Goal: Task Accomplishment & Management: Use online tool/utility

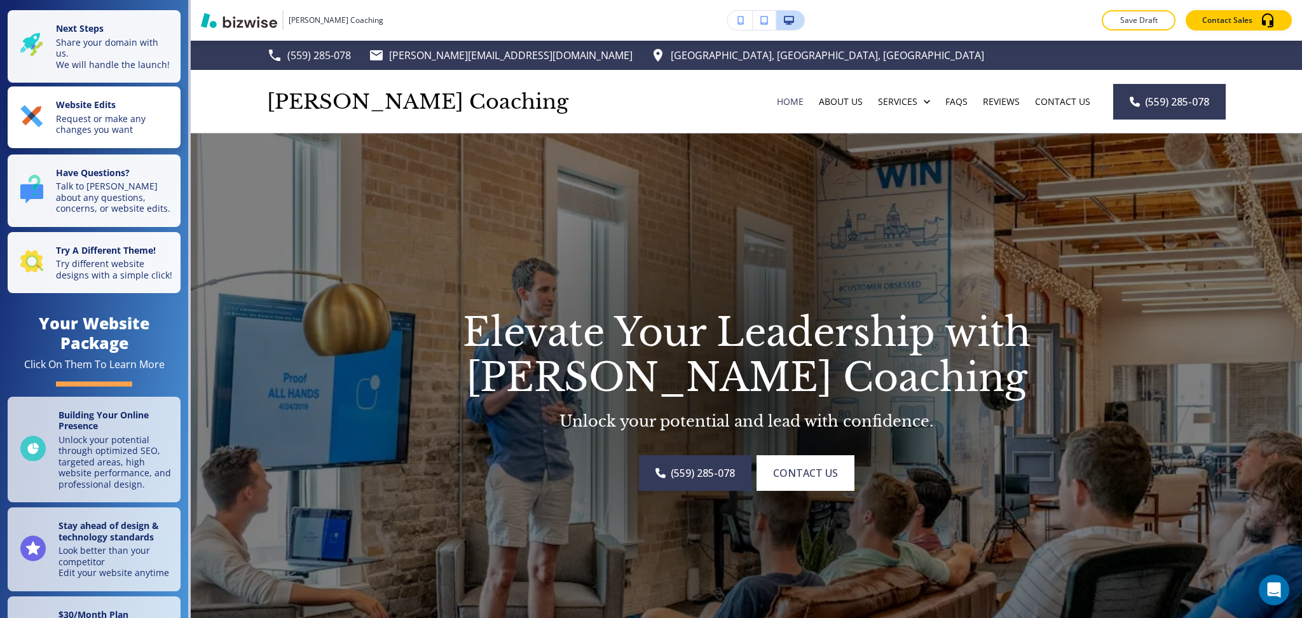
click at [163, 141] on button "Website Edits Request or make any changes you want" at bounding box center [94, 117] width 173 height 62
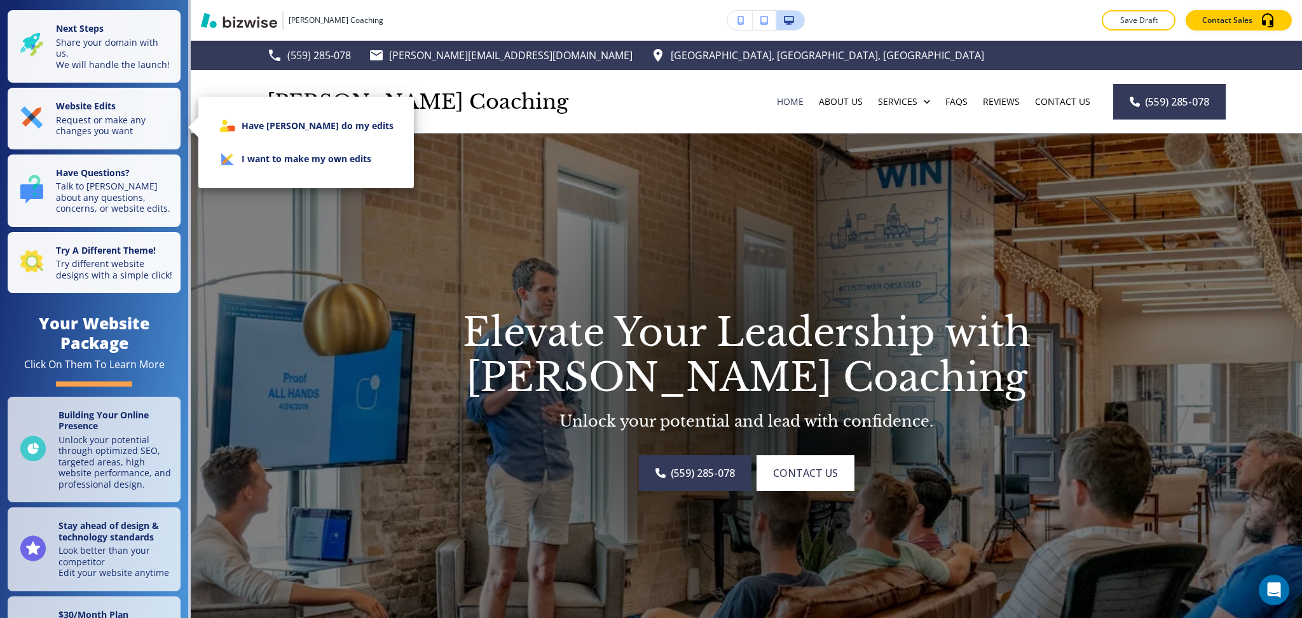
click at [262, 162] on li "I want to make my own edits" at bounding box center [306, 158] width 195 height 33
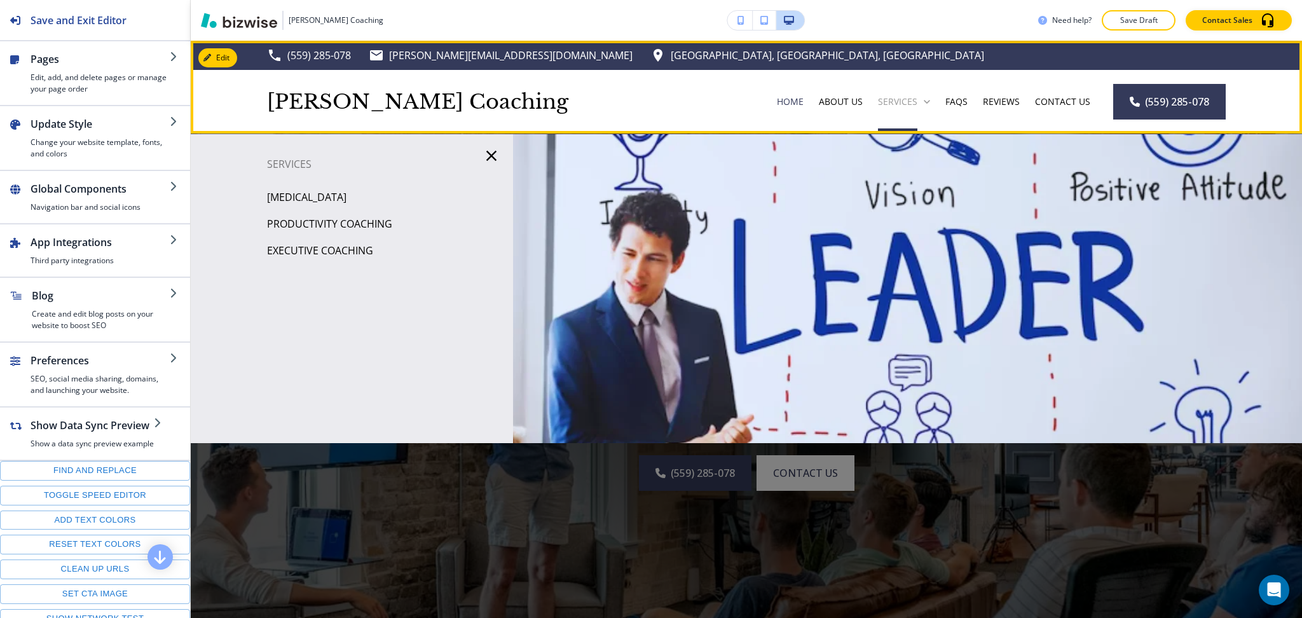
click at [921, 95] on icon at bounding box center [927, 101] width 13 height 13
click at [921, 102] on icon at bounding box center [927, 101] width 13 height 13
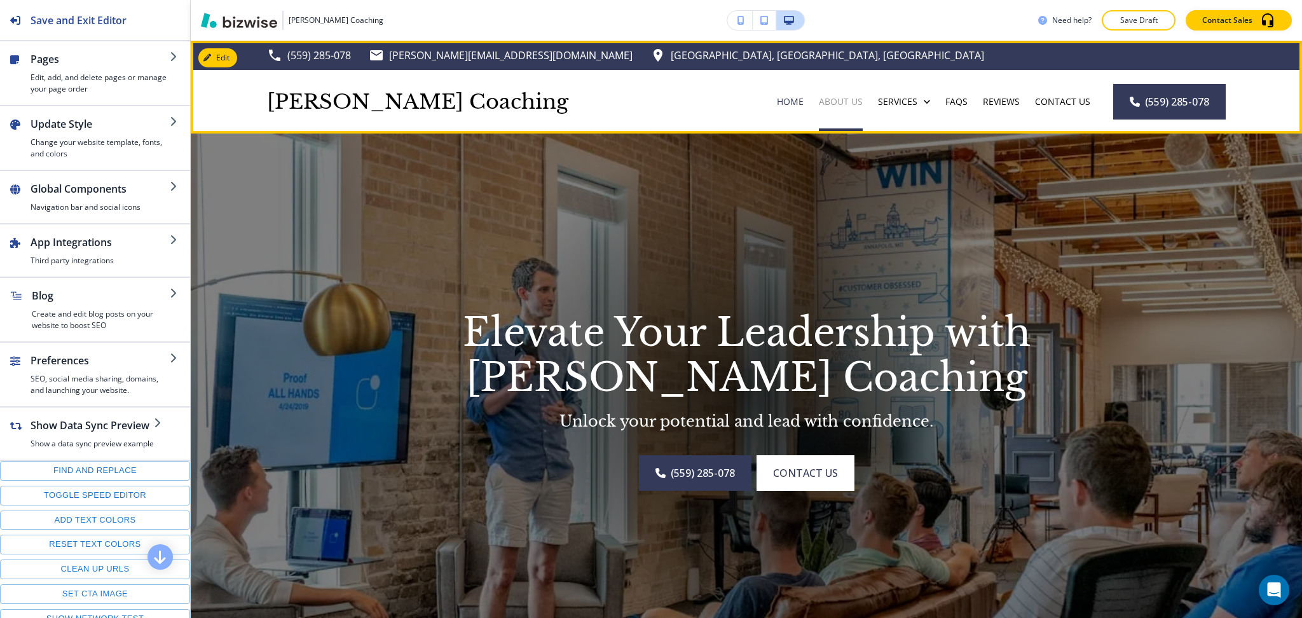
click at [844, 101] on p "About Us" at bounding box center [841, 101] width 44 height 13
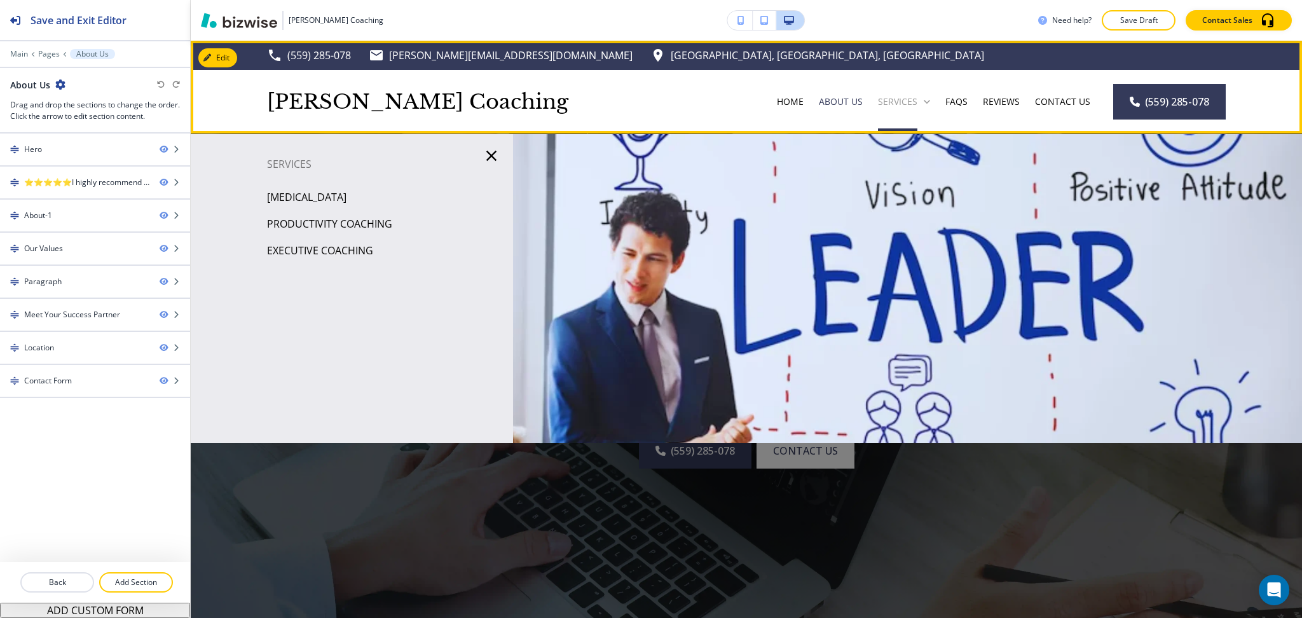
click at [883, 101] on p "Services" at bounding box center [897, 101] width 39 height 13
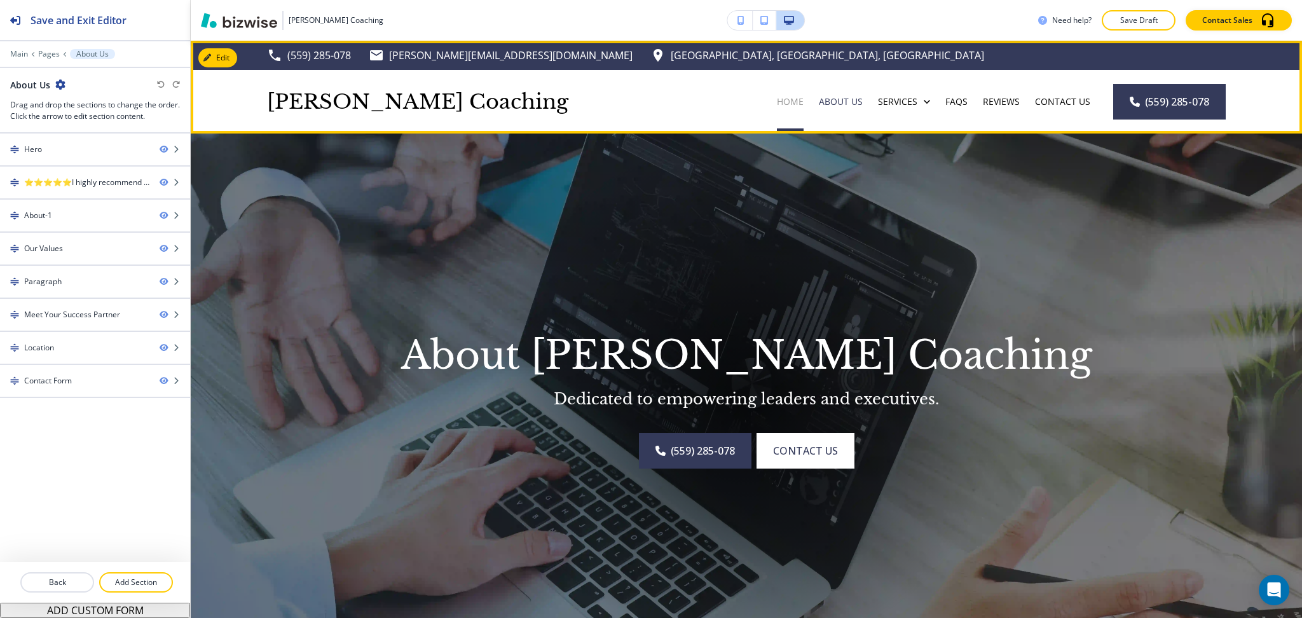
click at [792, 97] on p "Home" at bounding box center [790, 101] width 27 height 13
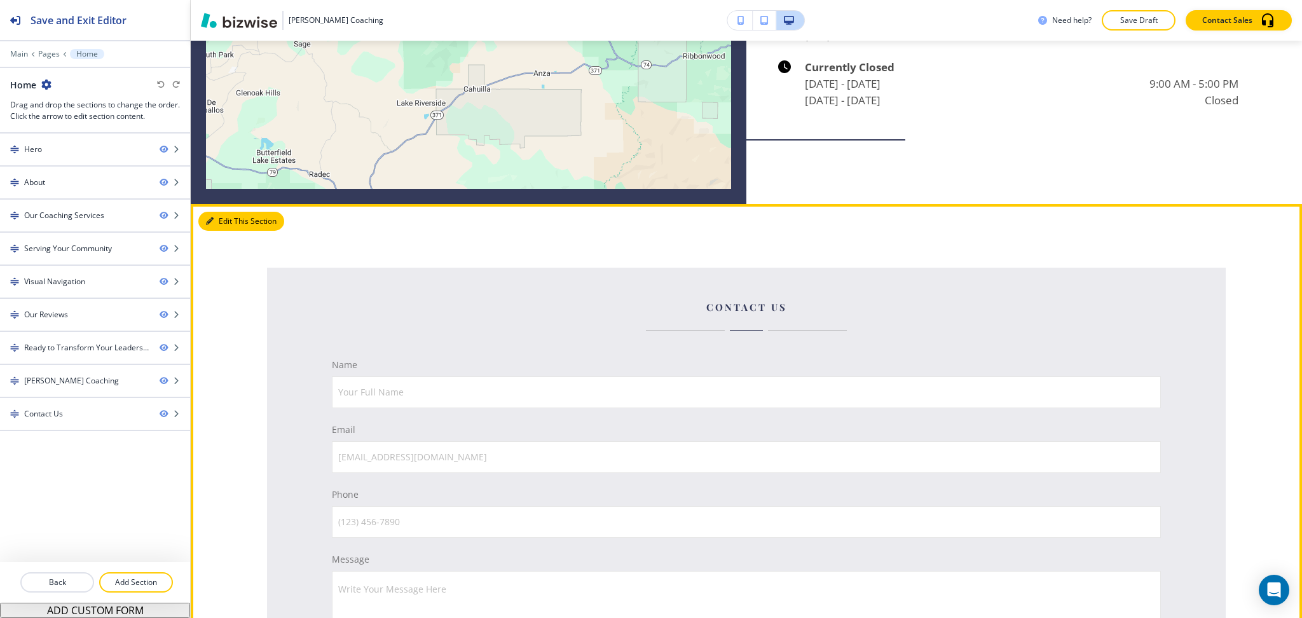
click at [234, 212] on button "Edit This Section" at bounding box center [241, 221] width 86 height 19
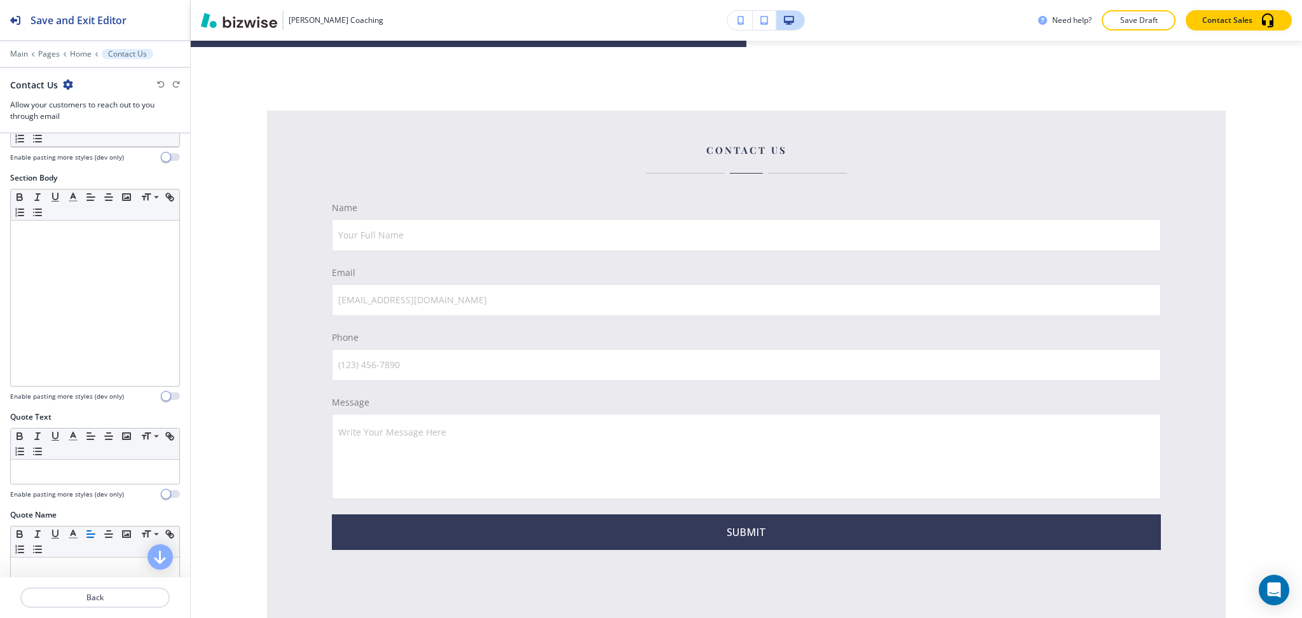
scroll to position [594, 0]
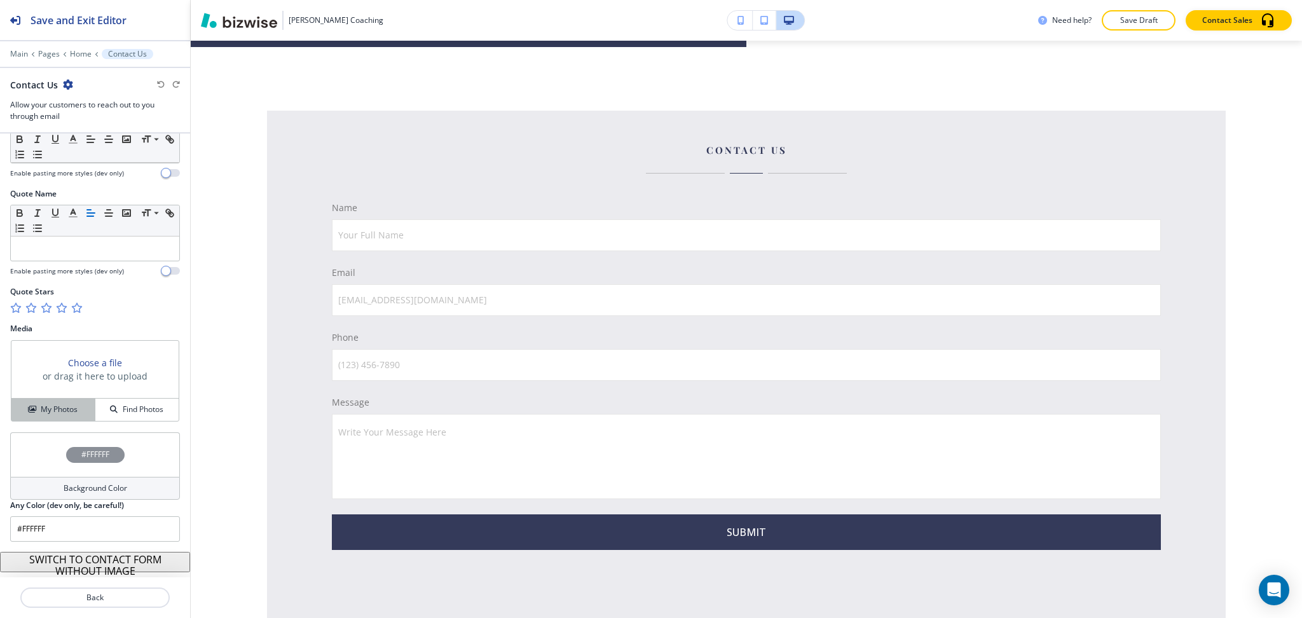
click at [62, 410] on h4 "My Photos" at bounding box center [59, 409] width 37 height 11
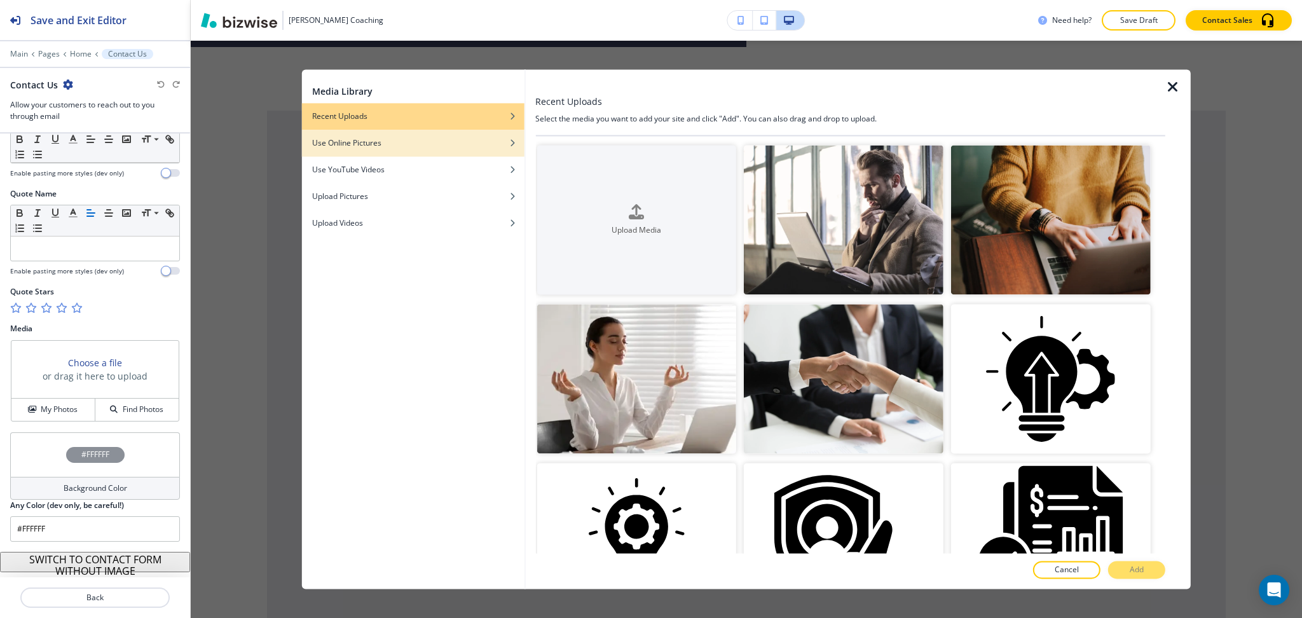
click at [408, 145] on div "Use Online Pictures" at bounding box center [413, 142] width 223 height 11
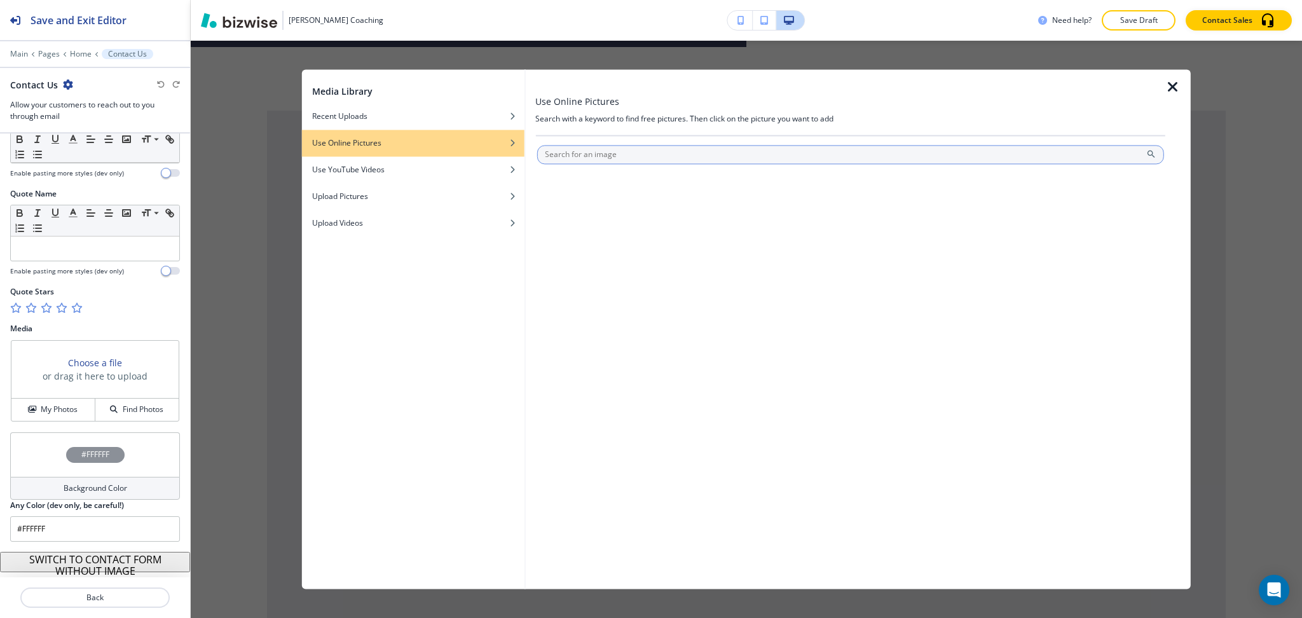
click at [575, 155] on input "text" at bounding box center [851, 154] width 628 height 19
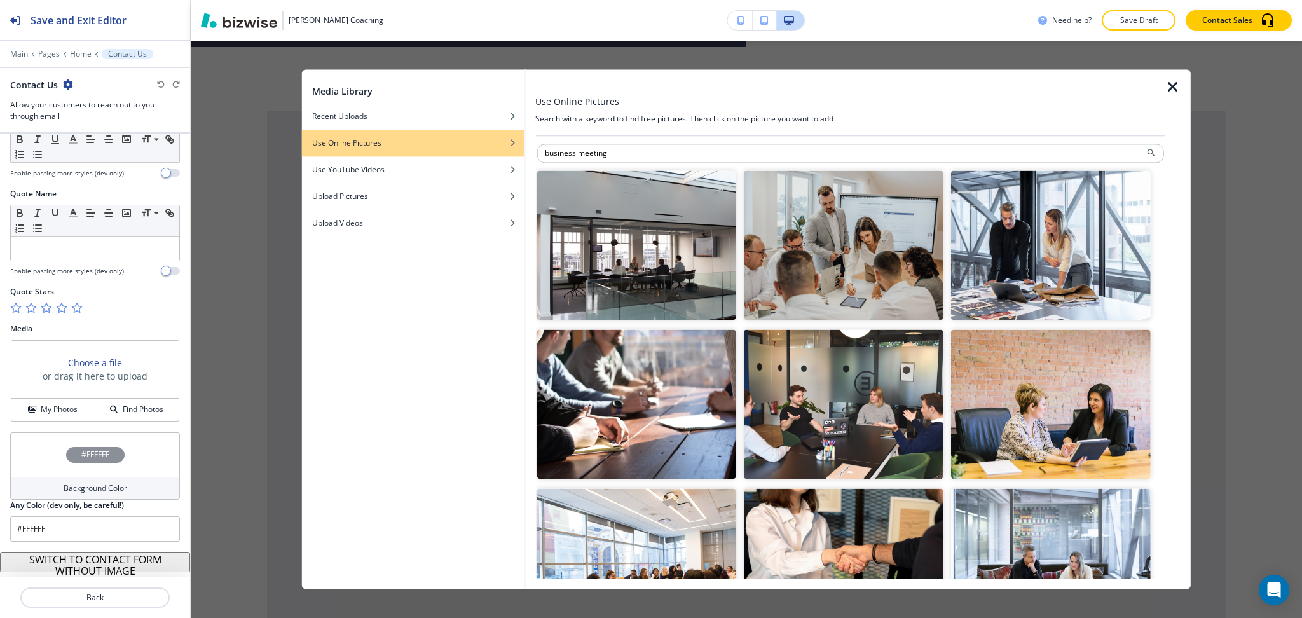
scroll to position [1, 0]
click at [560, 153] on input "business meeting" at bounding box center [851, 153] width 628 height 19
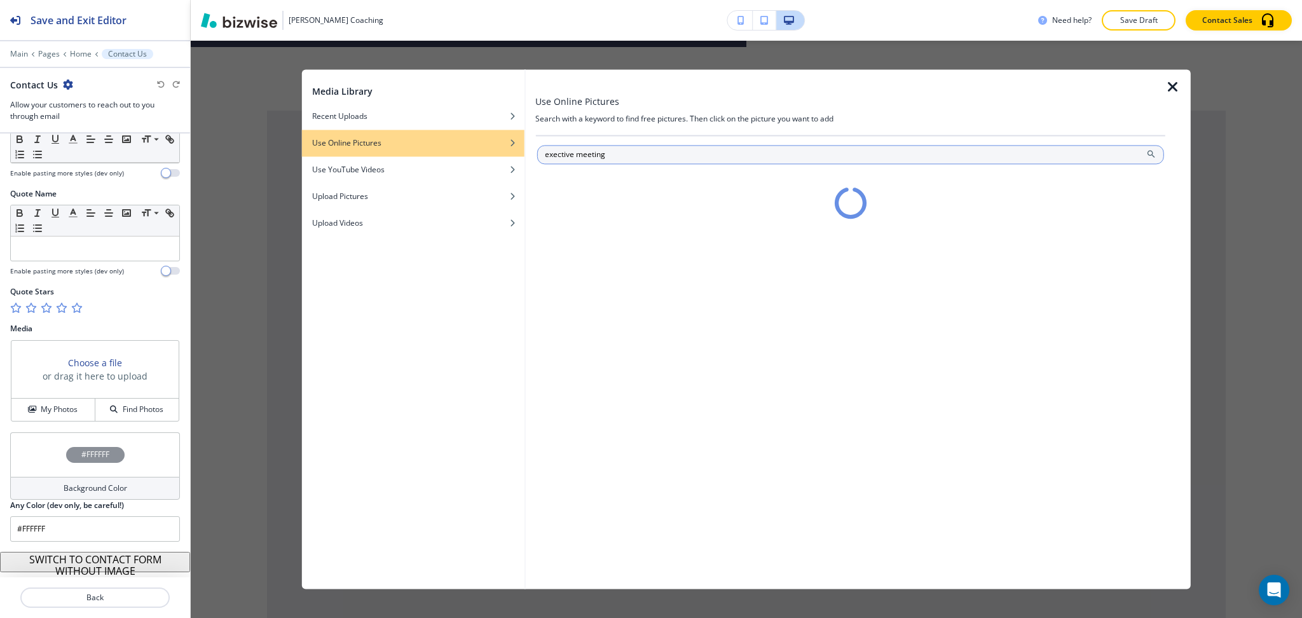
scroll to position [0, 0]
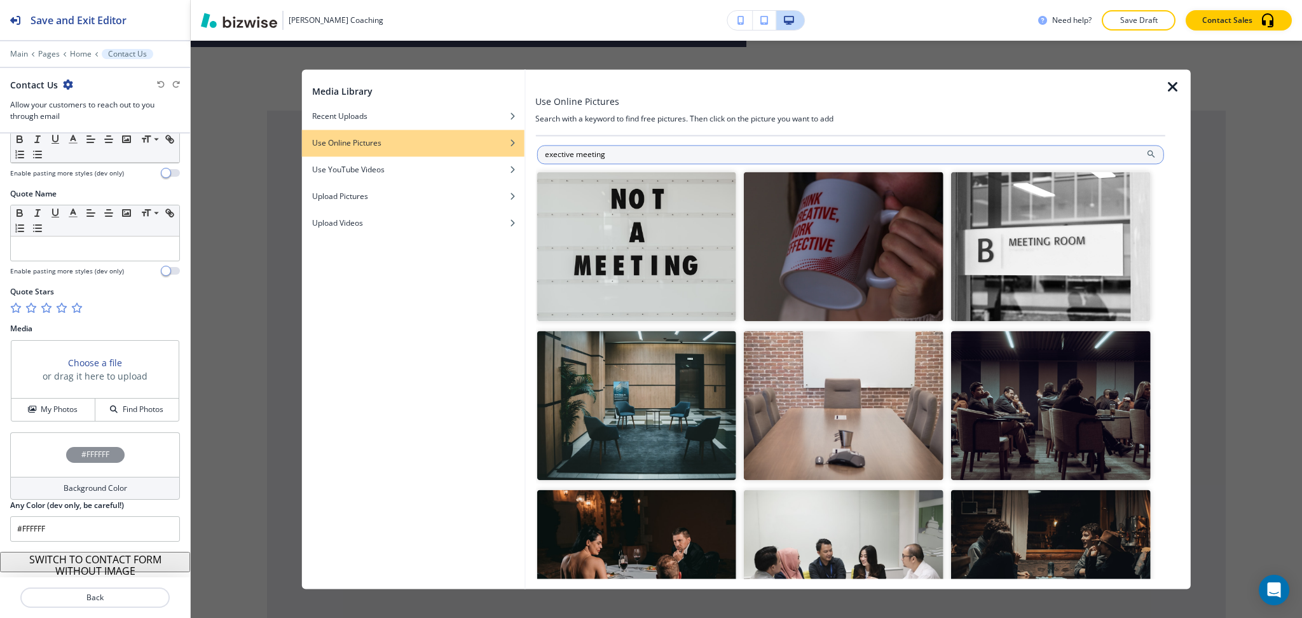
click at [560, 153] on input "exective meeting" at bounding box center [851, 154] width 628 height 19
type input "executive meeting"
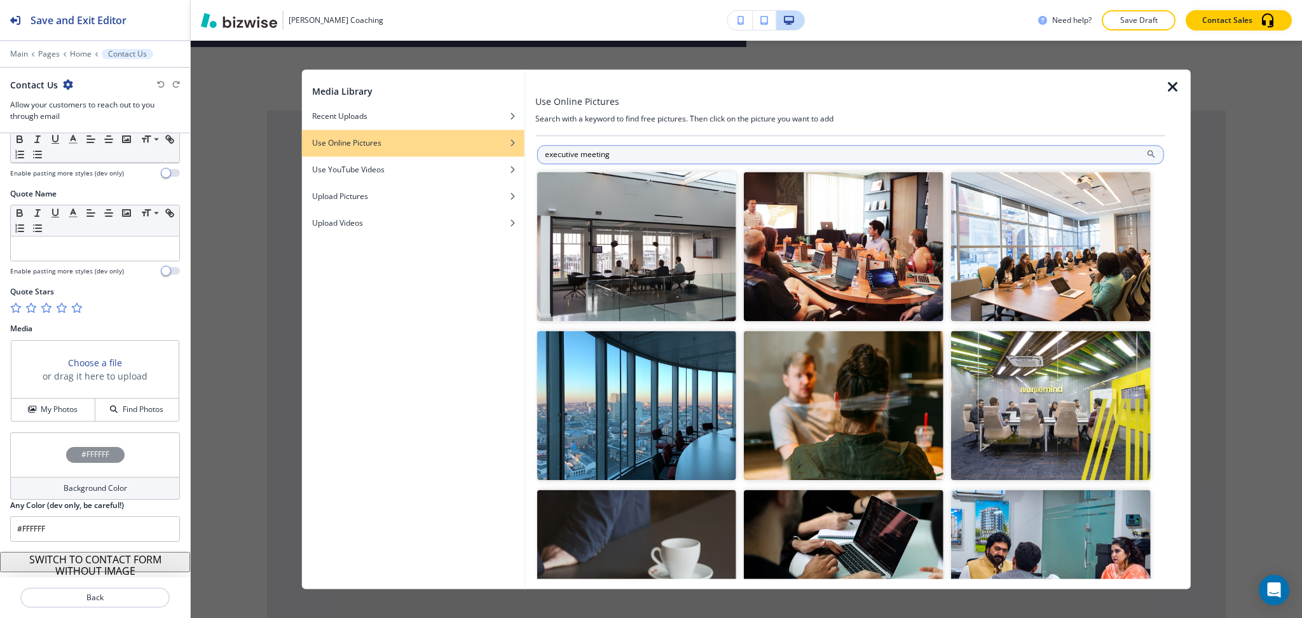
click at [755, 146] on input "executive meeting" at bounding box center [851, 154] width 628 height 19
click at [835, 275] on img "button" at bounding box center [844, 246] width 200 height 149
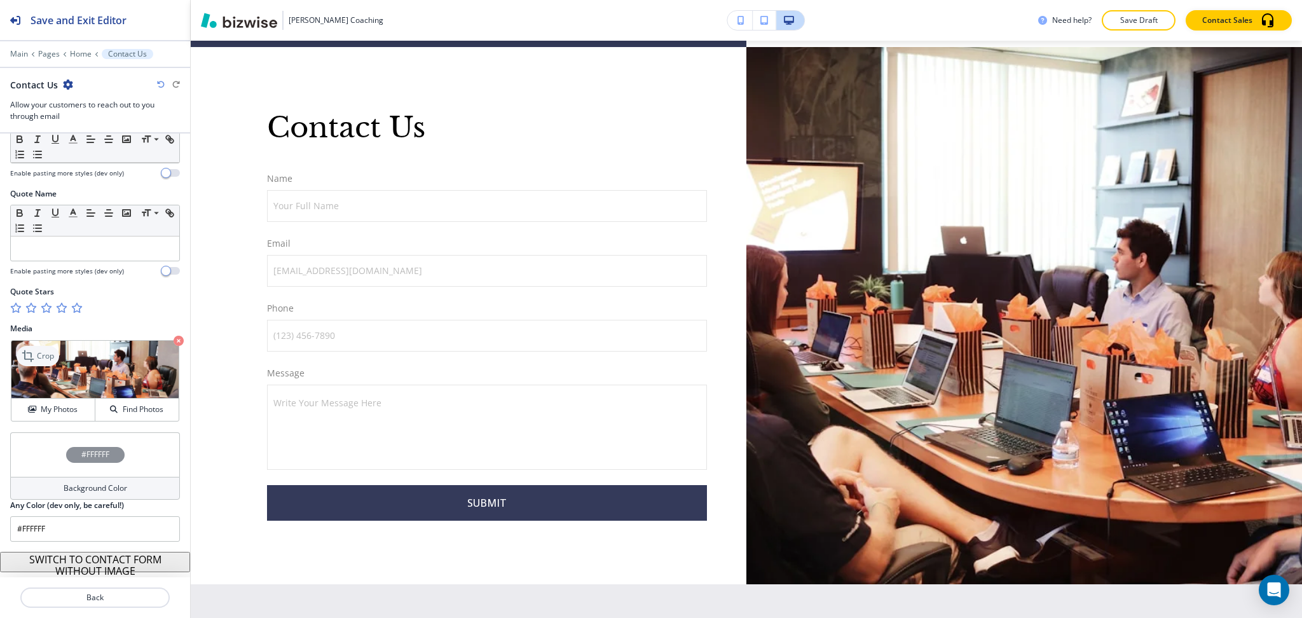
click at [38, 354] on p "Crop" at bounding box center [45, 355] width 17 height 11
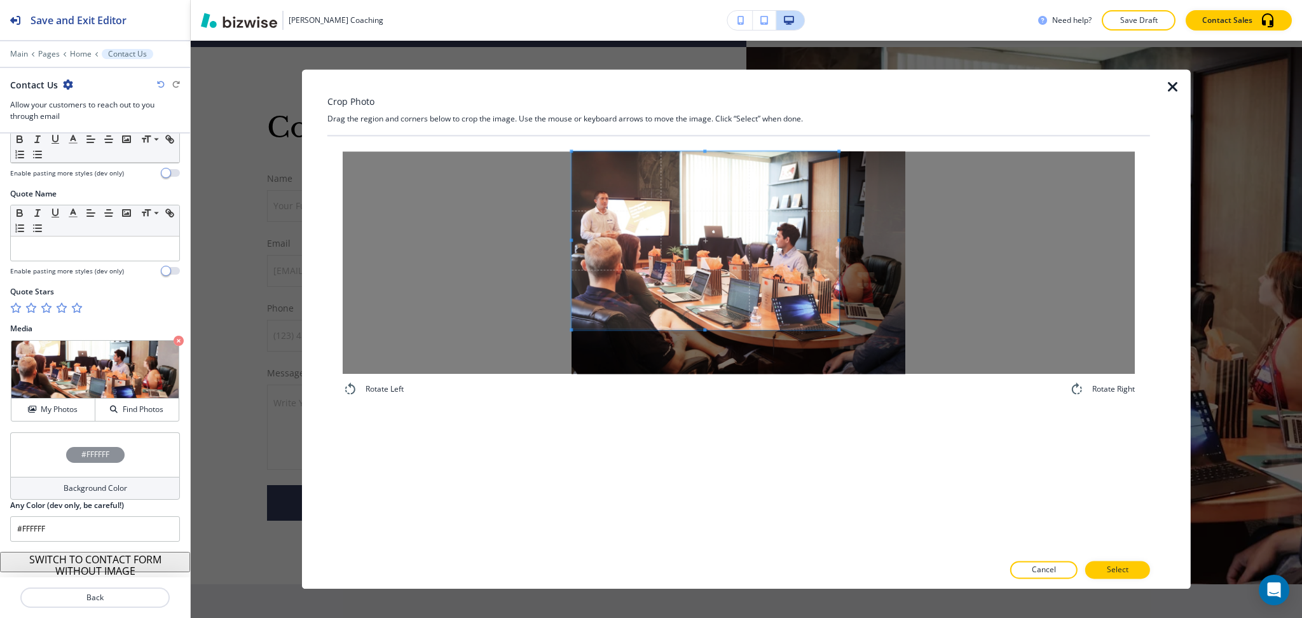
click at [800, 270] on span at bounding box center [705, 240] width 267 height 178
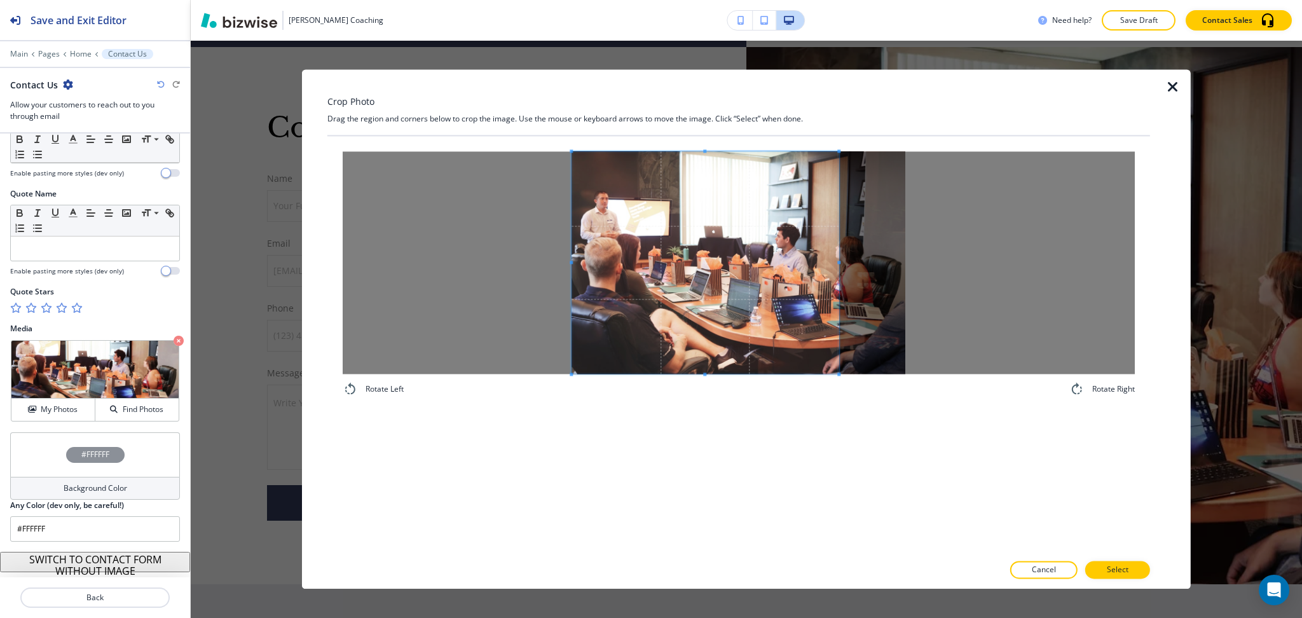
click at [713, 423] on div "Rotate Left Rotate Right" at bounding box center [738, 344] width 823 height 417
click at [795, 258] on div at bounding box center [691, 262] width 239 height 223
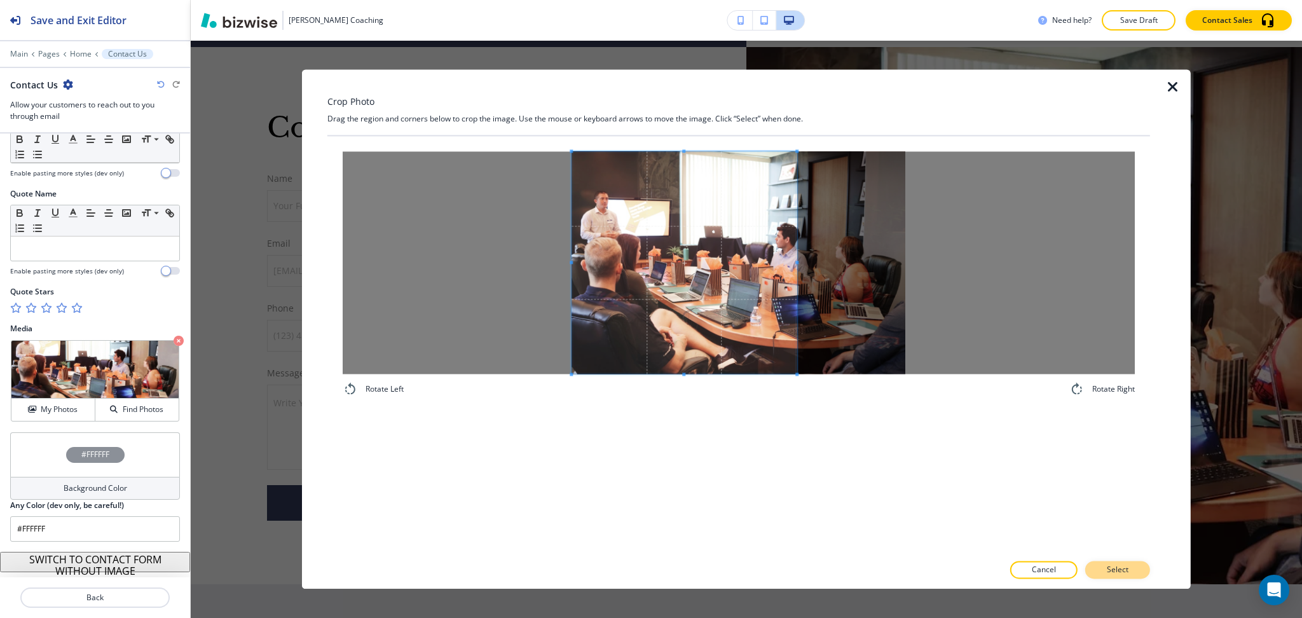
click at [1122, 577] on button "Select" at bounding box center [1117, 570] width 65 height 18
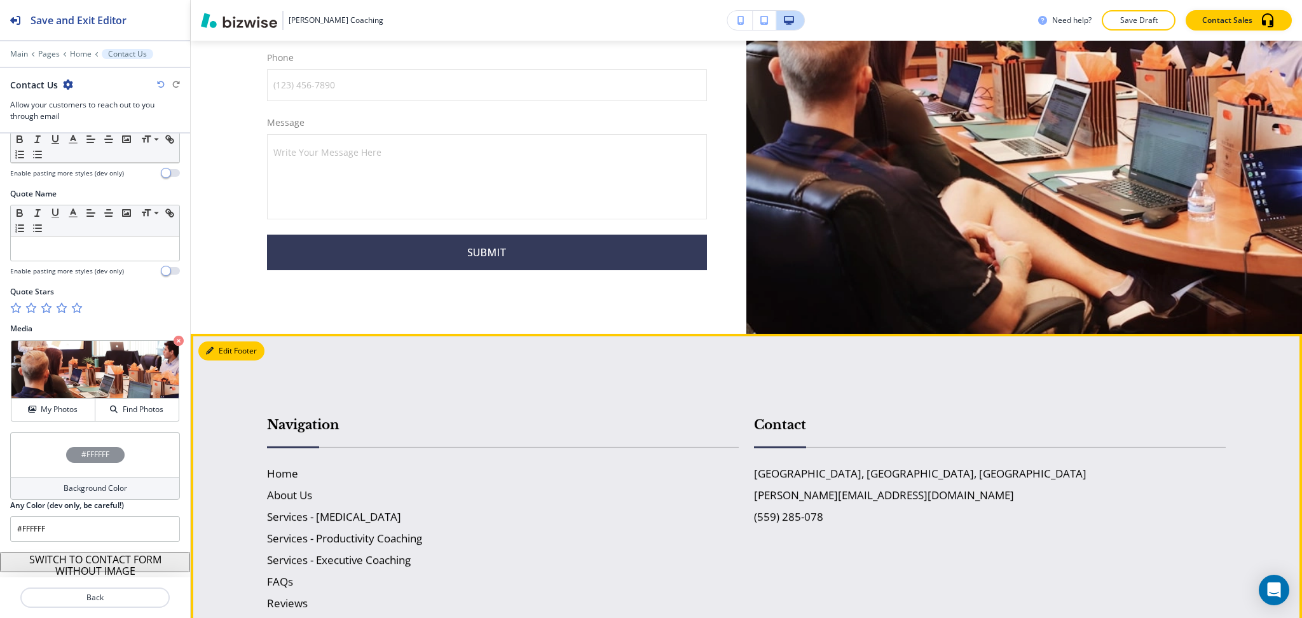
click at [226, 345] on button "Edit Footer" at bounding box center [231, 350] width 66 height 19
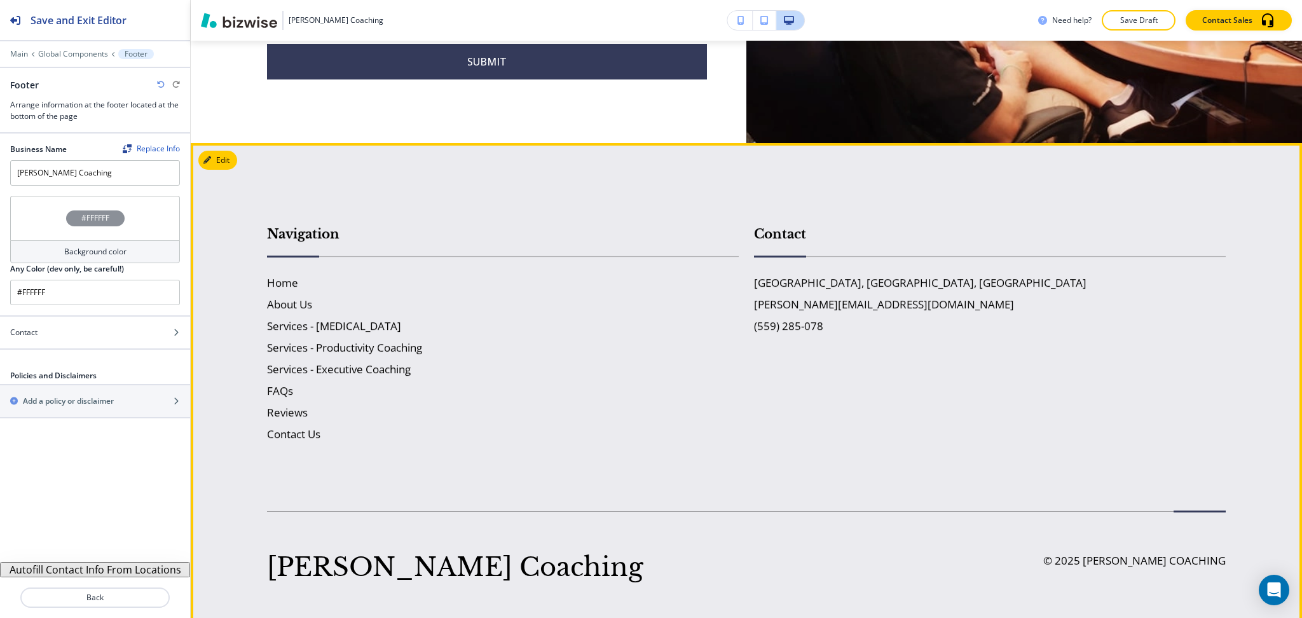
scroll to position [4280, 0]
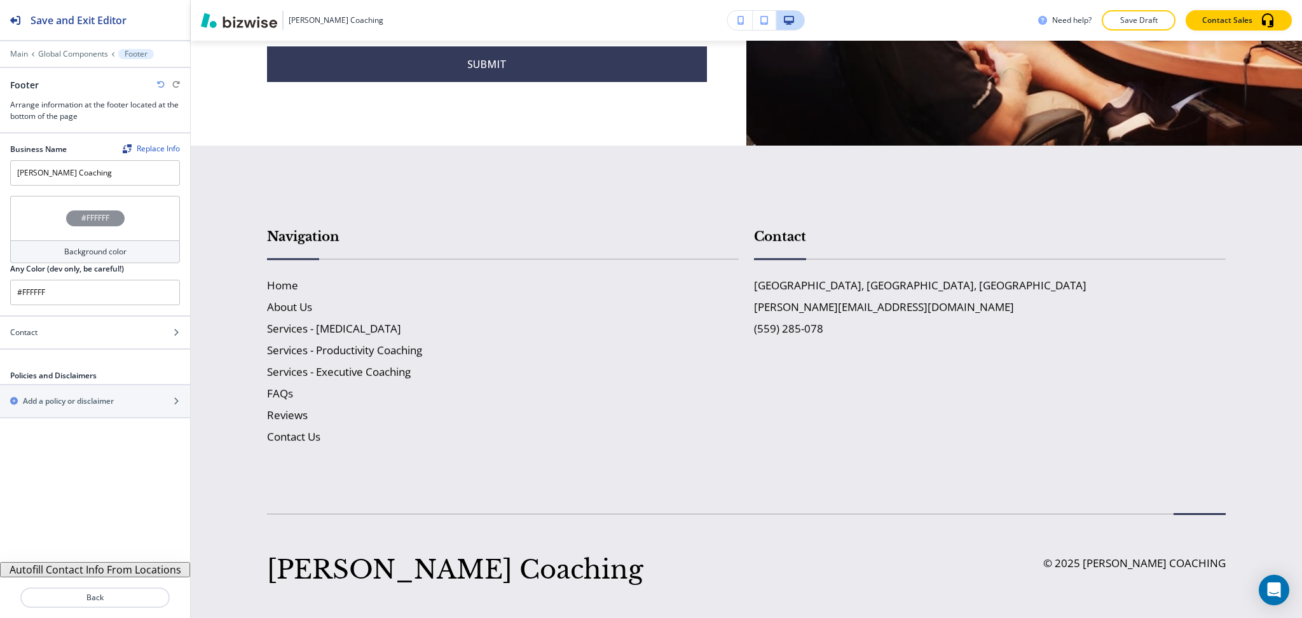
click at [125, 244] on div "Background color" at bounding box center [95, 251] width 170 height 23
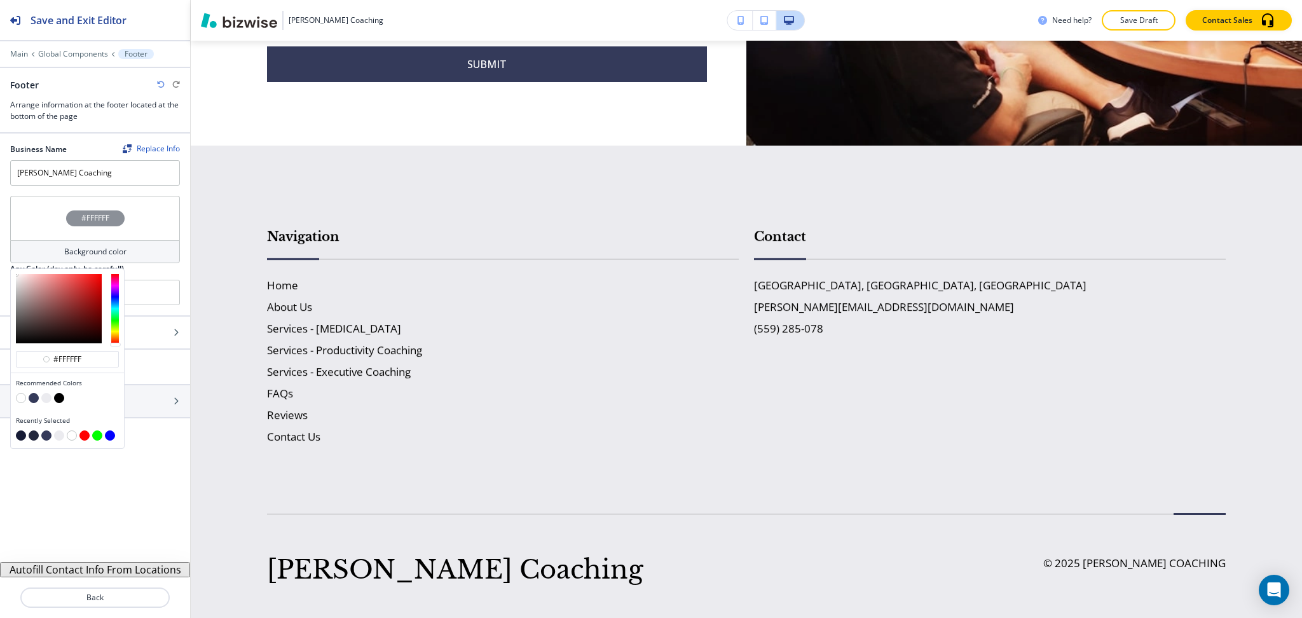
click at [34, 401] on button "button" at bounding box center [34, 398] width 10 height 10
type input "#343a5a"
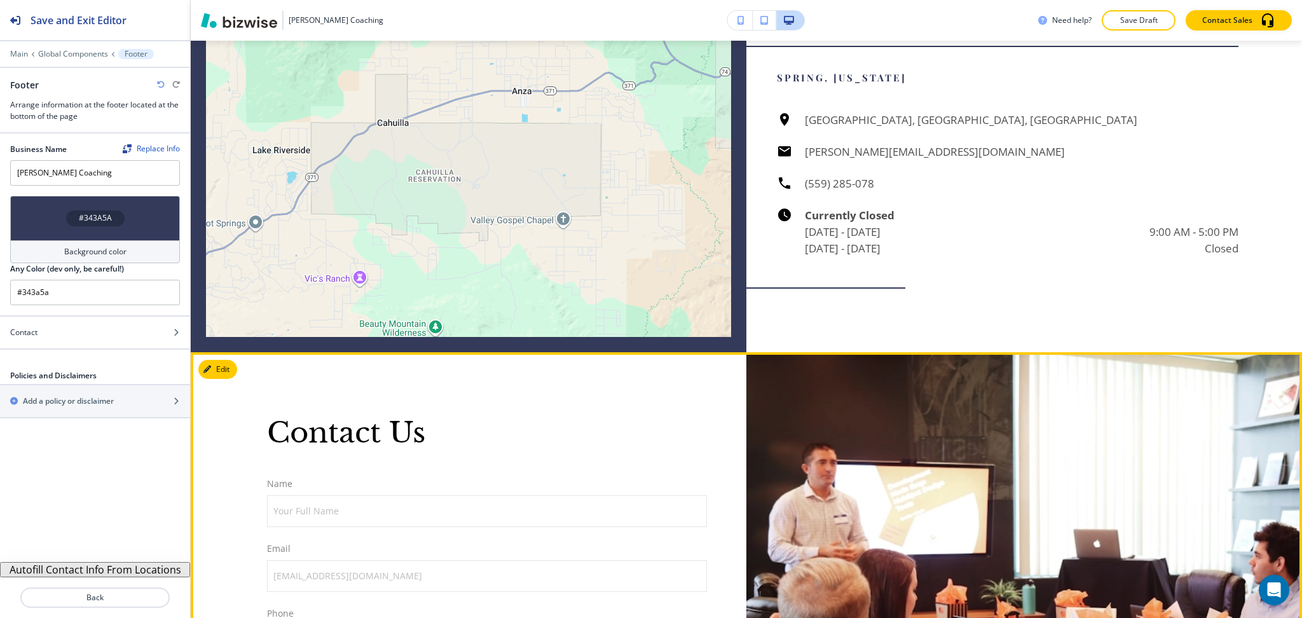
click at [237, 355] on div "Contact Us Name Your Full Name Your Full Name Email email@example.com email@exa…" at bounding box center [469, 620] width 556 height 537
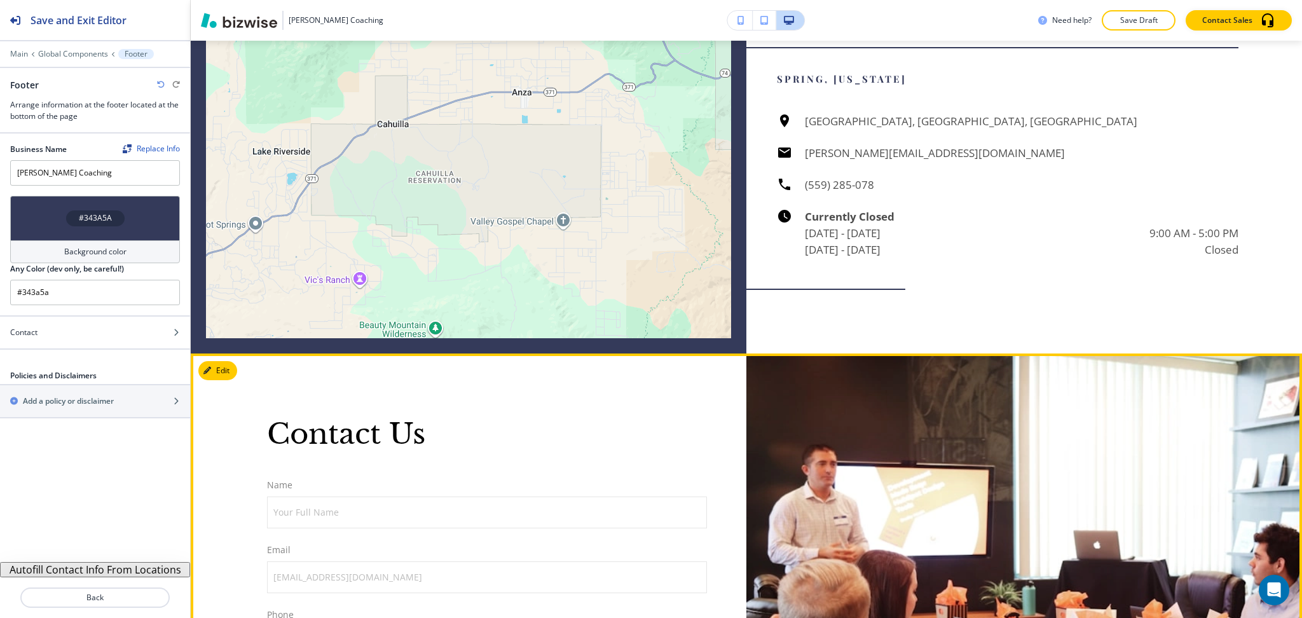
click at [212, 369] on button "Edit" at bounding box center [217, 370] width 39 height 19
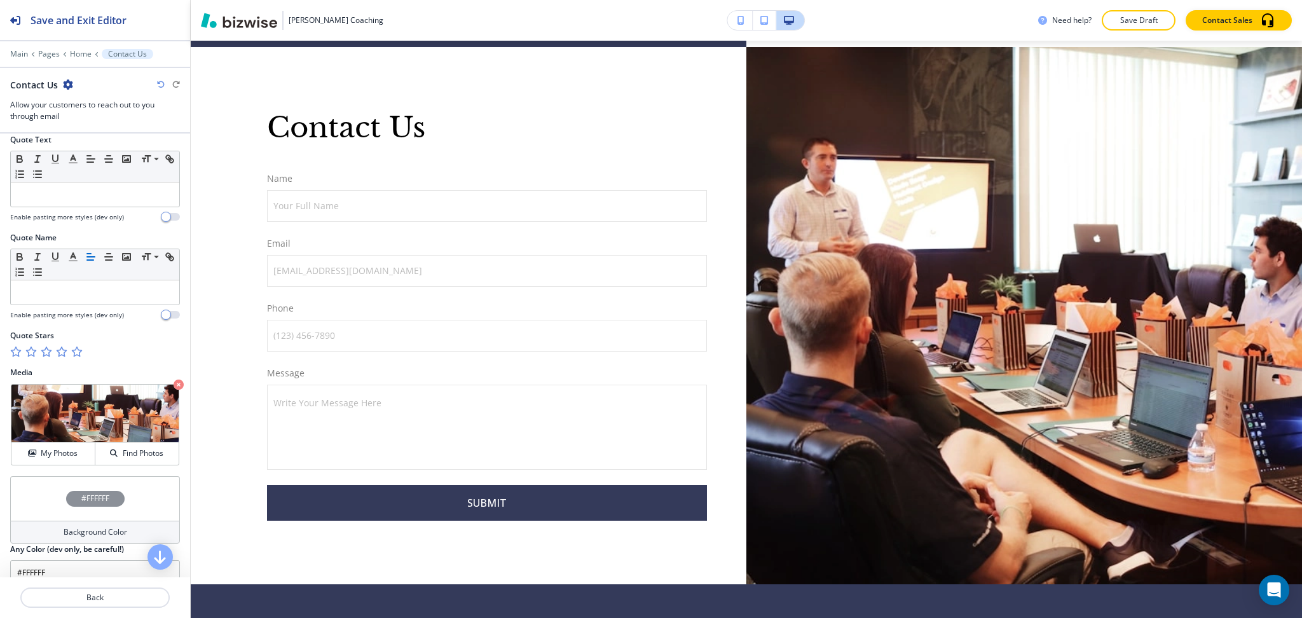
scroll to position [594, 0]
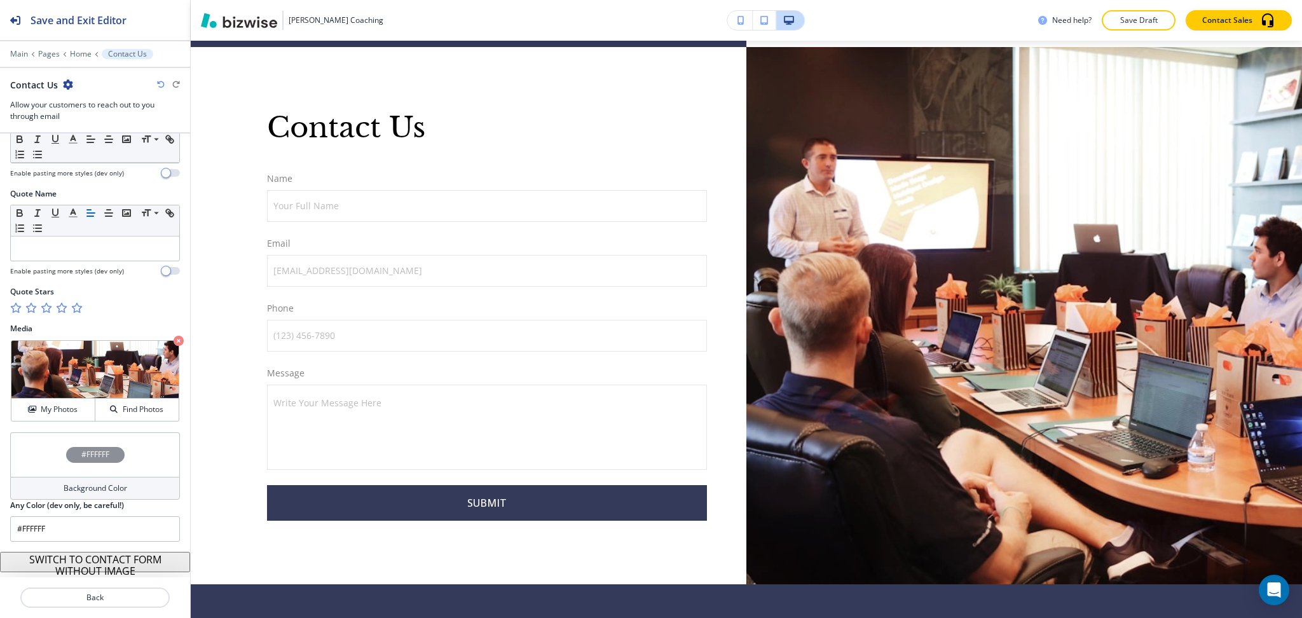
click at [109, 486] on h4 "Background Color" at bounding box center [96, 488] width 64 height 11
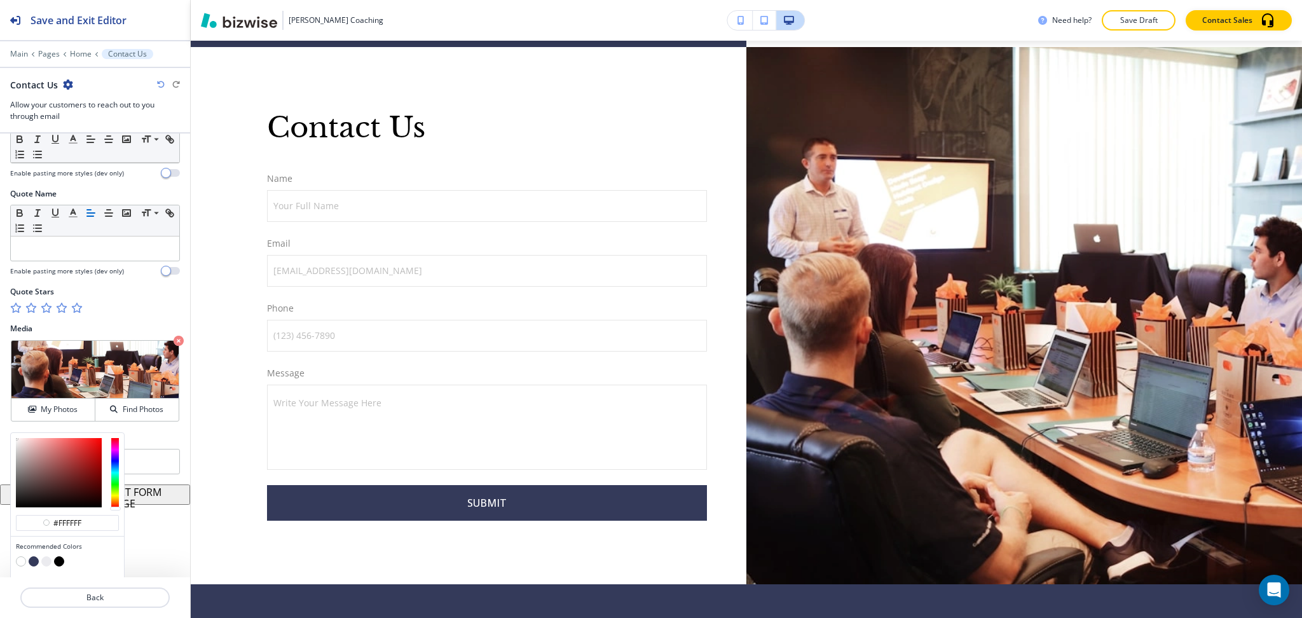
click at [45, 560] on button "button" at bounding box center [46, 561] width 10 height 10
type input "#ebebef"
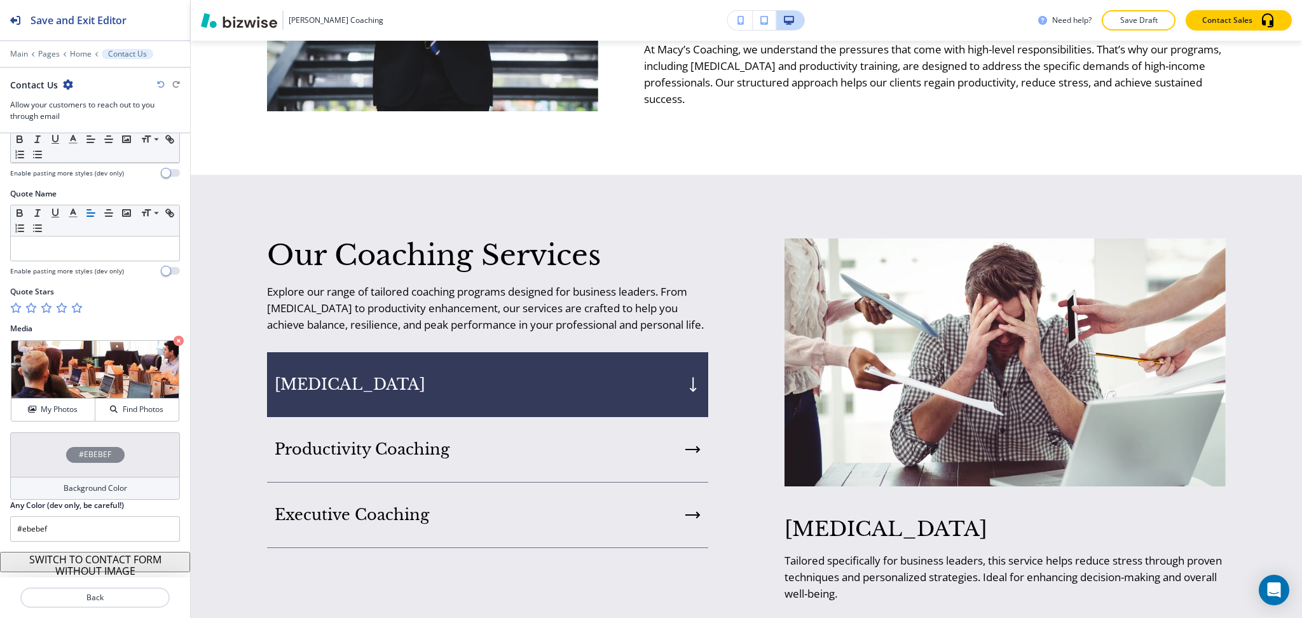
scroll to position [0, 0]
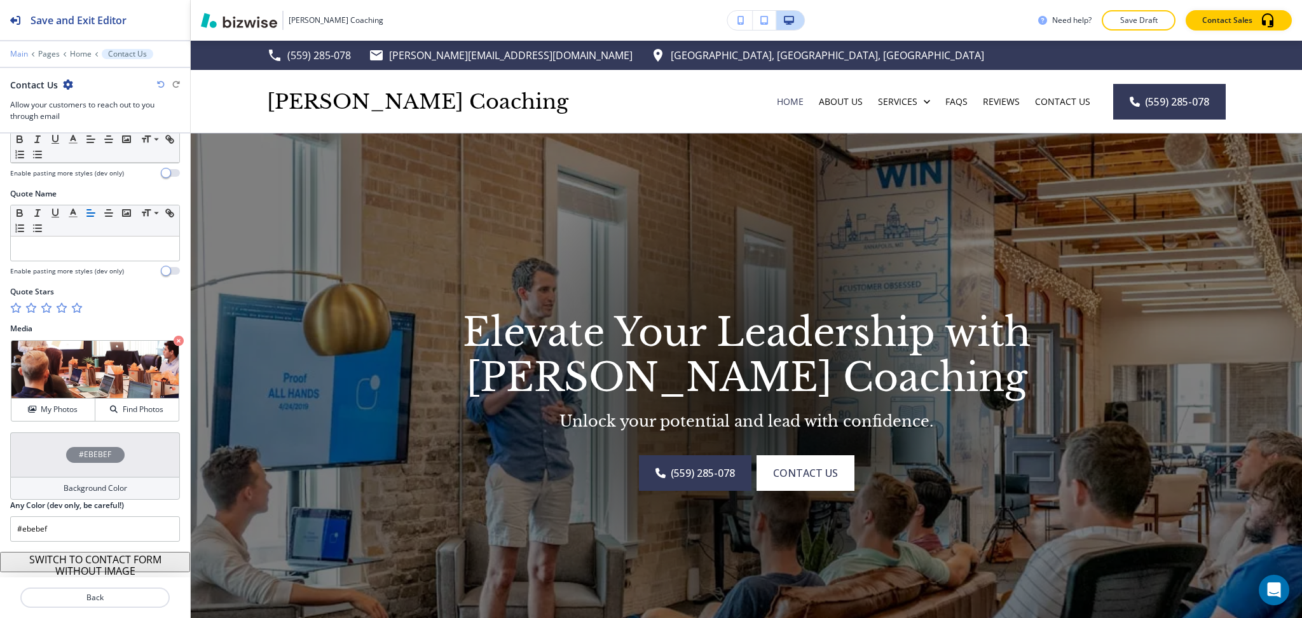
click at [22, 52] on p "Main" at bounding box center [19, 54] width 18 height 9
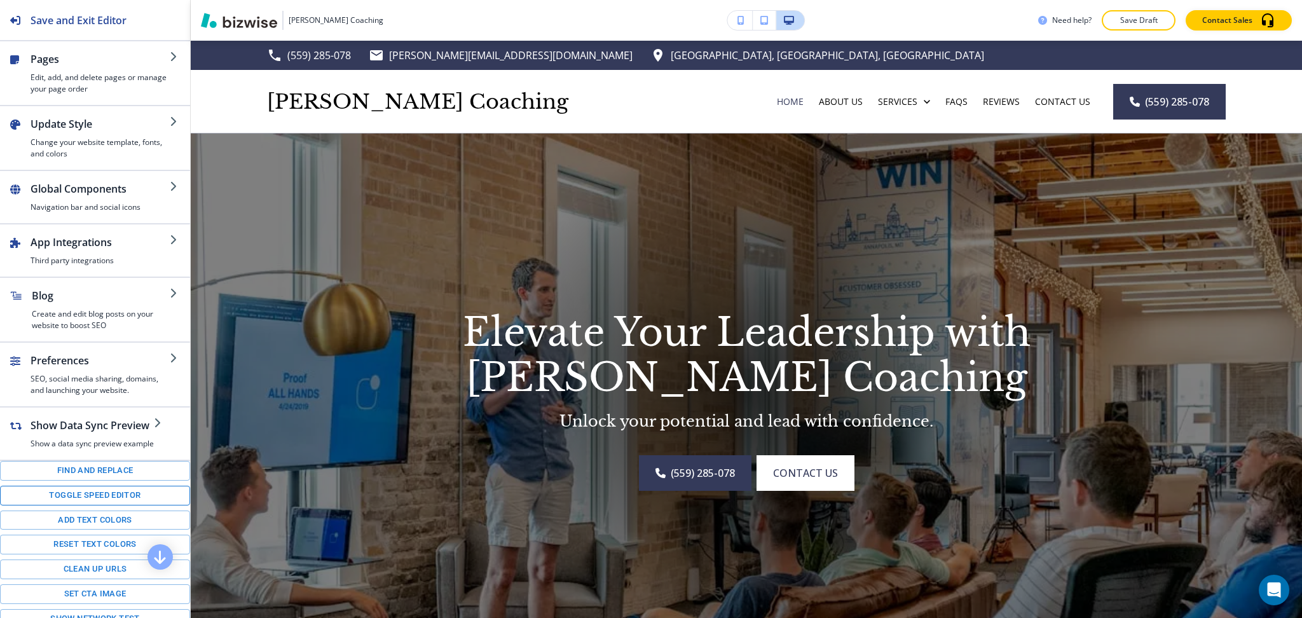
click at [93, 505] on button "Toggle speed editor" at bounding box center [95, 496] width 190 height 20
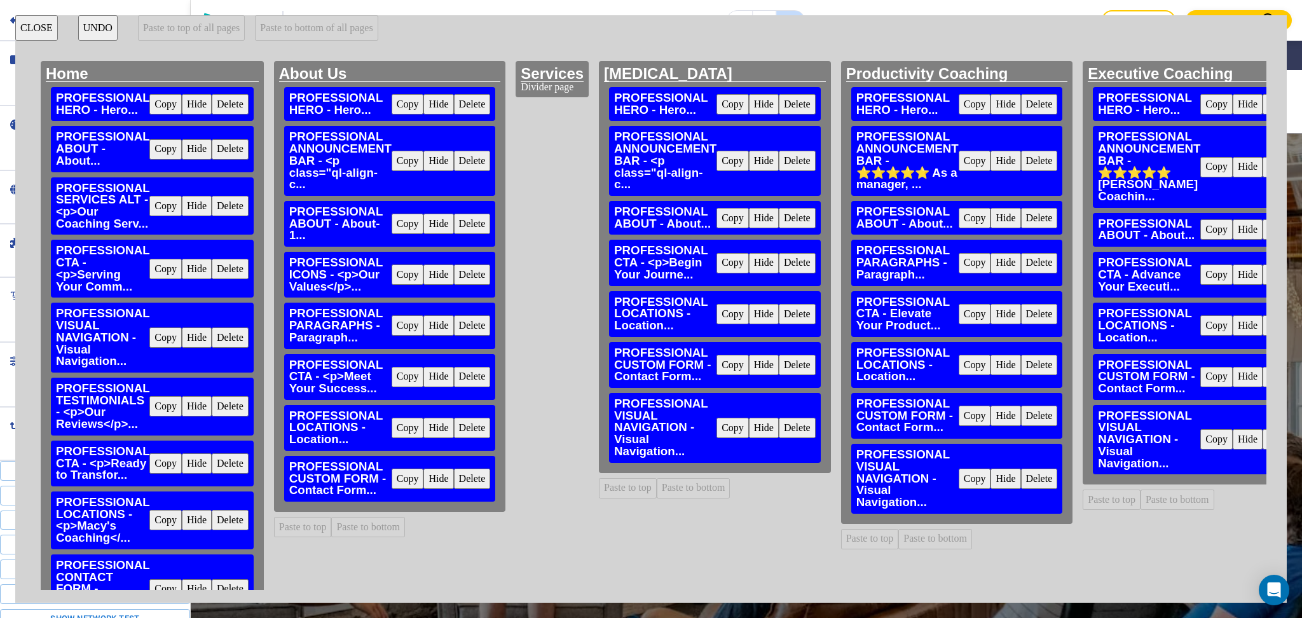
click at [474, 426] on button "Delete" at bounding box center [472, 428] width 37 height 20
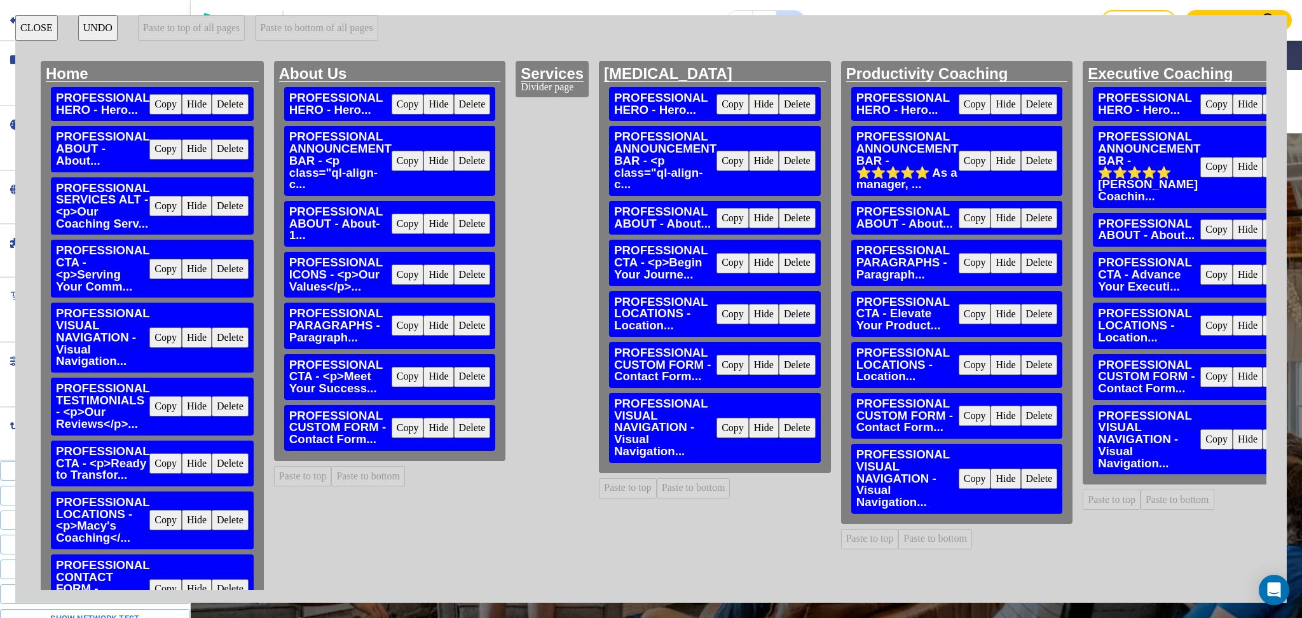
click at [474, 426] on button "Delete" at bounding box center [472, 428] width 37 height 20
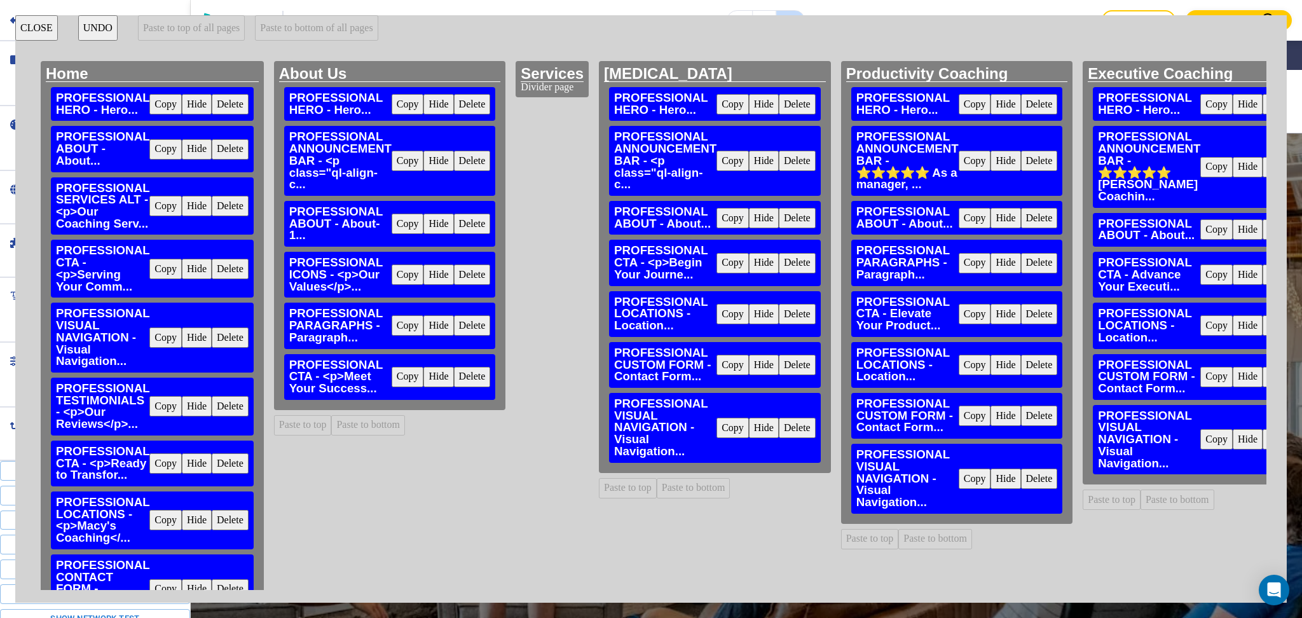
click at [791, 427] on button "Delete" at bounding box center [797, 428] width 37 height 20
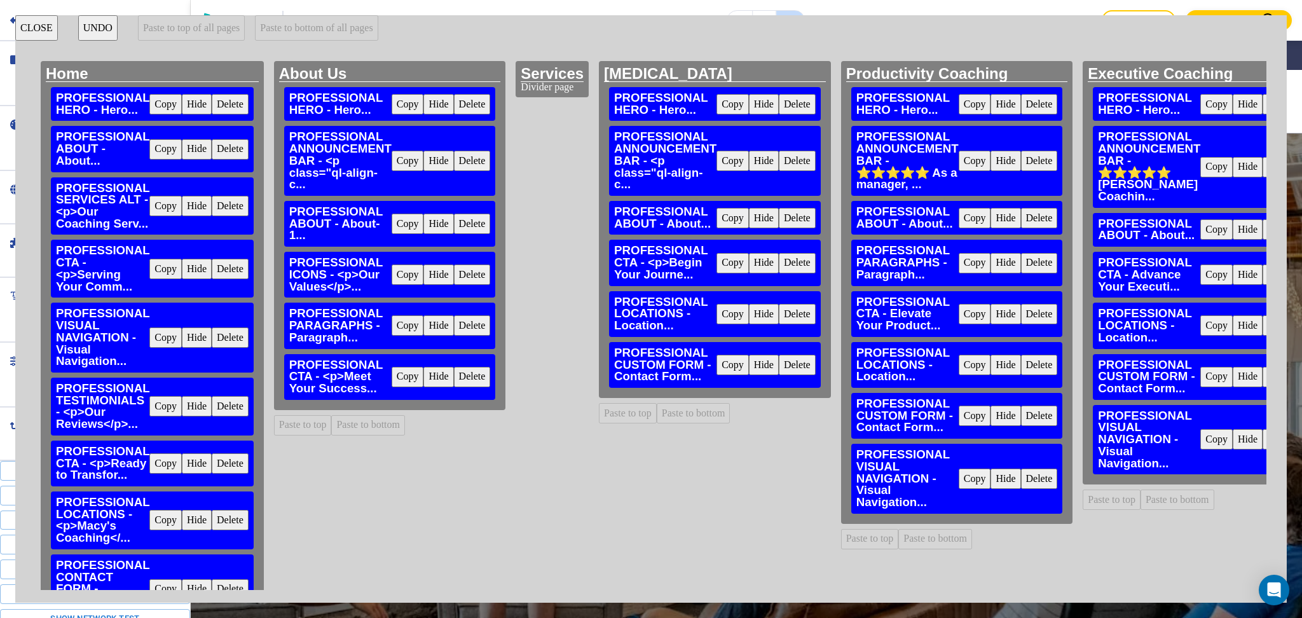
click at [797, 308] on button "Delete" at bounding box center [797, 314] width 37 height 20
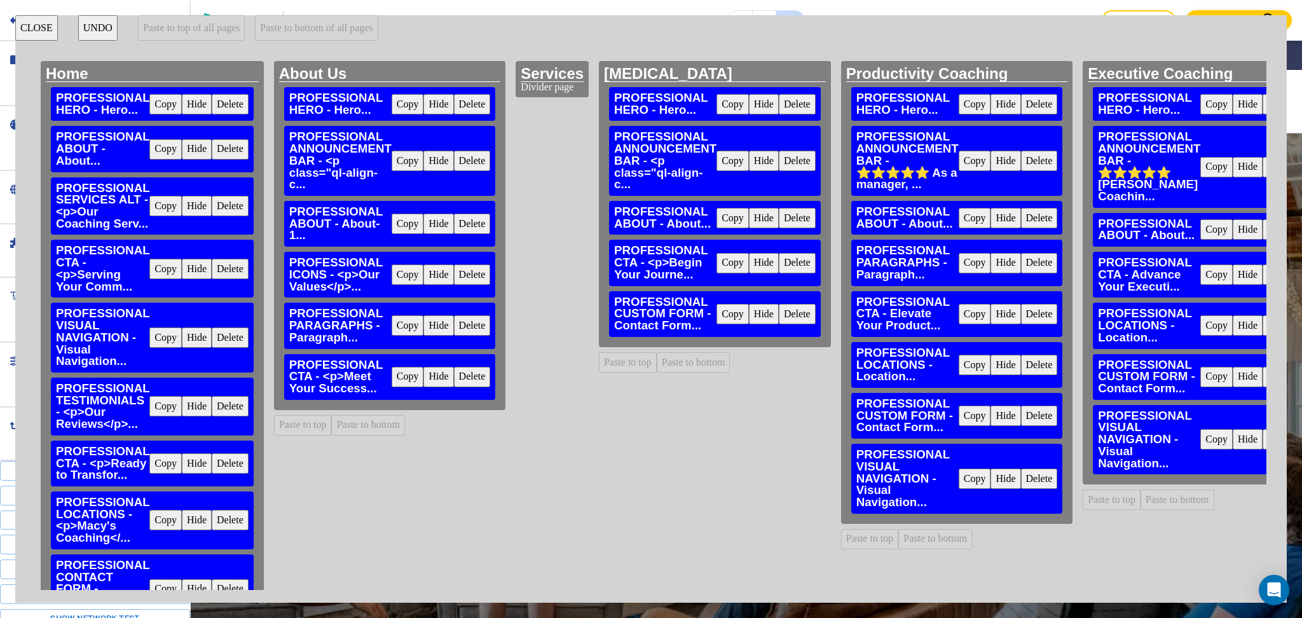
click at [797, 308] on button "Delete" at bounding box center [797, 314] width 37 height 20
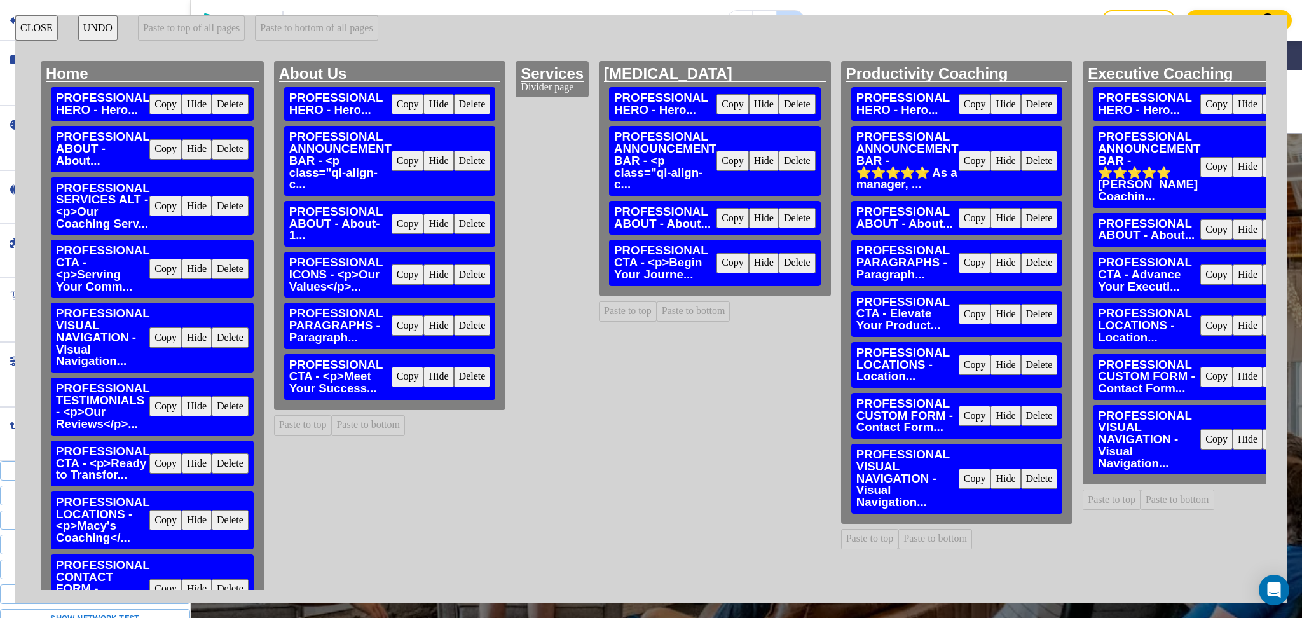
click at [1025, 361] on button "Delete" at bounding box center [1039, 365] width 37 height 20
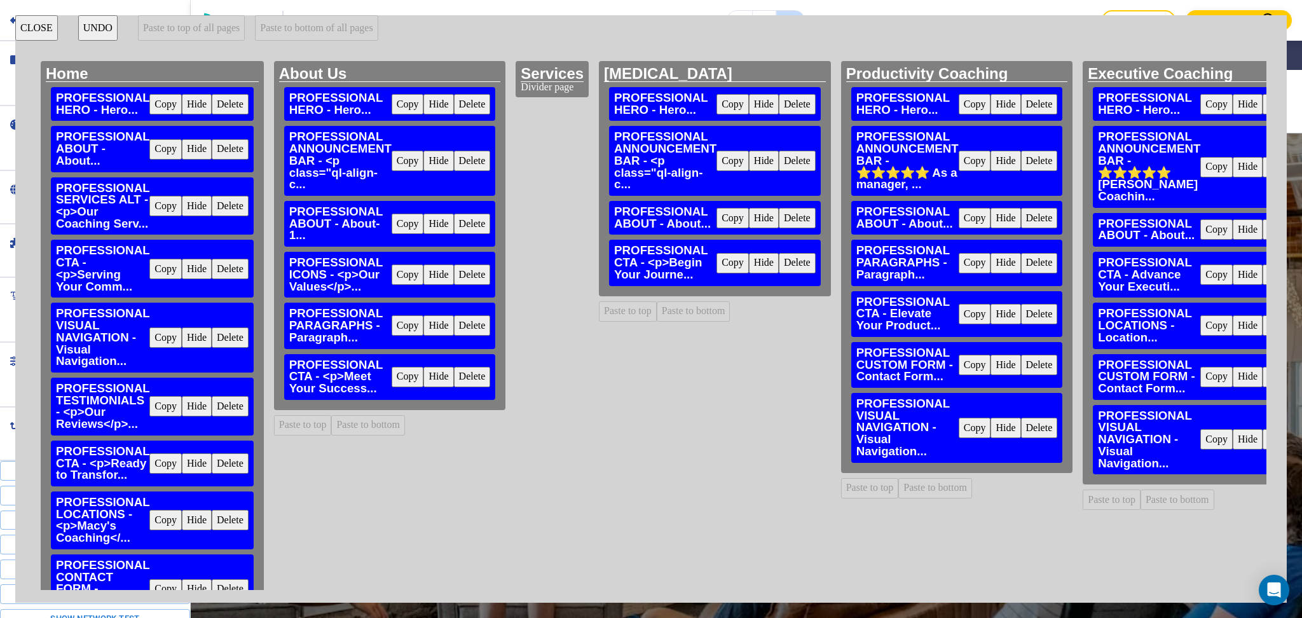
click at [1025, 361] on button "Delete" at bounding box center [1039, 365] width 37 height 20
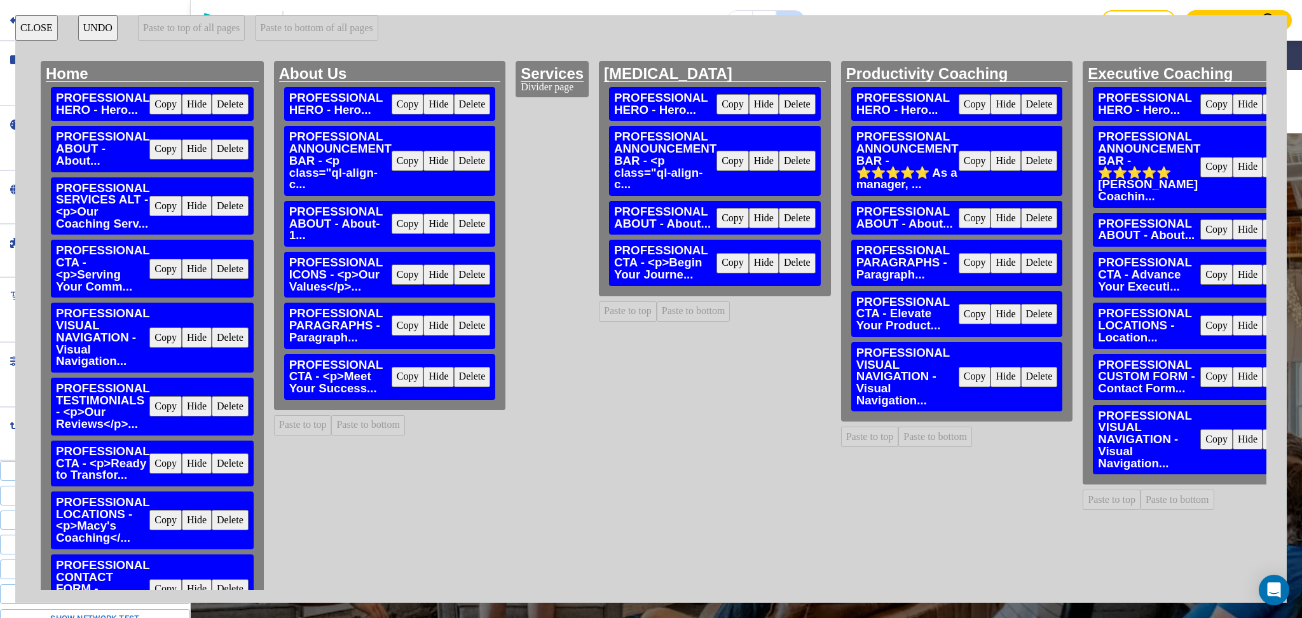
click at [1026, 361] on div "PROFESSIONAL VISUAL NAVIGATION - Visual Navigation... Copy Hide Delete" at bounding box center [957, 377] width 212 height 70
click at [1022, 378] on button "Delete" at bounding box center [1039, 377] width 37 height 20
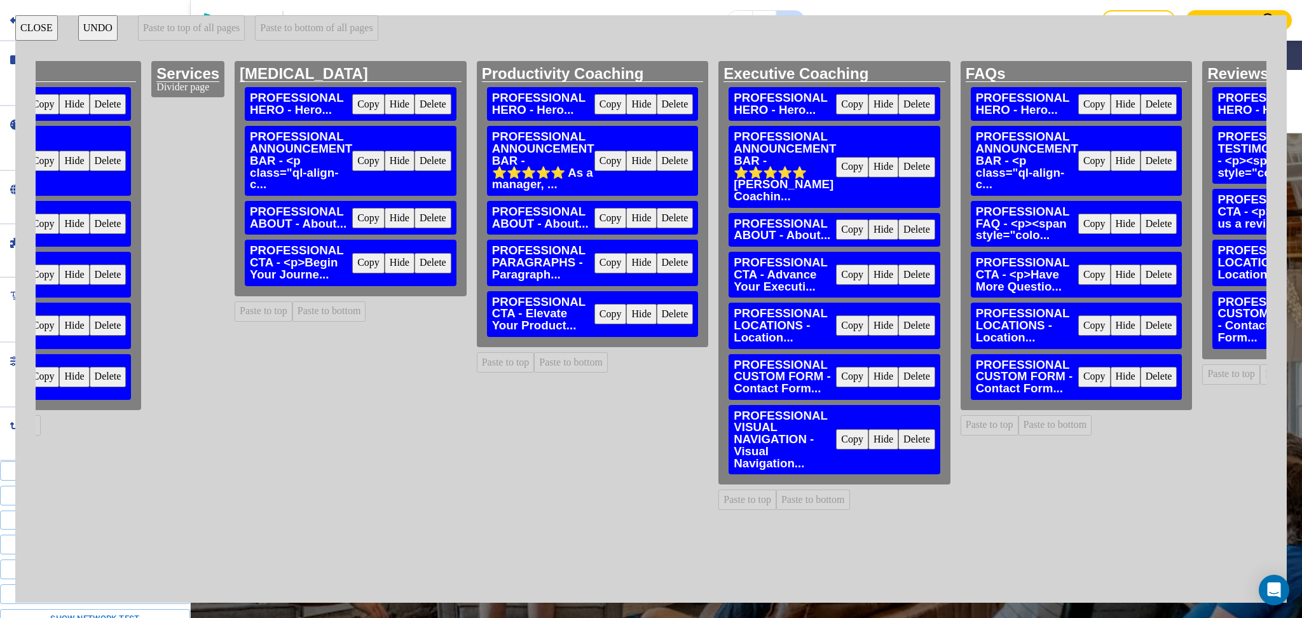
scroll to position [0, 368]
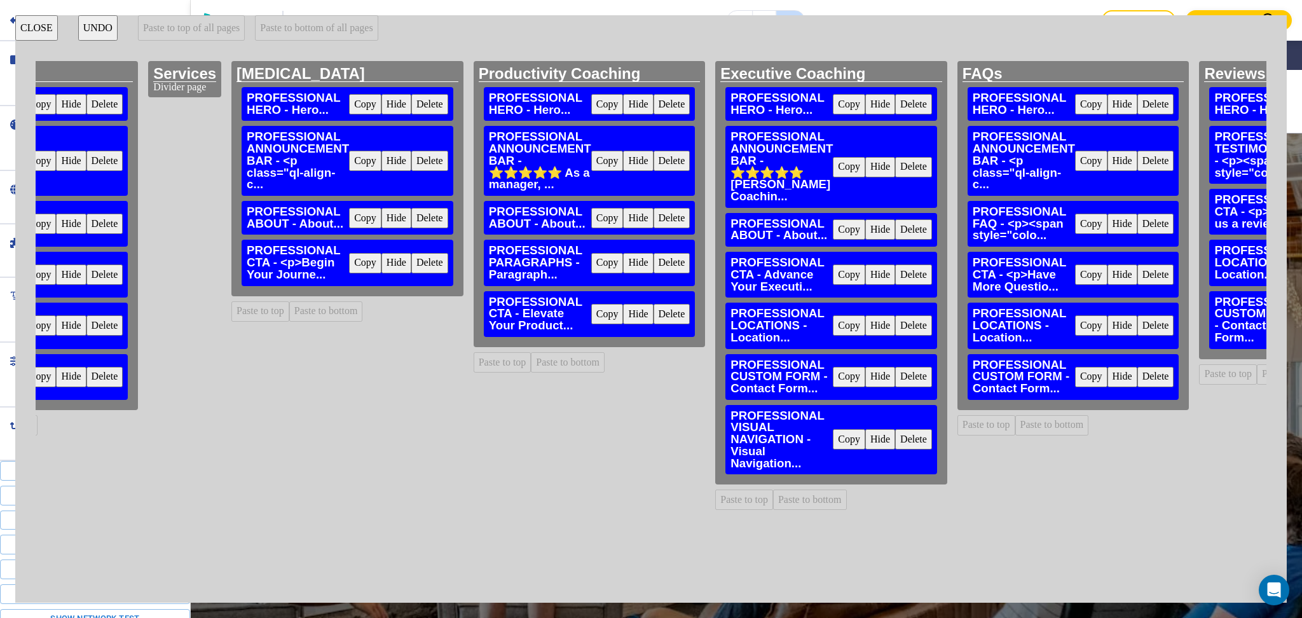
click at [901, 319] on button "Delete" at bounding box center [913, 325] width 37 height 20
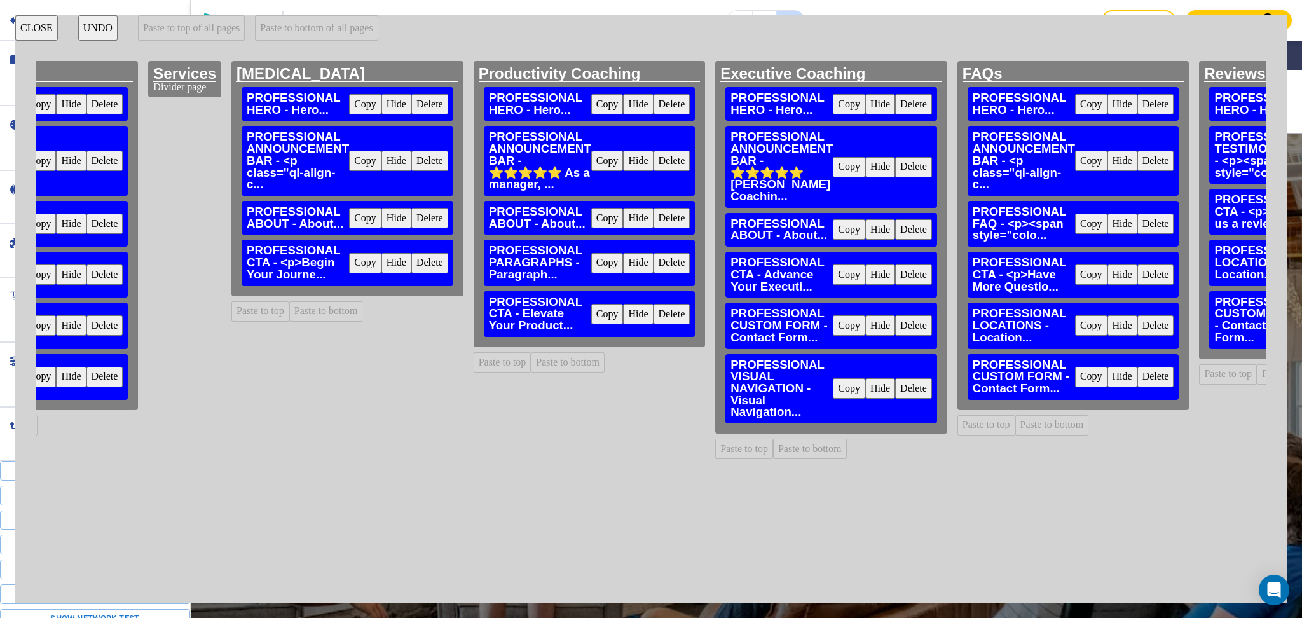
click at [901, 319] on button "Delete" at bounding box center [913, 325] width 37 height 20
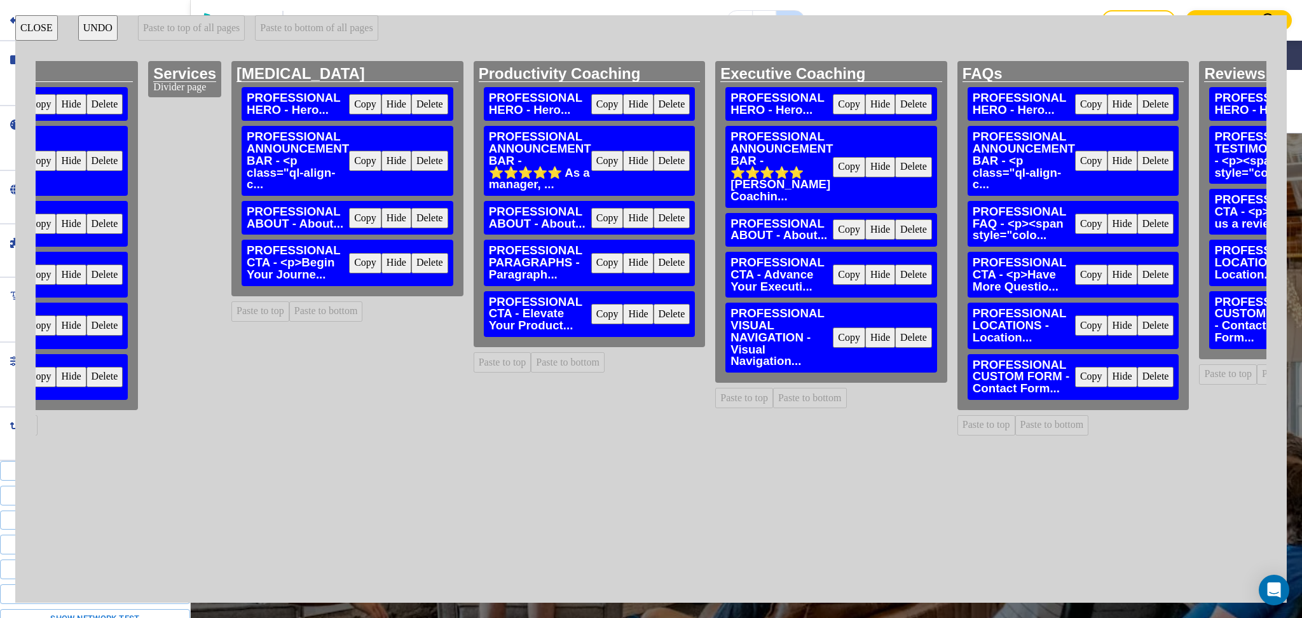
click at [904, 328] on button "Delete" at bounding box center [913, 337] width 37 height 20
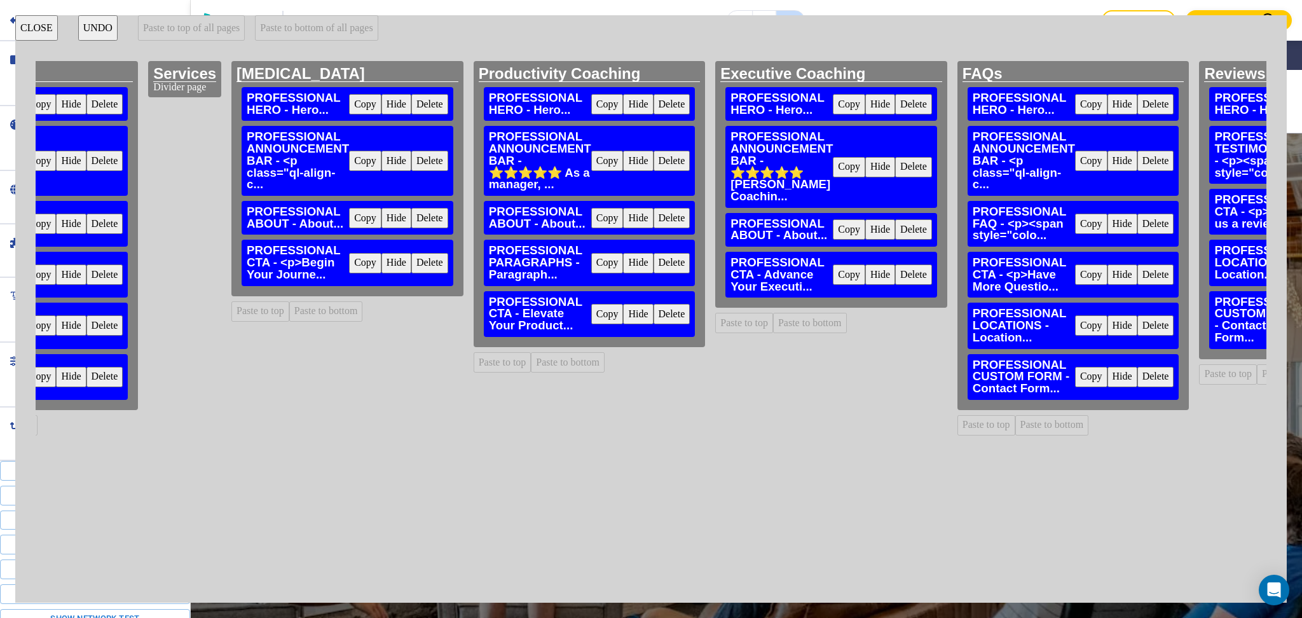
click at [1137, 326] on button "Delete" at bounding box center [1155, 325] width 37 height 20
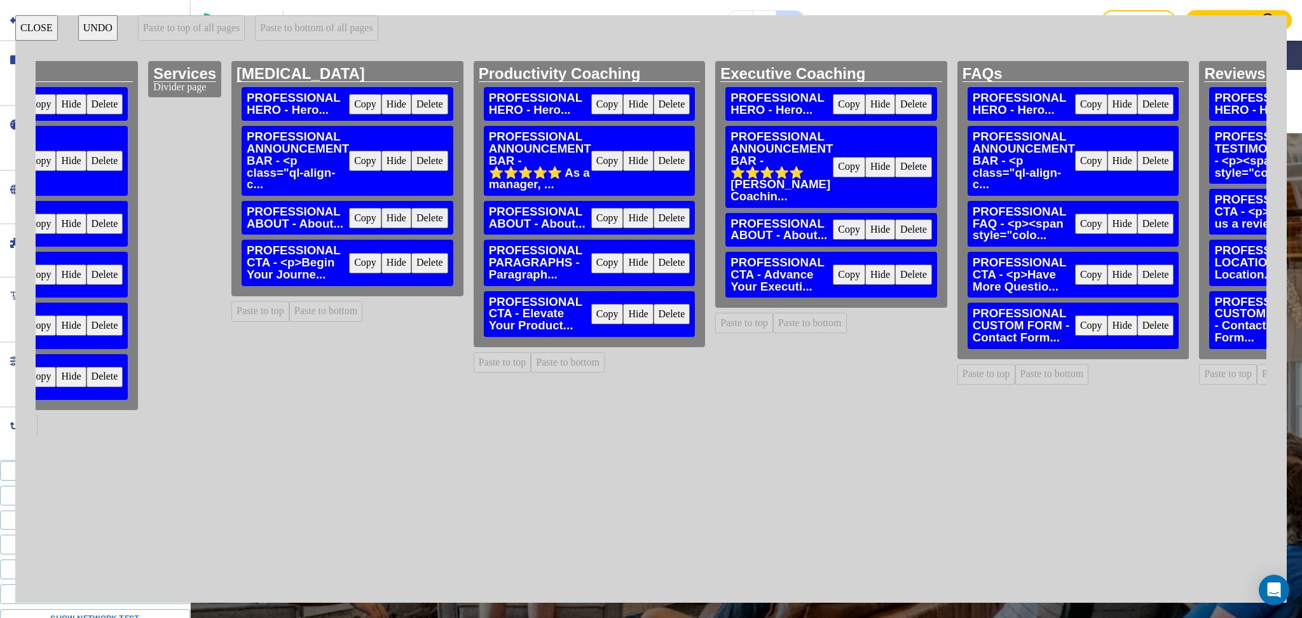
click at [1137, 326] on button "Delete" at bounding box center [1155, 325] width 37 height 20
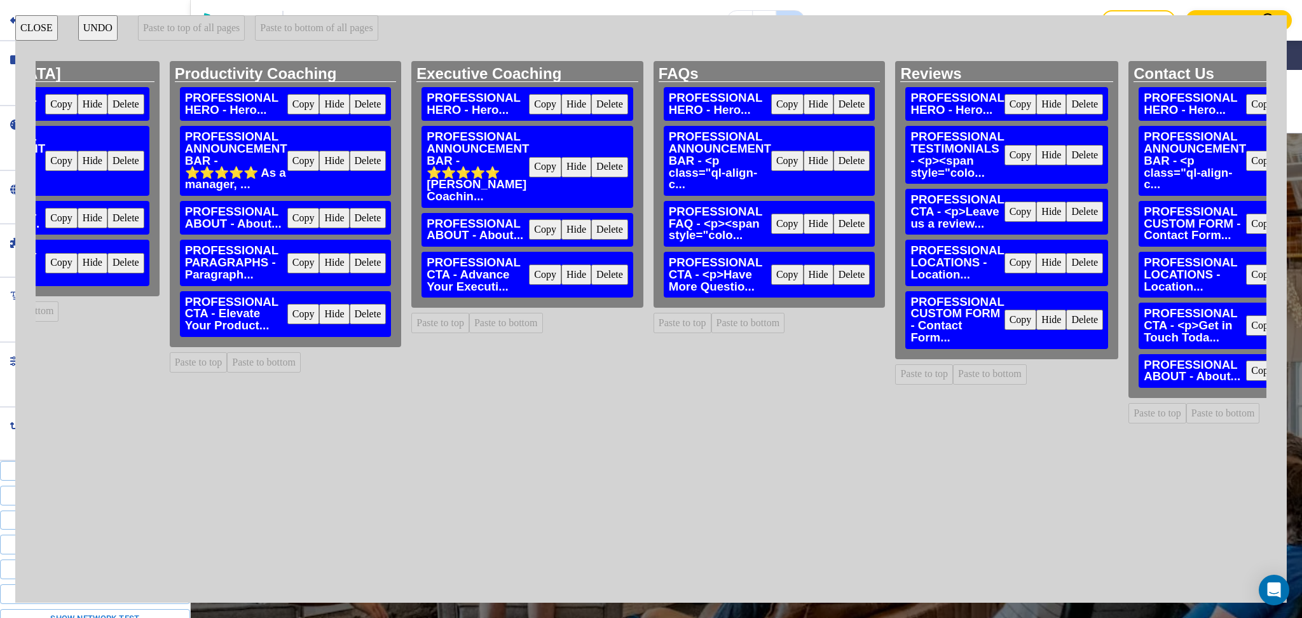
scroll to position [0, 755]
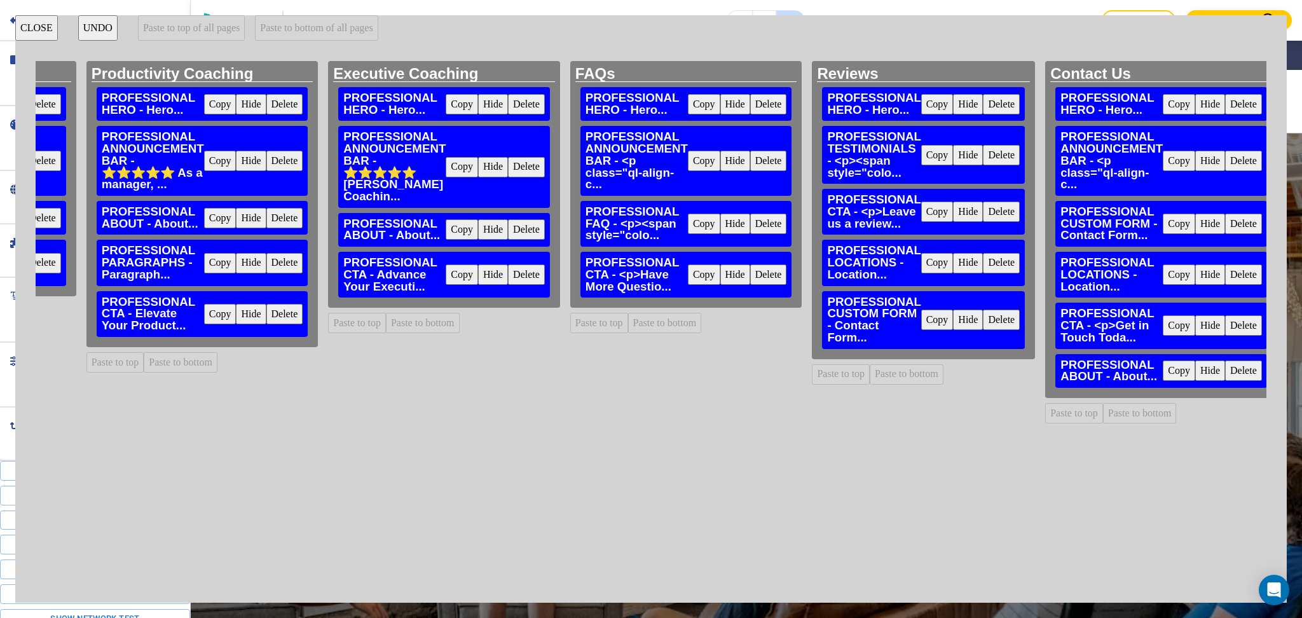
click at [983, 265] on button "Delete" at bounding box center [1001, 263] width 37 height 20
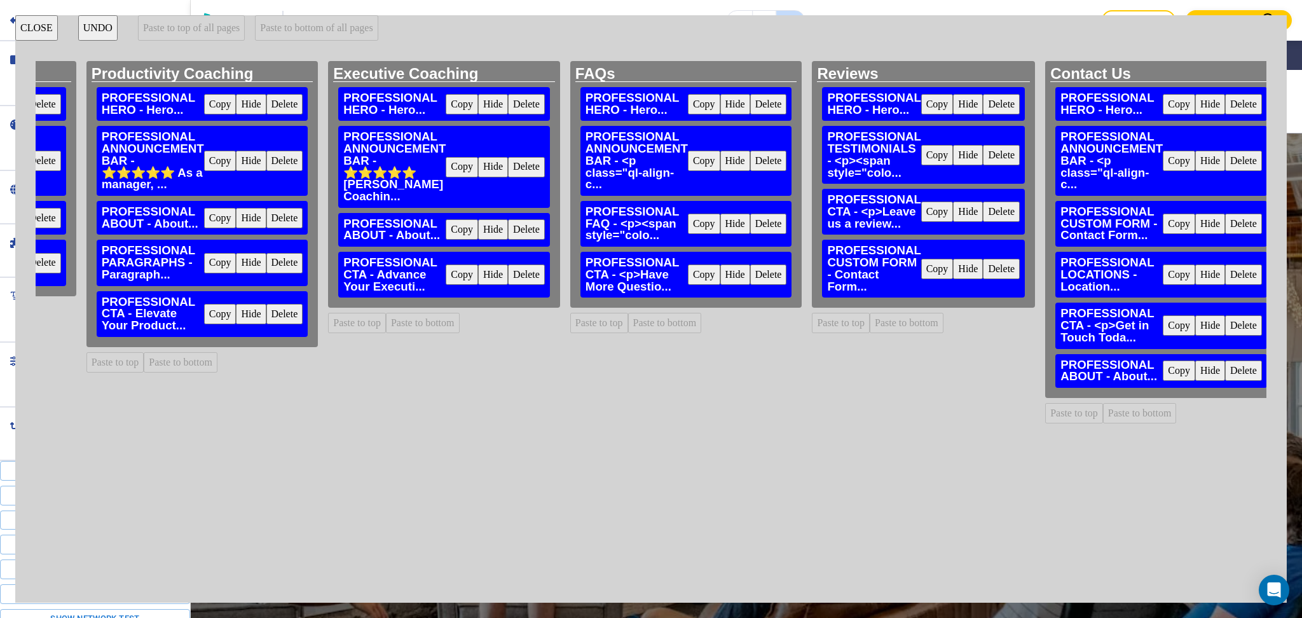
click at [983, 265] on button "Delete" at bounding box center [1001, 269] width 37 height 20
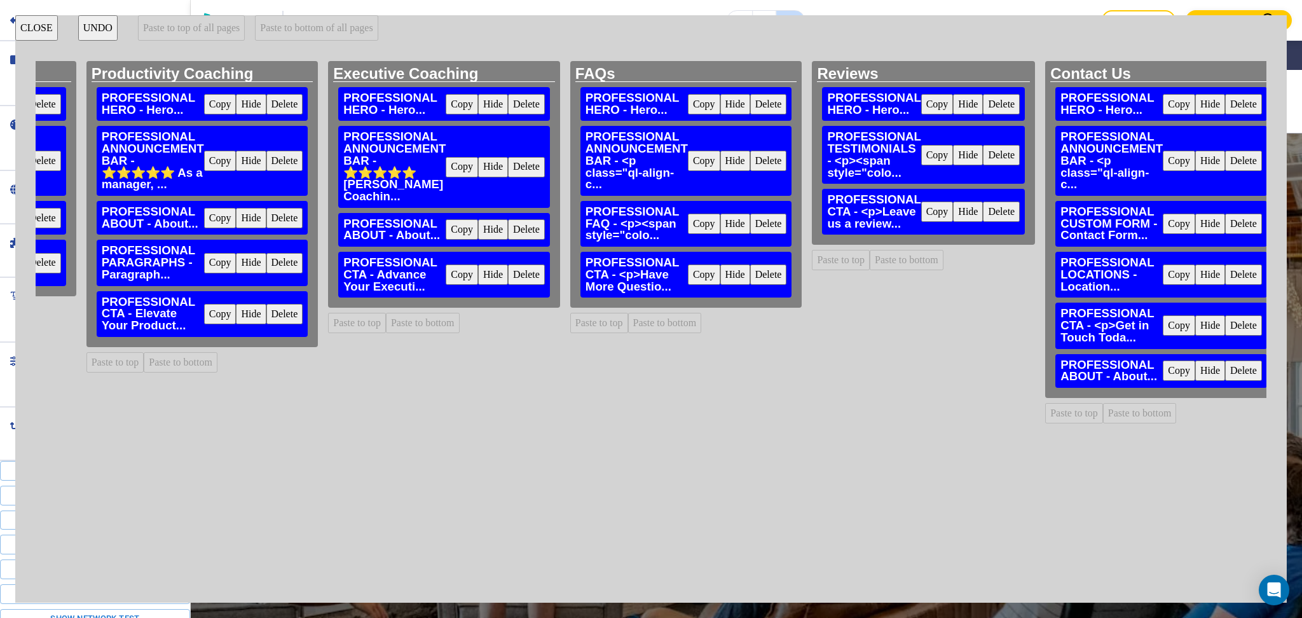
click at [1226, 275] on button "Delete" at bounding box center [1243, 275] width 37 height 20
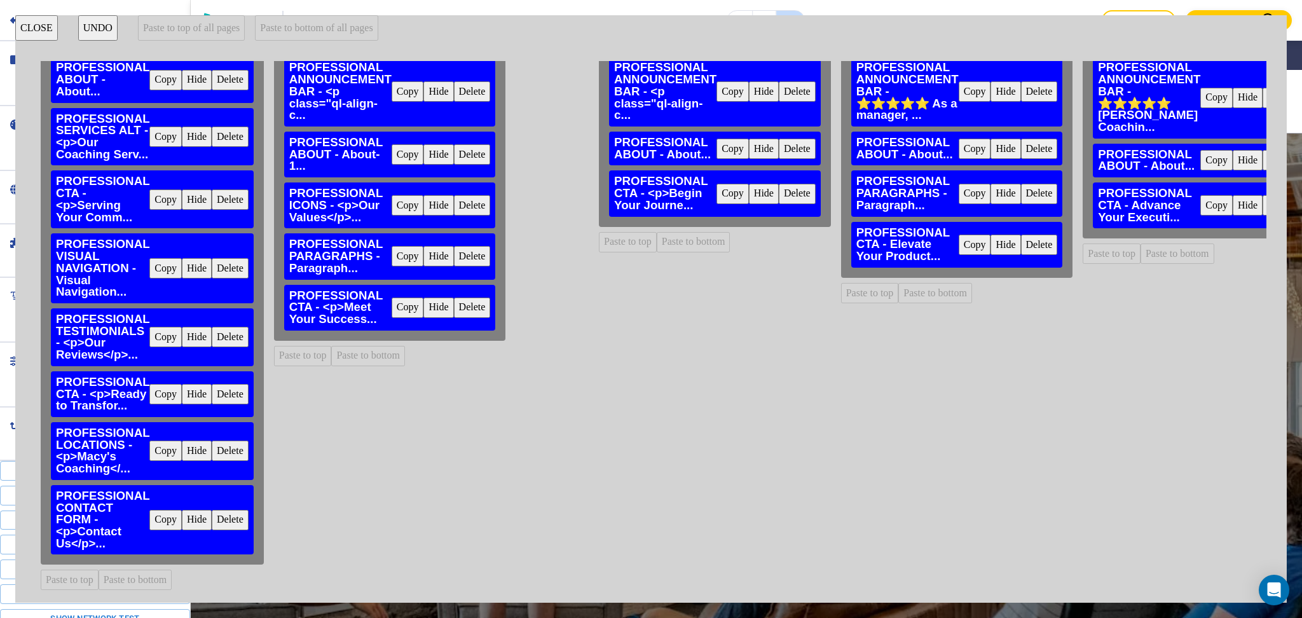
scroll to position [83, 0]
click at [160, 441] on button "Copy" at bounding box center [165, 451] width 32 height 20
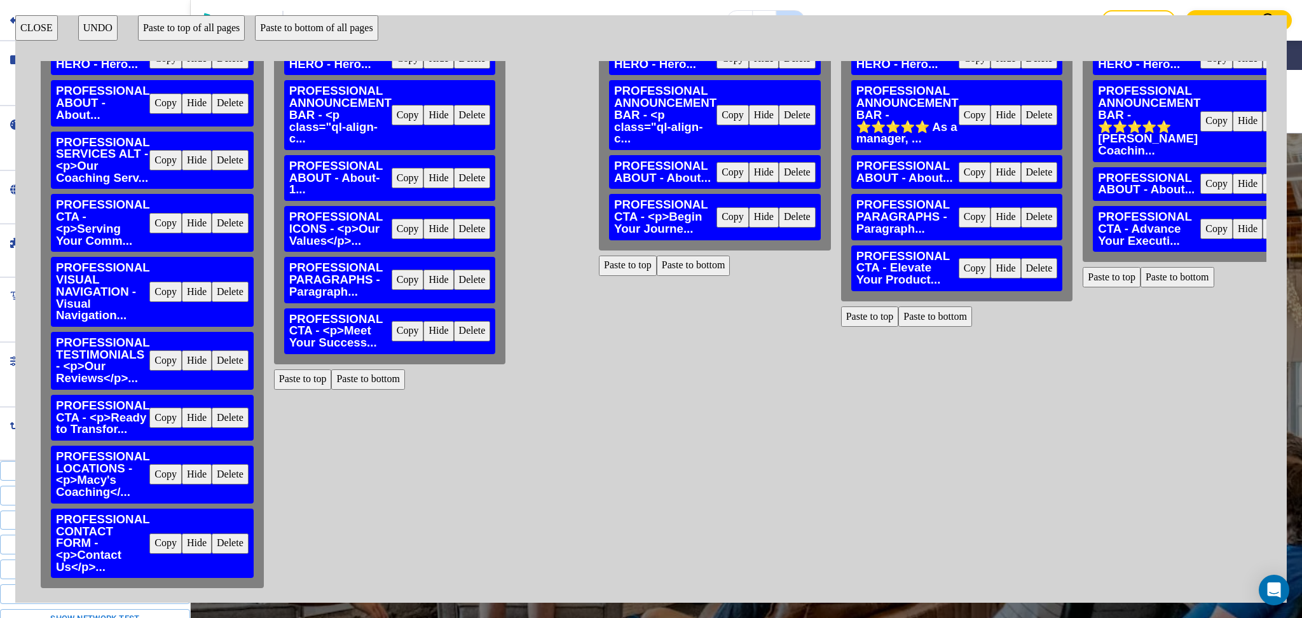
scroll to position [0, 0]
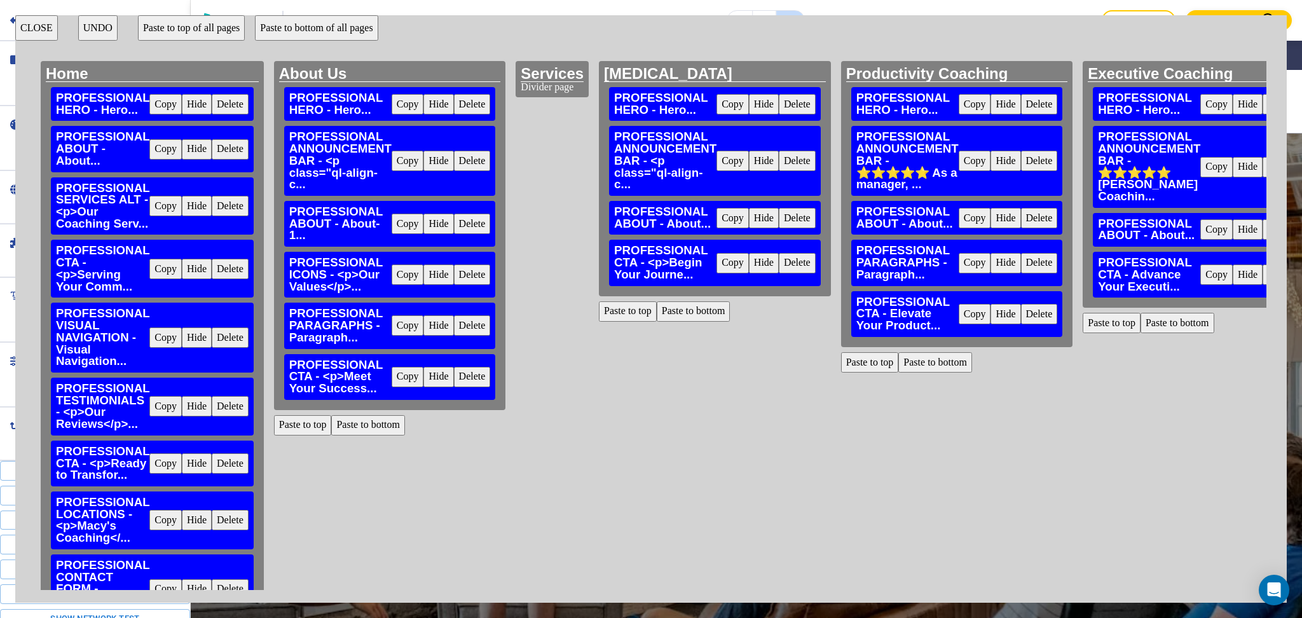
click at [353, 32] on button "Paste to bottom of all pages" at bounding box center [316, 27] width 123 height 25
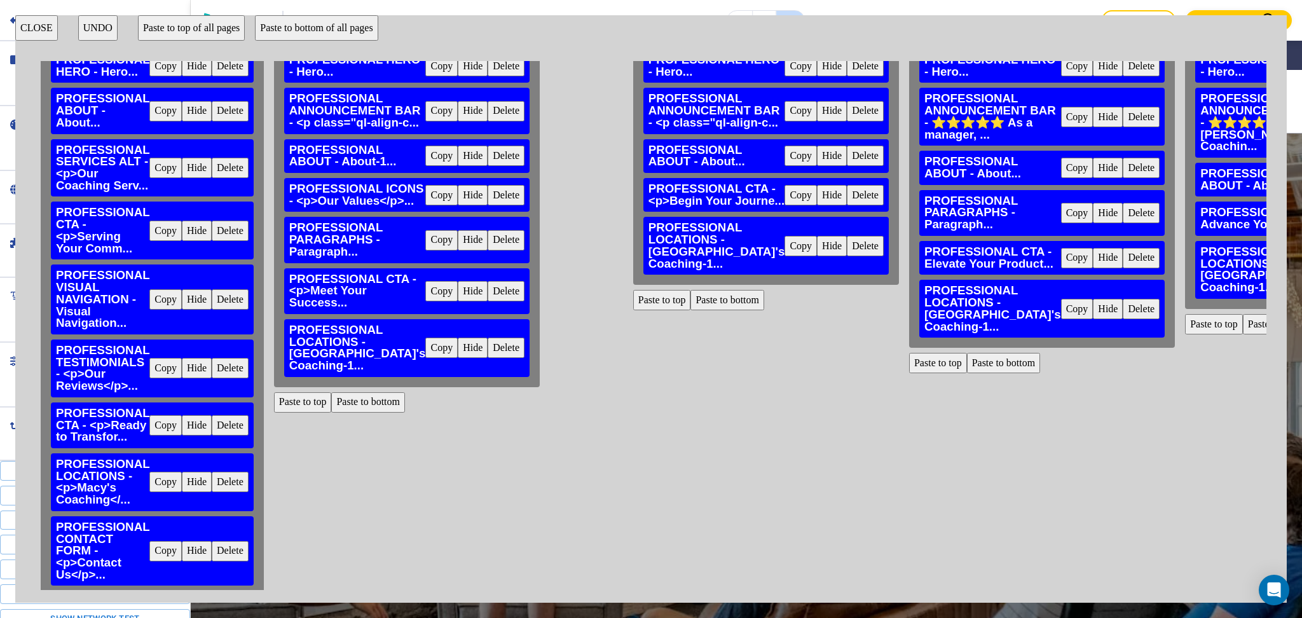
scroll to position [83, 0]
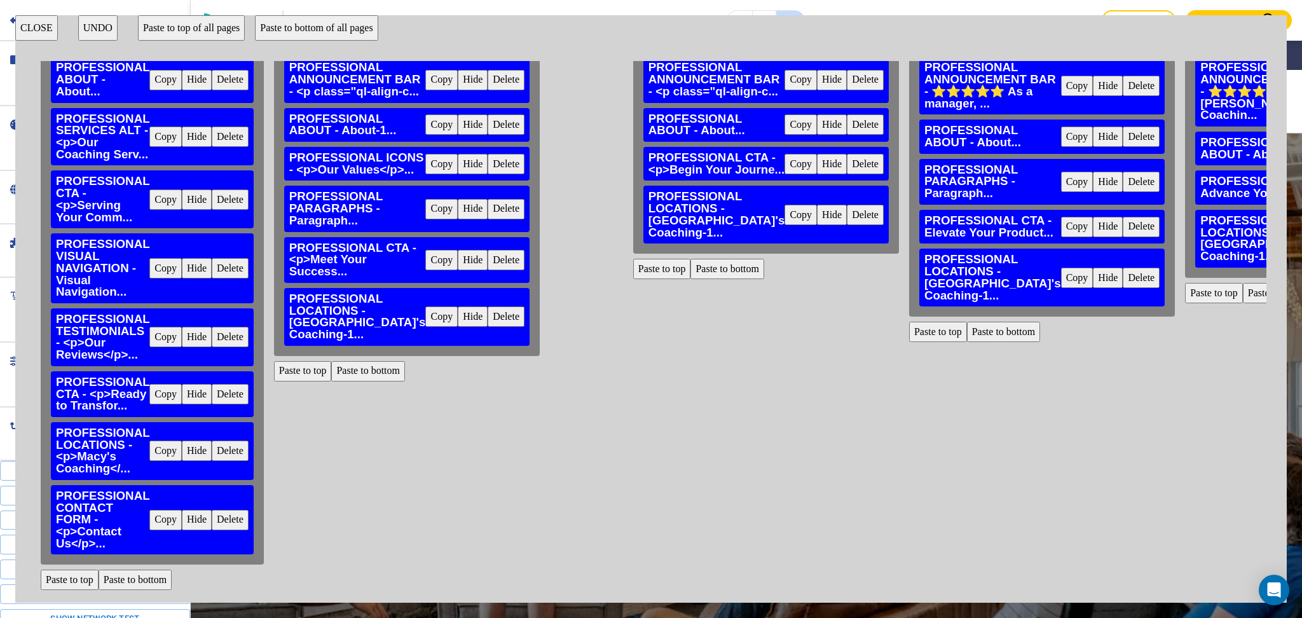
click at [167, 518] on div "PROFESSIONAL CONTACT FORM - <p>Contact Us</p>... Copy Hide Delete" at bounding box center [152, 520] width 203 height 70
click at [170, 510] on button "Copy" at bounding box center [165, 520] width 32 height 20
click at [338, 25] on button "Paste to bottom of all pages" at bounding box center [316, 27] width 123 height 25
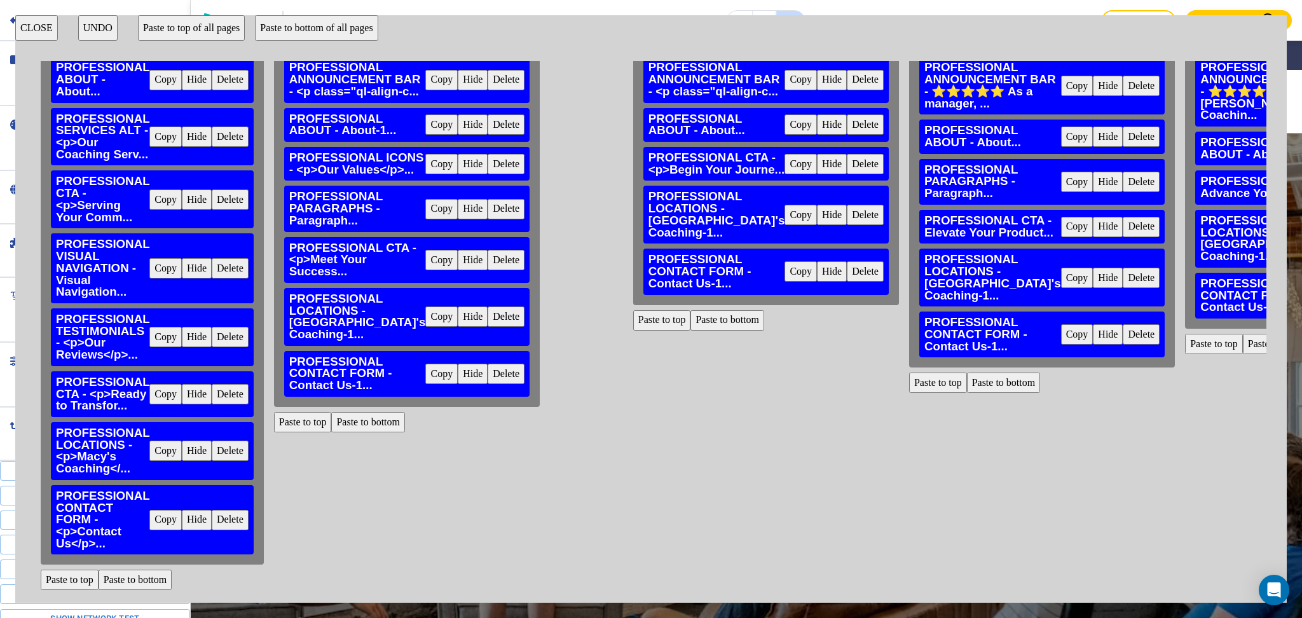
scroll to position [83, 755]
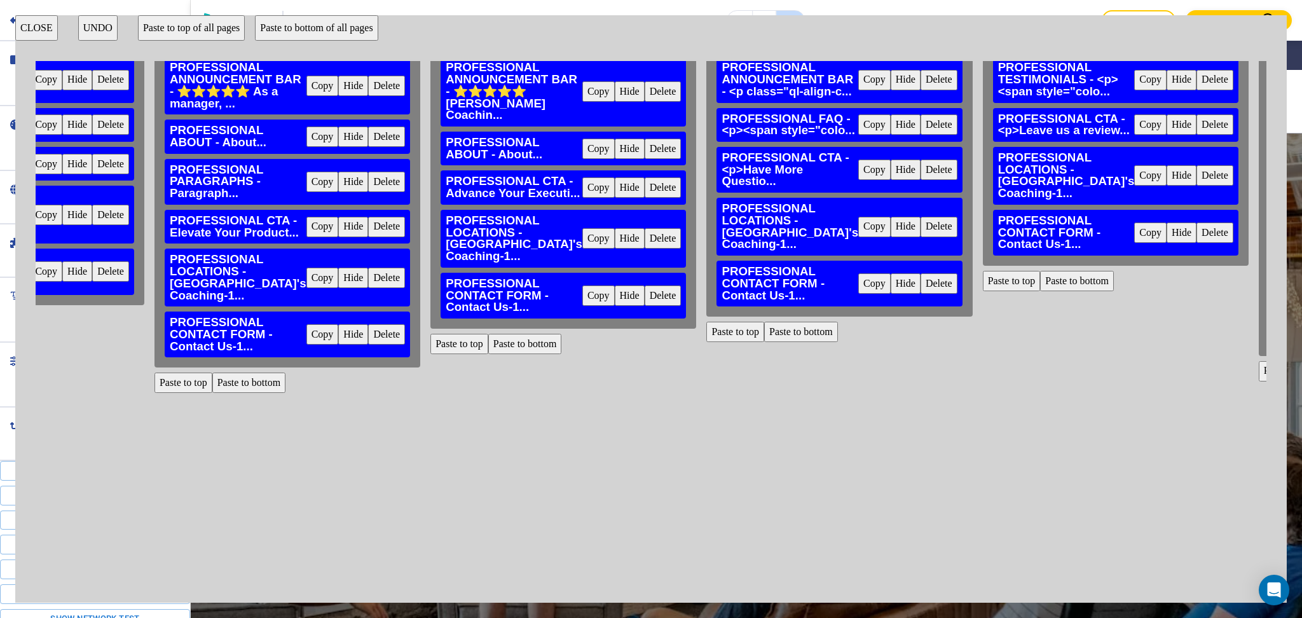
click at [29, 37] on button "CLOSE" at bounding box center [36, 27] width 43 height 25
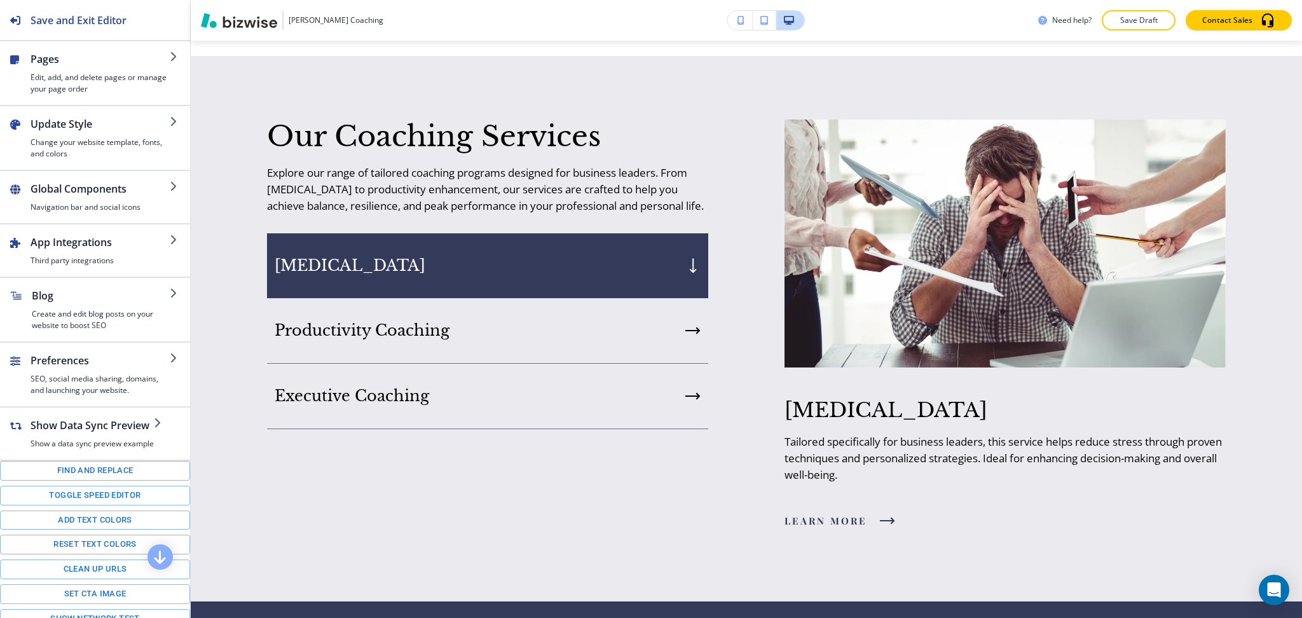
scroll to position [934, 0]
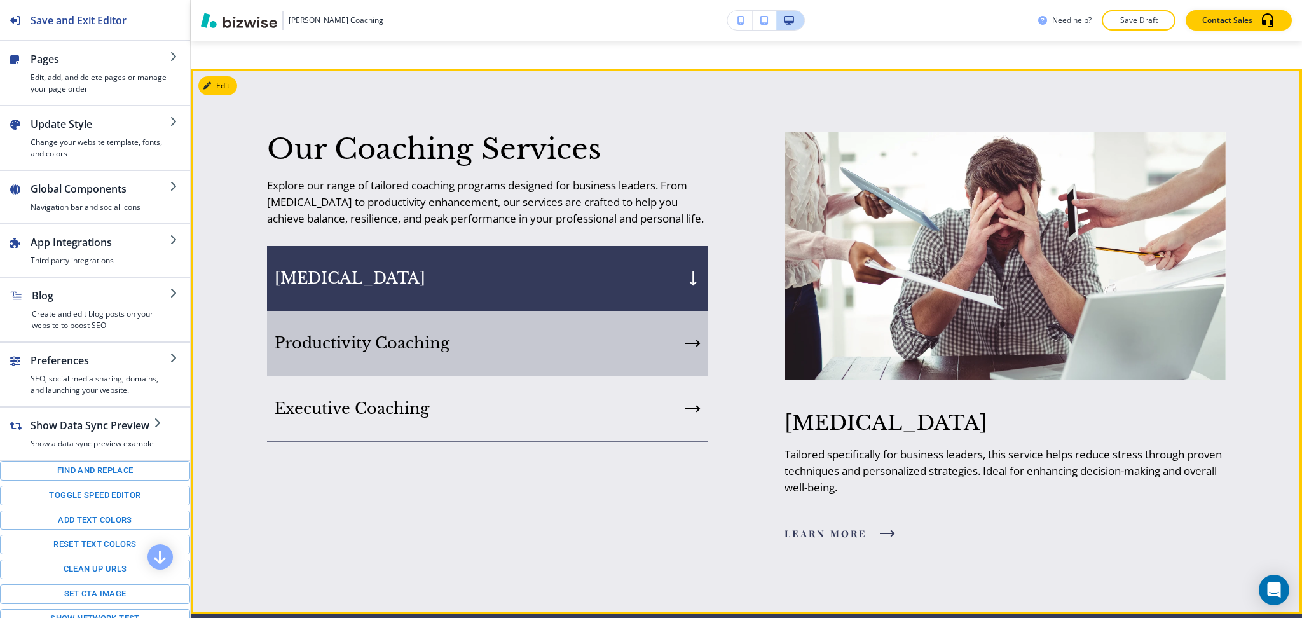
click at [408, 332] on div "Productivity Coaching" at bounding box center [487, 343] width 441 height 65
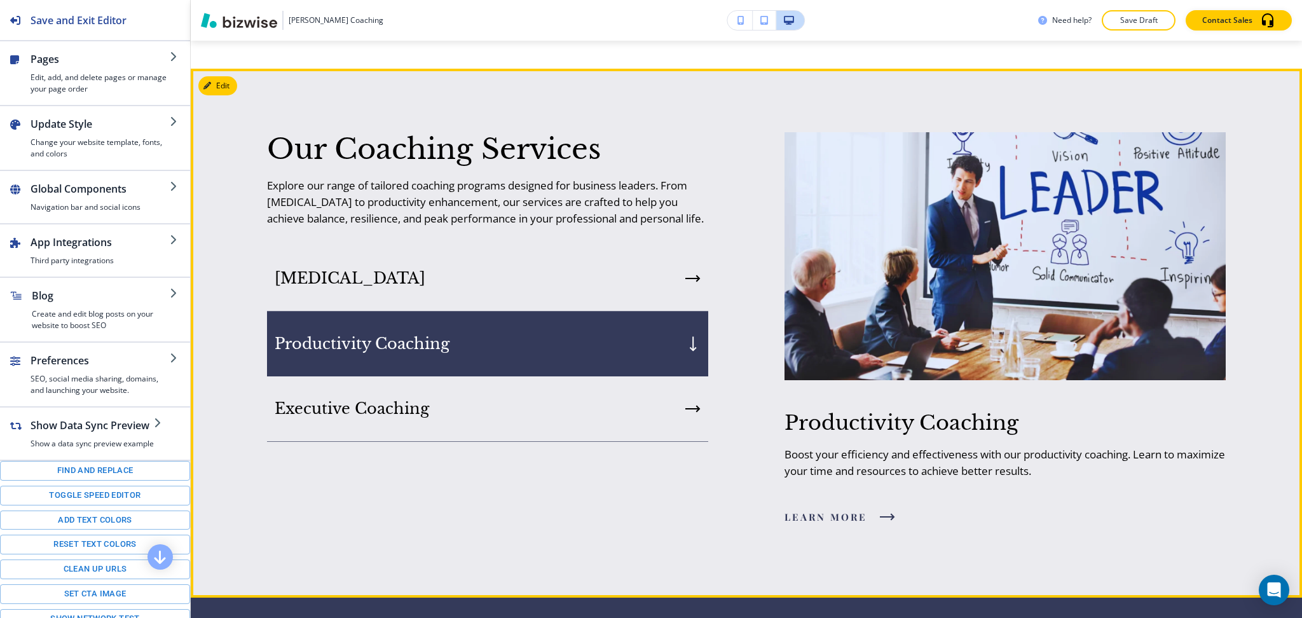
click at [429, 416] on div "Executive Coaching" at bounding box center [487, 408] width 441 height 65
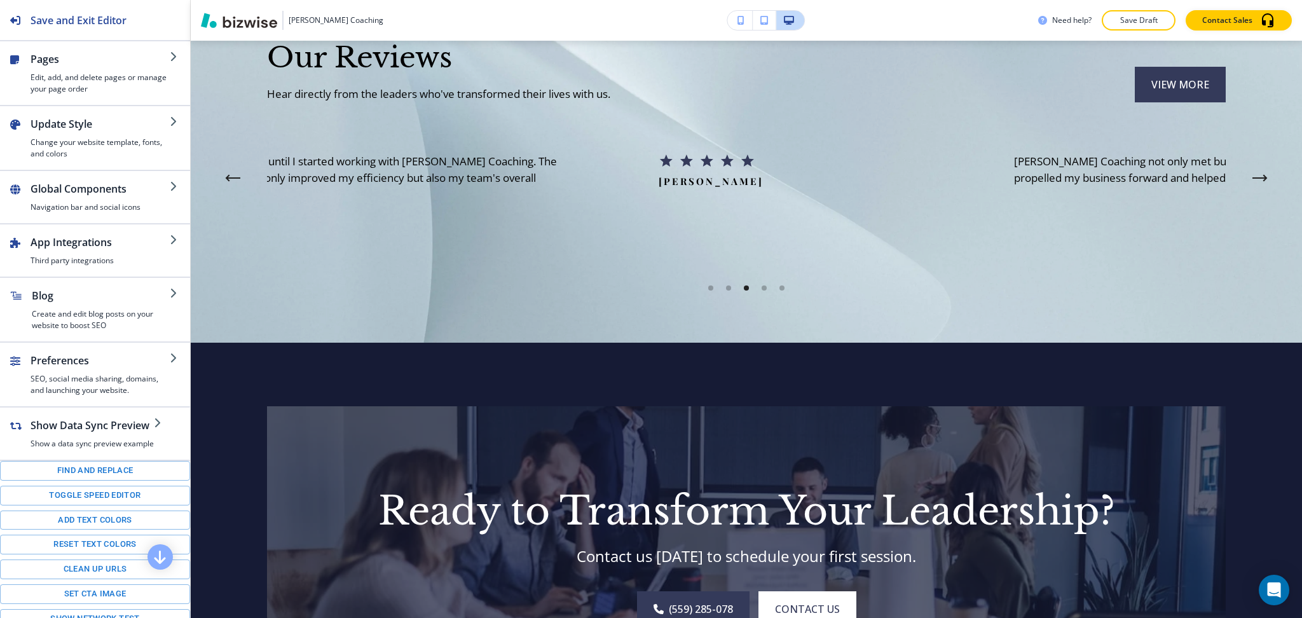
scroll to position [2590, 0]
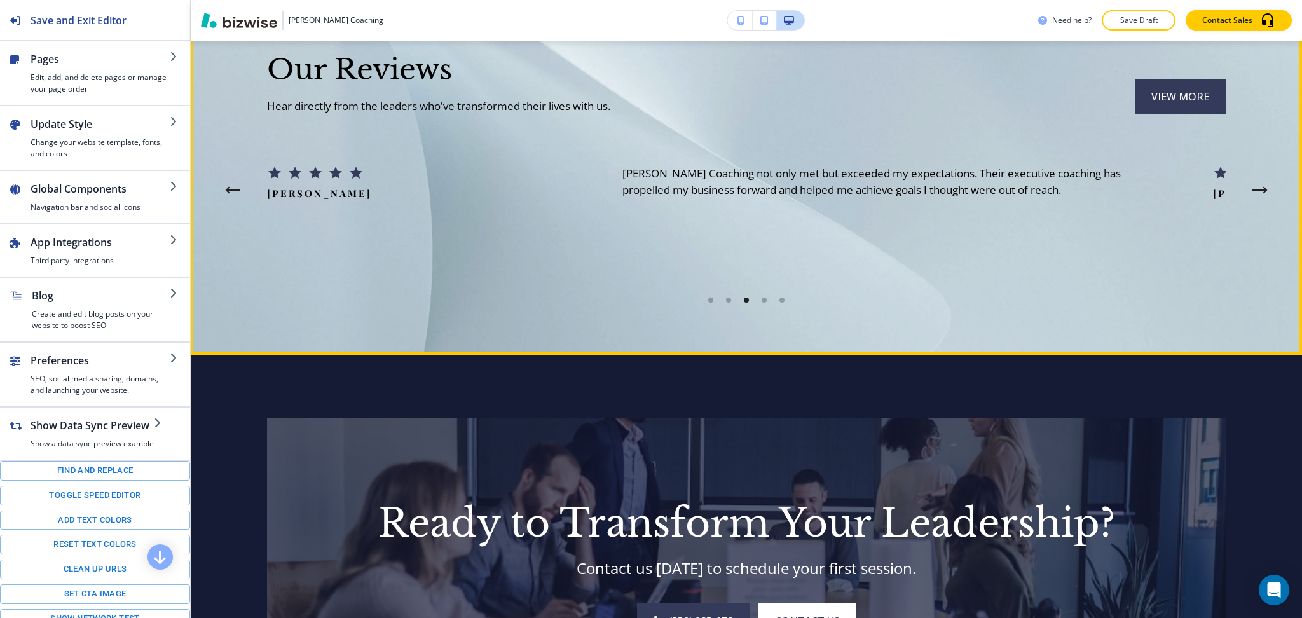
click at [231, 16] on button "Edit This Section" at bounding box center [241, 6] width 86 height 19
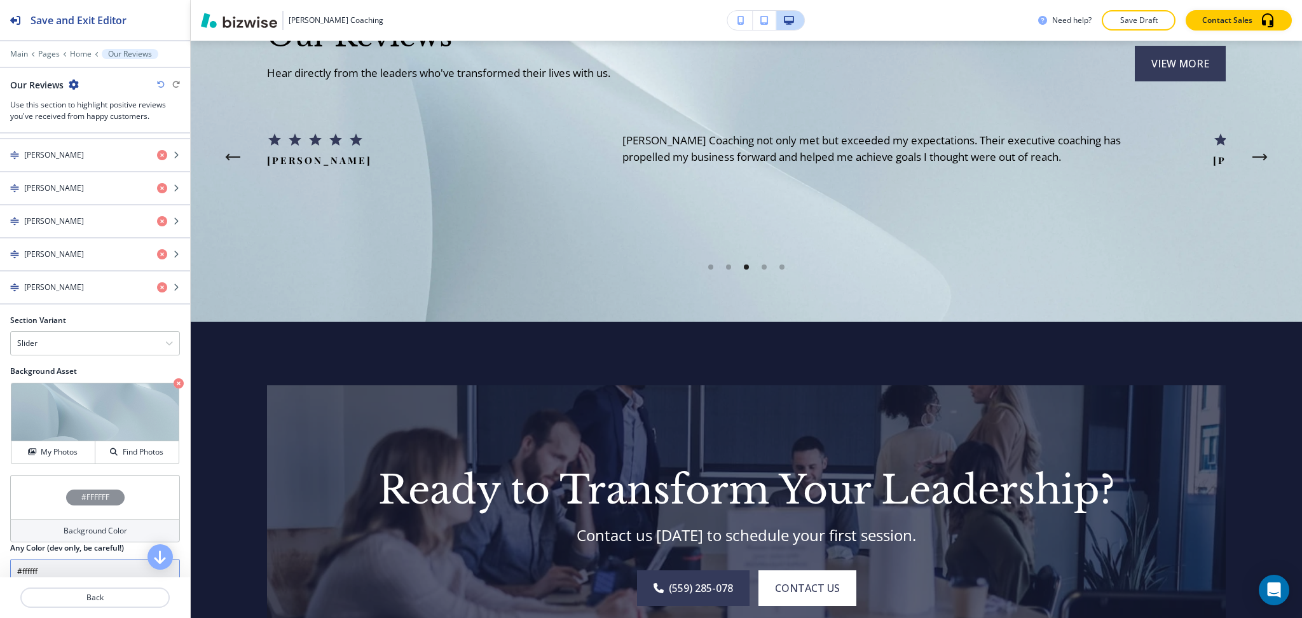
scroll to position [816, 0]
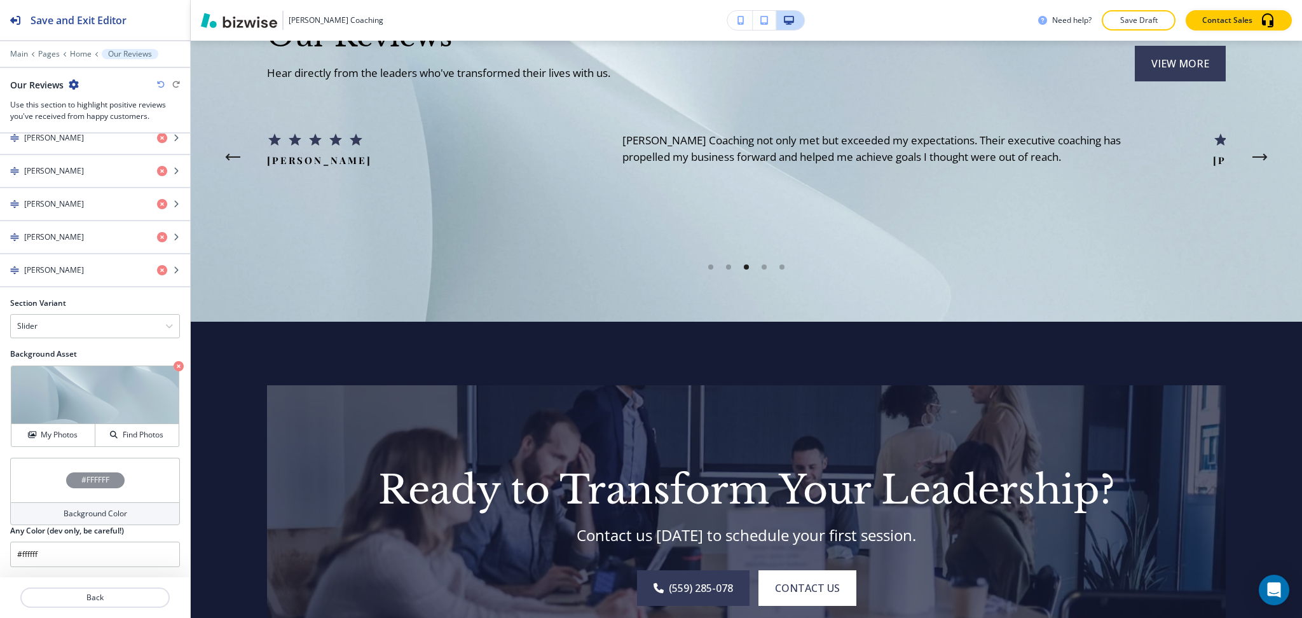
click at [84, 518] on h4 "Background Color" at bounding box center [96, 513] width 64 height 11
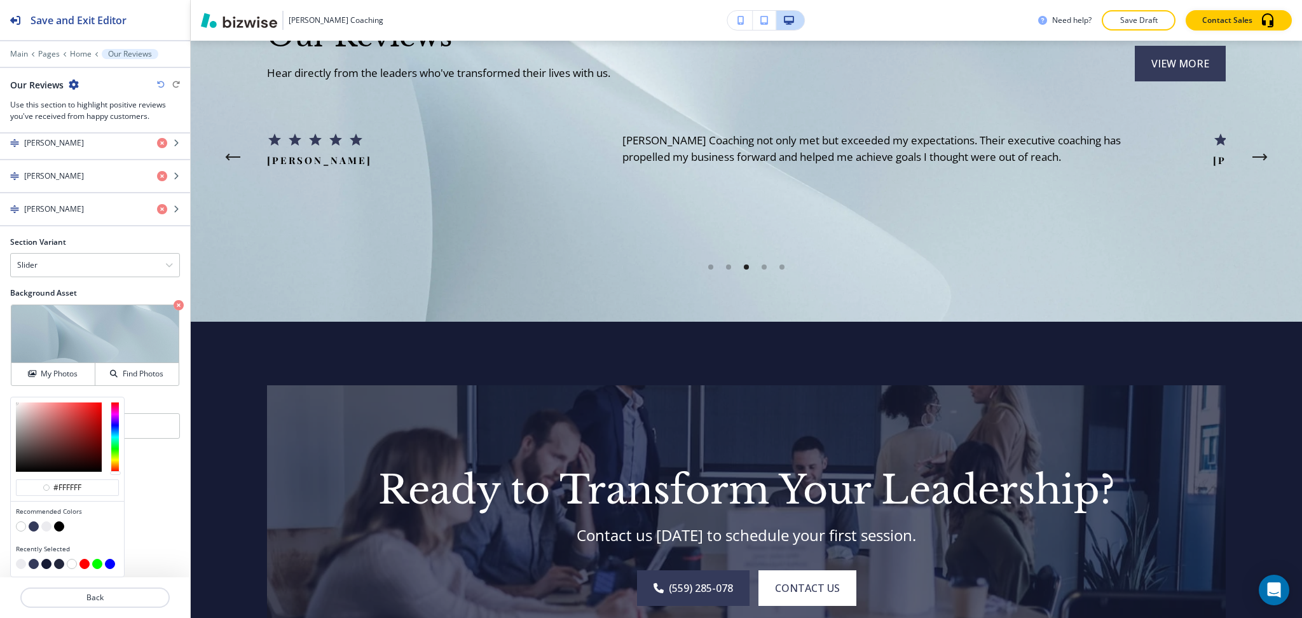
click at [47, 524] on button "button" at bounding box center [46, 526] width 10 height 10
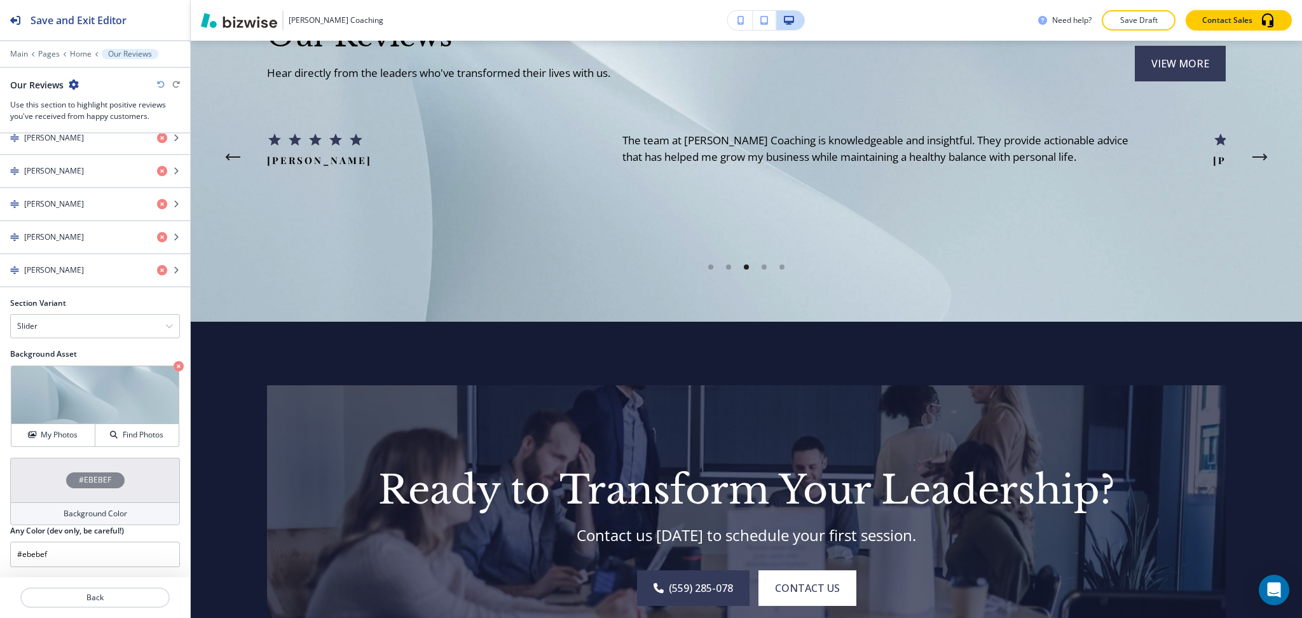
click at [157, 86] on icon "button" at bounding box center [161, 85] width 8 height 8
click at [175, 83] on icon "button" at bounding box center [176, 85] width 8 height 8
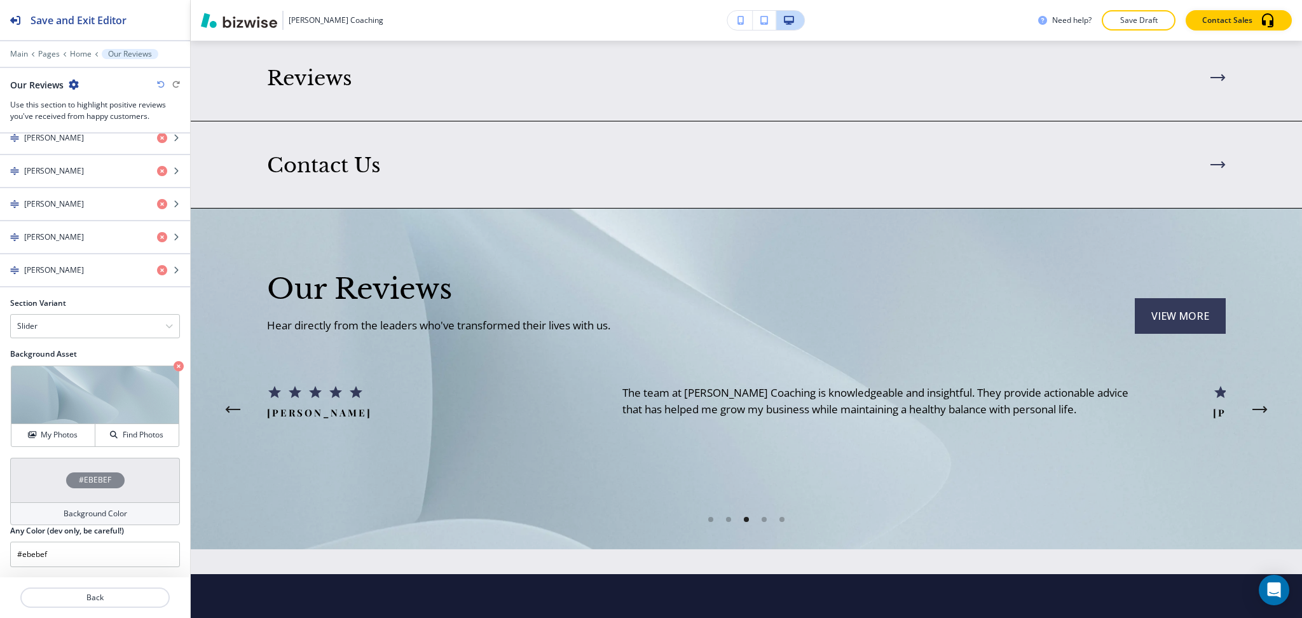
scroll to position [2369, 0]
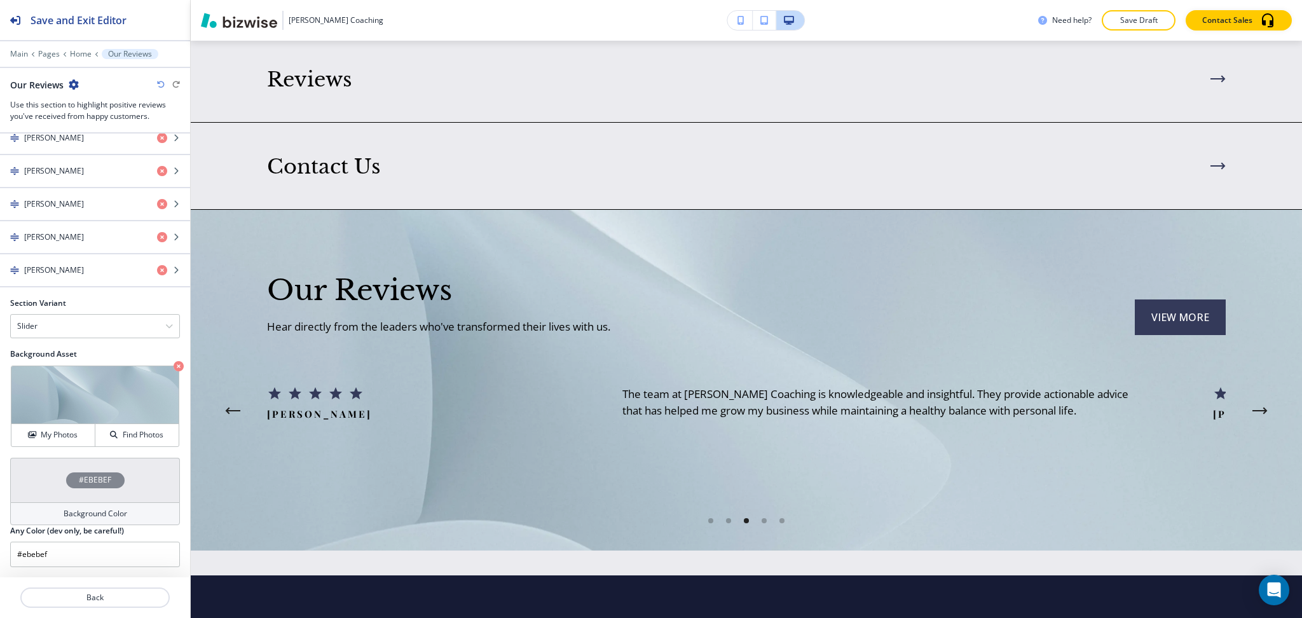
click at [90, 514] on h4 "Background Color" at bounding box center [96, 513] width 64 height 11
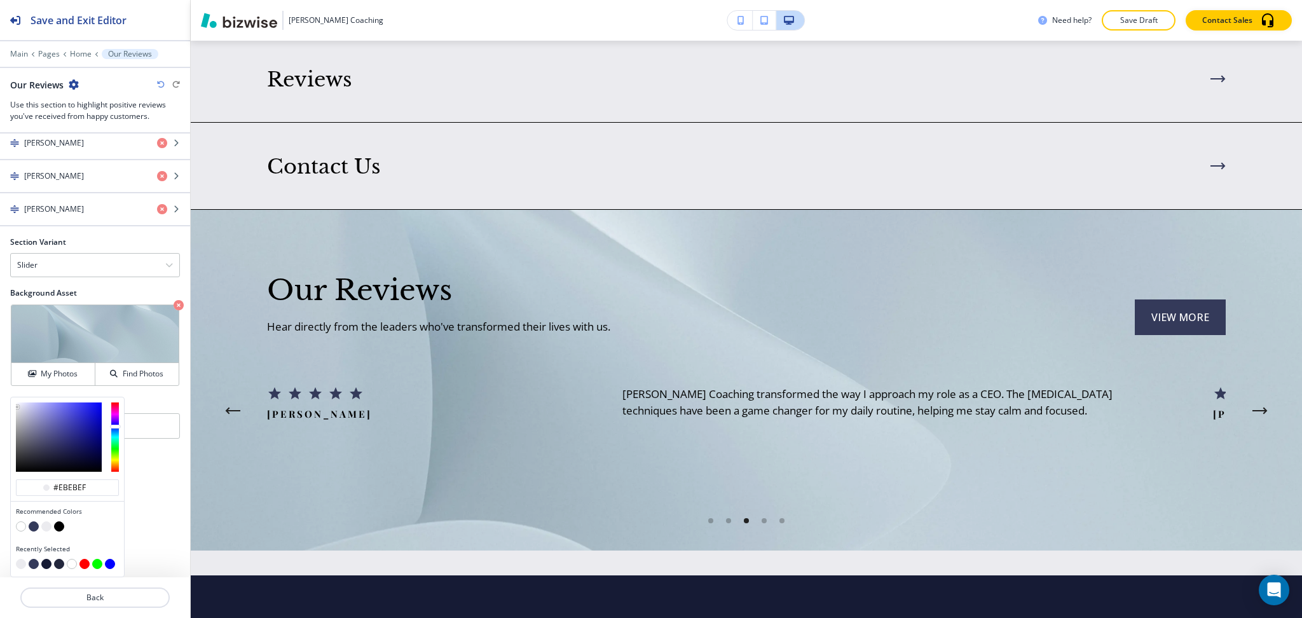
click at [37, 526] on button "button" at bounding box center [34, 526] width 10 height 10
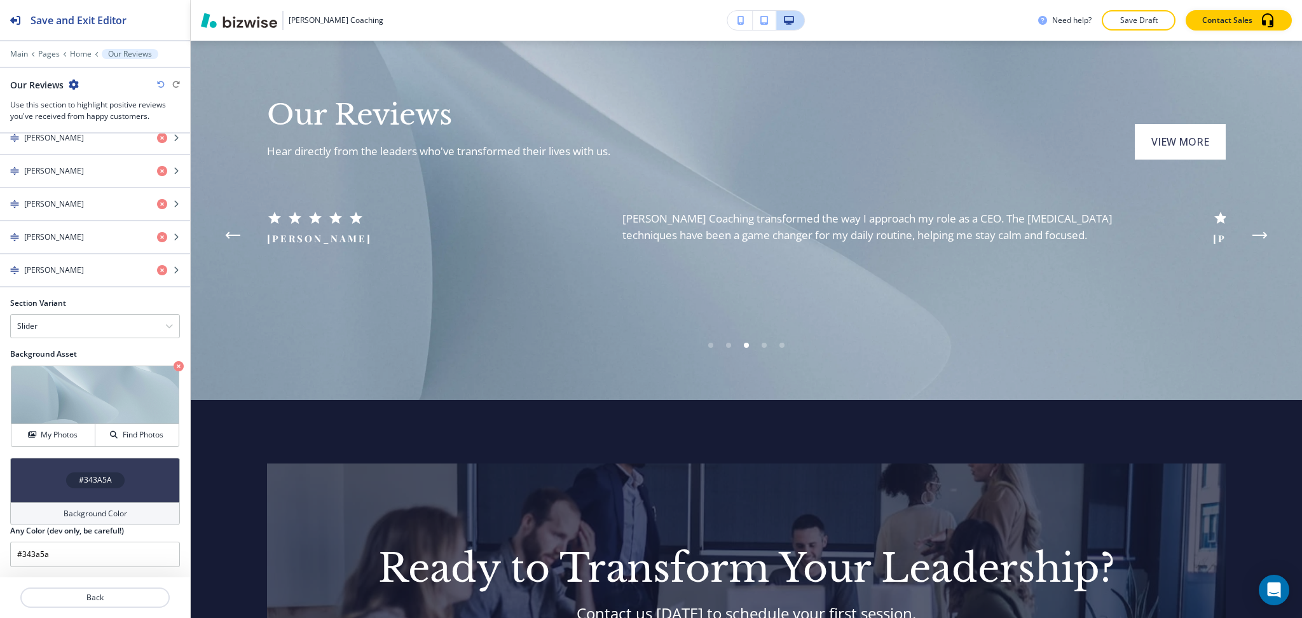
scroll to position [2520, 0]
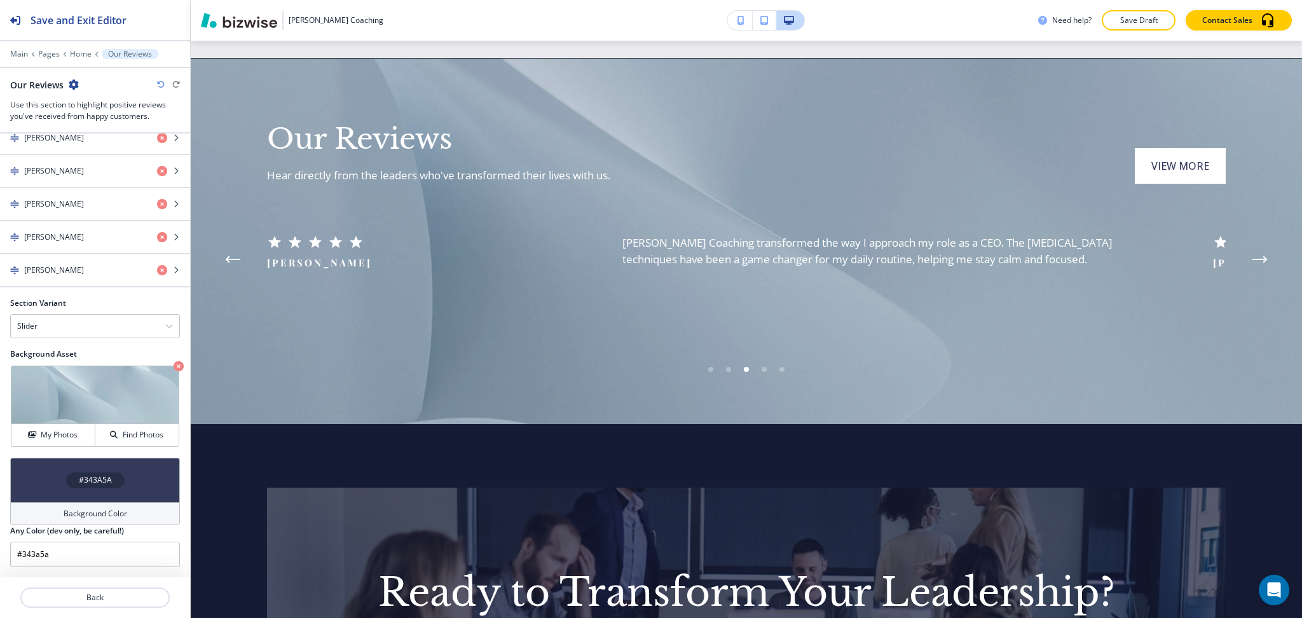
click at [160, 86] on icon "button" at bounding box center [161, 85] width 8 height 8
type input "#ebebef"
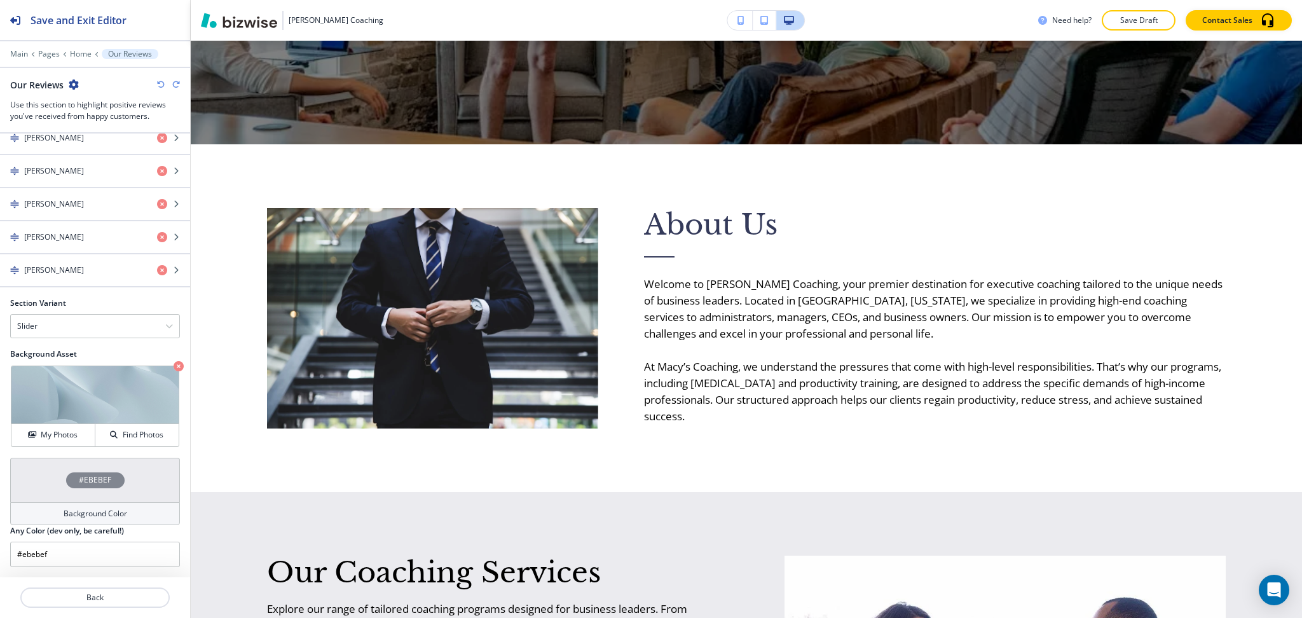
scroll to position [474, 0]
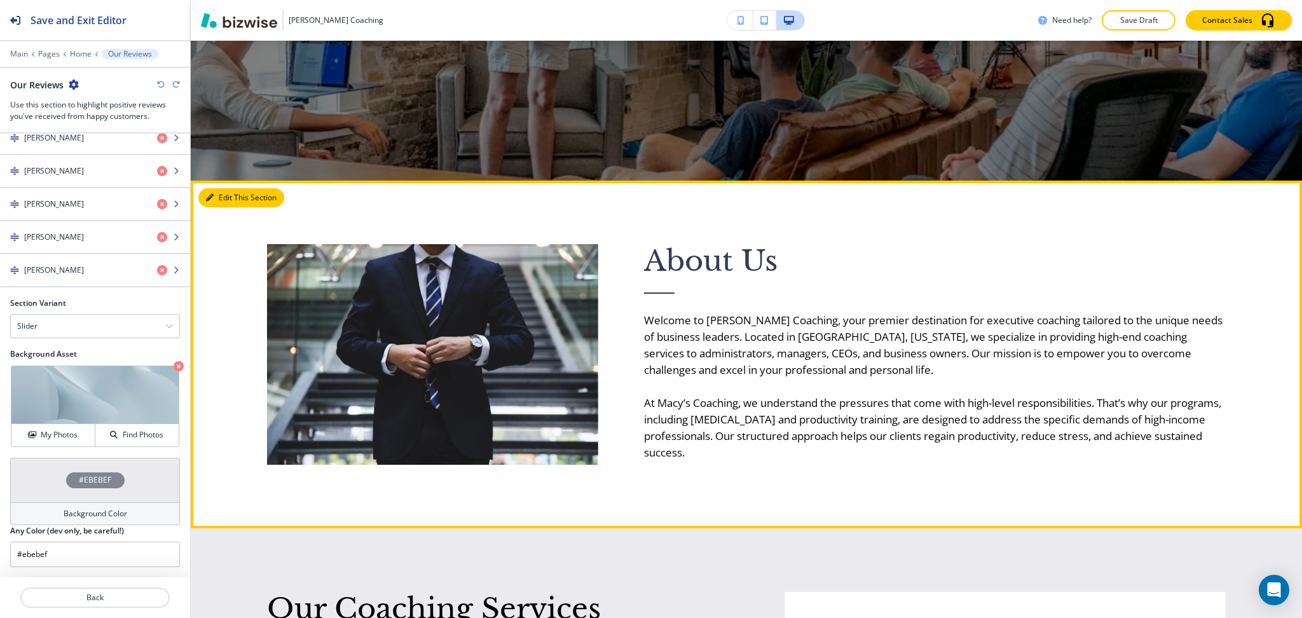
click at [227, 188] on button "Edit This Section" at bounding box center [241, 197] width 86 height 19
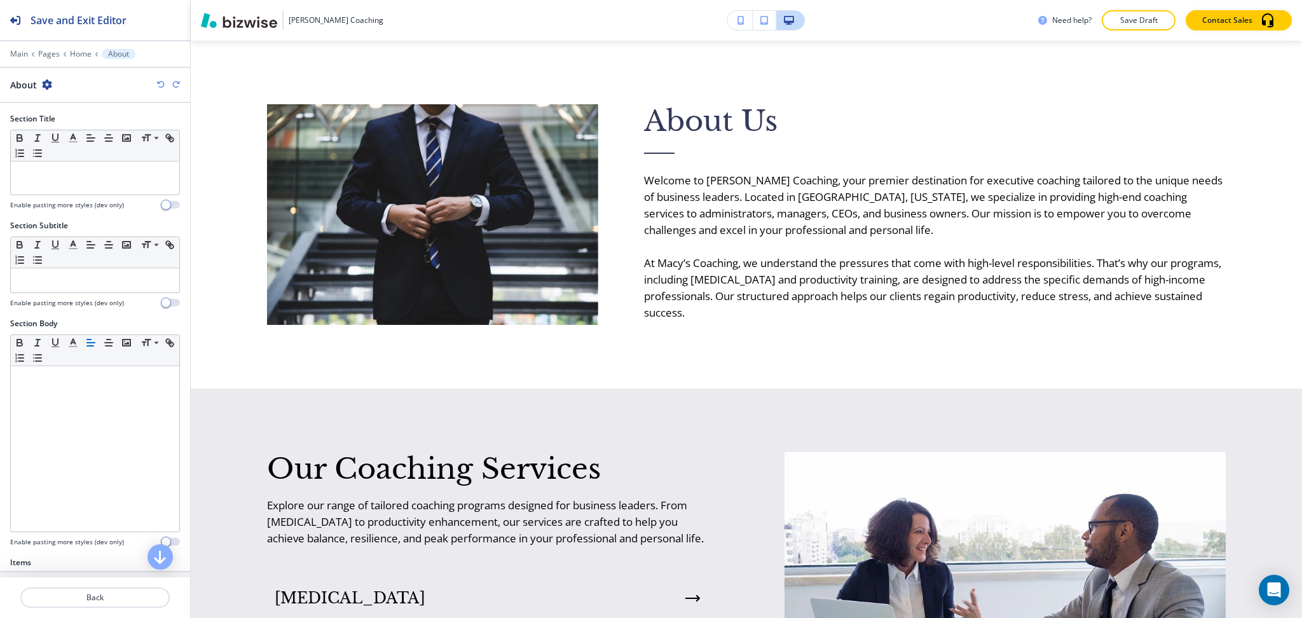
scroll to position [256, 0]
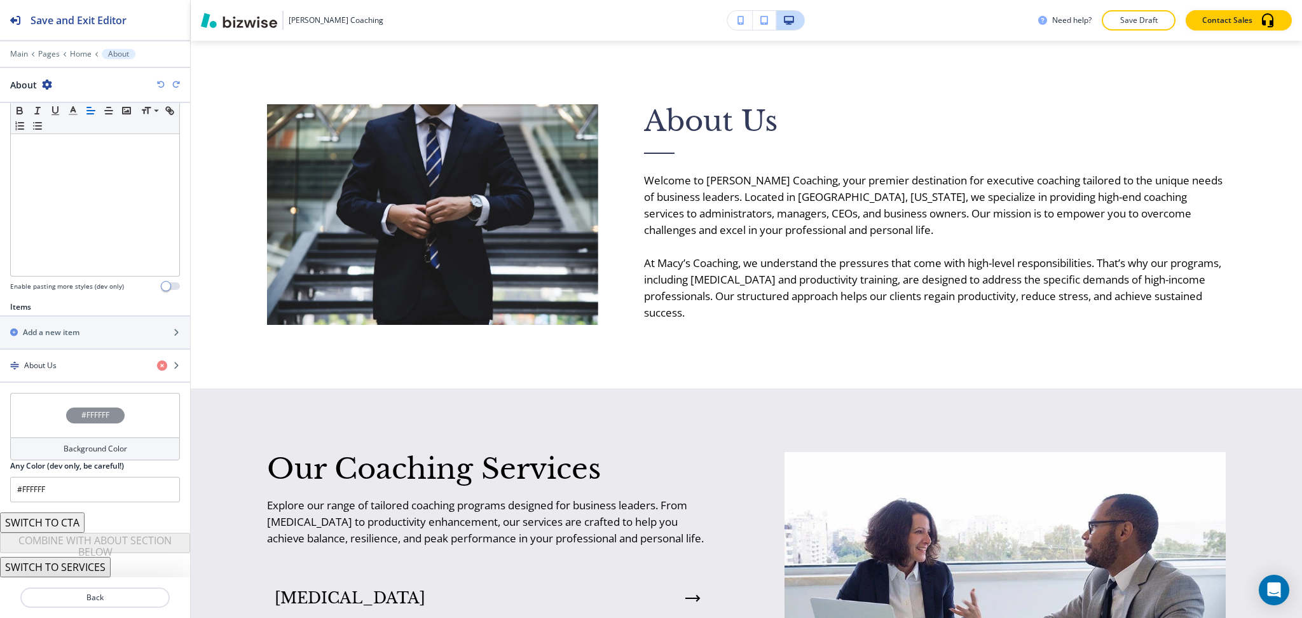
click at [64, 451] on h4 "Background Color" at bounding box center [96, 448] width 64 height 11
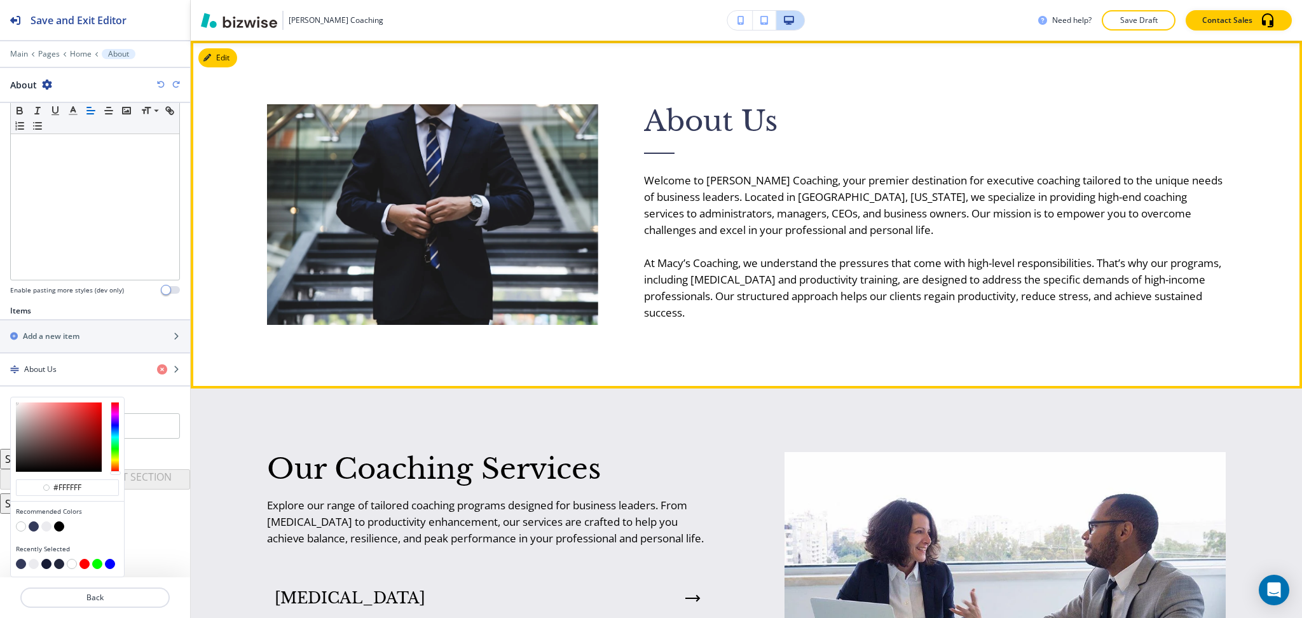
drag, startPoint x: 451, startPoint y: 369, endPoint x: 459, endPoint y: 367, distance: 8.5
click at [452, 369] on div "About Us Welcome to Macy’s Coaching, your premier destination for executive coa…" at bounding box center [746, 215] width 1111 height 348
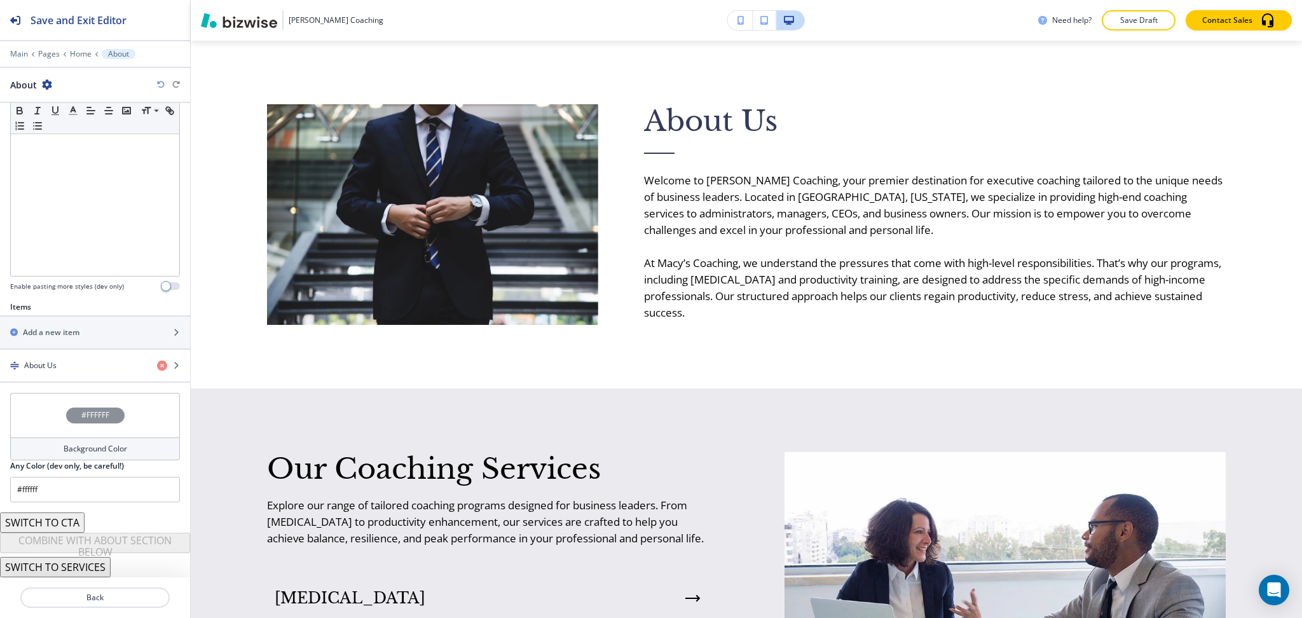
click at [146, 446] on div "Background Color" at bounding box center [95, 448] width 170 height 23
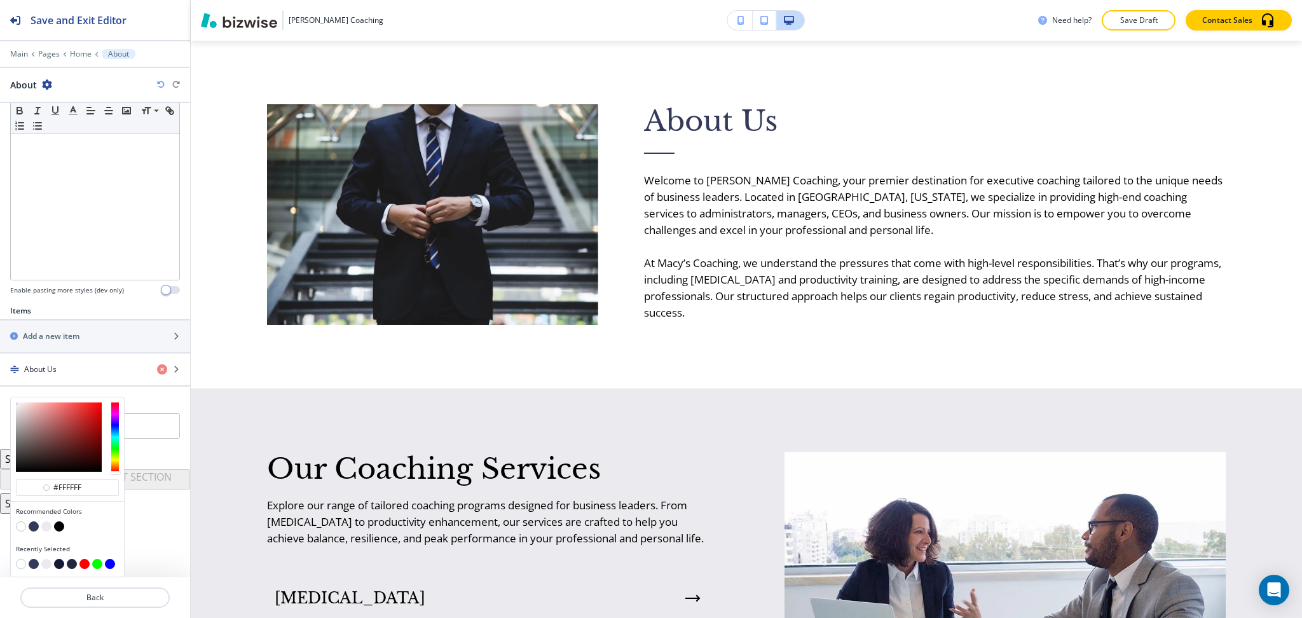
scroll to position [252, 0]
click at [46, 528] on button "button" at bounding box center [46, 526] width 10 height 10
type input "#ebebef"
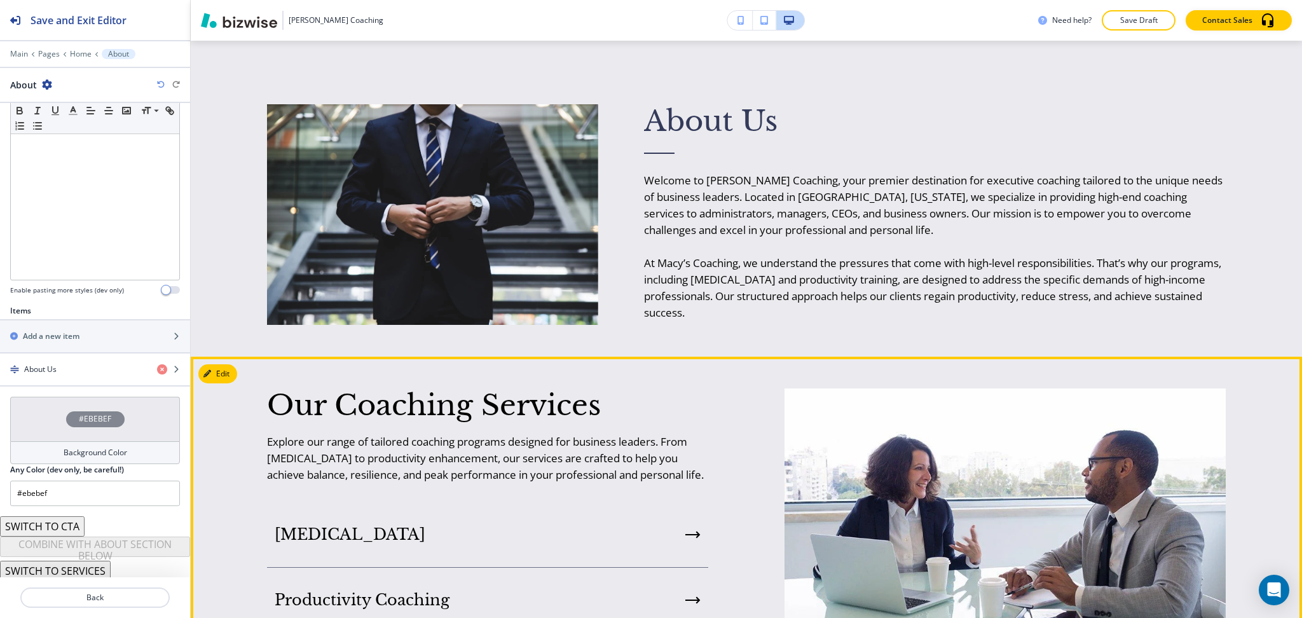
click at [219, 372] on button "Edit" at bounding box center [217, 373] width 39 height 19
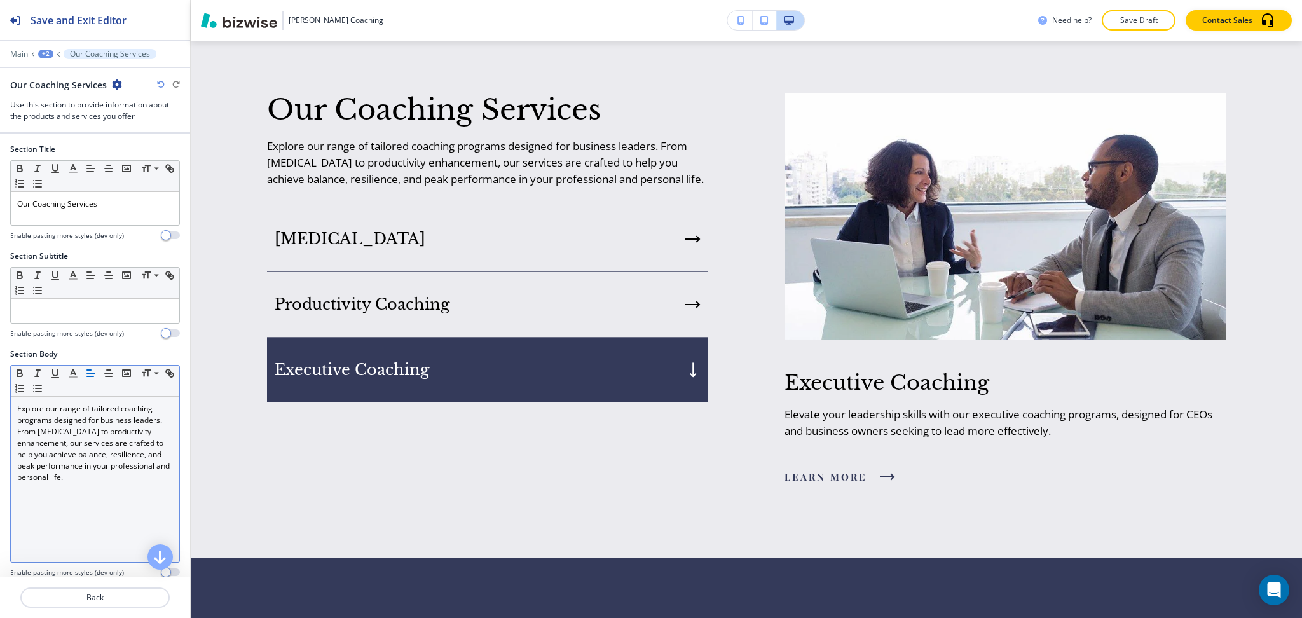
scroll to position [927, 0]
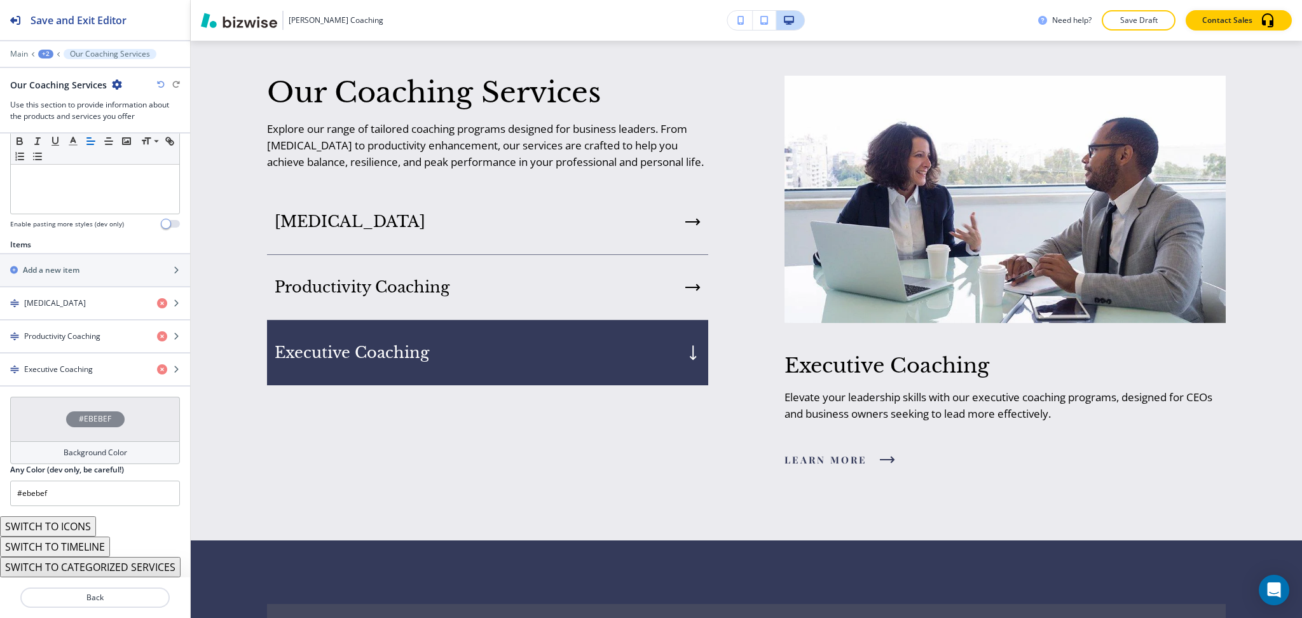
click at [107, 450] on h4 "Background Color" at bounding box center [96, 452] width 64 height 11
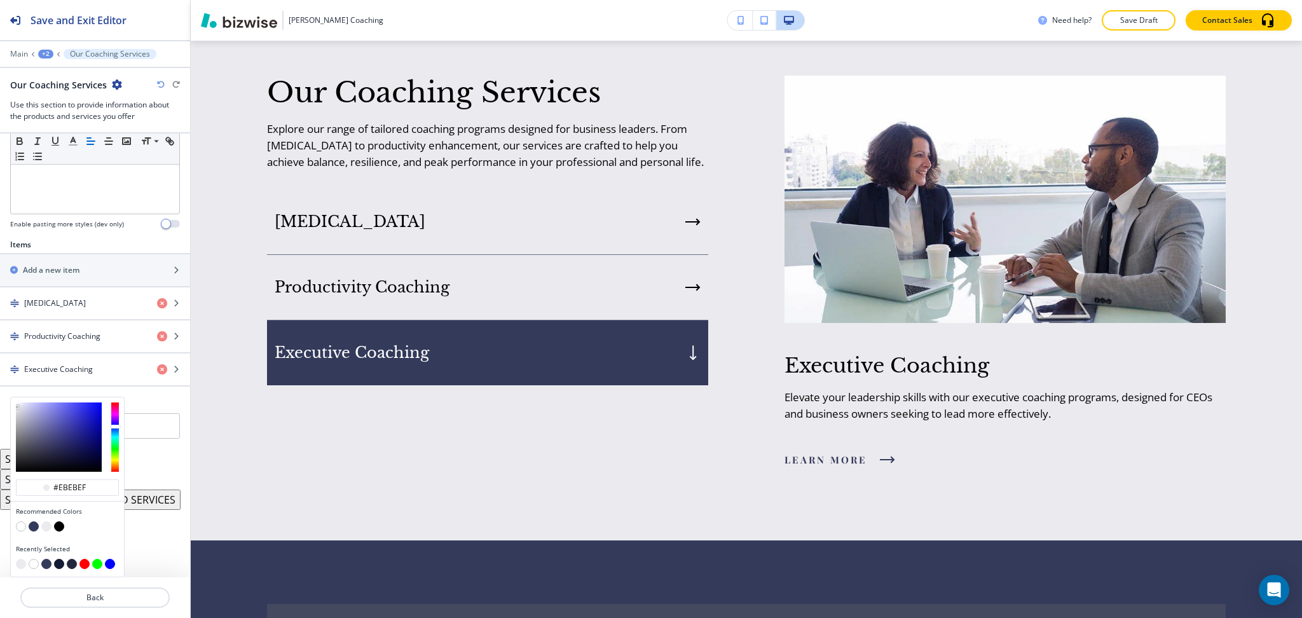
click at [23, 528] on button "button" at bounding box center [21, 526] width 10 height 10
type input "#FFFFFF"
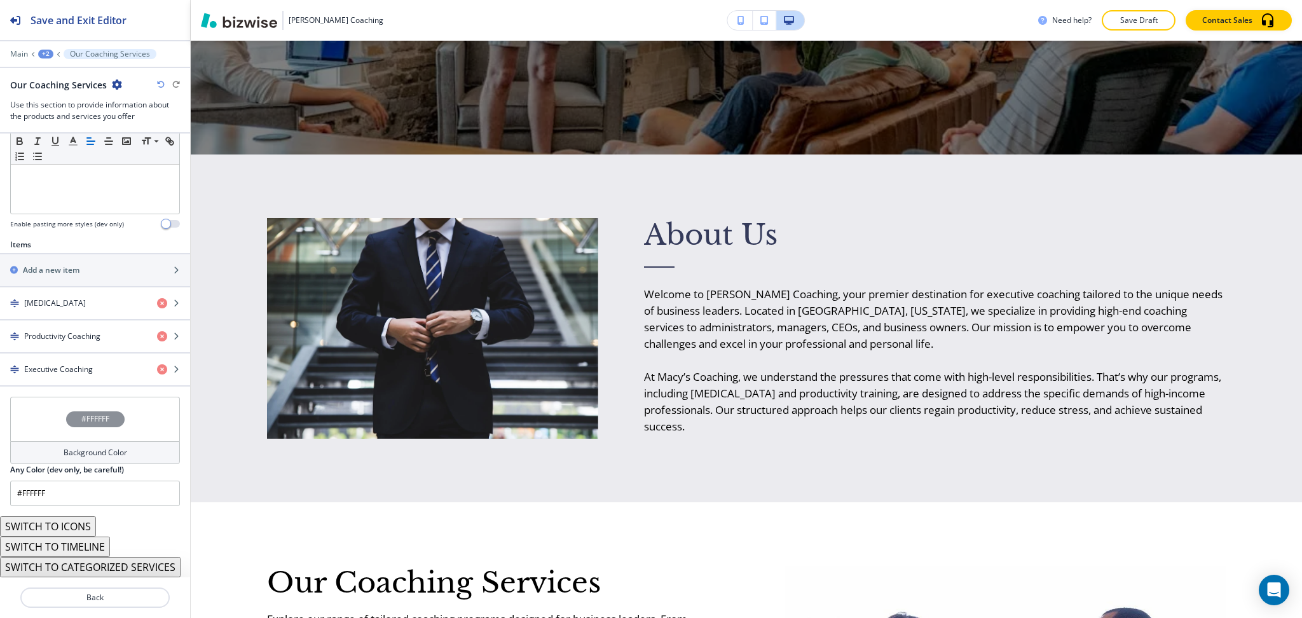
scroll to position [392, 0]
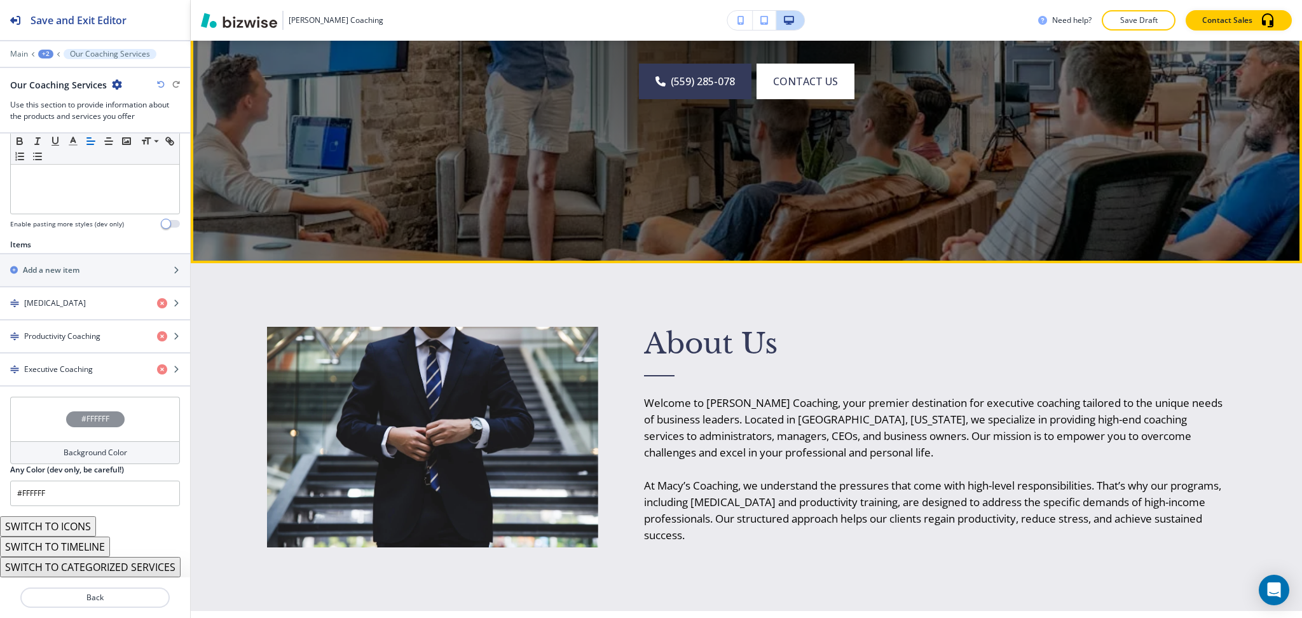
click at [751, 156] on div at bounding box center [746, 2] width 521 height 521
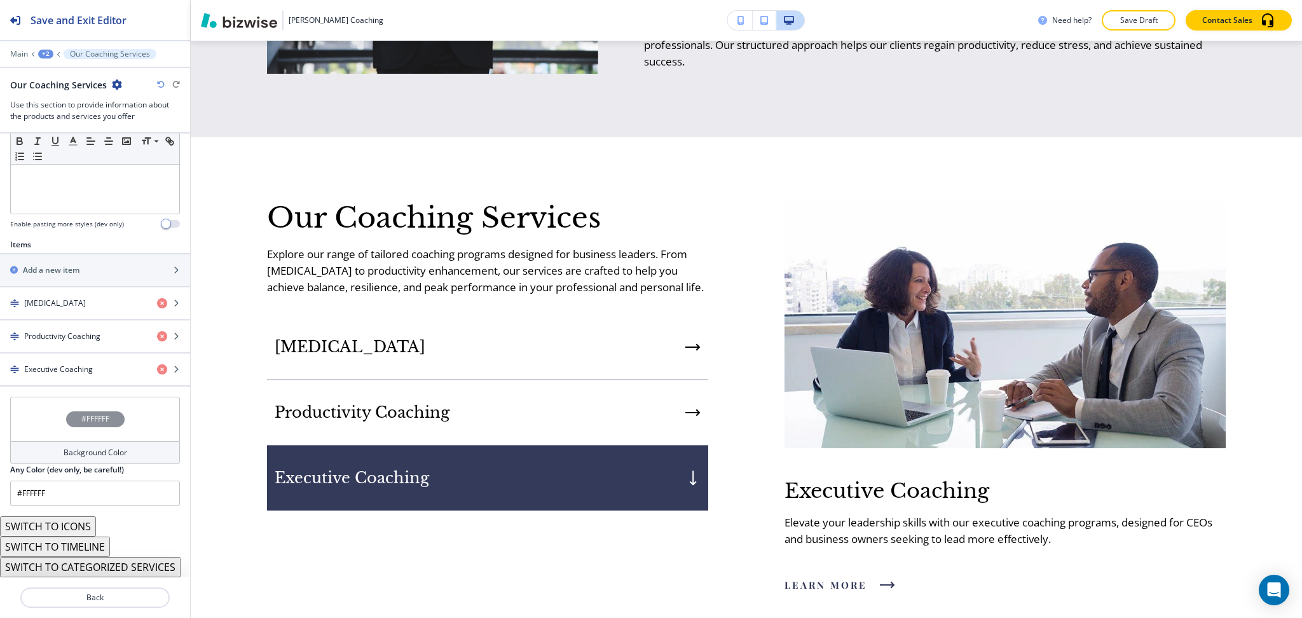
scroll to position [871, 0]
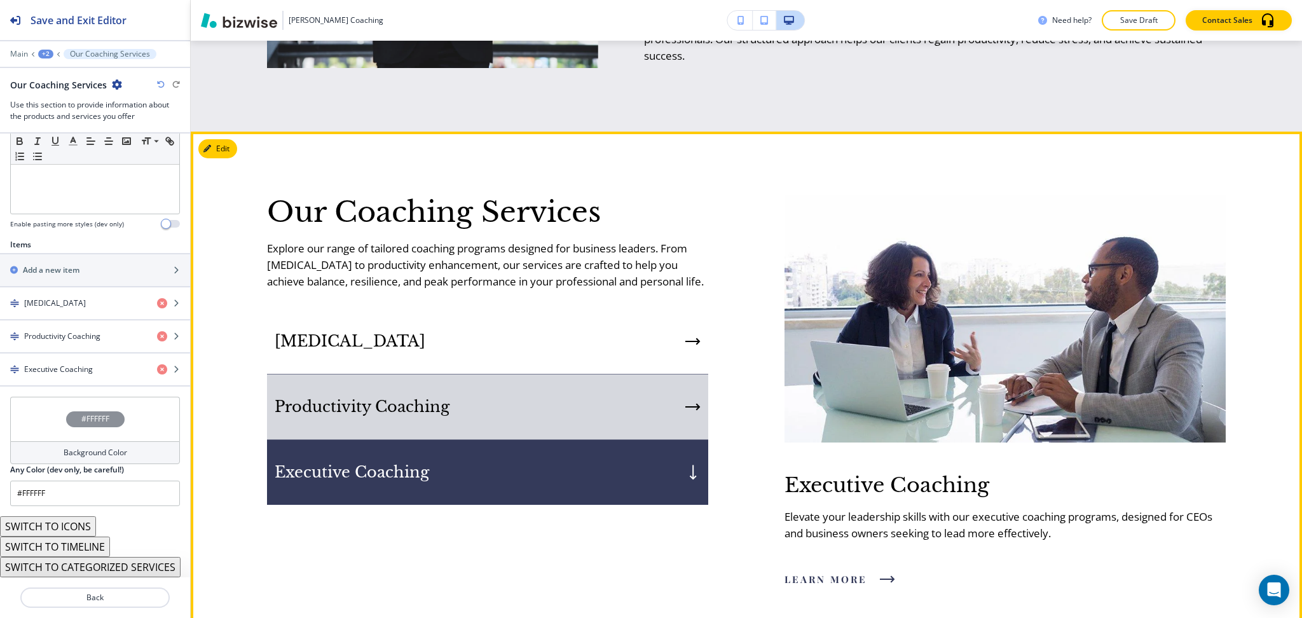
click at [553, 440] on div "Productivity Coaching" at bounding box center [487, 406] width 441 height 65
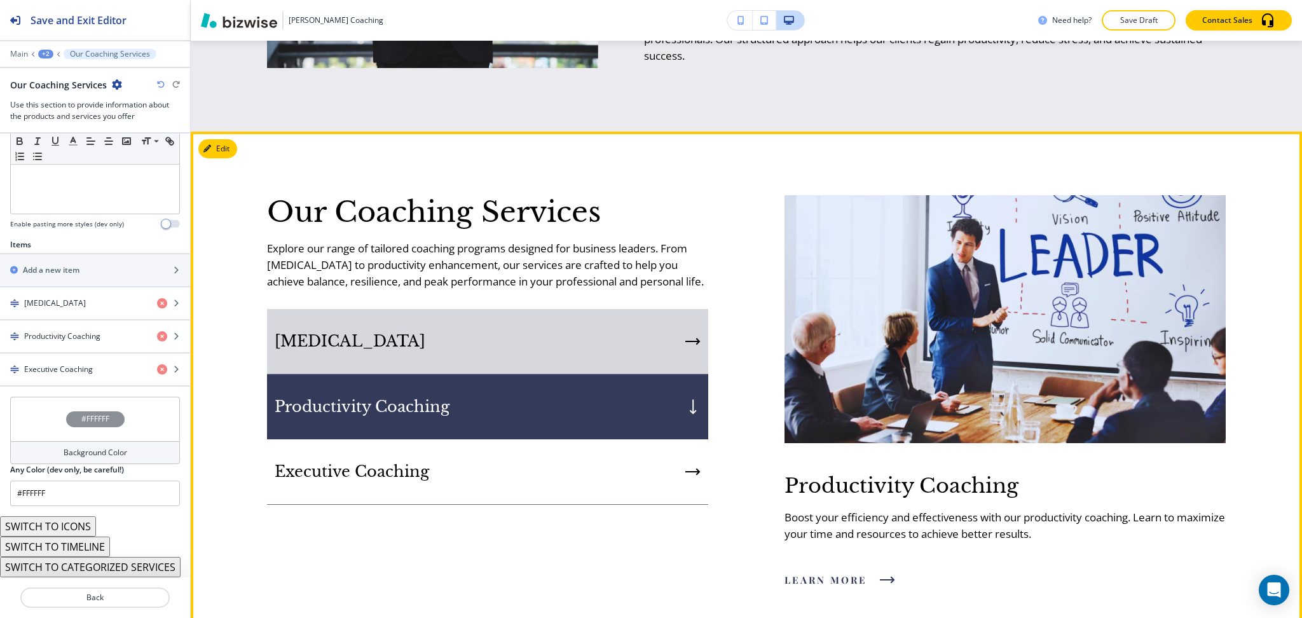
click at [547, 371] on div "[MEDICAL_DATA]" at bounding box center [487, 341] width 441 height 65
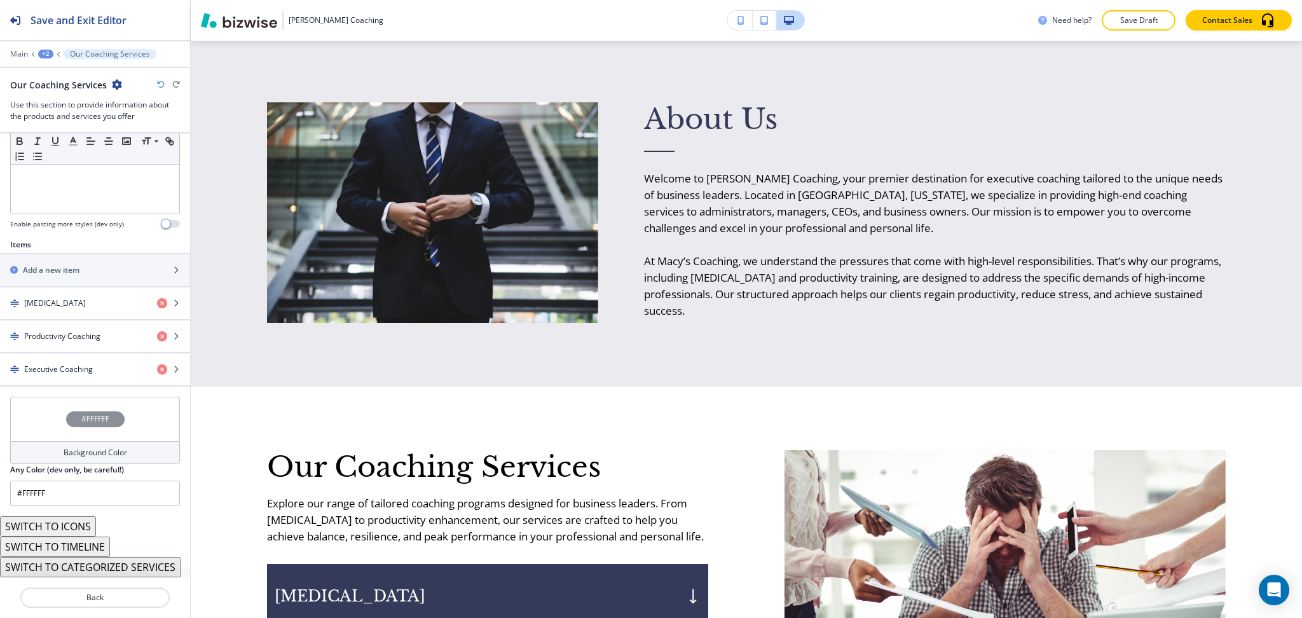
scroll to position [514, 0]
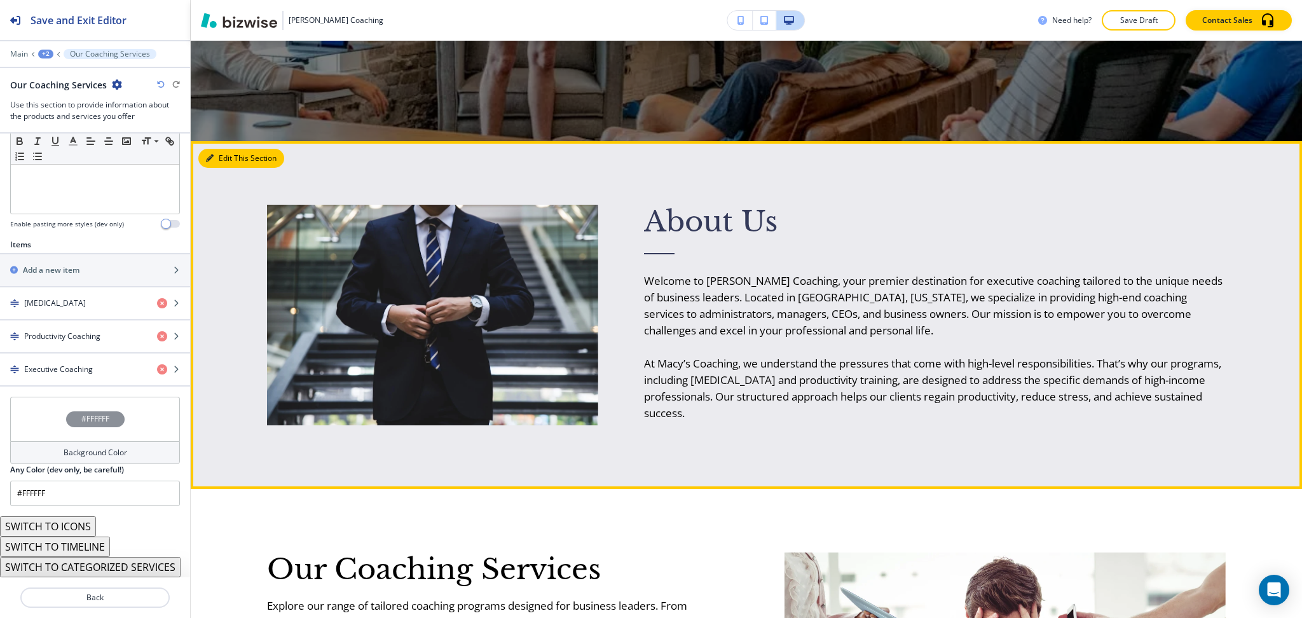
click at [230, 161] on button "Edit This Section" at bounding box center [241, 158] width 86 height 19
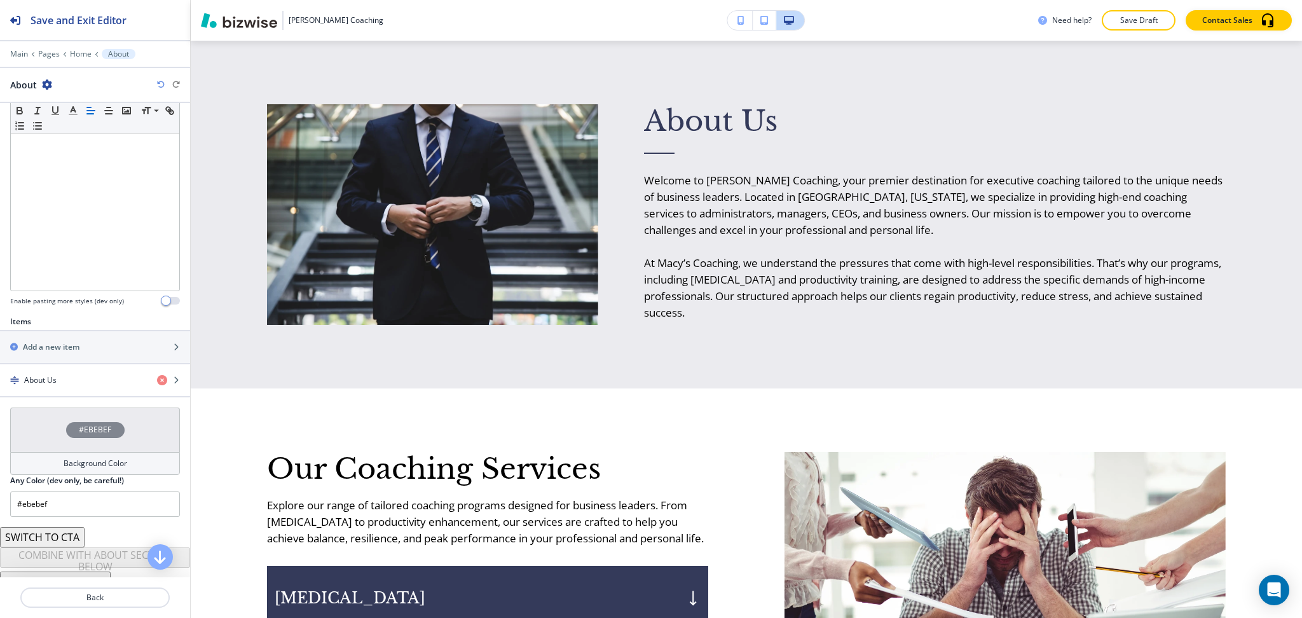
scroll to position [256, 0]
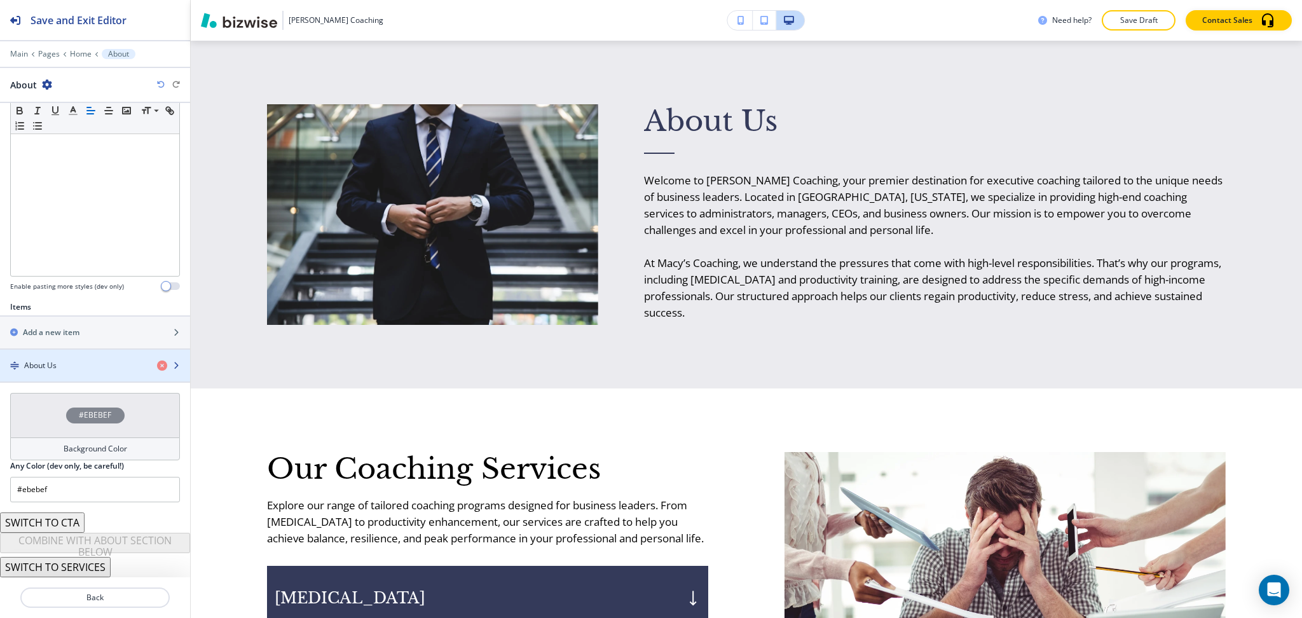
click at [85, 366] on div "About Us" at bounding box center [73, 365] width 147 height 11
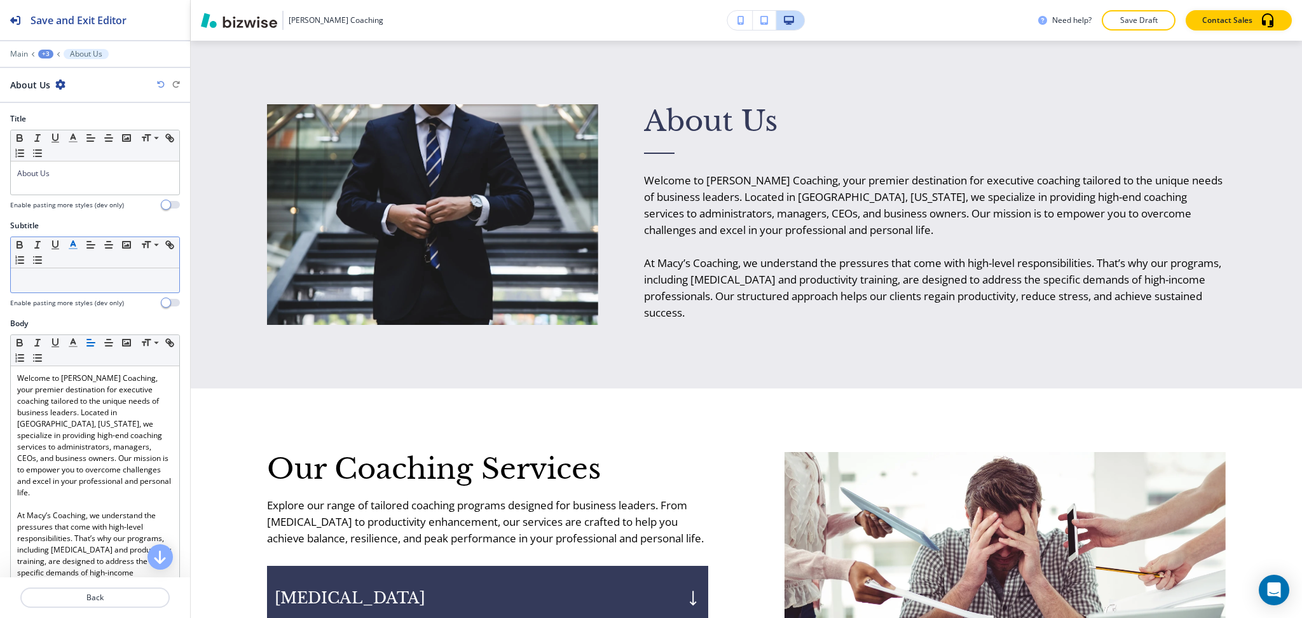
scroll to position [1, 0]
click at [72, 186] on div "About Us" at bounding box center [95, 177] width 168 height 33
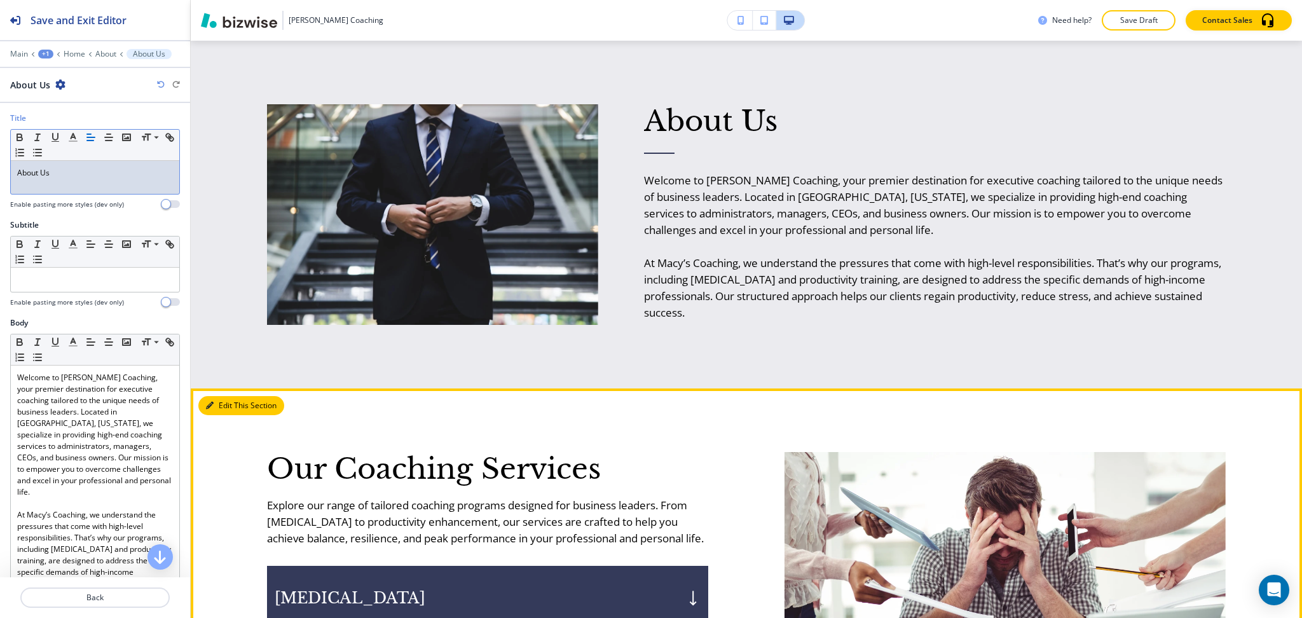
drag, startPoint x: 230, startPoint y: 398, endPoint x: 202, endPoint y: 369, distance: 39.6
click at [229, 398] on button "Edit This Section" at bounding box center [241, 405] width 86 height 19
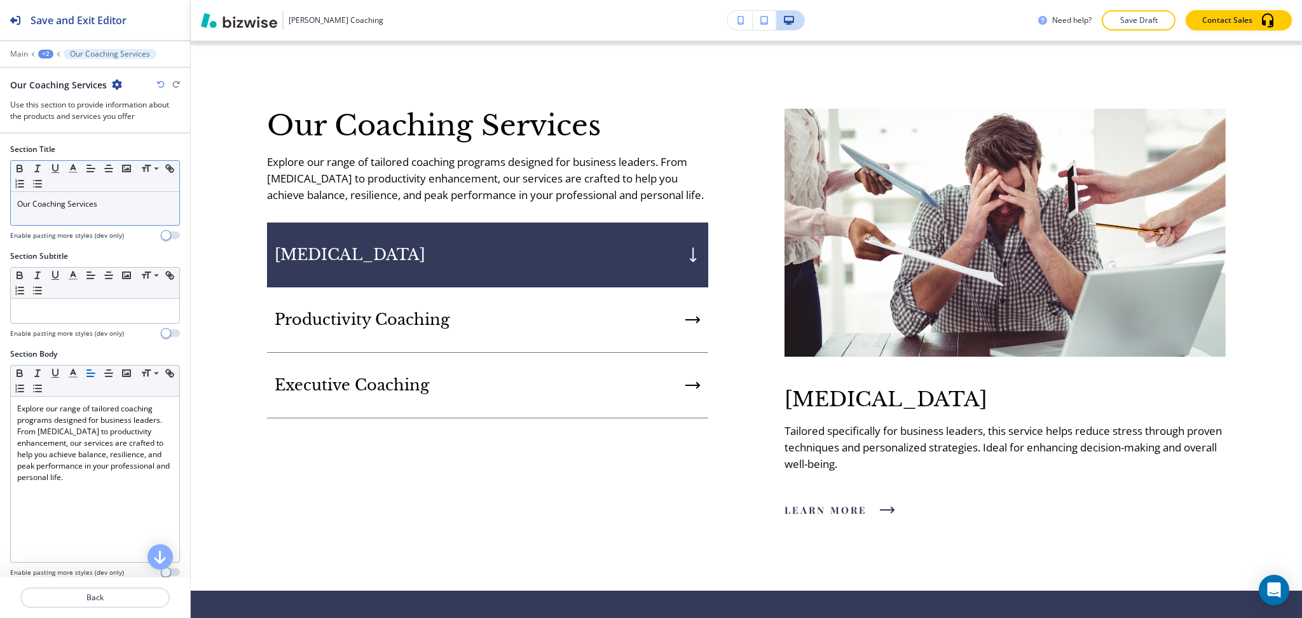
scroll to position [959, 0]
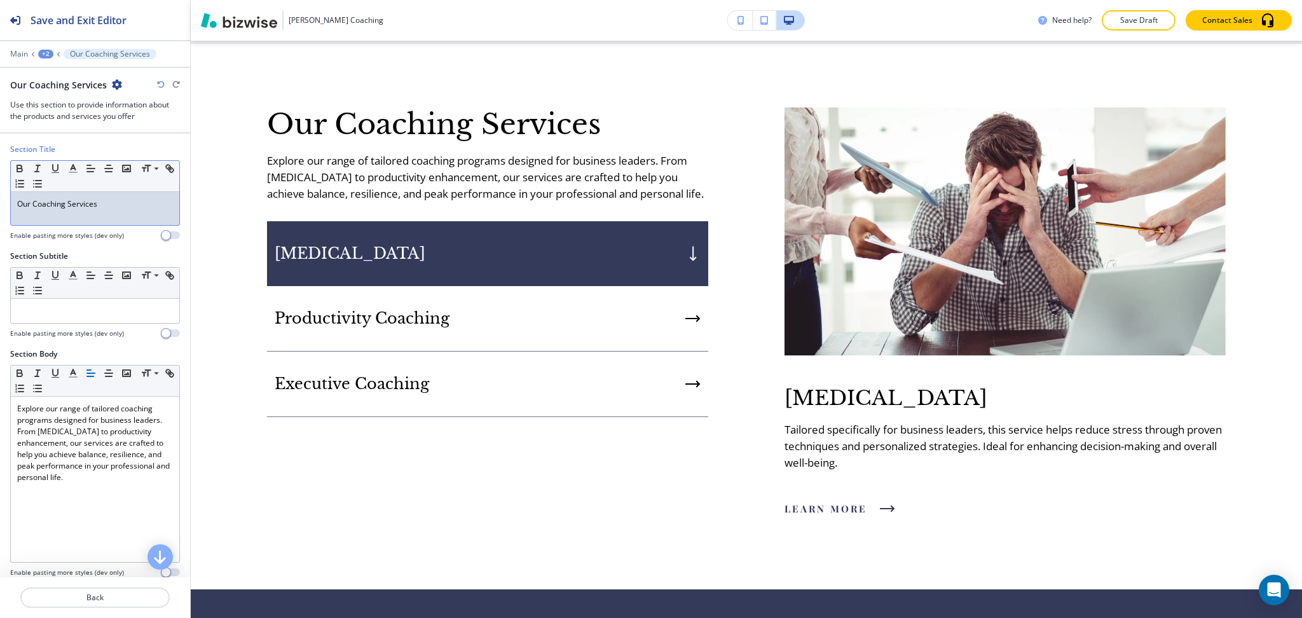
click at [122, 200] on p "Our Coaching Services" at bounding box center [95, 203] width 156 height 11
click at [78, 169] on icon "button" at bounding box center [72, 168] width 11 height 11
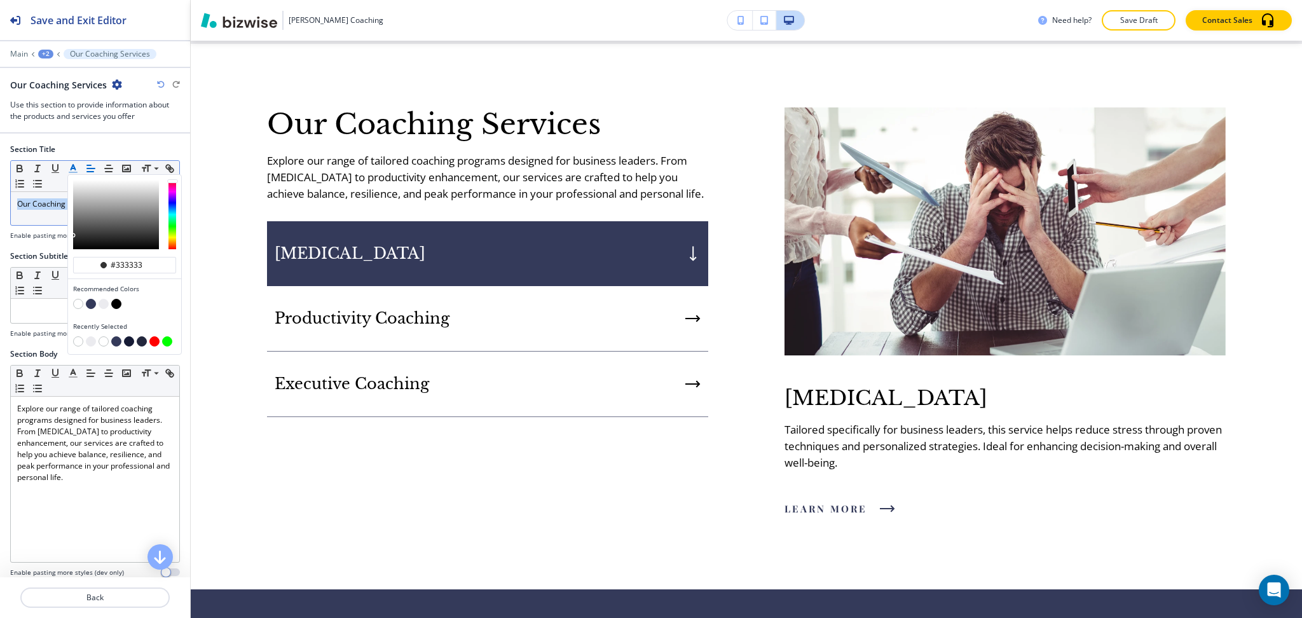
click at [92, 300] on button "button" at bounding box center [91, 304] width 10 height 10
type input "#343a5a"
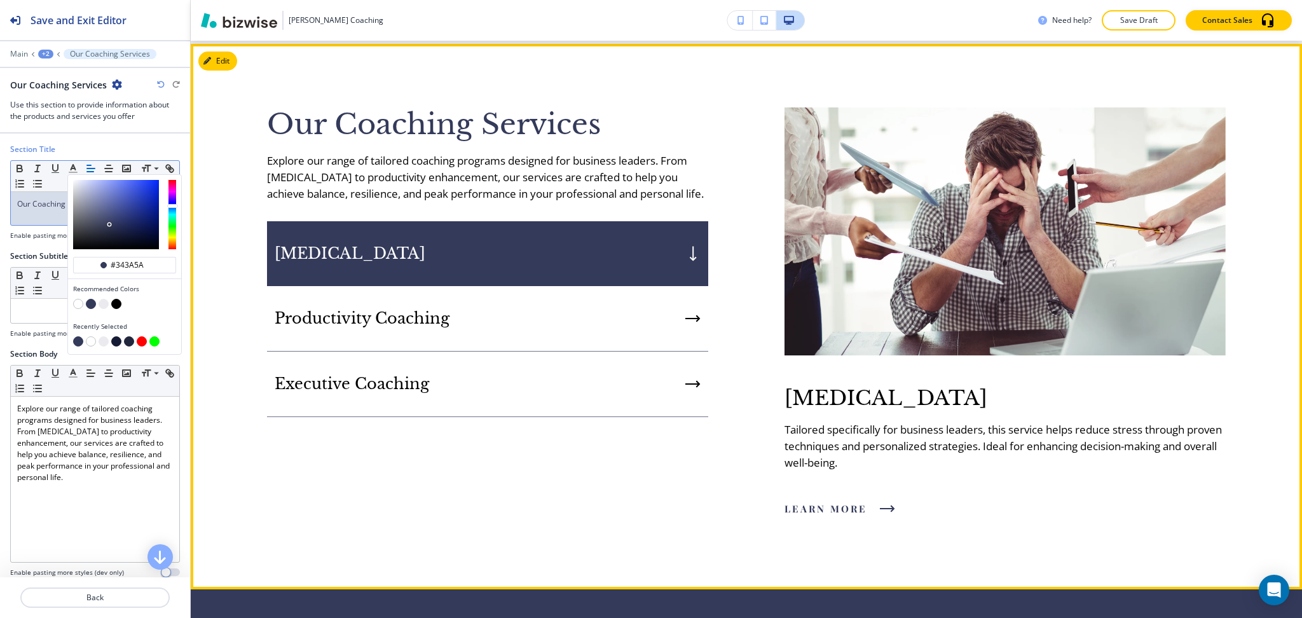
click at [557, 168] on p "Explore our range of tailored coaching programs designed for business leaders. …" at bounding box center [487, 178] width 441 height 50
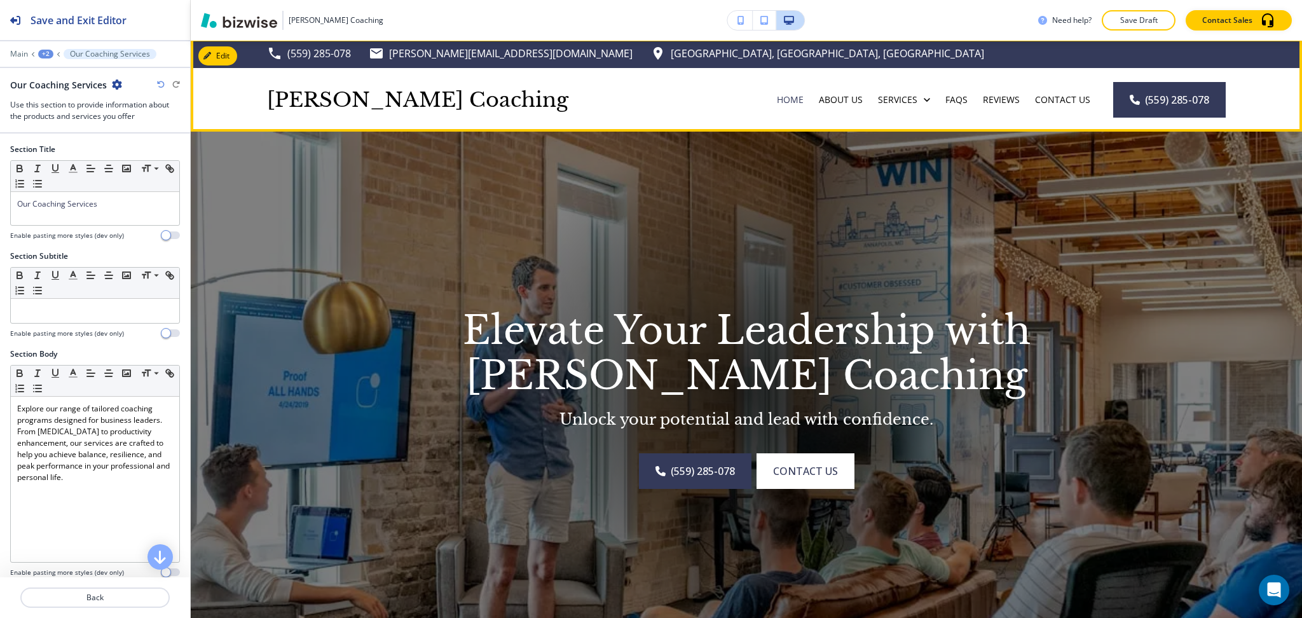
scroll to position [0, 0]
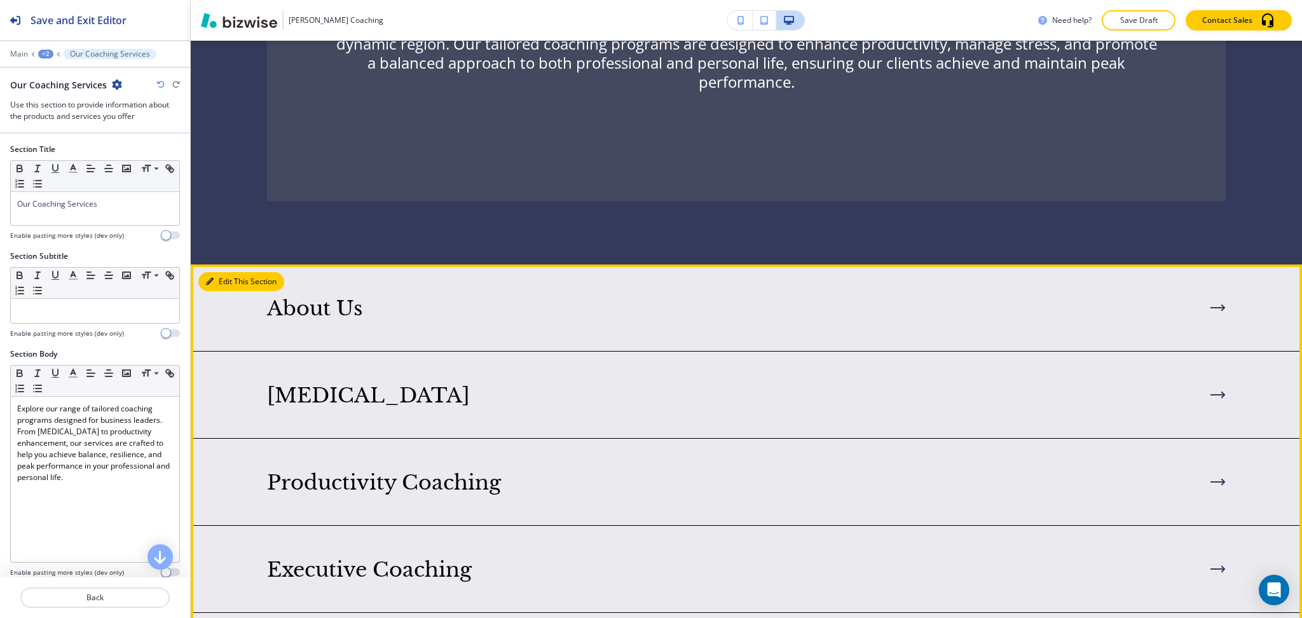
click at [216, 272] on button "Edit This Section" at bounding box center [241, 281] width 86 height 19
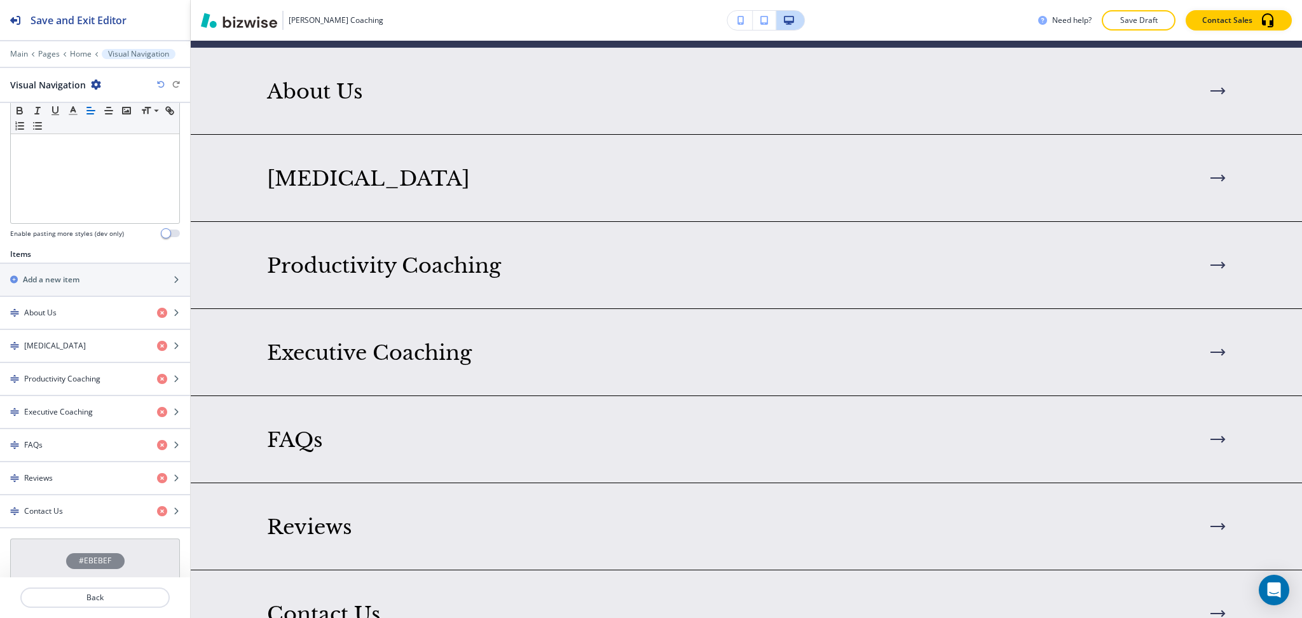
scroll to position [424, 0]
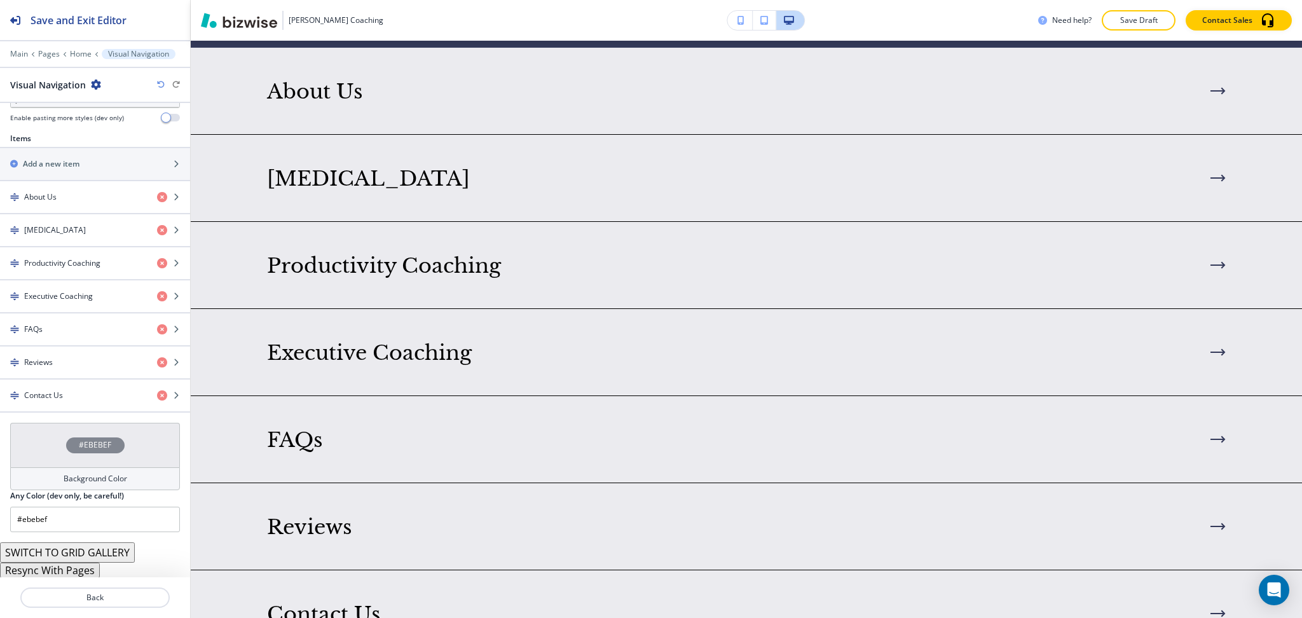
click at [78, 573] on button "Resync With Pages" at bounding box center [50, 570] width 100 height 15
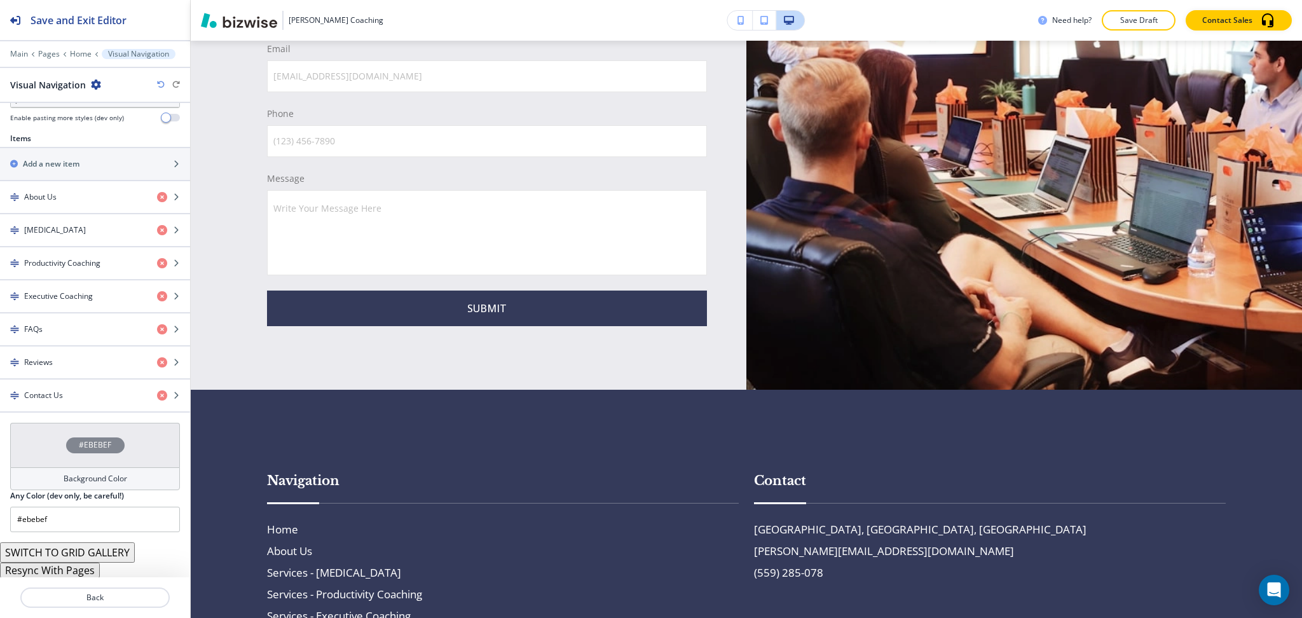
scroll to position [0, 0]
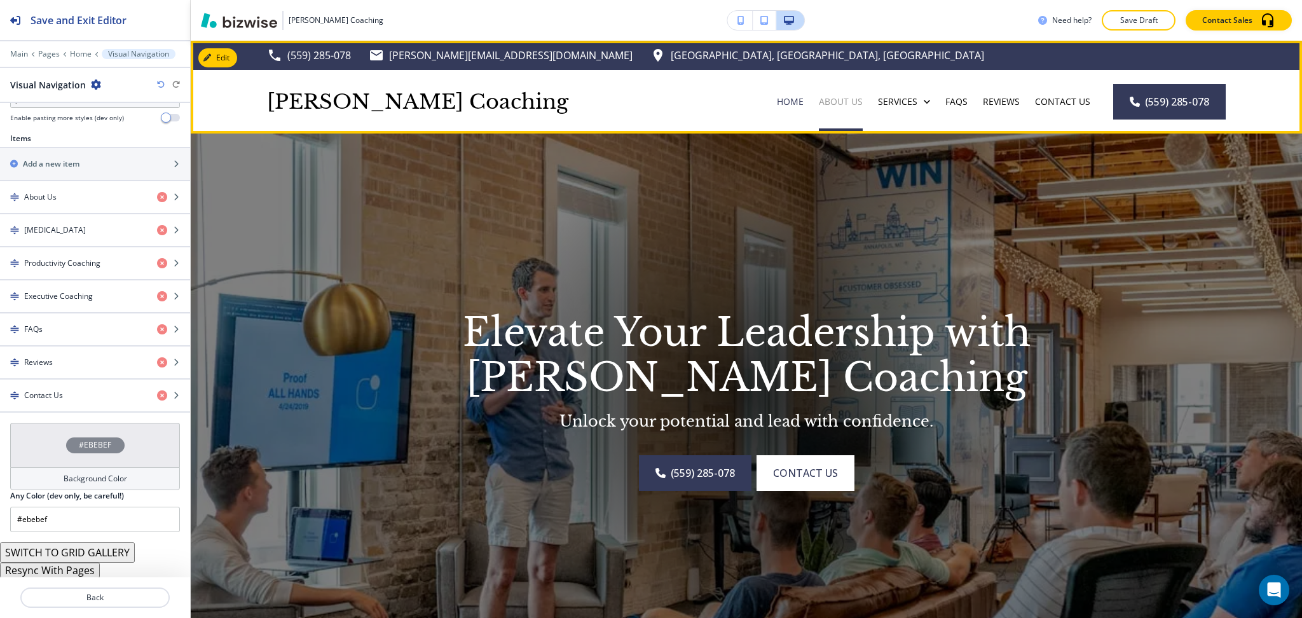
click at [822, 107] on p "About Us" at bounding box center [841, 101] width 44 height 13
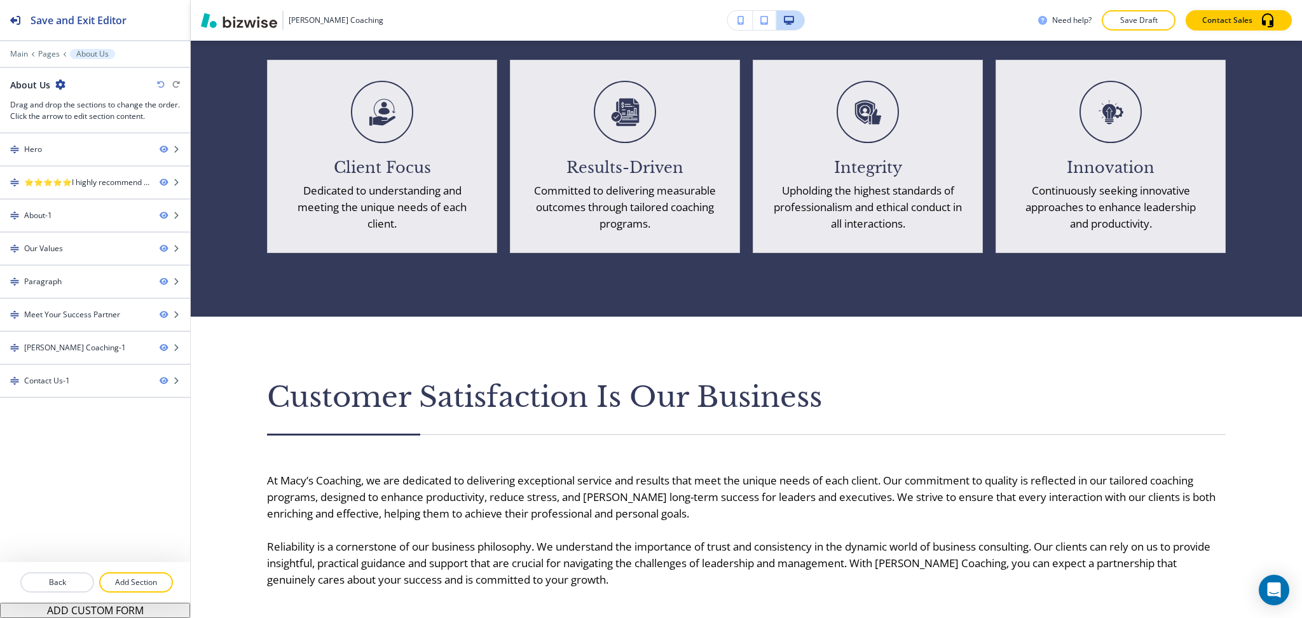
scroll to position [1613, 0]
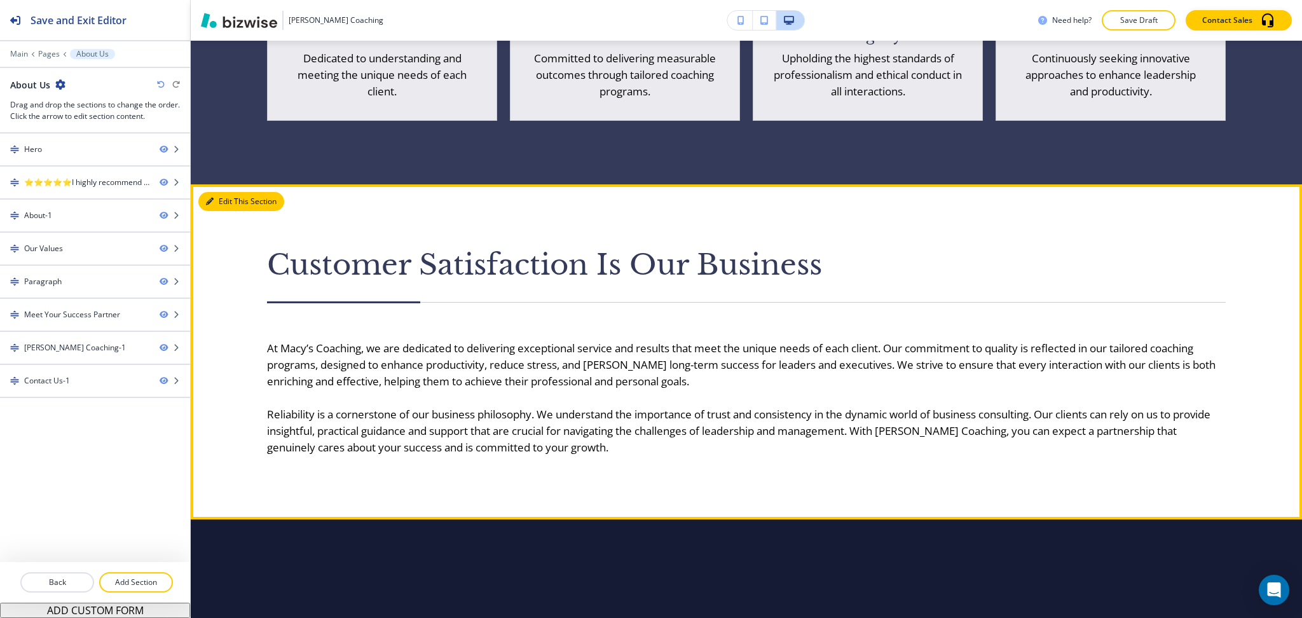
click at [227, 192] on button "Edit This Section" at bounding box center [241, 201] width 86 height 19
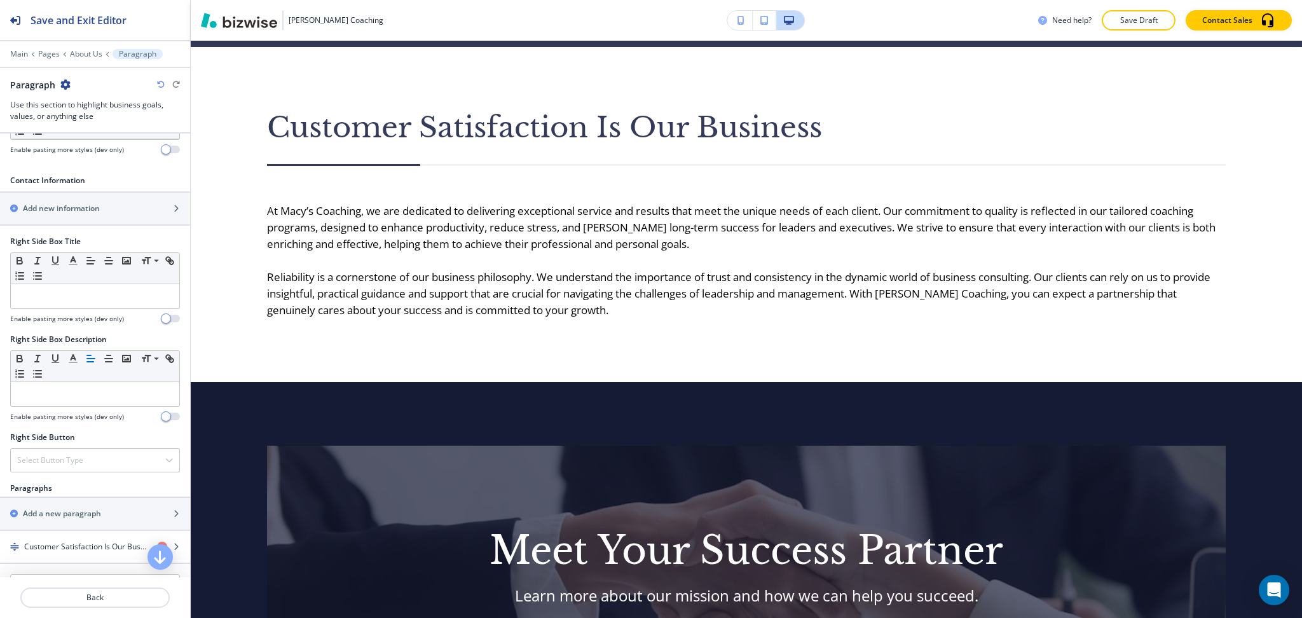
scroll to position [423, 0]
click at [65, 542] on h4 "Customer Satisfaction Is Our Business" at bounding box center [85, 545] width 123 height 11
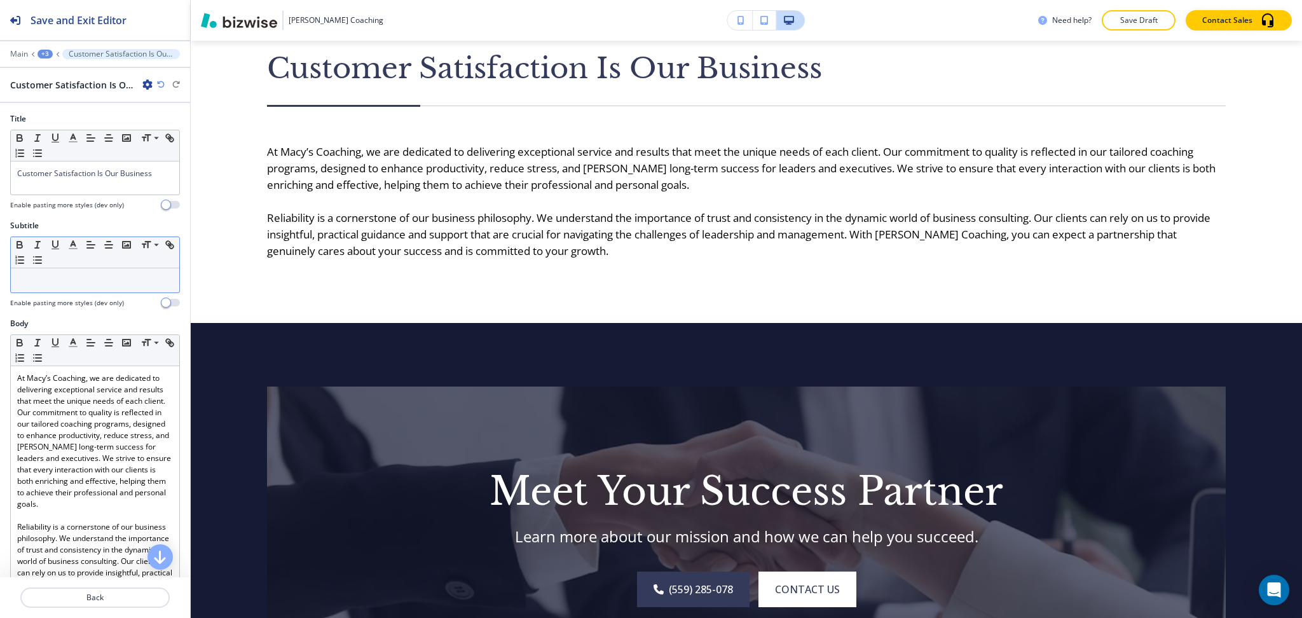
scroll to position [1814, 0]
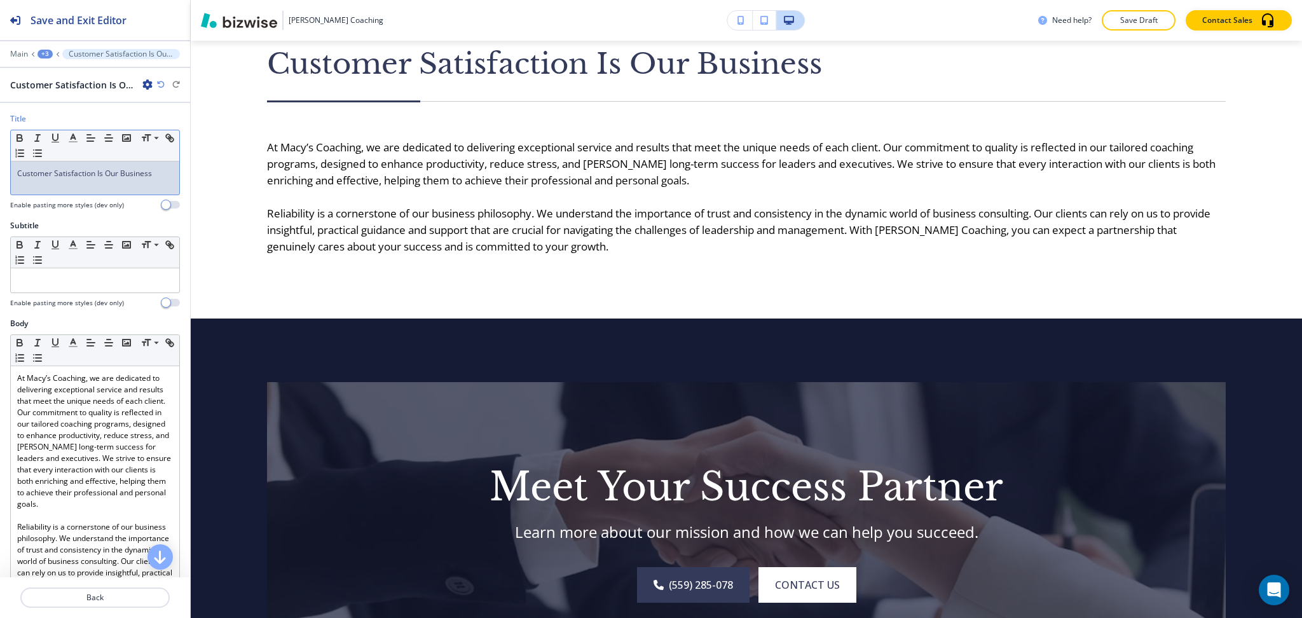
click at [38, 171] on span "Customer Satisfaction Is Our Business" at bounding box center [84, 173] width 135 height 11
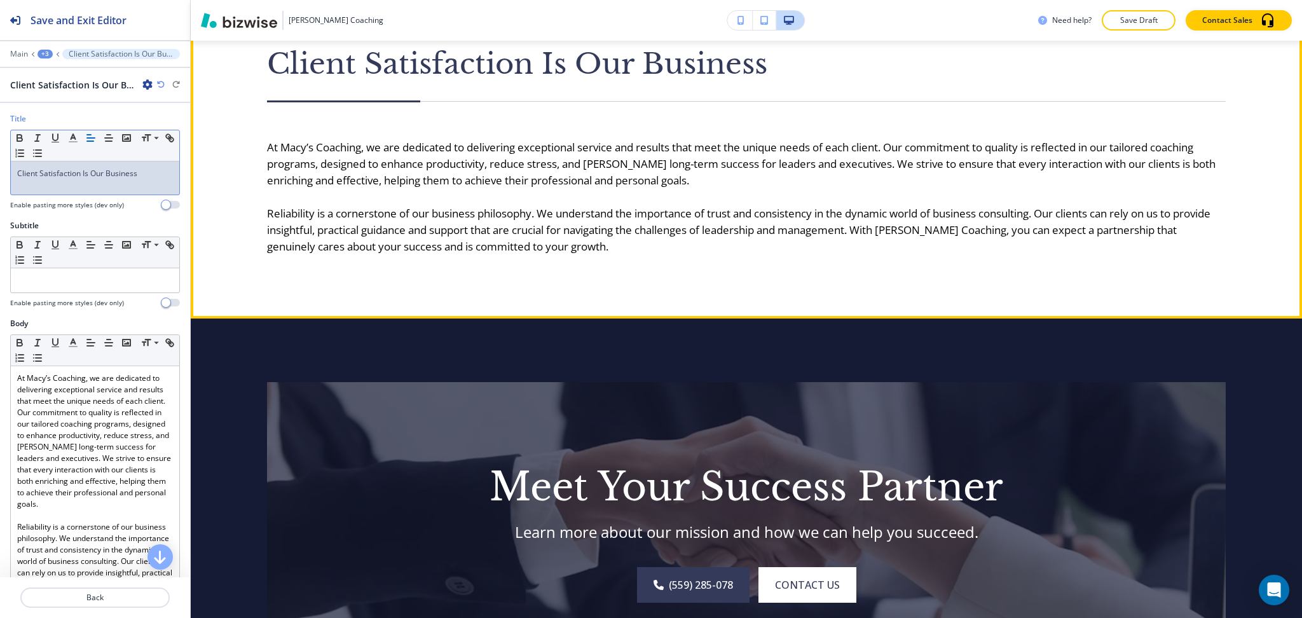
click at [600, 189] on p at bounding box center [746, 197] width 959 height 17
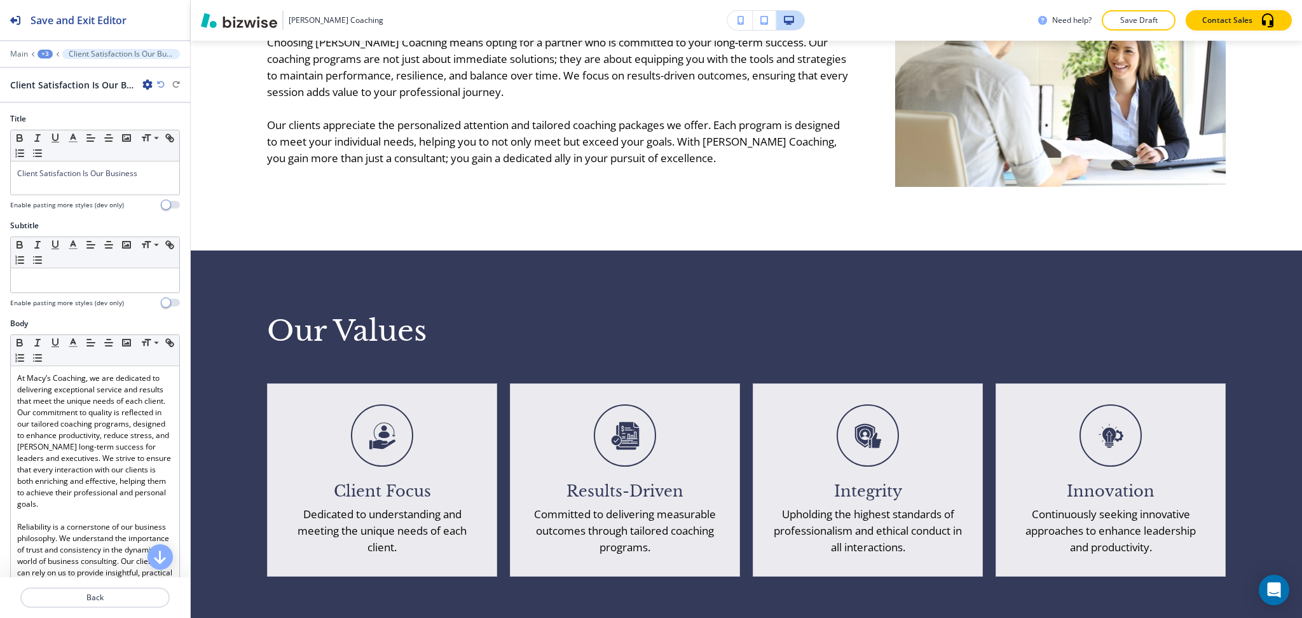
scroll to position [0, 0]
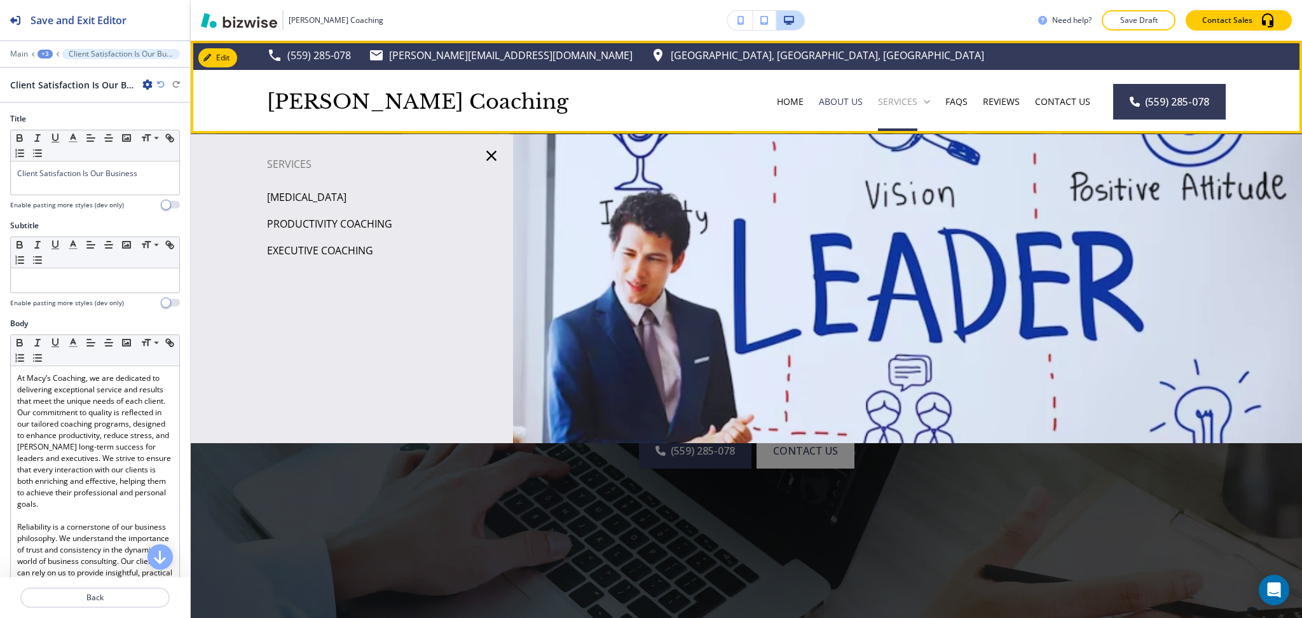
click at [879, 107] on p "Services" at bounding box center [897, 101] width 39 height 13
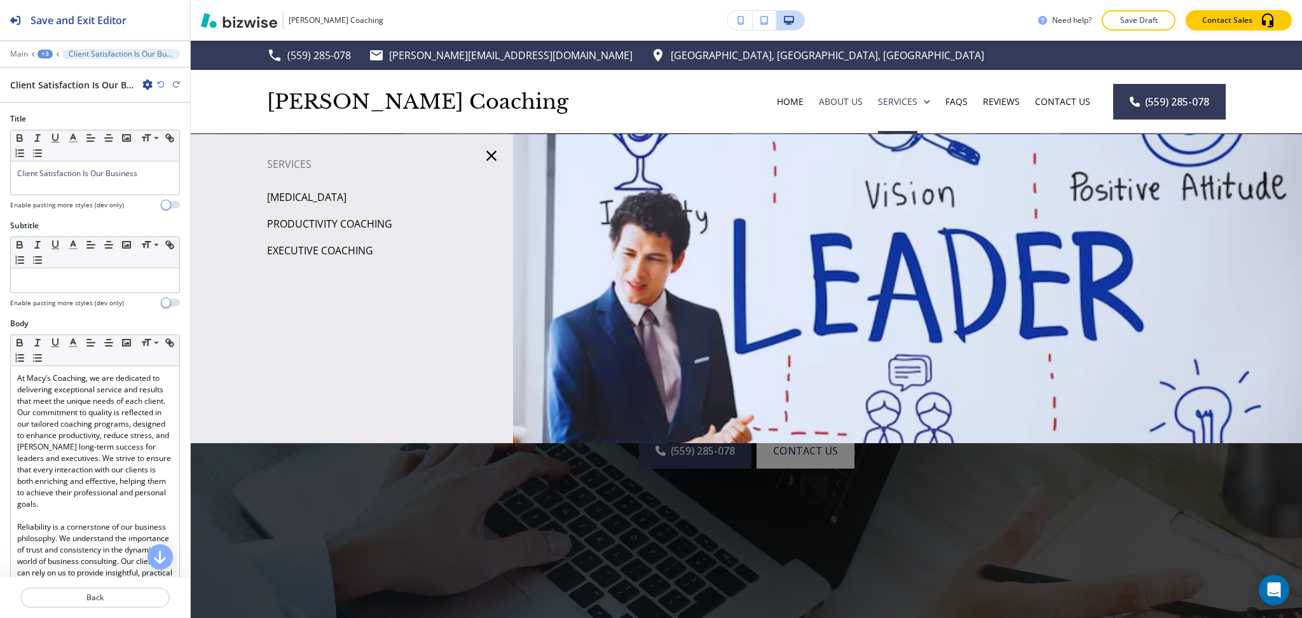
click at [330, 192] on p "[MEDICAL_DATA]" at bounding box center [306, 197] width 79 height 19
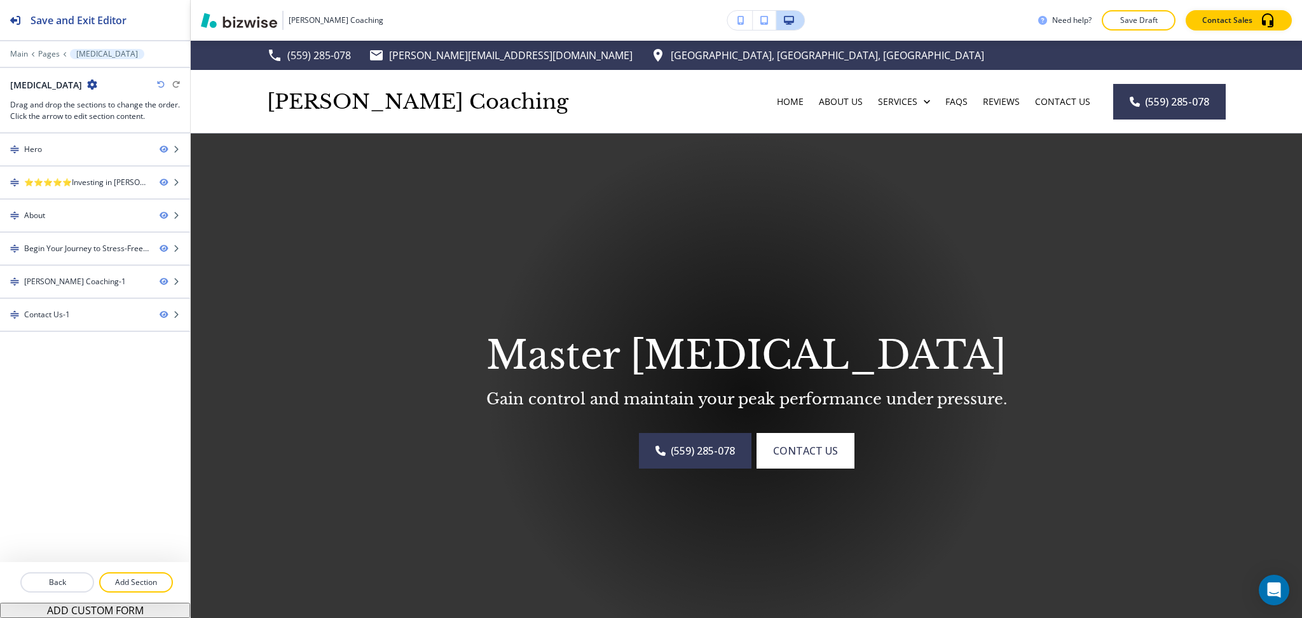
click at [73, 86] on h2 "[MEDICAL_DATA]" at bounding box center [46, 84] width 72 height 13
click at [69, 93] on div "Stress Management Drag and drop the sections to change the order. Click the arr…" at bounding box center [95, 100] width 170 height 44
copy div "Management"
click at [74, 86] on h2 "[MEDICAL_DATA]" at bounding box center [46, 84] width 72 height 13
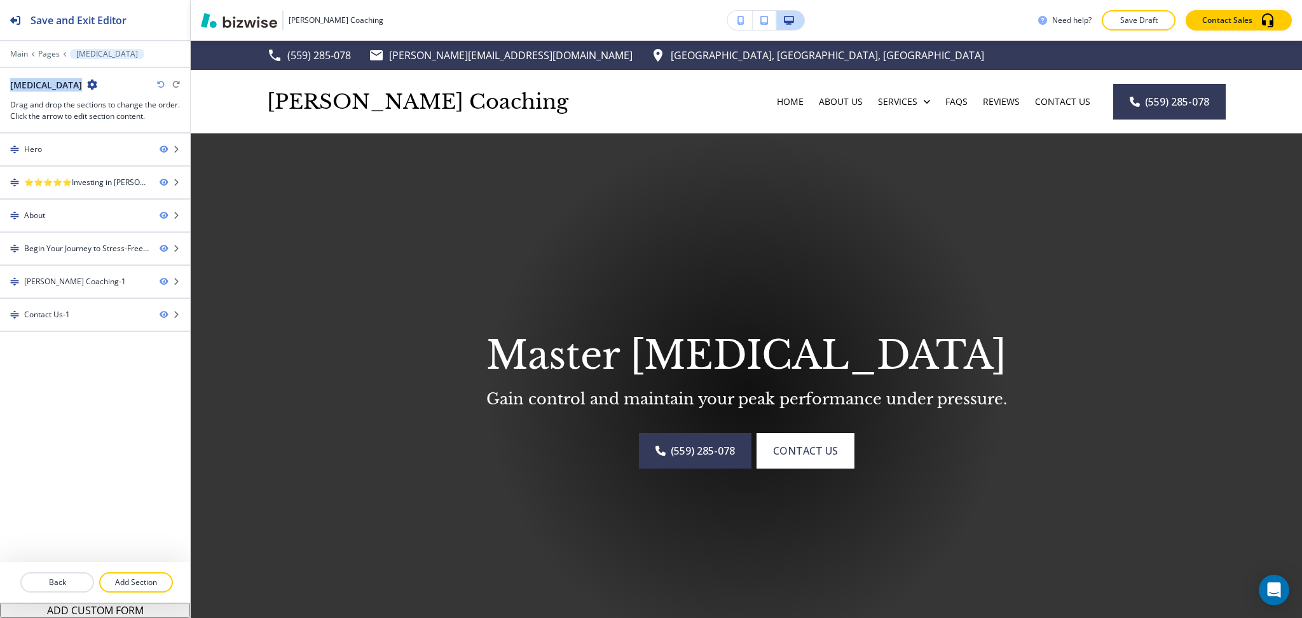
click at [74, 86] on h2 "[MEDICAL_DATA]" at bounding box center [46, 84] width 72 height 13
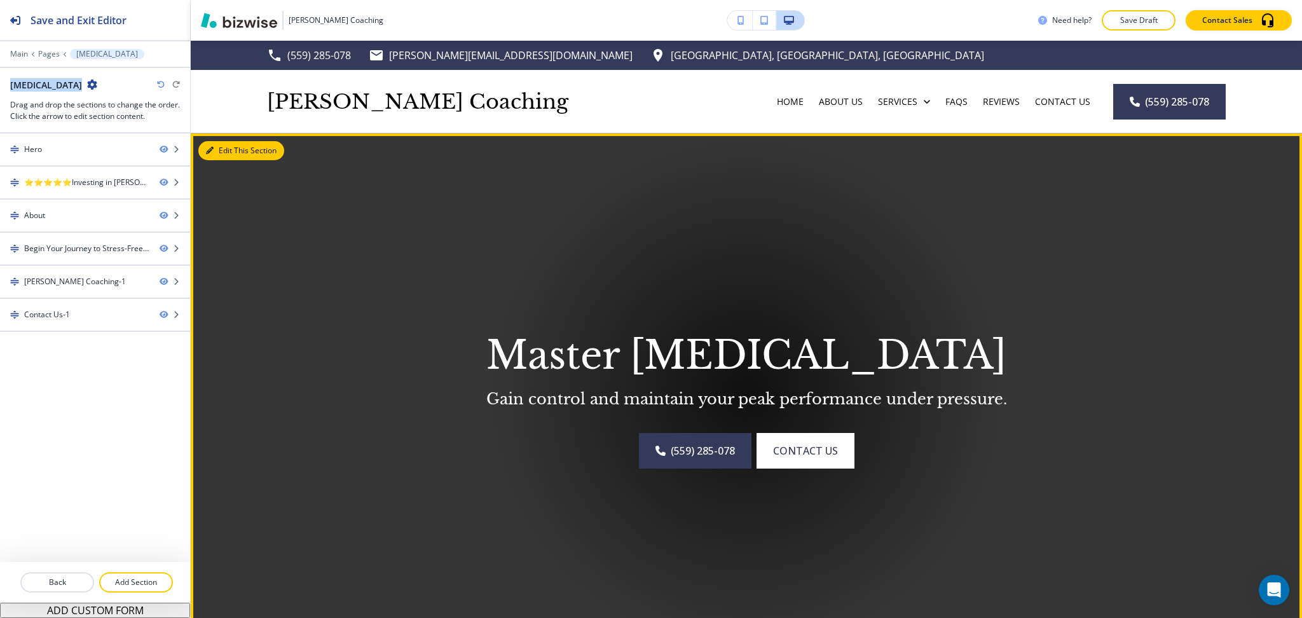
click at [226, 148] on button "Edit This Section" at bounding box center [241, 150] width 86 height 19
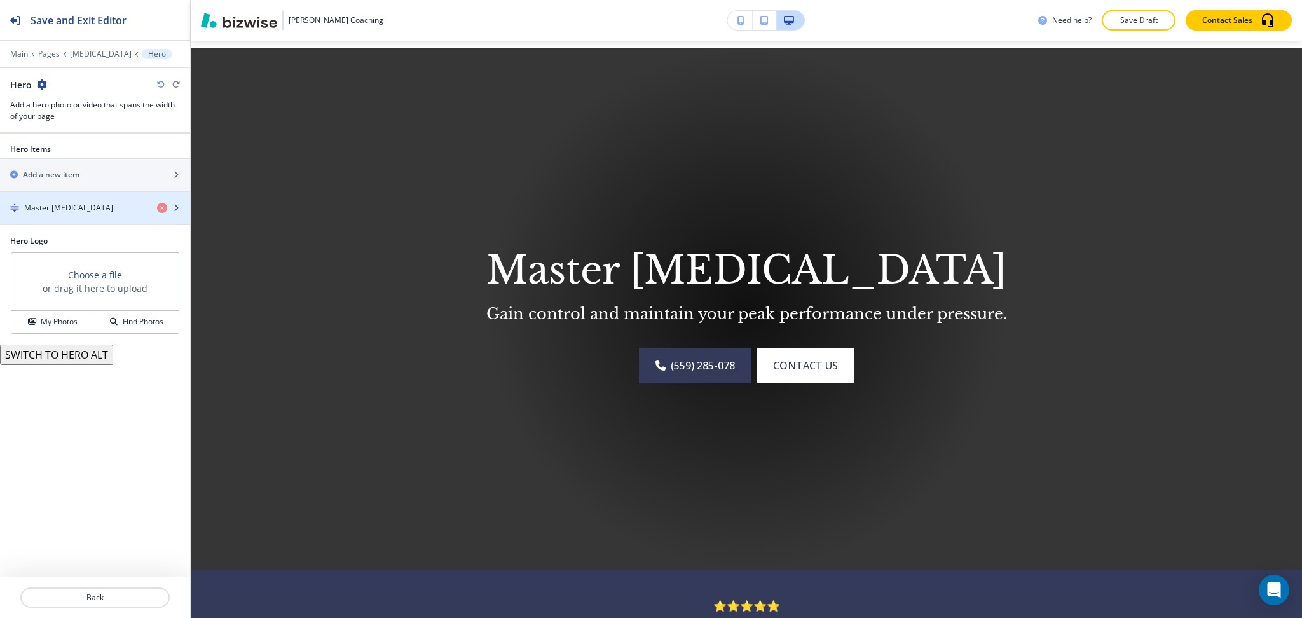
scroll to position [93, 0]
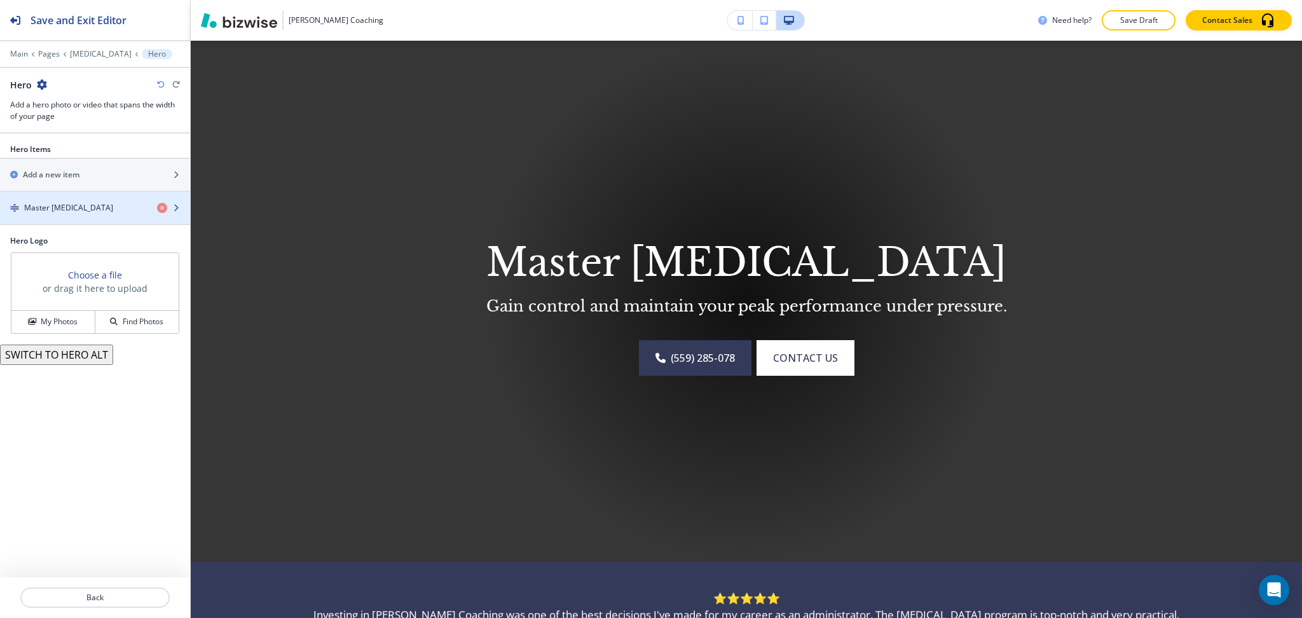
click at [87, 202] on h4 "Master Stress Management" at bounding box center [68, 207] width 89 height 11
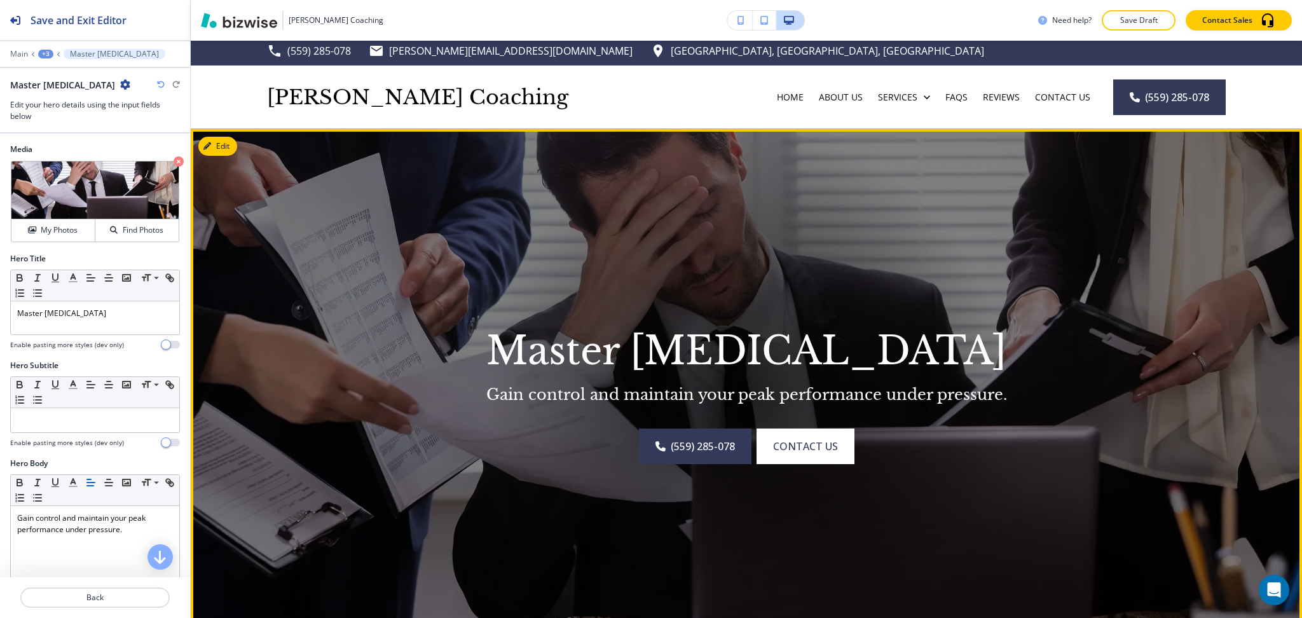
scroll to position [0, 0]
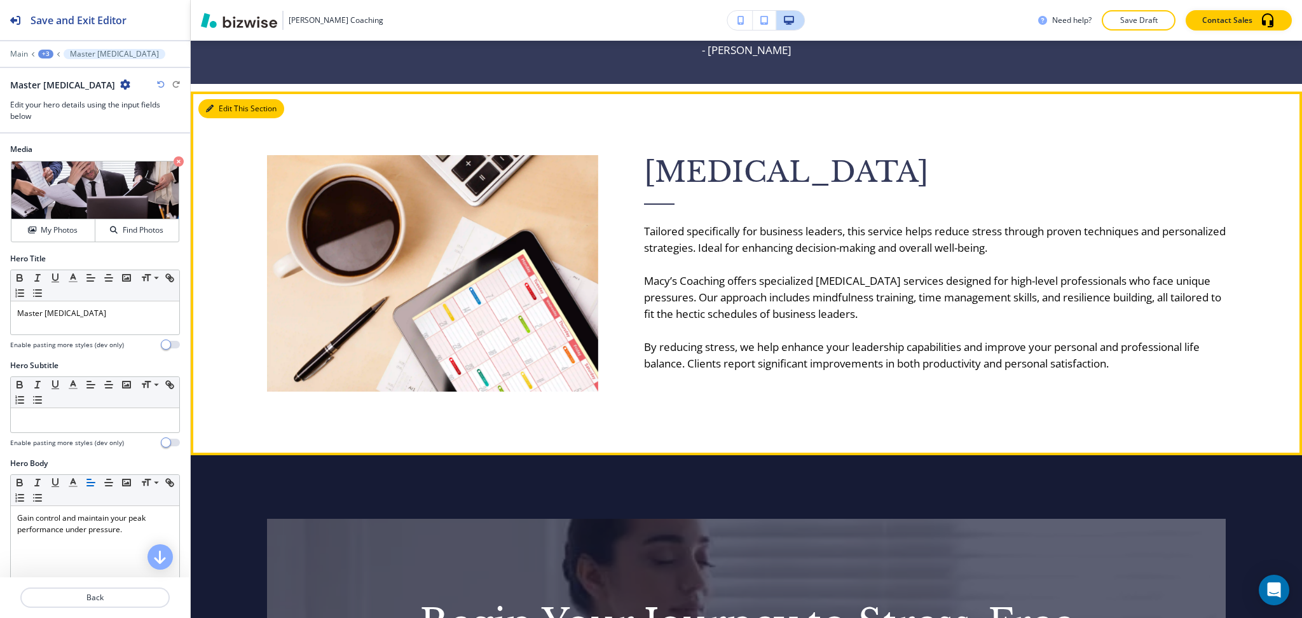
click at [230, 106] on button "Edit This Section" at bounding box center [241, 108] width 86 height 19
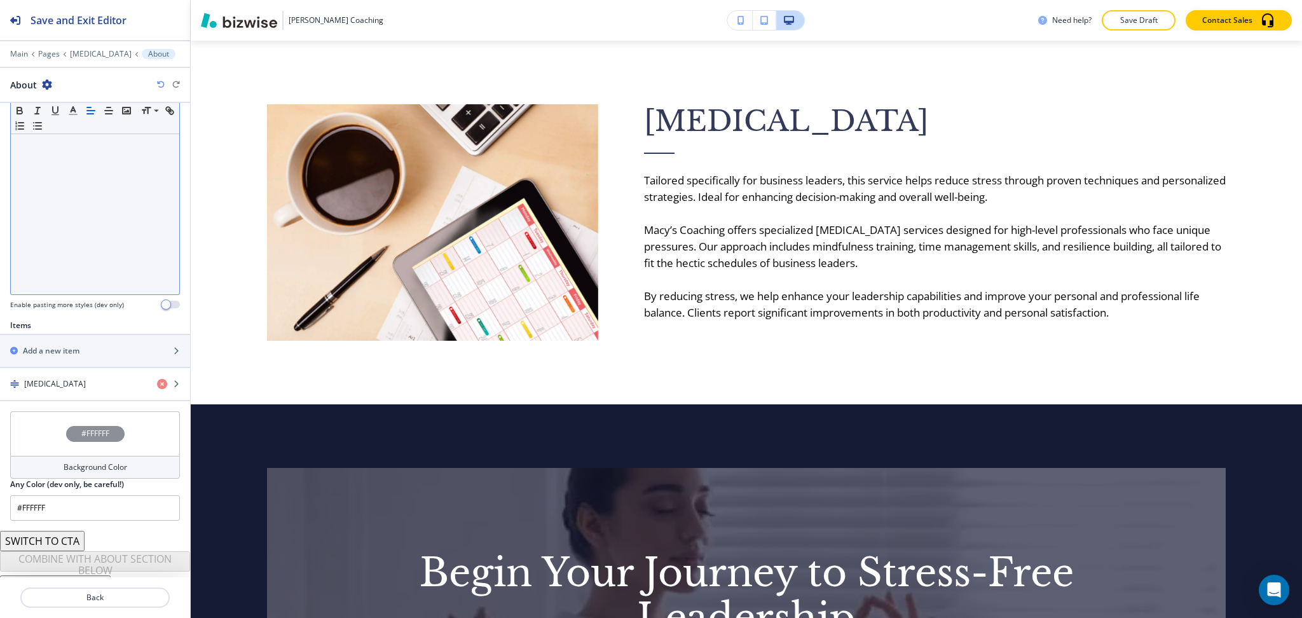
scroll to position [256, 0]
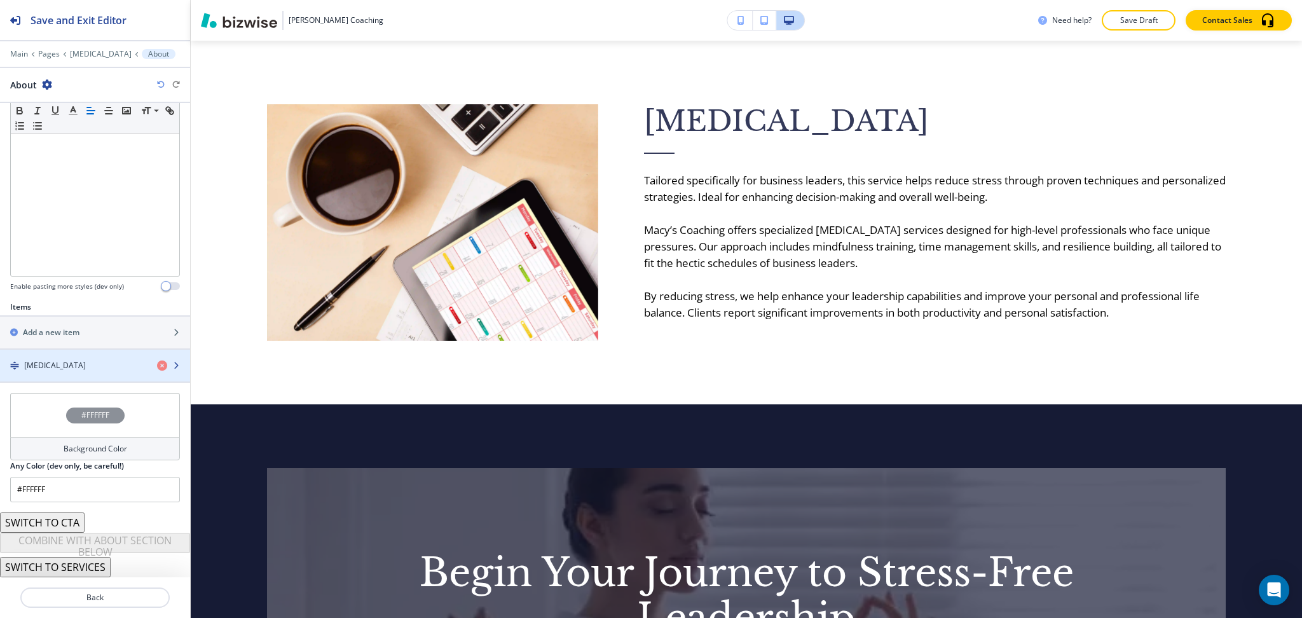
click at [86, 367] on h4 "[MEDICAL_DATA]" at bounding box center [55, 365] width 62 height 11
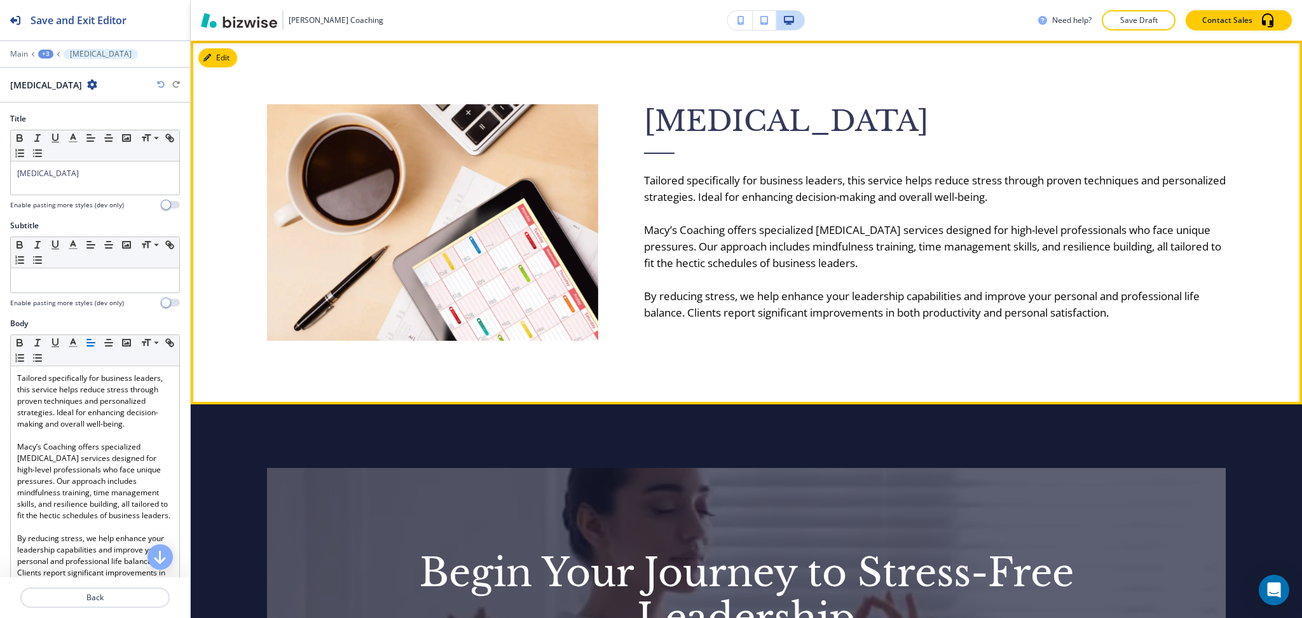
scroll to position [1, 0]
click at [216, 53] on button "Edit This Section" at bounding box center [241, 57] width 86 height 19
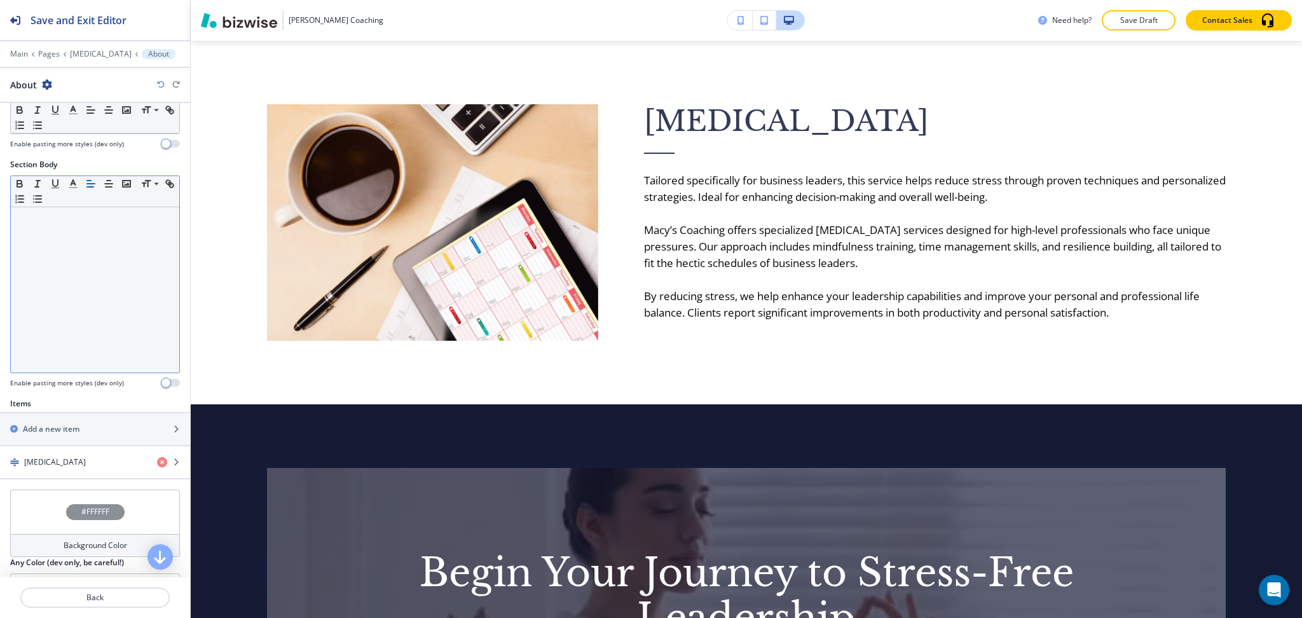
scroll to position [256, 0]
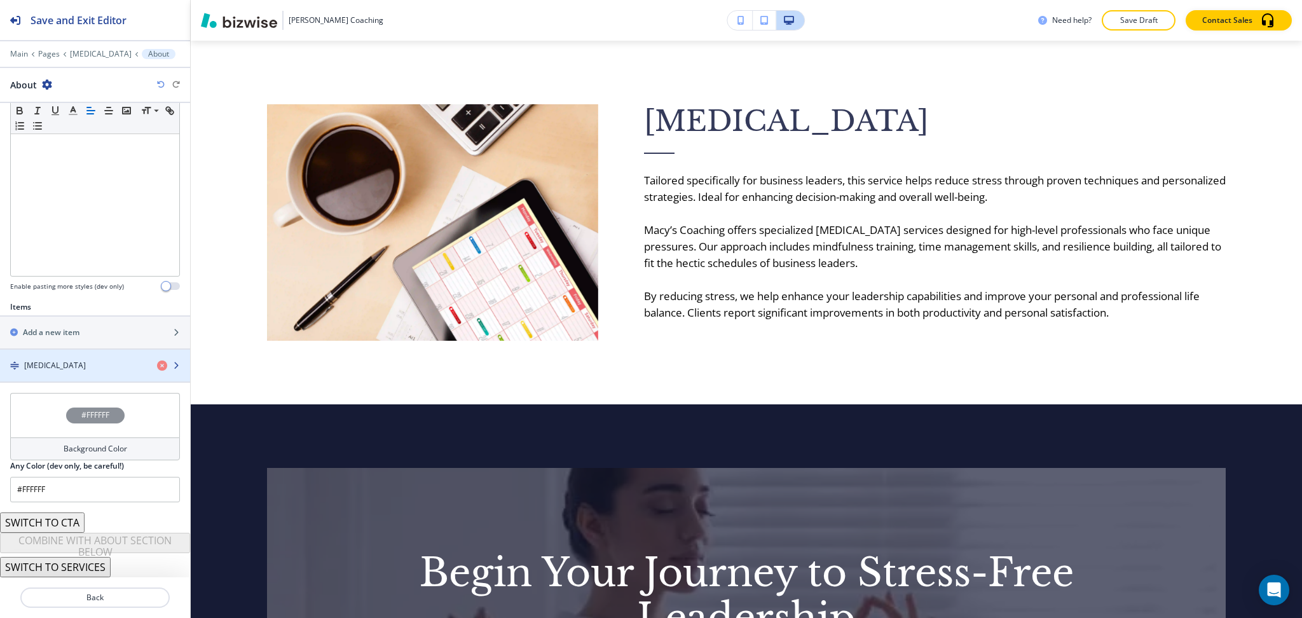
click at [86, 371] on h4 "[MEDICAL_DATA]" at bounding box center [55, 365] width 62 height 11
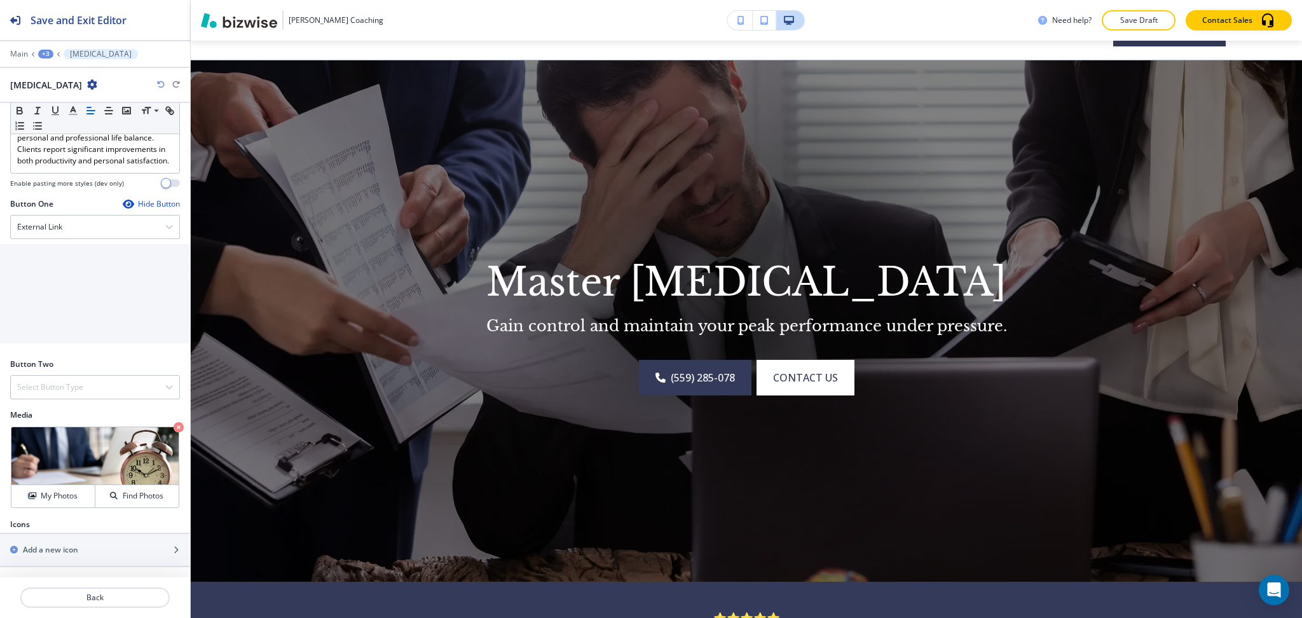
scroll to position [0, 0]
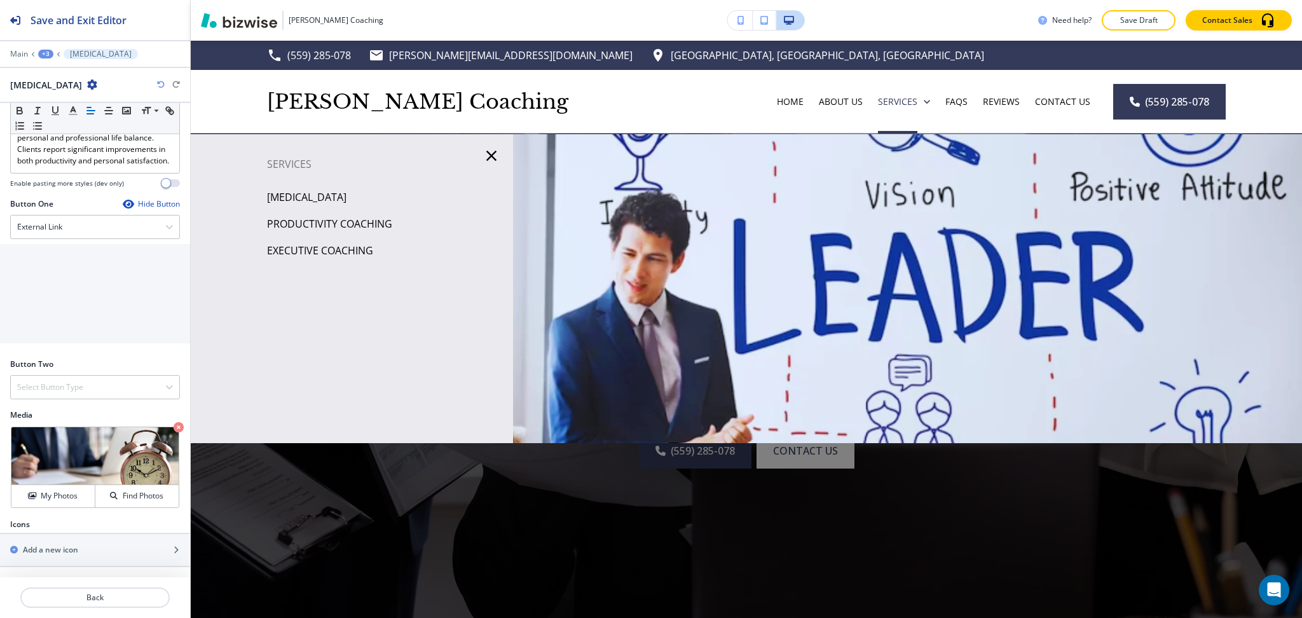
click at [312, 223] on p "Productivity Coaching" at bounding box center [329, 223] width 125 height 19
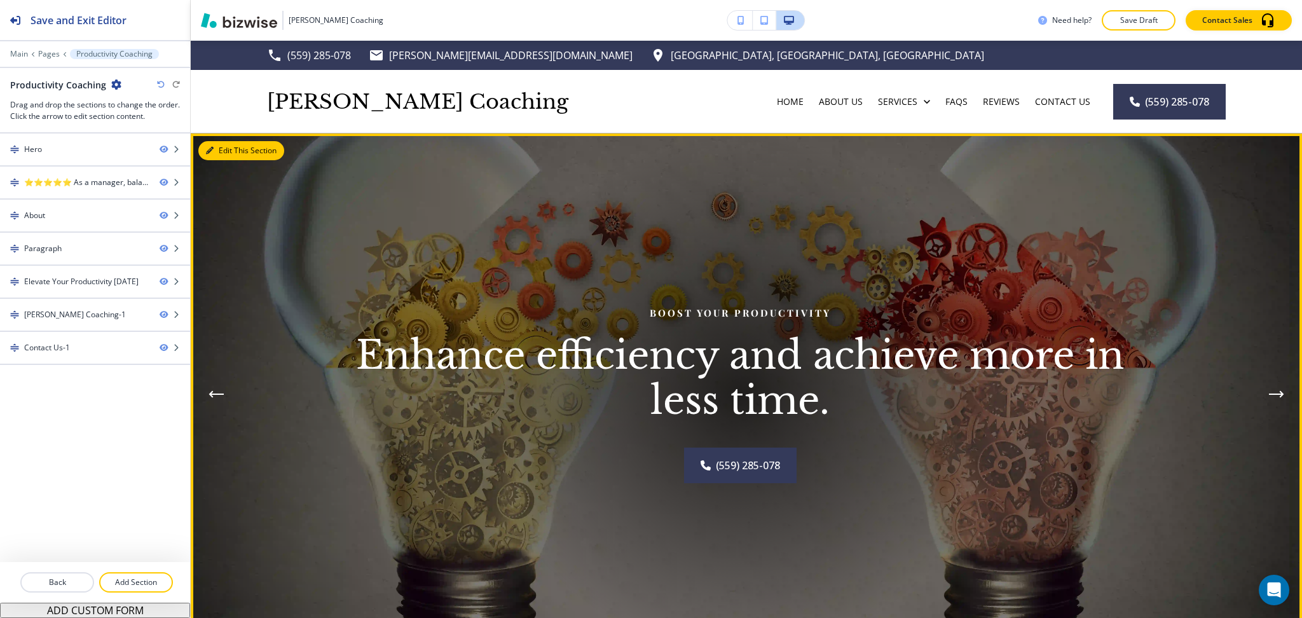
click at [210, 150] on icon "button" at bounding box center [210, 151] width 8 height 8
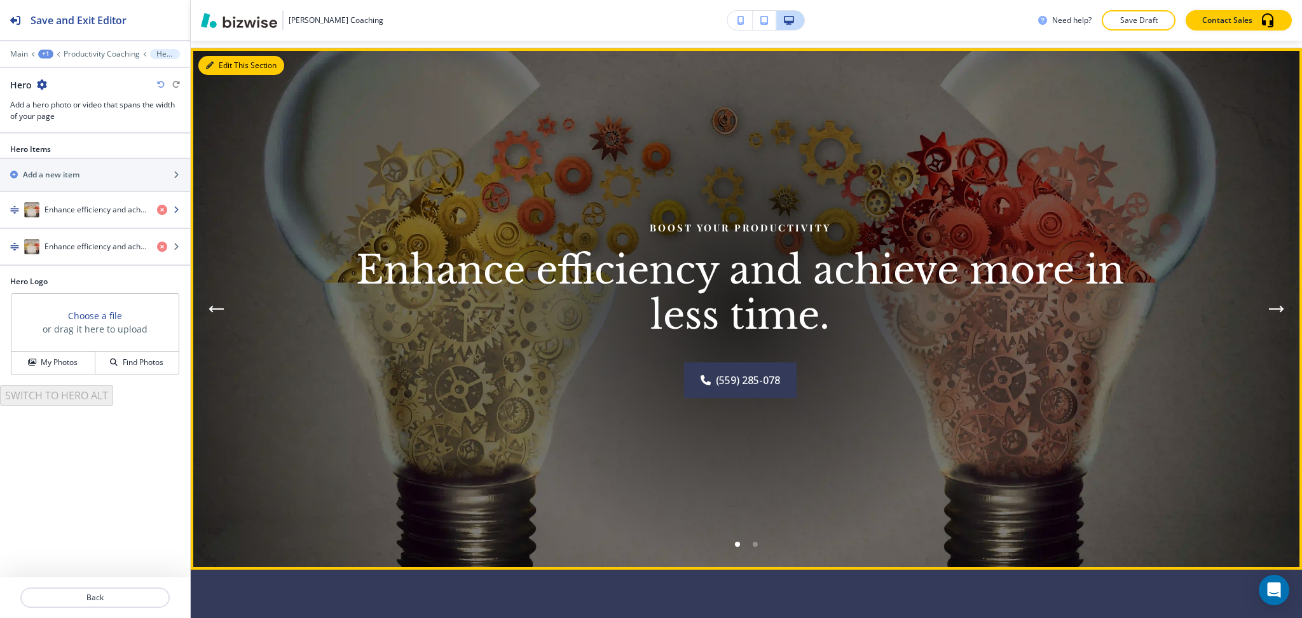
scroll to position [93, 0]
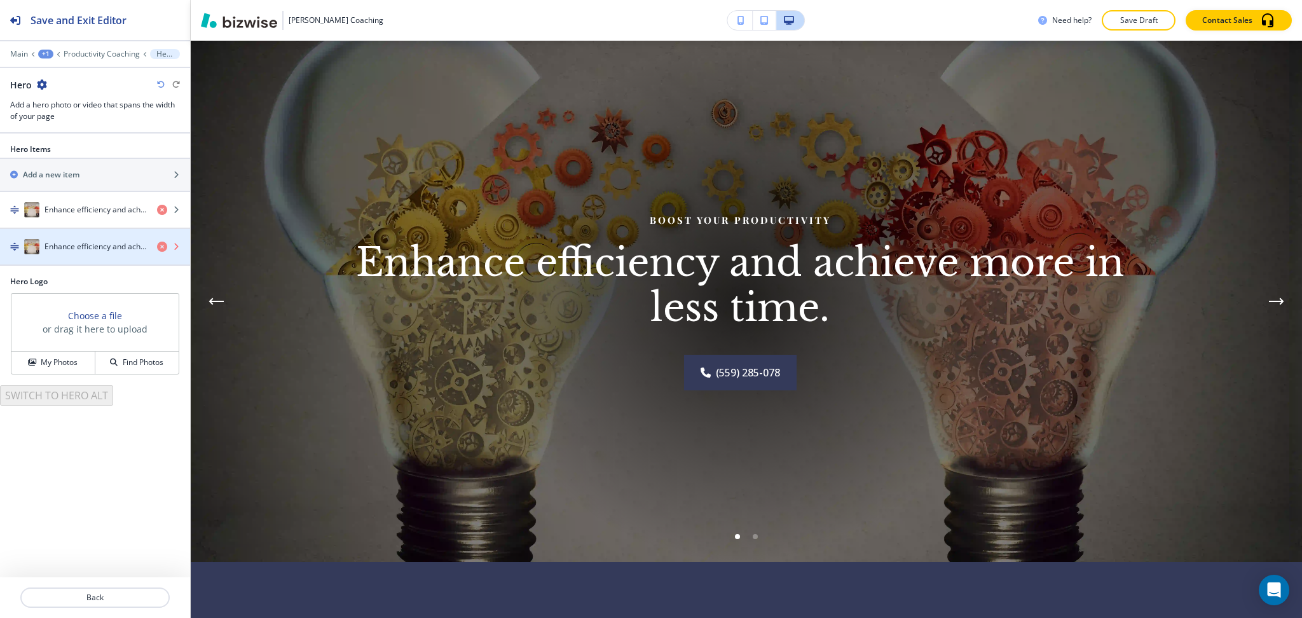
click at [160, 248] on icon "button" at bounding box center [162, 247] width 10 height 10
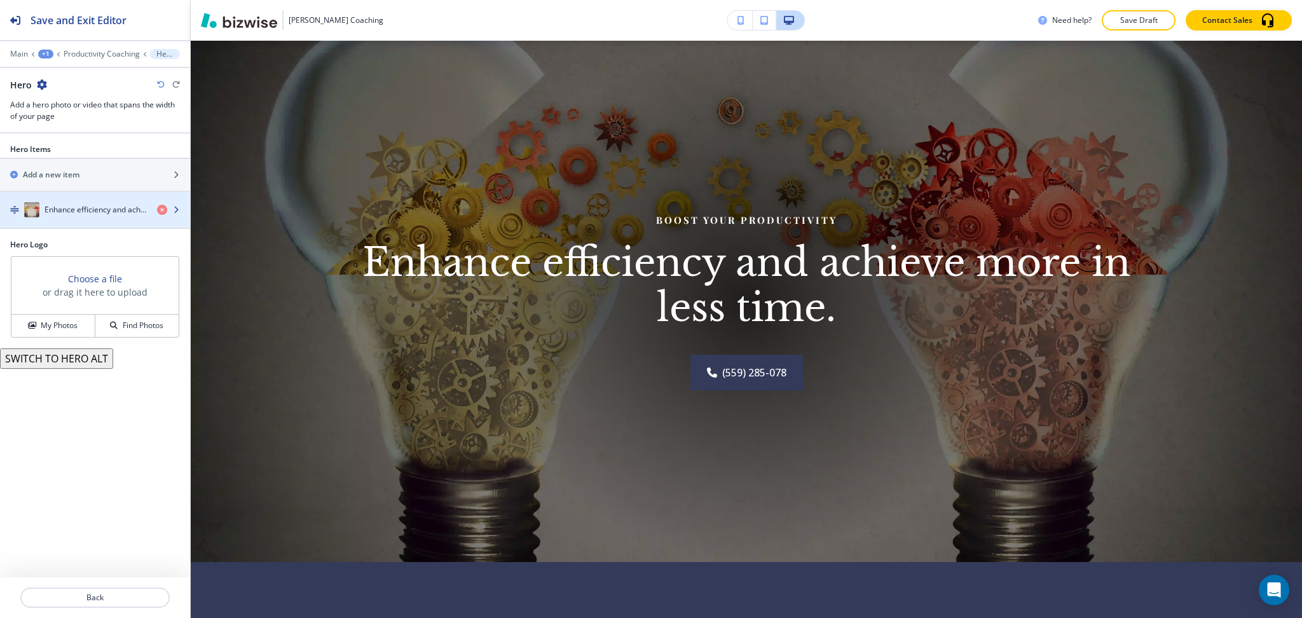
click at [96, 223] on div "button" at bounding box center [95, 222] width 190 height 10
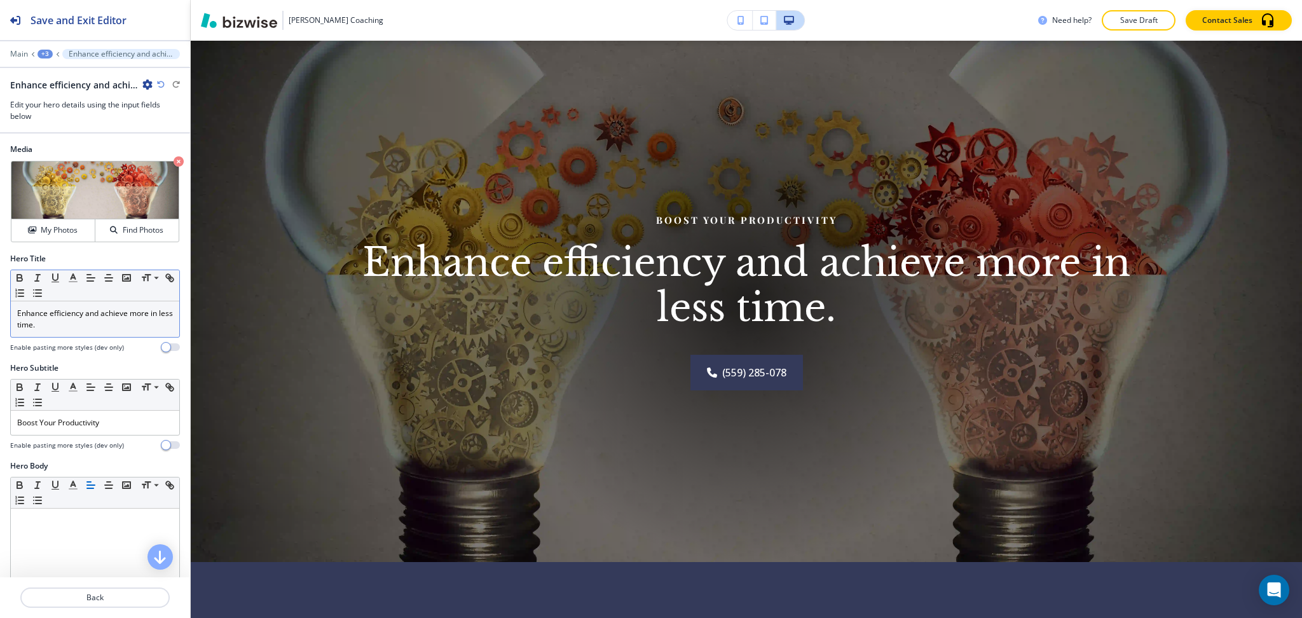
click at [108, 327] on p "Enhance efficiency and achieve more in less time." at bounding box center [95, 319] width 156 height 23
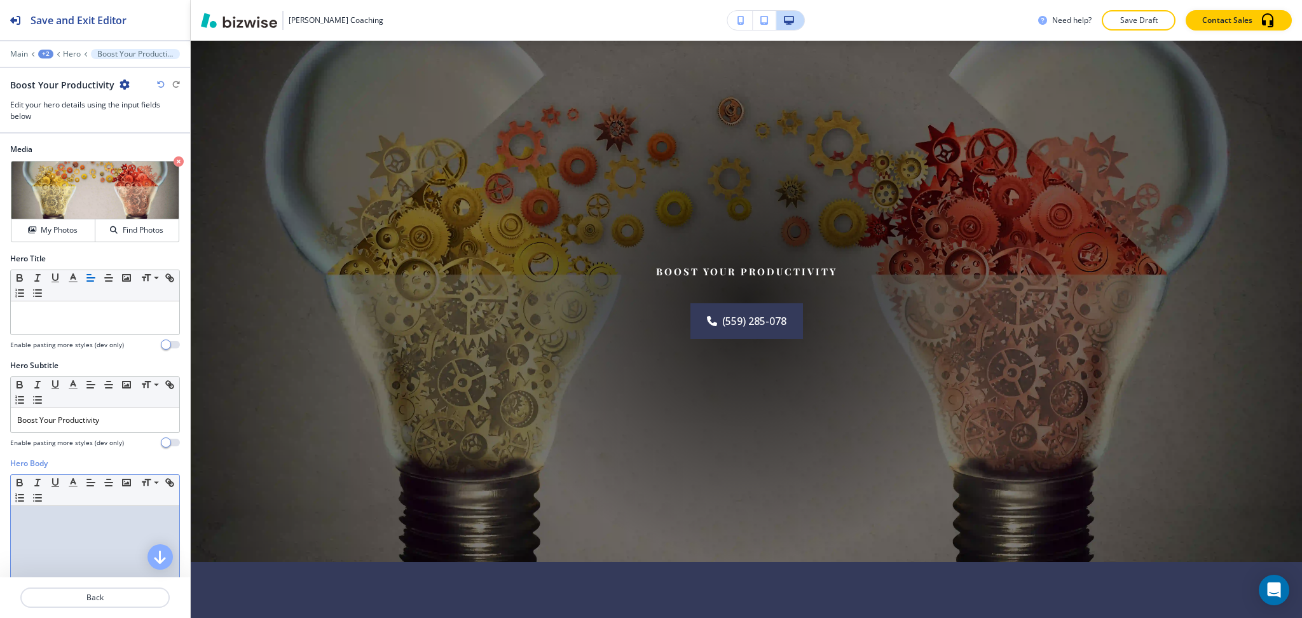
click at [88, 559] on div at bounding box center [95, 588] width 168 height 165
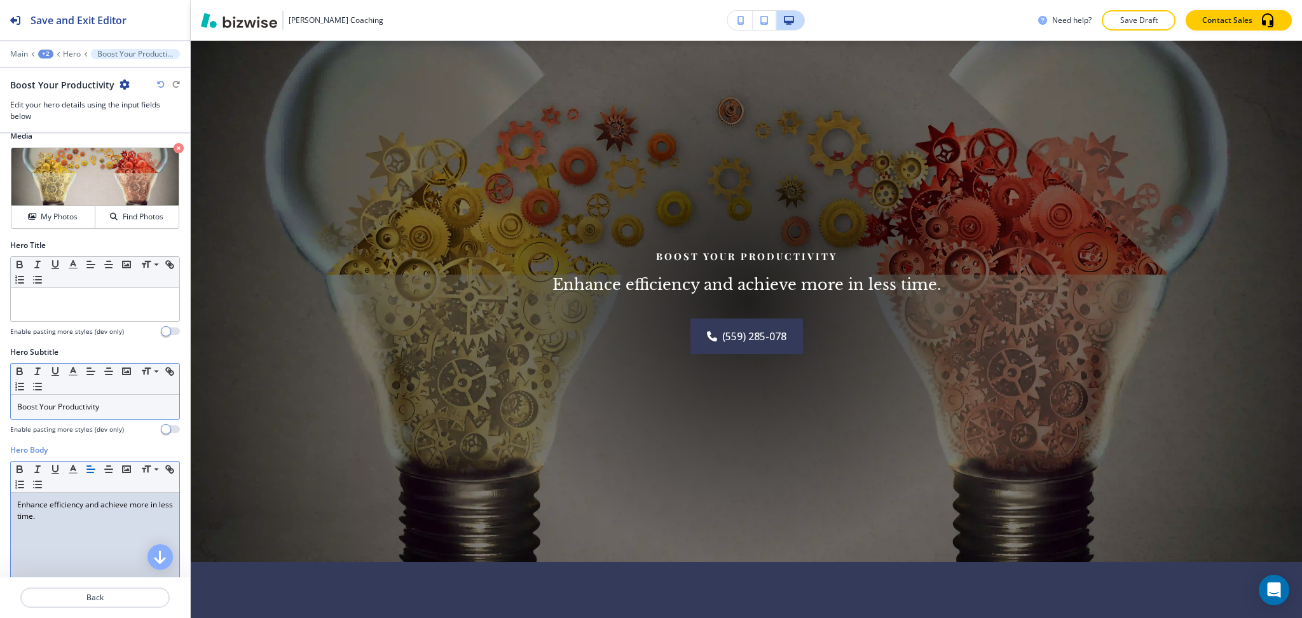
scroll to position [0, 0]
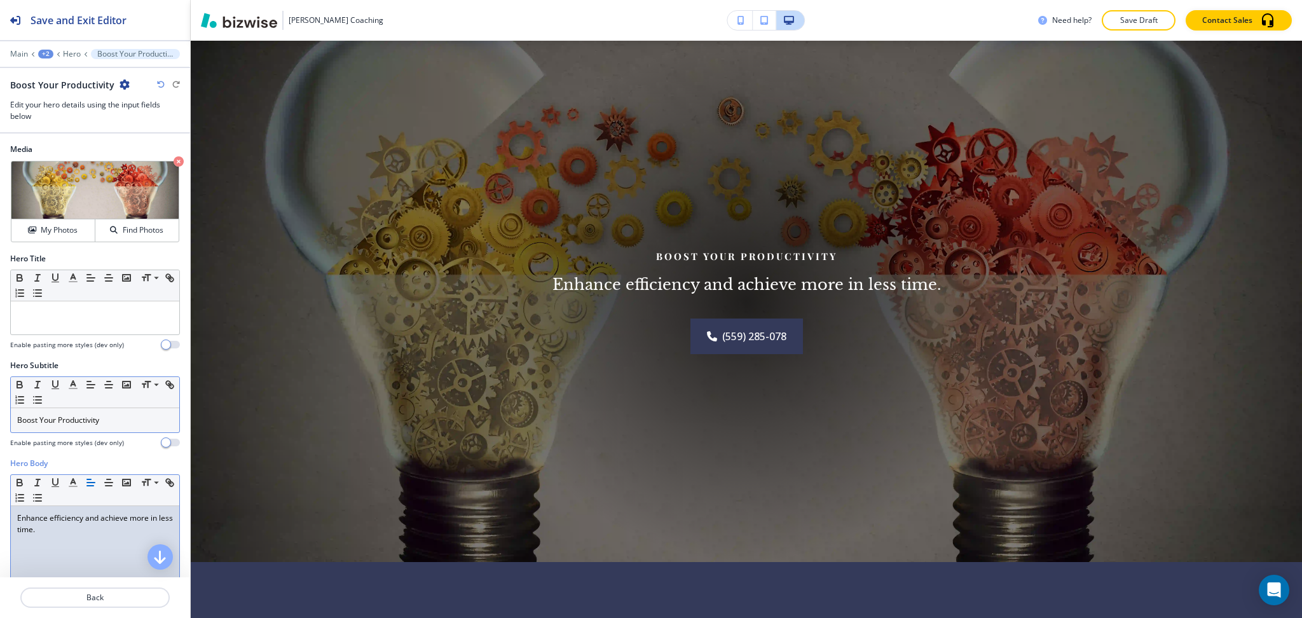
click at [125, 415] on p "Boost Your Productivity" at bounding box center [95, 420] width 156 height 11
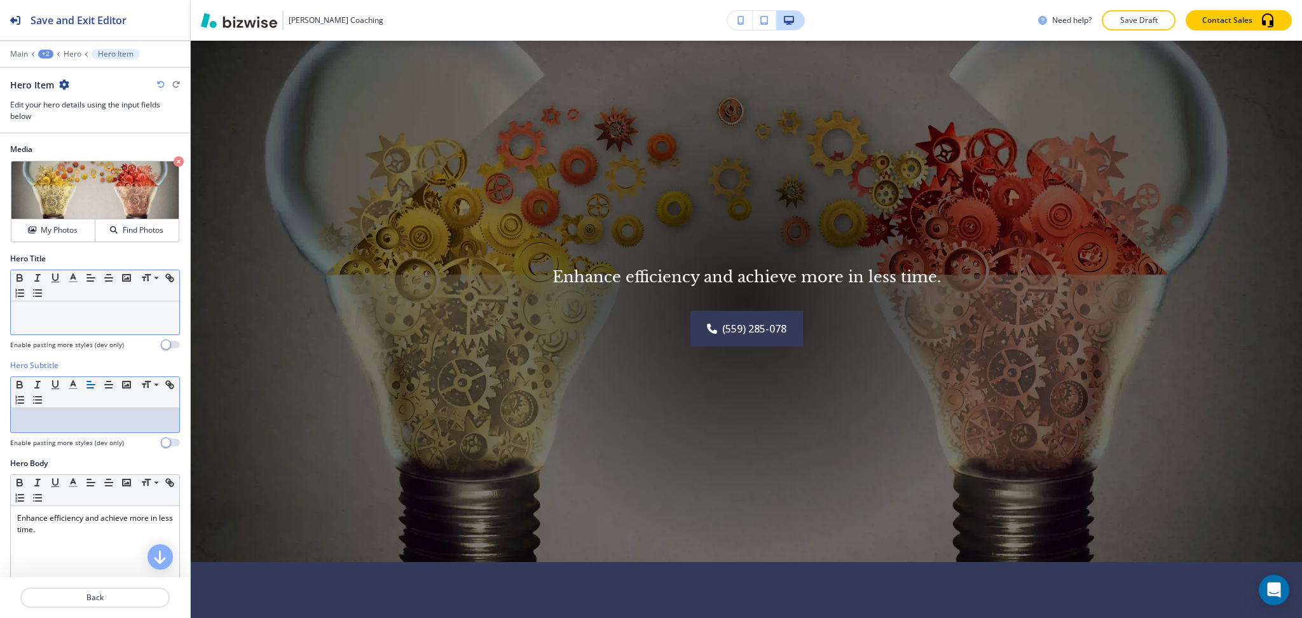
click at [107, 314] on p at bounding box center [95, 313] width 156 height 11
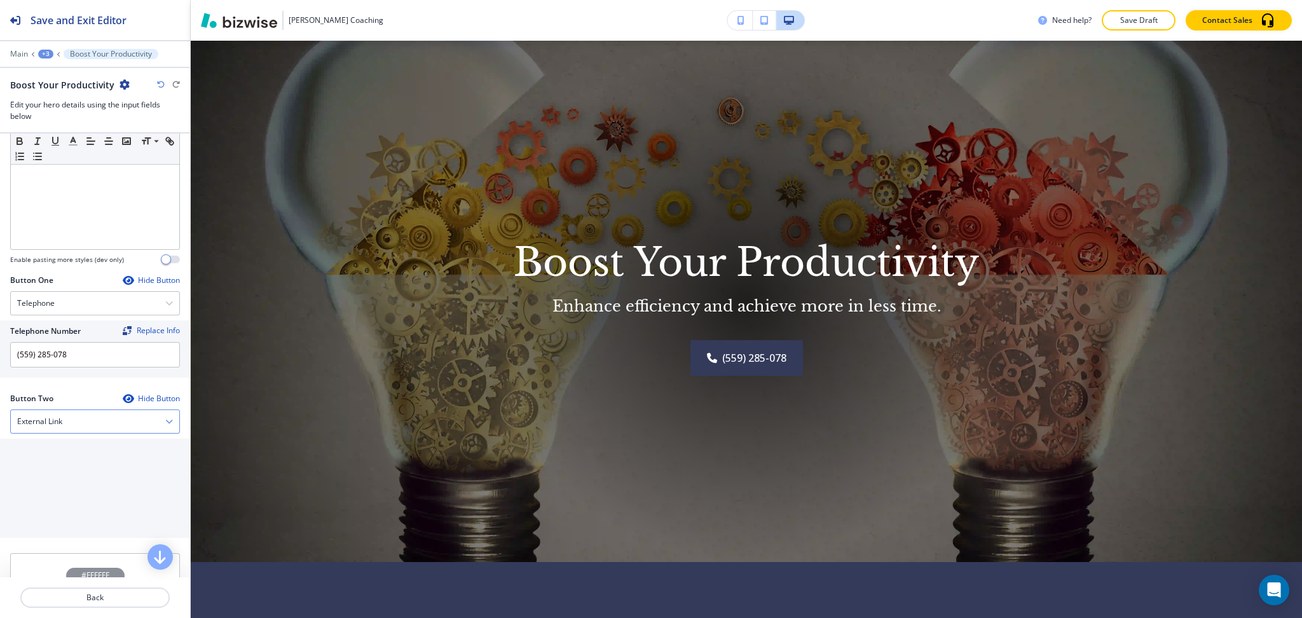
click at [113, 426] on div "External Link" at bounding box center [95, 421] width 168 height 23
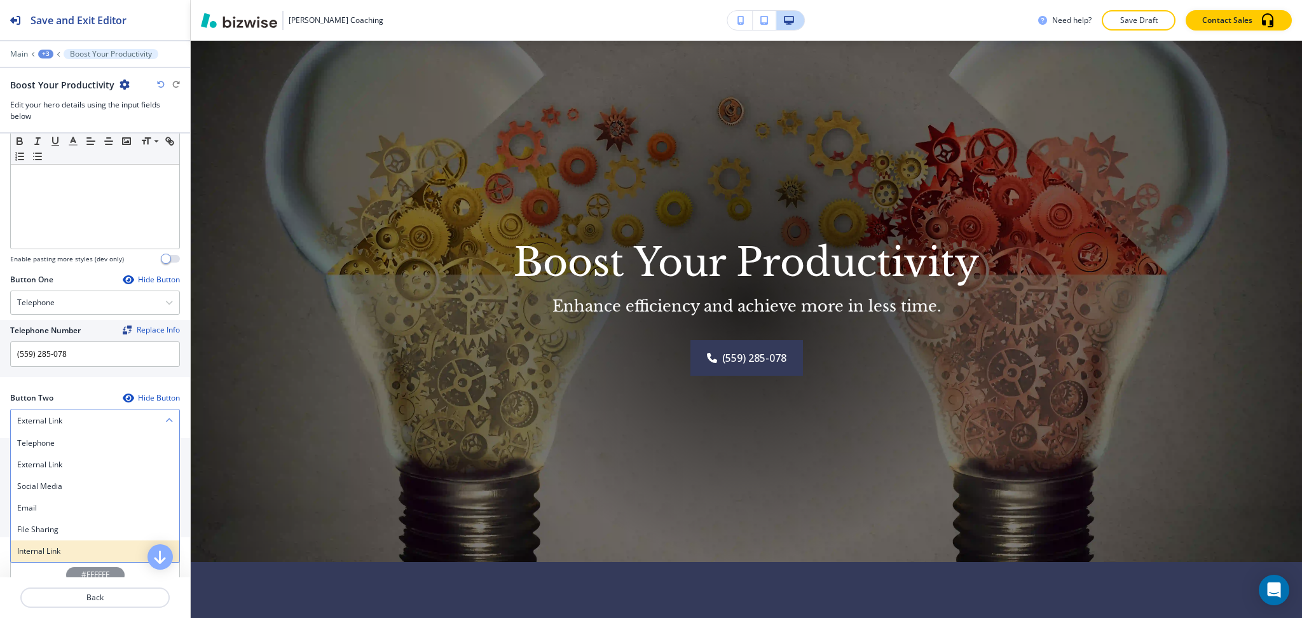
click at [102, 546] on h4 "Internal Link" at bounding box center [95, 551] width 156 height 11
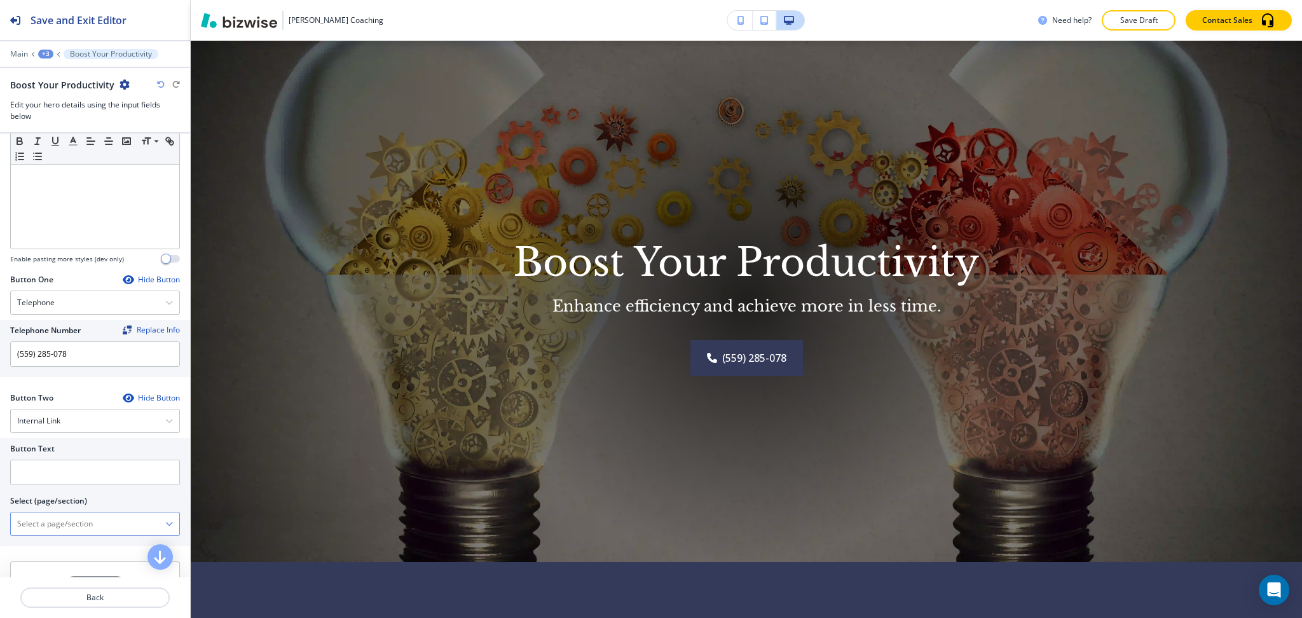
click at [89, 518] on \(page\/section\) "Manual Input" at bounding box center [88, 524] width 155 height 22
drag, startPoint x: 68, startPoint y: 528, endPoint x: 0, endPoint y: 527, distance: 68.0
click at [0, 527] on div "Button Text Select (page/section) CONTACT US Contact Us Contact Us | Hero Conta…" at bounding box center [95, 492] width 190 height 108
click at [44, 542] on h4 "Contact Us" at bounding box center [95, 545] width 156 height 11
type \(page\/section\) "Contact Us"
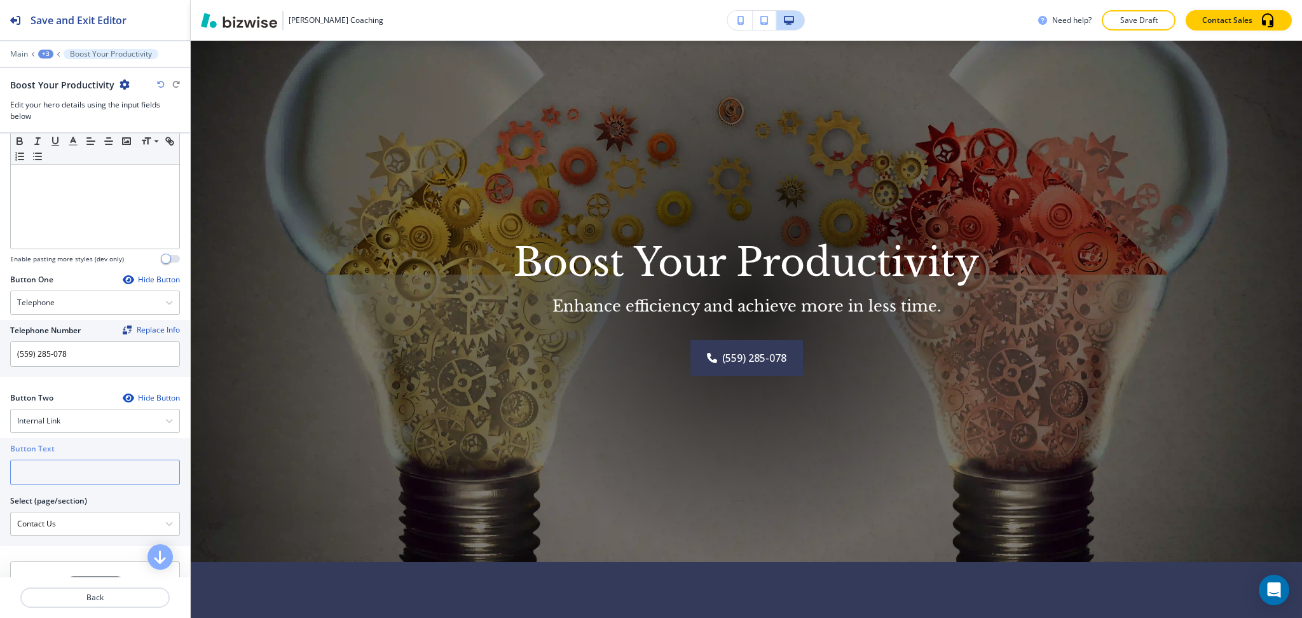
click at [44, 473] on input "text" at bounding box center [95, 472] width 170 height 25
paste input "CONTACT US"
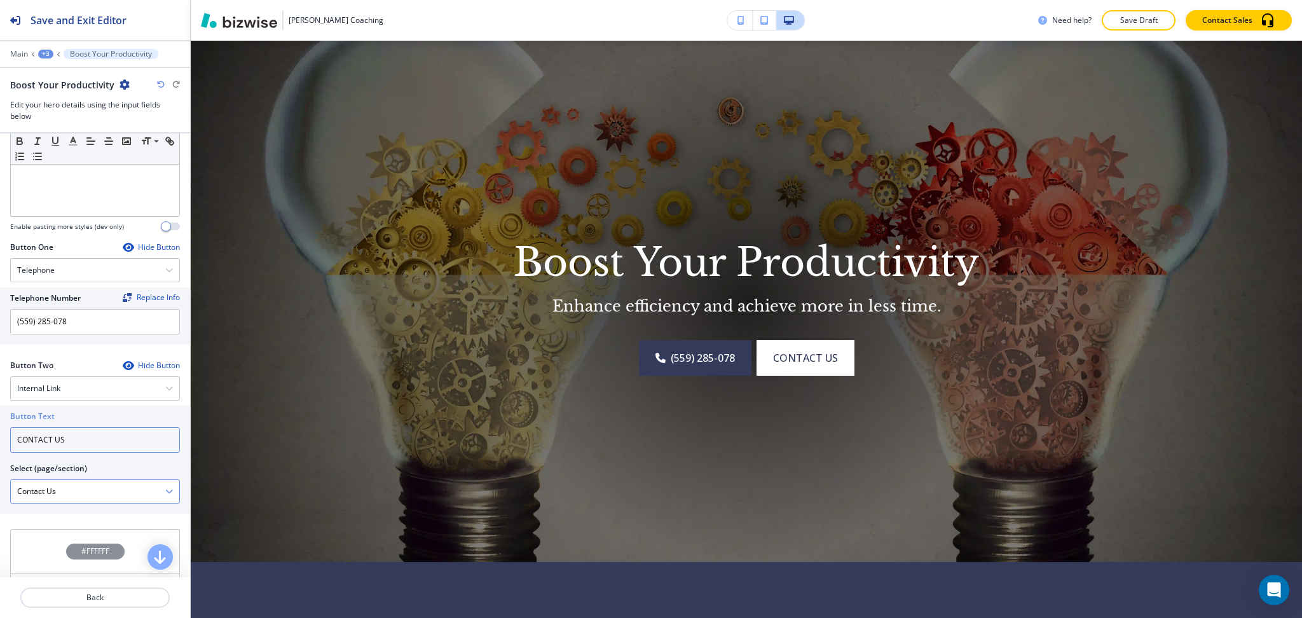
scroll to position [526, 0]
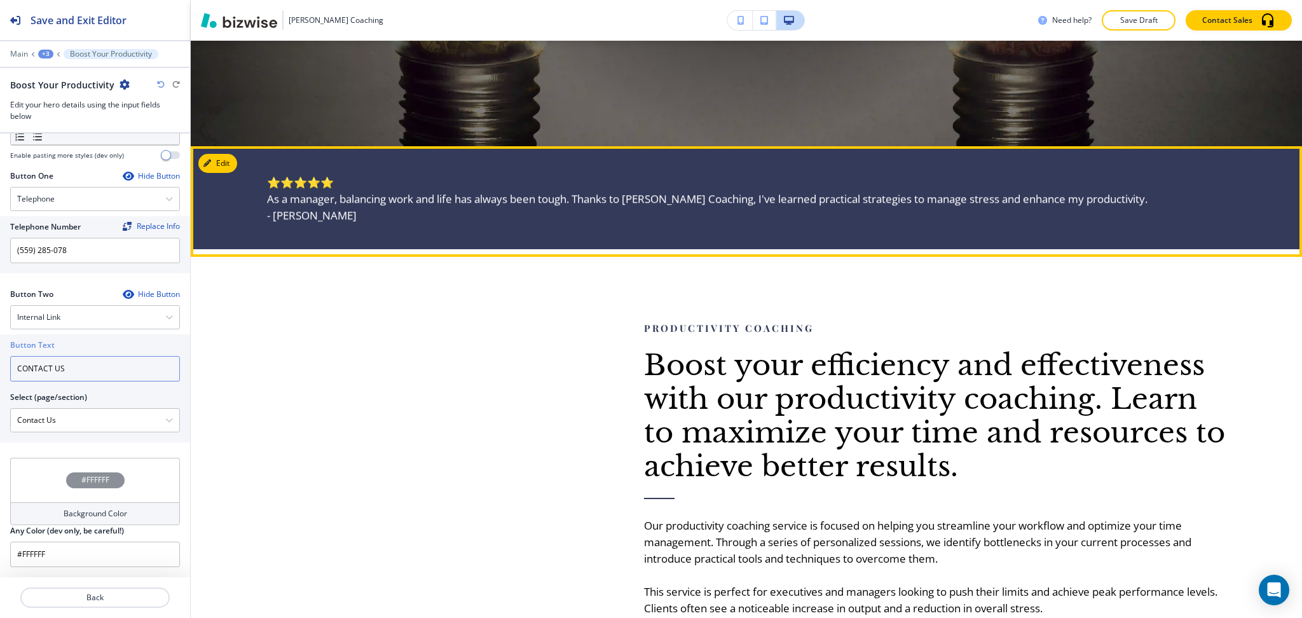
type input "CONTACT US"
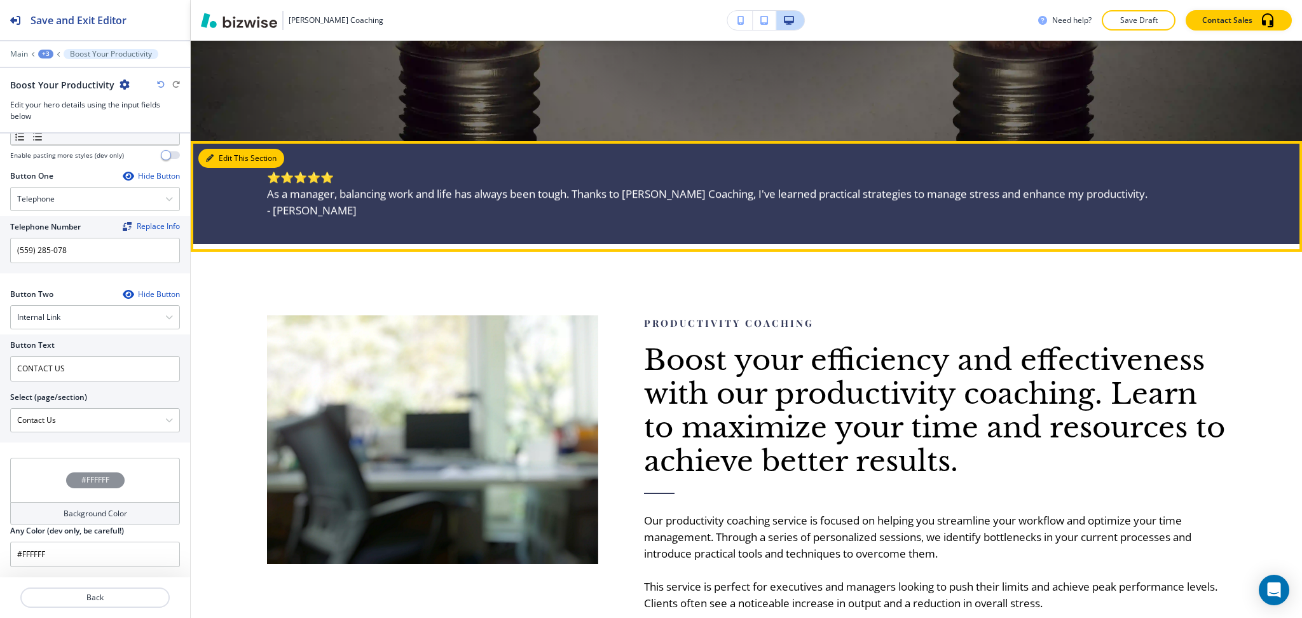
click at [227, 154] on button "Edit This Section" at bounding box center [241, 158] width 86 height 19
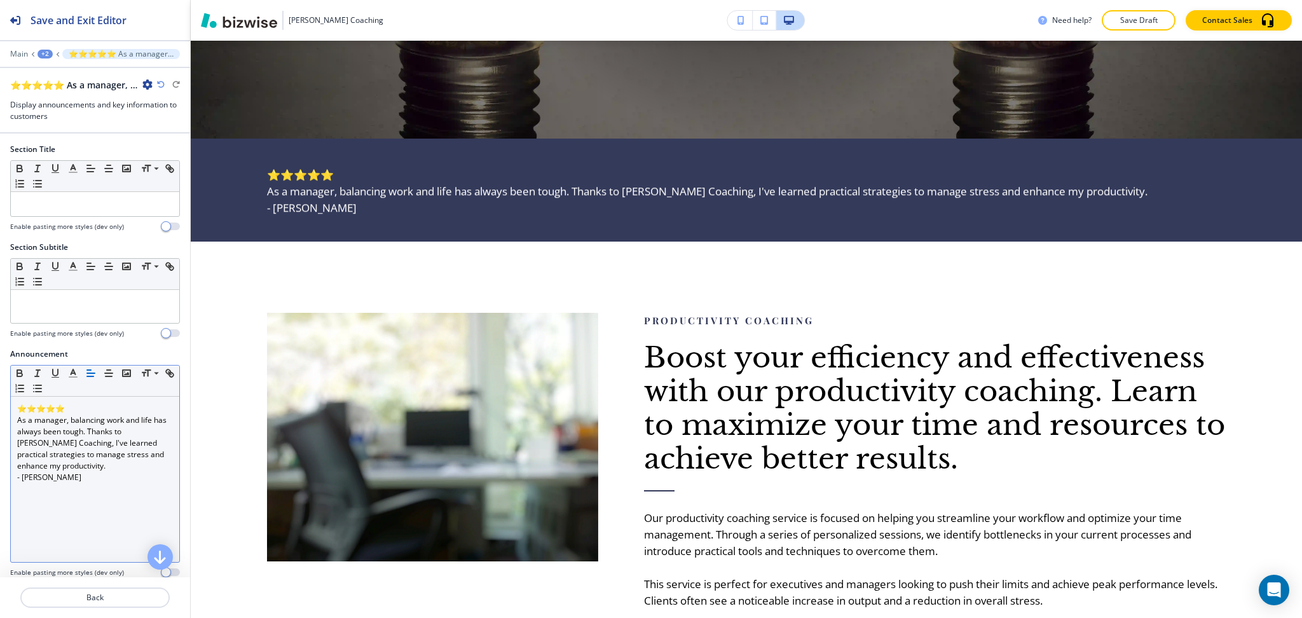
scroll to position [1, 0]
click at [95, 541] on div "⭐⭐⭐⭐⭐ As a manager, balancing work and life has always been tough. Thanks to Ma…" at bounding box center [95, 478] width 168 height 165
click at [111, 369] on icon "button" at bounding box center [108, 372] width 11 height 11
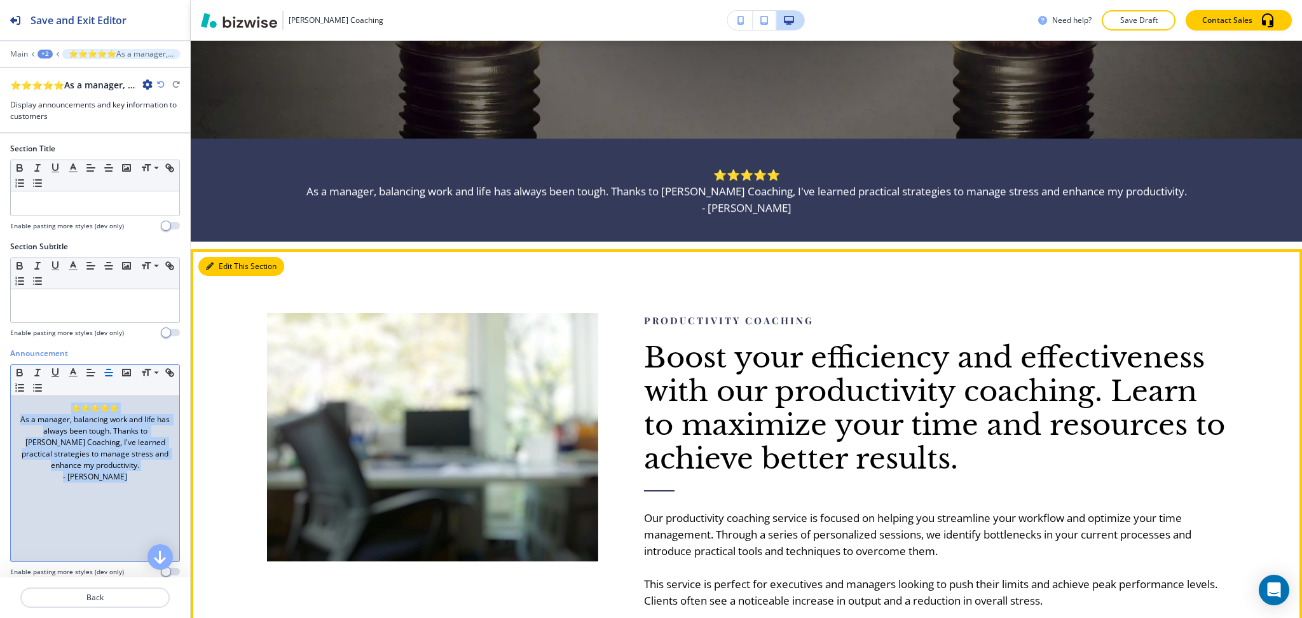
click at [221, 267] on button "Edit This Section" at bounding box center [241, 266] width 86 height 19
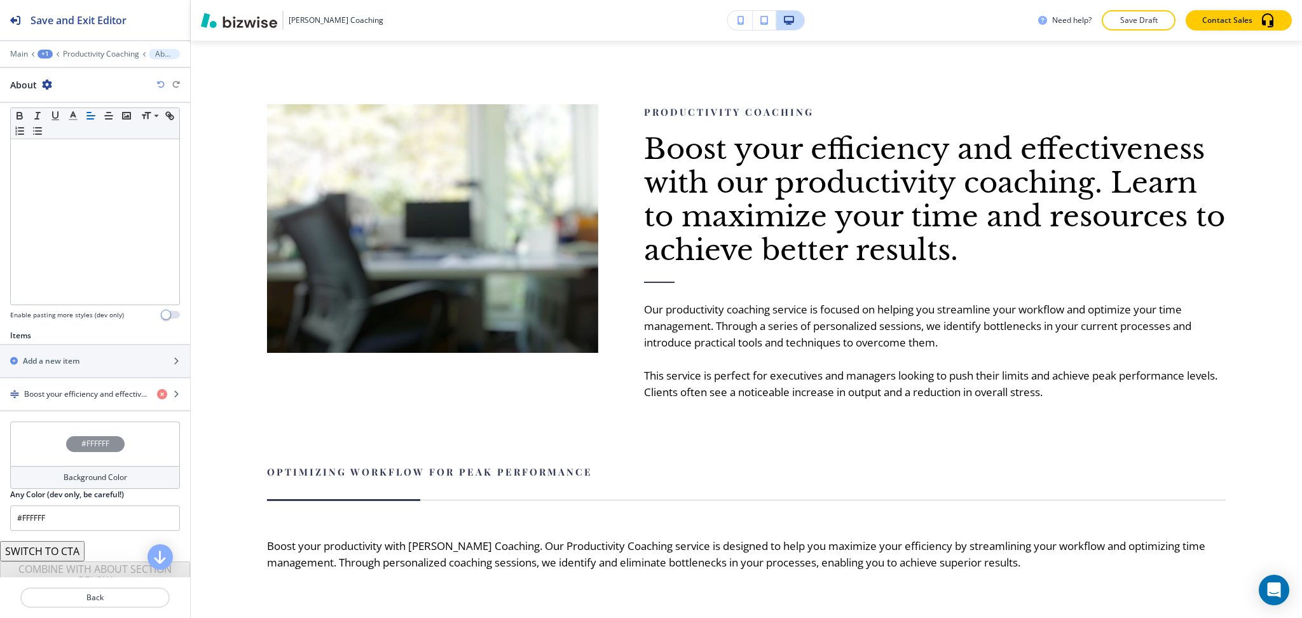
scroll to position [256, 0]
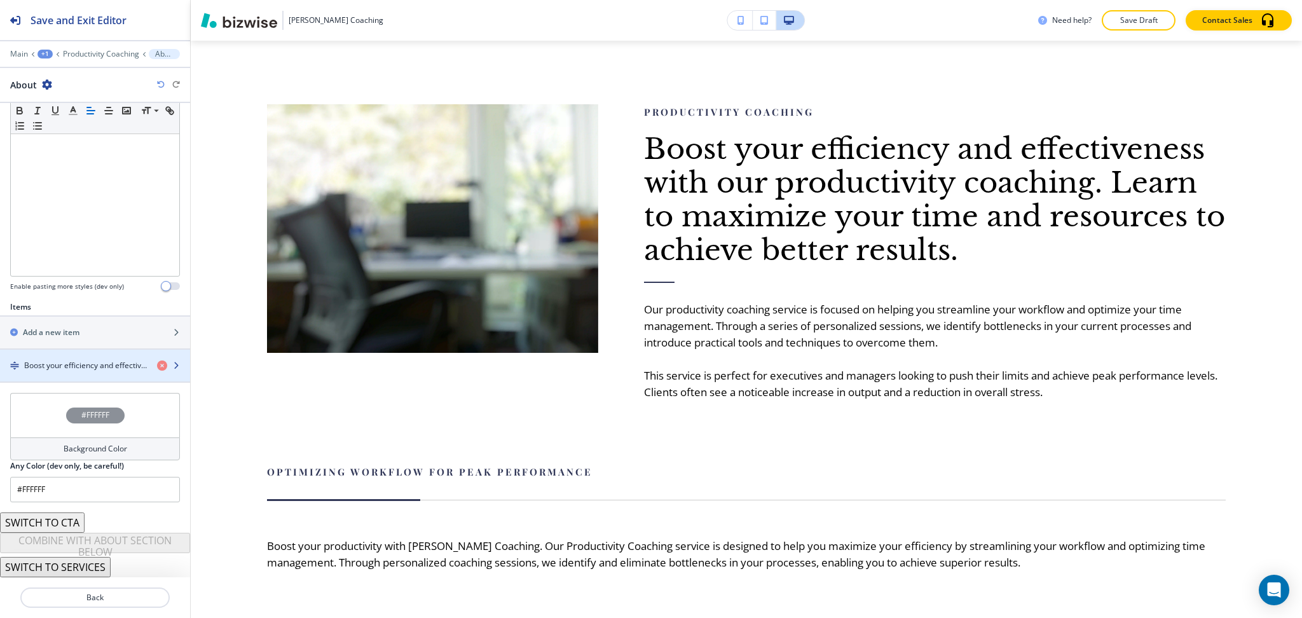
click at [65, 367] on h4 "Boost your efficiency and effectiveness with our productivity coaching. Learn t…" at bounding box center [85, 365] width 123 height 11
click at [71, 361] on h4 "Boost your efficiency and effectiveness with our productivity coaching. Learn t…" at bounding box center [85, 365] width 123 height 11
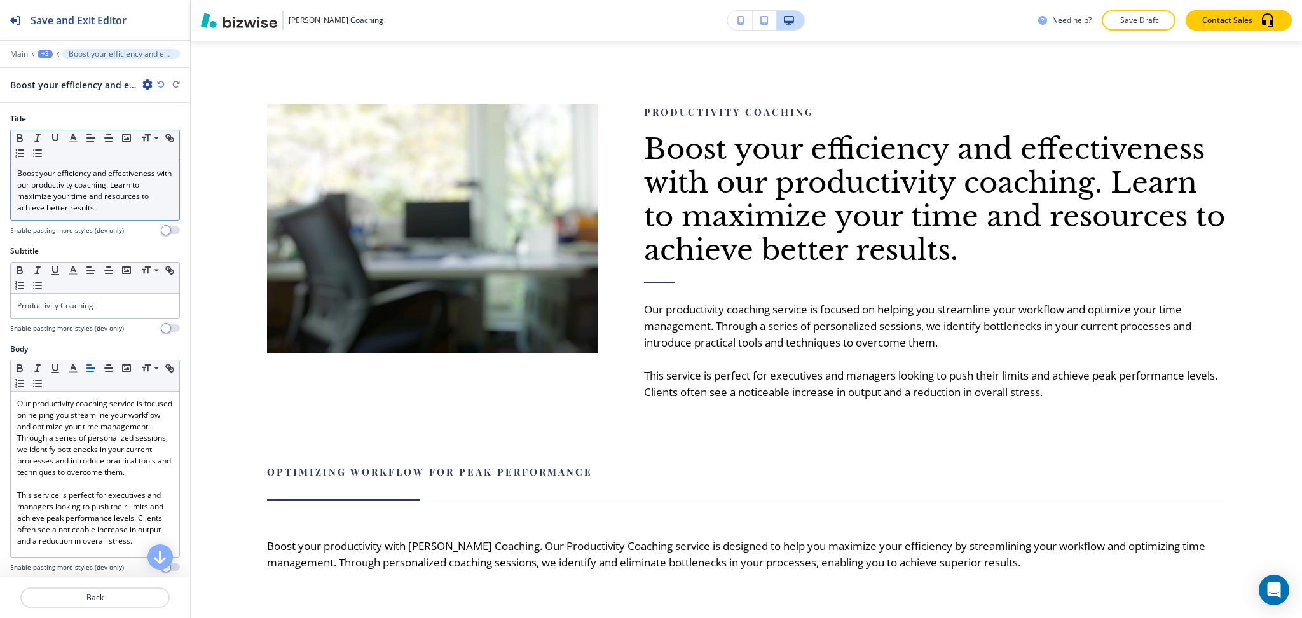
click at [103, 205] on p "Boost your efficiency and effectiveness with our productivity coaching. Learn t…" at bounding box center [95, 191] width 156 height 46
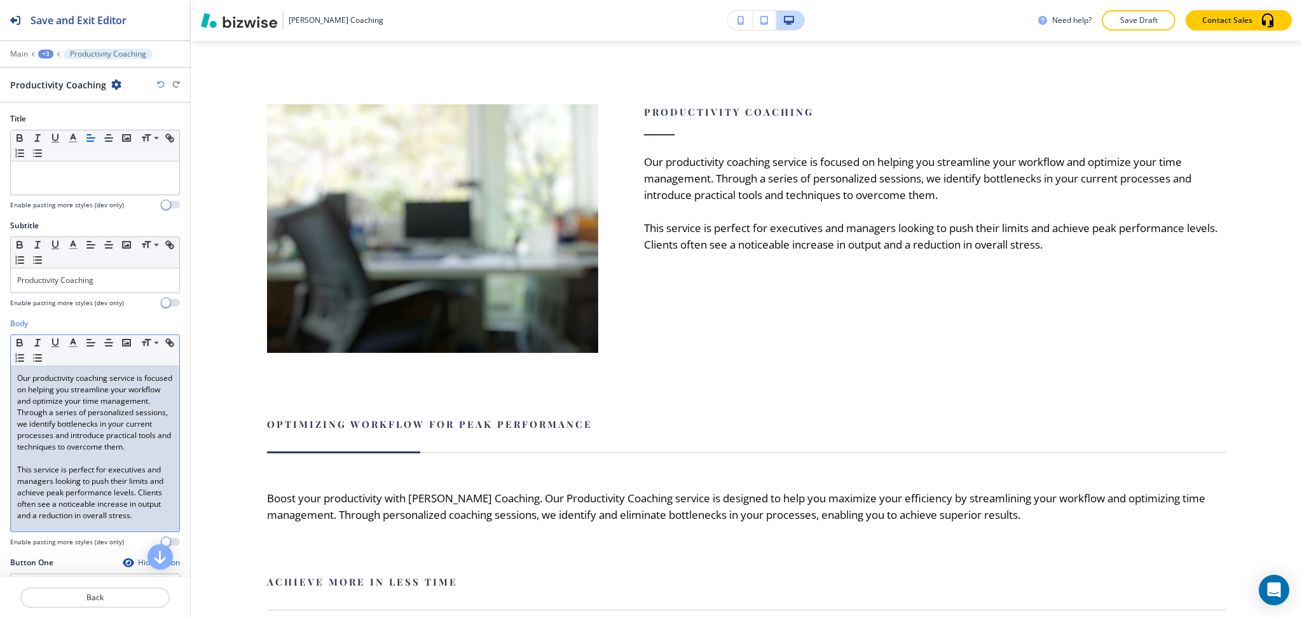
click at [19, 377] on p "Our productivity coaching service is focused on helping you streamline your wor…" at bounding box center [95, 413] width 156 height 80
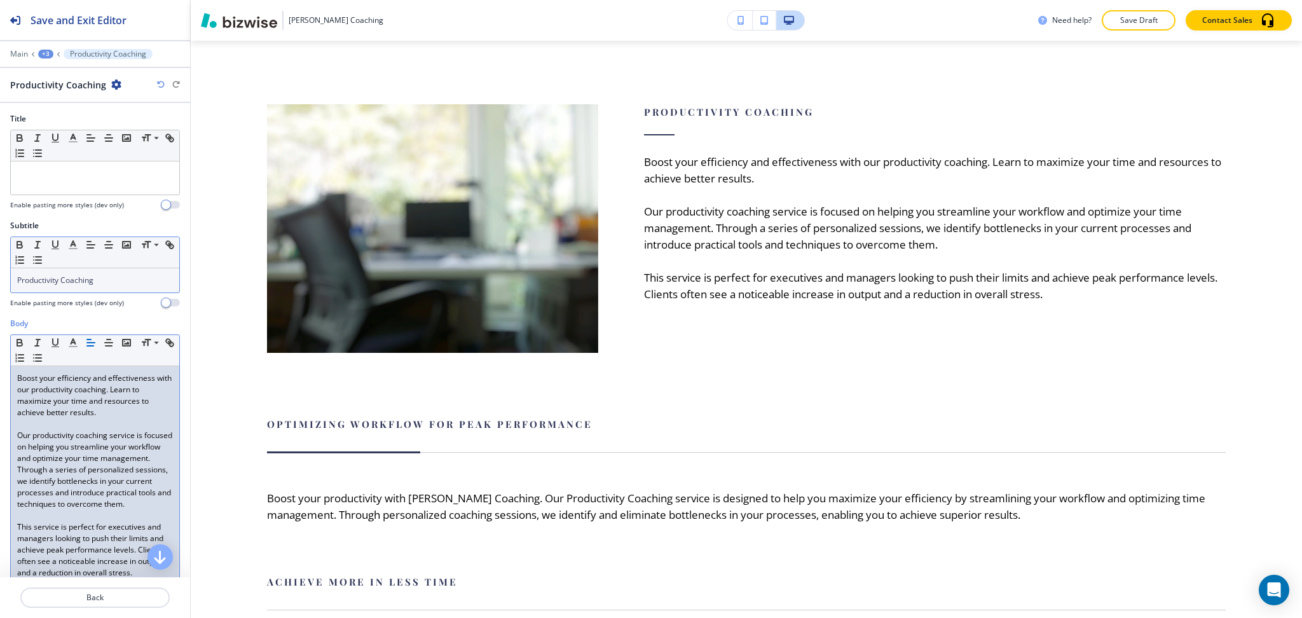
click at [97, 281] on p "Productivity Coaching" at bounding box center [95, 280] width 156 height 11
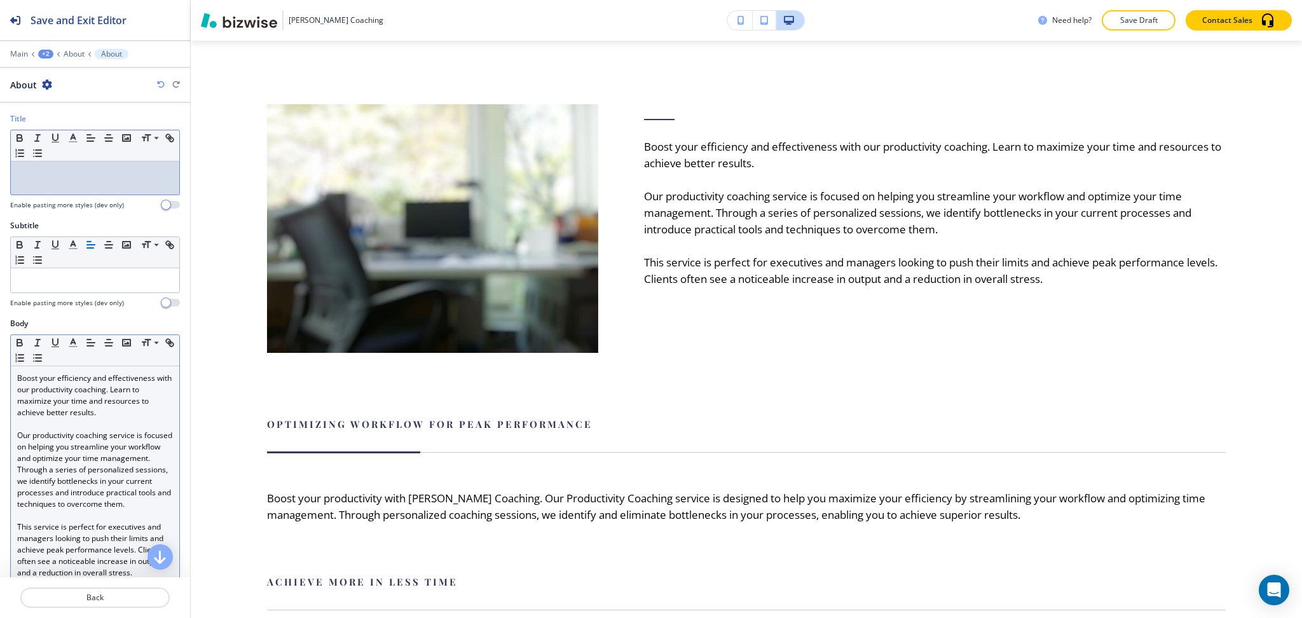
click at [67, 193] on div at bounding box center [95, 177] width 168 height 33
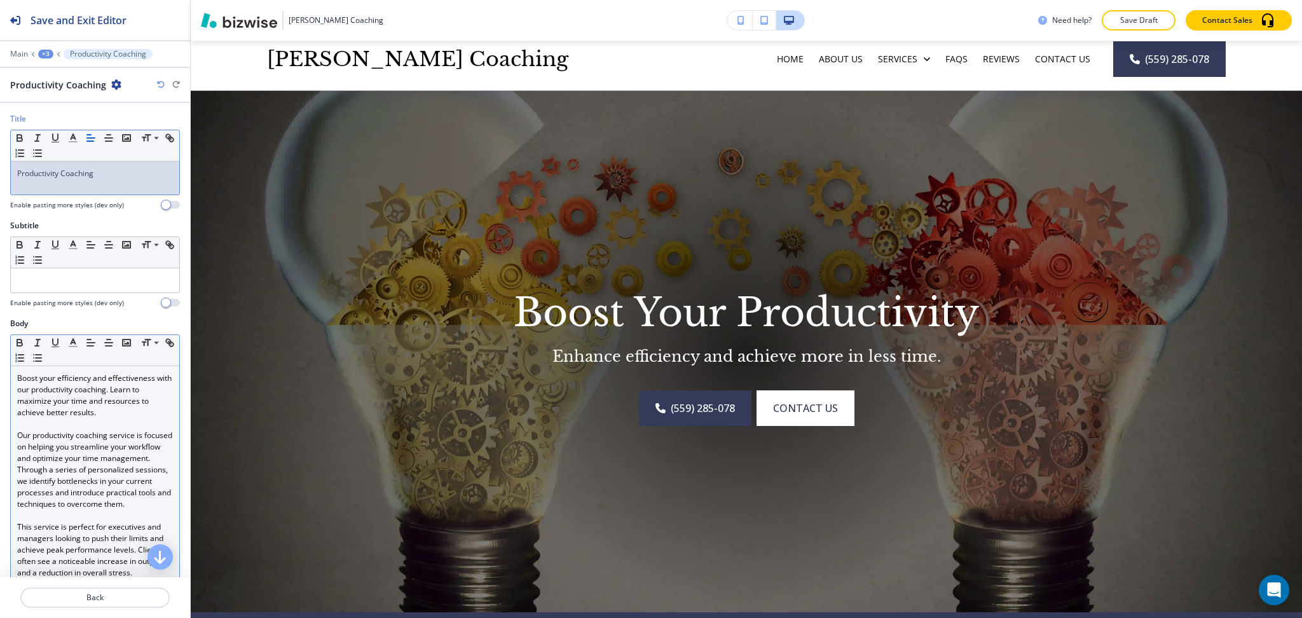
scroll to position [34, 0]
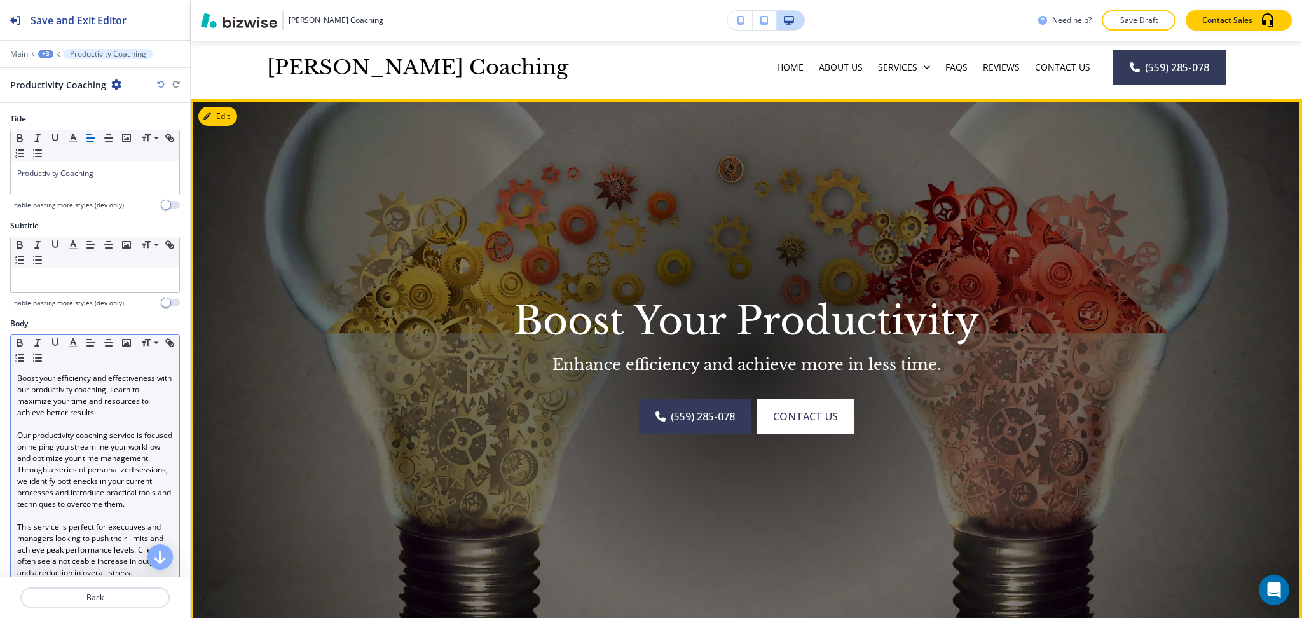
click at [837, 318] on p "Boost Your Productivity" at bounding box center [747, 321] width 814 height 45
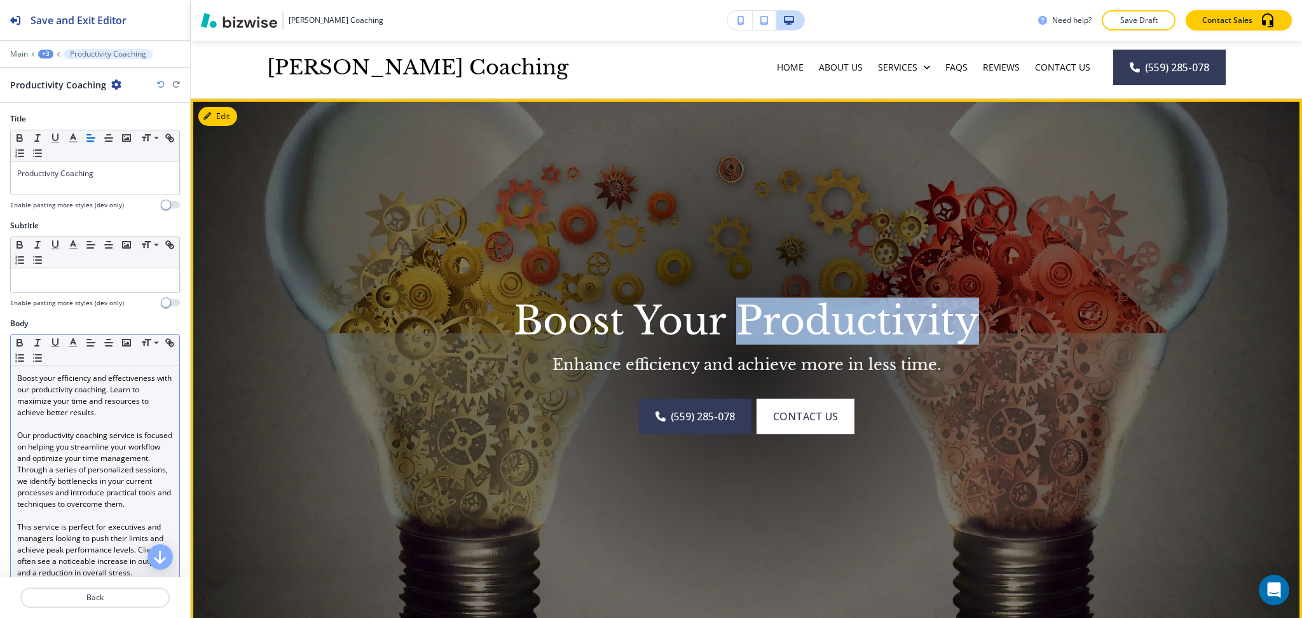
click at [836, 318] on p "Boost Your Productivity" at bounding box center [747, 321] width 814 height 45
copy p "Productivity"
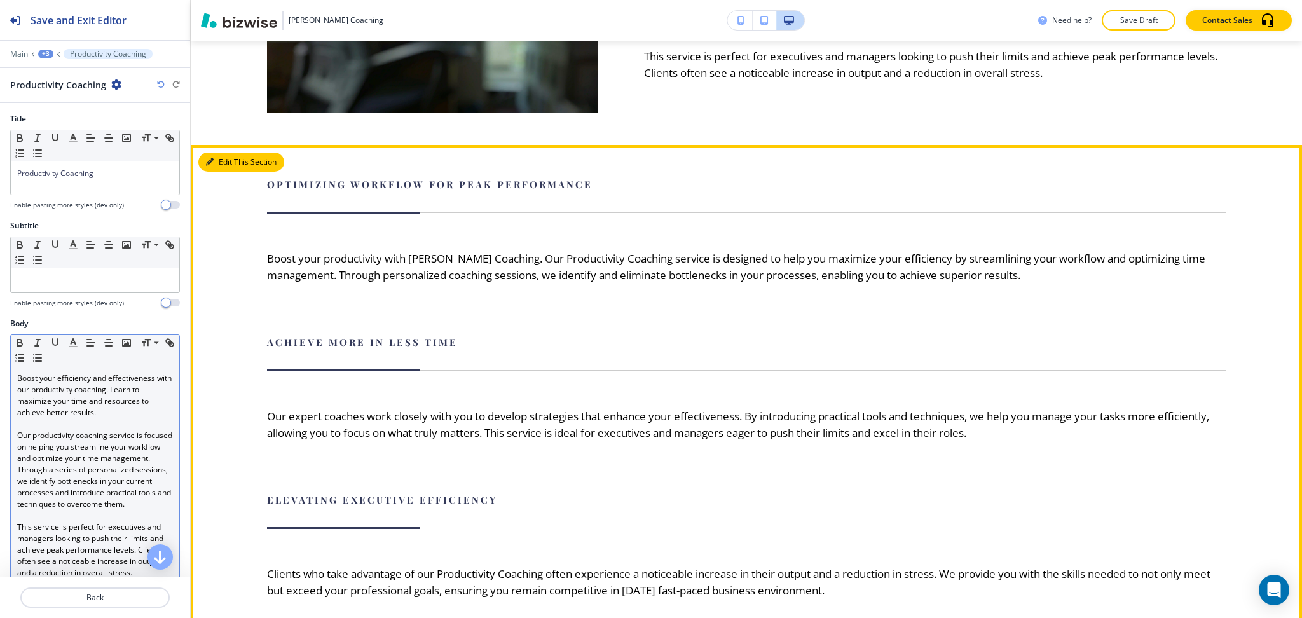
click at [225, 156] on button "Edit This Section" at bounding box center [241, 162] width 86 height 19
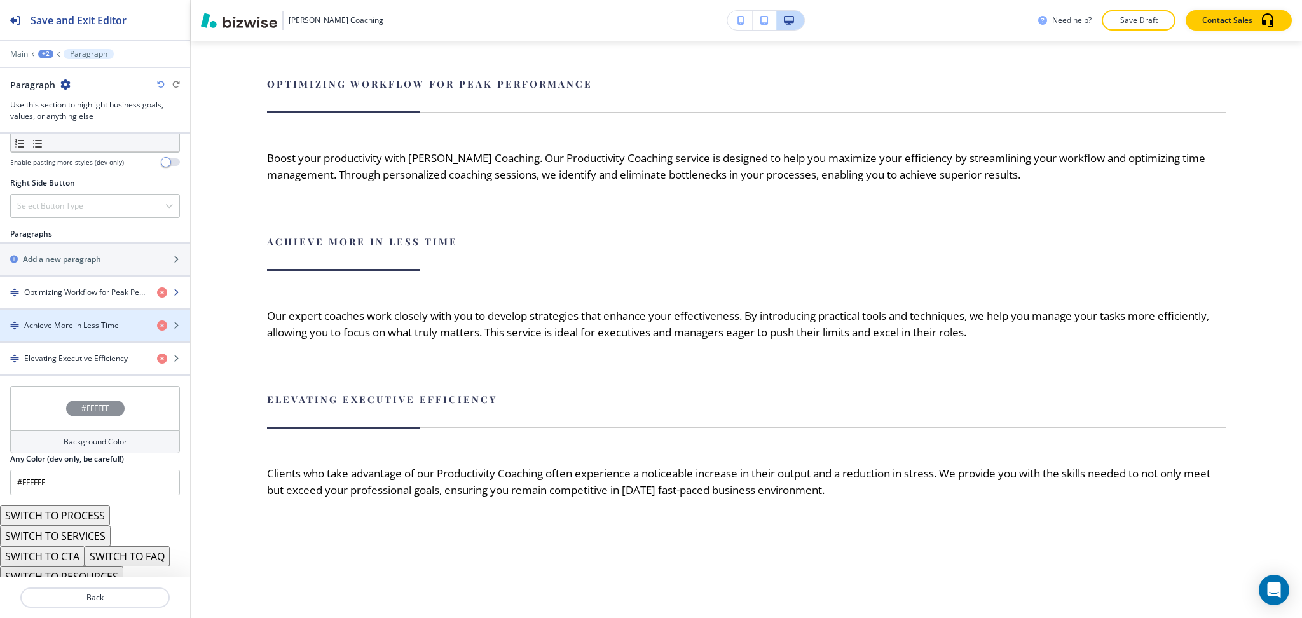
scroll to position [678, 0]
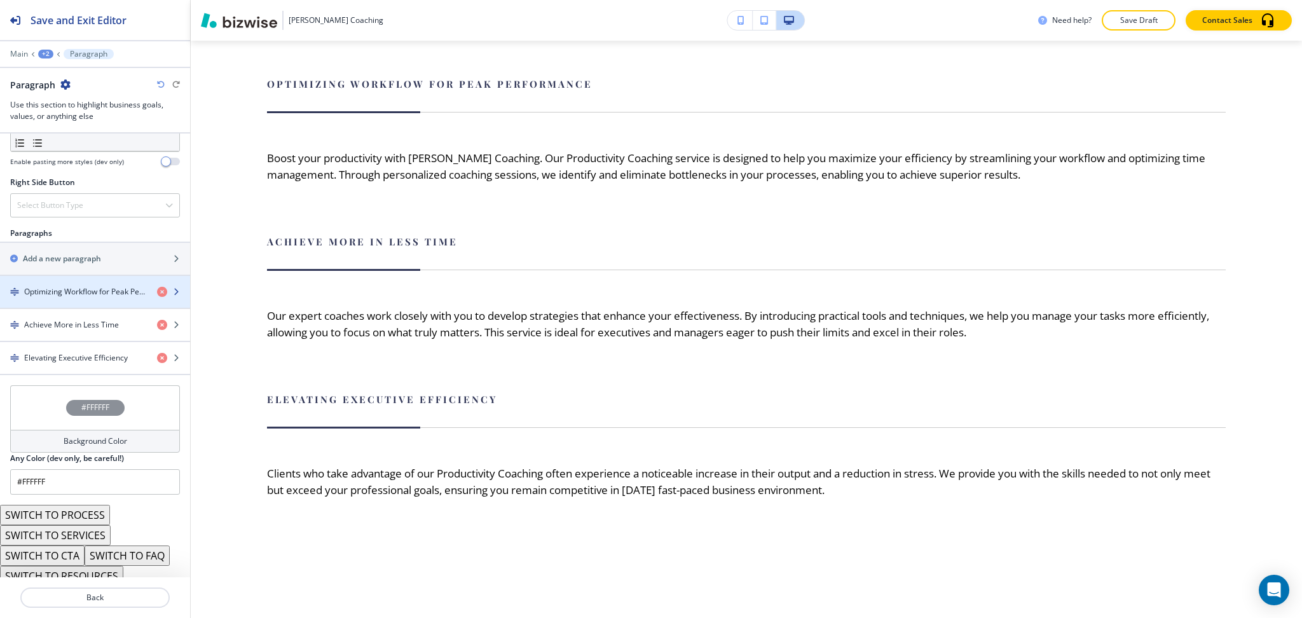
click at [95, 298] on div "button" at bounding box center [95, 303] width 190 height 10
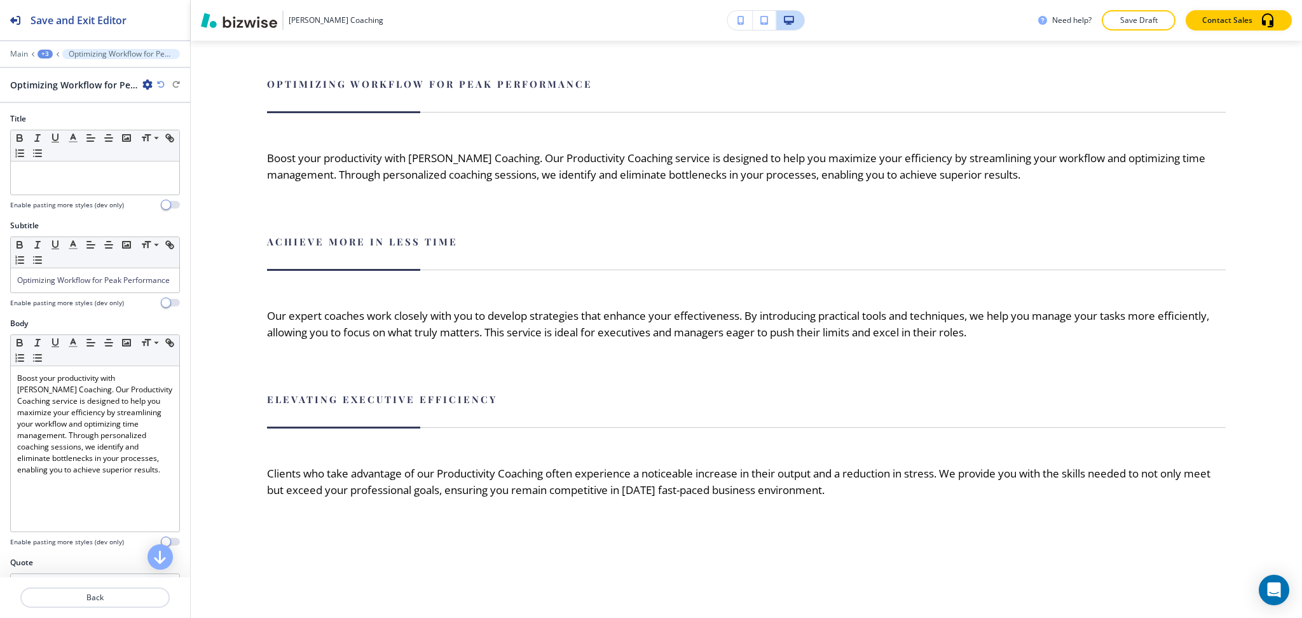
scroll to position [1096, 0]
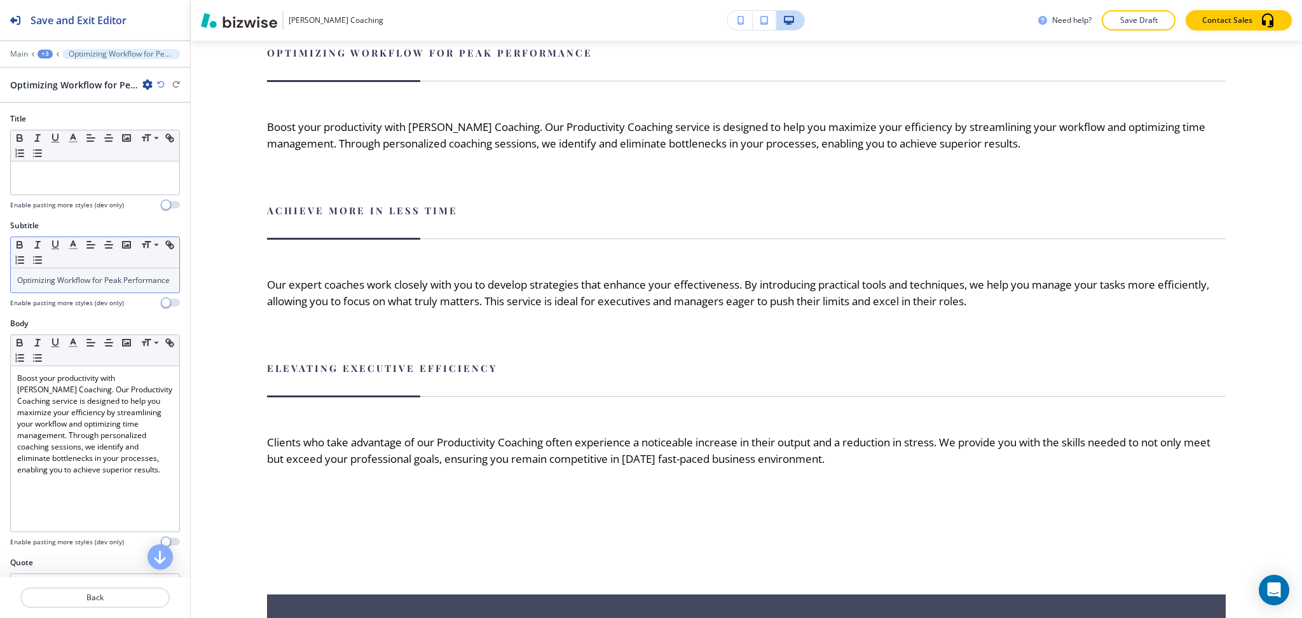
click at [99, 286] on p "Optimizing Workflow for Peak Performance" at bounding box center [95, 280] width 156 height 11
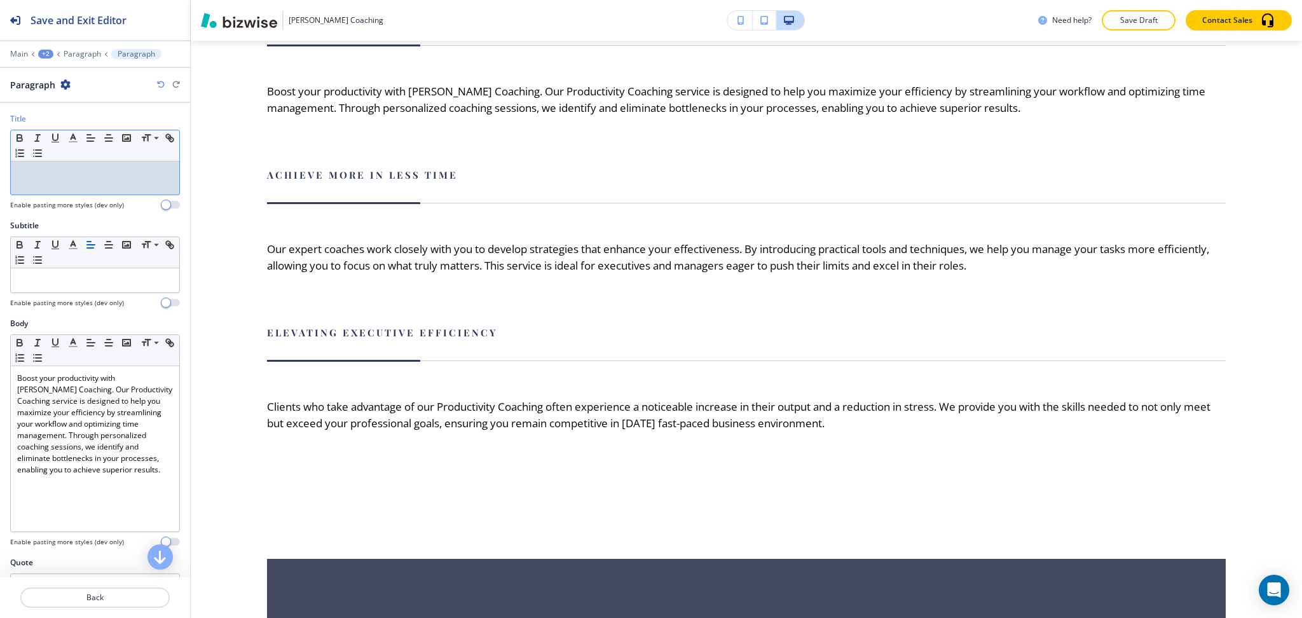
drag, startPoint x: 83, startPoint y: 195, endPoint x: 83, endPoint y: 184, distance: 10.2
click at [83, 193] on div at bounding box center [95, 177] width 168 height 33
click at [83, 184] on div at bounding box center [95, 177] width 168 height 33
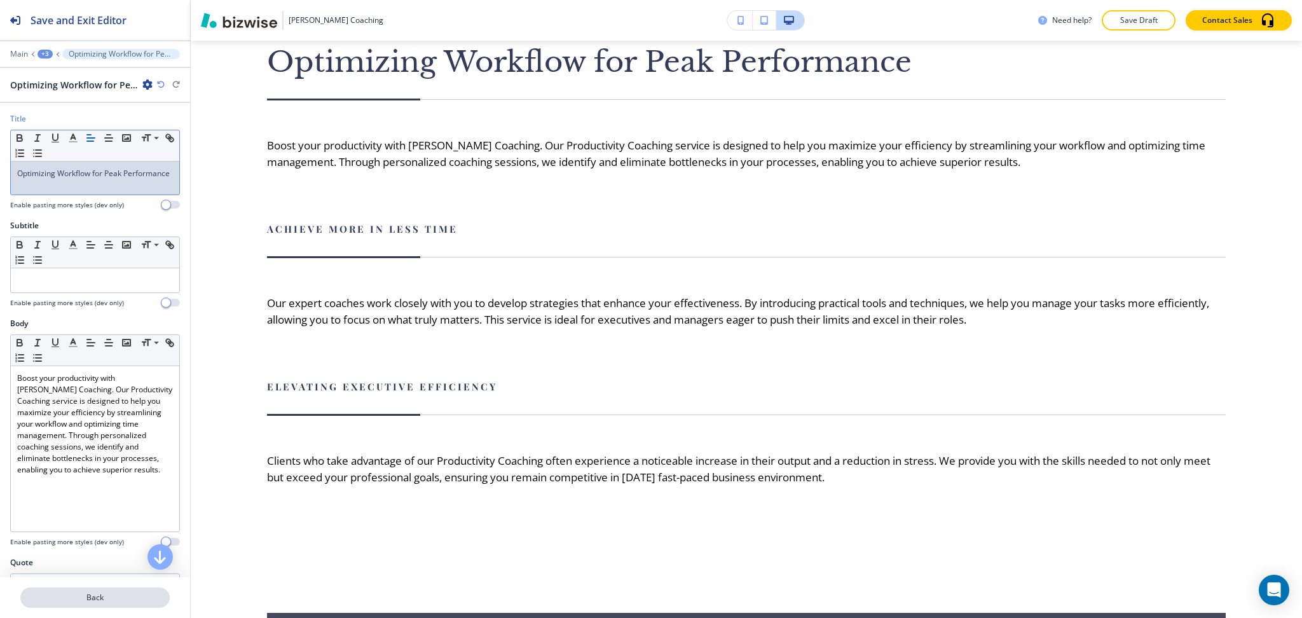
click at [97, 593] on p "Back" at bounding box center [95, 597] width 147 height 11
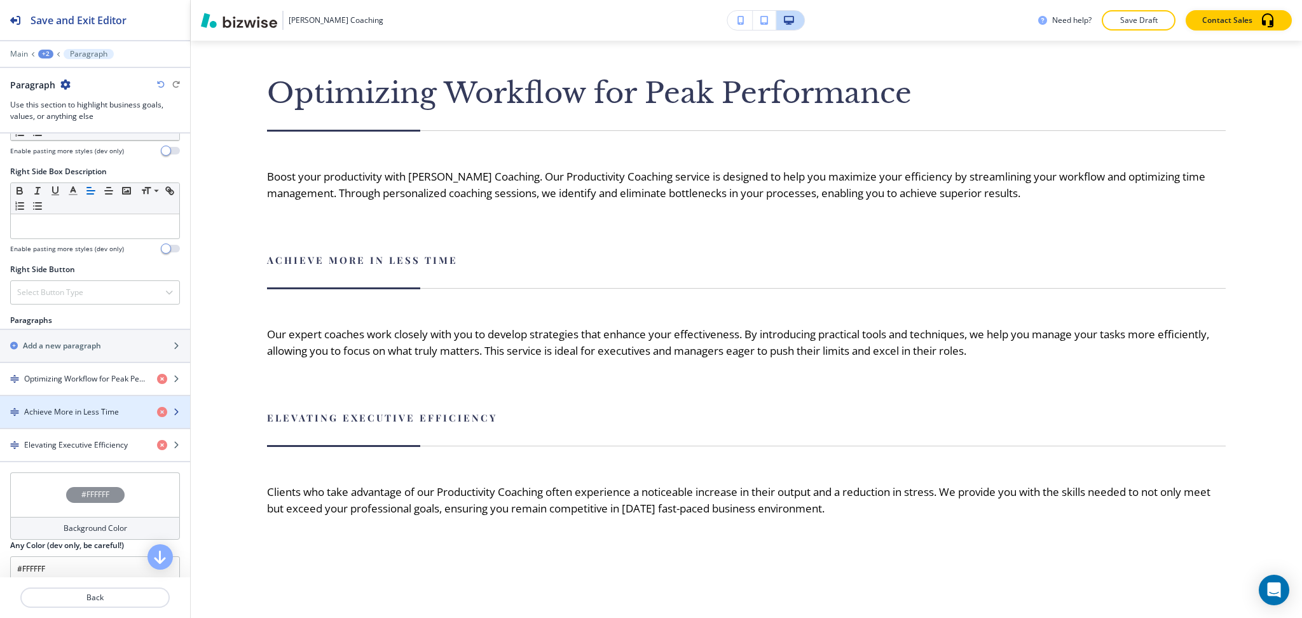
scroll to position [592, 0]
click at [83, 407] on h4 "Achieve More in Less Time" at bounding box center [71, 410] width 95 height 11
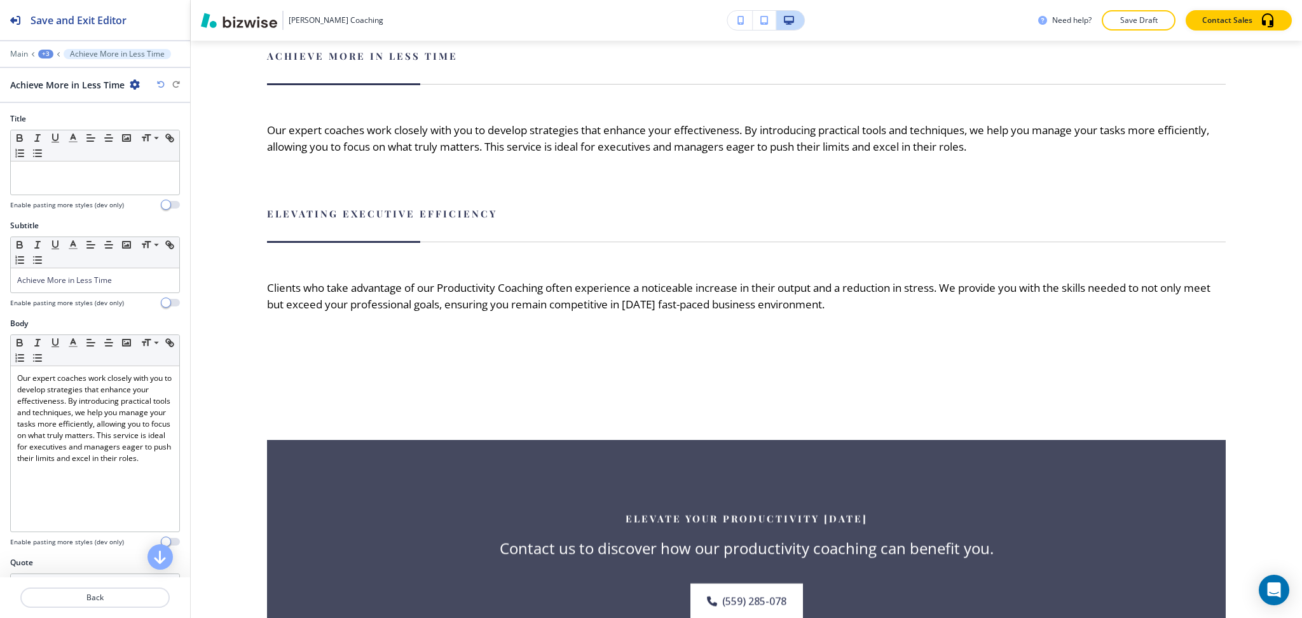
scroll to position [1273, 0]
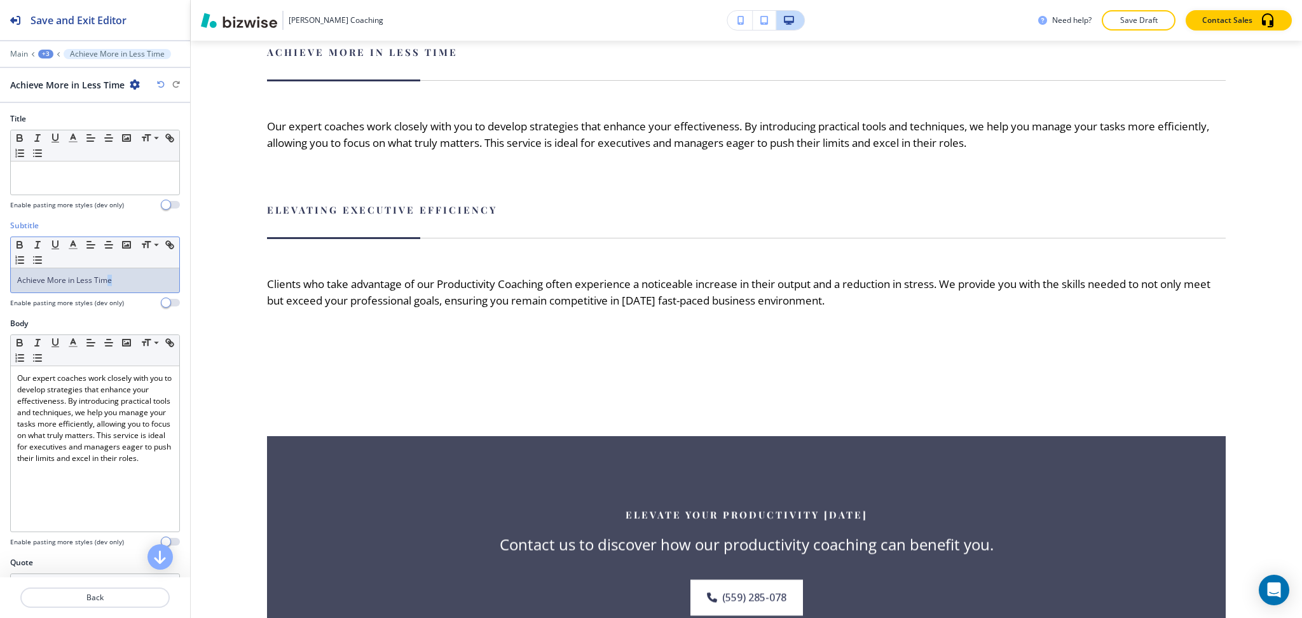
click at [109, 283] on span "Achieve More in Less Time" at bounding box center [64, 280] width 95 height 11
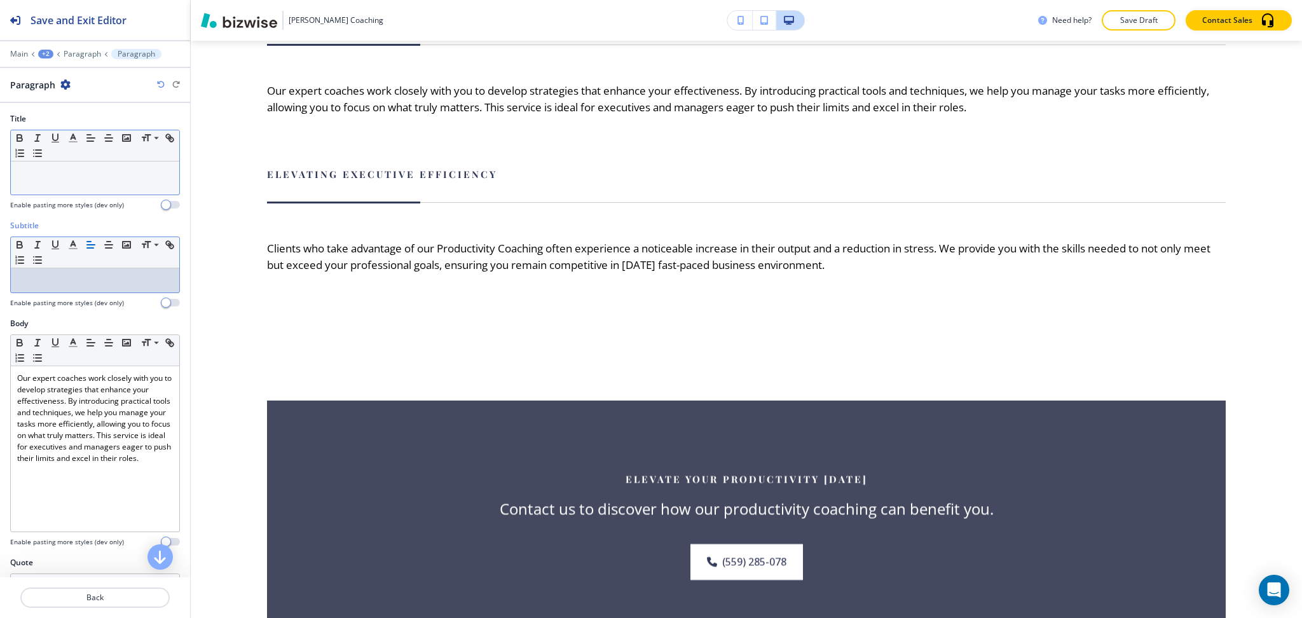
click at [106, 176] on p at bounding box center [95, 173] width 156 height 11
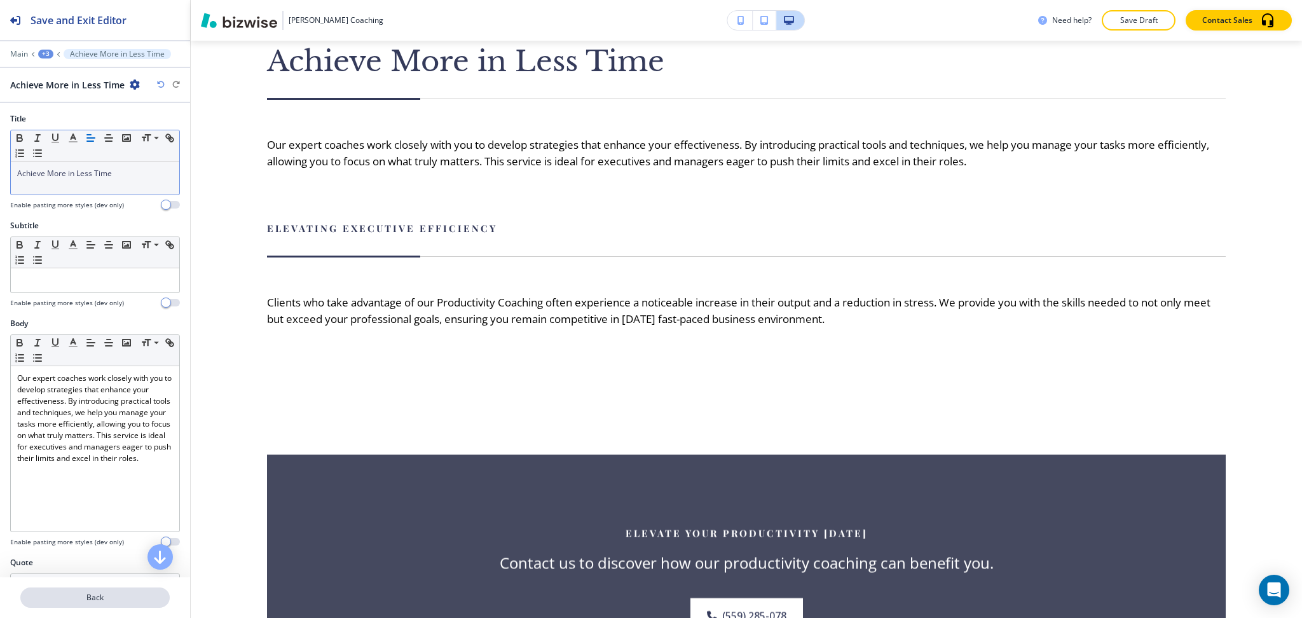
click at [93, 594] on p "Back" at bounding box center [95, 597] width 147 height 11
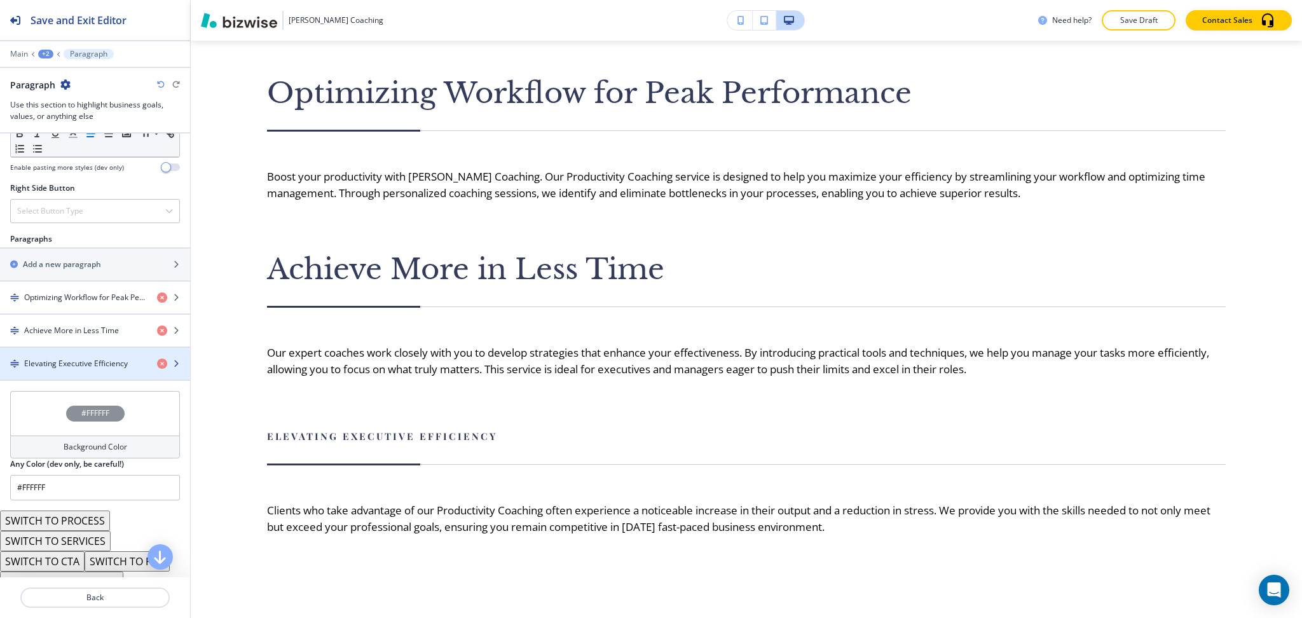
scroll to position [687, 0]
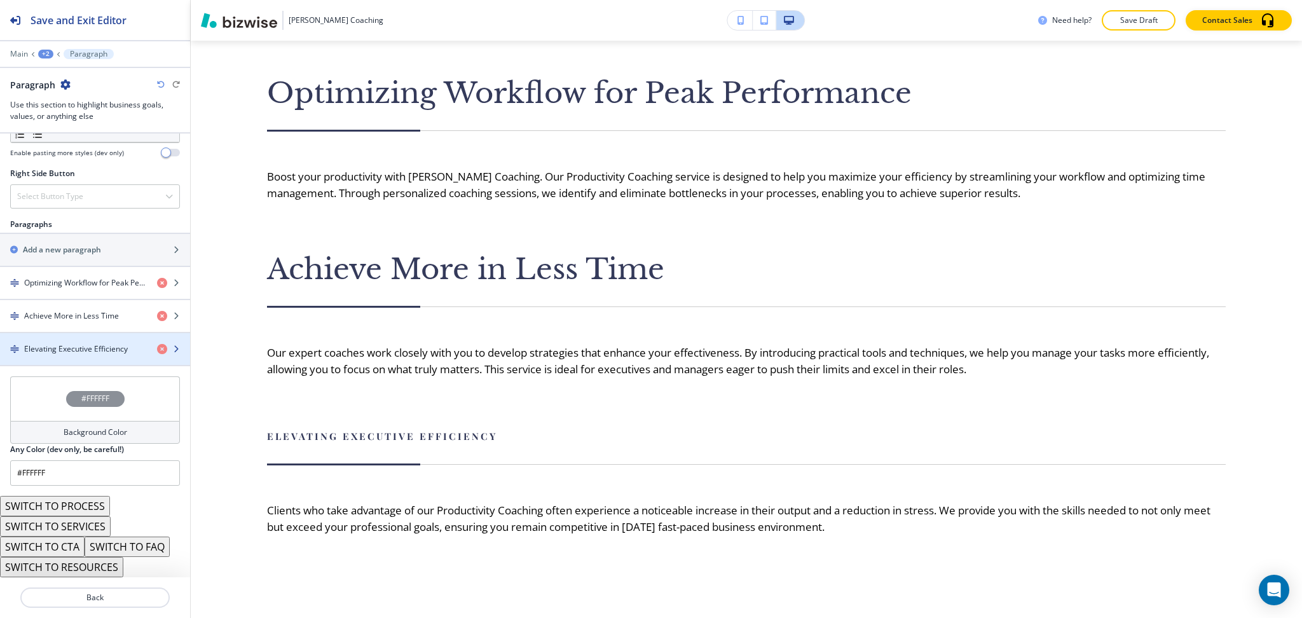
click at [81, 350] on h4 "Elevating Executive Efficiency" at bounding box center [76, 348] width 104 height 11
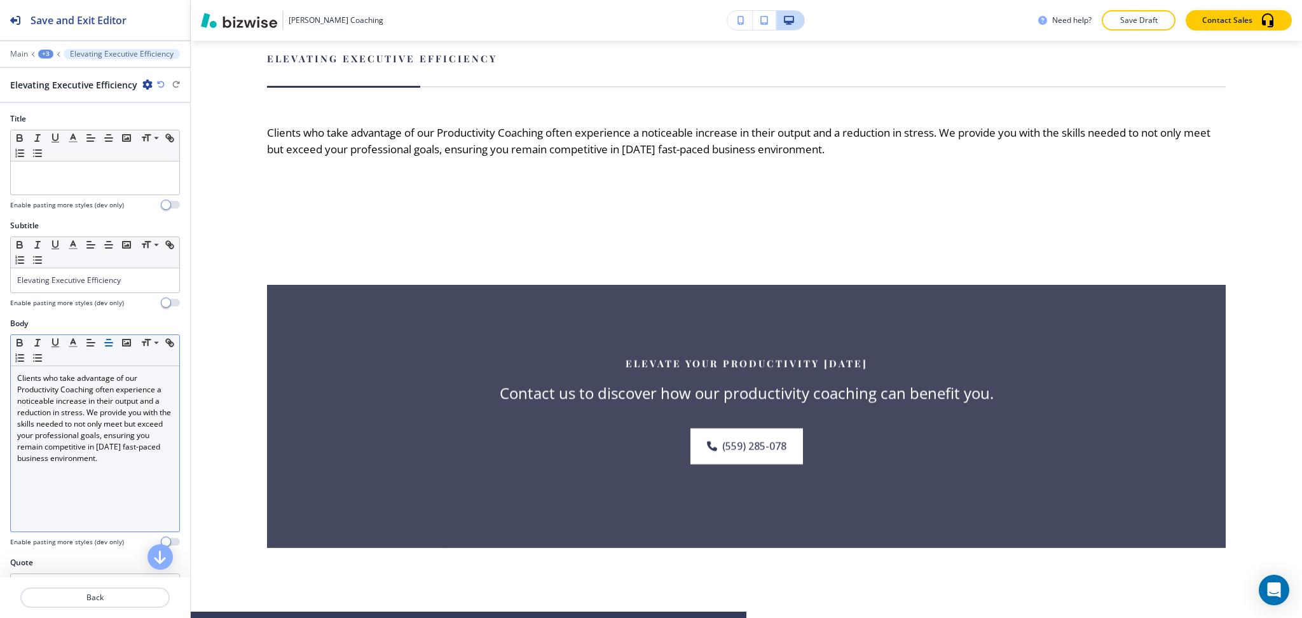
scroll to position [1449, 0]
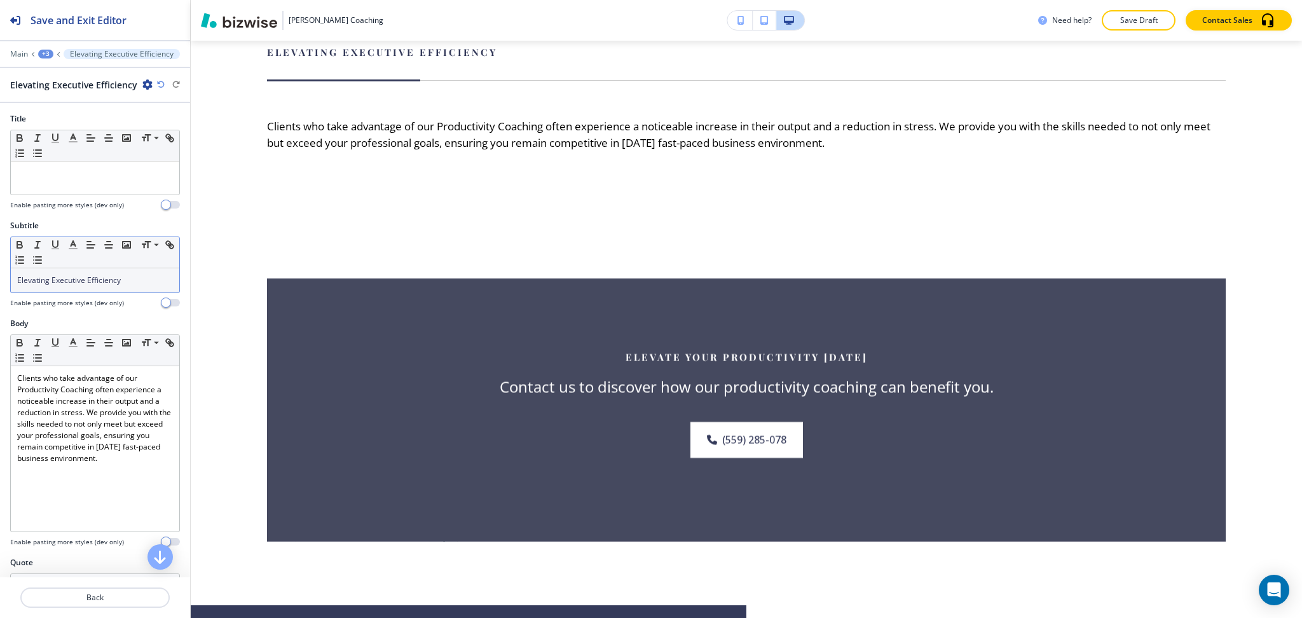
click at [153, 280] on p "Elevating Executive Efficiency" at bounding box center [95, 280] width 156 height 11
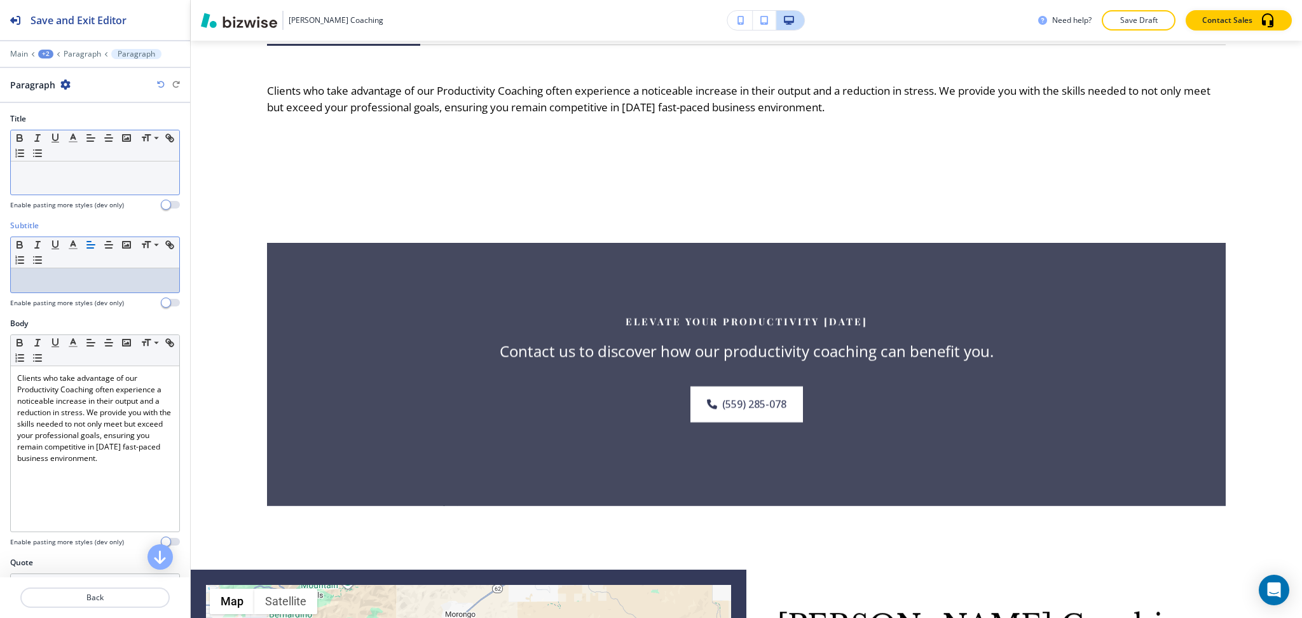
click at [122, 174] on p at bounding box center [95, 173] width 156 height 11
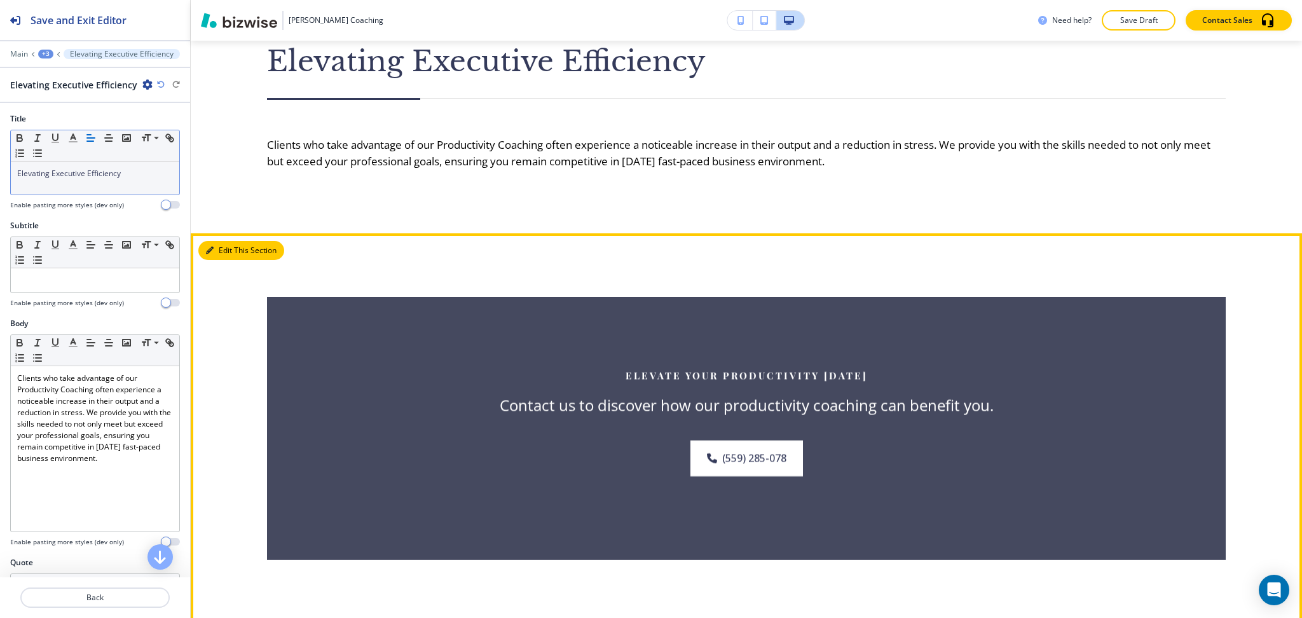
click at [230, 249] on button "Edit This Section" at bounding box center [241, 250] width 86 height 19
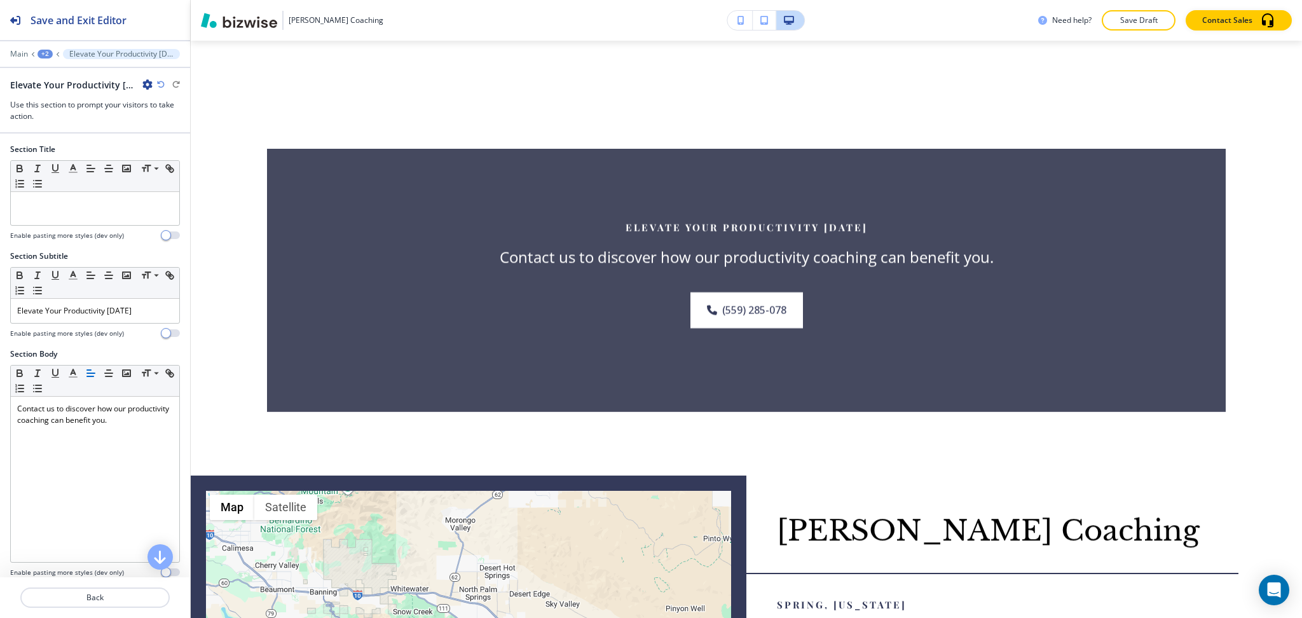
scroll to position [1638, 0]
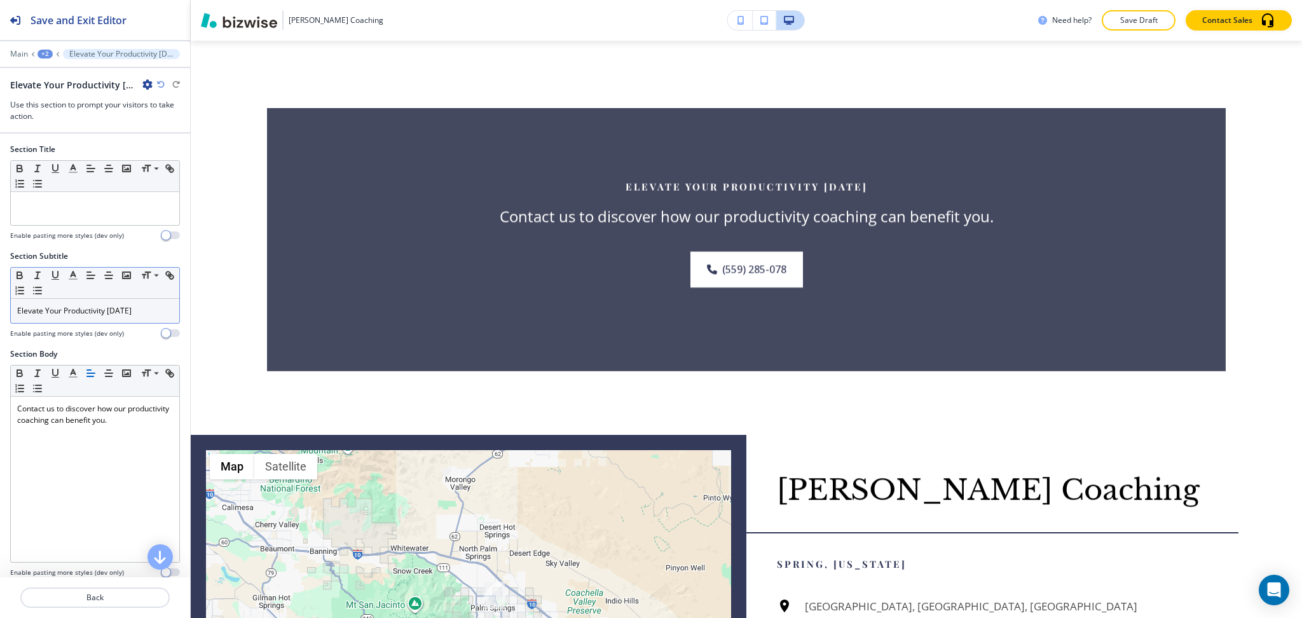
click at [135, 310] on p "Elevate Your Productivity Today" at bounding box center [95, 310] width 156 height 11
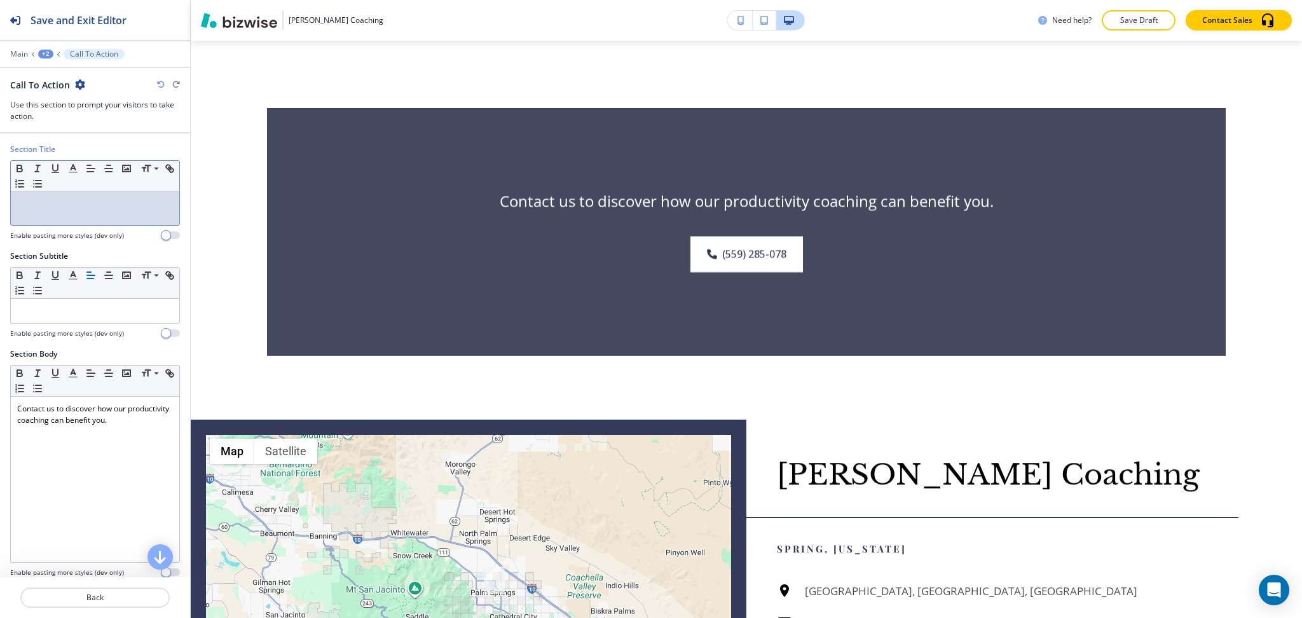
click at [116, 213] on div at bounding box center [95, 208] width 168 height 33
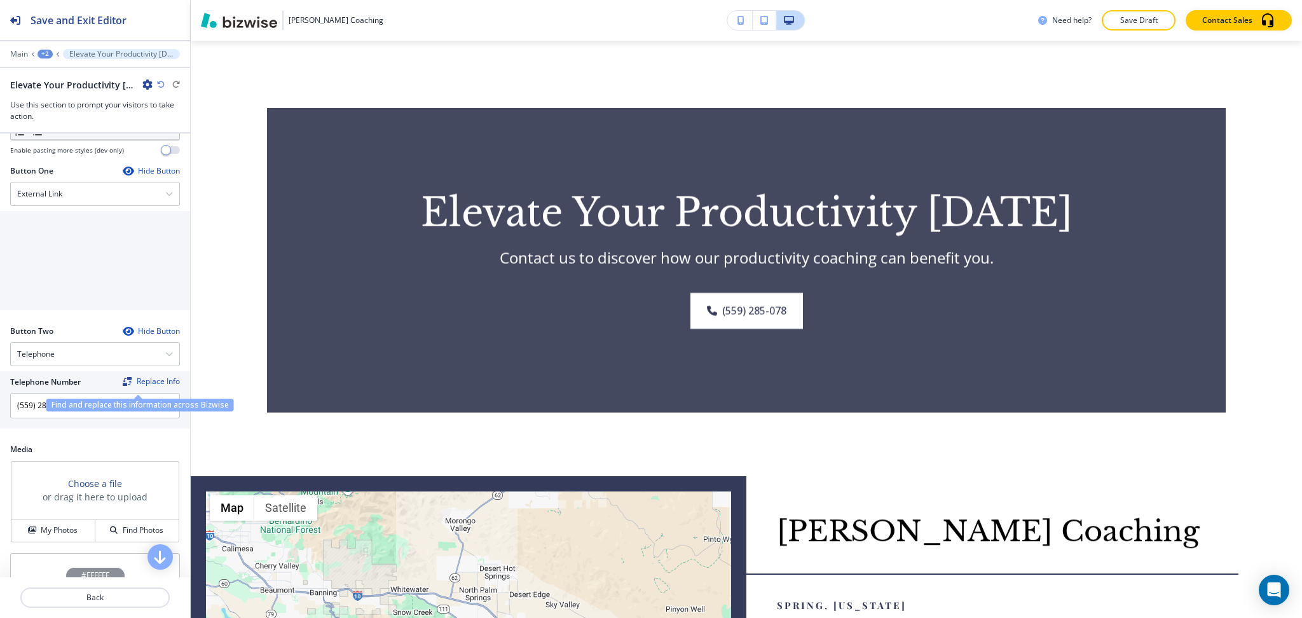
click at [115, 401] on div "Find and replace this information across Bizwise" at bounding box center [140, 405] width 188 height 13
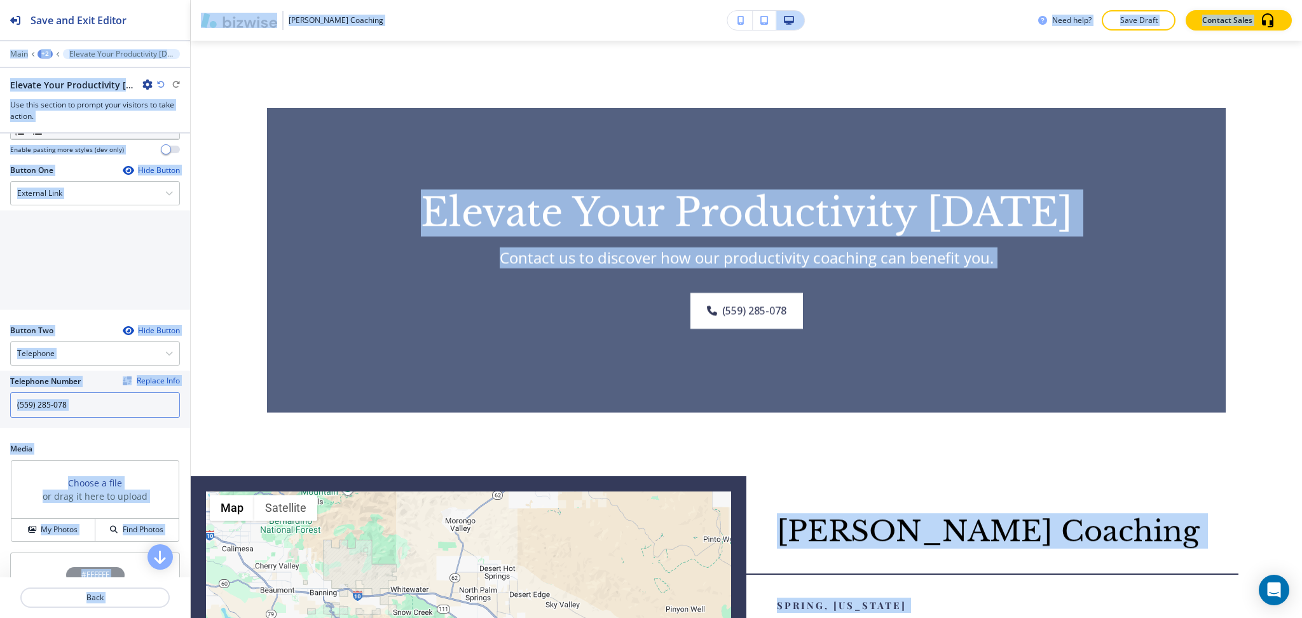
click at [75, 411] on input "(559) 285-078" at bounding box center [95, 404] width 170 height 25
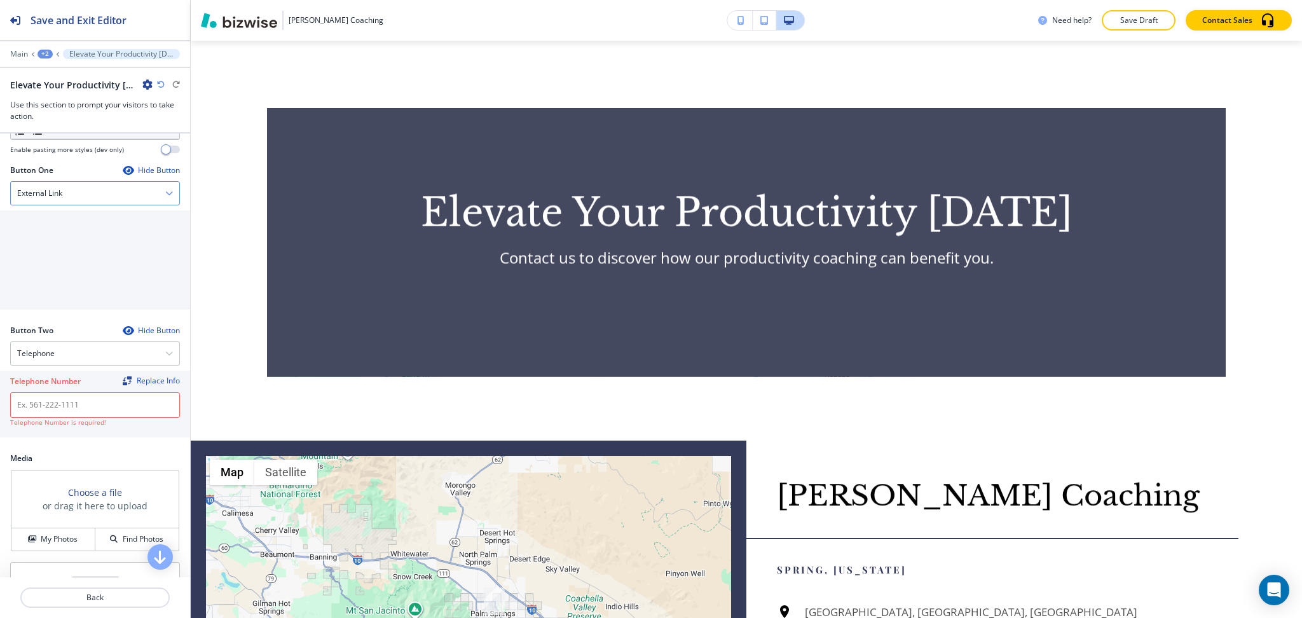
click at [77, 191] on div "External Link" at bounding box center [95, 193] width 168 height 23
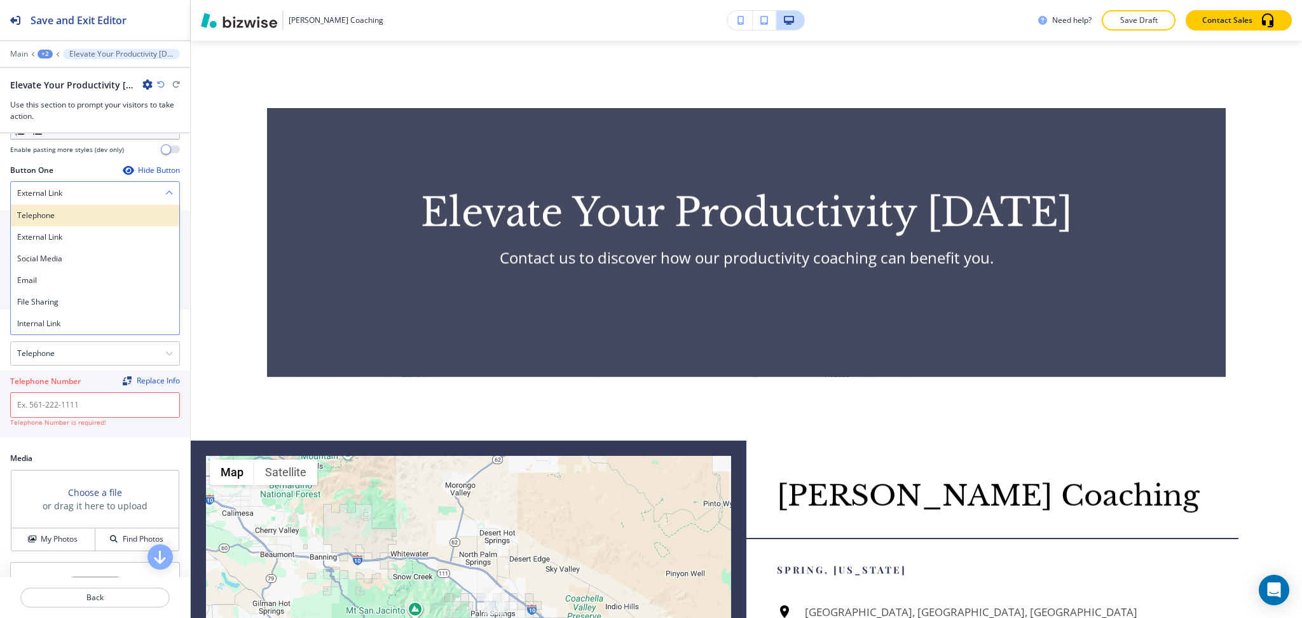
click at [79, 220] on h4 "Telephone" at bounding box center [95, 215] width 156 height 11
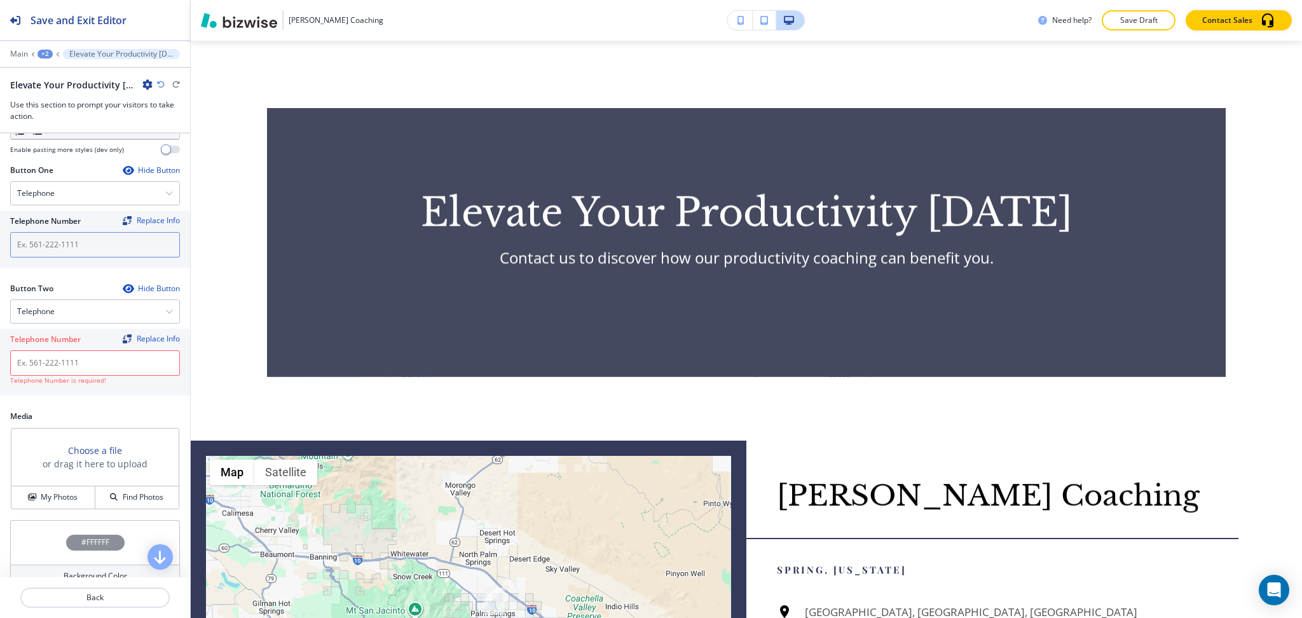
click at [79, 256] on input "text" at bounding box center [95, 244] width 170 height 25
paste input "(559) 285-078"
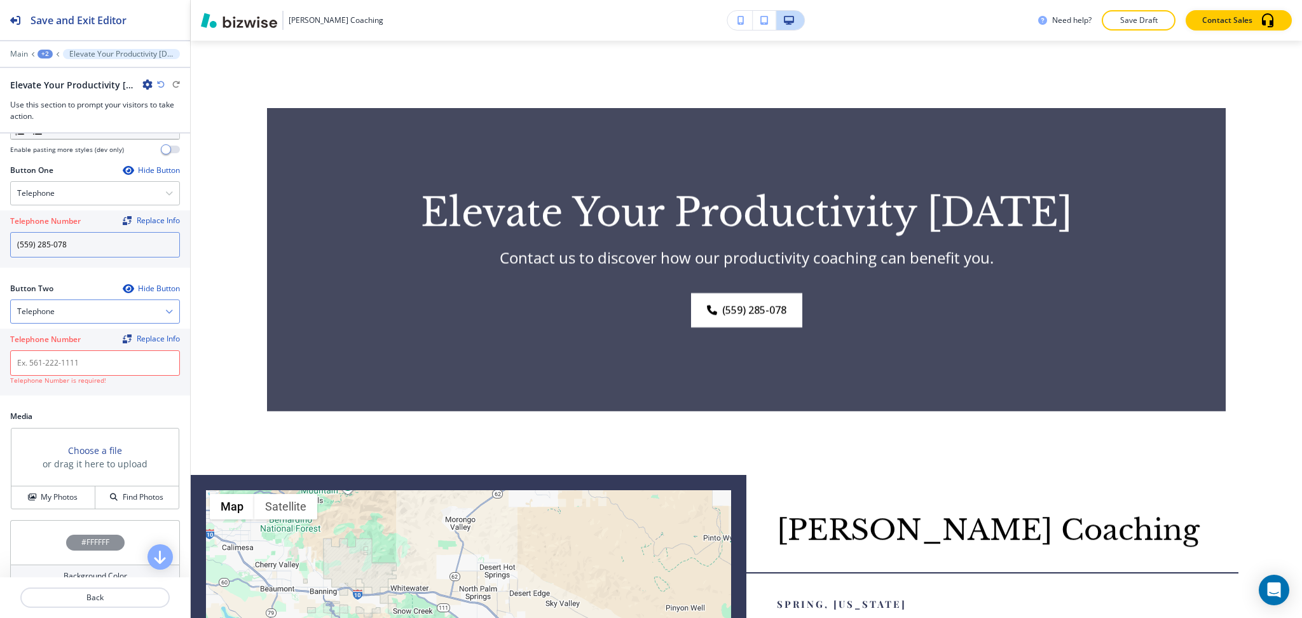
type input "(559) 285-078"
click at [80, 299] on div "Telephone Telephone External Link Social Media Email File Sharing Internal Link" at bounding box center [95, 311] width 170 height 24
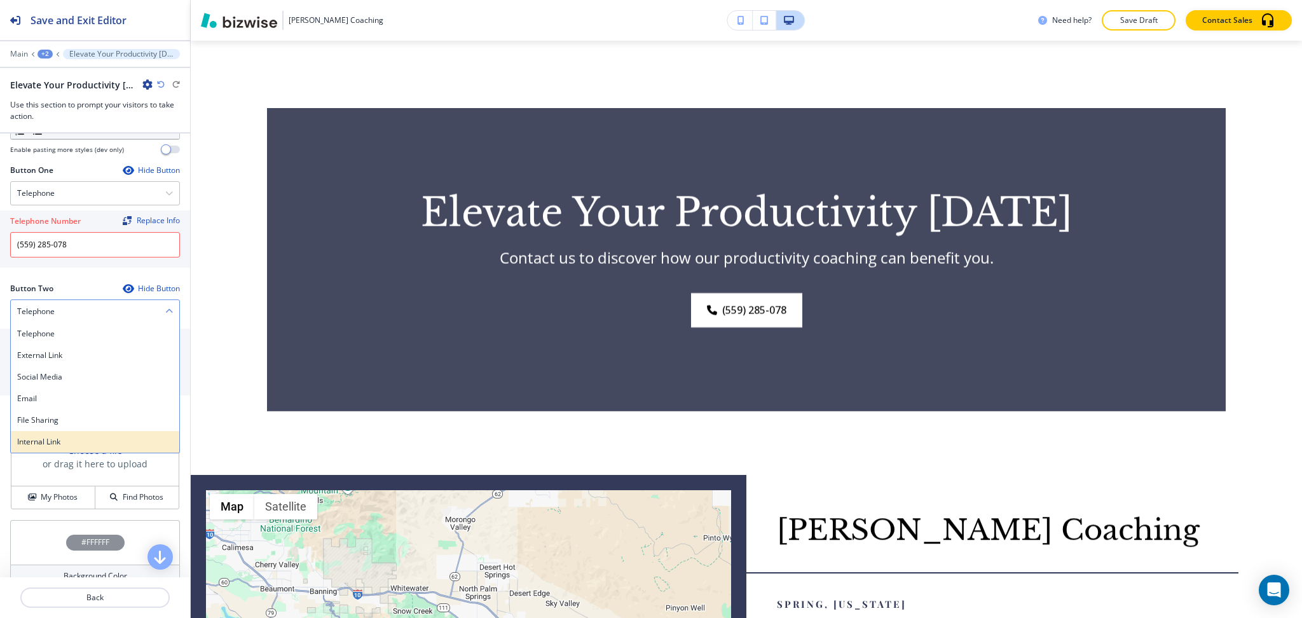
click at [74, 440] on h4 "Internal Link" at bounding box center [95, 441] width 156 height 11
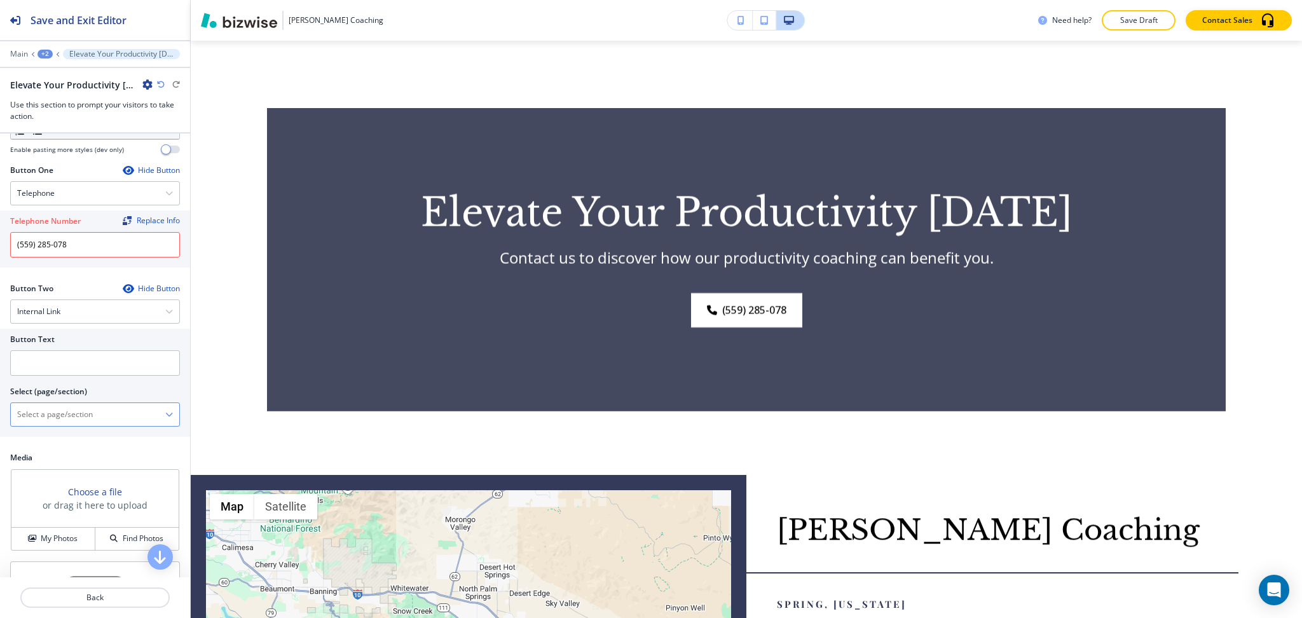
click at [72, 420] on \(page\/section\) "Manual Input" at bounding box center [88, 415] width 155 height 22
drag, startPoint x: 89, startPoint y: 413, endPoint x: 0, endPoint y: 408, distance: 89.2
click at [0, 408] on div "Button Text Select (page/section) CONTACT US Contact Us Contact Us | Hero Conta…" at bounding box center [95, 383] width 190 height 108
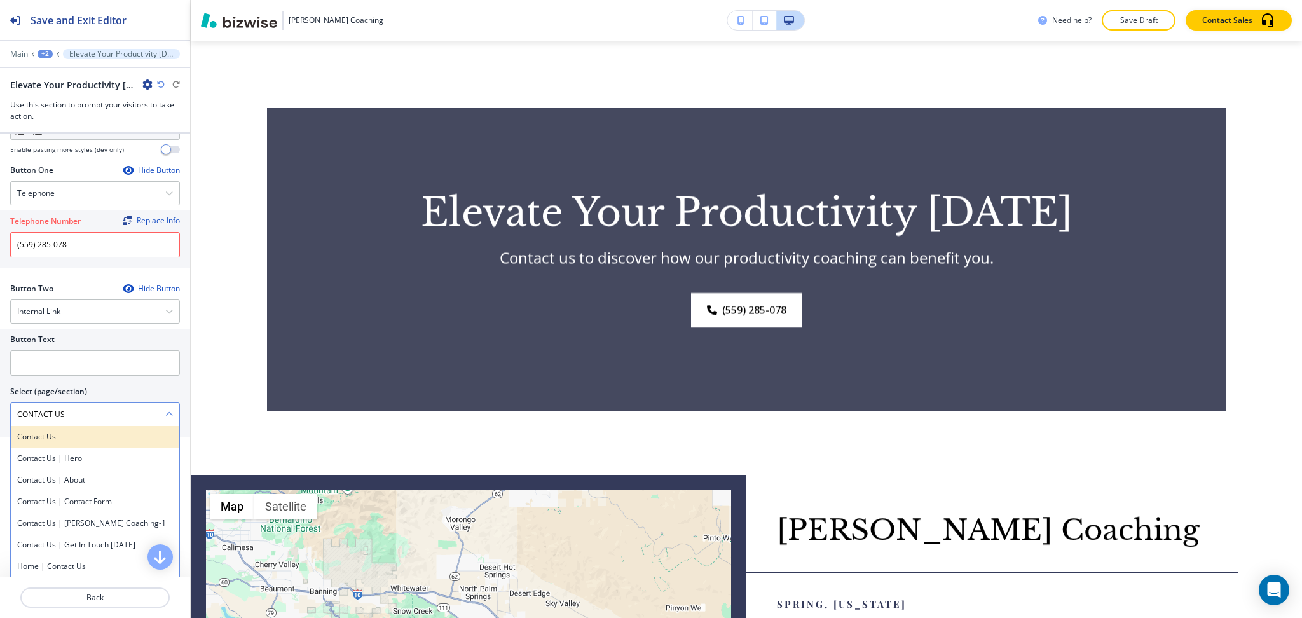
click at [53, 445] on div "Contact Us" at bounding box center [95, 437] width 168 height 22
type \(page\/section\) "Contact Us"
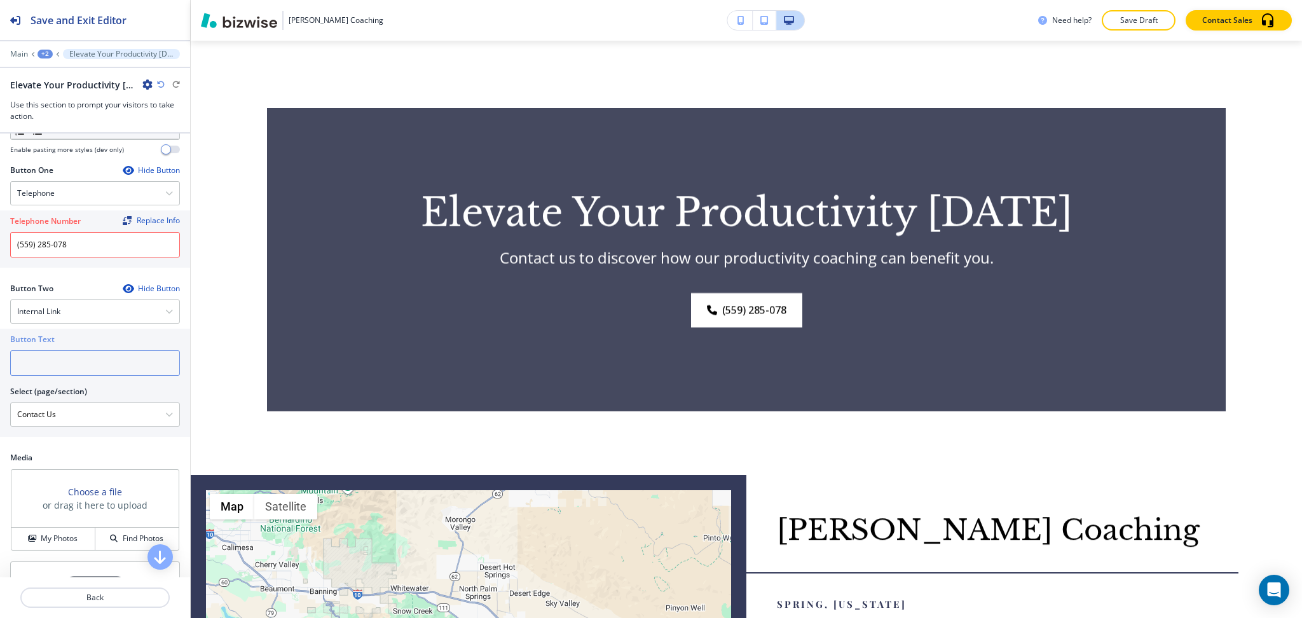
click at [49, 351] on input "text" at bounding box center [95, 362] width 170 height 25
paste input "CONTACT US"
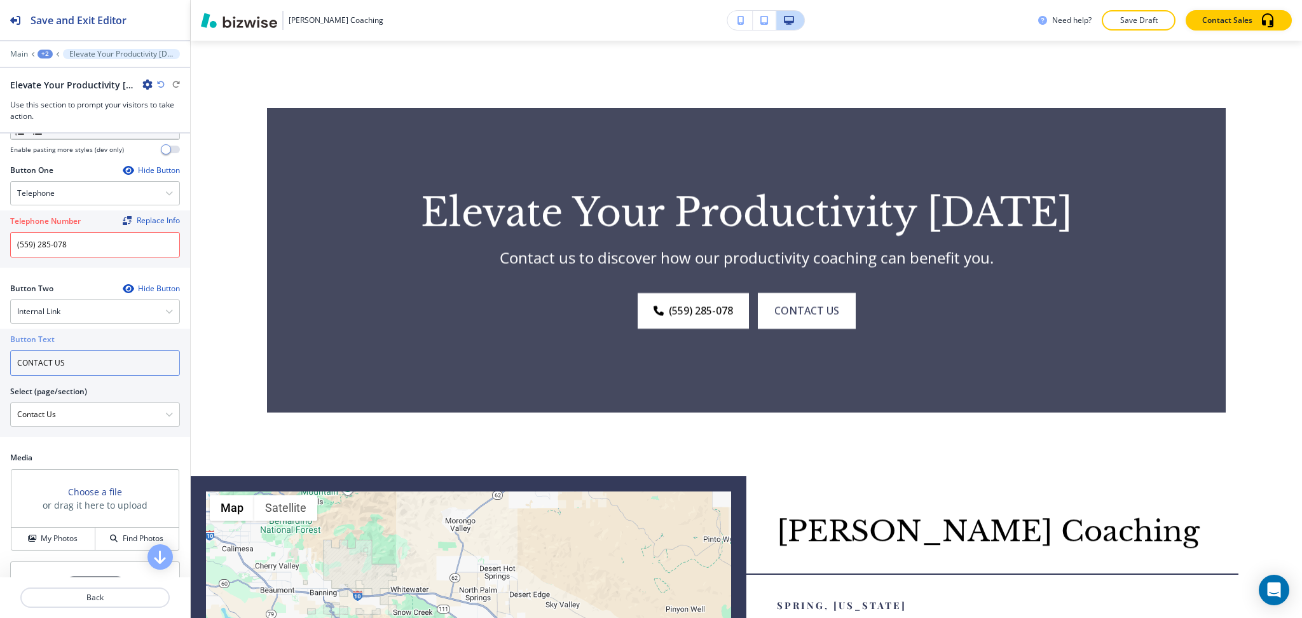
type input "CONTACT US"
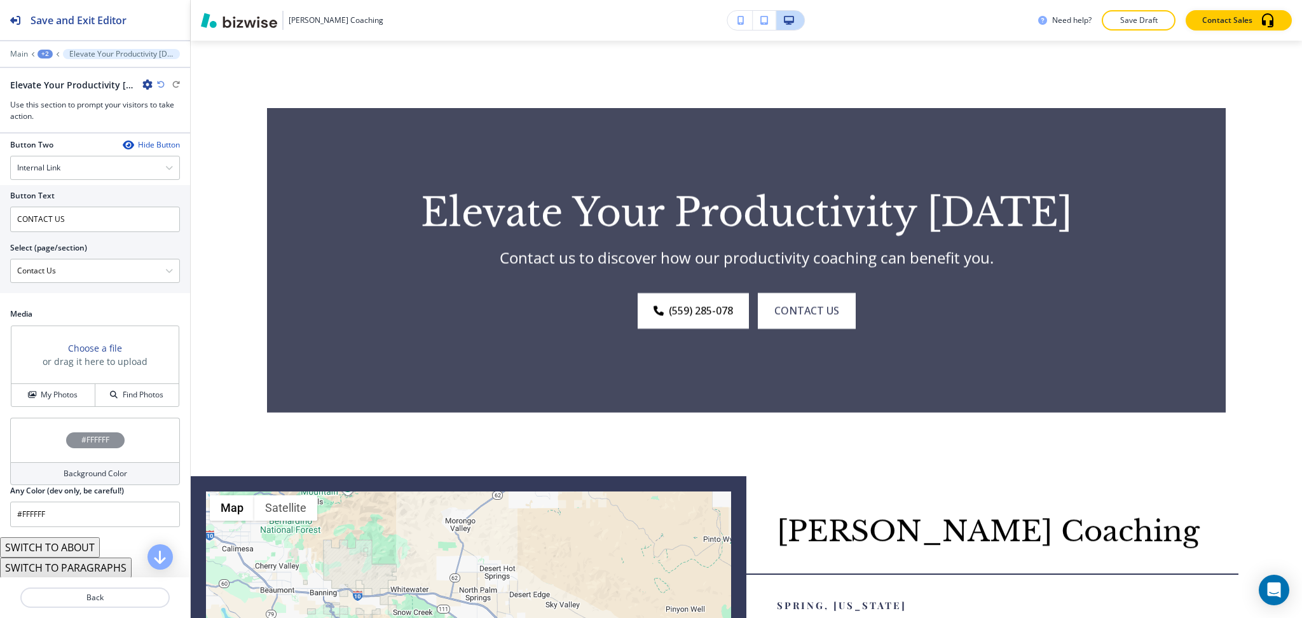
scroll to position [567, 0]
click at [83, 518] on input "#FFFFFF" at bounding box center [95, 513] width 170 height 25
paste input "161b35"
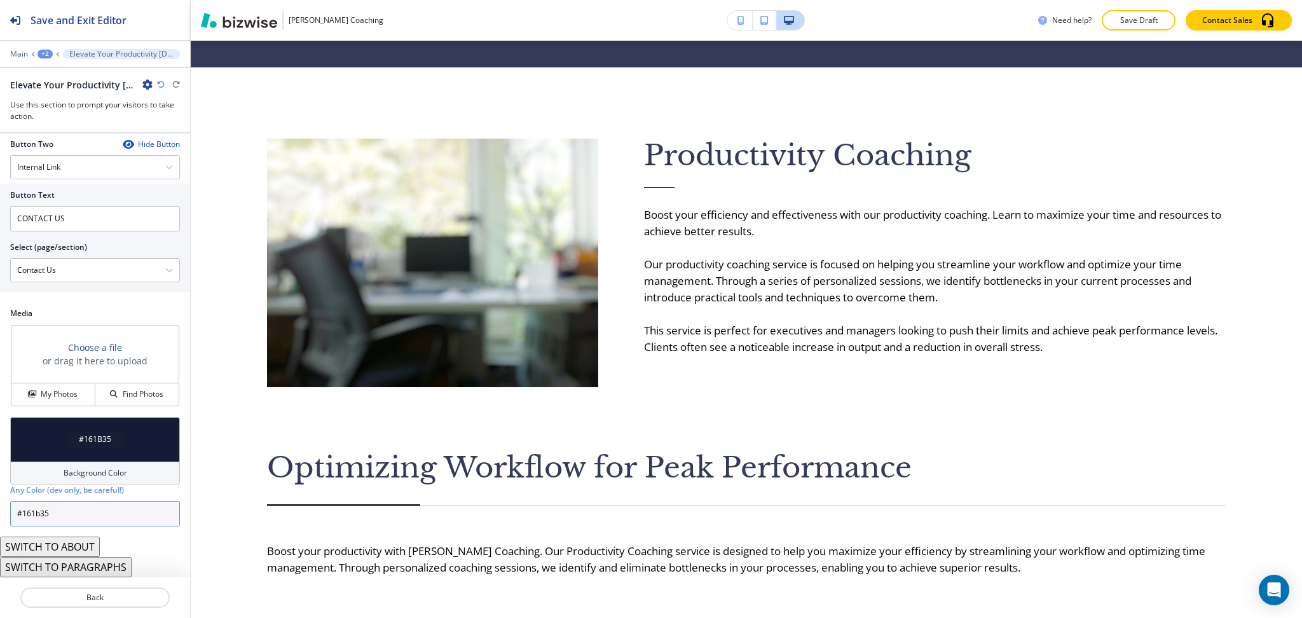
scroll to position [0, 0]
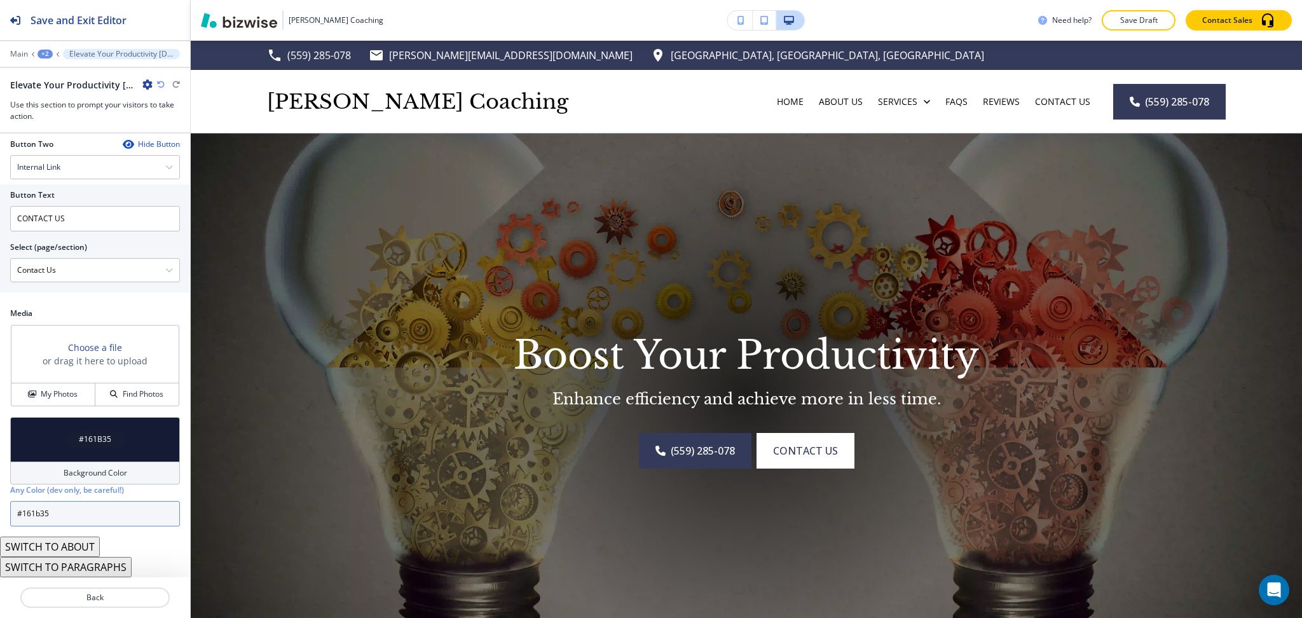
type input "#161b35"
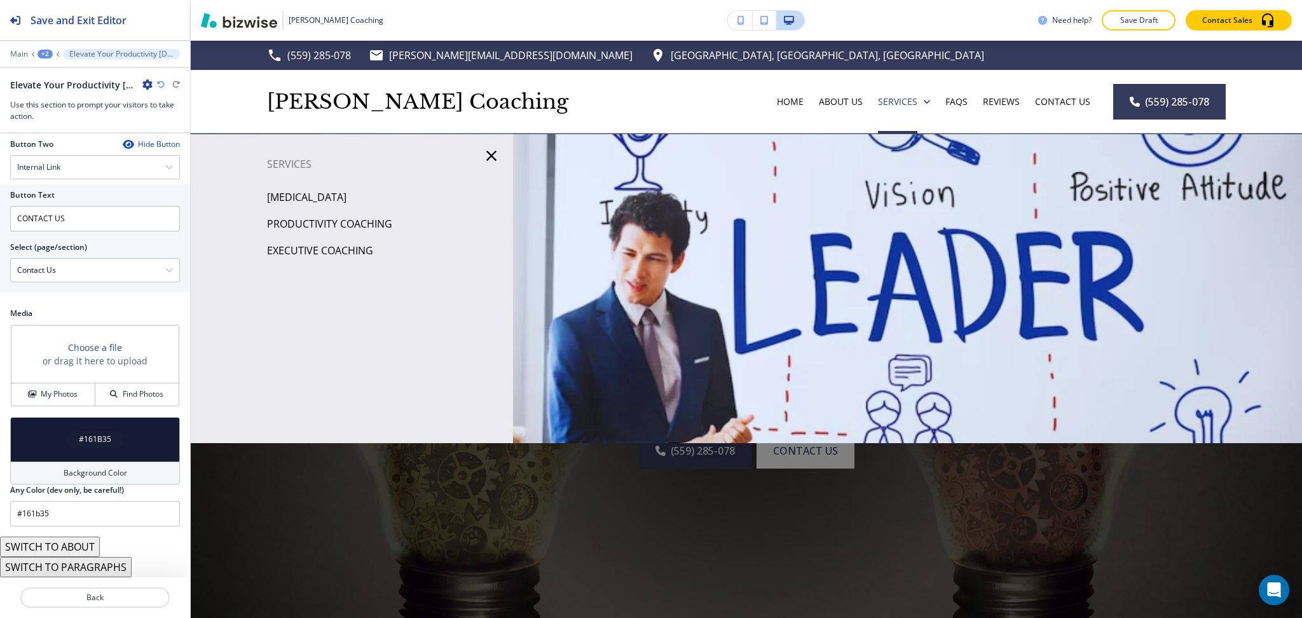
click at [347, 200] on p "[MEDICAL_DATA]" at bounding box center [306, 197] width 79 height 19
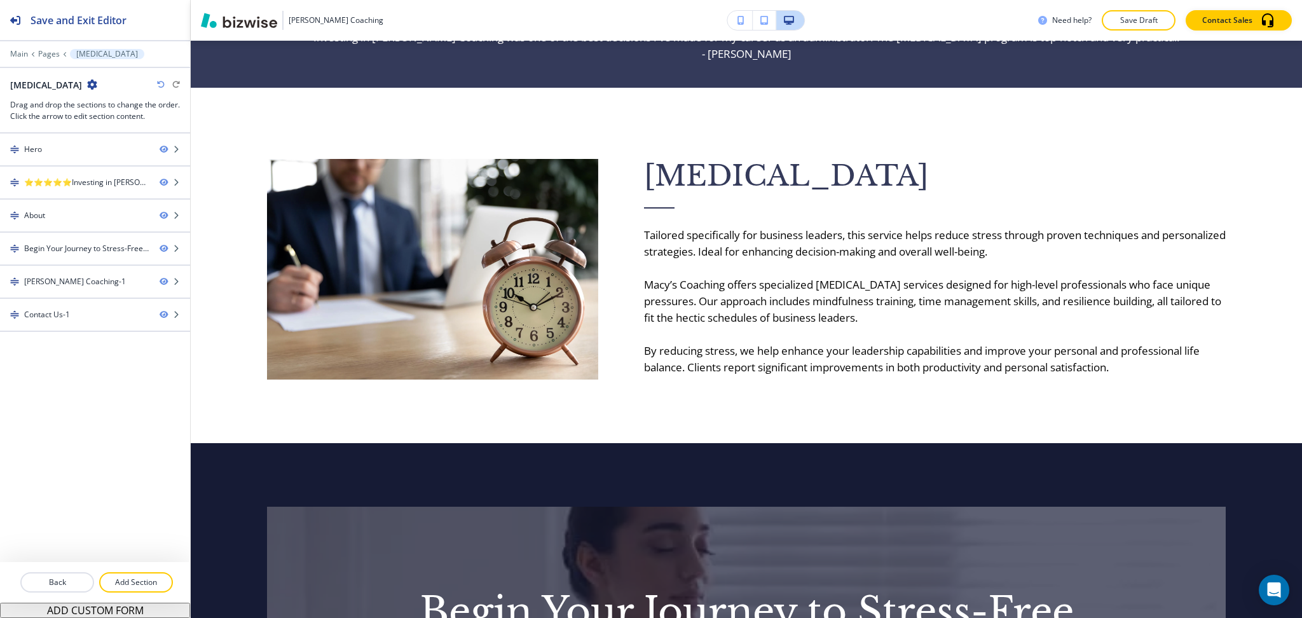
scroll to position [17, 0]
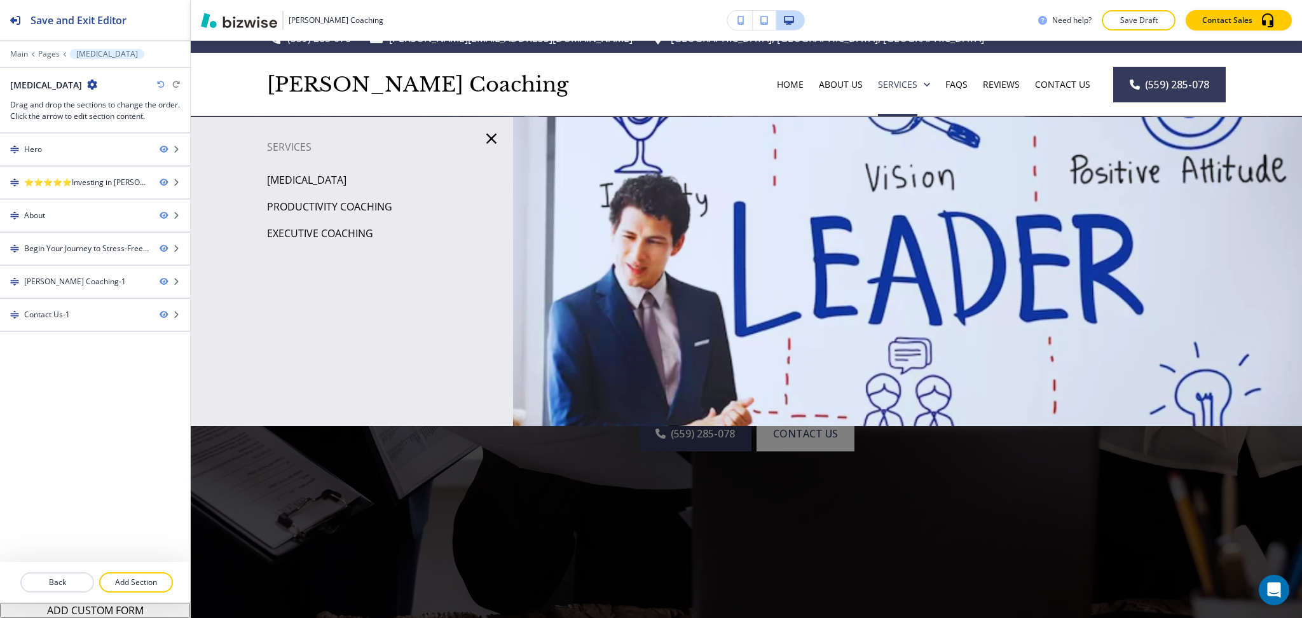
click at [341, 233] on p "Executive Coaching" at bounding box center [320, 233] width 106 height 19
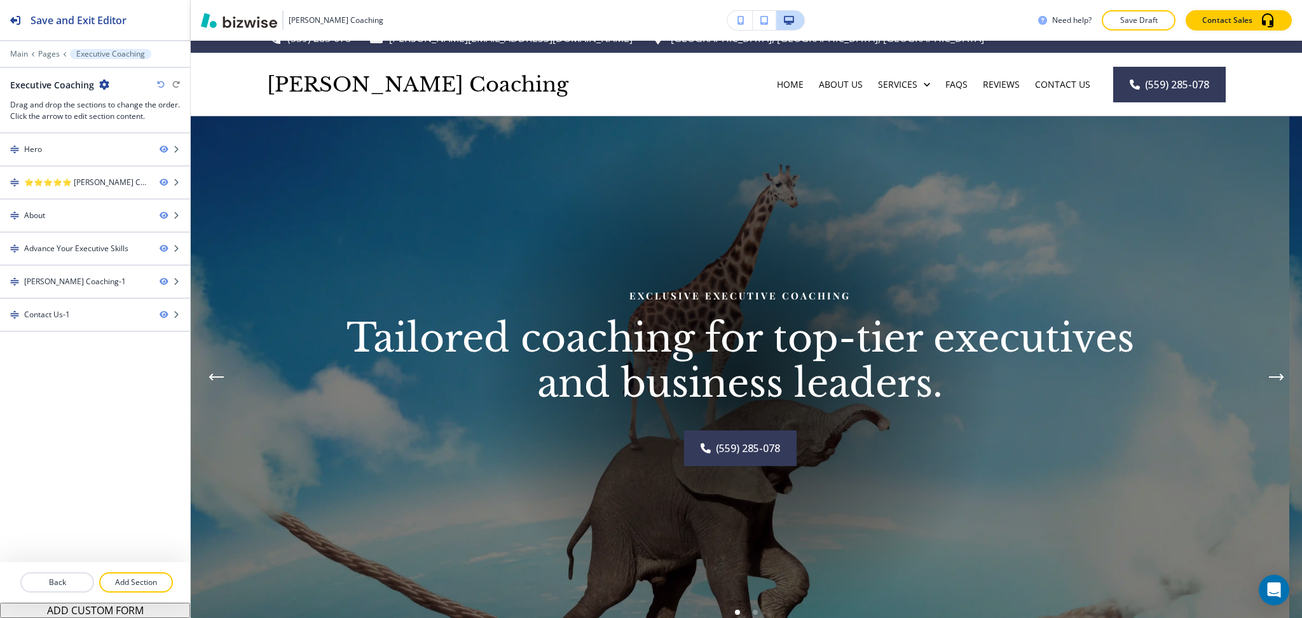
scroll to position [0, 0]
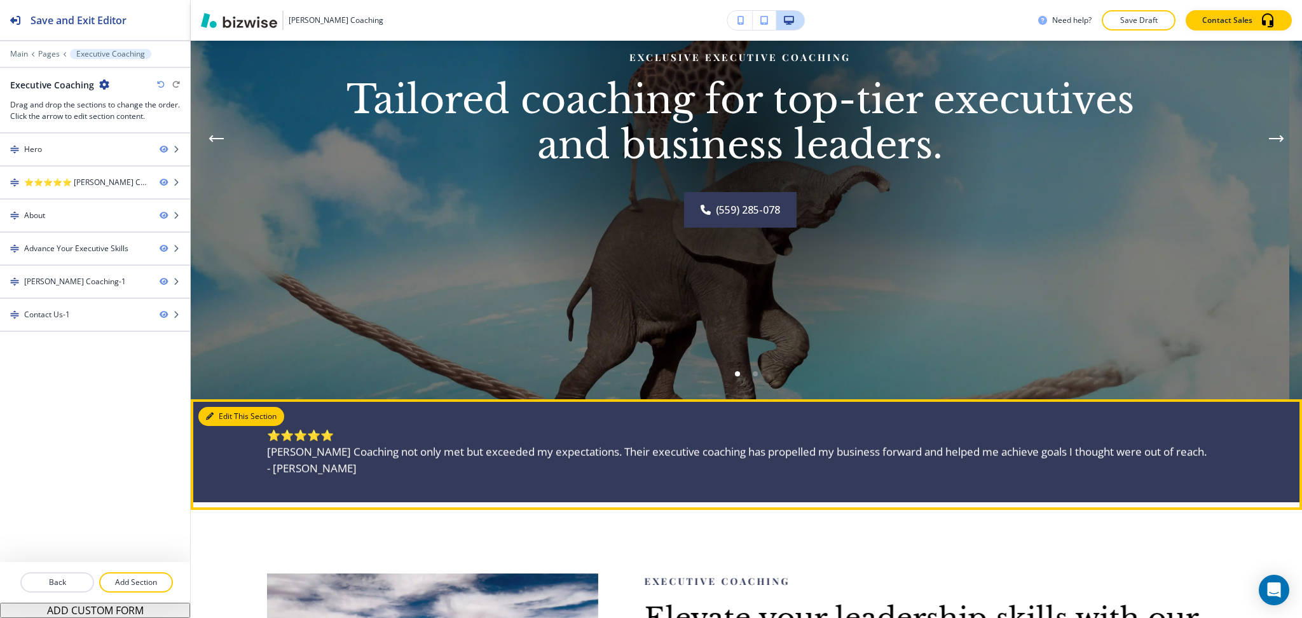
click at [226, 422] on button "Edit This Section" at bounding box center [241, 416] width 86 height 19
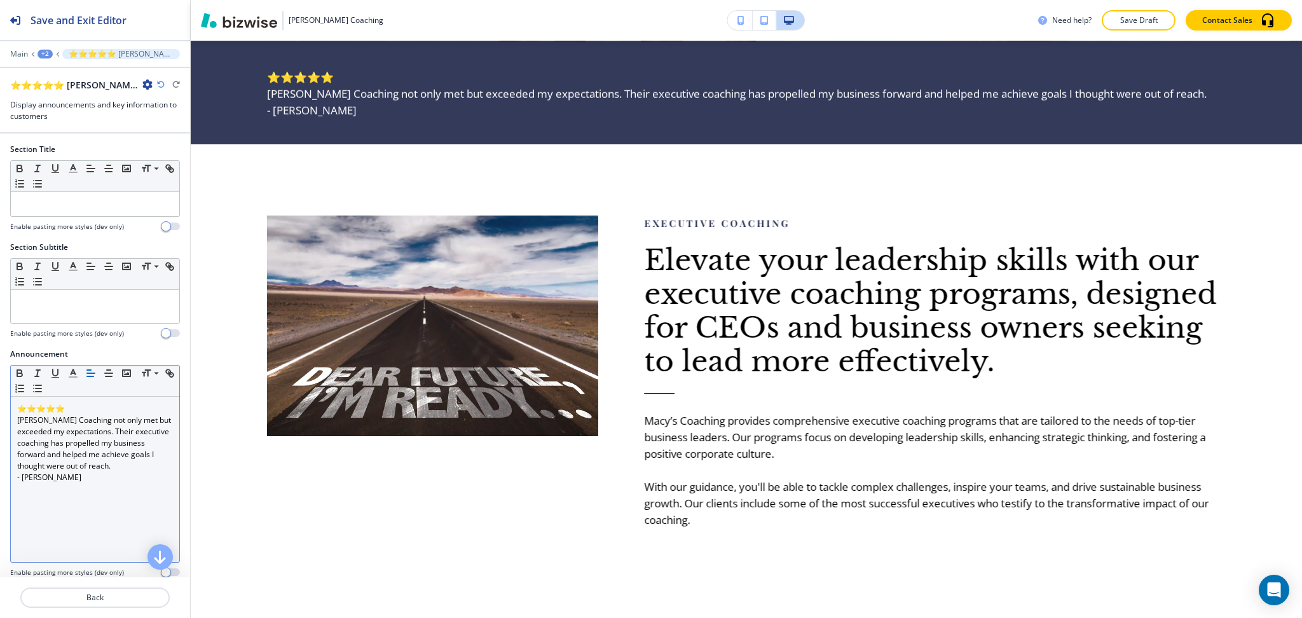
scroll to position [614, 0]
click at [114, 505] on div "⭐⭐⭐⭐⭐ Macy’s Coaching not only met but exceeded my expectations. Their executiv…" at bounding box center [95, 479] width 168 height 165
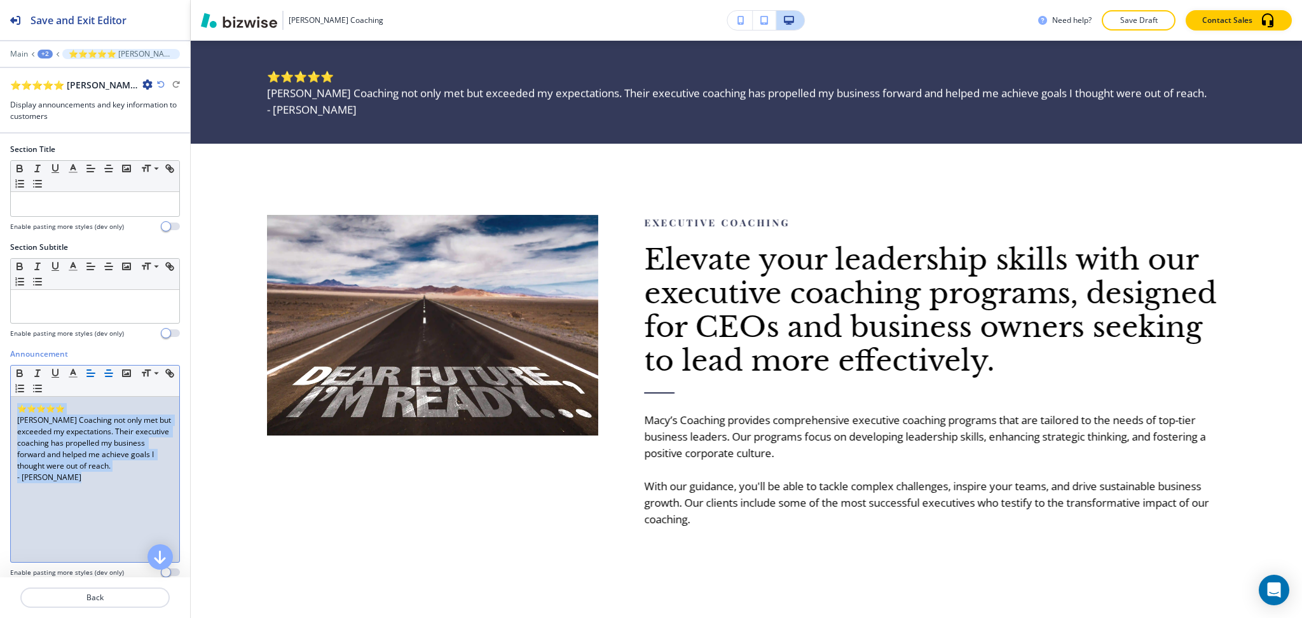
click at [112, 376] on icon "button" at bounding box center [108, 373] width 11 height 11
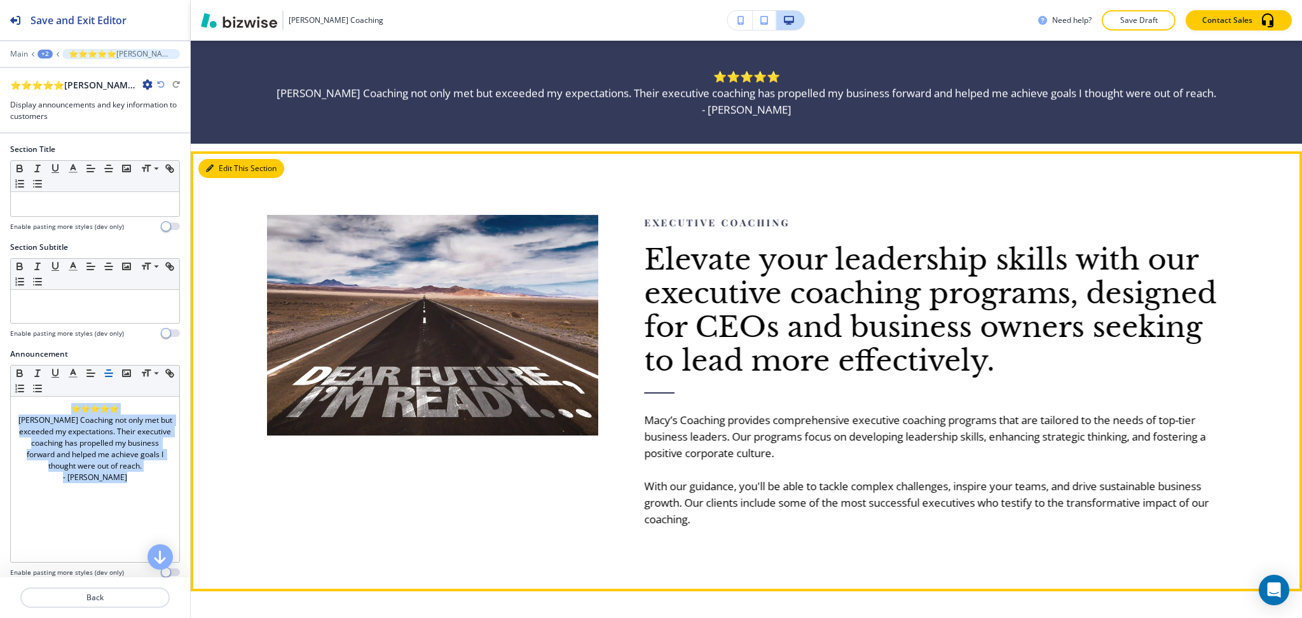
click at [231, 165] on button "Edit This Section" at bounding box center [241, 168] width 86 height 19
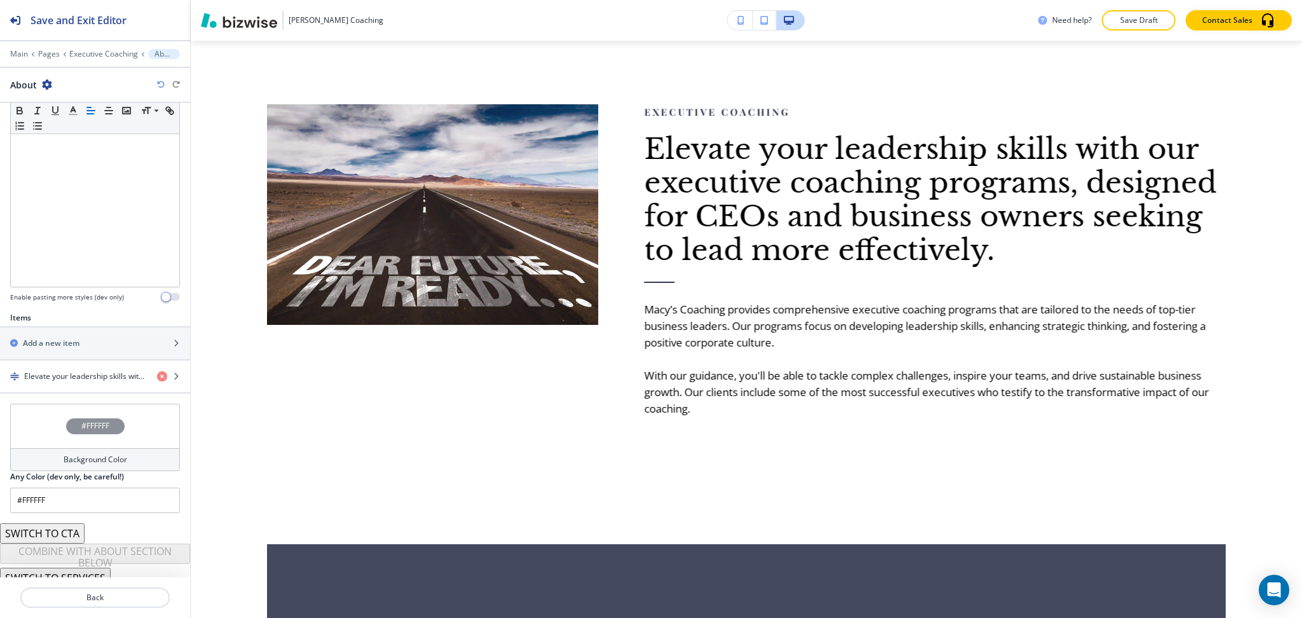
scroll to position [256, 0]
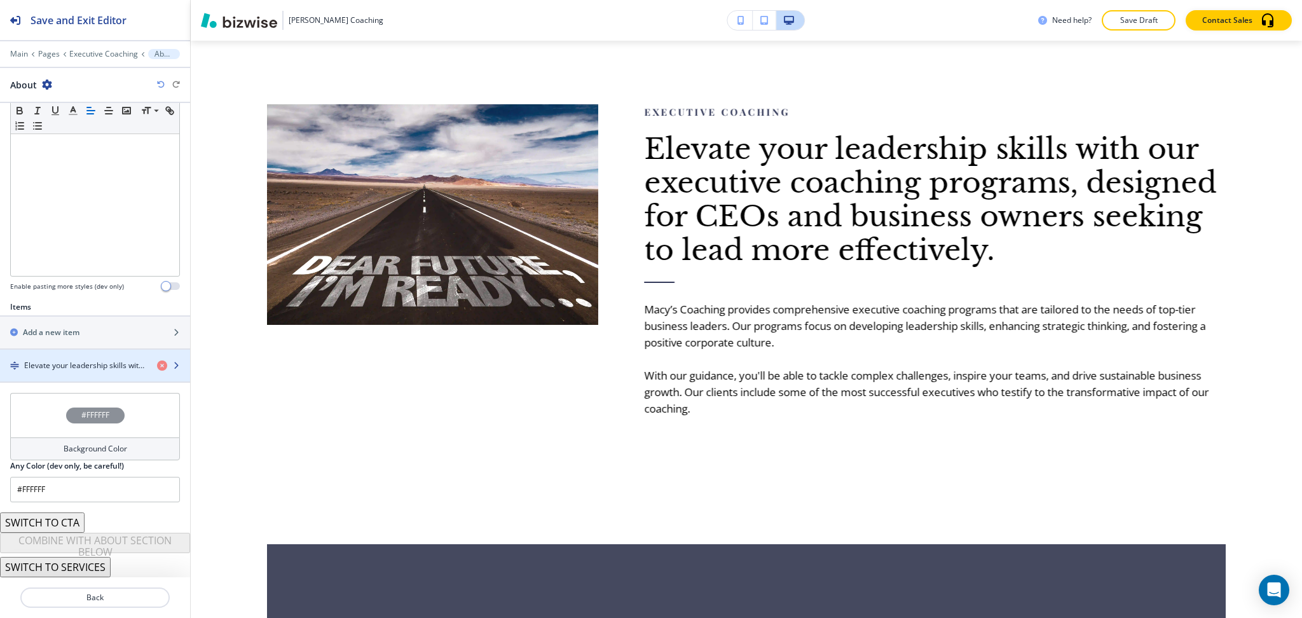
click at [114, 368] on h4 "Elevate your leadership skills with our executive coaching programs, designed f…" at bounding box center [85, 365] width 123 height 11
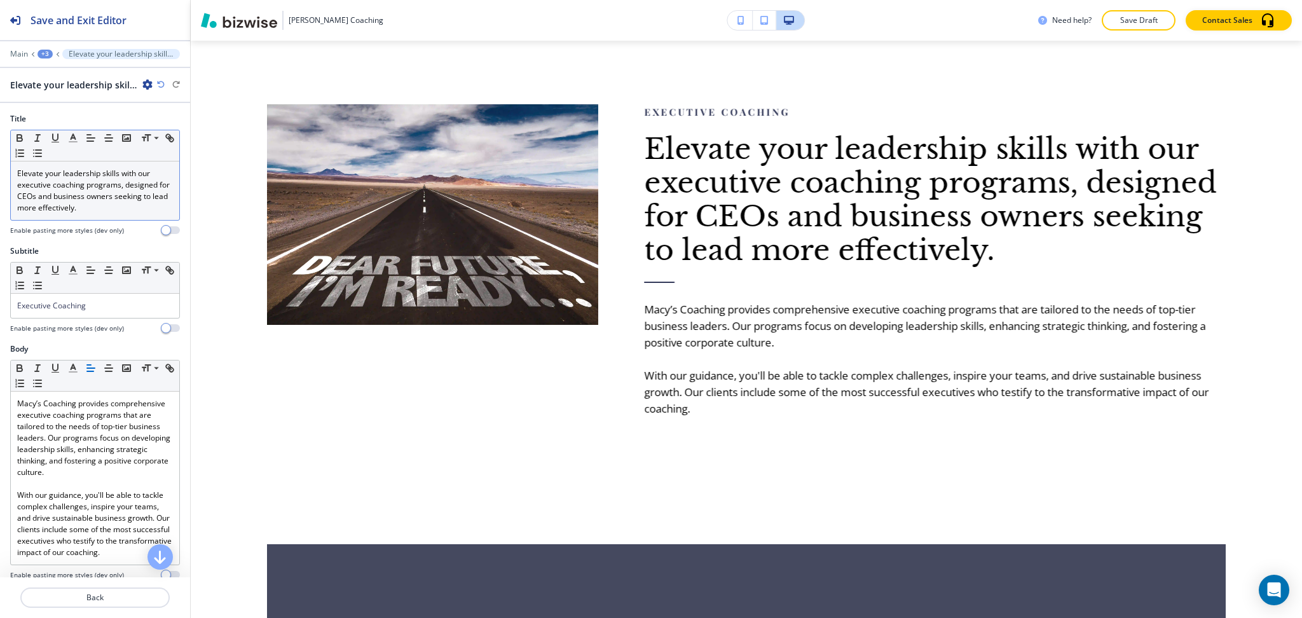
click at [100, 184] on p "Elevate your leadership skills with our executive coaching programs, designed f…" at bounding box center [95, 191] width 156 height 46
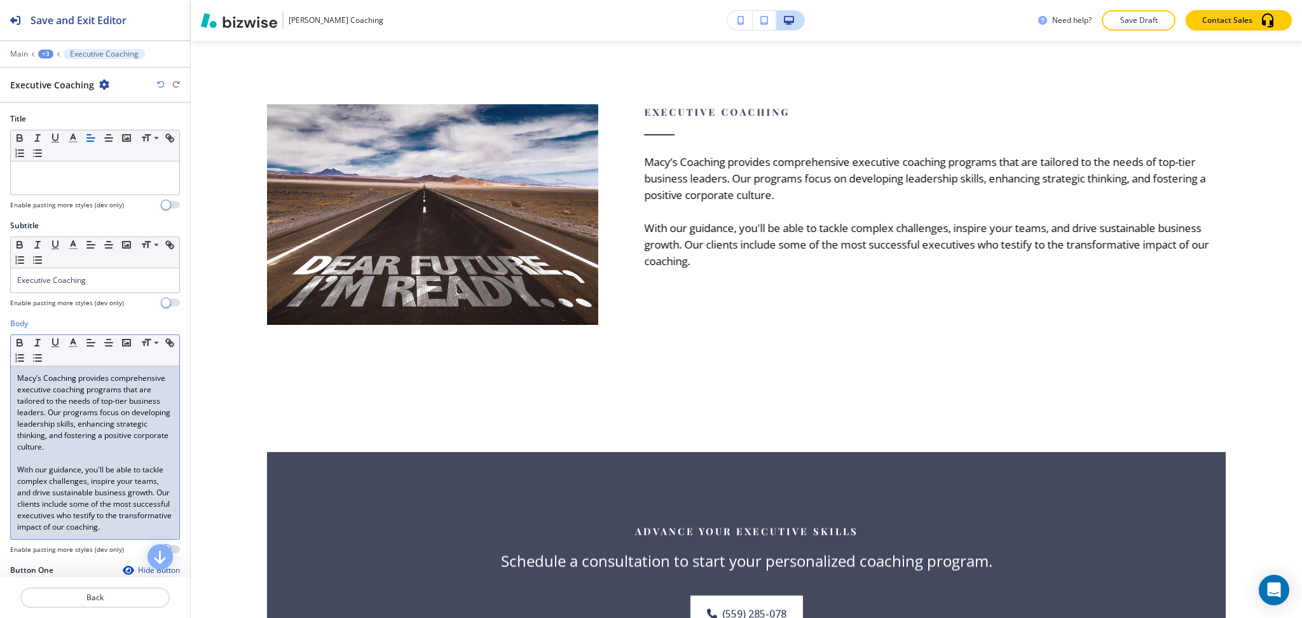
click at [13, 376] on div "Macy’s Coaching provides comprehensive executive coaching programs that are tai…" at bounding box center [95, 452] width 168 height 173
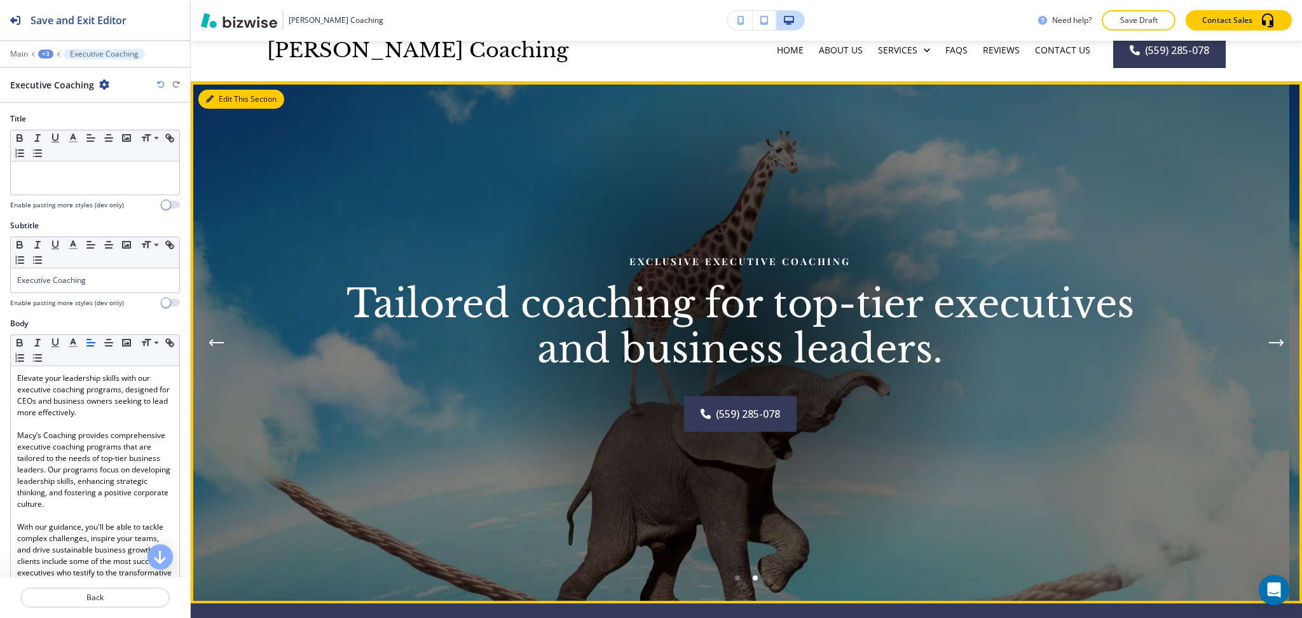
click at [223, 97] on button "Edit This Section" at bounding box center [241, 99] width 86 height 19
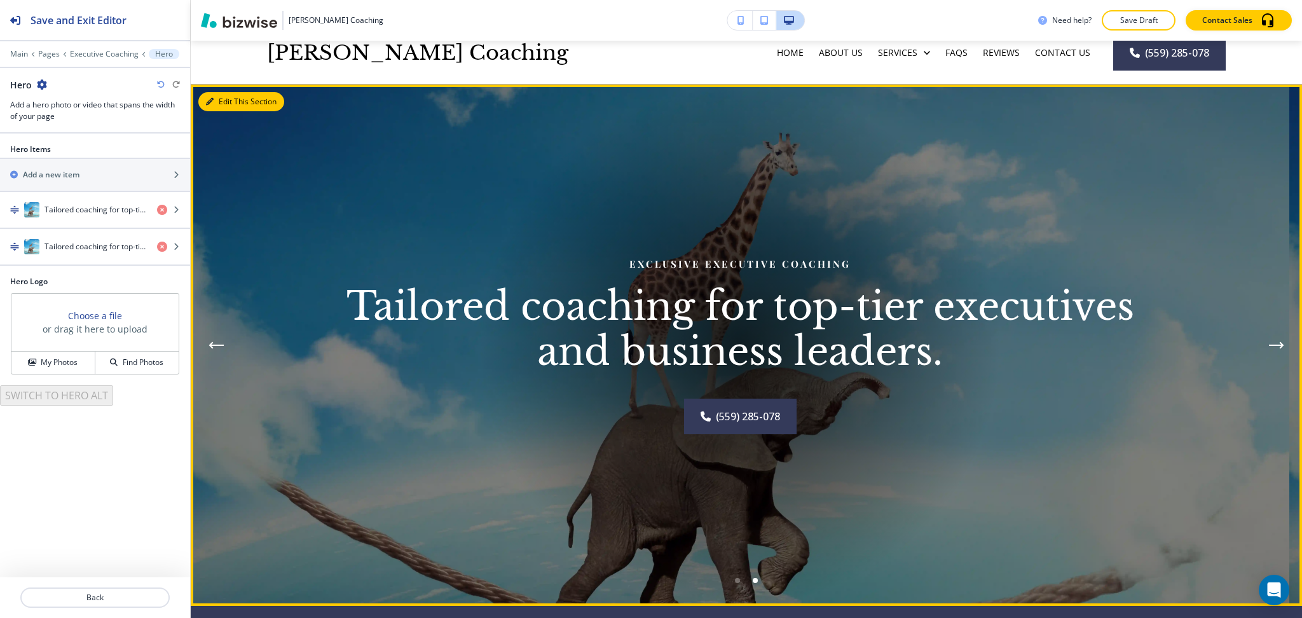
scroll to position [48, 0]
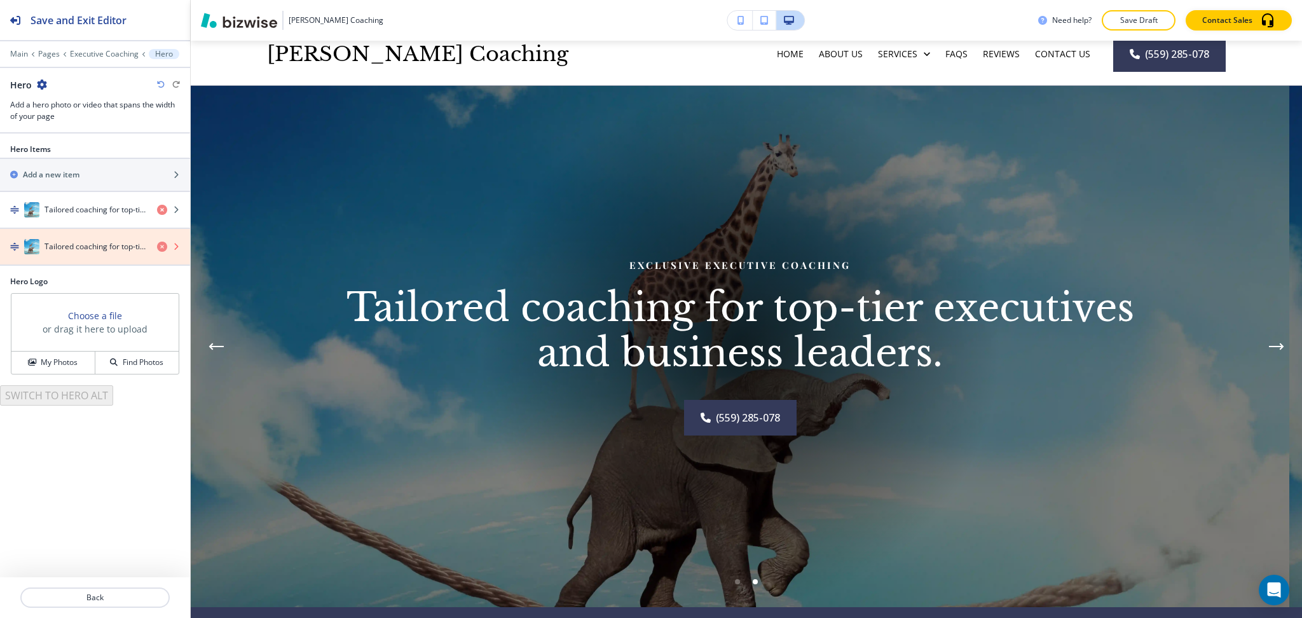
click at [159, 245] on icon "button" at bounding box center [162, 247] width 10 height 10
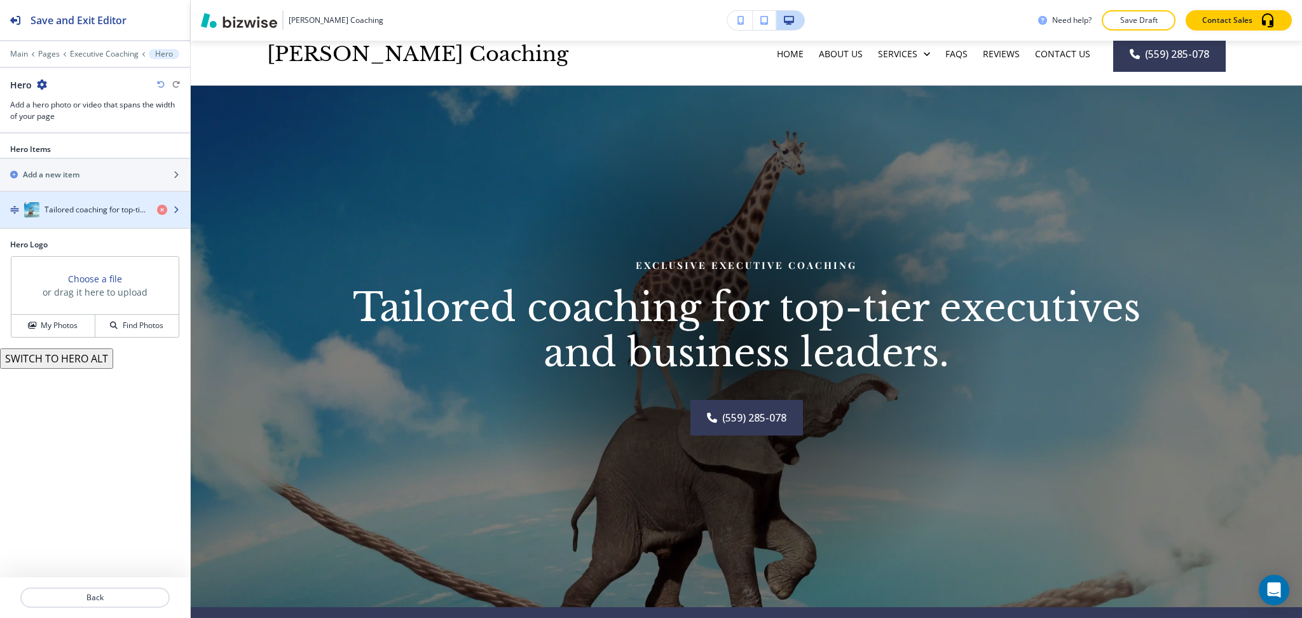
click at [95, 217] on div "button" at bounding box center [95, 222] width 190 height 10
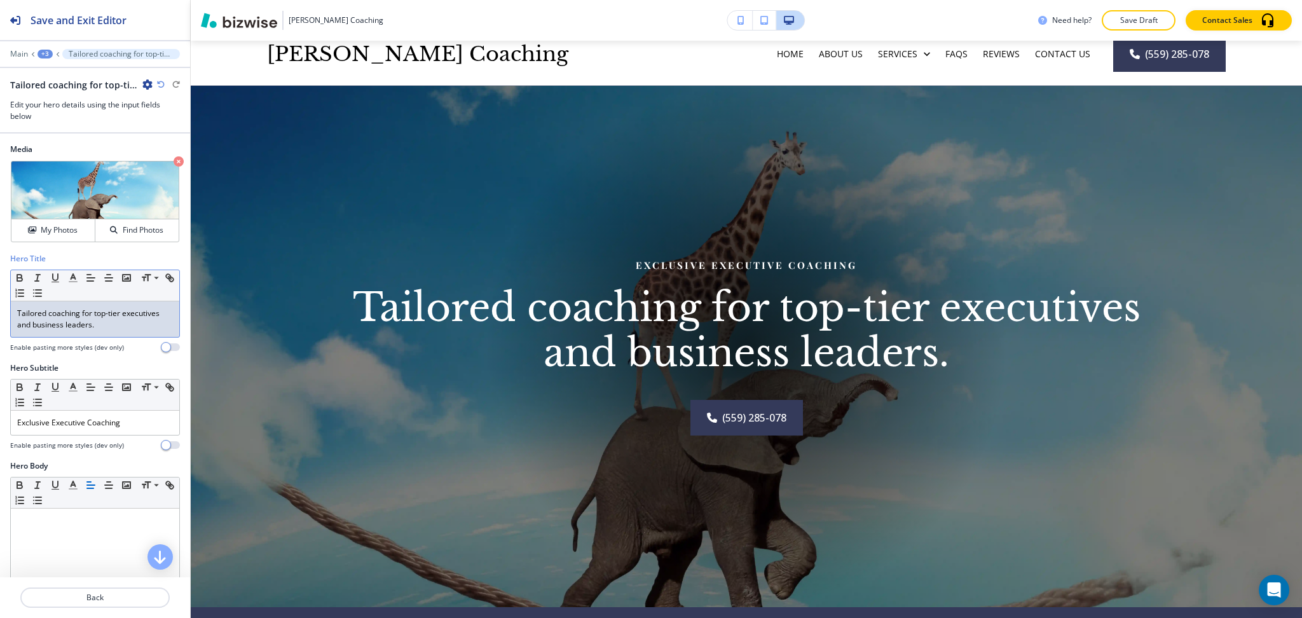
click at [126, 324] on p "Tailored coaching for top-tier executives and business leaders." at bounding box center [95, 319] width 156 height 23
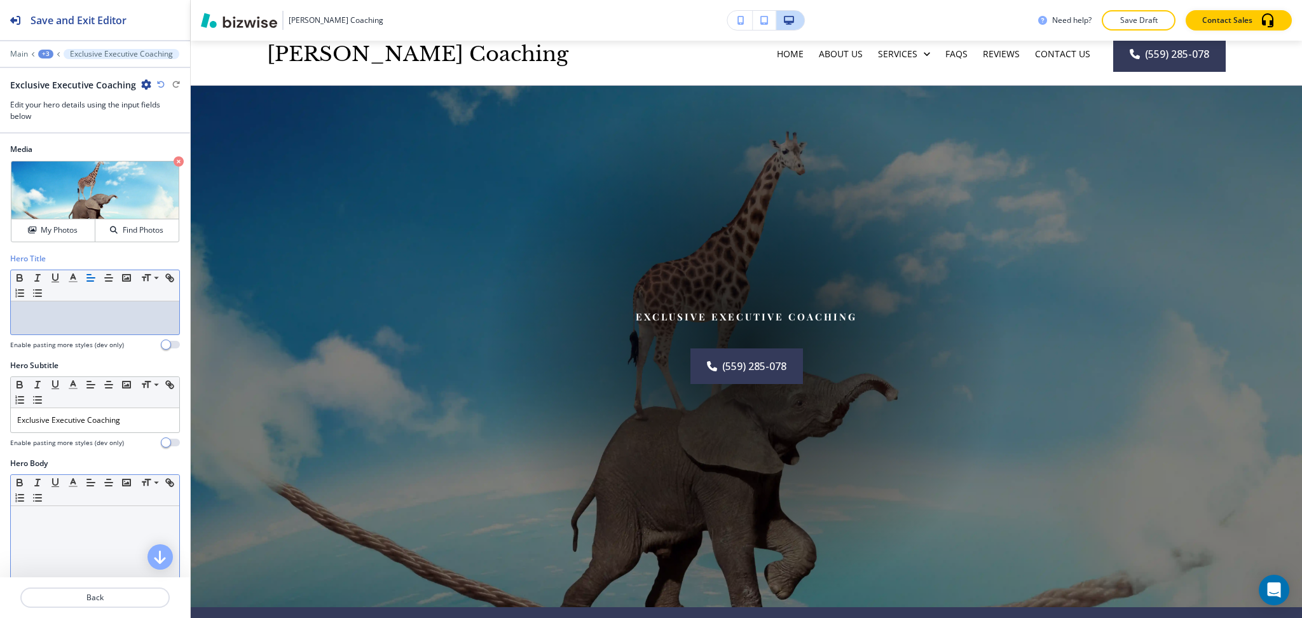
click at [112, 514] on p at bounding box center [95, 517] width 156 height 11
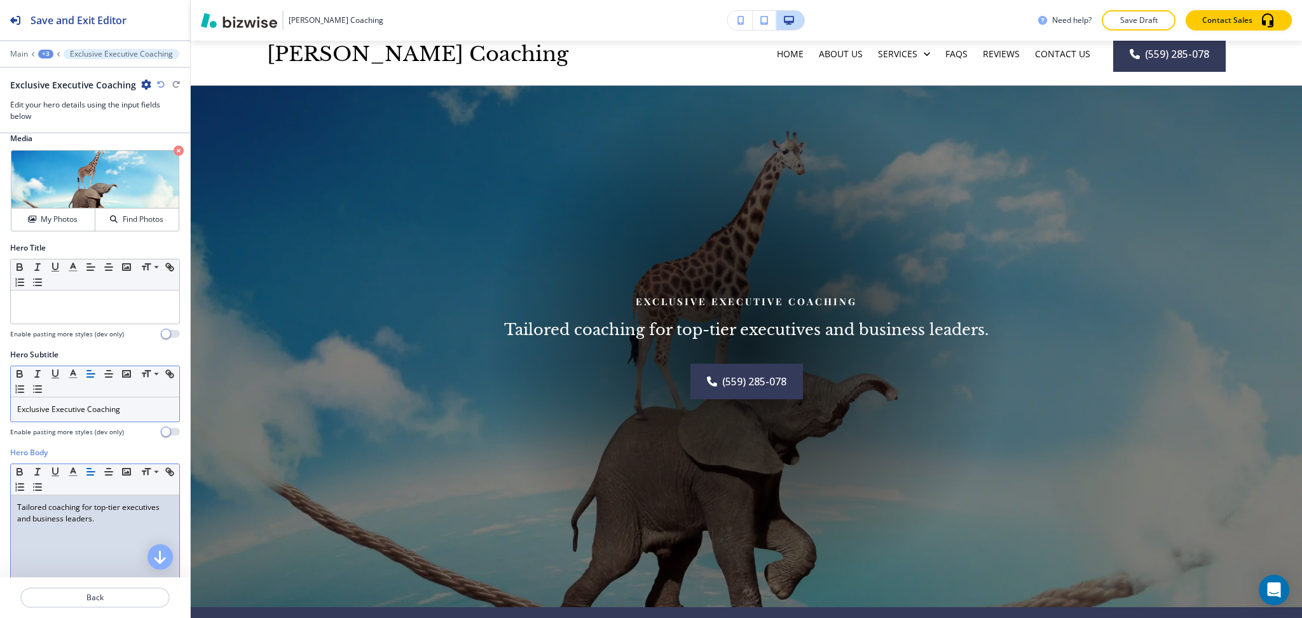
scroll to position [0, 0]
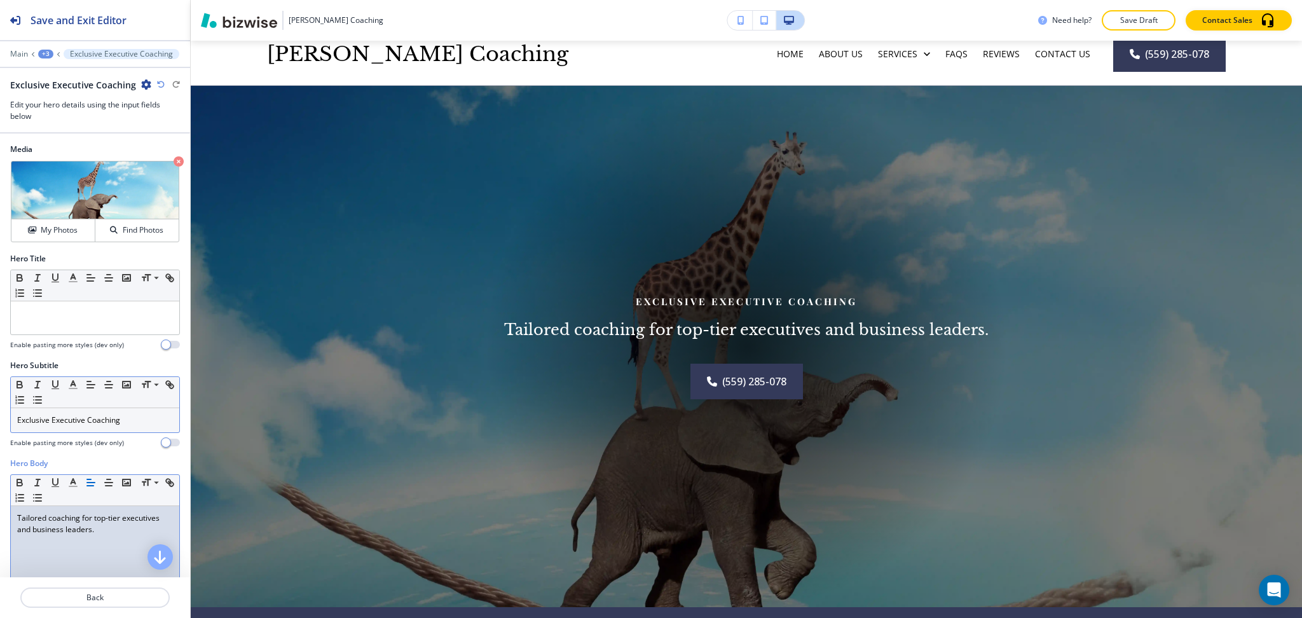
click at [146, 418] on p "Exclusive Executive Coaching" at bounding box center [95, 420] width 156 height 11
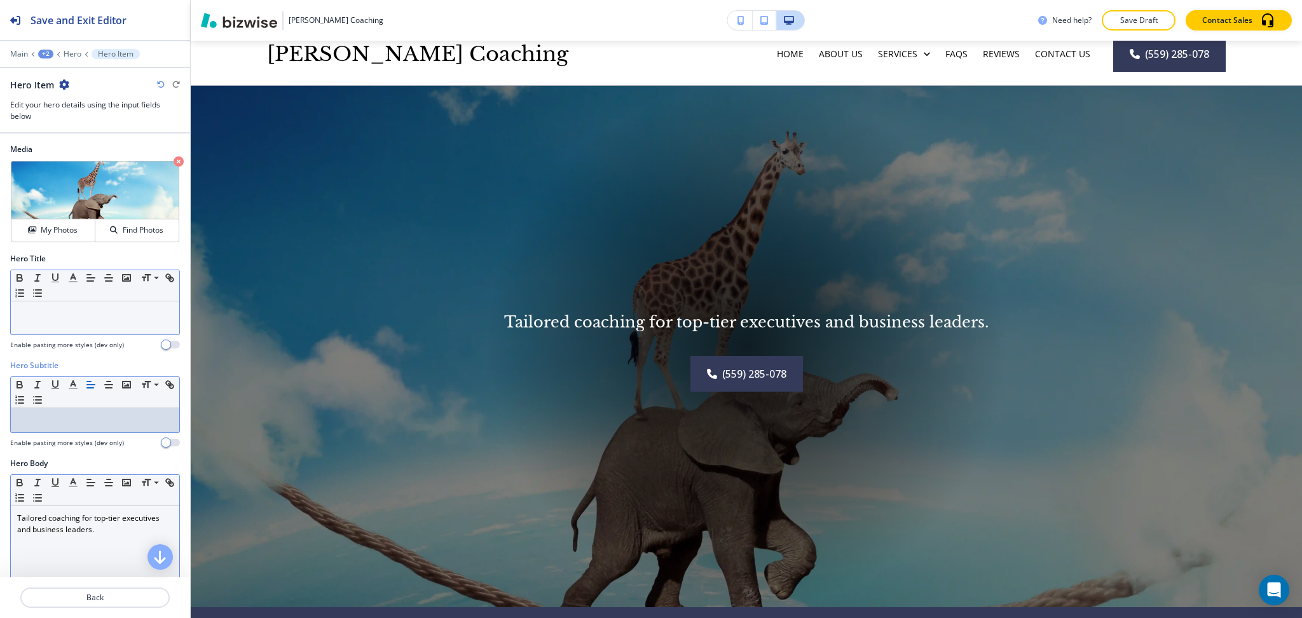
click at [98, 305] on div at bounding box center [95, 317] width 168 height 33
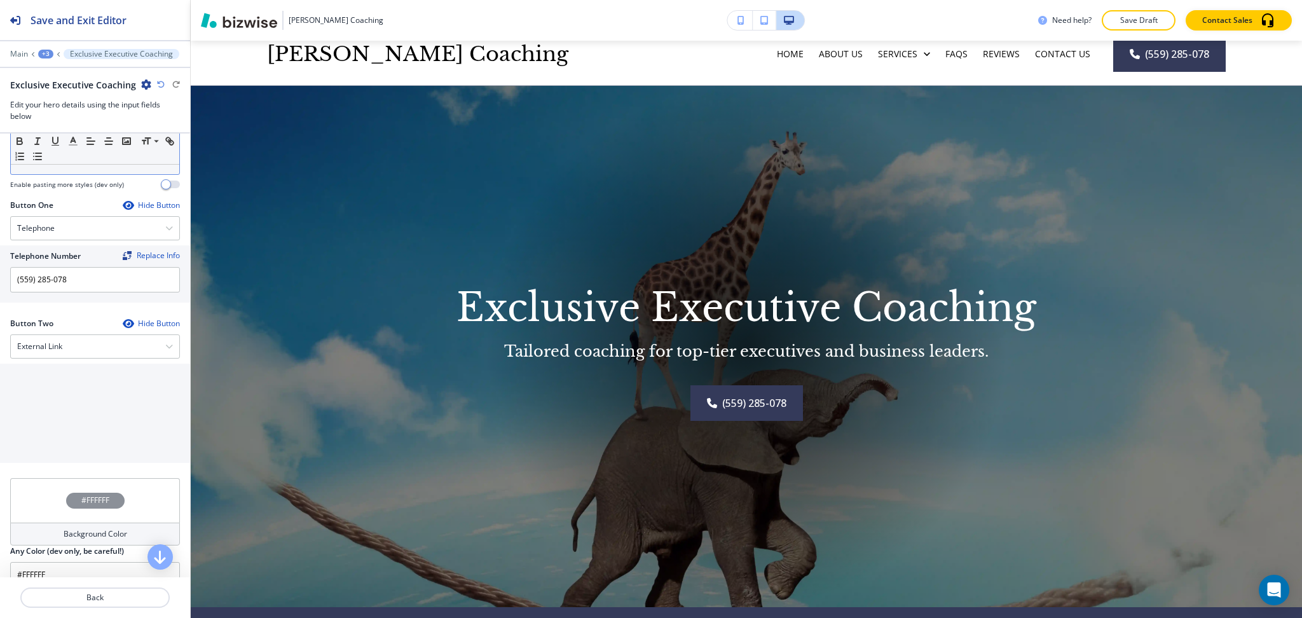
click at [100, 331] on div at bounding box center [95, 331] width 170 height 5
click at [97, 352] on div "External Link" at bounding box center [95, 345] width 168 height 23
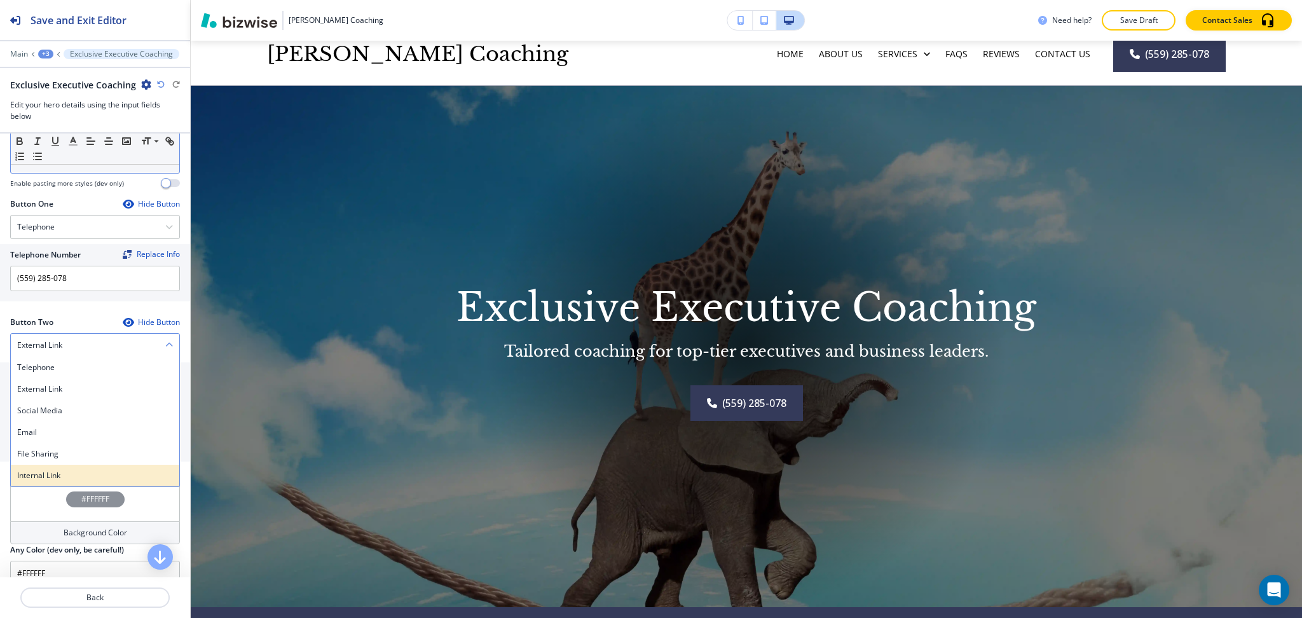
click at [72, 477] on h4 "Internal Link" at bounding box center [95, 475] width 156 height 11
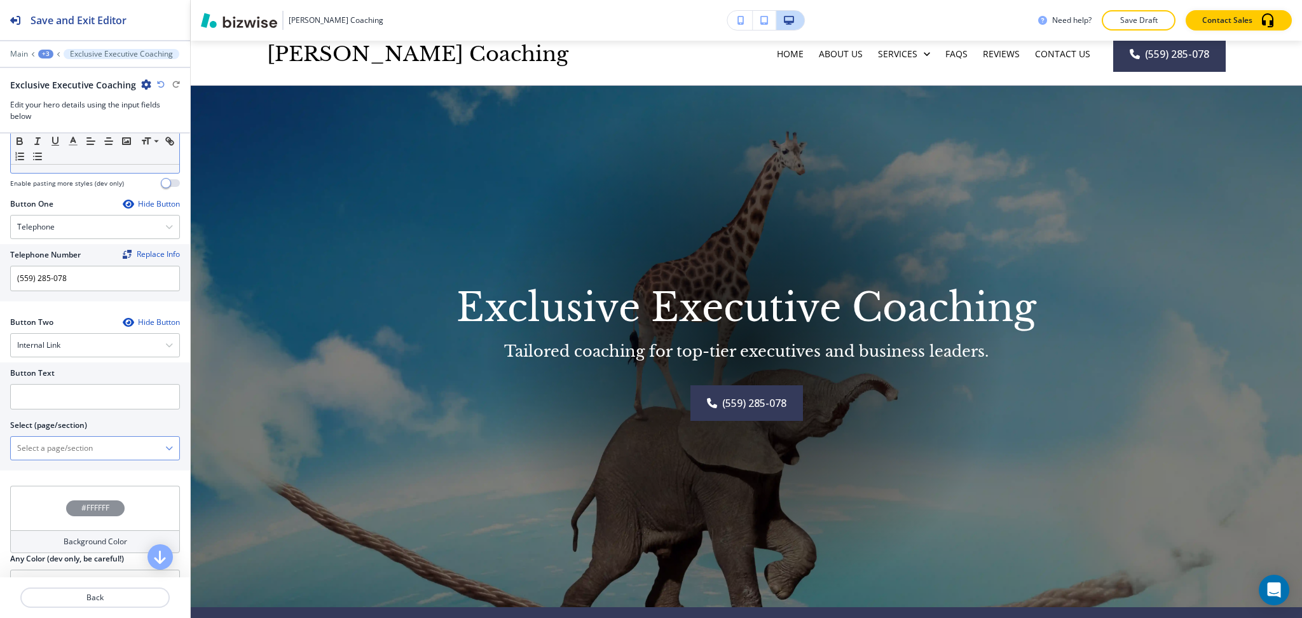
click at [63, 446] on \(page\/section\) "Manual Input" at bounding box center [88, 448] width 155 height 22
drag, startPoint x: 76, startPoint y: 452, endPoint x: 0, endPoint y: 446, distance: 76.6
click at [0, 446] on div "Button Text Select (page/section) CONTACT US Contact Us Contact Us | Hero Conta…" at bounding box center [95, 416] width 190 height 108
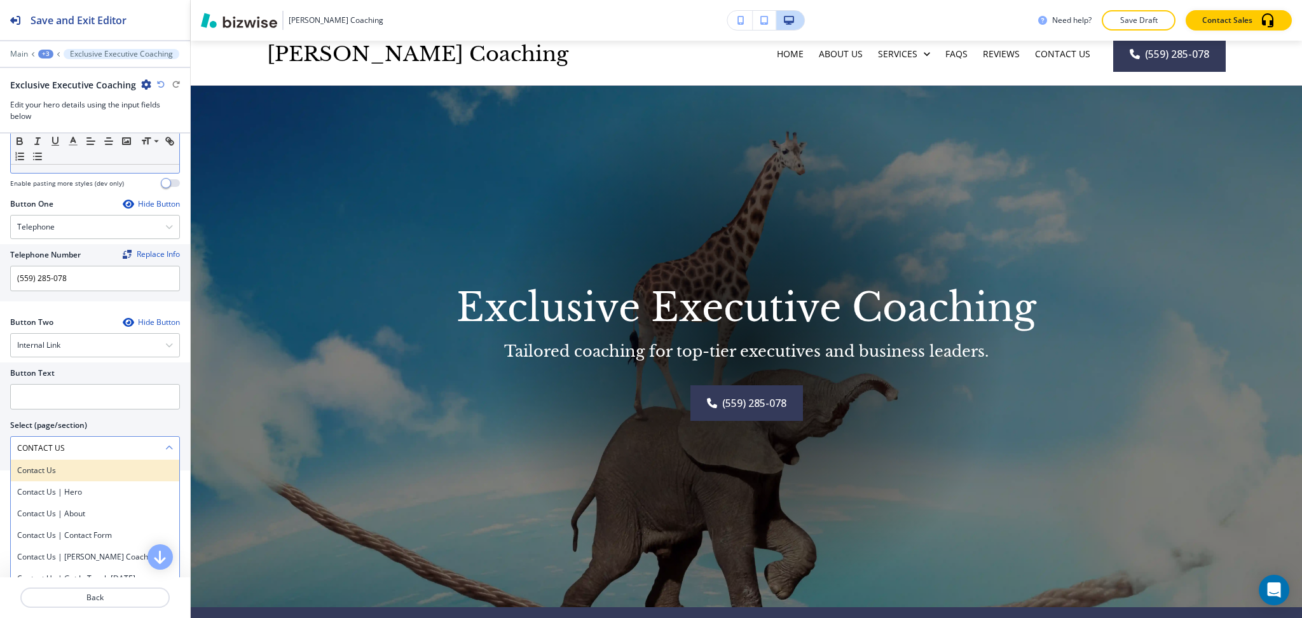
click at [50, 465] on h4 "Contact Us" at bounding box center [95, 470] width 156 height 11
type \(page\/section\) "Contact Us"
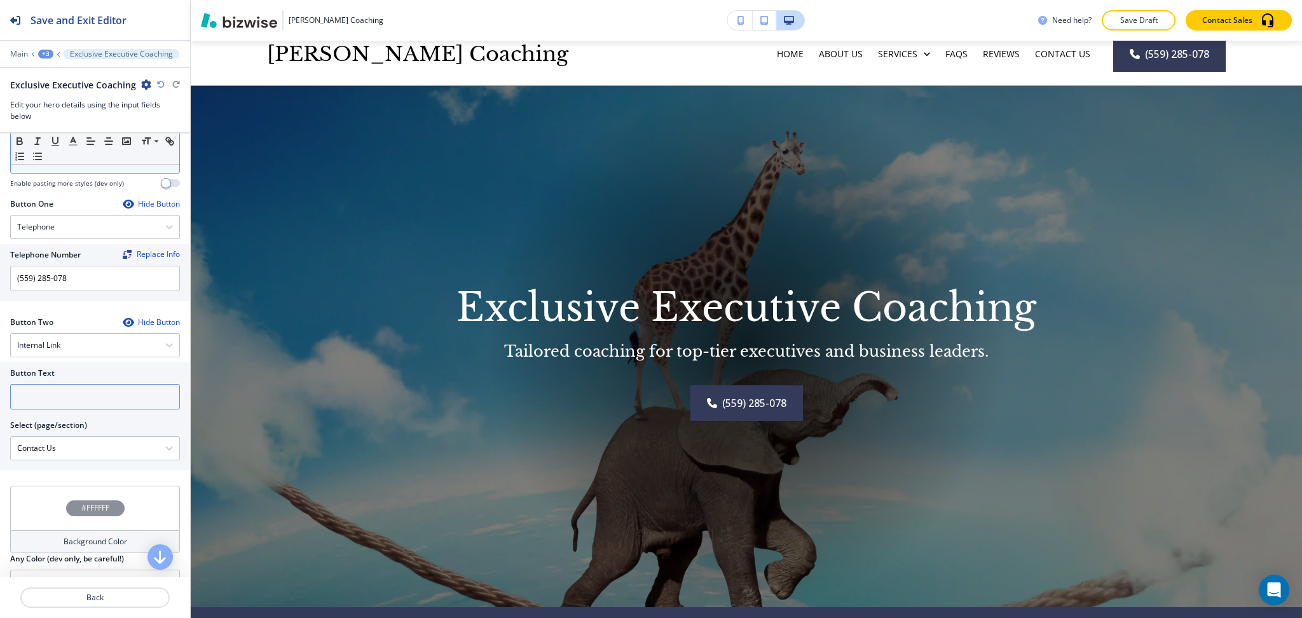
click at [57, 389] on input "text" at bounding box center [95, 396] width 170 height 25
paste input "CONTACT US"
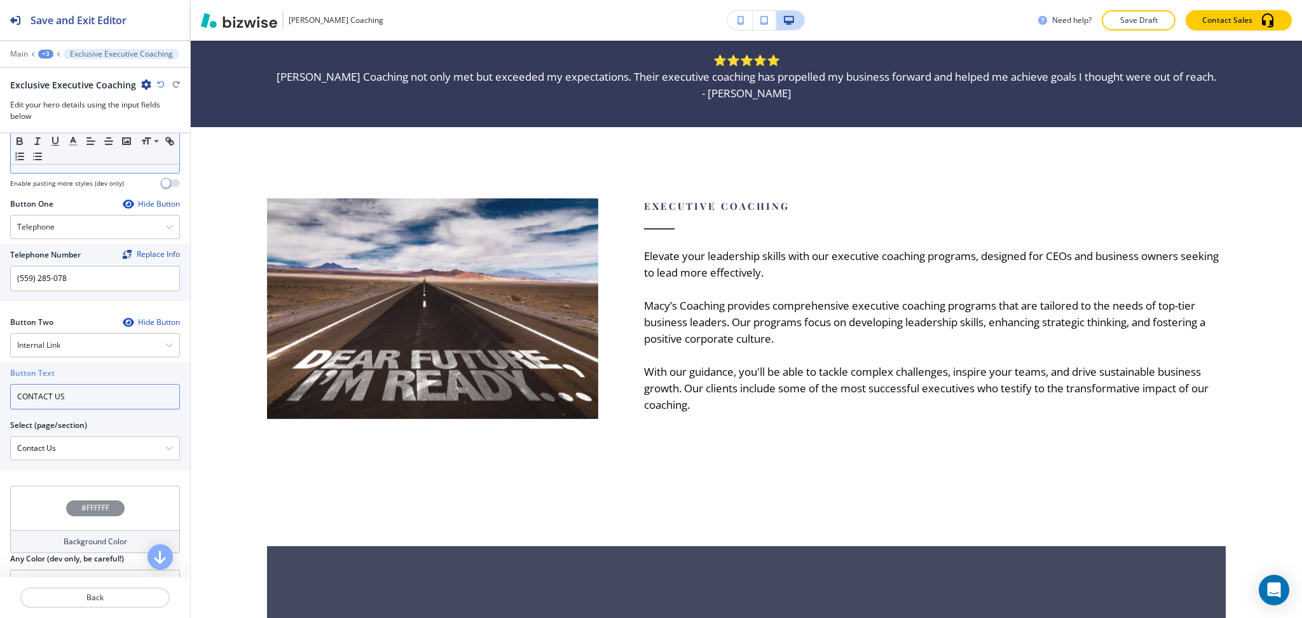
scroll to position [670, 0]
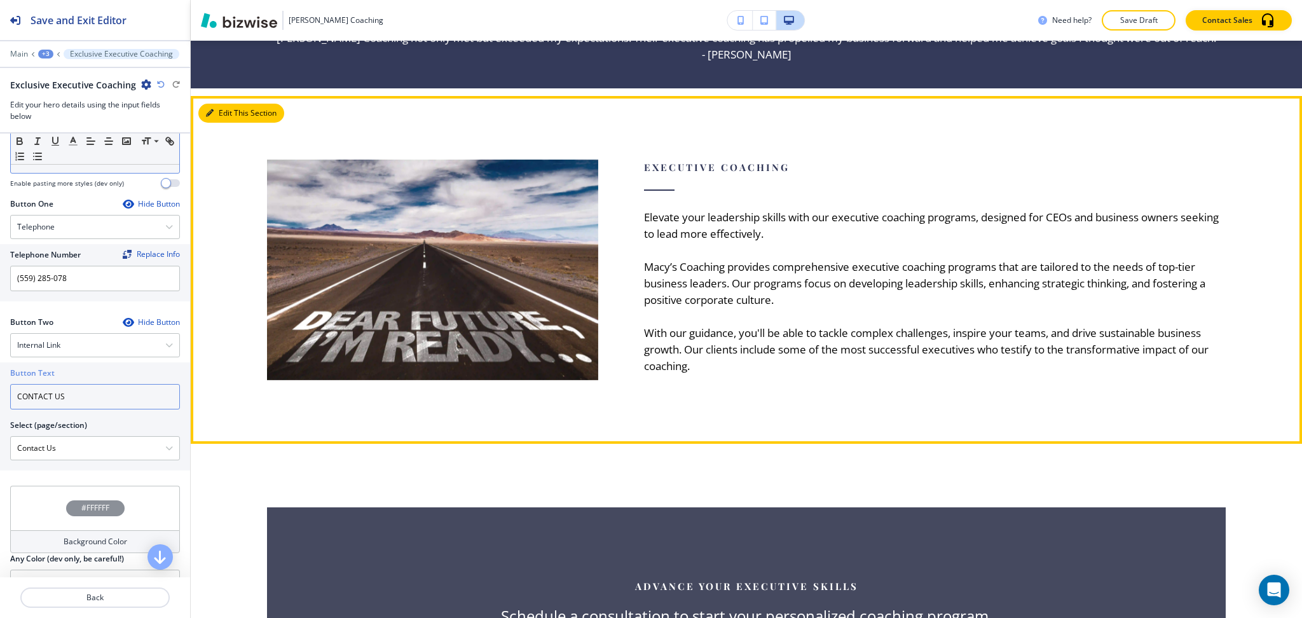
type input "CONTACT US"
click at [215, 116] on button "Edit This Section" at bounding box center [241, 113] width 86 height 19
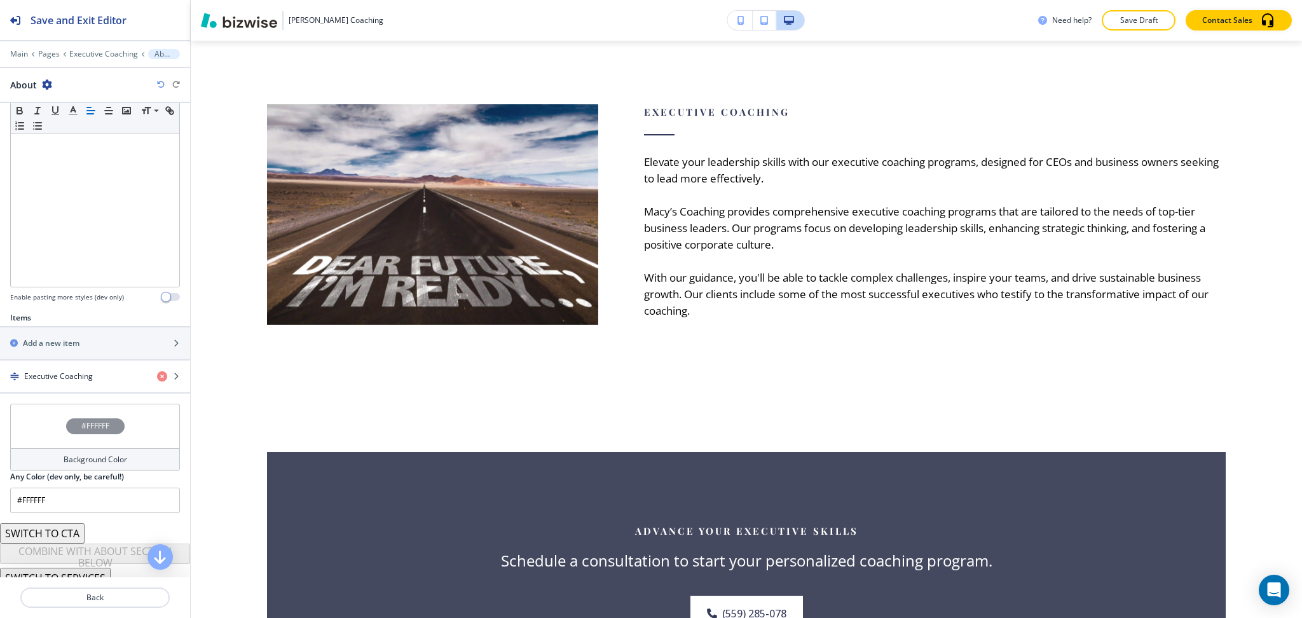
scroll to position [256, 0]
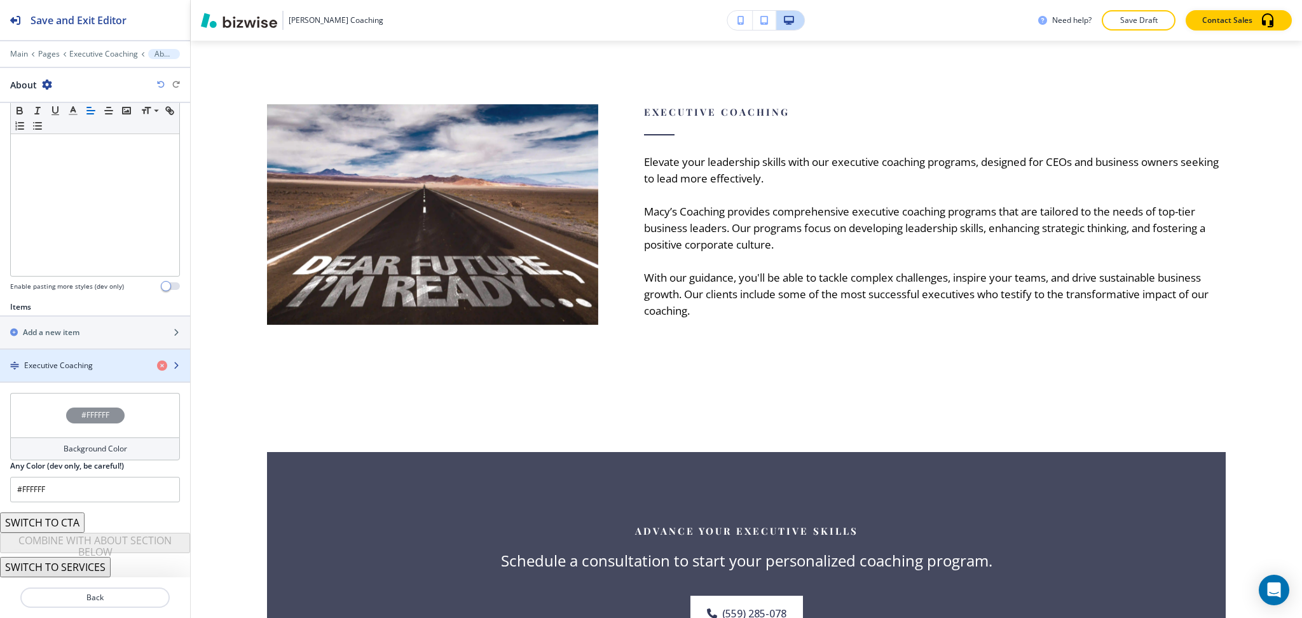
click at [90, 376] on div "button" at bounding box center [95, 376] width 190 height 10
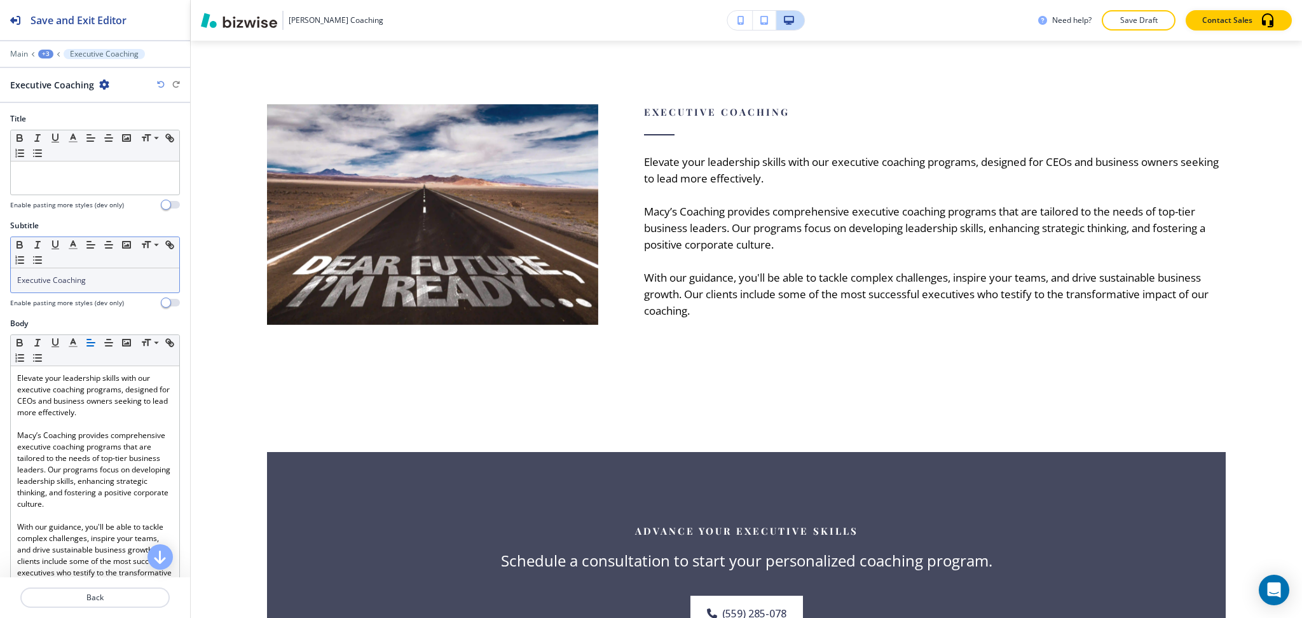
click at [90, 284] on p "Executive Coaching" at bounding box center [95, 280] width 156 height 11
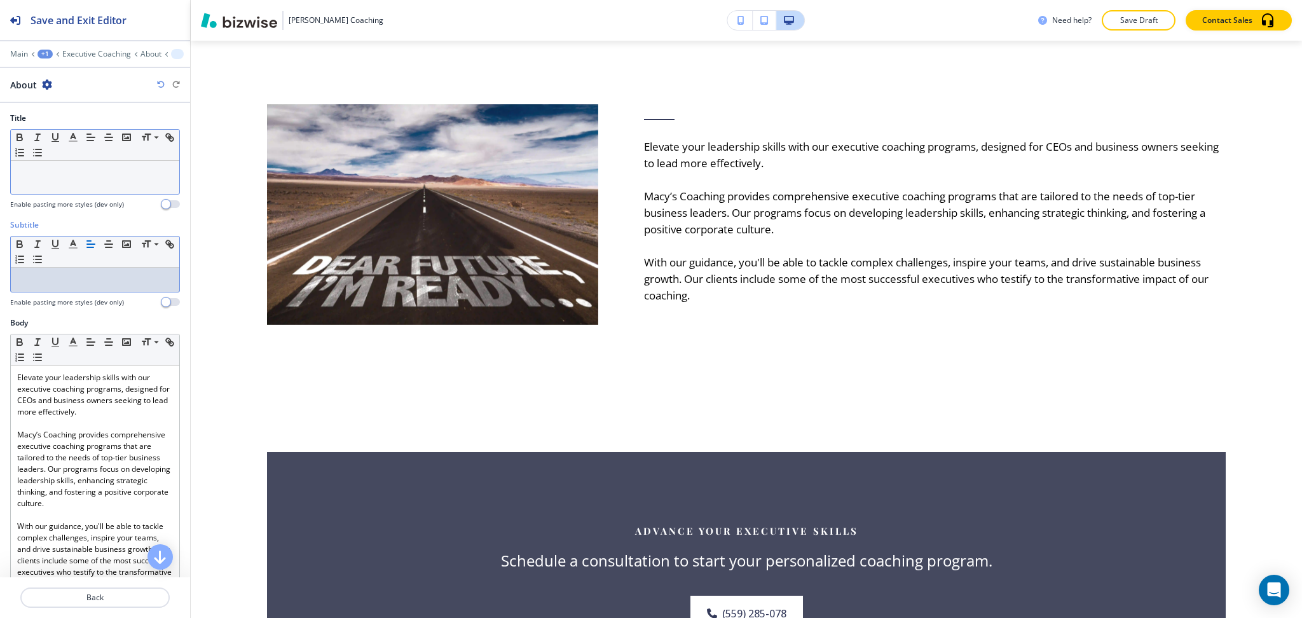
click at [86, 163] on div at bounding box center [95, 177] width 168 height 33
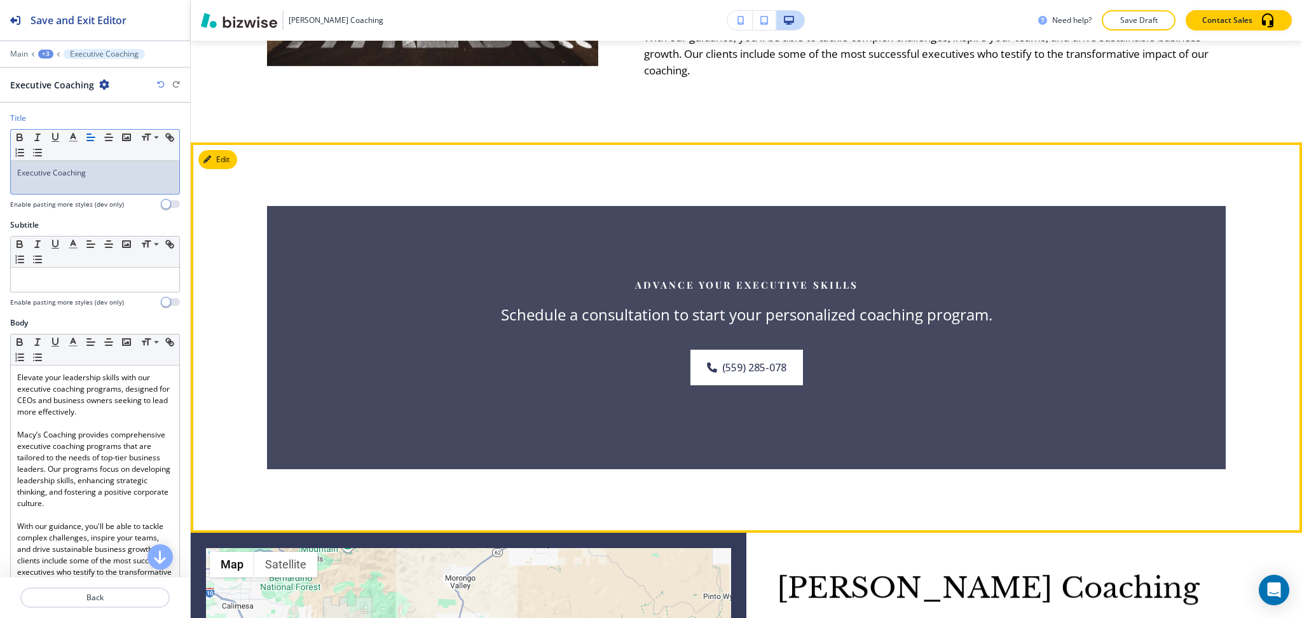
click at [227, 163] on button "Edit" at bounding box center [217, 159] width 39 height 19
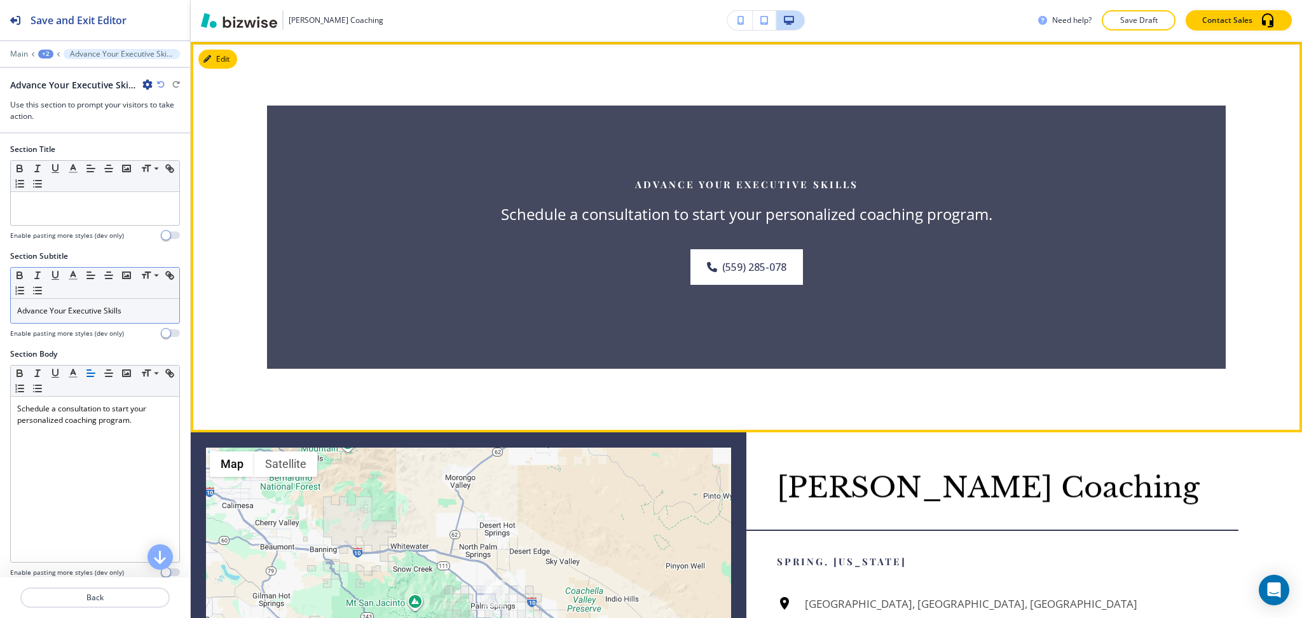
scroll to position [980, 0]
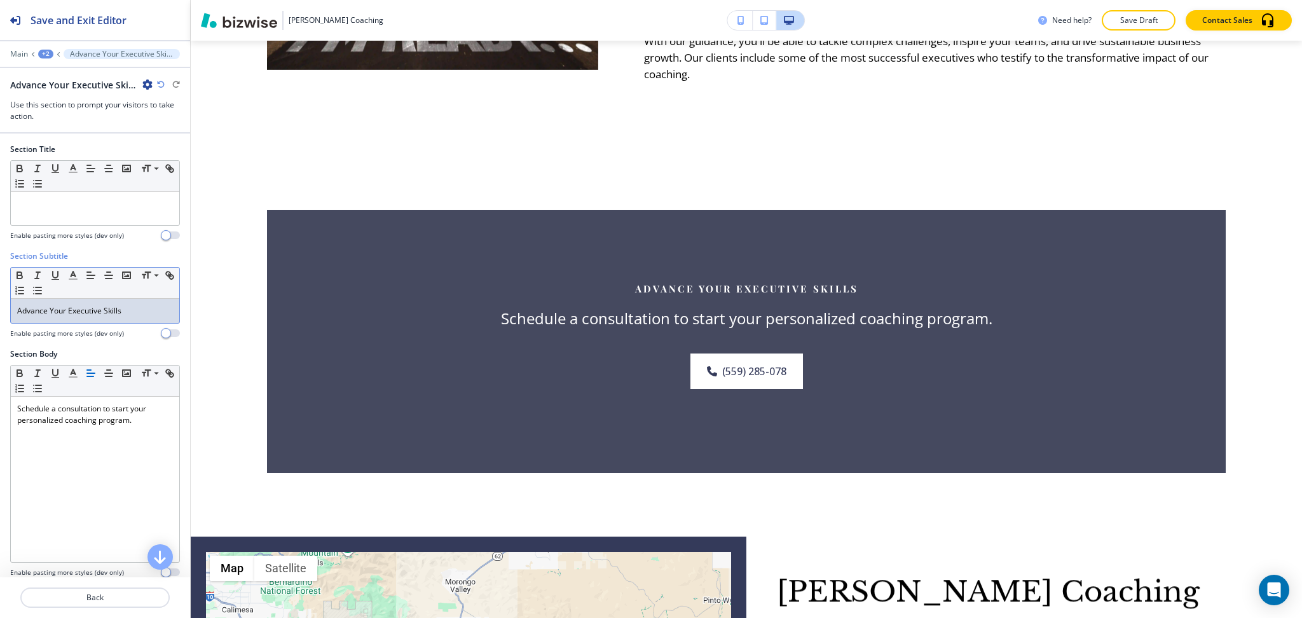
click at [137, 308] on p "Advance Your Executive Skills" at bounding box center [95, 310] width 156 height 11
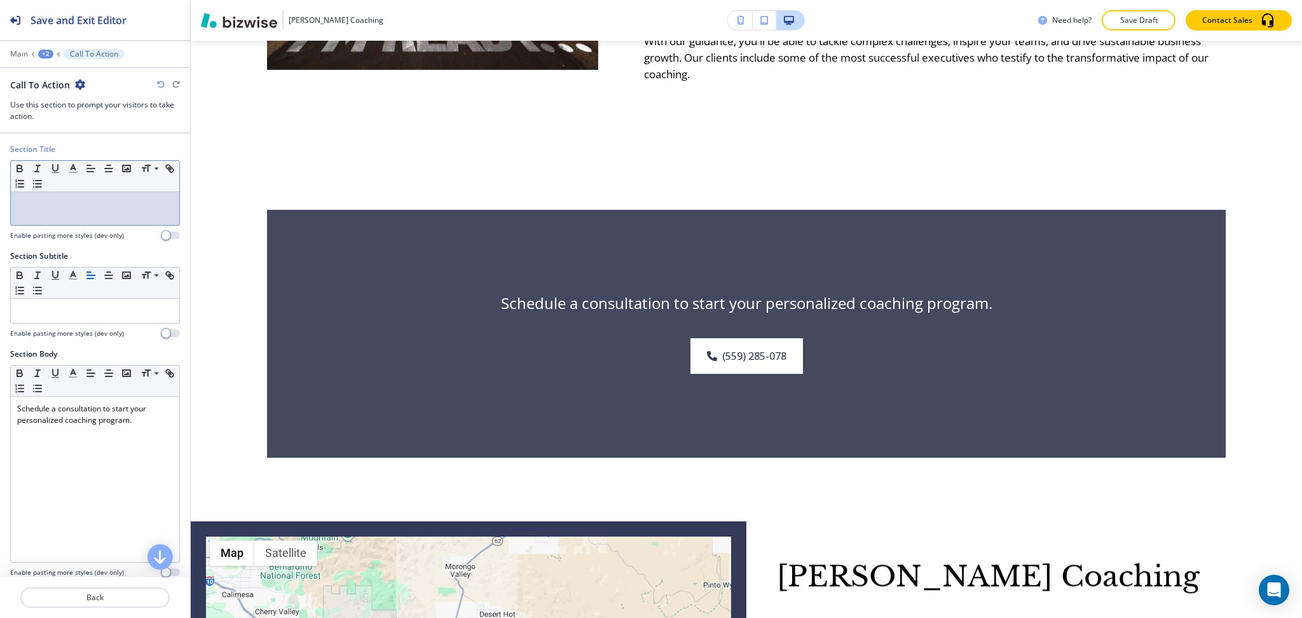
click at [115, 206] on p at bounding box center [95, 203] width 156 height 11
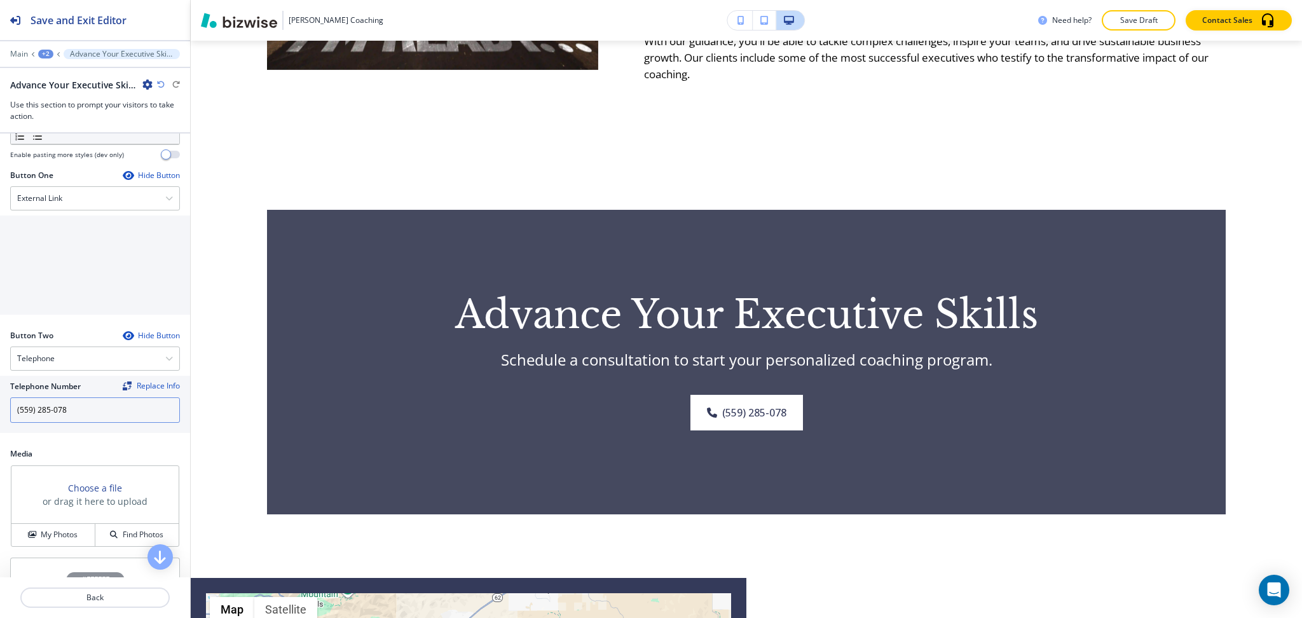
click at [86, 425] on div "Telephone Number Replace Info (559) 285-078" at bounding box center [95, 404] width 190 height 57
click at [86, 418] on input "(559) 285-078" at bounding box center [95, 407] width 170 height 25
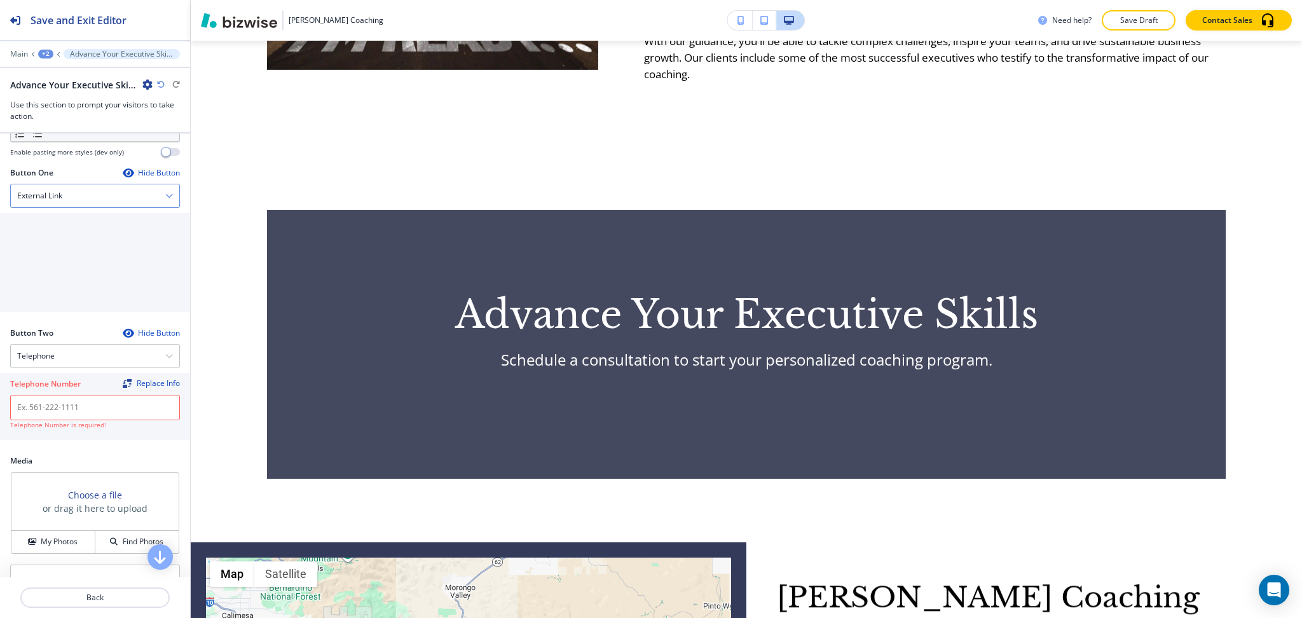
drag, startPoint x: 77, startPoint y: 195, endPoint x: 82, endPoint y: 212, distance: 17.3
click at [77, 195] on div "External Link" at bounding box center [95, 195] width 168 height 23
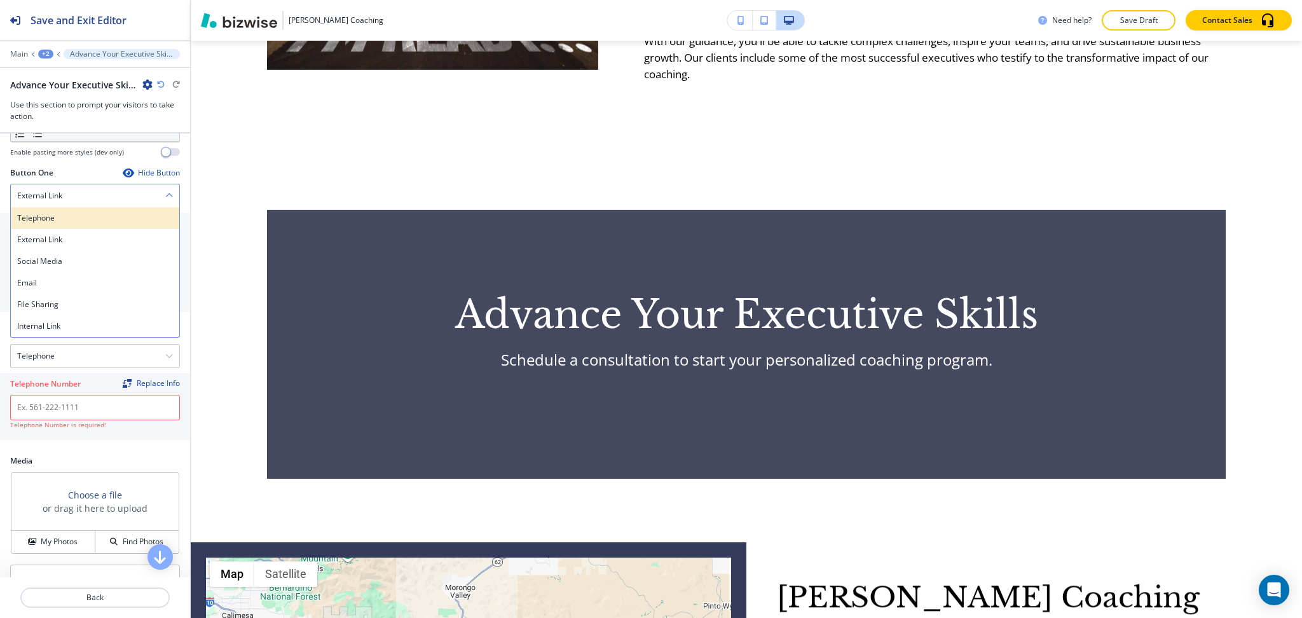
click at [83, 224] on h4 "Telephone" at bounding box center [95, 217] width 156 height 11
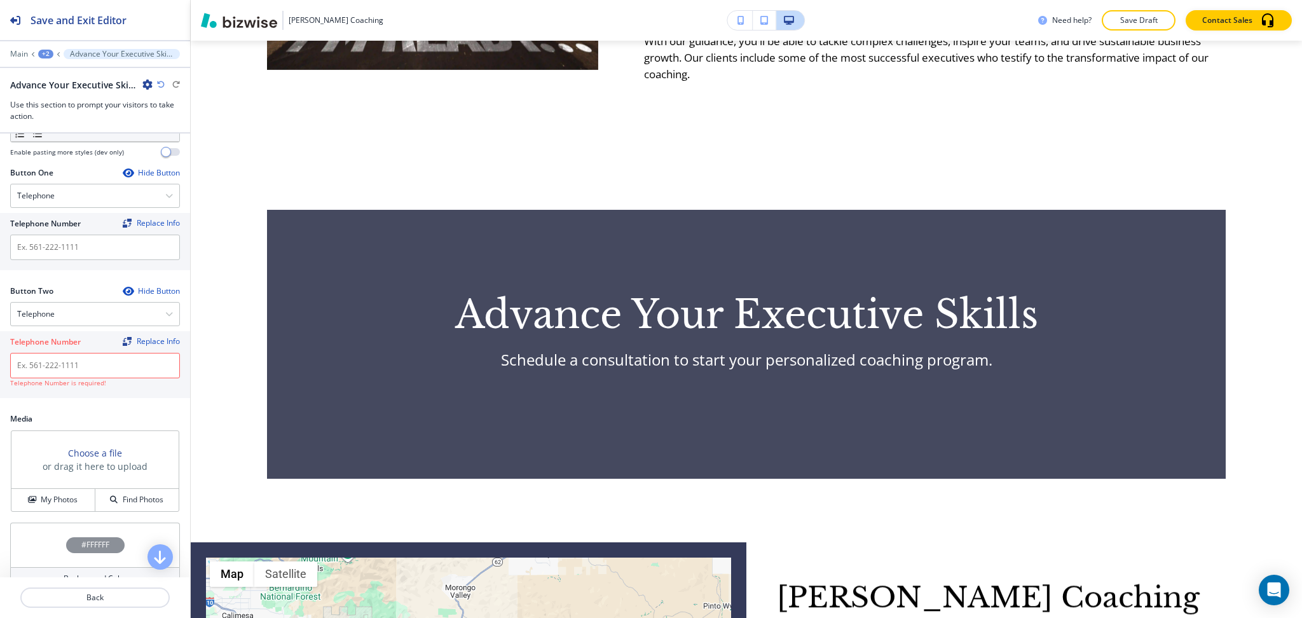
click at [88, 276] on div "Button One Hide Button Telephone Telephone External Link Social Media Email Fil…" at bounding box center [95, 226] width 190 height 118
click at [87, 259] on input "text" at bounding box center [95, 247] width 170 height 25
paste input "(559) 285-078"
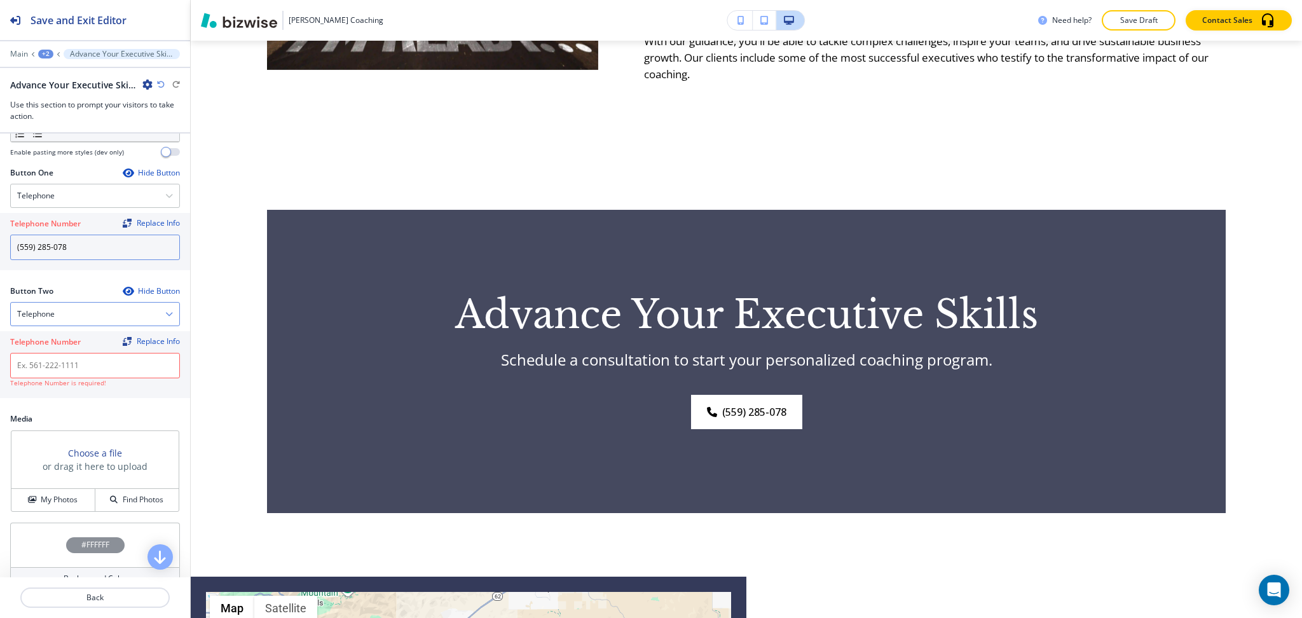
type input "(559) 285-078"
click at [86, 306] on div "Telephone" at bounding box center [95, 314] width 168 height 23
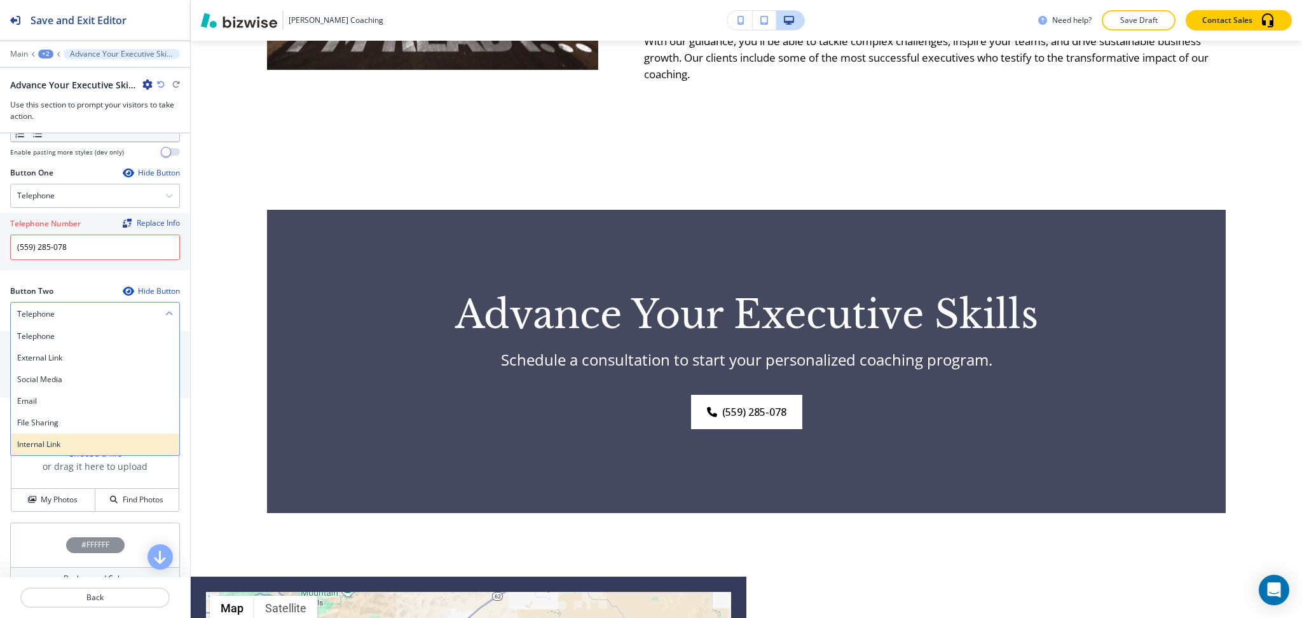
click at [76, 440] on h4 "Internal Link" at bounding box center [95, 444] width 156 height 11
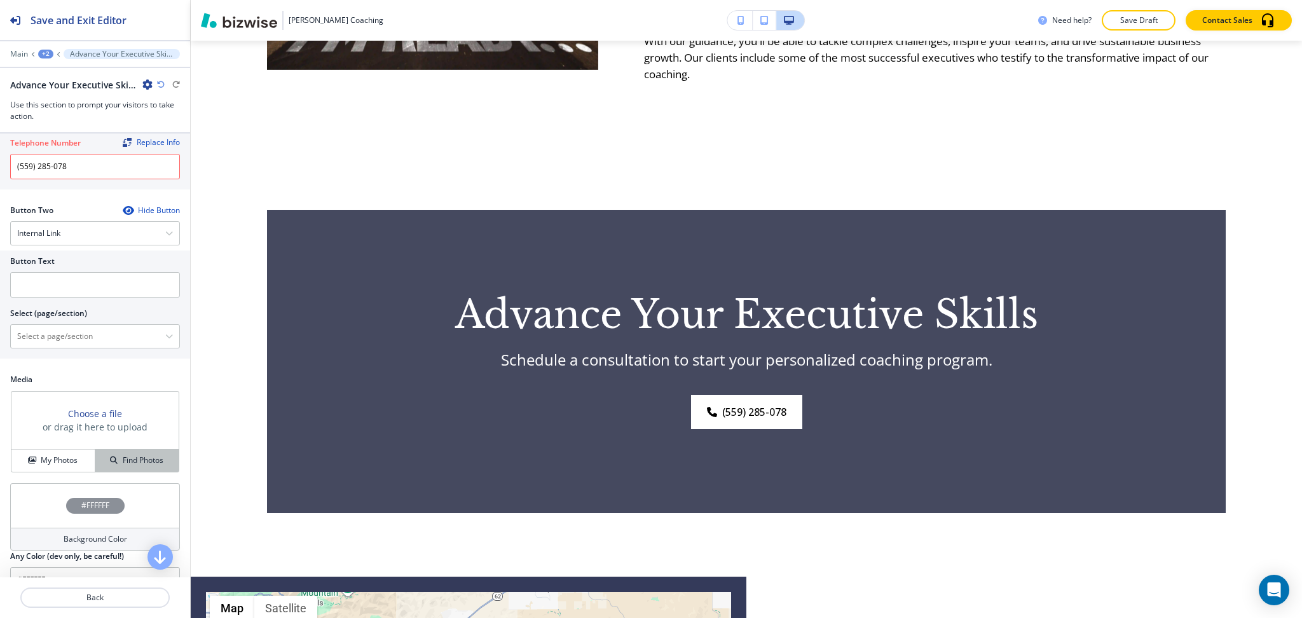
scroll to position [567, 0]
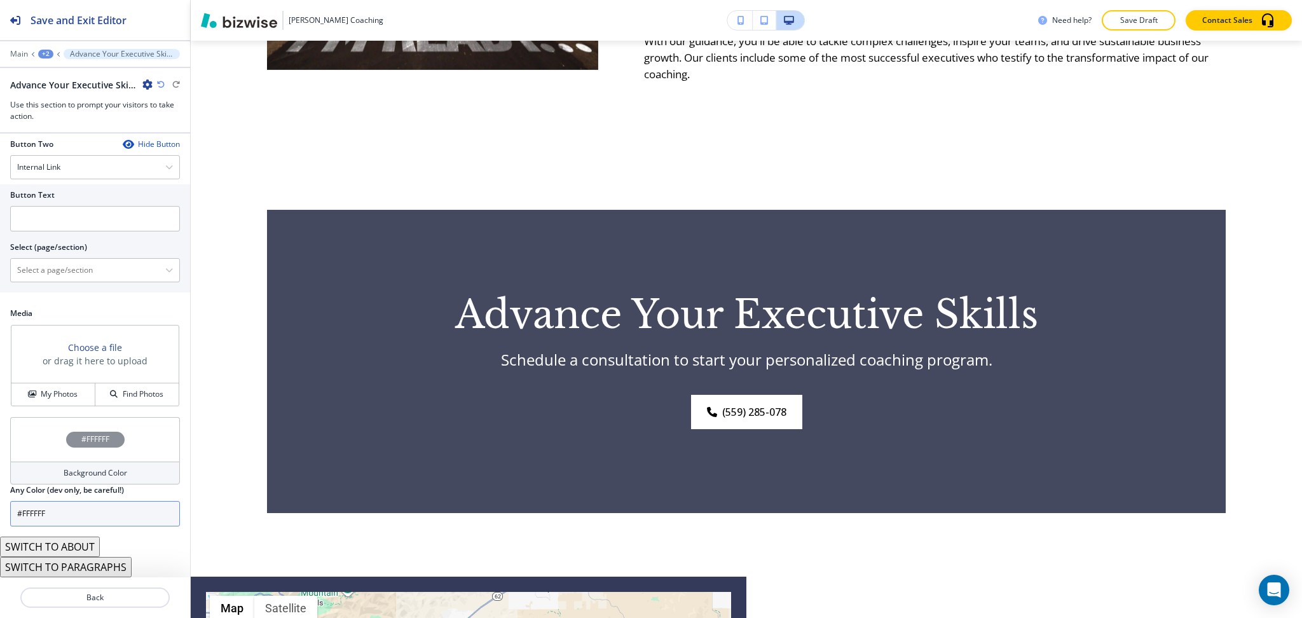
click at [70, 509] on input "#FFFFFF" at bounding box center [95, 513] width 170 height 25
paste input "161b35"
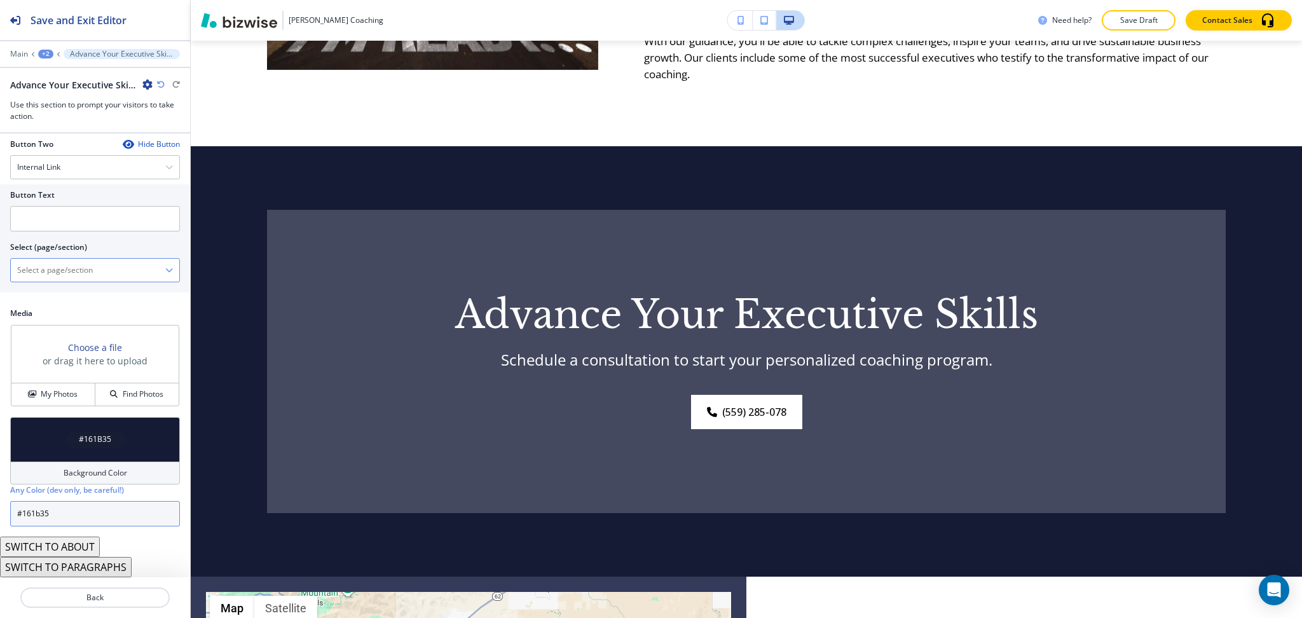
type input "#161b35"
drag, startPoint x: 72, startPoint y: 270, endPoint x: 85, endPoint y: 264, distance: 13.4
click at [72, 270] on \(page\/section\) "Manual Input" at bounding box center [88, 270] width 155 height 22
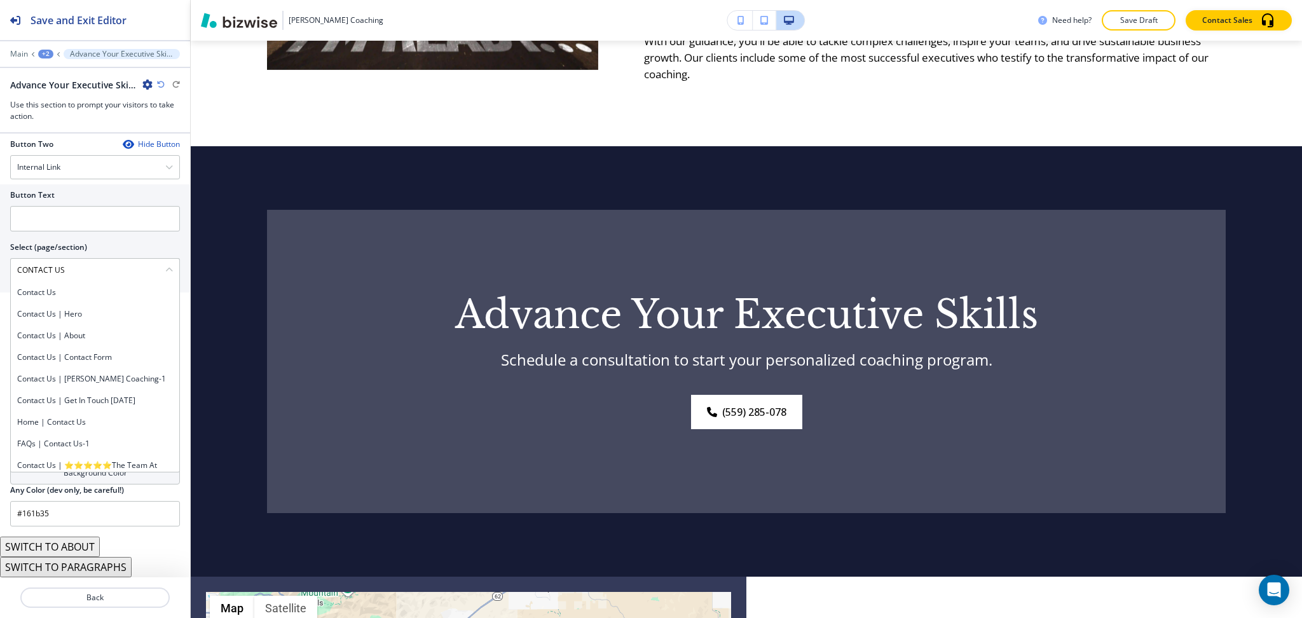
drag, startPoint x: 99, startPoint y: 276, endPoint x: 3, endPoint y: 267, distance: 95.8
click at [3, 267] on div "Button Text Select (page/section) CONTACT US Contact Us Contact Us | Hero Conta…" at bounding box center [95, 238] width 190 height 108
click at [37, 291] on h4 "Contact Us" at bounding box center [95, 292] width 156 height 11
type \(page\/section\) "Contact Us"
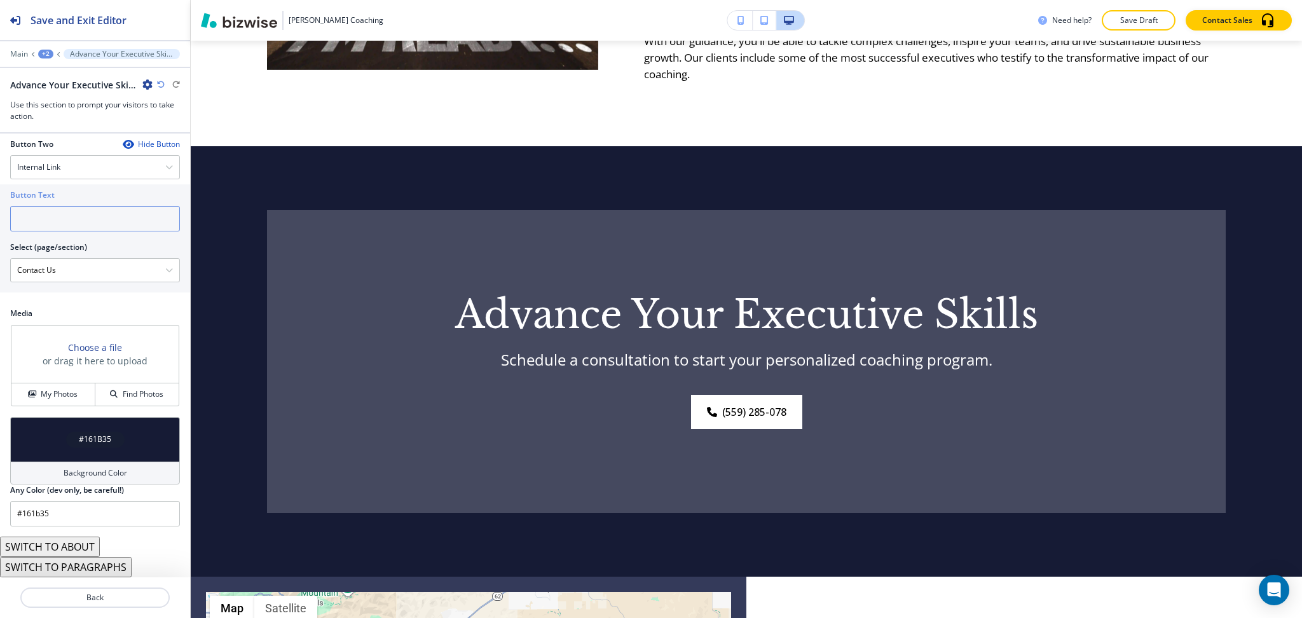
click at [49, 218] on input "text" at bounding box center [95, 218] width 170 height 25
paste input "CONTACT US"
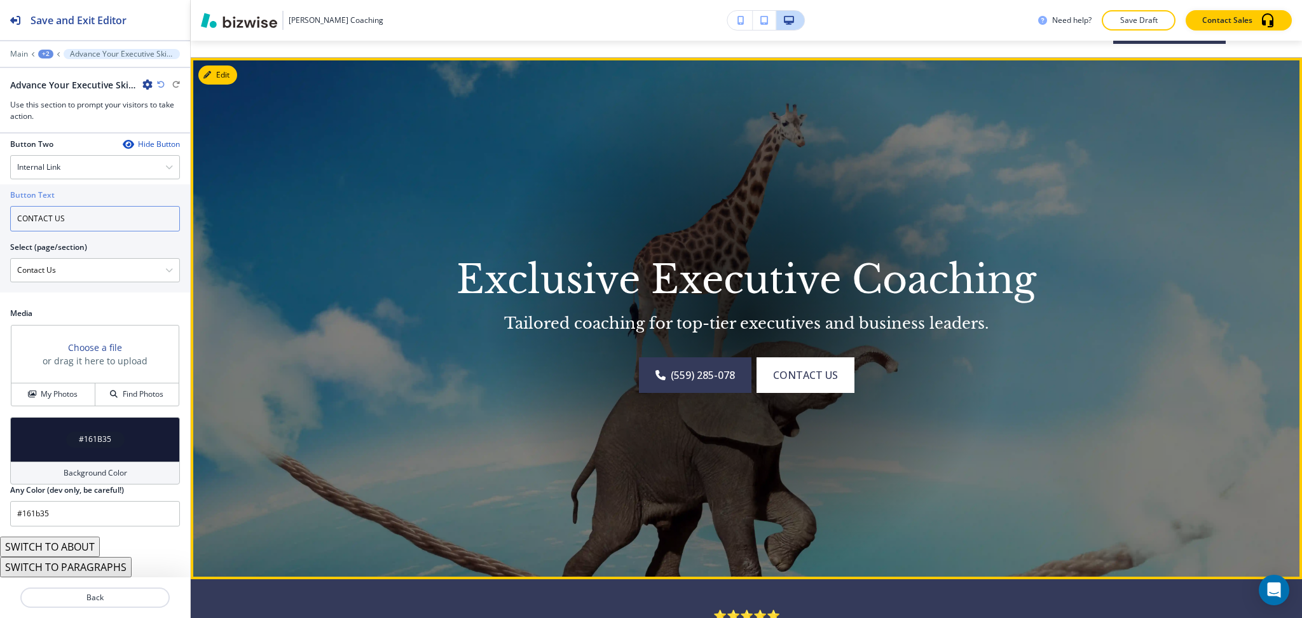
scroll to position [38, 0]
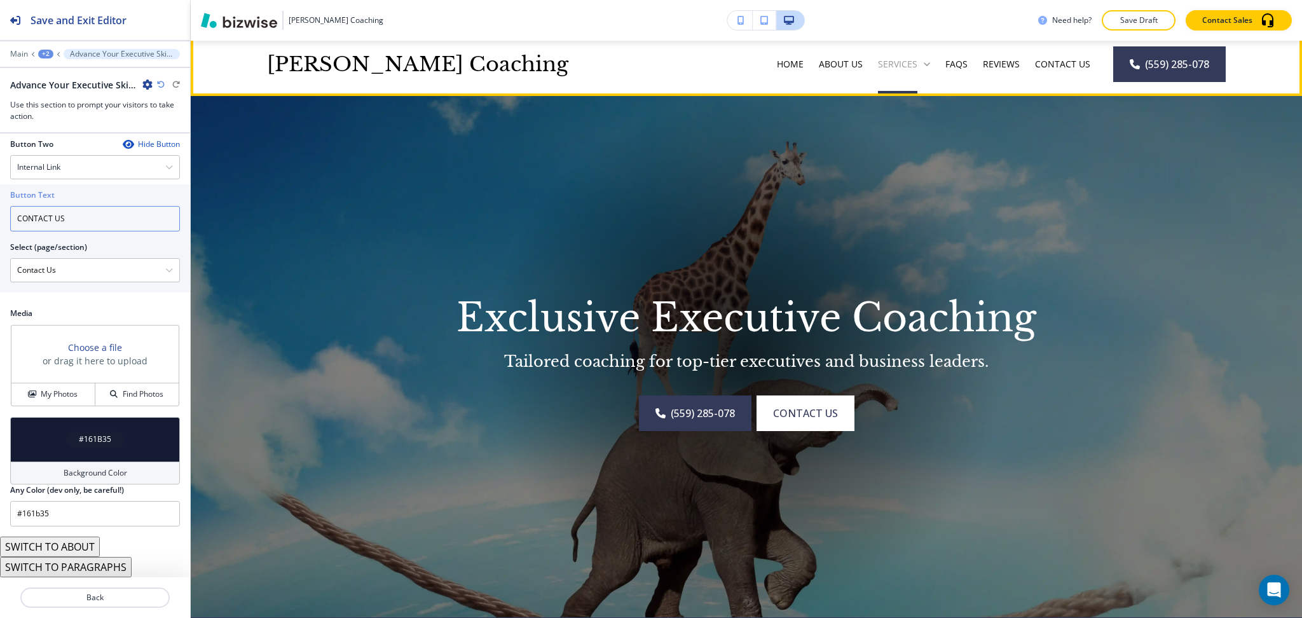
type input "CONTACT US"
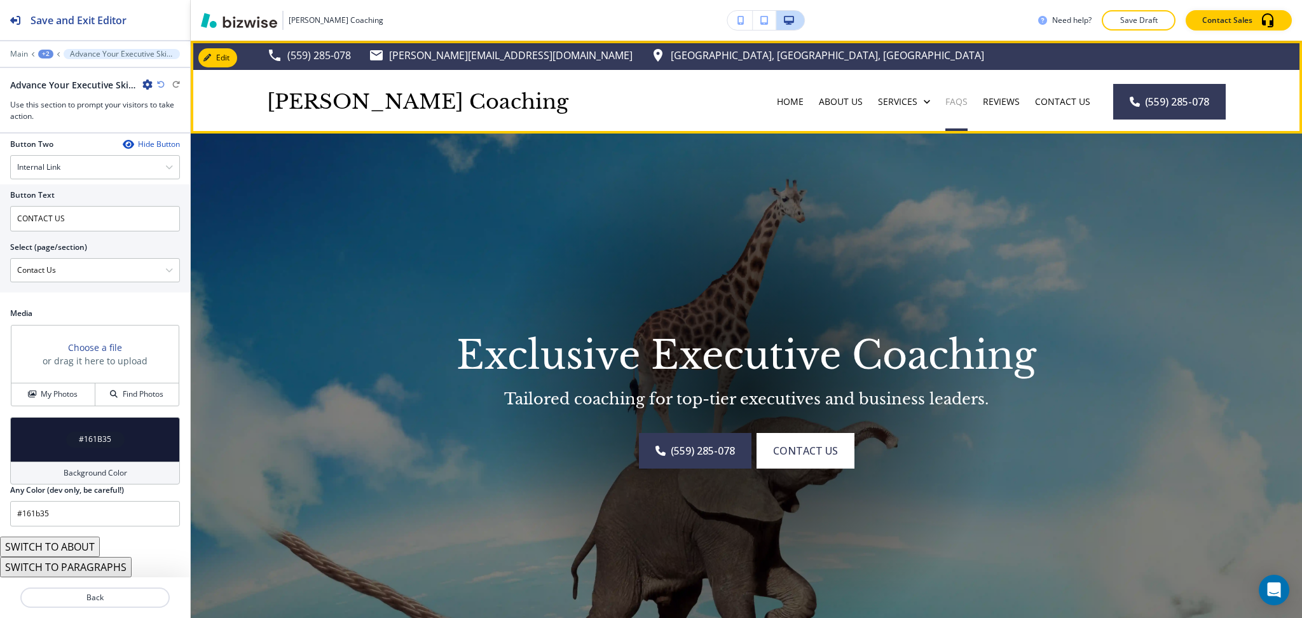
click at [954, 102] on p "FAQs" at bounding box center [956, 101] width 22 height 13
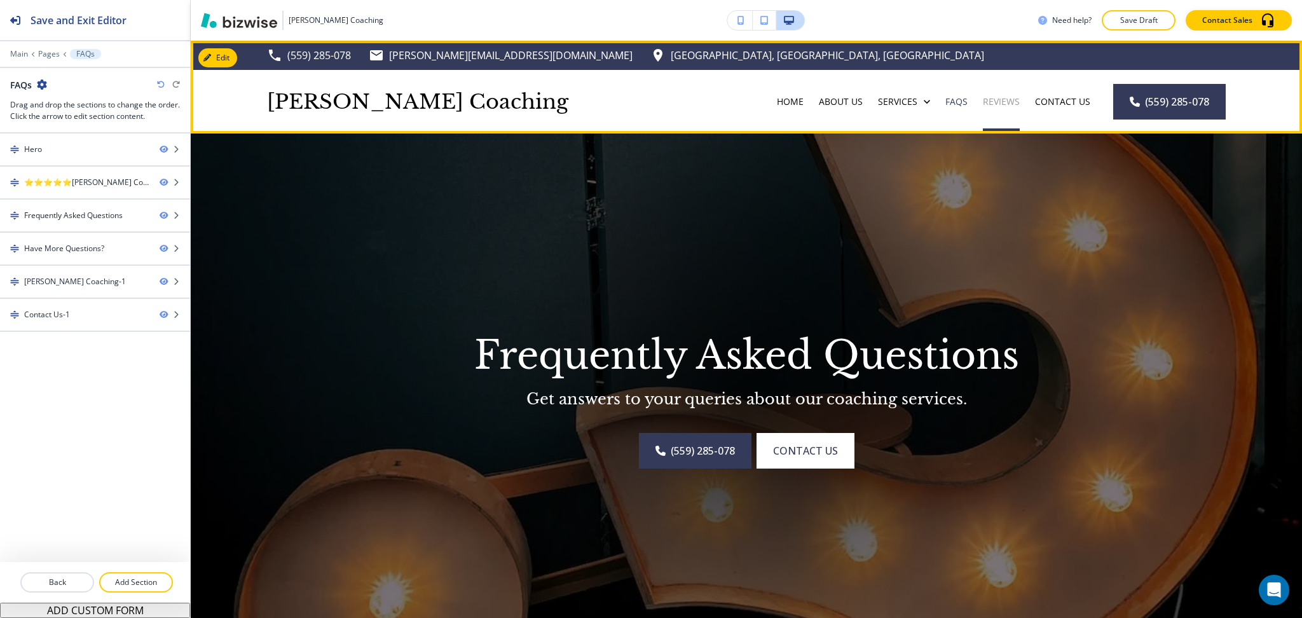
click at [1005, 101] on p "Reviews" at bounding box center [1001, 101] width 37 height 13
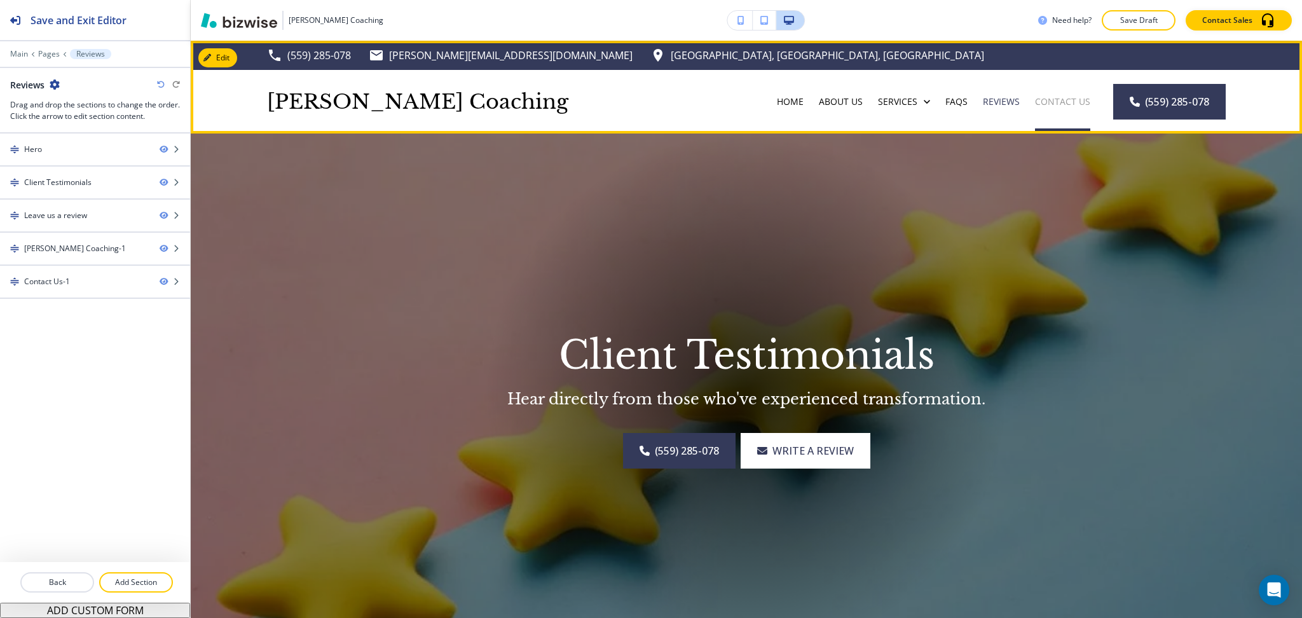
click at [1045, 107] on p "Contact Us" at bounding box center [1062, 101] width 55 height 13
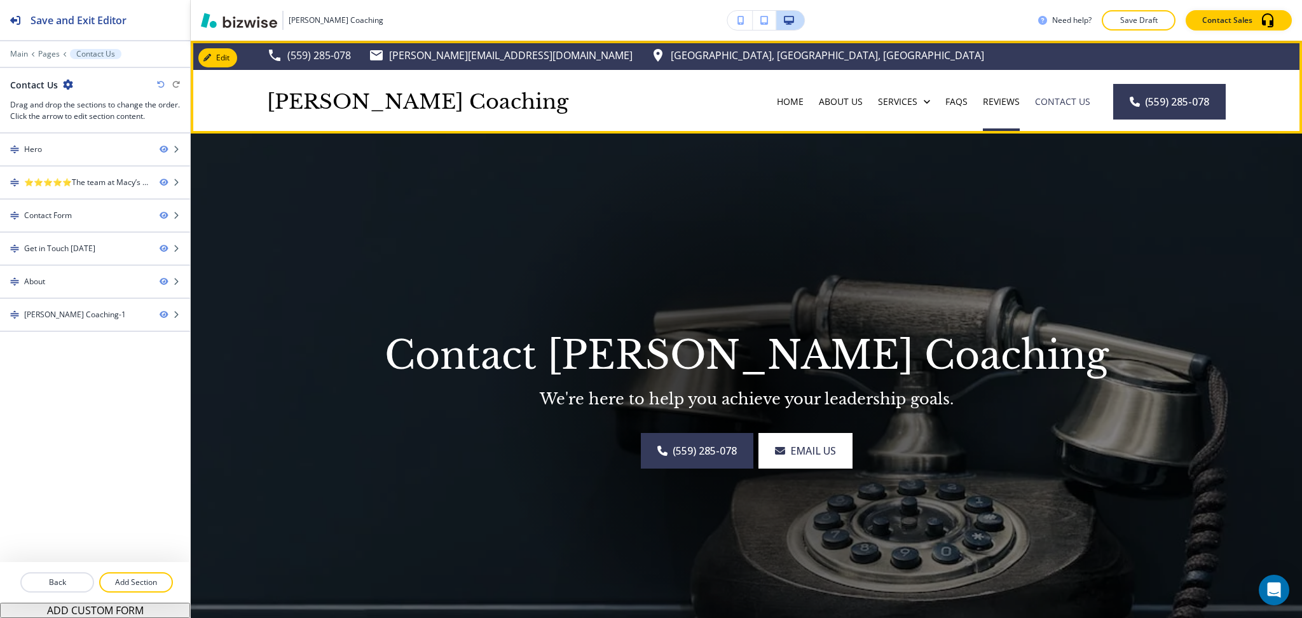
click at [991, 108] on div "Reviews" at bounding box center [1001, 102] width 52 height 64
click at [945, 106] on p "FAQs" at bounding box center [956, 101] width 22 height 13
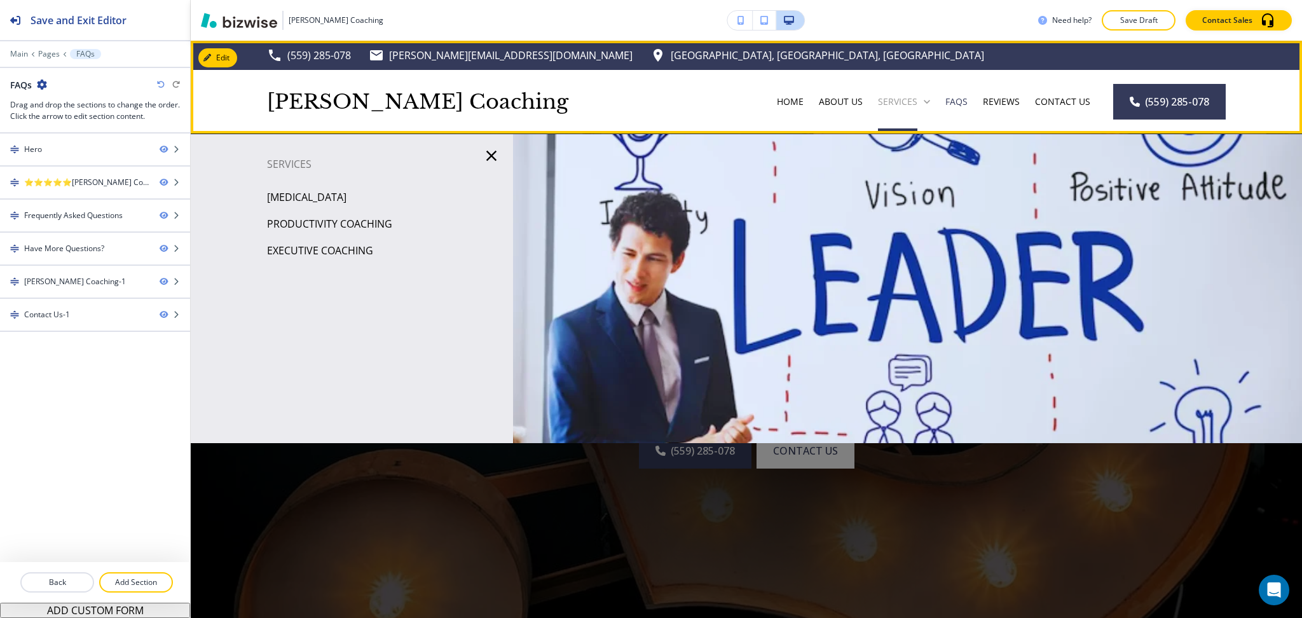
click at [908, 104] on div "Services" at bounding box center [904, 101] width 52 height 13
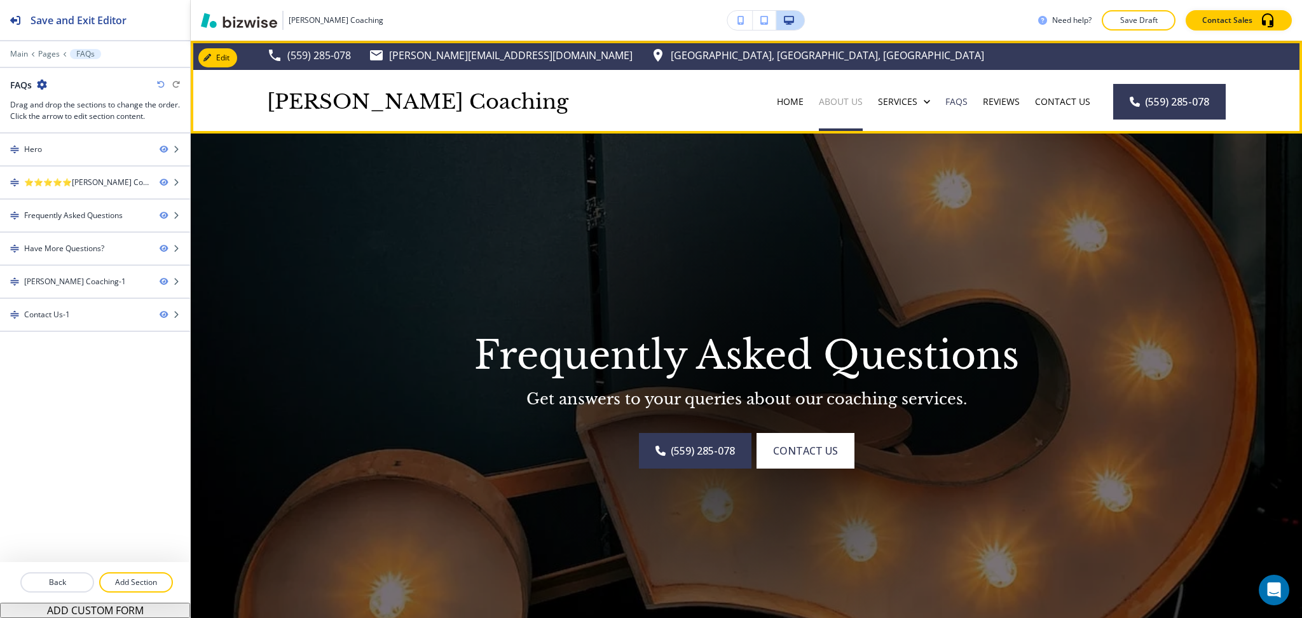
click at [839, 106] on p "About Us" at bounding box center [841, 101] width 44 height 13
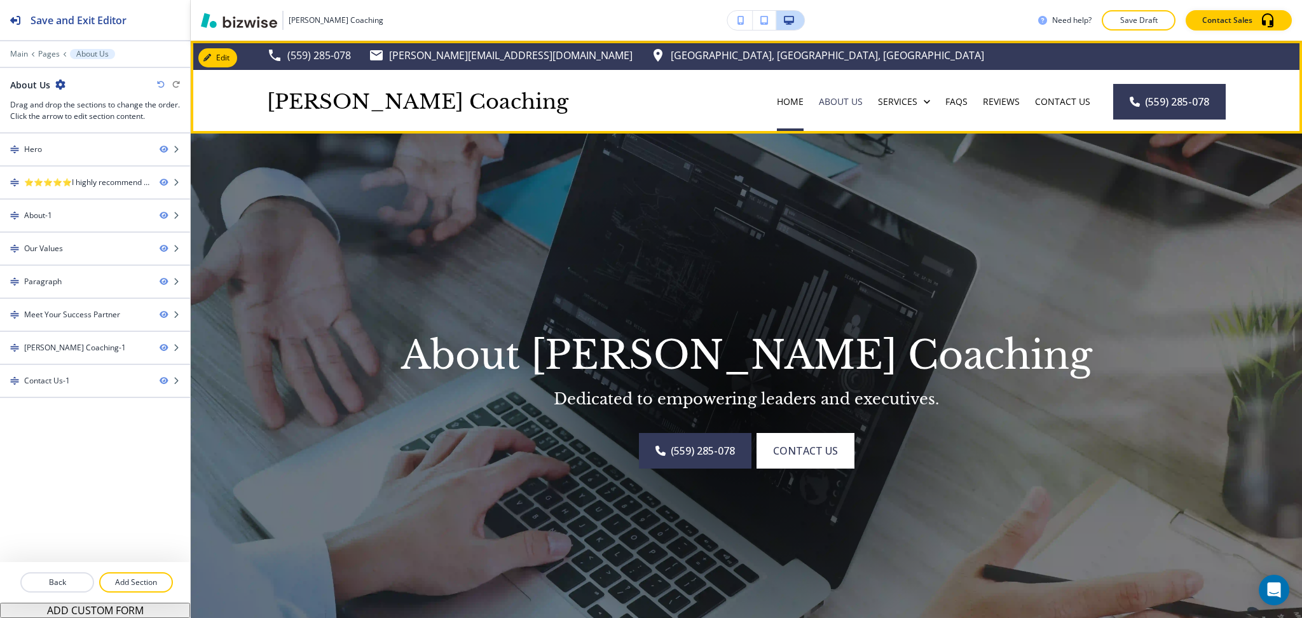
click at [769, 101] on div "Home" at bounding box center [790, 101] width 42 height 13
click at [777, 100] on p "Home" at bounding box center [790, 101] width 27 height 13
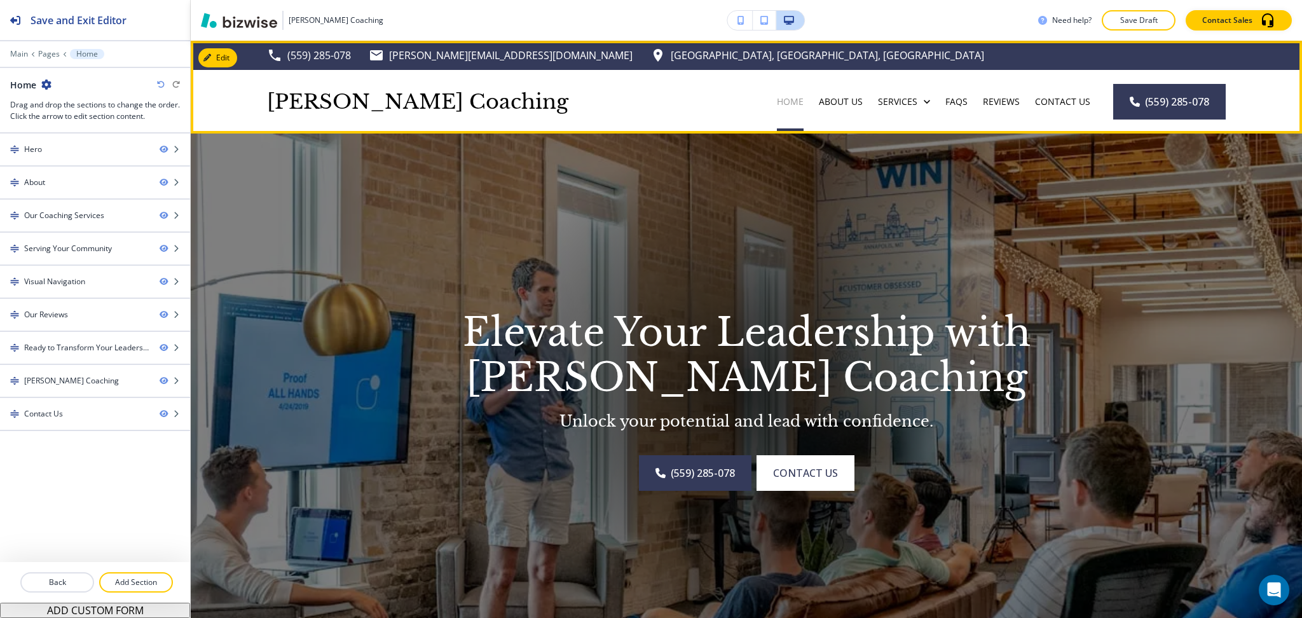
click at [784, 98] on p "Home" at bounding box center [790, 101] width 27 height 13
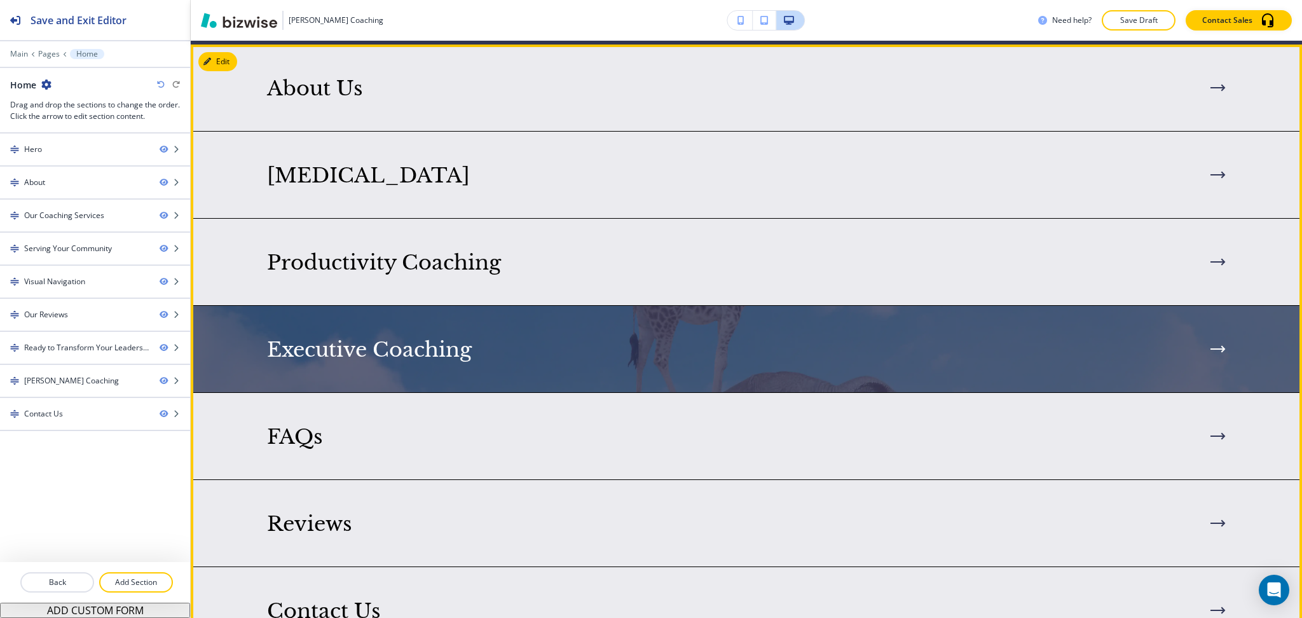
scroll to position [2035, 0]
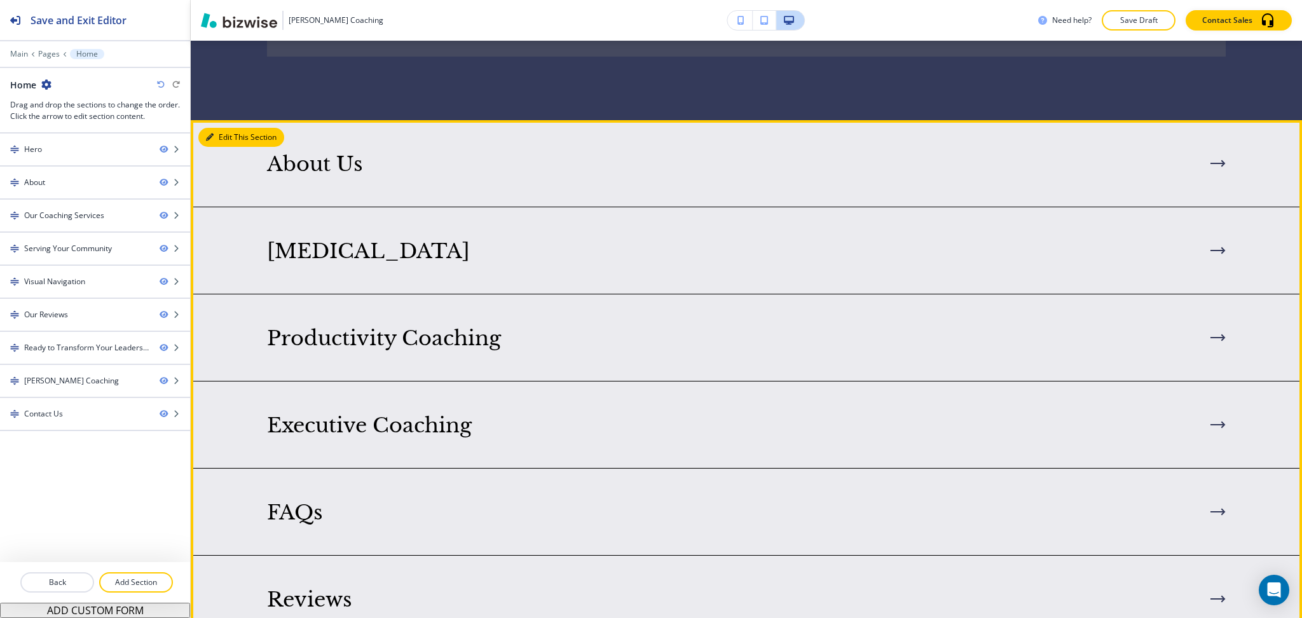
click at [228, 128] on button "Edit This Section" at bounding box center [241, 137] width 86 height 19
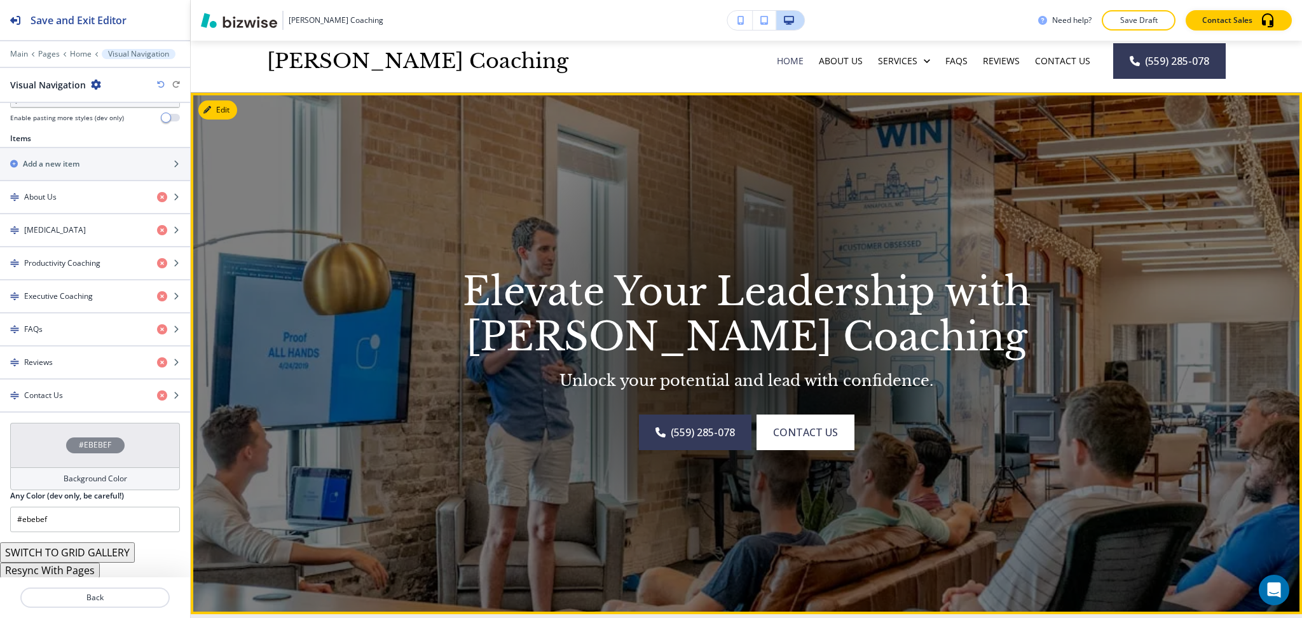
scroll to position [0, 0]
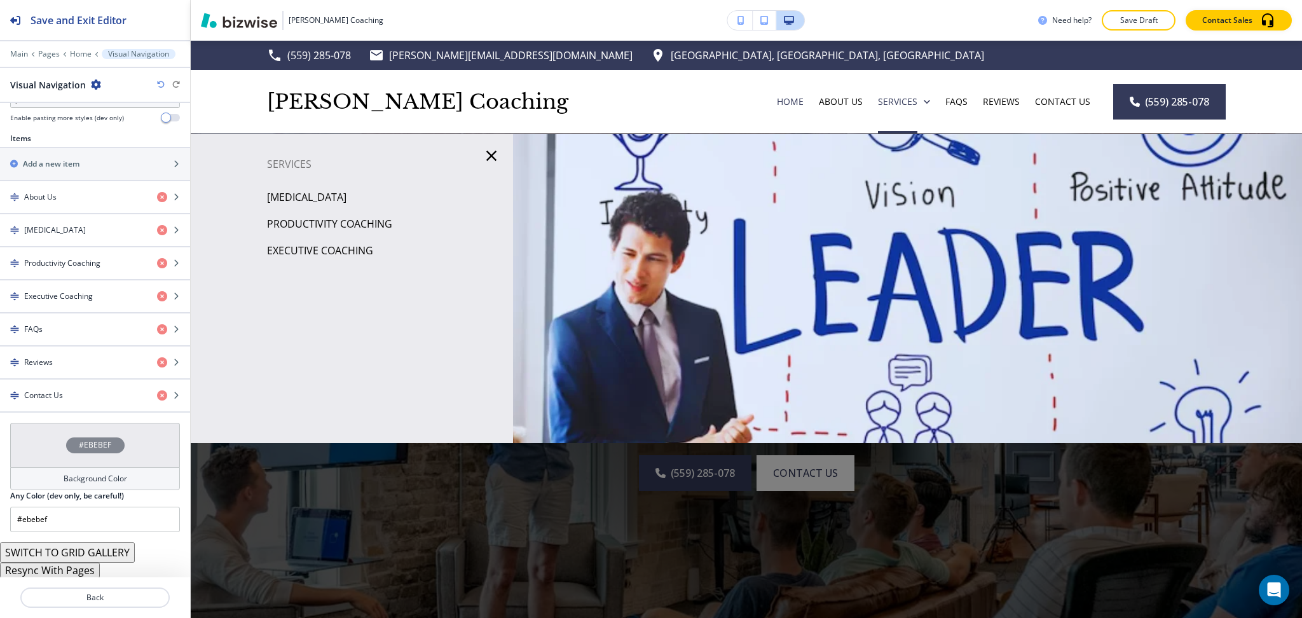
click at [336, 195] on p "[MEDICAL_DATA]" at bounding box center [306, 197] width 79 height 19
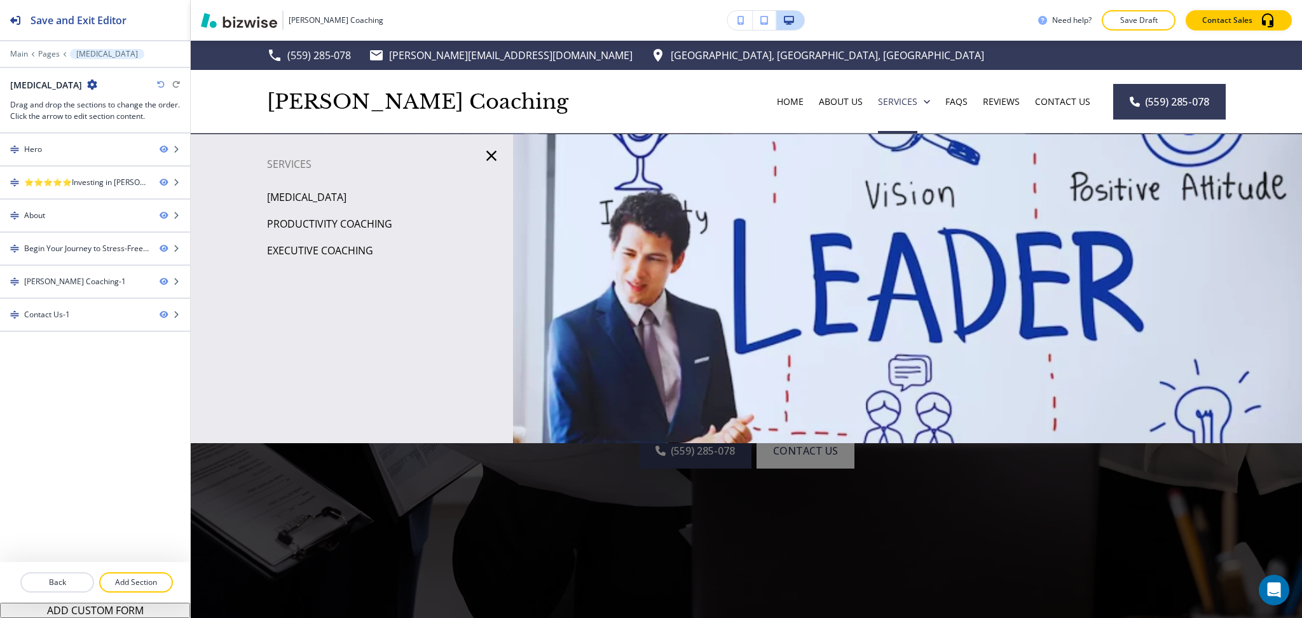
click at [322, 223] on p "Productivity Coaching" at bounding box center [329, 223] width 125 height 19
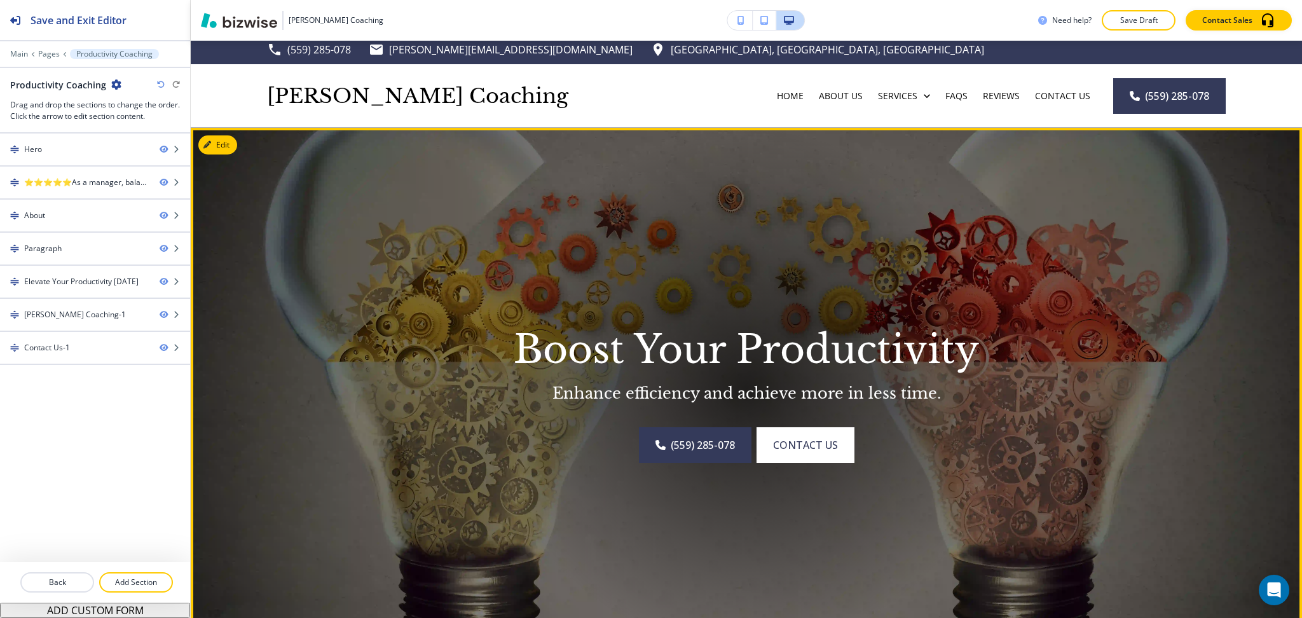
click at [812, 342] on p "Boost Your Productivity" at bounding box center [747, 349] width 814 height 45
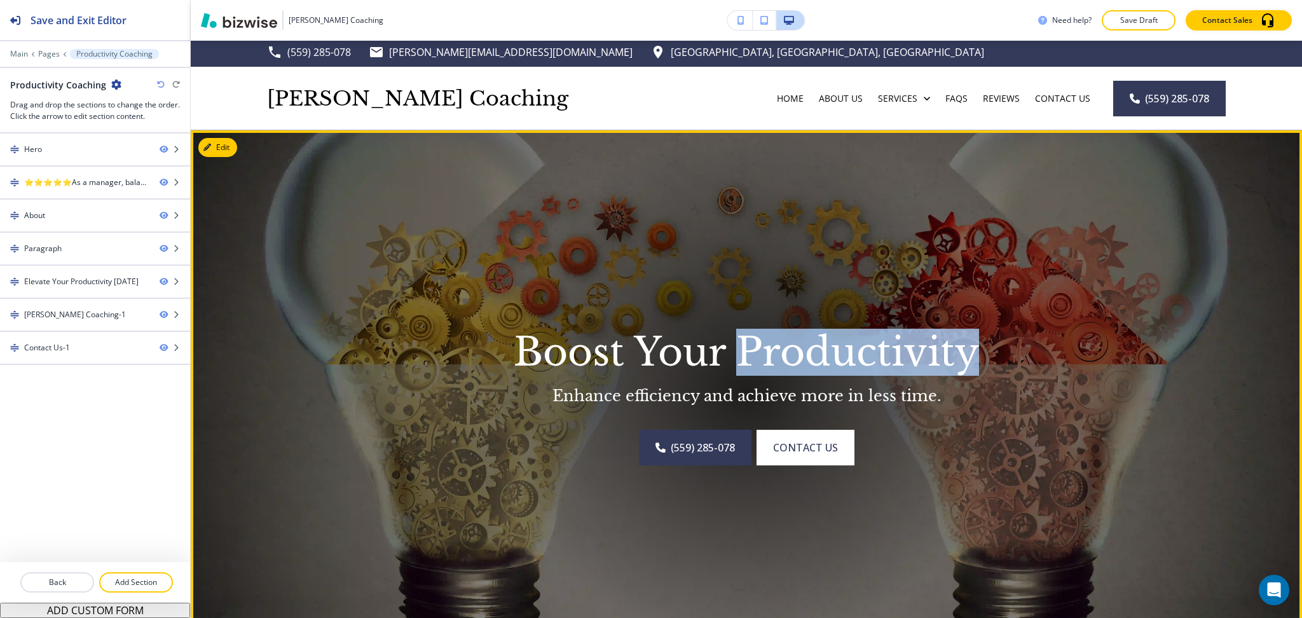
click at [813, 343] on p "Boost Your Productivity" at bounding box center [747, 352] width 814 height 45
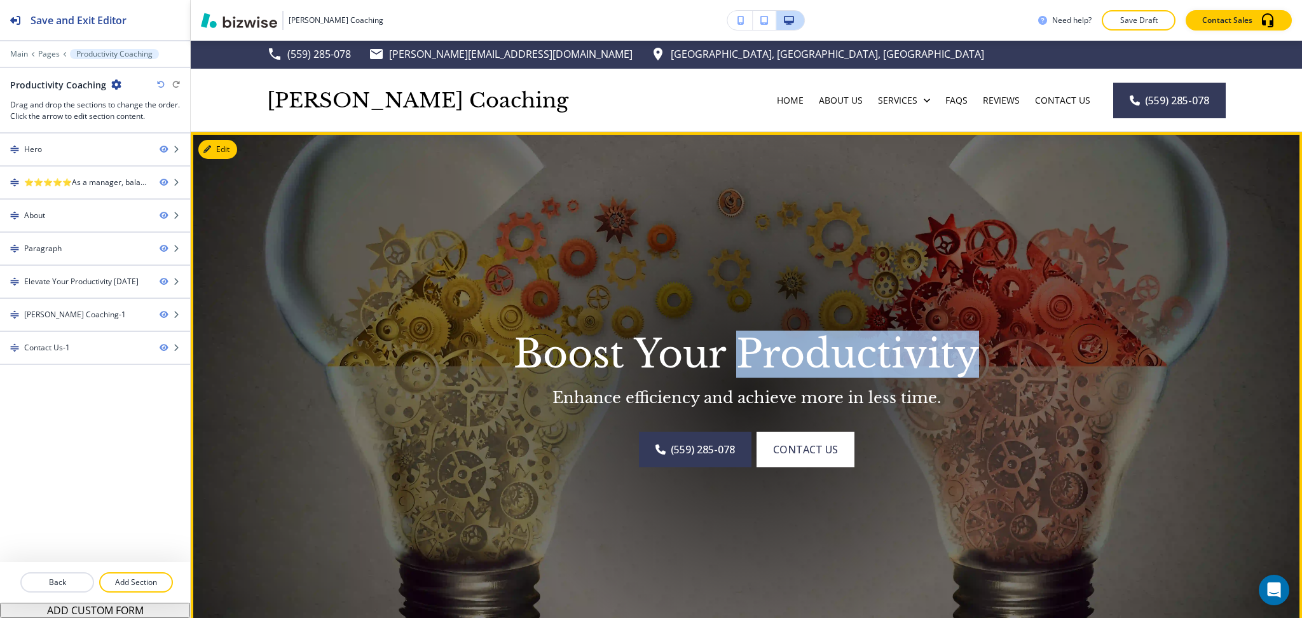
scroll to position [1, 0]
copy p "Productivity"
click at [207, 146] on icon "button" at bounding box center [210, 150] width 8 height 8
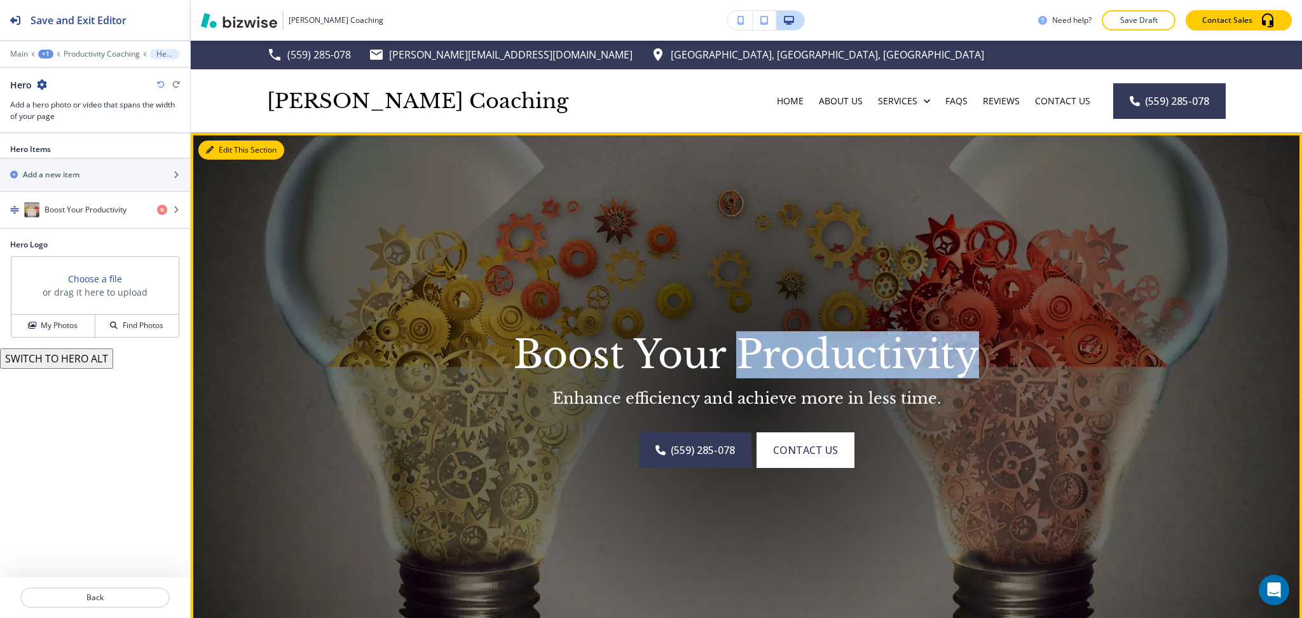
scroll to position [93, 0]
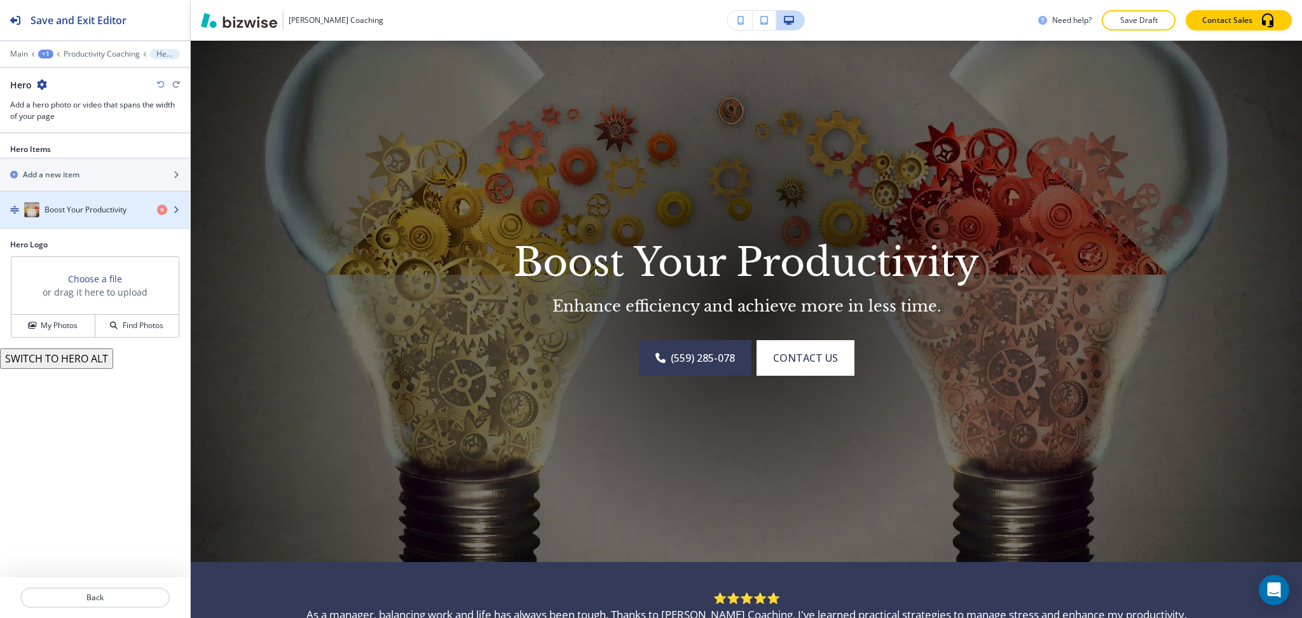
click at [108, 211] on h4 "Boost Your Productivity" at bounding box center [86, 209] width 82 height 11
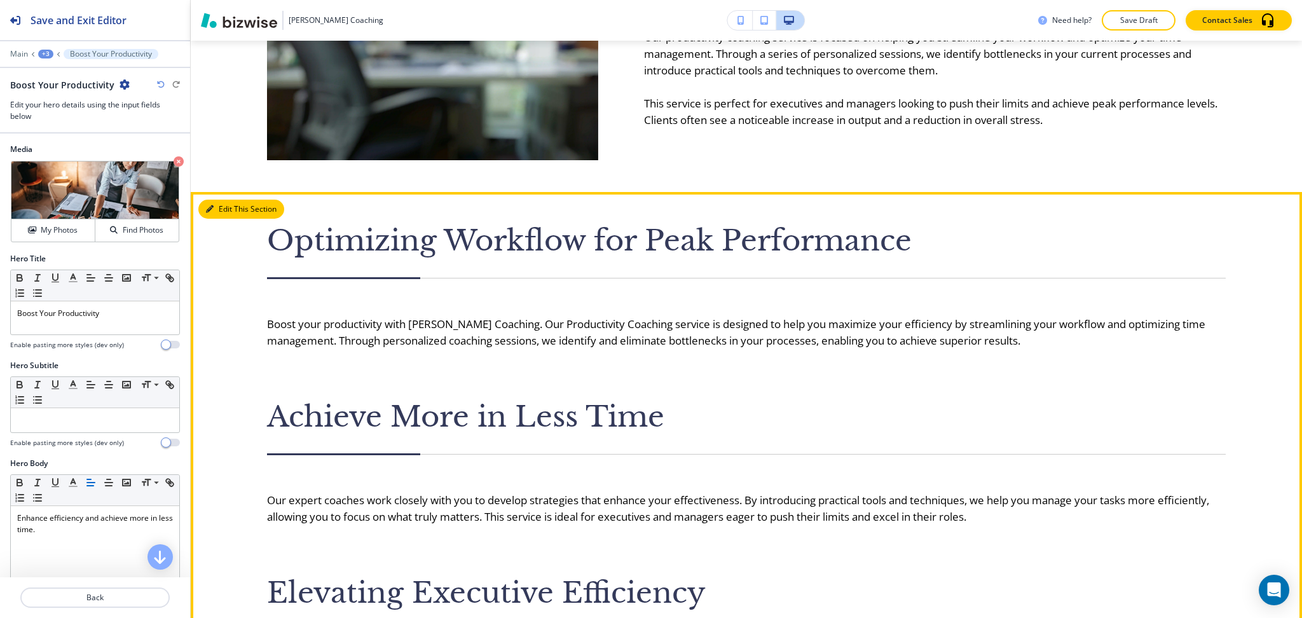
scroll to position [918, 0]
click at [217, 213] on button "Edit This Section" at bounding box center [241, 208] width 86 height 19
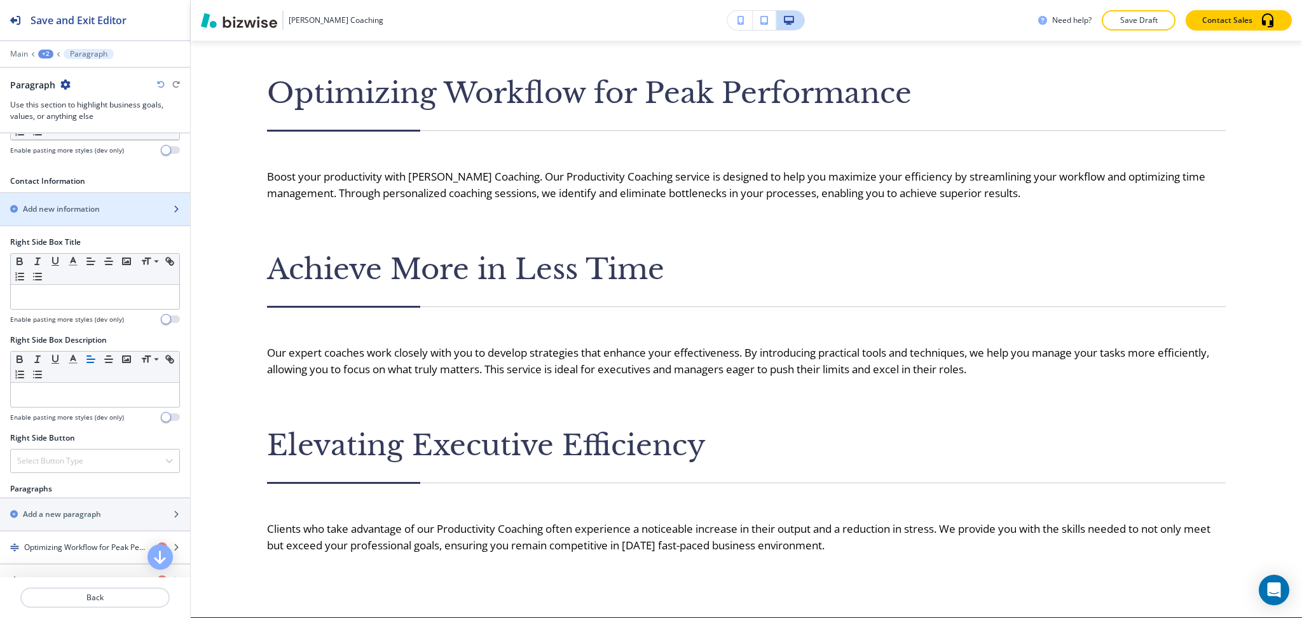
scroll to position [423, 0]
click at [47, 211] on h2 "Add new information" at bounding box center [61, 208] width 77 height 11
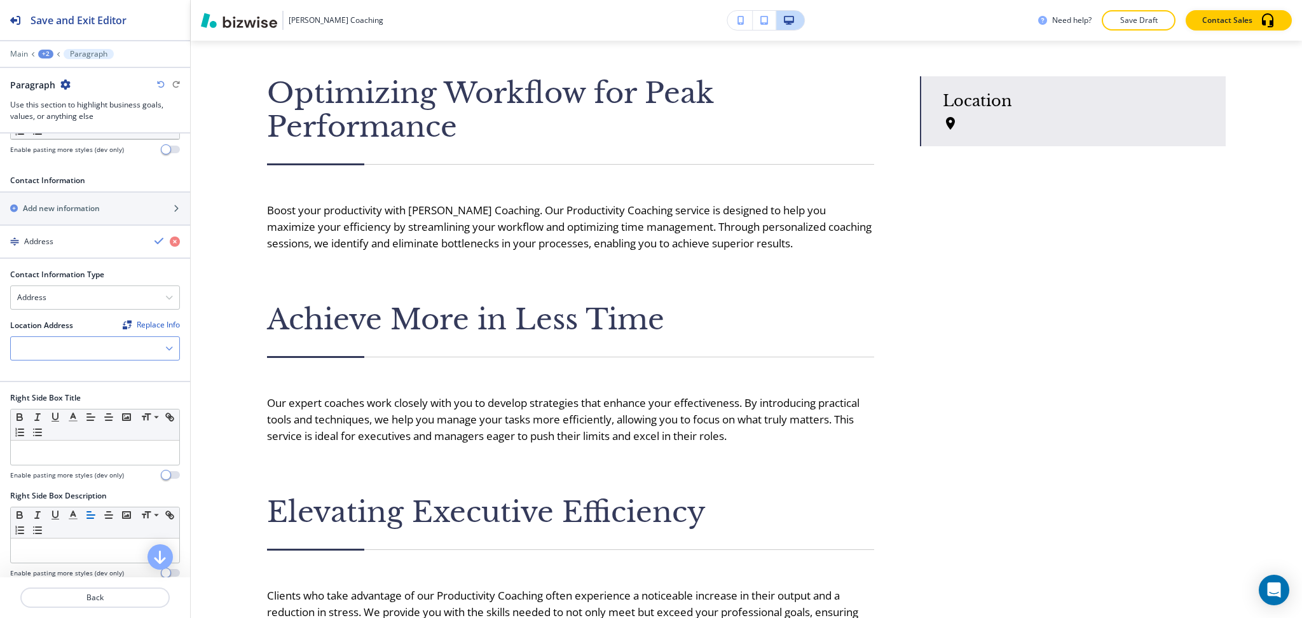
click at [165, 345] on icon "button" at bounding box center [169, 349] width 8 height 8
click at [105, 361] on div "[GEOGRAPHIC_DATA], [GEOGRAPHIC_DATA], [GEOGRAPHIC_DATA]" at bounding box center [95, 376] width 168 height 33
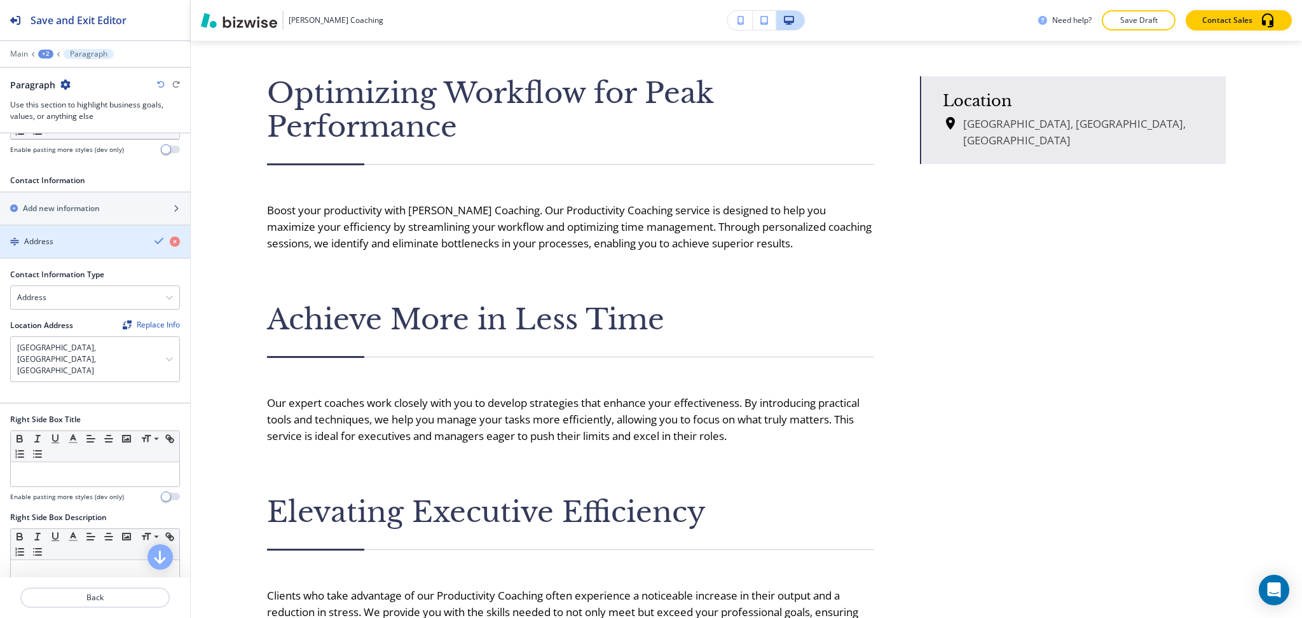
click at [155, 238] on icon "button" at bounding box center [160, 241] width 10 height 10
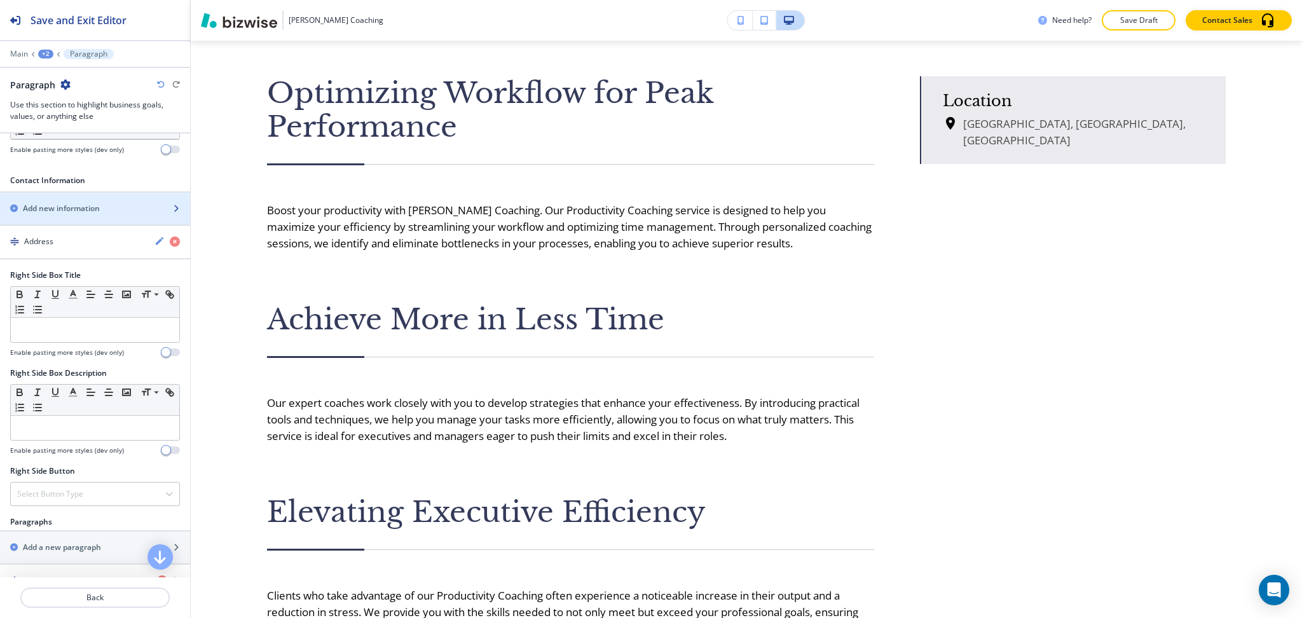
click at [58, 203] on h2 "Add new information" at bounding box center [61, 208] width 77 height 11
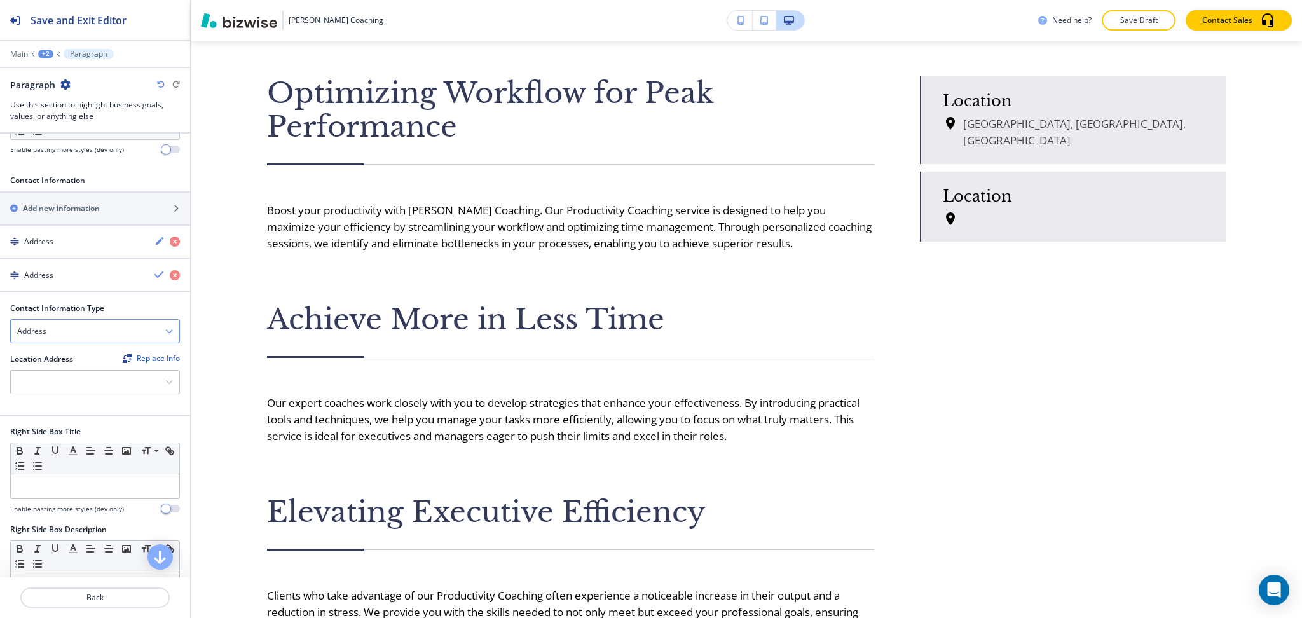
click at [151, 331] on div "Address" at bounding box center [95, 331] width 168 height 23
click at [79, 354] on h4 "Email Address" at bounding box center [95, 353] width 156 height 11
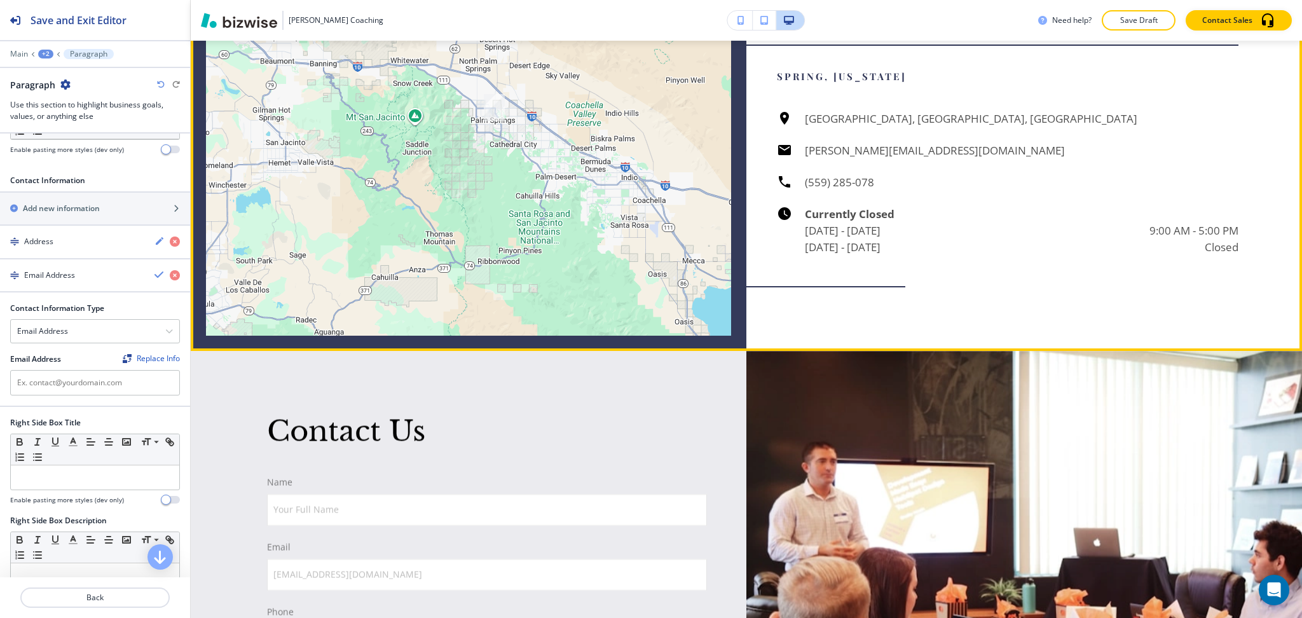
scroll to position [2252, 0]
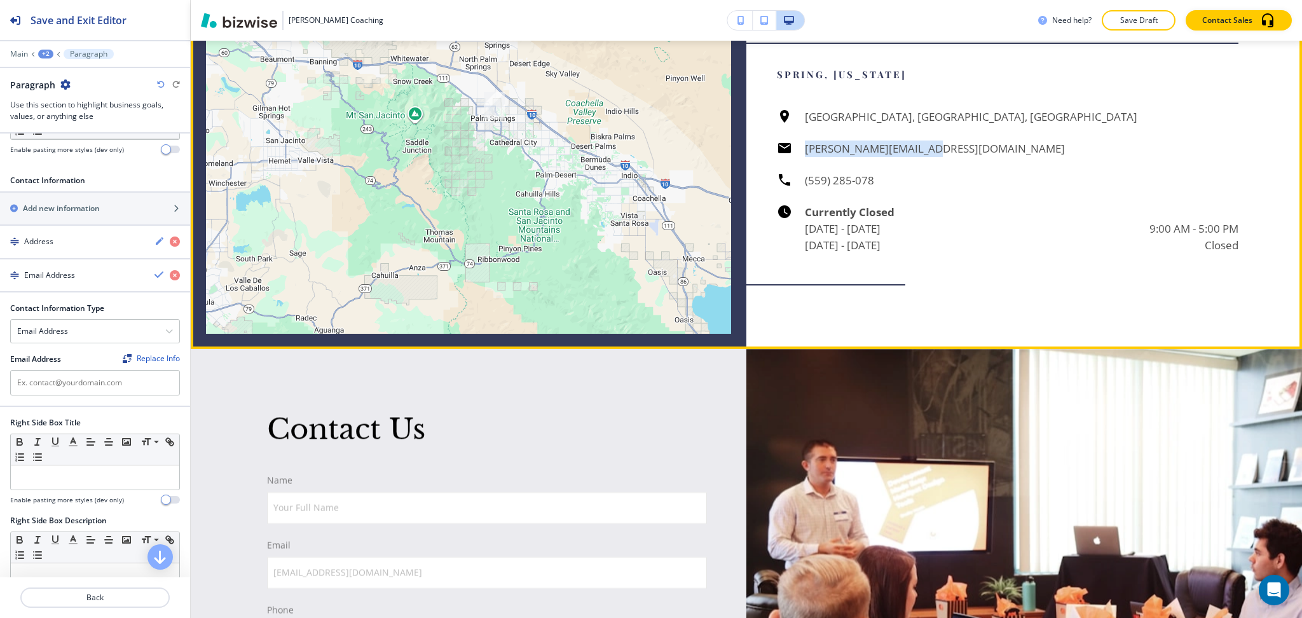
drag, startPoint x: 942, startPoint y: 139, endPoint x: 792, endPoint y: 139, distance: 150.1
click at [792, 139] on div "Palm Springs, CA, USA jim@macys-hipnosis.com (559) 285-078 Currently Closed Mon…" at bounding box center [1008, 181] width 462 height 145
copy h6 "[PERSON_NAME][EMAIL_ADDRESS][DOMAIN_NAME]"
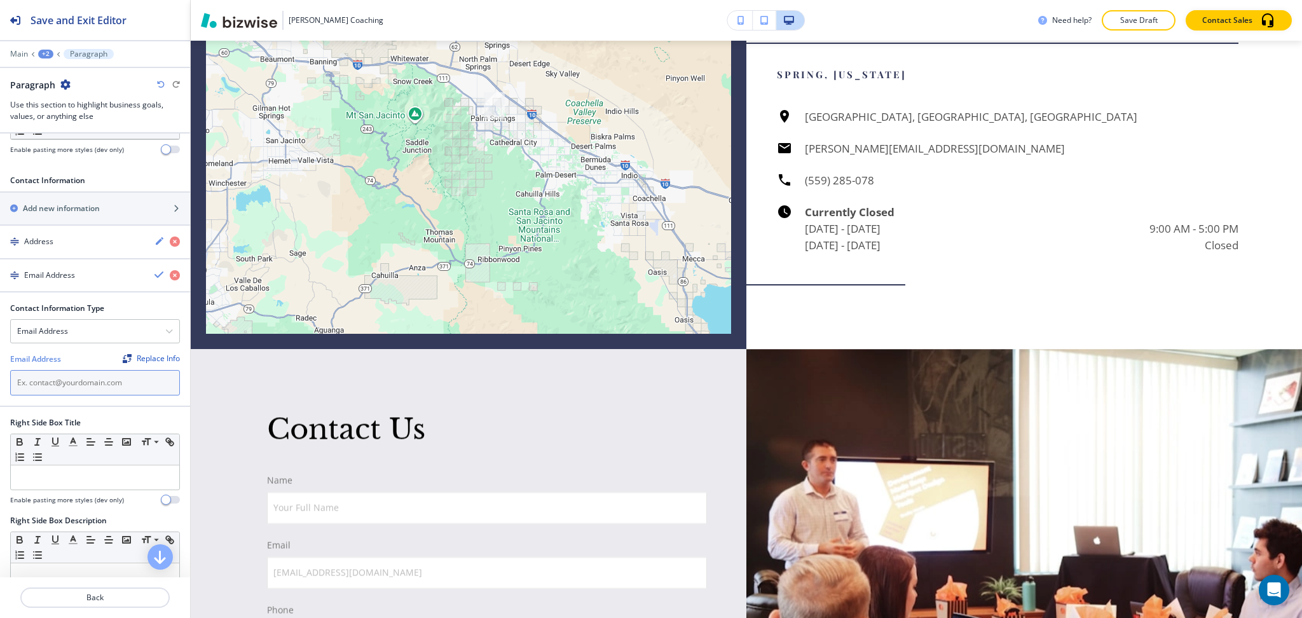
click at [85, 380] on input "text" at bounding box center [95, 382] width 170 height 25
paste input "[PERSON_NAME][EMAIL_ADDRESS][DOMAIN_NAME]"
type input "[PERSON_NAME][EMAIL_ADDRESS][DOMAIN_NAME]"
click at [155, 273] on icon "button" at bounding box center [160, 275] width 10 height 10
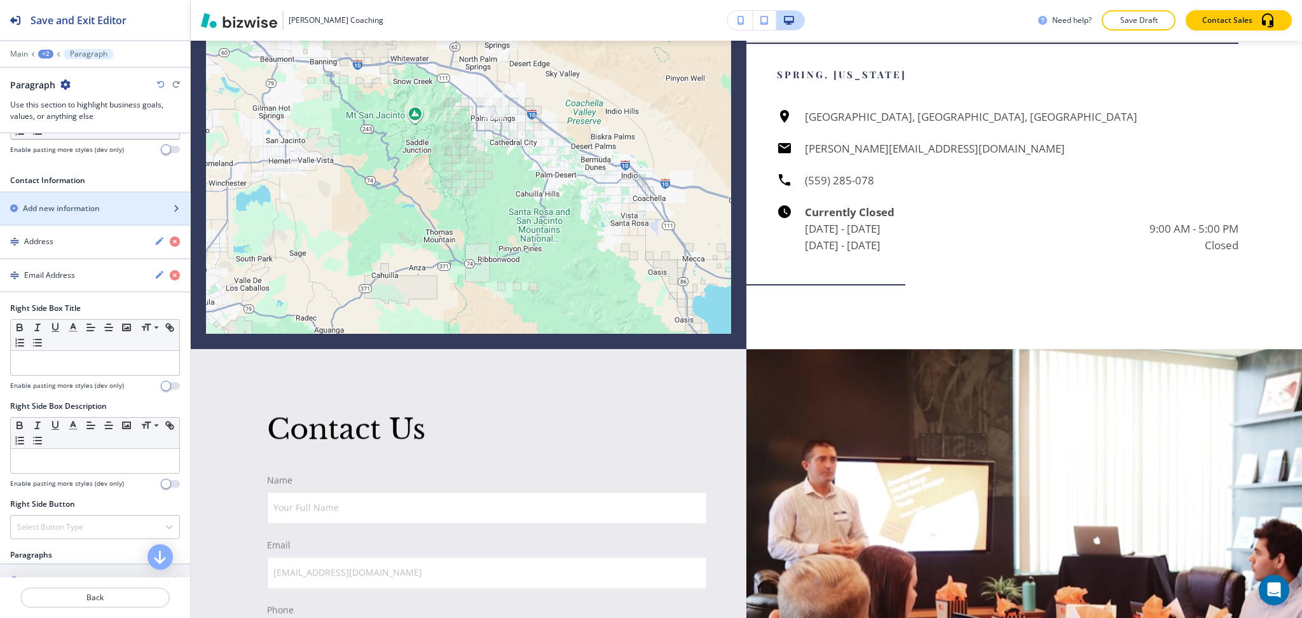
click at [107, 211] on div "Add new information" at bounding box center [81, 208] width 162 height 11
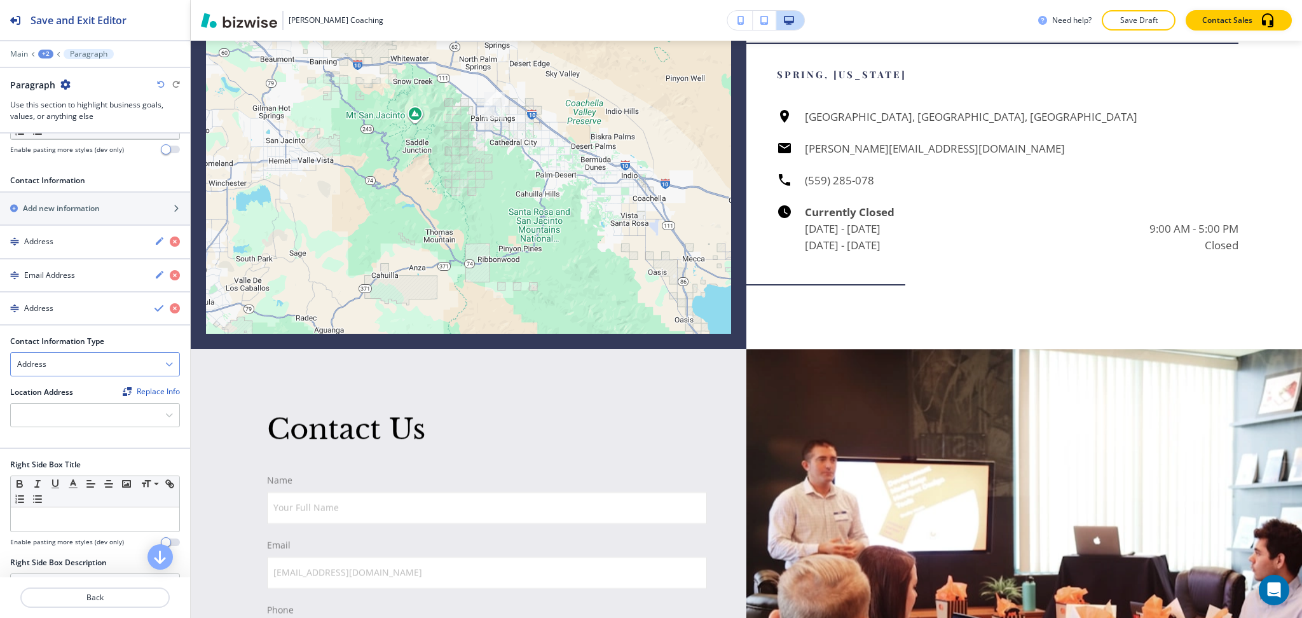
click at [160, 364] on div "Address" at bounding box center [95, 364] width 168 height 23
click at [86, 403] on h4 "Phone Number" at bounding box center [95, 407] width 156 height 11
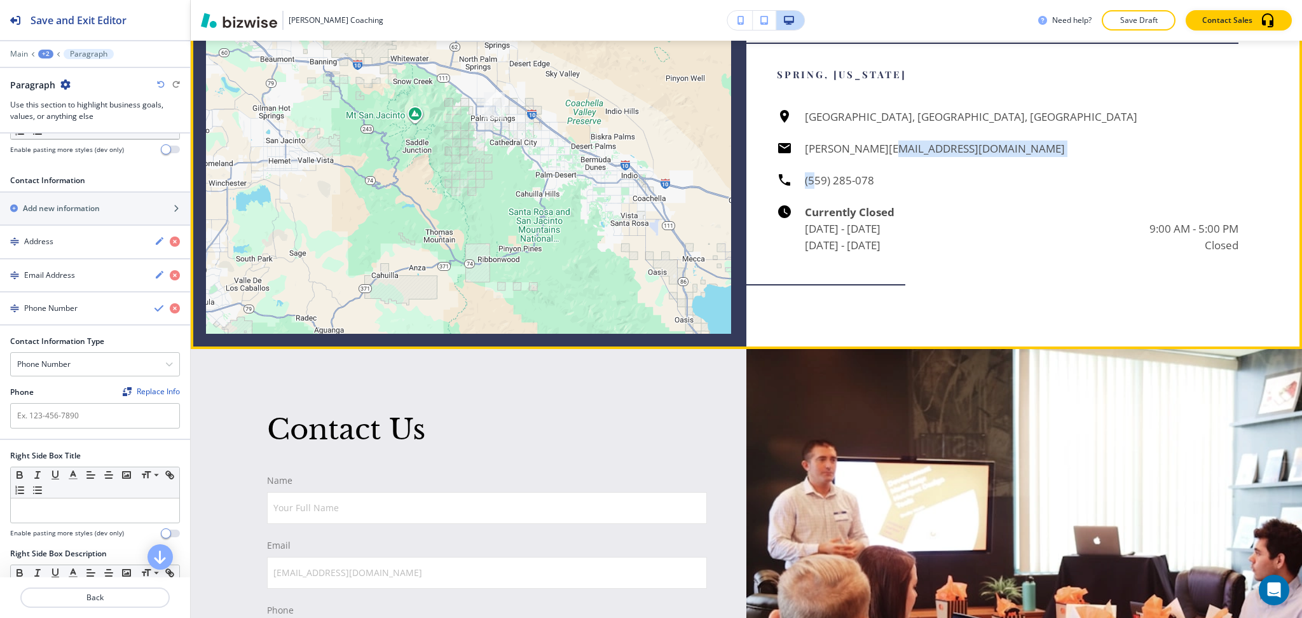
drag, startPoint x: 890, startPoint y: 170, endPoint x: 808, endPoint y: 174, distance: 82.1
click at [808, 174] on div "Palm Springs, CA, USA jim@macys-hipnosis.com (559) 285-078 Currently Closed Mon…" at bounding box center [1008, 181] width 462 height 145
click at [893, 181] on div "Palm Springs, CA, USA jim@macys-hipnosis.com (559) 285-078 Currently Closed Mon…" at bounding box center [1008, 181] width 462 height 145
drag, startPoint x: 882, startPoint y: 181, endPoint x: 603, endPoint y: 245, distance: 286.4
click at [795, 174] on div "Palm Springs, CA, USA jim@macys-hipnosis.com (559) 285-078 Currently Closed Mon…" at bounding box center [1008, 181] width 462 height 145
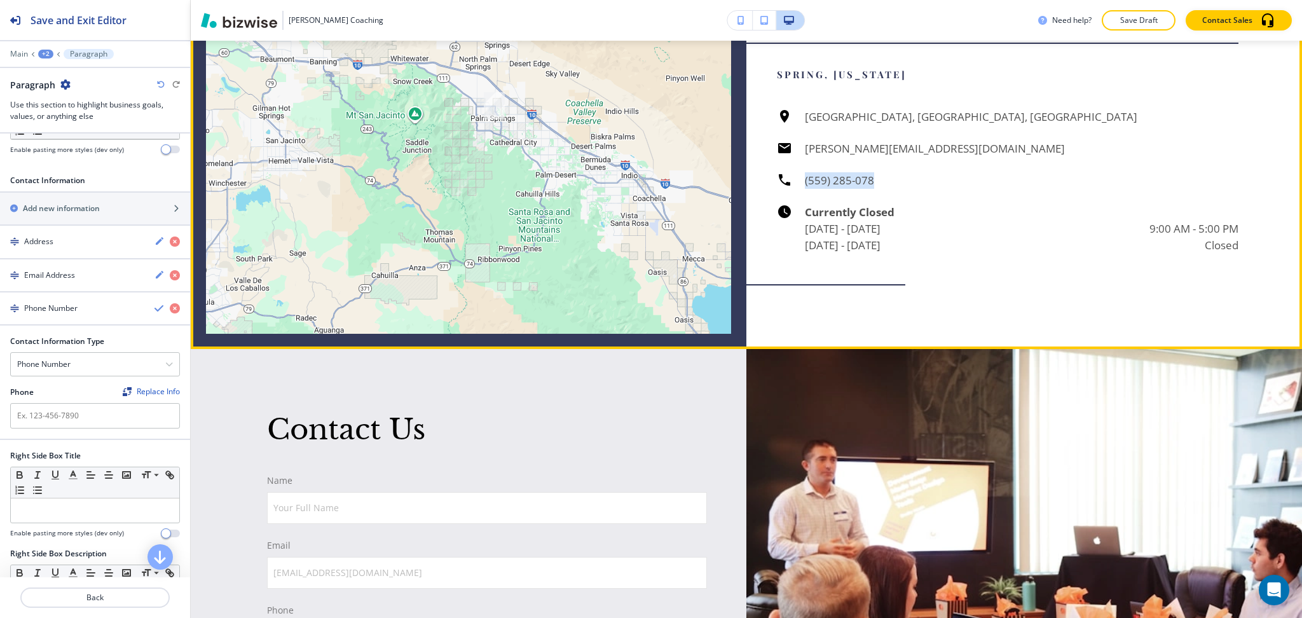
copy h6 "(559) 285-078"
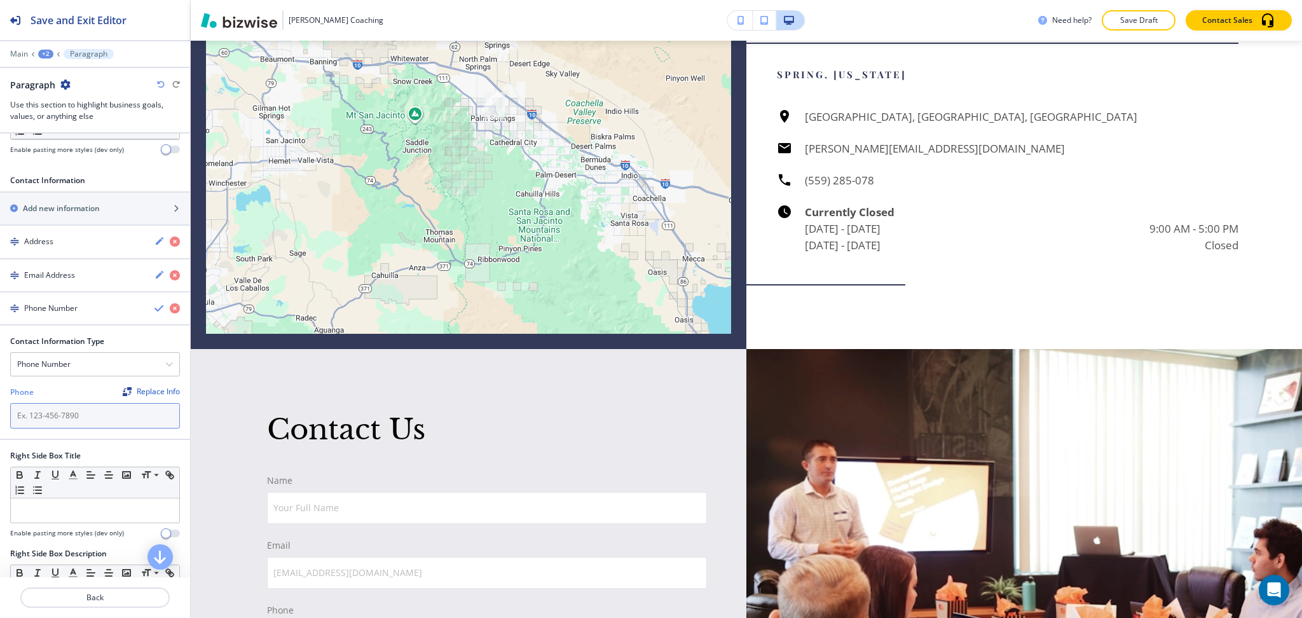
click at [80, 416] on input "text" at bounding box center [95, 415] width 170 height 25
paste input "(559) 285-078"
type input "(559) 285-078"
click at [155, 305] on icon "button" at bounding box center [160, 308] width 10 height 10
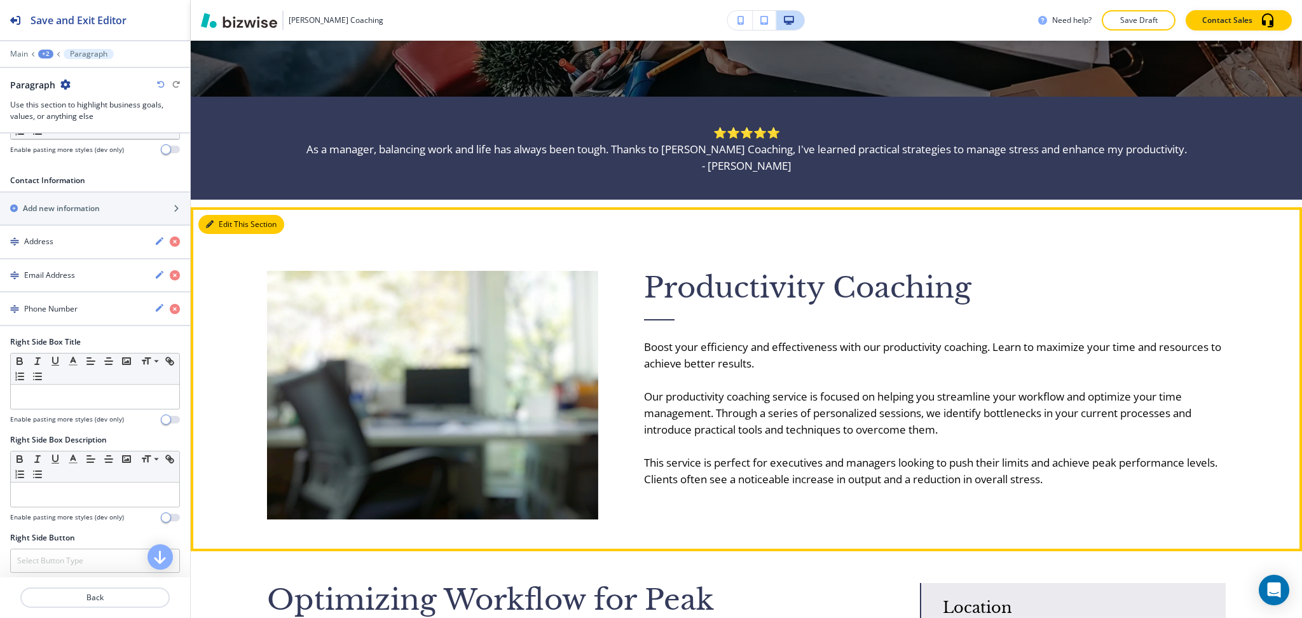
click at [218, 220] on button "Edit This Section" at bounding box center [241, 224] width 86 height 19
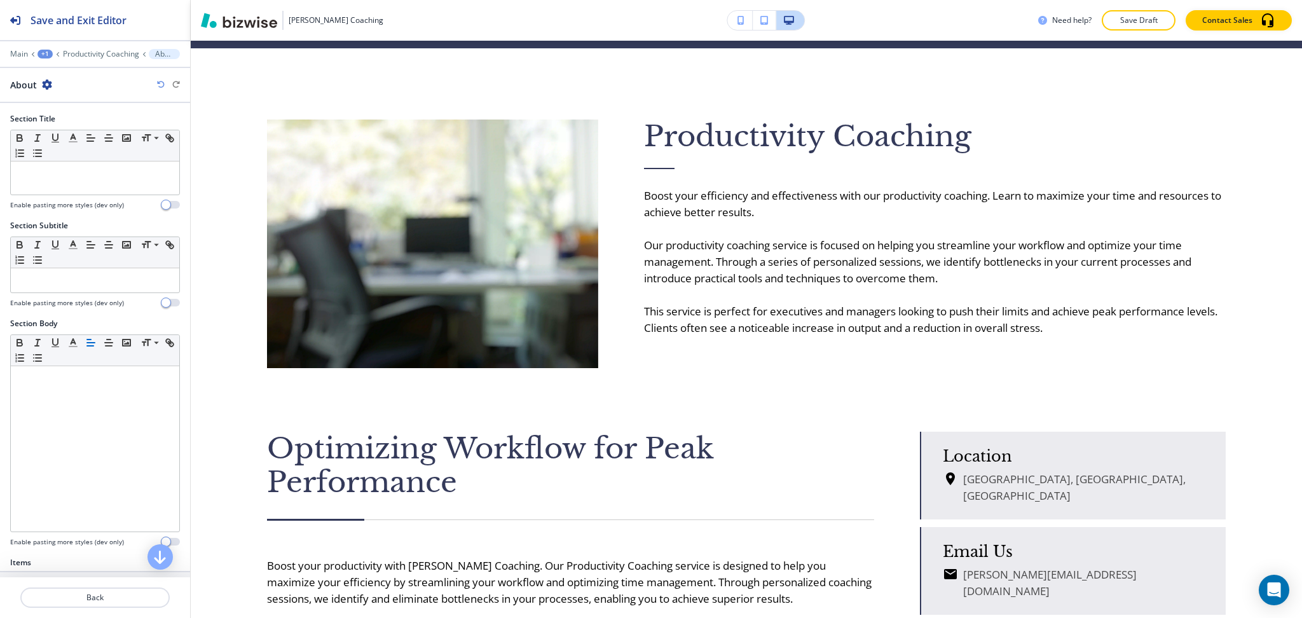
scroll to position [725, 0]
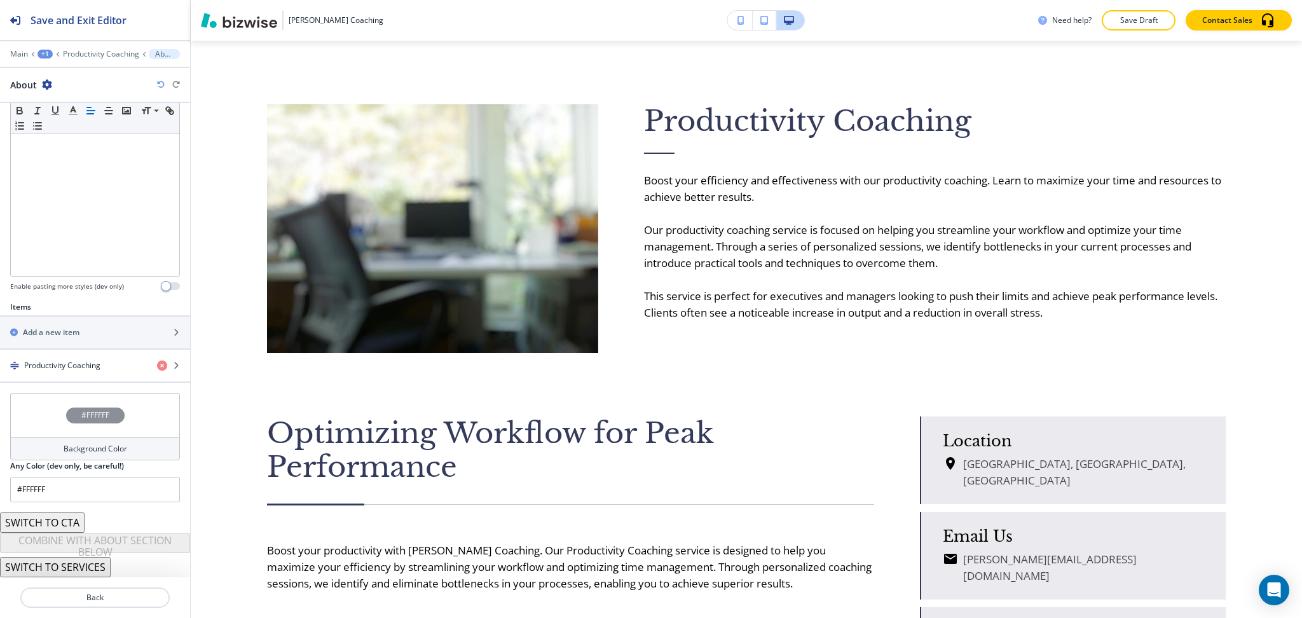
click at [120, 441] on div "Background Color" at bounding box center [95, 448] width 170 height 23
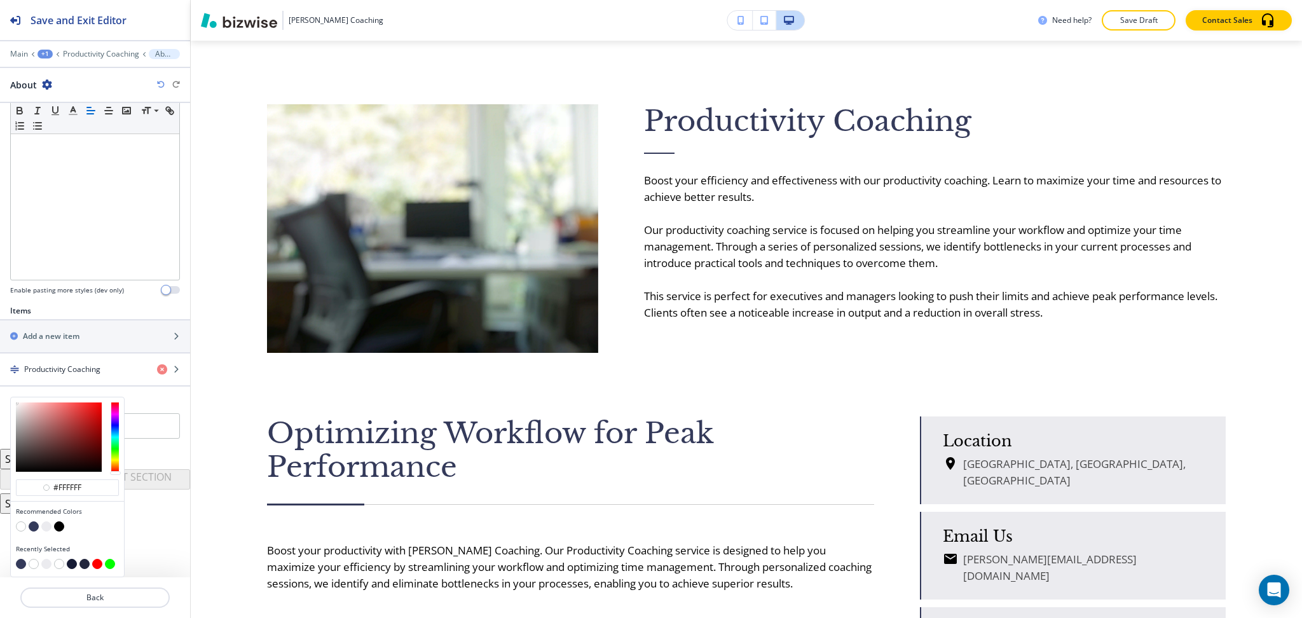
click at [46, 527] on button "button" at bounding box center [46, 526] width 10 height 10
type input "#ebebef"
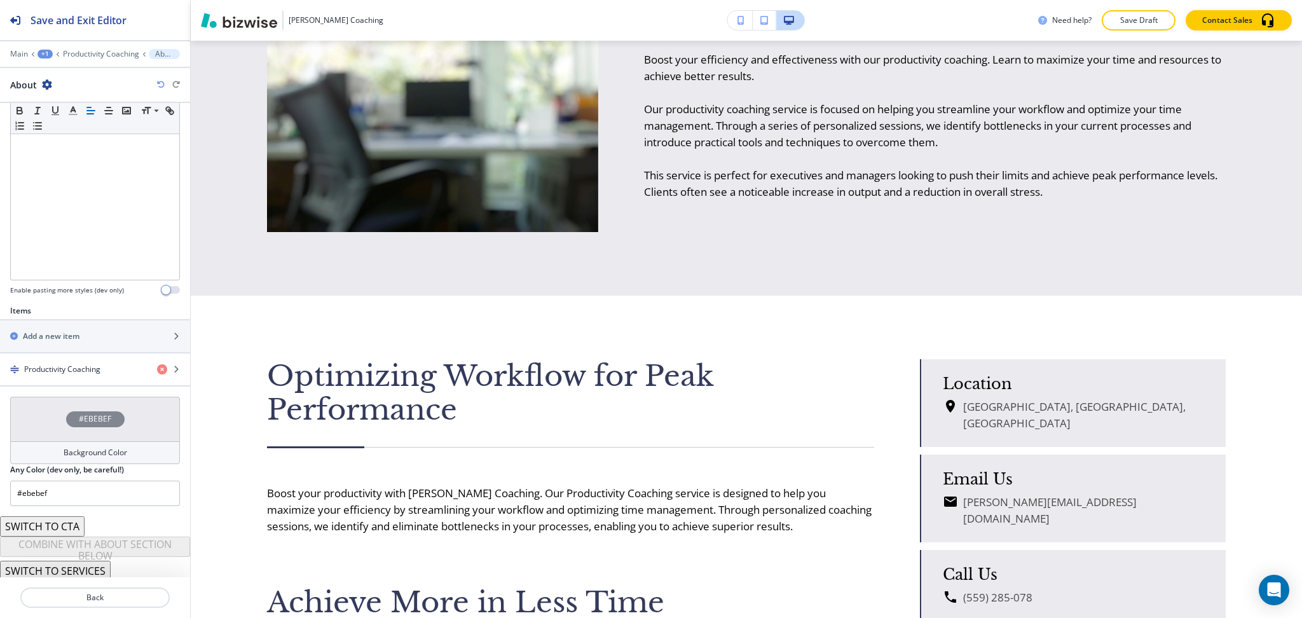
scroll to position [597, 0]
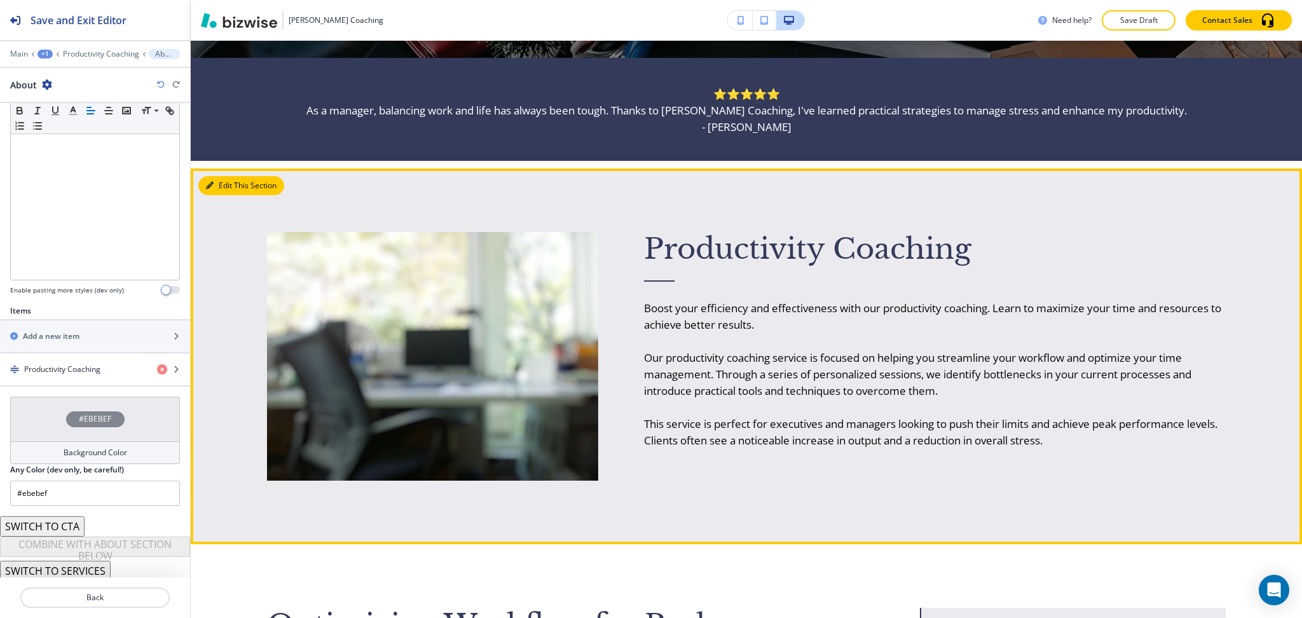
click at [221, 188] on button "Edit This Section" at bounding box center [241, 185] width 86 height 19
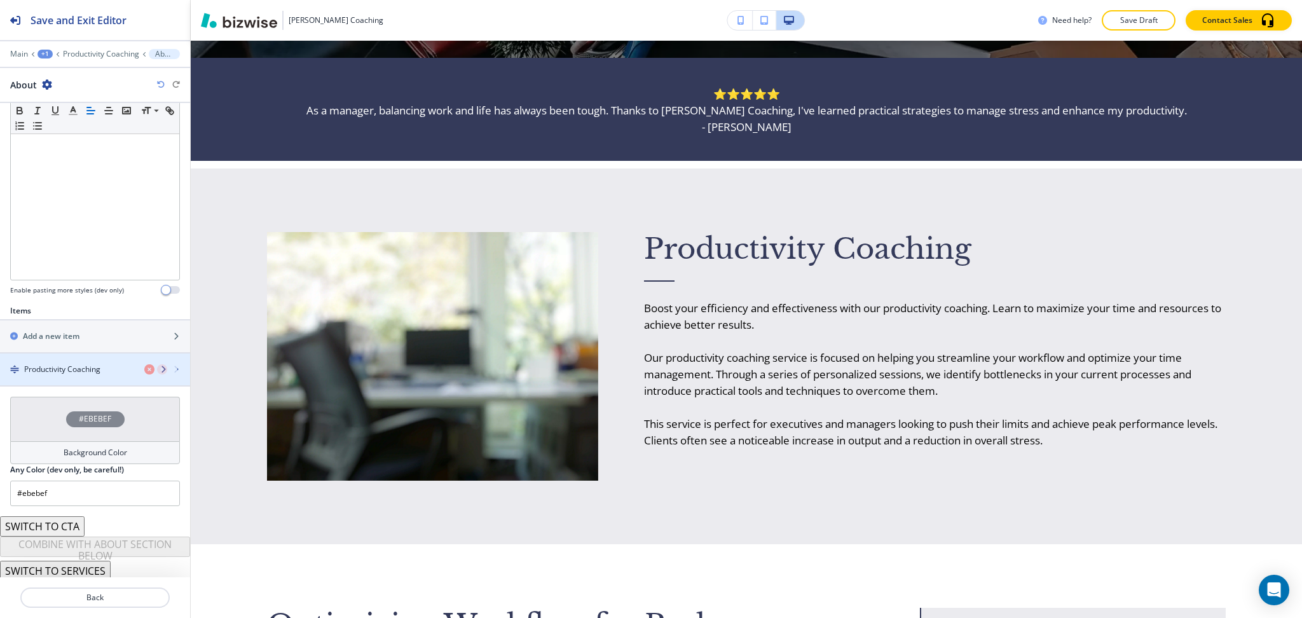
click at [70, 374] on h4 "Productivity Coaching" at bounding box center [62, 369] width 76 height 11
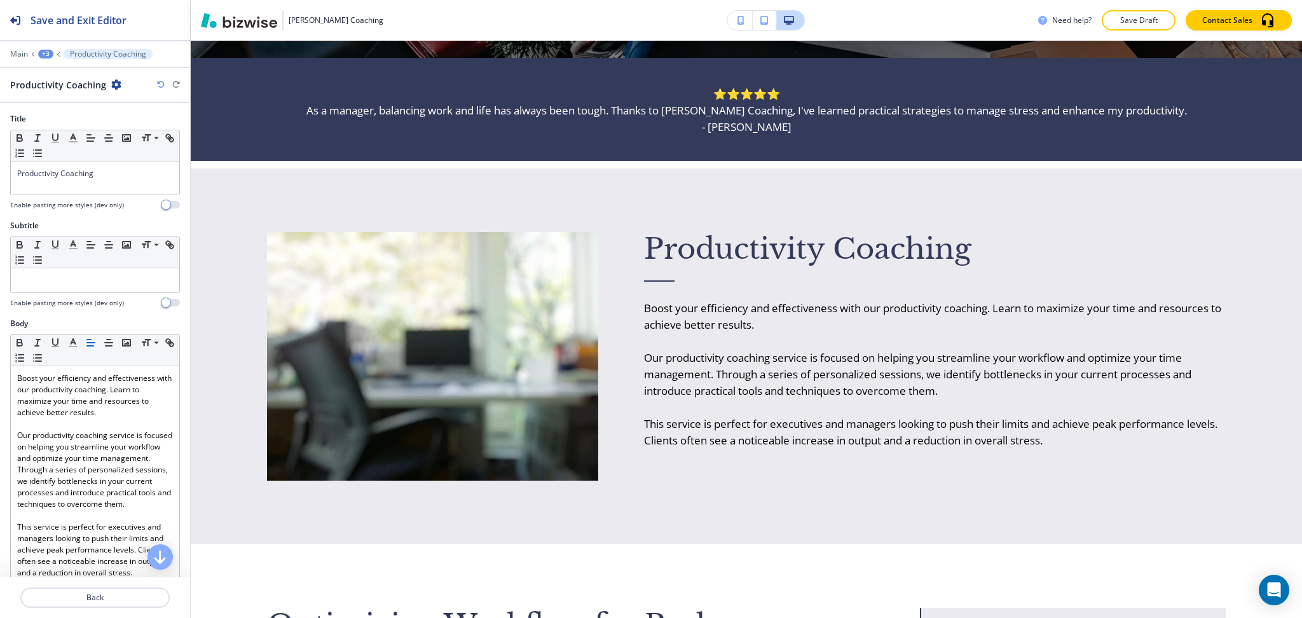
scroll to position [725, 0]
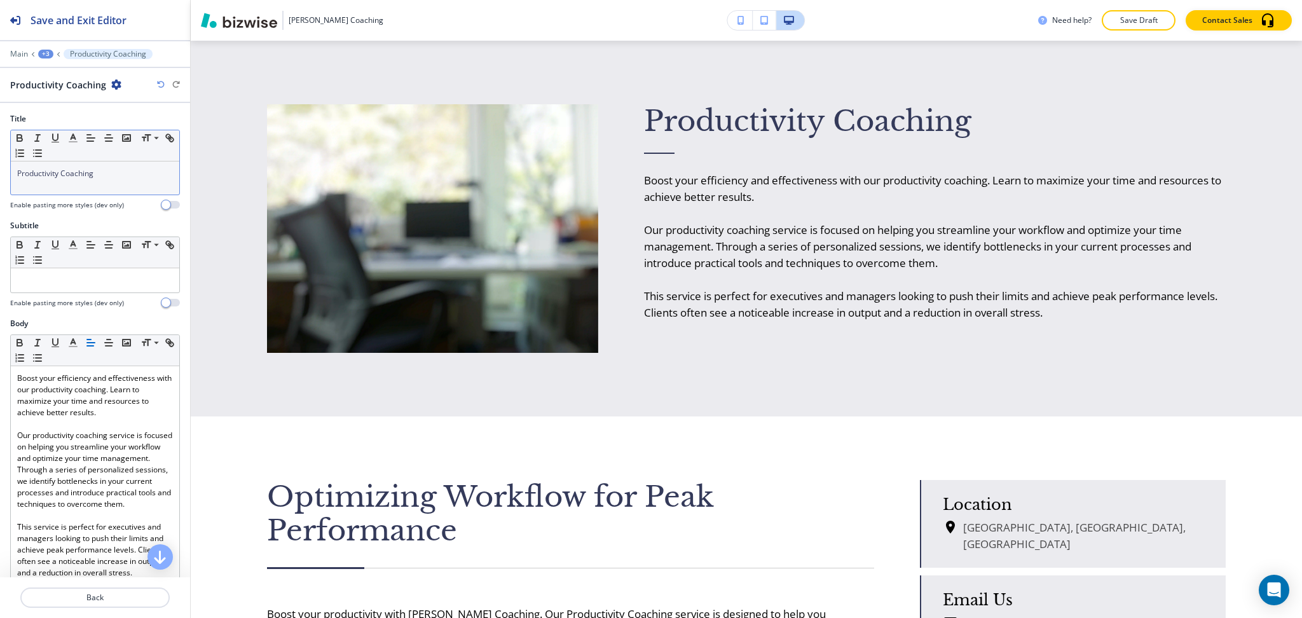
click at [107, 173] on p "Productivity Coaching" at bounding box center [95, 173] width 156 height 11
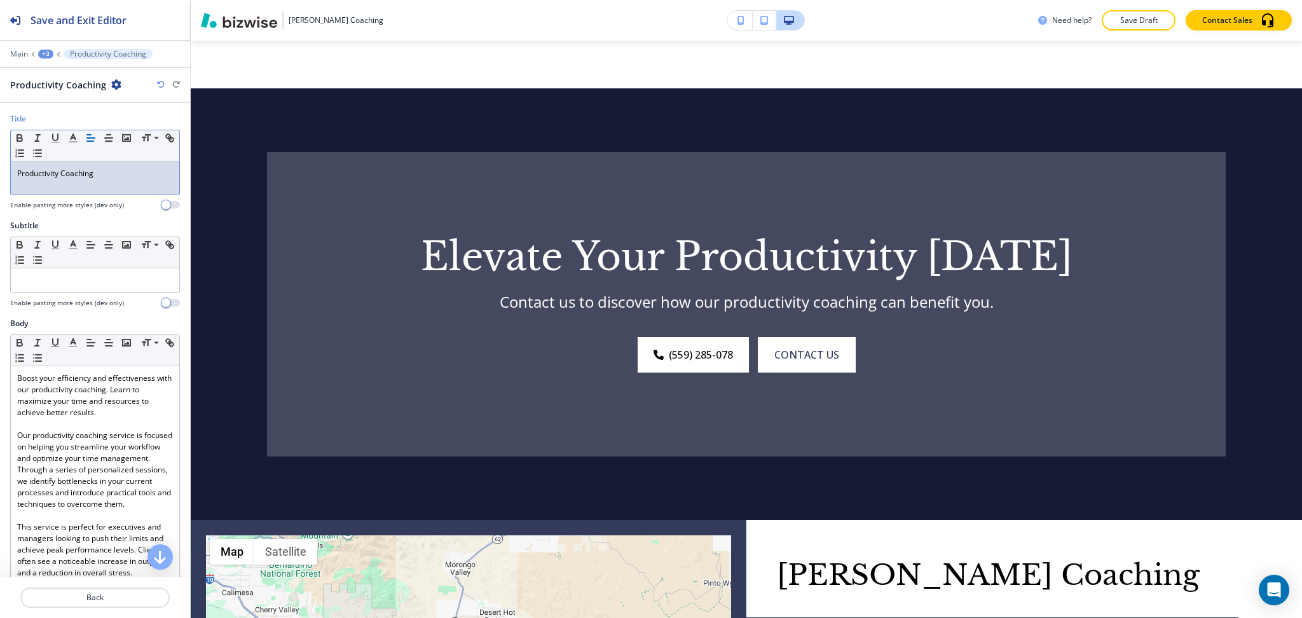
scroll to position [1736, 0]
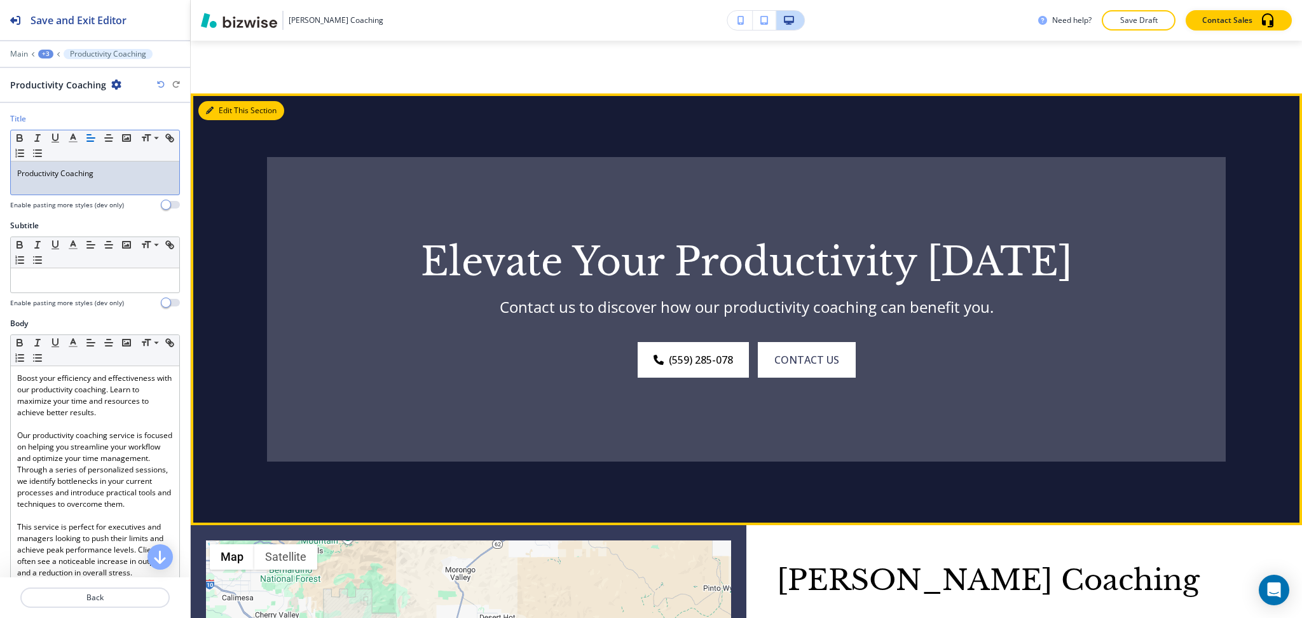
click at [217, 107] on button "Edit This Section" at bounding box center [241, 110] width 86 height 19
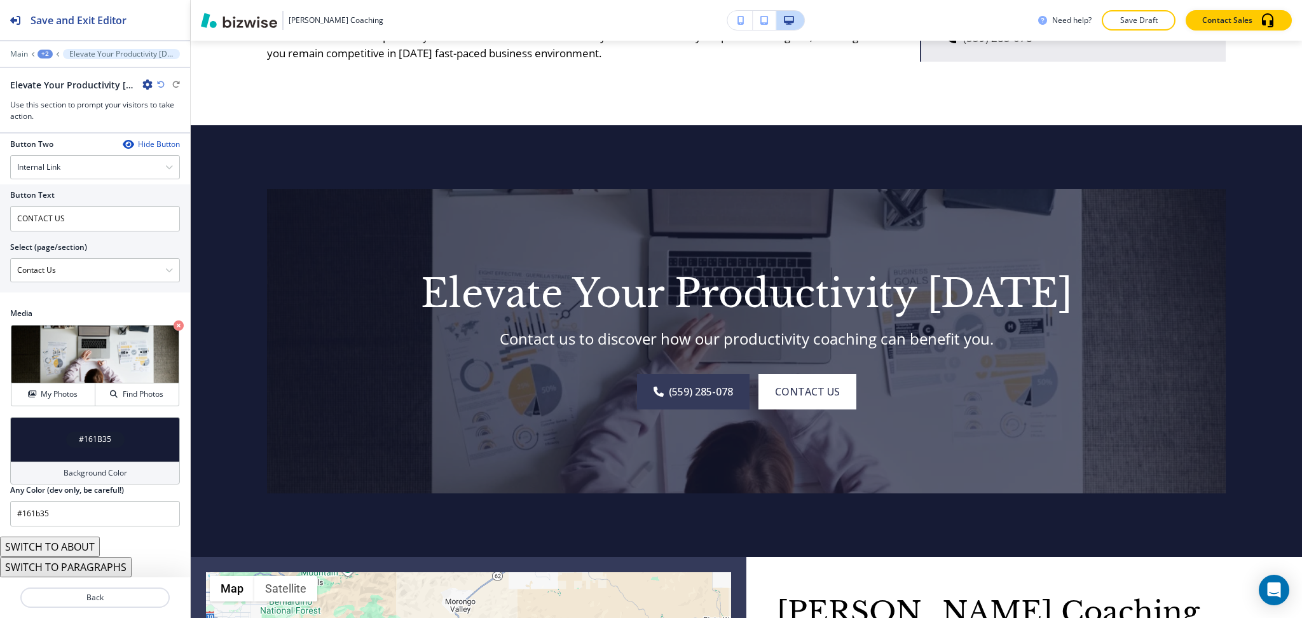
scroll to position [1700, 0]
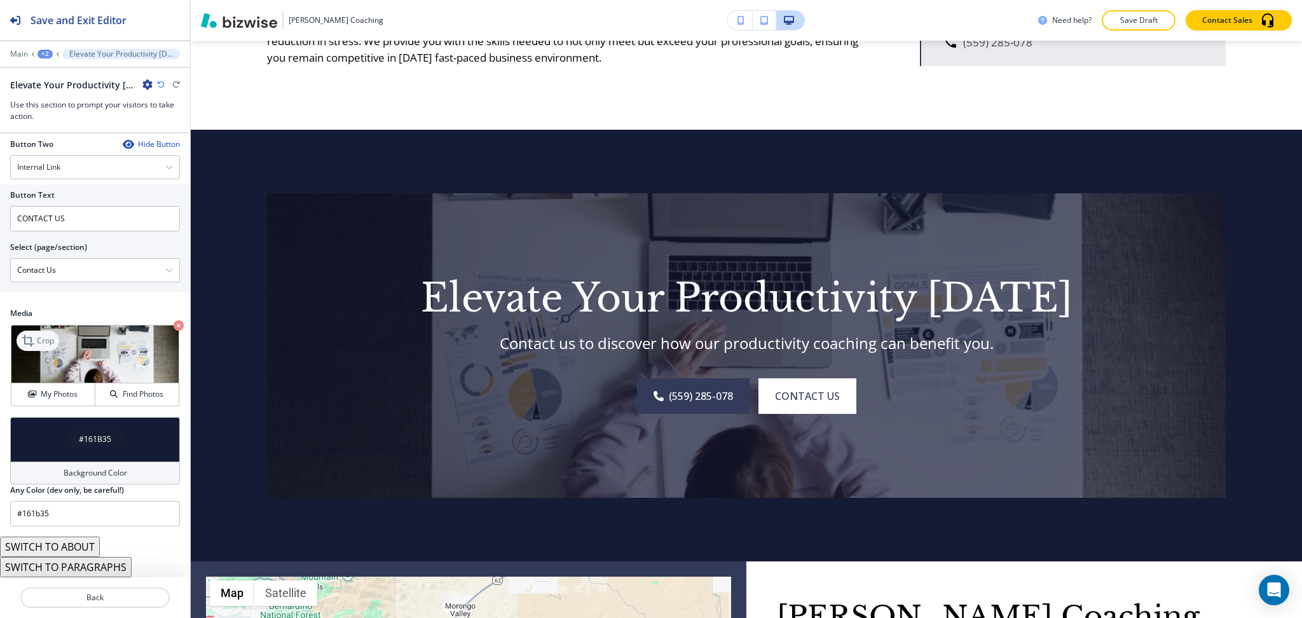
click at [37, 333] on div "Crop" at bounding box center [38, 341] width 43 height 20
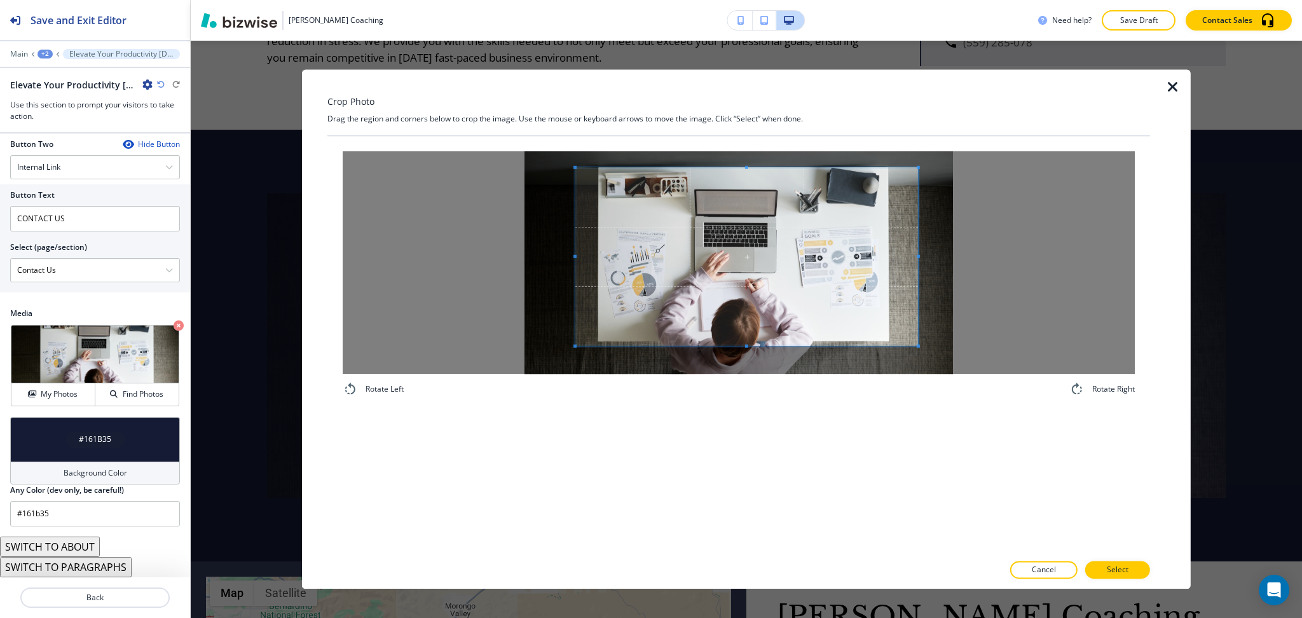
click at [820, 271] on span at bounding box center [746, 257] width 343 height 178
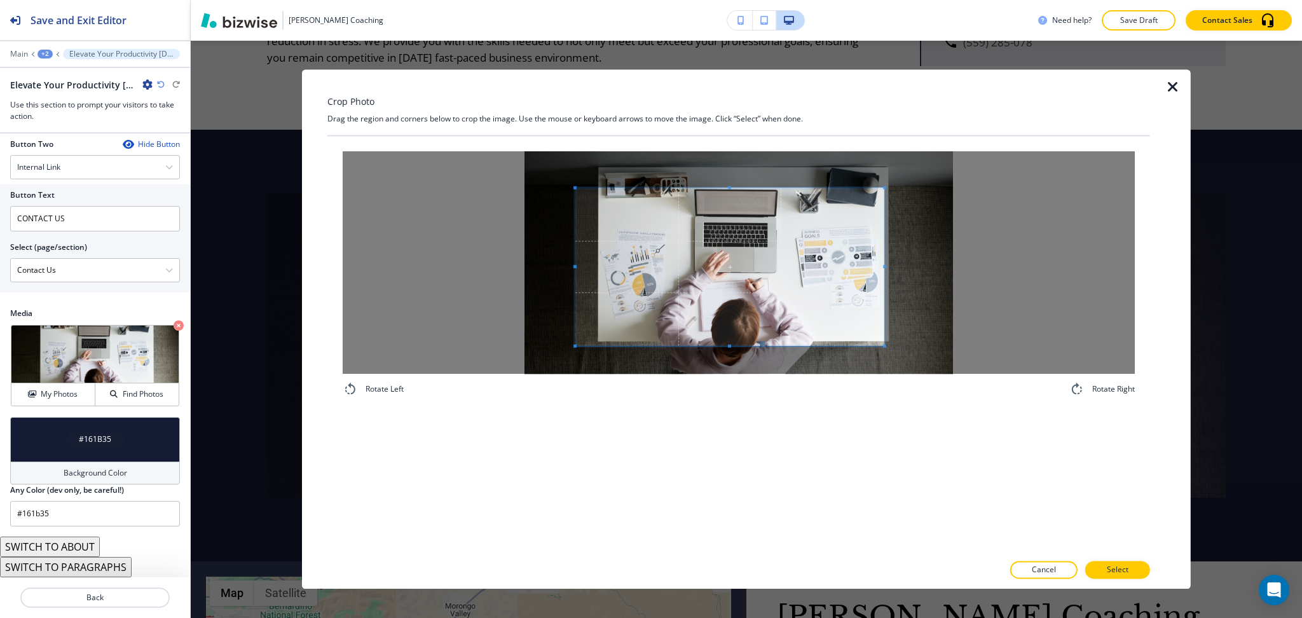
click at [883, 188] on span at bounding box center [884, 187] width 3 height 3
click at [813, 249] on span at bounding box center [743, 267] width 309 height 158
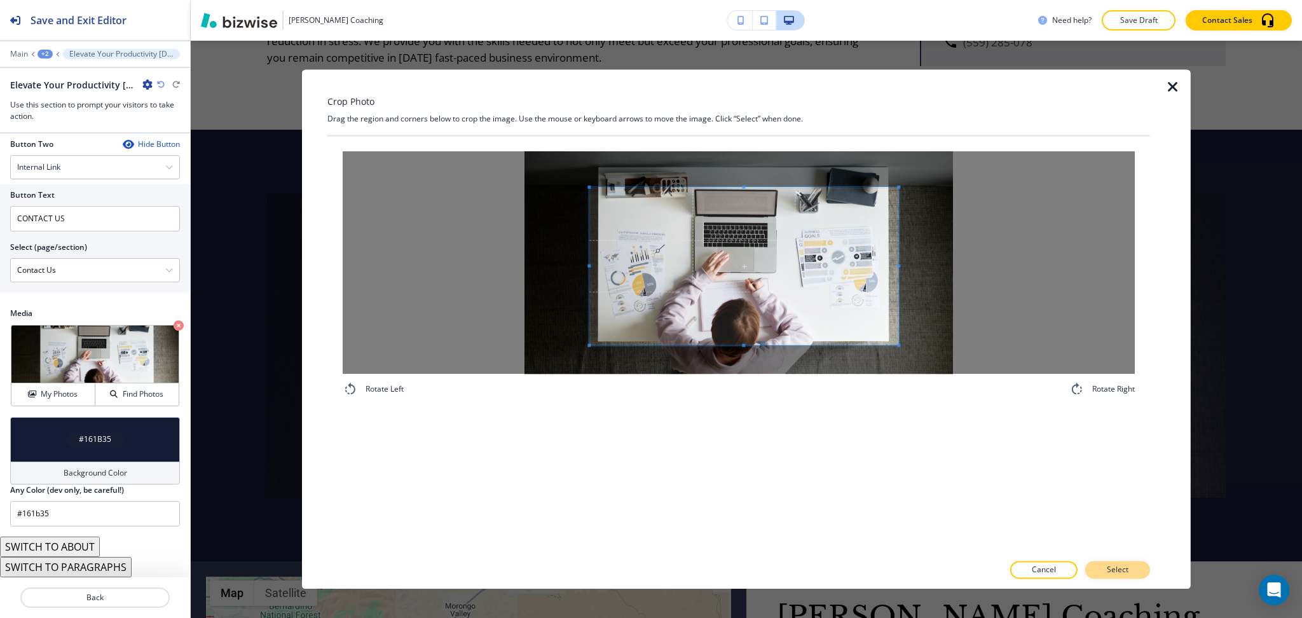
click at [1123, 562] on button "Select" at bounding box center [1117, 570] width 65 height 18
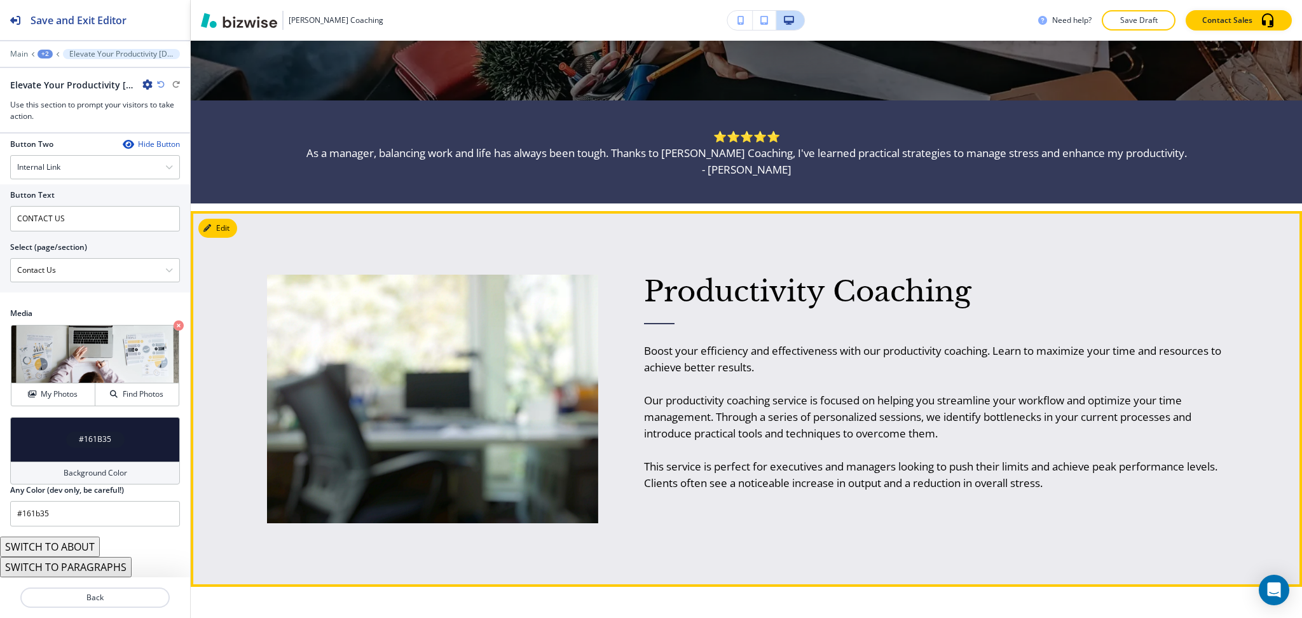
scroll to position [555, 0]
drag, startPoint x: 660, startPoint y: 399, endPoint x: 764, endPoint y: 401, distance: 104.3
click at [764, 404] on p "Our productivity coaching service is focused on helping you streamline your wor…" at bounding box center [935, 417] width 582 height 50
copy p "productivity coachin"
click at [224, 238] on div at bounding box center [409, 366] width 377 height 312
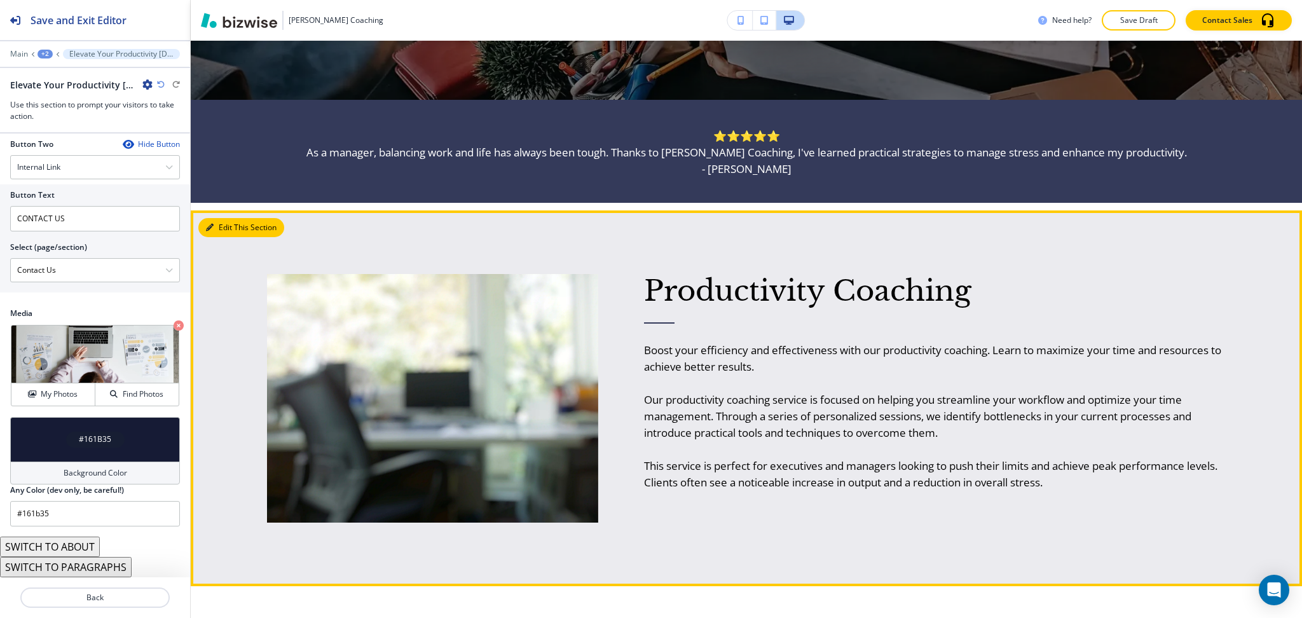
click at [222, 229] on button "Edit This Section" at bounding box center [241, 227] width 86 height 19
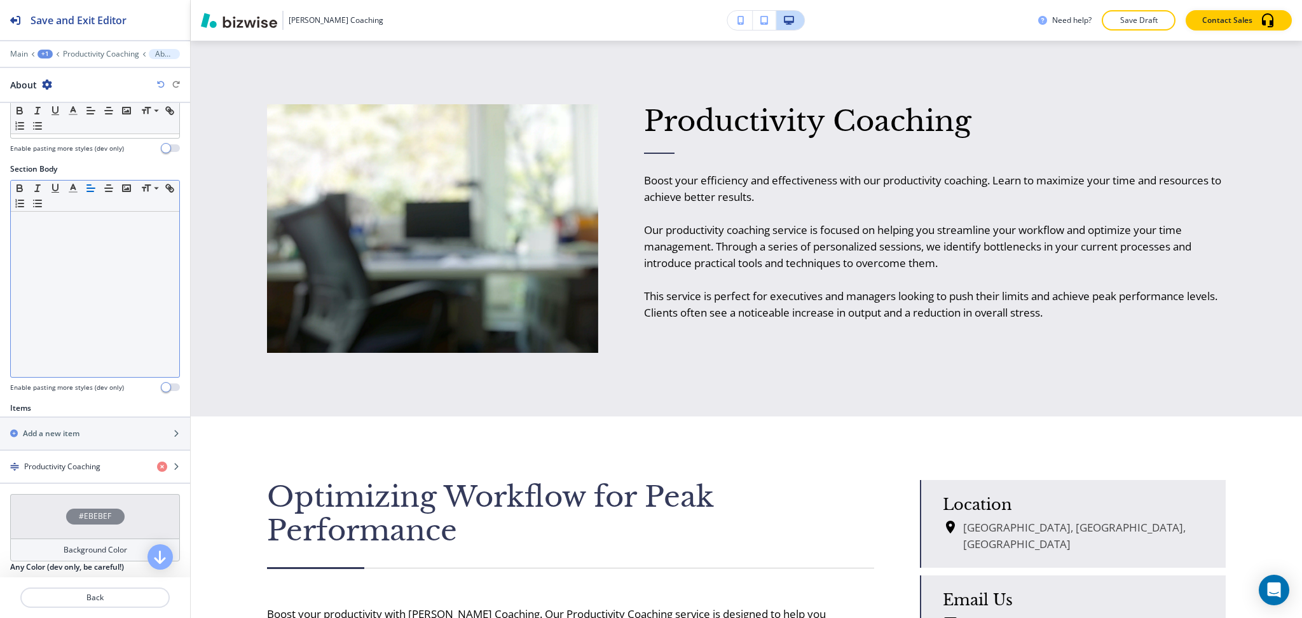
scroll to position [256, 0]
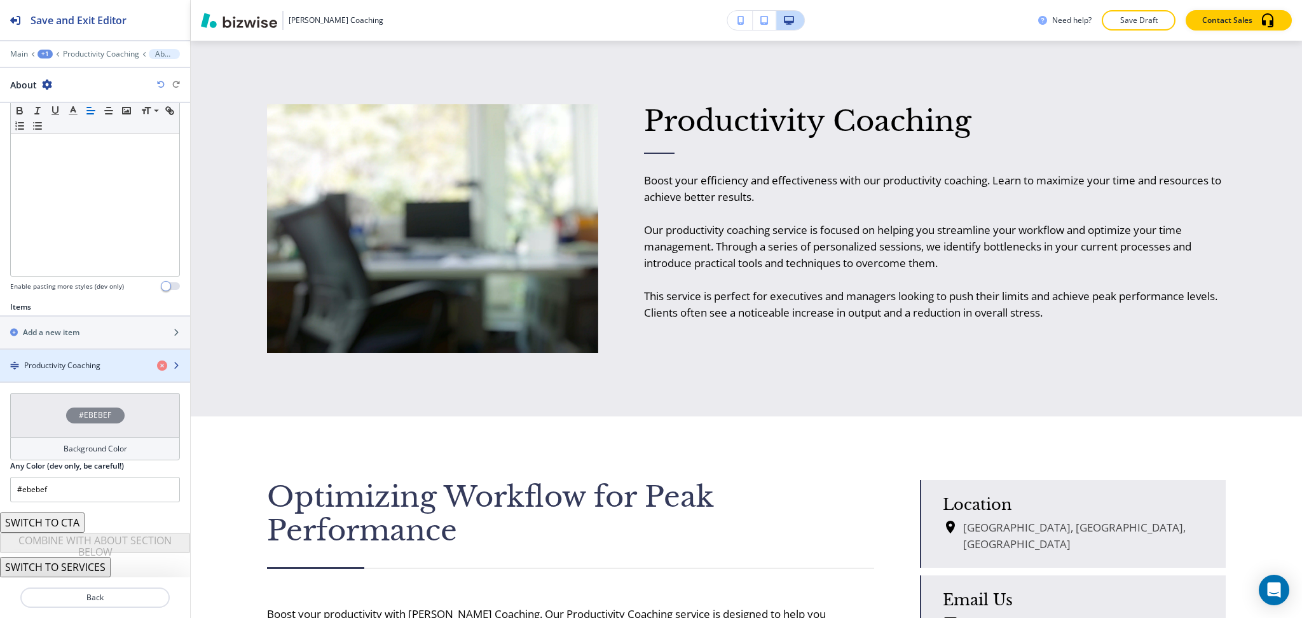
click at [82, 371] on h4 "Productivity Coaching" at bounding box center [62, 365] width 76 height 11
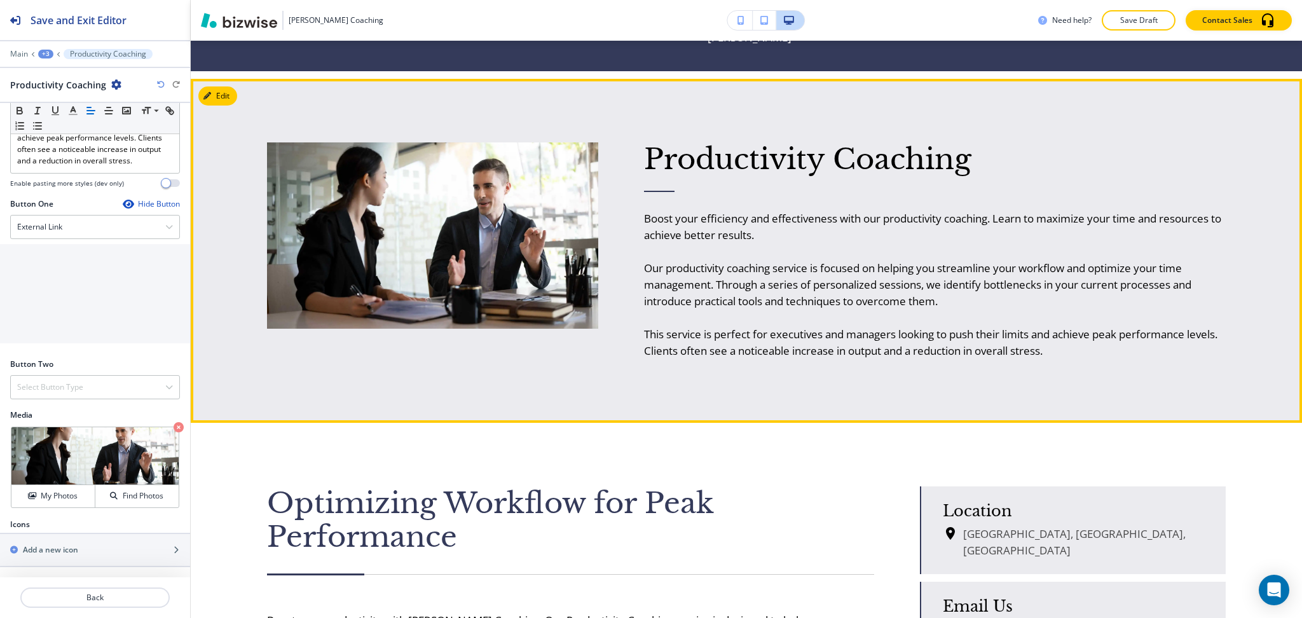
scroll to position [686, 0]
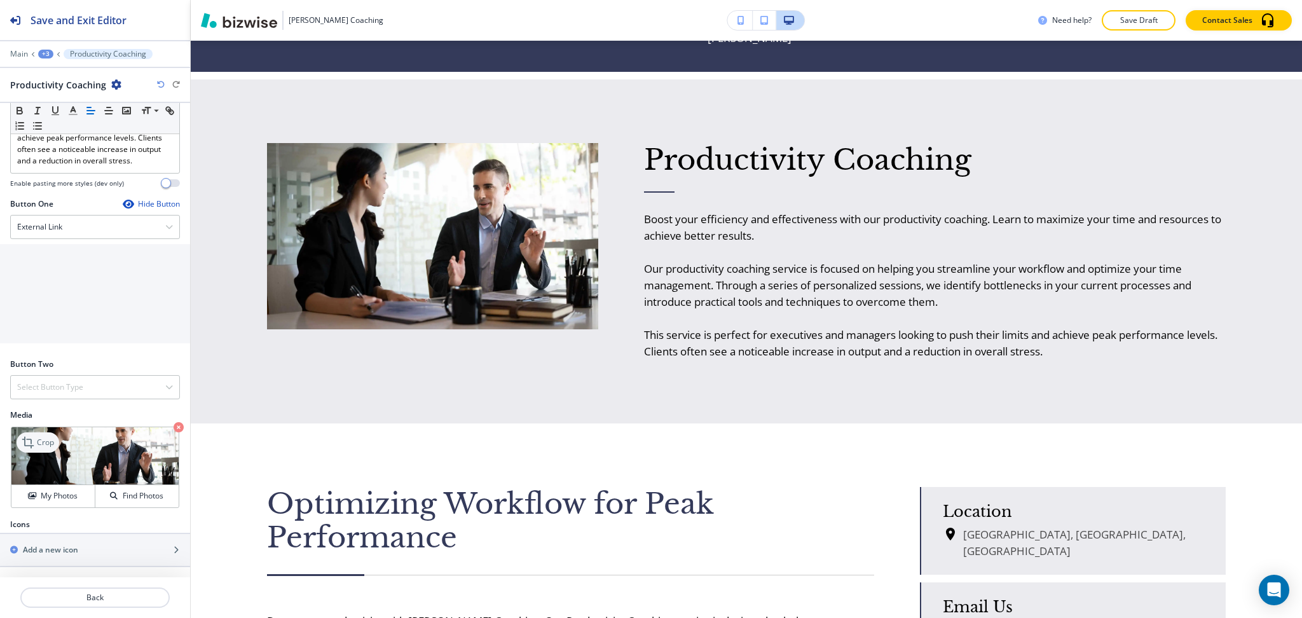
click at [37, 441] on p "Crop" at bounding box center [45, 442] width 17 height 11
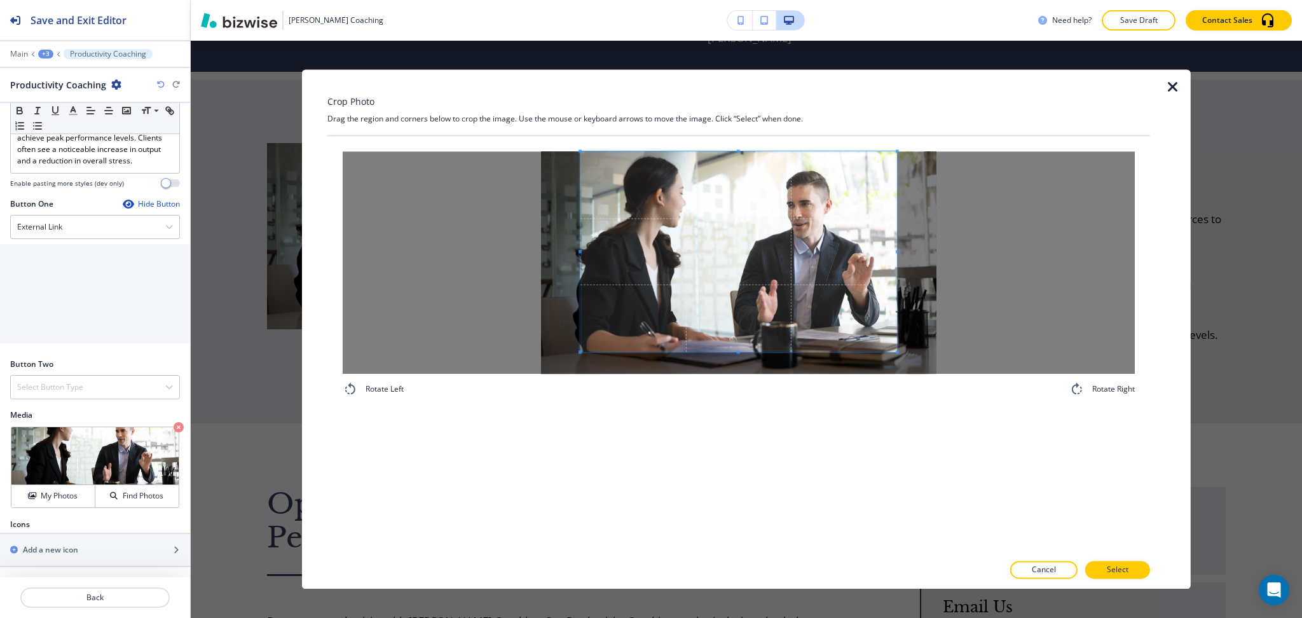
click at [740, 92] on div "Crop Photo Drag the region and corners below to crop the image. Use the mouse o…" at bounding box center [738, 328] width 823 height 519
click at [738, 444] on div "Rotate Left Rotate Right" at bounding box center [738, 344] width 823 height 417
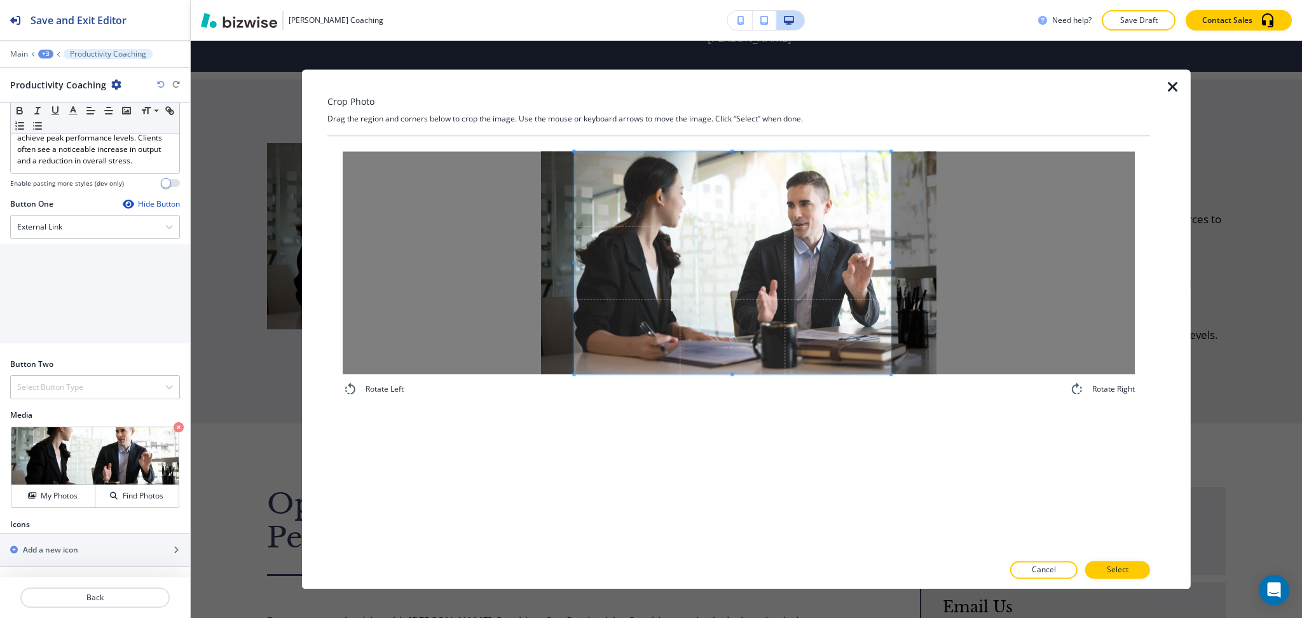
click at [734, 355] on span at bounding box center [732, 262] width 317 height 223
click at [1143, 572] on button "Select" at bounding box center [1117, 570] width 65 height 18
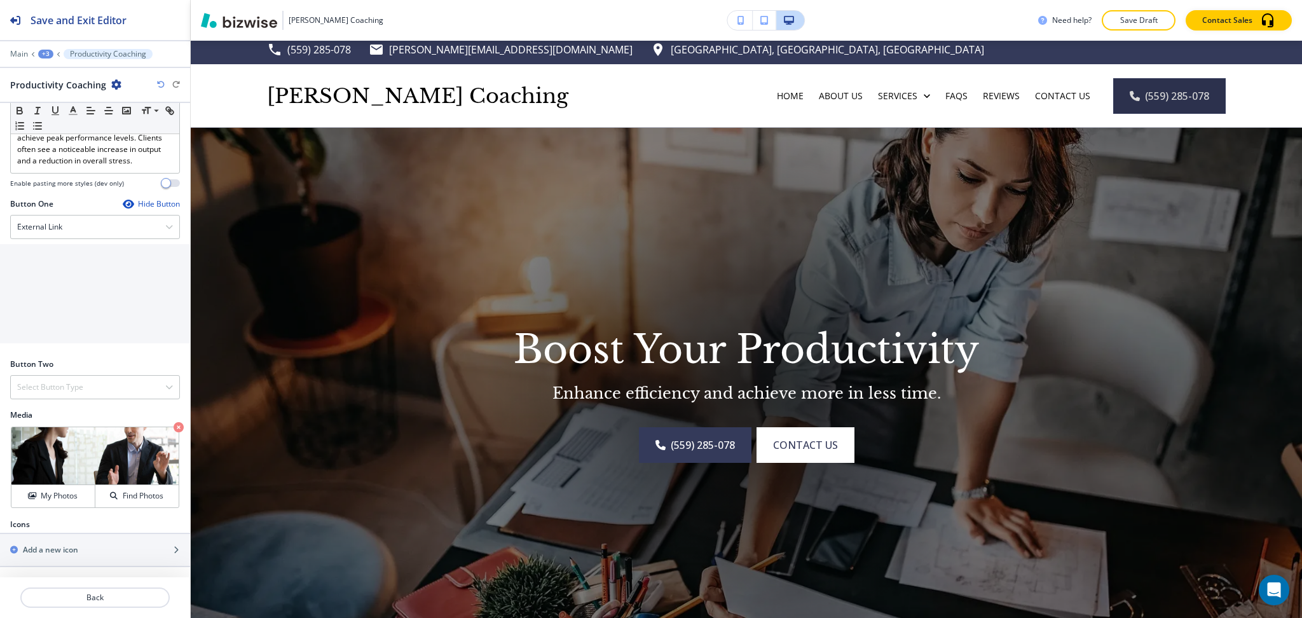
scroll to position [0, 0]
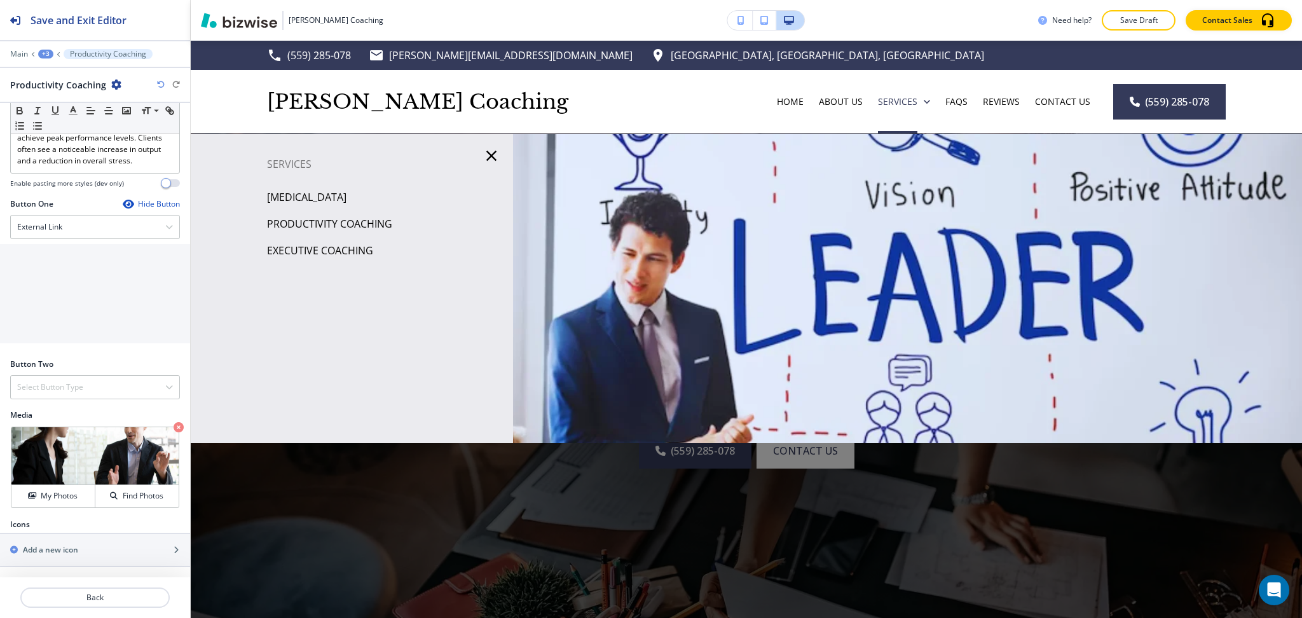
click at [347, 191] on p "[MEDICAL_DATA]" at bounding box center [306, 197] width 79 height 19
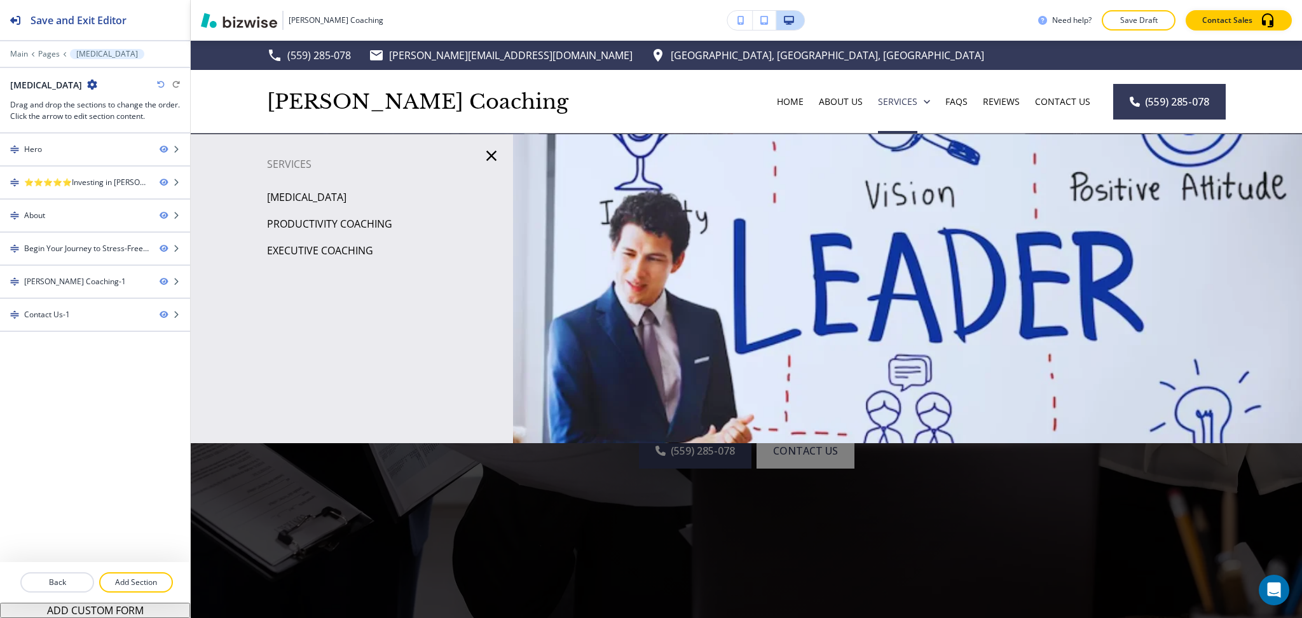
click at [357, 258] on p "Executive Coaching" at bounding box center [320, 250] width 106 height 19
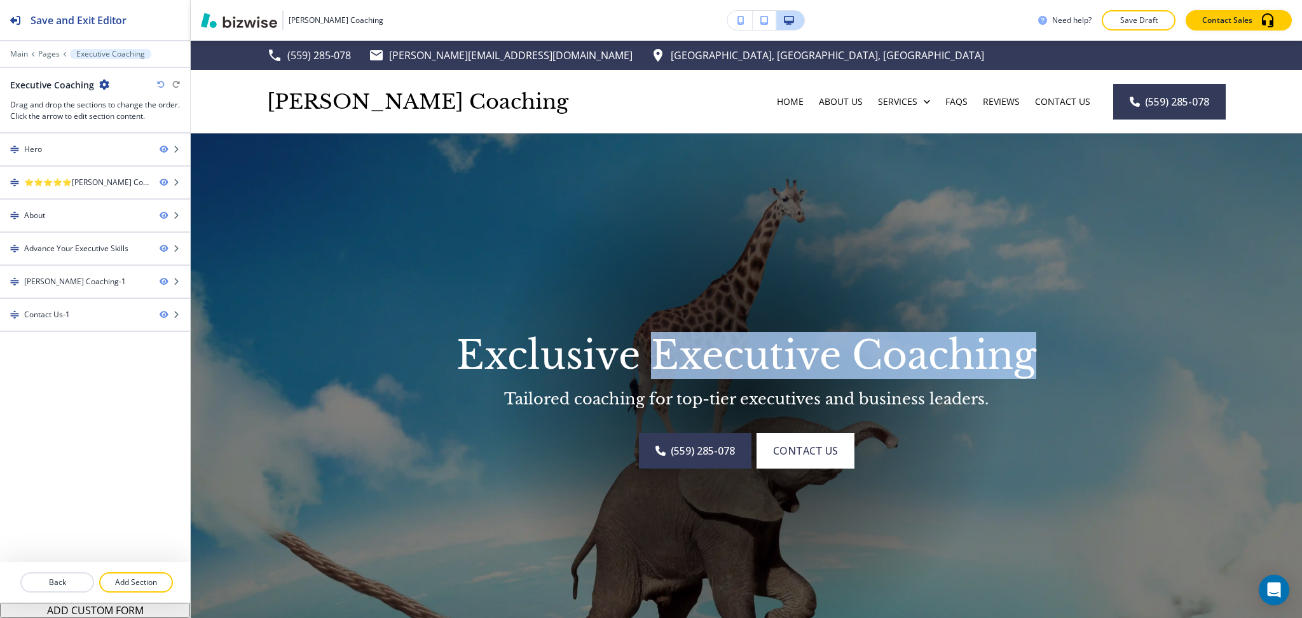
drag, startPoint x: 645, startPoint y: 350, endPoint x: 1028, endPoint y: 361, distance: 383.6
click at [1026, 357] on p "Exclusive Executive Coaching" at bounding box center [747, 355] width 814 height 45
copy p "Executive Coaching"
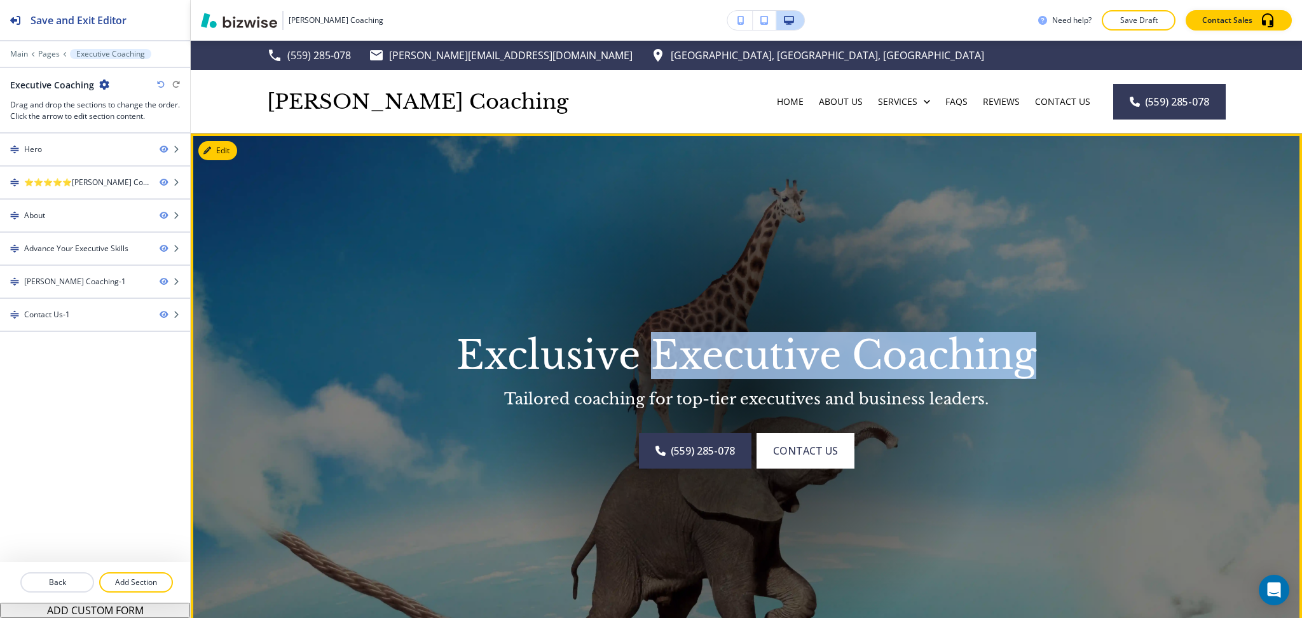
click at [237, 147] on img at bounding box center [746, 394] width 1111 height 521
click at [226, 147] on button "Edit This Section" at bounding box center [241, 150] width 86 height 19
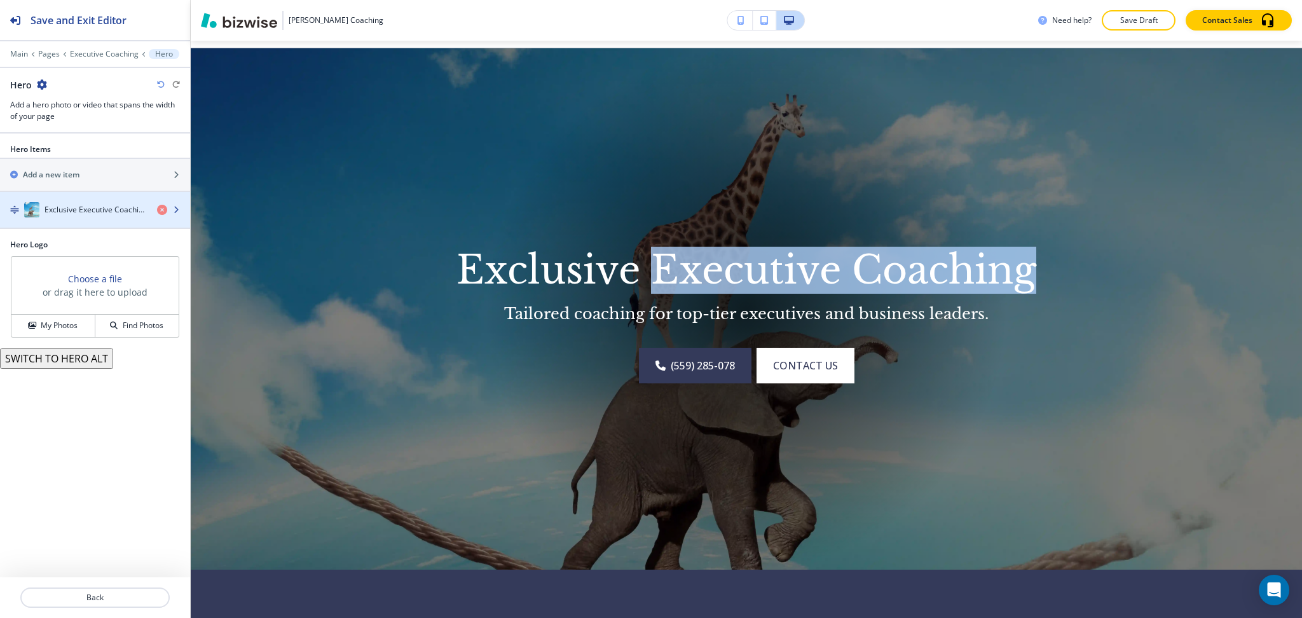
scroll to position [93, 0]
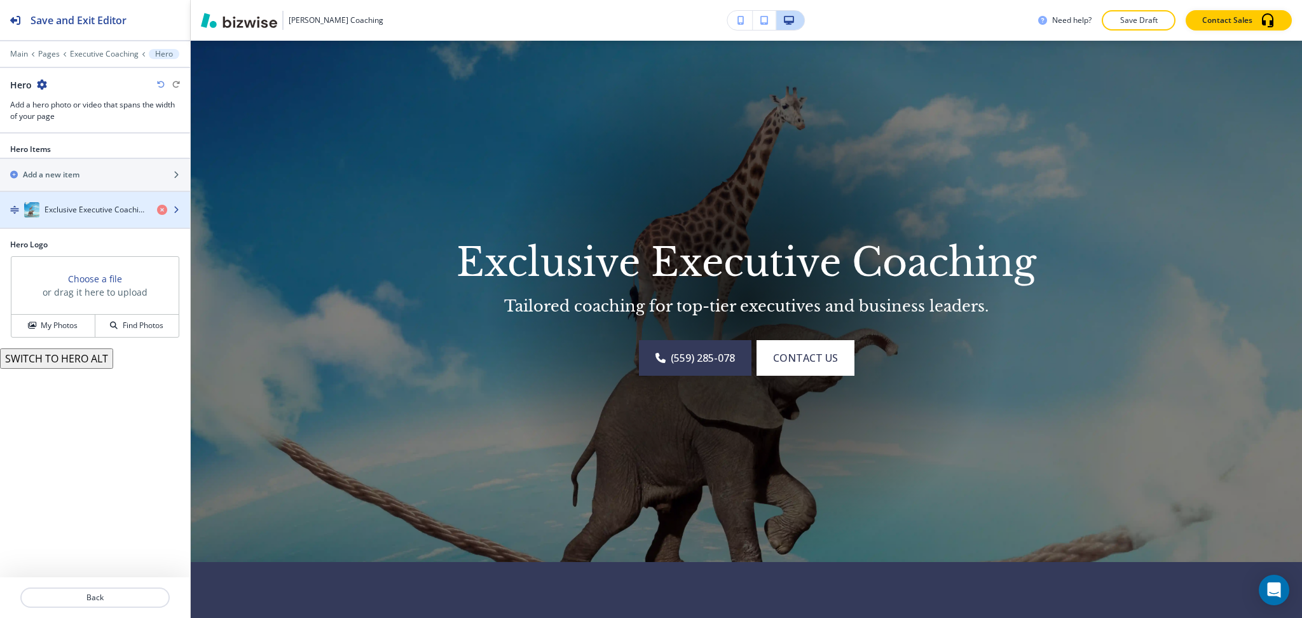
click at [79, 212] on h4 "Exclusive Executive Coaching" at bounding box center [96, 209] width 102 height 11
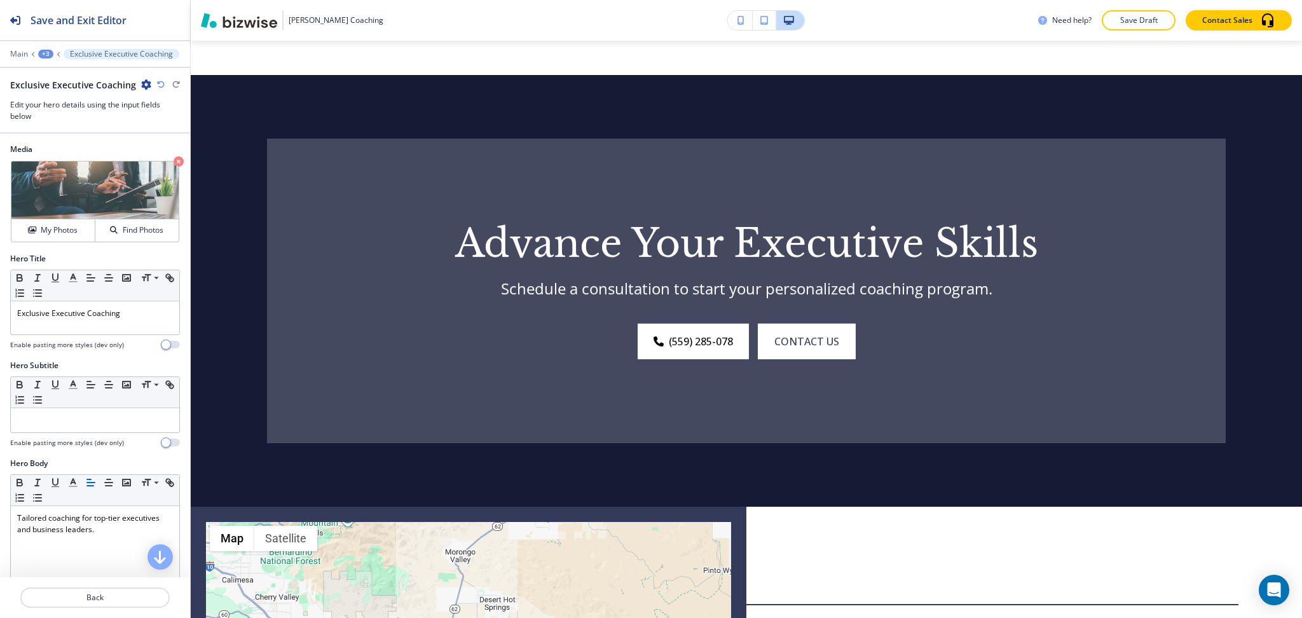
scroll to position [1059, 0]
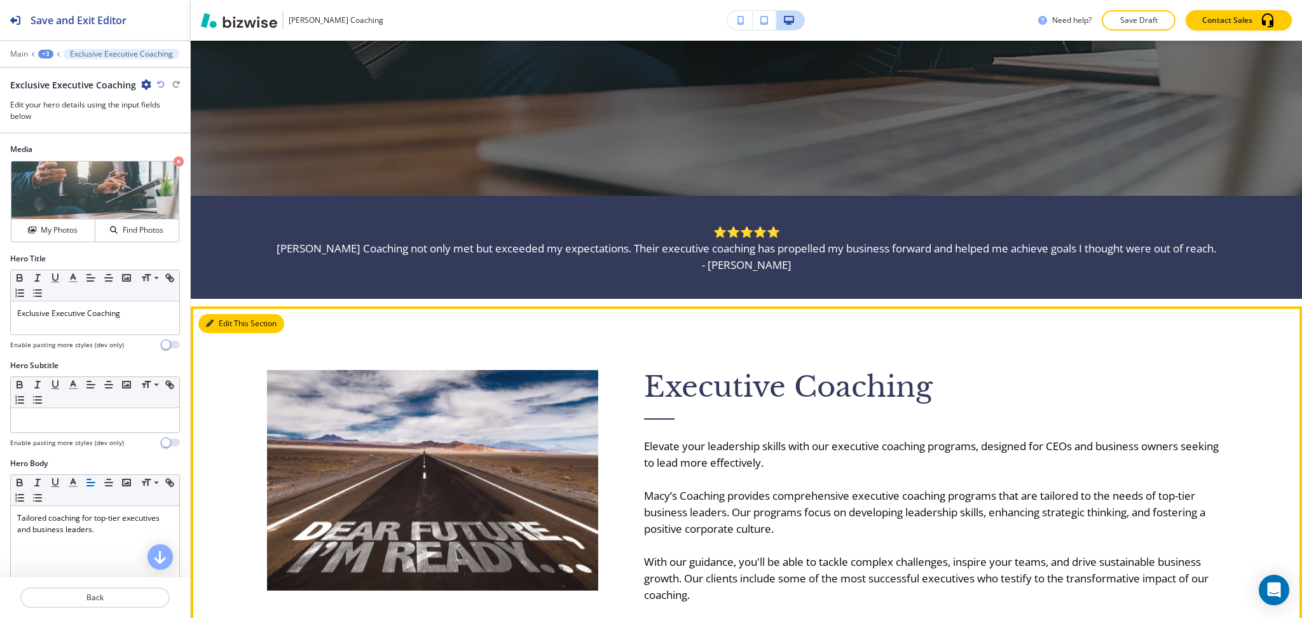
click at [216, 319] on button "Edit This Section" at bounding box center [241, 323] width 86 height 19
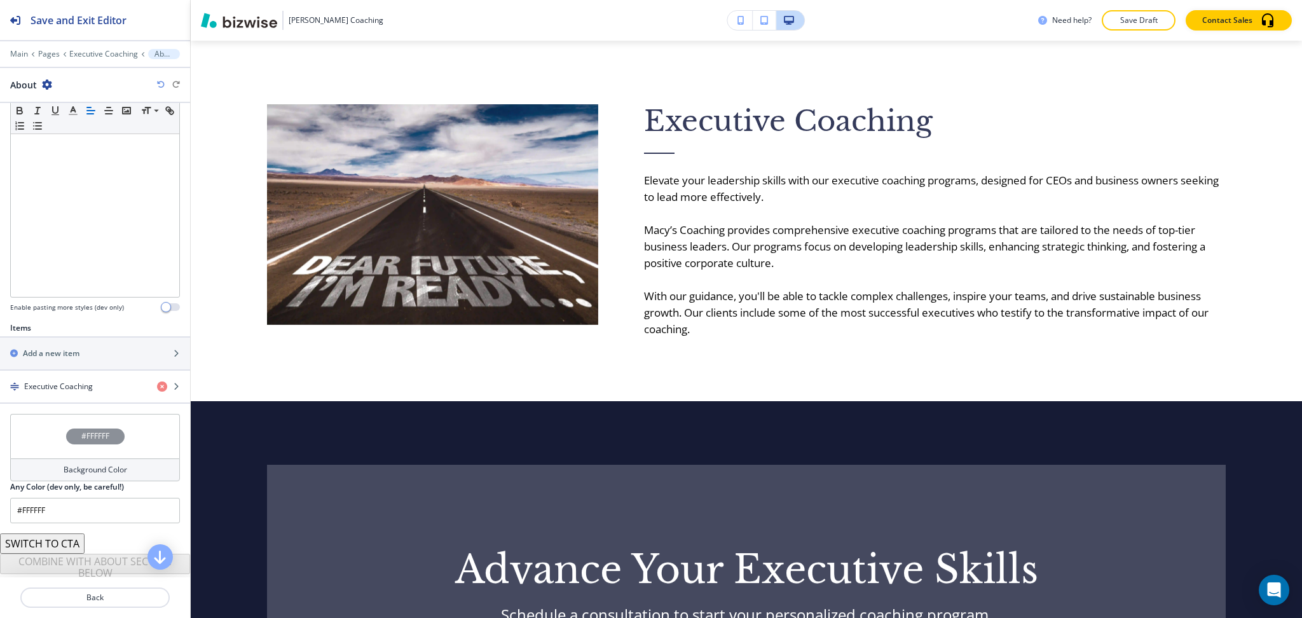
scroll to position [256, 0]
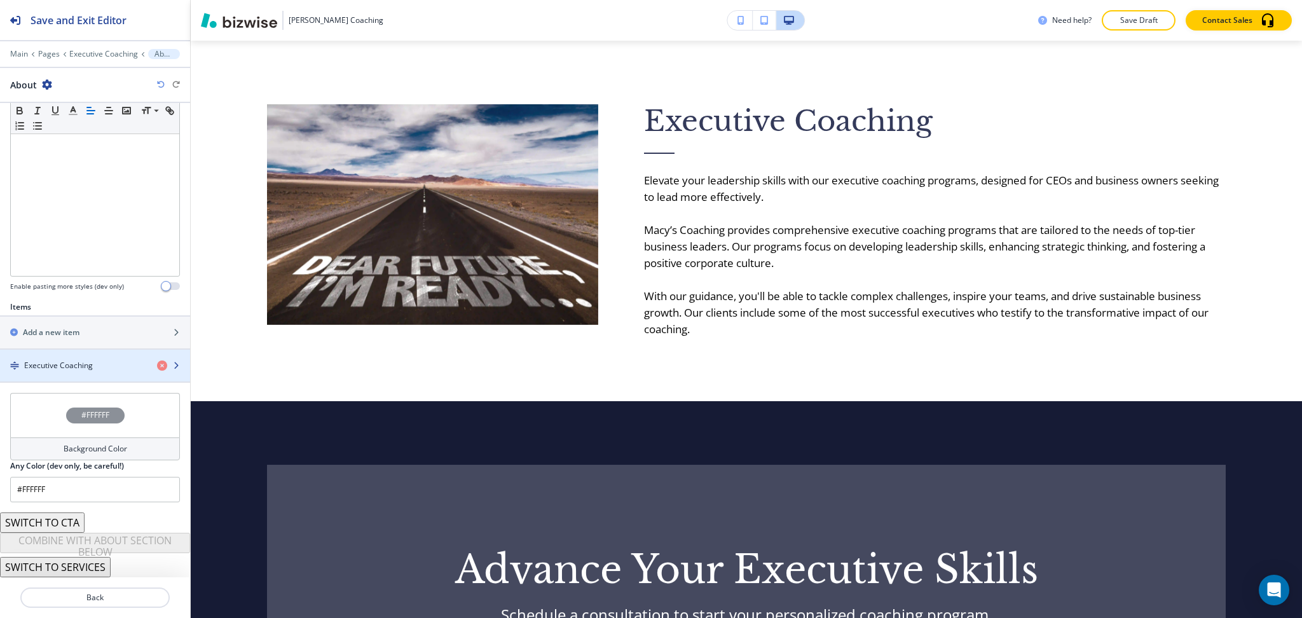
click at [104, 360] on div "Executive Coaching" at bounding box center [73, 365] width 147 height 11
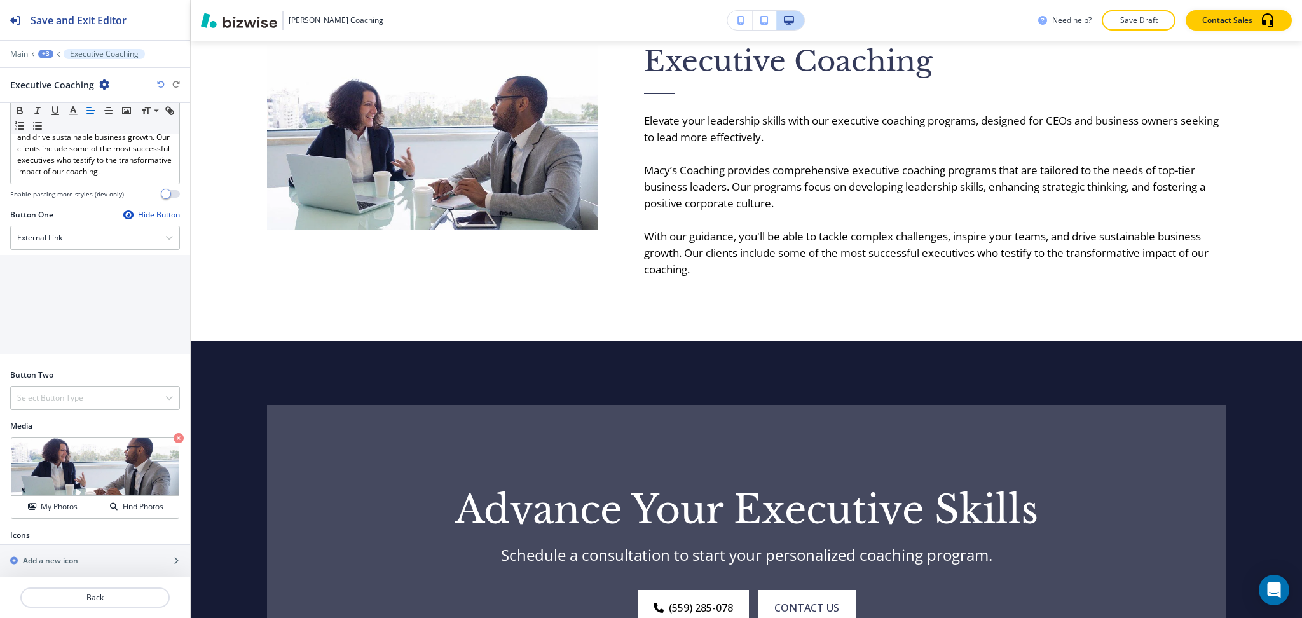
scroll to position [446, 0]
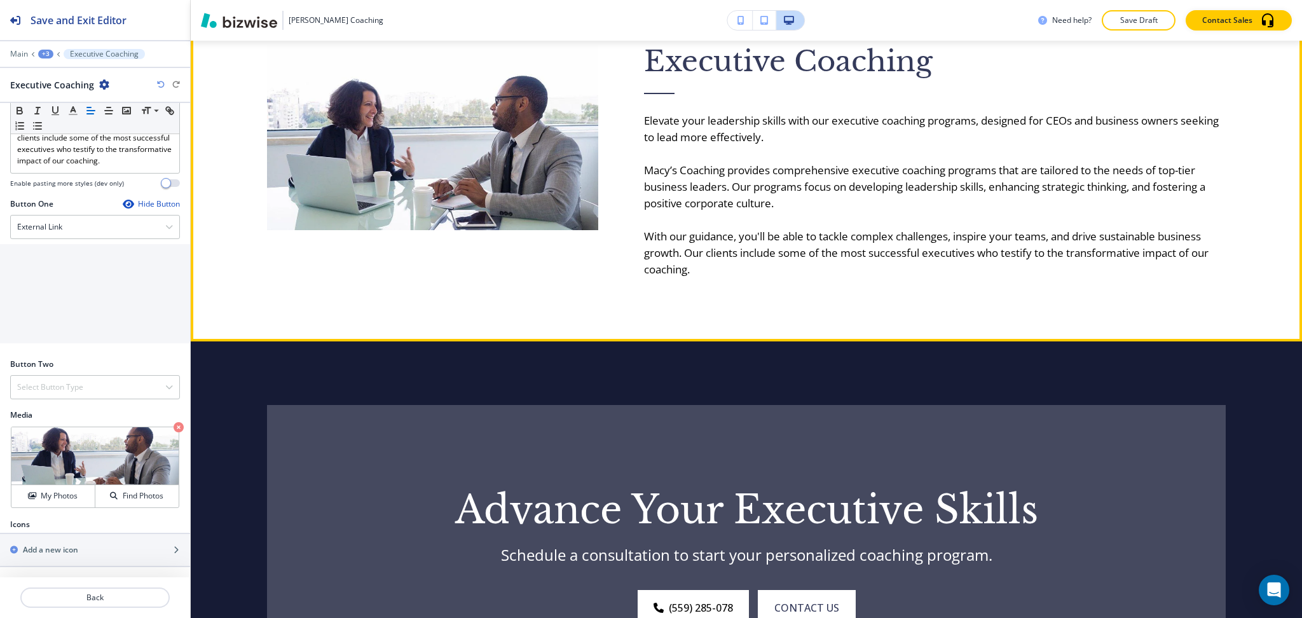
click at [1214, 146] on div "Executive Coaching Elevate your leadership skills with our executive coaching p…" at bounding box center [746, 161] width 1111 height 361
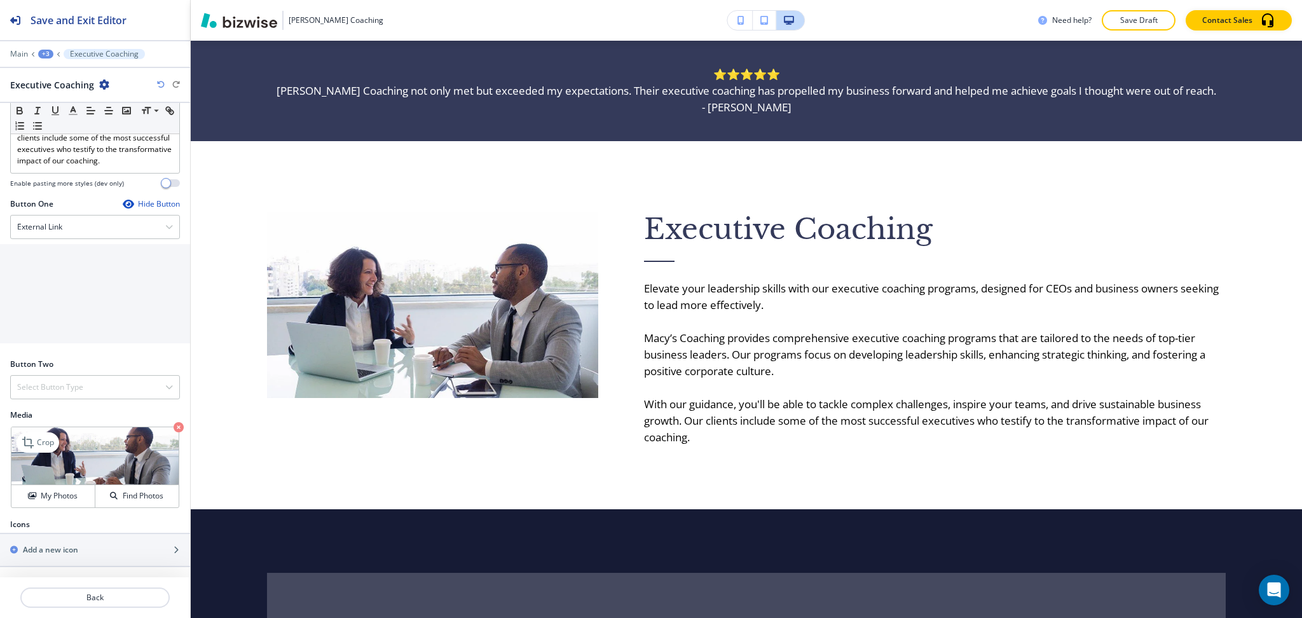
click at [174, 428] on icon "button" at bounding box center [179, 427] width 10 height 10
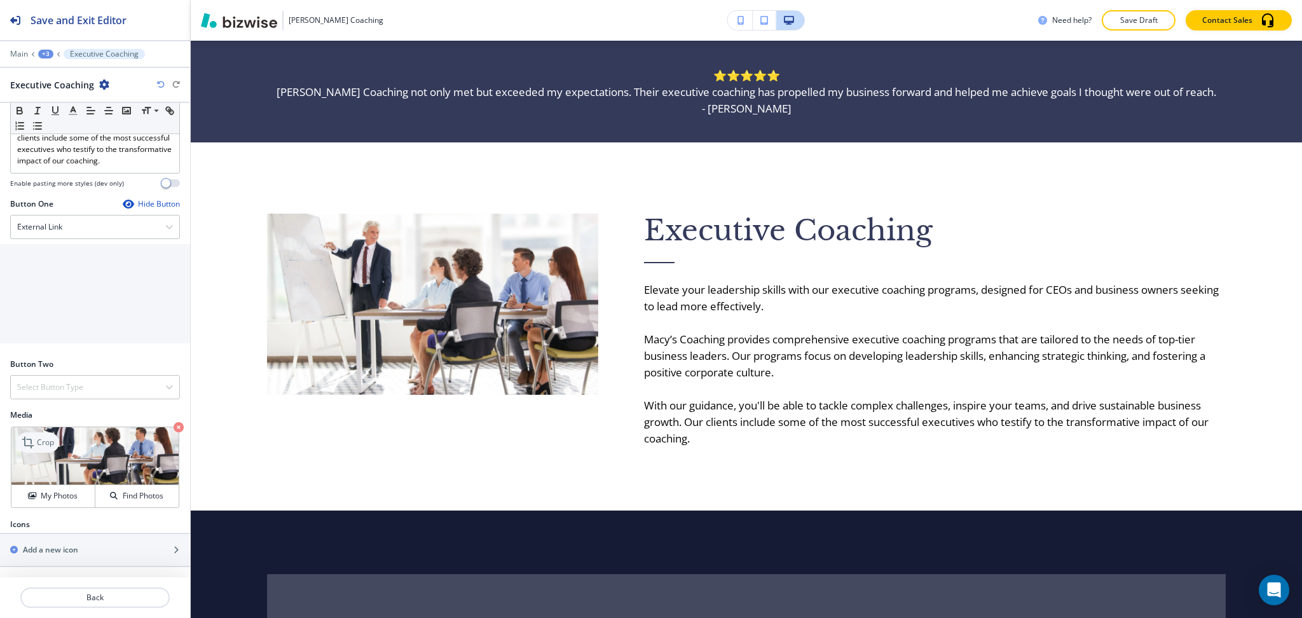
click at [46, 439] on p "Crop" at bounding box center [45, 442] width 17 height 11
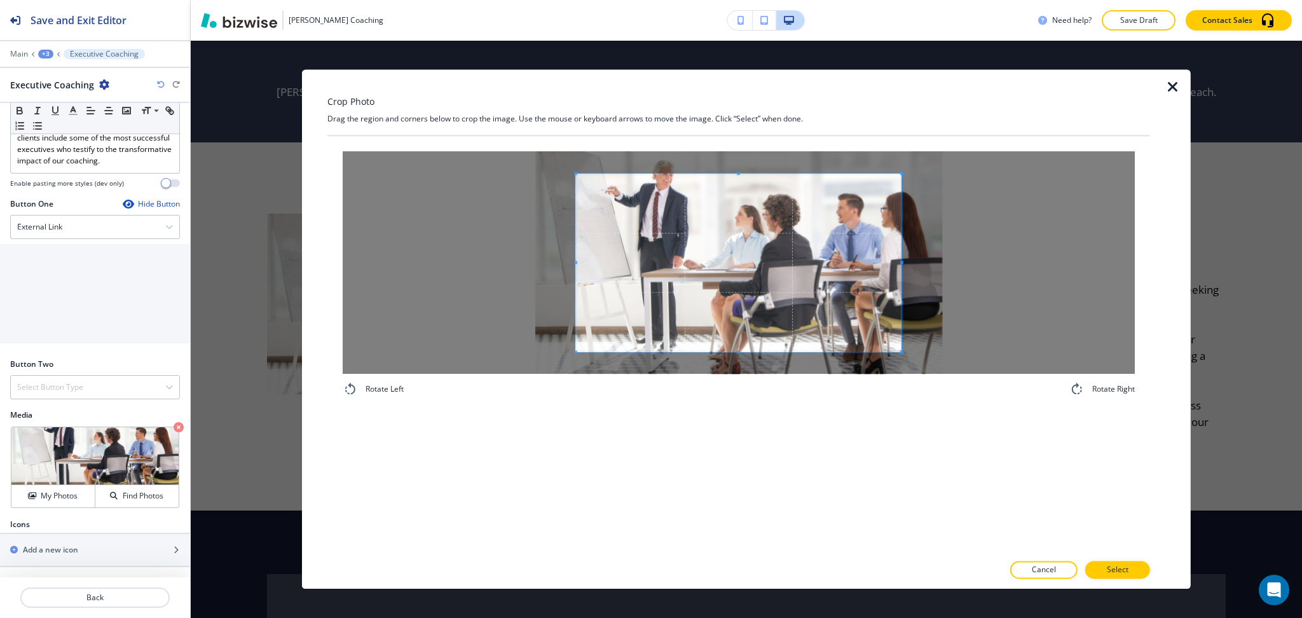
click at [739, 120] on div "Crop Photo Drag the region and corners below to crop the image. Use the mouse o…" at bounding box center [738, 328] width 823 height 519
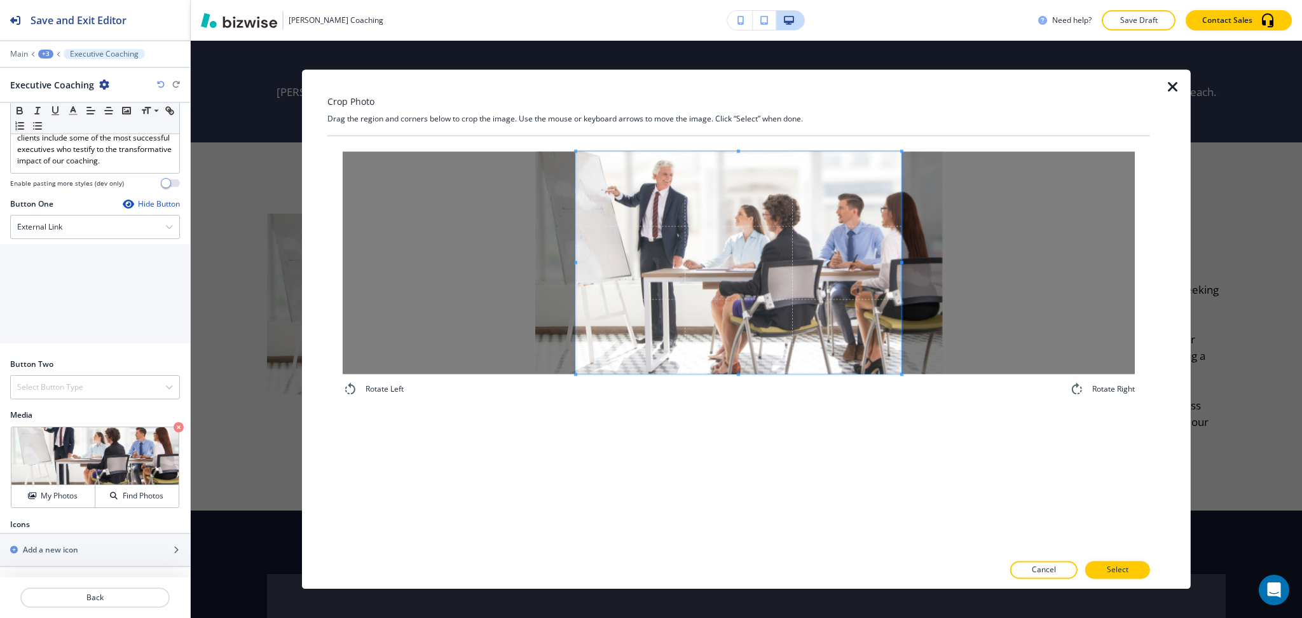
click at [743, 420] on div "Rotate Left Rotate Right" at bounding box center [738, 344] width 823 height 417
click at [1115, 573] on p "Select" at bounding box center [1118, 570] width 22 height 11
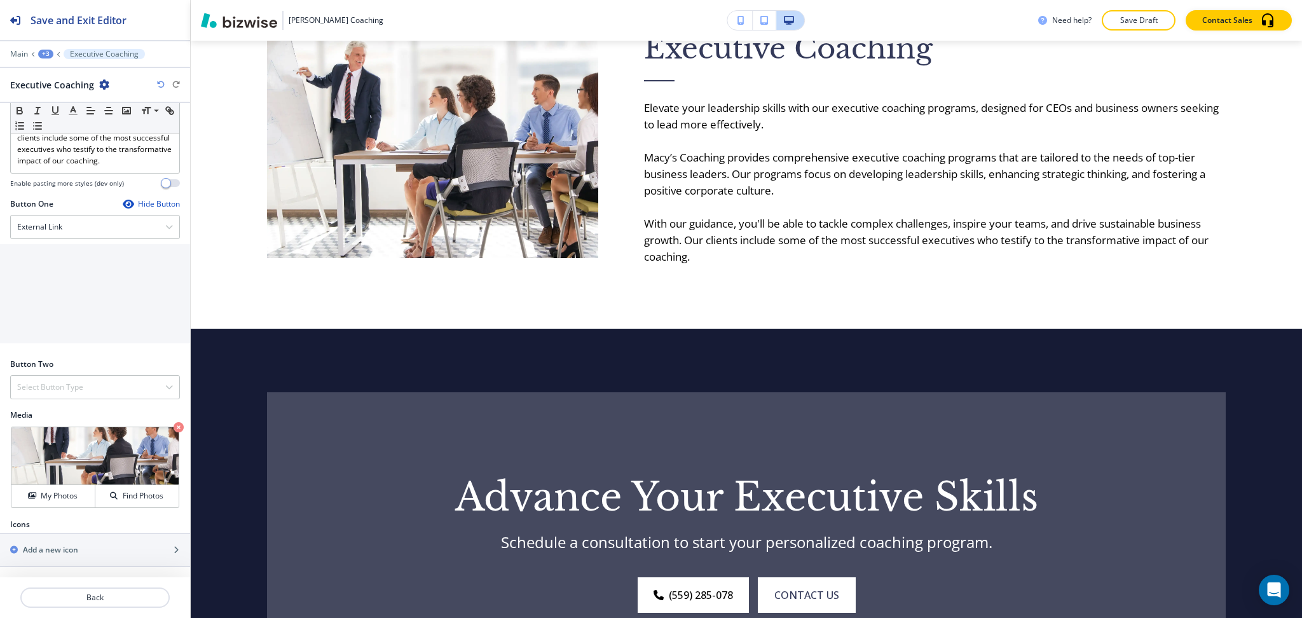
scroll to position [629, 0]
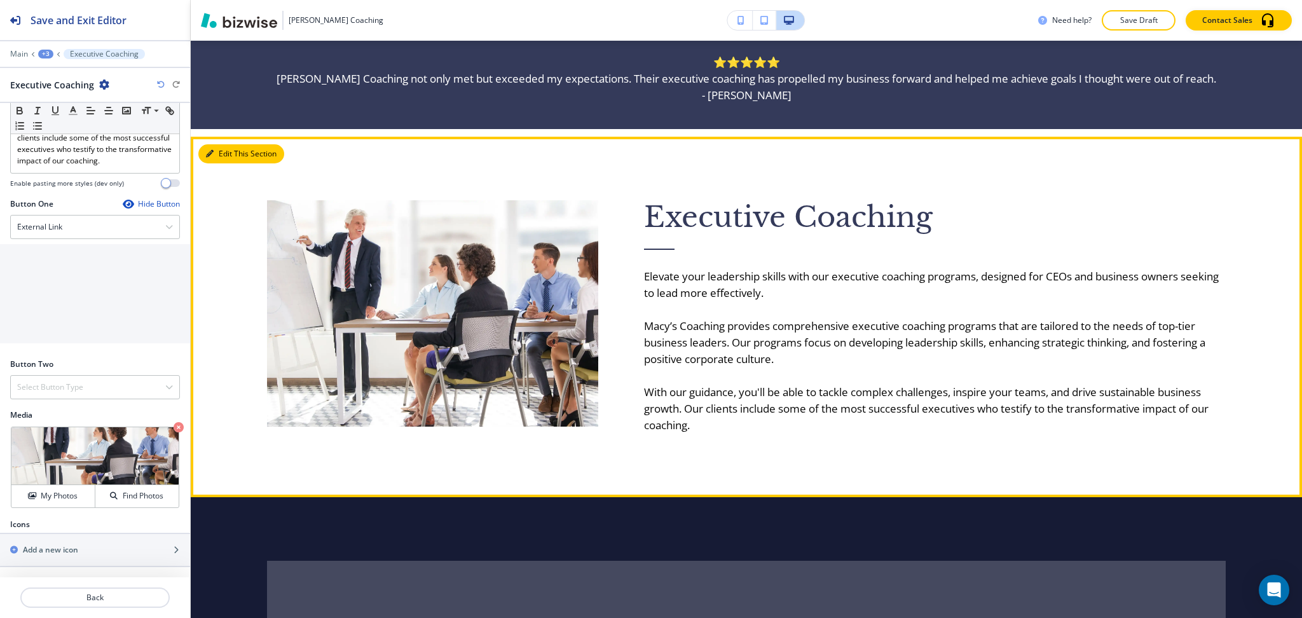
click at [219, 153] on button "Edit This Section" at bounding box center [241, 153] width 86 height 19
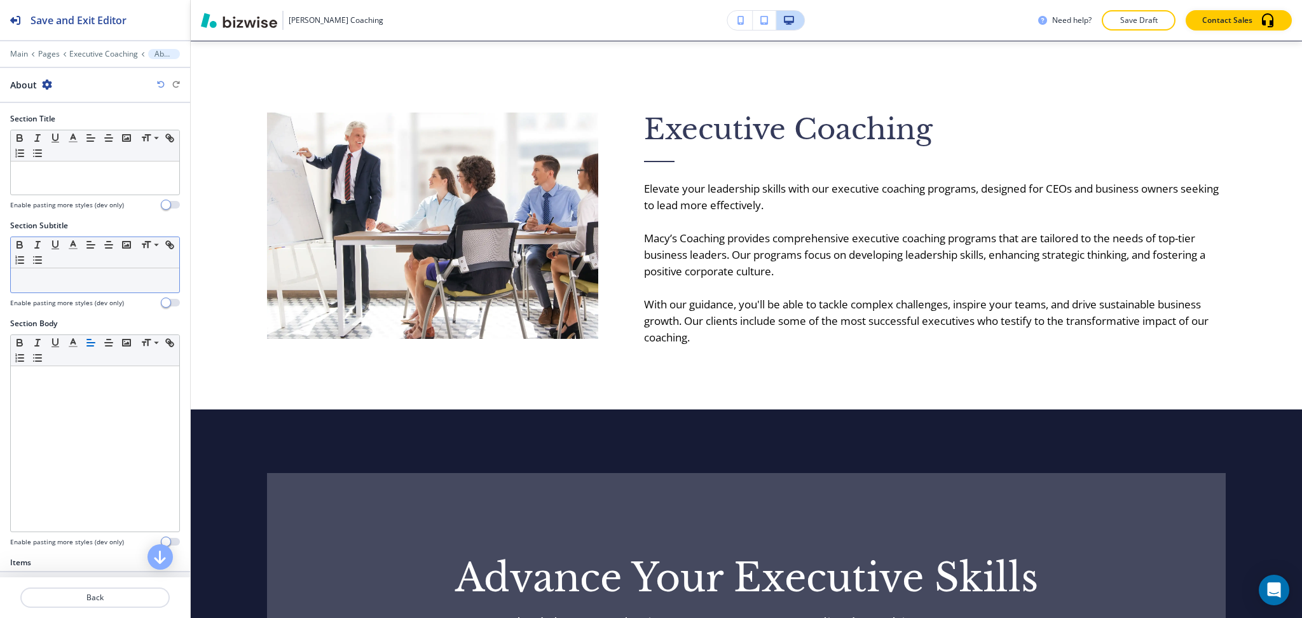
scroll to position [725, 0]
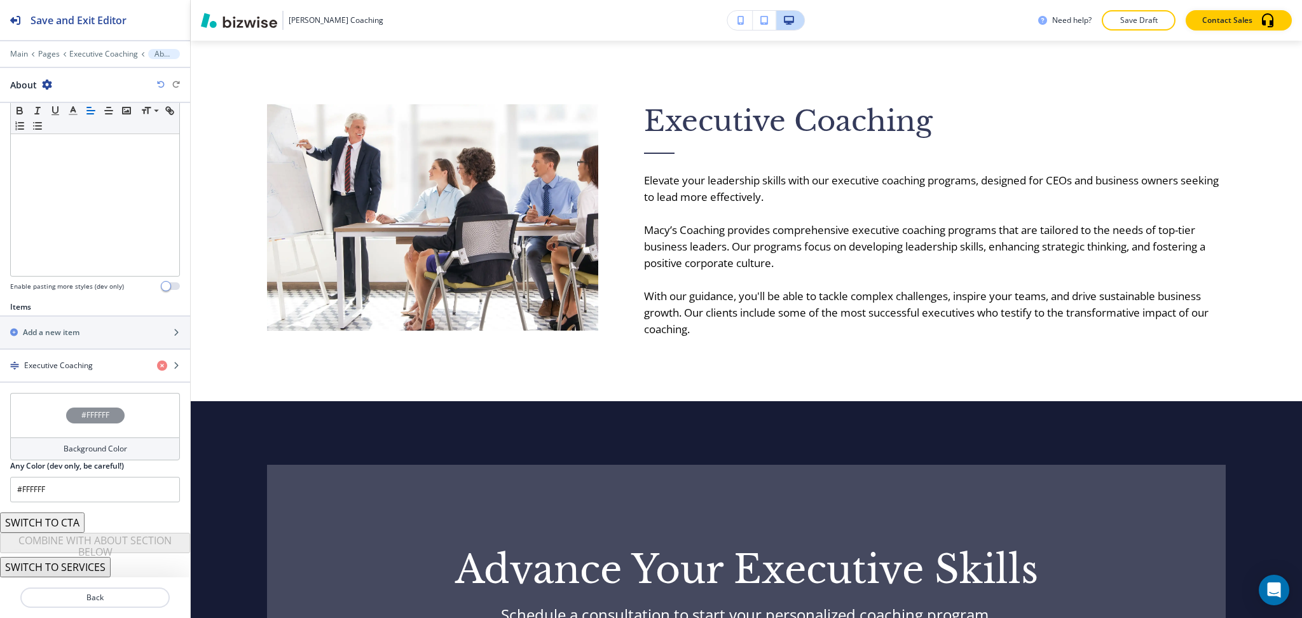
click at [100, 455] on h4 "Background Color" at bounding box center [96, 448] width 64 height 11
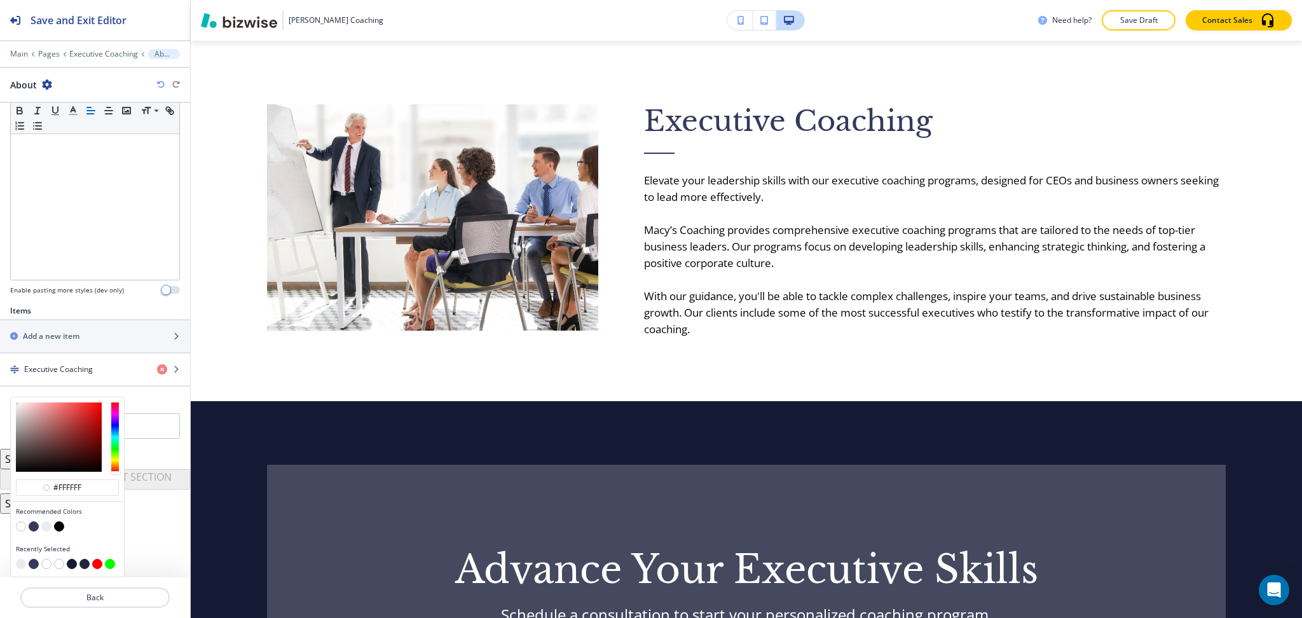
scroll to position [252, 0]
click at [48, 523] on button "button" at bounding box center [46, 526] width 10 height 10
type input "#ebebef"
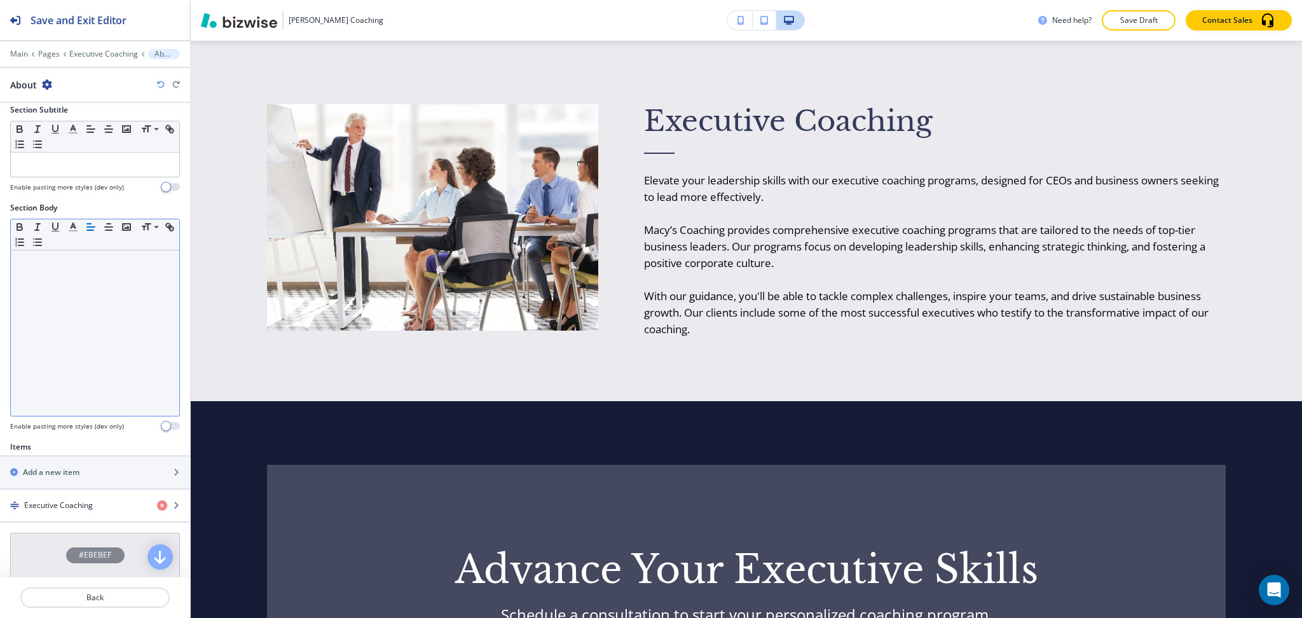
scroll to position [256, 0]
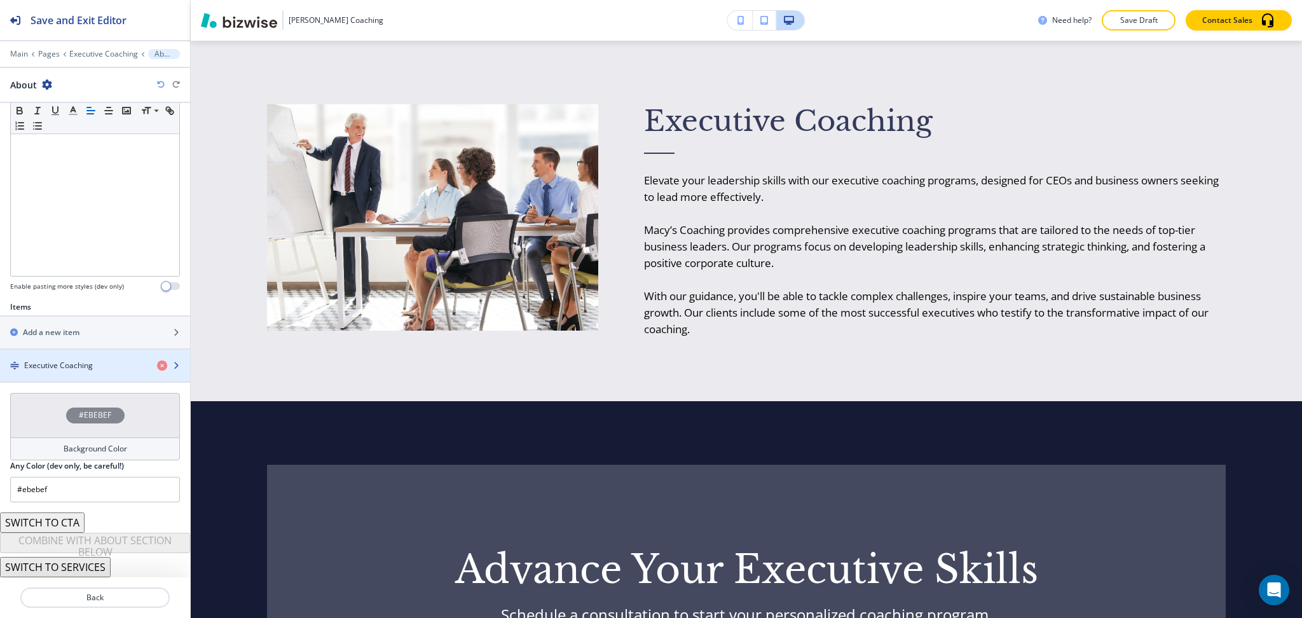
click at [73, 366] on h4 "Executive Coaching" at bounding box center [58, 365] width 69 height 11
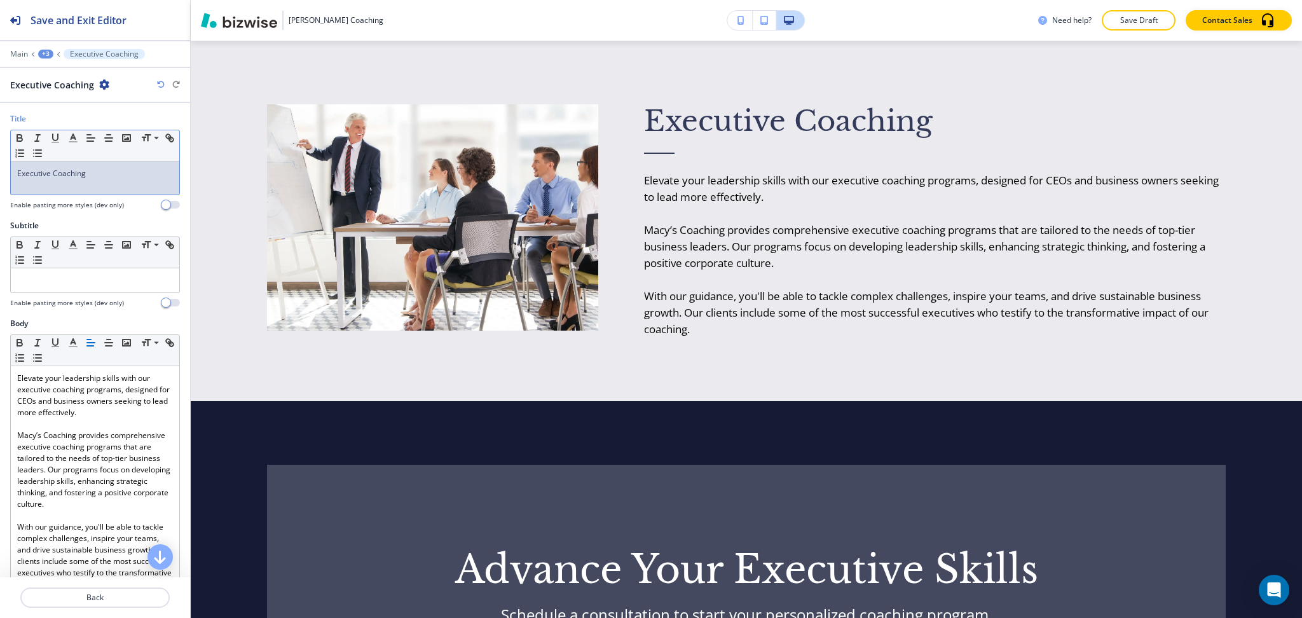
click at [88, 181] on div "Executive Coaching" at bounding box center [95, 177] width 168 height 33
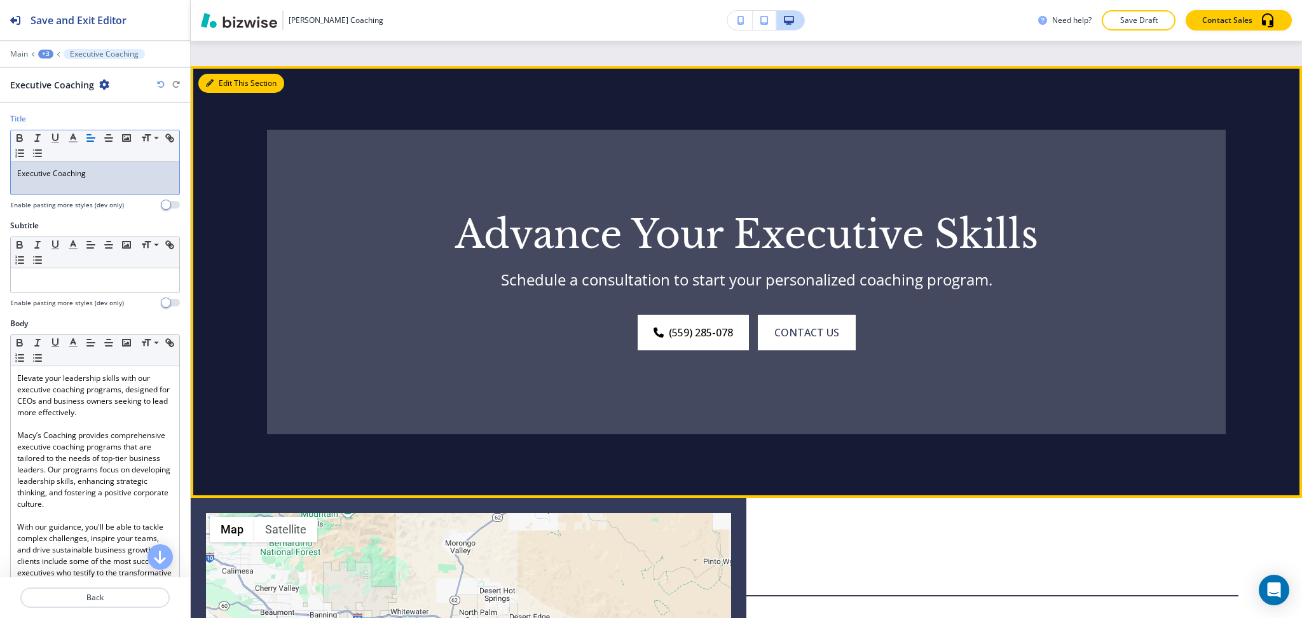
click at [218, 81] on button "Edit This Section" at bounding box center [241, 83] width 86 height 19
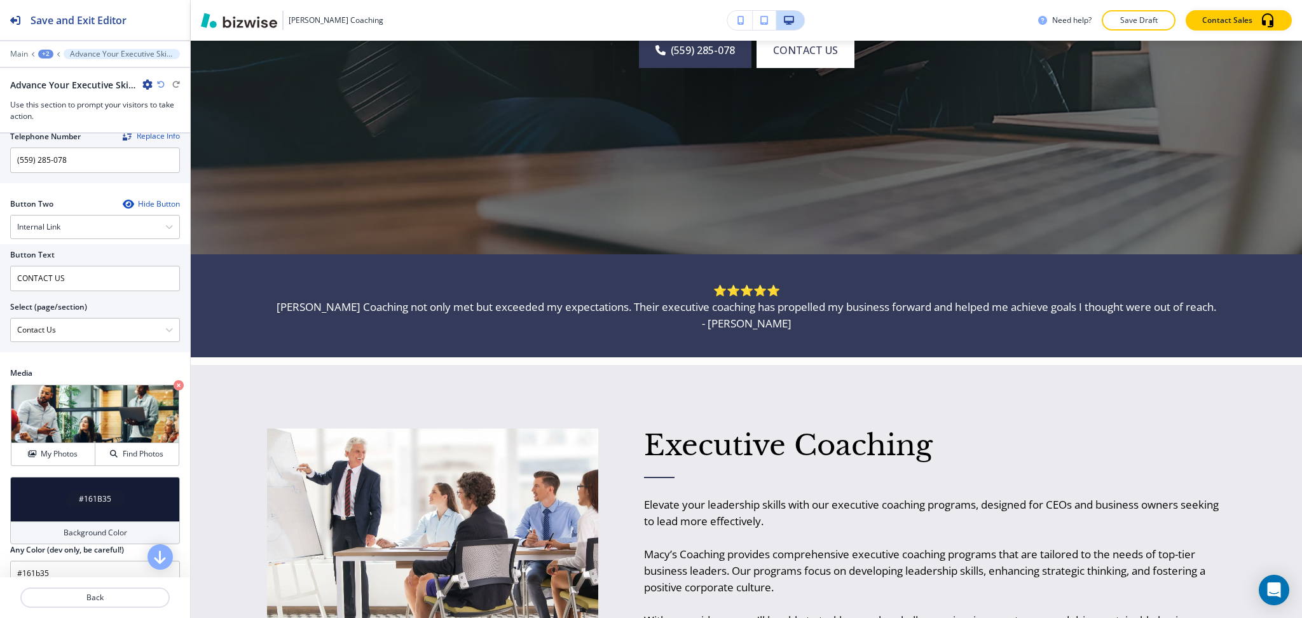
scroll to position [0, 0]
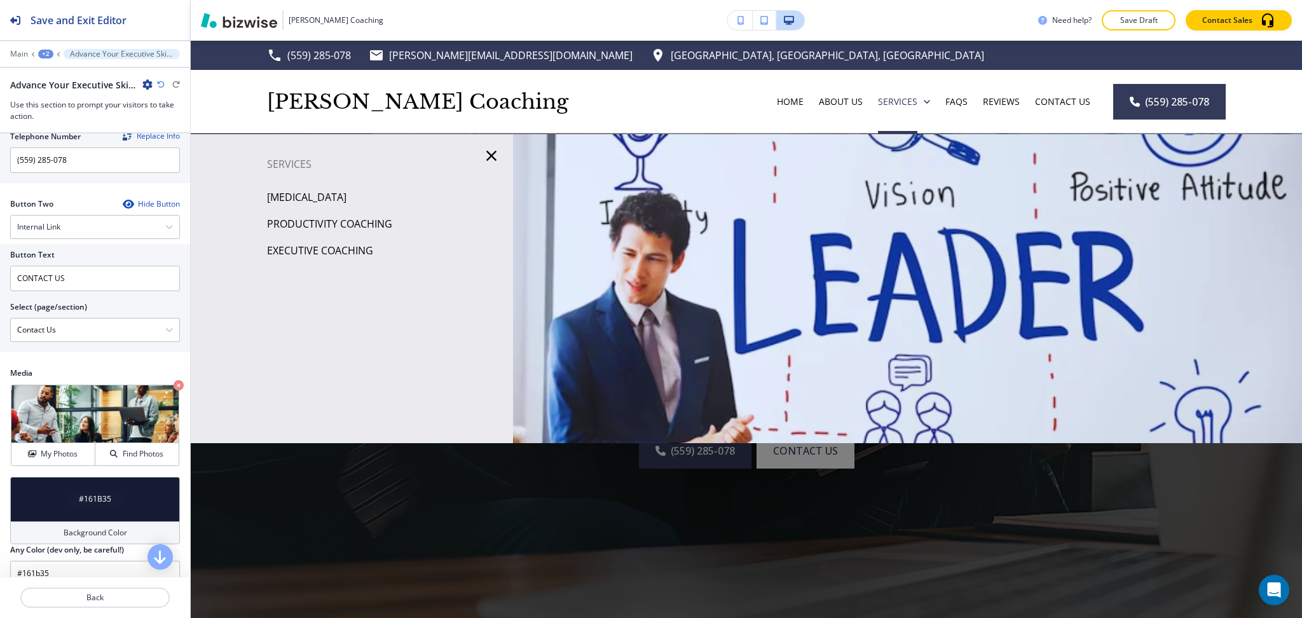
click at [334, 177] on div "Services Stress Management Productivity Coaching Executive Coaching" at bounding box center [352, 289] width 322 height 268
click at [339, 207] on div "[MEDICAL_DATA]" at bounding box center [352, 197] width 322 height 27
click at [338, 199] on p "[MEDICAL_DATA]" at bounding box center [306, 197] width 79 height 19
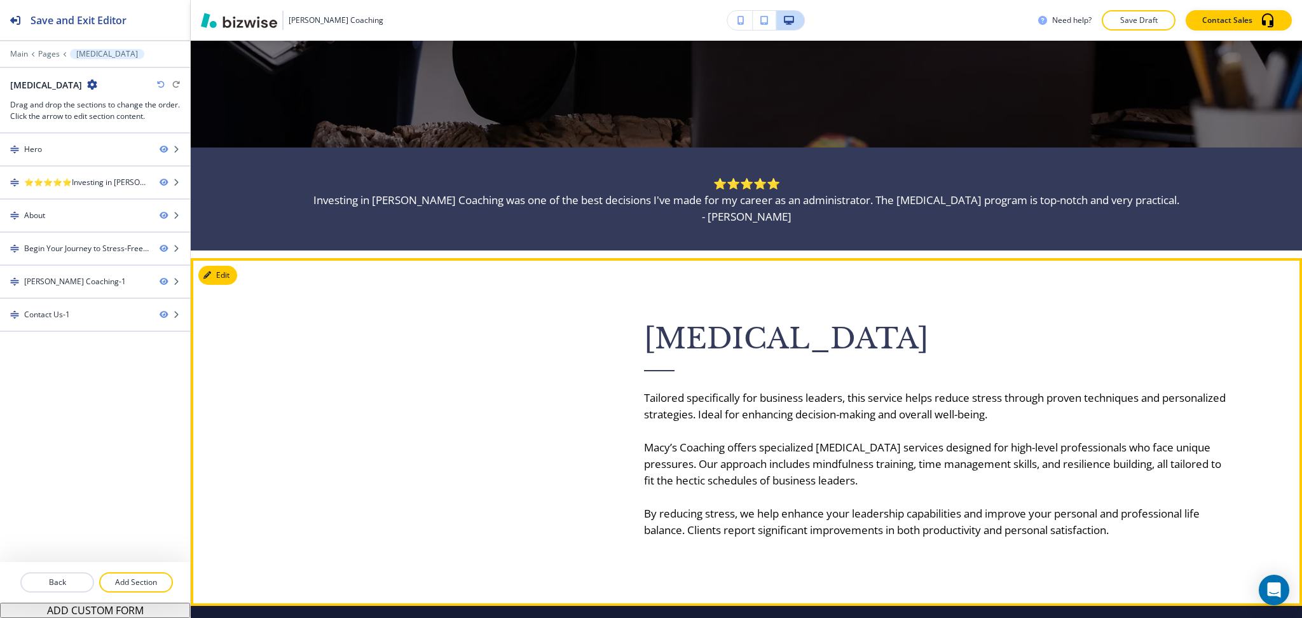
scroll to position [509, 0]
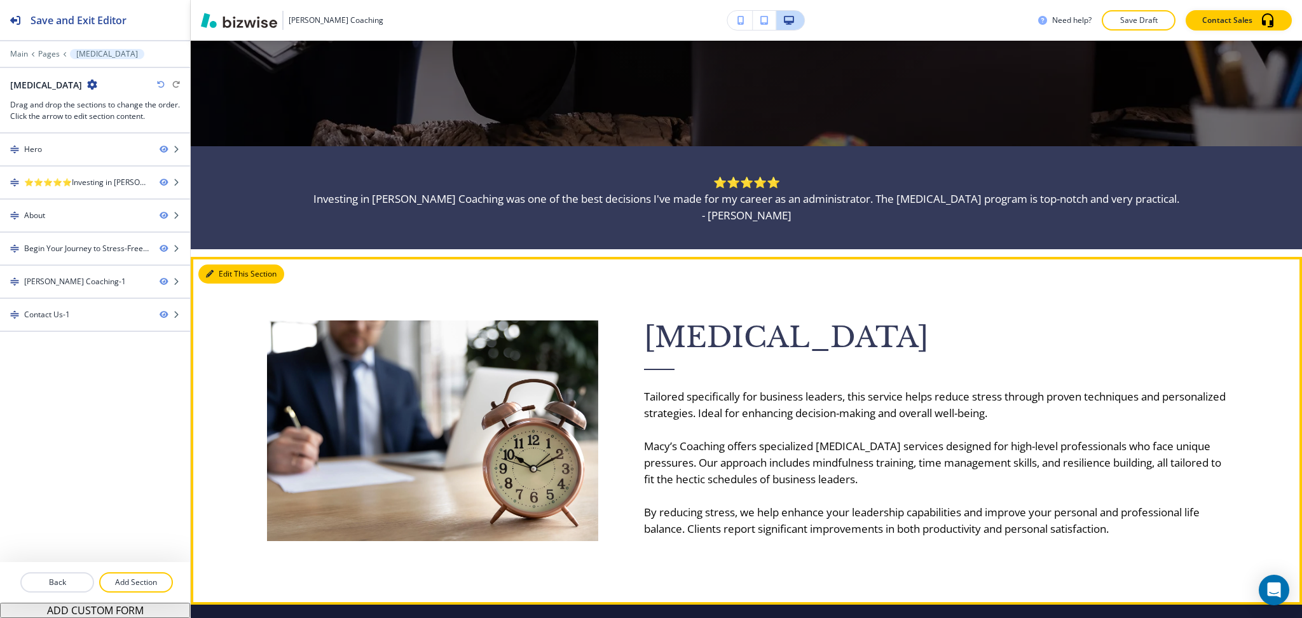
click at [219, 269] on button "Edit This Section" at bounding box center [241, 274] width 86 height 19
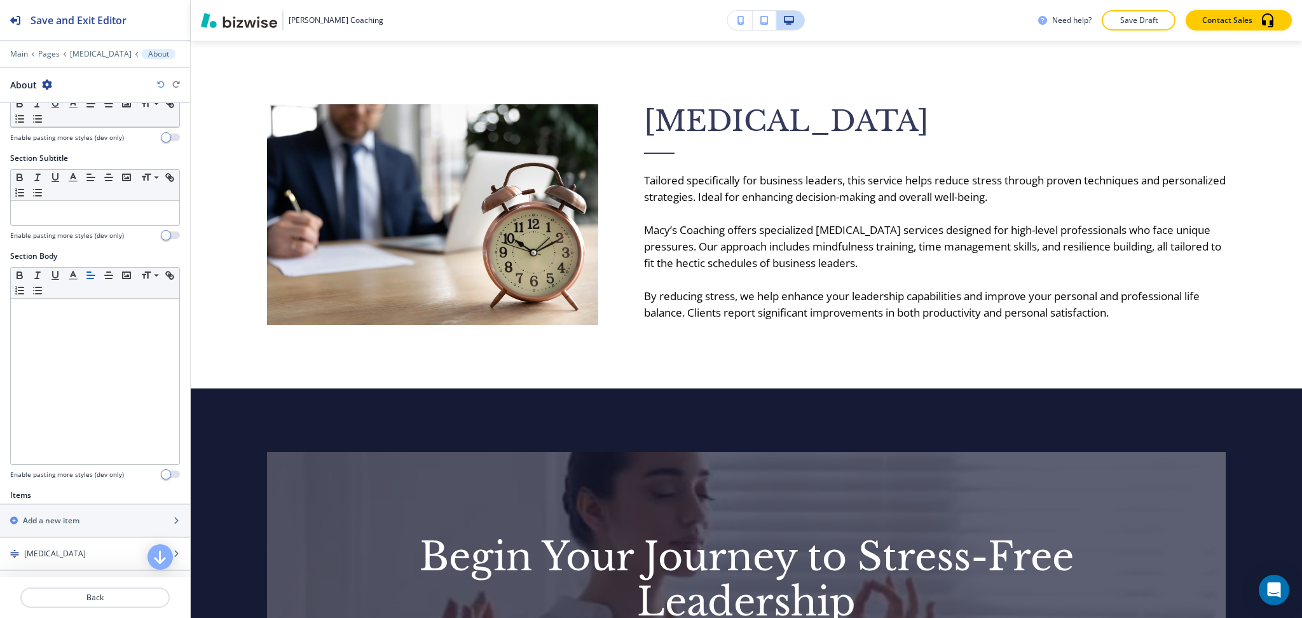
scroll to position [256, 0]
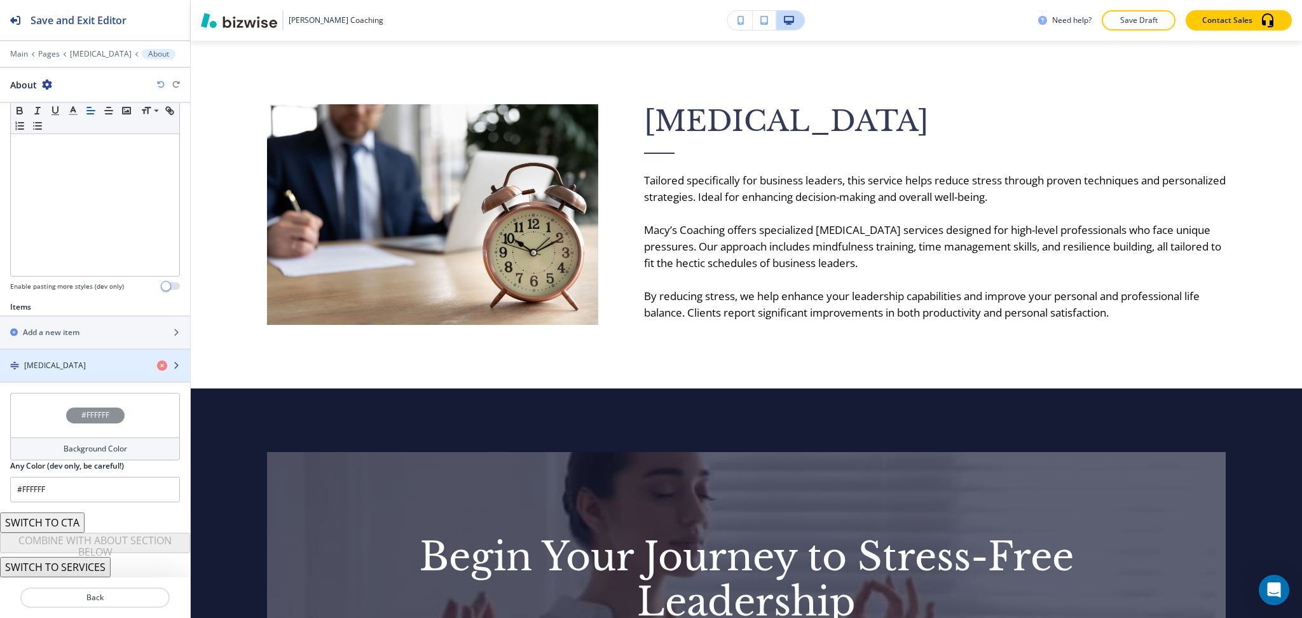
click at [54, 364] on h4 "[MEDICAL_DATA]" at bounding box center [55, 365] width 62 height 11
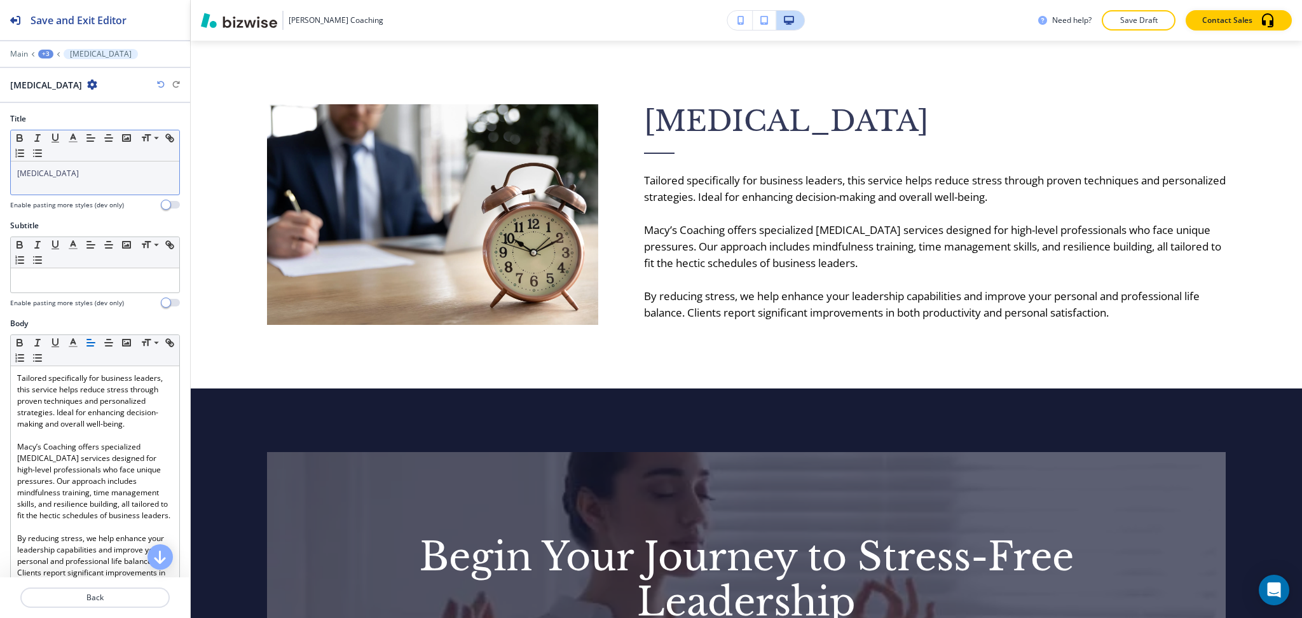
scroll to position [1, 0]
click at [114, 181] on div "[MEDICAL_DATA]" at bounding box center [95, 176] width 168 height 33
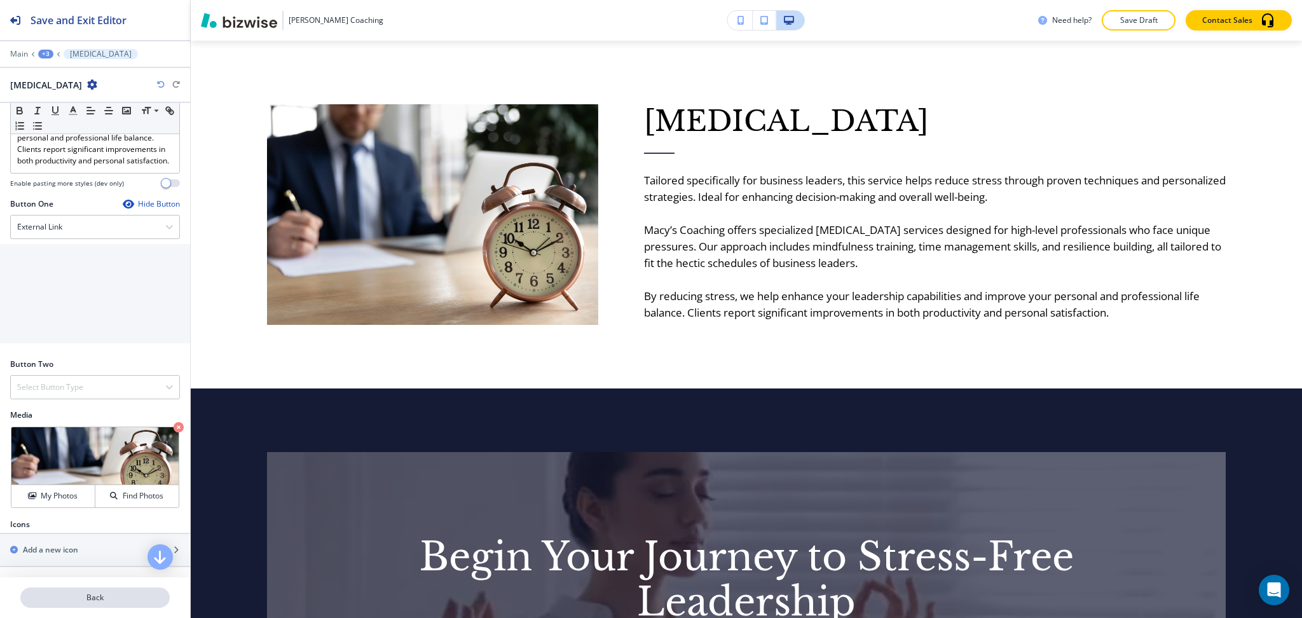
scroll to position [458, 0]
click at [88, 600] on p "Back" at bounding box center [95, 597] width 147 height 11
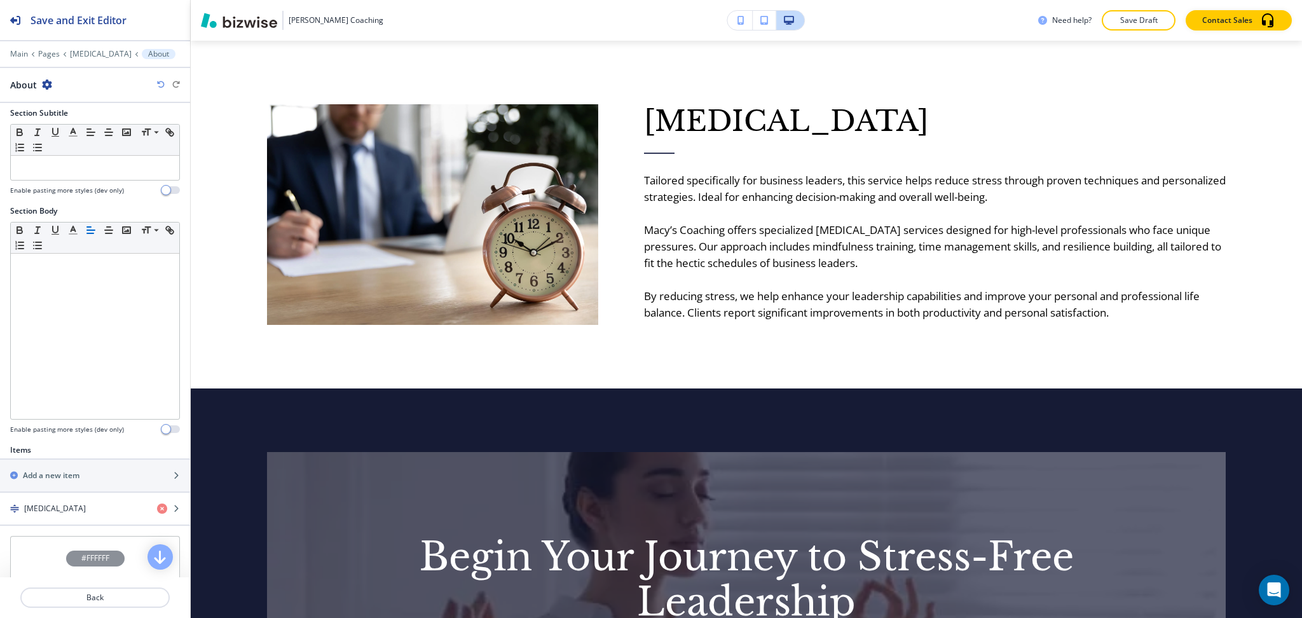
scroll to position [256, 0]
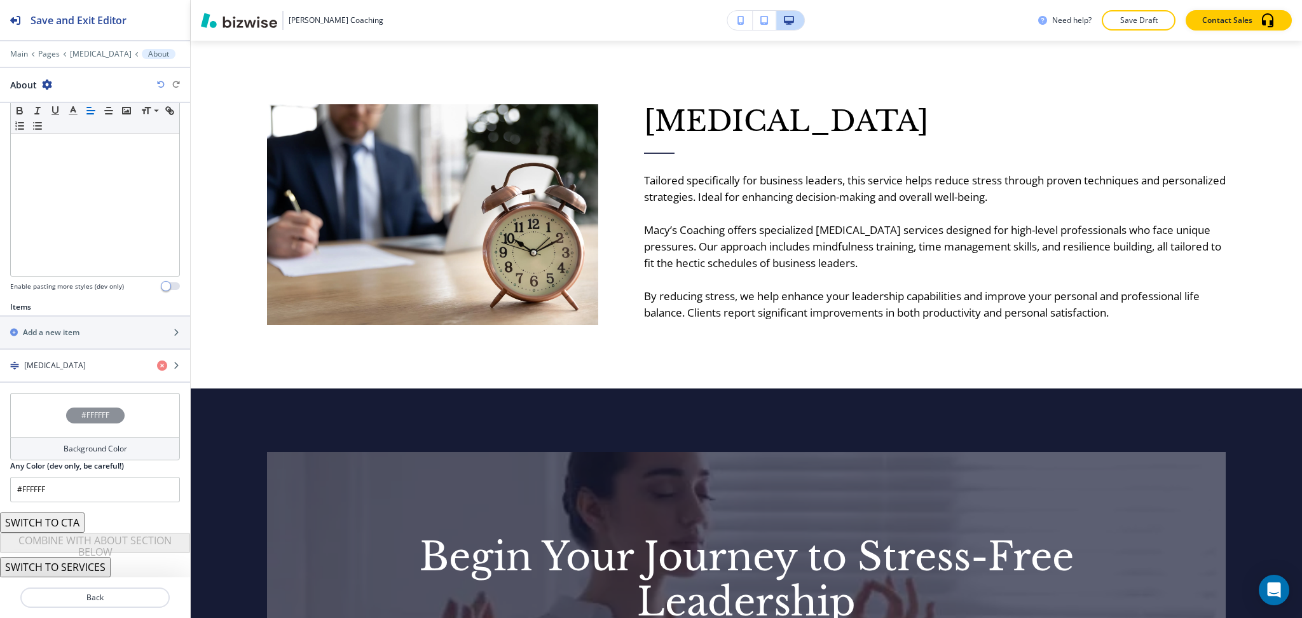
click at [80, 450] on h4 "Background Color" at bounding box center [96, 448] width 64 height 11
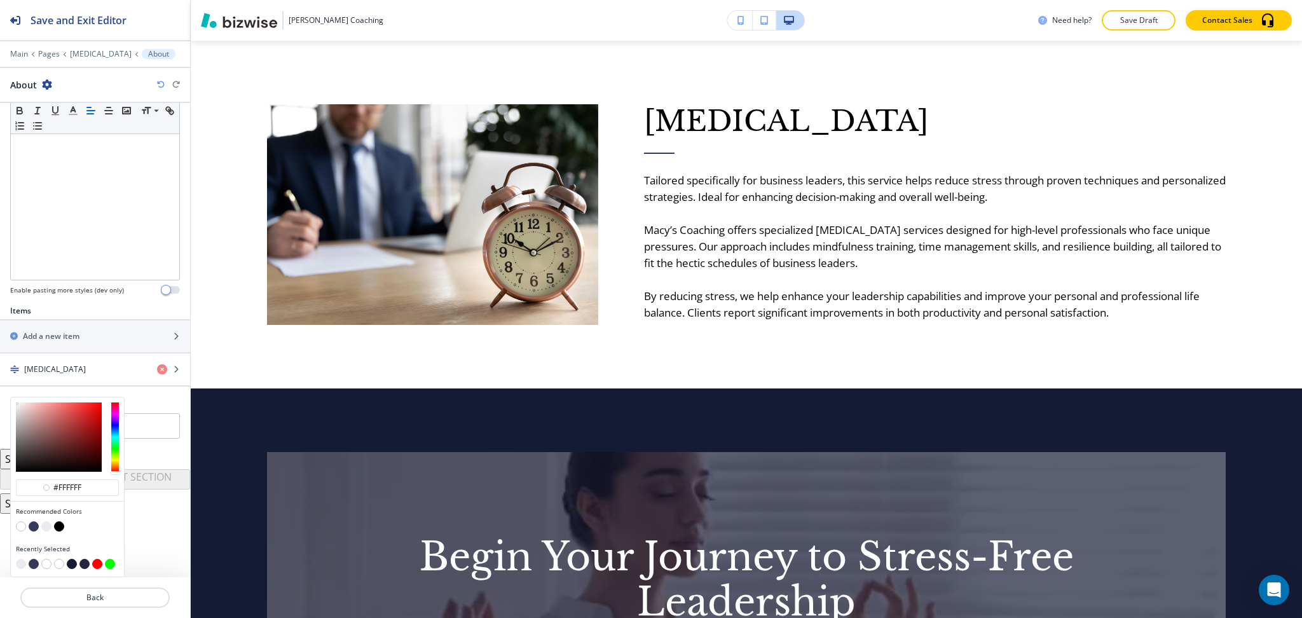
scroll to position [252, 0]
click at [45, 527] on button "button" at bounding box center [46, 526] width 10 height 10
type input "#ebebef"
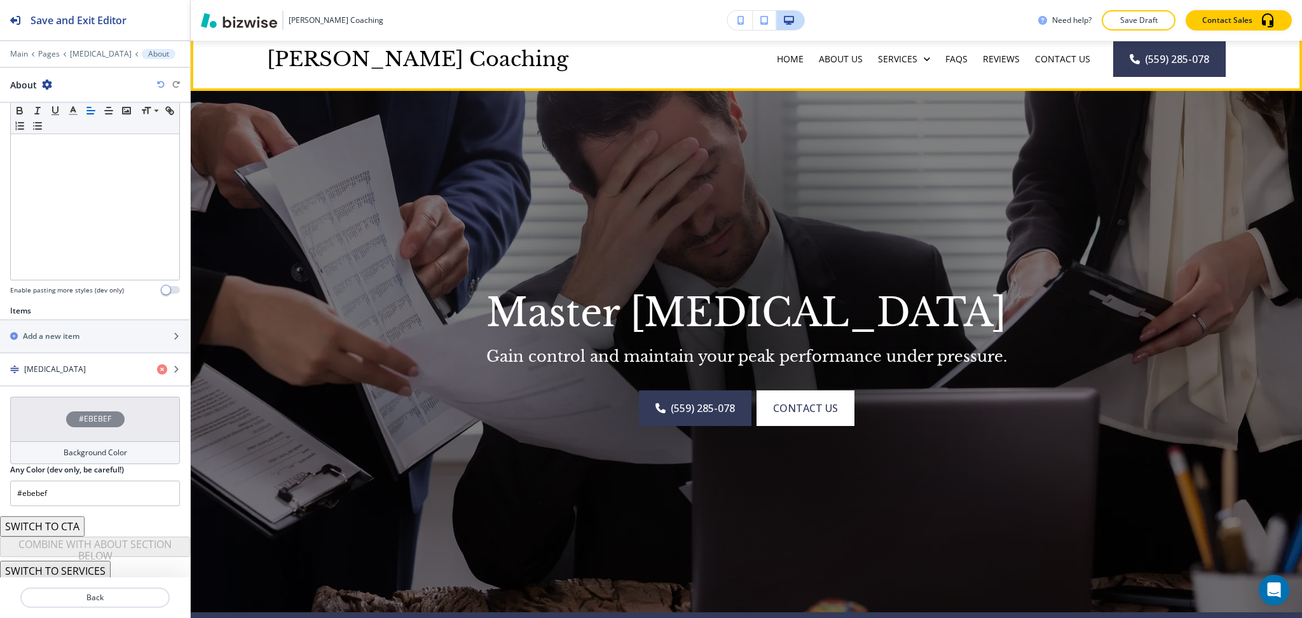
scroll to position [35, 0]
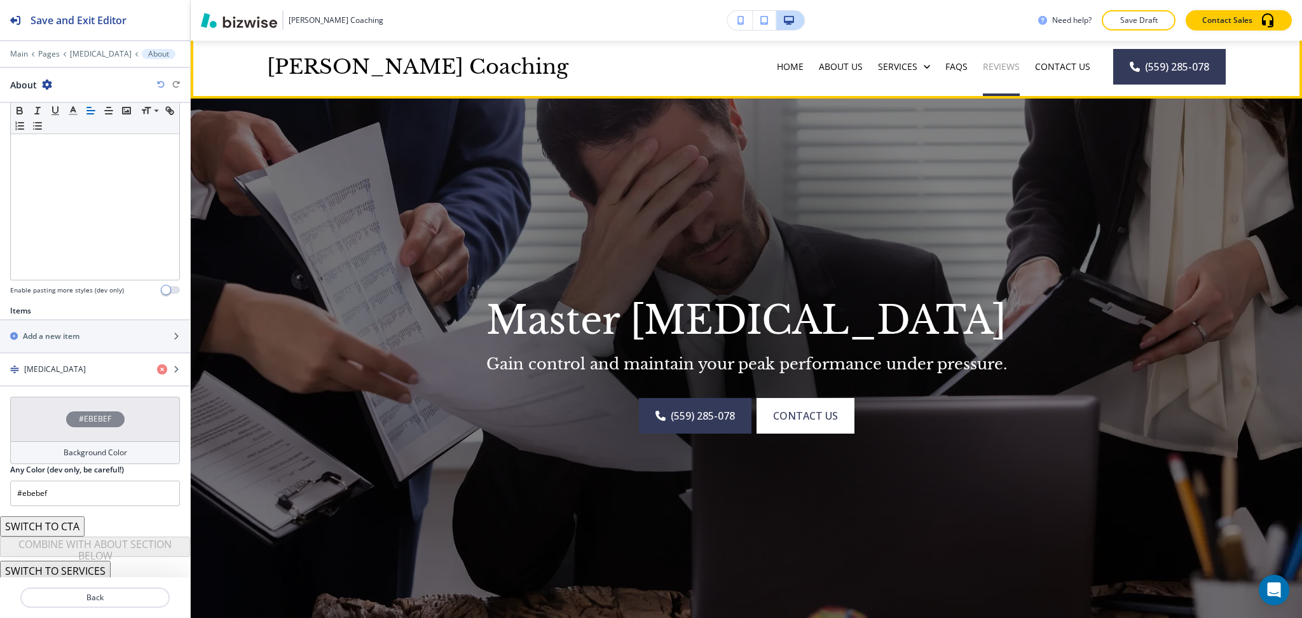
click at [997, 62] on p "Reviews" at bounding box center [1001, 66] width 37 height 13
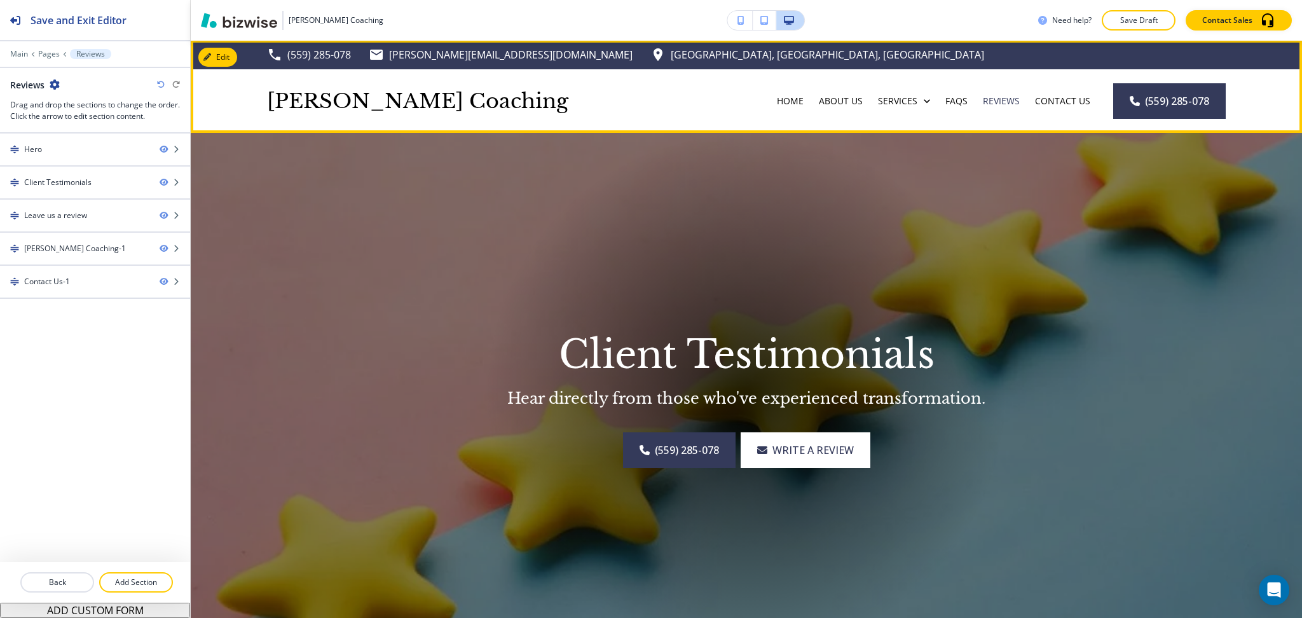
scroll to position [0, 0]
click at [954, 104] on p "FAQs" at bounding box center [956, 101] width 22 height 13
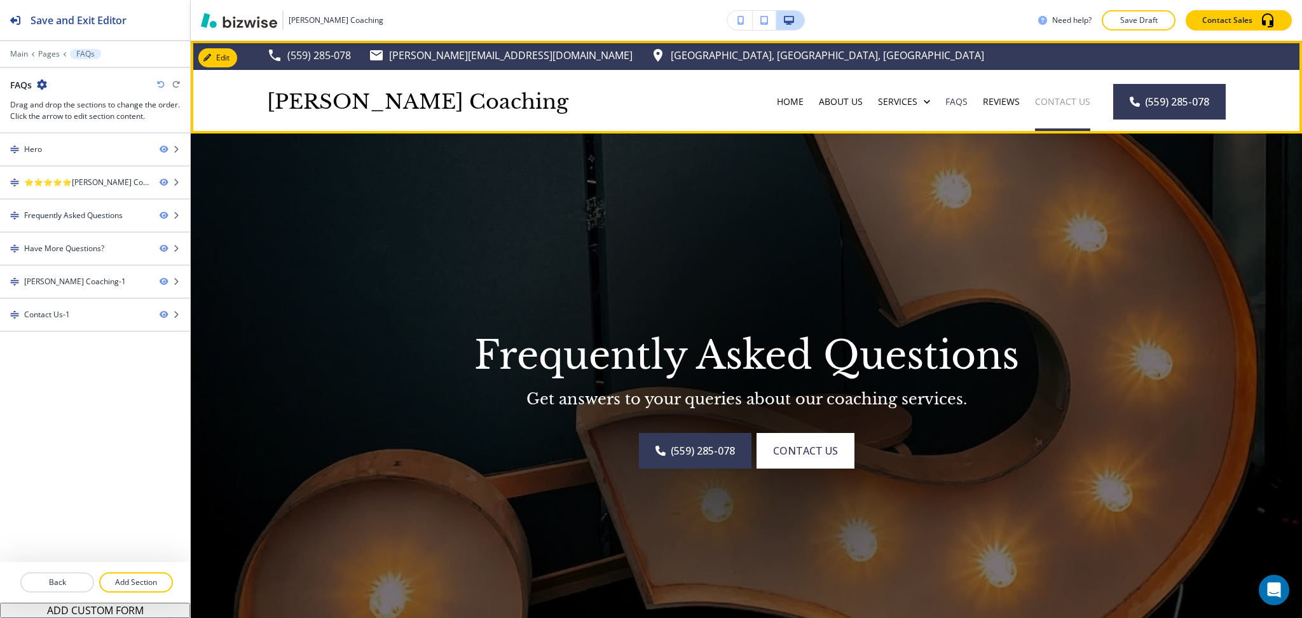
click at [1054, 101] on p "Contact Us" at bounding box center [1062, 101] width 55 height 13
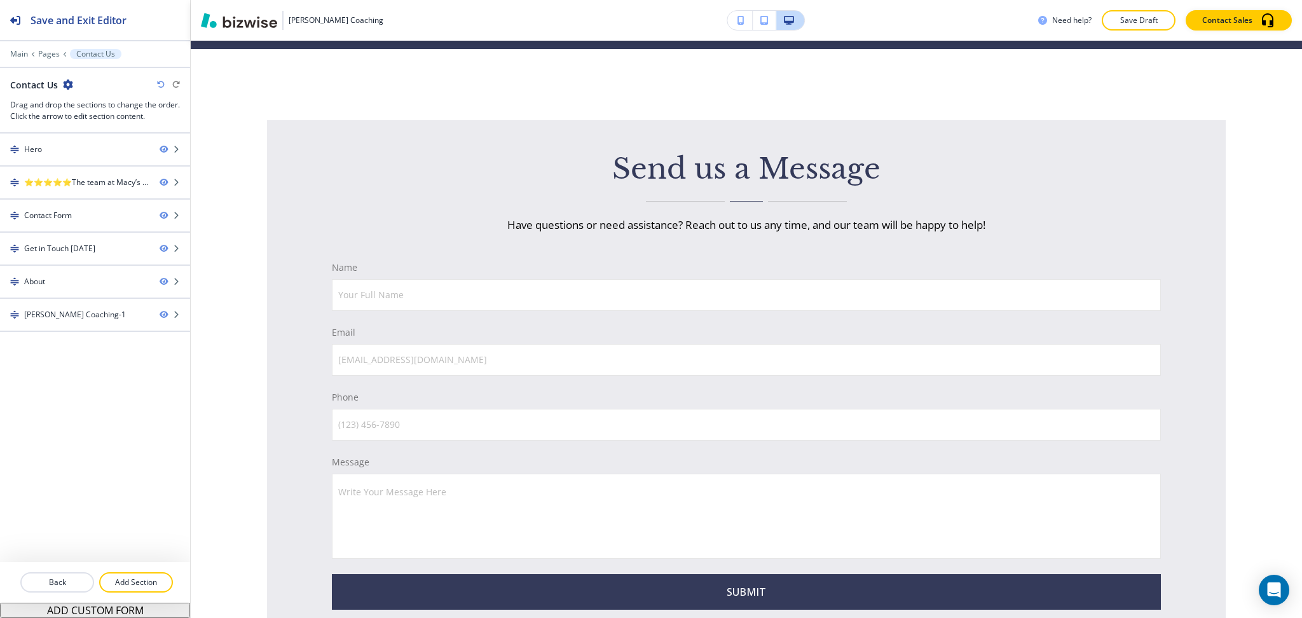
scroll to position [657, 0]
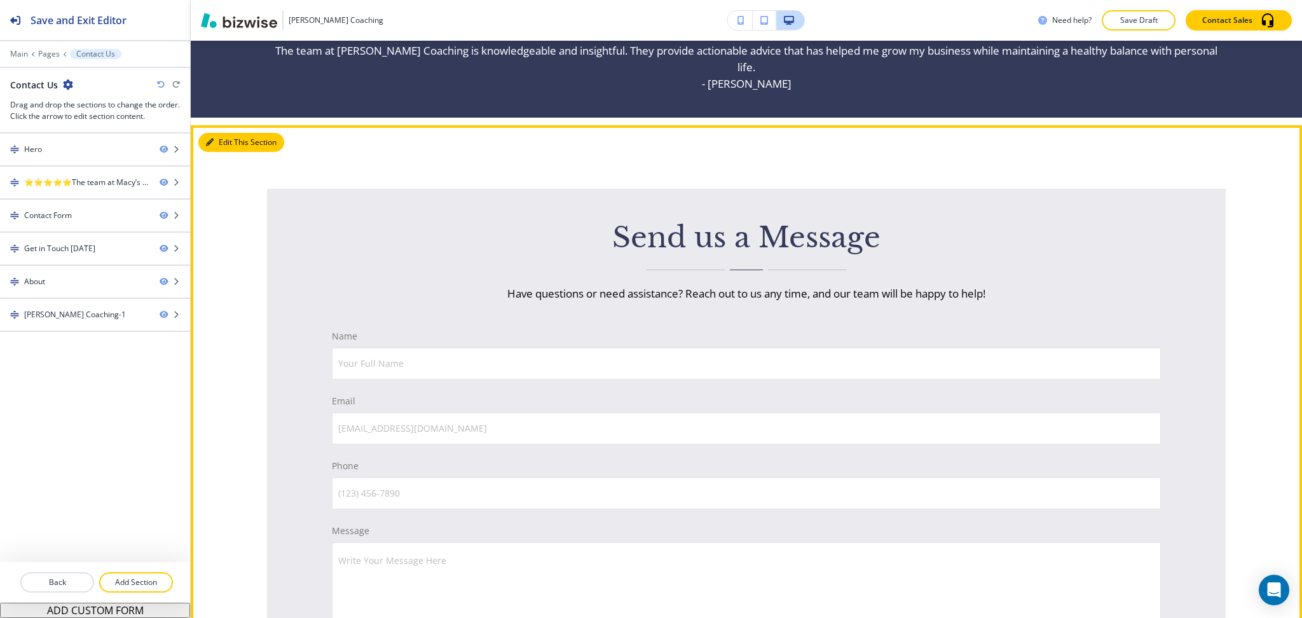
click at [226, 133] on button "Edit This Section" at bounding box center [241, 142] width 86 height 19
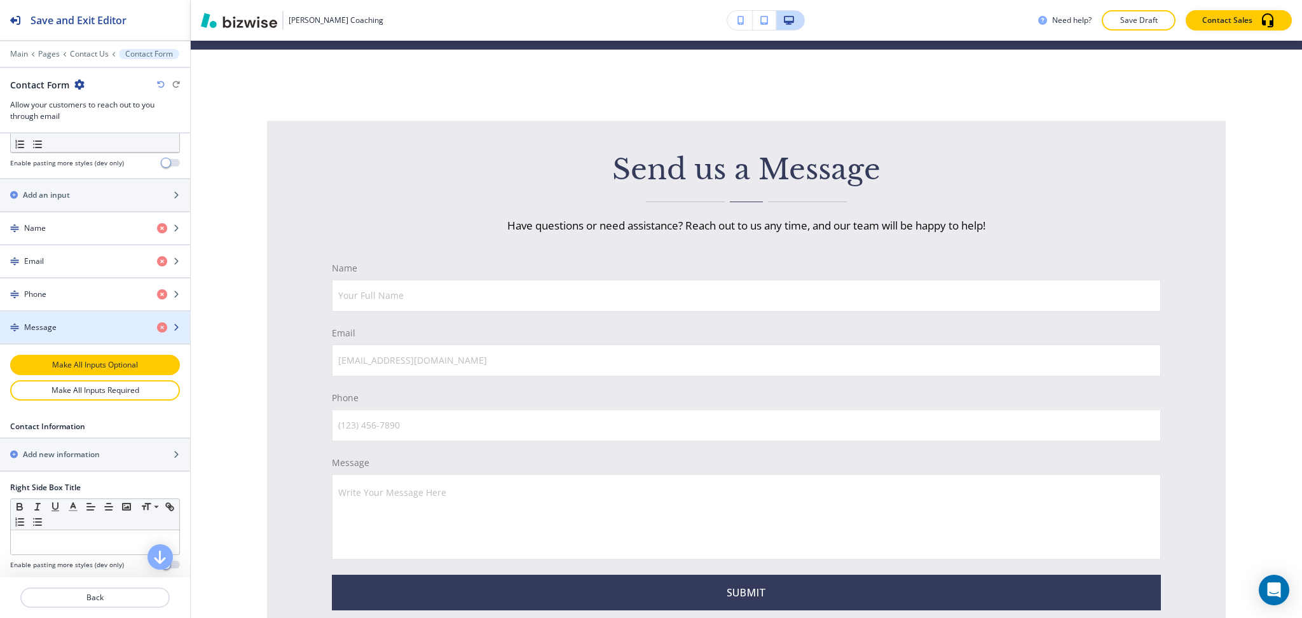
scroll to position [507, 0]
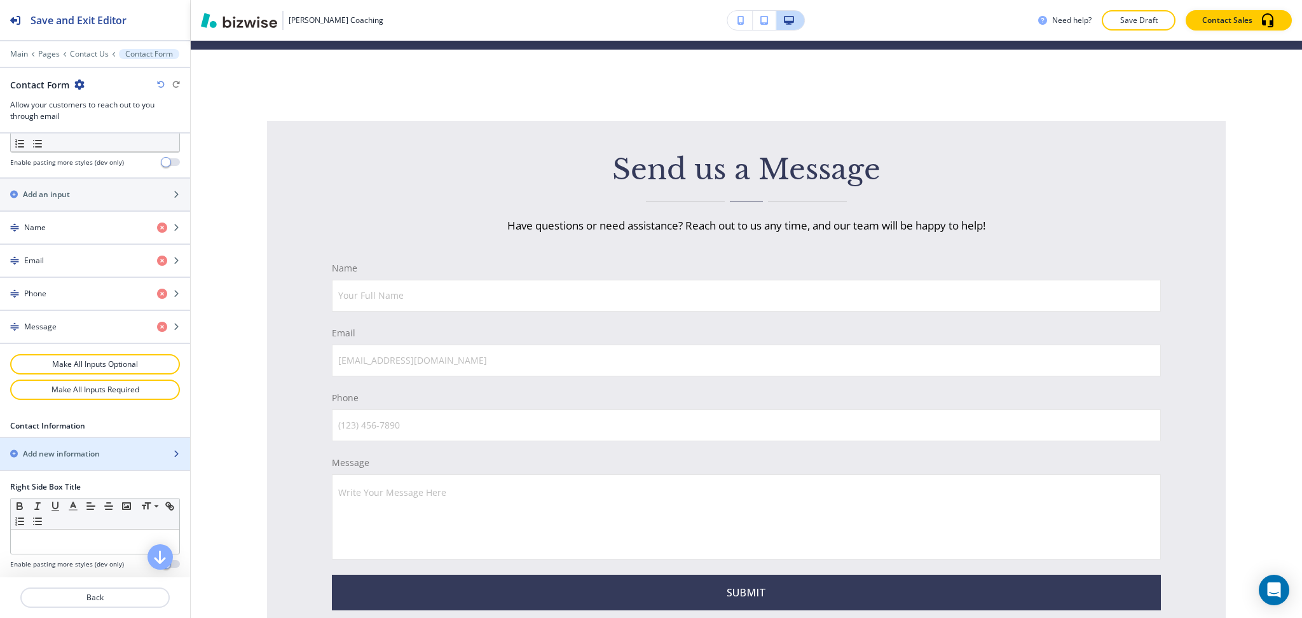
click at [82, 448] on div "button" at bounding box center [95, 443] width 190 height 10
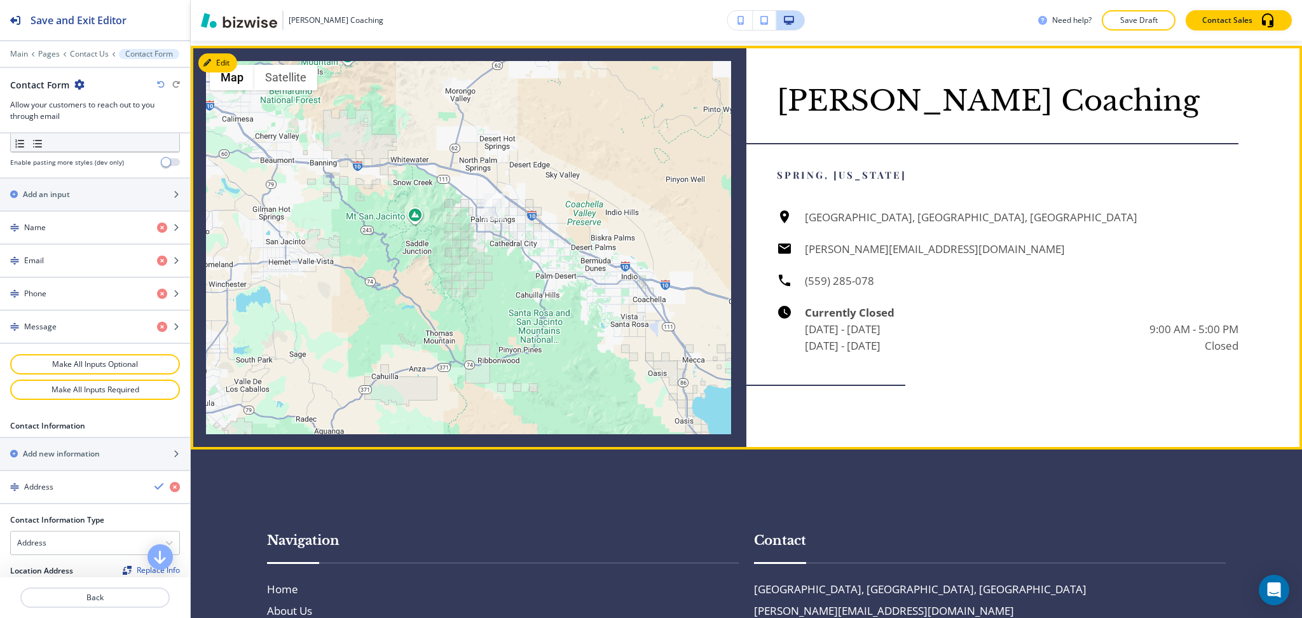
scroll to position [2166, 0]
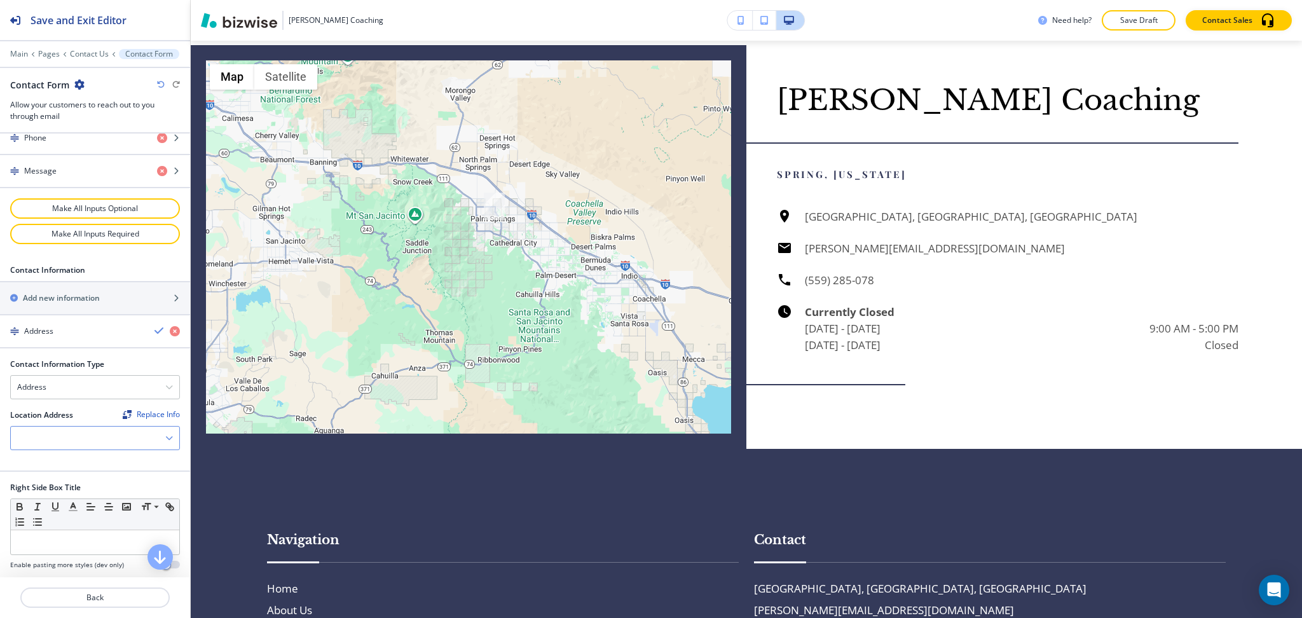
click at [155, 443] on div at bounding box center [95, 438] width 168 height 23
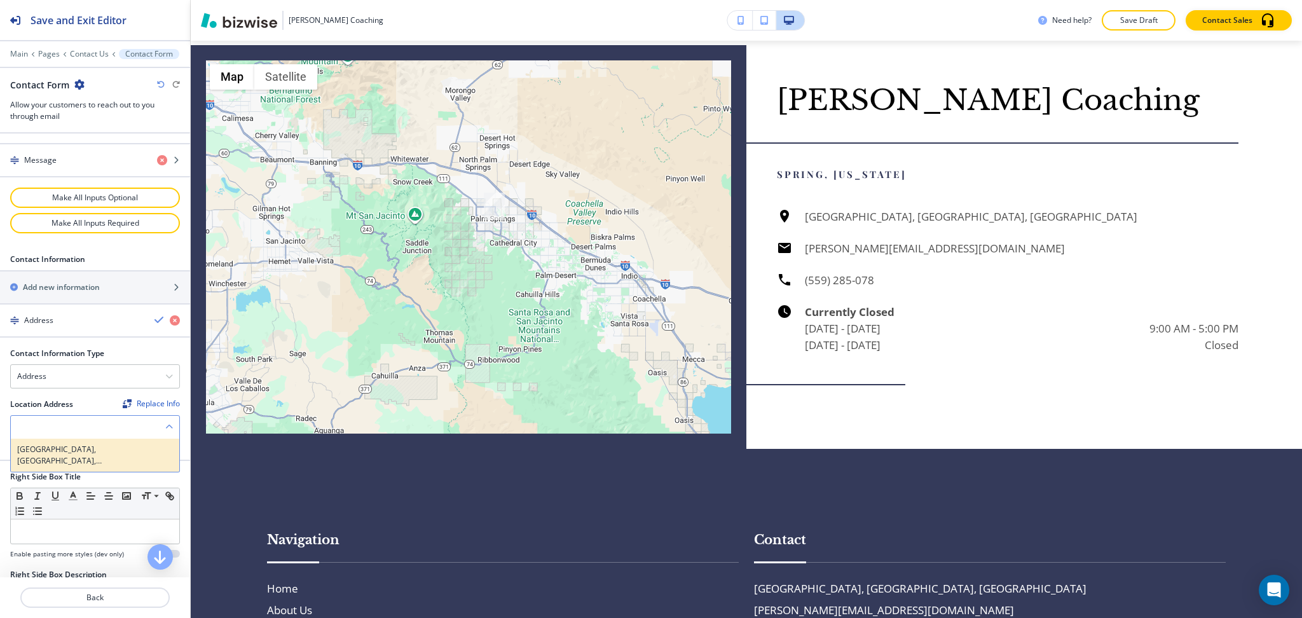
click at [76, 457] on div "[GEOGRAPHIC_DATA], [GEOGRAPHIC_DATA], [GEOGRAPHIC_DATA]" at bounding box center [95, 455] width 168 height 33
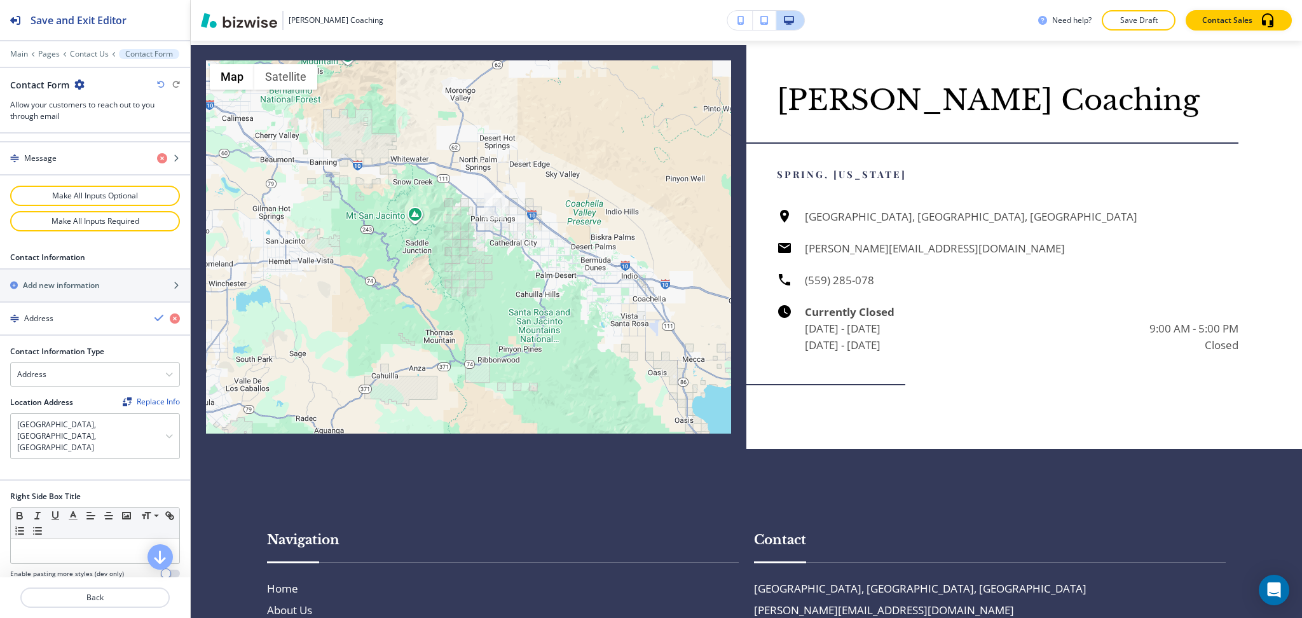
scroll to position [677, 0]
click at [155, 320] on icon "button" at bounding box center [160, 317] width 10 height 10
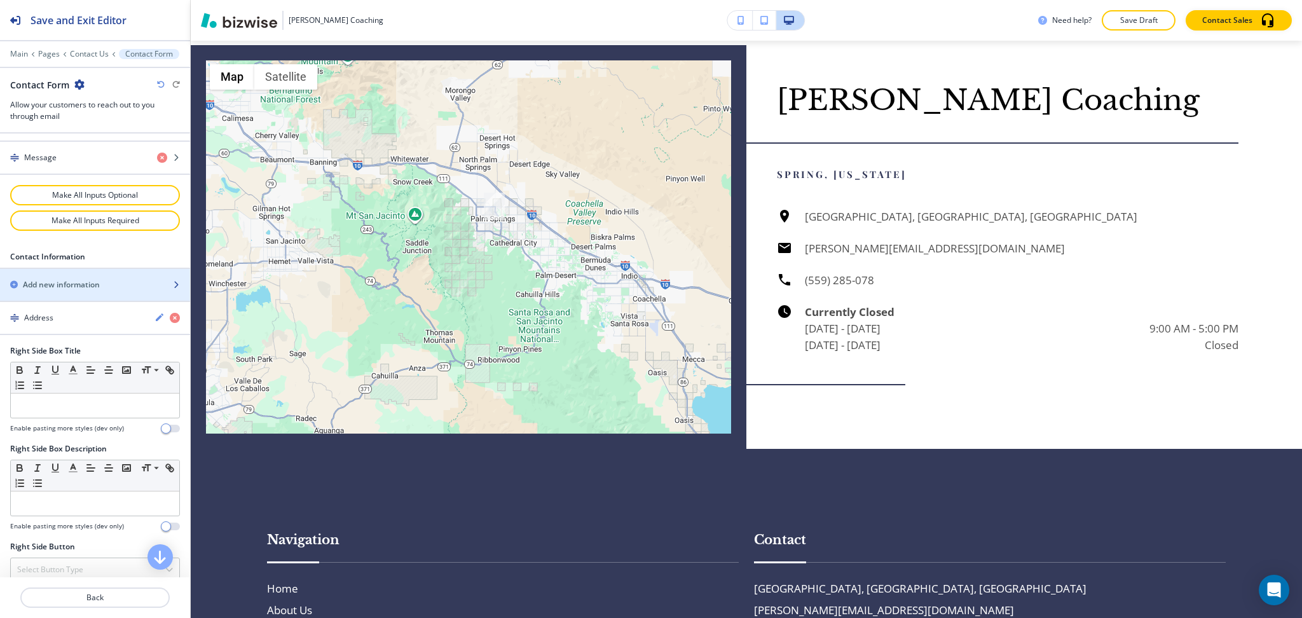
click at [99, 285] on h2 "Add new information" at bounding box center [61, 284] width 77 height 11
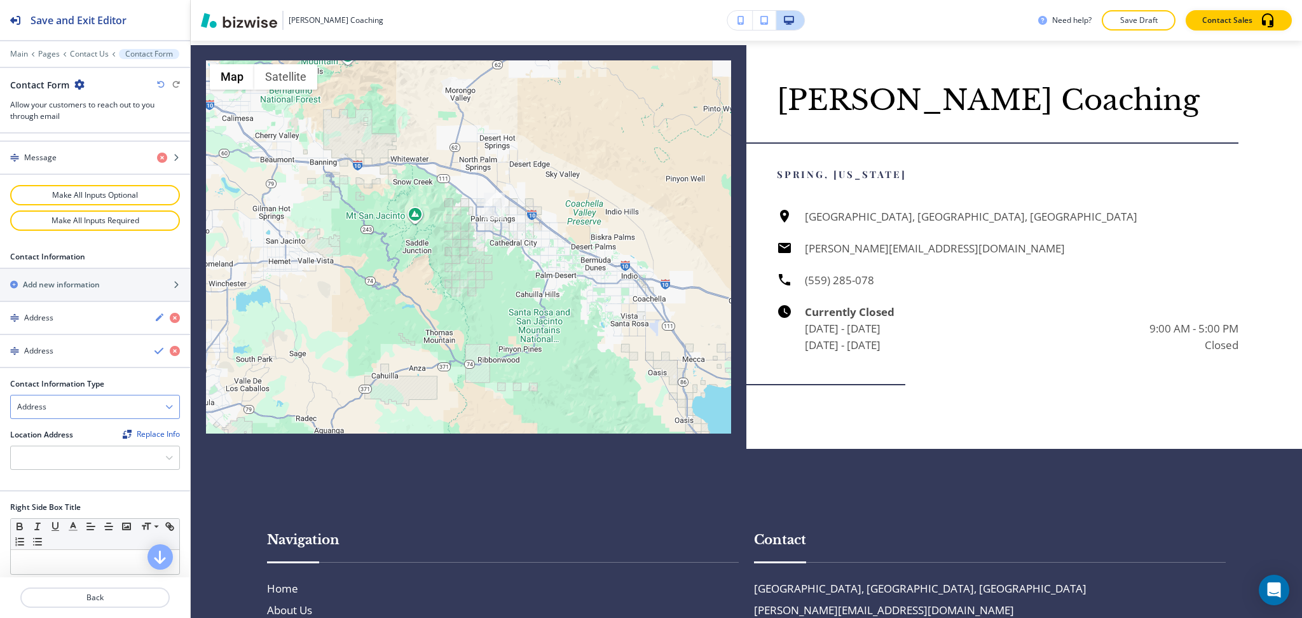
click at [165, 408] on icon "button" at bounding box center [169, 407] width 8 height 8
click at [114, 432] on h4 "Email Address" at bounding box center [95, 428] width 156 height 11
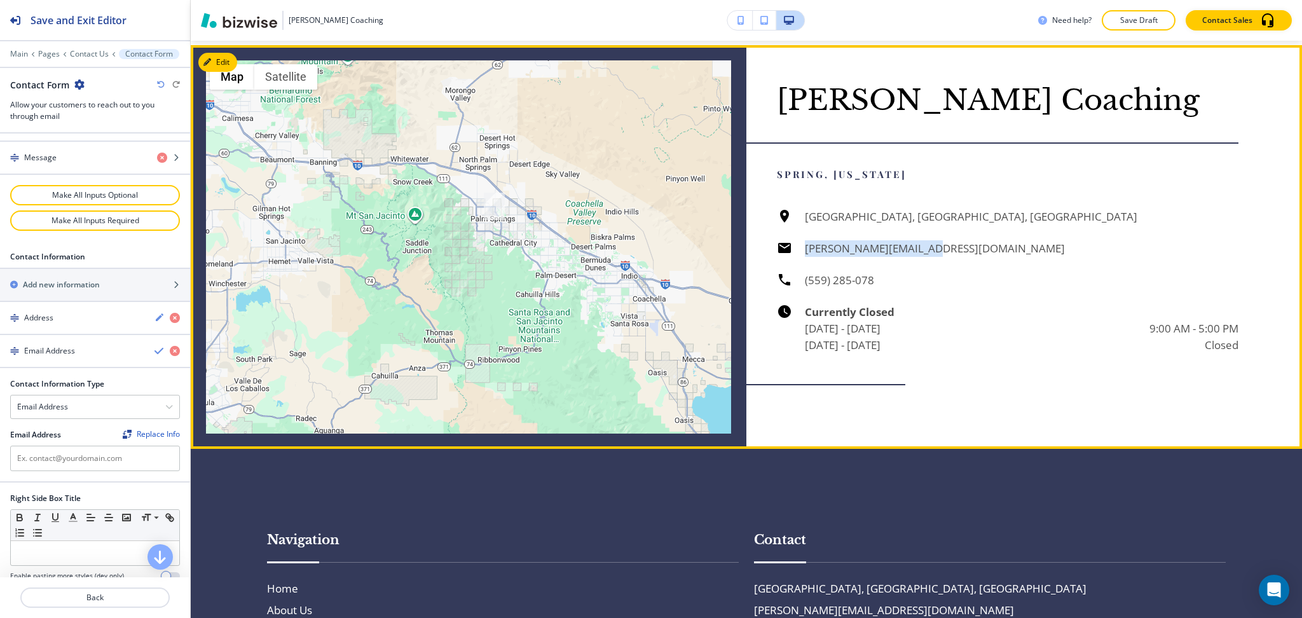
drag, startPoint x: 938, startPoint y: 266, endPoint x: 794, endPoint y: 273, distance: 144.5
click at [794, 273] on div "Palm Springs, CA, USA jim@macys-hipnosis.com (559) 285-078 Currently Closed Mon…" at bounding box center [1008, 281] width 462 height 145
copy h6 "[PERSON_NAME][EMAIL_ADDRESS][DOMAIN_NAME]"
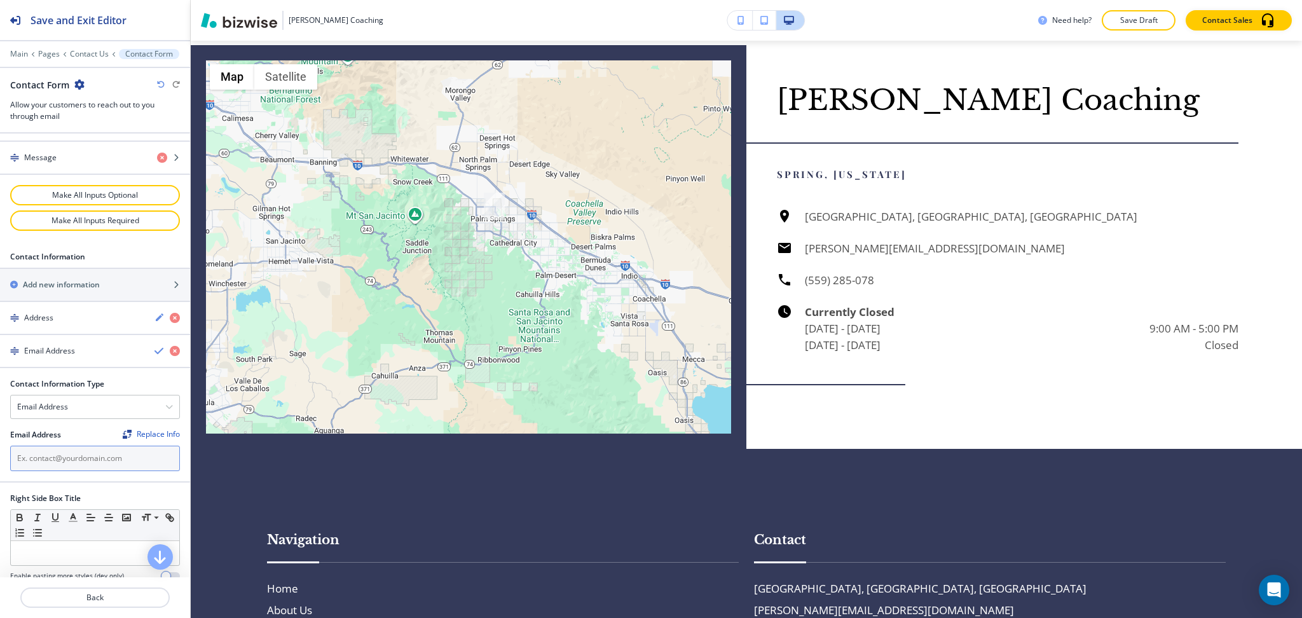
click at [76, 465] on input "text" at bounding box center [95, 458] width 170 height 25
paste input "[PERSON_NAME][EMAIL_ADDRESS][DOMAIN_NAME]"
type input "[PERSON_NAME][EMAIL_ADDRESS][DOMAIN_NAME]"
click at [155, 355] on icon "button" at bounding box center [160, 351] width 10 height 10
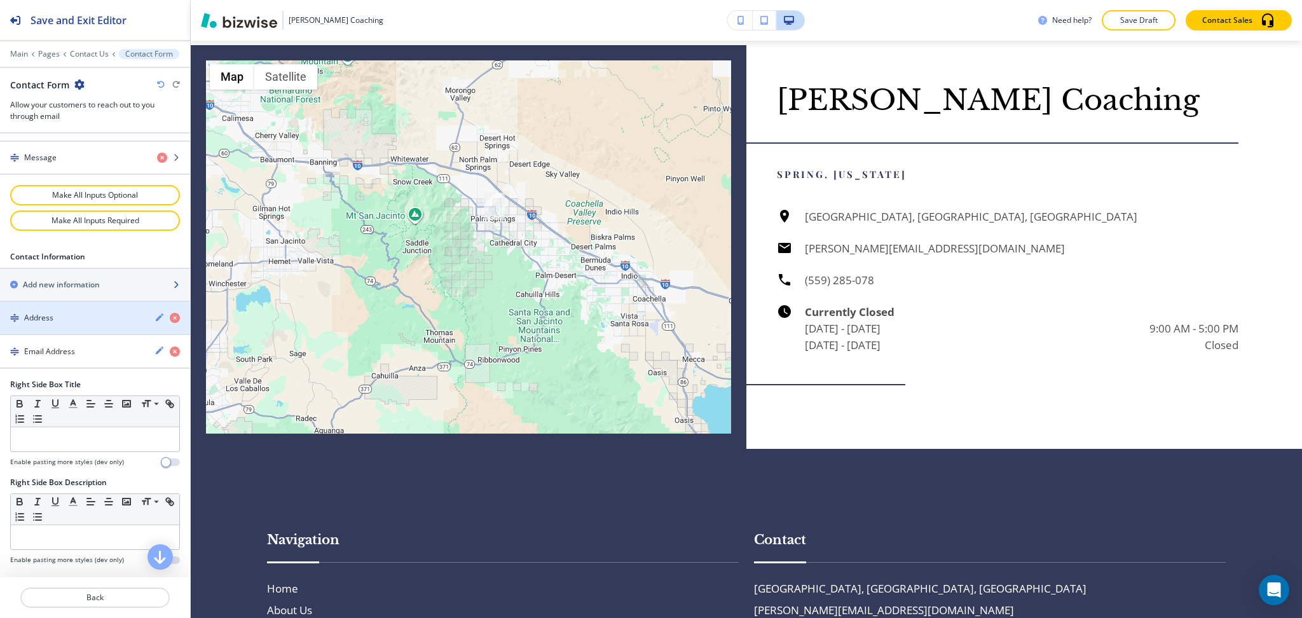
click at [95, 280] on h2 "Add new information" at bounding box center [61, 284] width 77 height 11
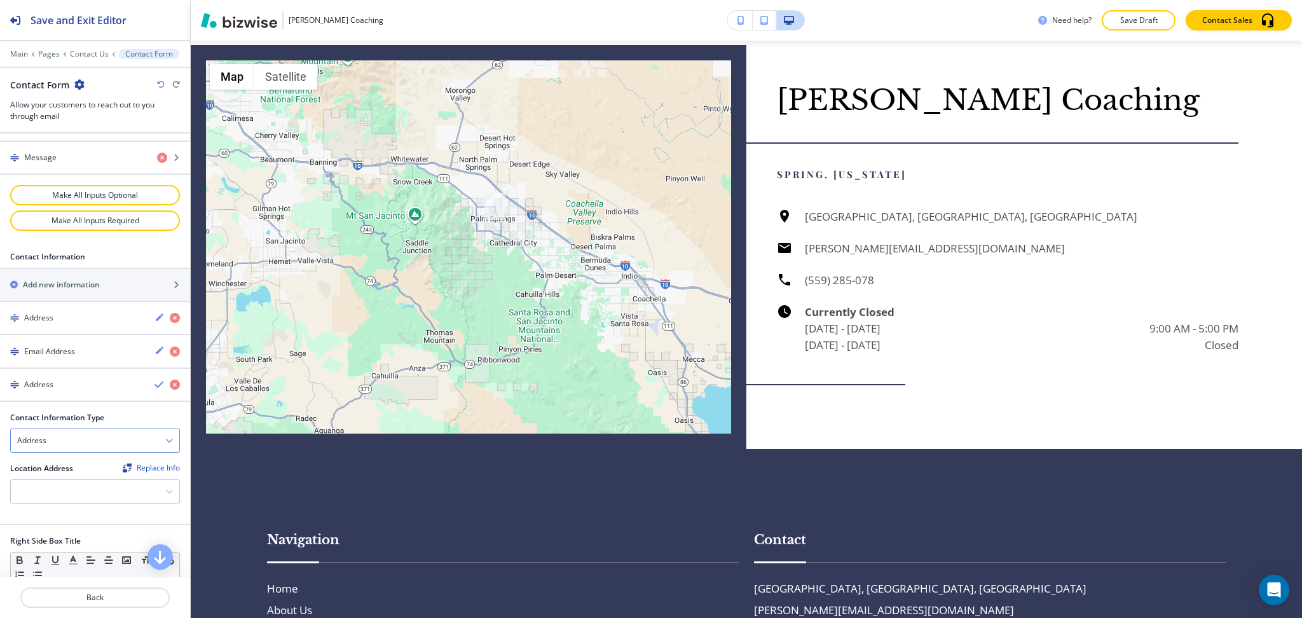
click at [165, 443] on icon "button" at bounding box center [169, 441] width 8 height 8
click at [113, 484] on h4 "Phone Number" at bounding box center [95, 484] width 156 height 11
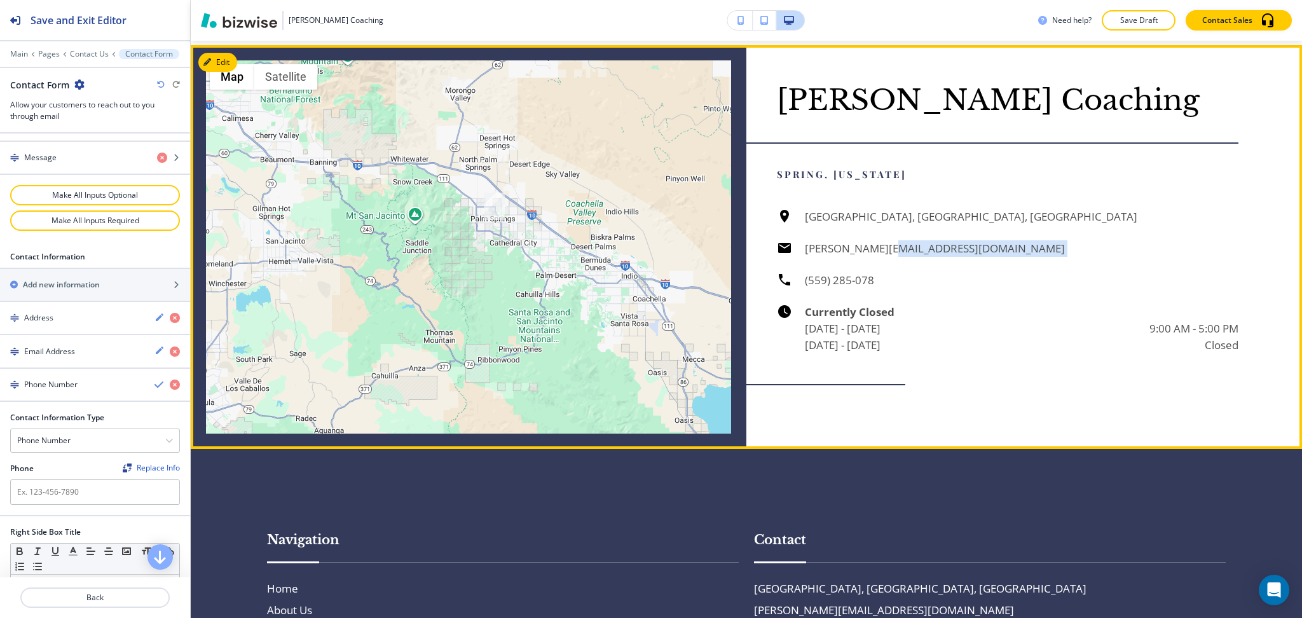
drag, startPoint x: 856, startPoint y: 296, endPoint x: 823, endPoint y: 301, distance: 33.4
click at [790, 296] on div "Palm Springs, CA, USA jim@macys-hipnosis.com (559) 285-078 Currently Closed Mon…" at bounding box center [1008, 281] width 462 height 145
drag, startPoint x: 899, startPoint y: 300, endPoint x: 809, endPoint y: 296, distance: 90.4
click at [809, 296] on div "Palm Springs, CA, USA jim@macys-hipnosis.com (559) 285-078 Currently Closed Mon…" at bounding box center [1008, 281] width 462 height 145
click at [883, 311] on div "Palm Springs, CA, USA jim@macys-hipnosis.com (559) 285-078 Currently Closed Mon…" at bounding box center [1008, 281] width 462 height 145
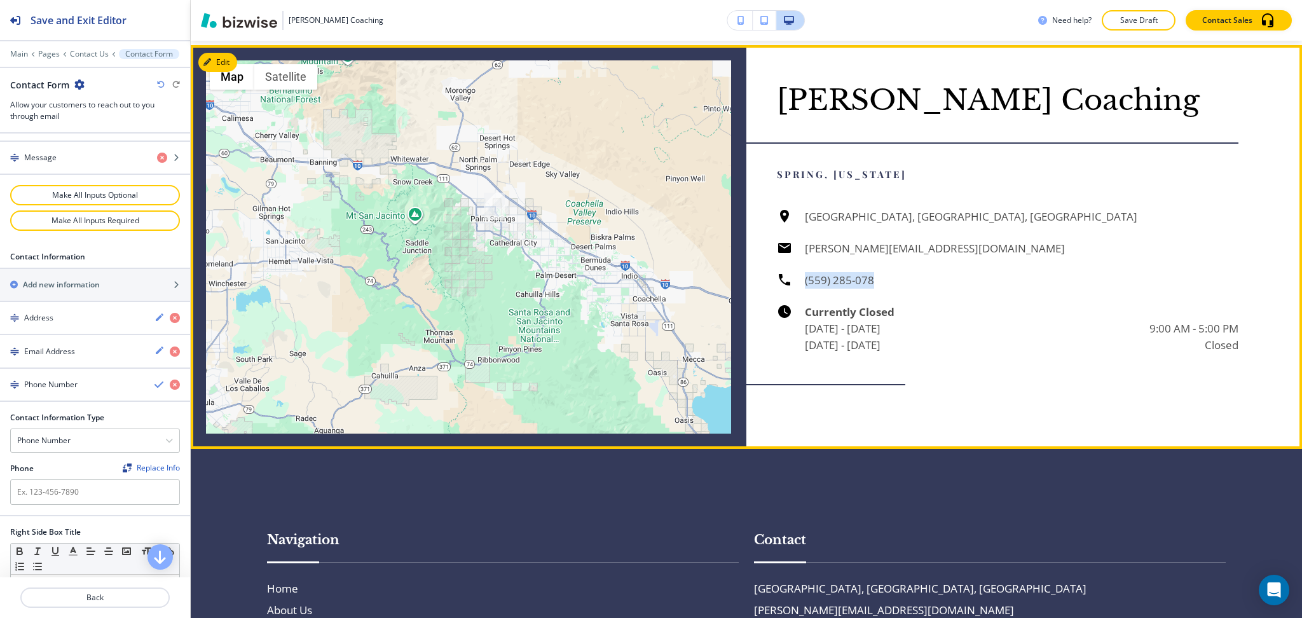
drag, startPoint x: 876, startPoint y: 298, endPoint x: 794, endPoint y: 298, distance: 82.0
click at [794, 298] on div "Palm Springs, CA, USA jim@macys-hipnosis.com (559) 285-078 Currently Closed Mon…" at bounding box center [1008, 281] width 462 height 145
copy h6 "(559) 285-078"
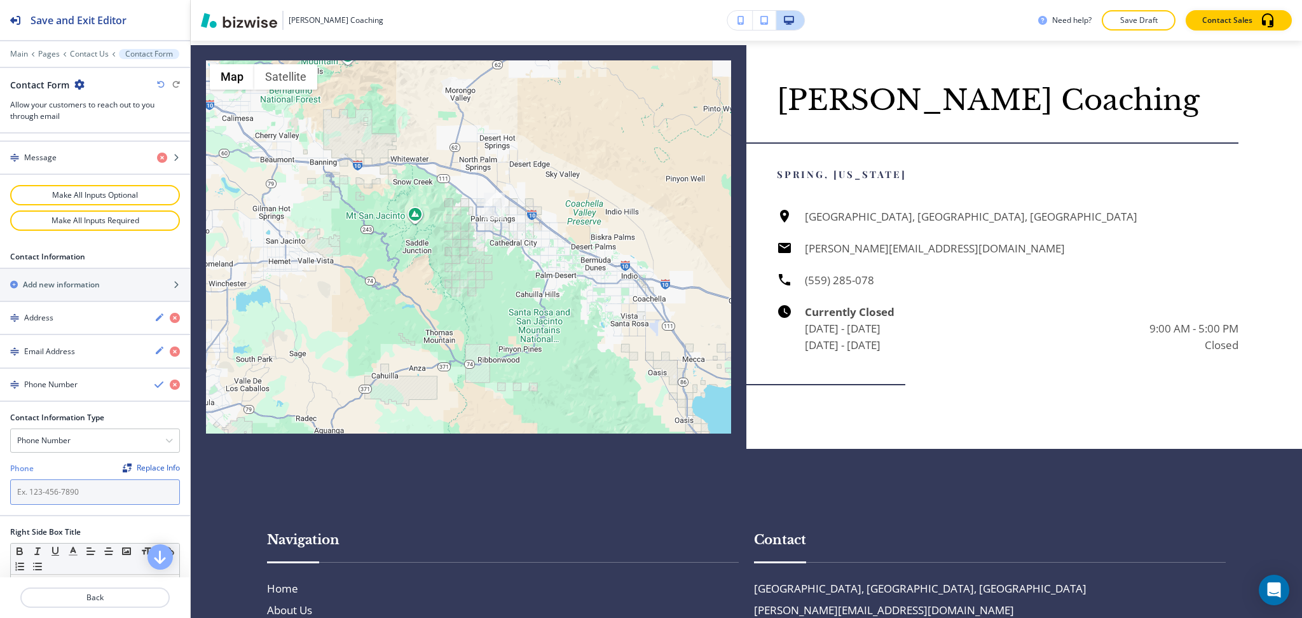
paste input "(559) 285-078"
click at [97, 495] on input "text" at bounding box center [95, 491] width 170 height 25
type input "(559) 285-078"
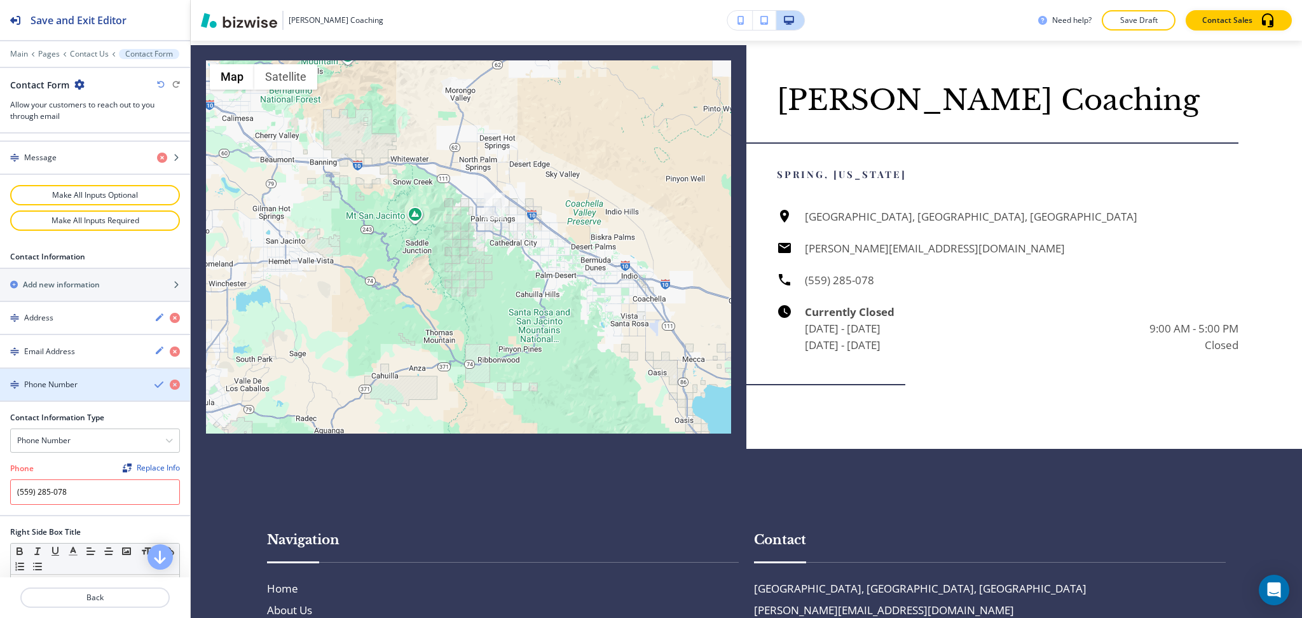
click at [155, 387] on icon "button" at bounding box center [160, 385] width 10 height 10
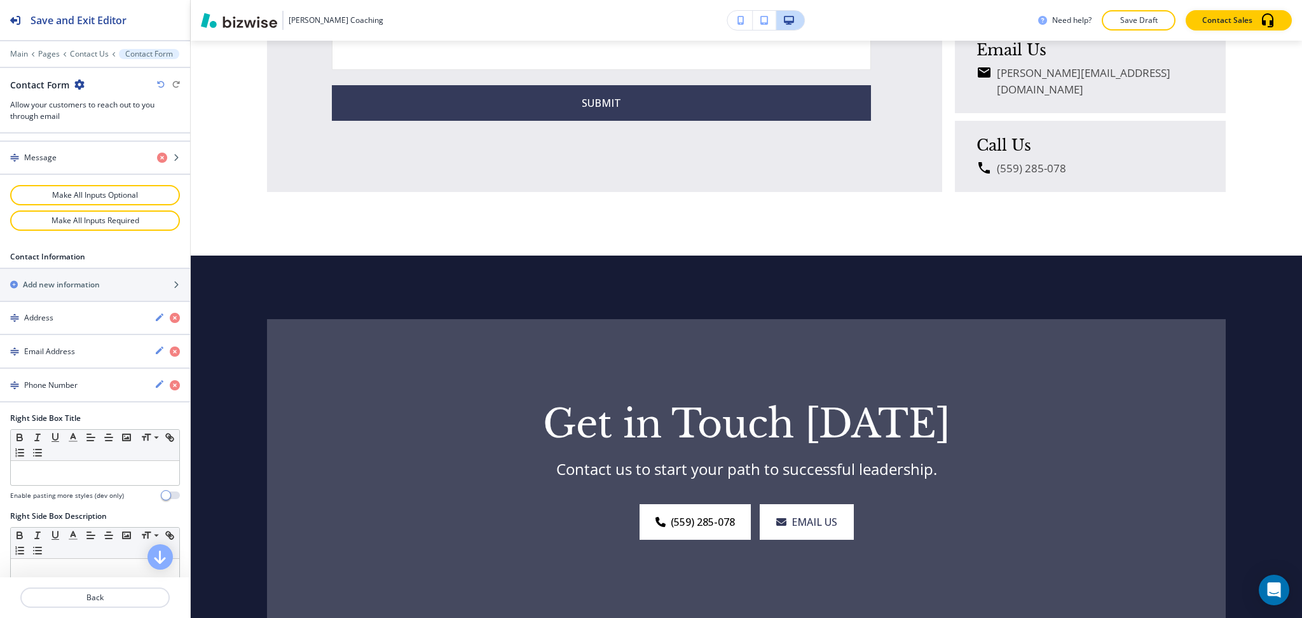
scroll to position [1333, 0]
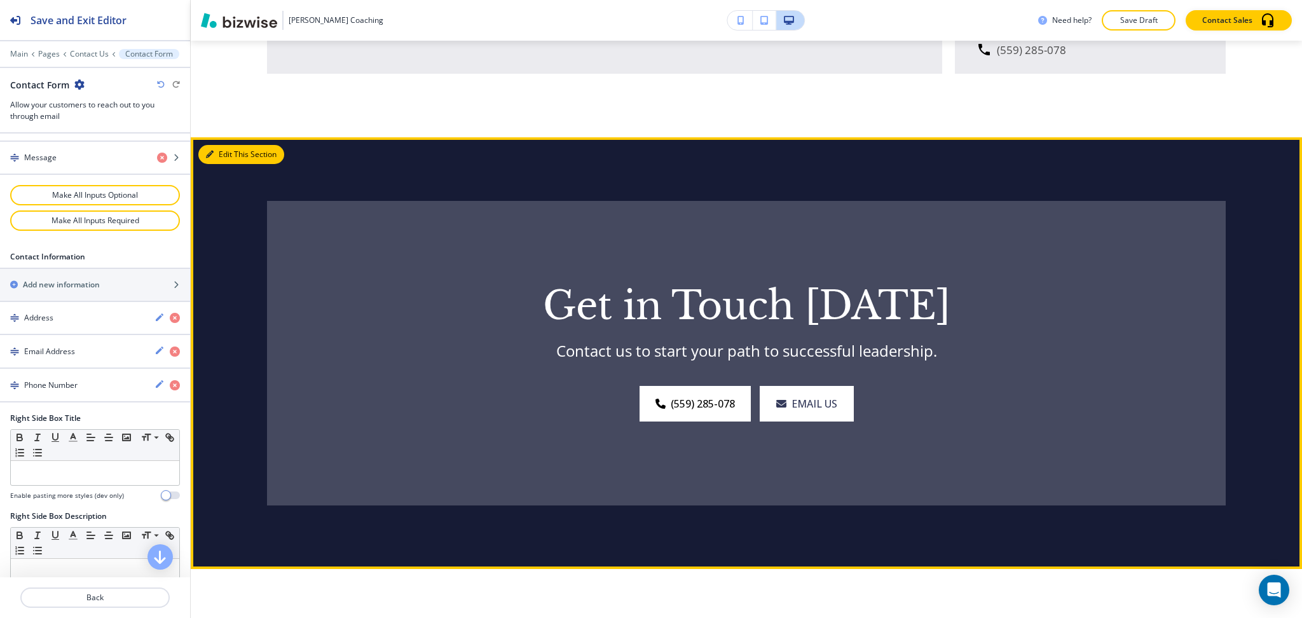
click at [217, 145] on button "Edit This Section" at bounding box center [241, 154] width 86 height 19
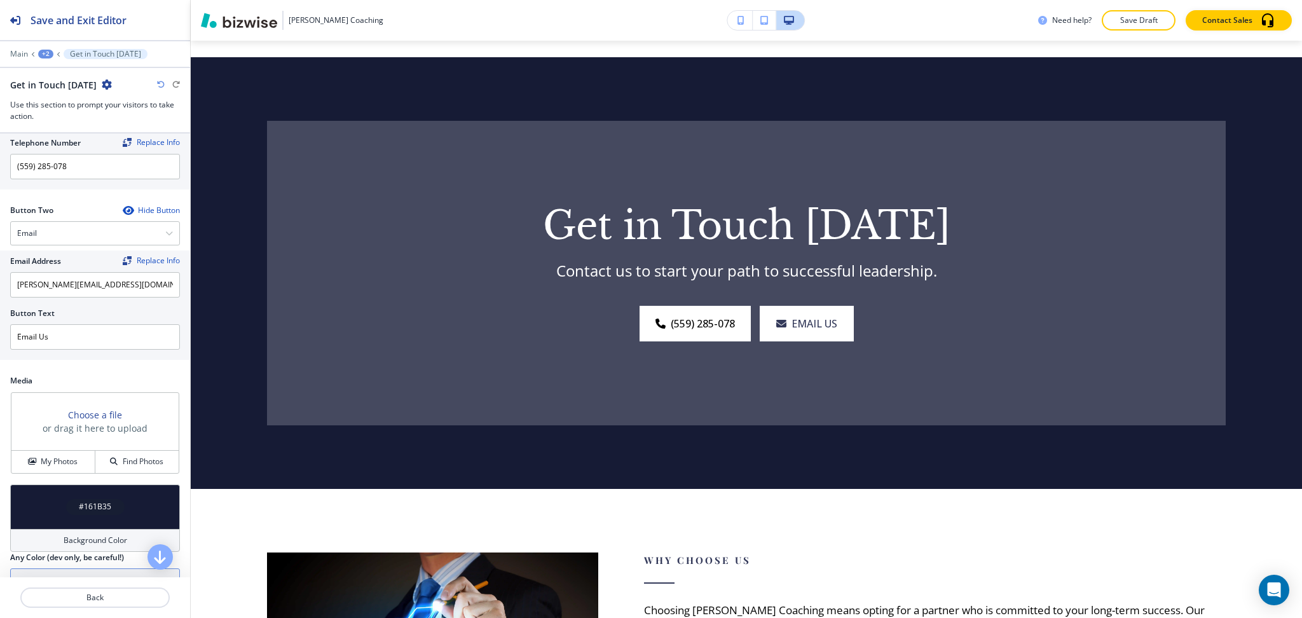
scroll to position [568, 0]
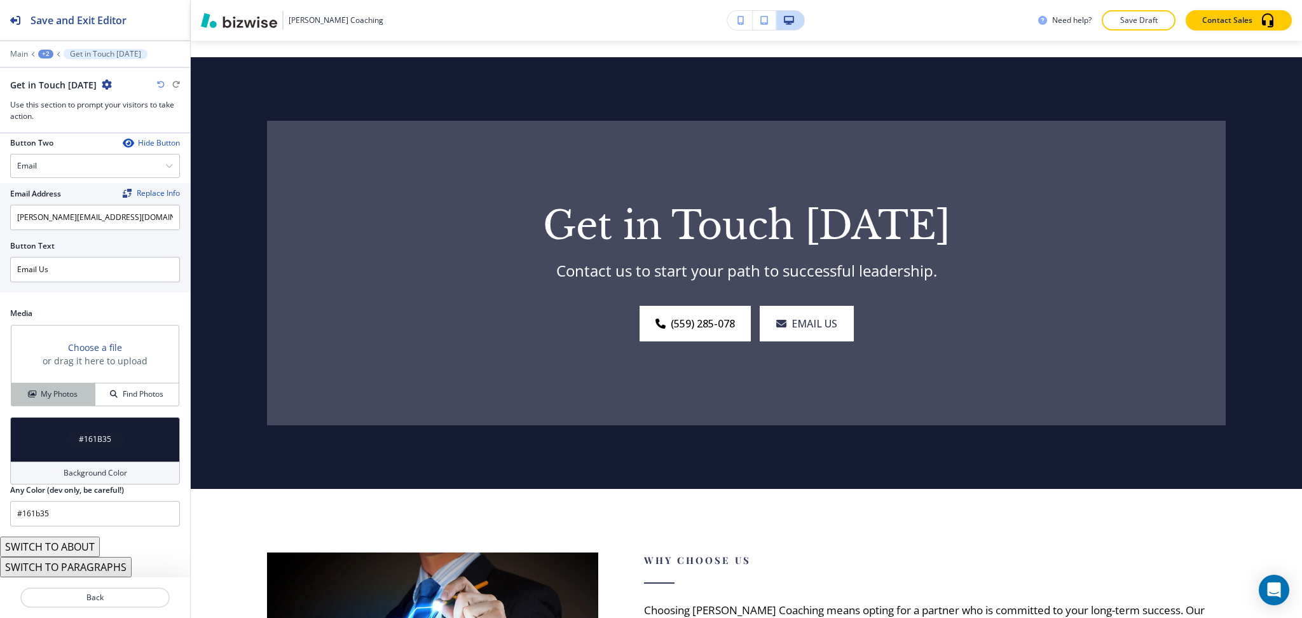
click at [55, 398] on h4 "My Photos" at bounding box center [59, 393] width 37 height 11
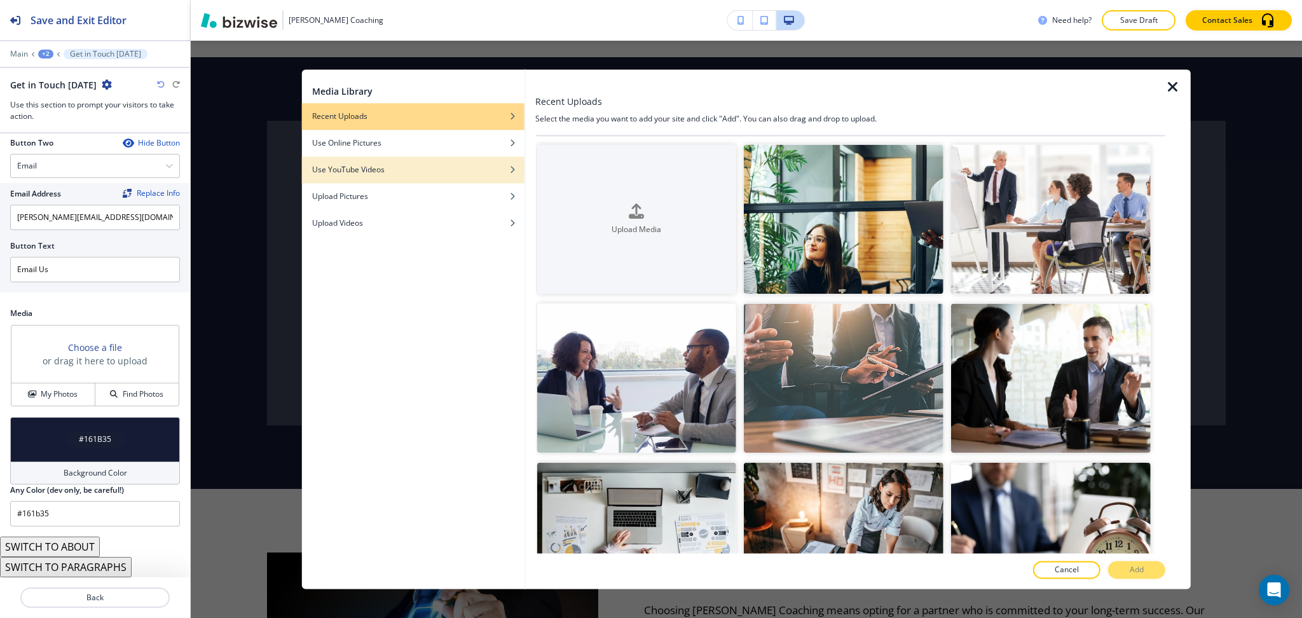
scroll to position [1, 0]
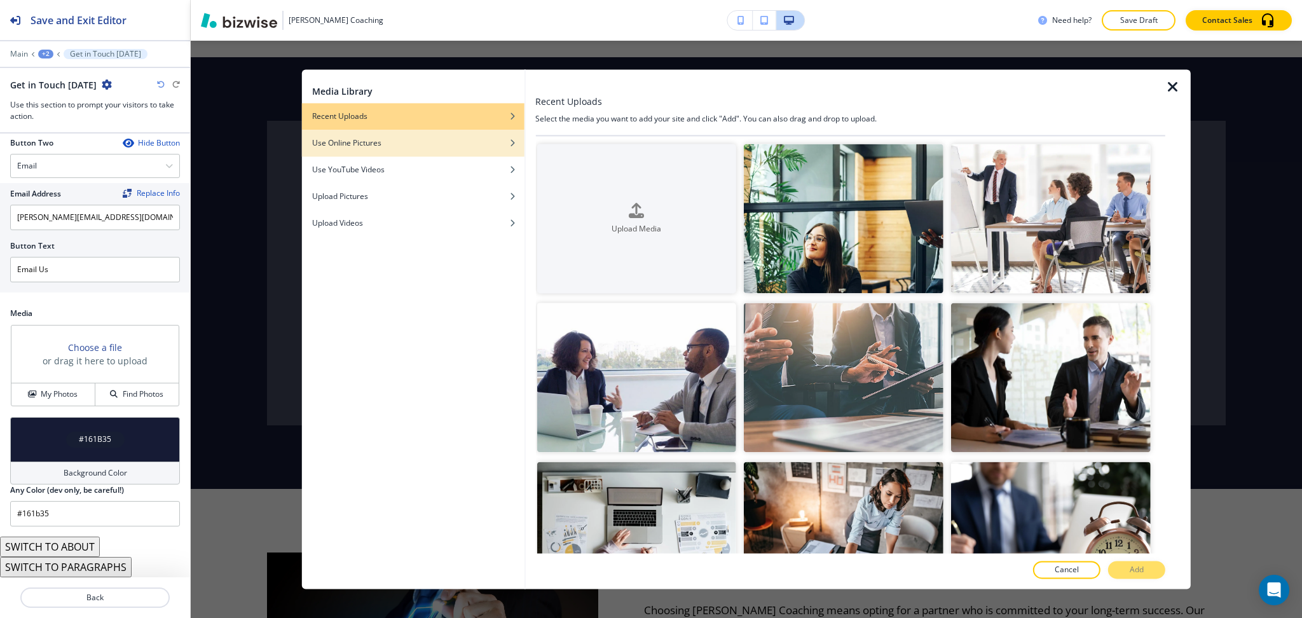
click at [471, 149] on div "button" at bounding box center [413, 153] width 223 height 8
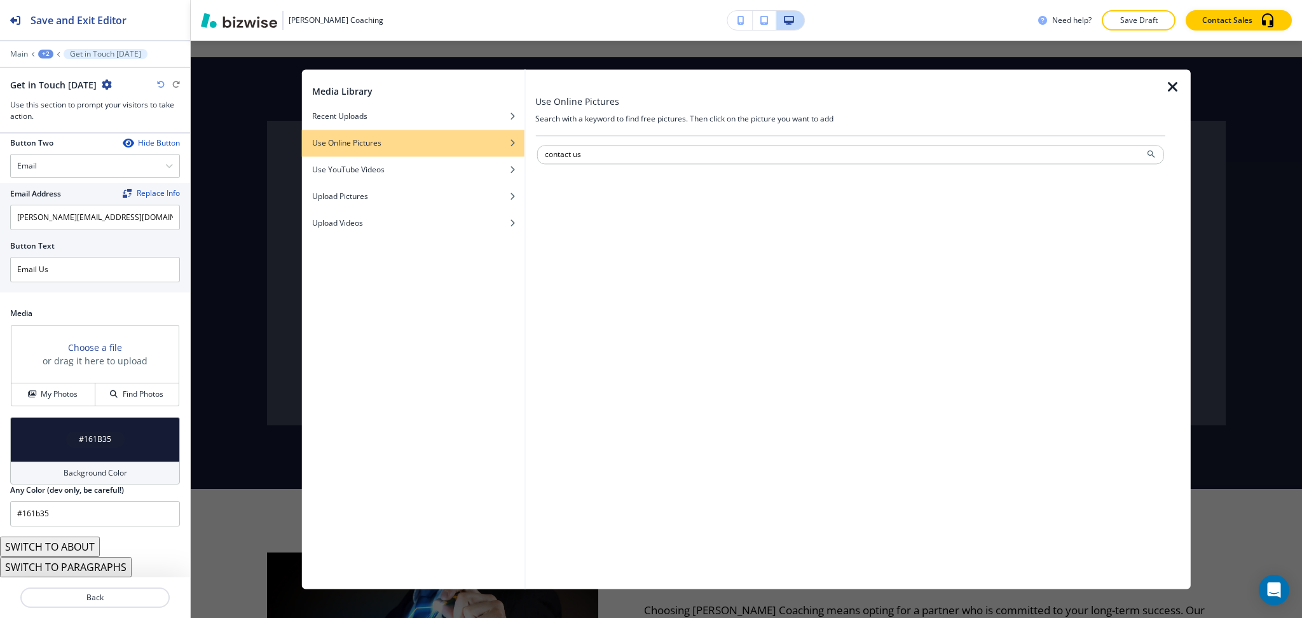
type input "contact us"
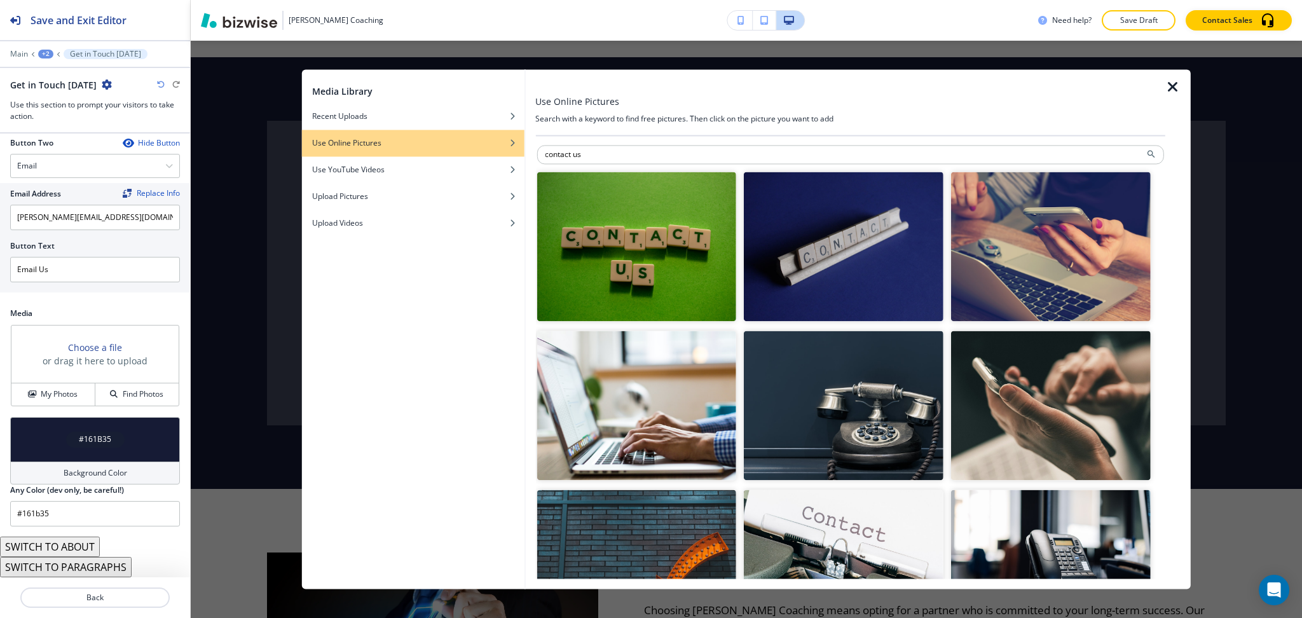
click at [673, 387] on img "button" at bounding box center [637, 405] width 200 height 149
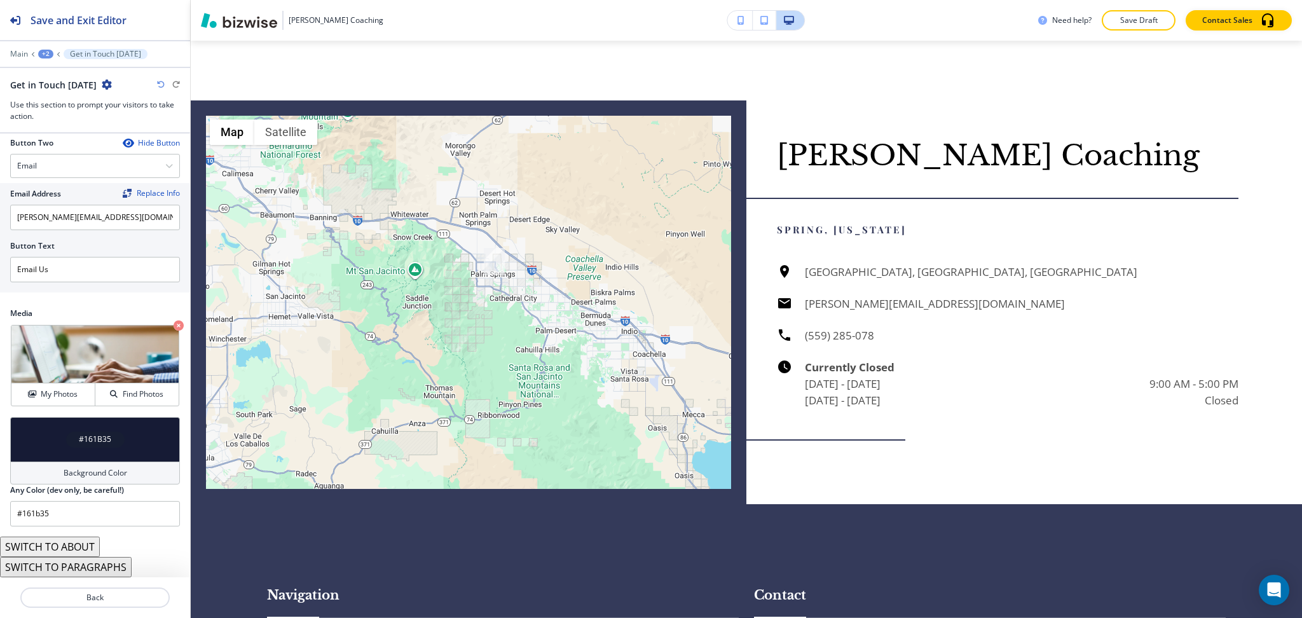
scroll to position [1691, 0]
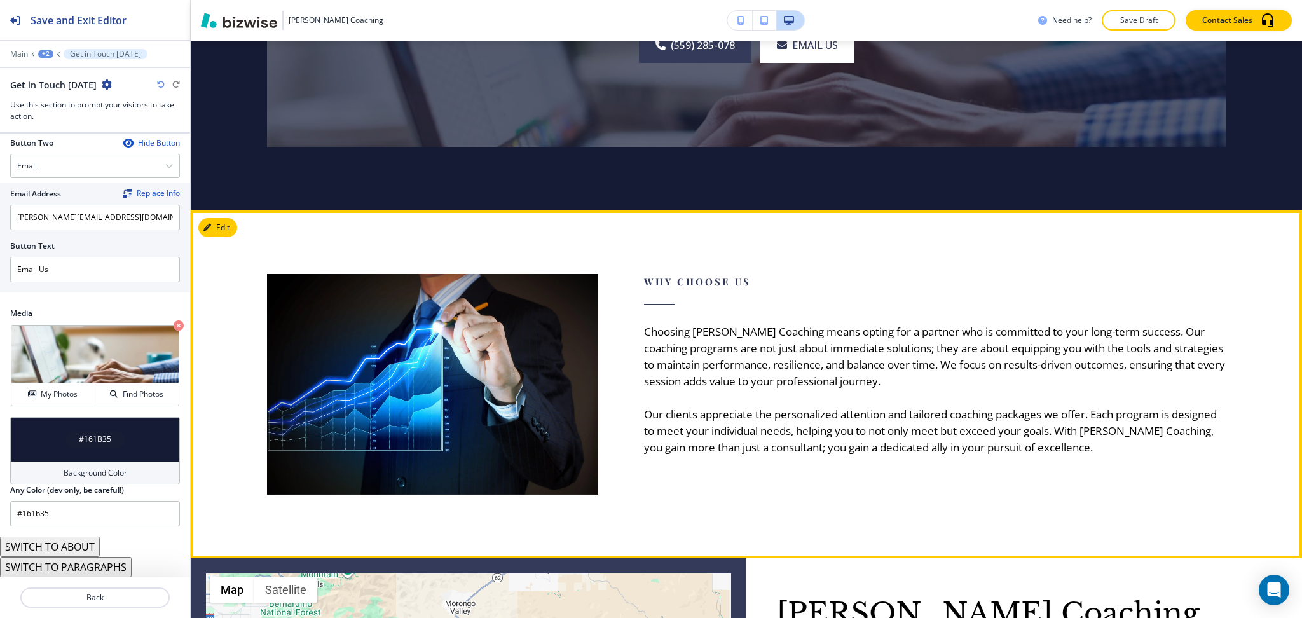
click at [231, 218] on button "Edit" at bounding box center [217, 227] width 39 height 19
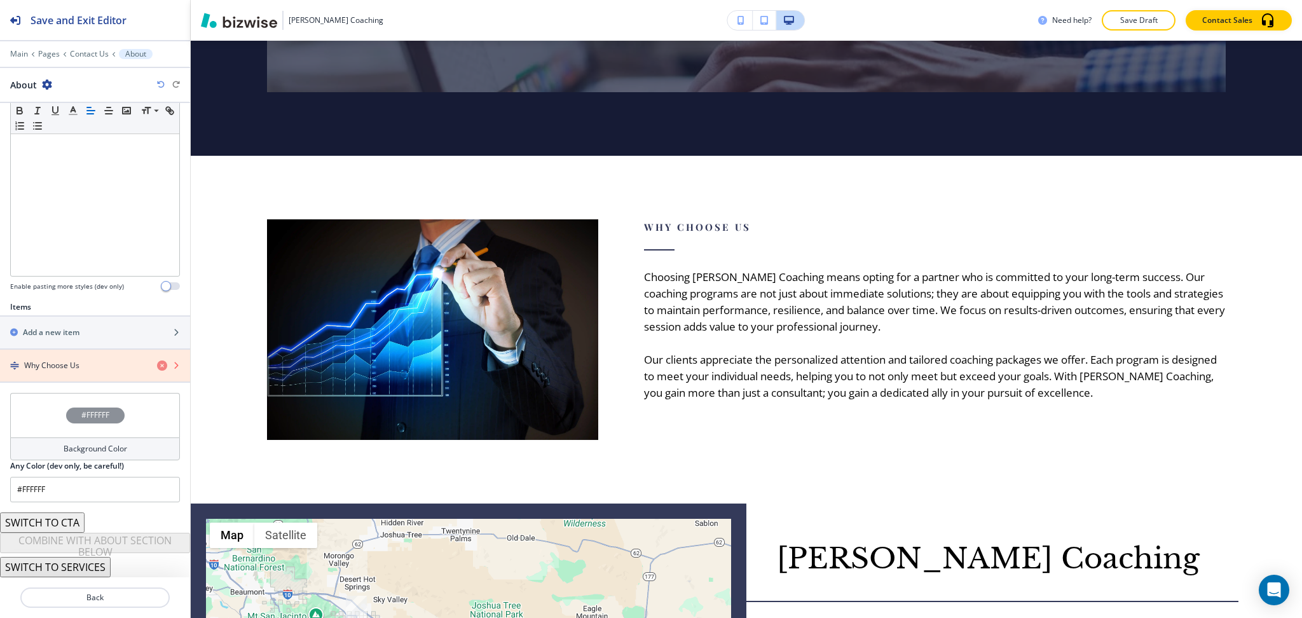
scroll to position [1745, 0]
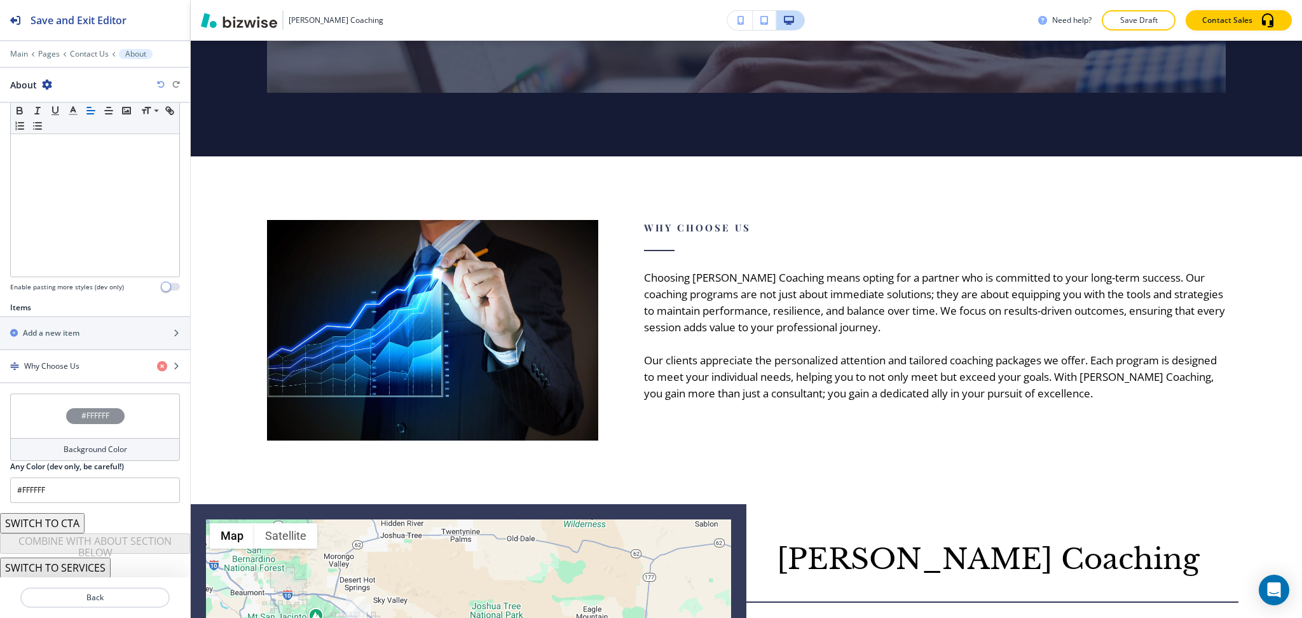
click at [104, 447] on h4 "Background Color" at bounding box center [96, 449] width 64 height 11
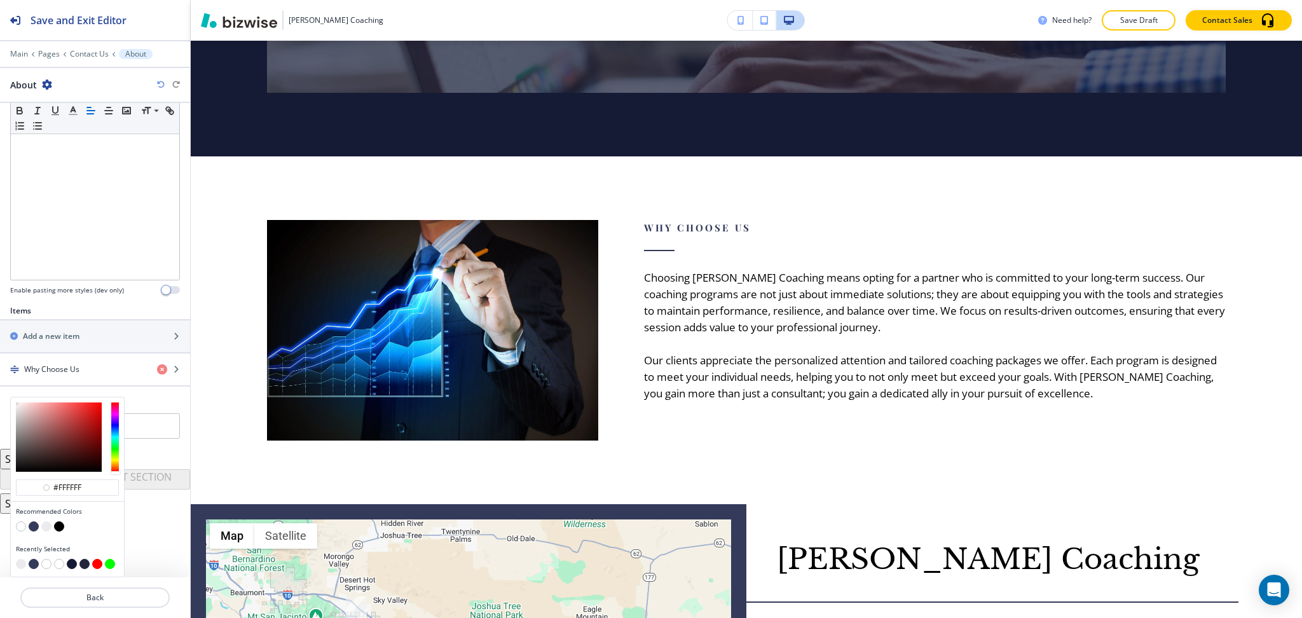
click at [52, 525] on div at bounding box center [67, 527] width 103 height 13
click at [49, 525] on button "button" at bounding box center [46, 526] width 10 height 10
type input "#ebebef"
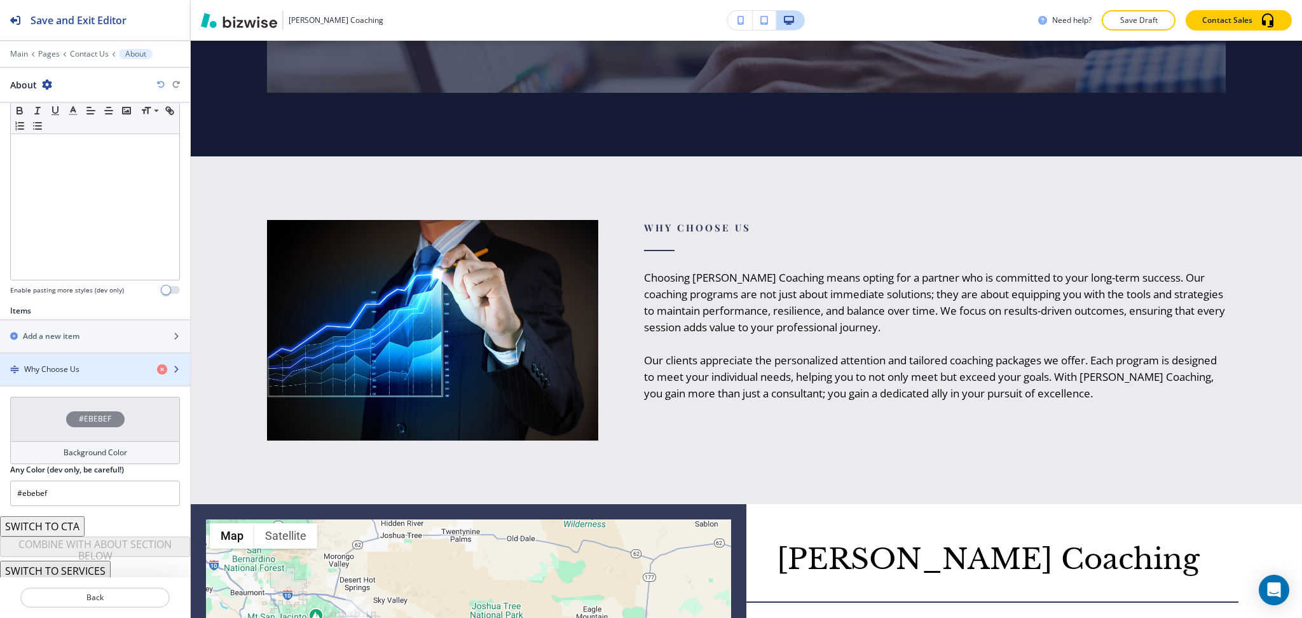
click at [77, 369] on h4 "Why Choose Us" at bounding box center [51, 369] width 55 height 11
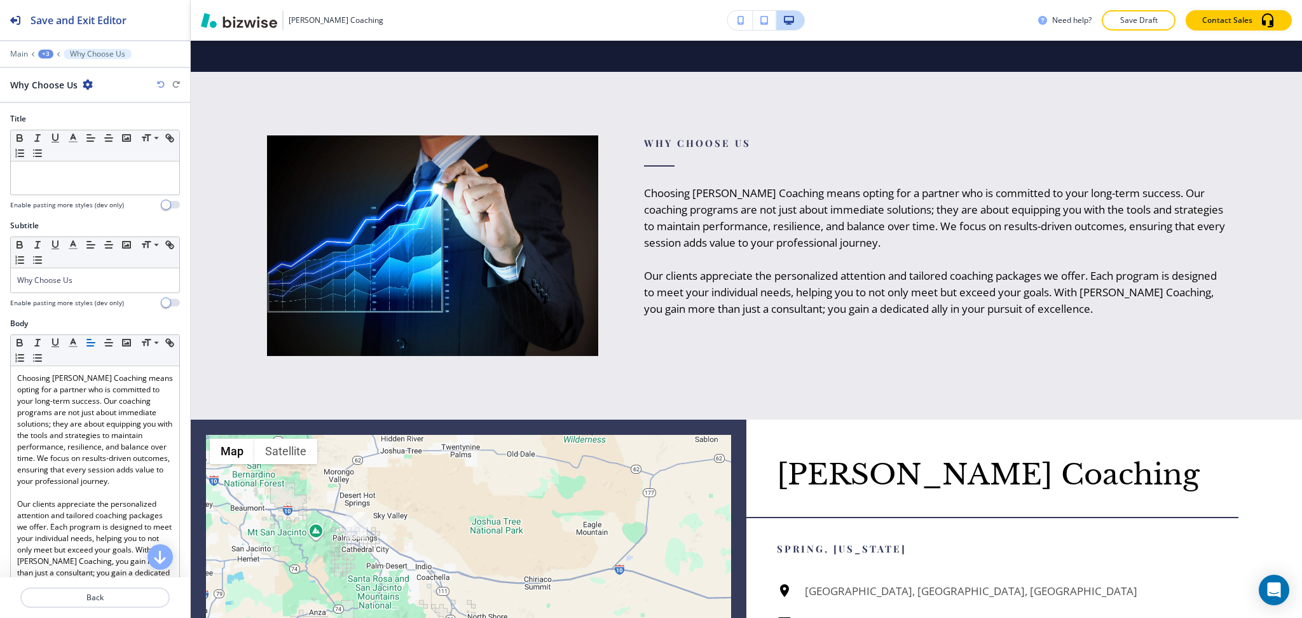
scroll to position [1845, 0]
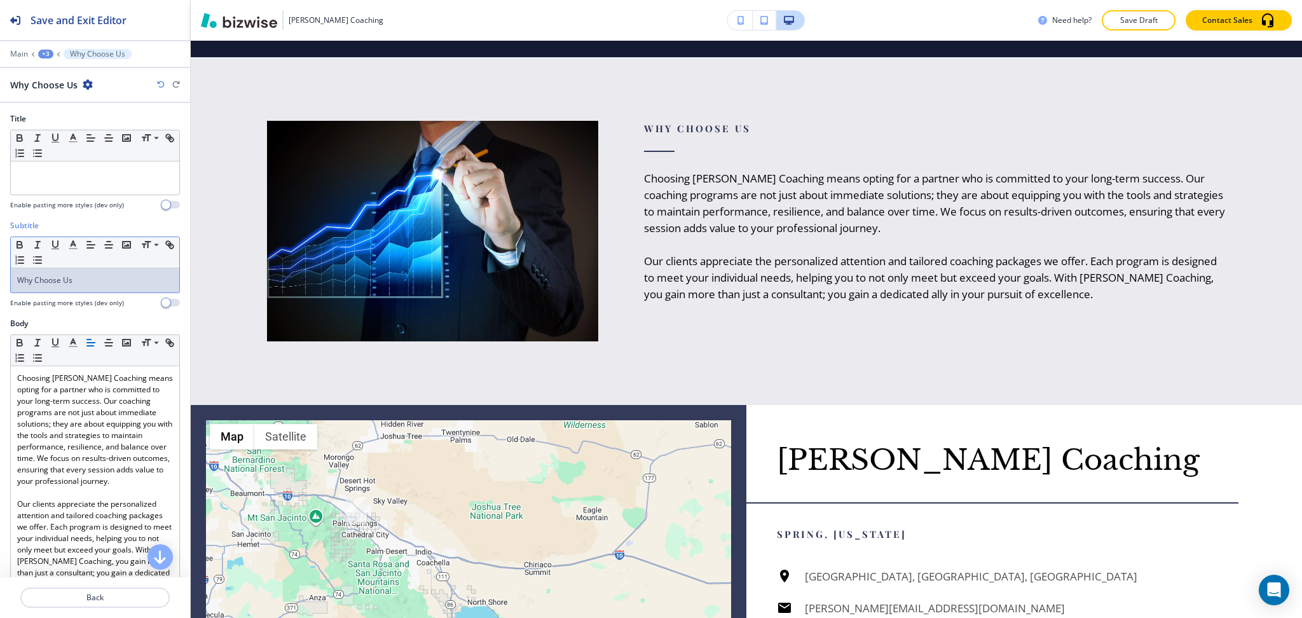
click at [93, 282] on p "Why Choose Us" at bounding box center [95, 280] width 156 height 11
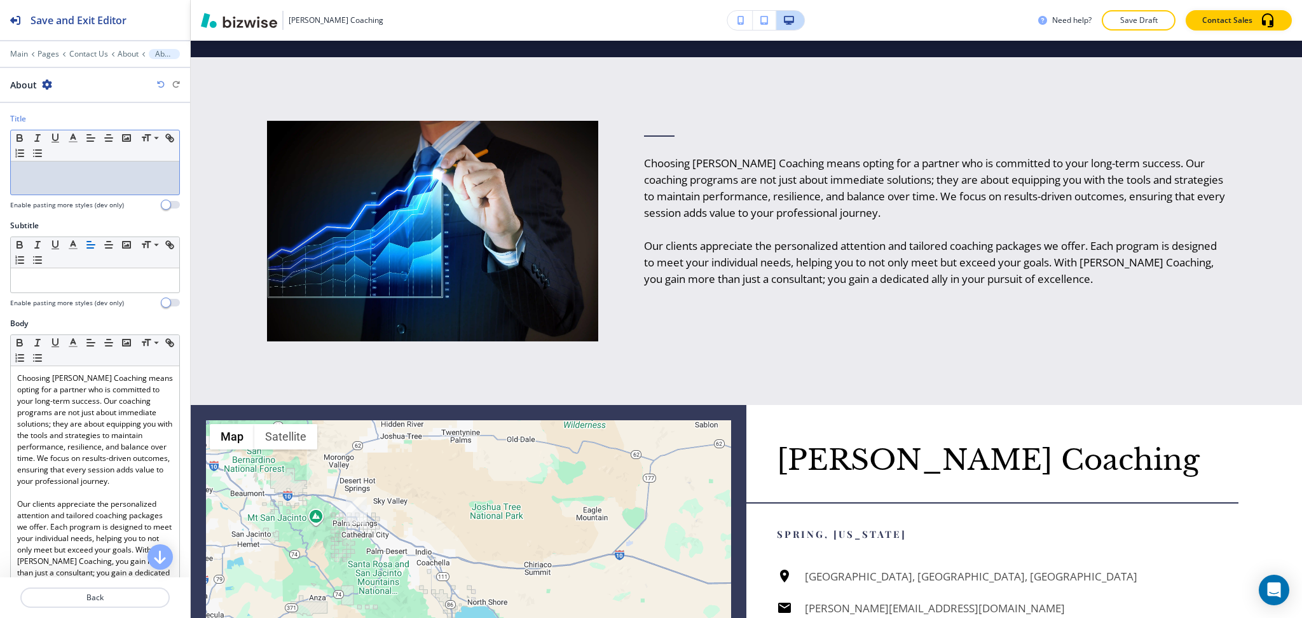
click at [74, 173] on p at bounding box center [95, 173] width 156 height 11
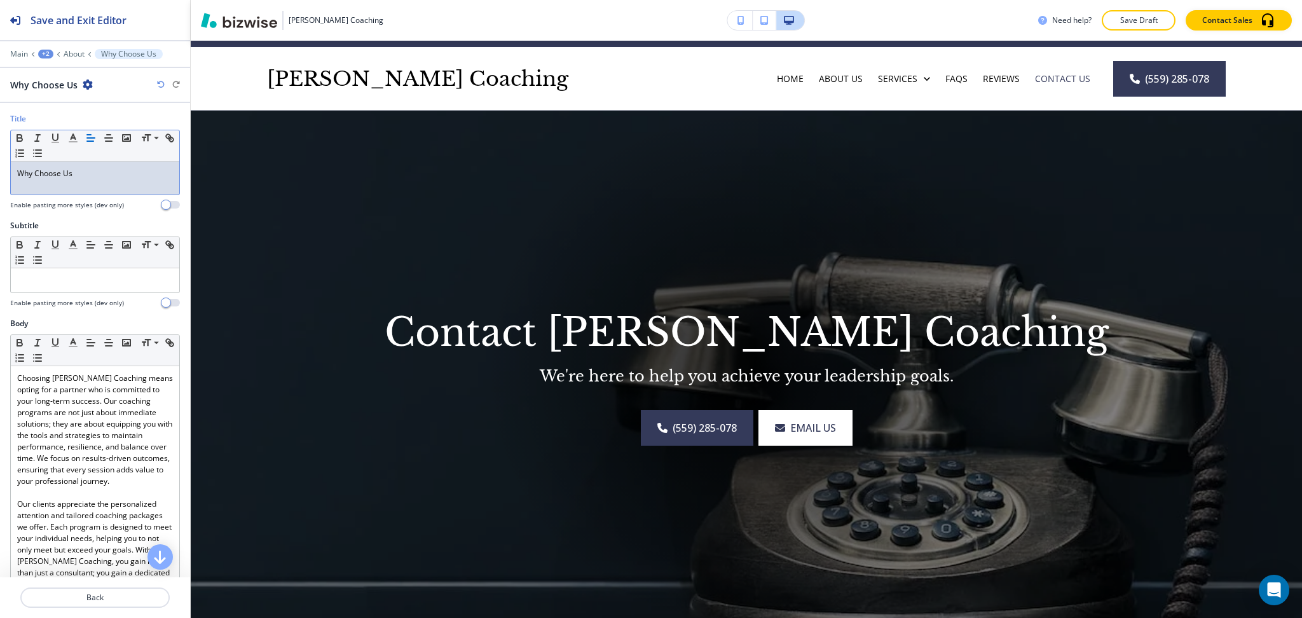
scroll to position [0, 0]
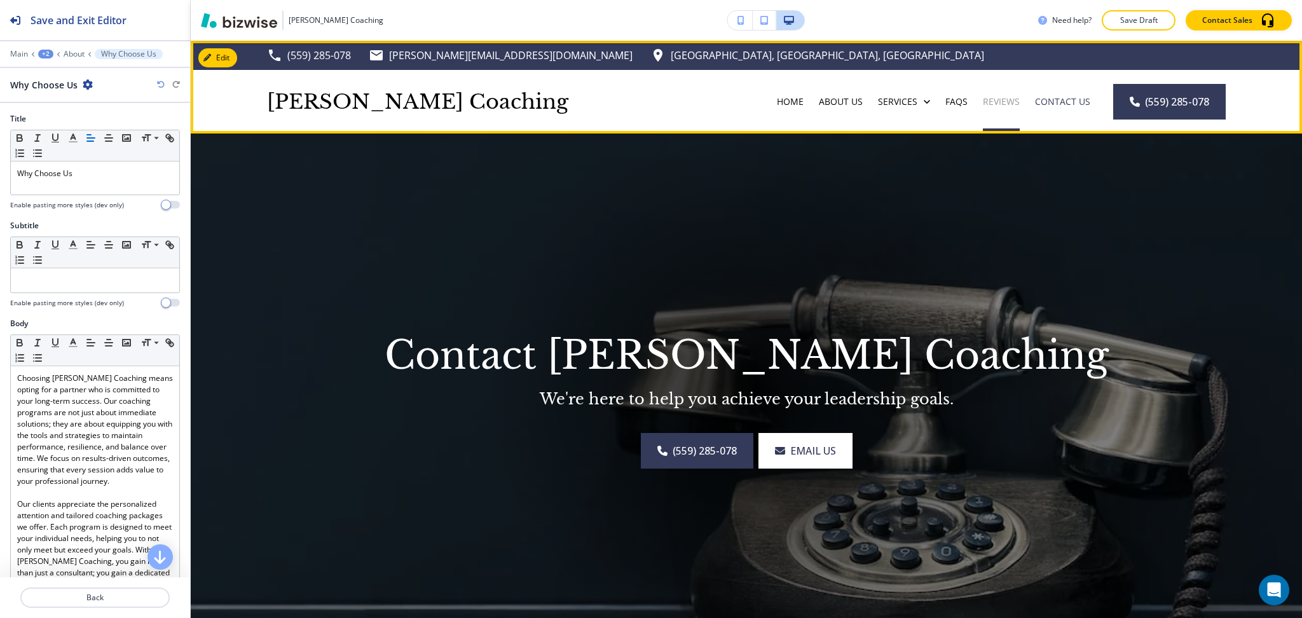
click at [993, 101] on p "Reviews" at bounding box center [1001, 101] width 37 height 13
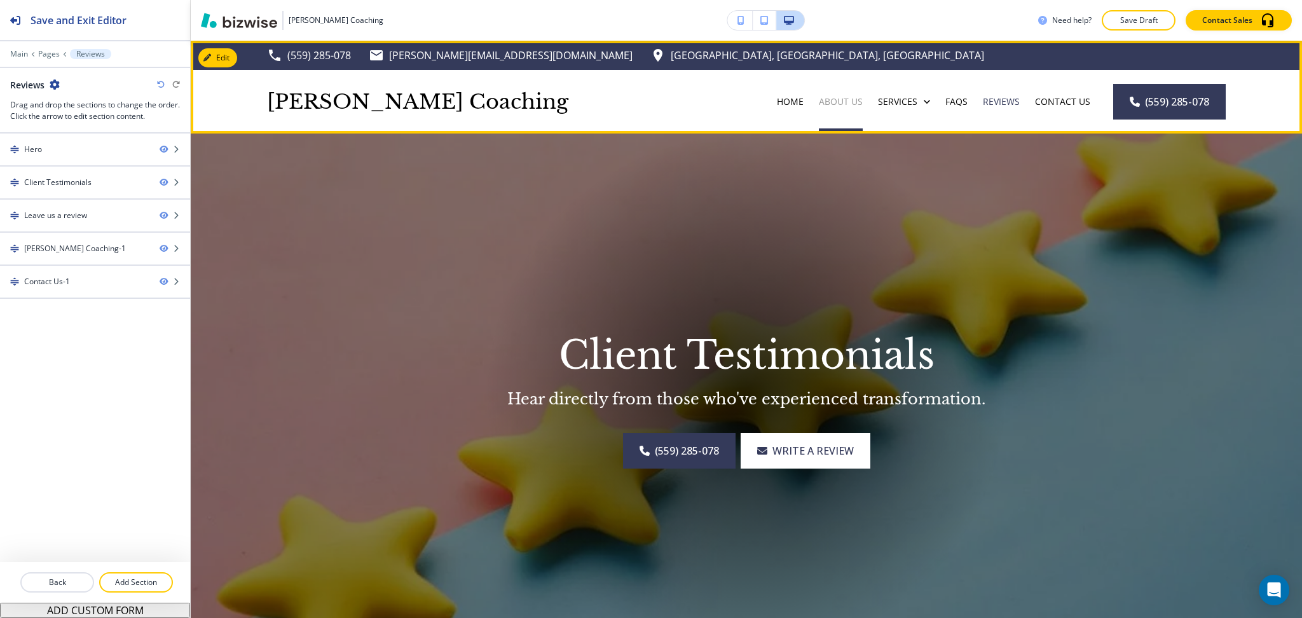
click at [839, 97] on p "About Us" at bounding box center [841, 101] width 44 height 13
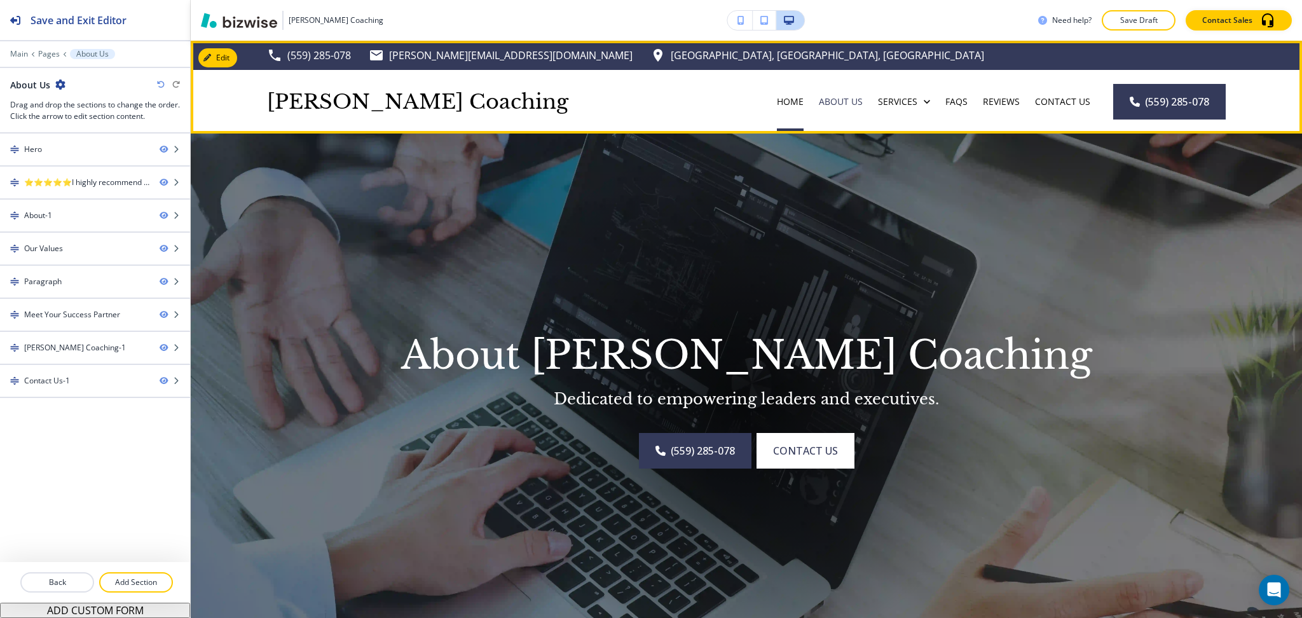
click at [795, 95] on div "Home" at bounding box center [790, 101] width 42 height 13
click at [786, 100] on p "Home" at bounding box center [790, 101] width 27 height 13
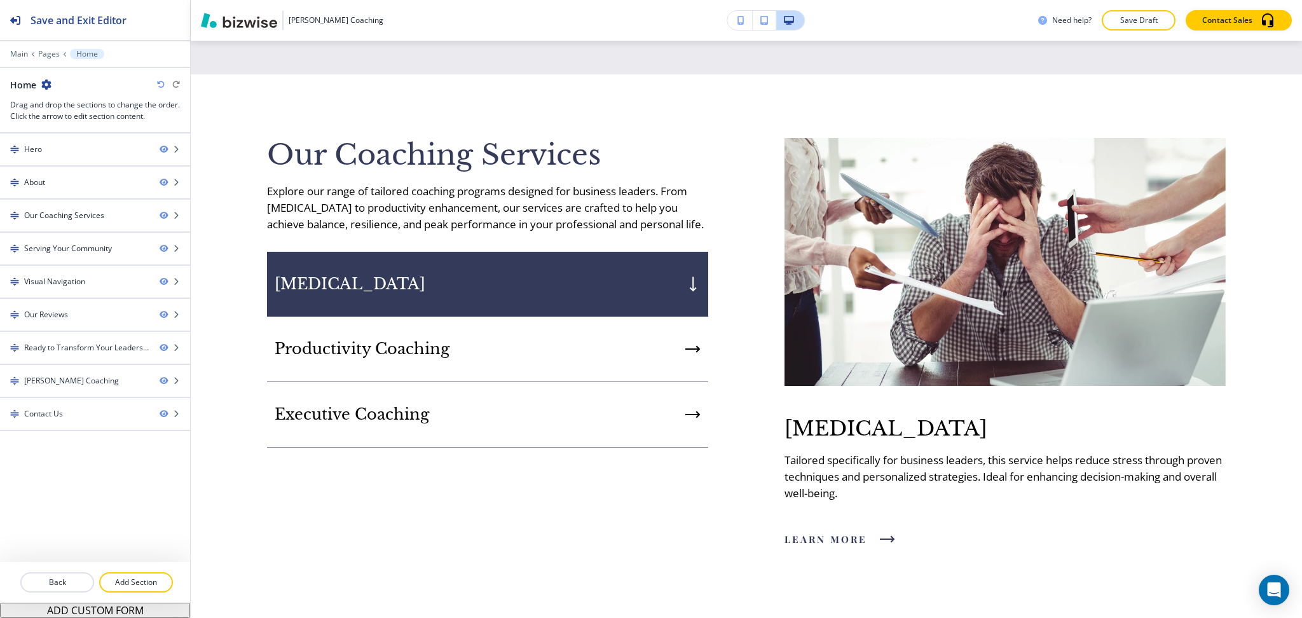
scroll to position [1019, 0]
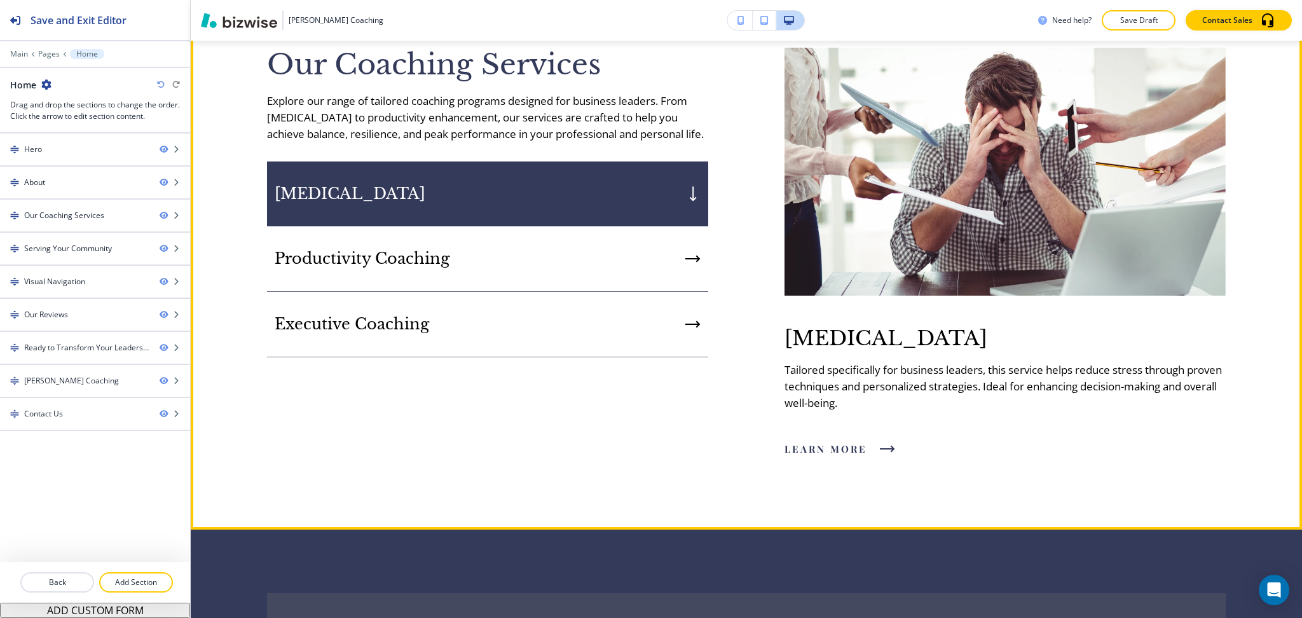
click at [472, 270] on div "Productivity Coaching" at bounding box center [487, 258] width 441 height 65
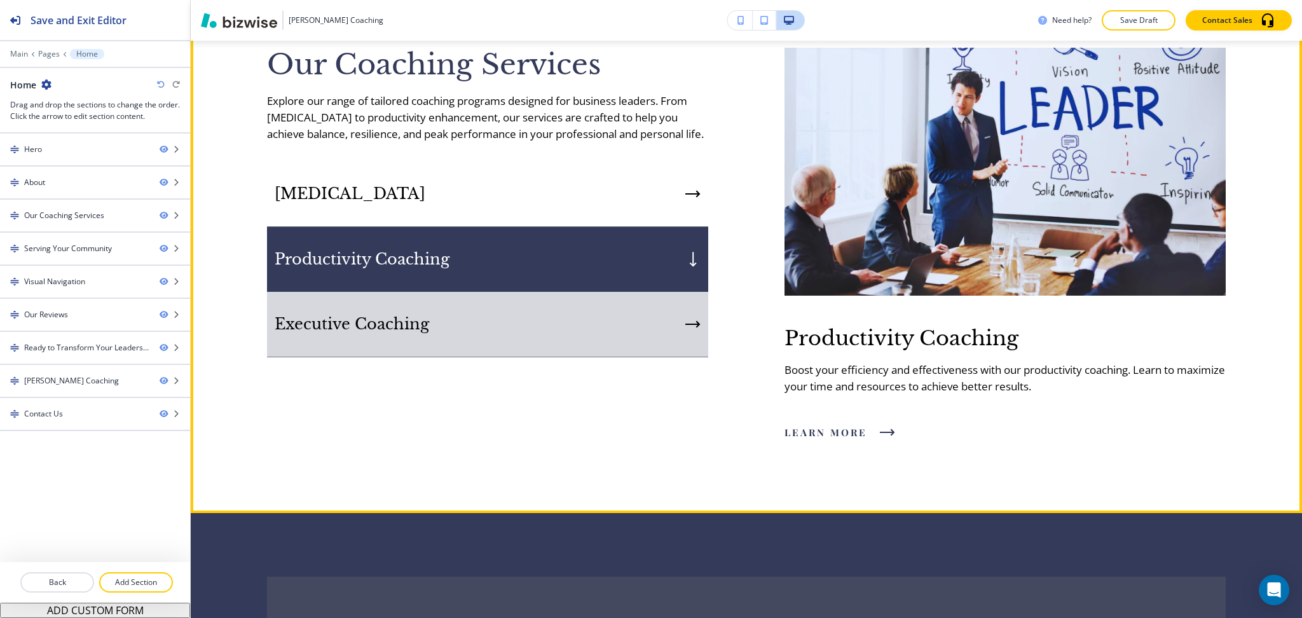
click at [493, 328] on div "Executive Coaching" at bounding box center [487, 324] width 441 height 65
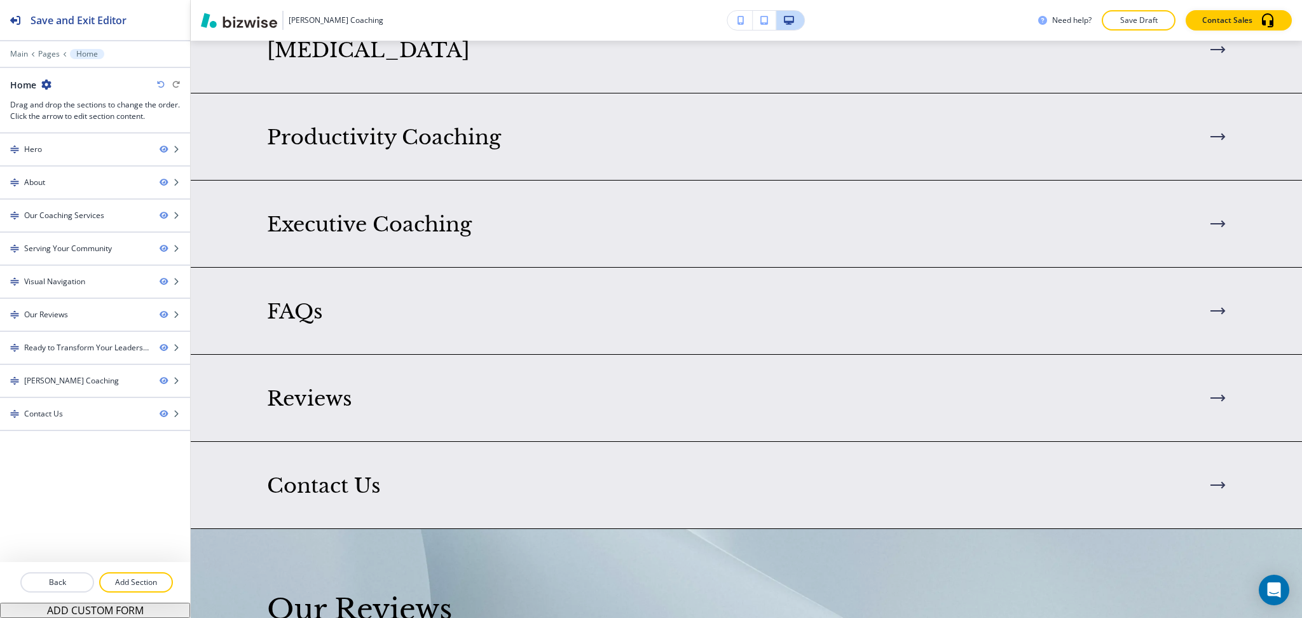
scroll to position [1979, 0]
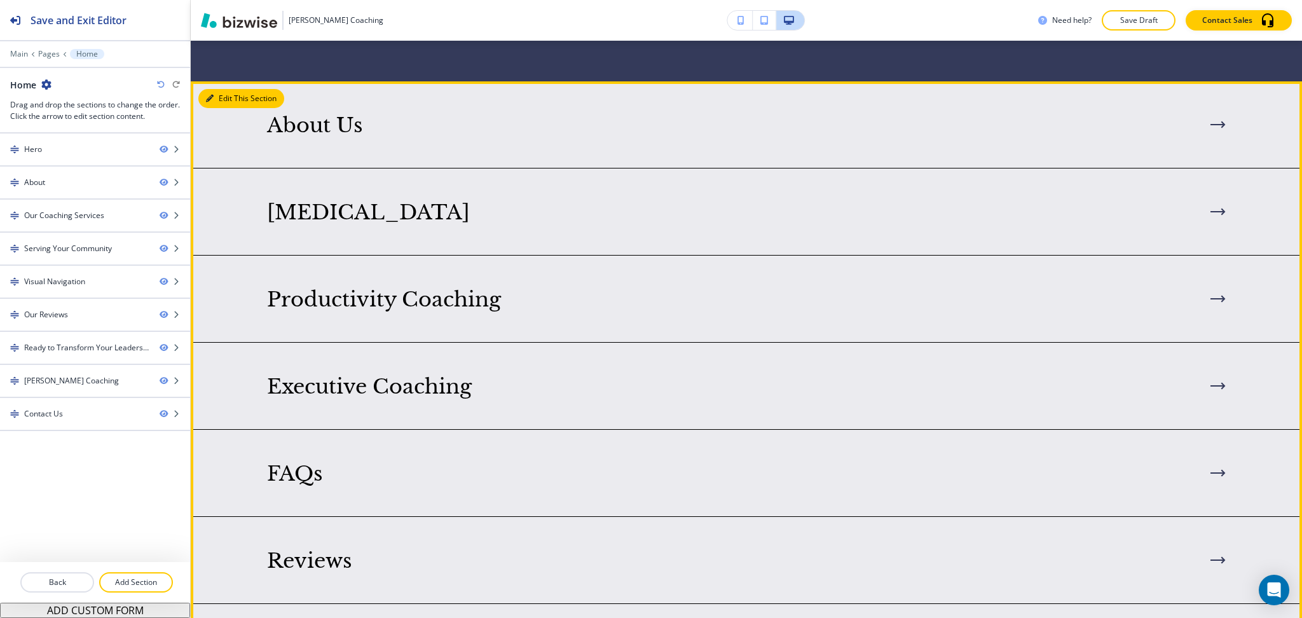
click at [219, 92] on button "Edit This Section" at bounding box center [241, 98] width 86 height 19
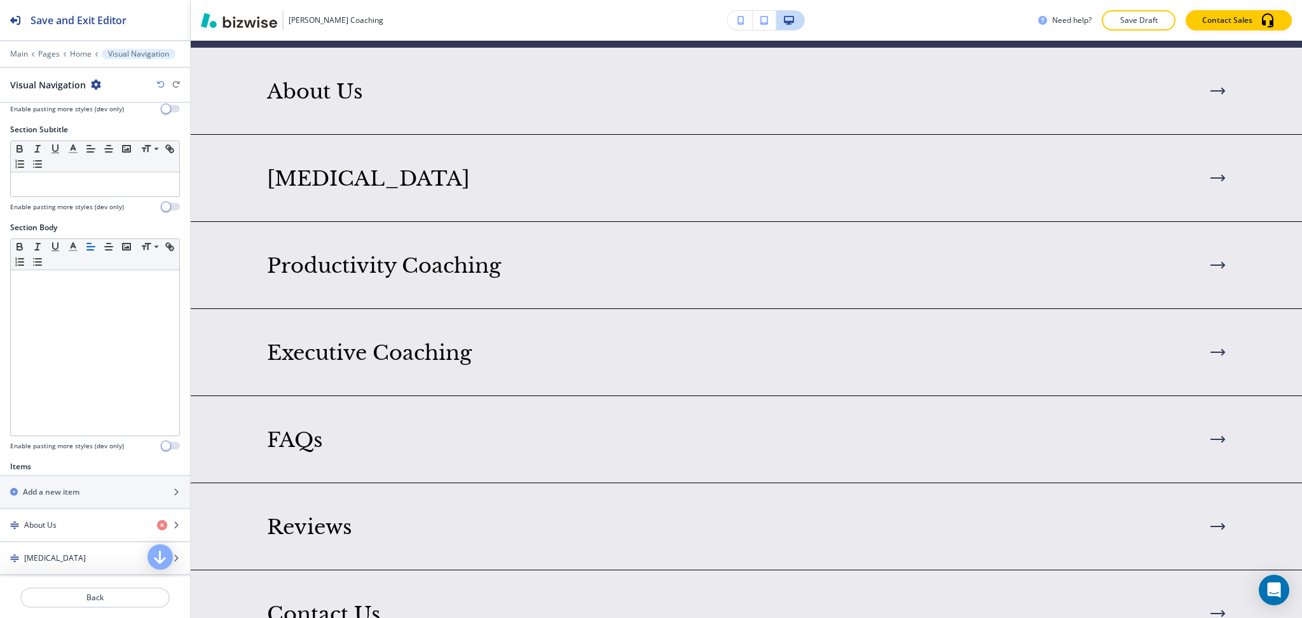
scroll to position [424, 0]
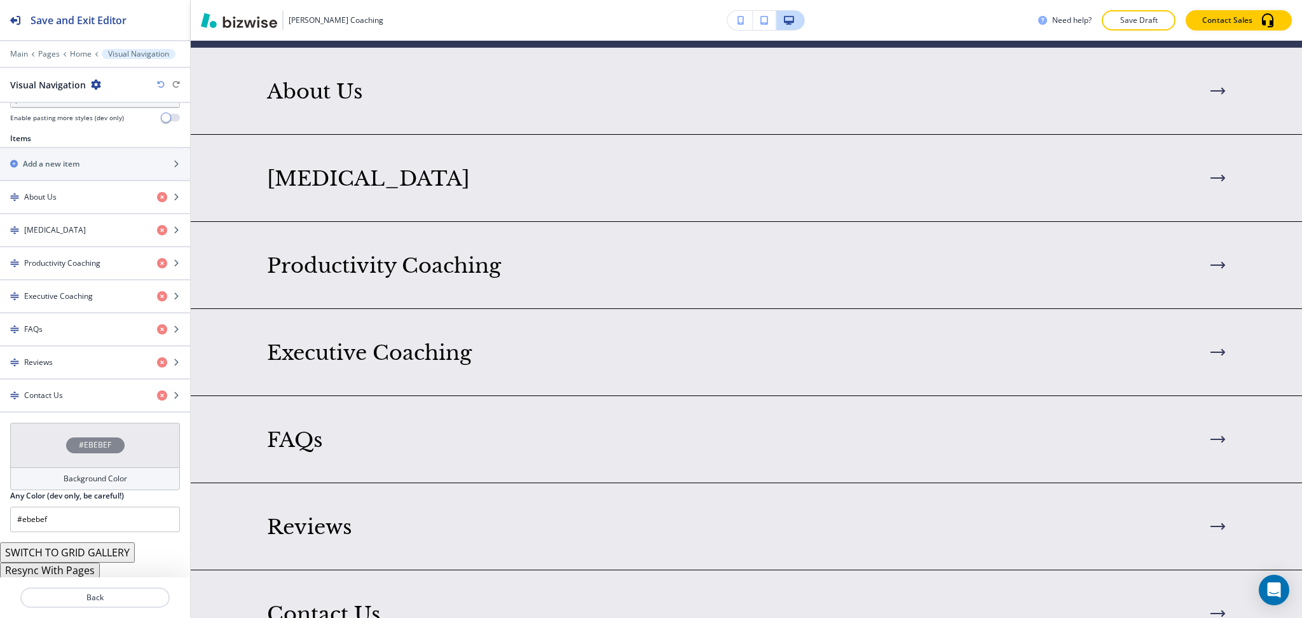
click at [74, 569] on button "Resync With Pages" at bounding box center [50, 570] width 100 height 15
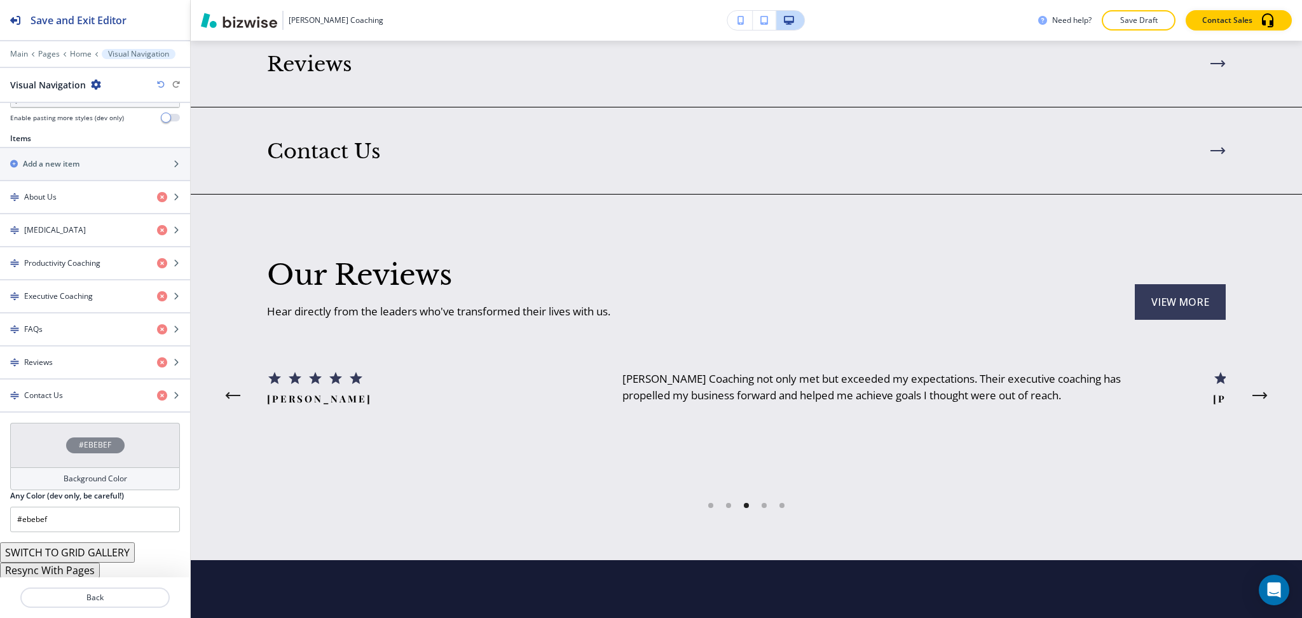
scroll to position [0, 0]
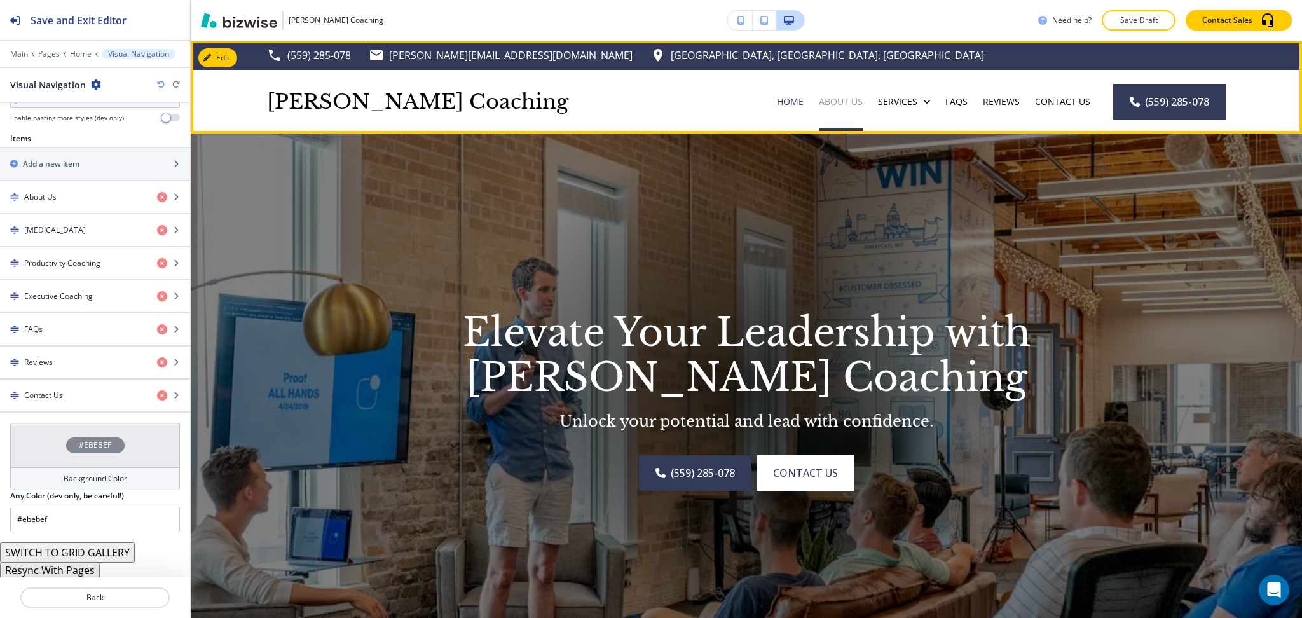
click at [828, 102] on p "About Us" at bounding box center [841, 101] width 44 height 13
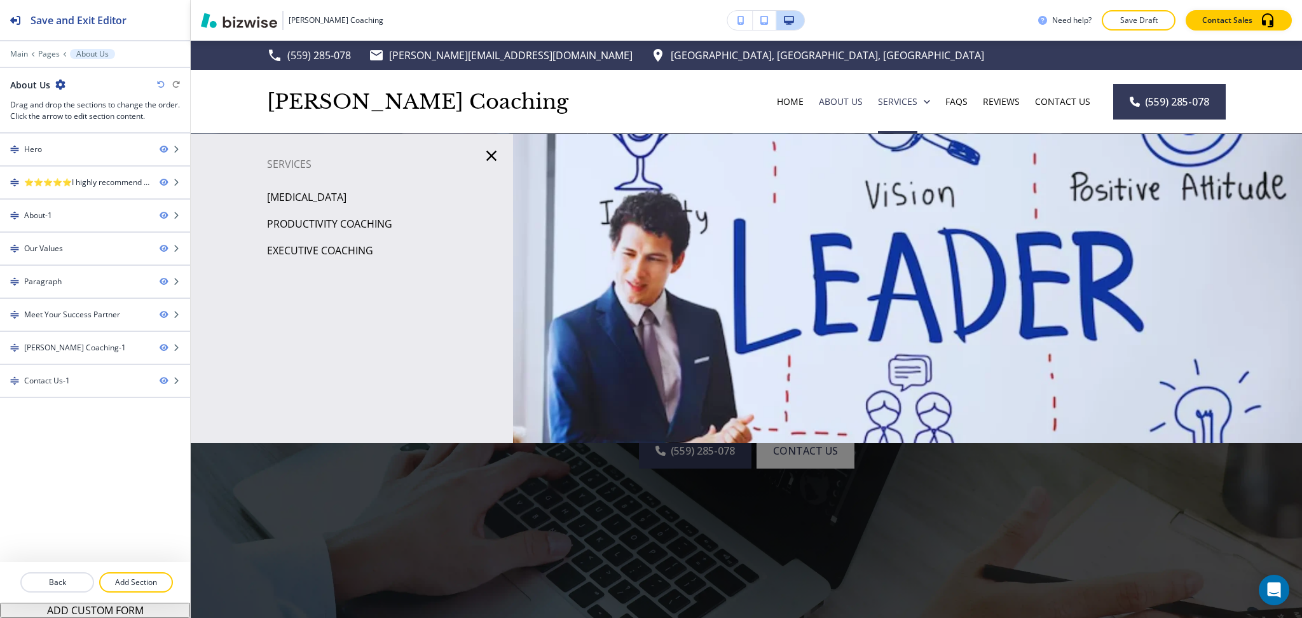
click at [332, 195] on p "[MEDICAL_DATA]" at bounding box center [306, 197] width 79 height 19
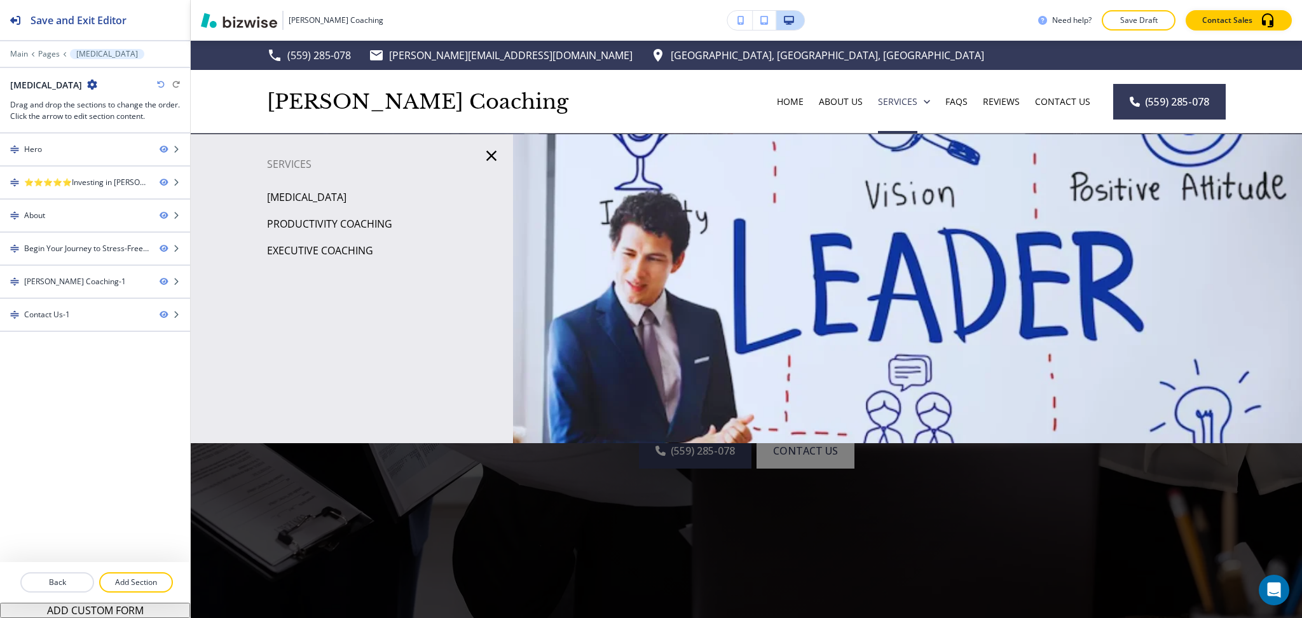
click at [350, 233] on div "Productivity Coaching" at bounding box center [352, 223] width 322 height 27
click at [354, 221] on p "Productivity Coaching" at bounding box center [329, 223] width 125 height 19
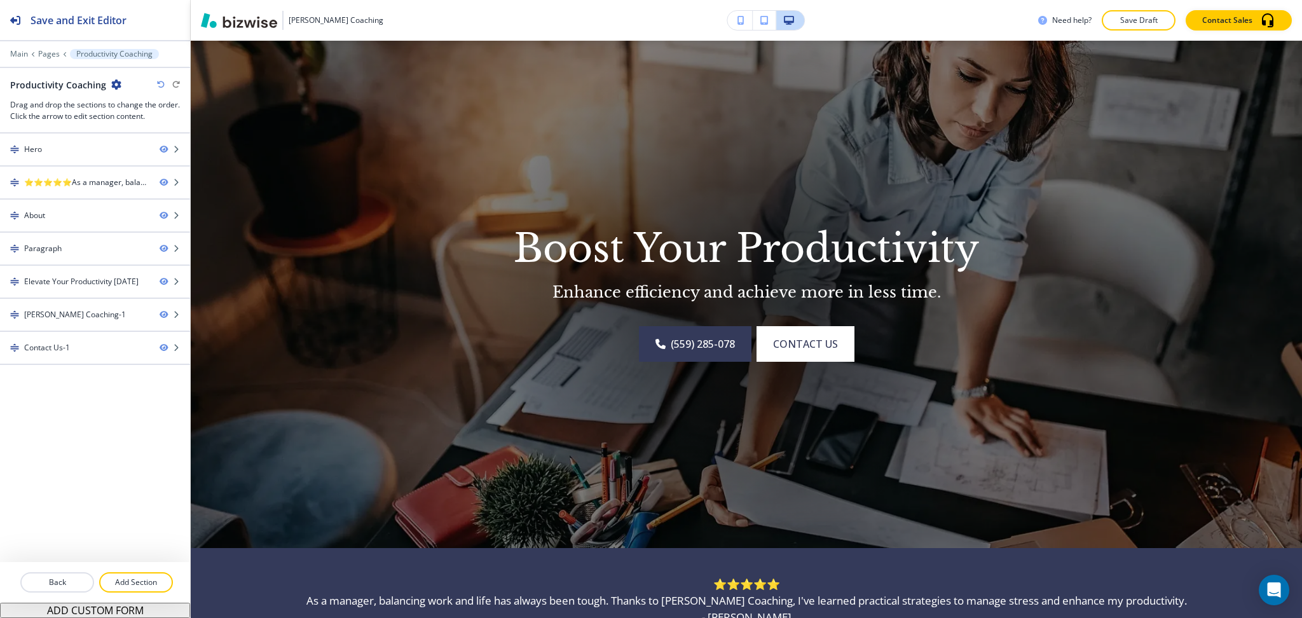
scroll to position [31, 0]
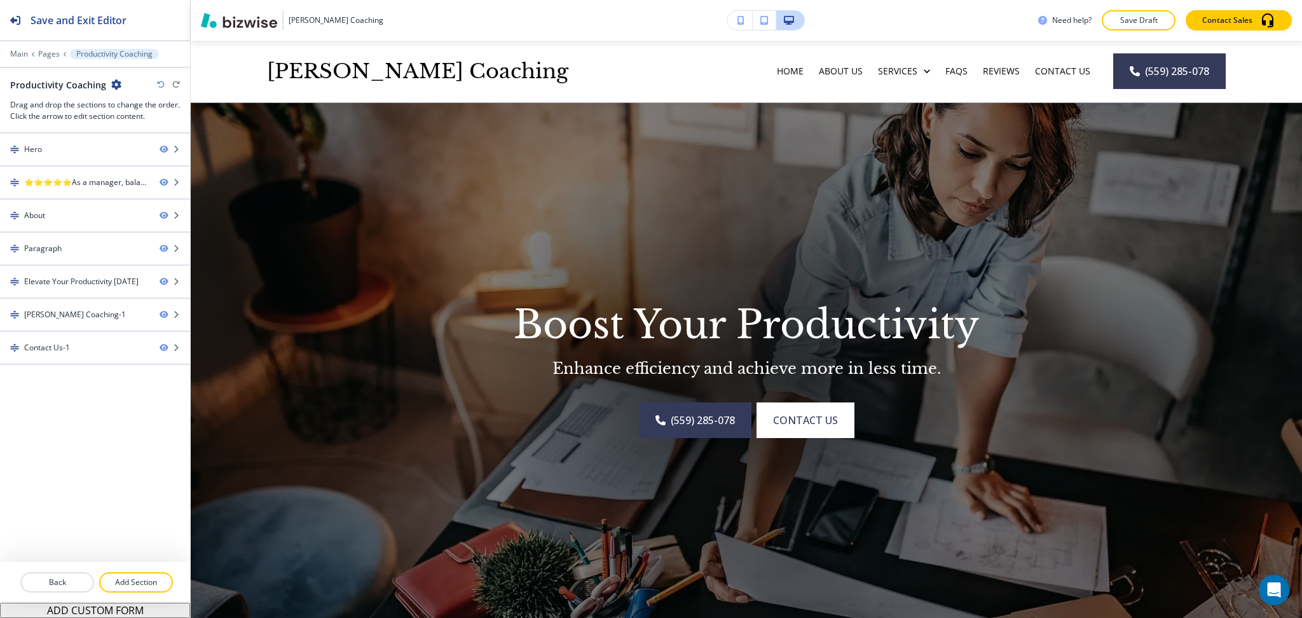
click at [548, 486] on div at bounding box center [746, 363] width 521 height 521
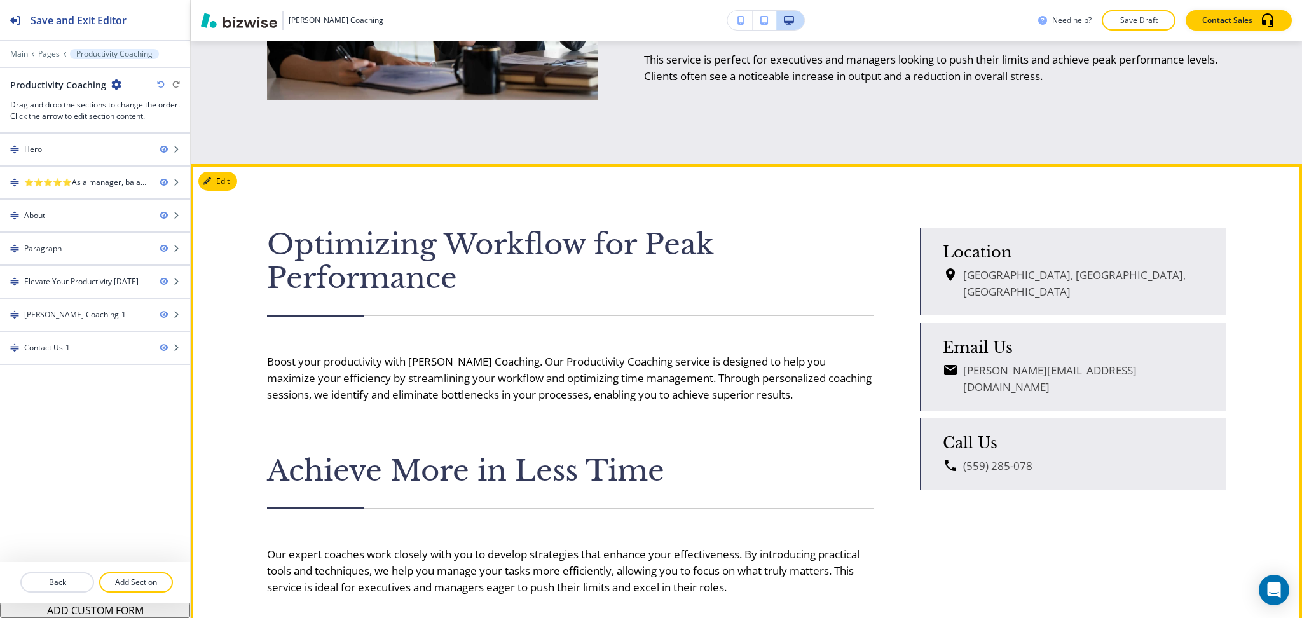
scroll to position [963, 0]
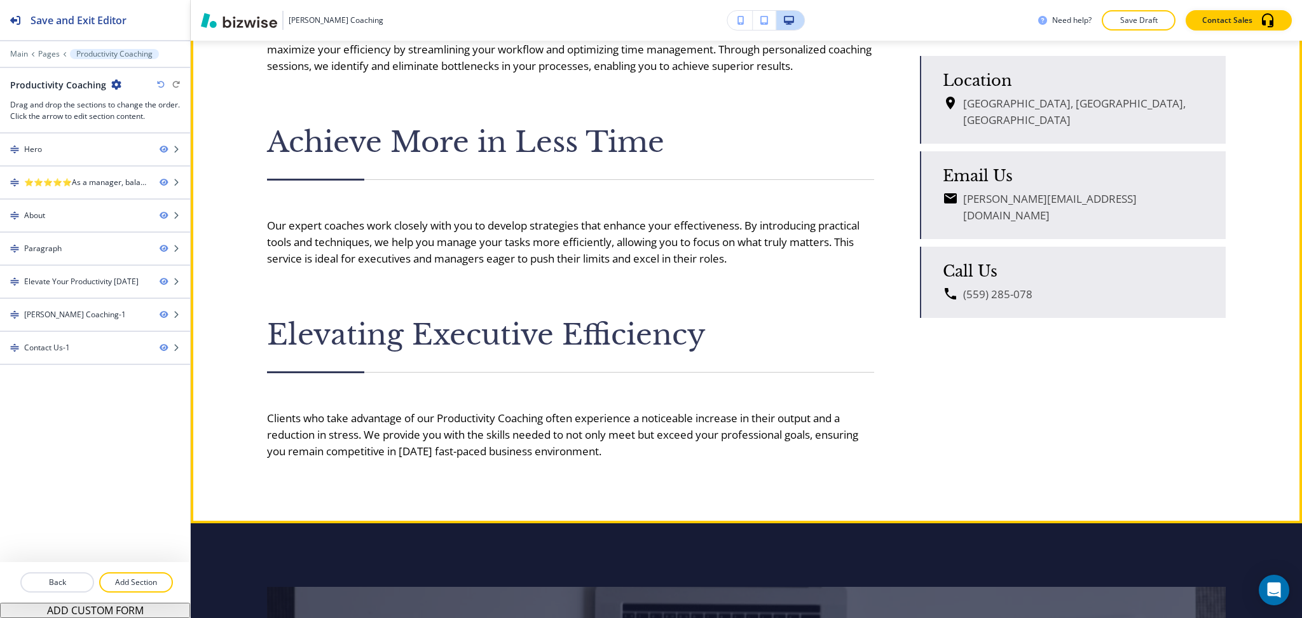
drag, startPoint x: 263, startPoint y: 72, endPoint x: 687, endPoint y: 455, distance: 571.8
click at [687, 455] on div "Optimizing Workflow for Peak Performance Boost your productivity with Macy’s Co…" at bounding box center [746, 179] width 1111 height 688
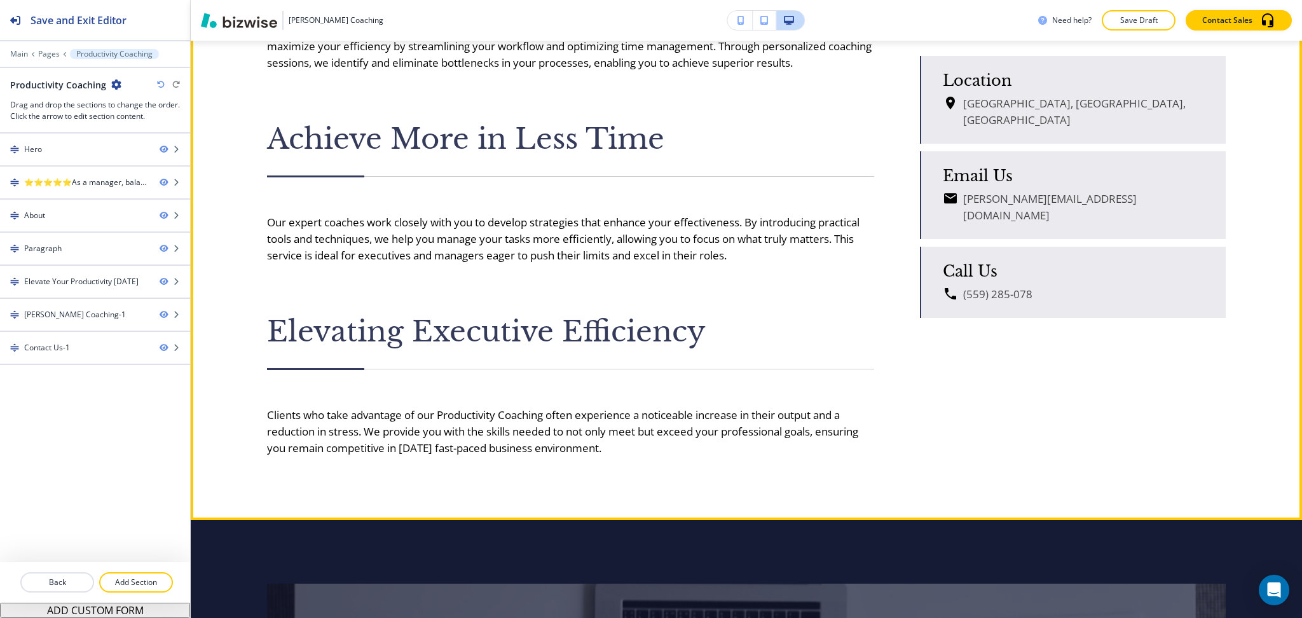
scroll to position [1296, 0]
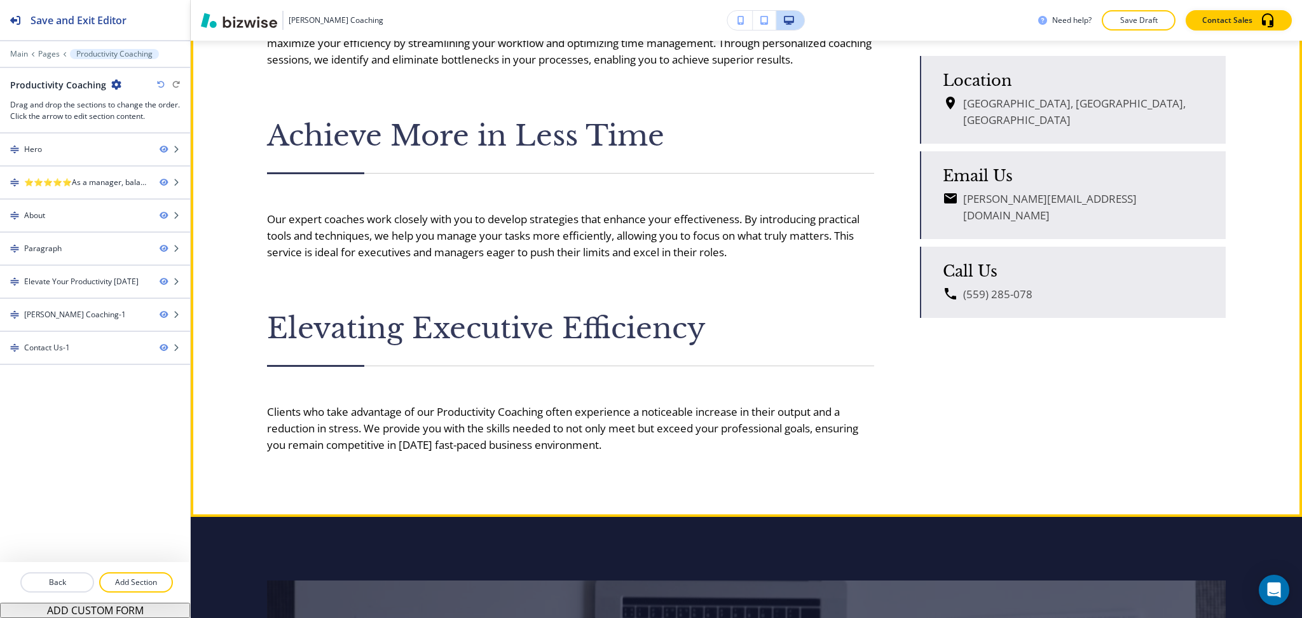
copy div "Optimizing Workflow for Peak Performance Boost your productivity with Macy’s Co…"
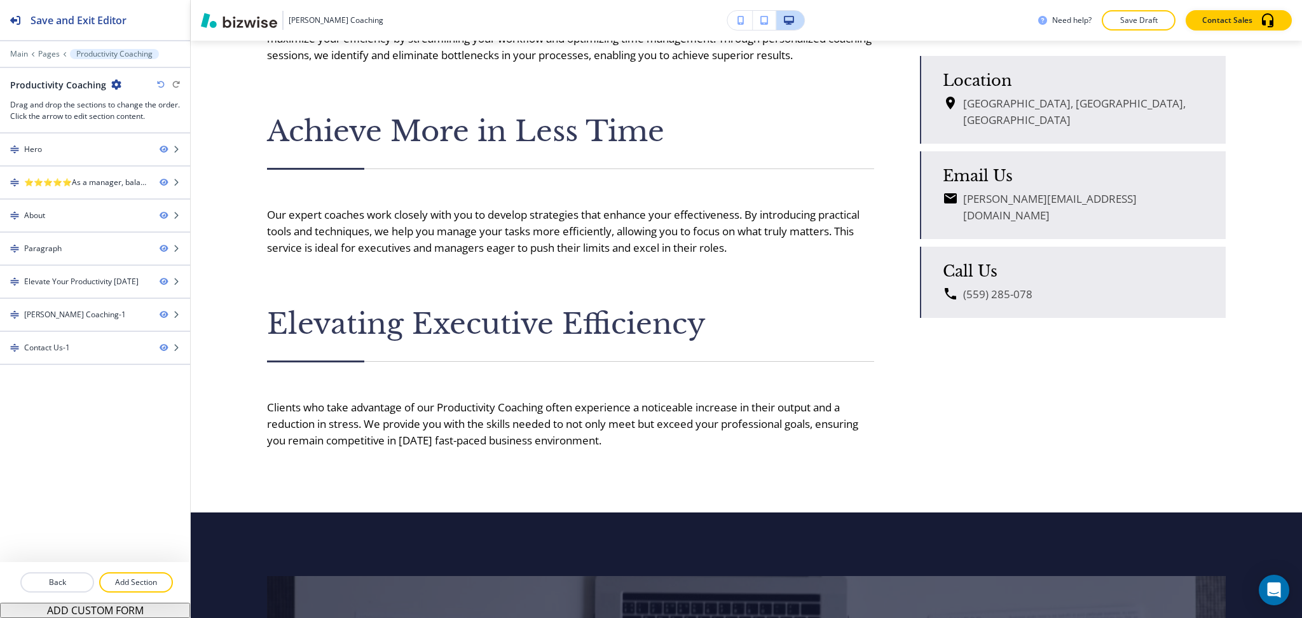
scroll to position [980, 0]
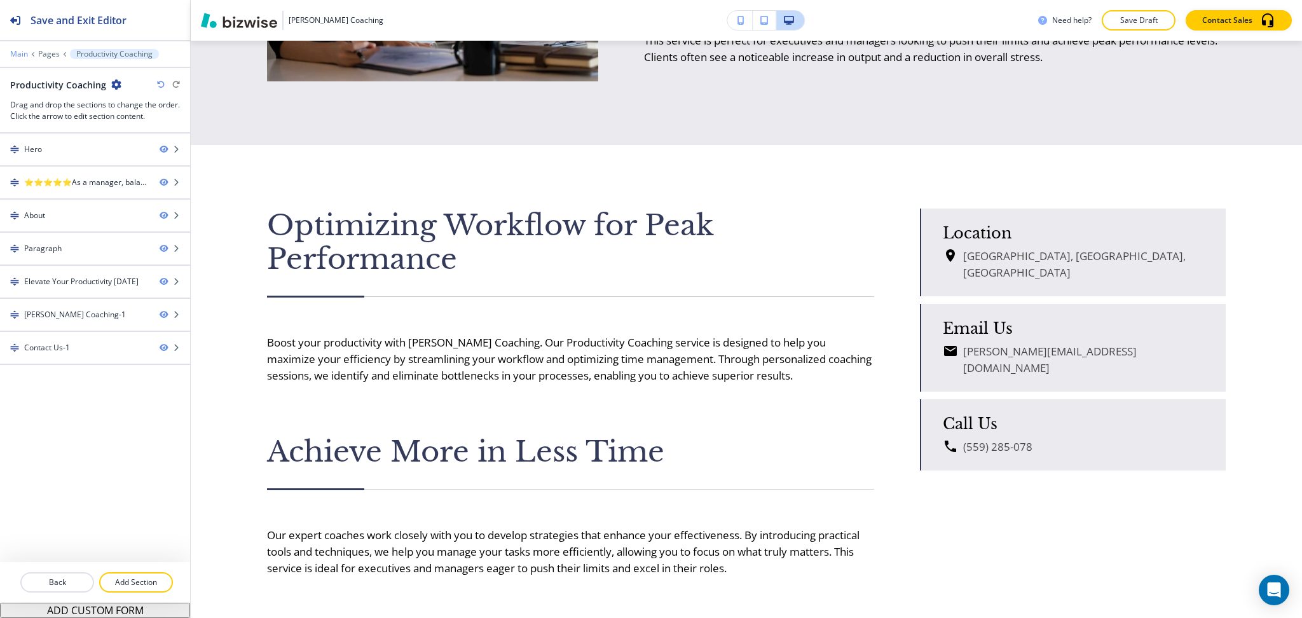
click at [16, 55] on p "Main" at bounding box center [19, 54] width 18 height 9
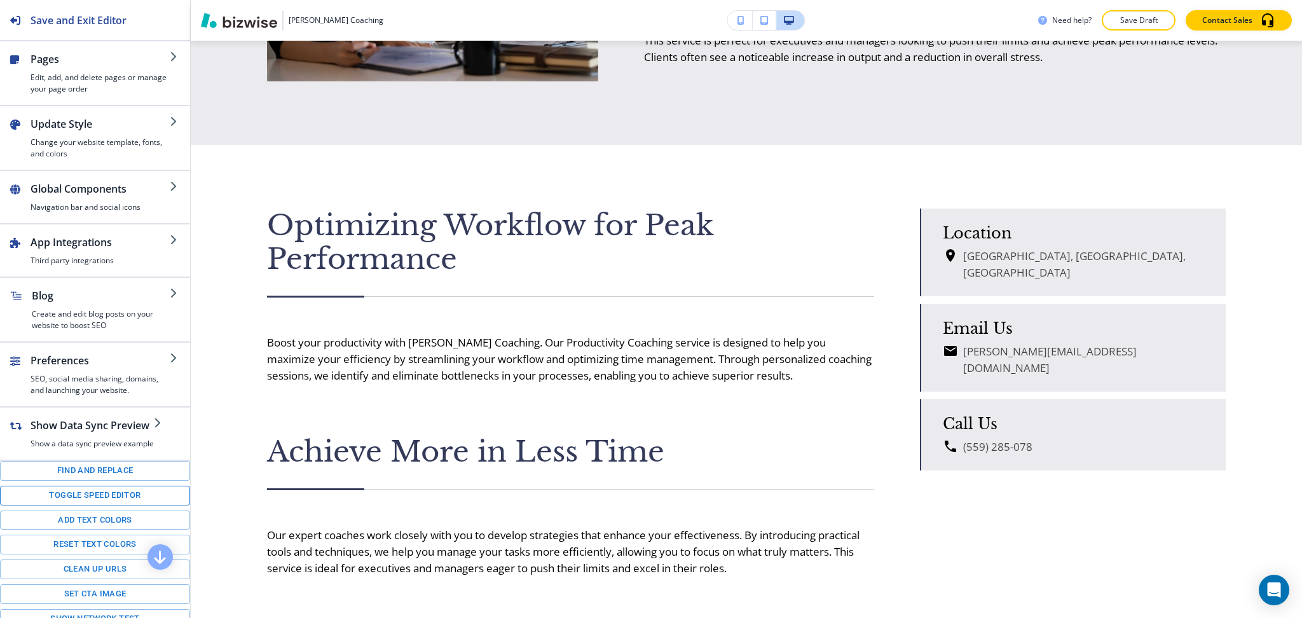
click at [112, 504] on button "Toggle speed editor" at bounding box center [95, 496] width 190 height 20
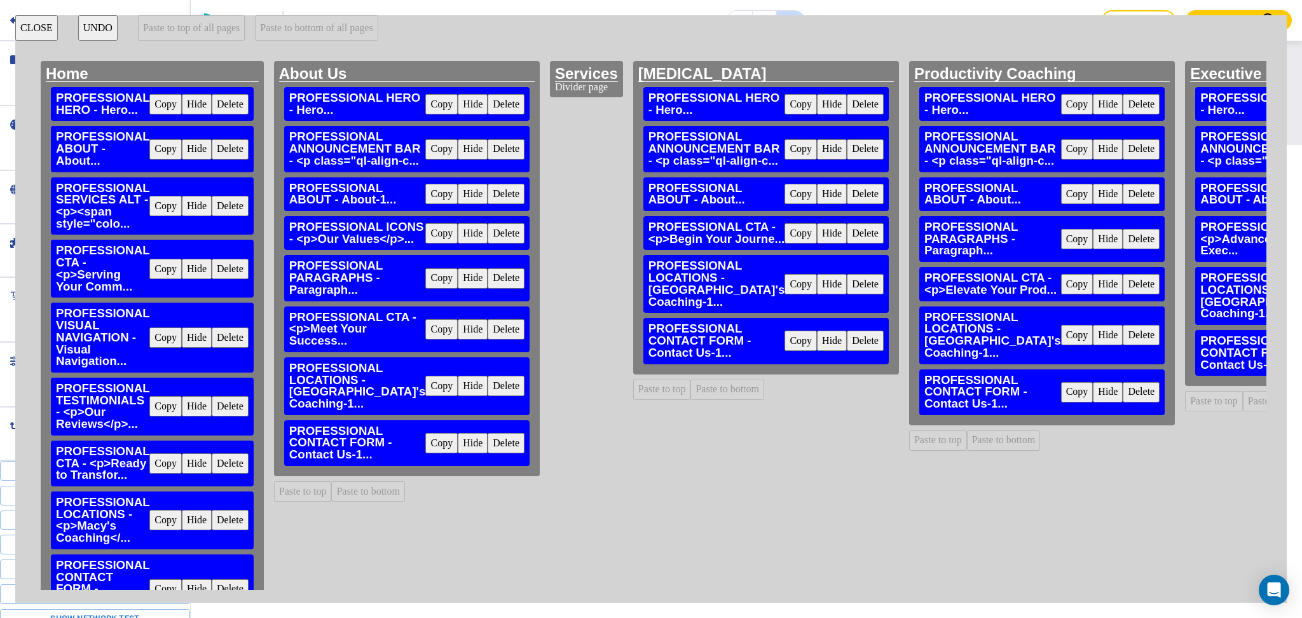
click at [1061, 249] on button "Copy" at bounding box center [1077, 239] width 32 height 20
click at [703, 400] on button "Paste to bottom" at bounding box center [727, 390] width 74 height 20
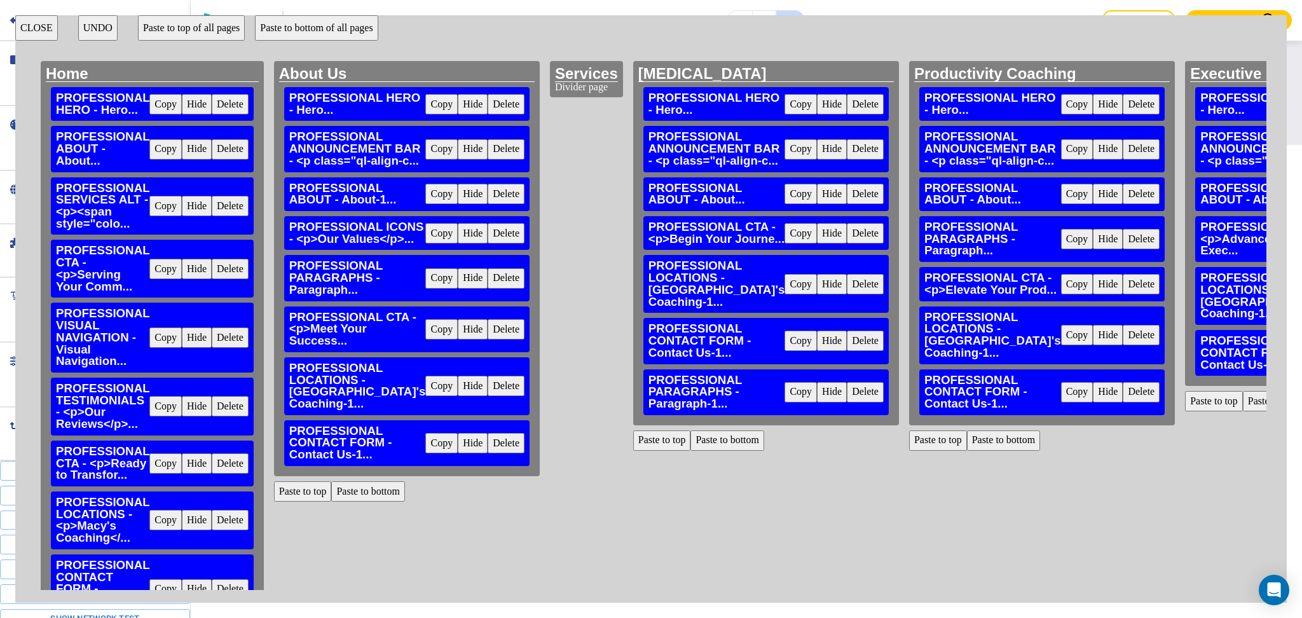
click at [1243, 411] on button "Paste to bottom" at bounding box center [1280, 401] width 74 height 20
click at [45, 26] on button "CLOSE" at bounding box center [36, 27] width 43 height 25
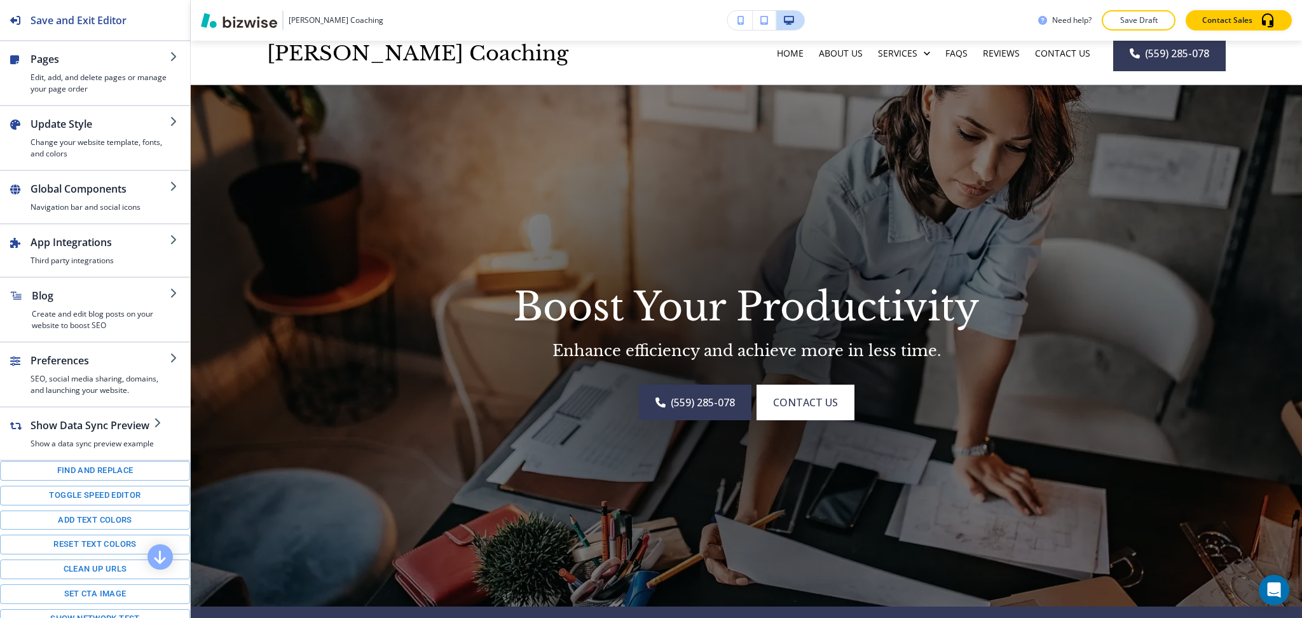
scroll to position [0, 0]
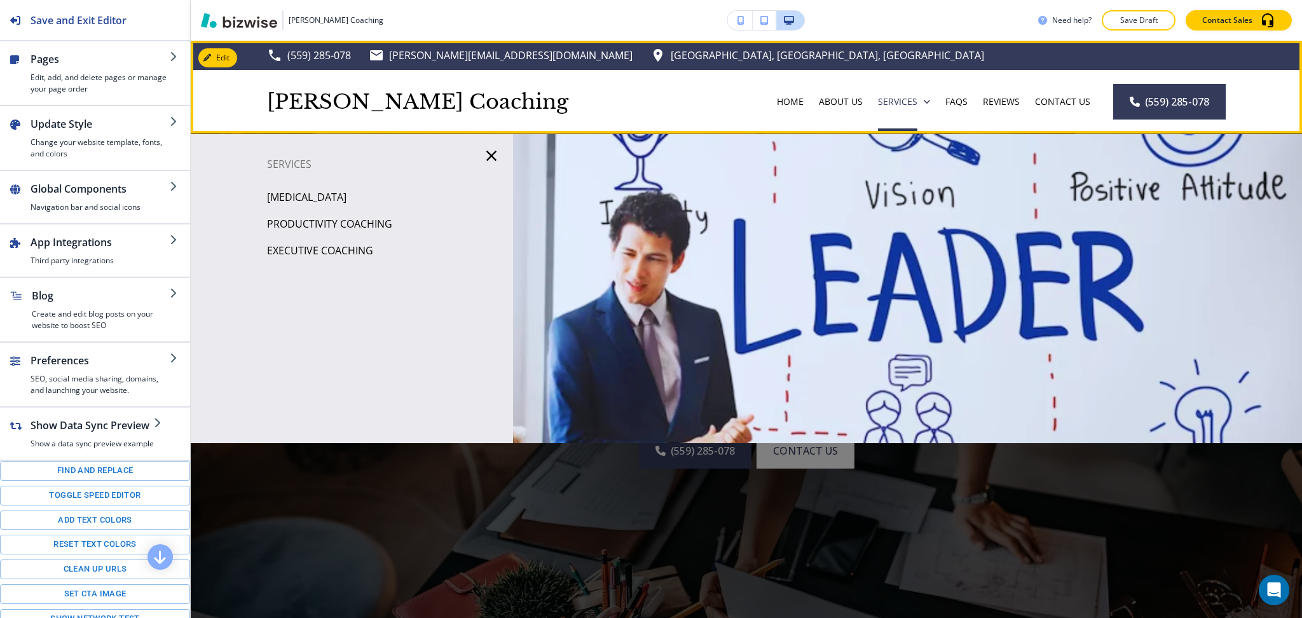
drag, startPoint x: 895, startPoint y: 104, endPoint x: 845, endPoint y: 121, distance: 53.3
click at [896, 104] on p "Services" at bounding box center [897, 101] width 39 height 13
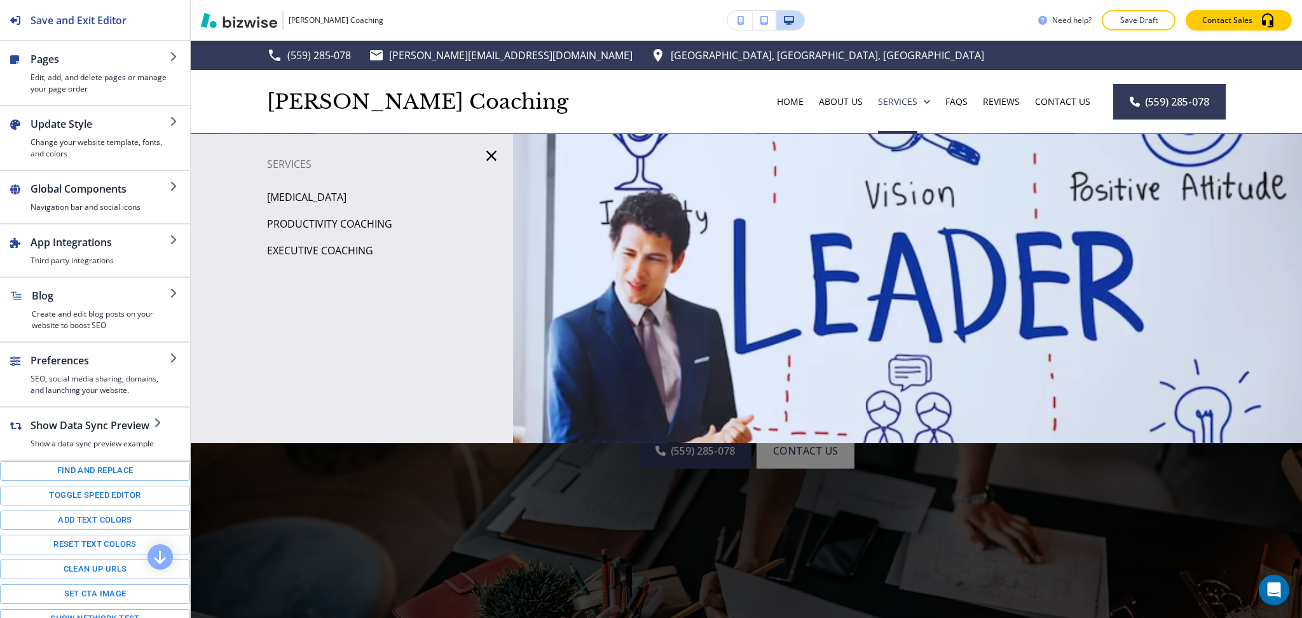
click at [324, 198] on p "[MEDICAL_DATA]" at bounding box center [306, 197] width 79 height 19
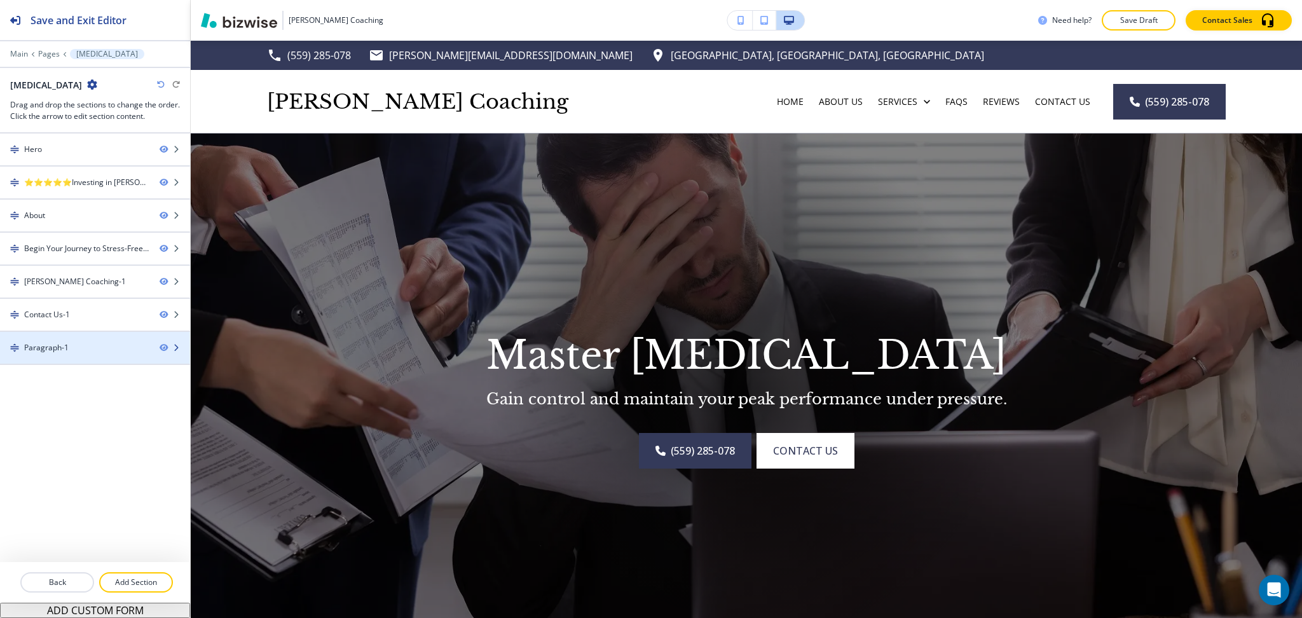
click at [68, 350] on div "Paragraph-1" at bounding box center [74, 347] width 149 height 11
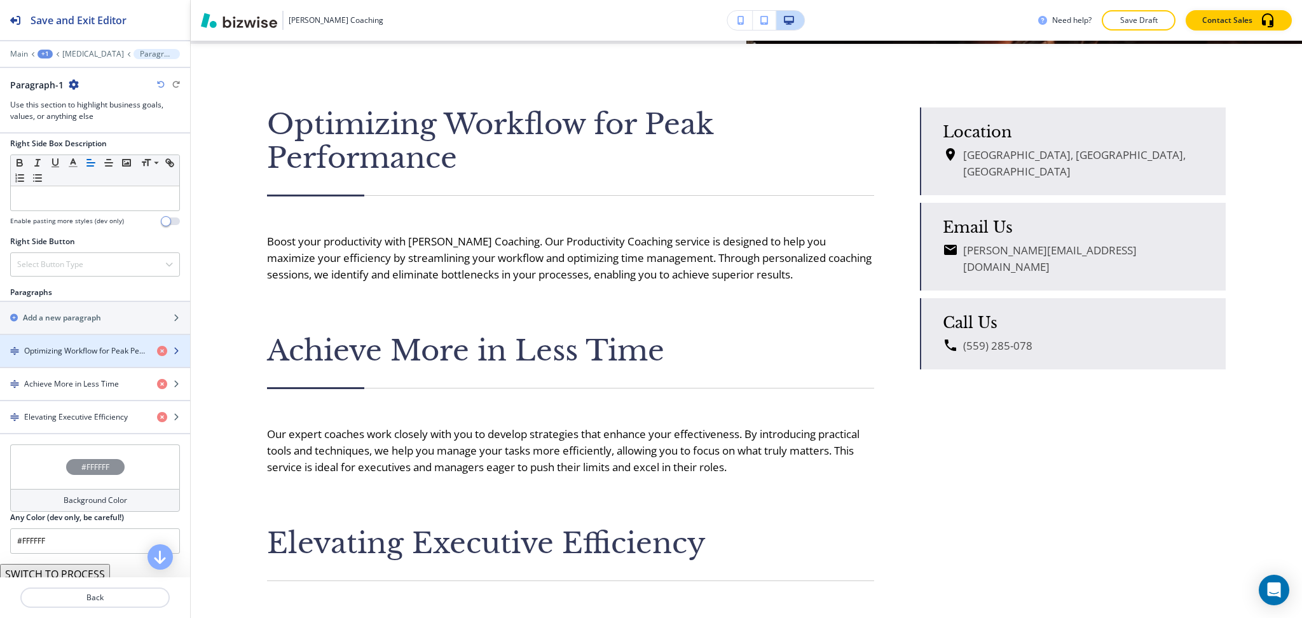
scroll to position [789, 0]
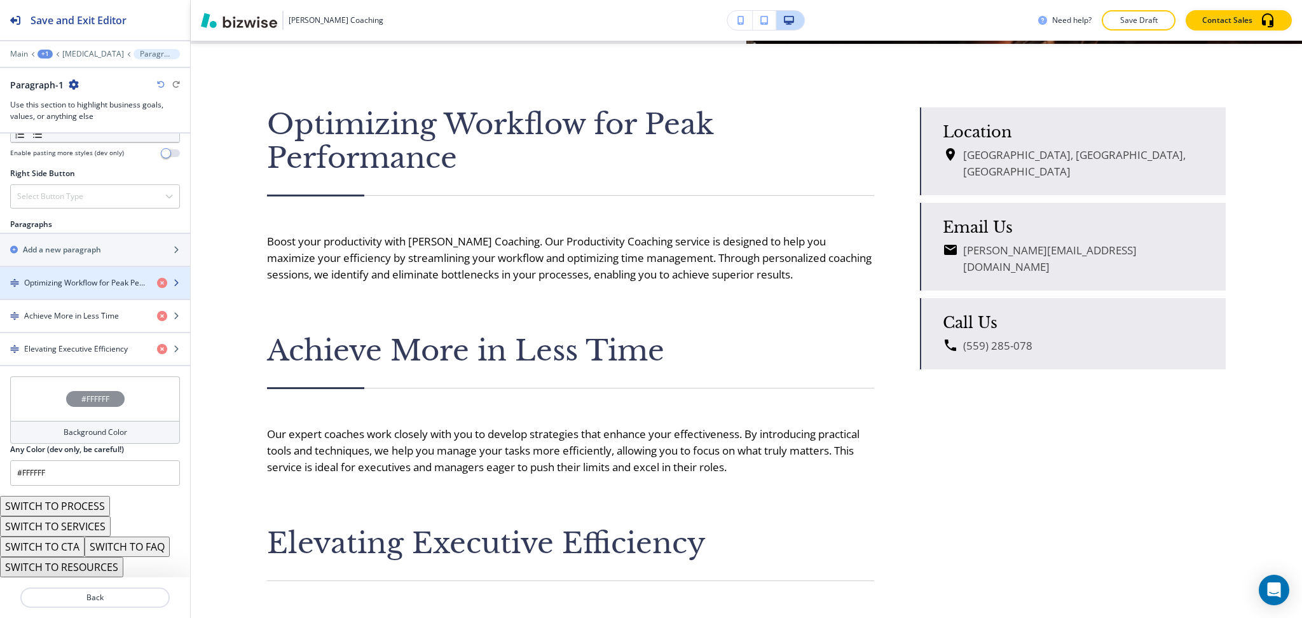
click at [78, 289] on div "button" at bounding box center [95, 294] width 190 height 10
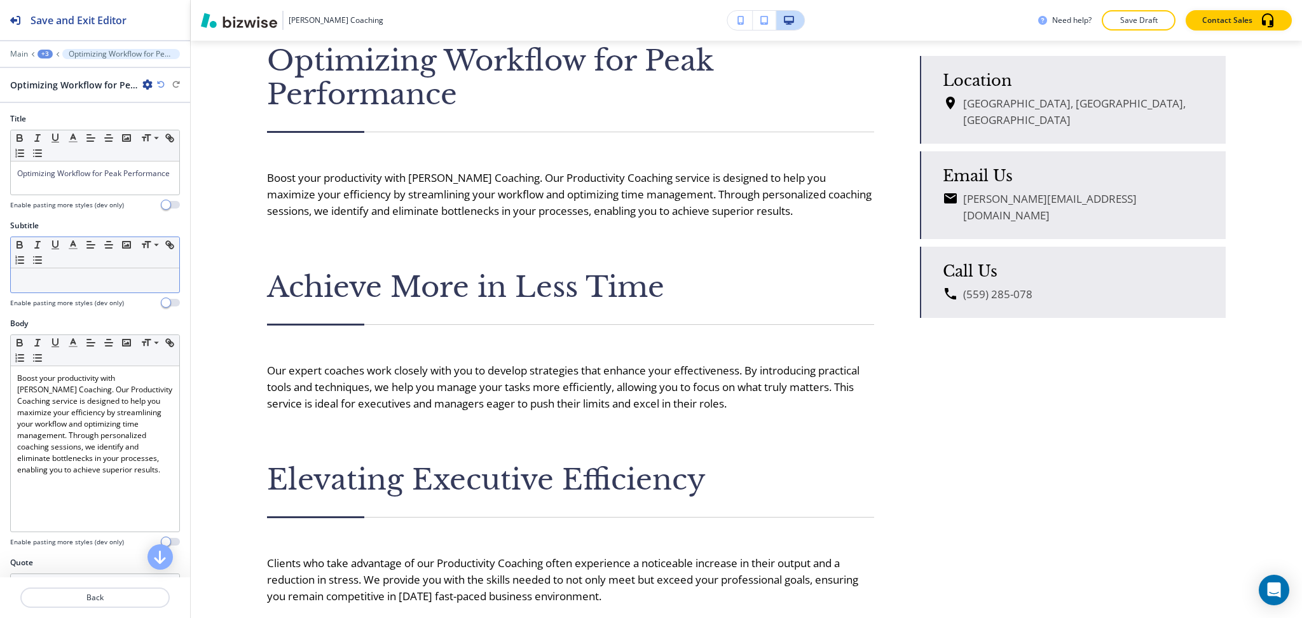
scroll to position [1, 0]
click at [134, 193] on div "Optimizing Workflow for Peak Performance" at bounding box center [95, 177] width 168 height 33
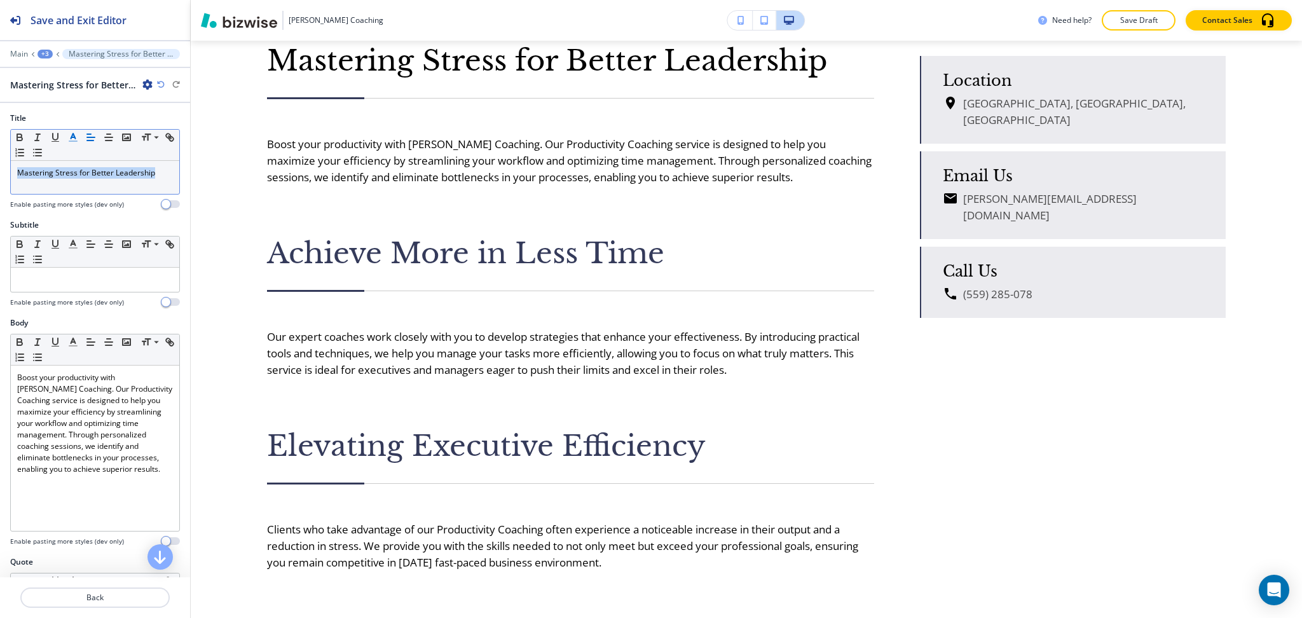
click at [70, 140] on icon "button" at bounding box center [72, 137] width 11 height 11
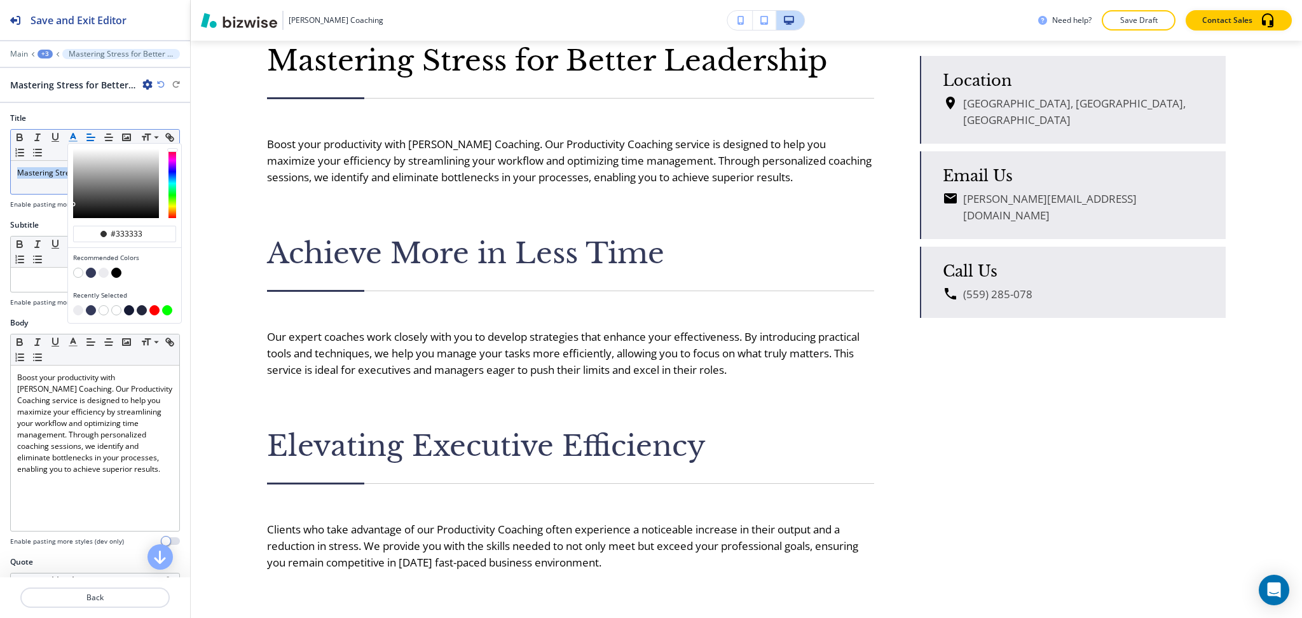
click at [92, 270] on button "button" at bounding box center [91, 273] width 10 height 10
type input "#343a5a"
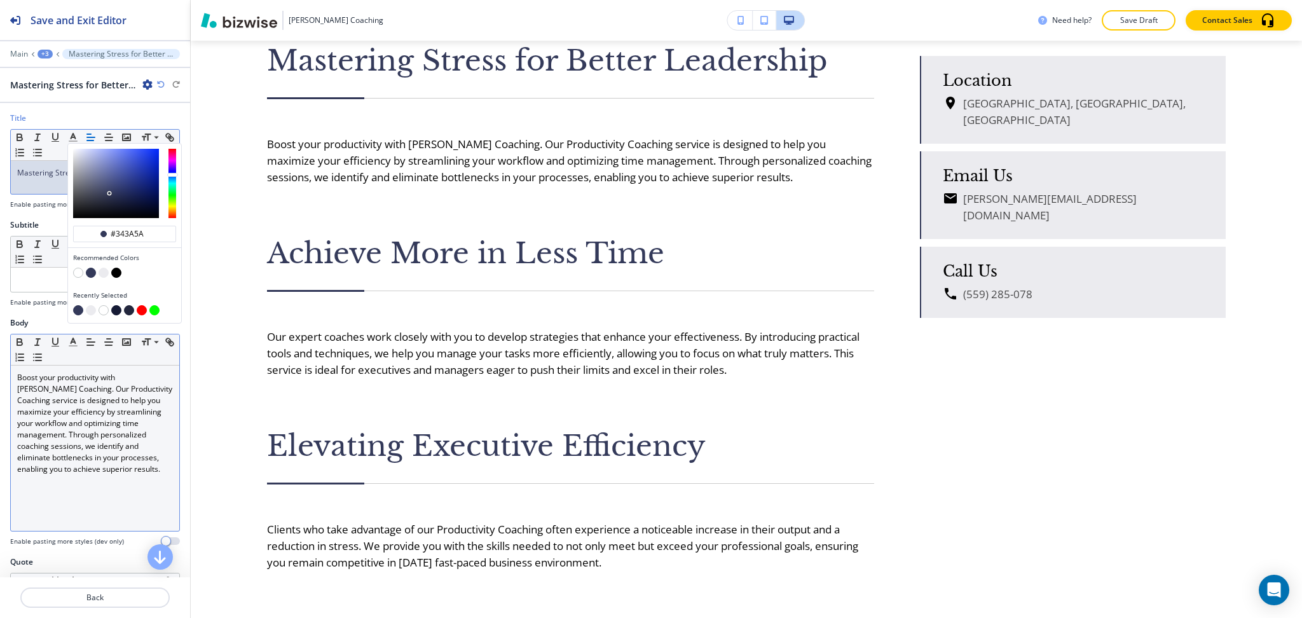
click at [121, 429] on p "Boost your productivity with Macy’s Coaching. Our Productivity Coaching service…" at bounding box center [95, 423] width 156 height 103
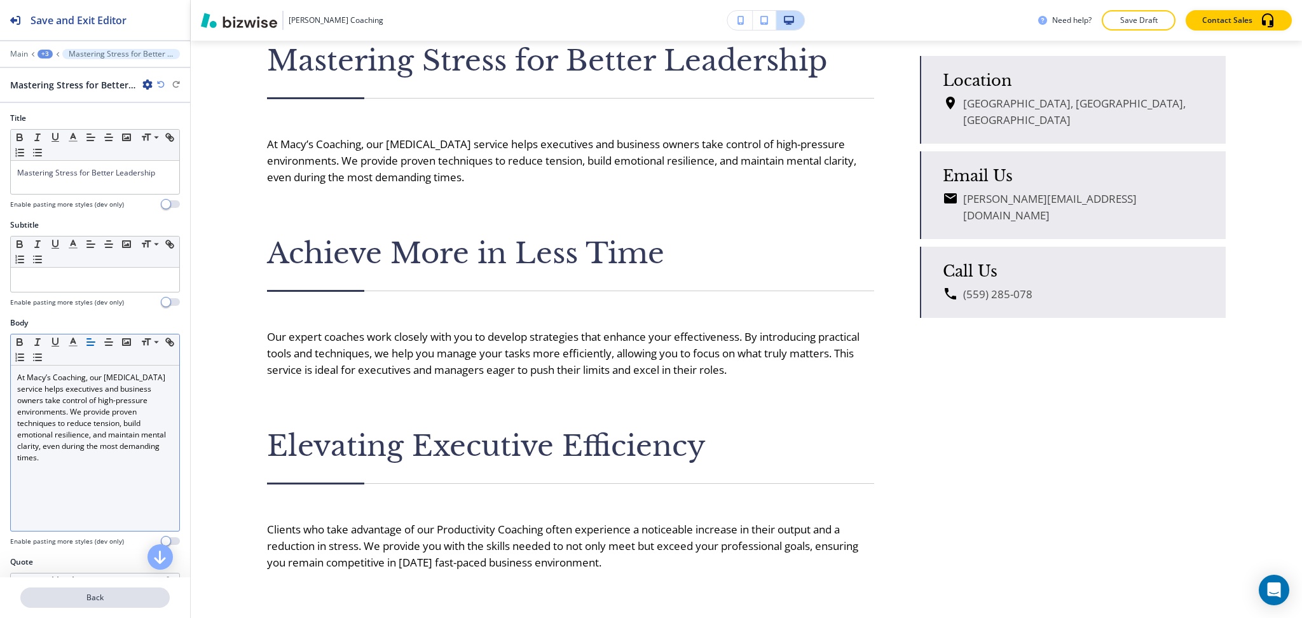
click at [103, 594] on p "Back" at bounding box center [95, 597] width 147 height 11
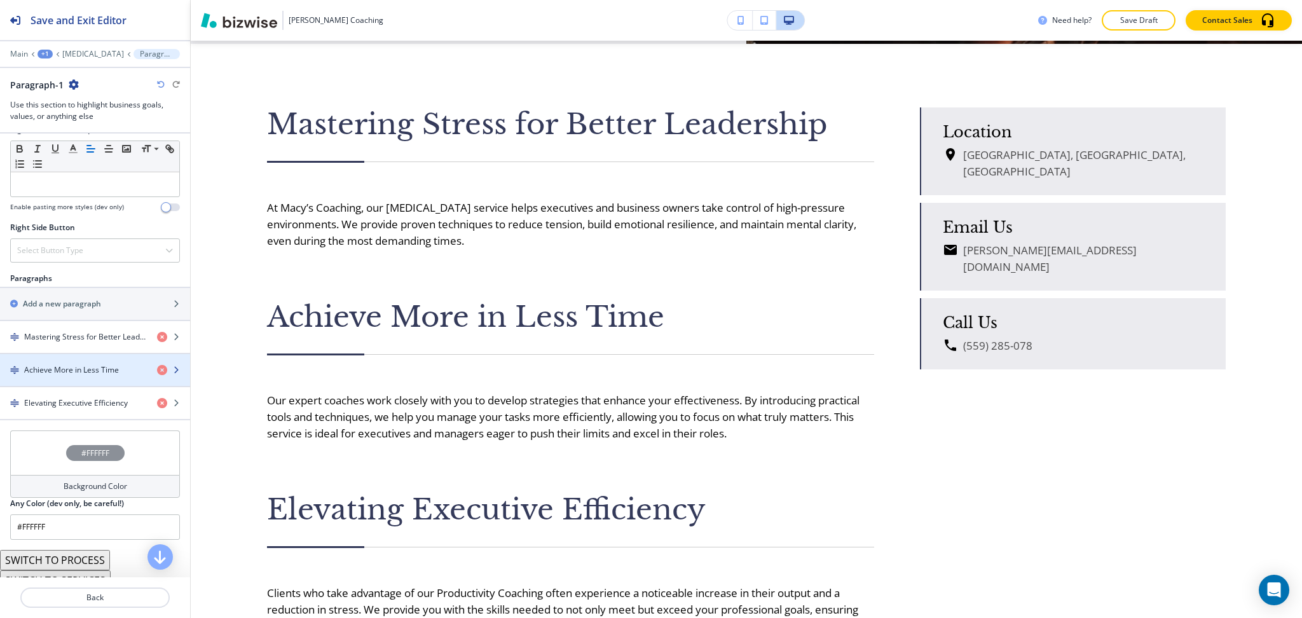
scroll to position [734, 0]
click at [64, 371] on h4 "Achieve More in Less Time" at bounding box center [71, 368] width 95 height 11
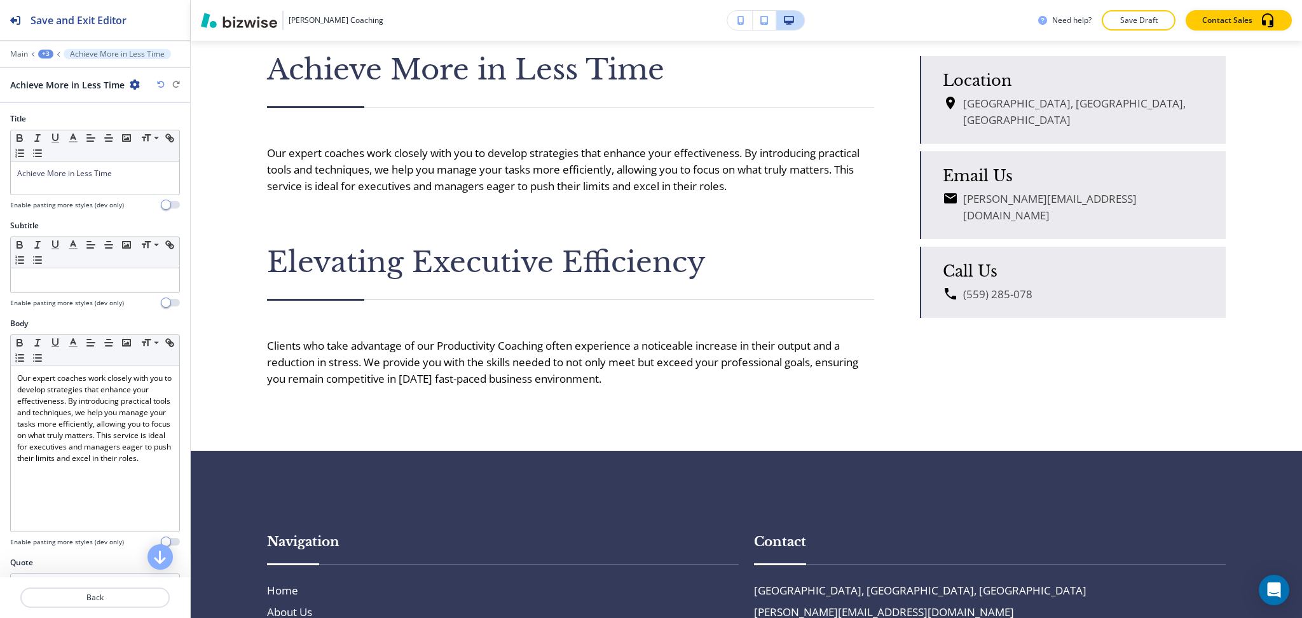
scroll to position [2744, 0]
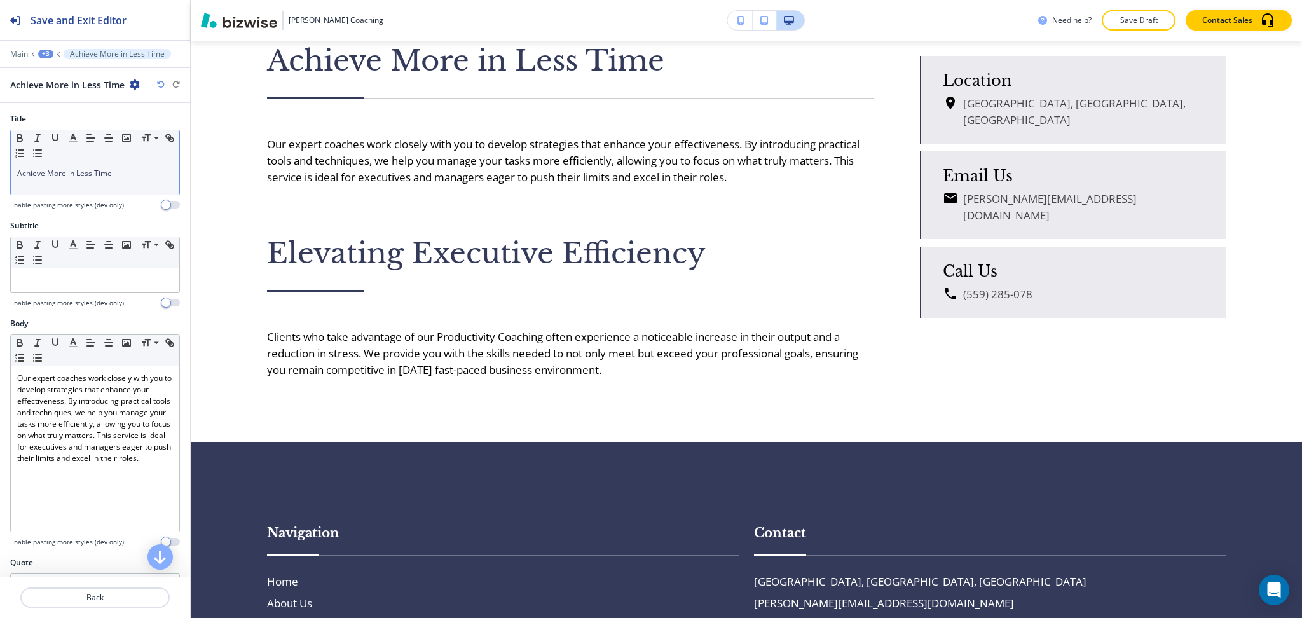
click at [118, 173] on p "Achieve More in Less Time" at bounding box center [95, 173] width 156 height 11
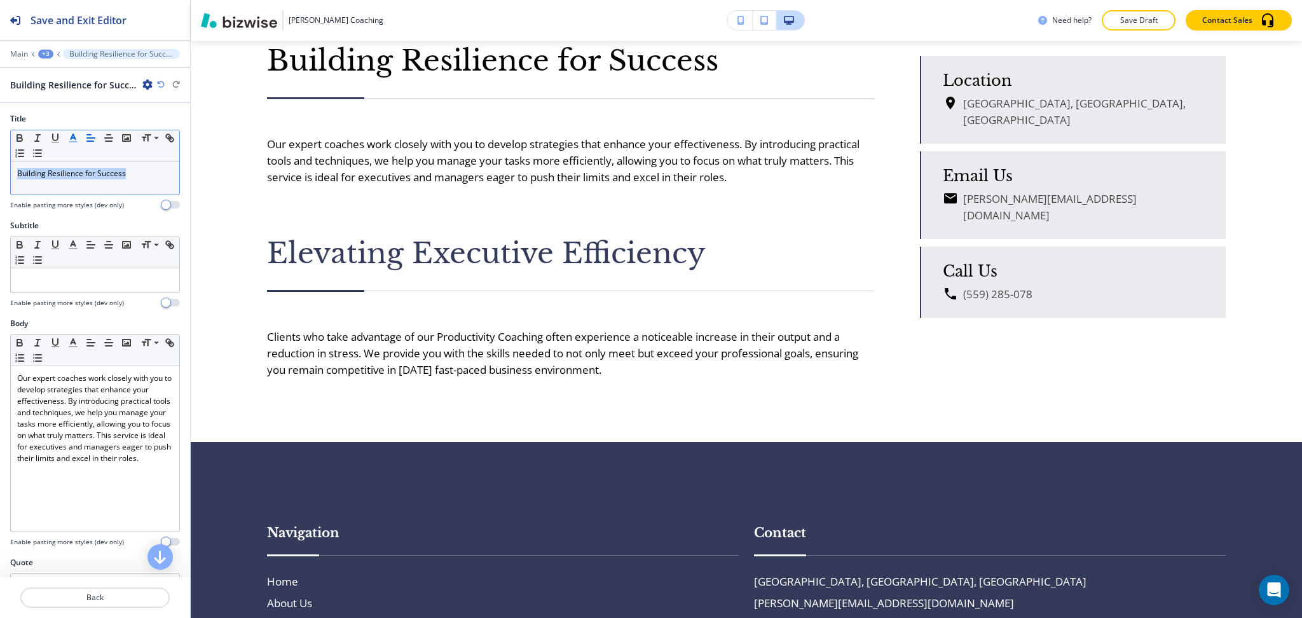
click at [73, 138] on line "button" at bounding box center [72, 138] width 3 height 0
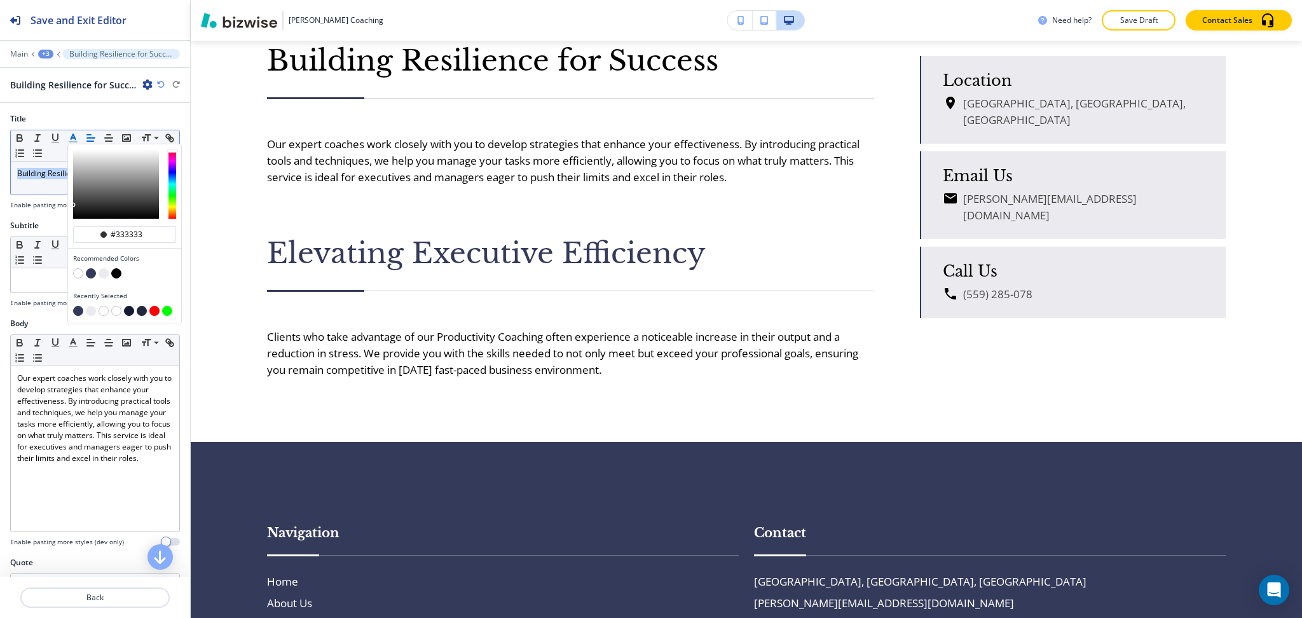
click at [90, 271] on button "button" at bounding box center [91, 273] width 10 height 10
type input "#343a5a"
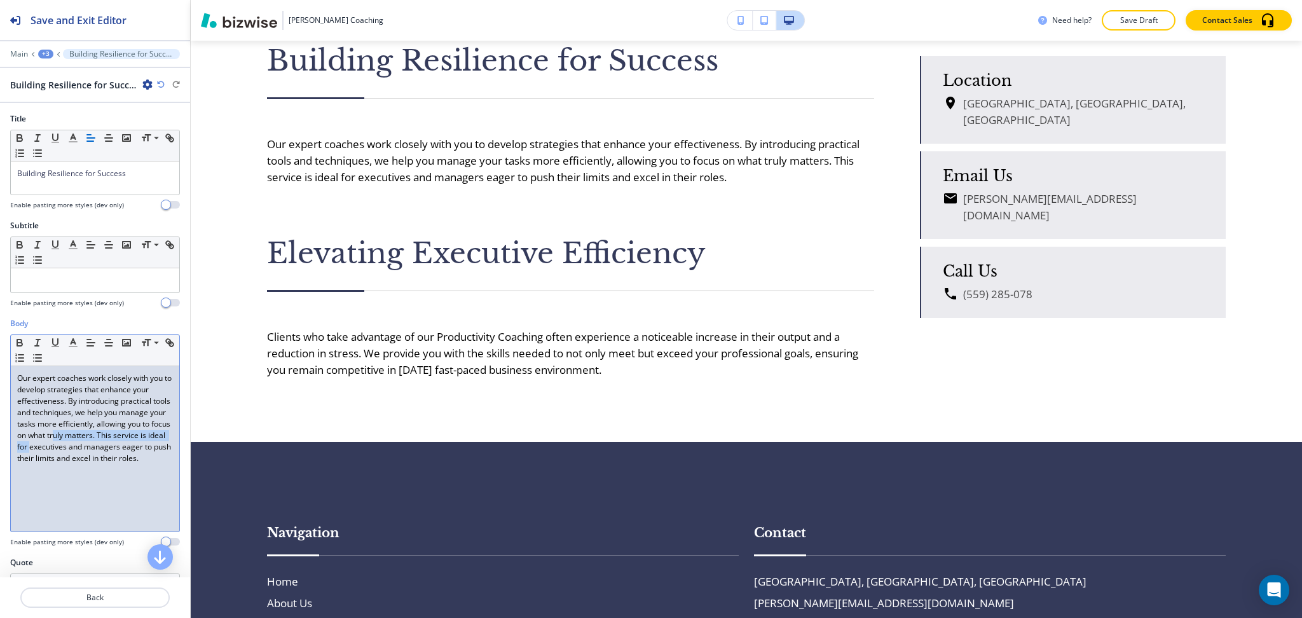
click at [132, 441] on p "Our expert coaches work closely with you to develop strategies that enhance you…" at bounding box center [95, 419] width 156 height 92
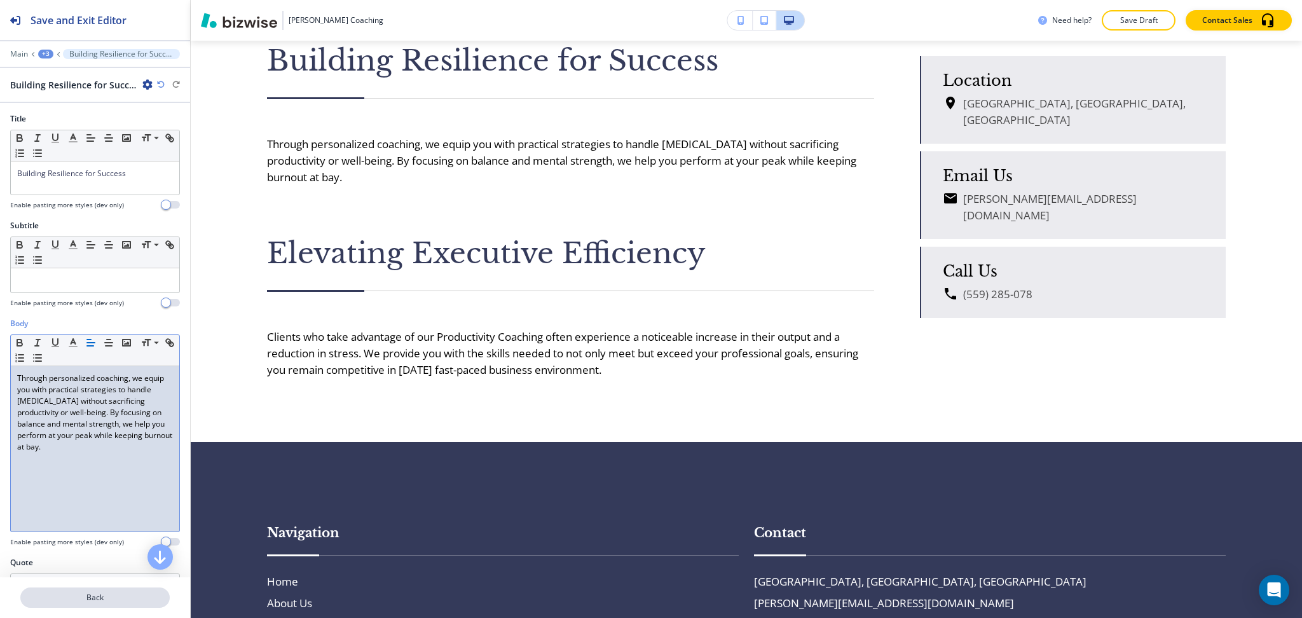
click at [93, 598] on p "Back" at bounding box center [95, 597] width 147 height 11
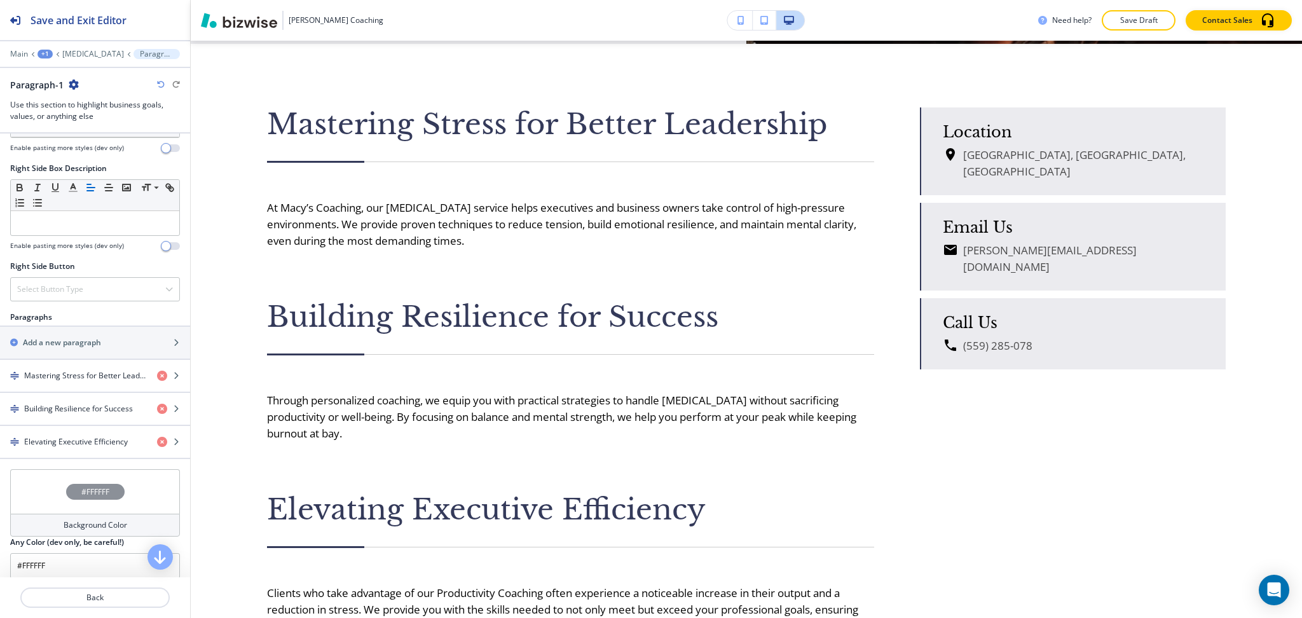
scroll to position [789, 0]
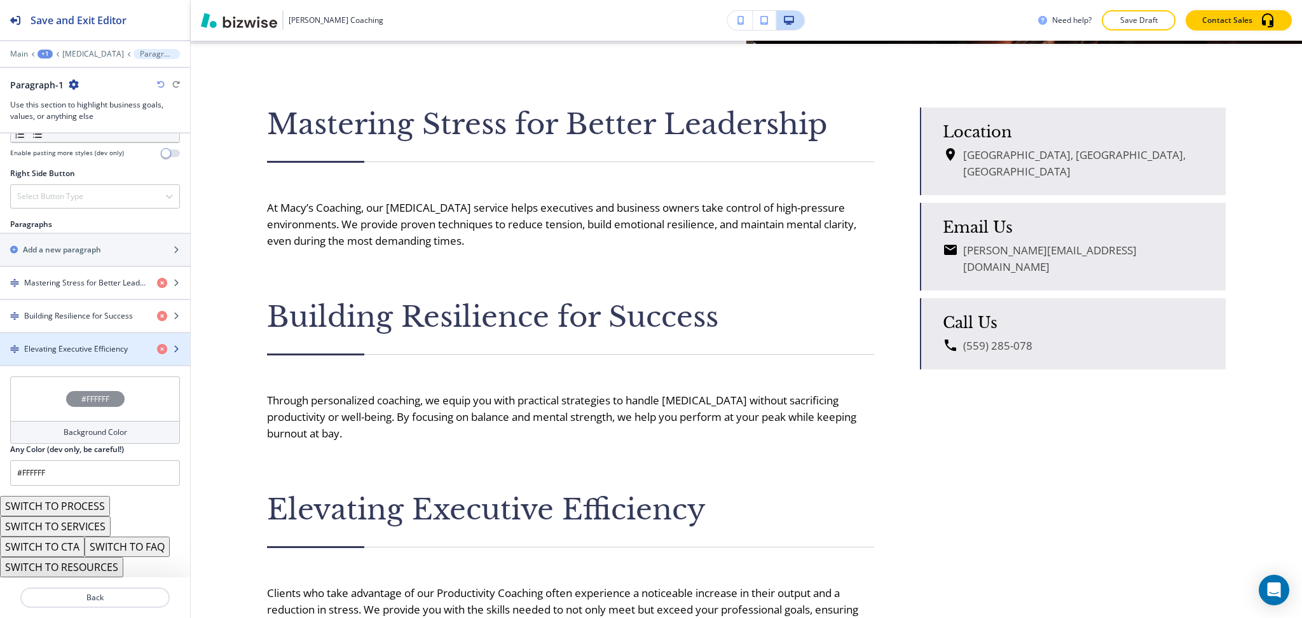
click at [77, 350] on h4 "Elevating Executive Efficiency" at bounding box center [76, 348] width 104 height 11
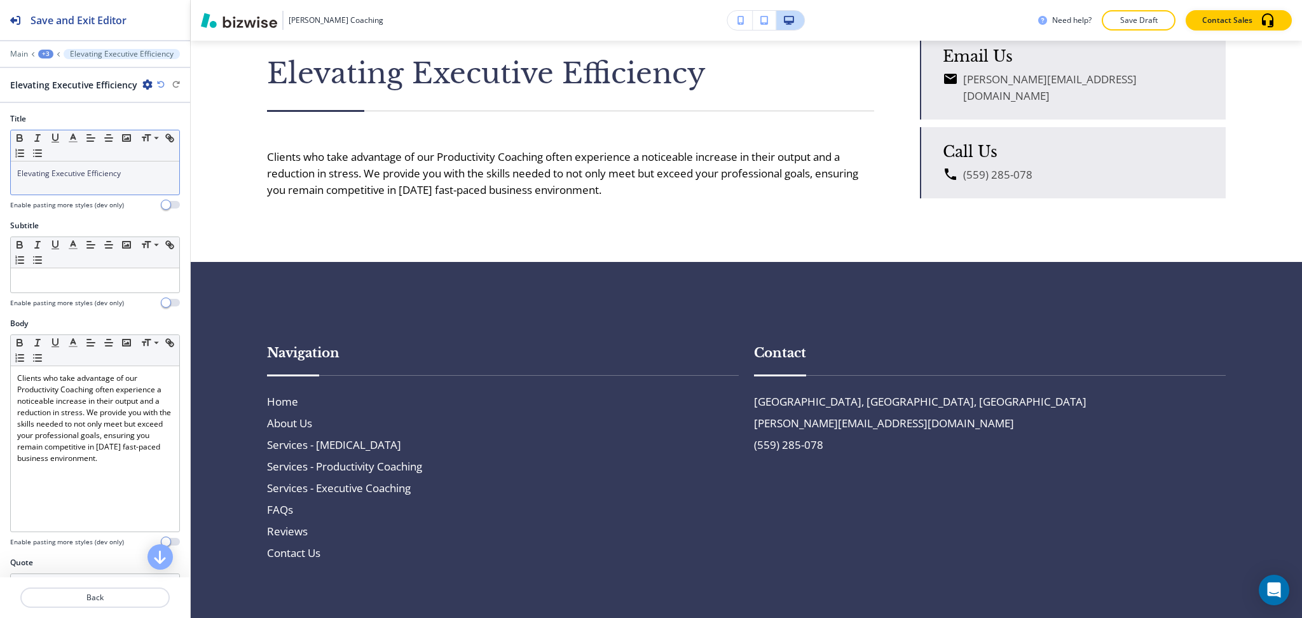
scroll to position [2936, 0]
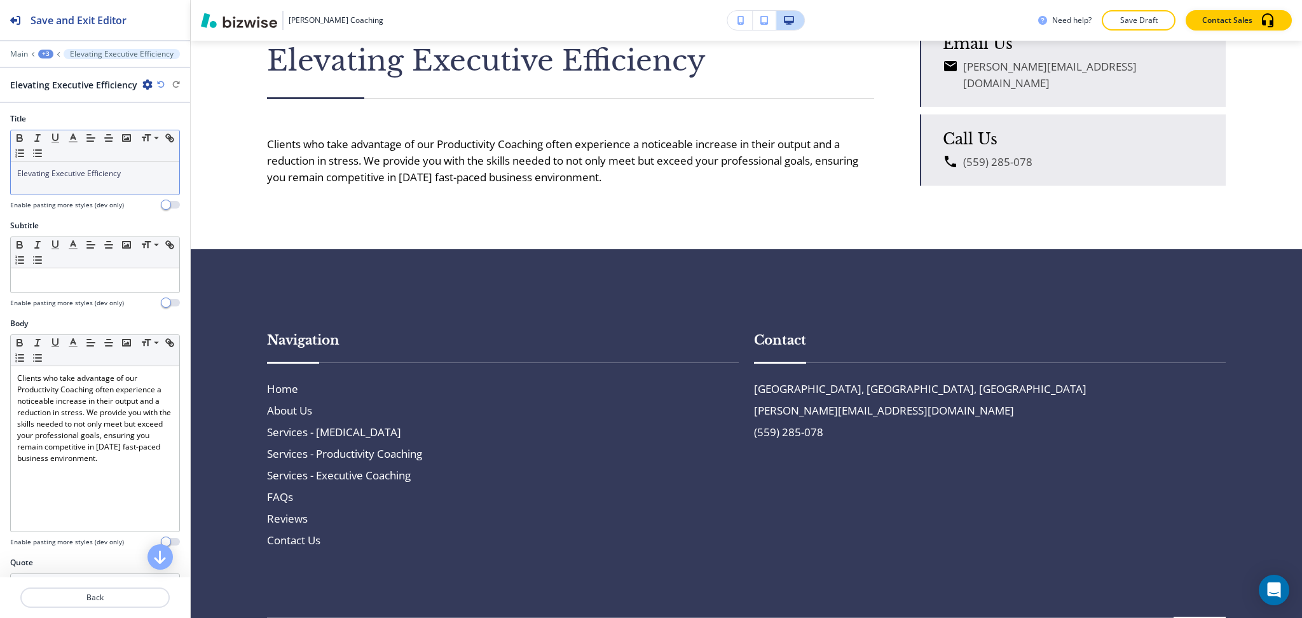
click at [149, 183] on div "Elevating Executive Efficiency" at bounding box center [95, 177] width 168 height 33
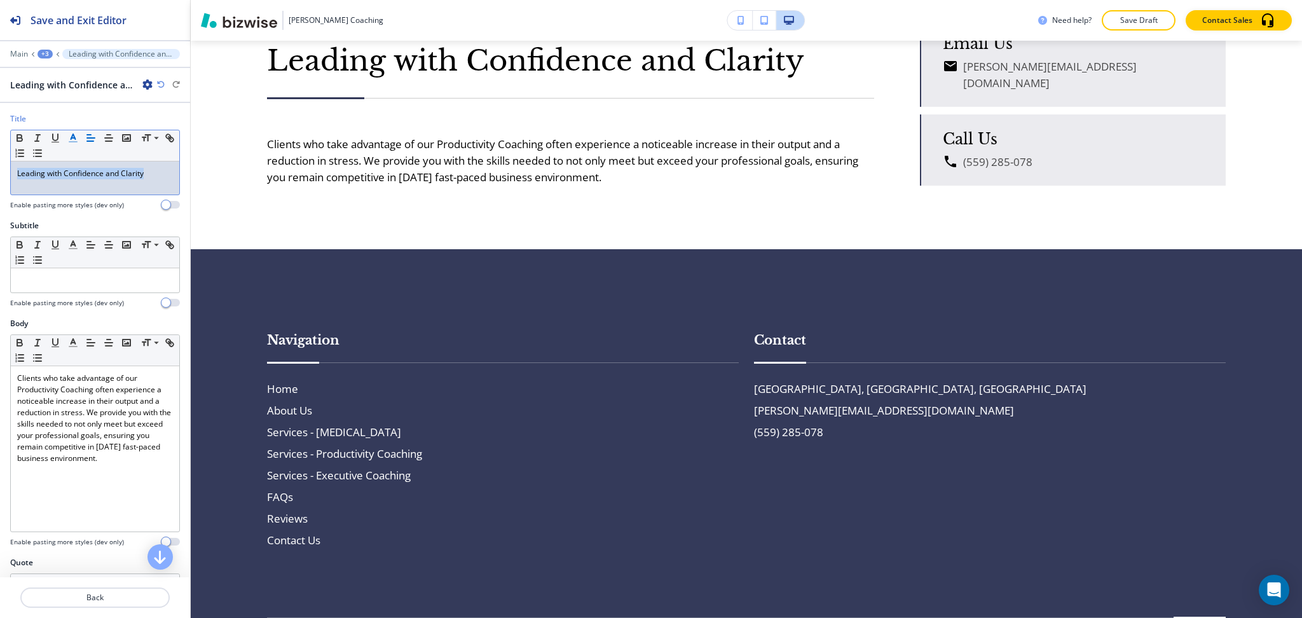
click at [76, 137] on icon "button" at bounding box center [72, 137] width 11 height 11
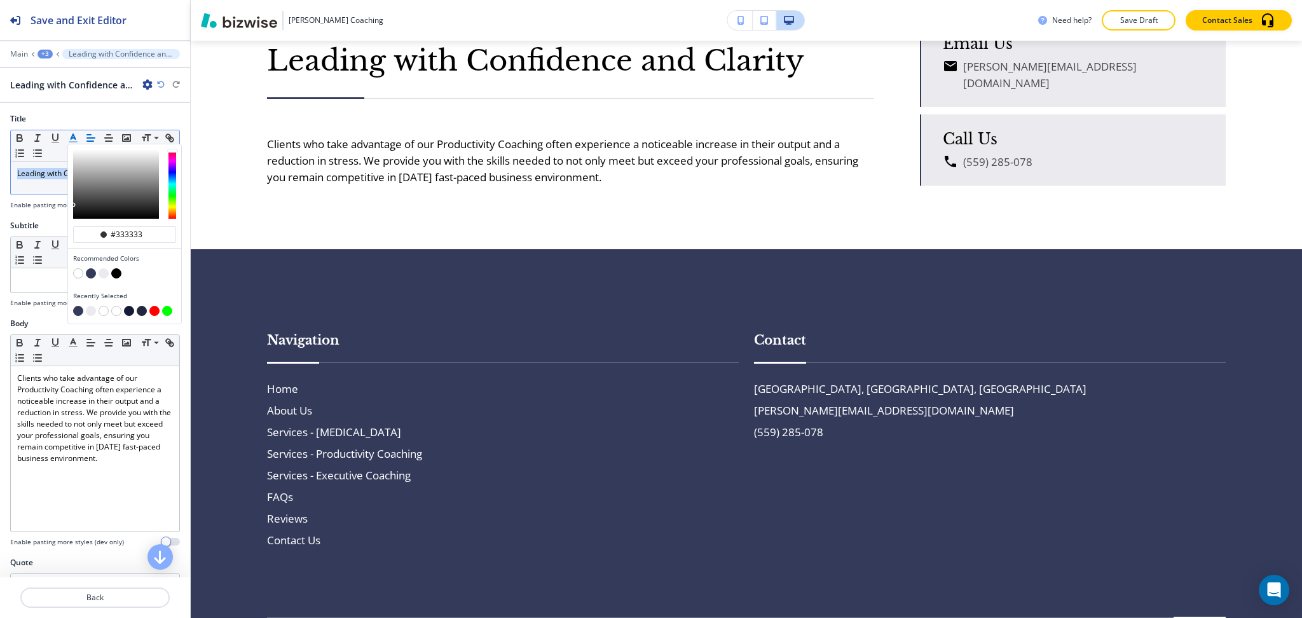
click at [90, 273] on button "button" at bounding box center [91, 273] width 10 height 10
type input "#343a5a"
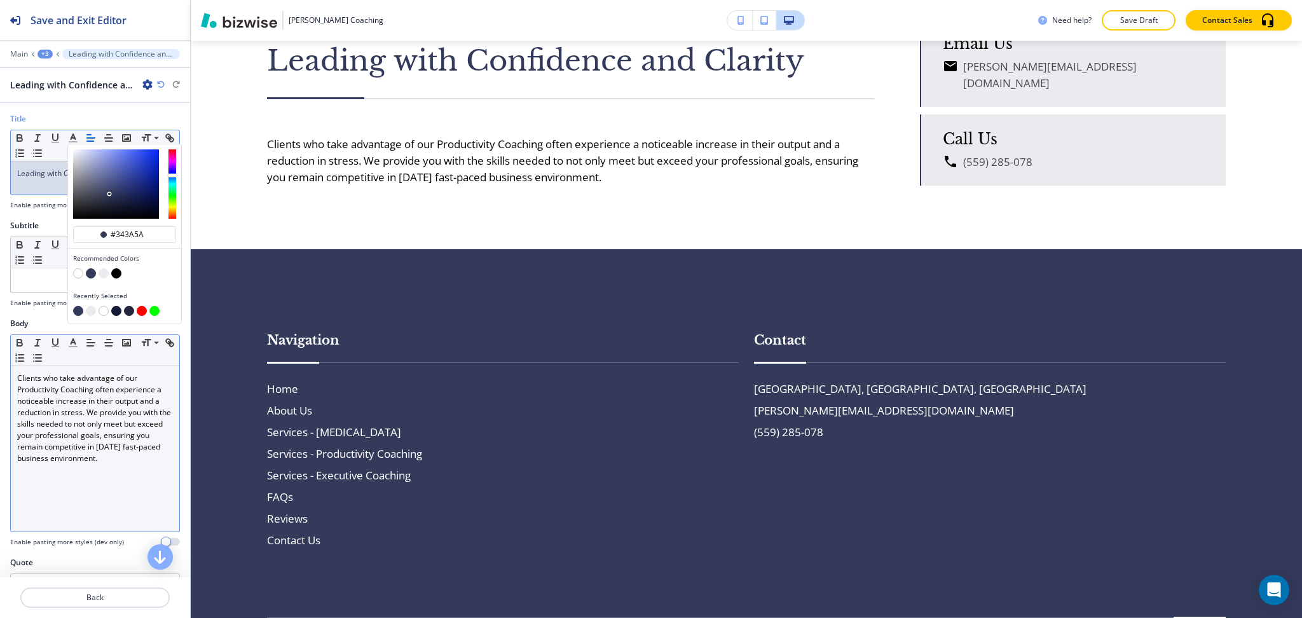
click at [113, 483] on div "Clients who take advantage of our Productivity Coaching often experience a noti…" at bounding box center [95, 448] width 168 height 165
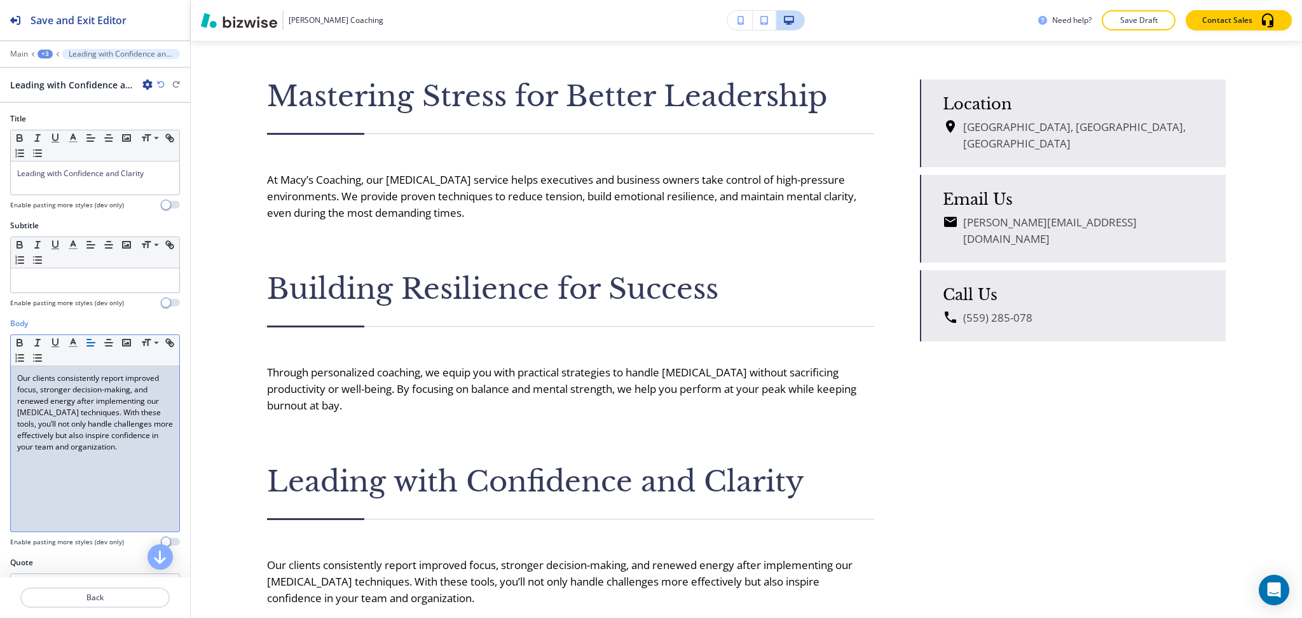
scroll to position [2514, 0]
click at [43, 50] on div "+3" at bounding box center [45, 54] width 15 height 9
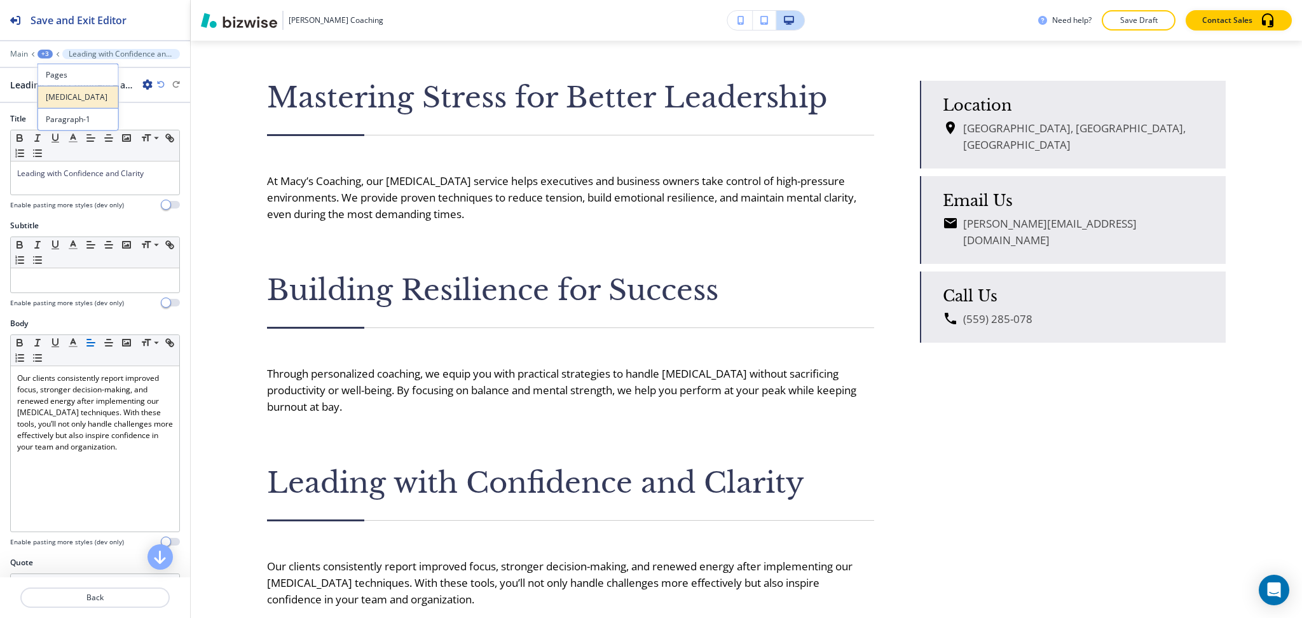
click at [62, 100] on p "[MEDICAL_DATA]" at bounding box center [78, 97] width 65 height 11
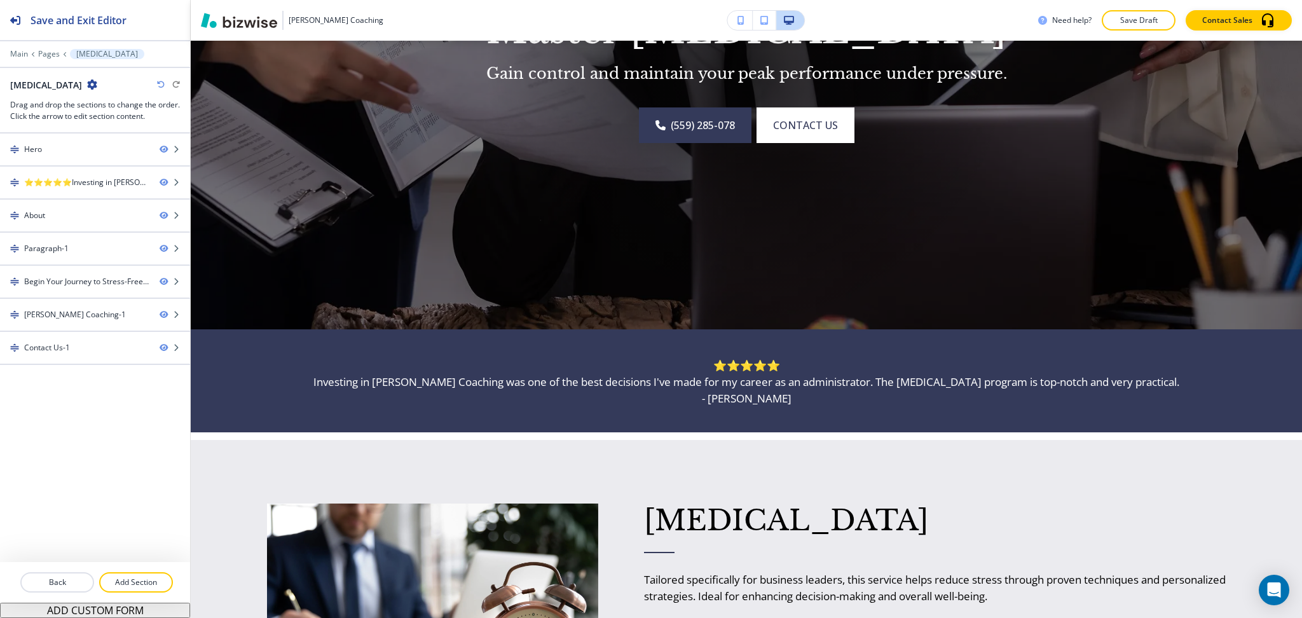
scroll to position [0, 0]
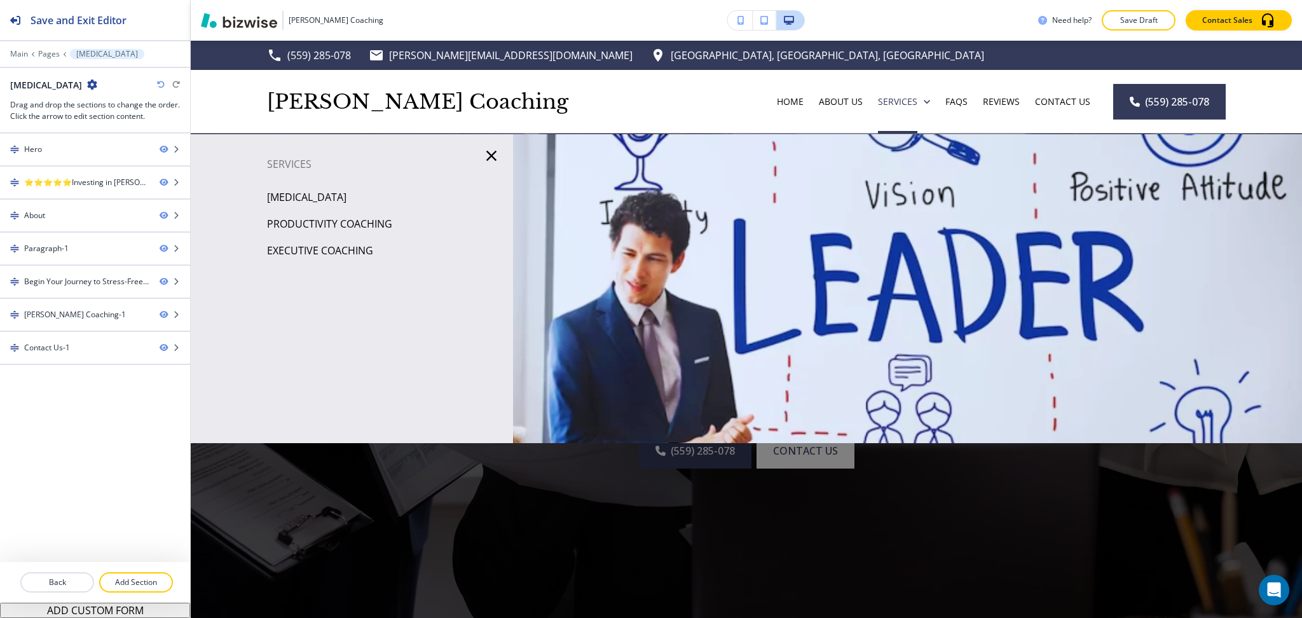
click at [306, 256] on p "Executive Coaching" at bounding box center [320, 250] width 106 height 19
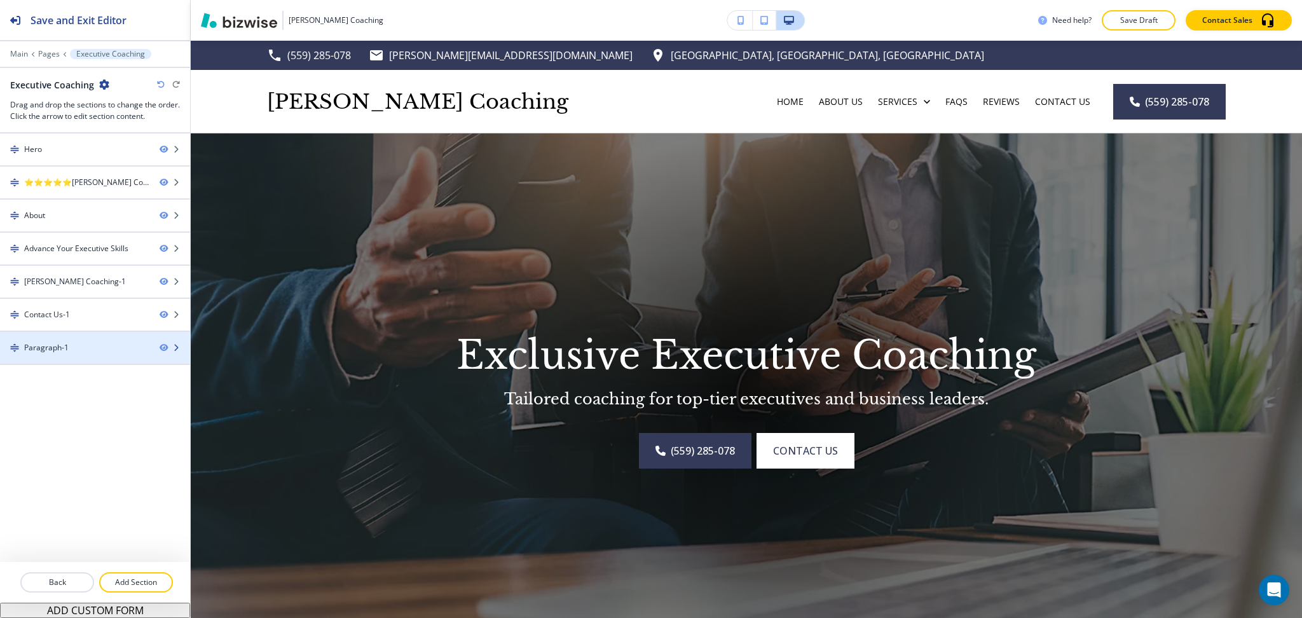
click at [65, 340] on div at bounding box center [95, 337] width 190 height 10
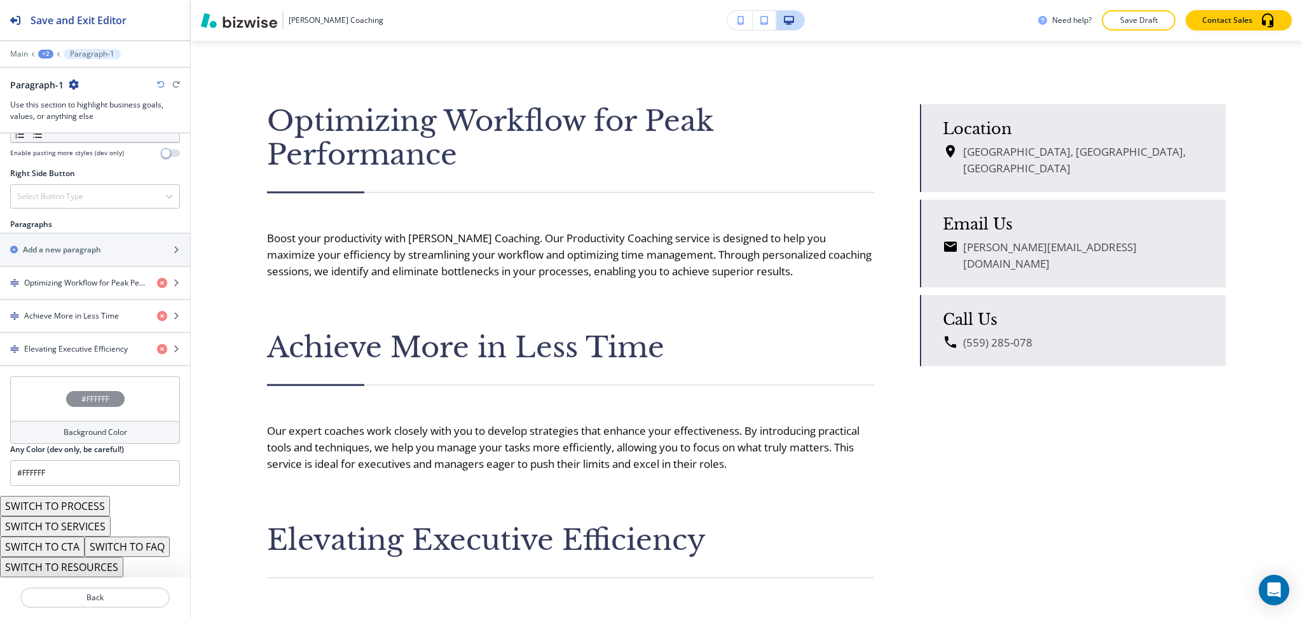
scroll to position [789, 0]
click at [65, 279] on h4 "Optimizing Workflow for Peak Performance" at bounding box center [85, 282] width 123 height 11
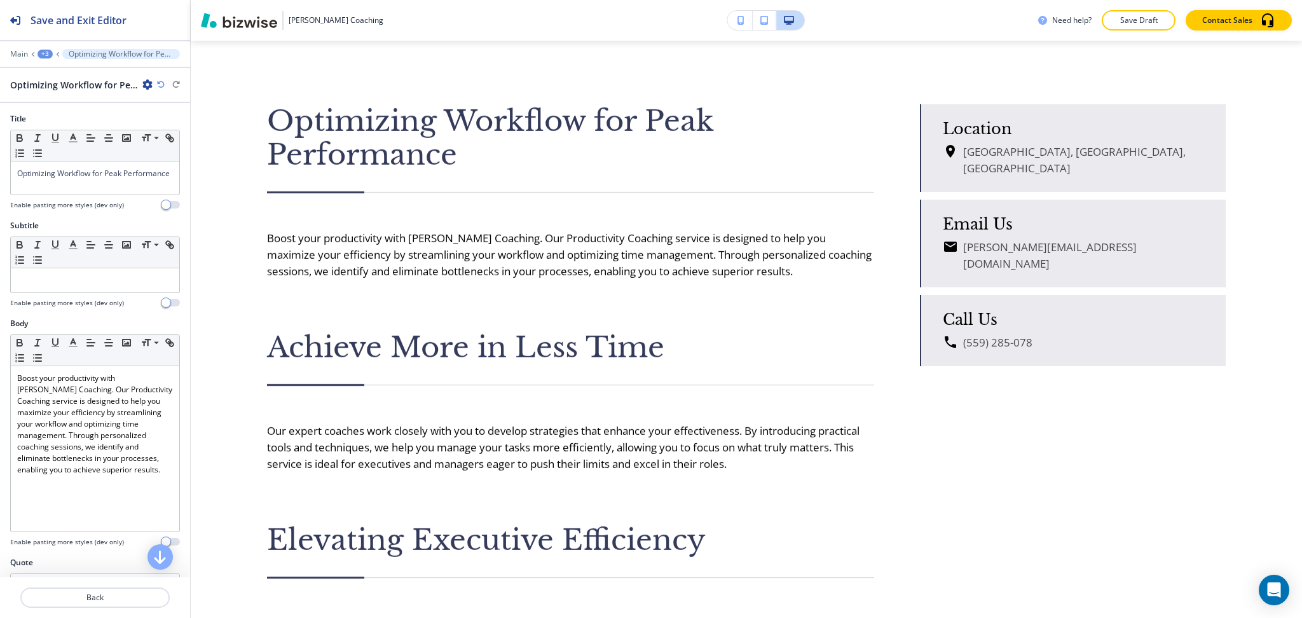
scroll to position [2522, 0]
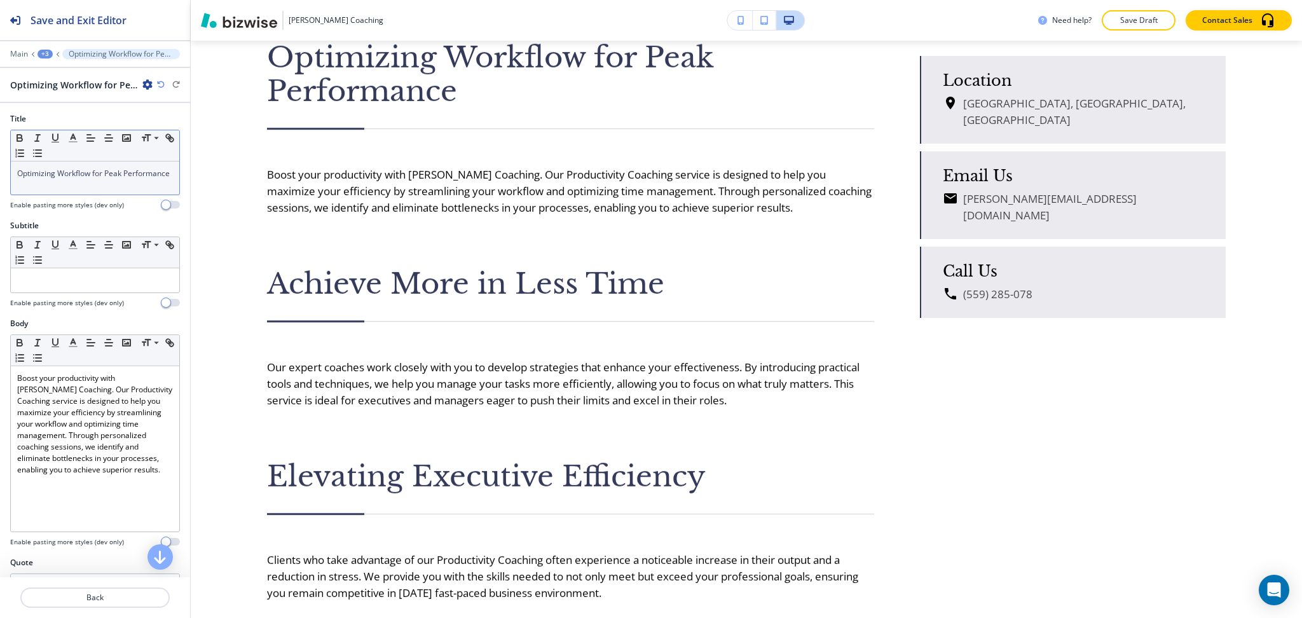
click at [100, 192] on div "Optimizing Workflow for Peak Performance" at bounding box center [95, 177] width 168 height 33
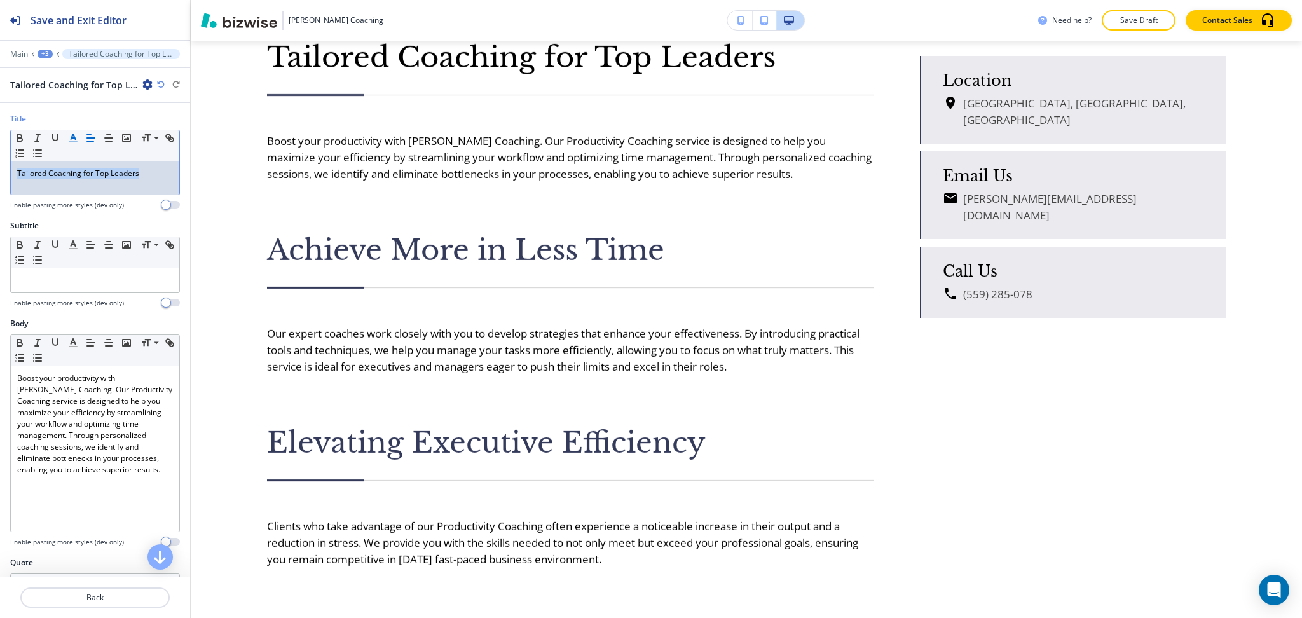
click at [69, 143] on icon "button" at bounding box center [72, 137] width 11 height 11
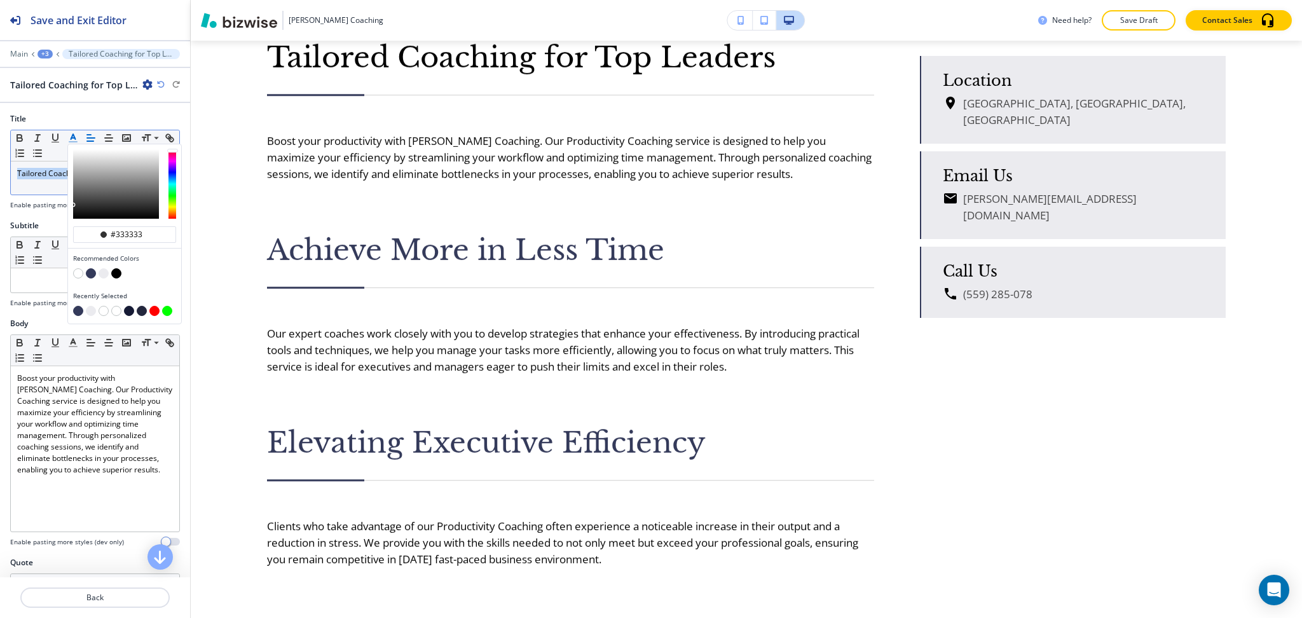
click at [89, 268] on button "button" at bounding box center [91, 273] width 10 height 10
type input "#343a5a"
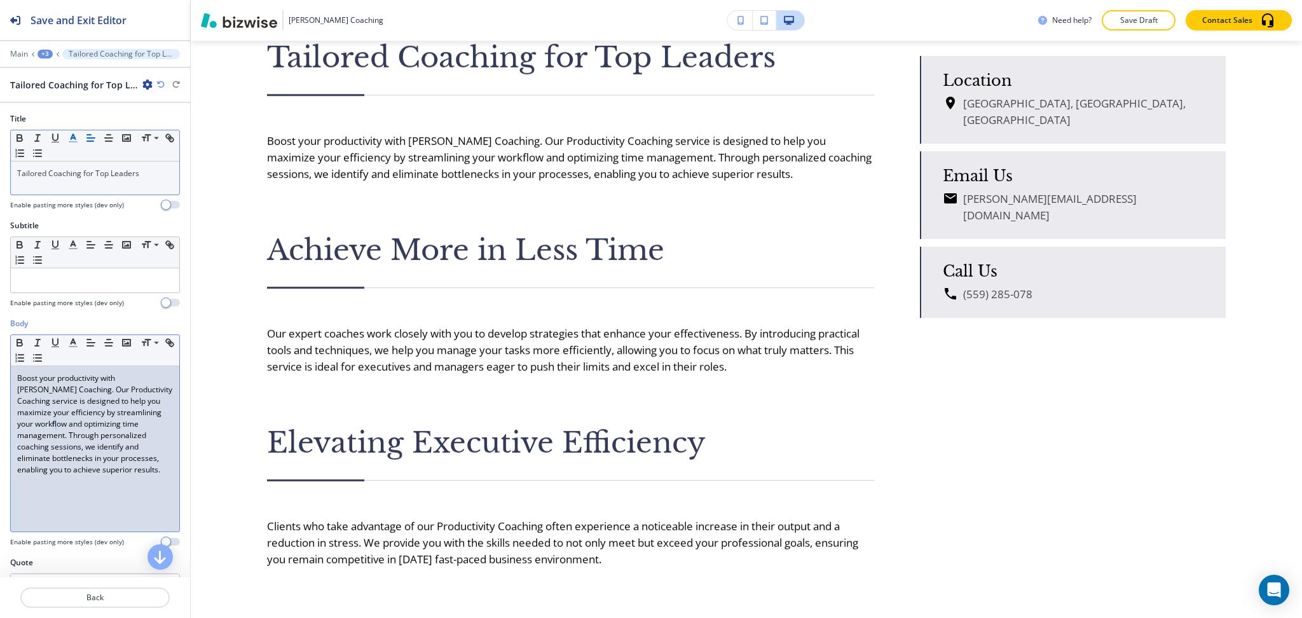
click at [130, 425] on p "Boost your productivity with Macy’s Coaching. Our Productivity Coaching service…" at bounding box center [95, 424] width 156 height 103
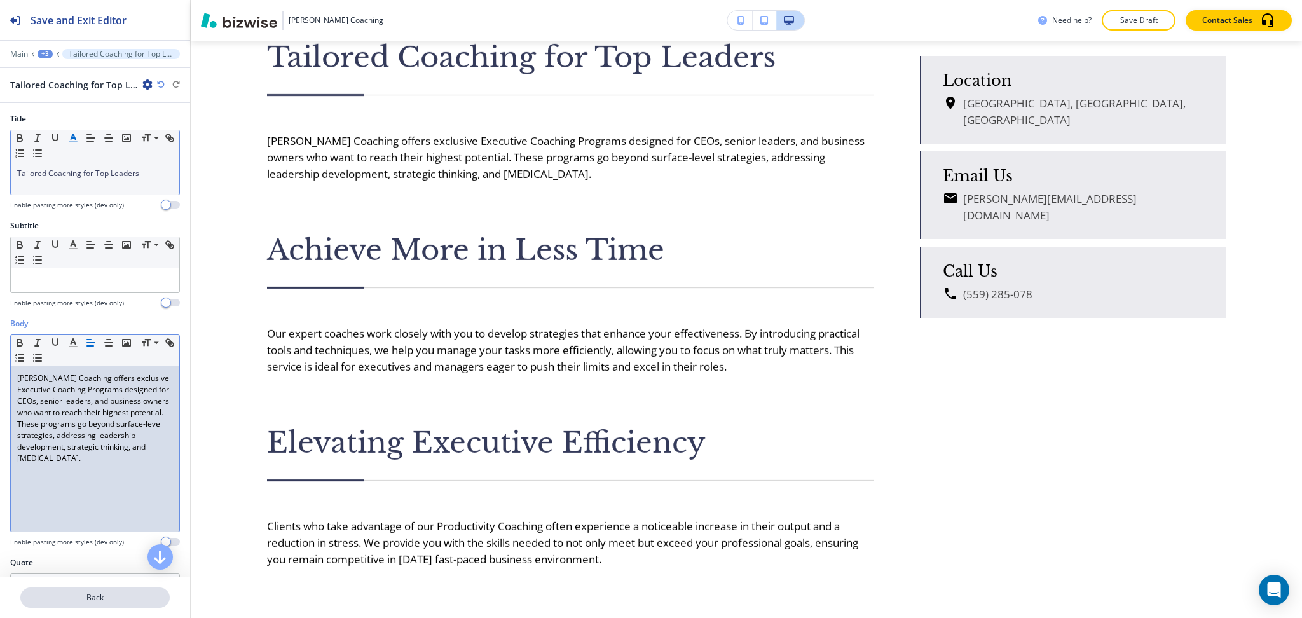
click at [96, 591] on button "Back" at bounding box center [94, 597] width 149 height 20
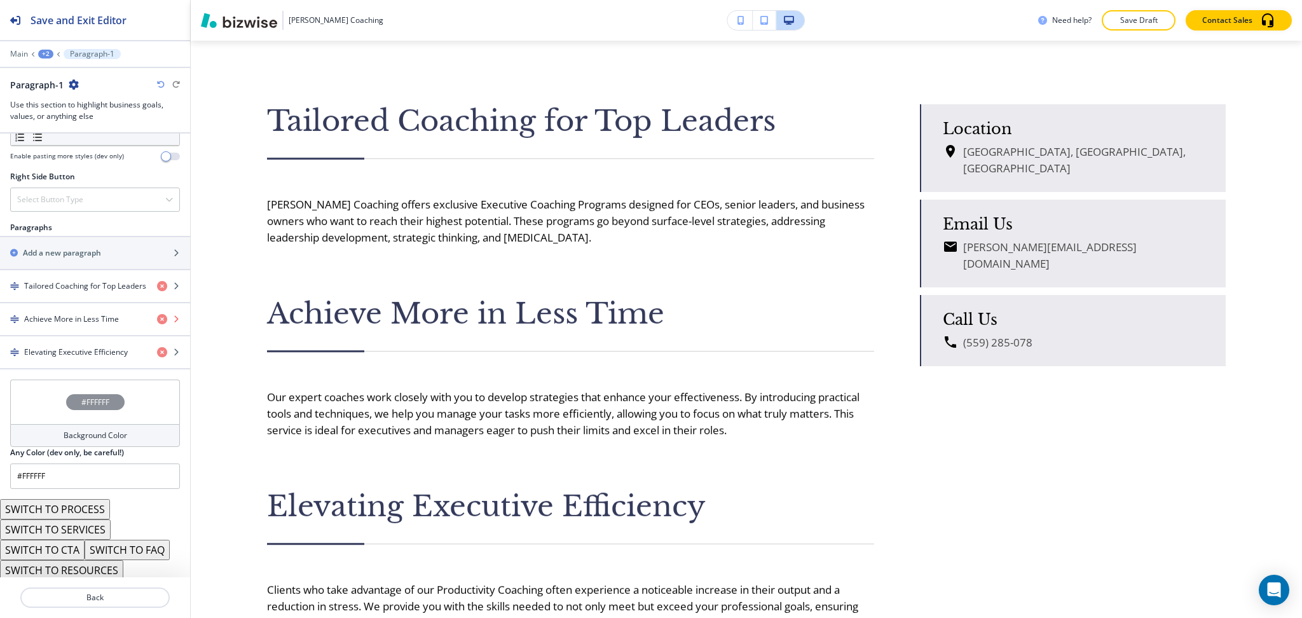
scroll to position [789, 0]
click at [86, 318] on h4 "Achieve More in Less Time" at bounding box center [71, 315] width 95 height 11
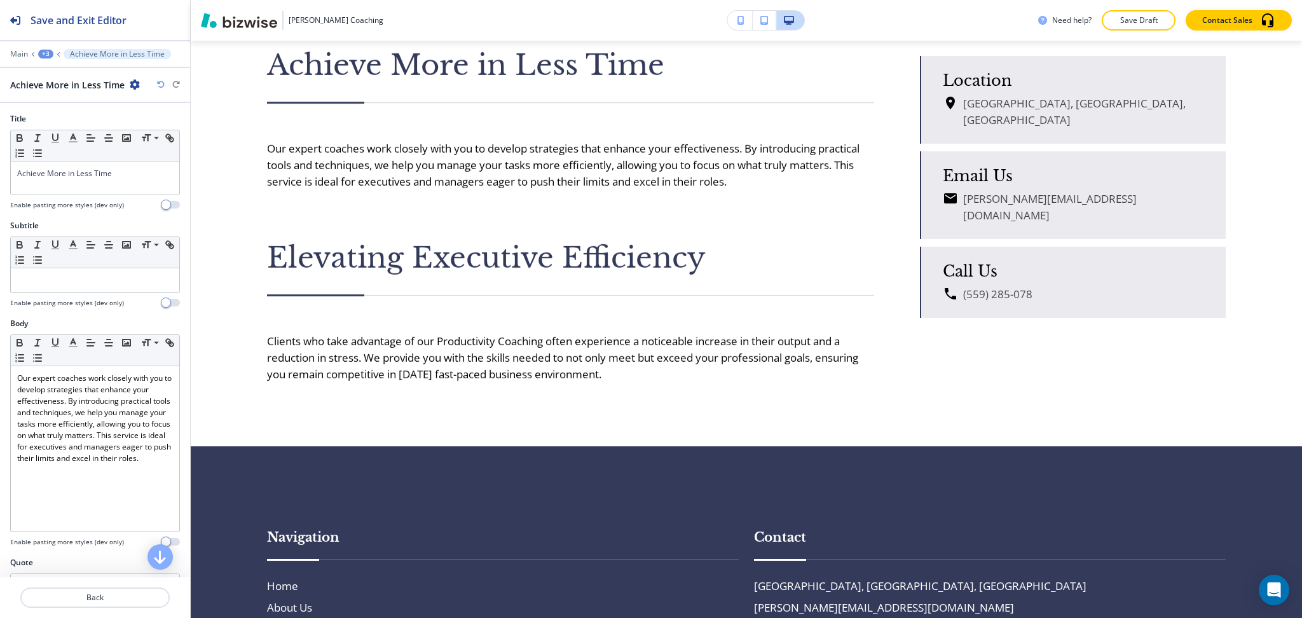
scroll to position [2714, 0]
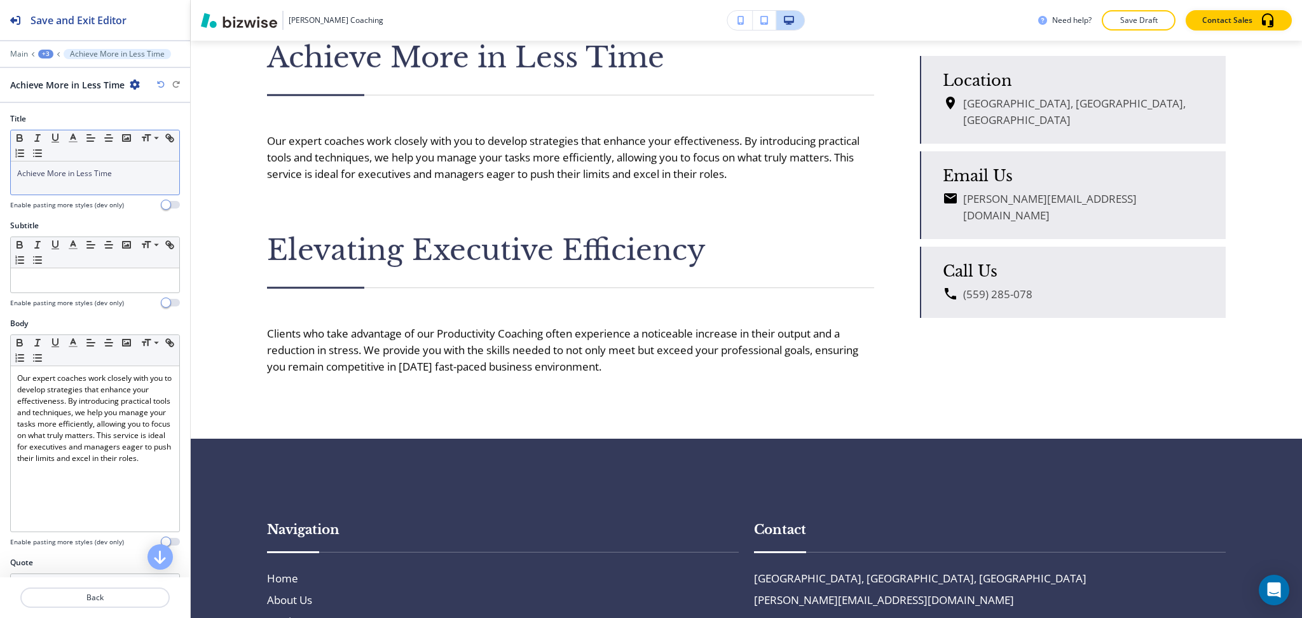
click at [155, 172] on p "Achieve More in Less Time" at bounding box center [95, 173] width 156 height 11
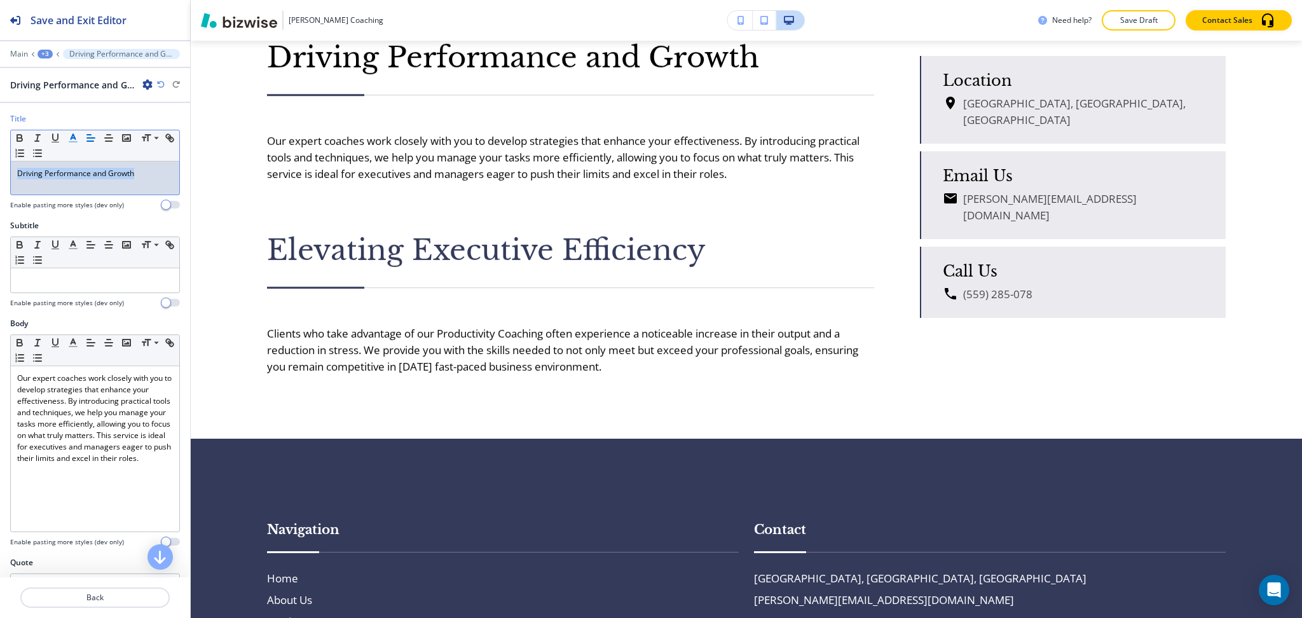
click at [72, 139] on icon "button" at bounding box center [72, 137] width 11 height 11
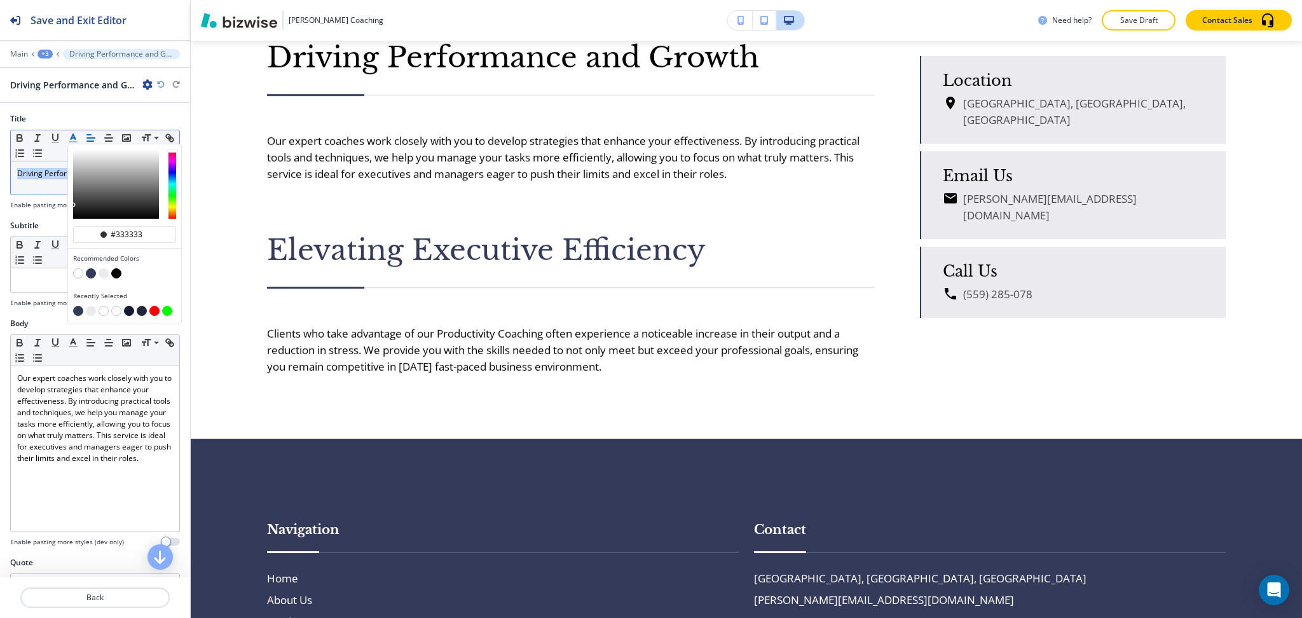
click at [92, 273] on button "button" at bounding box center [91, 273] width 10 height 10
type input "#343a5a"
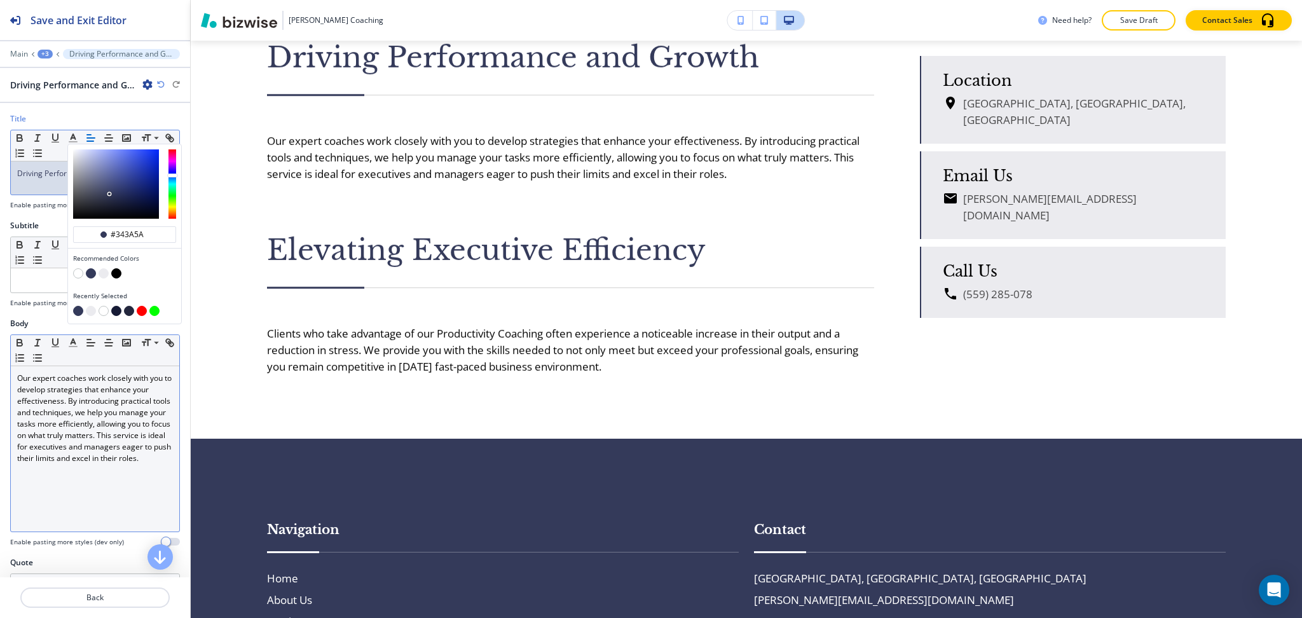
click at [145, 451] on p "Our expert coaches work closely with you to develop strategies that enhance you…" at bounding box center [95, 419] width 156 height 92
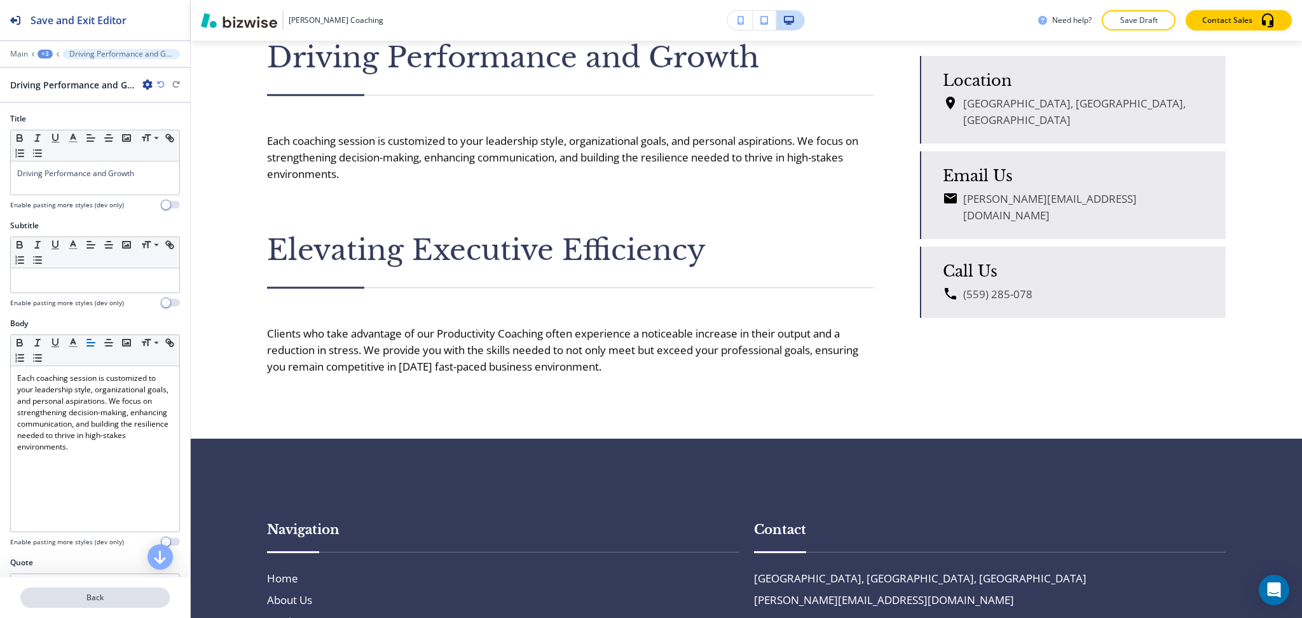
click at [100, 601] on p "Back" at bounding box center [95, 597] width 147 height 11
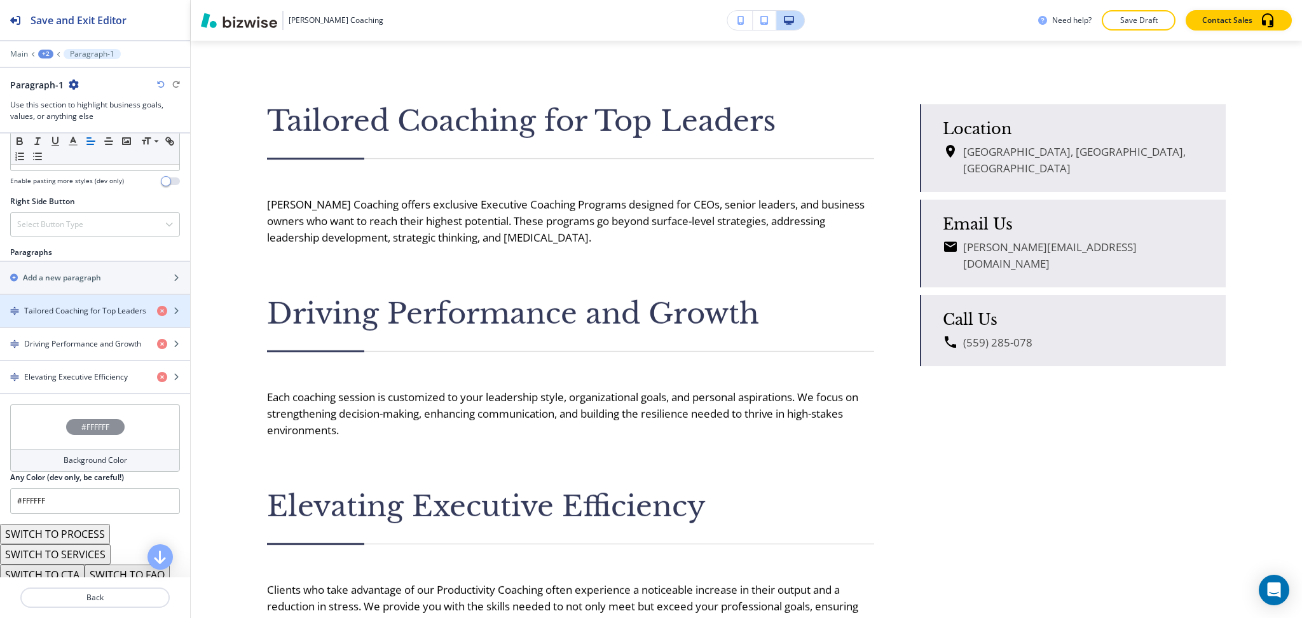
scroll to position [789, 0]
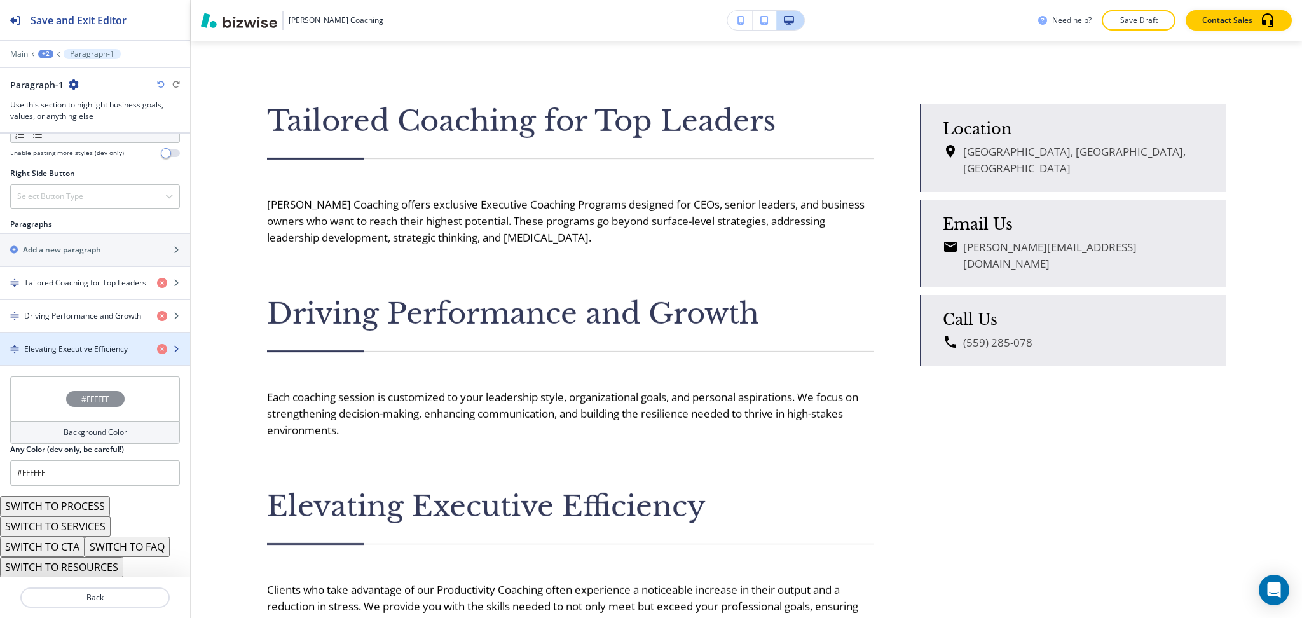
click at [76, 347] on div "Elevating Executive Efficiency" at bounding box center [95, 349] width 190 height 32
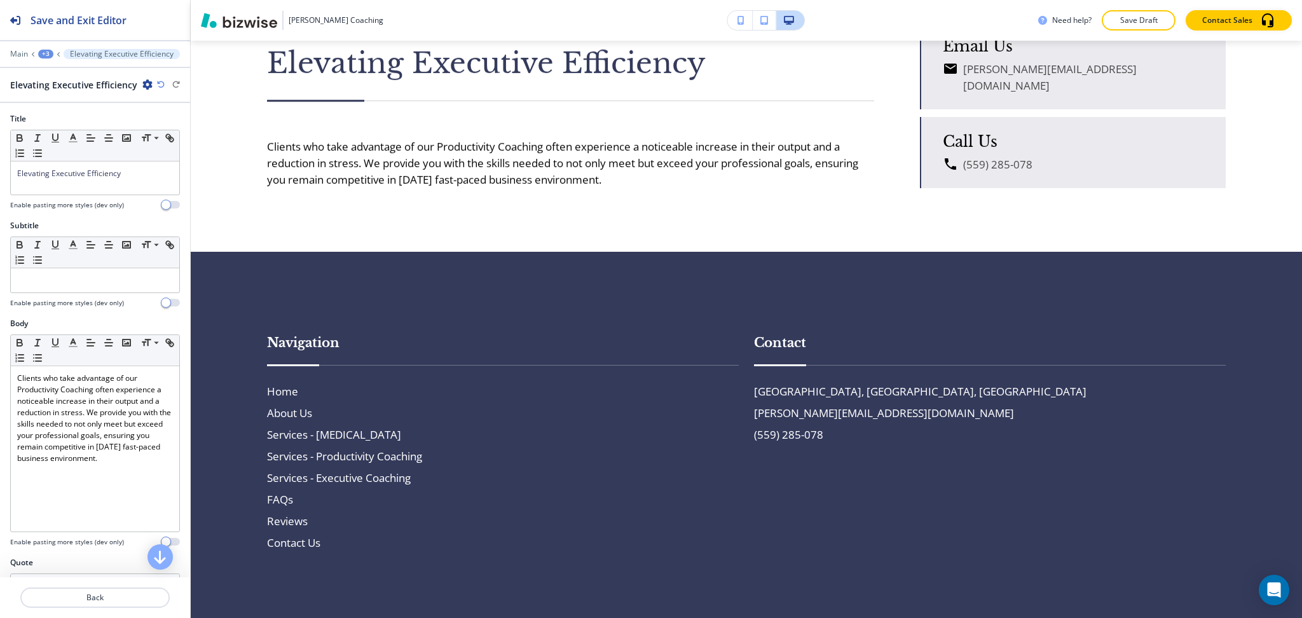
scroll to position [2907, 0]
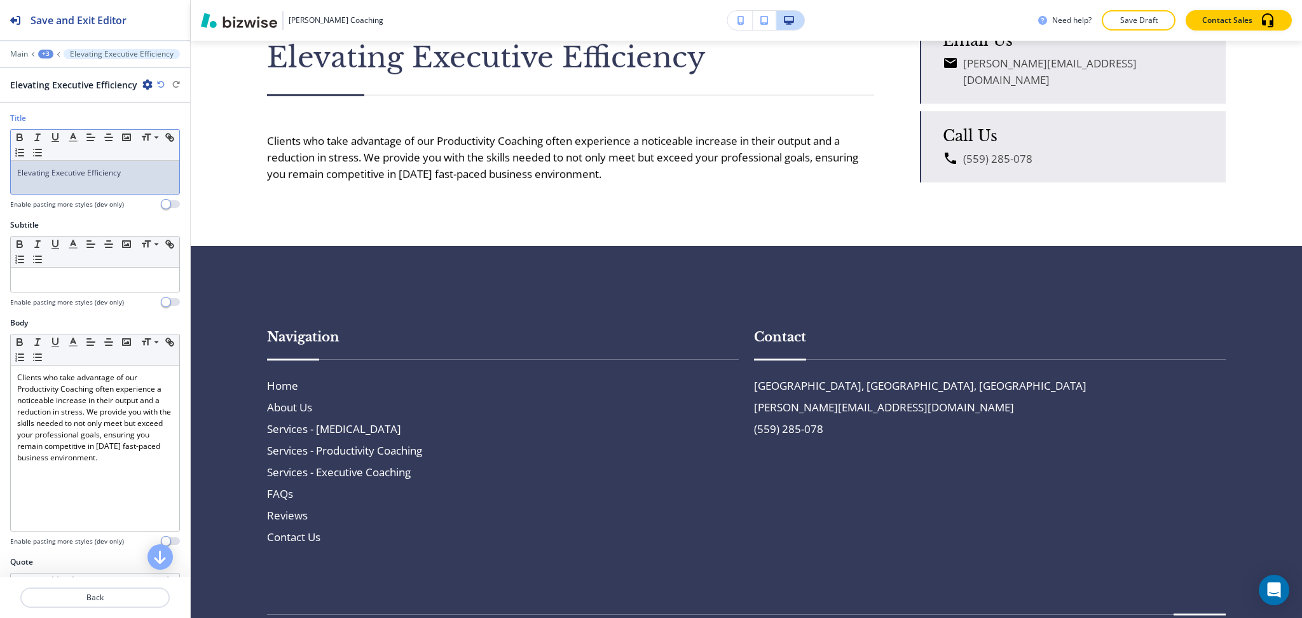
click at [133, 175] on p "Elevating Executive Efficiency" at bounding box center [95, 172] width 156 height 11
paste div
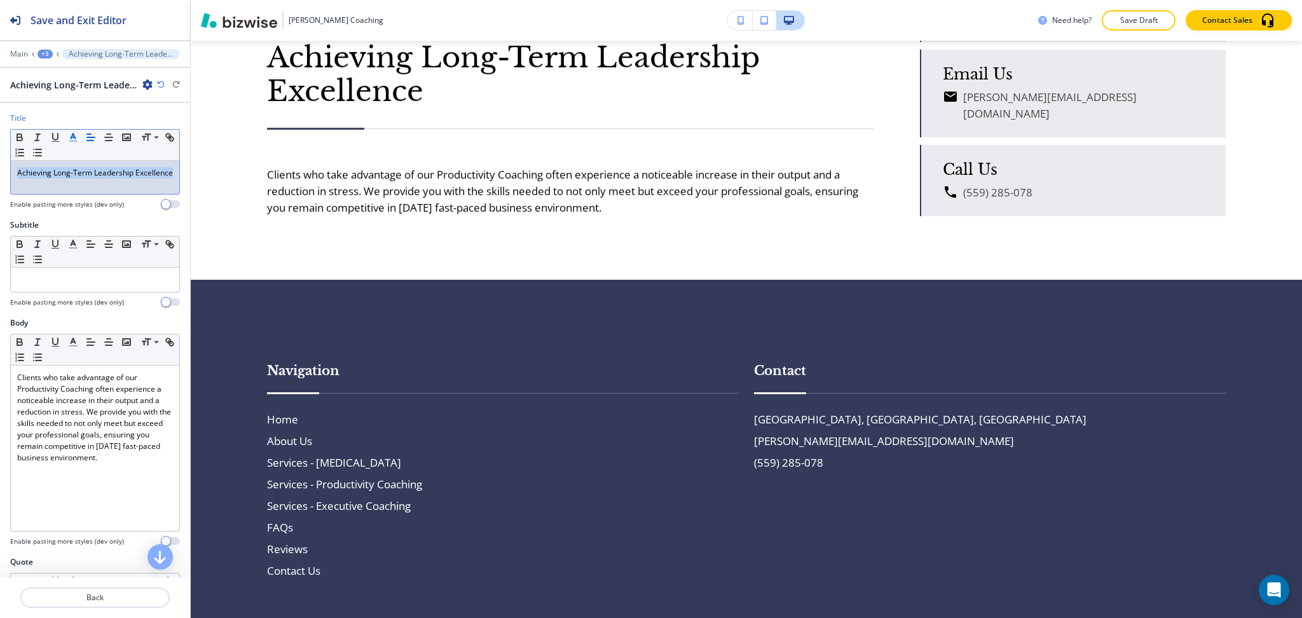
click at [67, 139] on icon "button" at bounding box center [72, 137] width 11 height 11
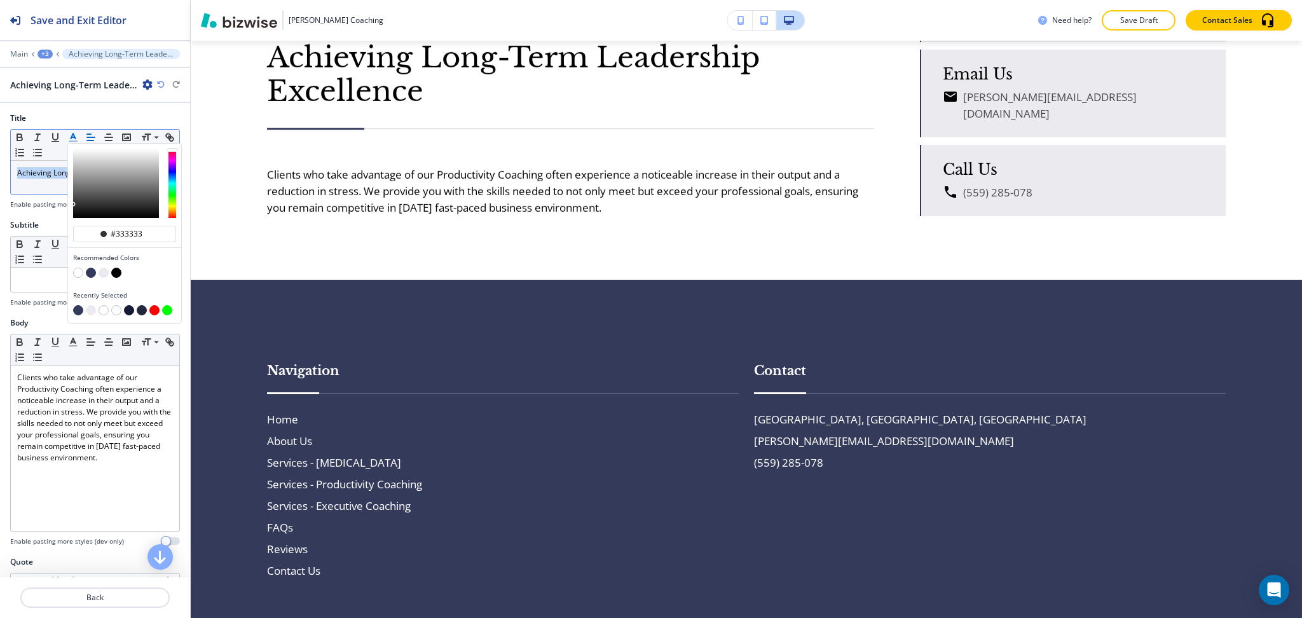
click at [92, 271] on button "button" at bounding box center [91, 273] width 10 height 10
type input "#343a5a"
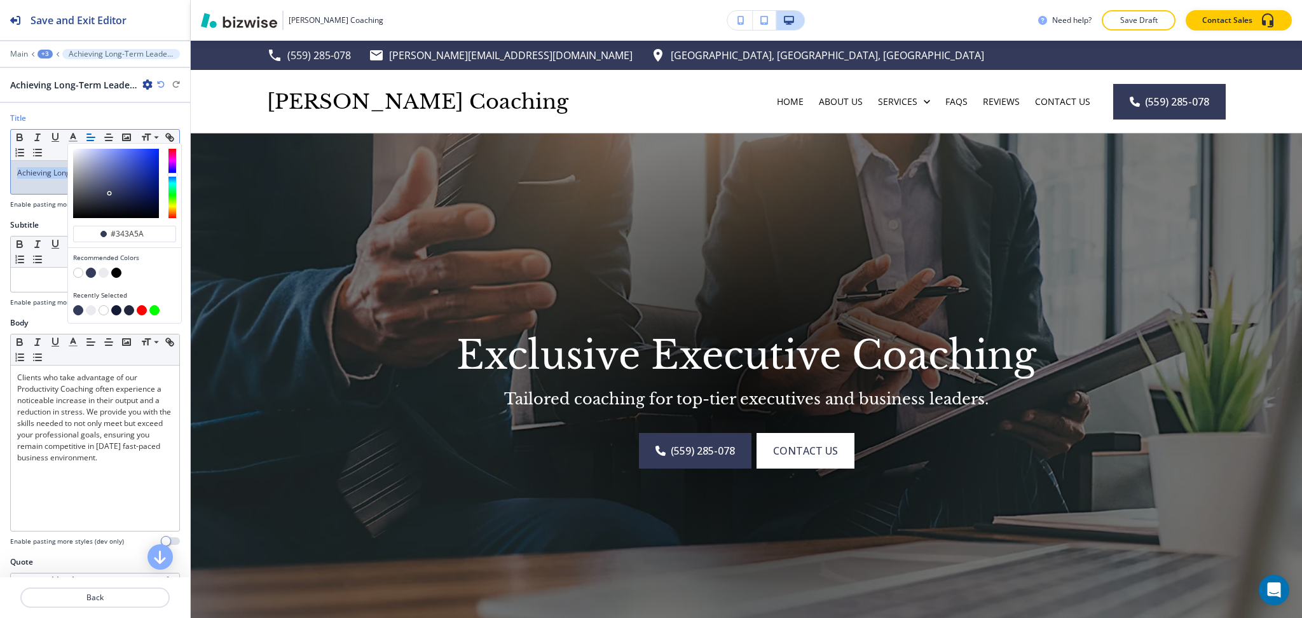
scroll to position [284, 0]
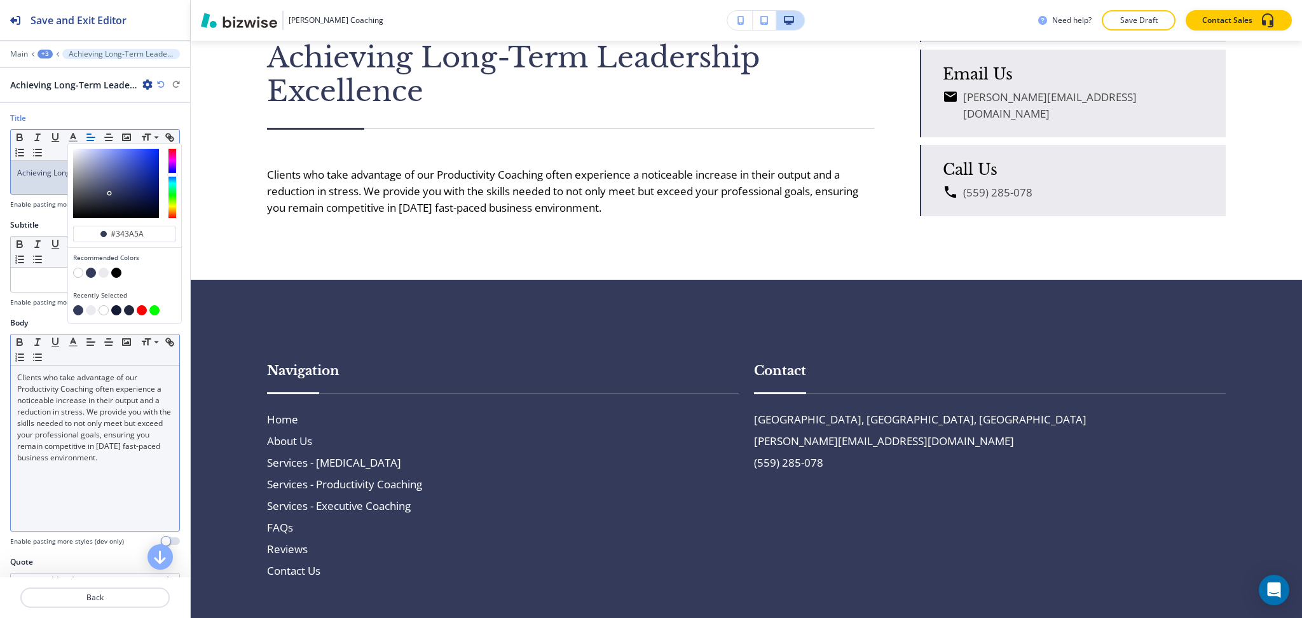
click at [139, 454] on p "Clients who take advantage of our Productivity Coaching often experience a noti…" at bounding box center [95, 418] width 156 height 92
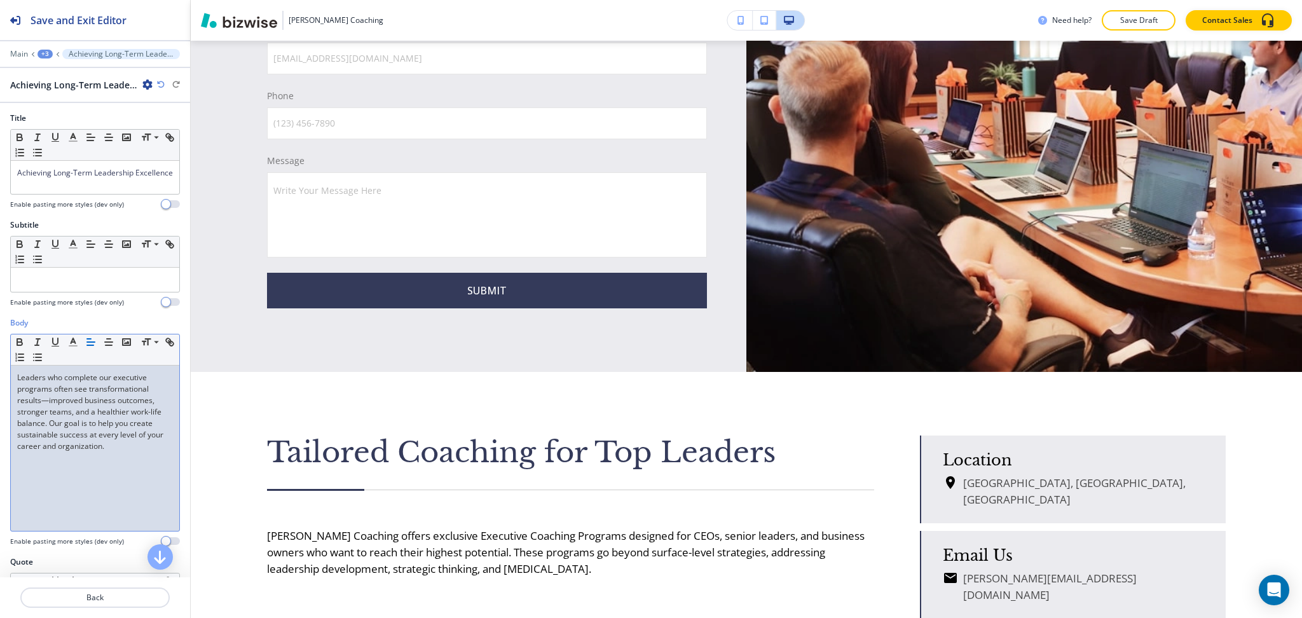
scroll to position [2104, 0]
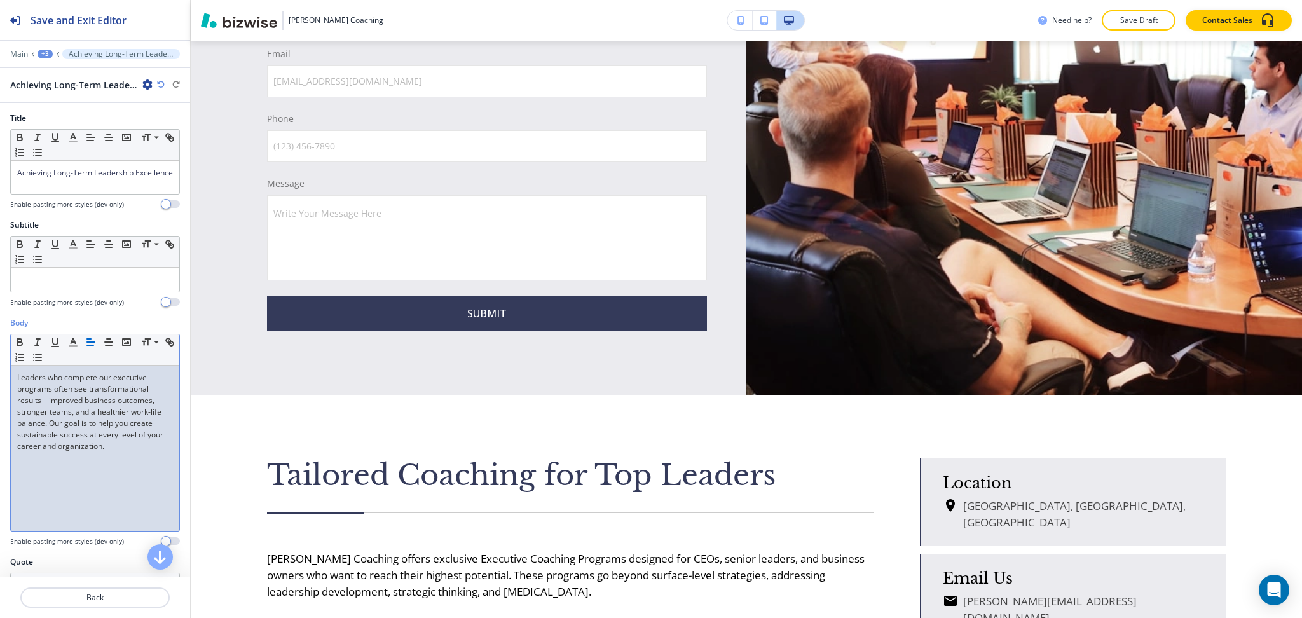
click at [44, 53] on div "+3" at bounding box center [45, 54] width 15 height 9
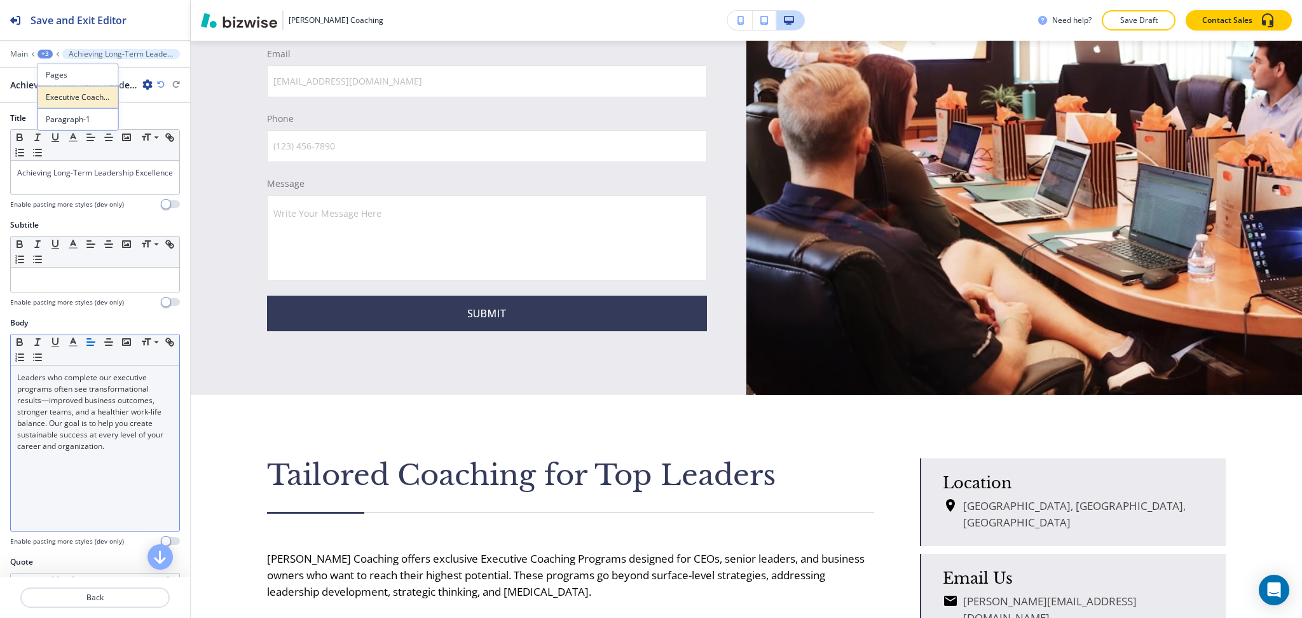
click at [65, 95] on p "Executive Coaching" at bounding box center [78, 97] width 65 height 11
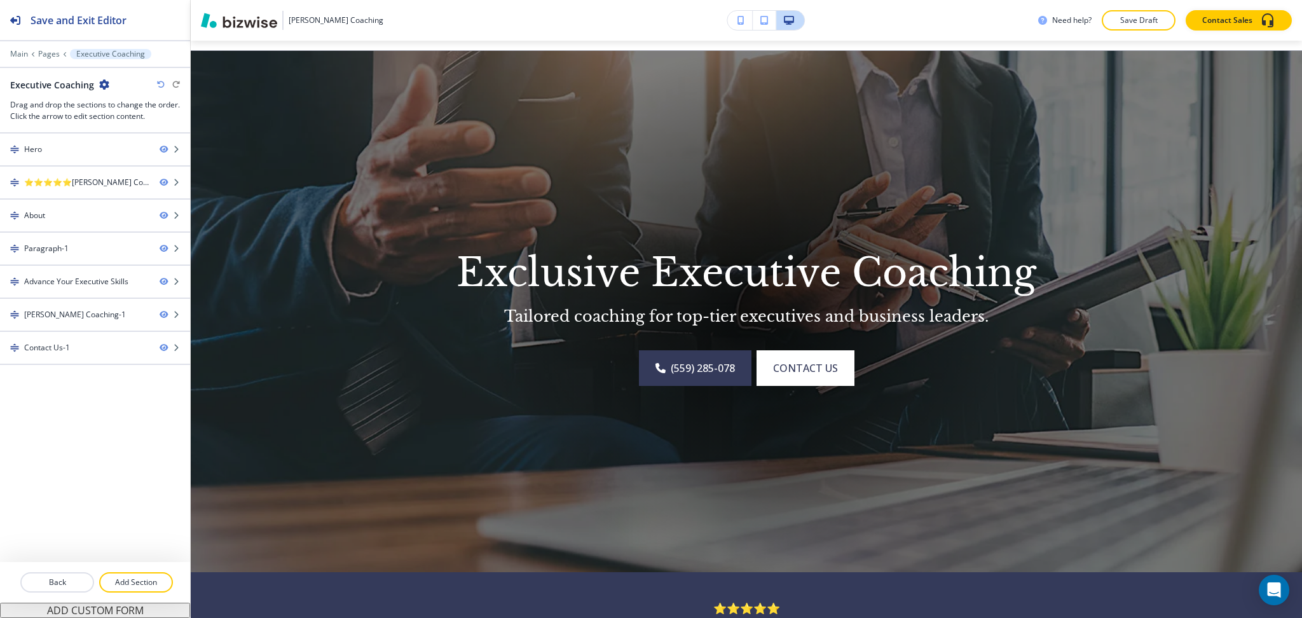
scroll to position [0, 0]
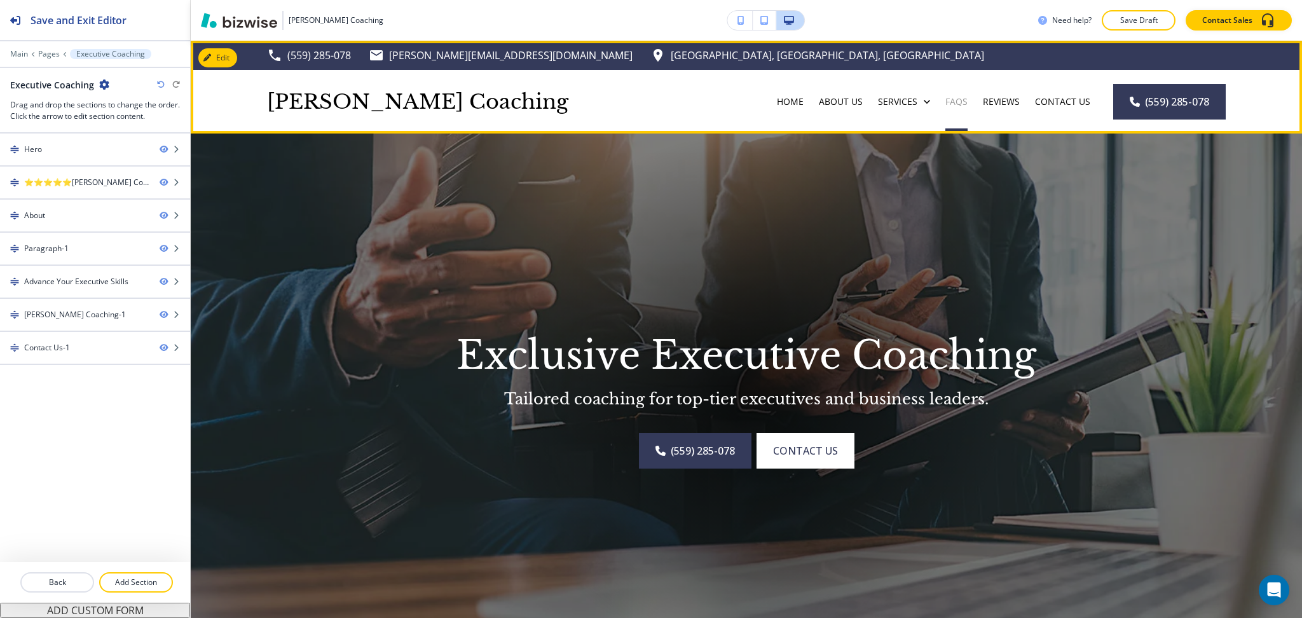
click at [949, 97] on p "FAQs" at bounding box center [956, 101] width 22 height 13
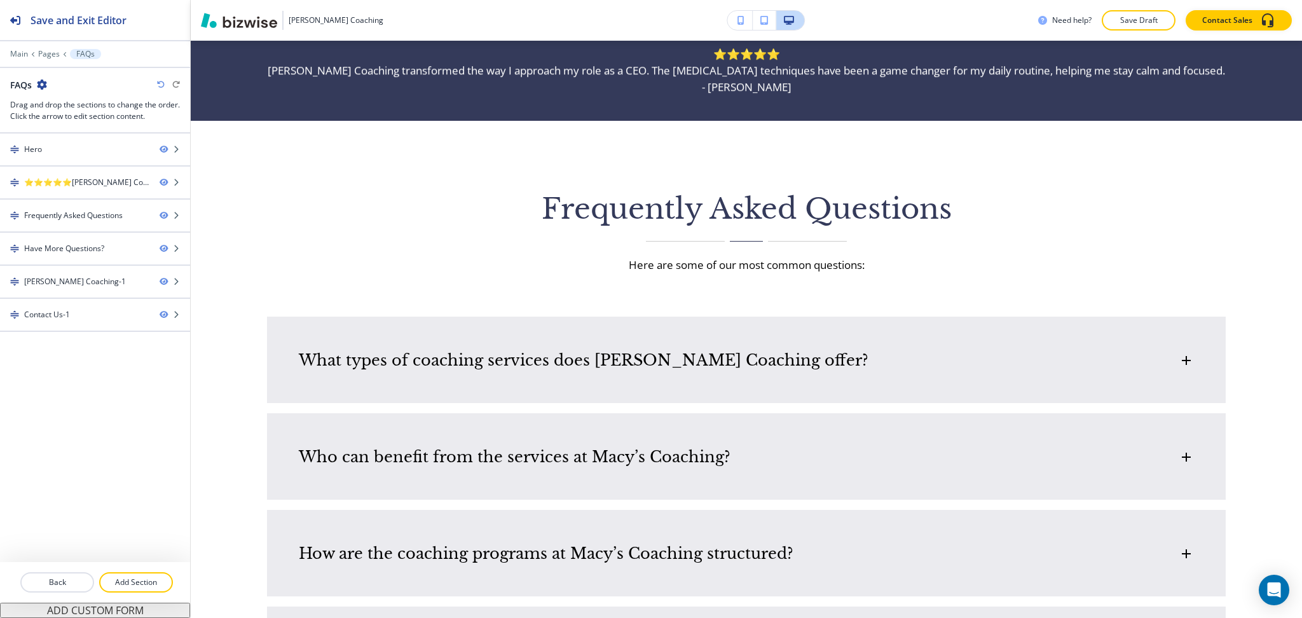
scroll to position [507, 0]
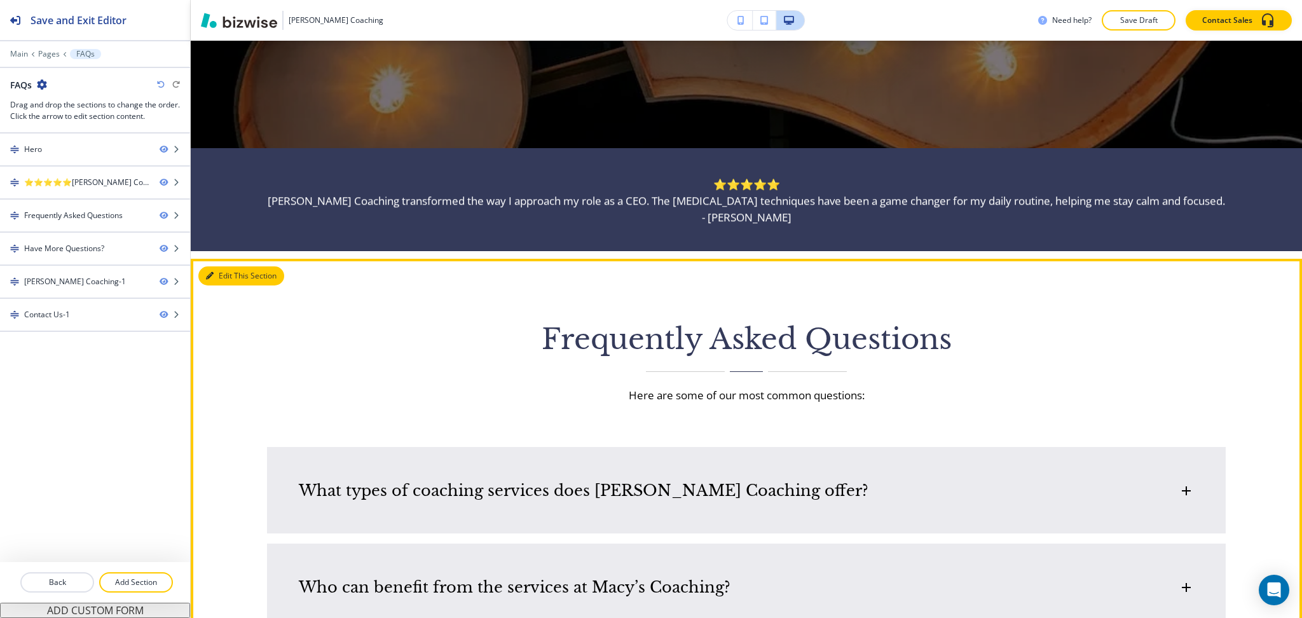
click at [209, 270] on button "Edit This Section" at bounding box center [241, 275] width 86 height 19
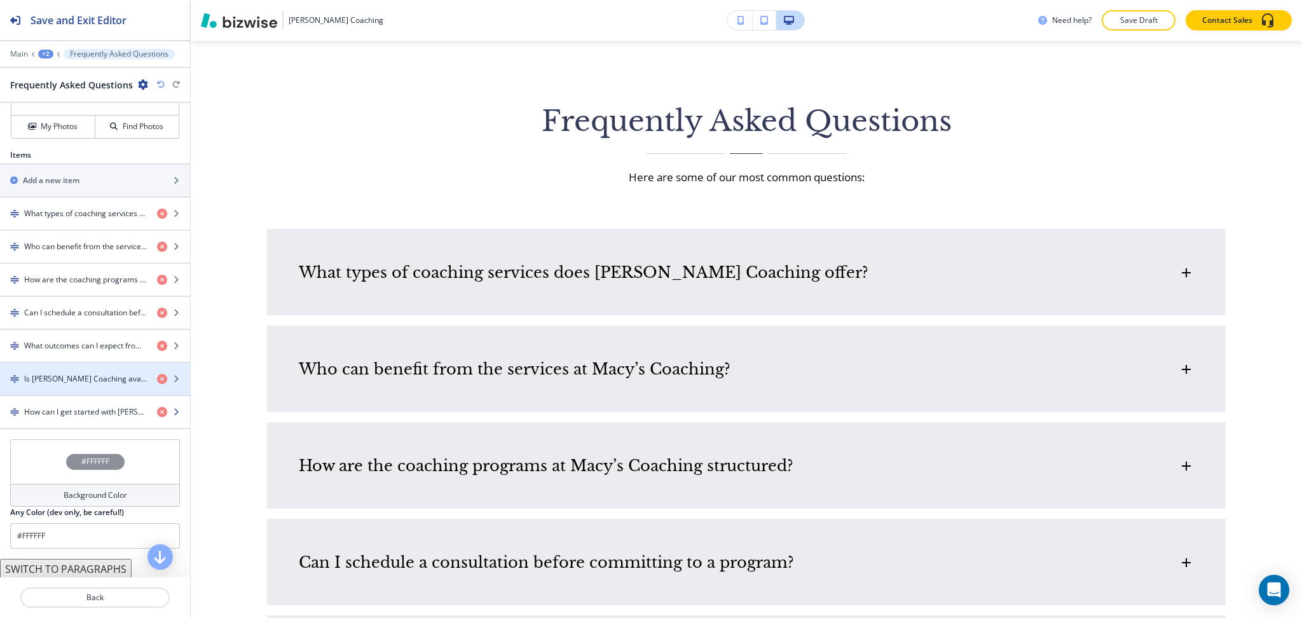
scroll to position [519, 0]
click at [88, 503] on div "Background Color" at bounding box center [95, 493] width 170 height 23
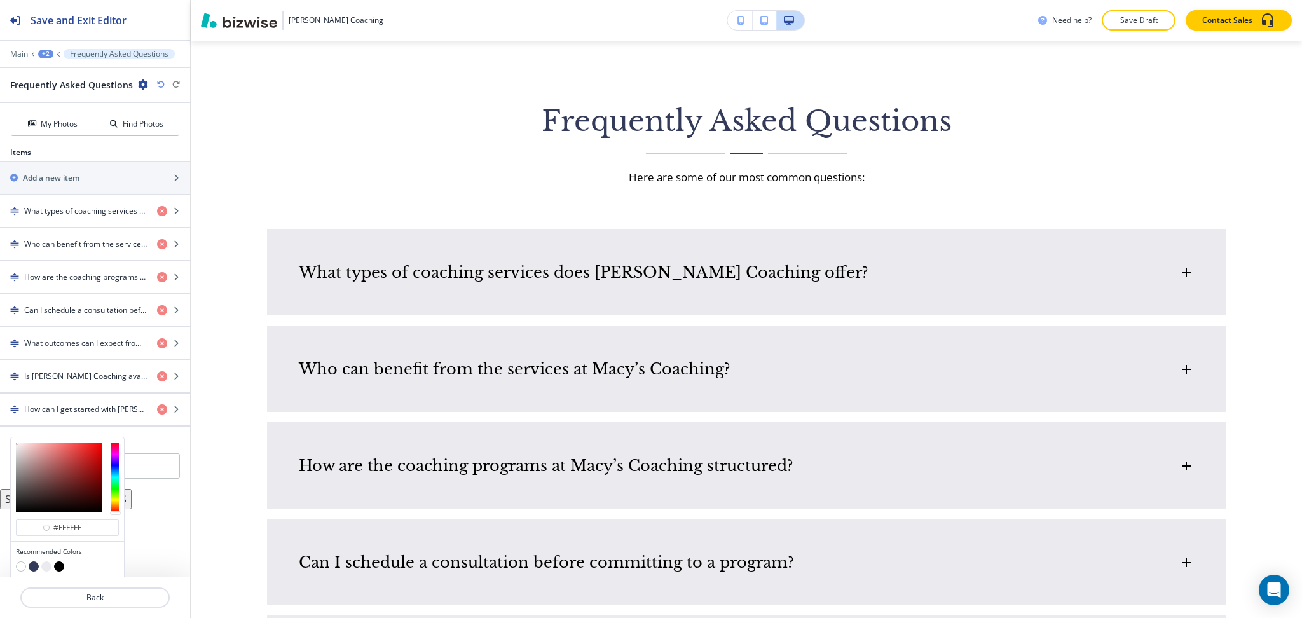
click at [48, 567] on button "button" at bounding box center [46, 566] width 10 height 10
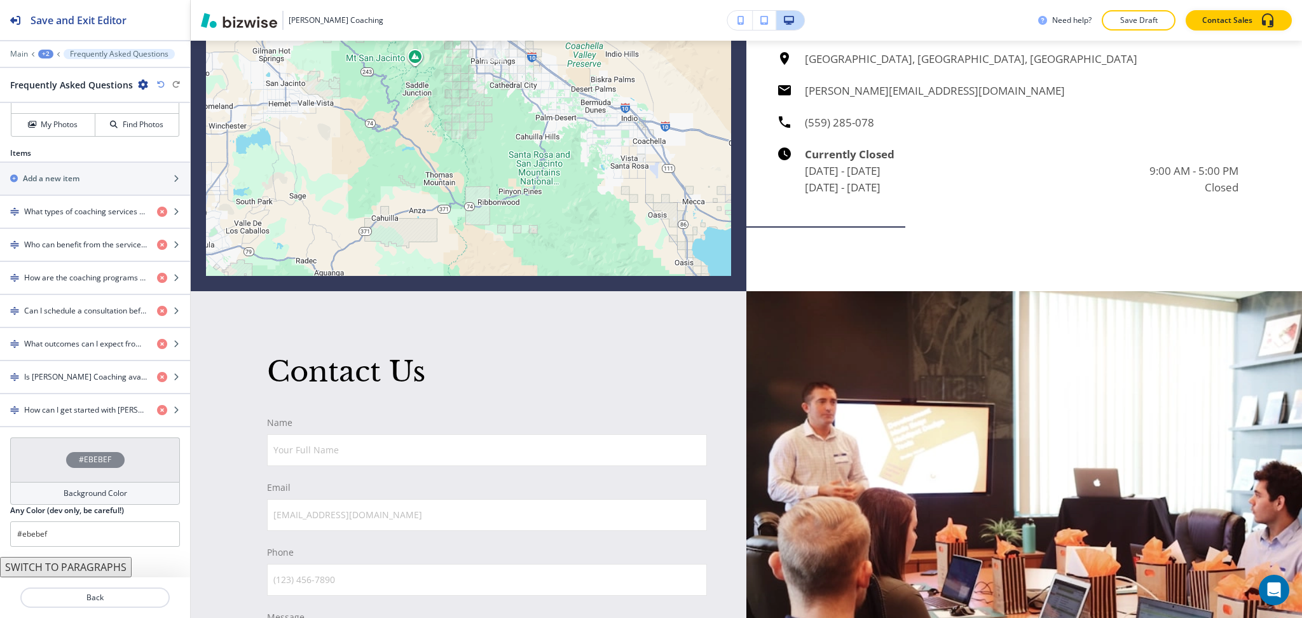
scroll to position [1939, 0]
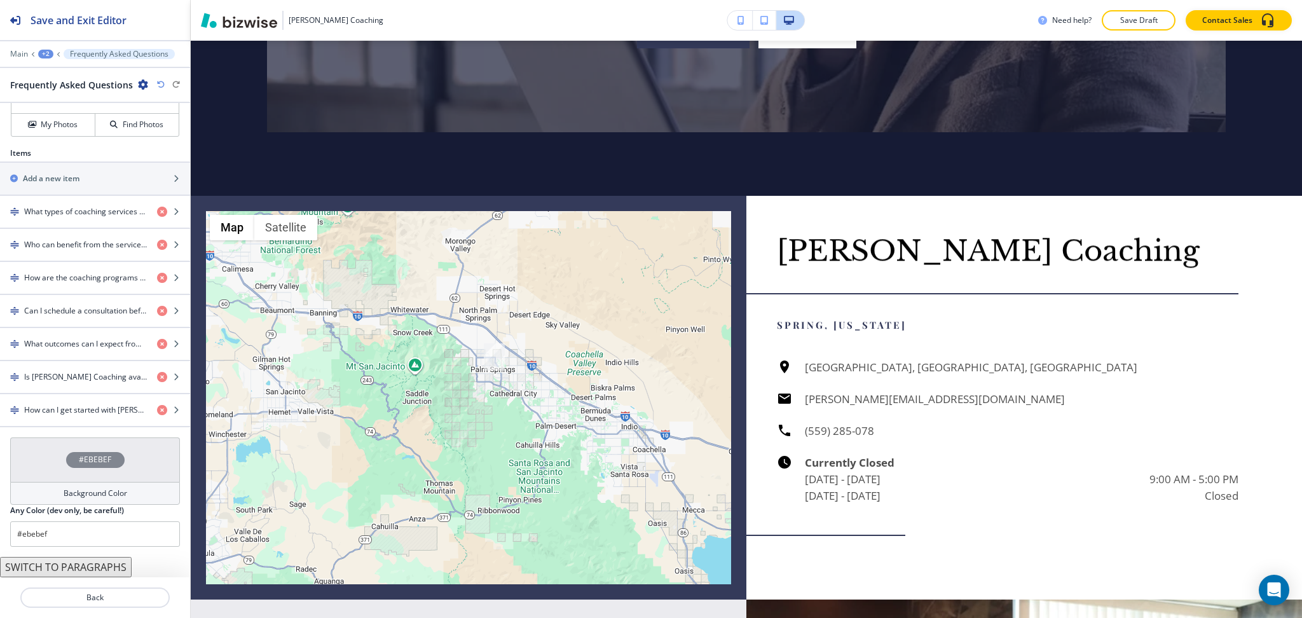
click at [155, 82] on div "Frequently Asked Questions" at bounding box center [95, 84] width 170 height 13
click at [157, 82] on icon "button" at bounding box center [161, 85] width 8 height 8
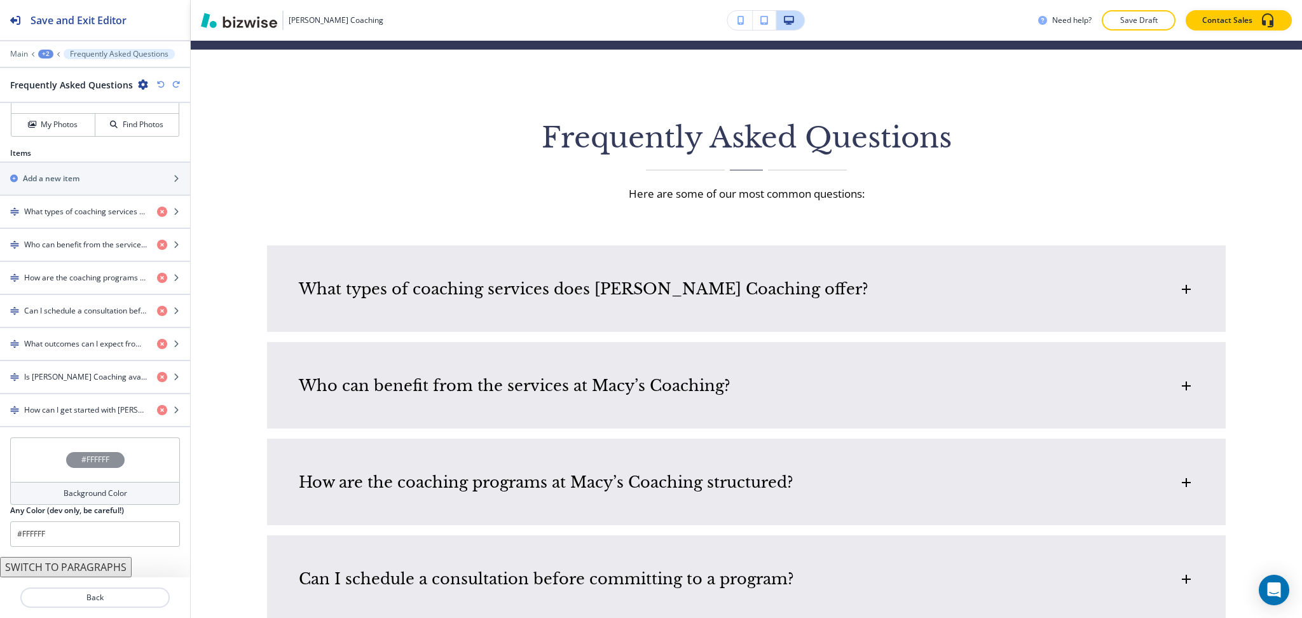
scroll to position [690, 0]
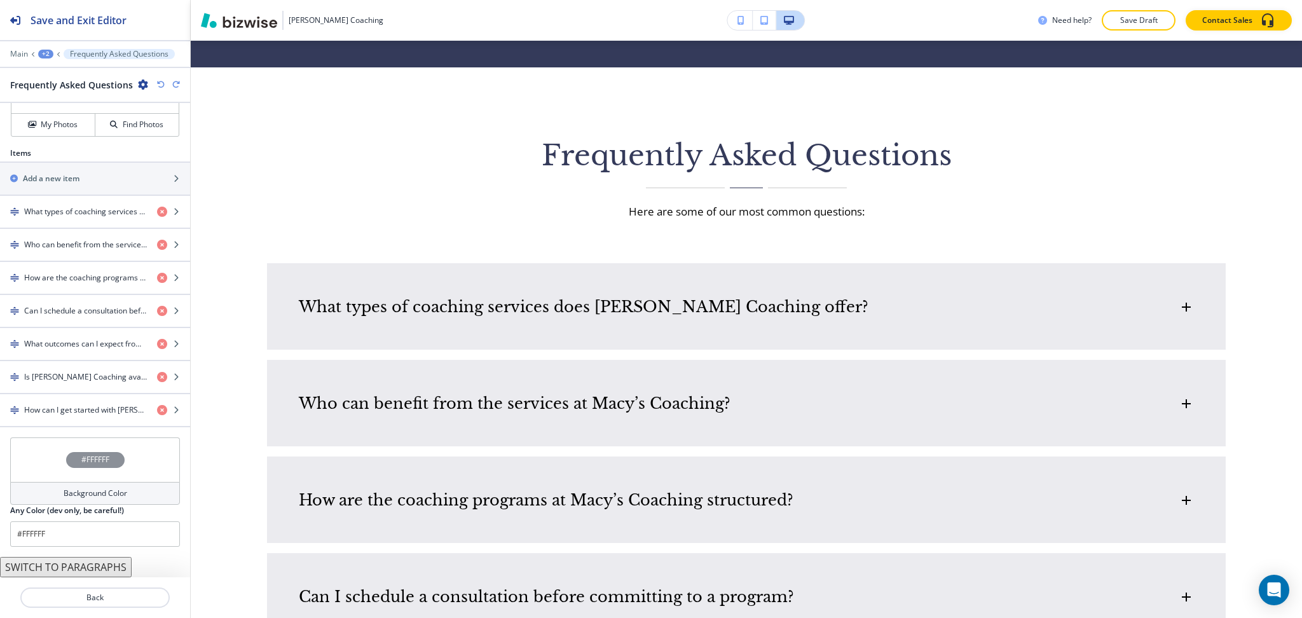
click at [174, 81] on icon "button" at bounding box center [176, 85] width 8 height 8
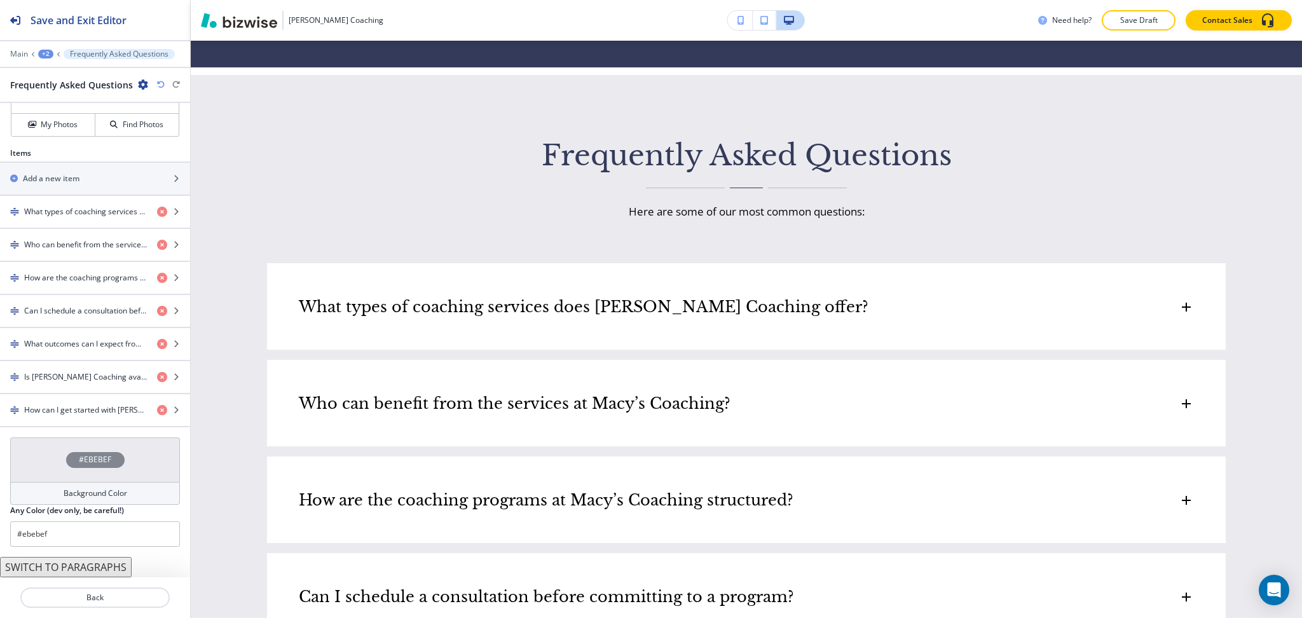
click at [160, 81] on icon "button" at bounding box center [161, 85] width 8 height 8
type input "#FFFFFF"
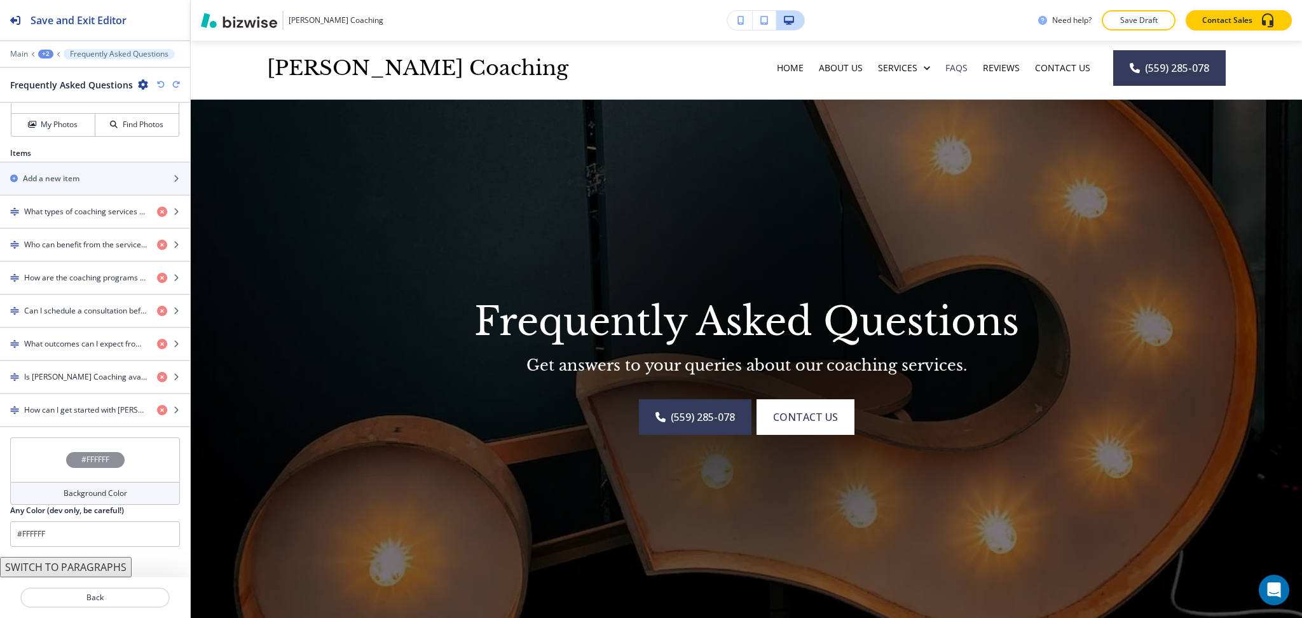
scroll to position [0, 0]
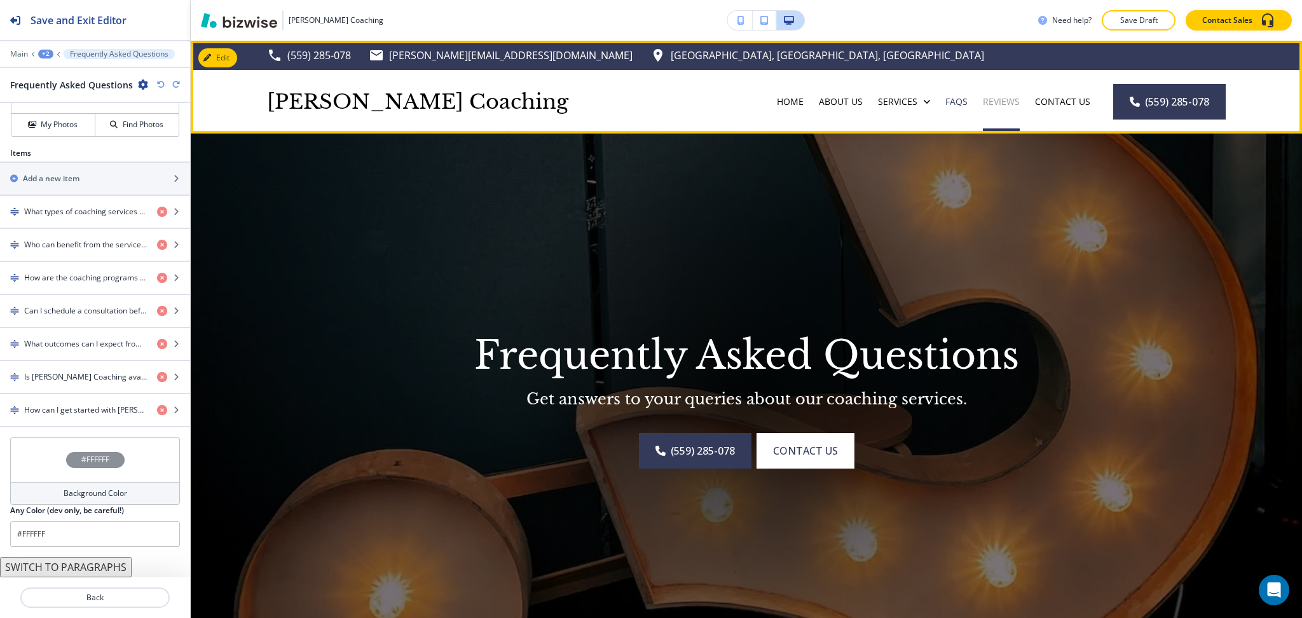
click at [998, 102] on p "Reviews" at bounding box center [1001, 101] width 37 height 13
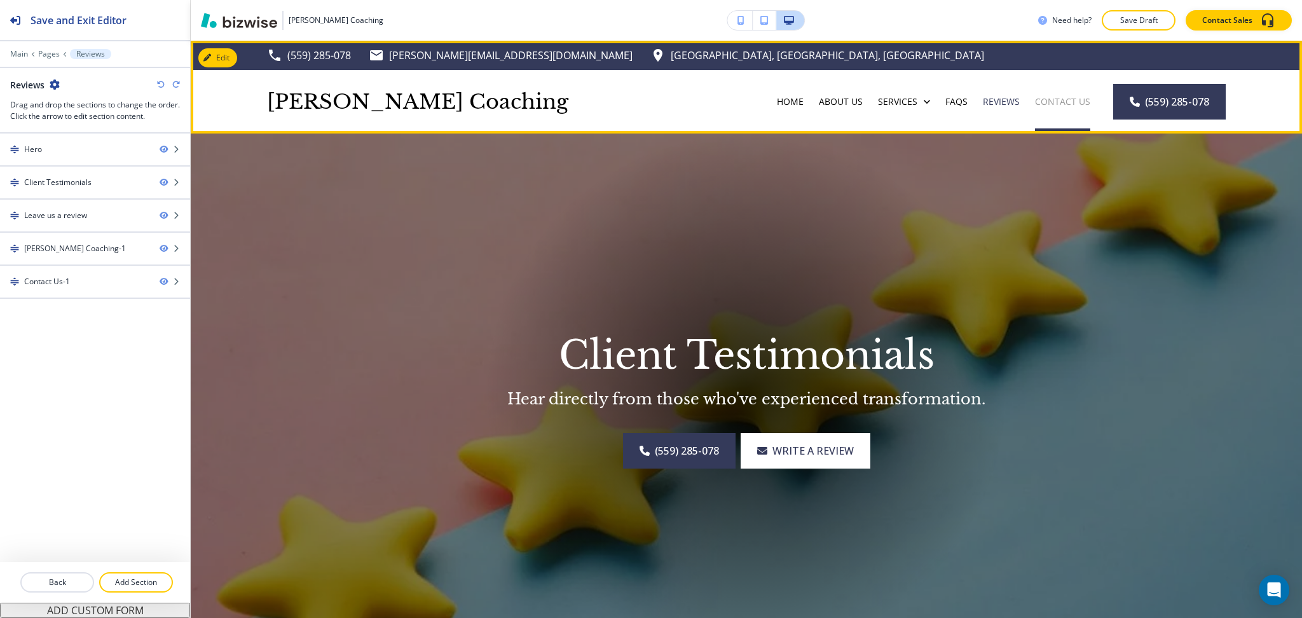
click at [1058, 107] on div "Contact Us" at bounding box center [1062, 102] width 71 height 64
click at [1060, 93] on div "Contact Us" at bounding box center [1062, 102] width 71 height 64
click at [1057, 97] on p "Contact Us" at bounding box center [1062, 101] width 55 height 13
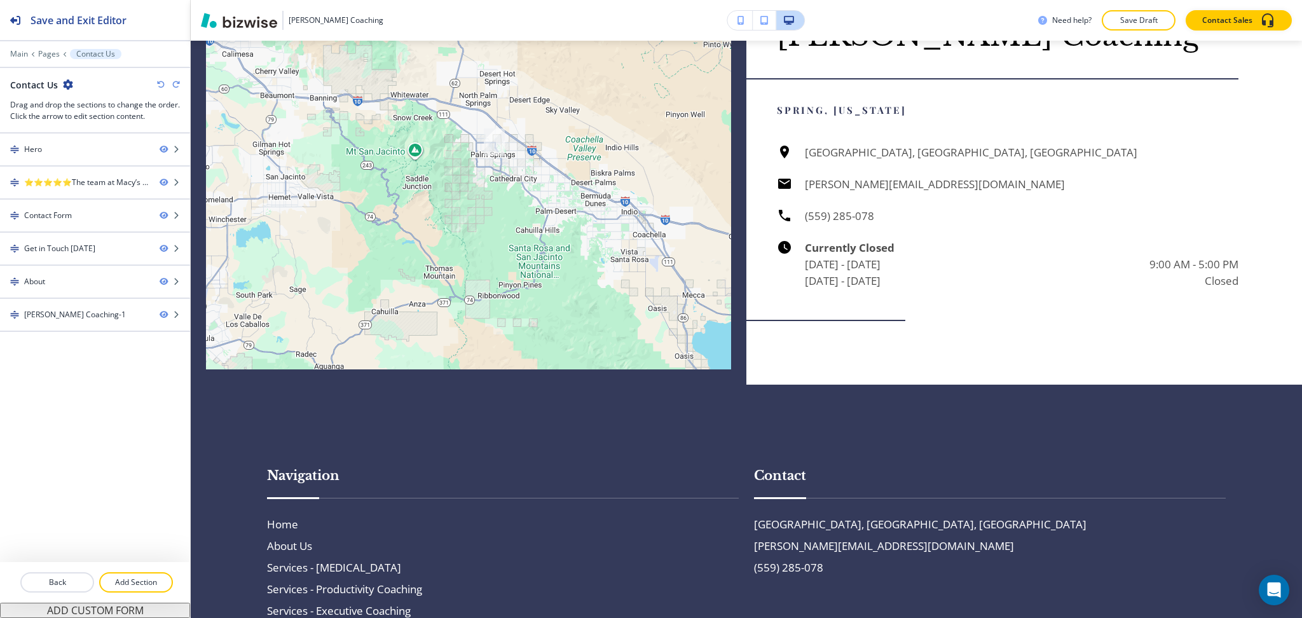
scroll to position [2171, 0]
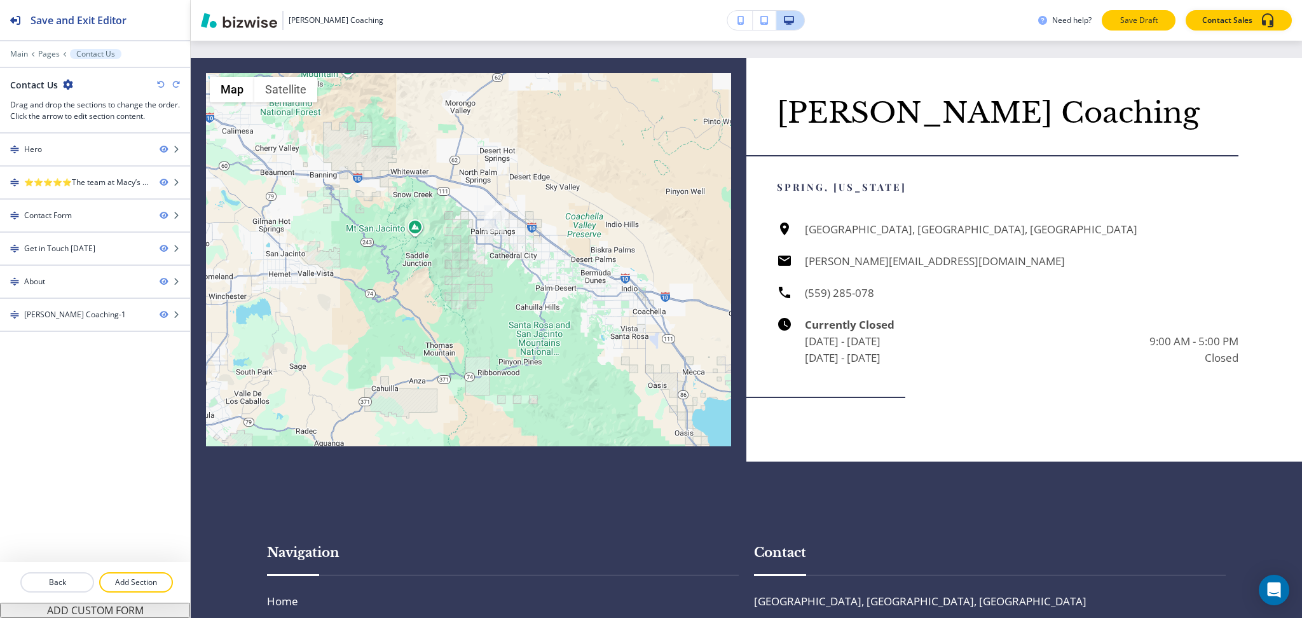
click at [1155, 18] on p "Save Draft" at bounding box center [1138, 20] width 41 height 11
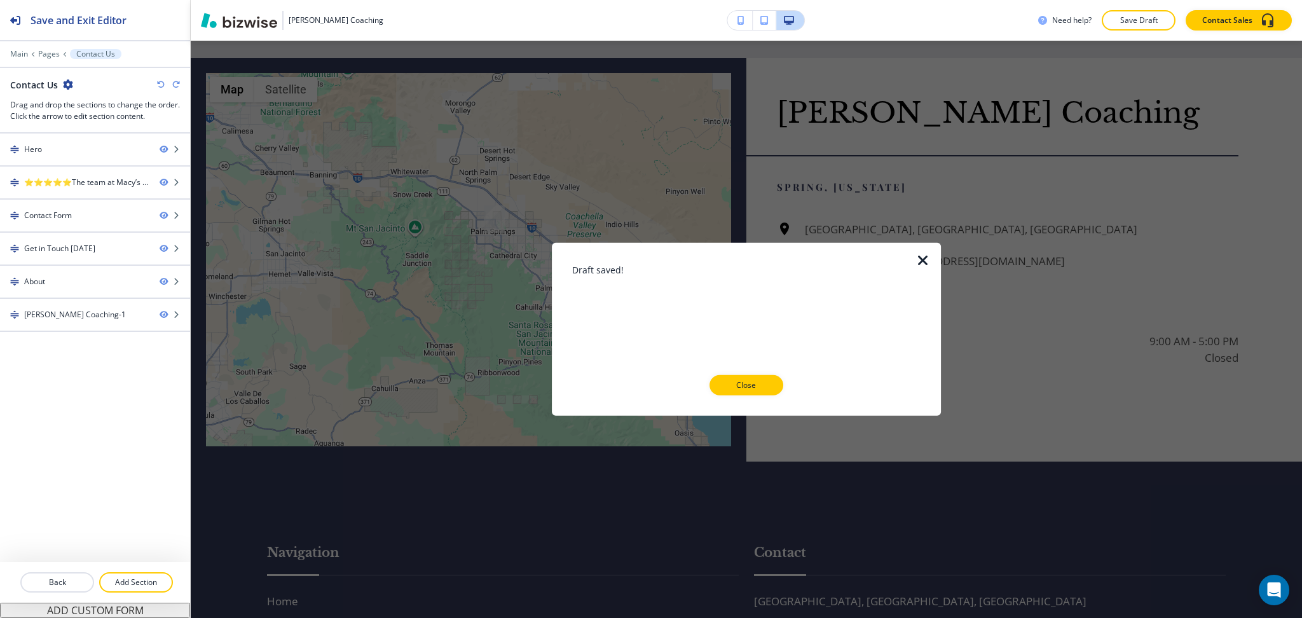
click at [919, 263] on icon "button" at bounding box center [923, 260] width 15 height 15
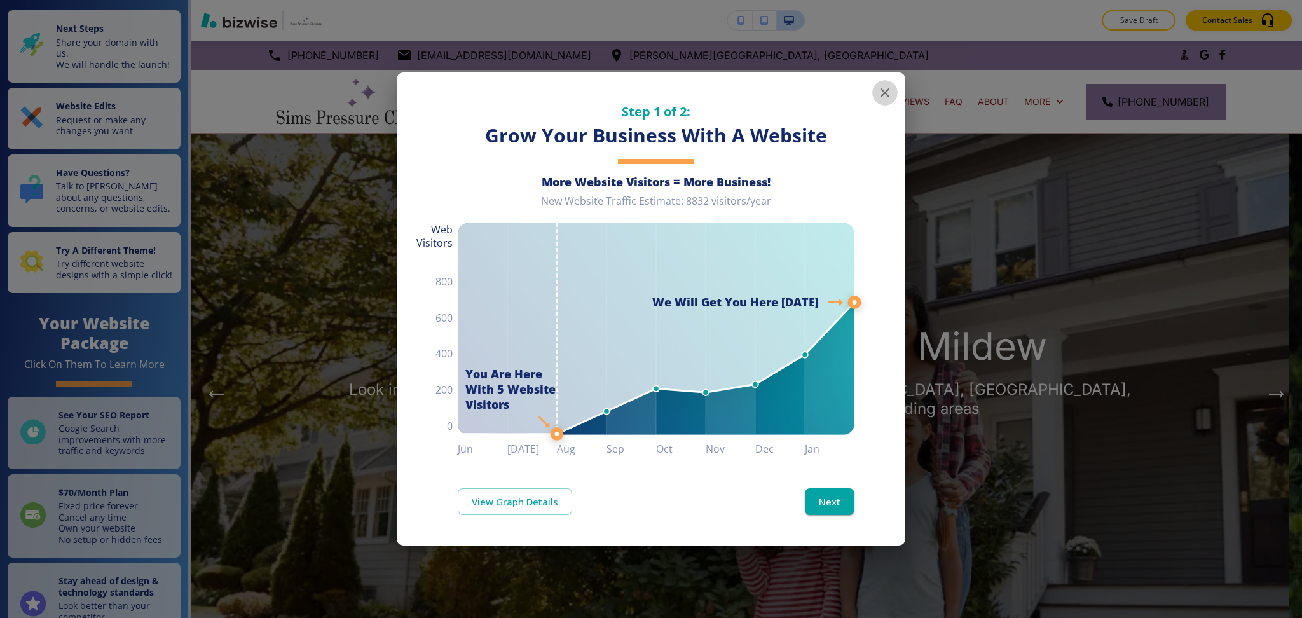
click at [881, 88] on icon "button" at bounding box center [884, 92] width 15 height 15
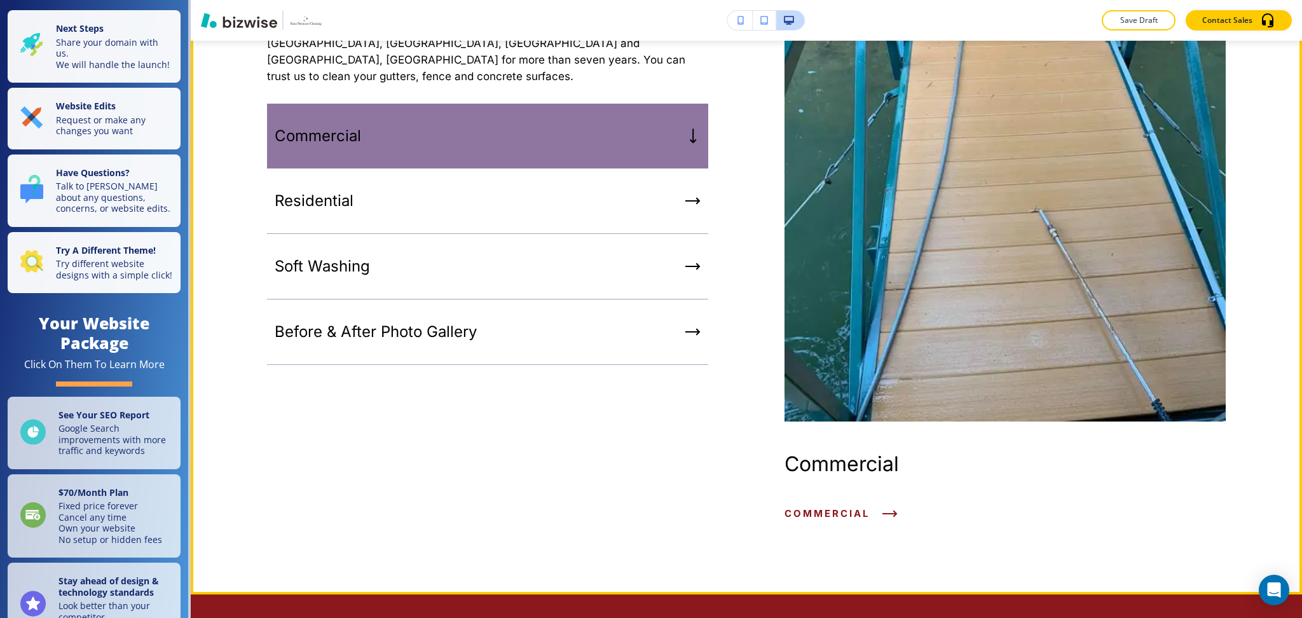
scroll to position [886, 0]
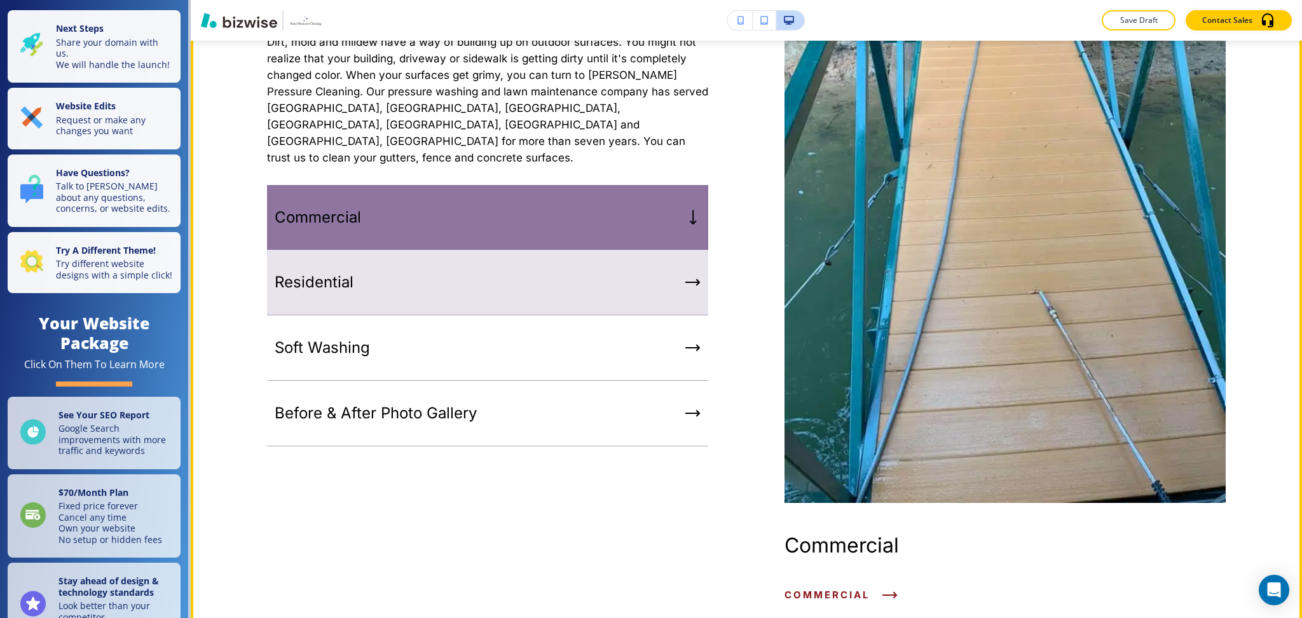
click at [658, 250] on div "Residential" at bounding box center [487, 282] width 441 height 65
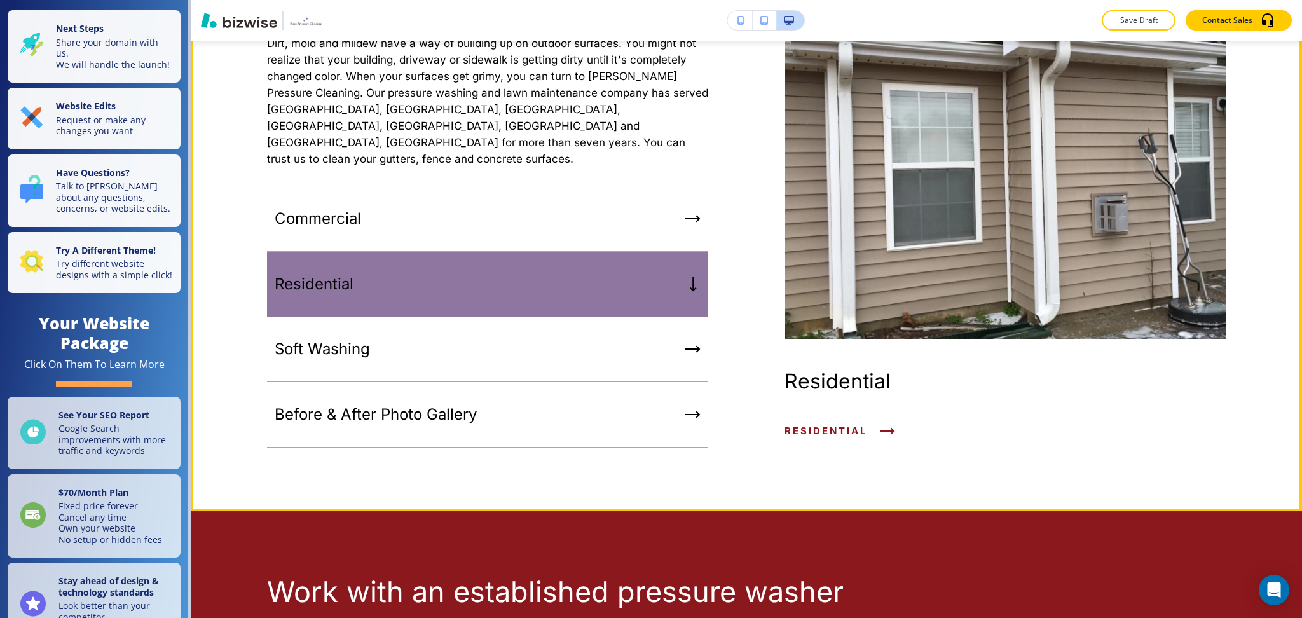
scroll to position [802, 0]
click at [851, 423] on span "Residential" at bounding box center [826, 430] width 83 height 15
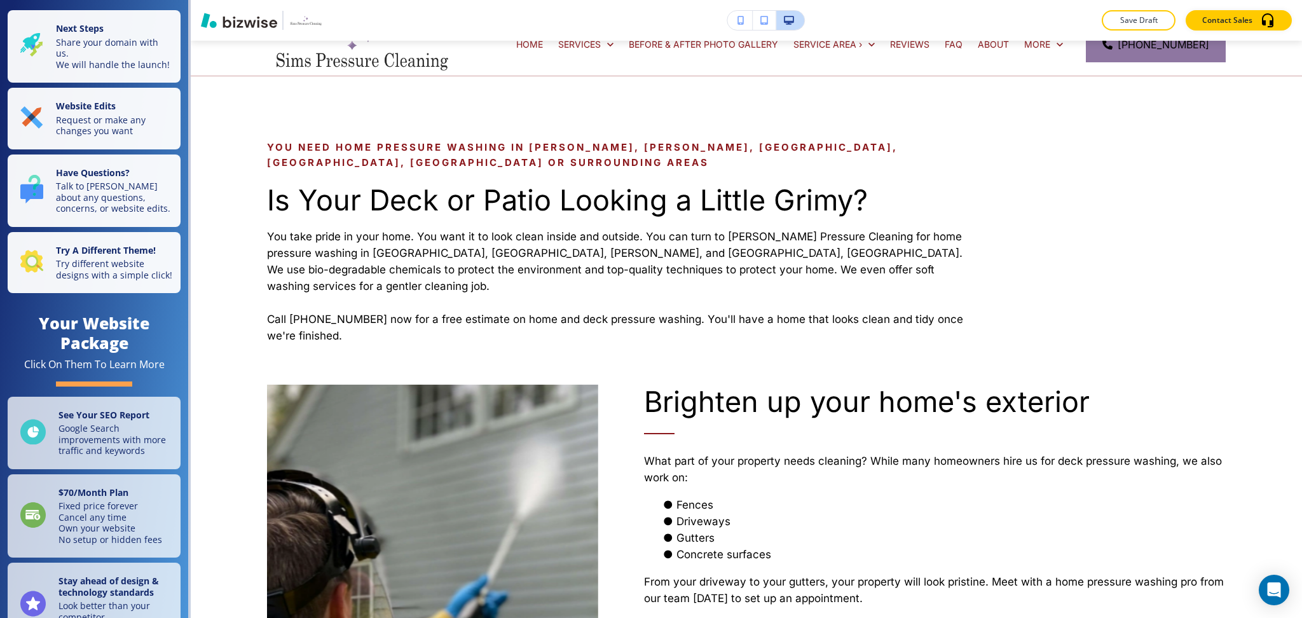
scroll to position [0, 0]
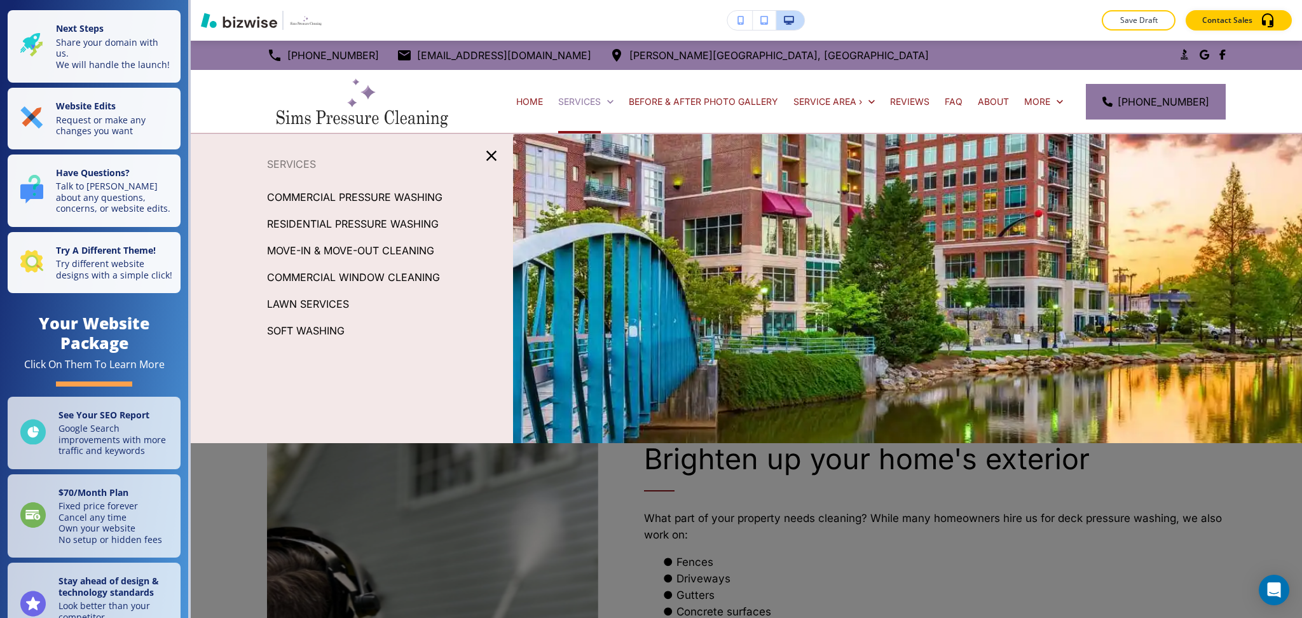
click at [375, 246] on p "MOVE-IN & MOVE-OUT CLEANING" at bounding box center [350, 250] width 167 height 19
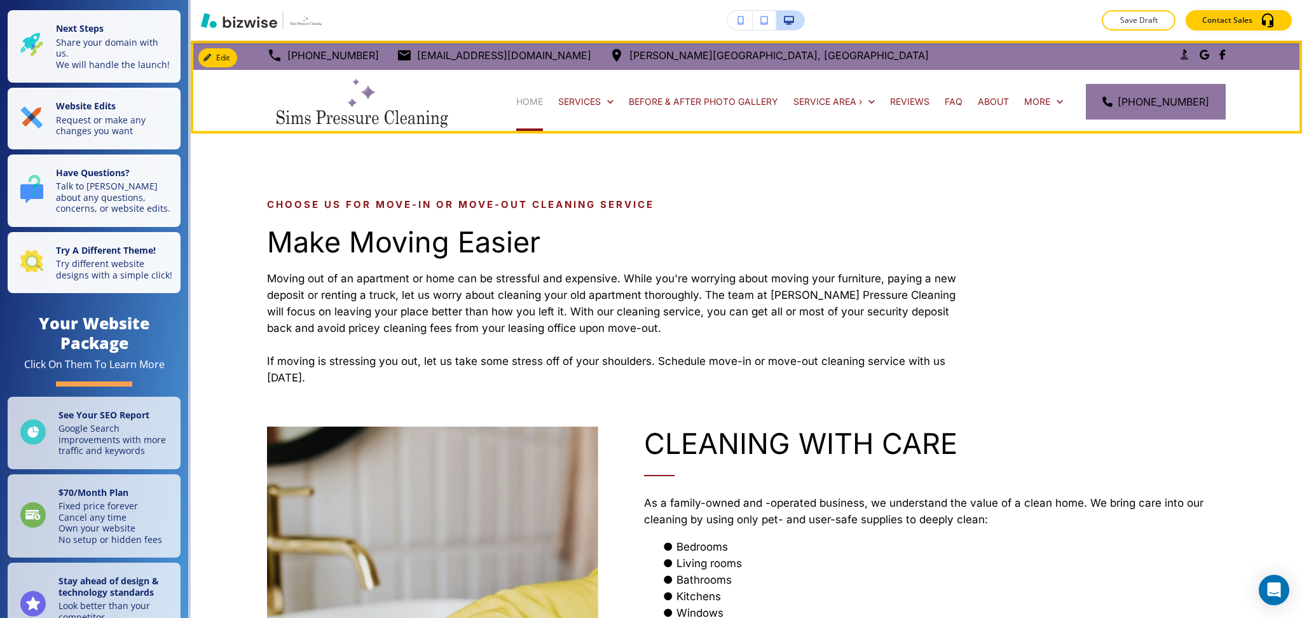
click at [527, 97] on p "HOME" at bounding box center [529, 101] width 27 height 13
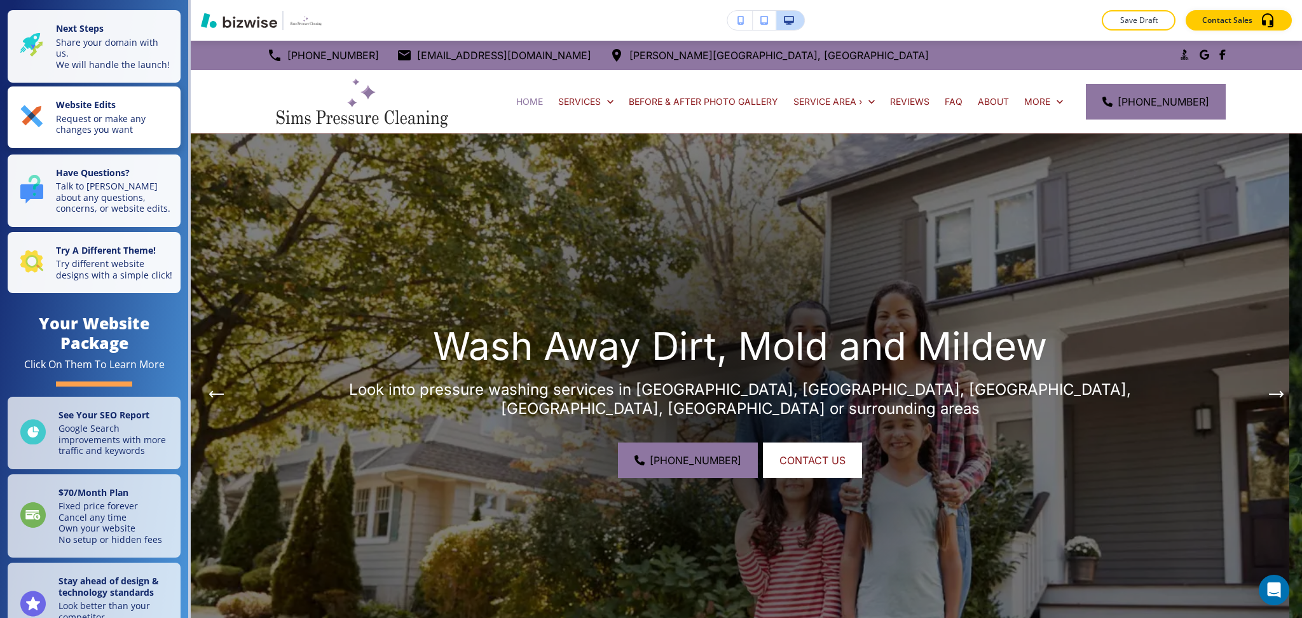
click at [130, 111] on p "Website Edits" at bounding box center [114, 106] width 117 height 14
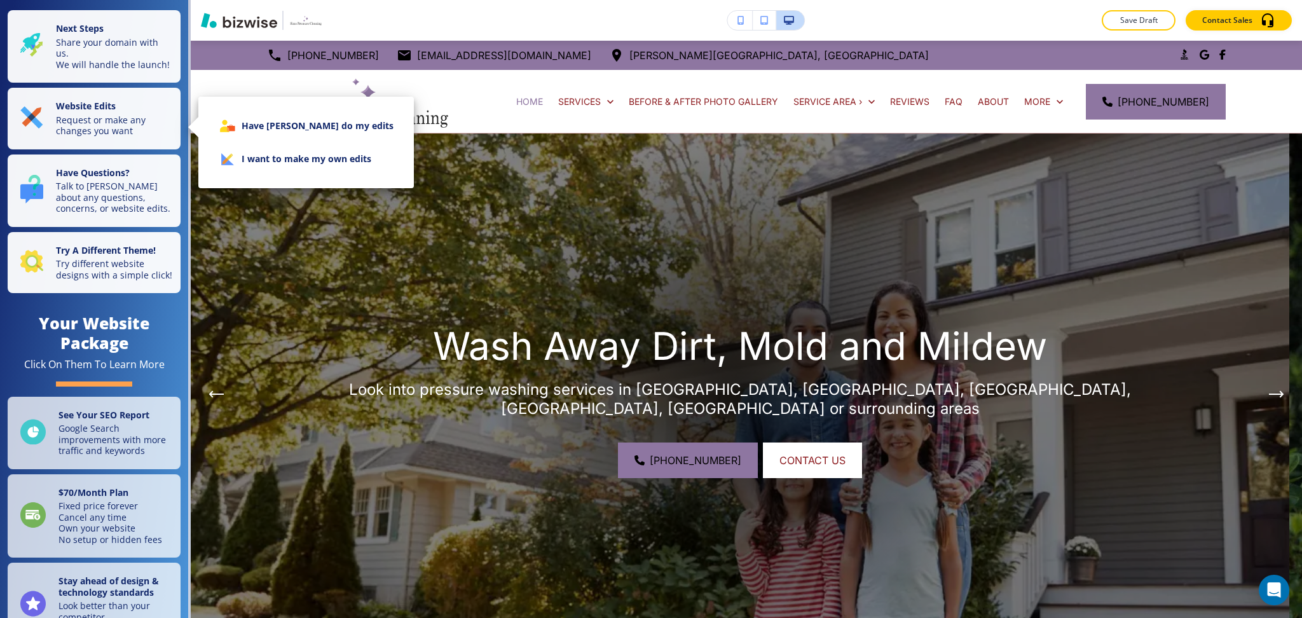
drag, startPoint x: 289, startPoint y: 162, endPoint x: 331, endPoint y: 162, distance: 42.0
click at [291, 162] on li "I want to make my own edits" at bounding box center [306, 158] width 195 height 33
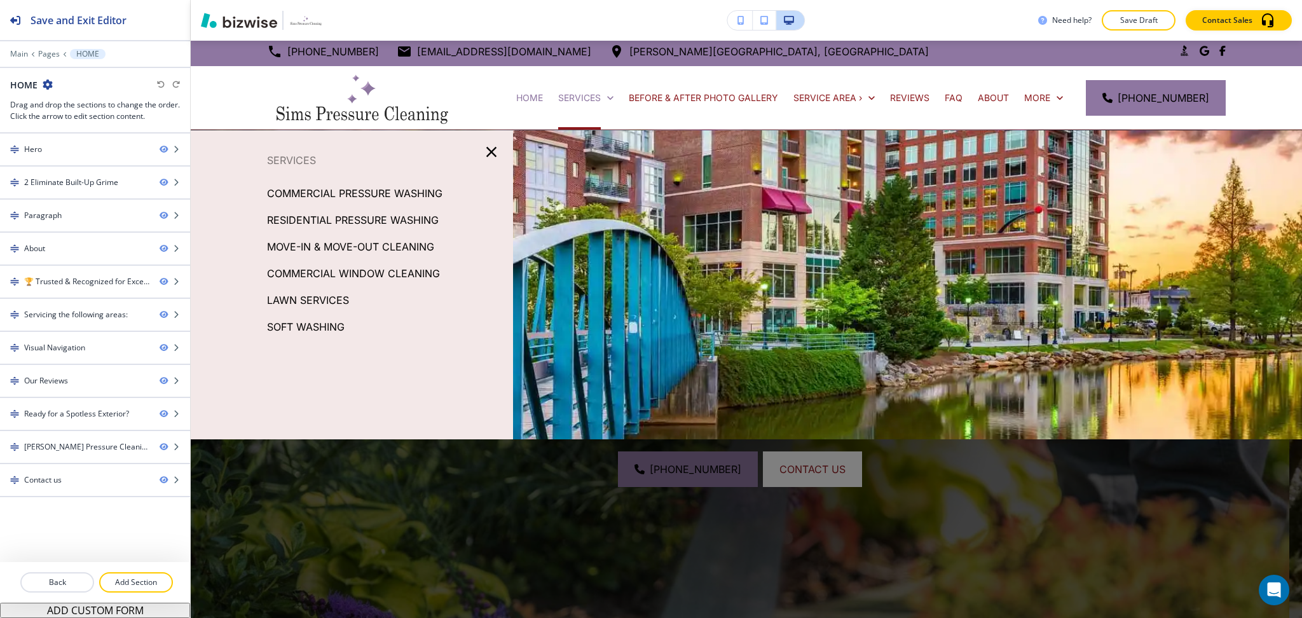
scroll to position [4, 0]
click at [491, 150] on icon "button" at bounding box center [492, 151] width 18 height 18
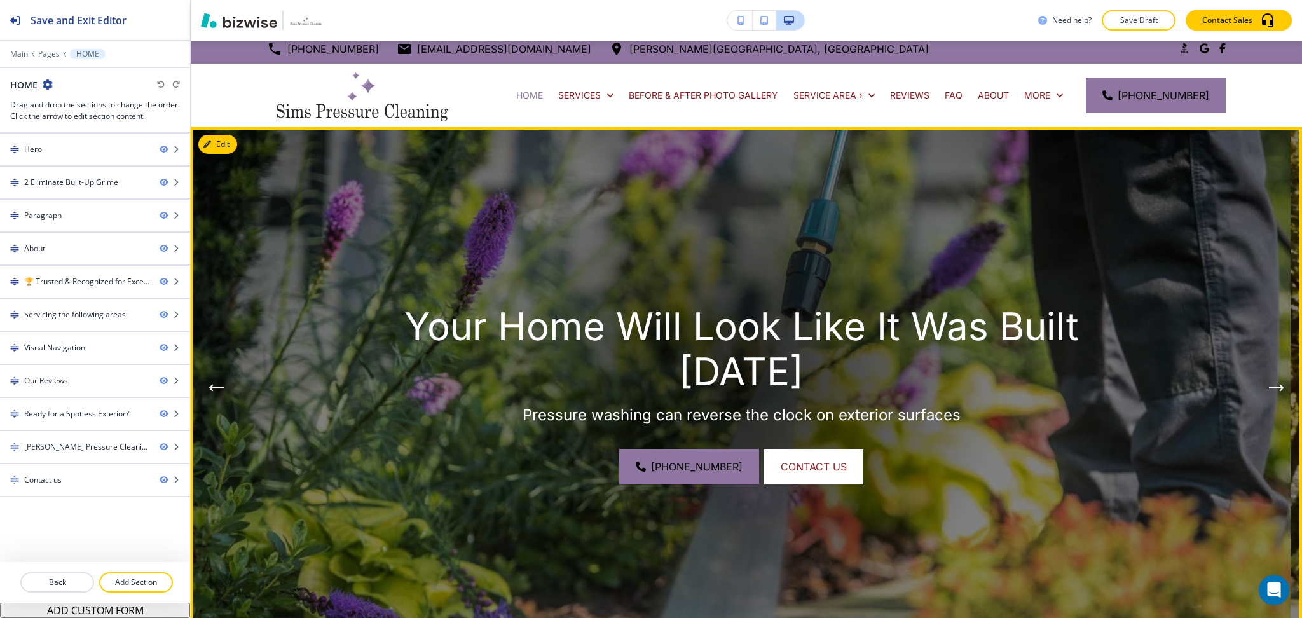
click at [211, 382] on button "Previous Hero Image" at bounding box center [215, 387] width 25 height 25
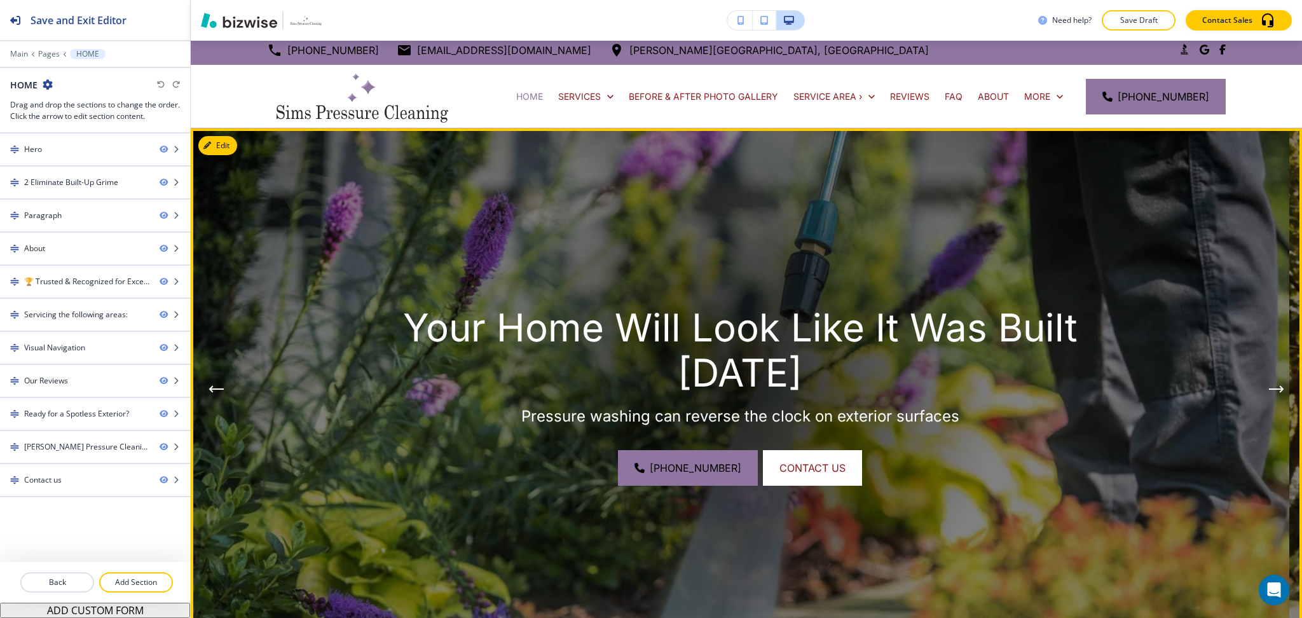
click at [212, 382] on button "Previous Hero Image" at bounding box center [215, 388] width 25 height 25
click at [217, 398] on button "Previous Hero Image" at bounding box center [215, 388] width 25 height 25
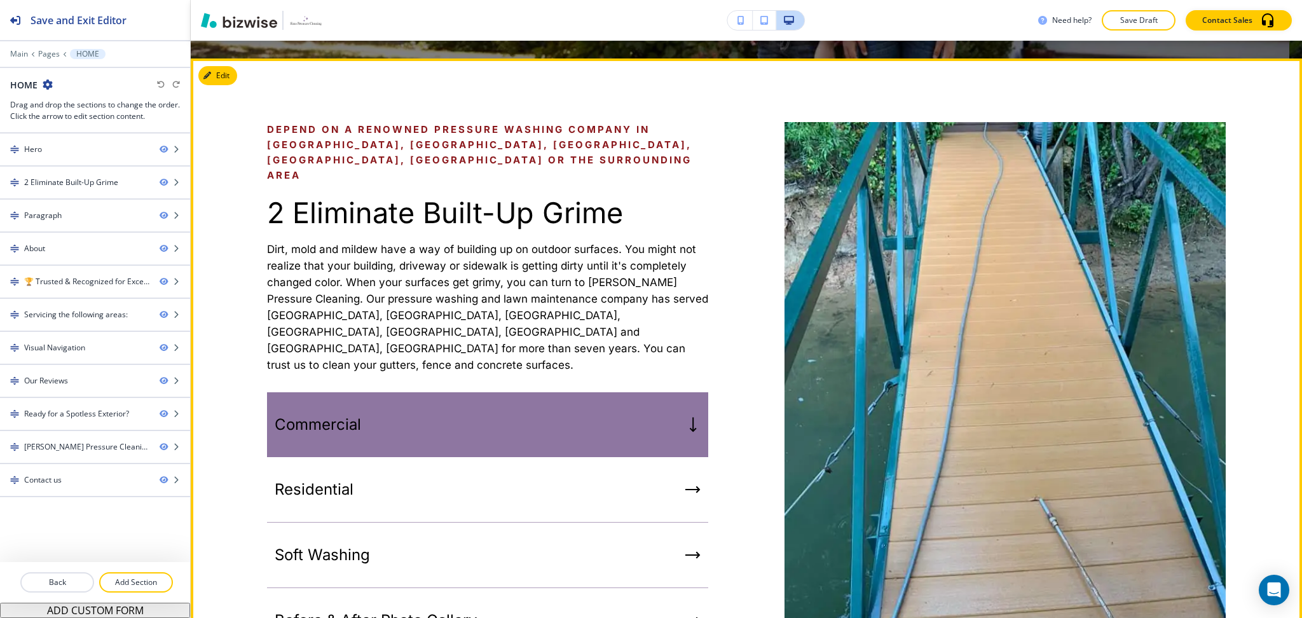
scroll to position [597, 0]
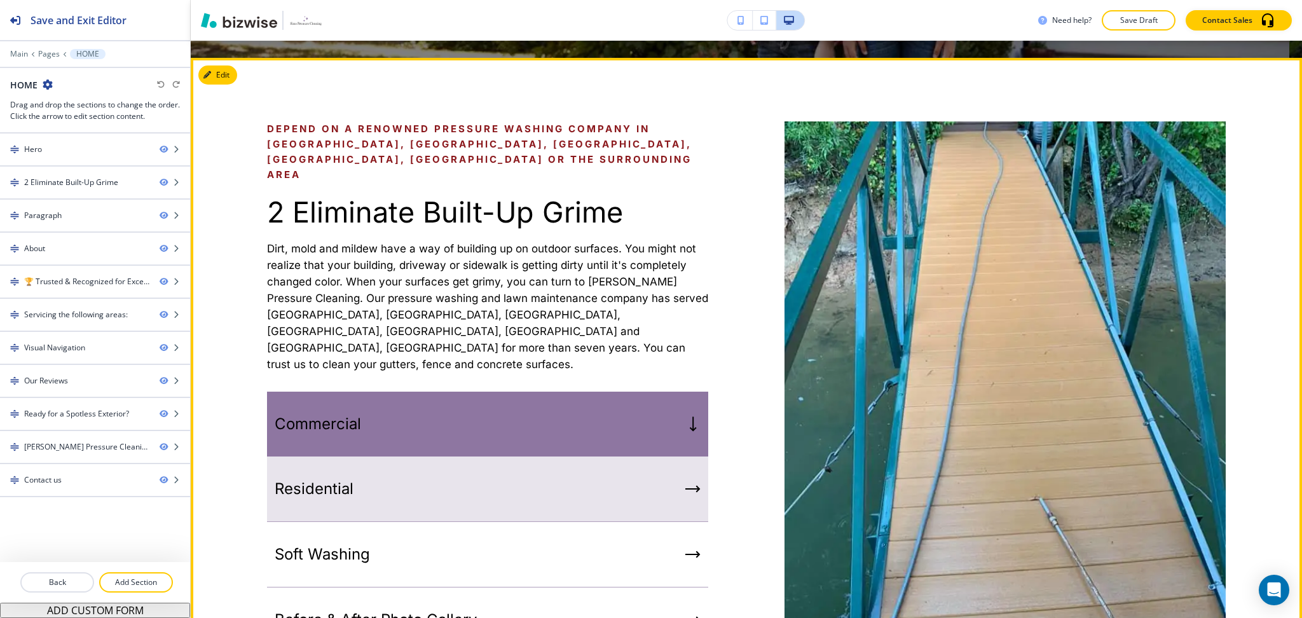
click at [458, 462] on div "Residential" at bounding box center [487, 489] width 441 height 65
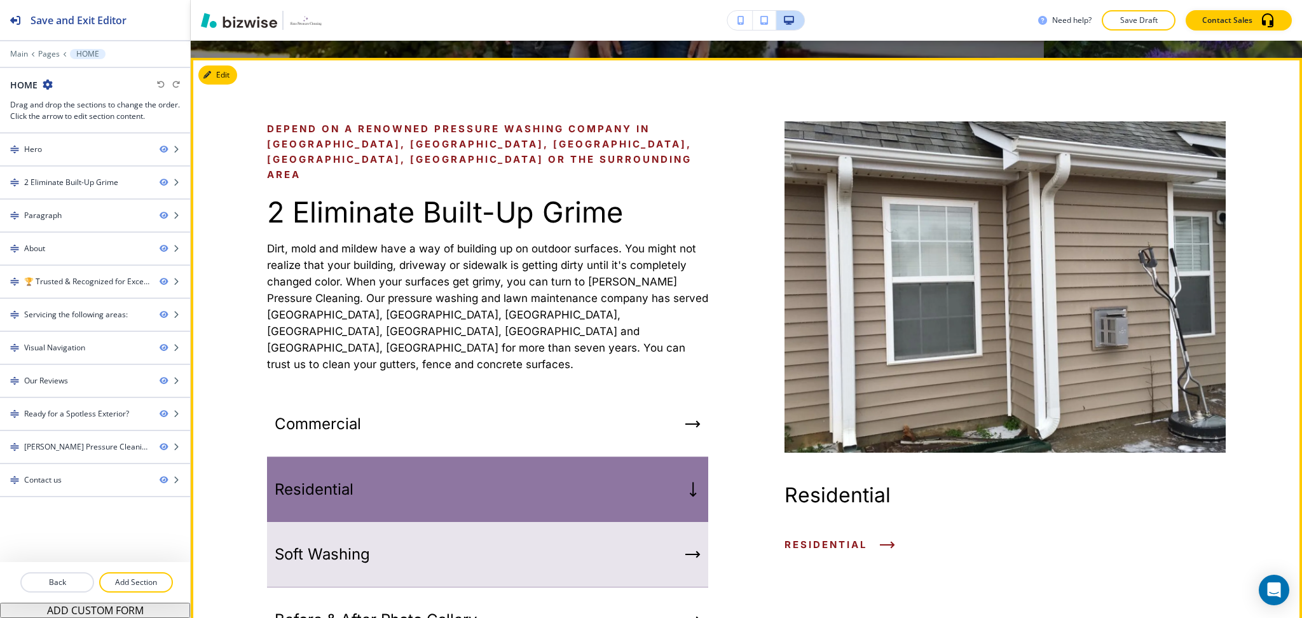
click at [468, 522] on div "Soft Washing" at bounding box center [487, 554] width 441 height 65
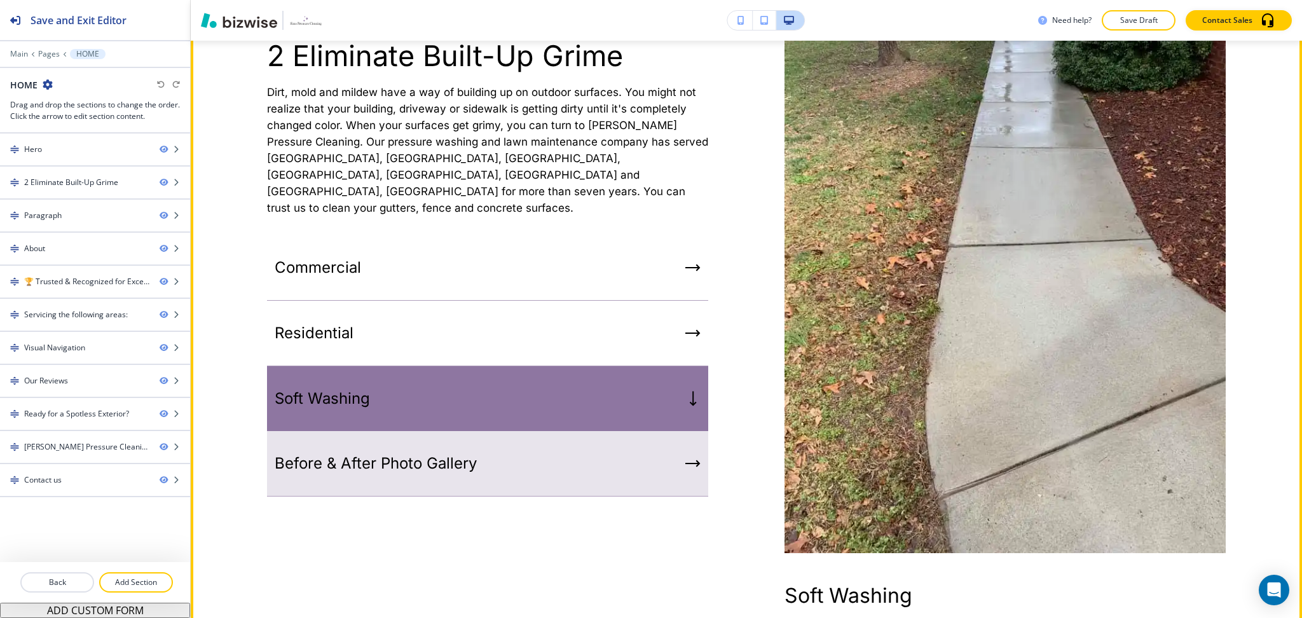
click at [486, 441] on div "Before & After Photo Gallery" at bounding box center [487, 463] width 441 height 65
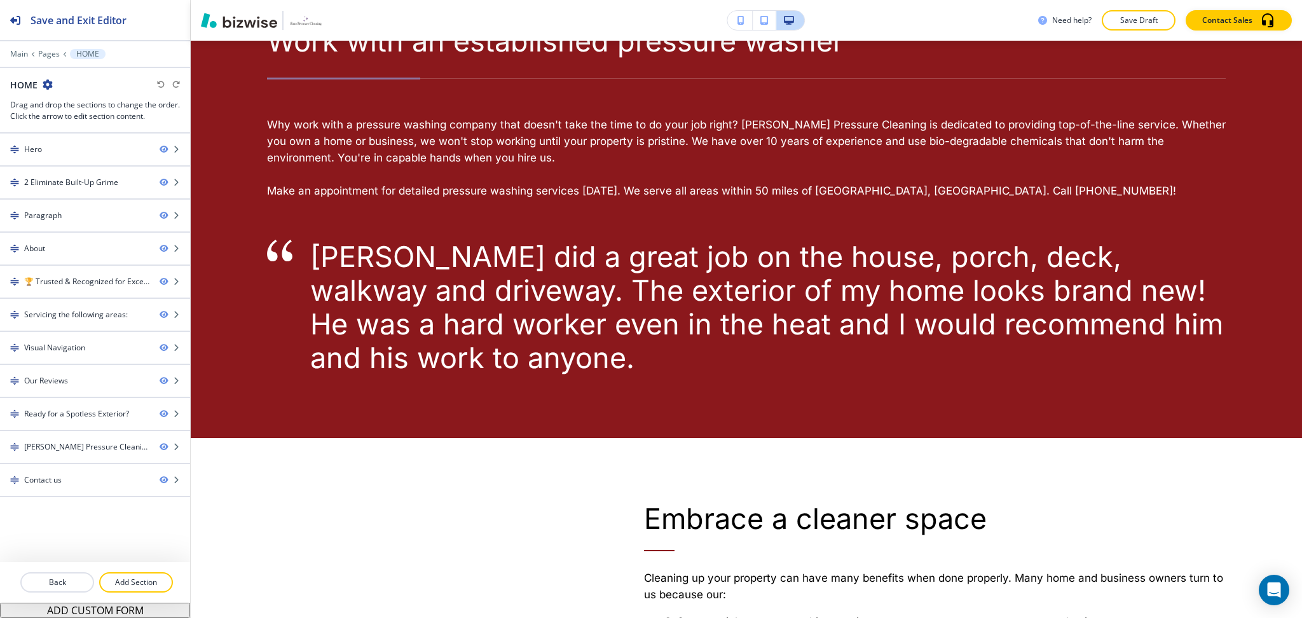
scroll to position [1358, 0]
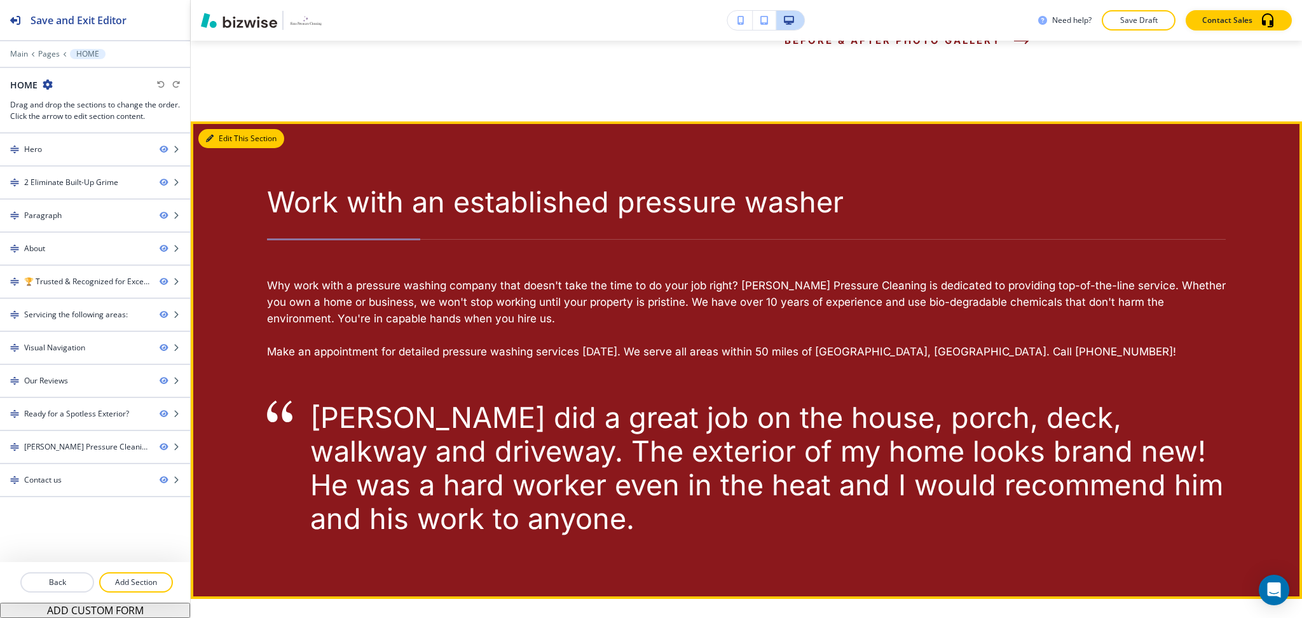
click at [221, 129] on button "Edit This Section" at bounding box center [241, 138] width 86 height 19
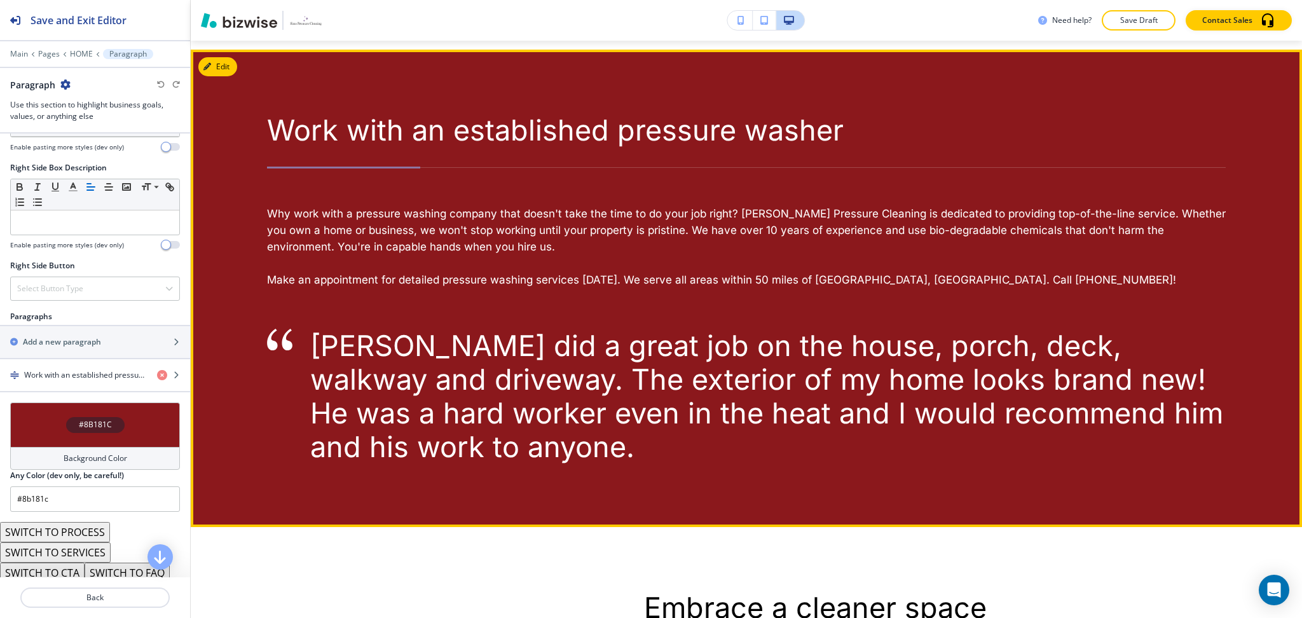
scroll to position [621, 0]
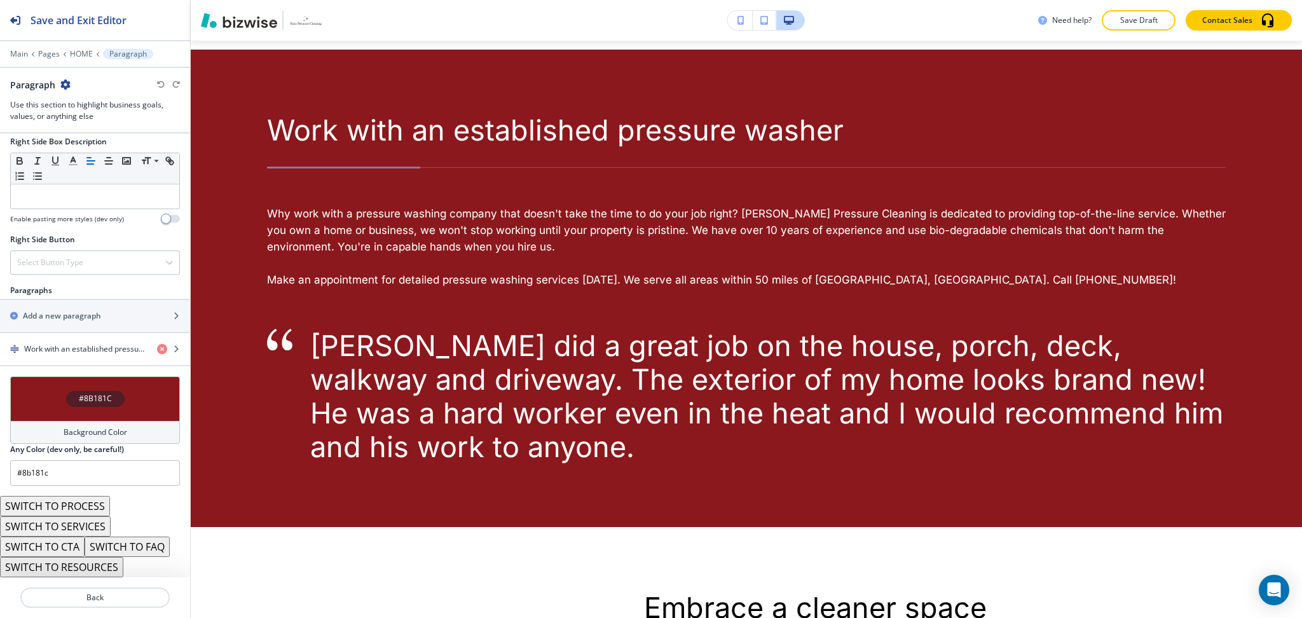
click at [93, 425] on div "Background Color" at bounding box center [95, 432] width 170 height 23
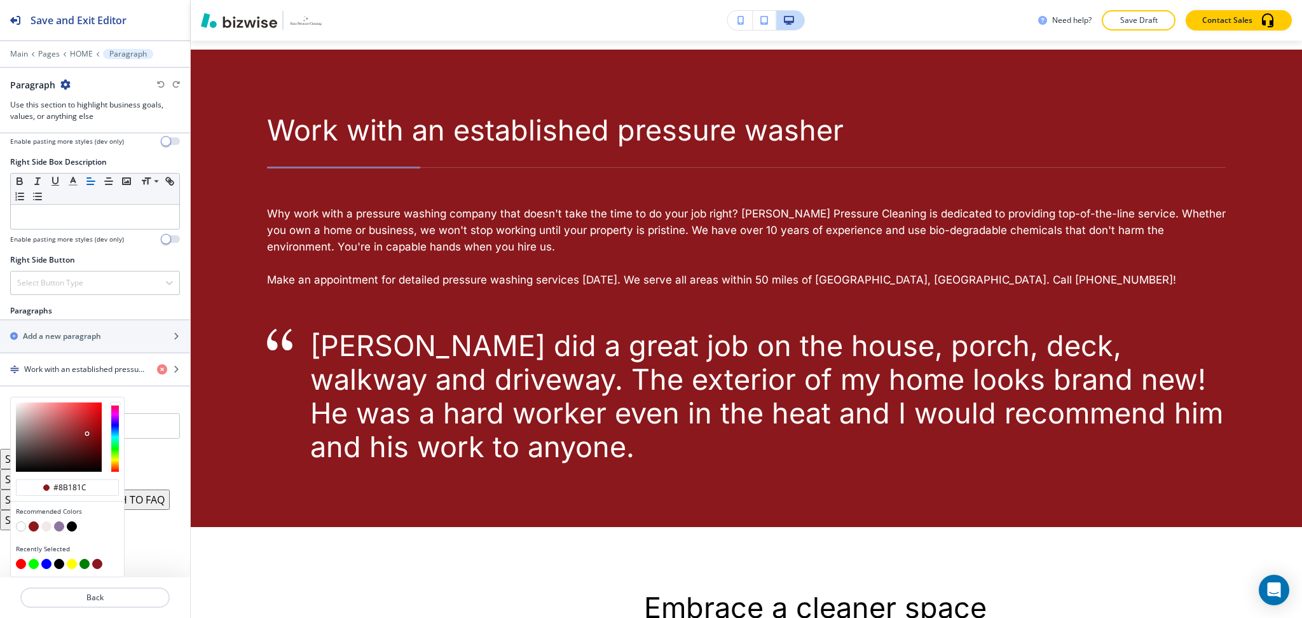
click at [48, 527] on button "button" at bounding box center [46, 526] width 10 height 10
type input "#f3e8e8"
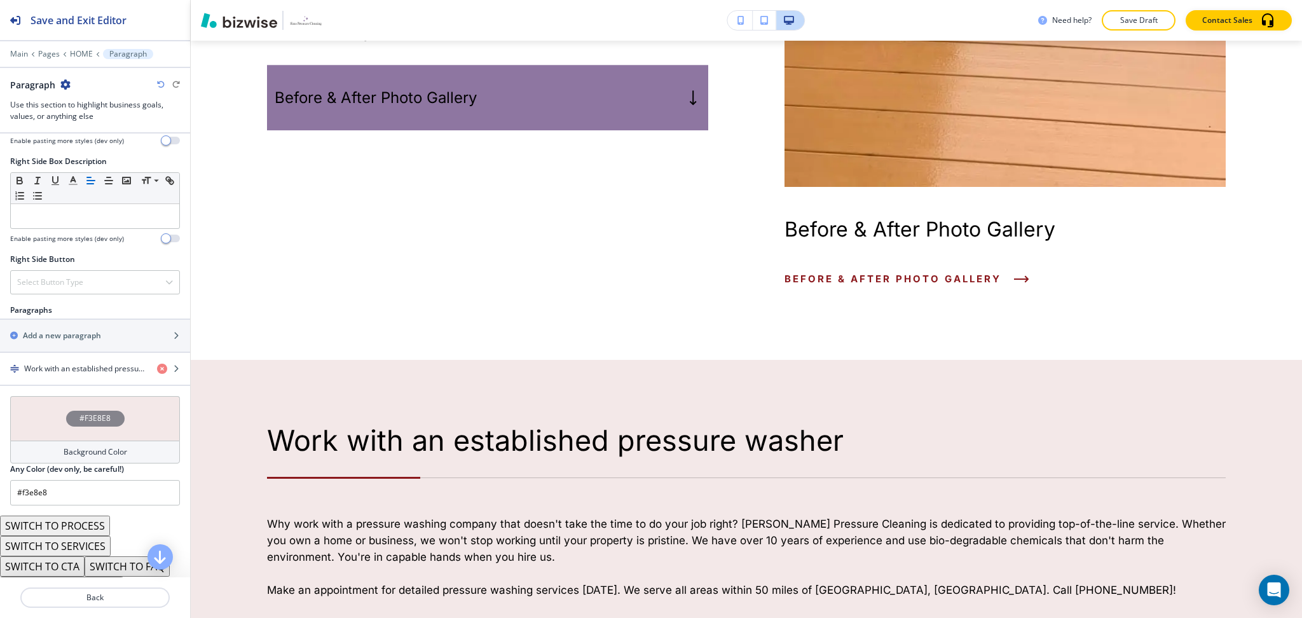
scroll to position [0, 0]
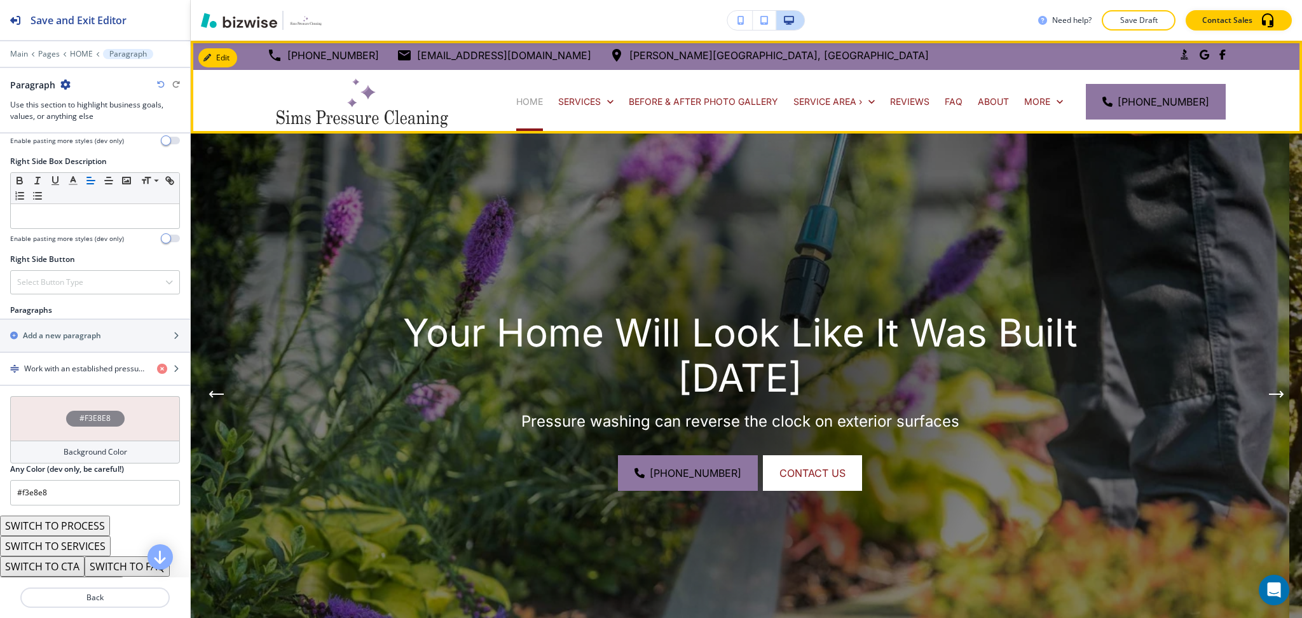
click at [531, 104] on p "HOME" at bounding box center [529, 101] width 27 height 13
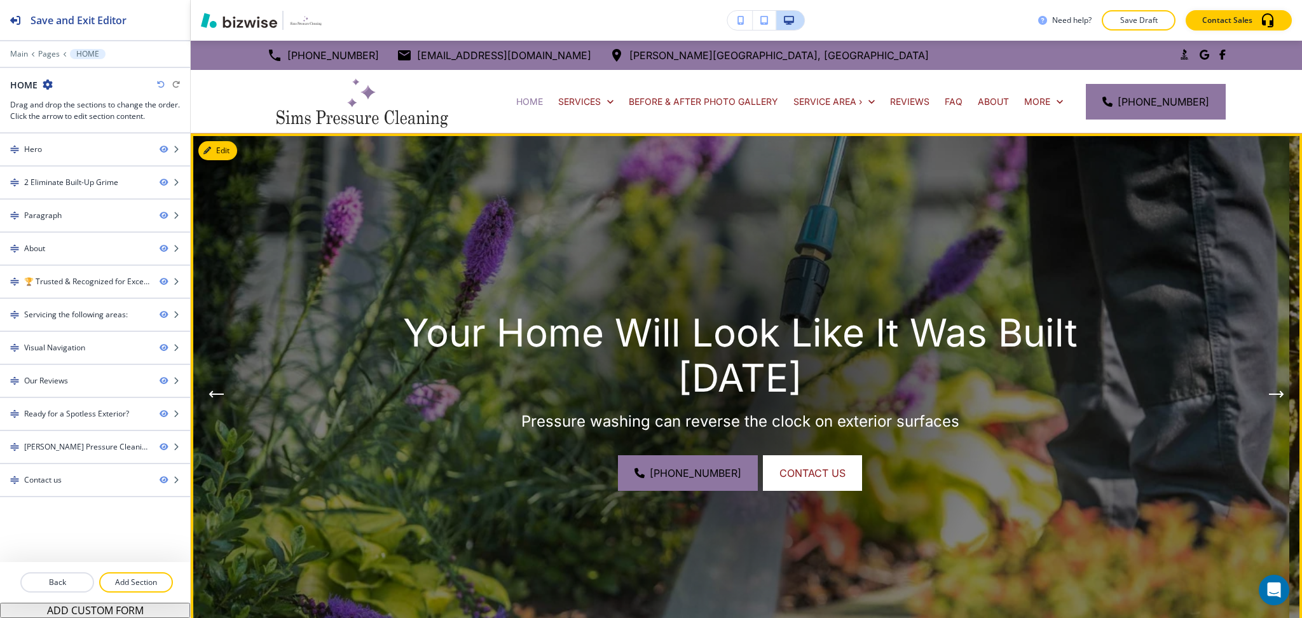
click at [1264, 389] on button "Next Hero Image" at bounding box center [1276, 393] width 25 height 25
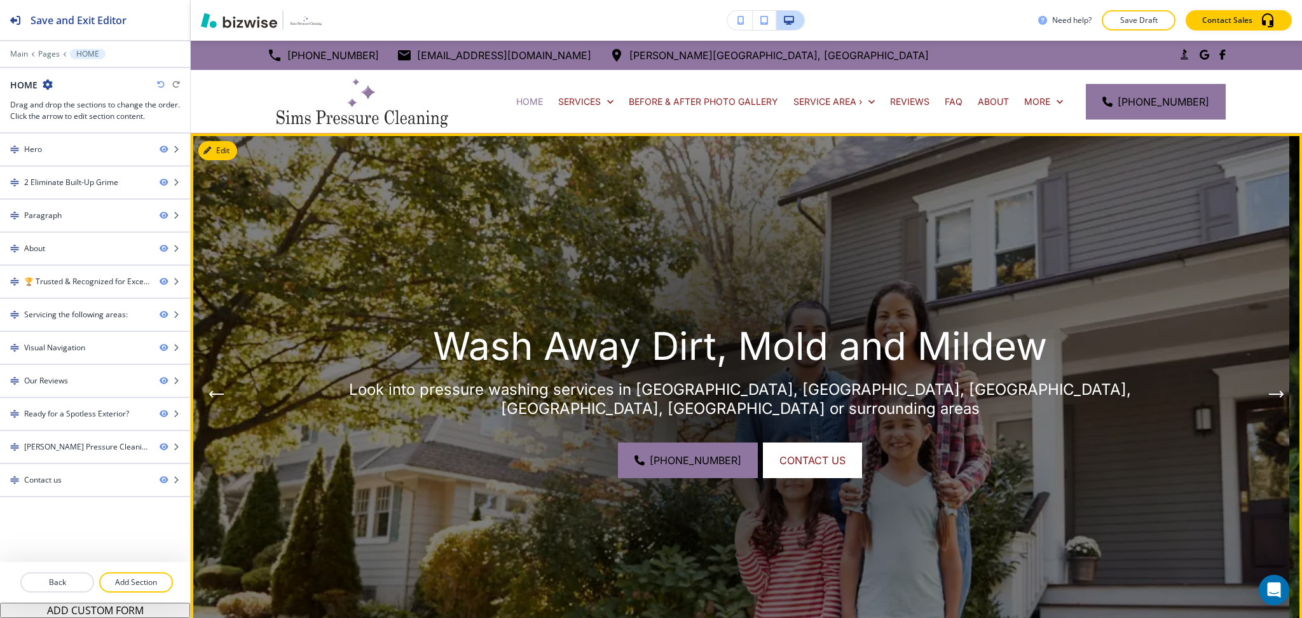
click at [1269, 395] on icon "Next Hero Image" at bounding box center [1276, 394] width 15 height 8
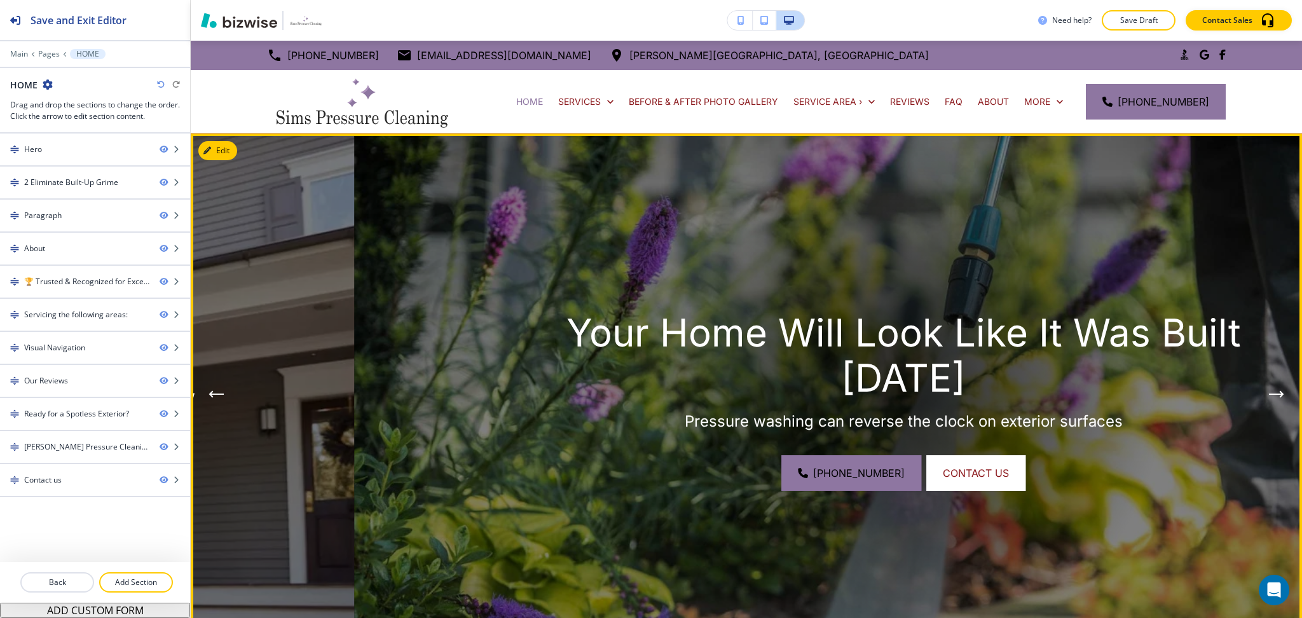
click at [1270, 394] on icon "Next Hero Image" at bounding box center [1276, 394] width 13 height 0
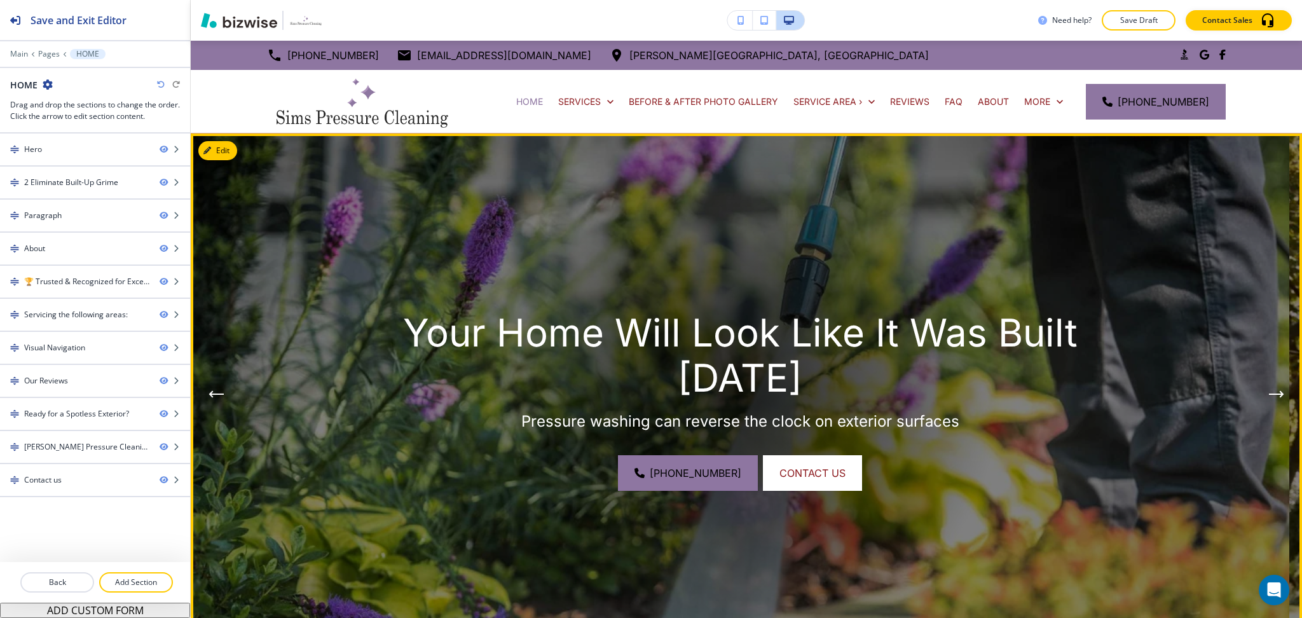
click at [1270, 394] on icon "Next Hero Image" at bounding box center [1276, 394] width 13 height 0
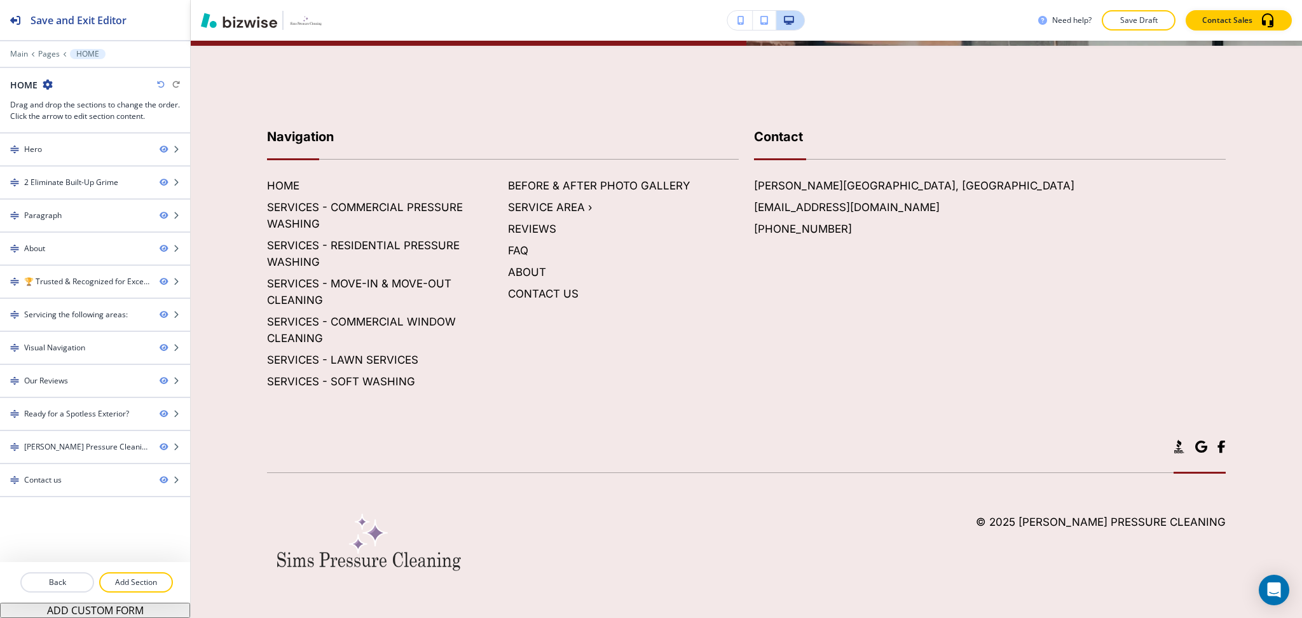
scroll to position [5897, 0]
click at [14, 53] on p "Main" at bounding box center [19, 54] width 18 height 9
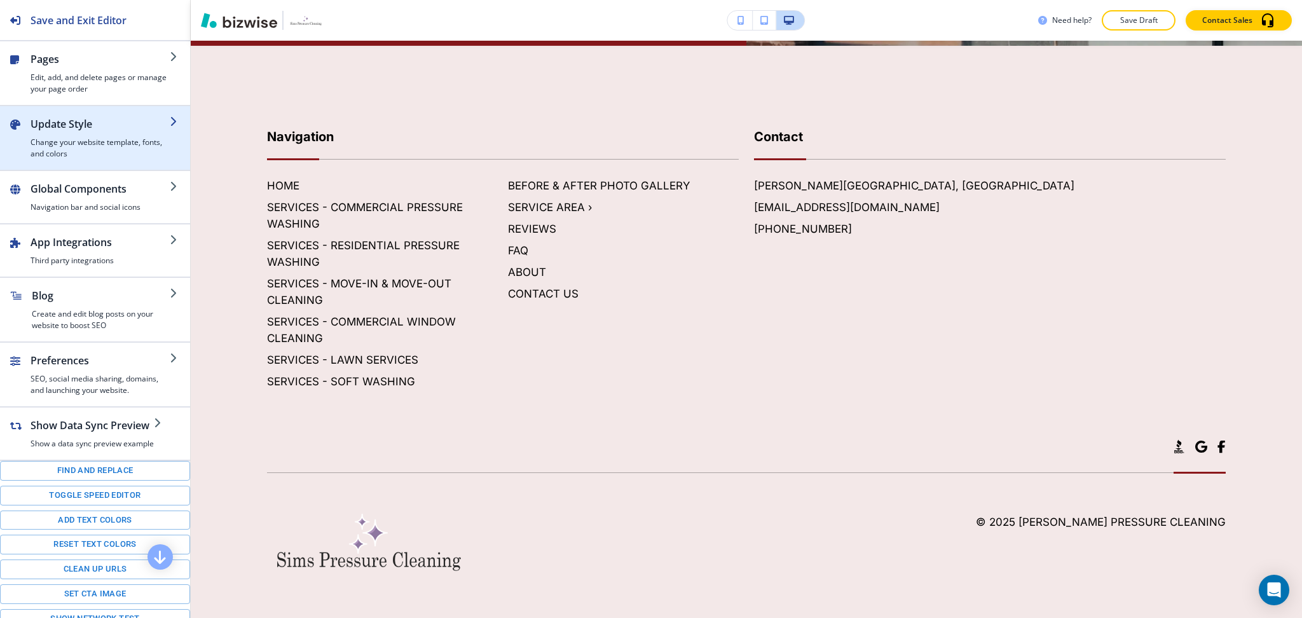
click at [74, 128] on h2 "Update Style" at bounding box center [100, 123] width 139 height 15
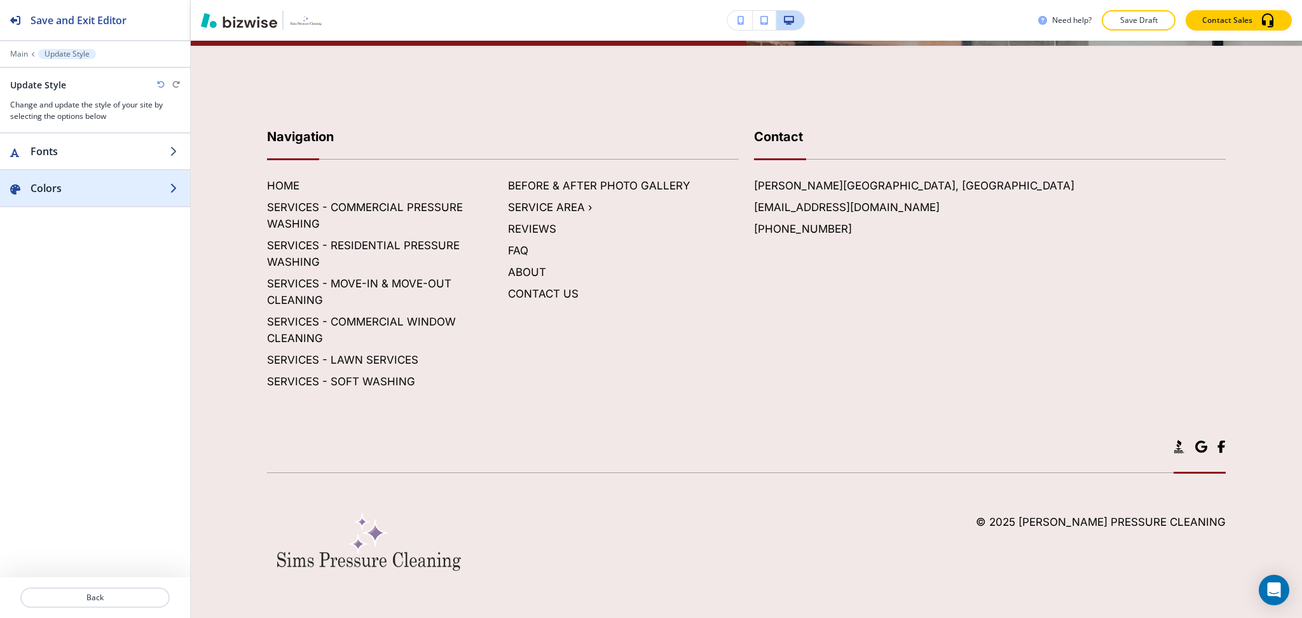
click at [80, 186] on h2 "Colors" at bounding box center [100, 188] width 139 height 15
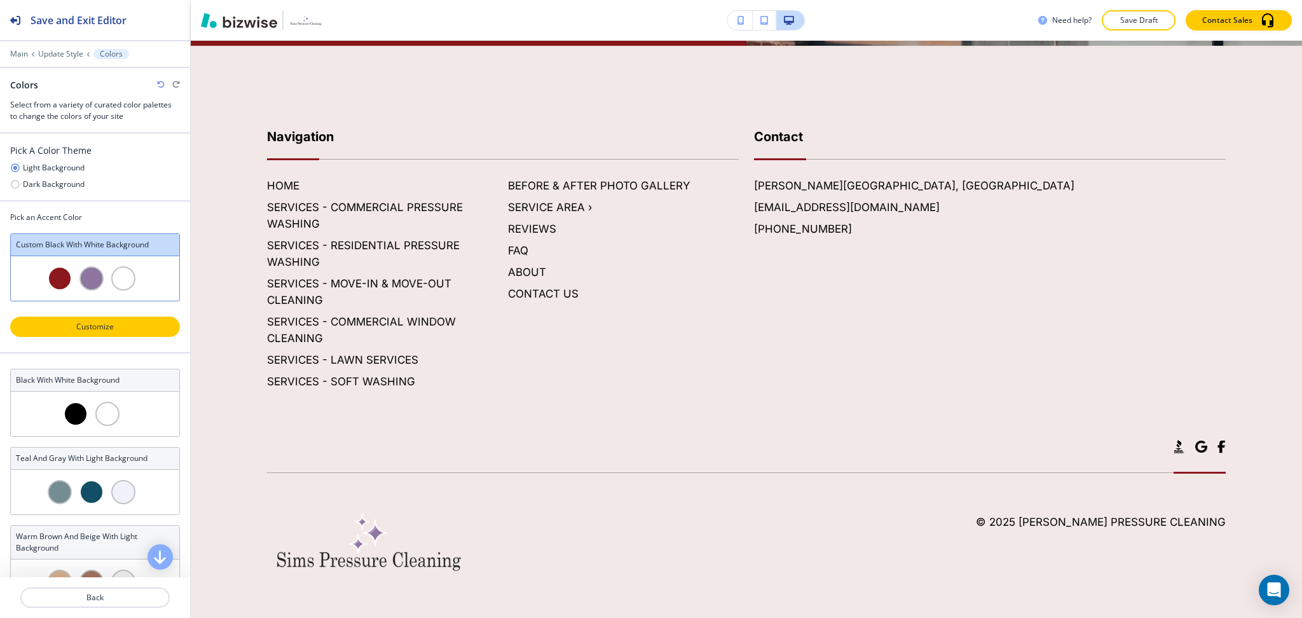
click at [111, 335] on button "Customize" at bounding box center [95, 327] width 170 height 20
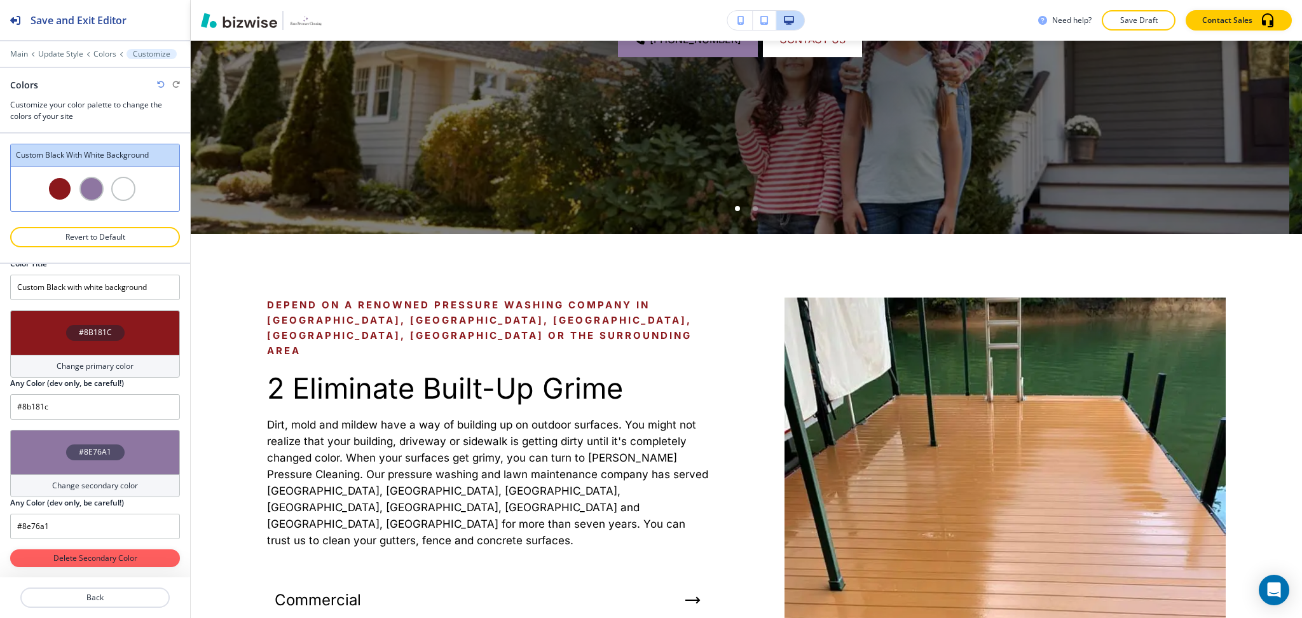
scroll to position [423, 0]
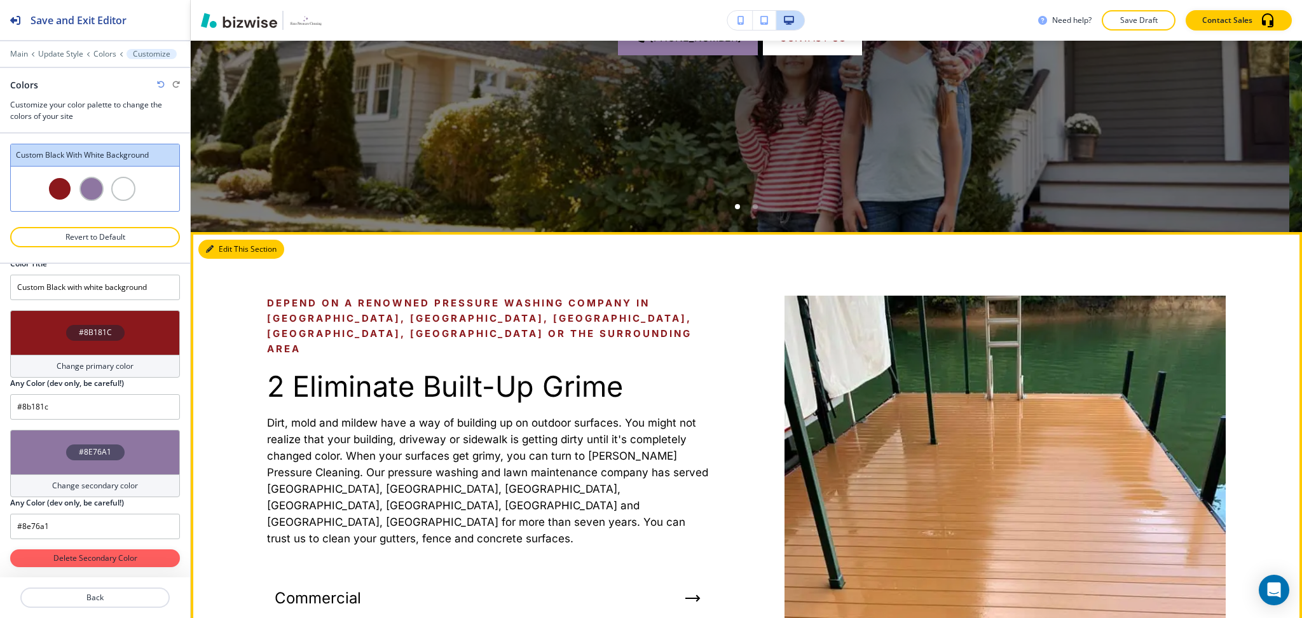
click at [224, 251] on button "Edit This Section" at bounding box center [241, 249] width 86 height 19
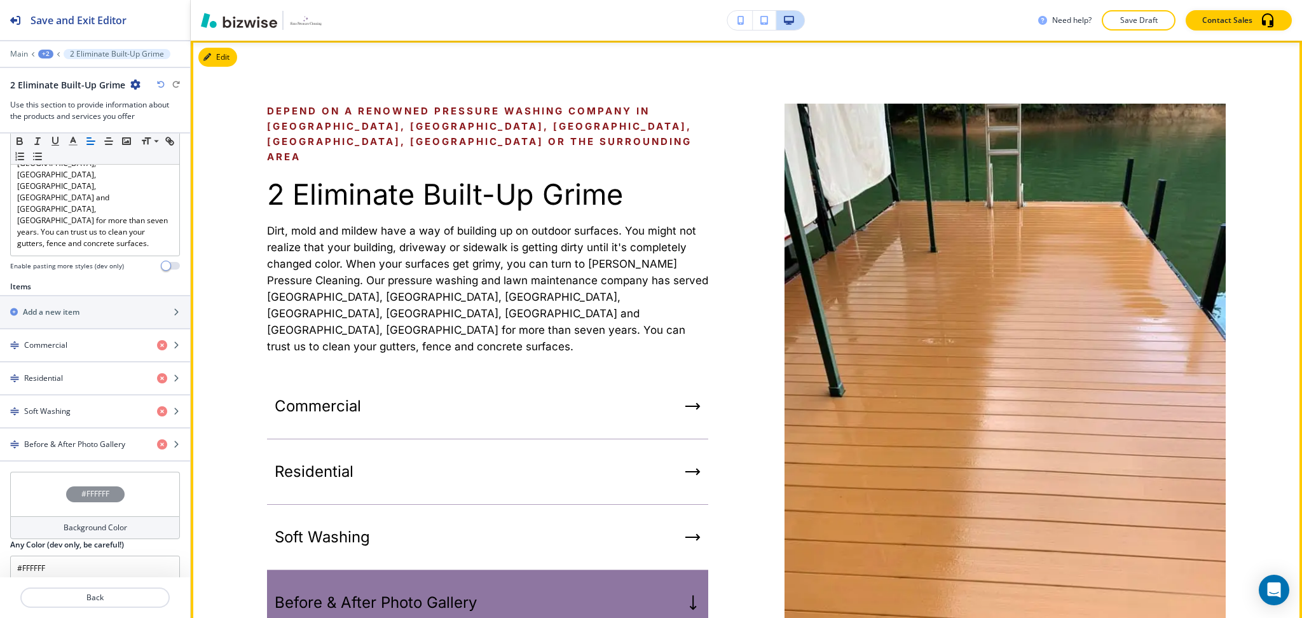
scroll to position [615, 0]
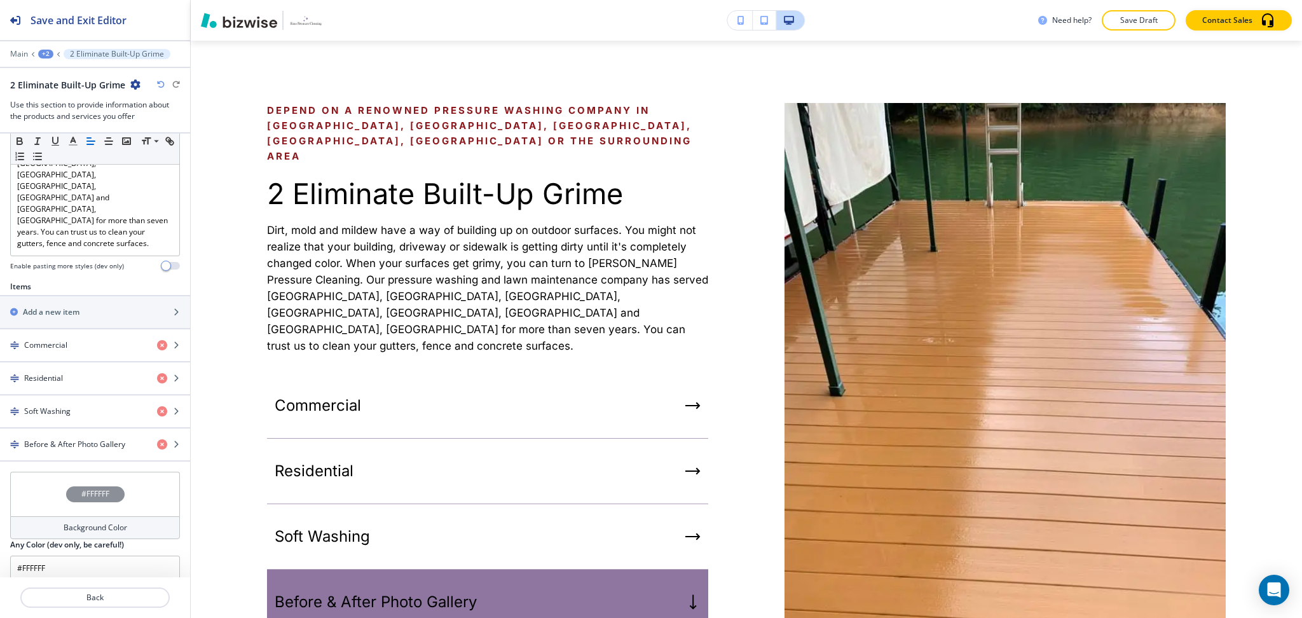
click at [84, 612] on button "SWITCH TO TIMELINE" at bounding box center [55, 622] width 110 height 20
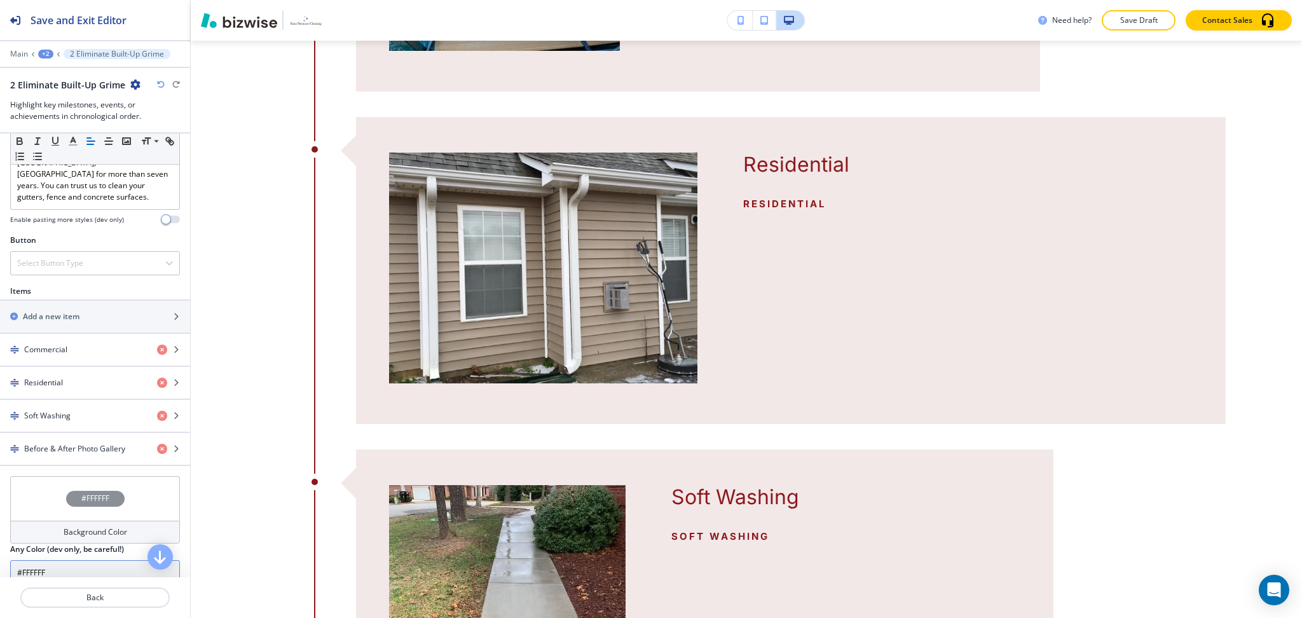
scroll to position [480, 0]
click at [163, 85] on icon "button" at bounding box center [161, 85] width 8 height 8
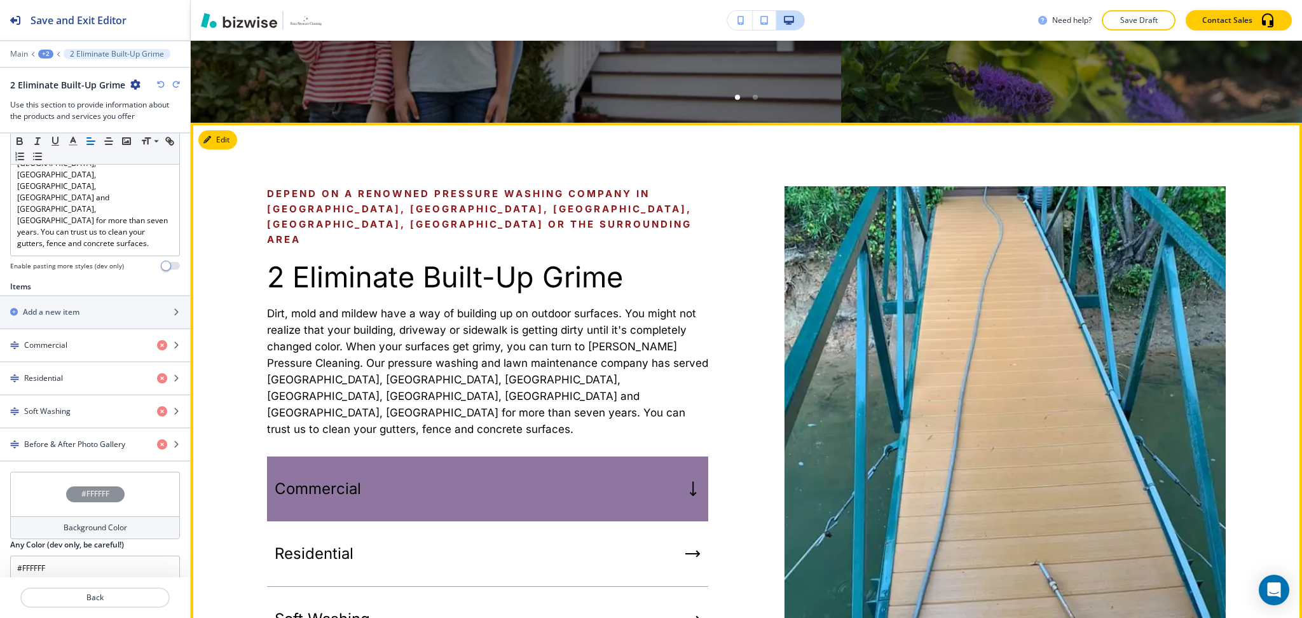
scroll to position [532, 0]
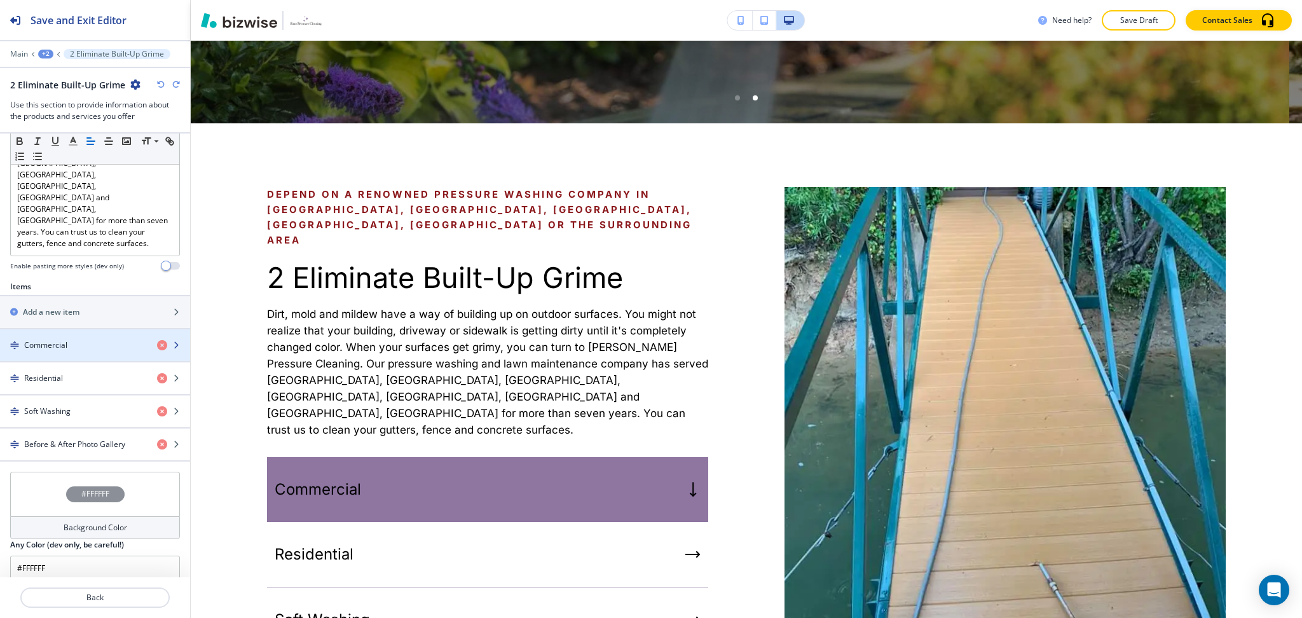
click at [68, 340] on div "Commercial" at bounding box center [73, 345] width 147 height 11
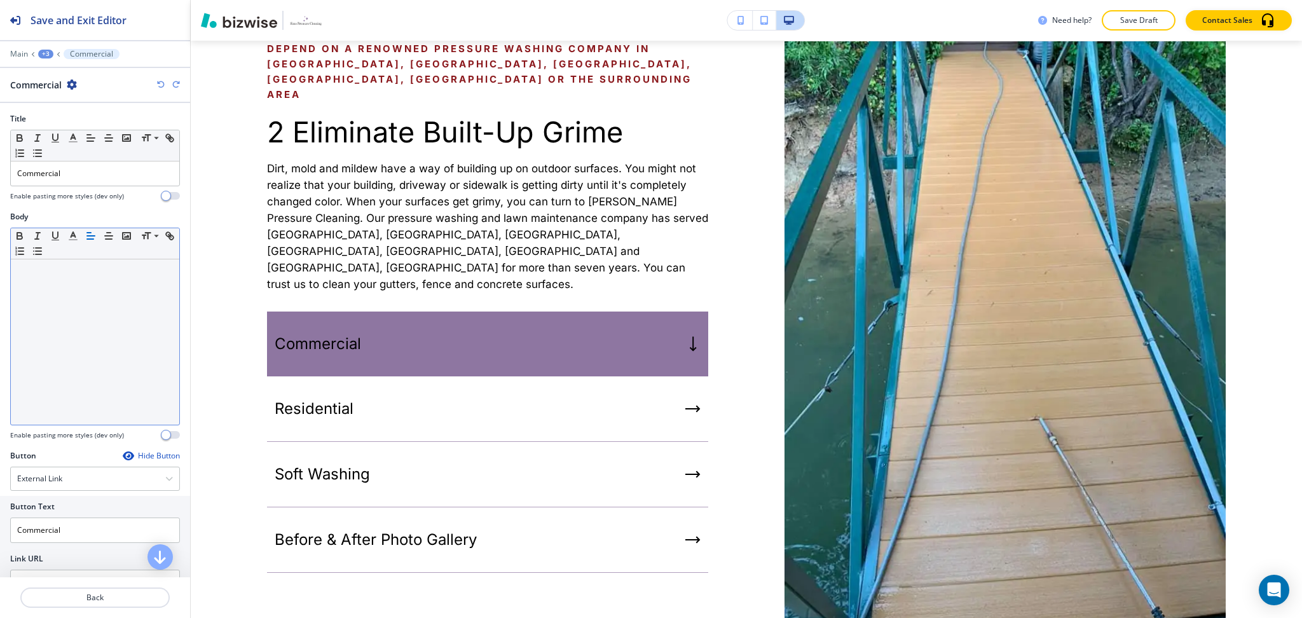
scroll to position [153, 0]
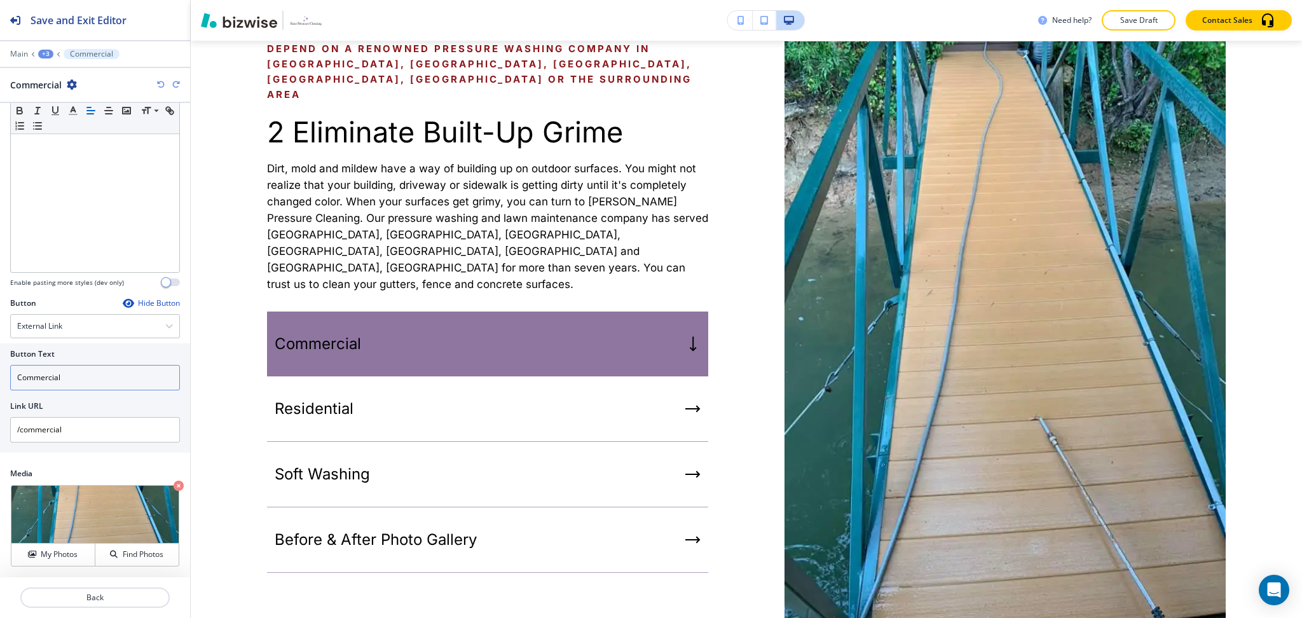
click at [53, 380] on input "Commercial" at bounding box center [95, 377] width 170 height 25
click at [62, 324] on h4 "External Link" at bounding box center [39, 325] width 45 height 11
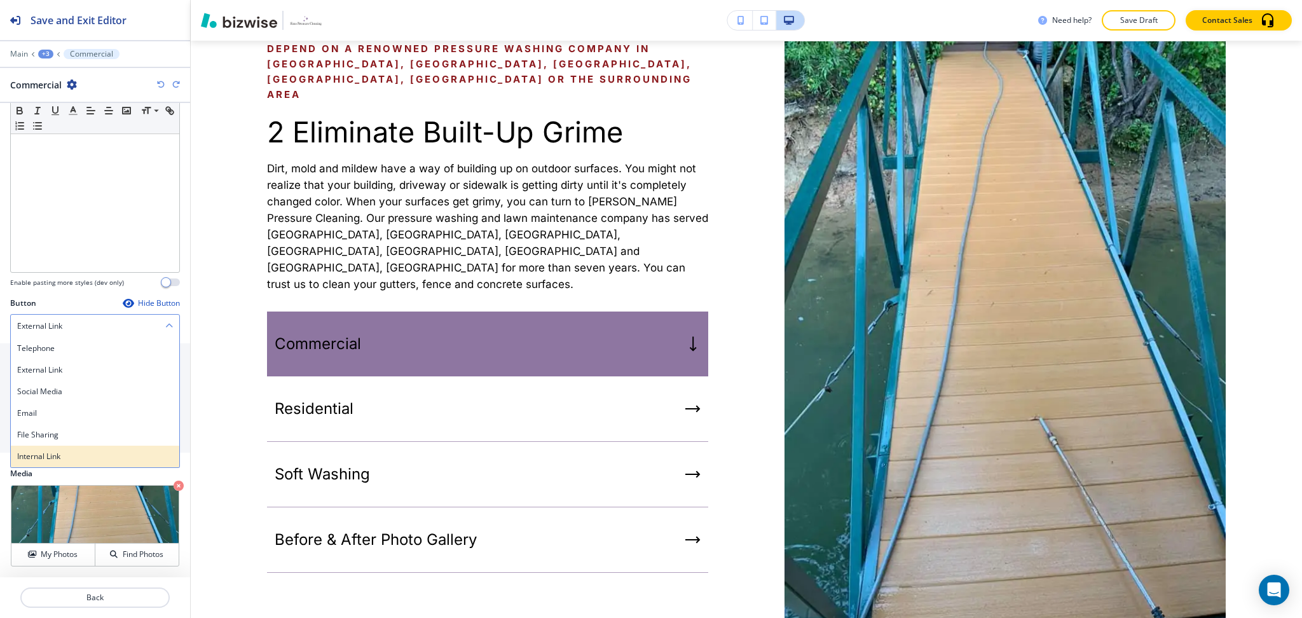
click at [39, 460] on h4 "Internal Link" at bounding box center [95, 456] width 156 height 11
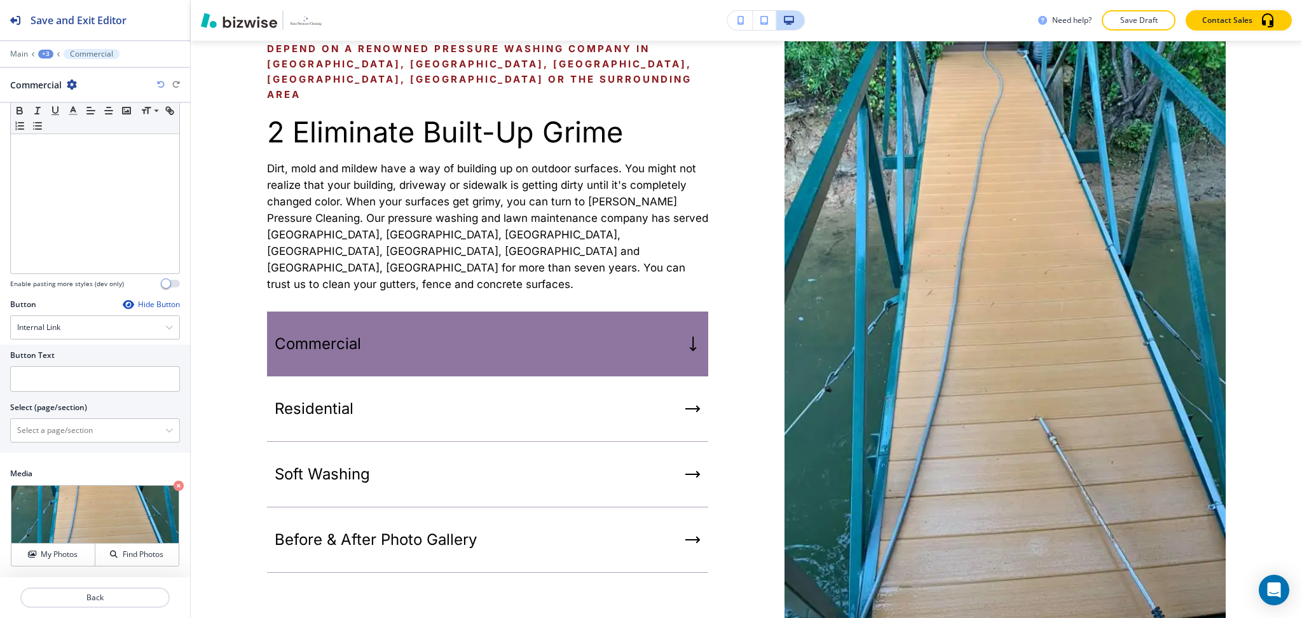
scroll to position [151, 0]
click at [67, 432] on \(page\/section\) "Manual Input" at bounding box center [88, 431] width 155 height 22
paste \(page\/section\) "Commercial"
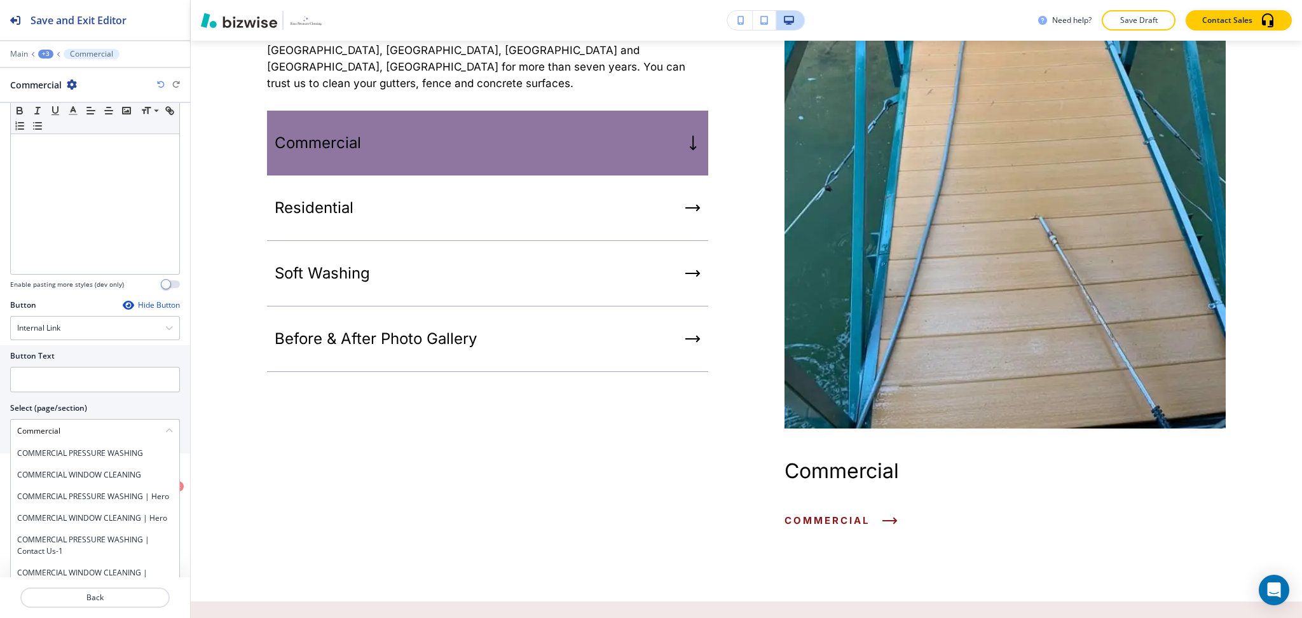
scroll to position [861, 0]
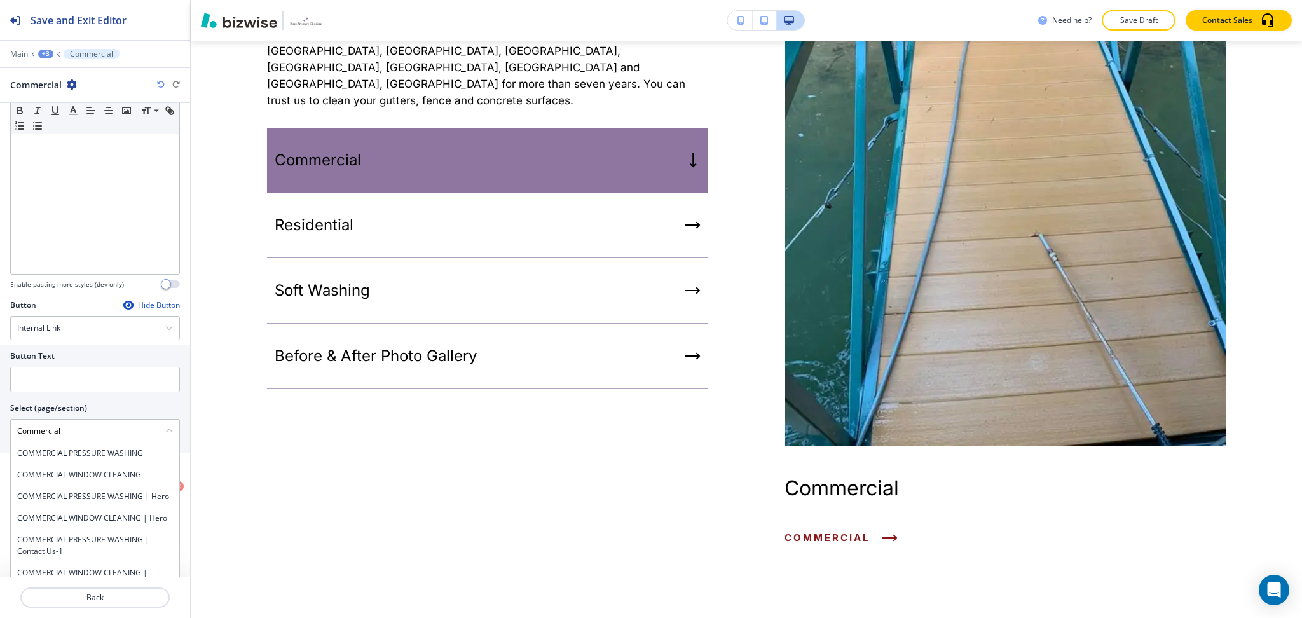
type \(page\/section\) "Commercial"
click at [59, 383] on input "text" at bounding box center [95, 379] width 170 height 25
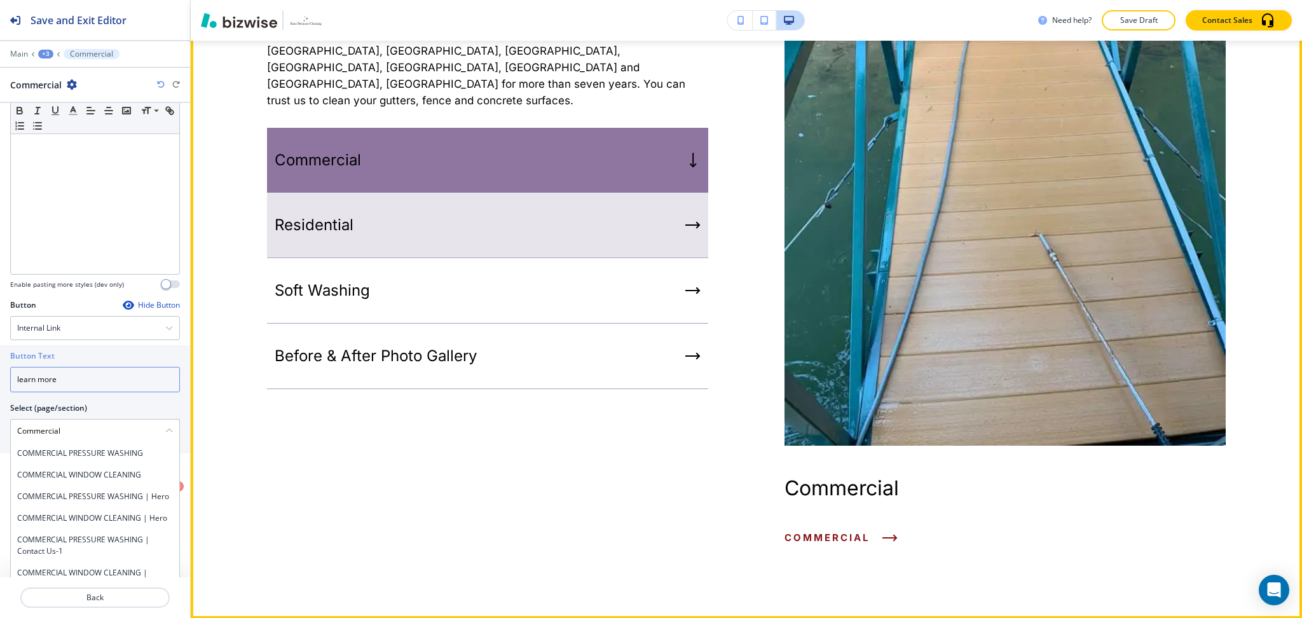
type input "learn more"
click at [516, 193] on div "Residential" at bounding box center [487, 225] width 441 height 65
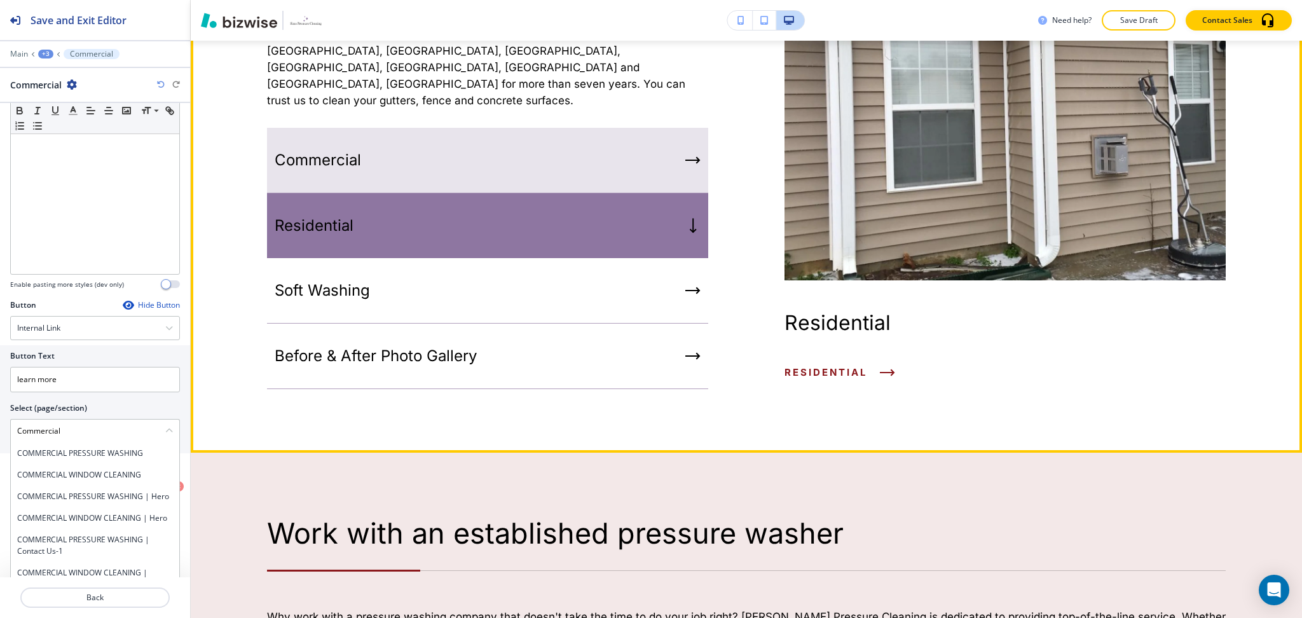
click at [519, 128] on div "Commercial" at bounding box center [487, 160] width 441 height 65
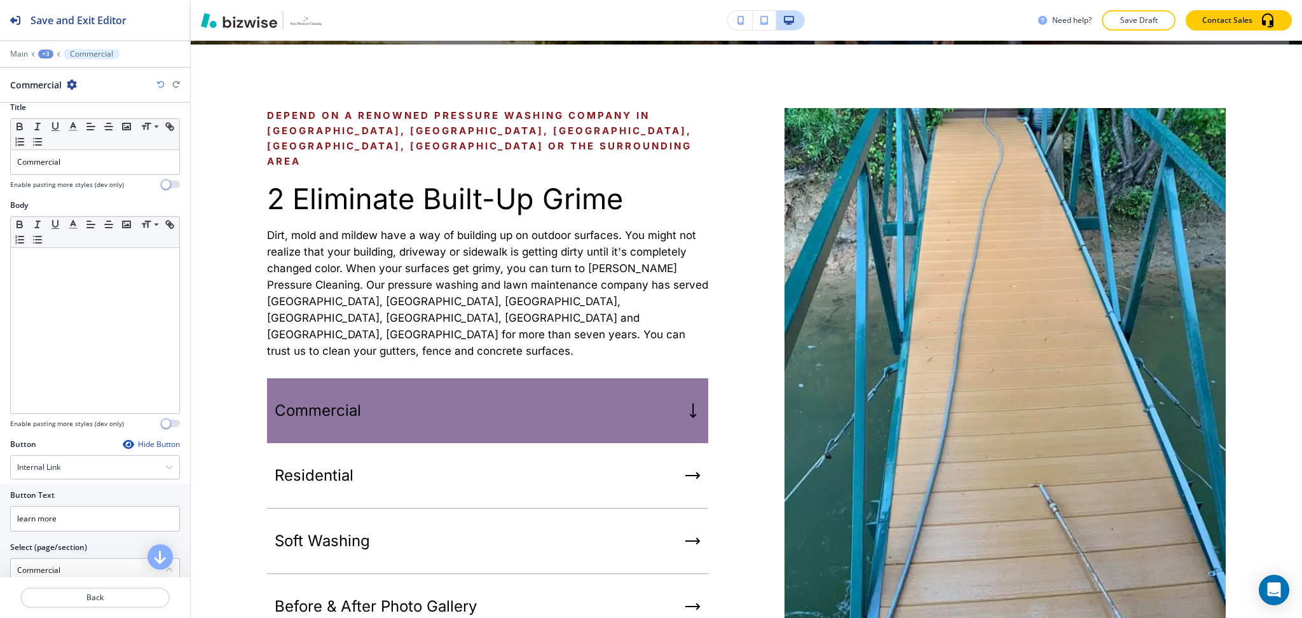
scroll to position [0, 0]
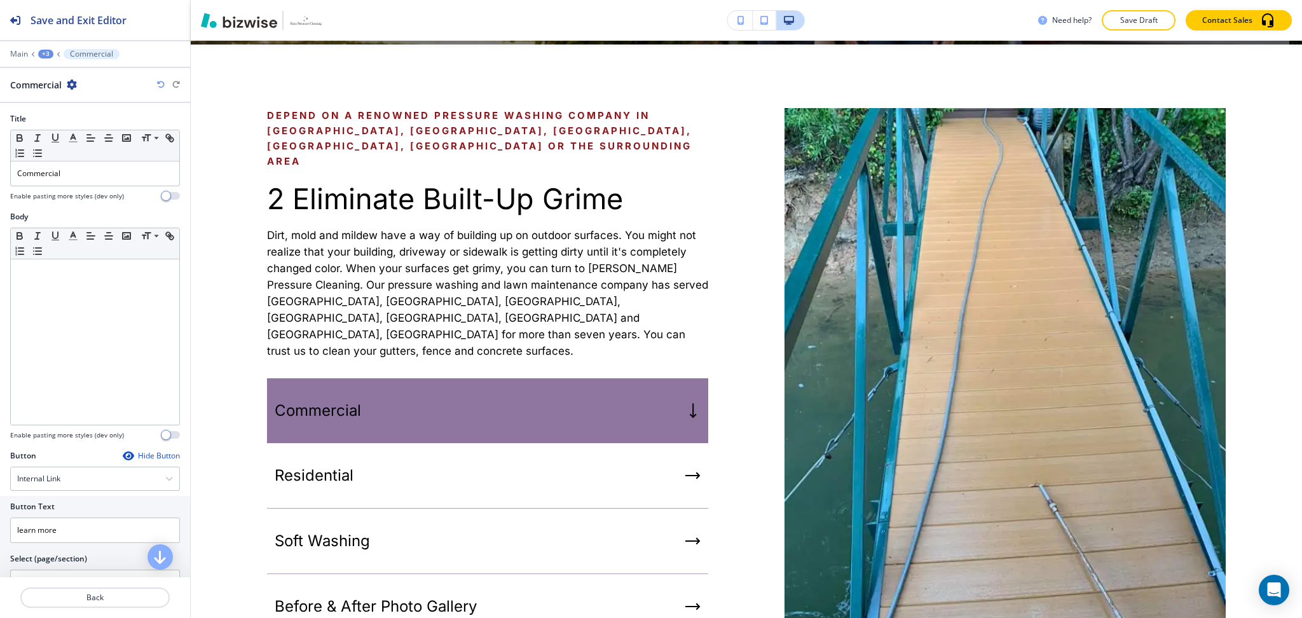
click at [220, 62] on div "Edit Depend on a renowned pressure washing company in Anderson, Greer, Easley, …" at bounding box center [746, 457] width 1111 height 825
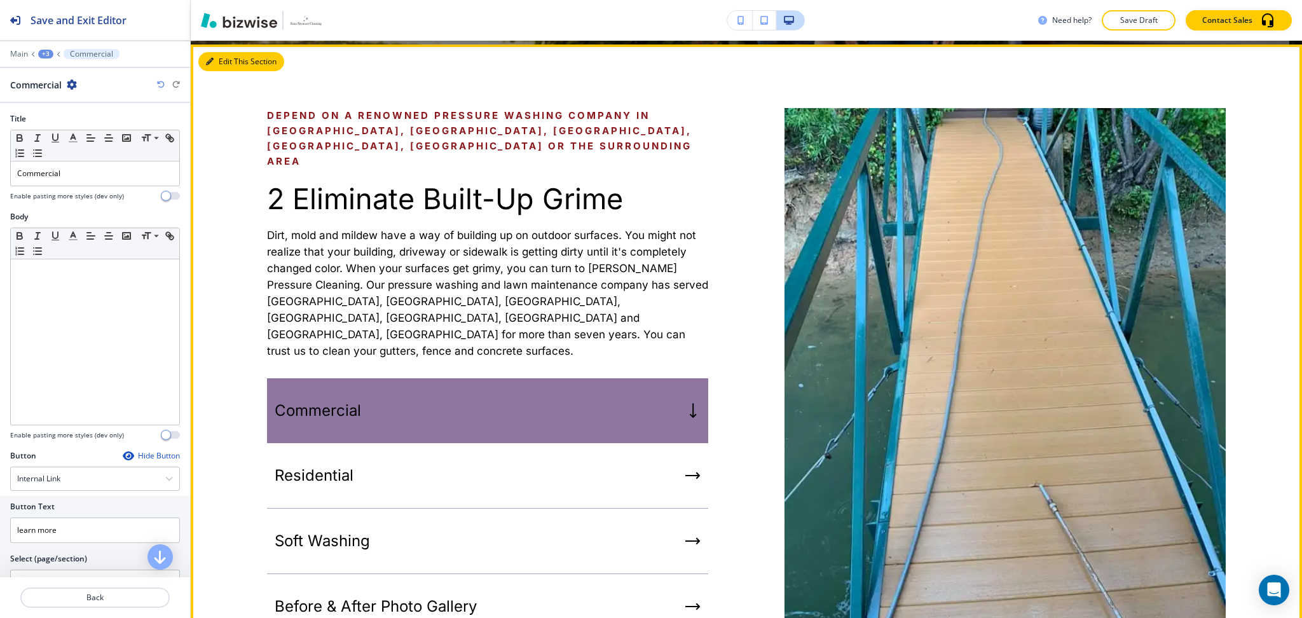
click at [214, 60] on button "Edit This Section" at bounding box center [241, 61] width 86 height 19
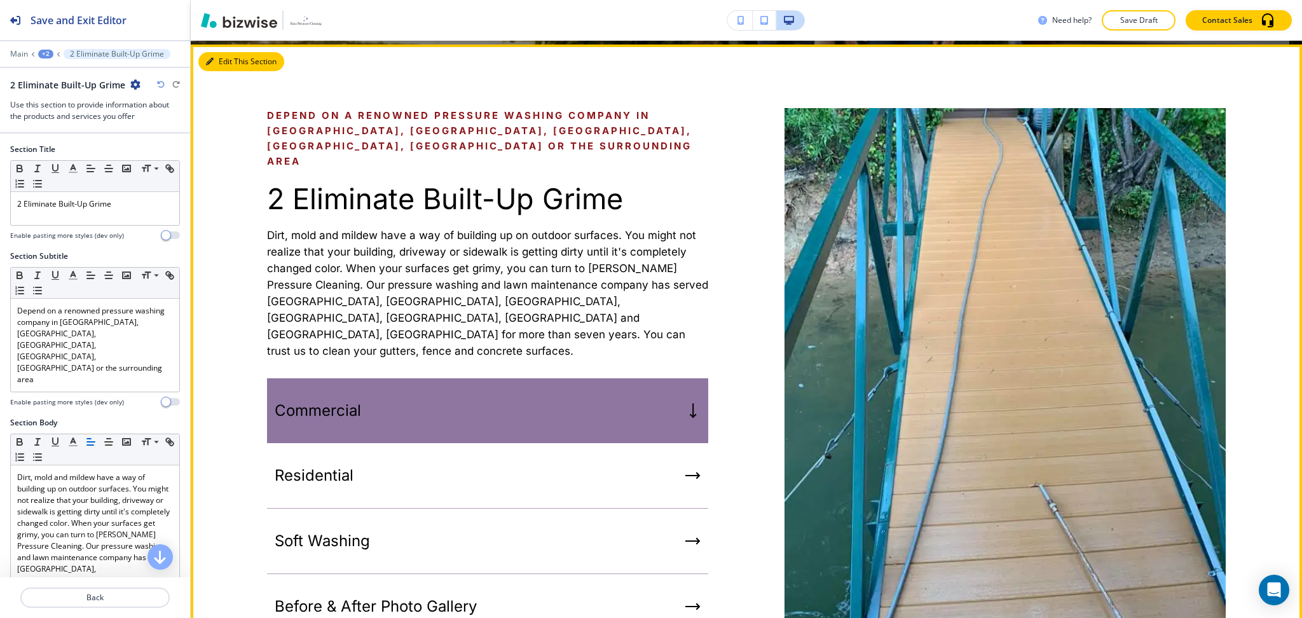
scroll to position [614, 0]
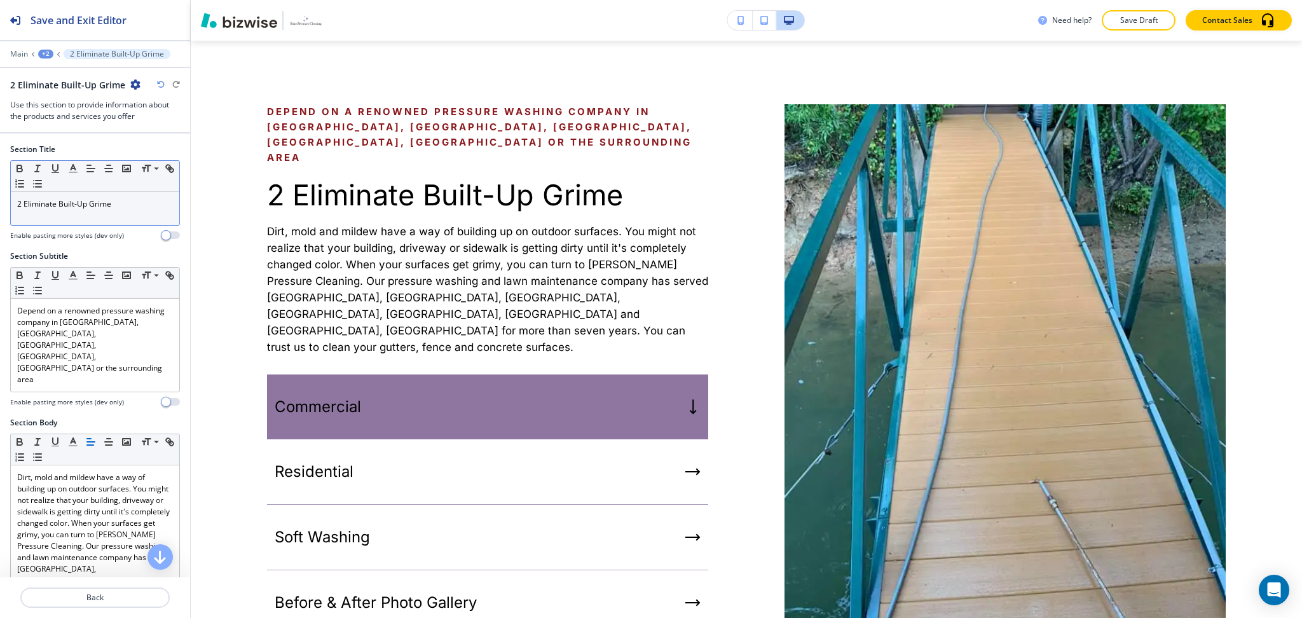
click at [116, 205] on p "2 Eliminate Built-Up Grime" at bounding box center [95, 203] width 156 height 11
click at [75, 171] on icon "button" at bounding box center [72, 168] width 11 height 11
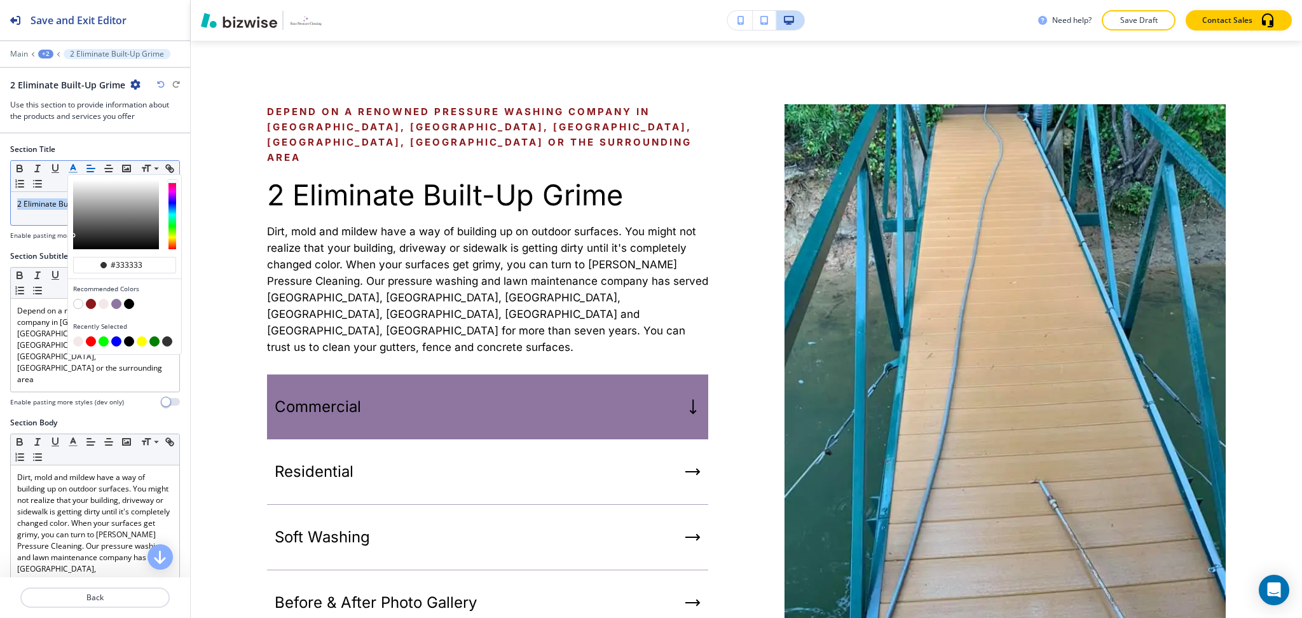
click at [117, 303] on button "button" at bounding box center [116, 304] width 10 height 10
type input "#8e76a1"
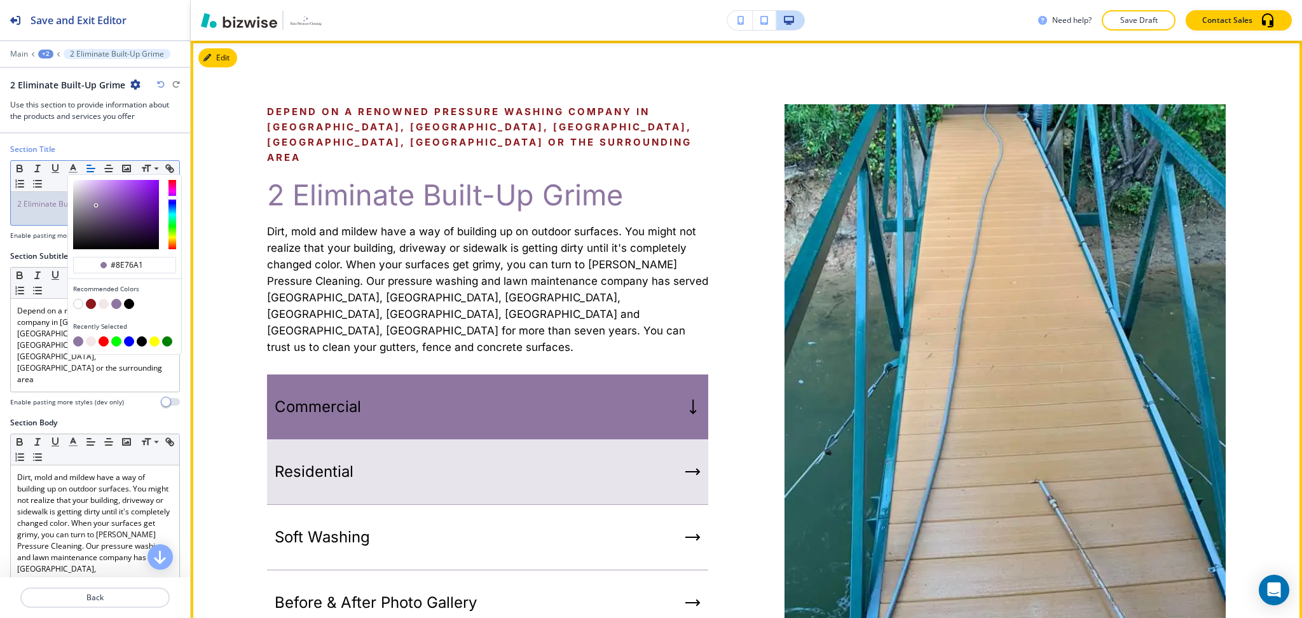
click at [526, 439] on div "Residential" at bounding box center [487, 471] width 441 height 65
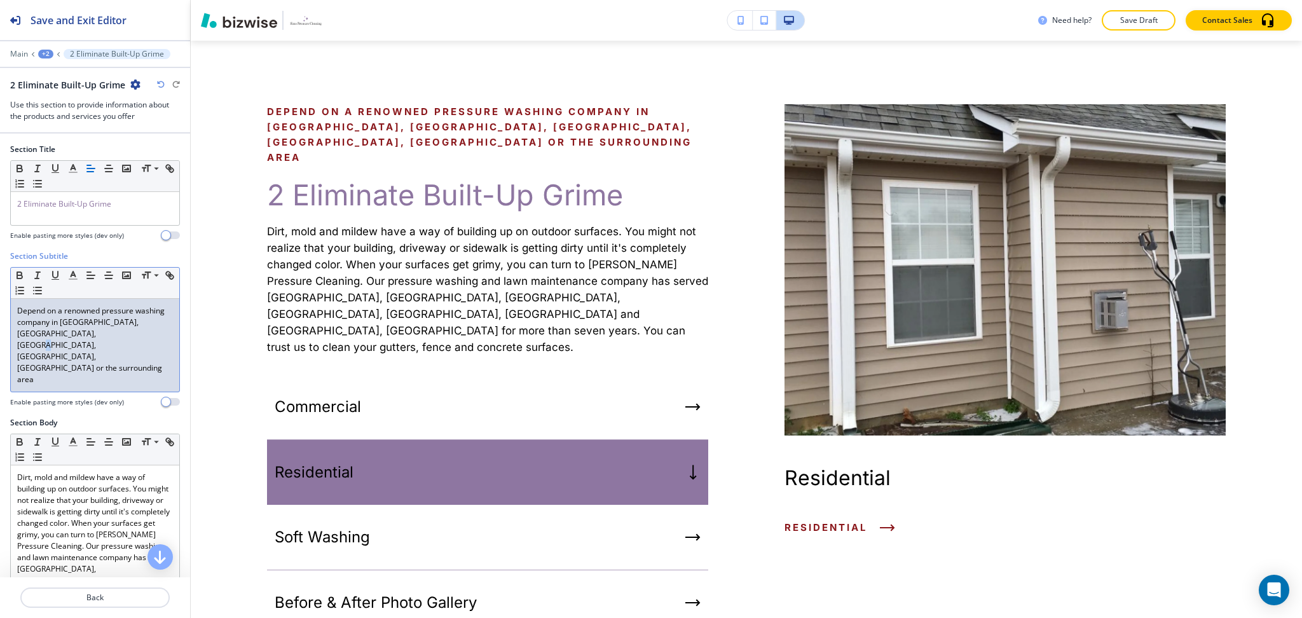
click at [109, 338] on p "Depend on a renowned pressure washing company in Anderson, Greer, Easley, Green…" at bounding box center [95, 345] width 156 height 80
click at [72, 275] on polyline "button" at bounding box center [73, 273] width 4 height 5
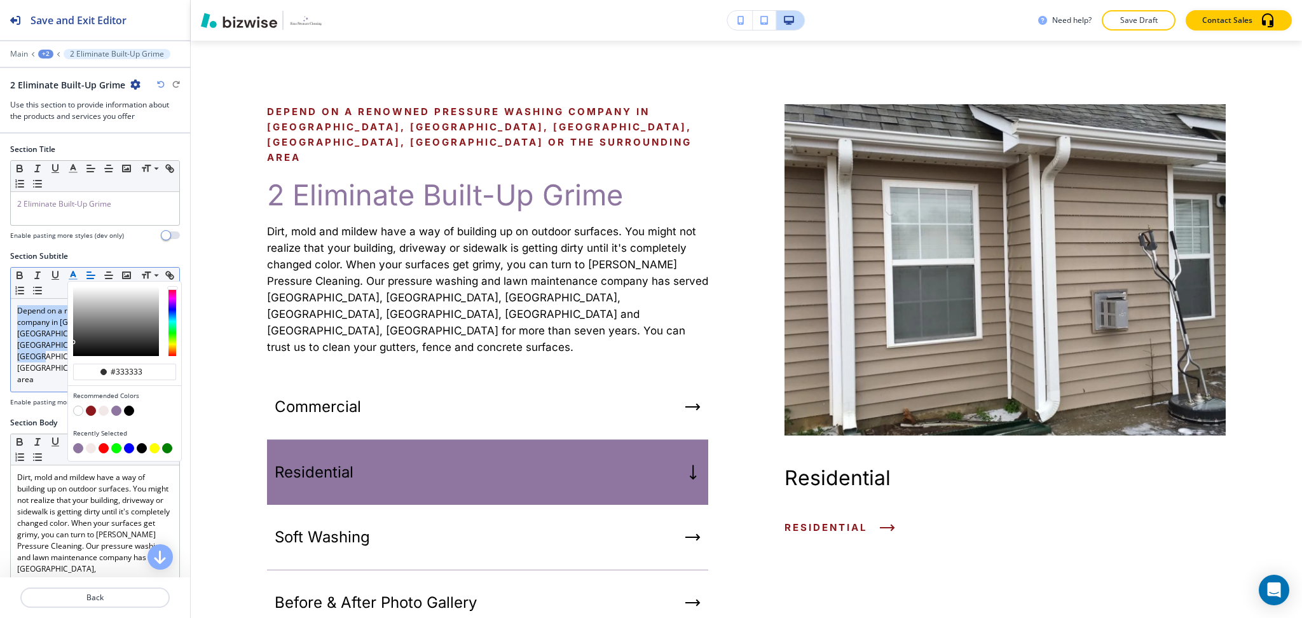
click at [116, 411] on button "button" at bounding box center [116, 411] width 10 height 10
type input "#8e76a1"
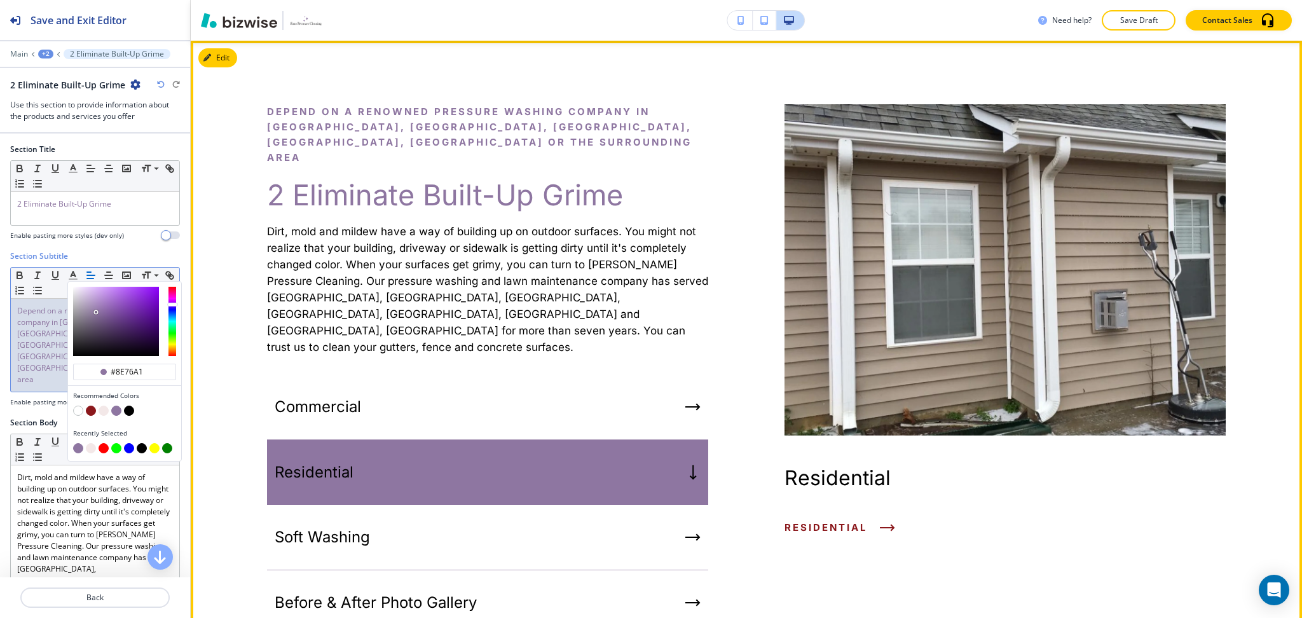
click at [561, 161] on div "Depend on a renowned pressure washing company in Anderson, Greer, Easley, Green…" at bounding box center [487, 370] width 441 height 532
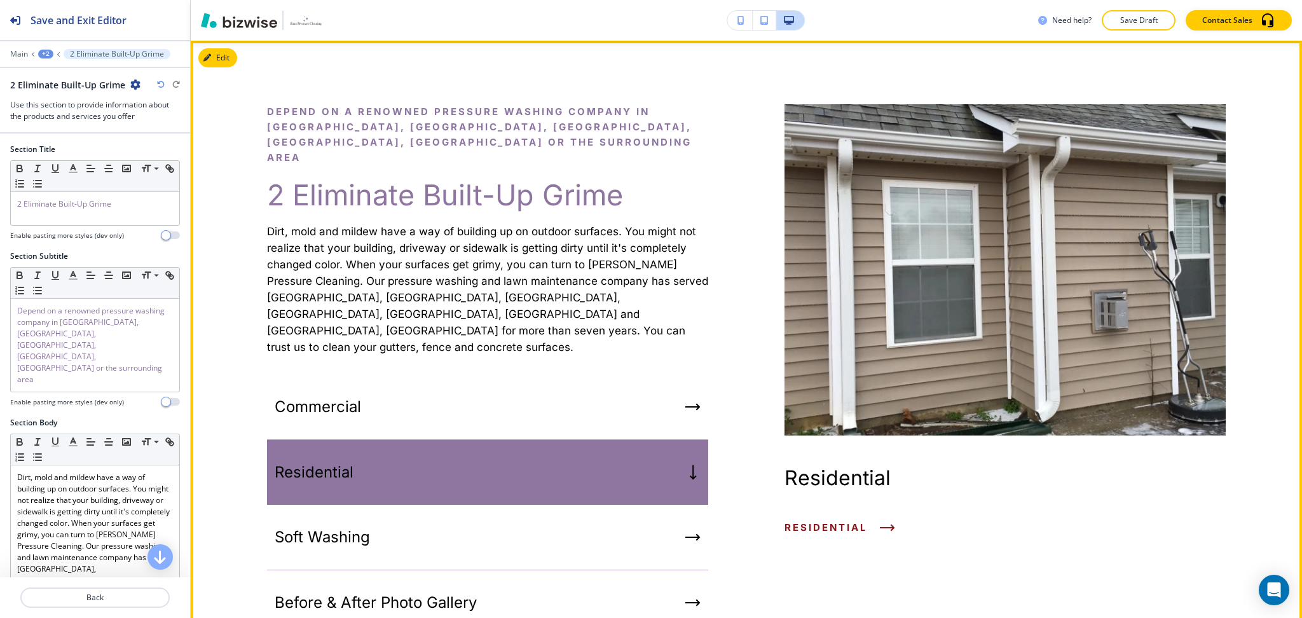
click at [647, 298] on p "Dirt, mold and mildew have a way of building up on outdoor surfaces. You might …" at bounding box center [487, 289] width 441 height 132
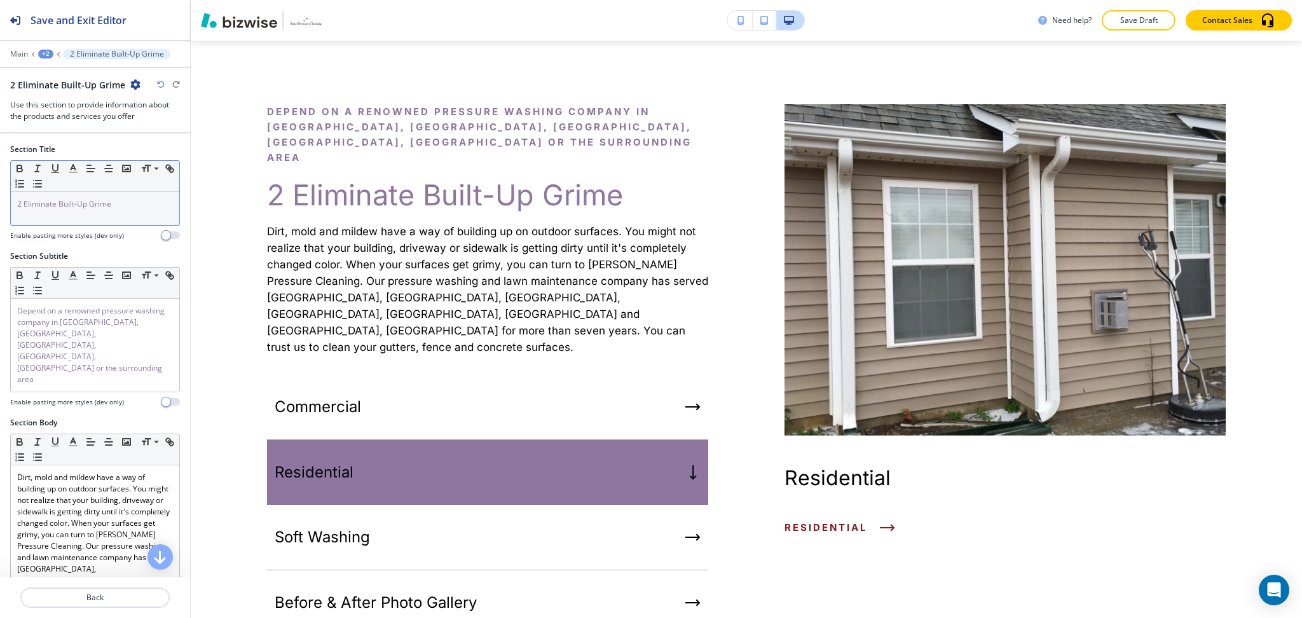
click at [125, 205] on p "2 Eliminate Built-Up Grime" at bounding box center [95, 203] width 156 height 11
click at [72, 172] on line "button" at bounding box center [73, 172] width 8 height 0
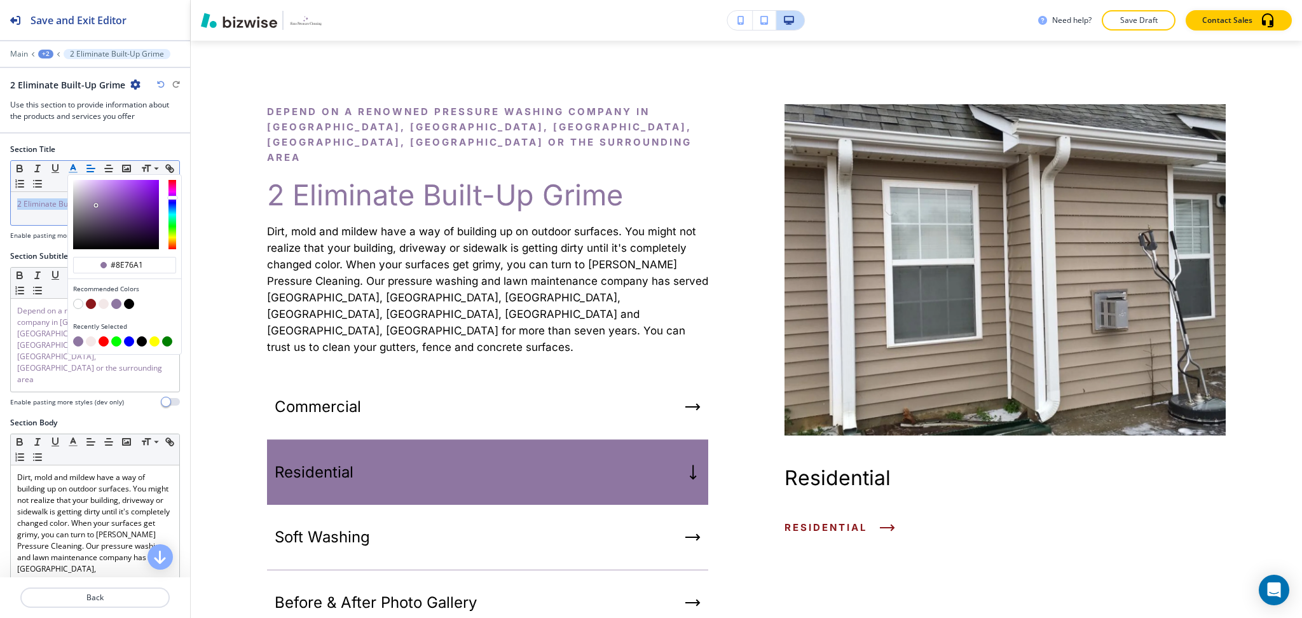
click at [87, 304] on button "button" at bounding box center [91, 304] width 10 height 10
type input "#8b181c"
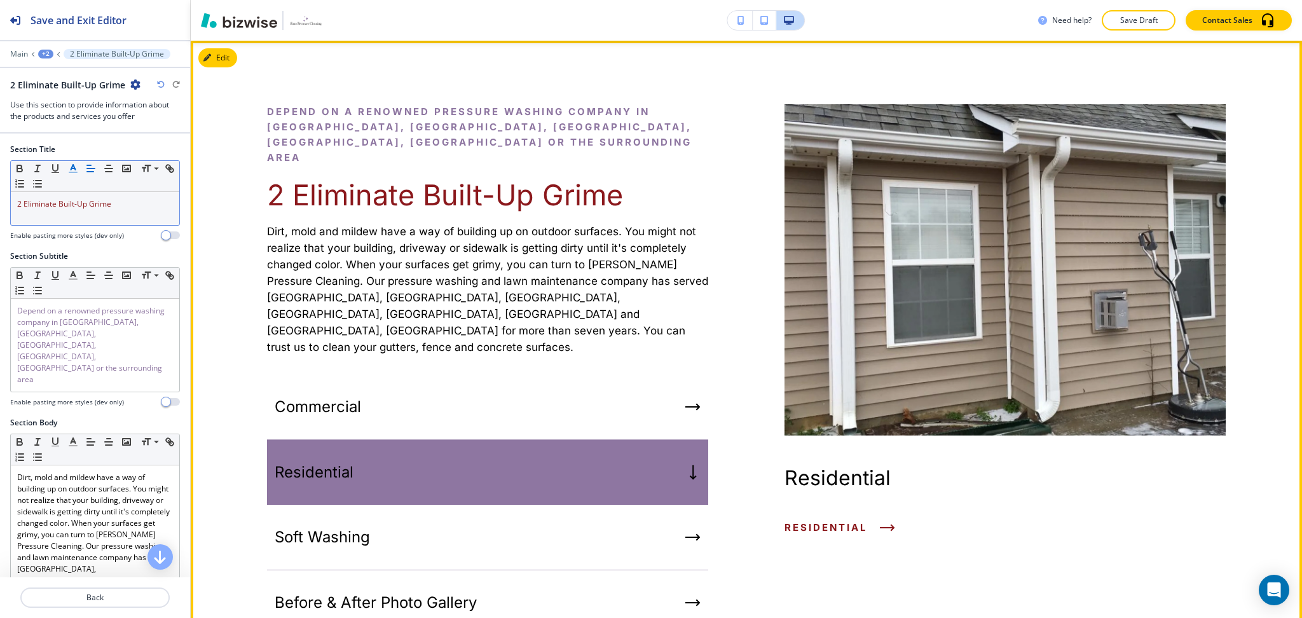
click at [541, 238] on p "Dirt, mold and mildew have a way of building up on outdoor surfaces. You might …" at bounding box center [487, 289] width 441 height 132
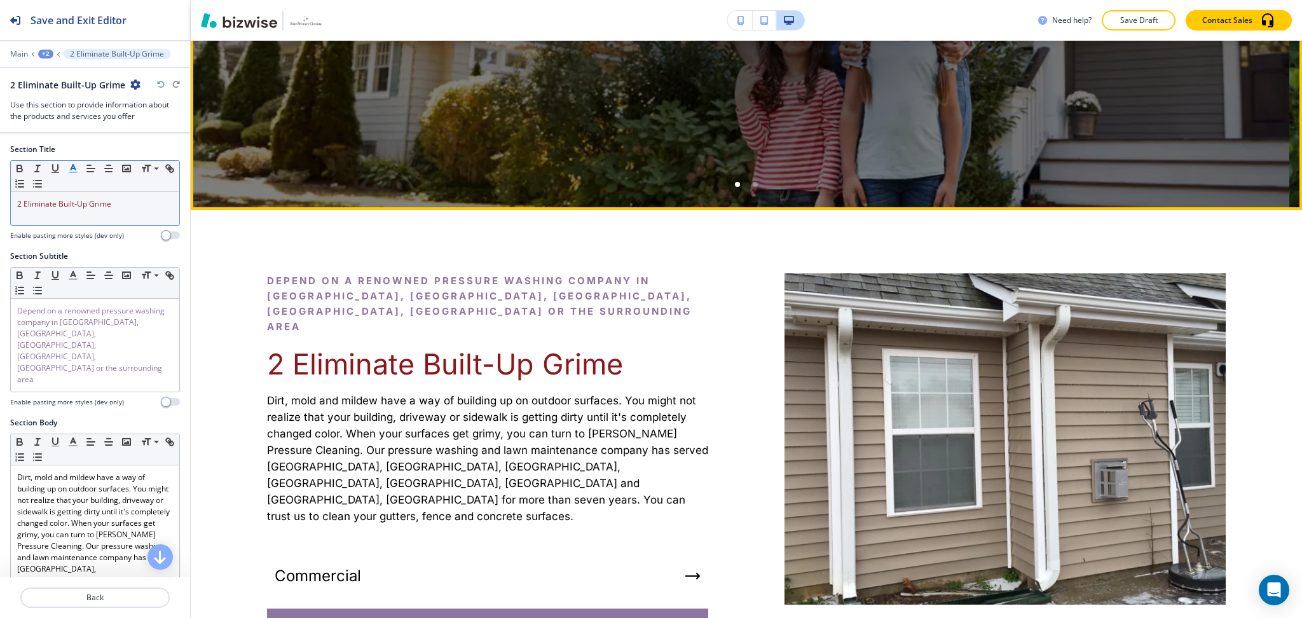
scroll to position [444, 0]
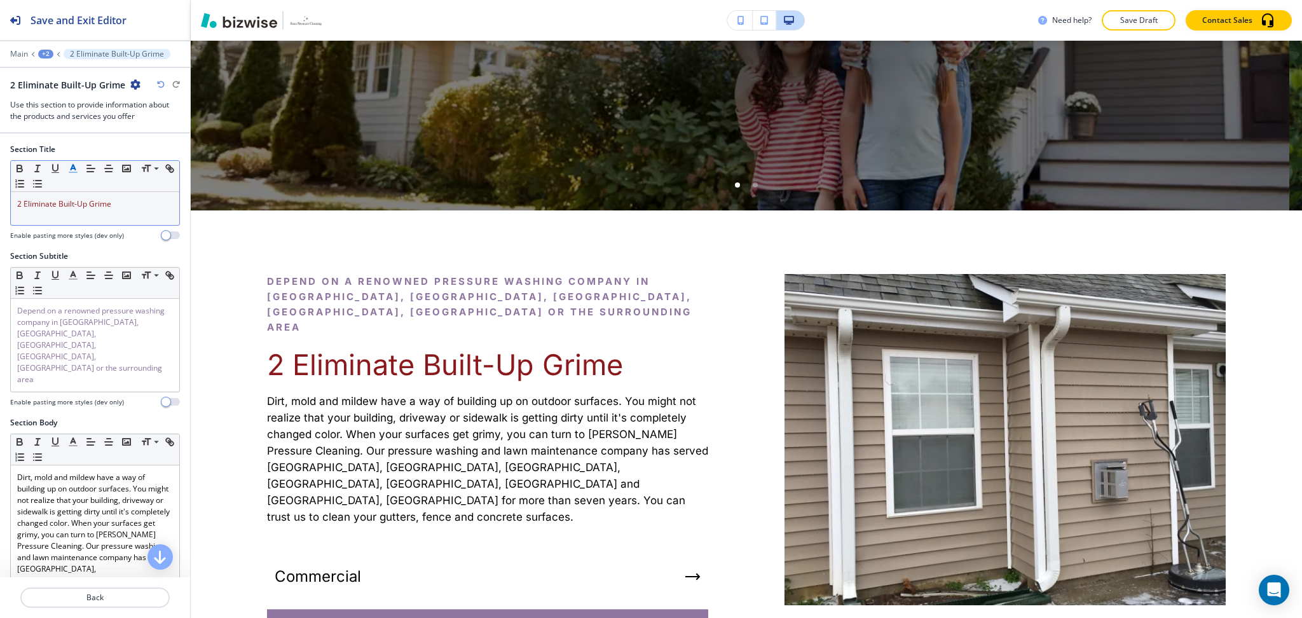
click at [164, 83] on icon "button" at bounding box center [161, 85] width 8 height 8
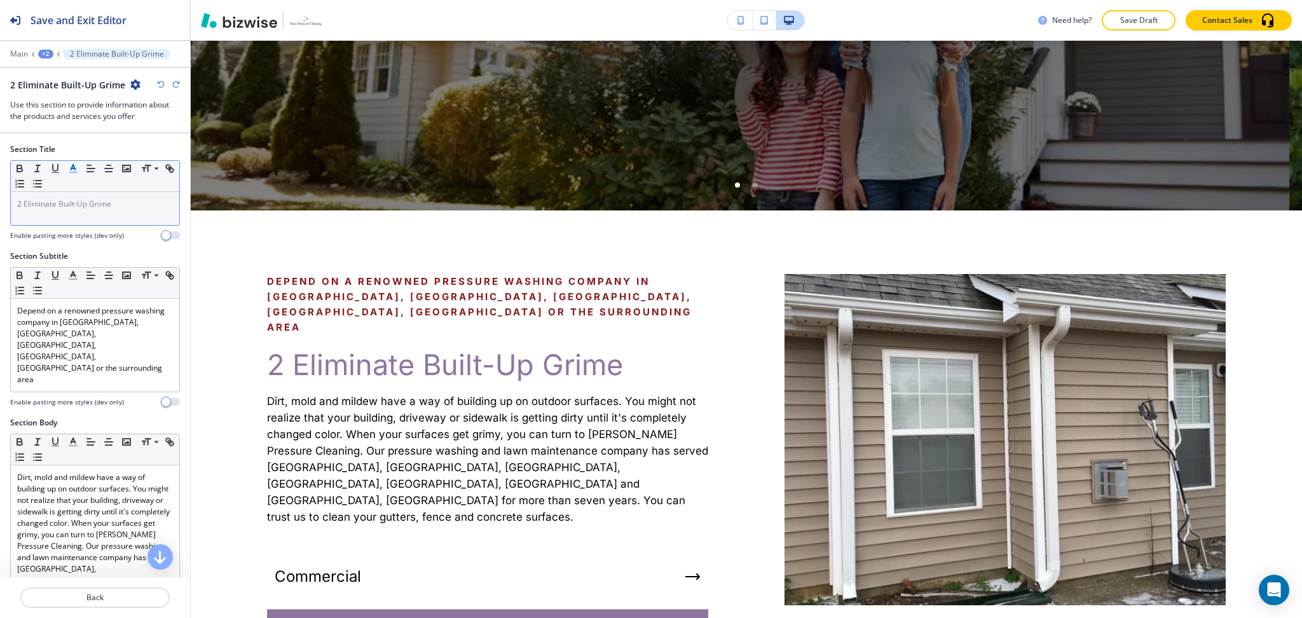
click at [164, 83] on icon "button" at bounding box center [161, 85] width 8 height 8
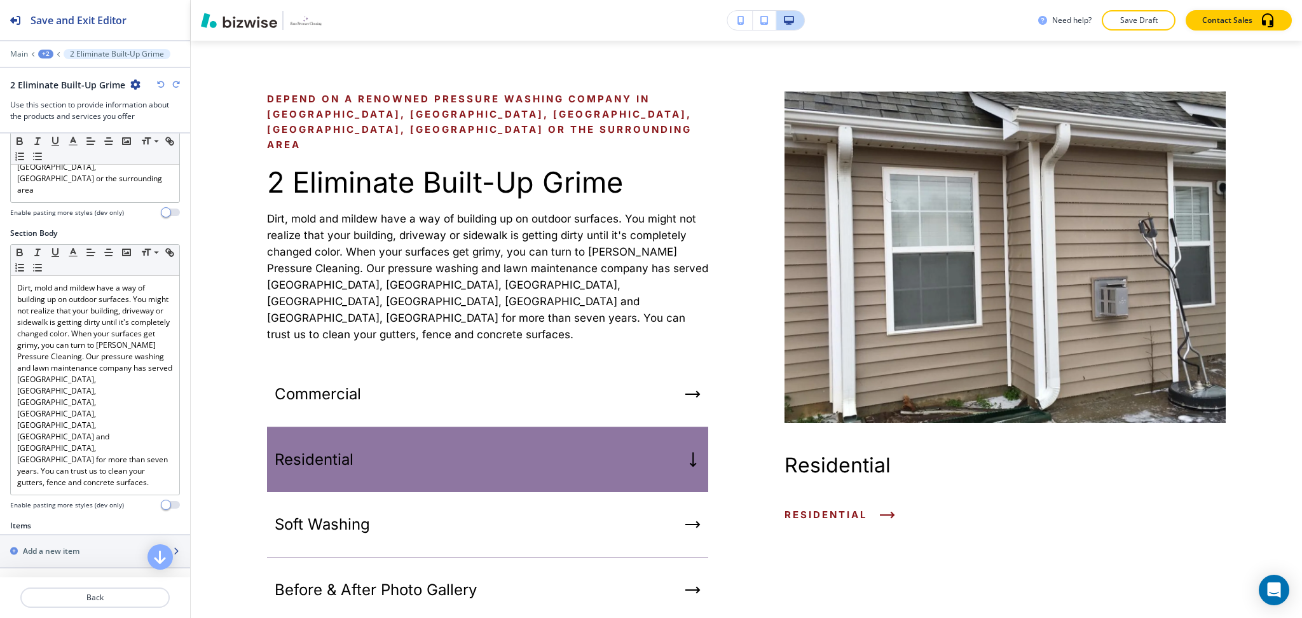
scroll to position [189, 0]
click at [63, 579] on h4 "Commercial" at bounding box center [45, 584] width 43 height 11
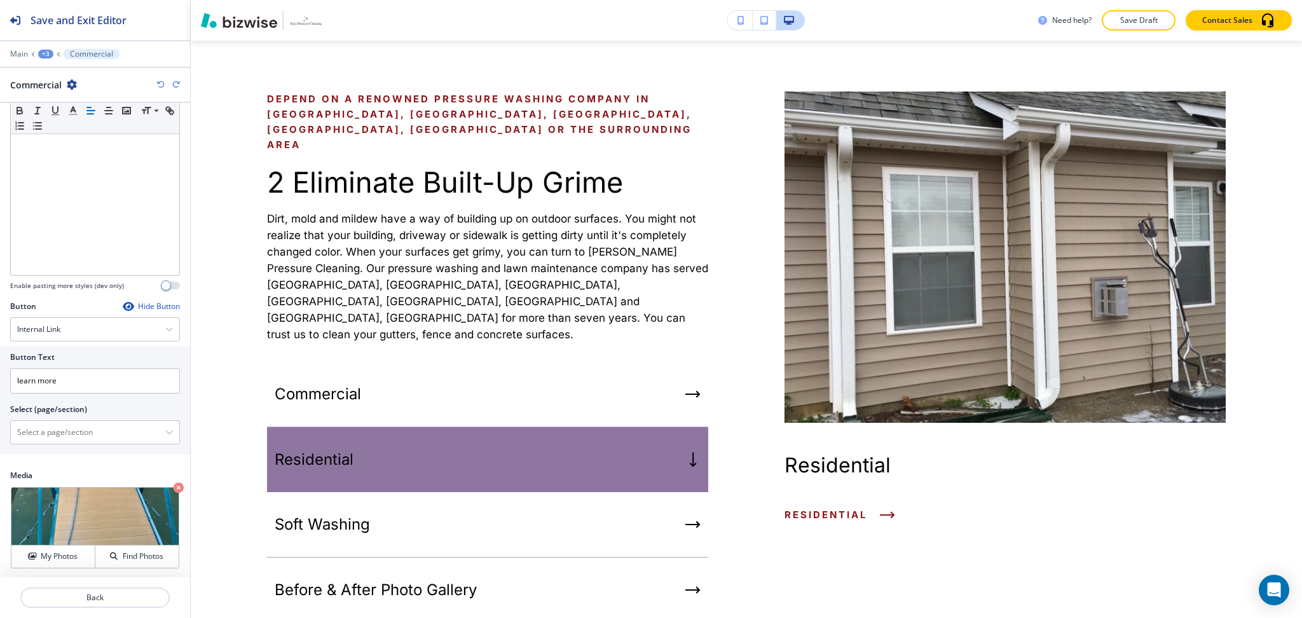
scroll to position [151, 0]
click at [84, 419] on div "HOME HOME | Hero HOME | 2 Eliminate Built-Up Grime HOME | Paragraph HOME | Abou…" at bounding box center [95, 431] width 170 height 24
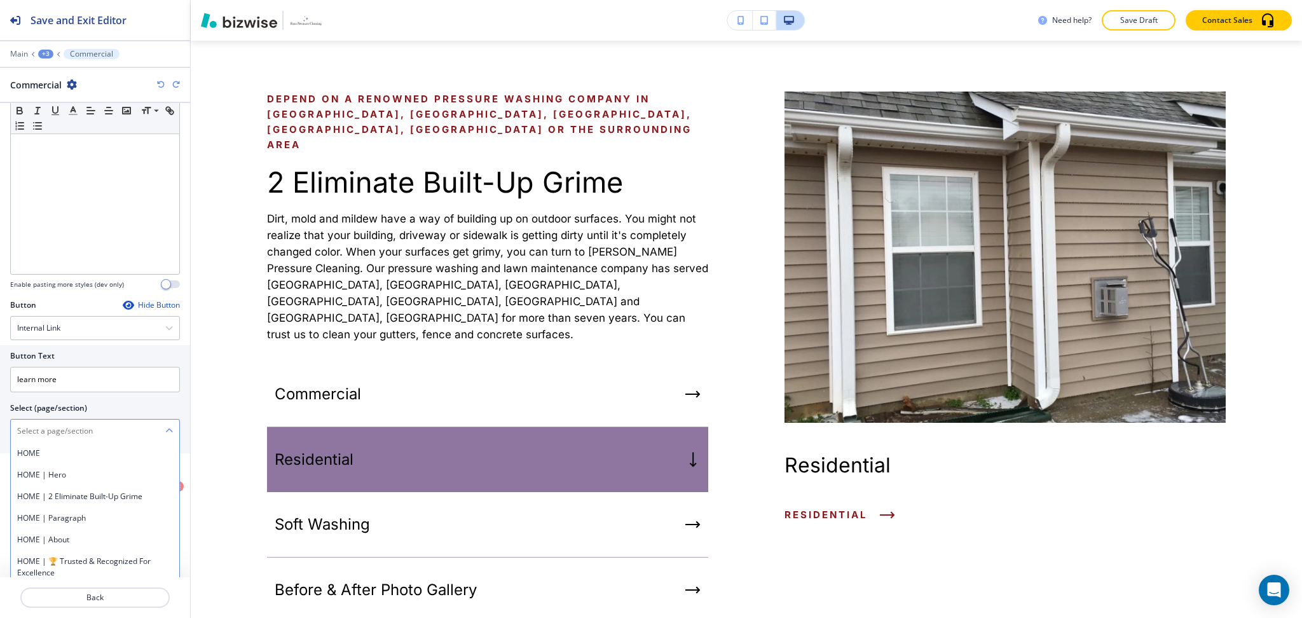
click at [83, 437] on \(page\/section\) "Manual Input" at bounding box center [88, 431] width 155 height 22
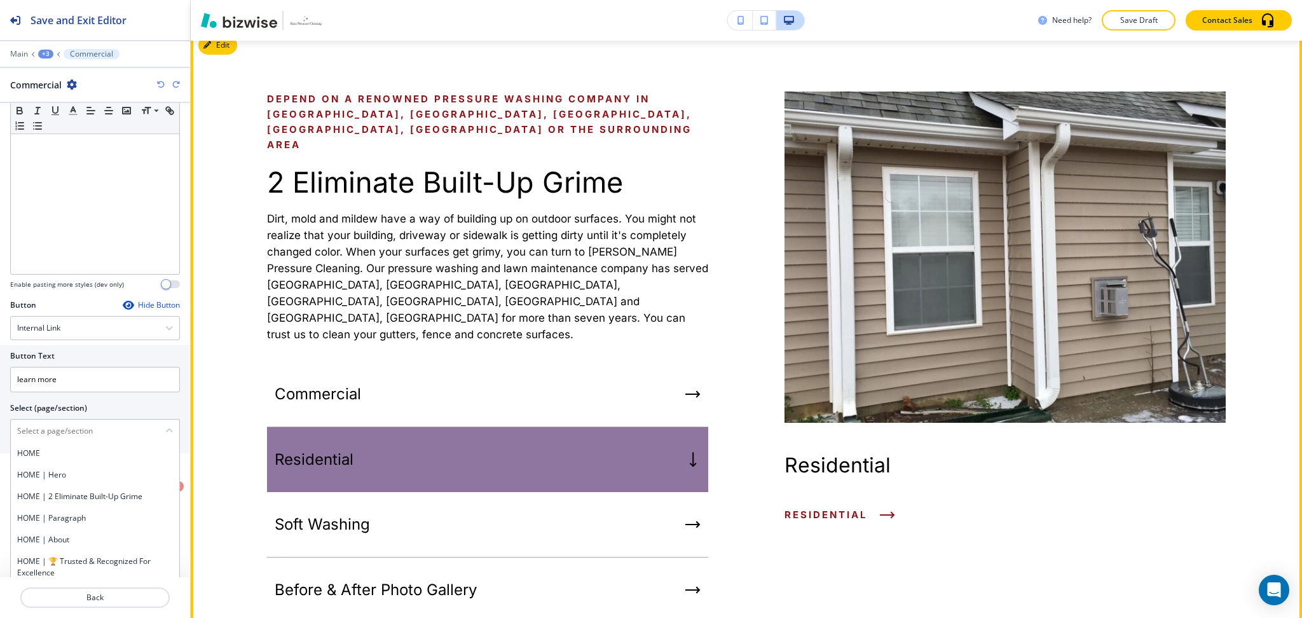
click at [402, 362] on div "Commercial" at bounding box center [487, 394] width 441 height 65
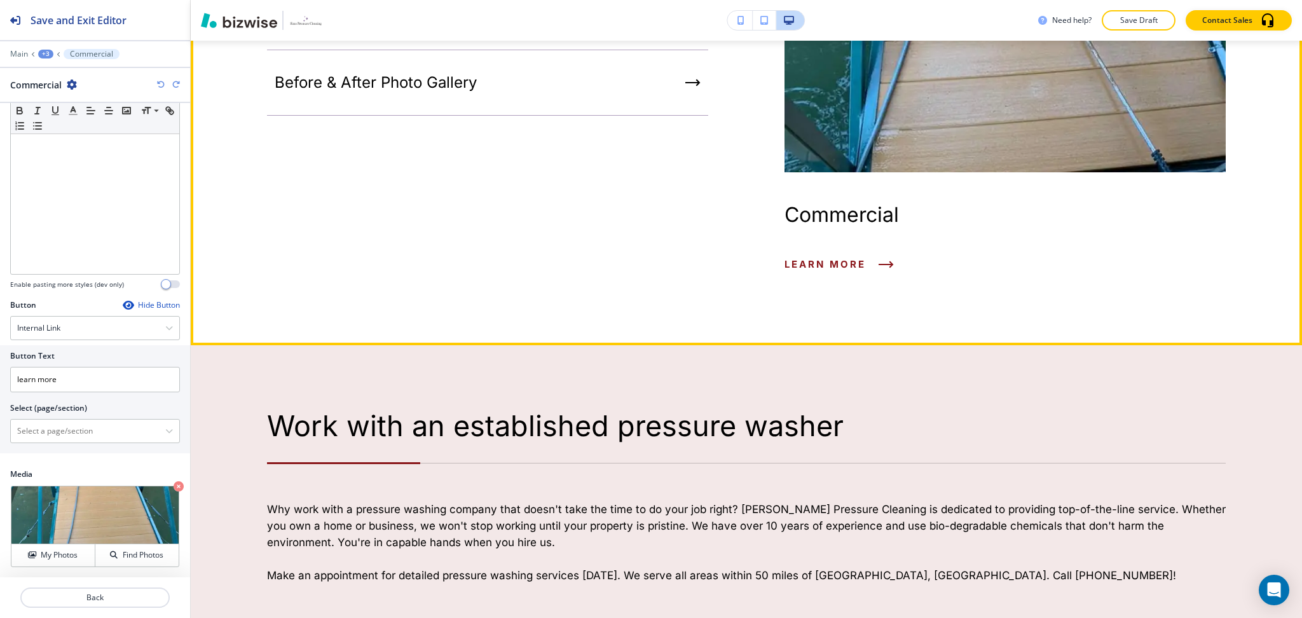
scroll to position [1136, 0]
click at [808, 203] on h4 "Commercial" at bounding box center [1005, 214] width 441 height 24
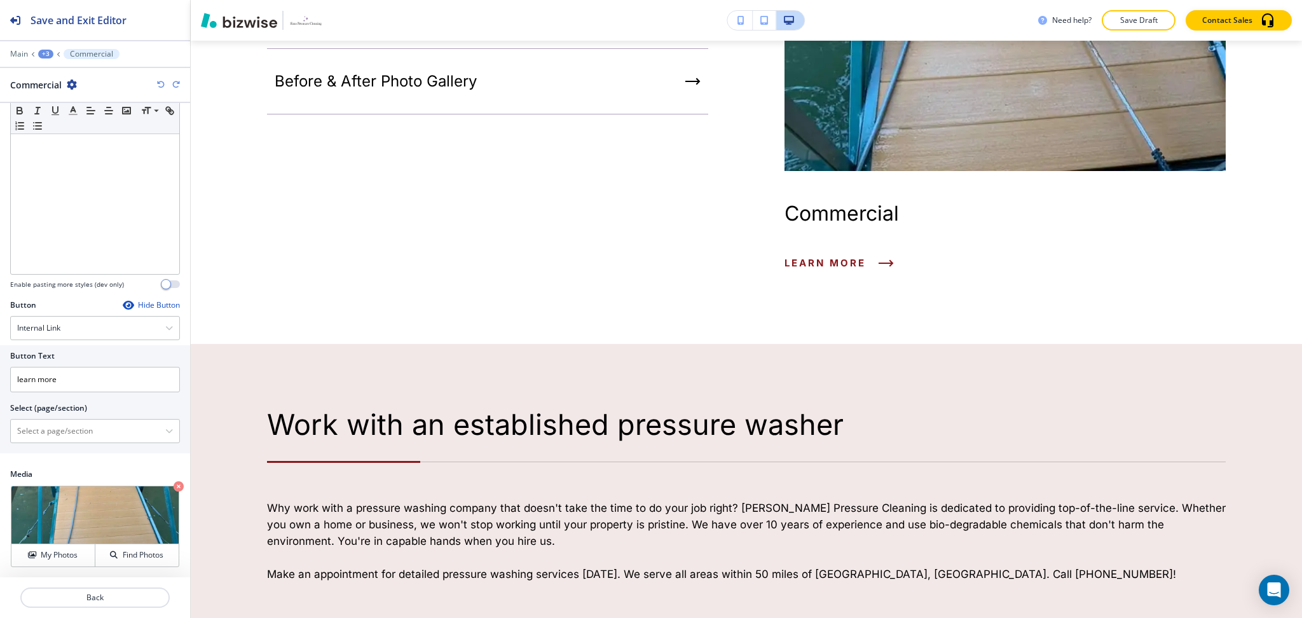
click at [785, 212] on h4 "Commercial" at bounding box center [1005, 214] width 441 height 24
click at [855, 202] on h4 "Commercial" at bounding box center [1005, 214] width 441 height 24
click at [856, 202] on h4 "Commercial" at bounding box center [1005, 214] width 441 height 24
copy h4 "Commercial"
click at [84, 442] on div at bounding box center [95, 431] width 168 height 23
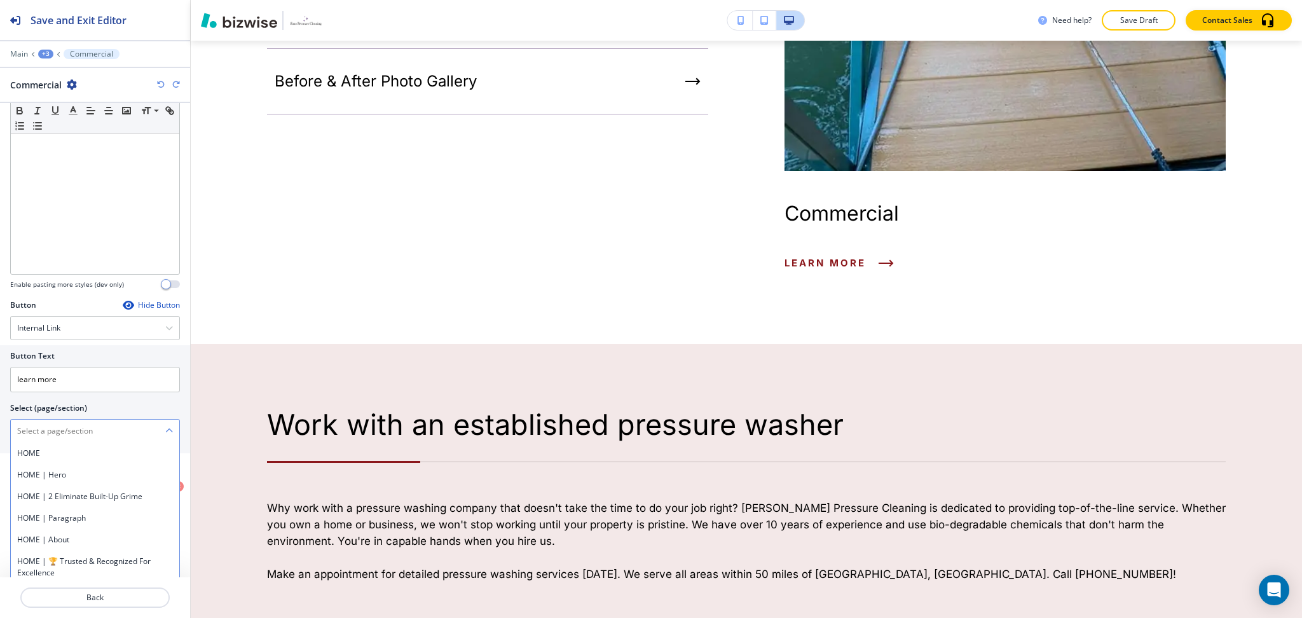
click at [83, 439] on \(page\/section\) "Manual Input" at bounding box center [88, 431] width 155 height 22
paste \(page\/section\) "Commercial"
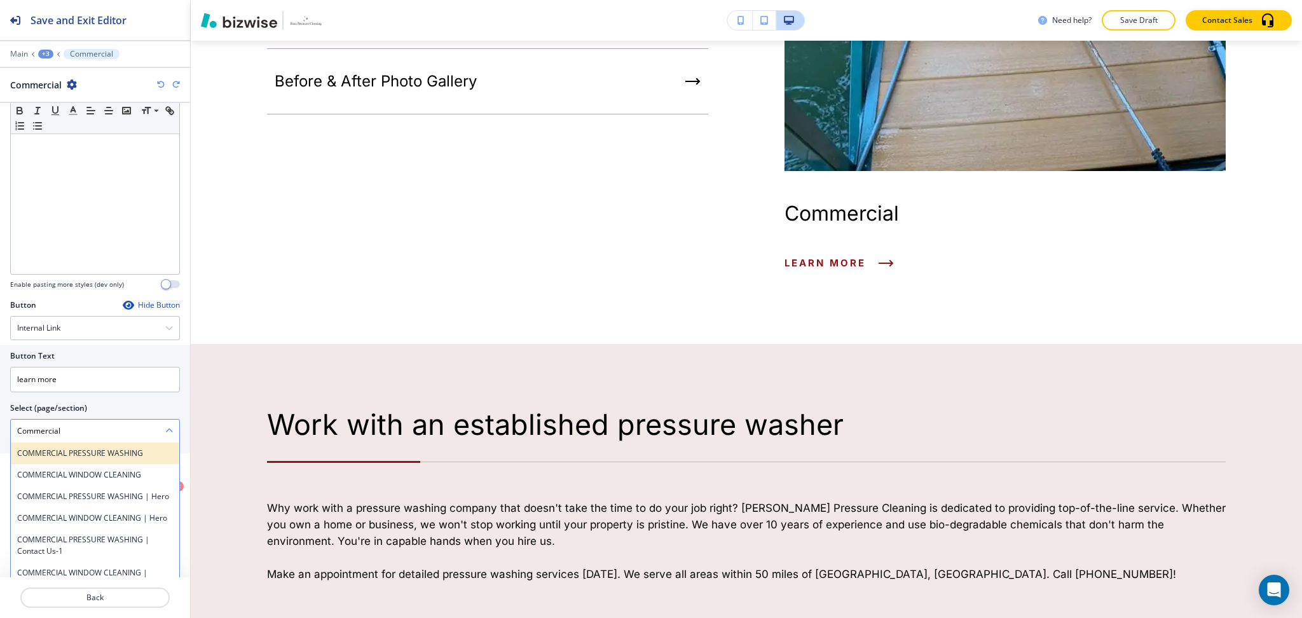
click at [84, 453] on h4 "COMMERCIAL PRESSURE WASHING" at bounding box center [95, 453] width 156 height 11
type \(page\/section\) "COMMERCIAL PRESSURE WASHING"
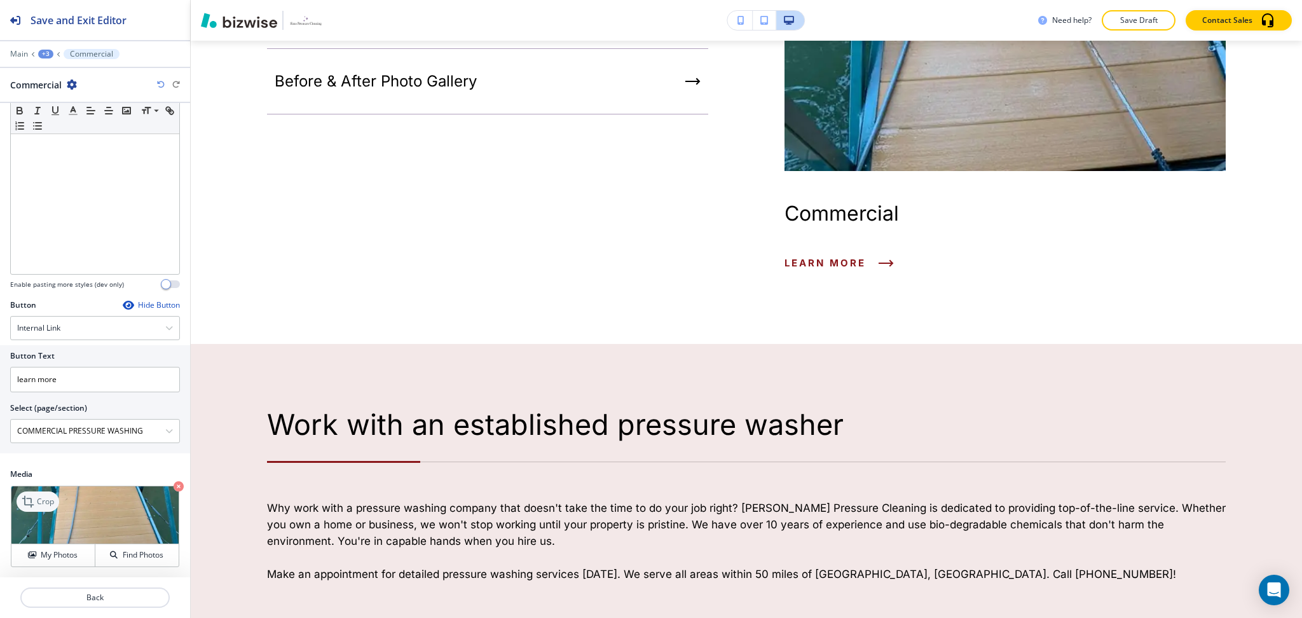
click at [37, 498] on p "Crop" at bounding box center [45, 501] width 17 height 11
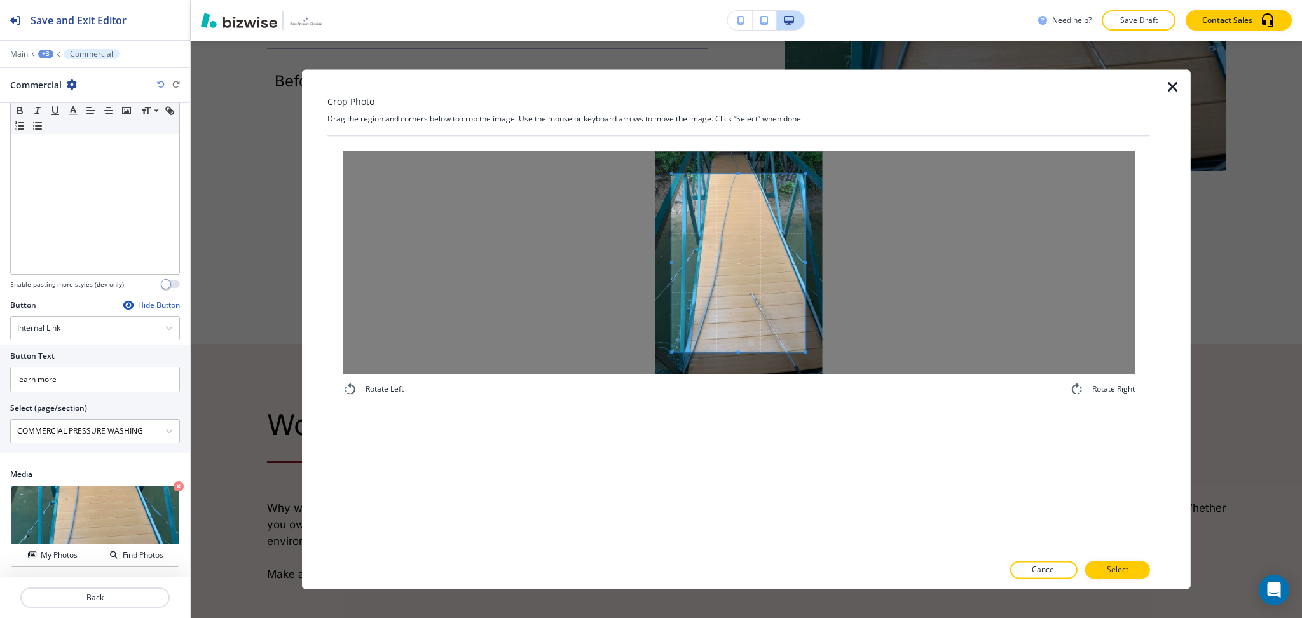
click at [591, 259] on div at bounding box center [739, 262] width 792 height 223
click at [882, 264] on div at bounding box center [739, 262] width 792 height 223
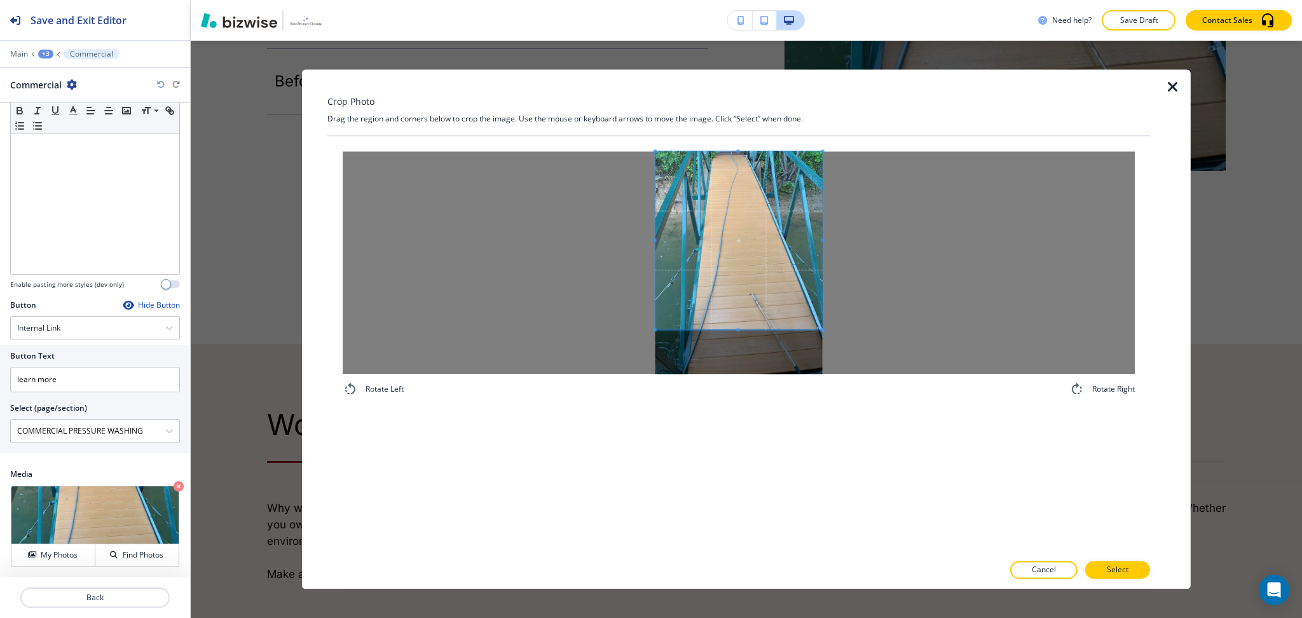
click at [799, 224] on span at bounding box center [739, 240] width 167 height 178
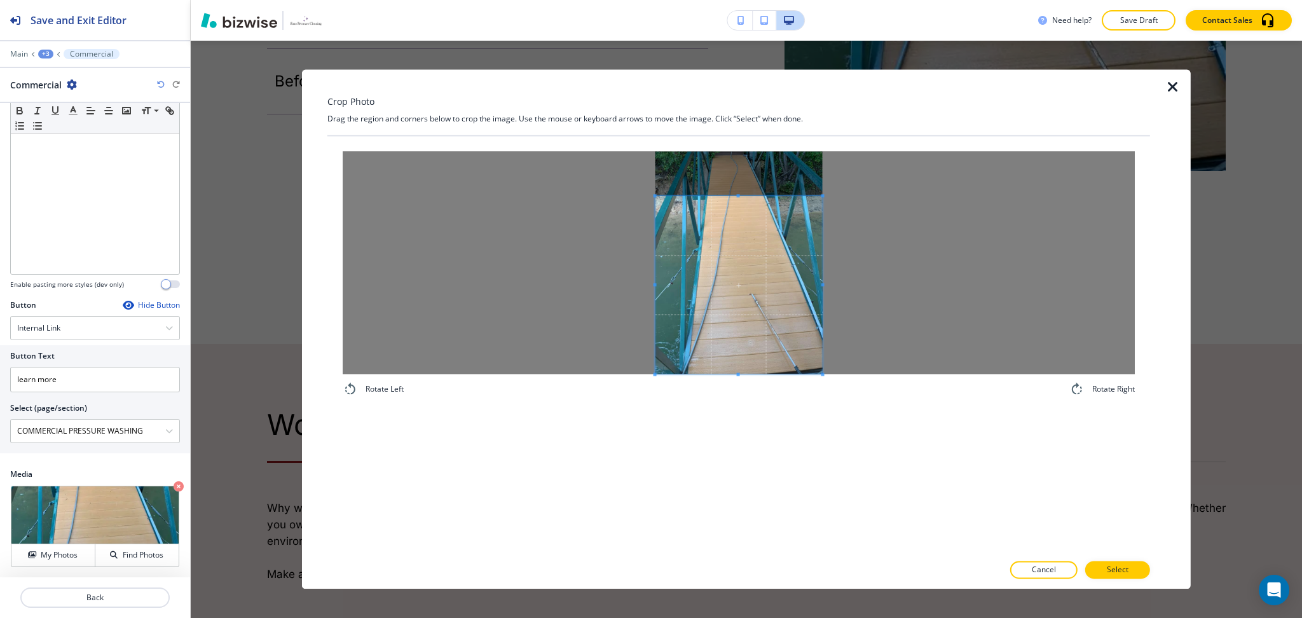
click at [776, 354] on span at bounding box center [739, 285] width 167 height 178
click at [748, 198] on span at bounding box center [739, 284] width 167 height 178
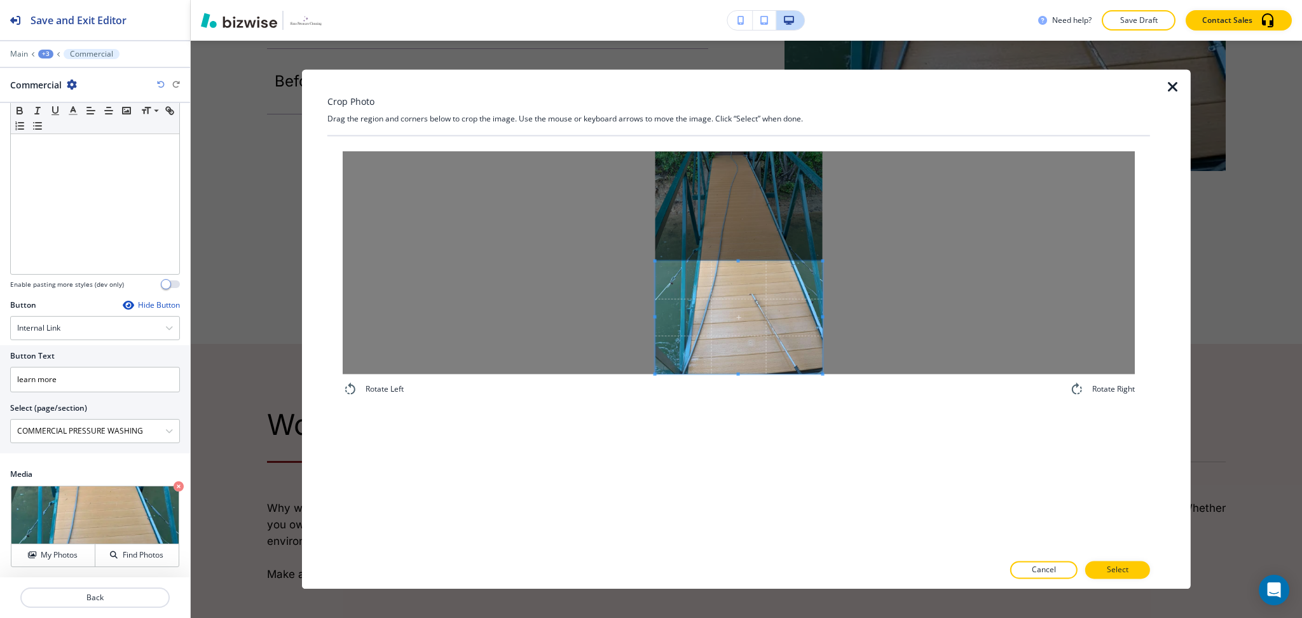
click at [764, 261] on span at bounding box center [739, 260] width 167 height 3
click at [1111, 563] on button "Select" at bounding box center [1117, 570] width 65 height 18
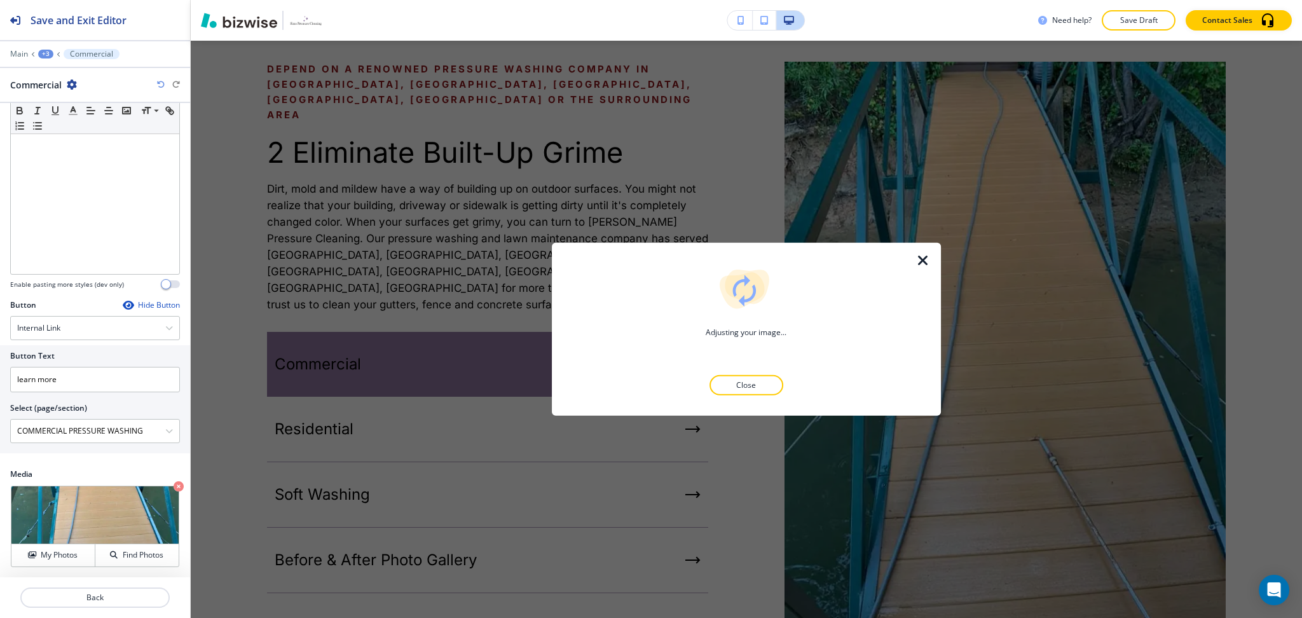
scroll to position [656, 0]
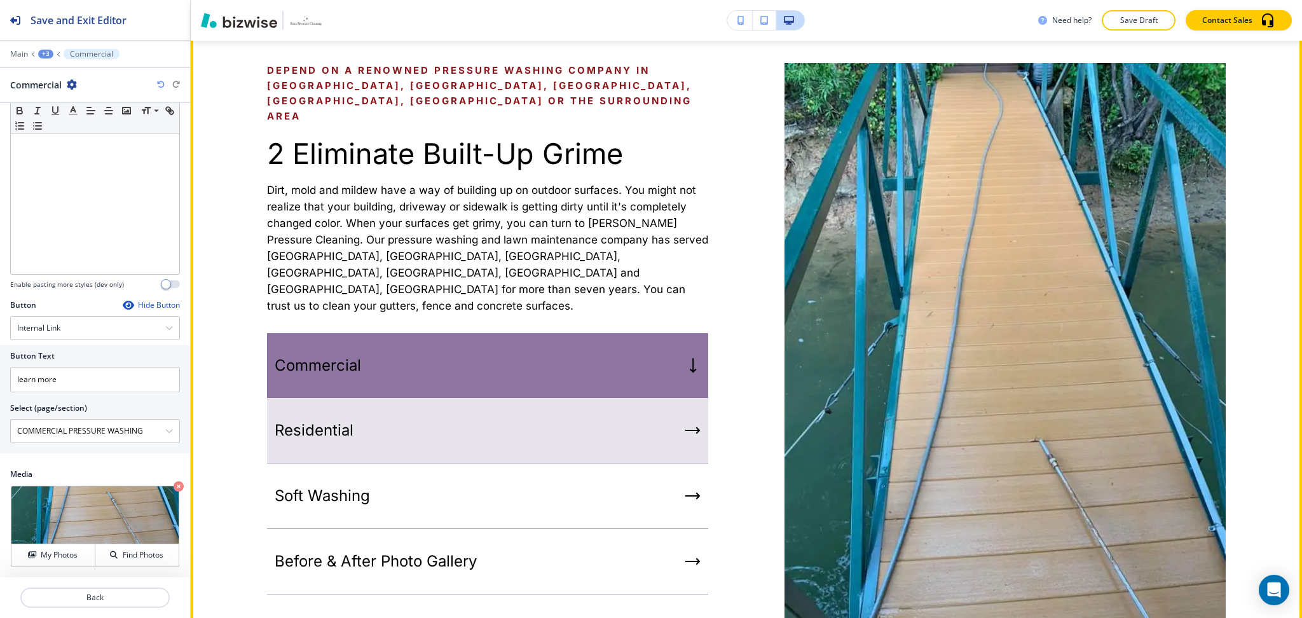
click at [455, 411] on div "Residential" at bounding box center [487, 430] width 441 height 65
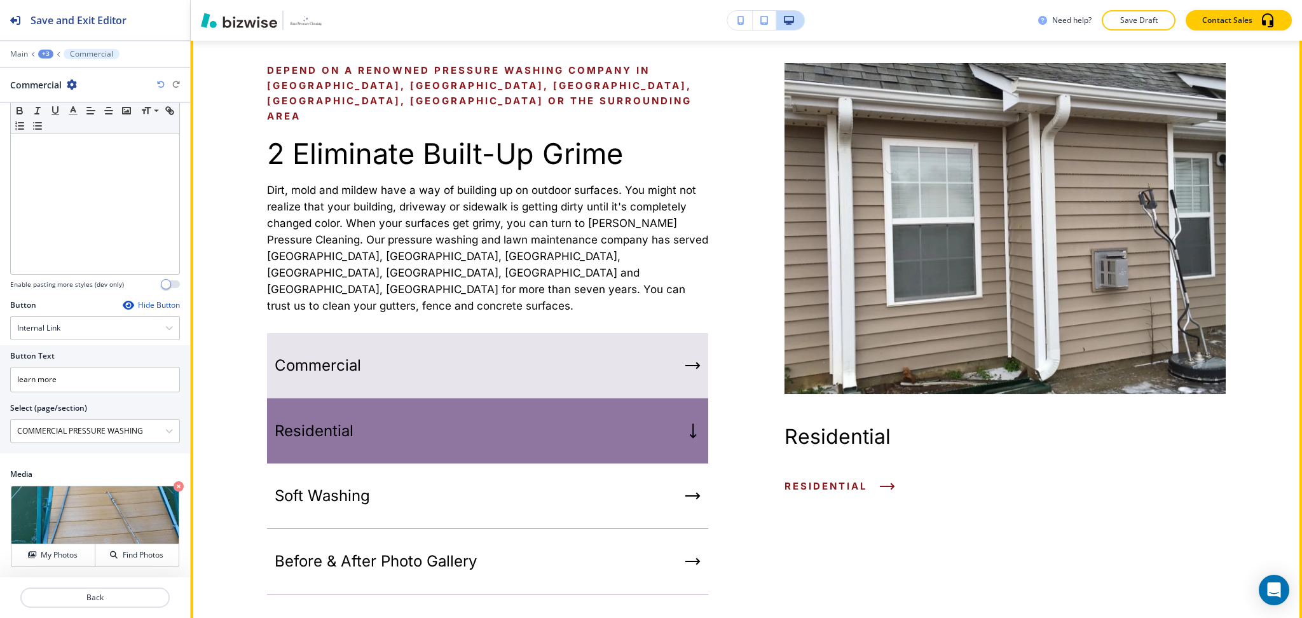
click at [451, 341] on div "Commercial" at bounding box center [487, 365] width 441 height 65
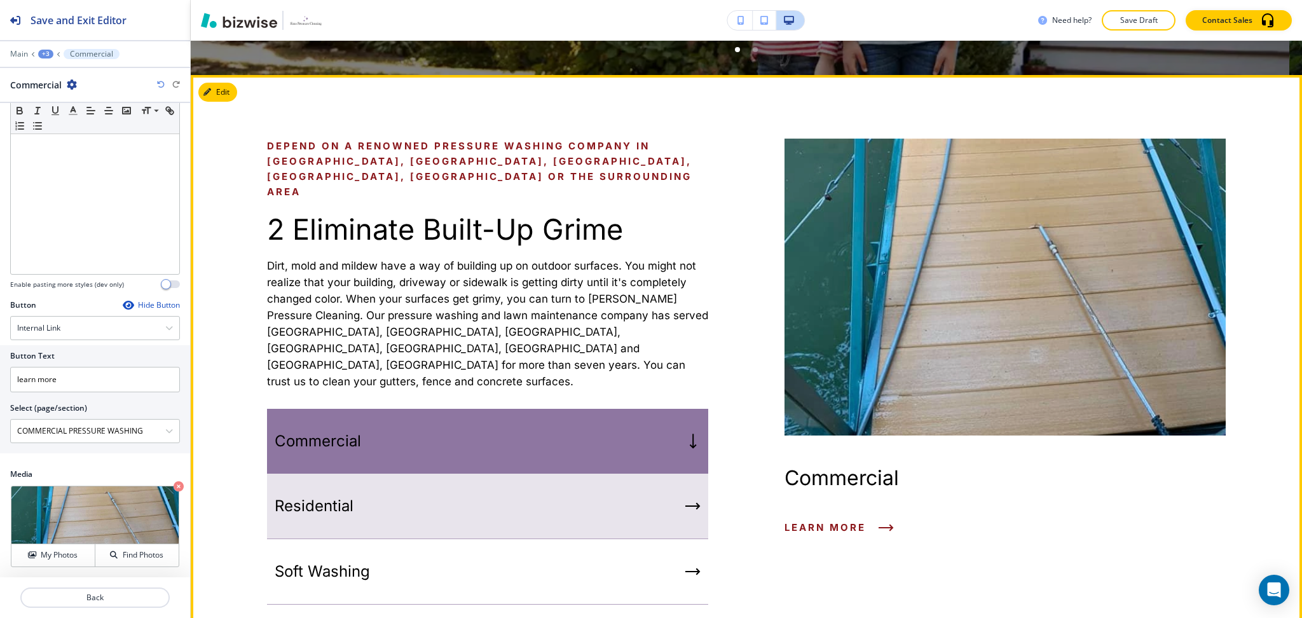
scroll to position [579, 0]
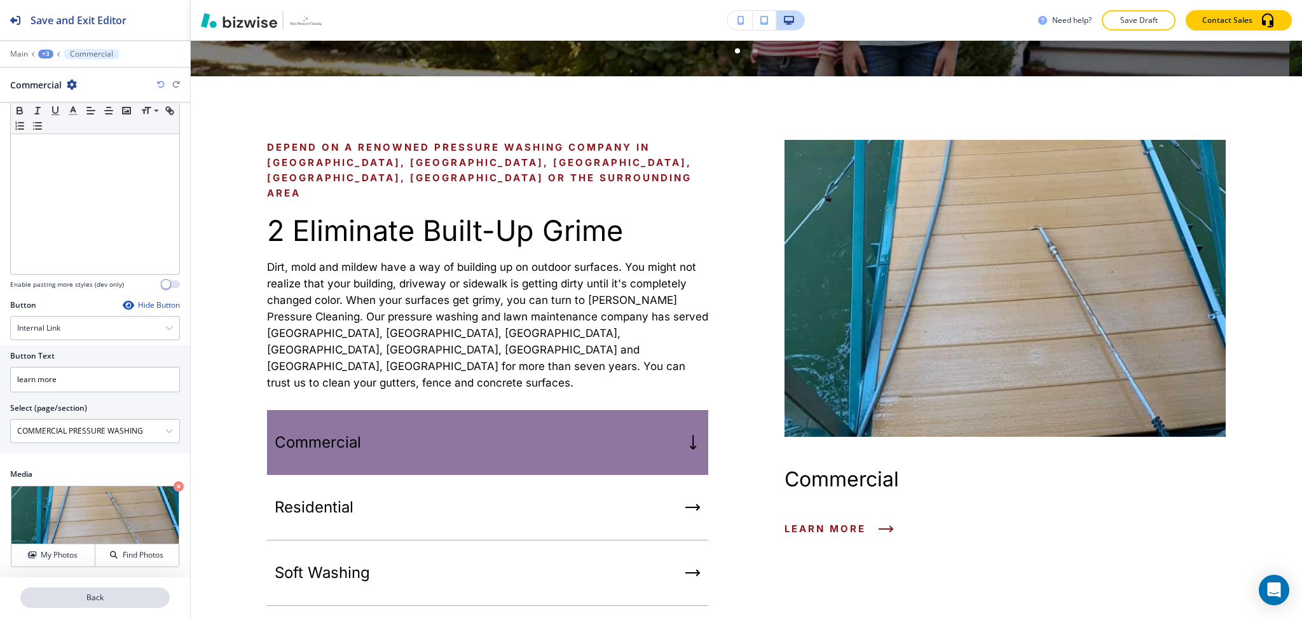
click at [113, 599] on p "Back" at bounding box center [95, 597] width 147 height 11
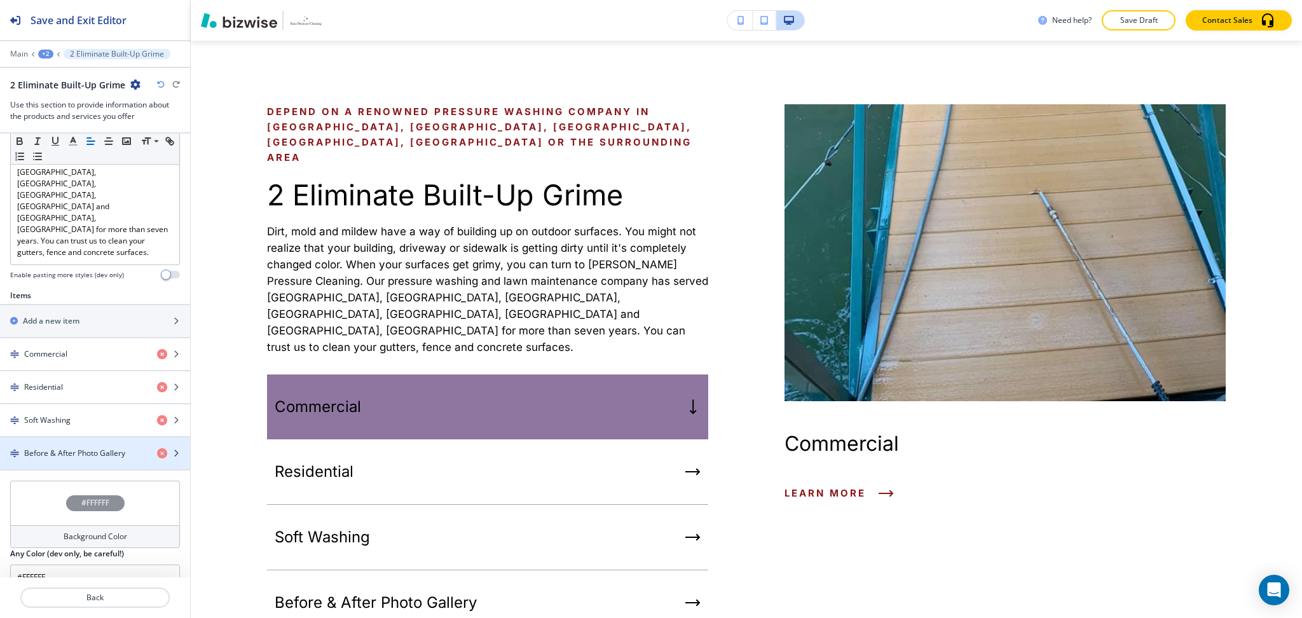
scroll to position [423, 0]
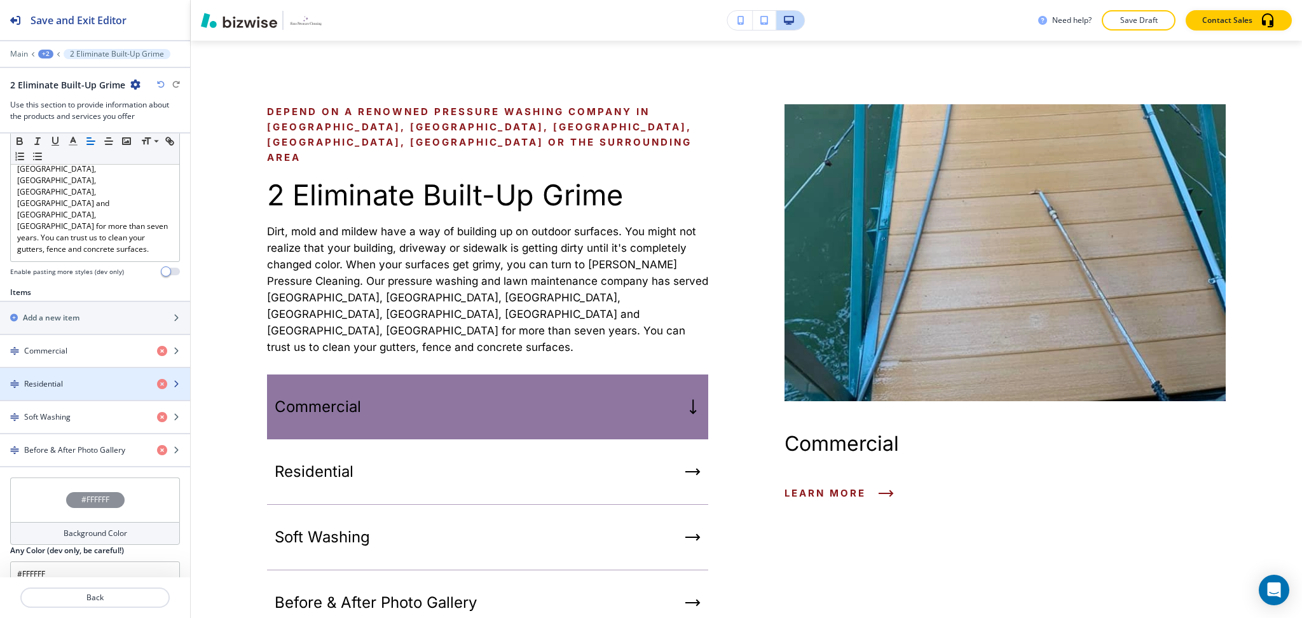
click at [49, 368] on div "button" at bounding box center [95, 373] width 190 height 10
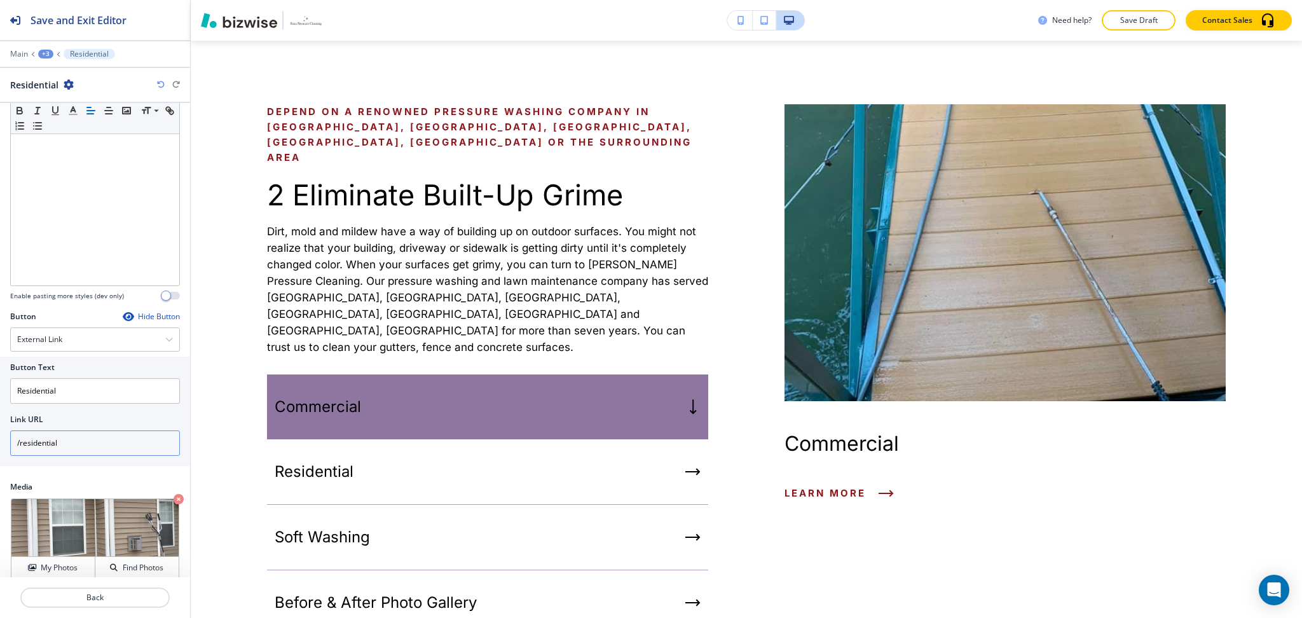
scroll to position [153, 0]
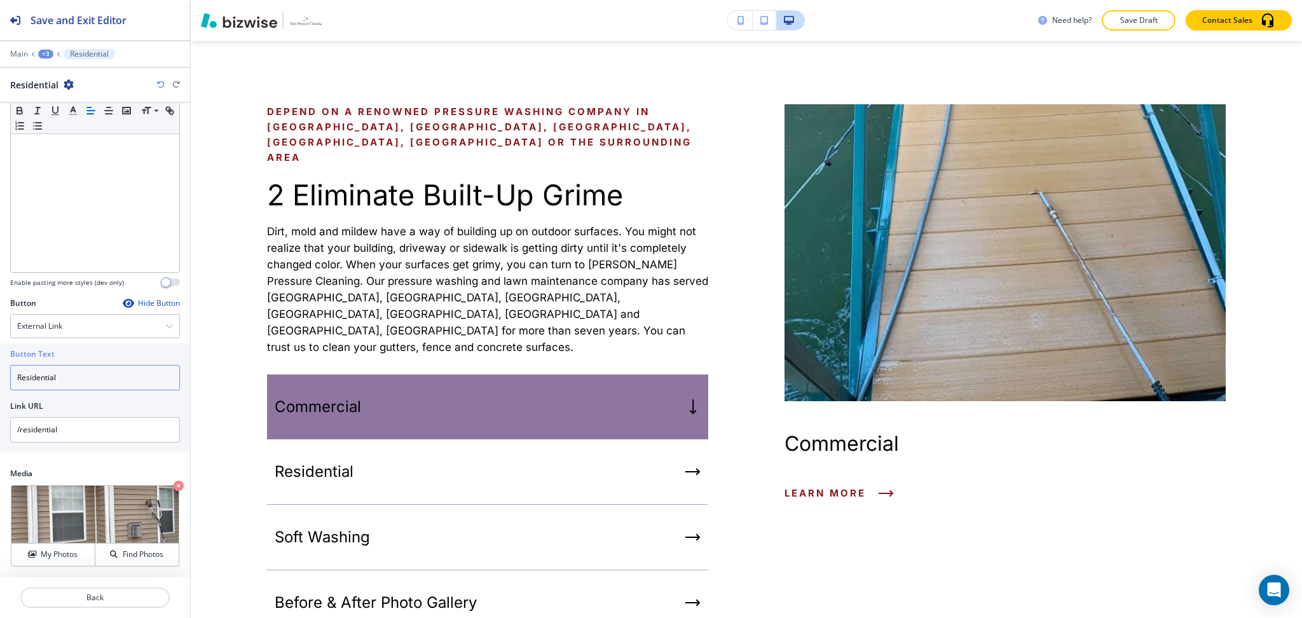
drag, startPoint x: 65, startPoint y: 380, endPoint x: 0, endPoint y: 371, distance: 65.5
click at [0, 371] on div "Button Text Residential Link URL /residential" at bounding box center [95, 397] width 190 height 109
click at [53, 319] on div "External Link" at bounding box center [95, 326] width 168 height 23
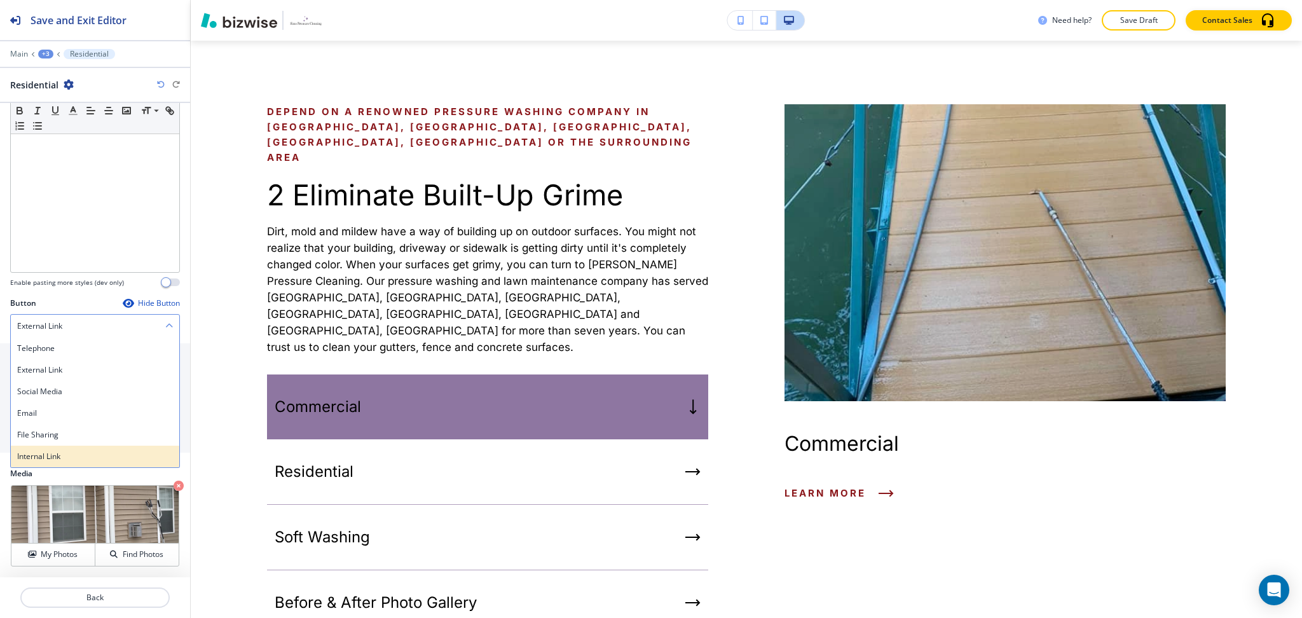
click at [50, 459] on h4 "Internal Link" at bounding box center [95, 456] width 156 height 11
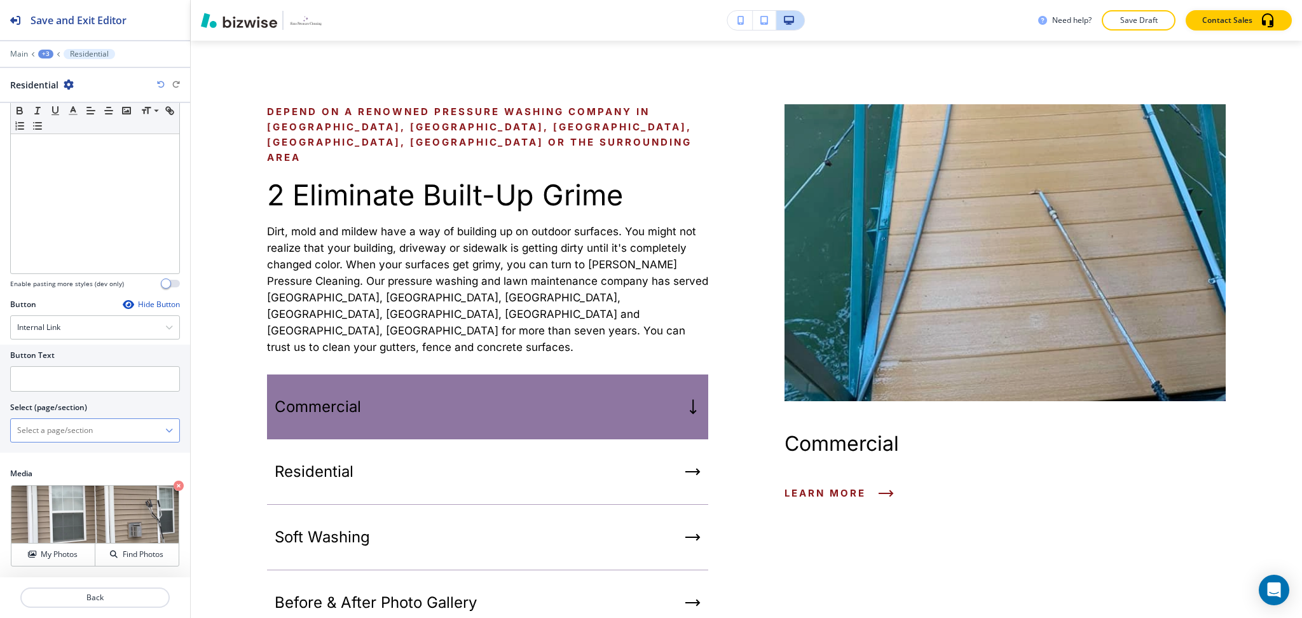
scroll to position [151, 0]
click at [55, 432] on \(page\/section\) "Manual Input" at bounding box center [88, 431] width 155 height 22
paste \(page\/section\) "Residential"
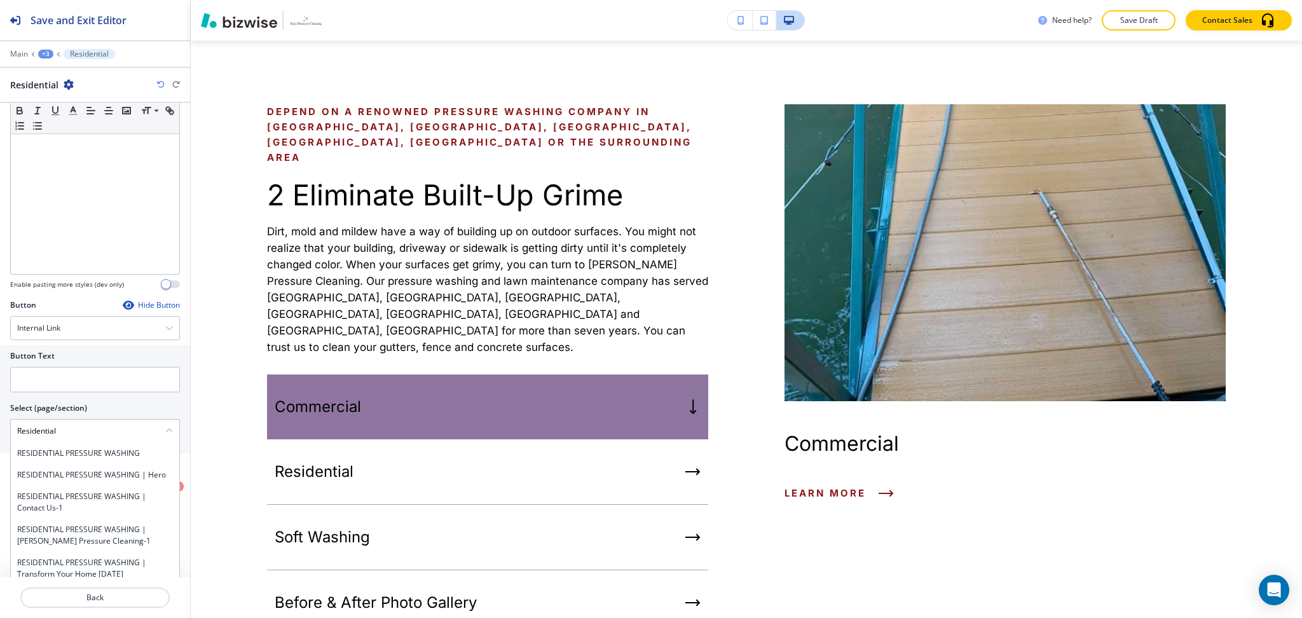
click at [64, 457] on h4 "RESIDENTIAL PRESSURE WASHING" at bounding box center [95, 453] width 156 height 11
type \(page\/section\) "RESIDENTIAL PRESSURE WASHING"
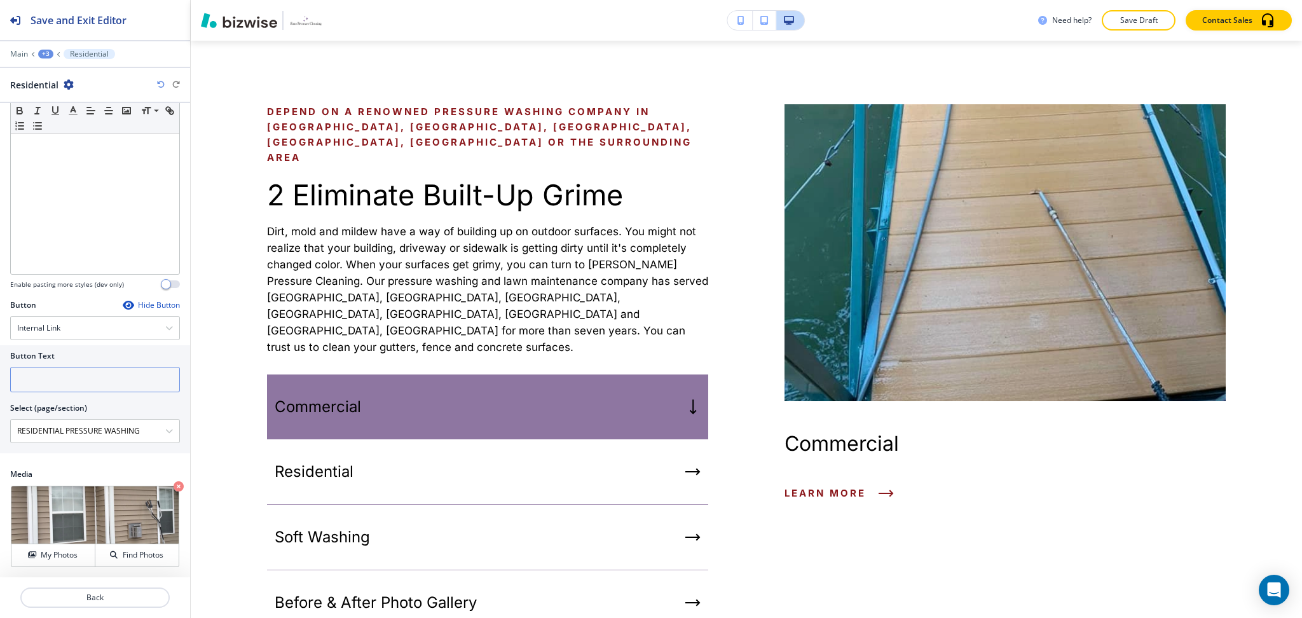
click at [48, 376] on input "text" at bounding box center [95, 379] width 170 height 25
type input "learn more"
click at [45, 500] on p "Crop" at bounding box center [45, 501] width 17 height 11
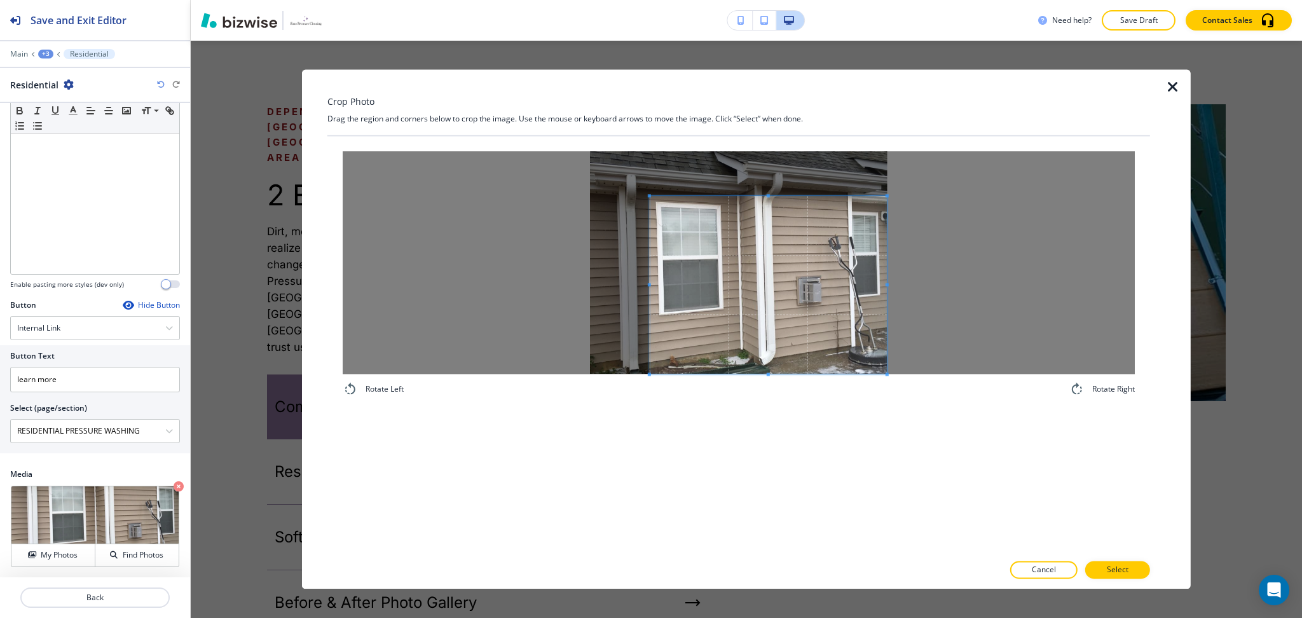
click at [811, 350] on span at bounding box center [768, 285] width 237 height 178
click at [648, 284] on span at bounding box center [649, 284] width 3 height 3
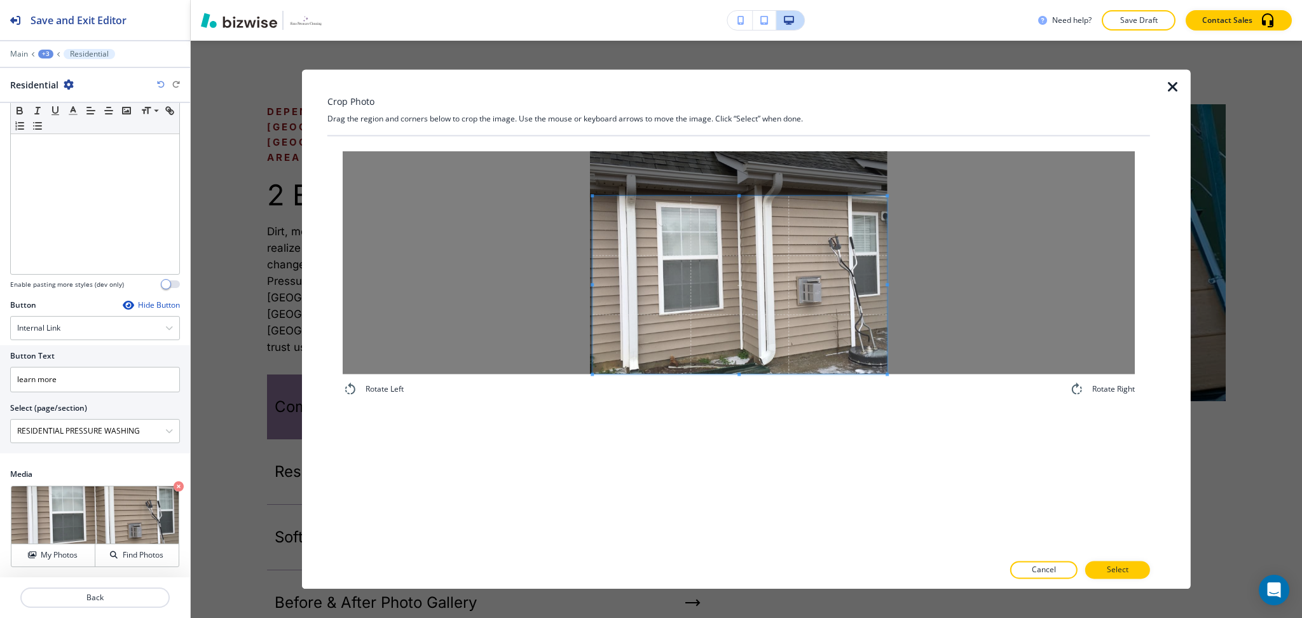
click at [594, 281] on span at bounding box center [740, 285] width 294 height 178
click at [523, 274] on div at bounding box center [739, 262] width 792 height 223
click at [736, 182] on span at bounding box center [737, 183] width 3 height 3
click at [737, 179] on div at bounding box center [739, 262] width 792 height 223
click at [741, 182] on span at bounding box center [738, 183] width 296 height 3
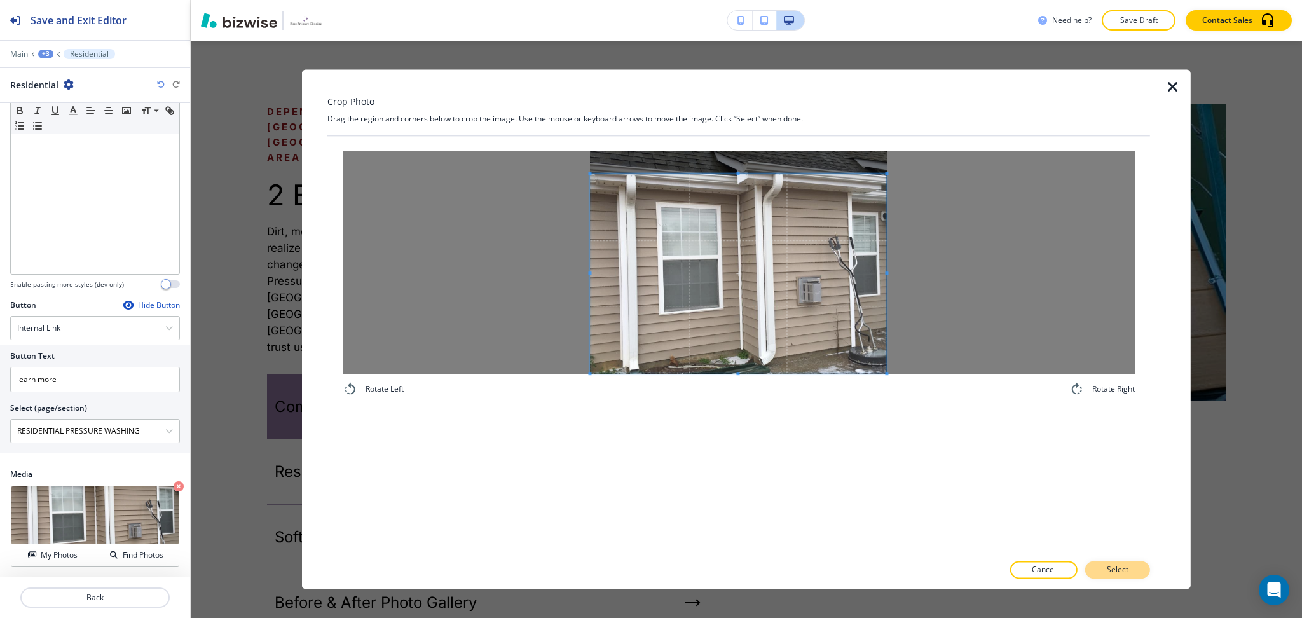
click at [1125, 563] on button "Select" at bounding box center [1117, 570] width 65 height 18
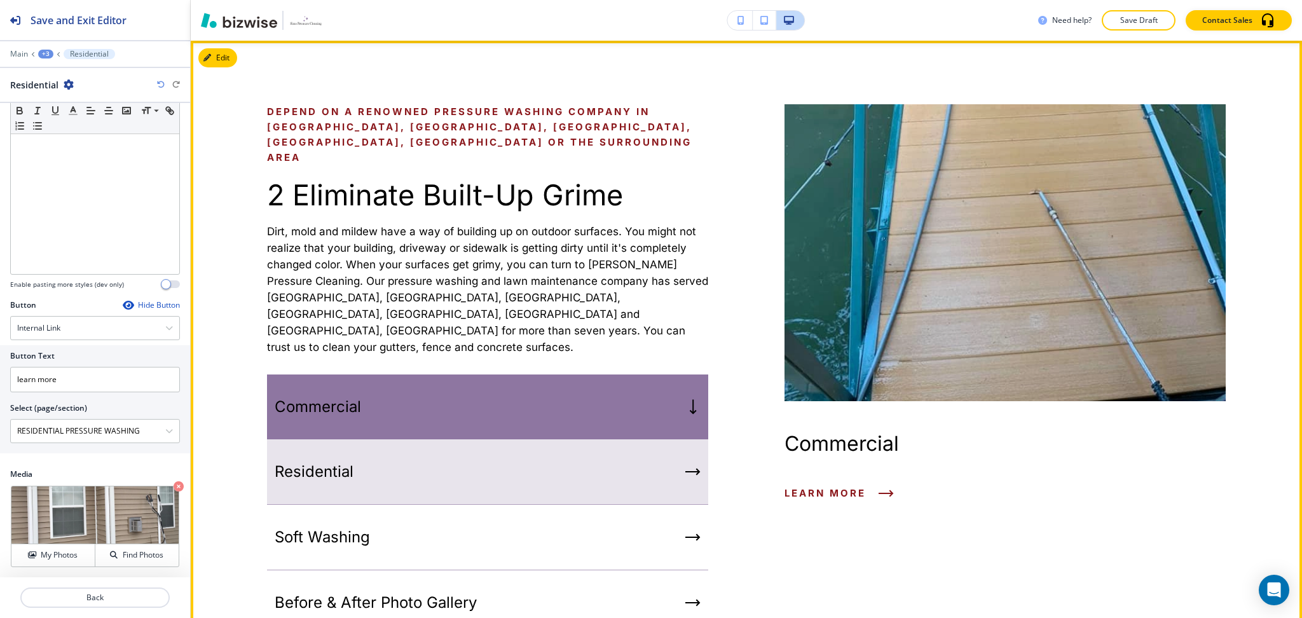
click at [562, 439] on div "Residential" at bounding box center [487, 471] width 441 height 65
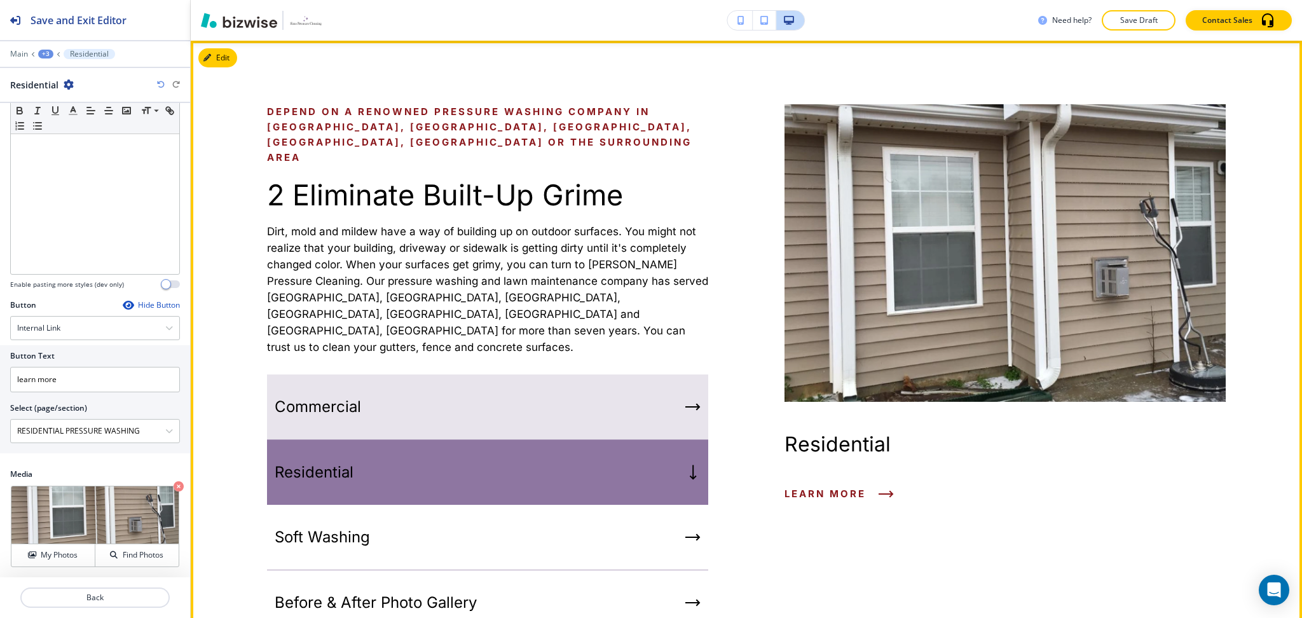
click at [561, 385] on div "Commercial" at bounding box center [487, 406] width 441 height 65
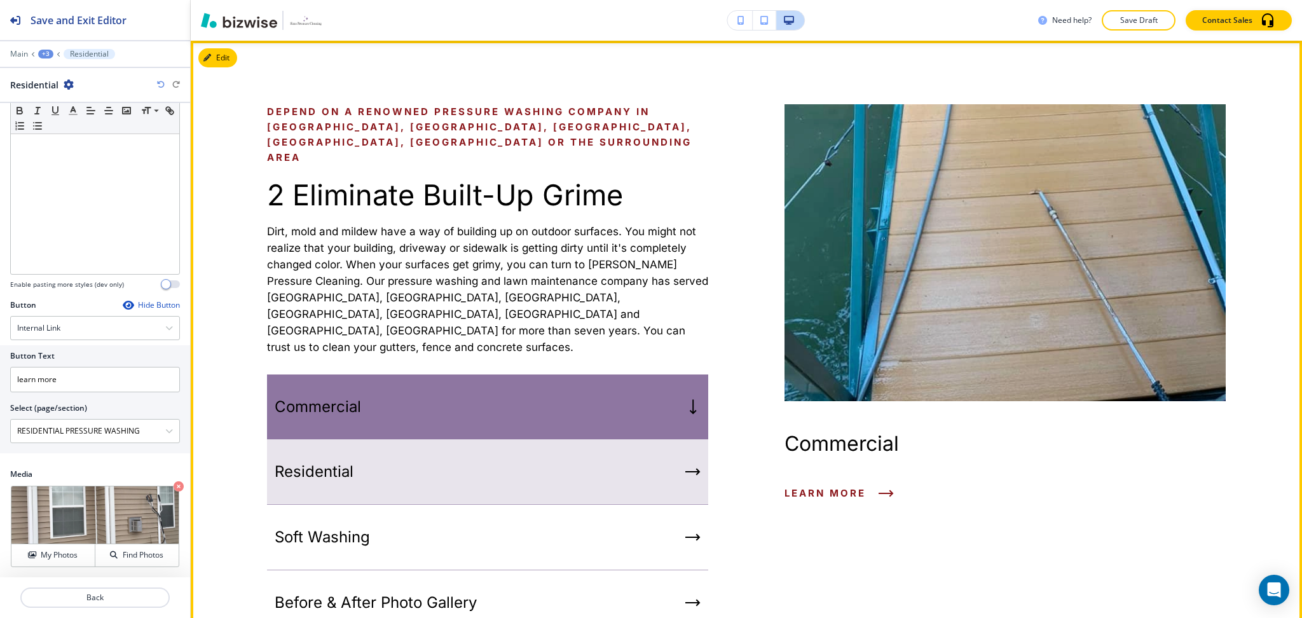
click at [563, 441] on div "Residential" at bounding box center [487, 471] width 441 height 65
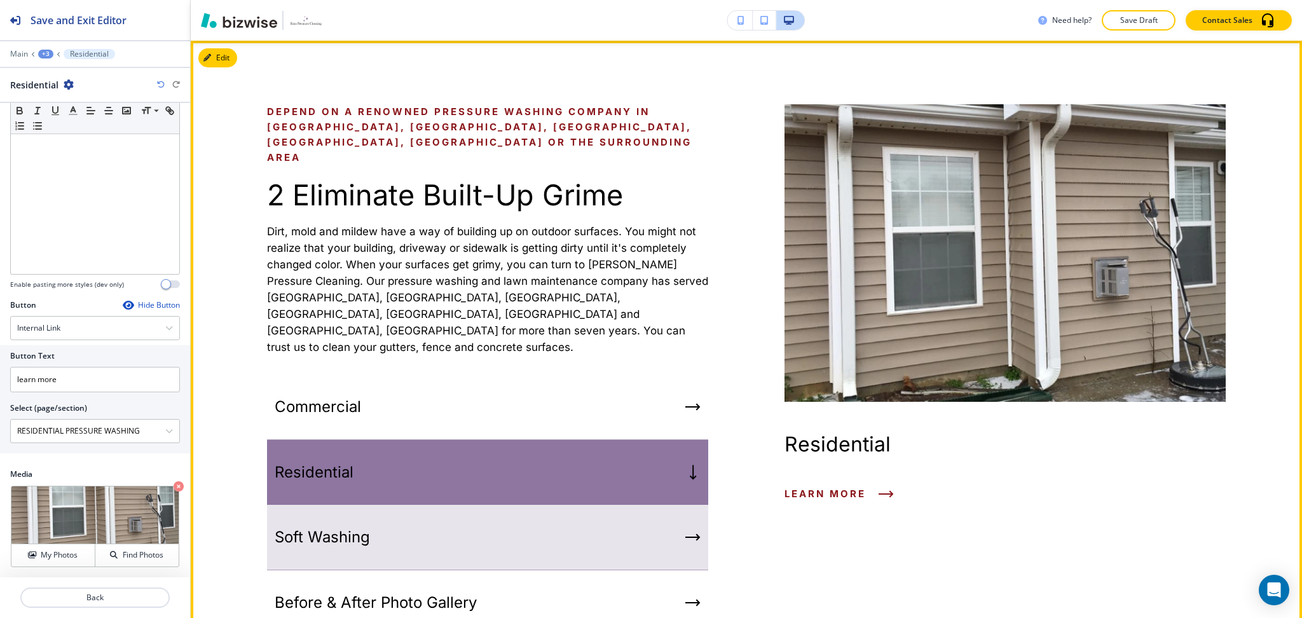
click at [534, 506] on div "Soft Washing" at bounding box center [487, 537] width 441 height 65
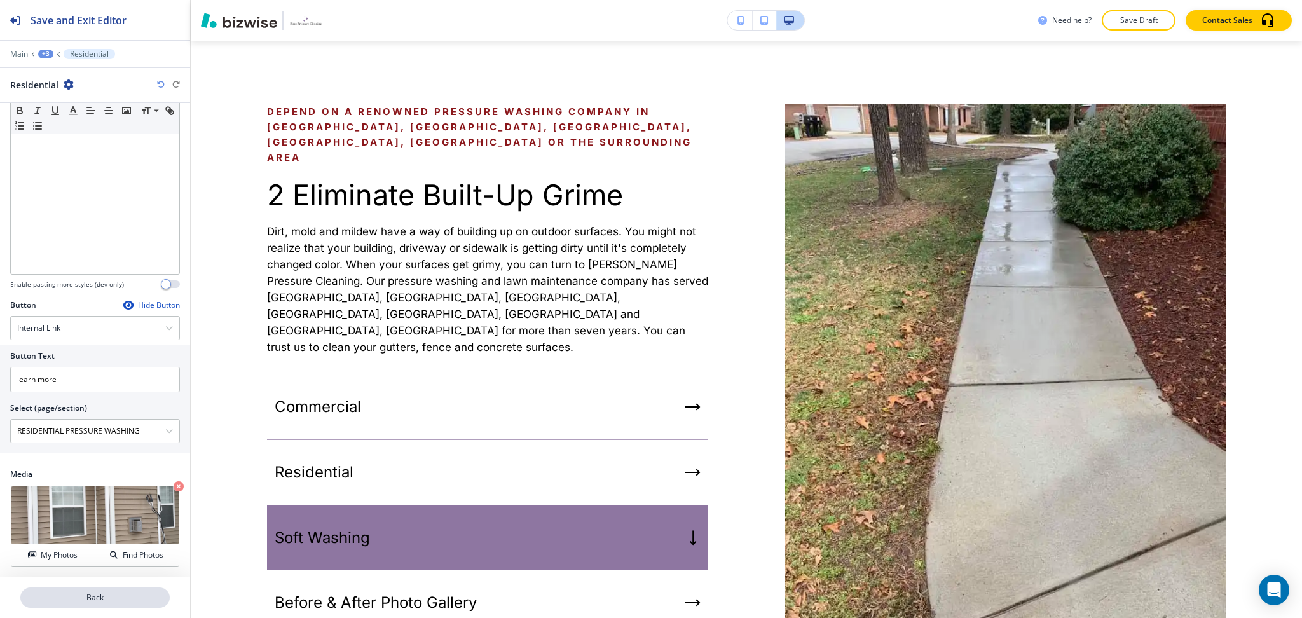
click at [104, 595] on p "Back" at bounding box center [95, 597] width 147 height 11
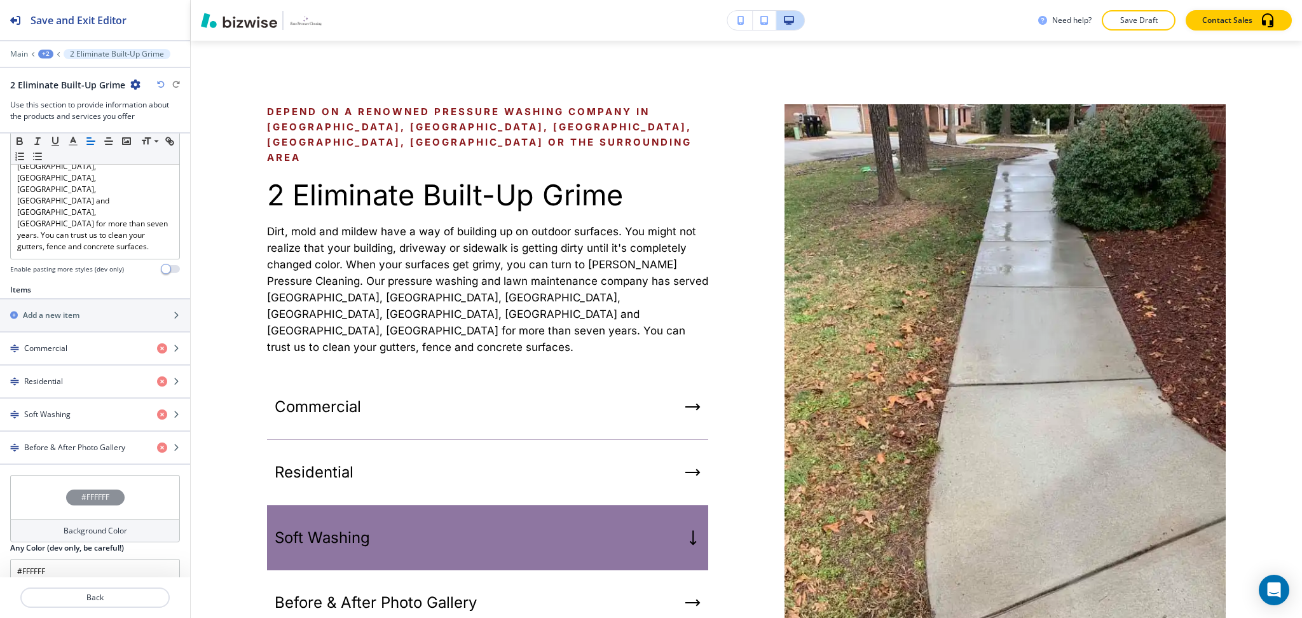
scroll to position [429, 0]
click at [43, 406] on h4 "Soft Washing" at bounding box center [47, 411] width 46 height 11
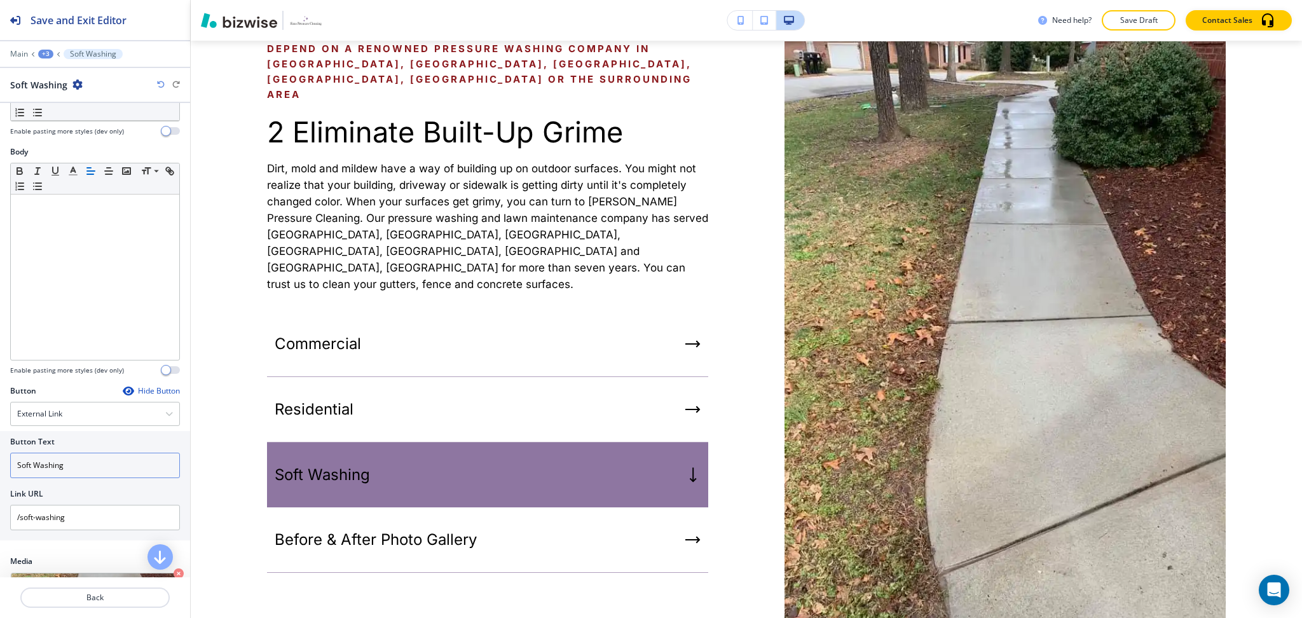
scroll to position [153, 0]
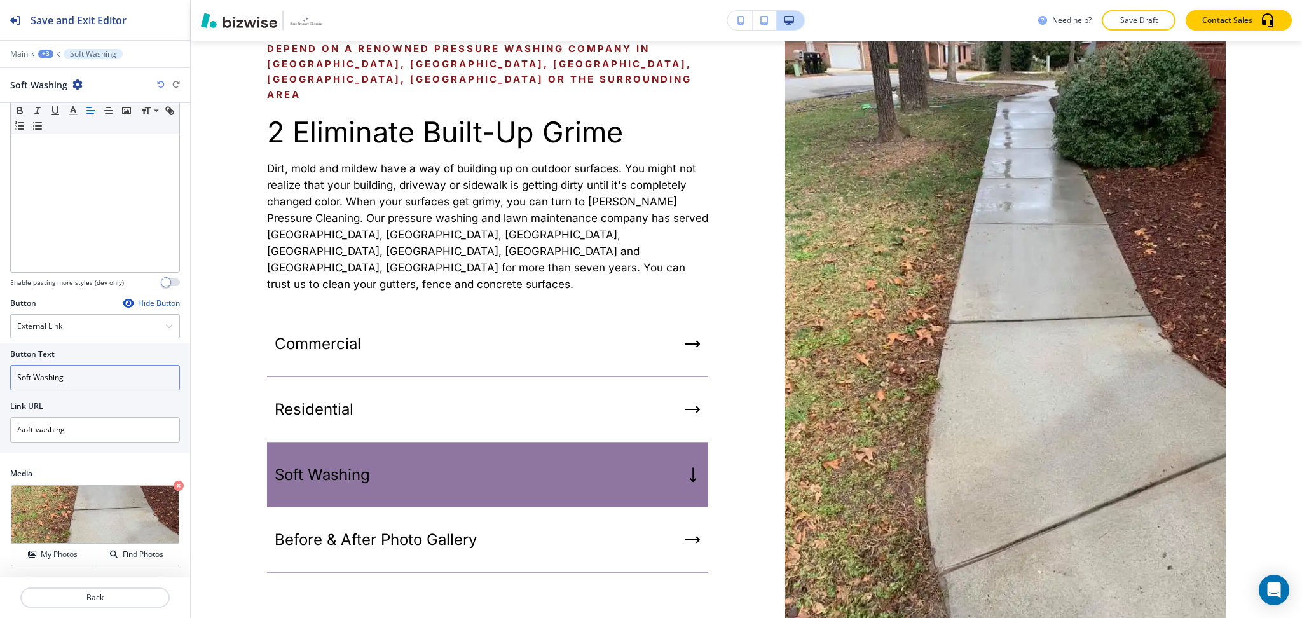
drag, startPoint x: 96, startPoint y: 374, endPoint x: 0, endPoint y: 371, distance: 96.1
click at [0, 373] on div "Button Text Soft Washing Link URL /soft-washing" at bounding box center [95, 397] width 190 height 109
click at [48, 326] on h4 "External Link" at bounding box center [39, 325] width 45 height 11
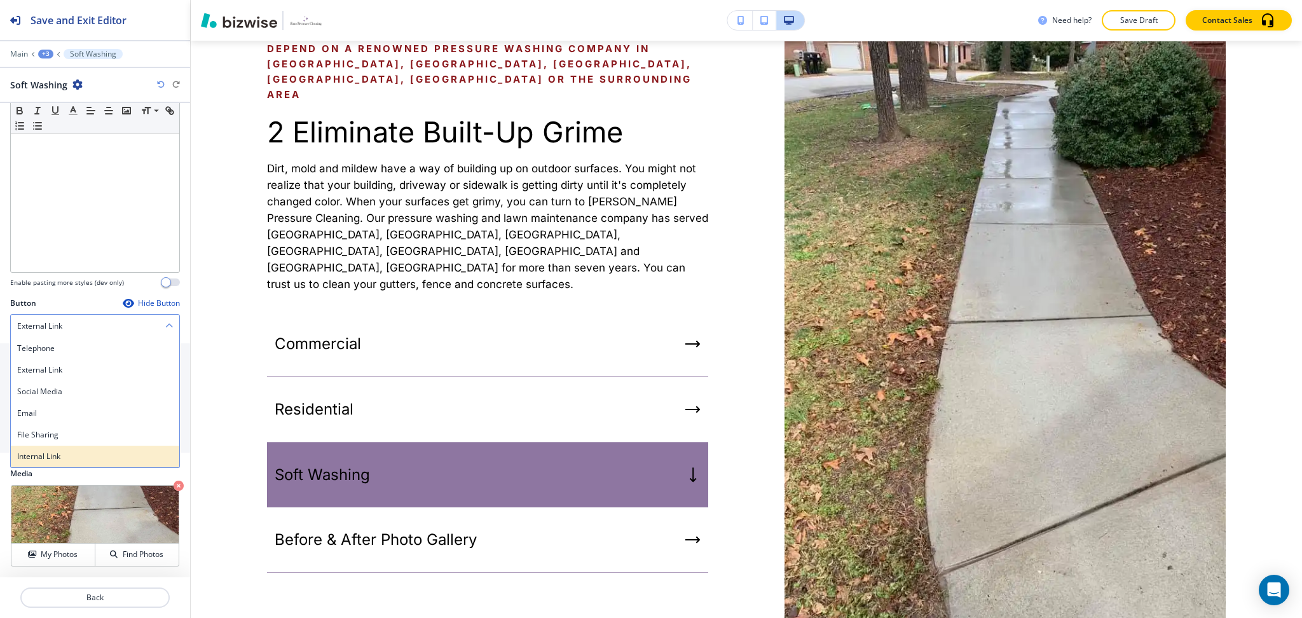
click at [46, 462] on div "Internal Link" at bounding box center [95, 457] width 168 height 22
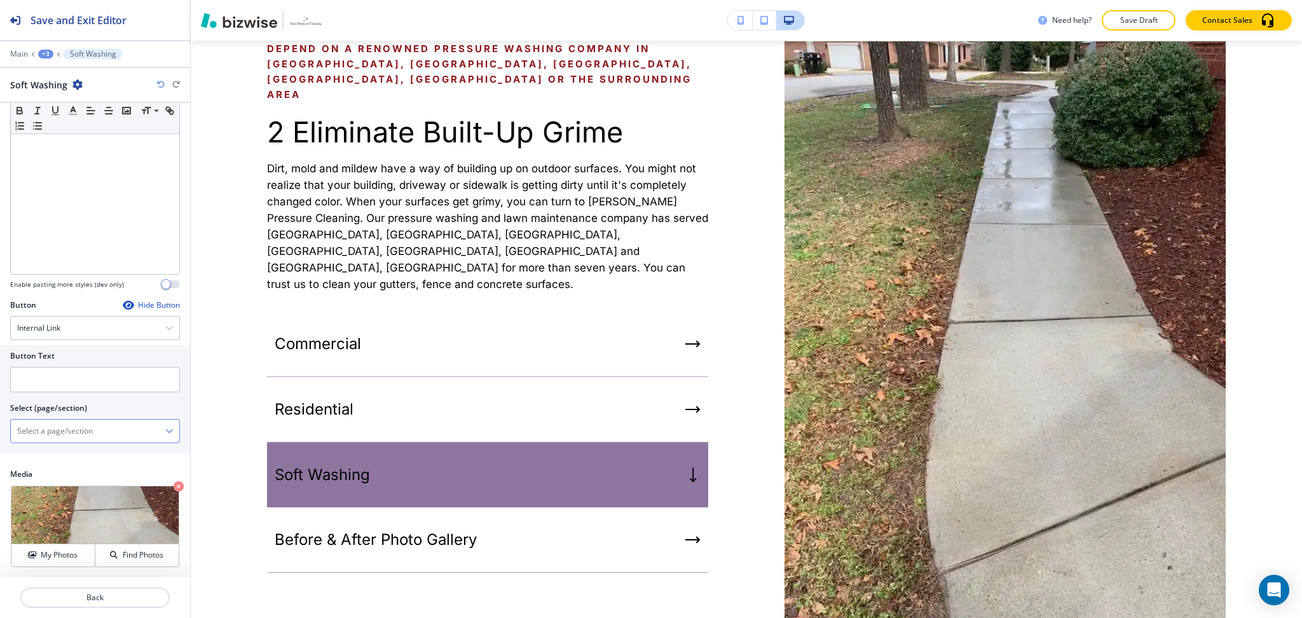
click at [53, 434] on \(page\/section\) "Manual Input" at bounding box center [88, 431] width 155 height 22
paste \(page\/section\) "Soft Washing"
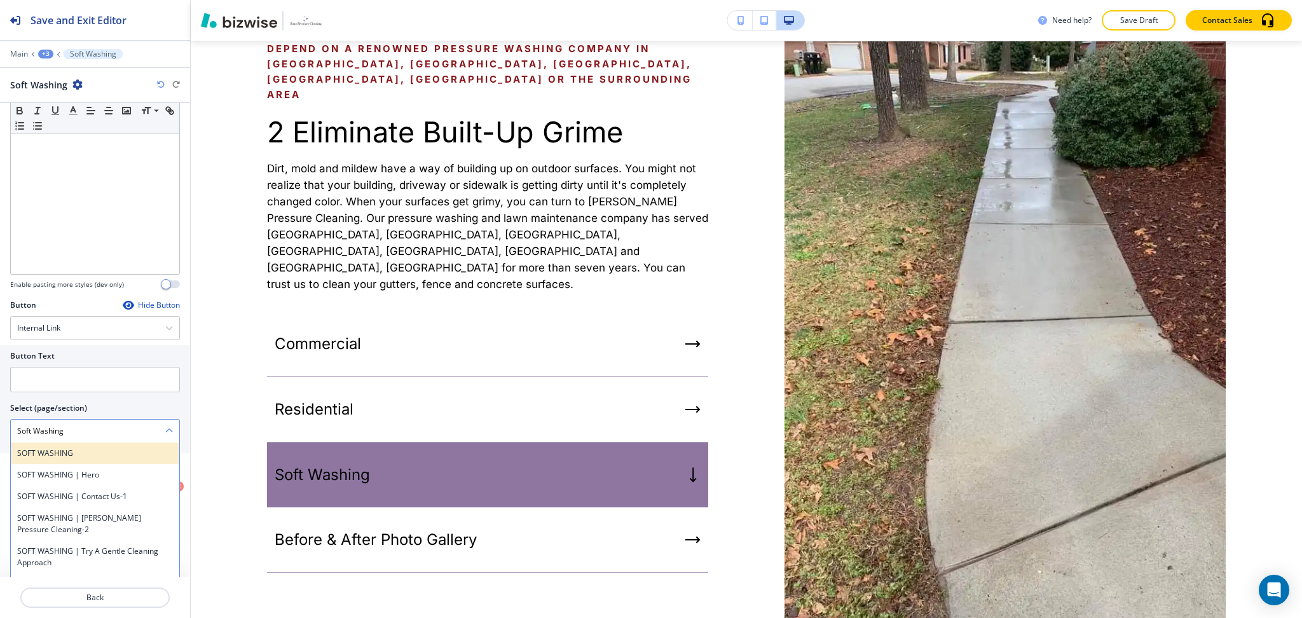
click at [58, 453] on h4 "SOFT WASHING" at bounding box center [95, 453] width 156 height 11
type \(page\/section\) "SOFT WASHING"
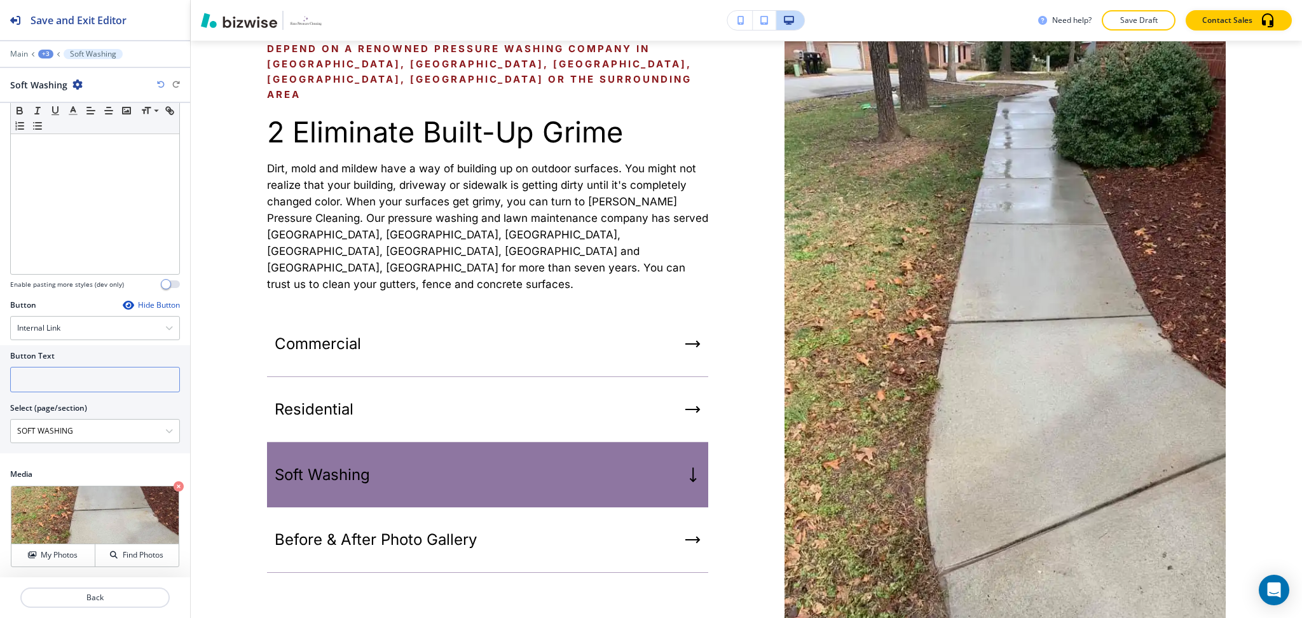
click at [46, 371] on input "text" at bounding box center [95, 379] width 170 height 25
type input "learn more"
click at [52, 499] on p "Crop" at bounding box center [45, 501] width 17 height 11
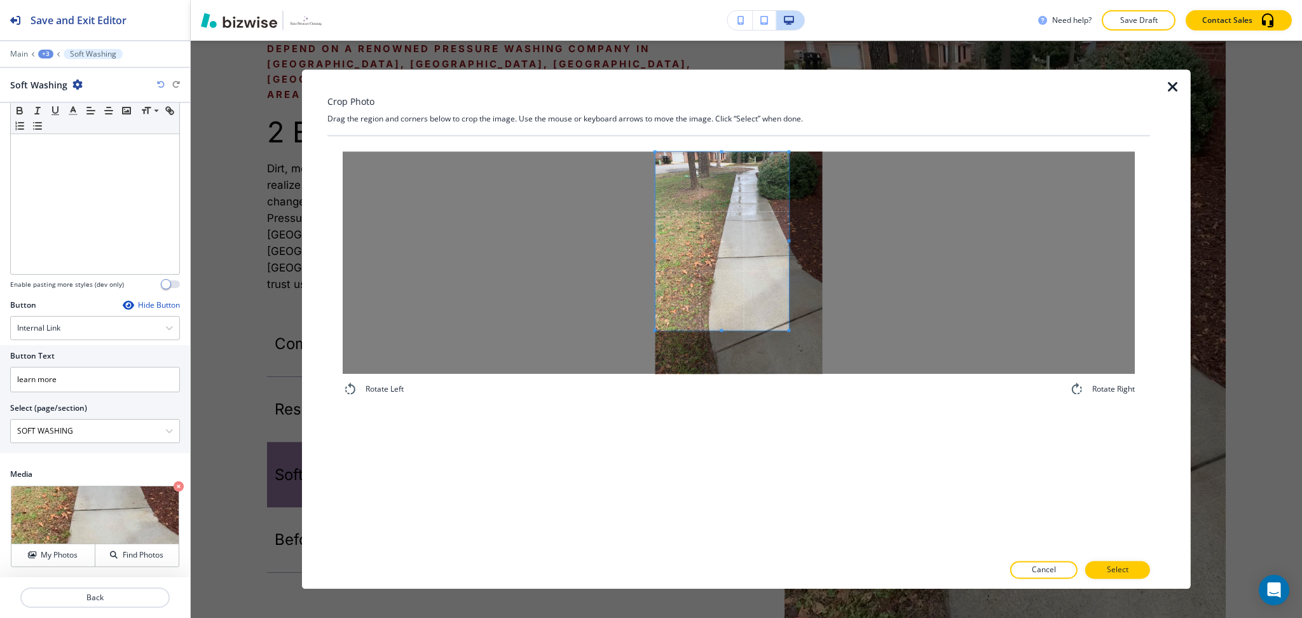
click at [697, 262] on span at bounding box center [723, 241] width 134 height 178
click at [911, 252] on div at bounding box center [739, 262] width 792 height 223
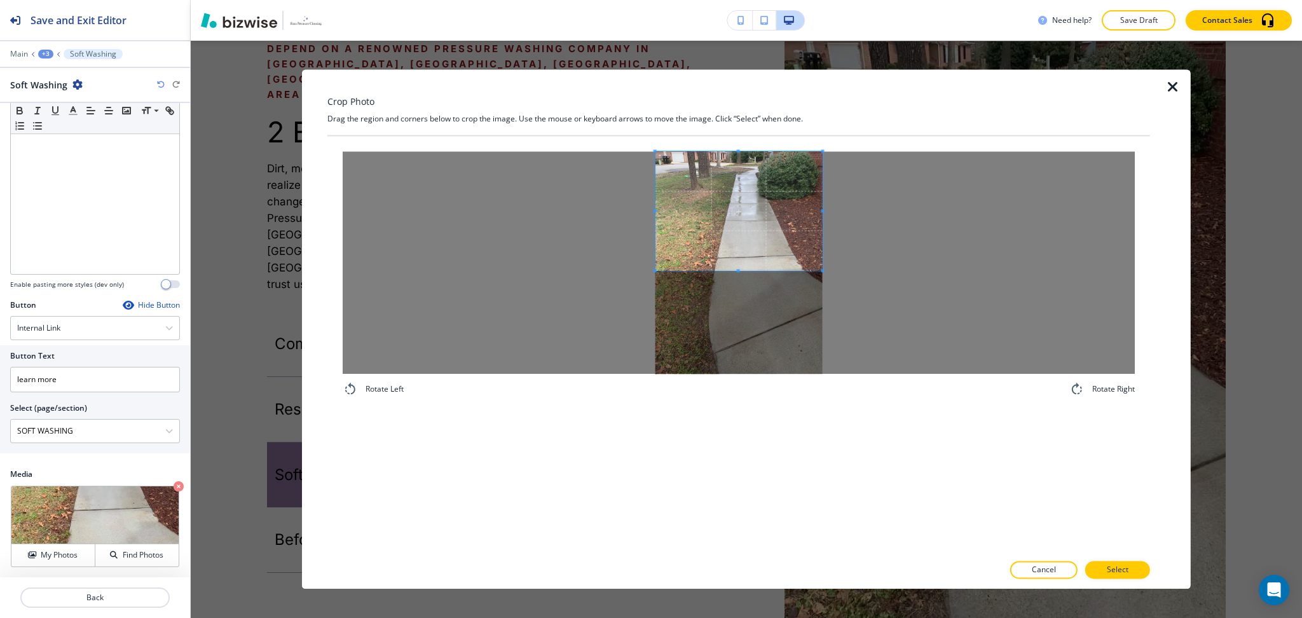
click at [750, 270] on span at bounding box center [739, 271] width 167 height 3
click at [773, 256] on span at bounding box center [739, 224] width 167 height 119
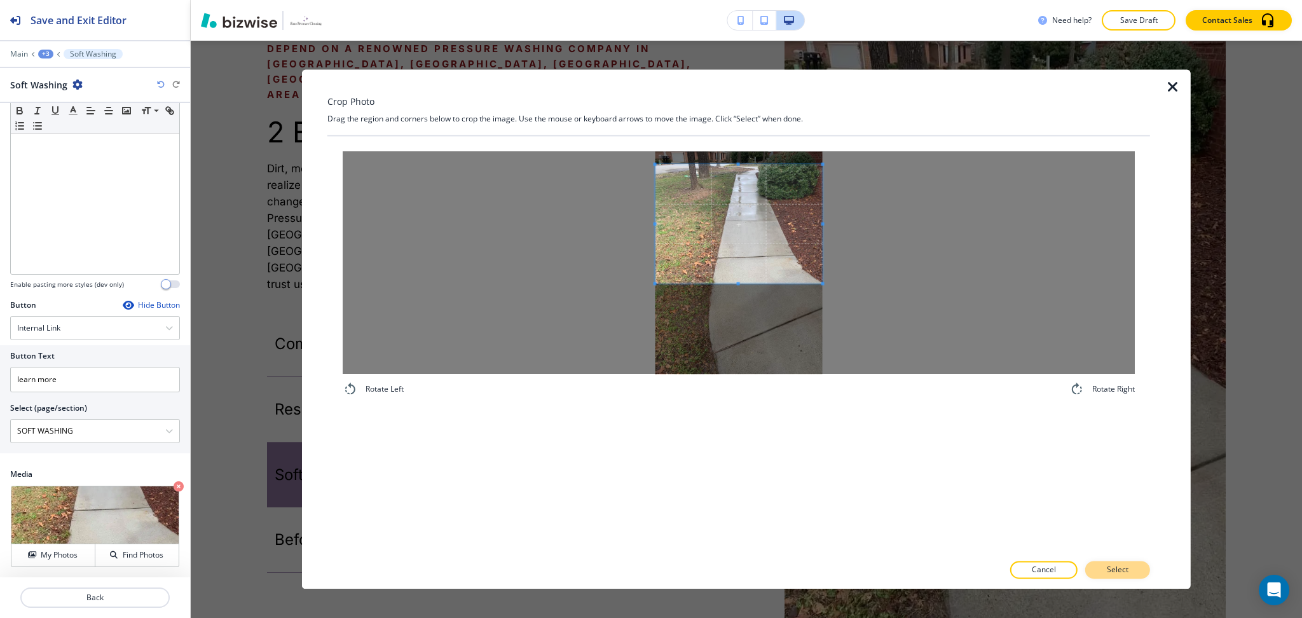
click at [1106, 572] on button "Select" at bounding box center [1117, 570] width 65 height 18
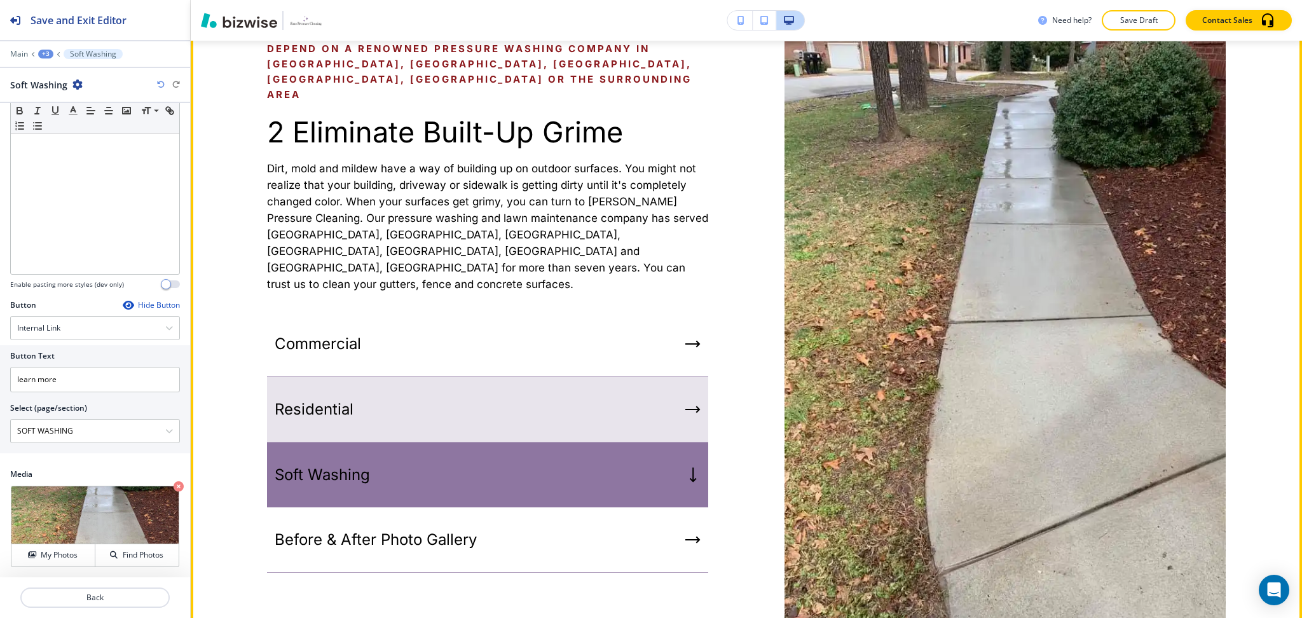
click at [375, 378] on div "Residential" at bounding box center [487, 409] width 441 height 65
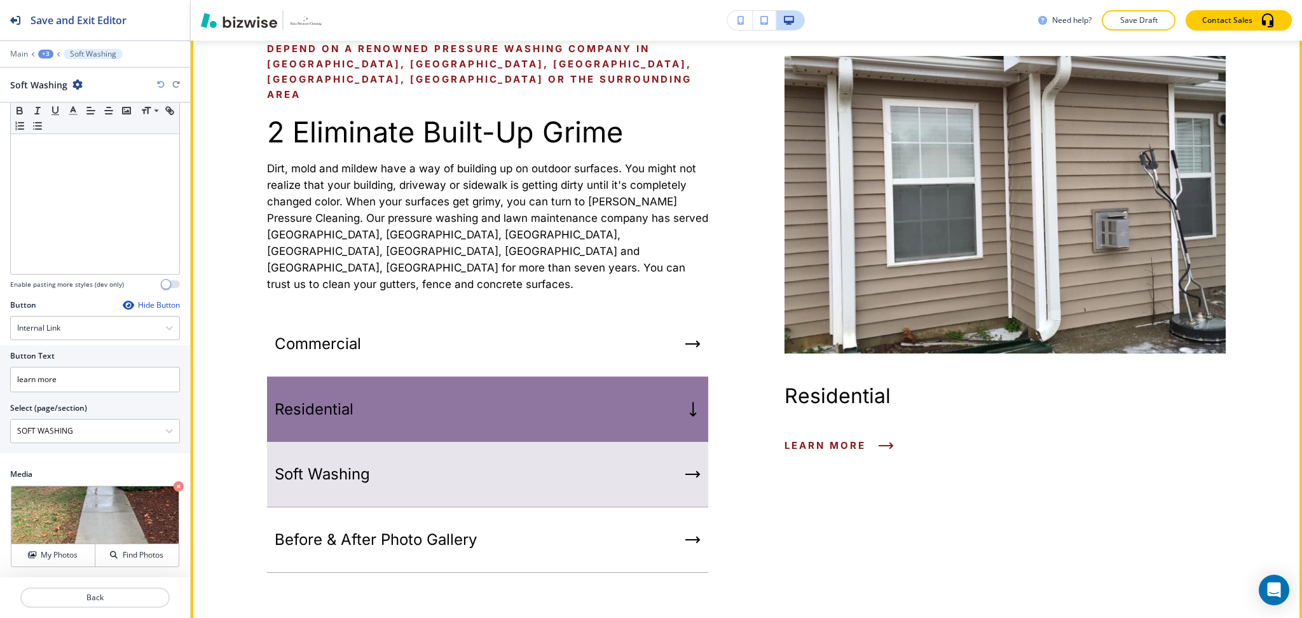
click at [394, 442] on div "Soft Washing" at bounding box center [487, 474] width 441 height 65
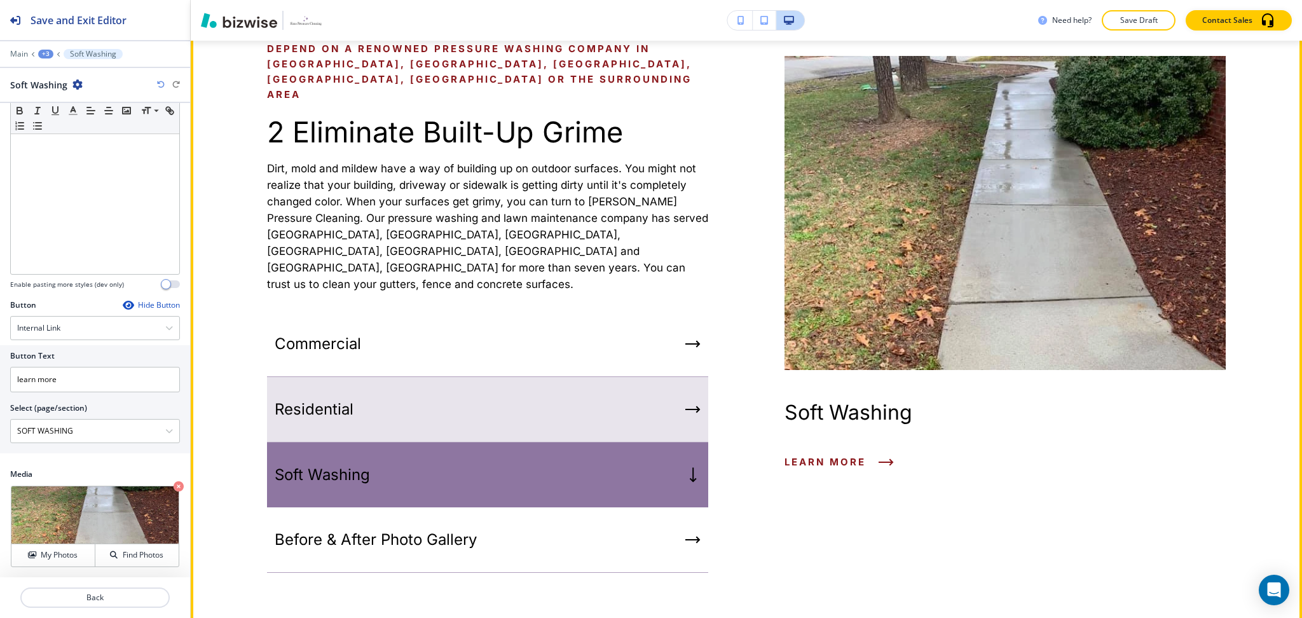
click at [457, 396] on div "Residential" at bounding box center [487, 409] width 441 height 65
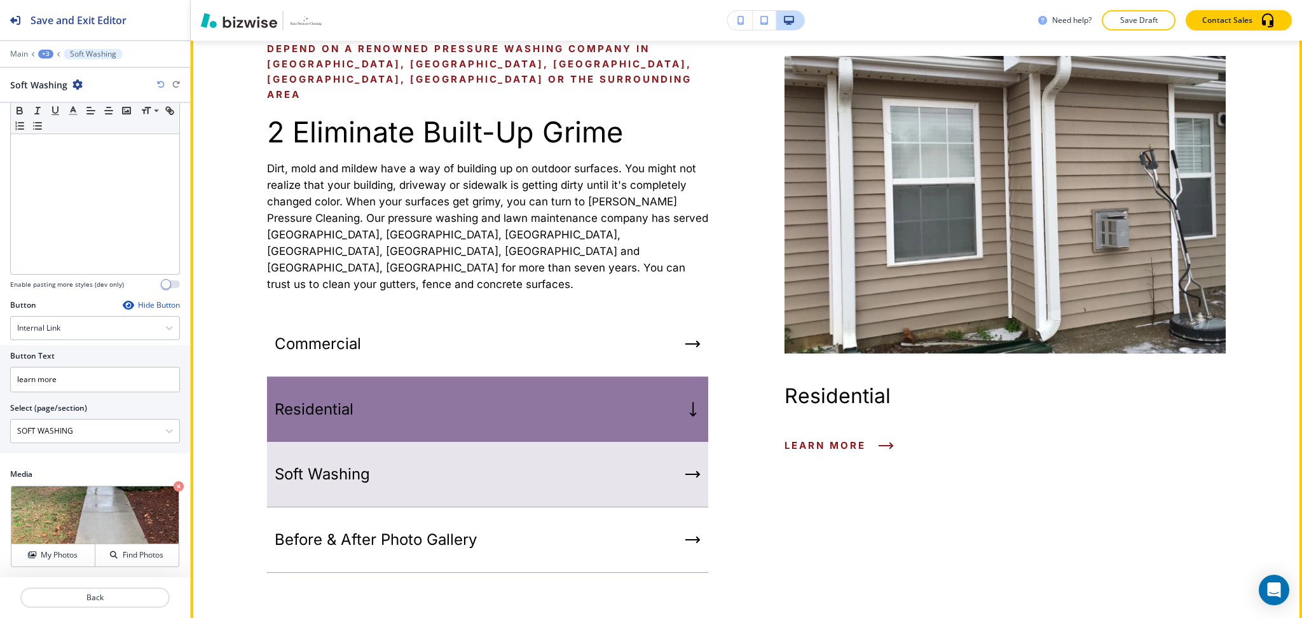
click at [465, 442] on div "Soft Washing" at bounding box center [487, 474] width 441 height 65
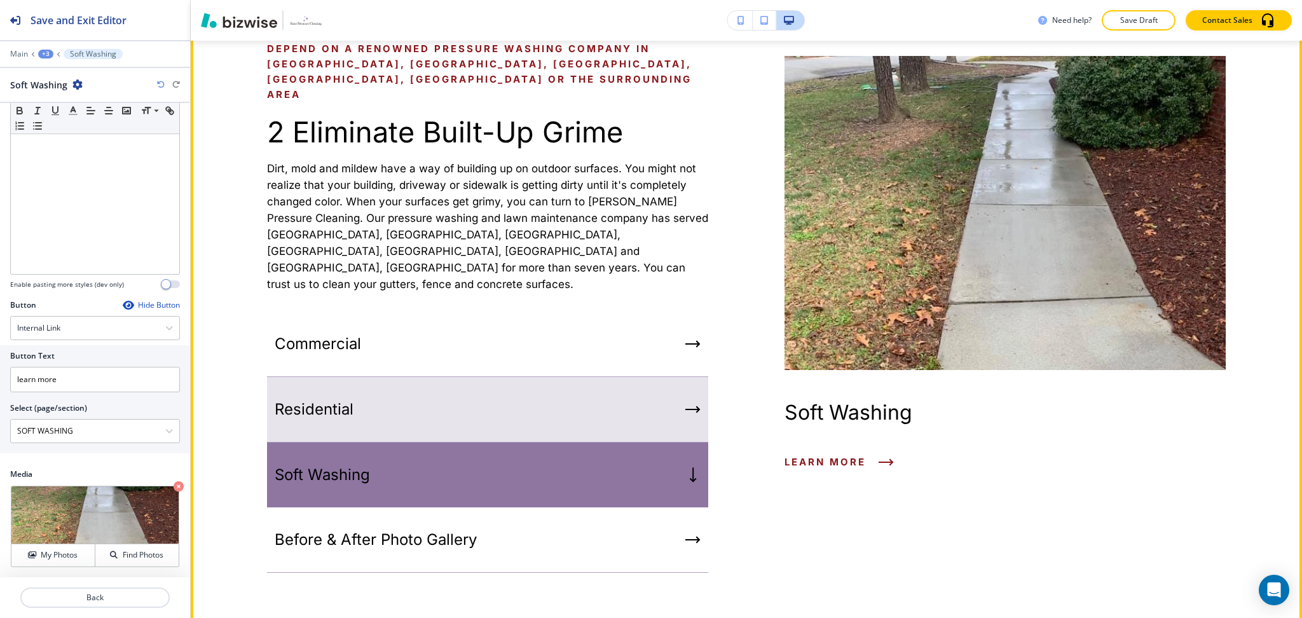
click at [464, 380] on div "Residential" at bounding box center [487, 409] width 441 height 65
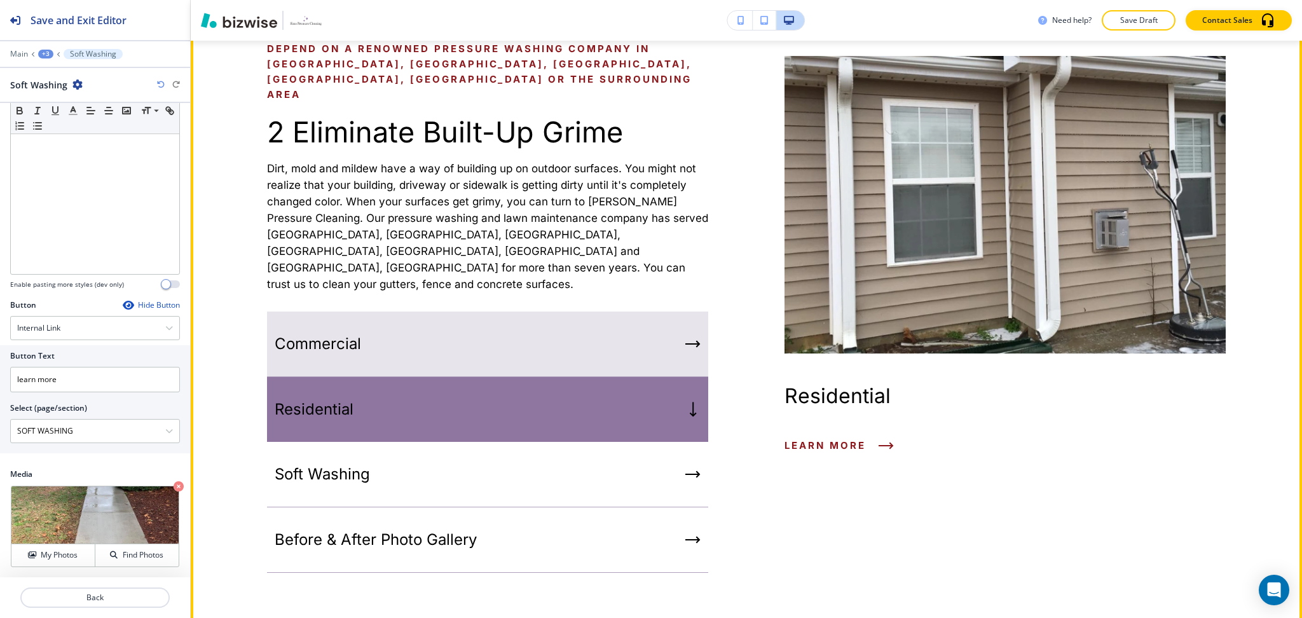
click at [452, 323] on div "Commercial" at bounding box center [487, 344] width 441 height 65
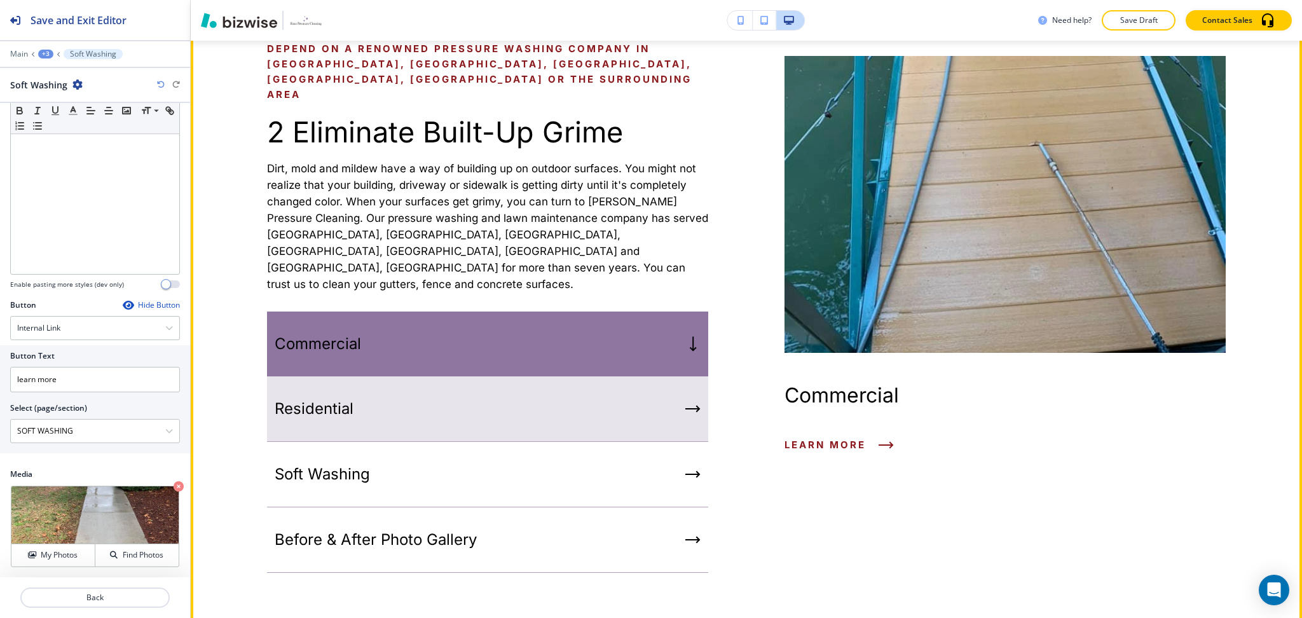
click at [457, 376] on div "Residential" at bounding box center [487, 408] width 441 height 65
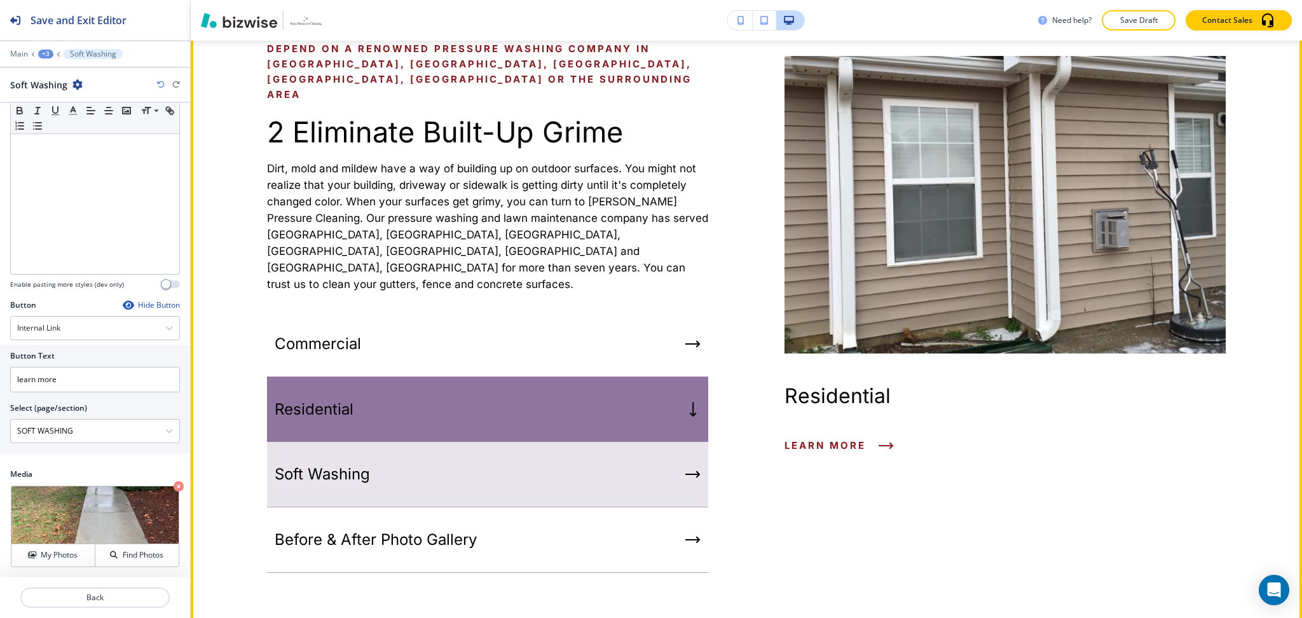
click at [465, 442] on div "Soft Washing" at bounding box center [487, 474] width 441 height 65
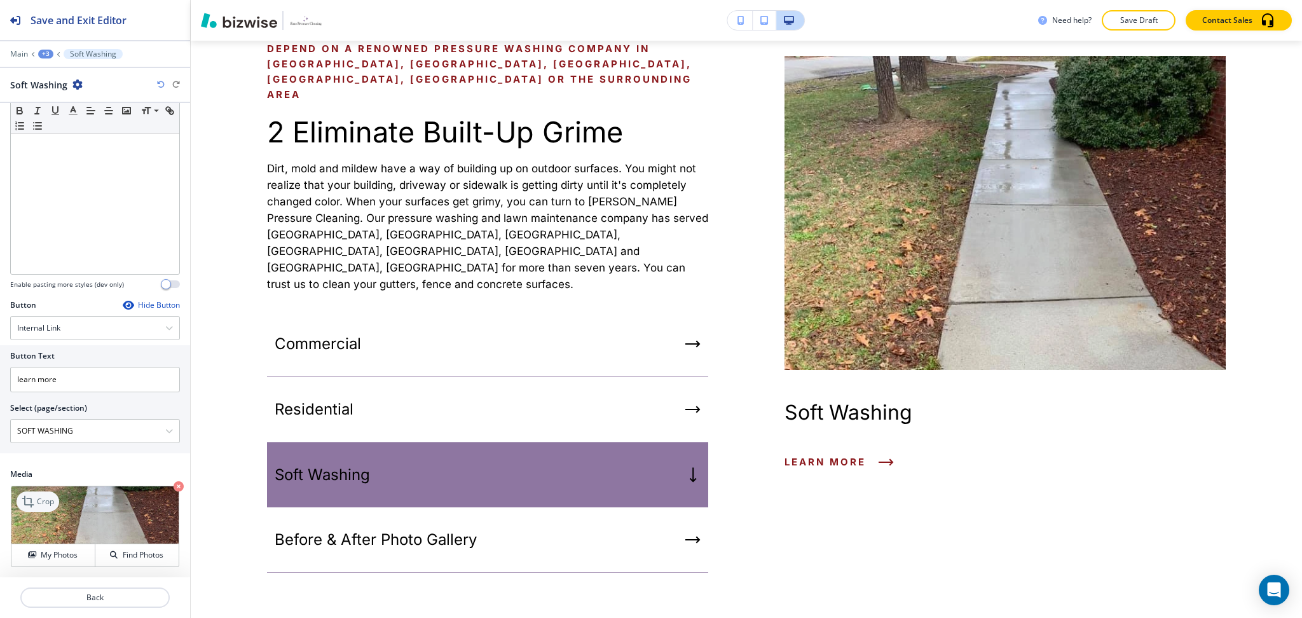
click at [31, 497] on icon at bounding box center [29, 501] width 15 height 15
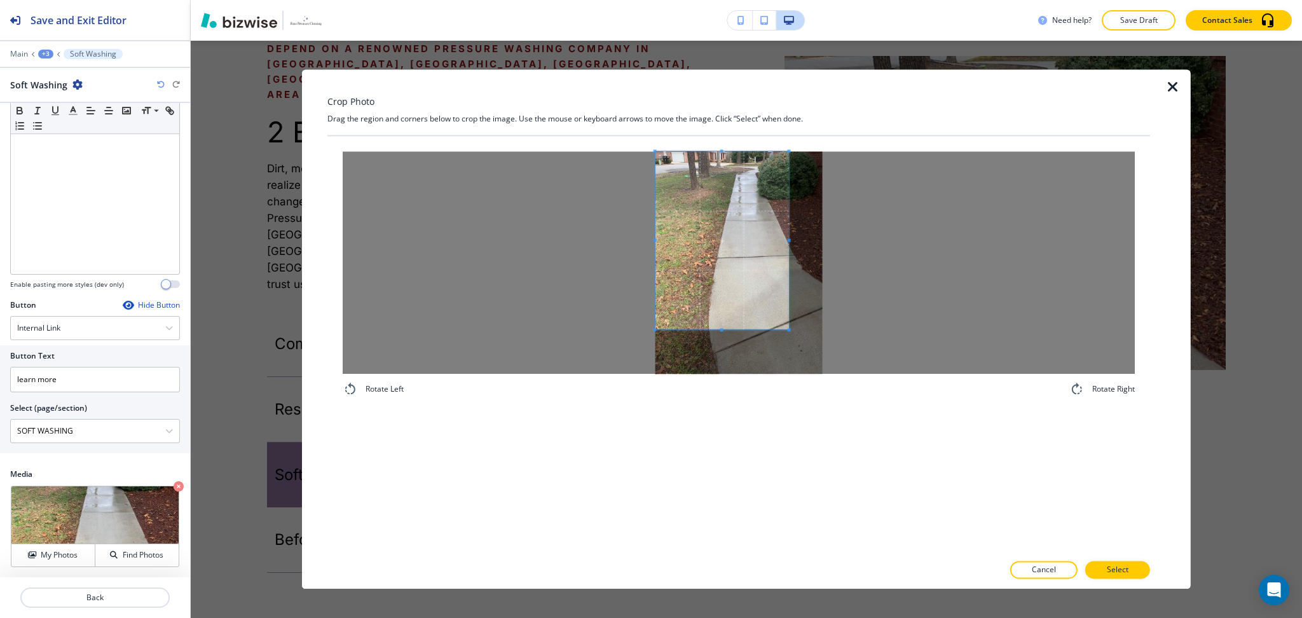
click at [687, 191] on span at bounding box center [723, 240] width 134 height 178
click at [786, 237] on span at bounding box center [723, 240] width 134 height 178
click at [835, 242] on div at bounding box center [739, 262] width 792 height 223
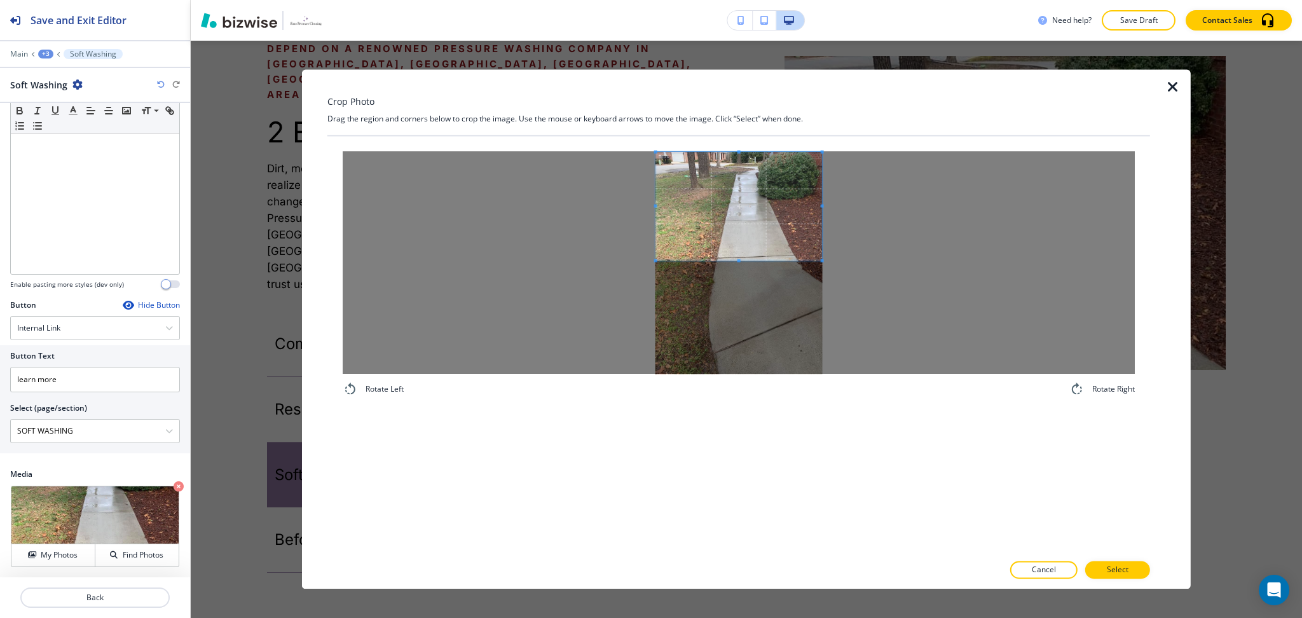
click at [755, 262] on span at bounding box center [739, 260] width 166 height 3
click at [753, 242] on span at bounding box center [739, 217] width 166 height 109
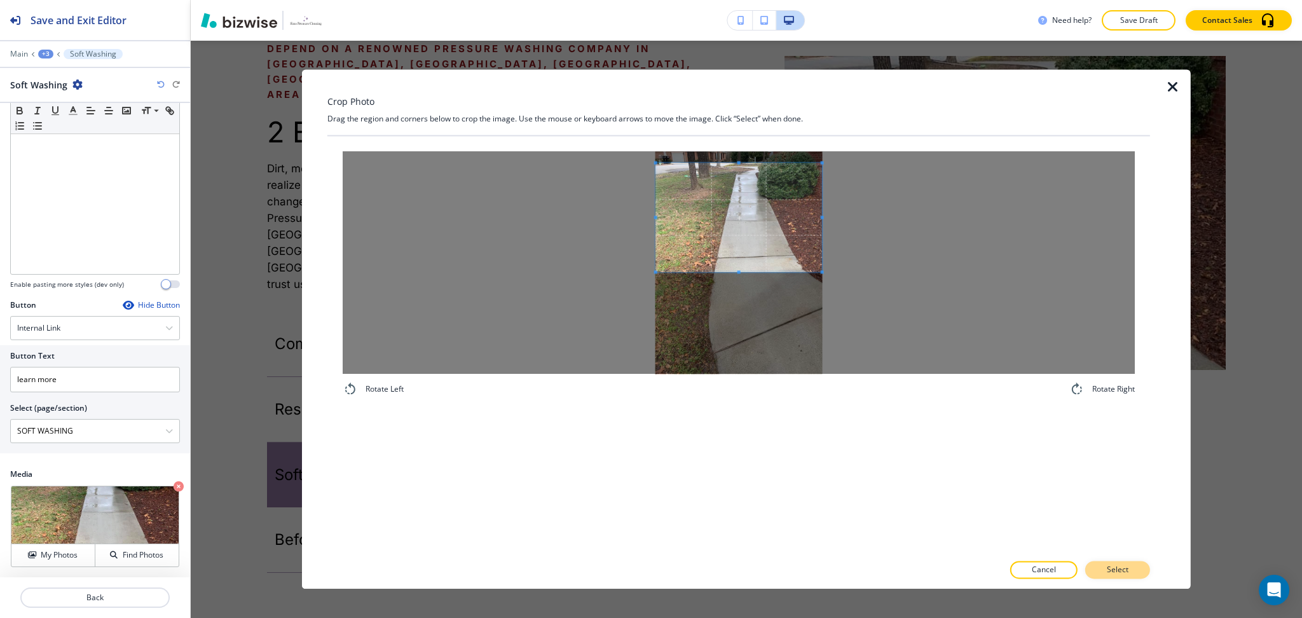
click at [1121, 571] on p "Select" at bounding box center [1118, 570] width 22 height 11
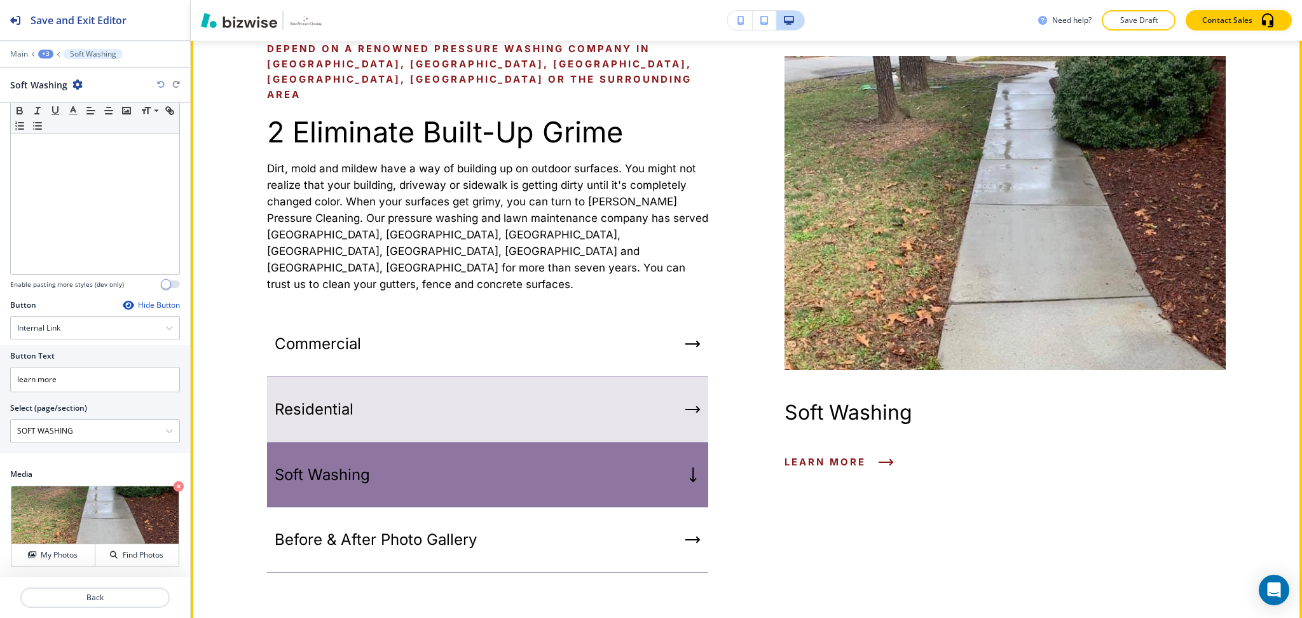
click at [623, 377] on div "Residential" at bounding box center [487, 409] width 441 height 65
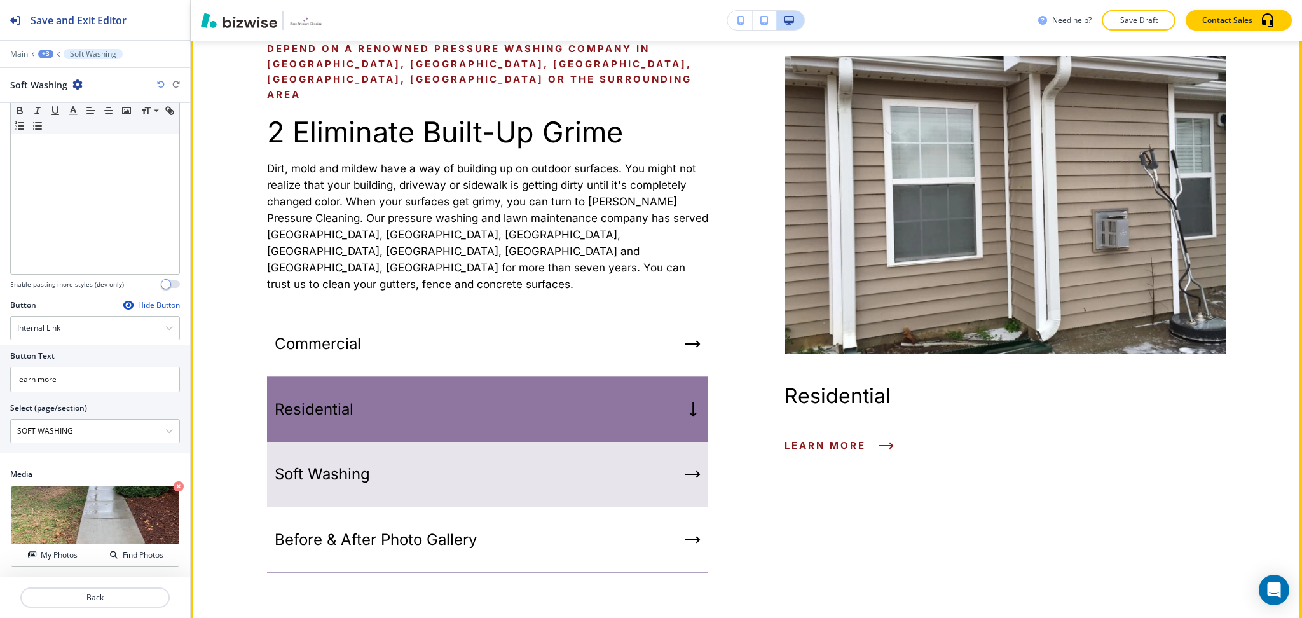
click at [626, 442] on div "Soft Washing" at bounding box center [487, 474] width 441 height 65
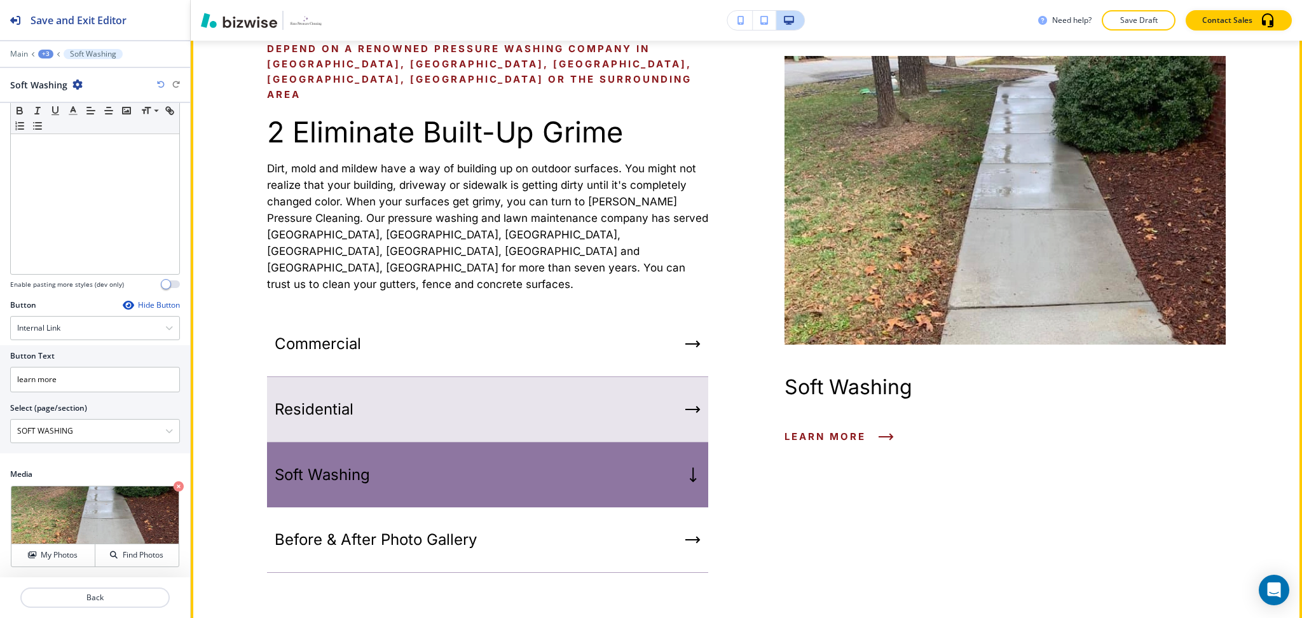
click at [613, 377] on div "Residential" at bounding box center [487, 409] width 441 height 65
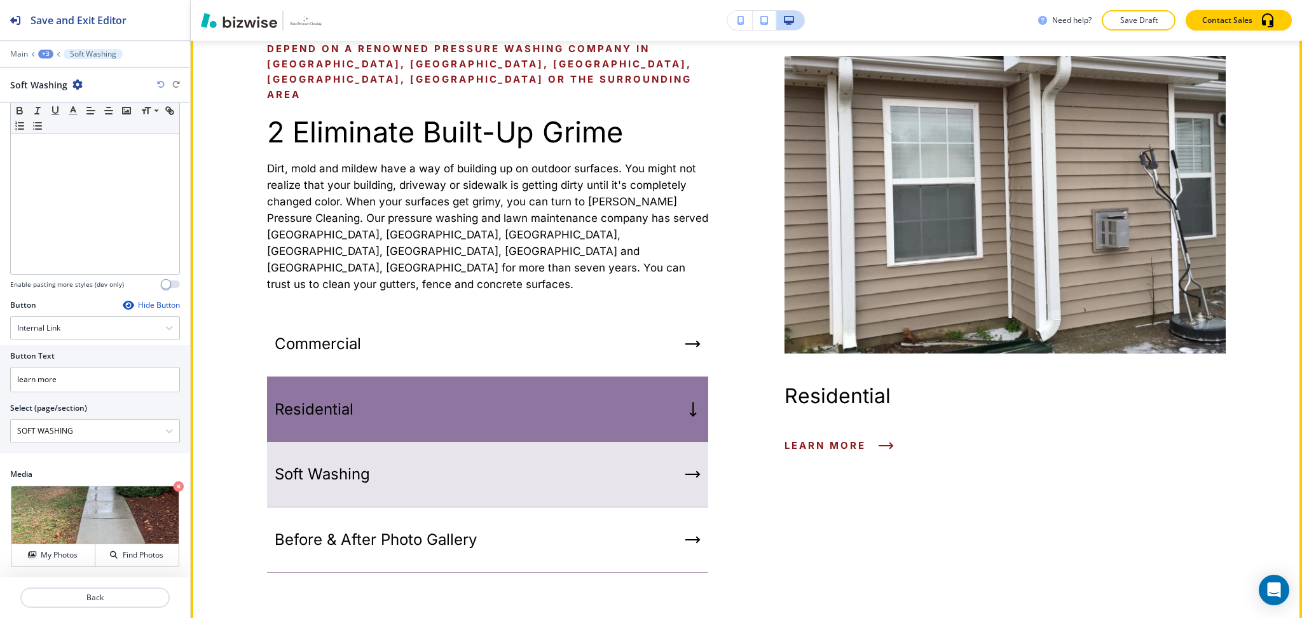
click at [625, 442] on div "Soft Washing" at bounding box center [487, 474] width 441 height 65
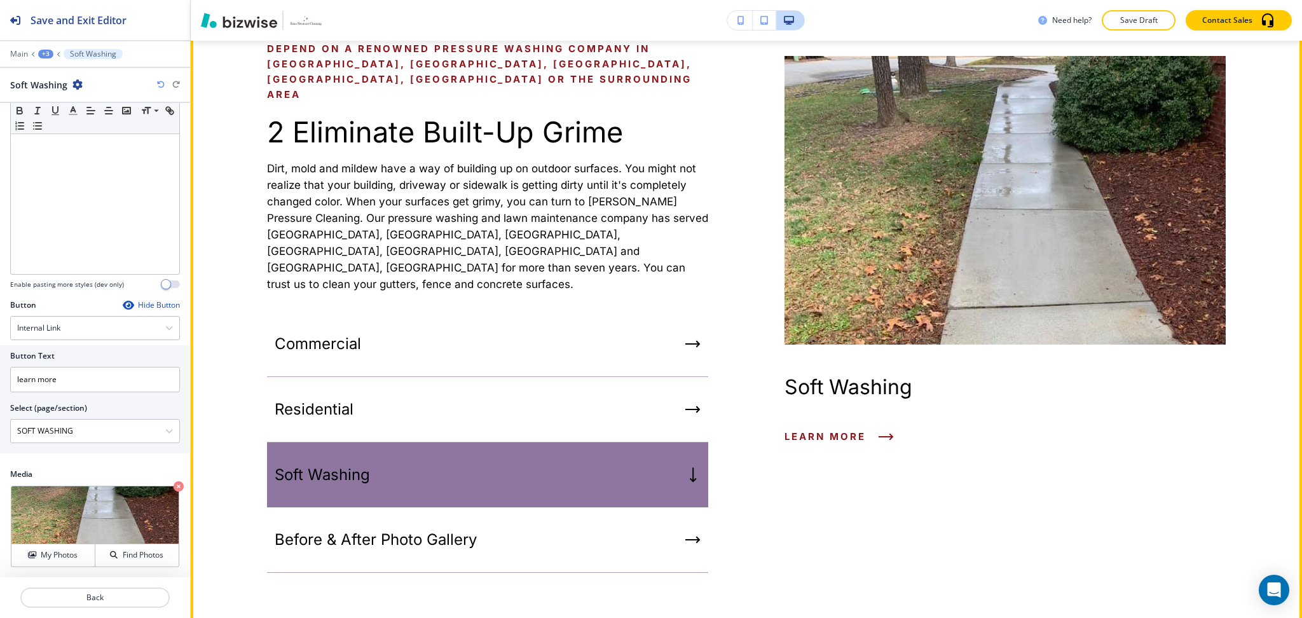
click at [624, 473] on div "Soft Washing" at bounding box center [487, 475] width 441 height 65
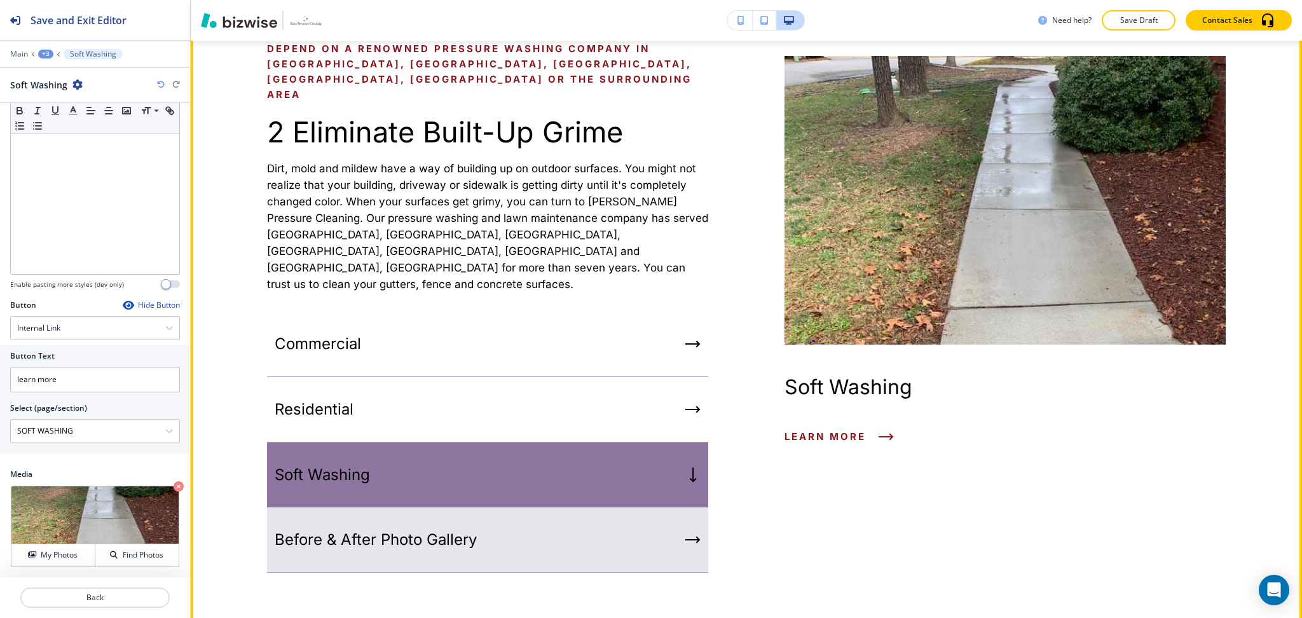
click at [617, 507] on div "Before & After Photo Gallery" at bounding box center [487, 539] width 441 height 65
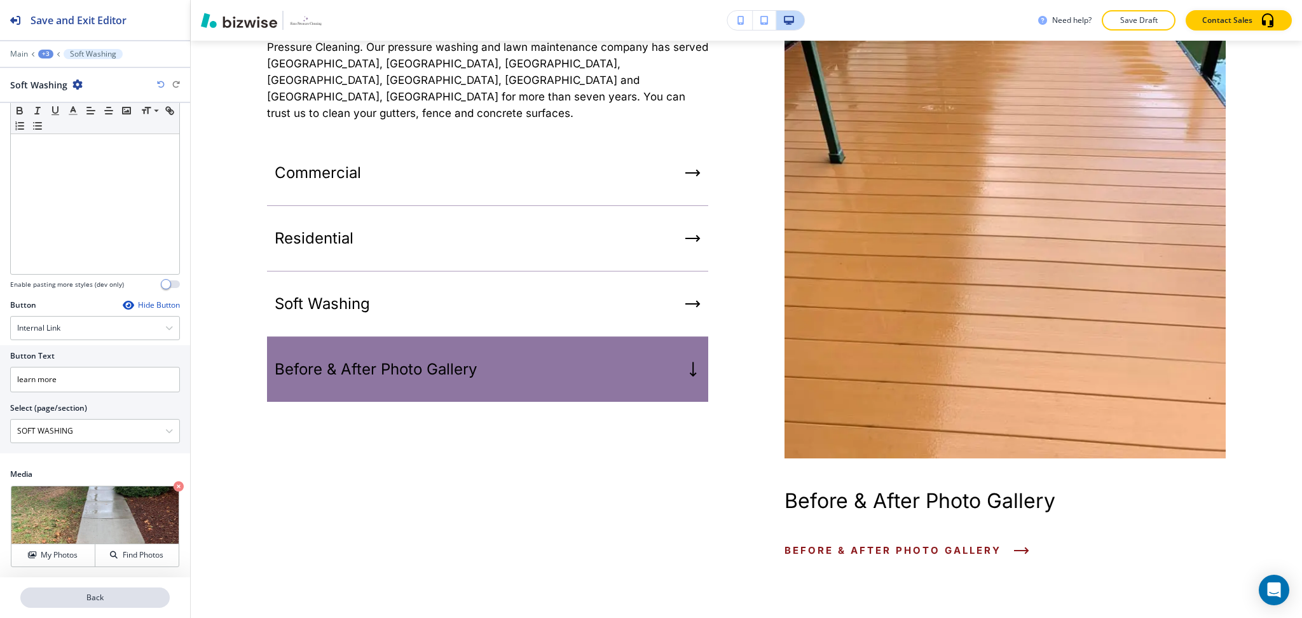
click at [118, 592] on p "Back" at bounding box center [95, 597] width 147 height 11
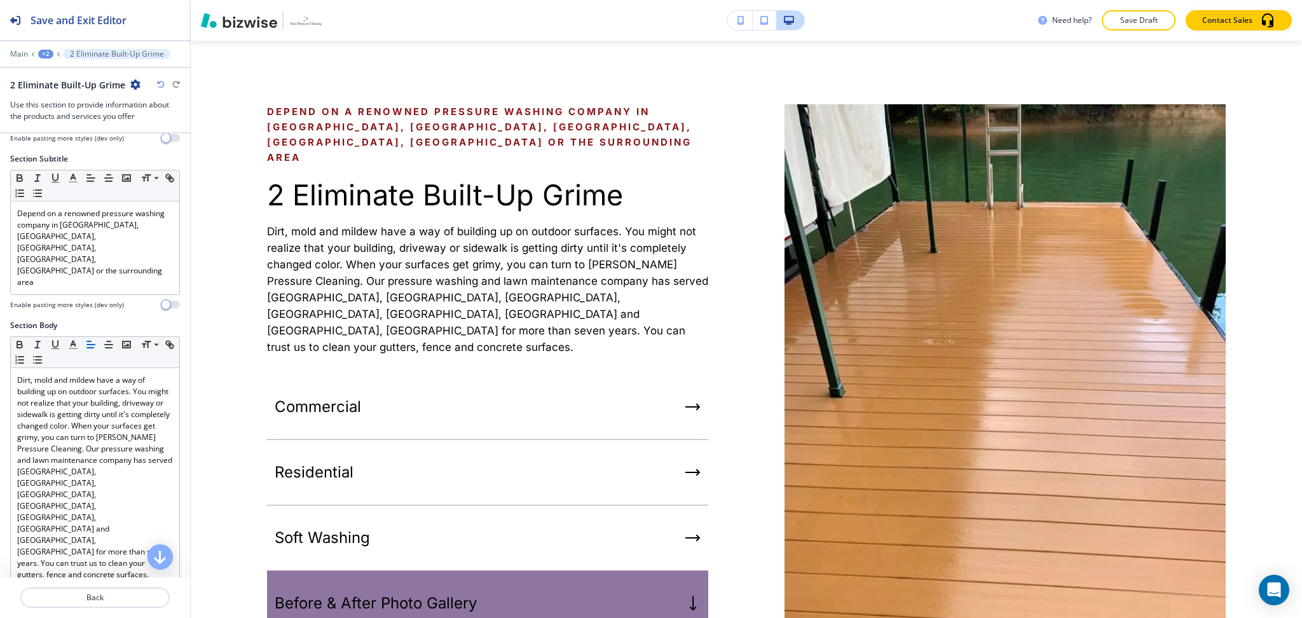
scroll to position [429, 0]
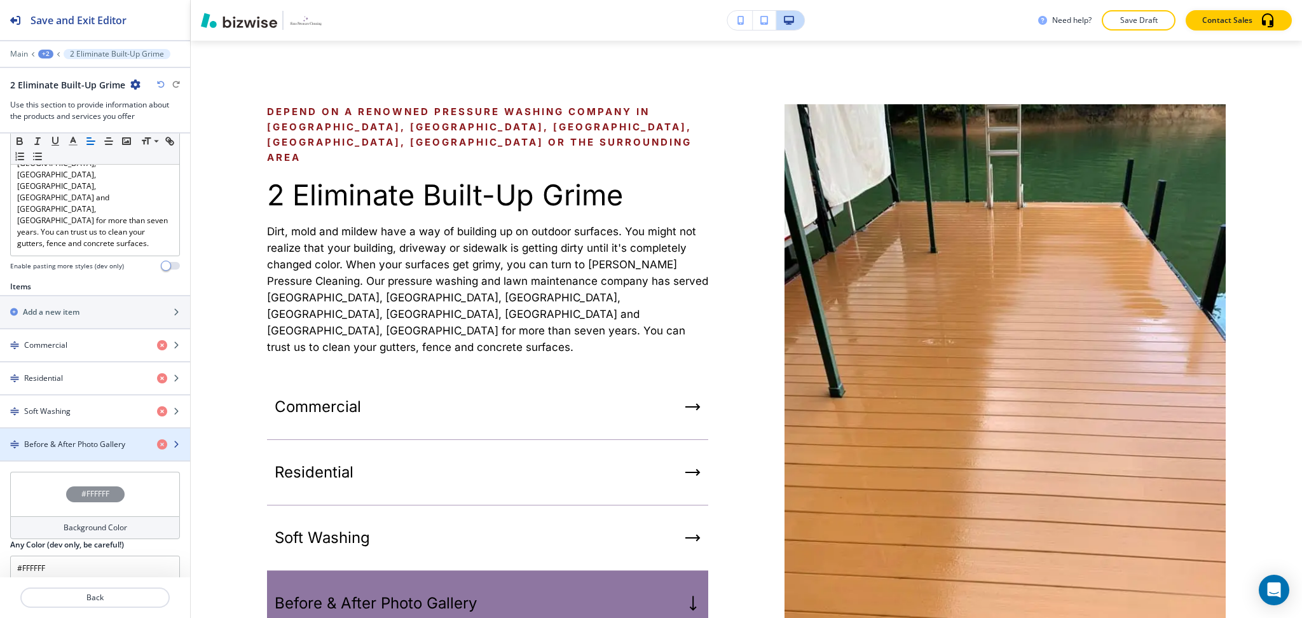
click at [59, 439] on h4 "Before & After Photo Gallery" at bounding box center [74, 444] width 101 height 11
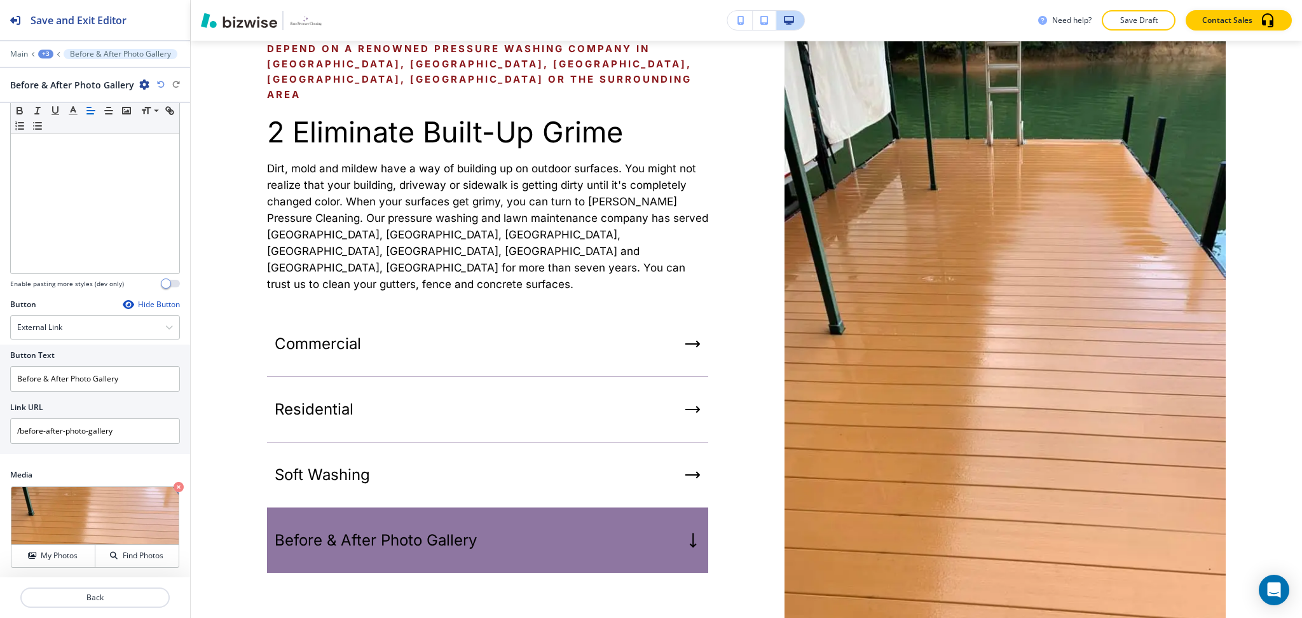
scroll to position [153, 0]
drag, startPoint x: 137, startPoint y: 373, endPoint x: 5, endPoint y: 347, distance: 134.2
click at [0, 354] on div "Button Text Before & After Photo Gallery Link URL /before-after-photo-gallery" at bounding box center [95, 397] width 190 height 109
click at [61, 316] on div "External Link" at bounding box center [95, 326] width 168 height 23
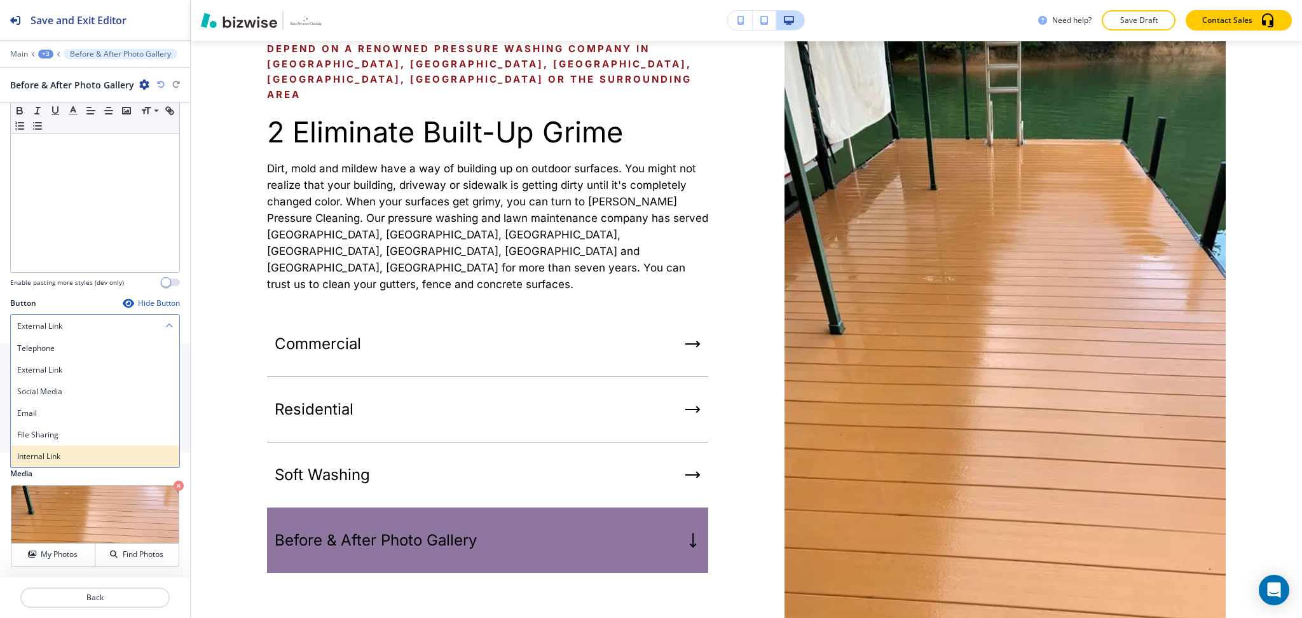
click at [58, 463] on div "Internal Link" at bounding box center [95, 457] width 168 height 22
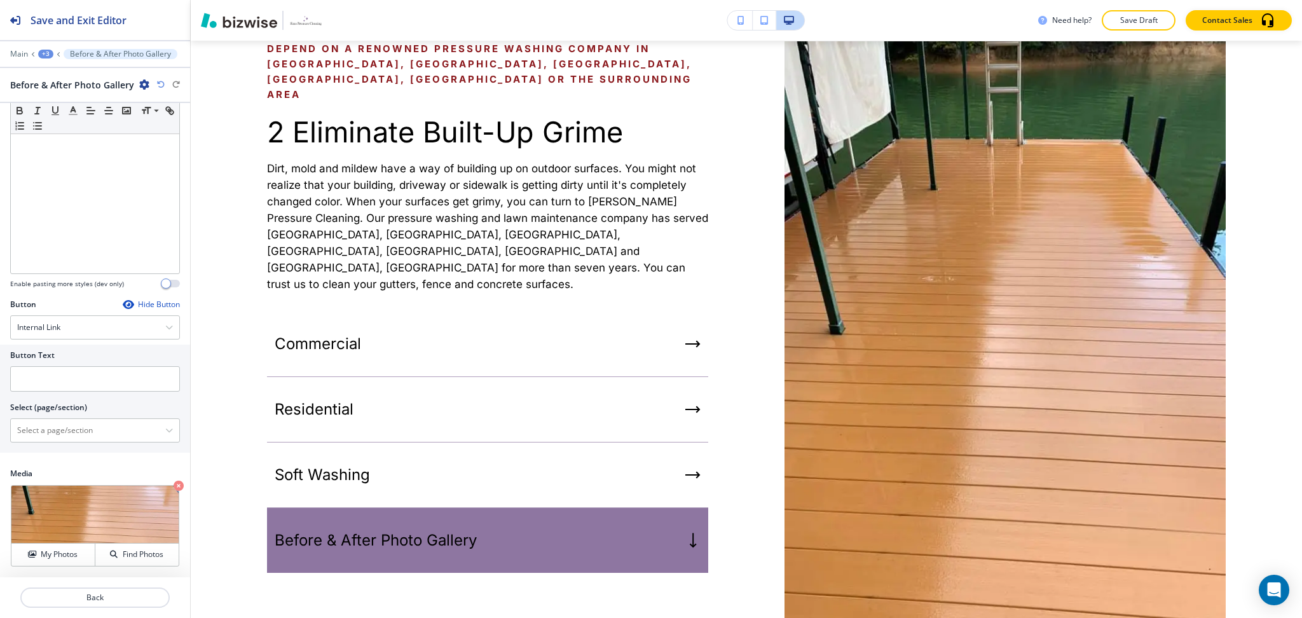
scroll to position [151, 0]
click at [55, 433] on \(page\/section\) "Manual Input" at bounding box center [88, 431] width 155 height 22
paste \(page\/section\) "Before & After Photo Gallery"
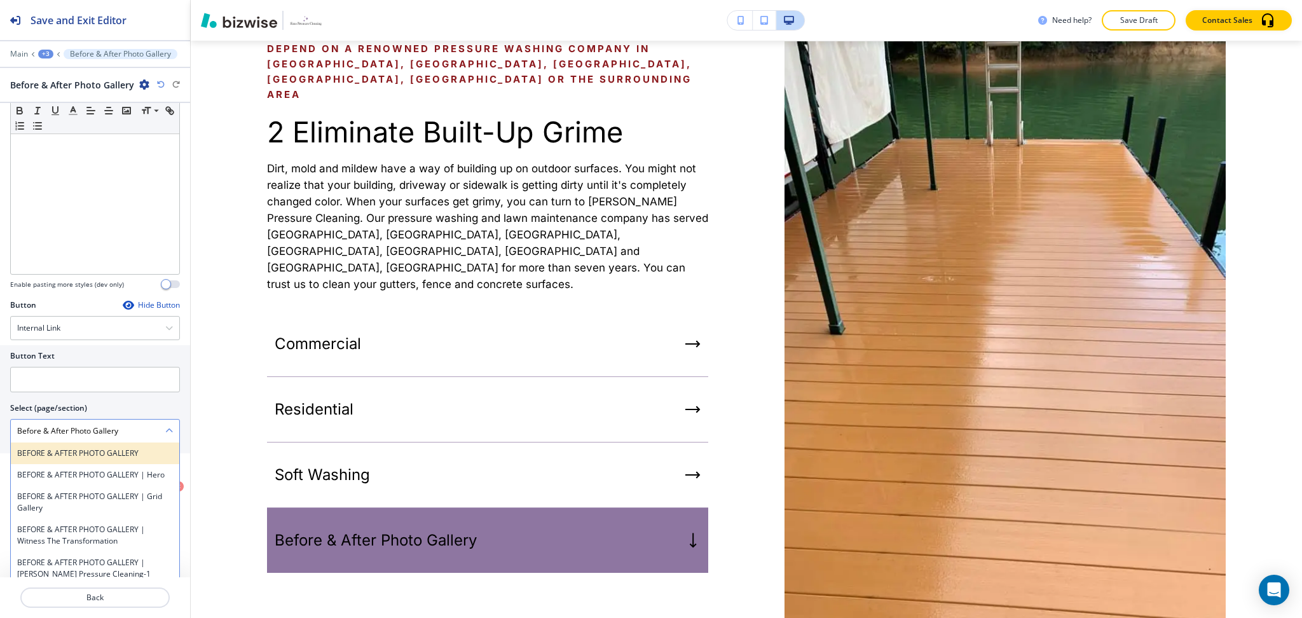
click at [64, 460] on div "BEFORE & AFTER PHOTO GALLERY" at bounding box center [95, 454] width 168 height 22
type \(page\/section\) "BEFORE & AFTER PHOTO GALLERY"
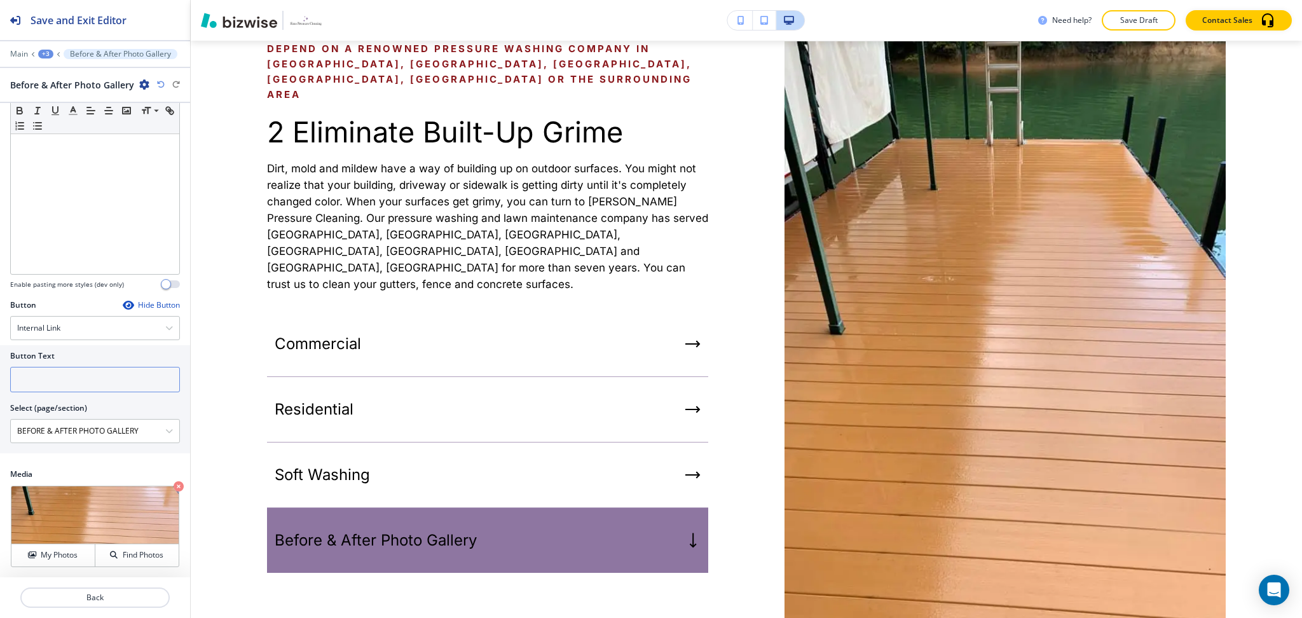
click at [53, 367] on input "text" at bounding box center [95, 379] width 170 height 25
type input "learn more"
click at [46, 502] on p "Crop" at bounding box center [45, 501] width 17 height 11
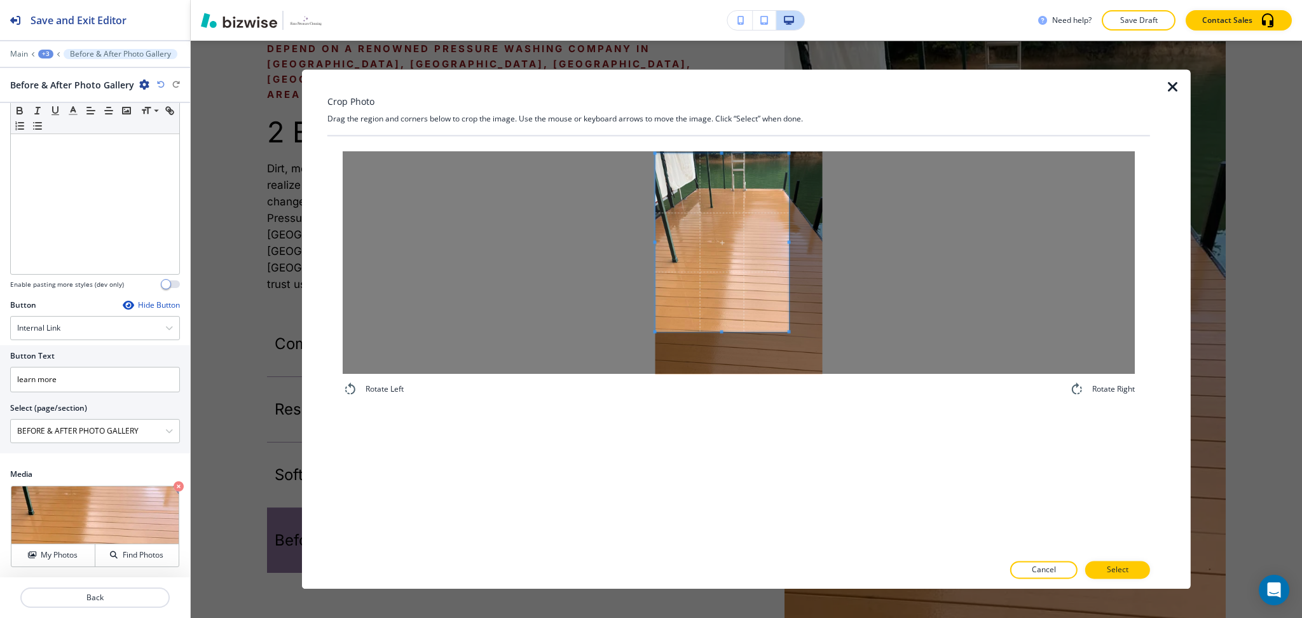
click at [708, 248] on span at bounding box center [723, 242] width 134 height 178
click at [910, 235] on div at bounding box center [739, 262] width 792 height 223
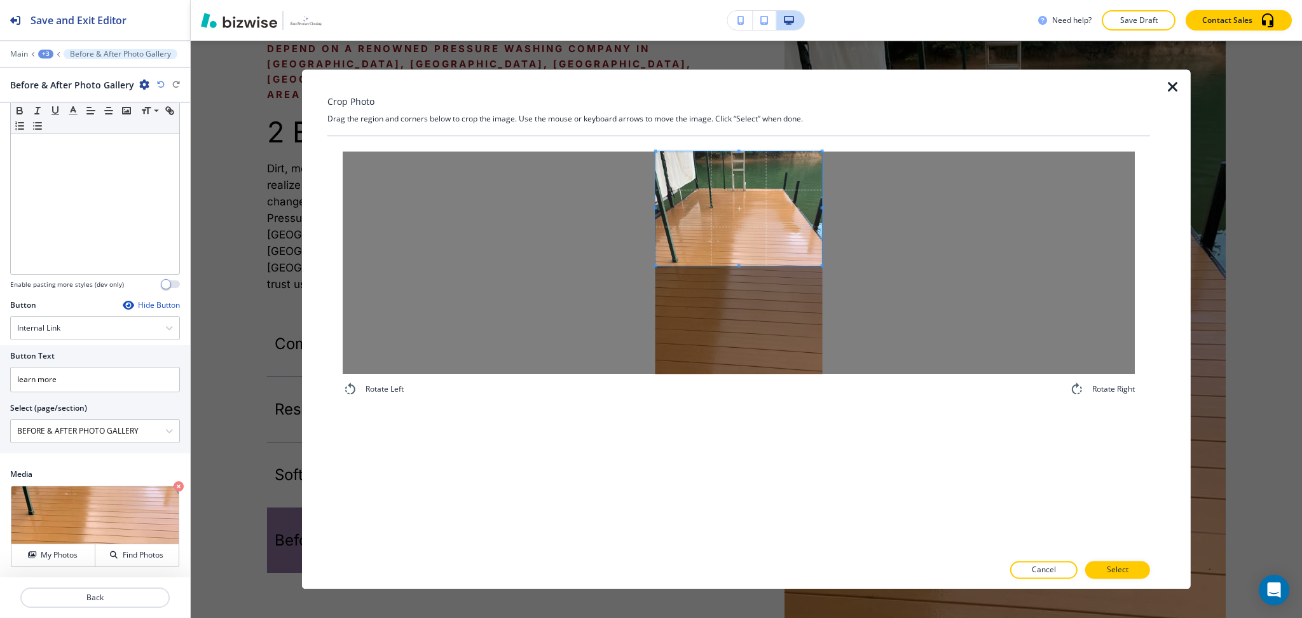
click at [781, 265] on span at bounding box center [739, 265] width 166 height 3
click at [780, 237] on span at bounding box center [739, 222] width 166 height 114
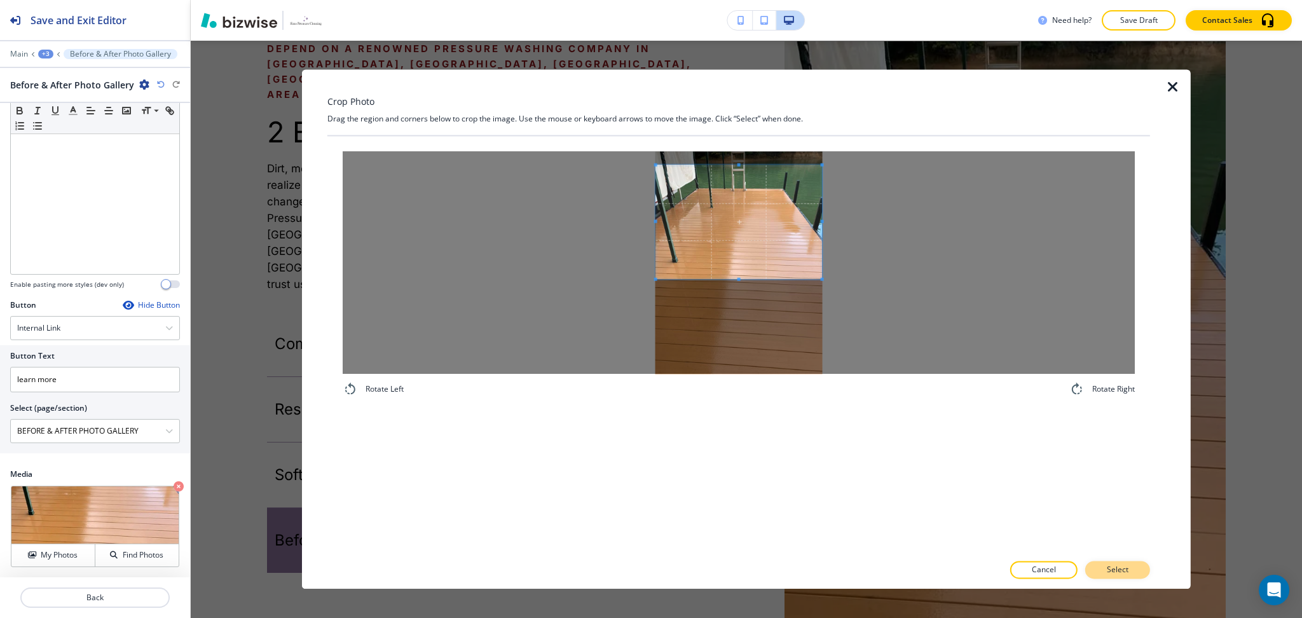
click at [1130, 567] on button "Select" at bounding box center [1117, 570] width 65 height 18
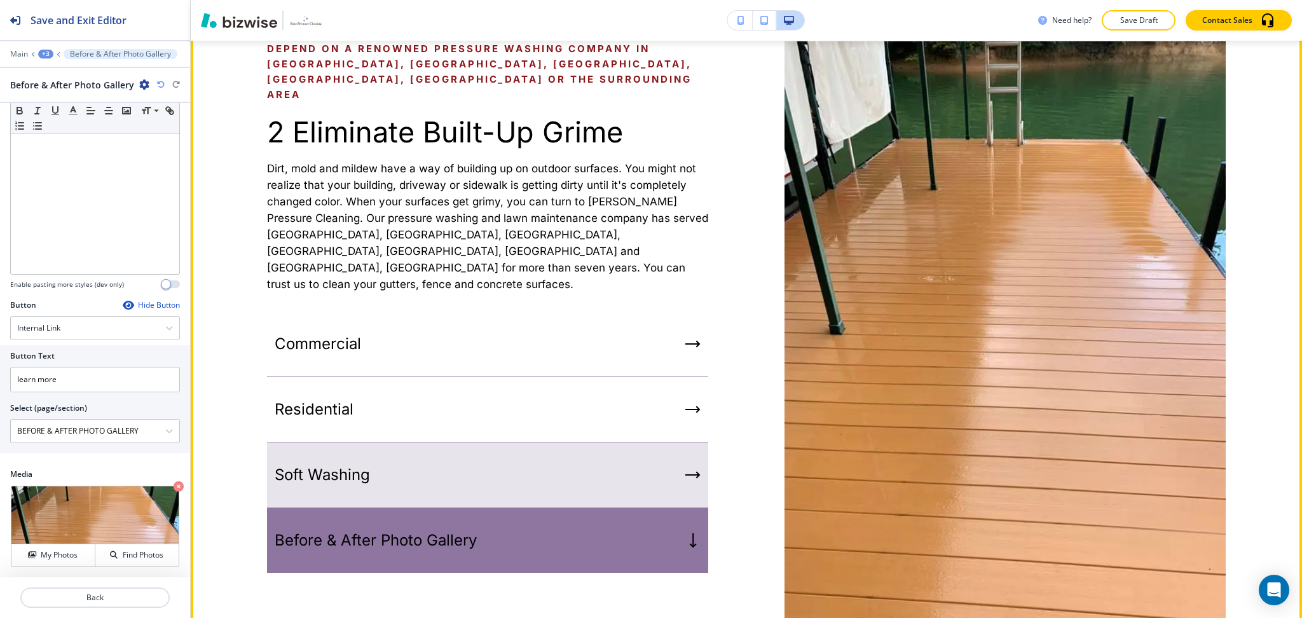
click at [475, 443] on div "Soft Washing" at bounding box center [487, 475] width 441 height 65
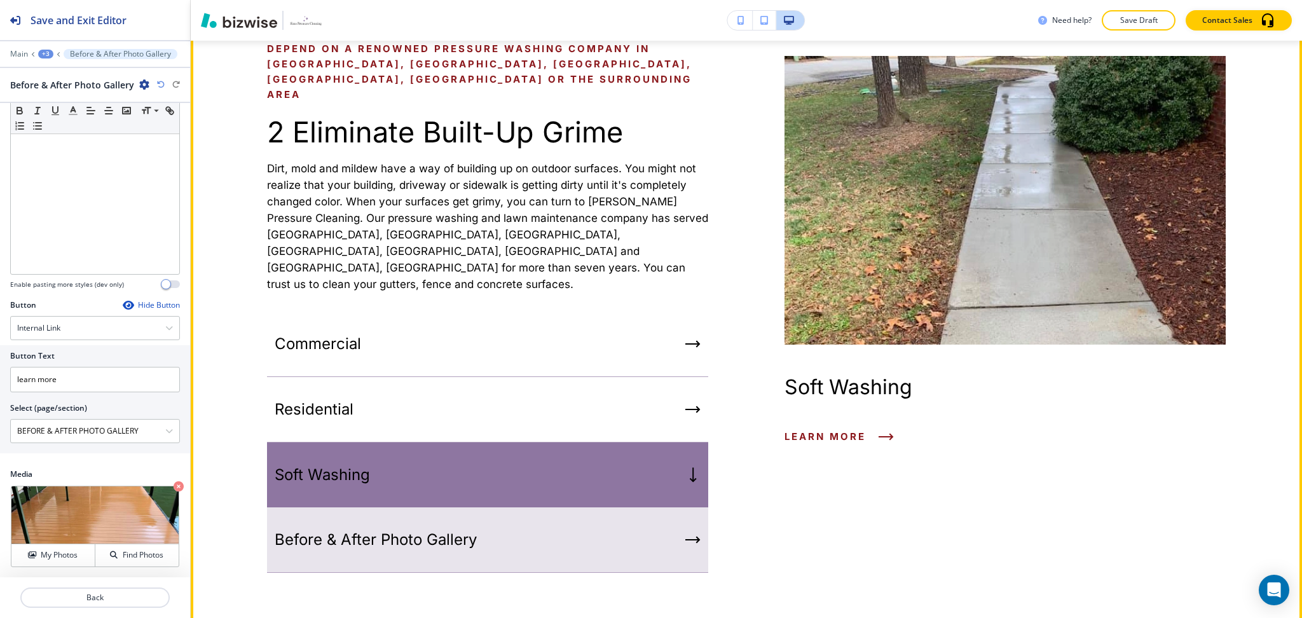
click at [491, 507] on div "Before & After Photo Gallery" at bounding box center [487, 539] width 441 height 65
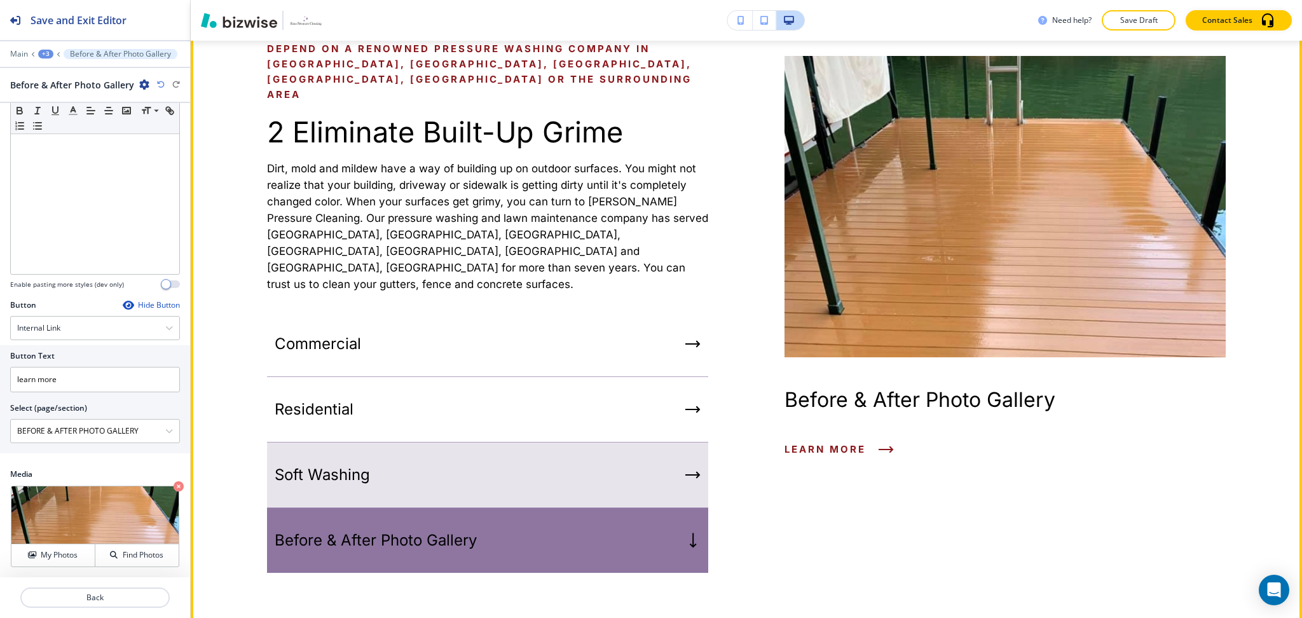
click at [519, 443] on div "Soft Washing" at bounding box center [487, 475] width 441 height 65
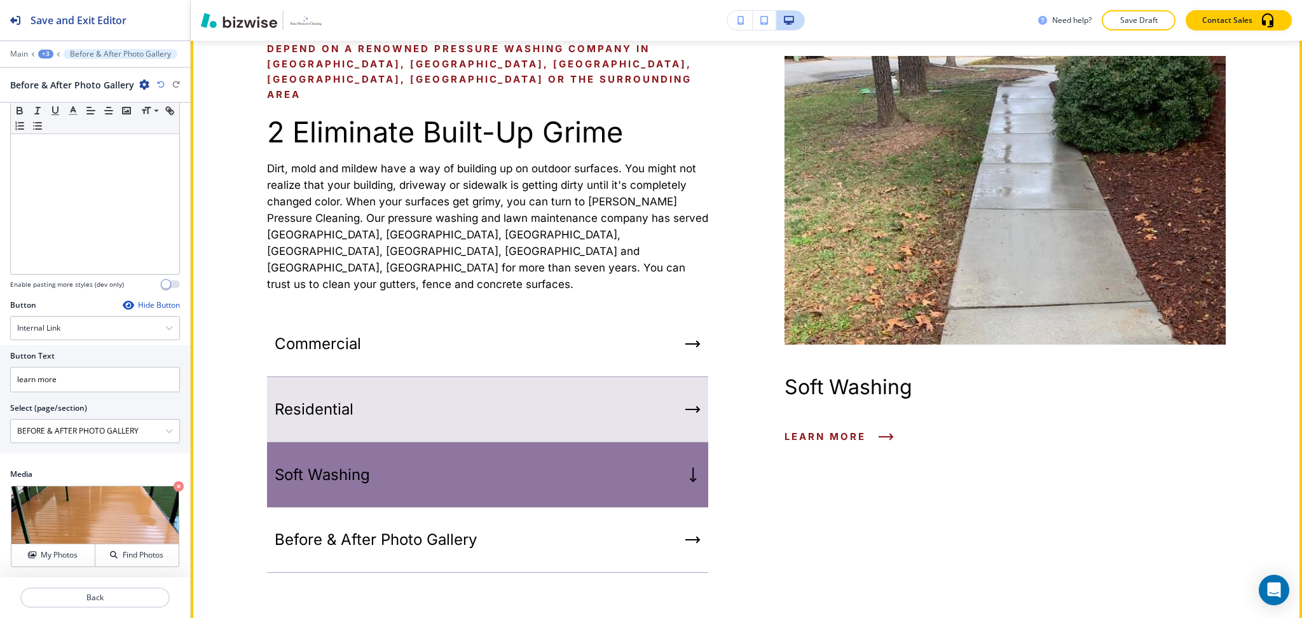
click at [514, 383] on div "Residential" at bounding box center [487, 409] width 441 height 65
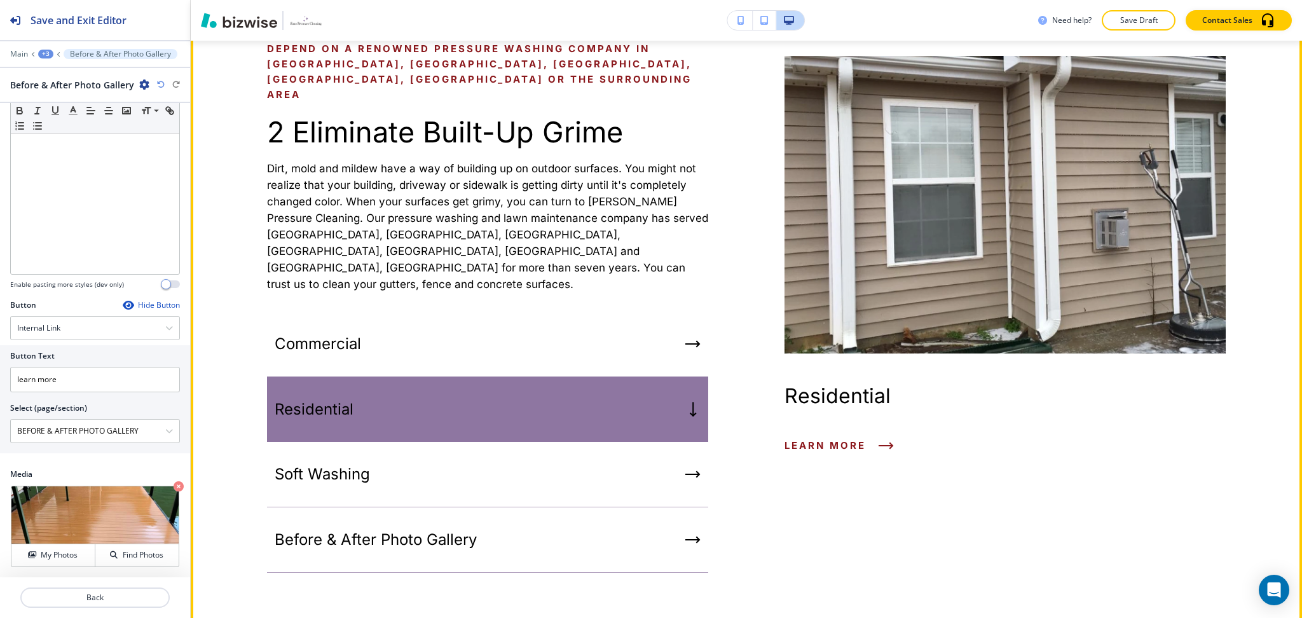
click at [512, 377] on div "Residential" at bounding box center [487, 409] width 441 height 65
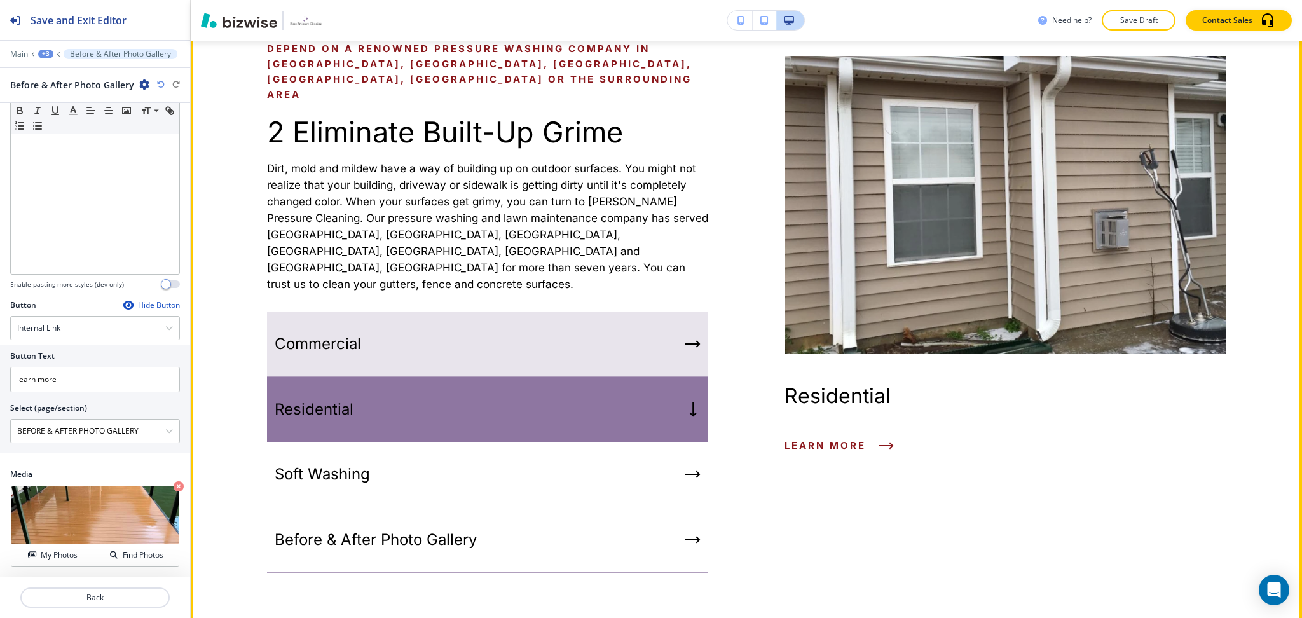
click at [513, 324] on div "Commercial" at bounding box center [487, 344] width 441 height 65
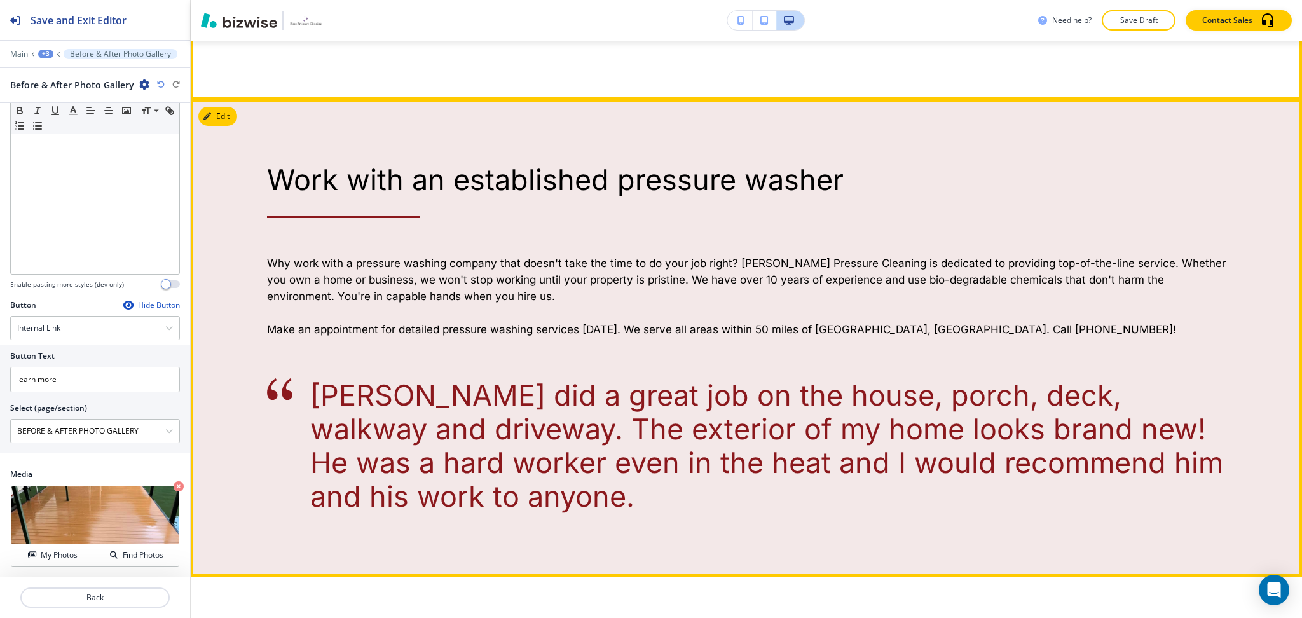
scroll to position [1214, 0]
click at [216, 107] on button "Edit This Section" at bounding box center [241, 116] width 86 height 19
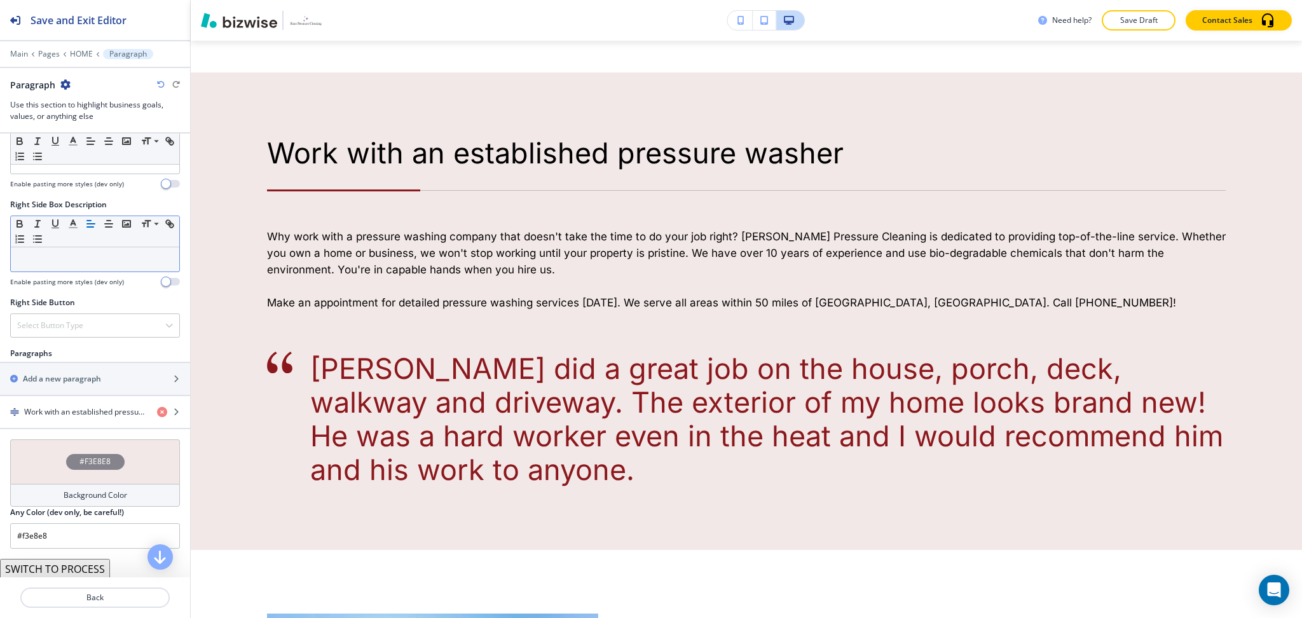
scroll to position [621, 0]
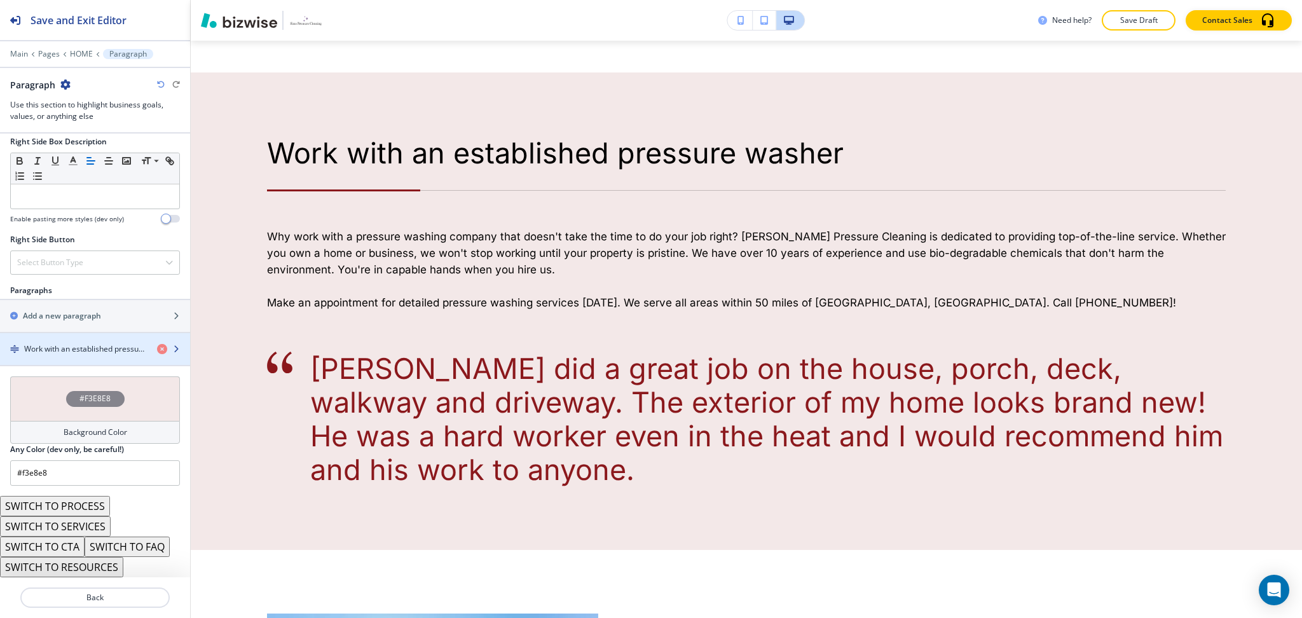
click at [84, 354] on h4 "Work with an established pressure washer" at bounding box center [85, 348] width 123 height 11
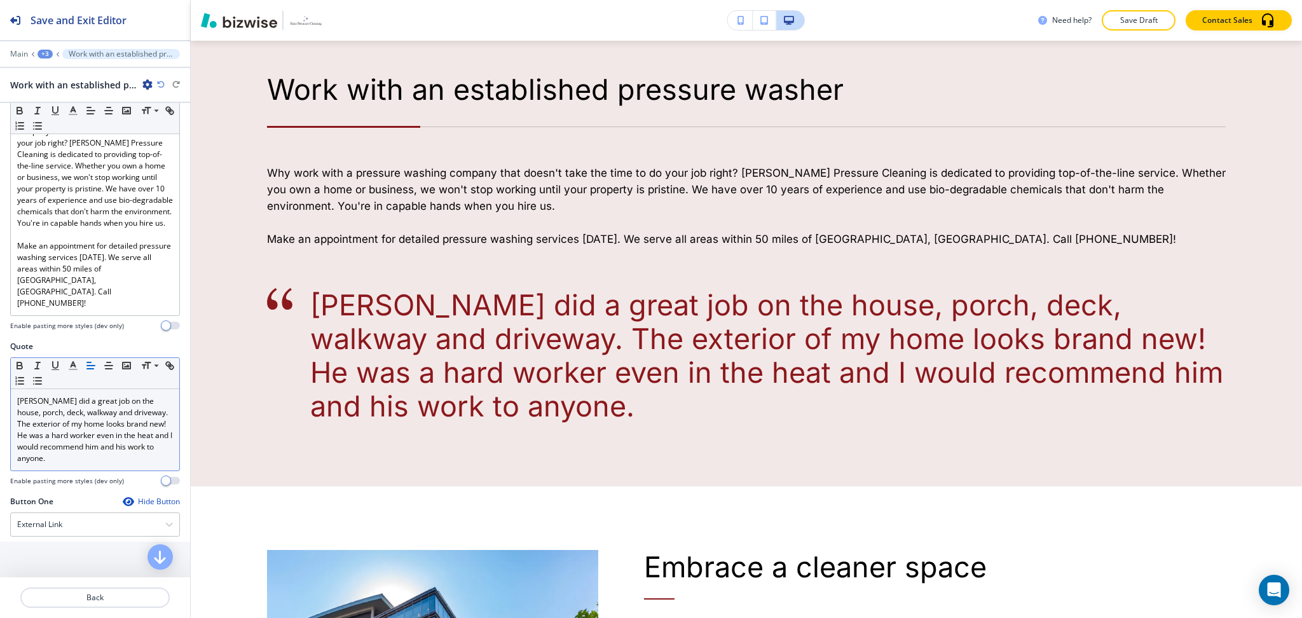
scroll to position [259, 0]
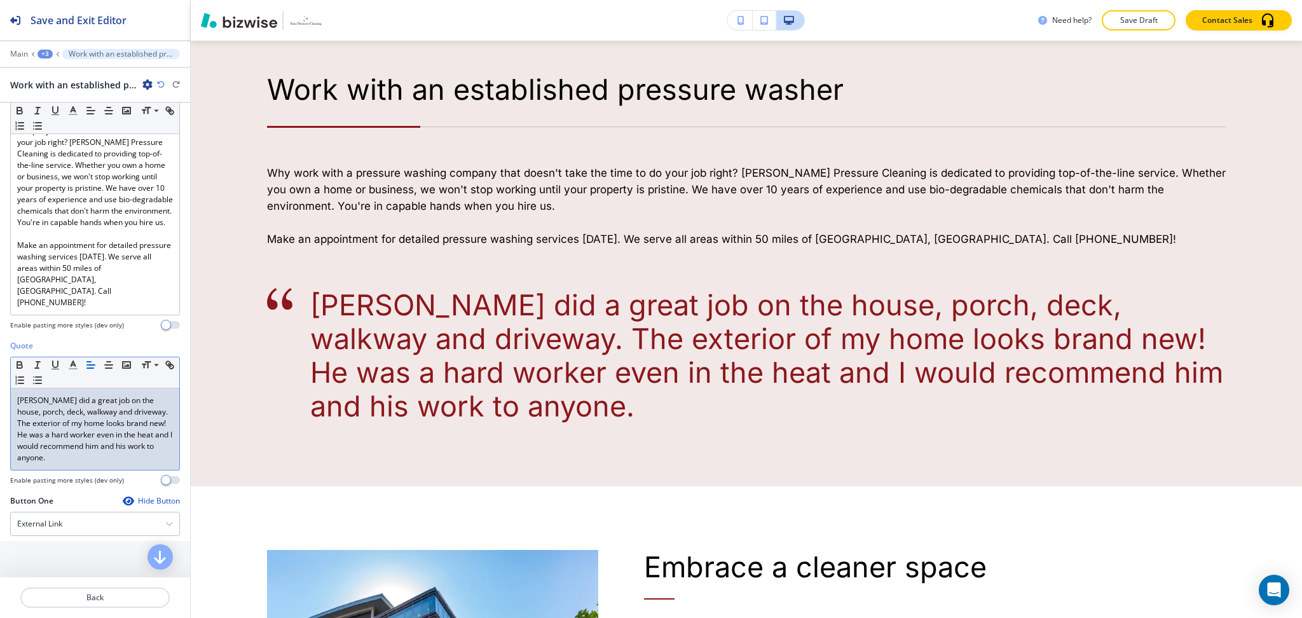
click at [83, 452] on p "Gerald did a great job on the house, porch, deck, walkway and driveway. The ext…" at bounding box center [95, 429] width 156 height 69
drag, startPoint x: 88, startPoint y: 451, endPoint x: 45, endPoint y: 376, distance: 86.0
click at [7, 383] on div "Quote Small Normal Large Huge Gerald did a great job on the house, porch, deck,…" at bounding box center [95, 417] width 190 height 155
click at [32, 359] on icon "button" at bounding box center [37, 364] width 11 height 11
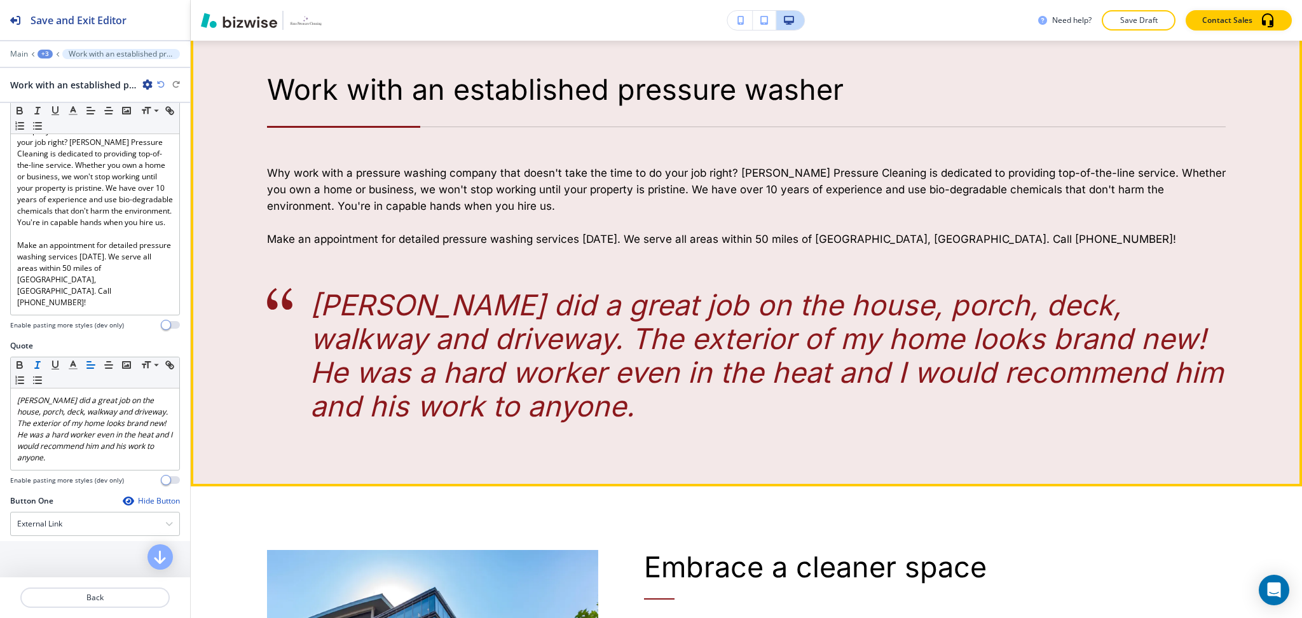
click at [708, 307] on em "Gerald did a great job on the house, porch, deck, walkway and driveway. The ext…" at bounding box center [770, 355] width 921 height 136
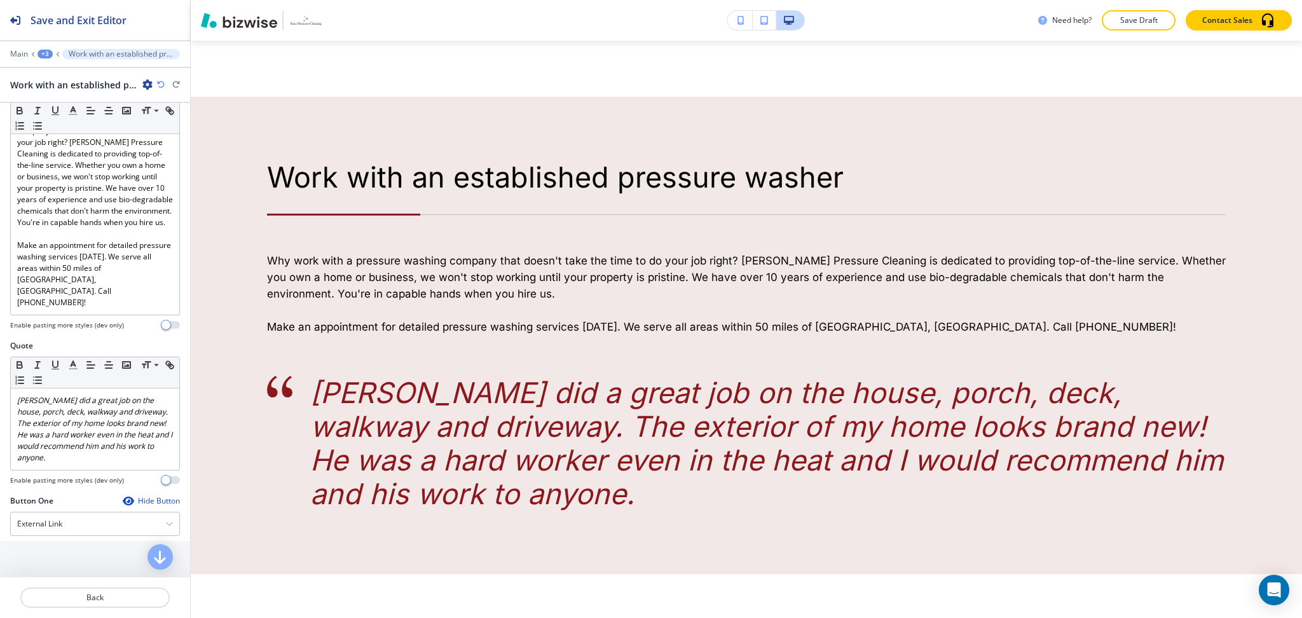
scroll to position [1092, 0]
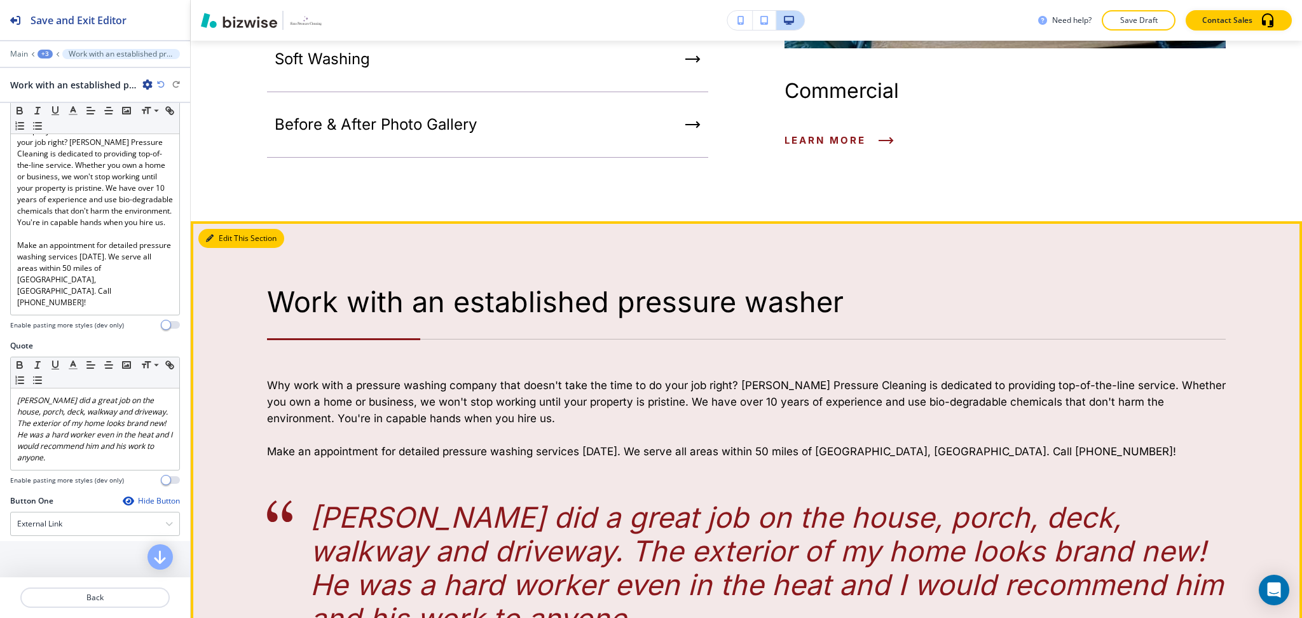
click at [228, 229] on button "Edit This Section" at bounding box center [241, 238] width 86 height 19
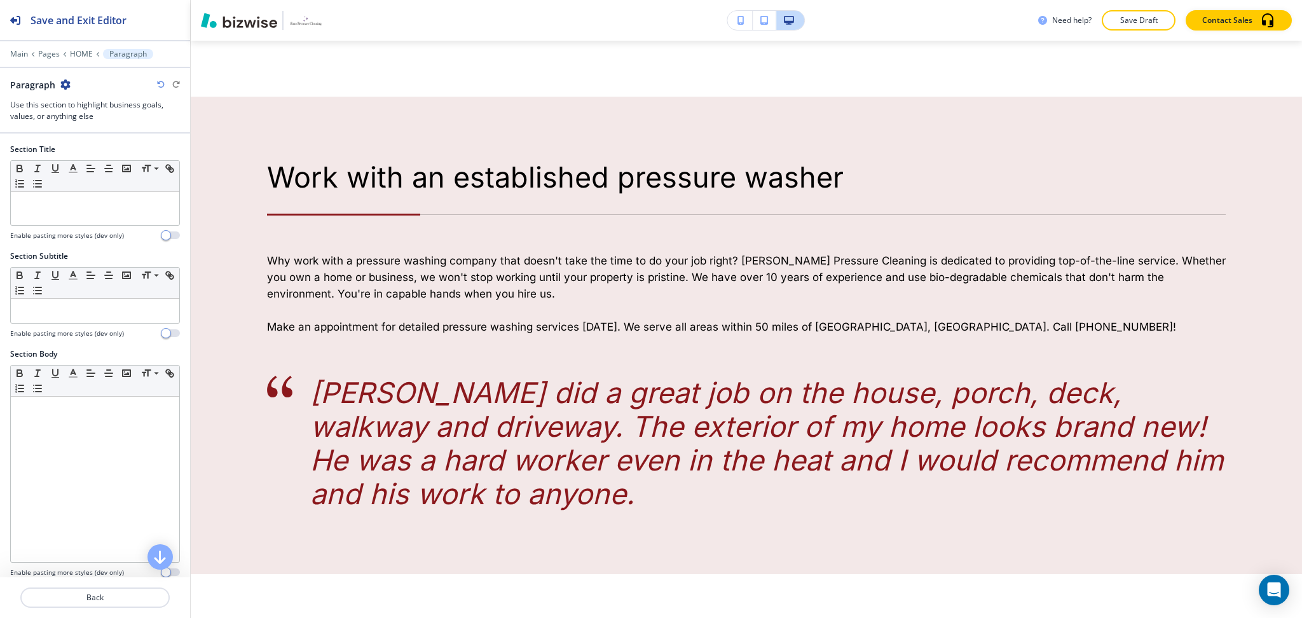
scroll to position [1241, 0]
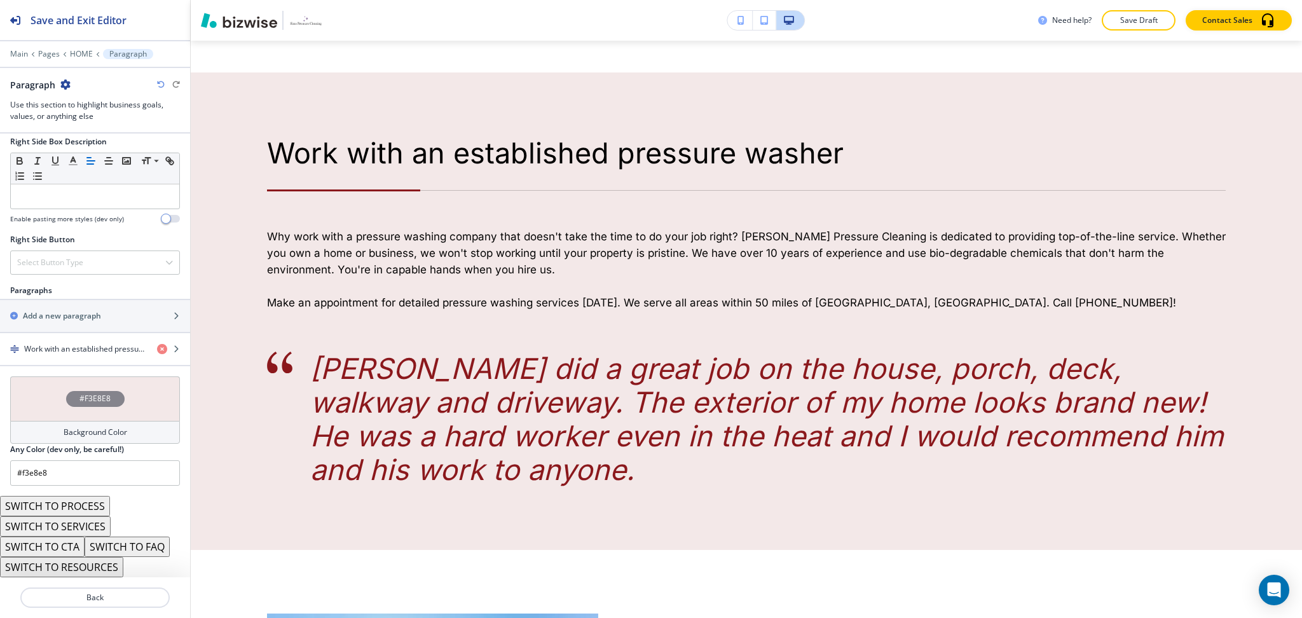
click at [87, 435] on h4 "Background Color" at bounding box center [96, 432] width 64 height 11
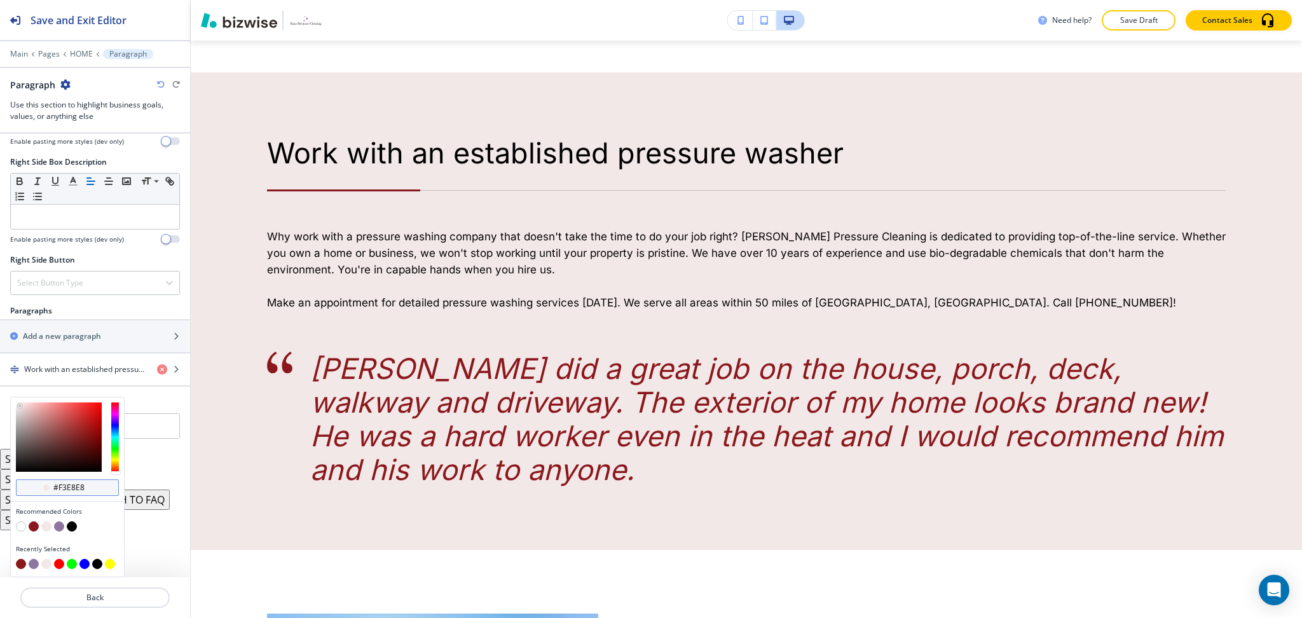
scroll to position [601, 0]
click at [27, 530] on div at bounding box center [67, 527] width 103 height 13
click at [29, 528] on button "button" at bounding box center [34, 526] width 10 height 10
type input "#8b181c"
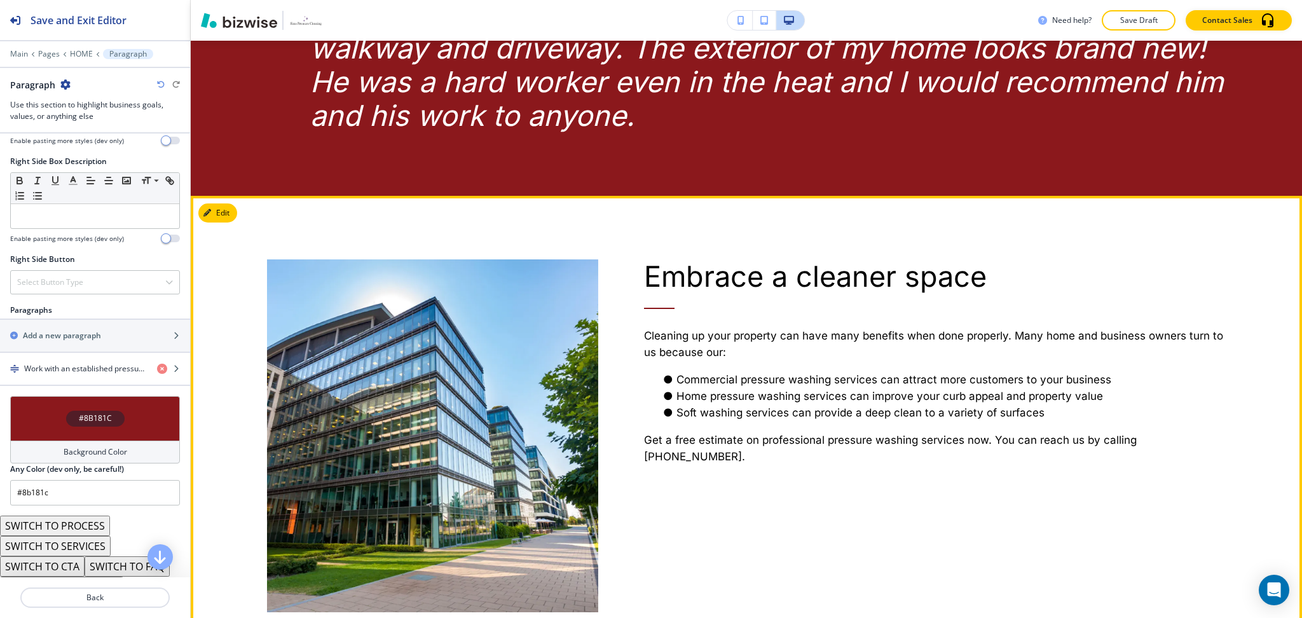
scroll to position [1596, 0]
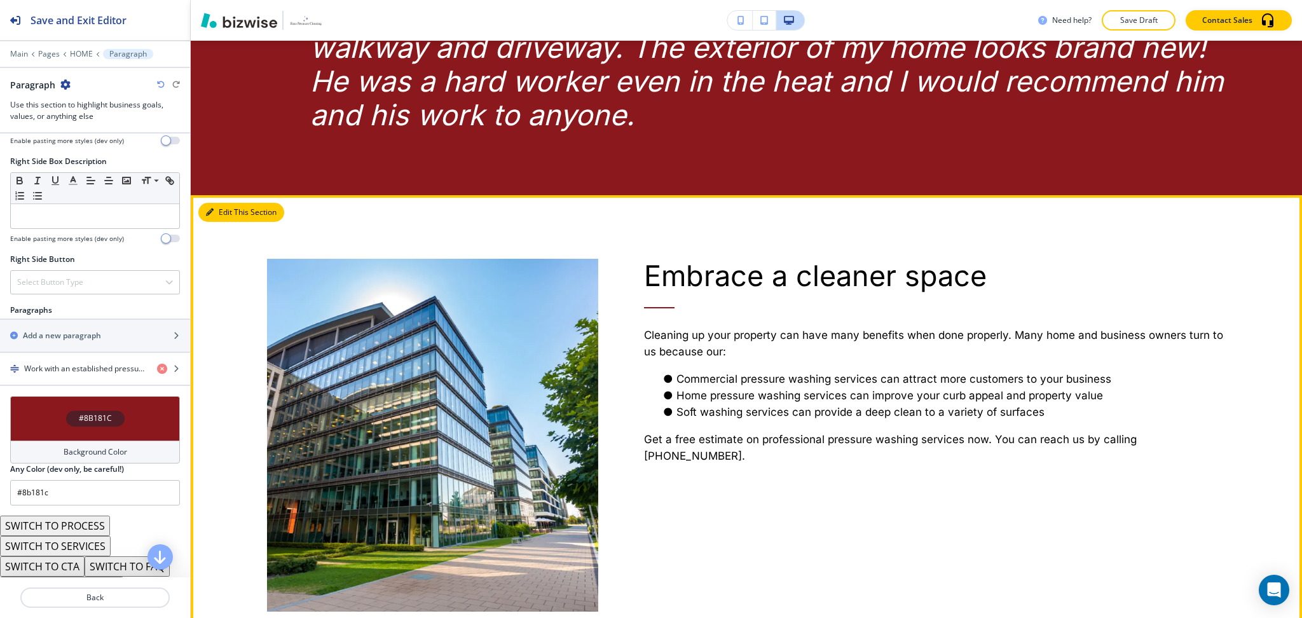
click at [228, 203] on button "Edit This Section" at bounding box center [241, 212] width 86 height 19
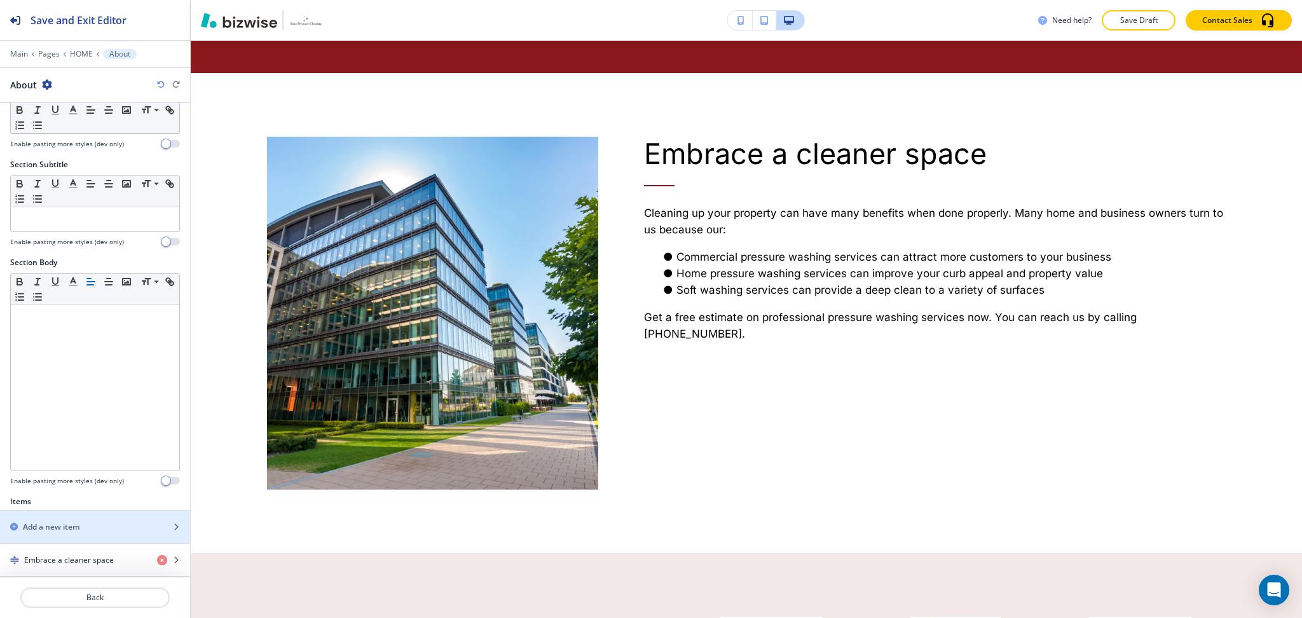
scroll to position [256, 0]
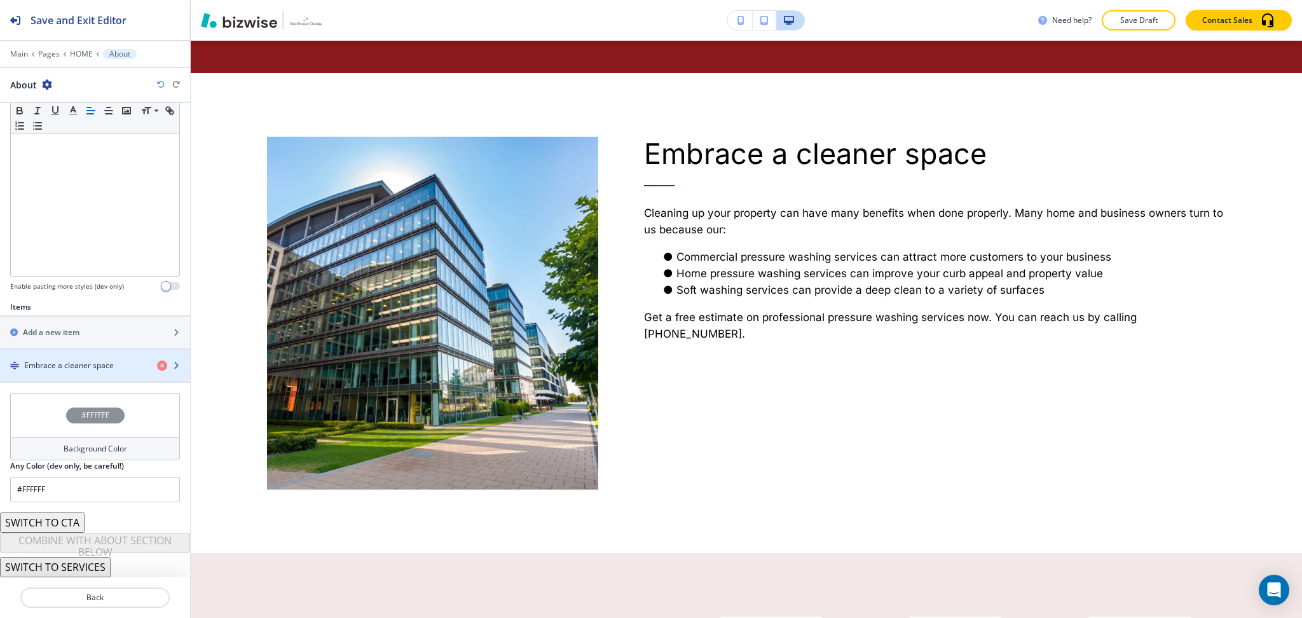
click at [106, 366] on h4 "Embrace a cleaner space" at bounding box center [69, 365] width 90 height 11
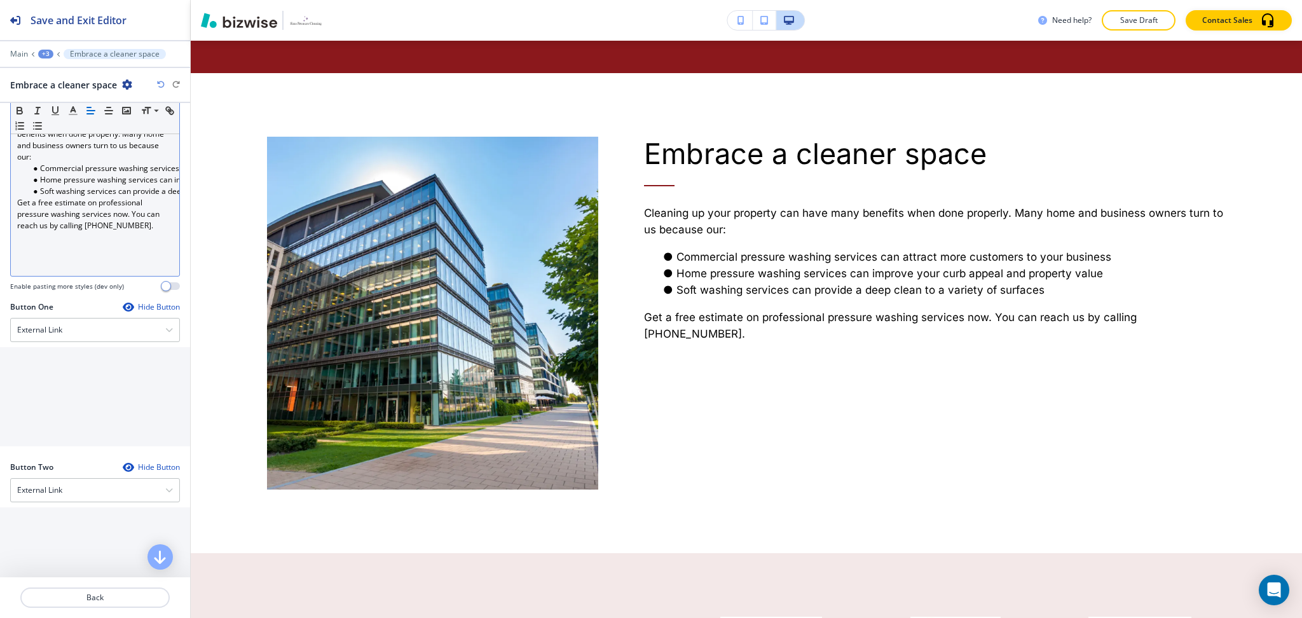
scroll to position [255, 0]
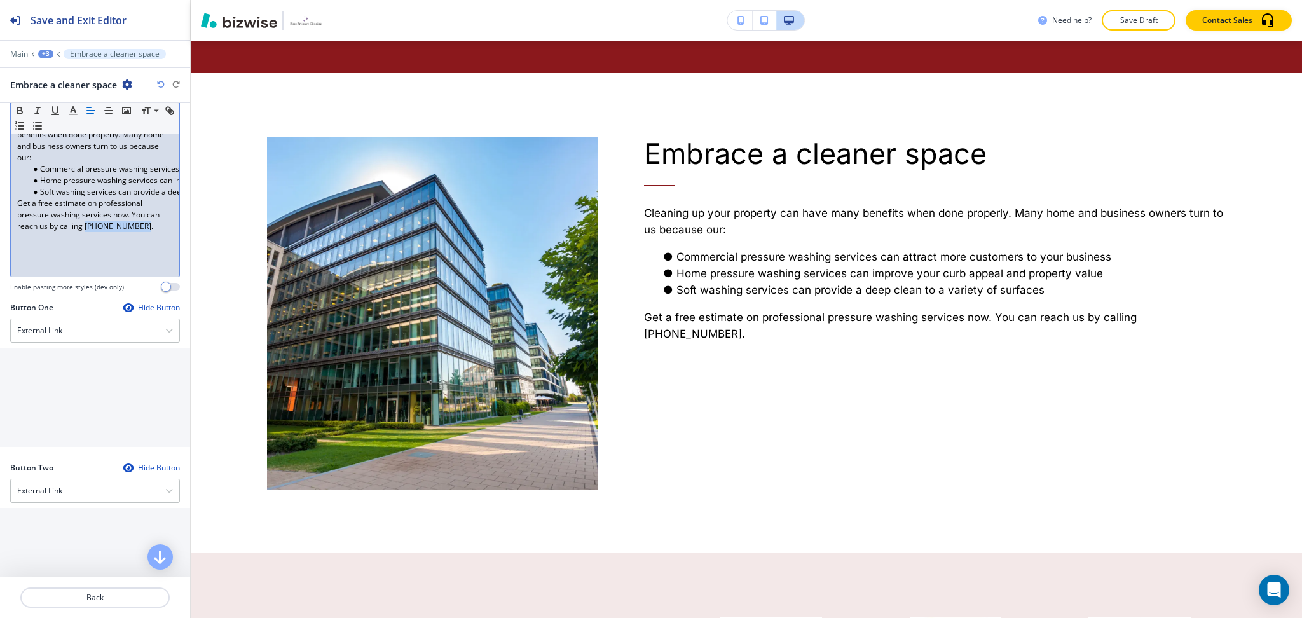
drag, startPoint x: 136, startPoint y: 226, endPoint x: 85, endPoint y: 223, distance: 51.6
click at [85, 223] on p "Get a free estimate on professional pressure washing services now. You can reac…" at bounding box center [95, 215] width 156 height 34
copy p "(864) 314-2328"
click at [59, 329] on h4 "External Link" at bounding box center [39, 330] width 45 height 11
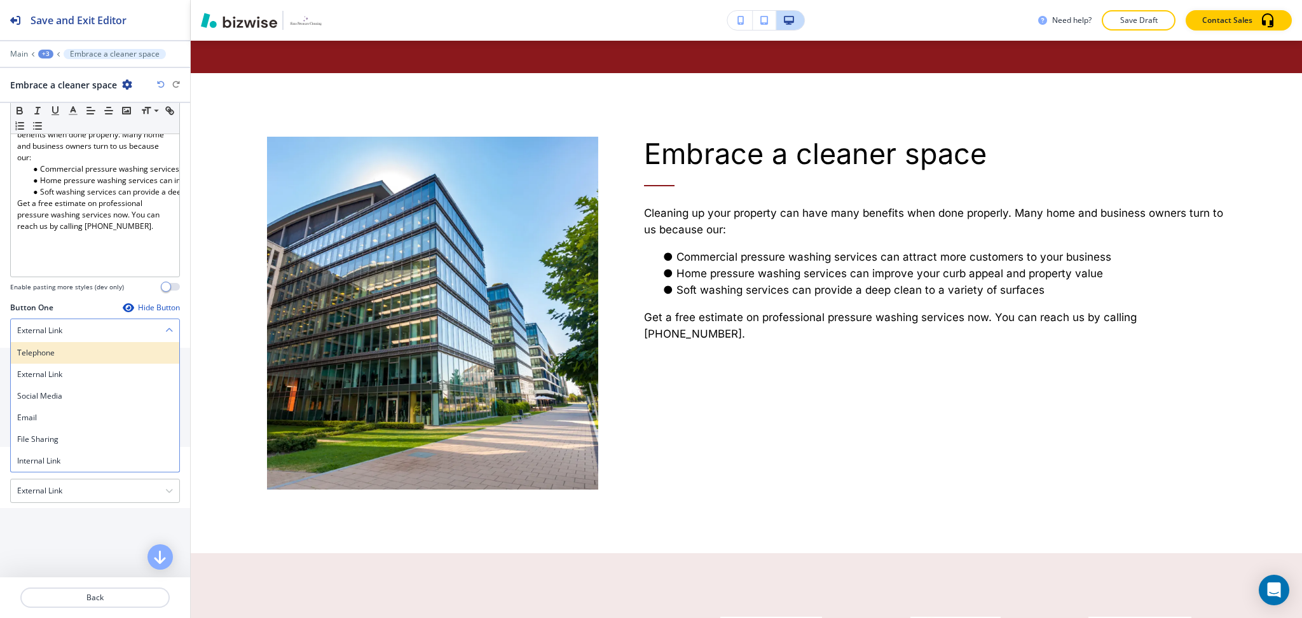
click at [67, 349] on h4 "Telephone" at bounding box center [95, 352] width 156 height 11
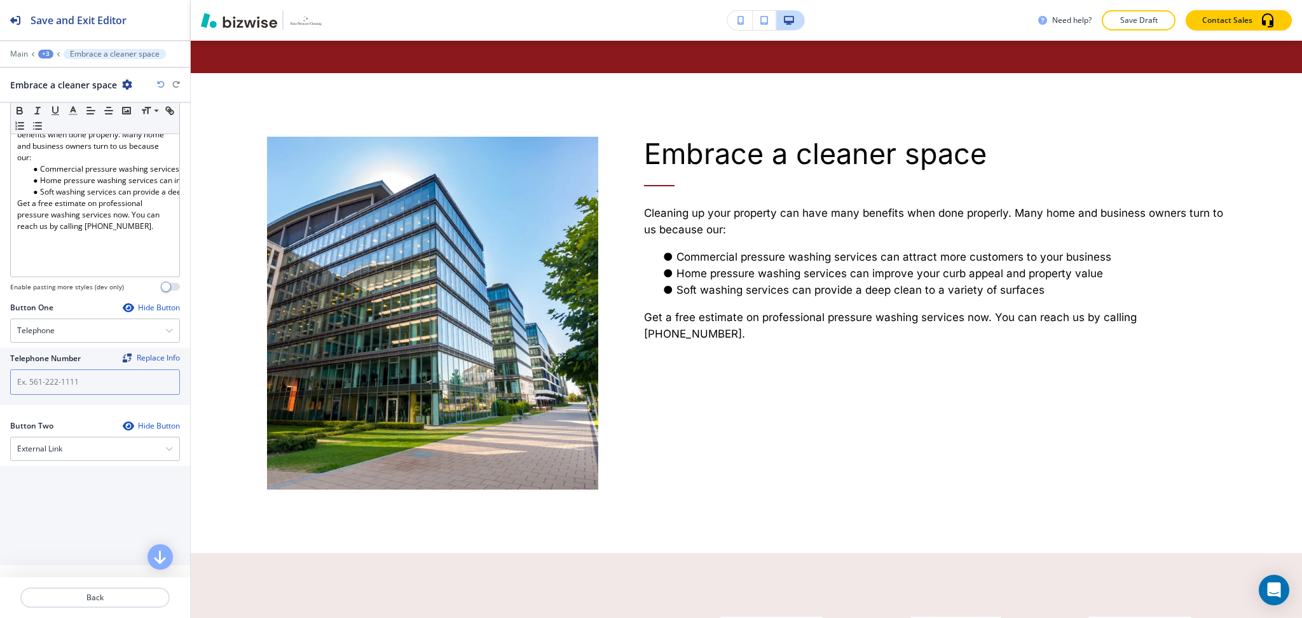
click at [70, 370] on input "text" at bounding box center [95, 381] width 170 height 25
paste input "(864) 314-2328"
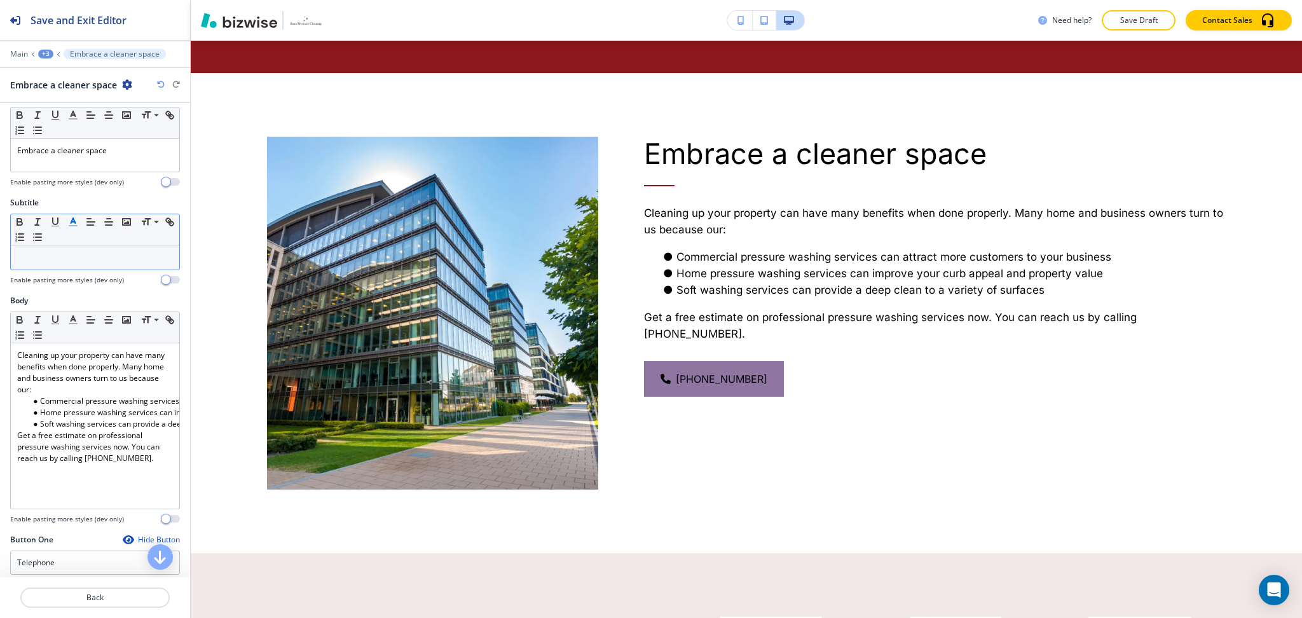
scroll to position [0, 0]
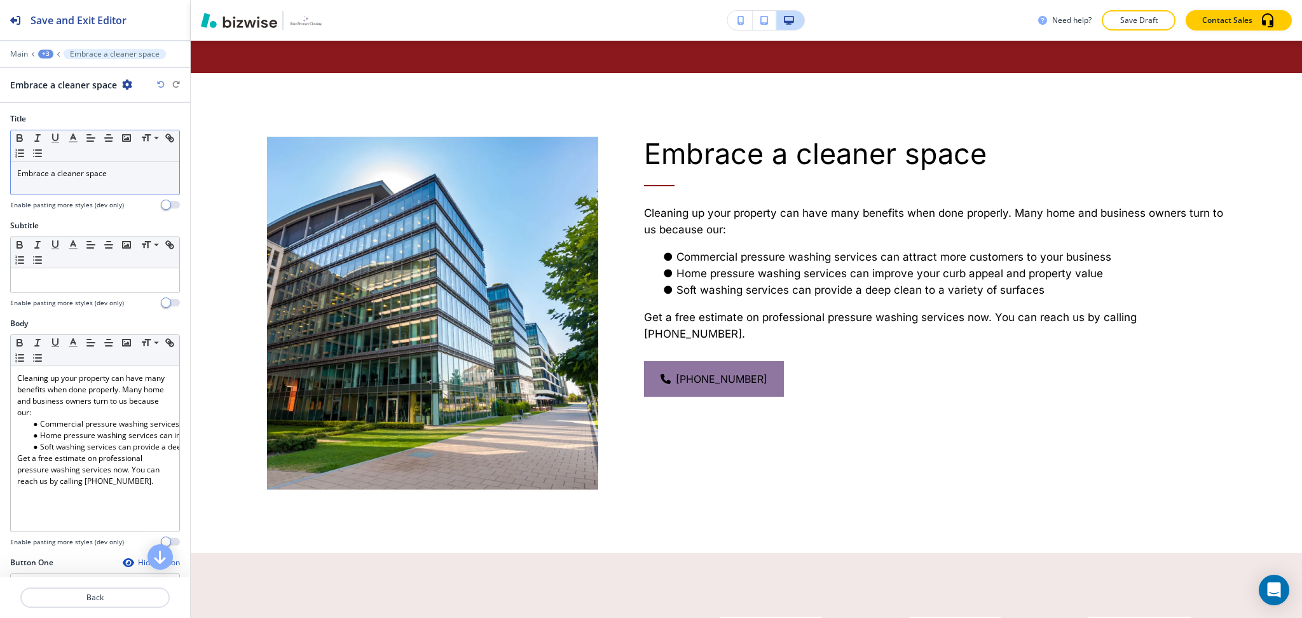
type input "(864) 314-2328"
click at [110, 184] on div "Embrace a cleaner space" at bounding box center [95, 177] width 168 height 33
click at [69, 135] on icon "button" at bounding box center [72, 137] width 11 height 11
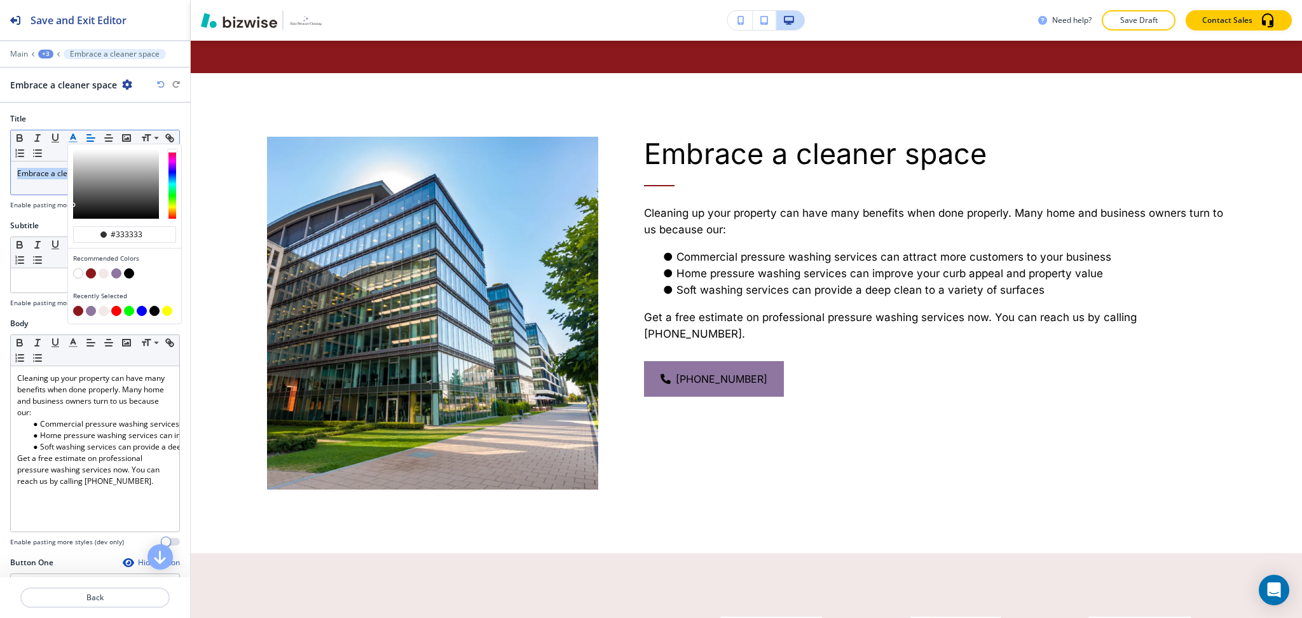
click at [114, 273] on button "button" at bounding box center [116, 273] width 10 height 10
type input "#8e76a1"
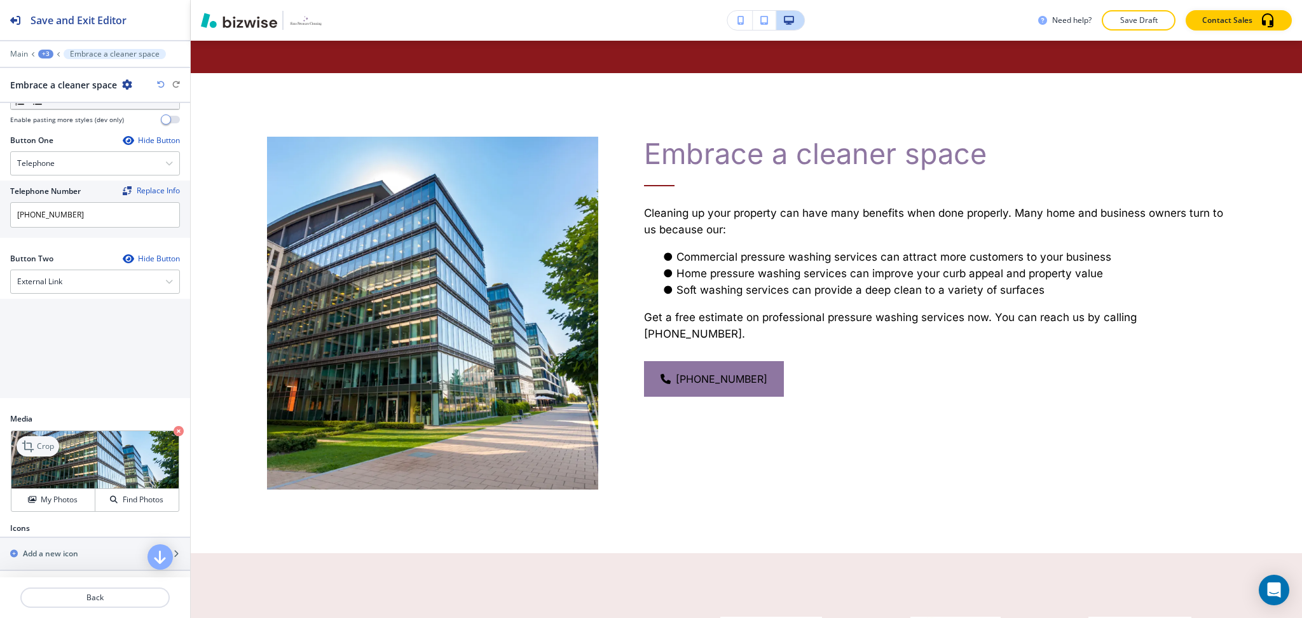
scroll to position [423, 0]
click at [50, 437] on div "Crop" at bounding box center [38, 446] width 43 height 20
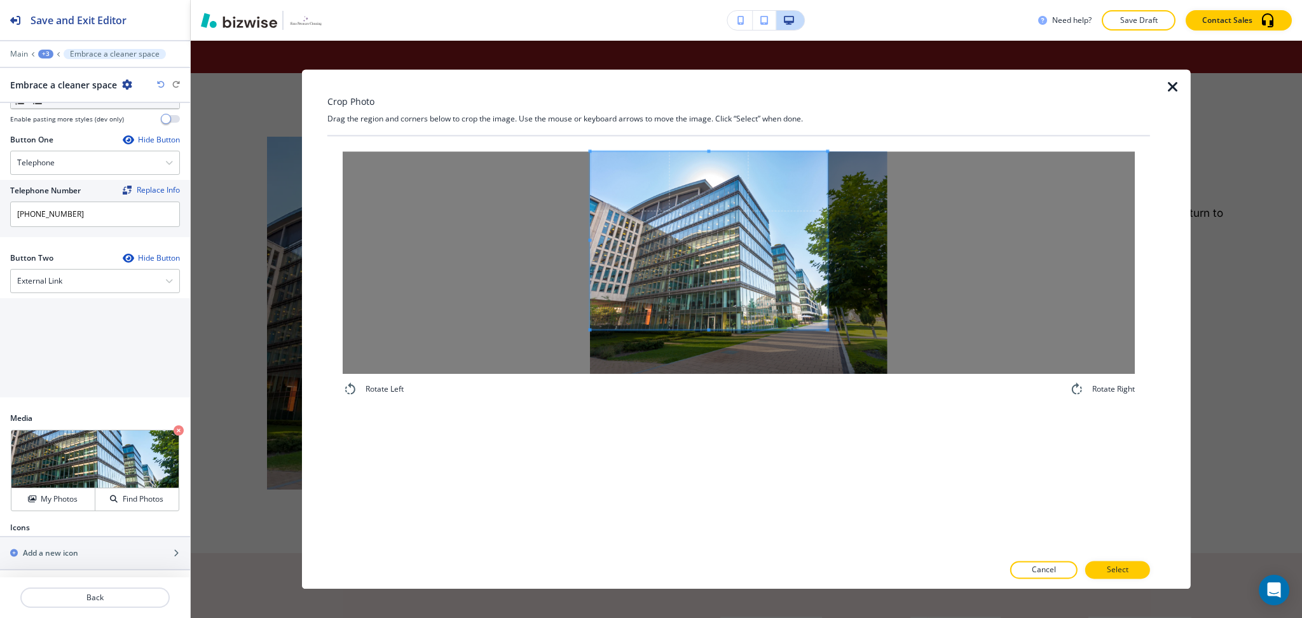
click at [650, 261] on span at bounding box center [708, 240] width 237 height 178
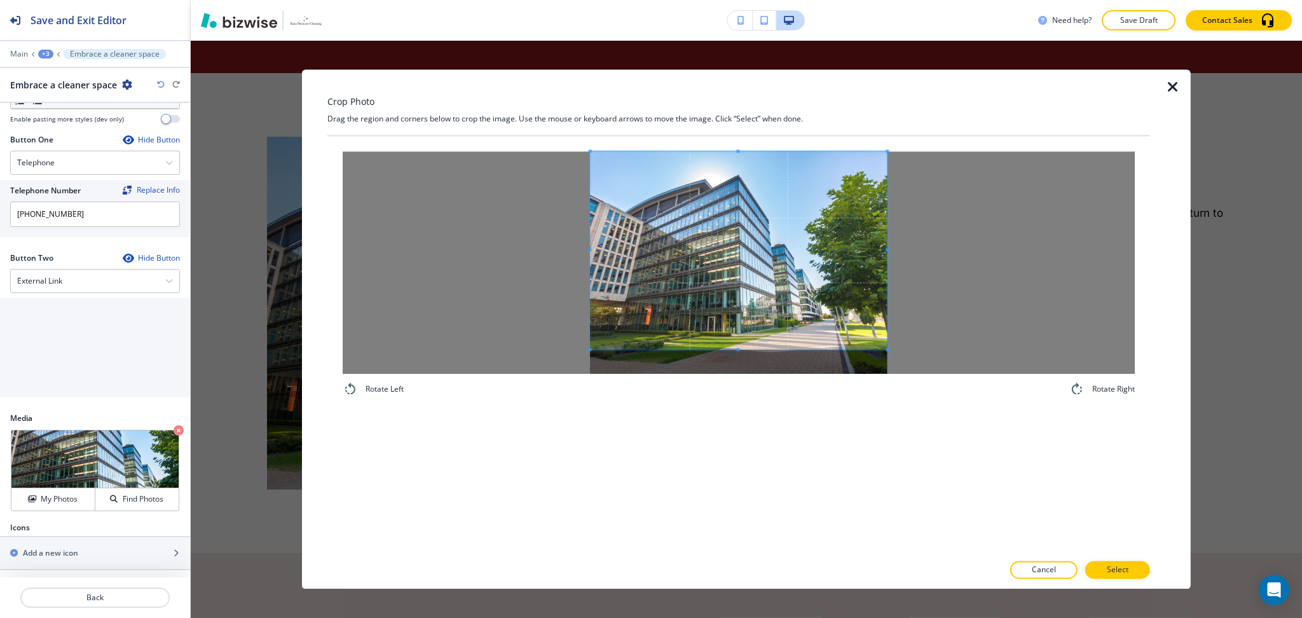
click at [898, 348] on div at bounding box center [739, 262] width 792 height 223
click at [1111, 567] on p "Select" at bounding box center [1118, 570] width 22 height 11
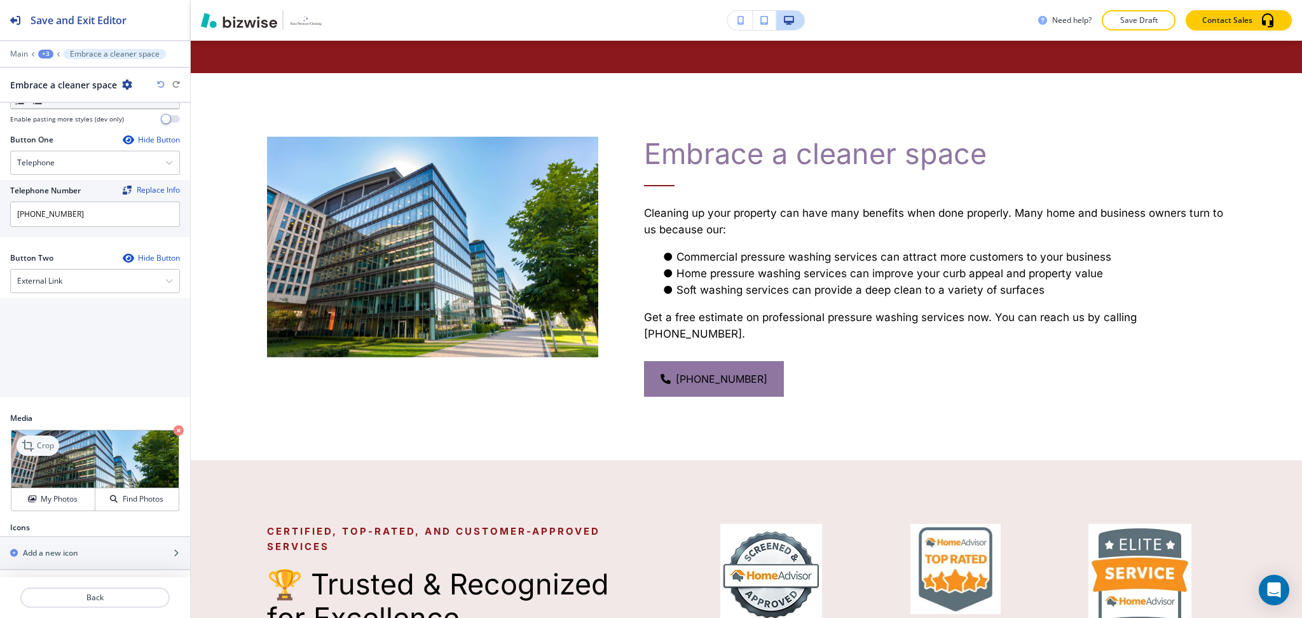
click at [37, 445] on div "Crop" at bounding box center [38, 446] width 43 height 20
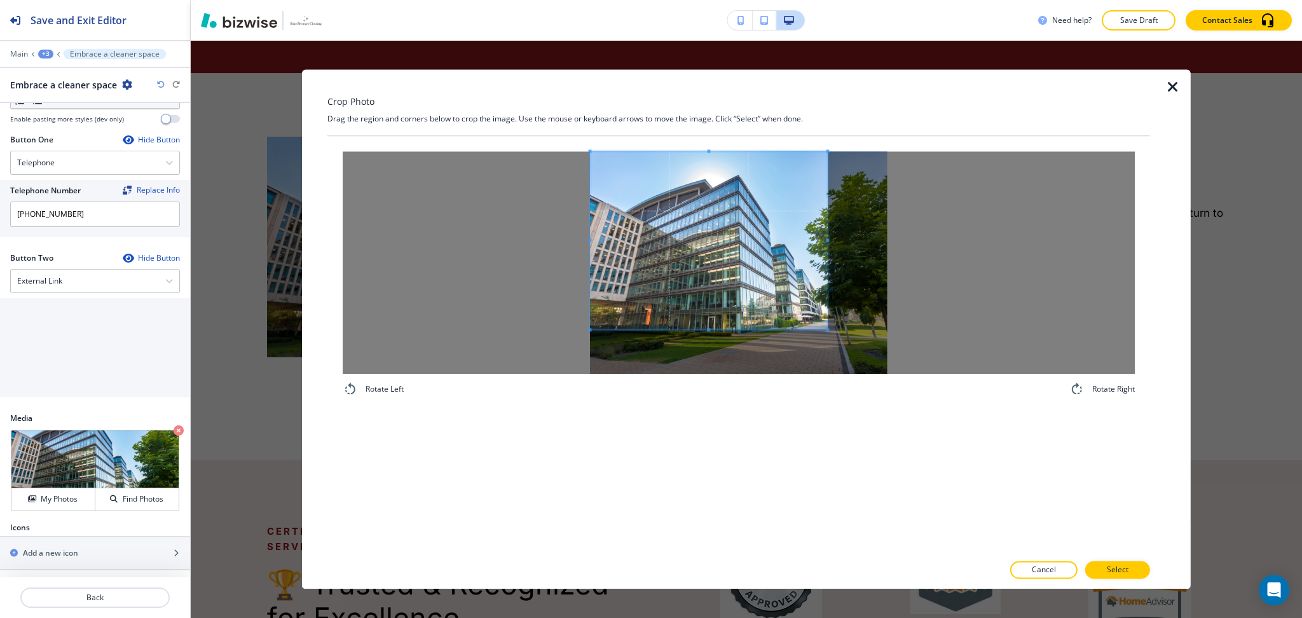
click at [724, 223] on span at bounding box center [708, 240] width 237 height 178
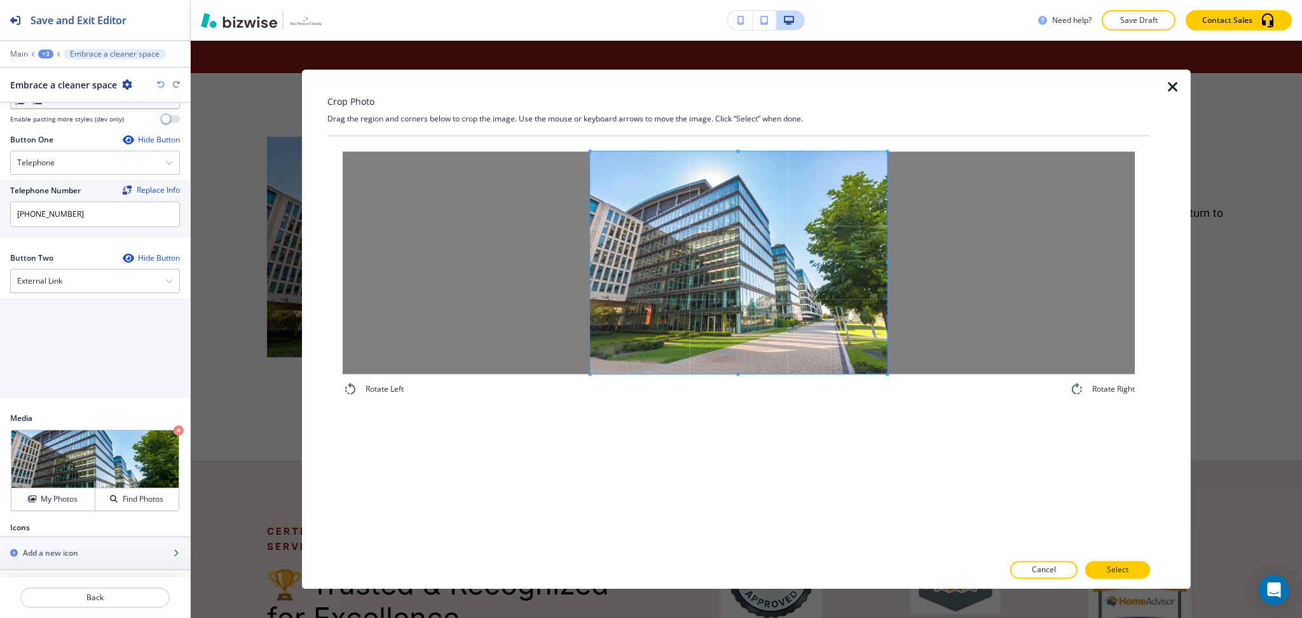
click at [1033, 486] on div "Rotate Left Rotate Right" at bounding box center [738, 344] width 823 height 417
click at [1123, 578] on button "Select" at bounding box center [1117, 570] width 65 height 18
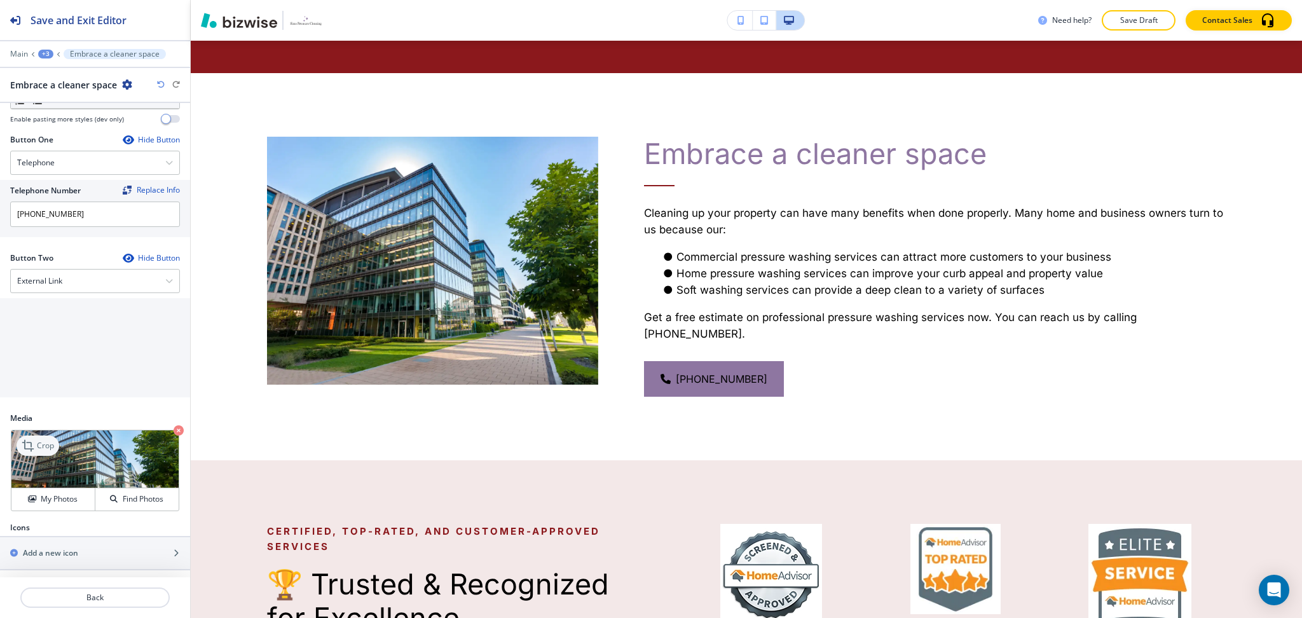
click at [39, 441] on p "Crop" at bounding box center [45, 445] width 17 height 11
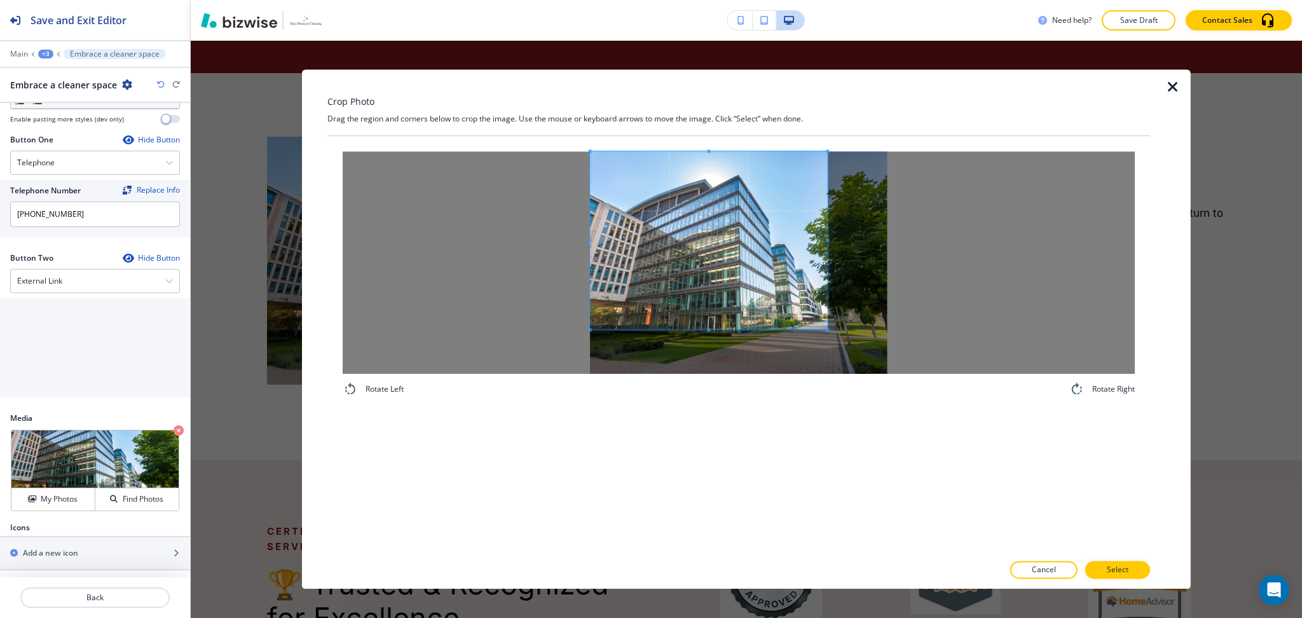
click at [723, 233] on span at bounding box center [708, 240] width 237 height 178
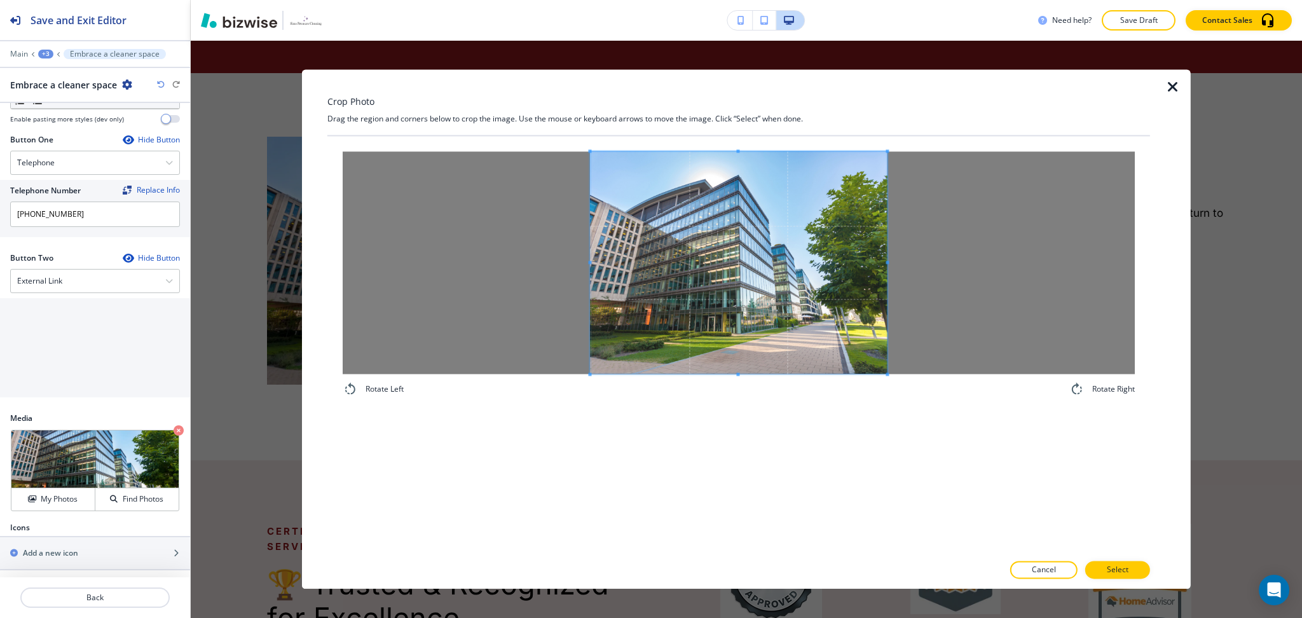
click at [984, 498] on div "Rotate Left Rotate Right" at bounding box center [738, 344] width 823 height 417
click at [860, 258] on div at bounding box center [725, 262] width 270 height 223
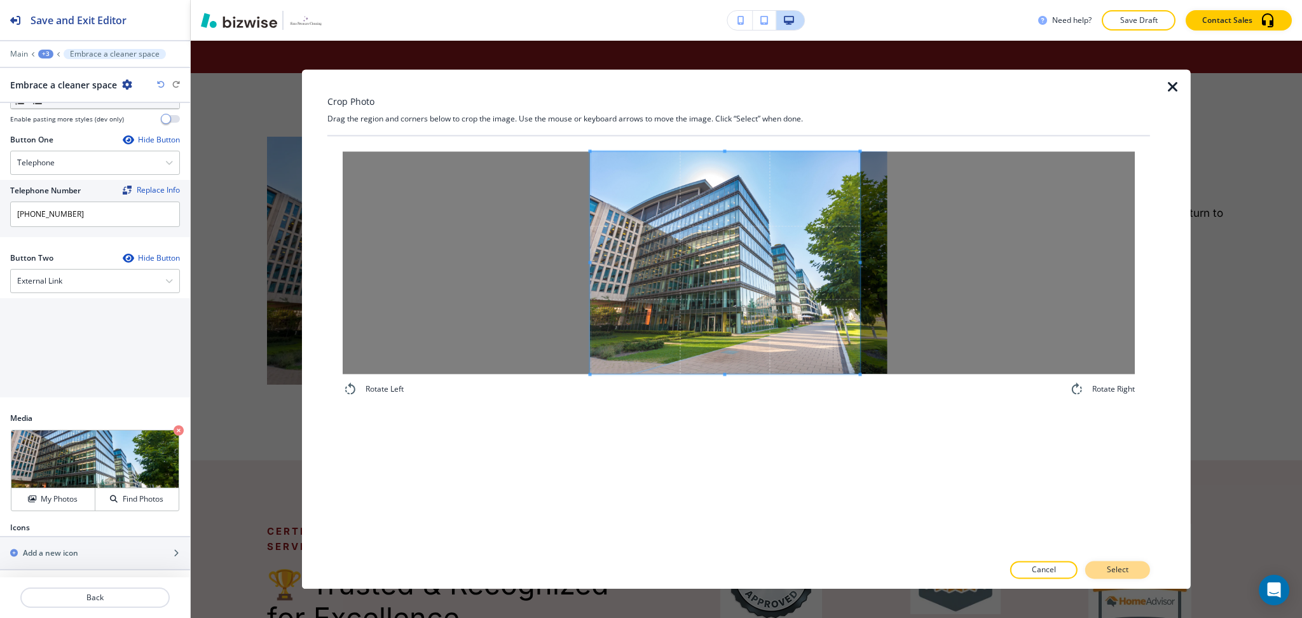
click at [1125, 572] on p "Select" at bounding box center [1118, 570] width 22 height 11
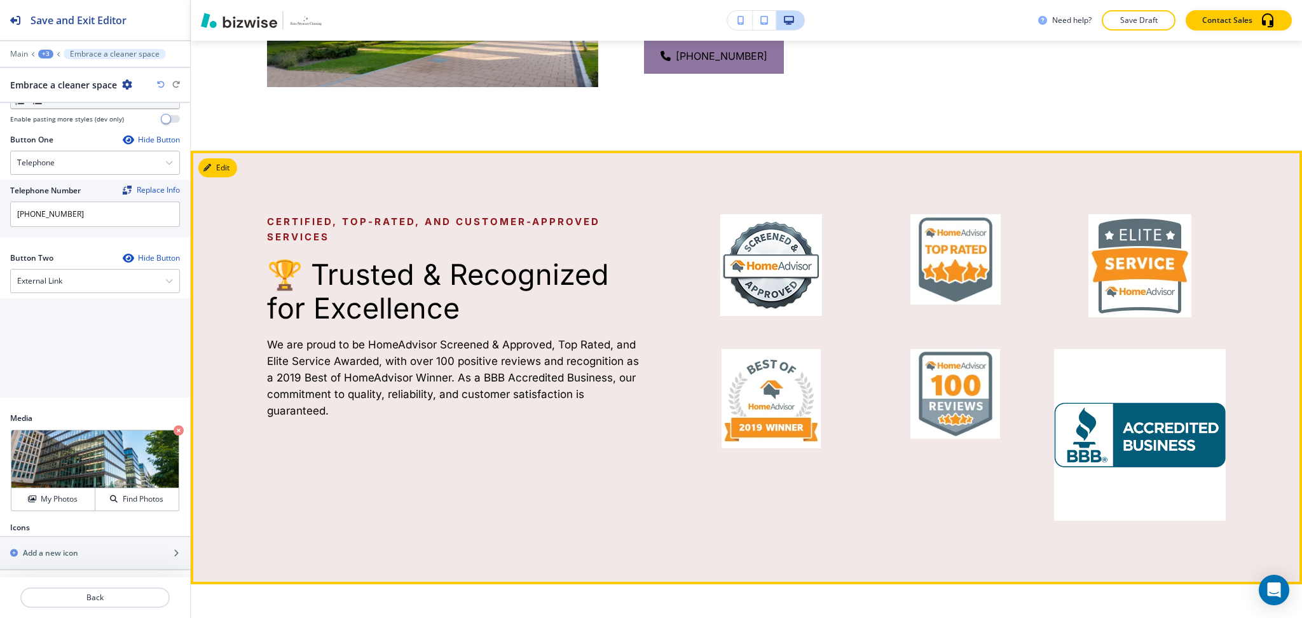
scroll to position [2040, 0]
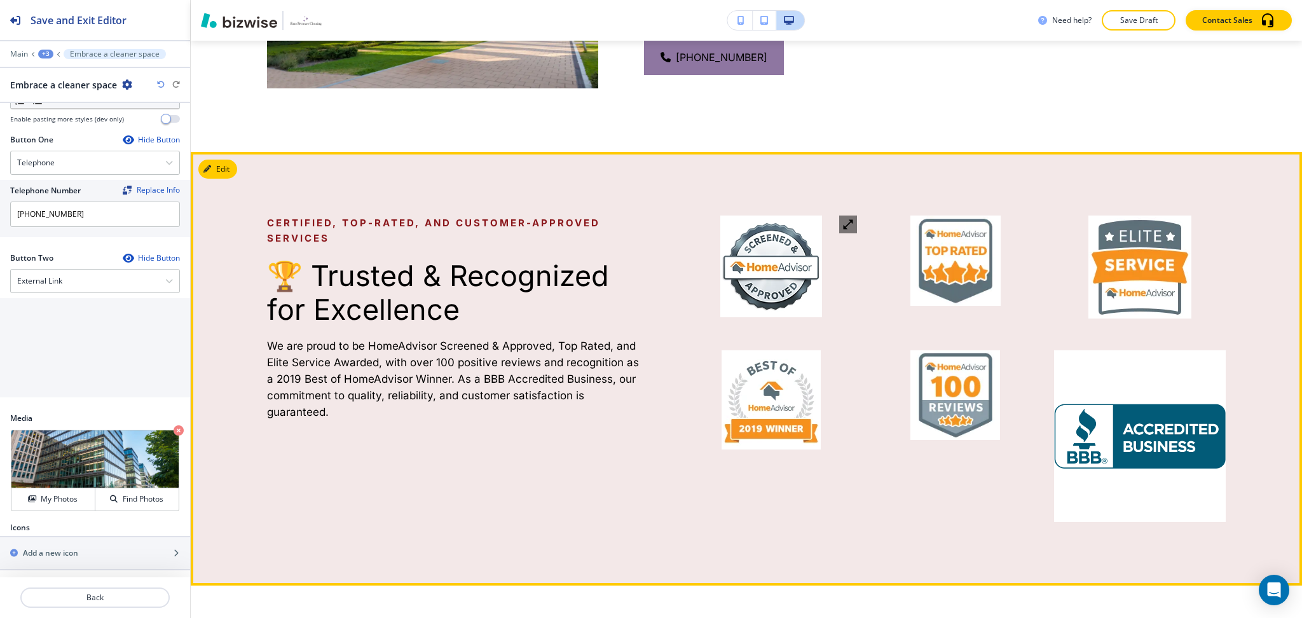
click at [774, 226] on img at bounding box center [771, 267] width 102 height 102
click at [210, 160] on button "Edit This Section" at bounding box center [241, 169] width 86 height 19
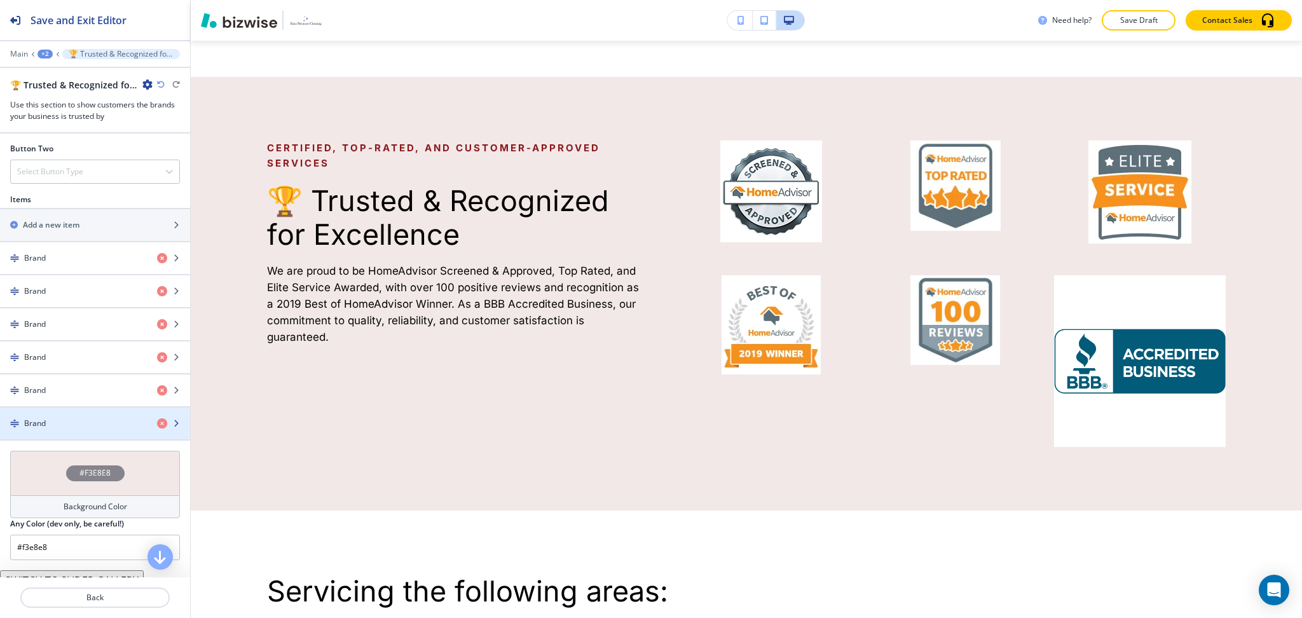
scroll to position [507, 0]
click at [107, 427] on div "Brand" at bounding box center [73, 422] width 147 height 11
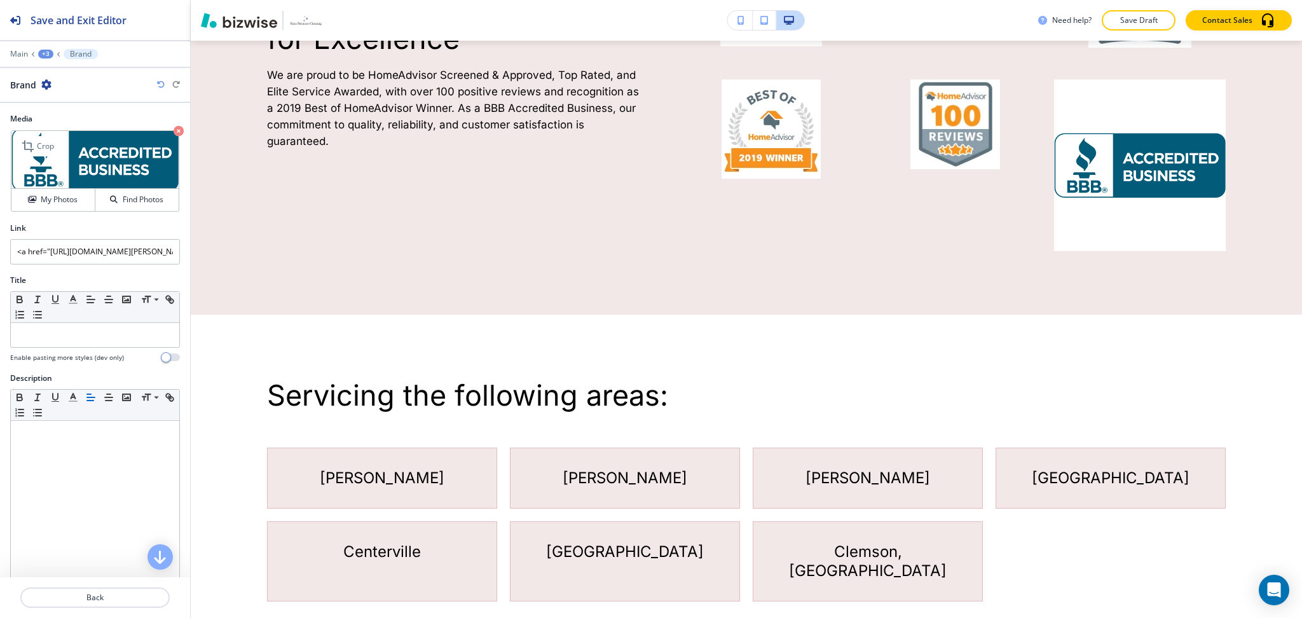
scroll to position [2313, 0]
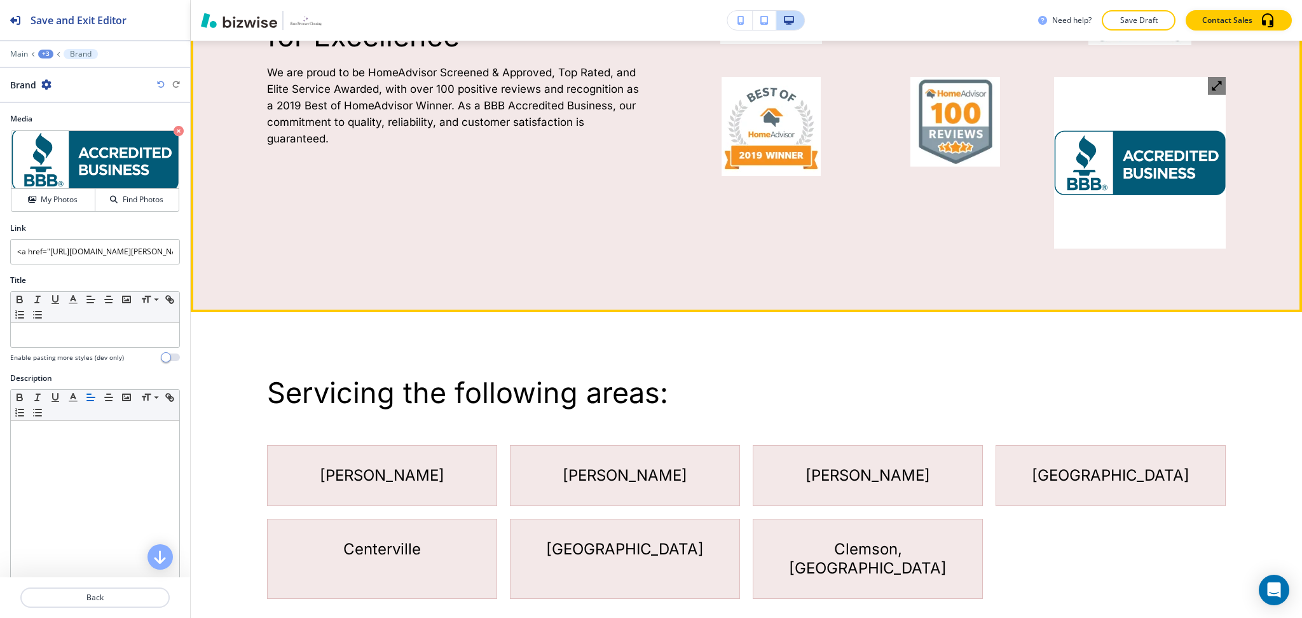
click at [1123, 121] on img at bounding box center [1140, 163] width 172 height 172
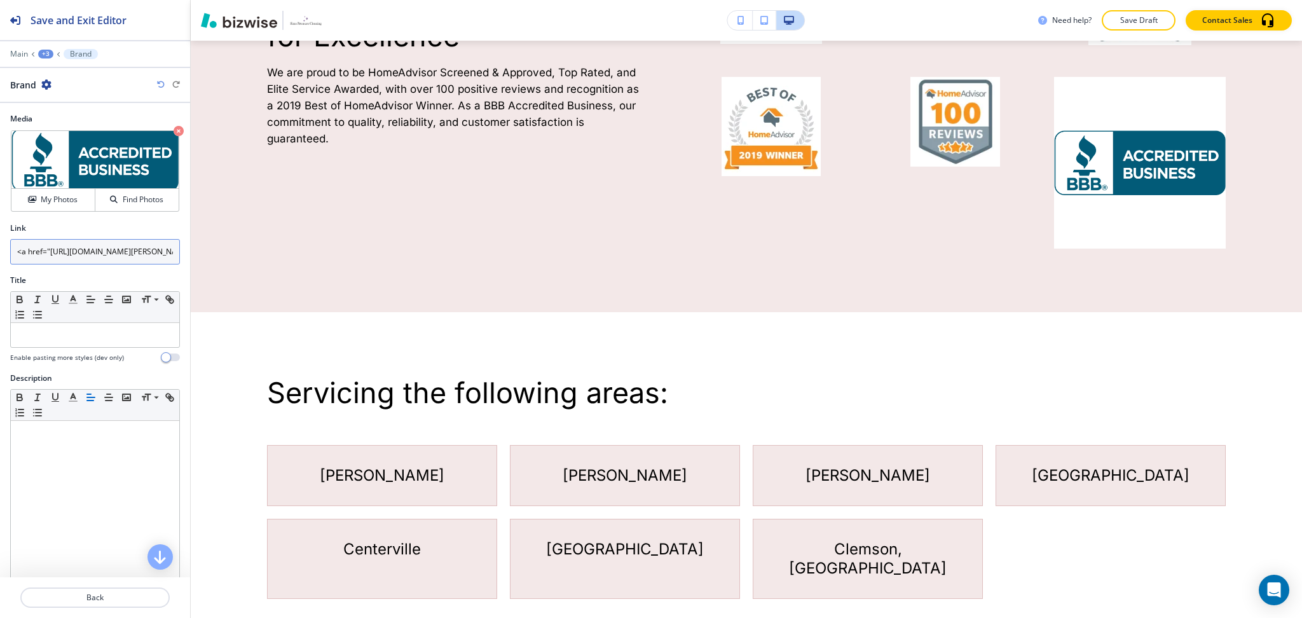
click at [116, 254] on input "<a href="https://www.bbb.org/us/sc/belton/profile/pressure-washing/sims-pressur…" at bounding box center [95, 251] width 170 height 25
drag, startPoint x: 48, startPoint y: 250, endPoint x: 0, endPoint y: 248, distance: 48.4
click at [0, 248] on div "Link <a href="https://www.bbb.org/us/sc/belton/profile/pressure-washing/sims-pr…" at bounding box center [95, 249] width 190 height 52
type input "https://www.bbb.org/us/sc/belton/profile/pressure-washing/sims-pressure-cleanin…"
click at [45, 149] on p "Crop" at bounding box center [45, 146] width 17 height 11
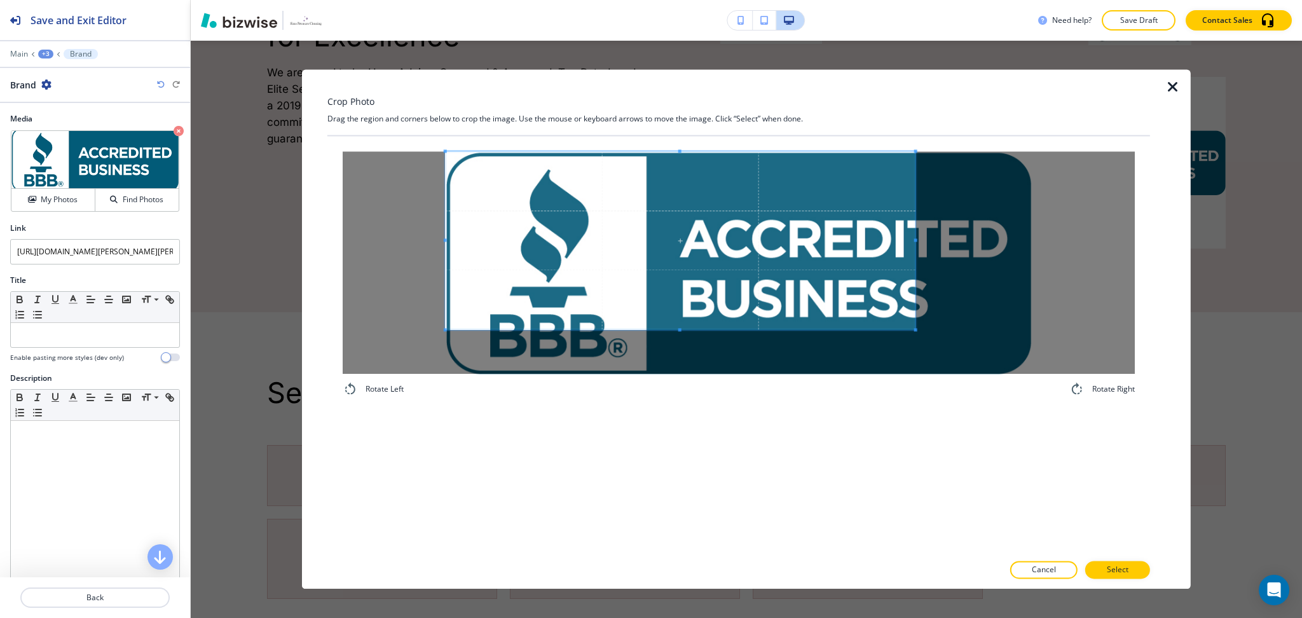
click at [724, 247] on span at bounding box center [681, 240] width 470 height 178
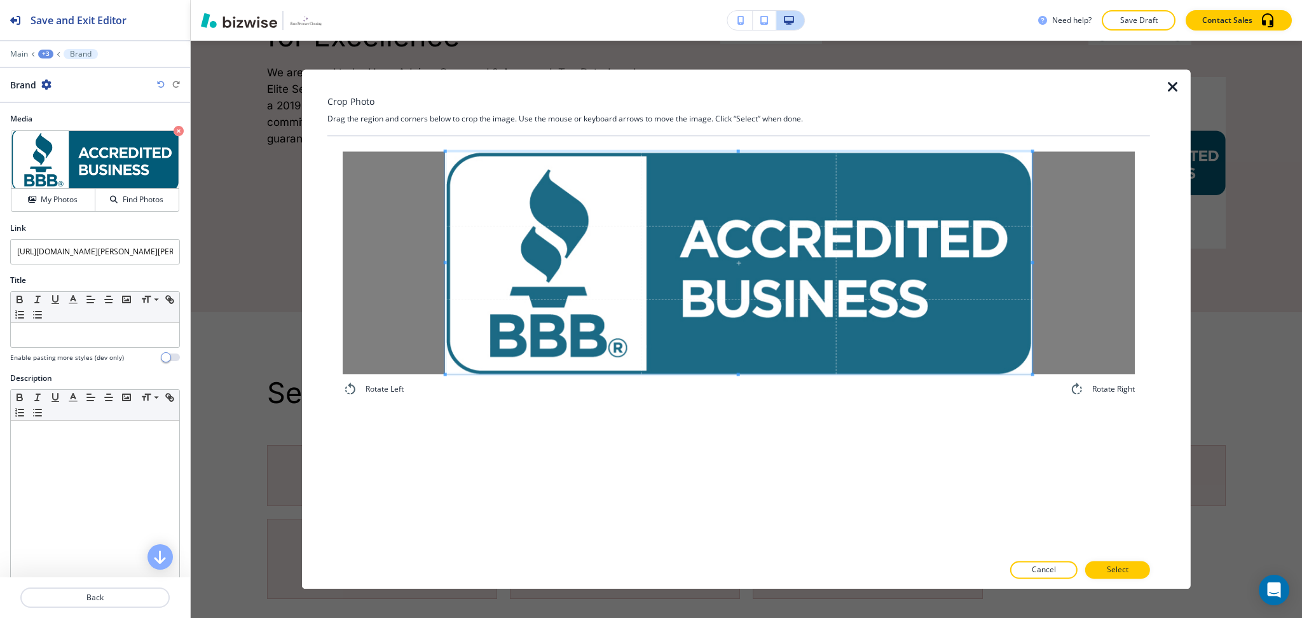
click at [1033, 387] on div "Rotate Left Rotate Right" at bounding box center [739, 273] width 792 height 245
click at [1128, 570] on p "Select" at bounding box center [1118, 570] width 22 height 11
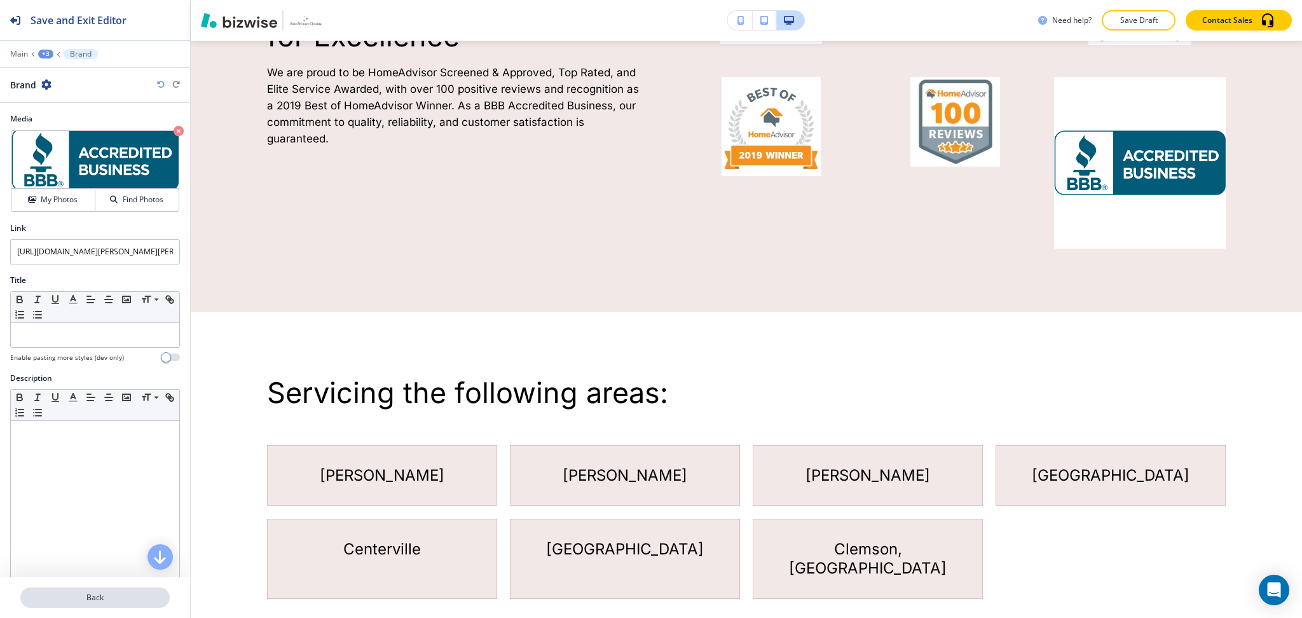
click at [95, 601] on p "Back" at bounding box center [95, 597] width 147 height 11
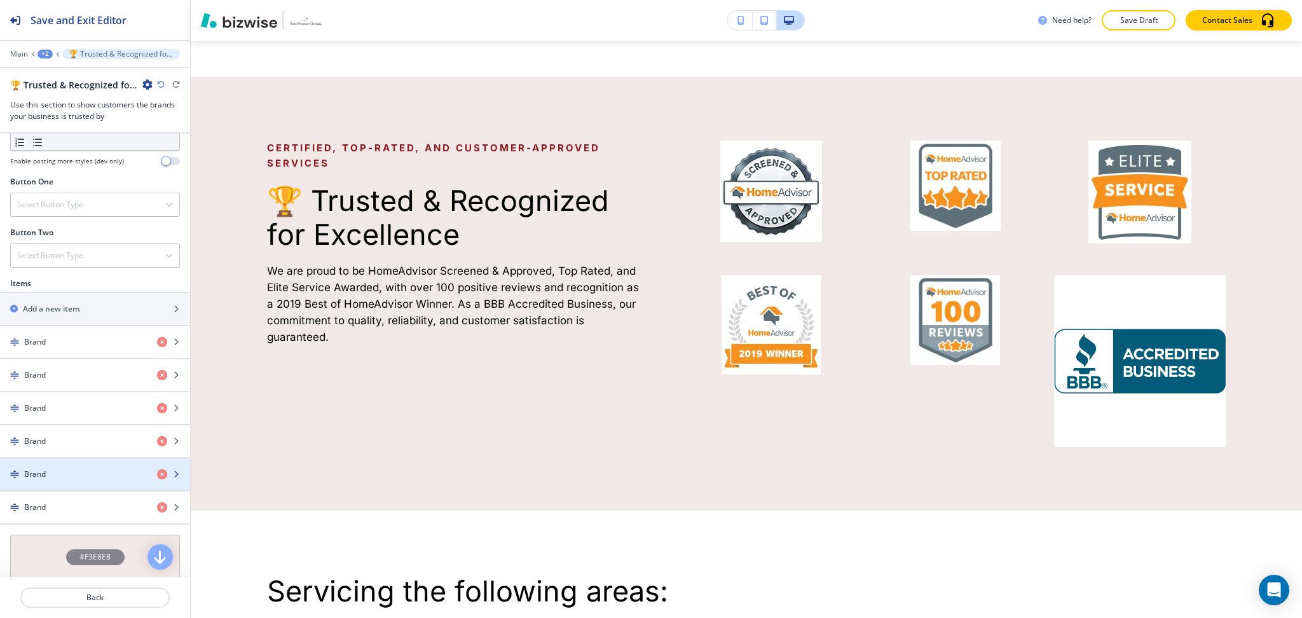
scroll to position [423, 0]
click at [62, 478] on div "Brand" at bounding box center [73, 473] width 147 height 11
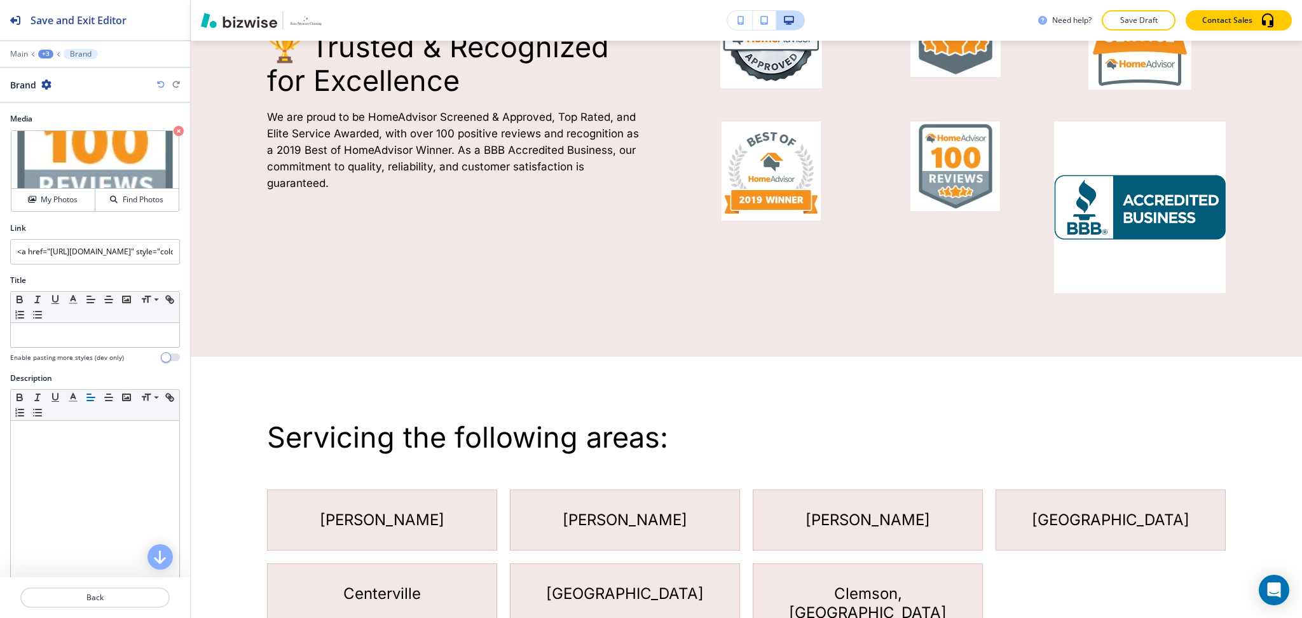
scroll to position [2313, 0]
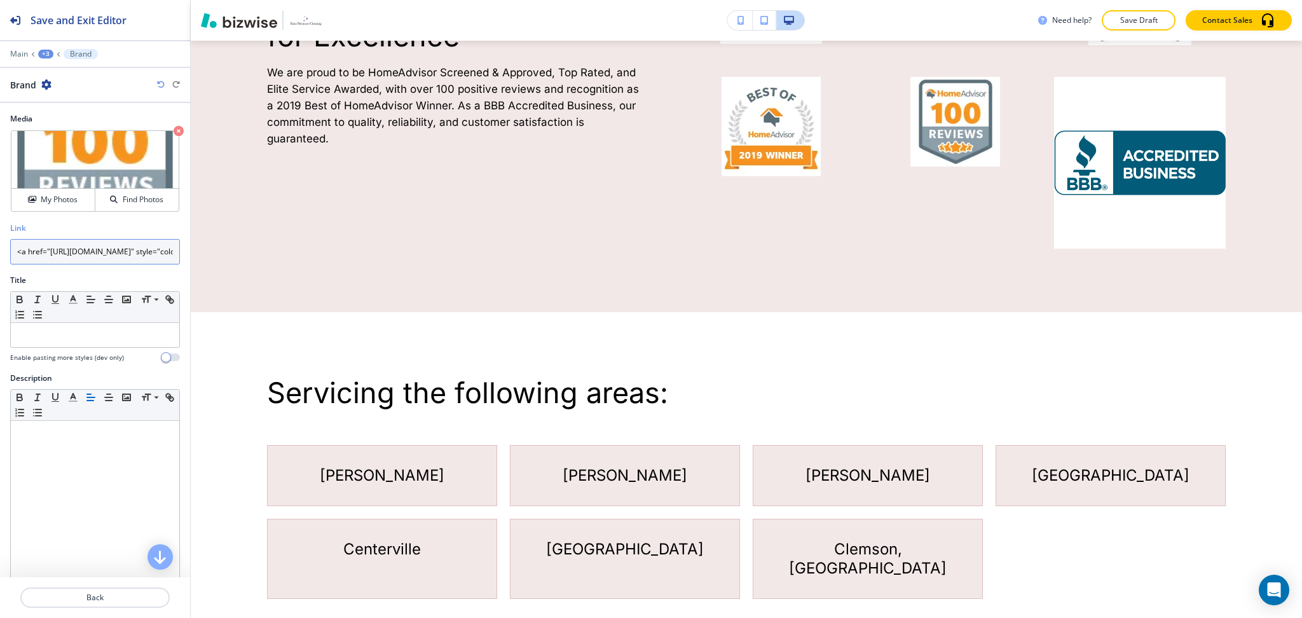
drag, startPoint x: 52, startPoint y: 248, endPoint x: 0, endPoint y: 239, distance: 52.3
click at [0, 239] on div "Link <a href="http://www.homeadvisor.com/rated.SimsPressureCleaning.35234459.ht…" at bounding box center [95, 249] width 190 height 52
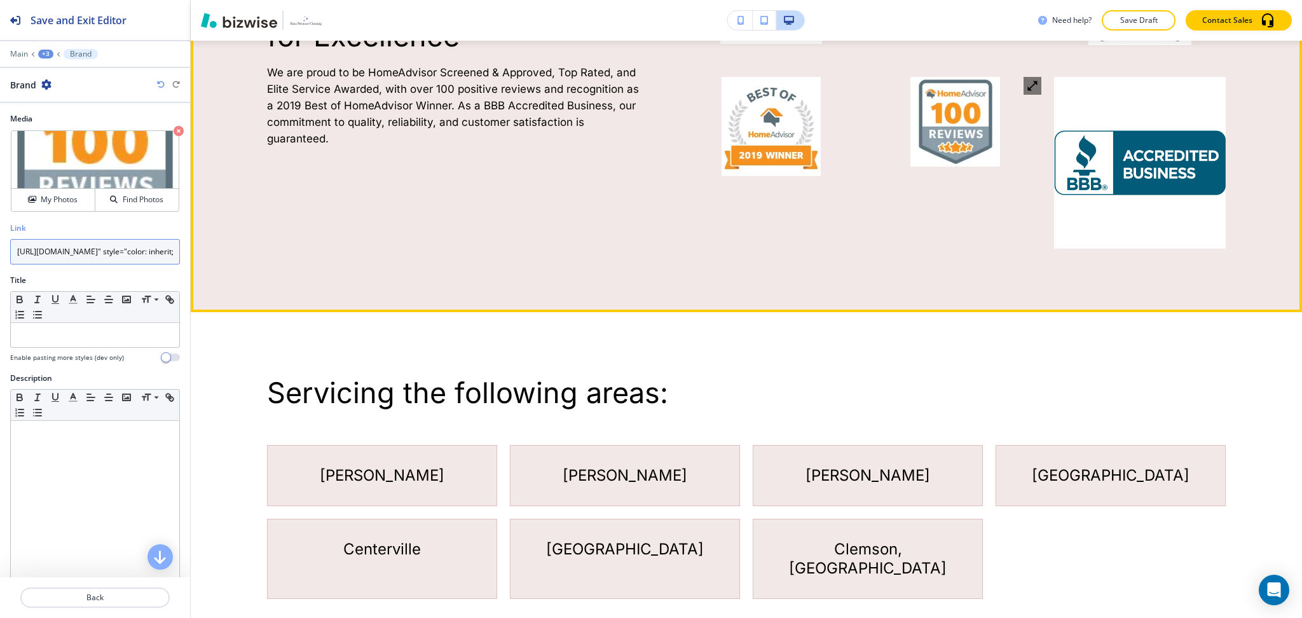
type input "http://www.homeadvisor.com/rated.SimsPressureCleaning.35234459.html" style="col…"
click at [940, 101] on img at bounding box center [956, 122] width 90 height 90
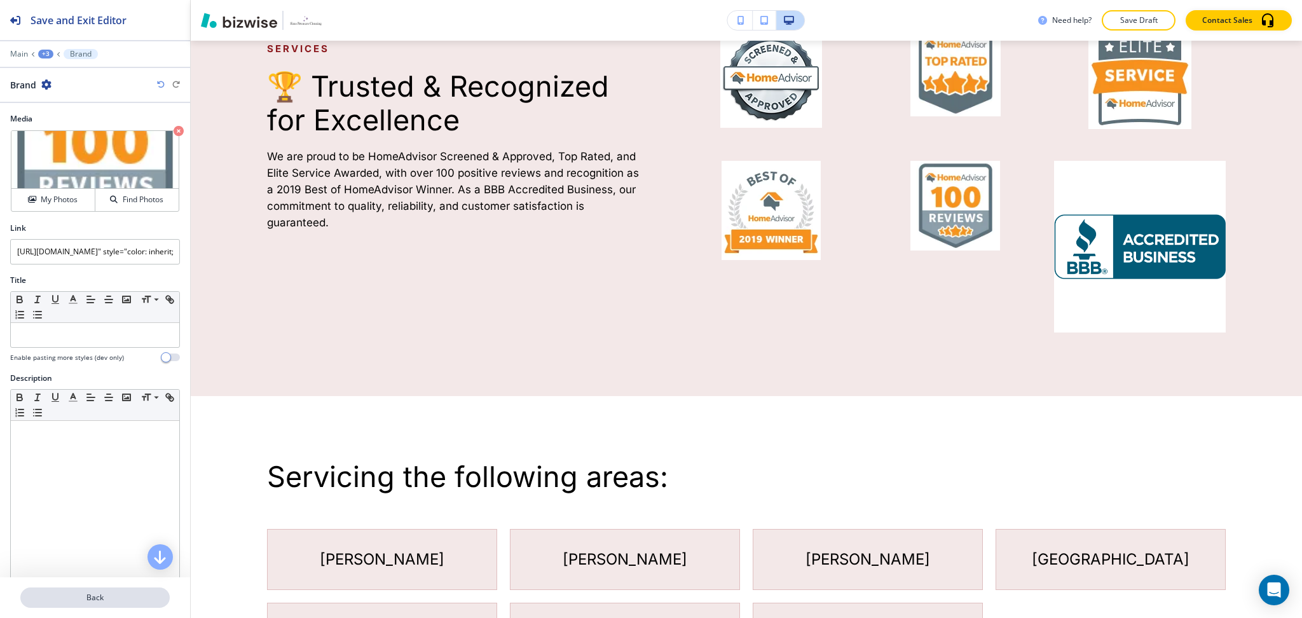
click at [107, 596] on p "Back" at bounding box center [95, 597] width 147 height 11
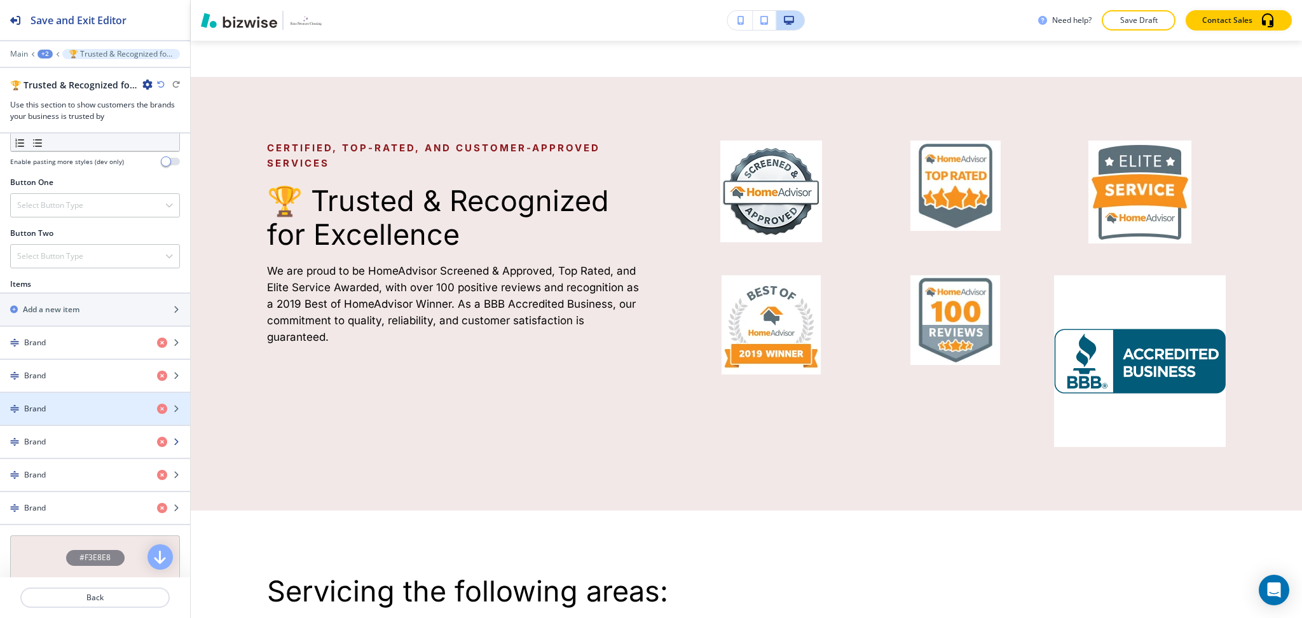
scroll to position [423, 0]
click at [58, 443] on div "Brand" at bounding box center [73, 441] width 147 height 11
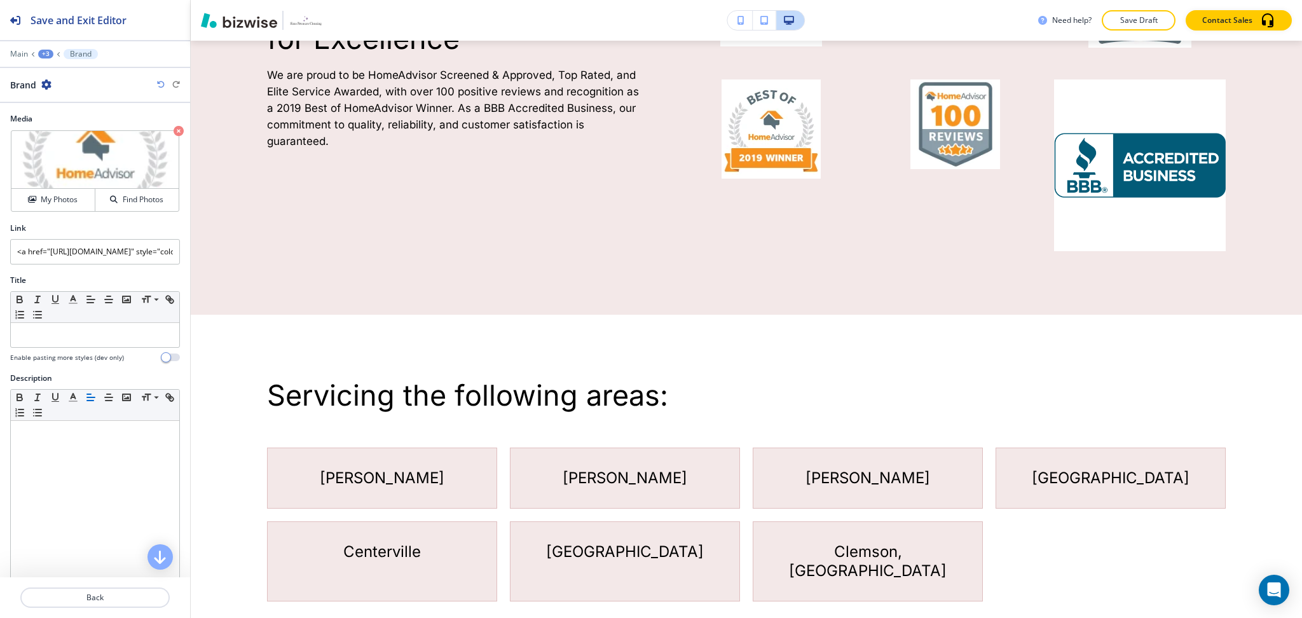
scroll to position [2313, 0]
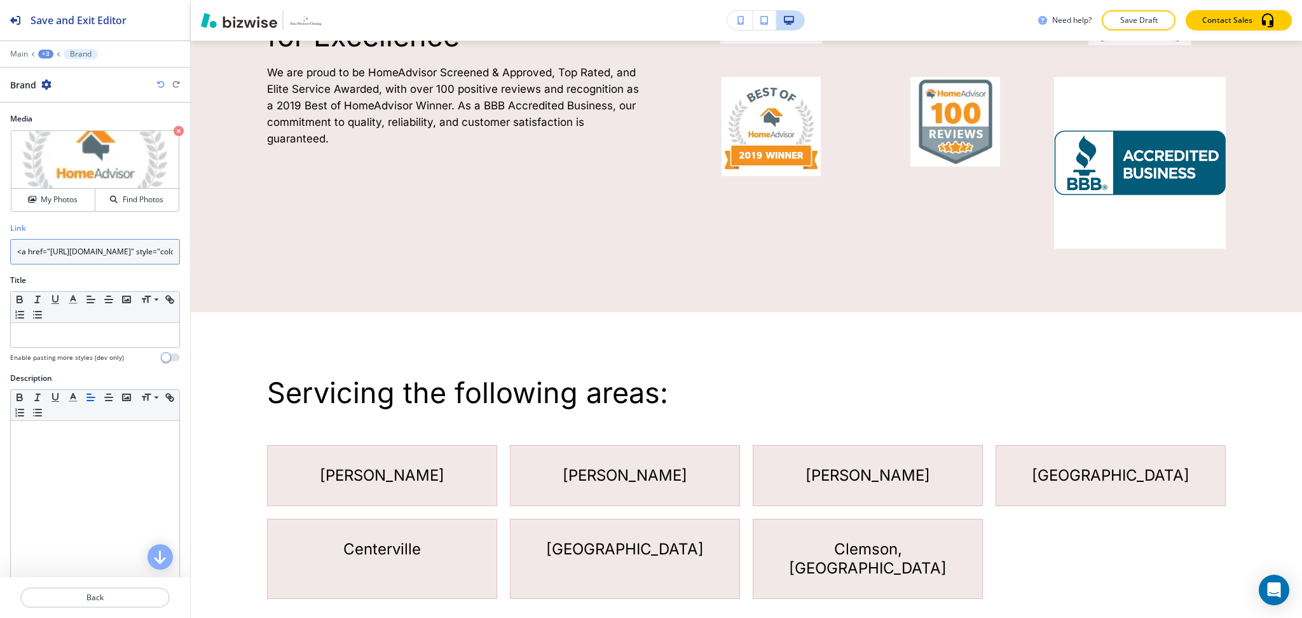
drag, startPoint x: 48, startPoint y: 248, endPoint x: 0, endPoint y: 238, distance: 49.3
click at [0, 239] on div "Link <a href="http://www.homeadvisor.com/rated.SimsPressureCleaning.35234459.ht…" at bounding box center [95, 249] width 190 height 52
type input "http://www.homeadvisor.com/rated.SimsPressureCleaning.35234459.html" style="col…"
click at [100, 600] on p "Back" at bounding box center [95, 597] width 147 height 11
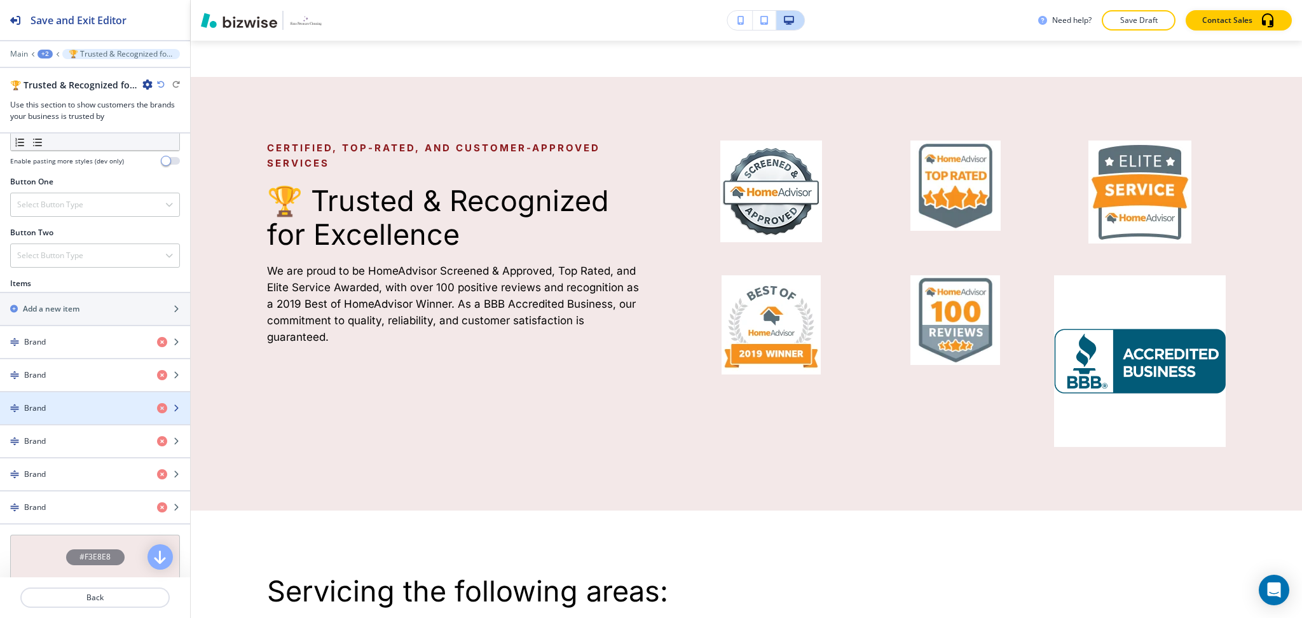
scroll to position [423, 0]
click at [65, 406] on div "Brand" at bounding box center [73, 407] width 147 height 11
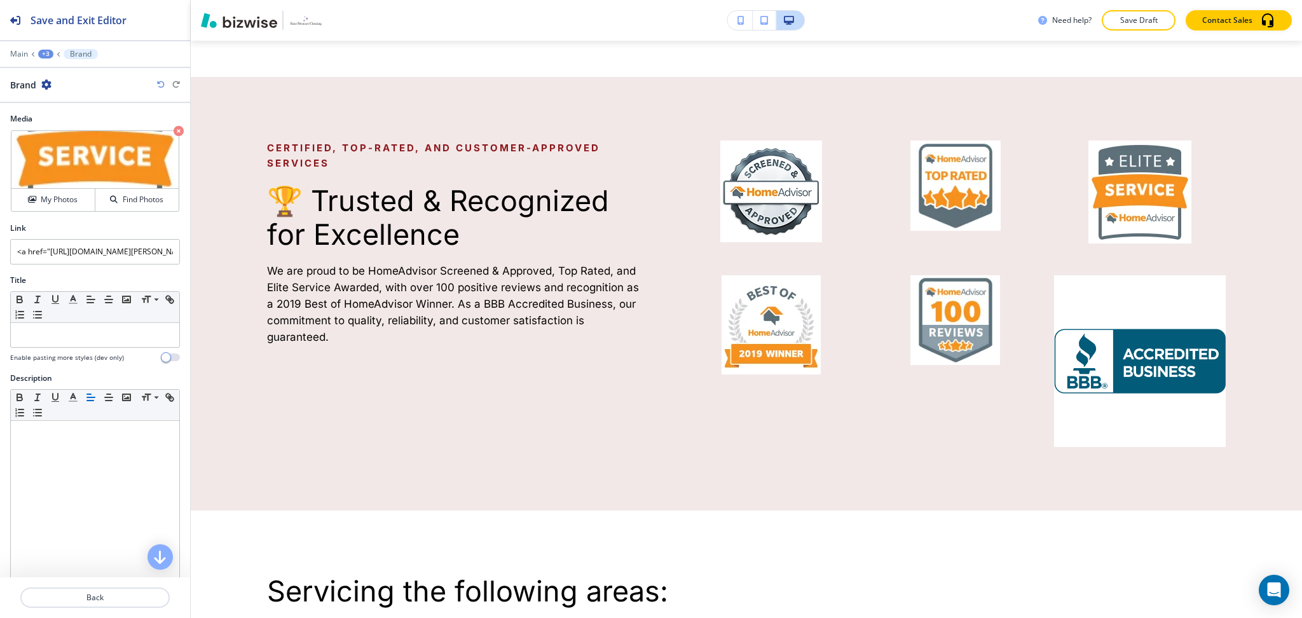
scroll to position [2179, 0]
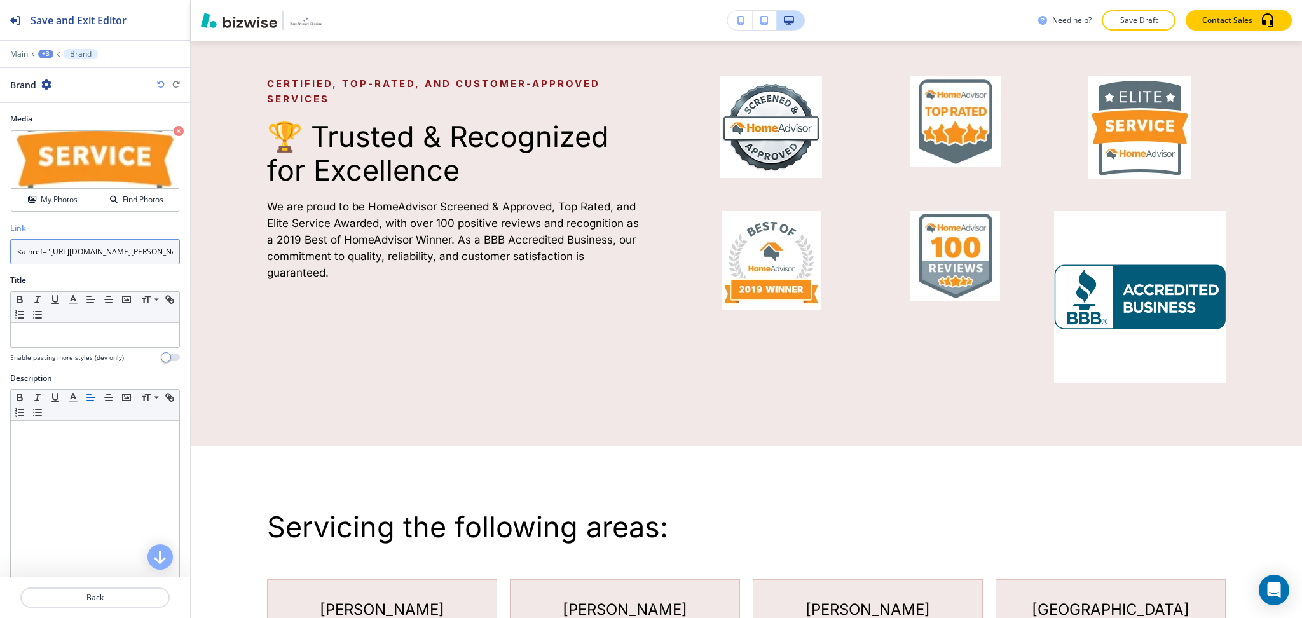
drag, startPoint x: 32, startPoint y: 244, endPoint x: 0, endPoint y: 187, distance: 65.2
click at [0, 203] on div "Media Crop My Photos Find Photos Link <a href="http://www.homeadvisor.com/c.Cle…" at bounding box center [95, 340] width 190 height 474
type input "http://www.homeadvisor.com/c.Cleaning-Maid-Services.Belton.SC.-12014.html#spid=…"
click at [119, 601] on p "Back" at bounding box center [95, 597] width 147 height 11
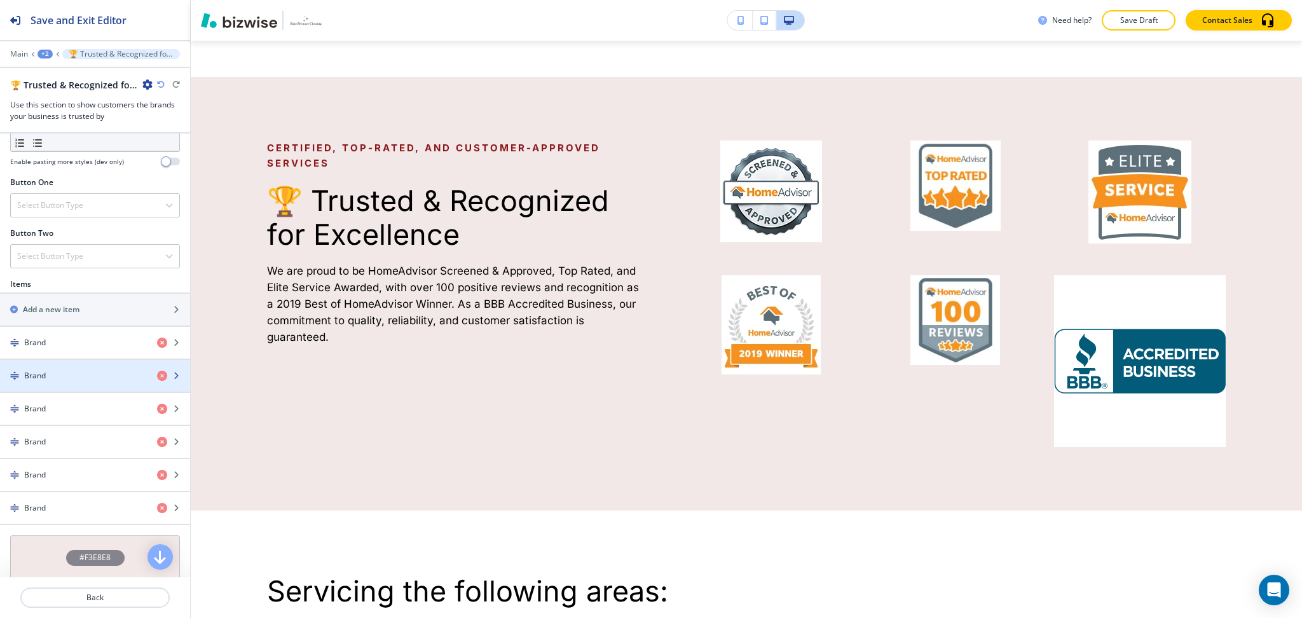
scroll to position [423, 0]
click at [72, 376] on div "Brand" at bounding box center [73, 374] width 147 height 11
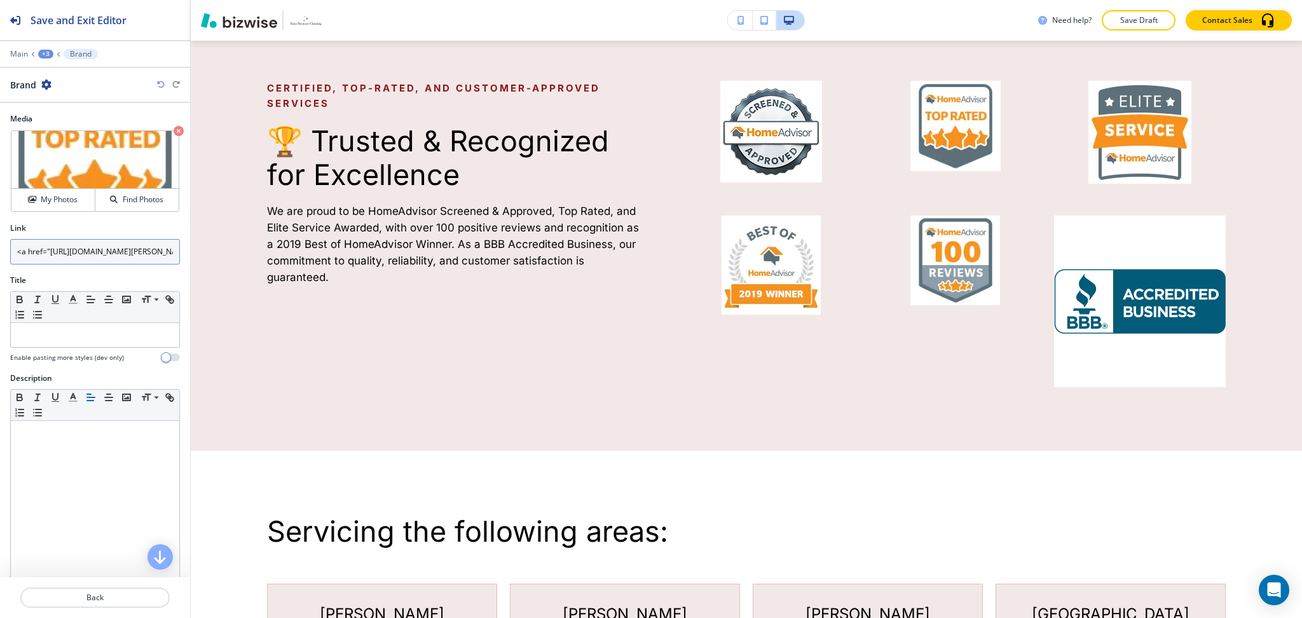
scroll to position [2179, 0]
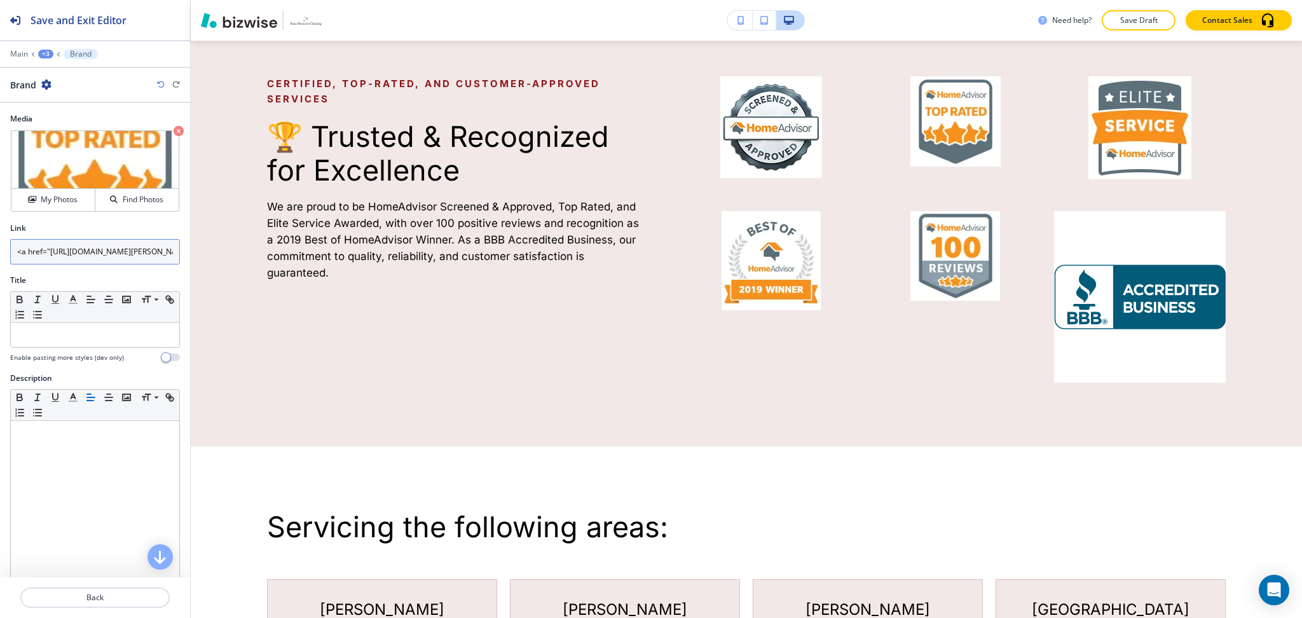
drag, startPoint x: 48, startPoint y: 252, endPoint x: 0, endPoint y: 221, distance: 57.2
click at [0, 248] on div "Link <a href="http://www.homeadvisor.com/c.Cleaning-Maid-Services.Belton.SC.-12…" at bounding box center [95, 249] width 190 height 52
type input "http://www.homeadvisor.com/c.Cleaning-Maid-Services.Belton.SC.-12014.html#spid=…"
click at [104, 593] on p "Back" at bounding box center [95, 597] width 147 height 11
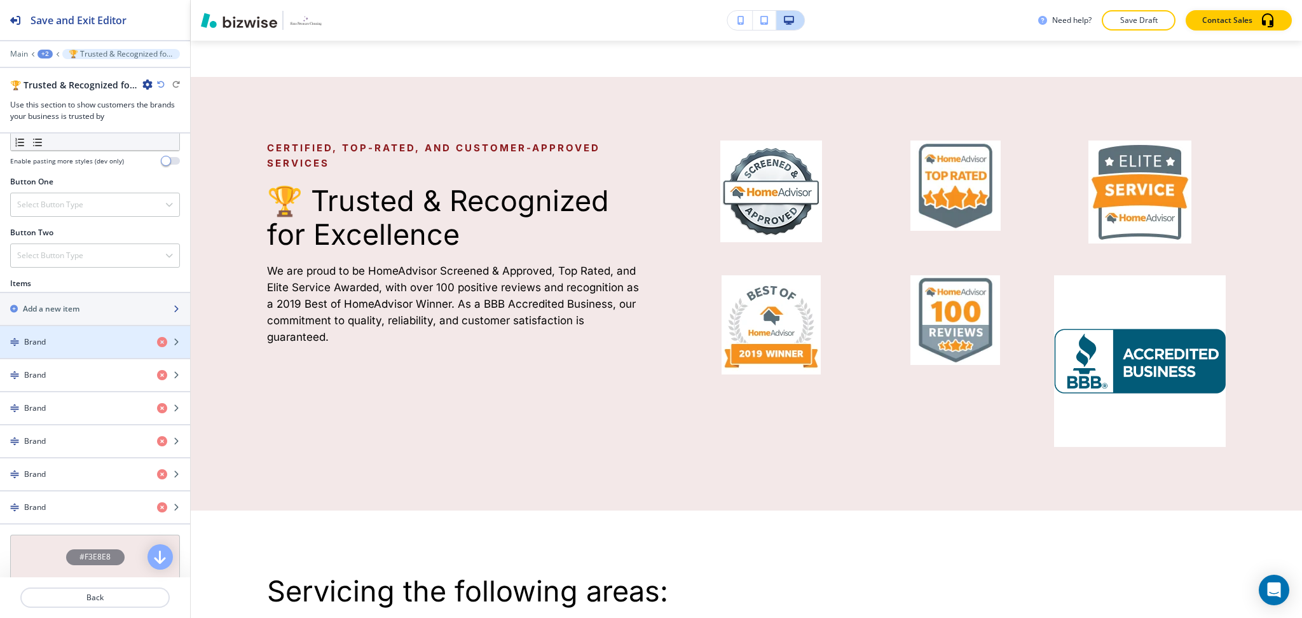
scroll to position [423, 0]
click at [61, 339] on div "Brand" at bounding box center [73, 341] width 147 height 11
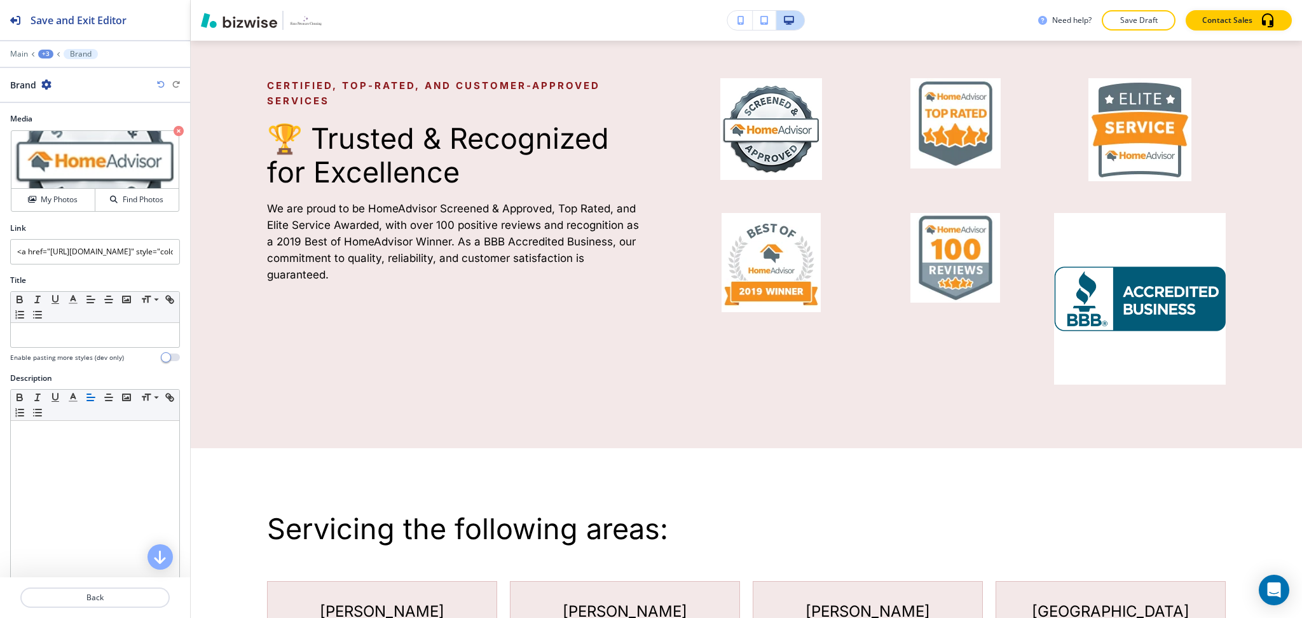
scroll to position [2179, 0]
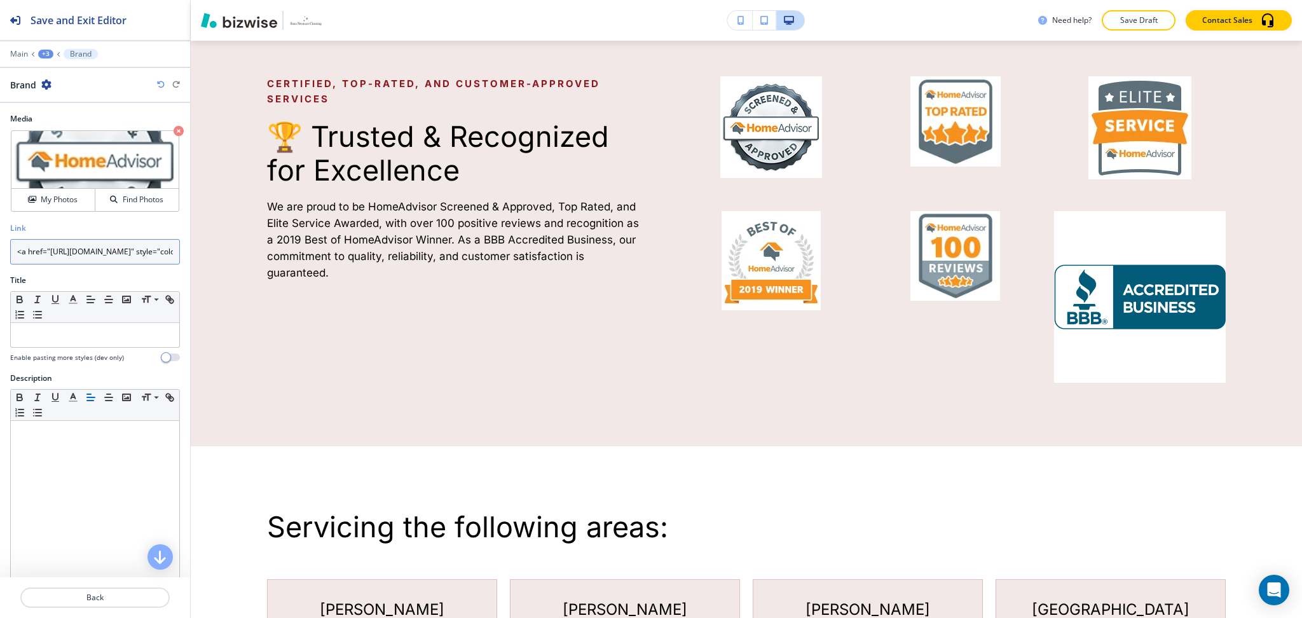
drag, startPoint x: 48, startPoint y: 253, endPoint x: 0, endPoint y: 216, distance: 60.8
click at [0, 225] on div "Link <a href="http://www.homeadvisor.com/rated.SimsPressureCleaning.35234459.ht…" at bounding box center [95, 249] width 190 height 52
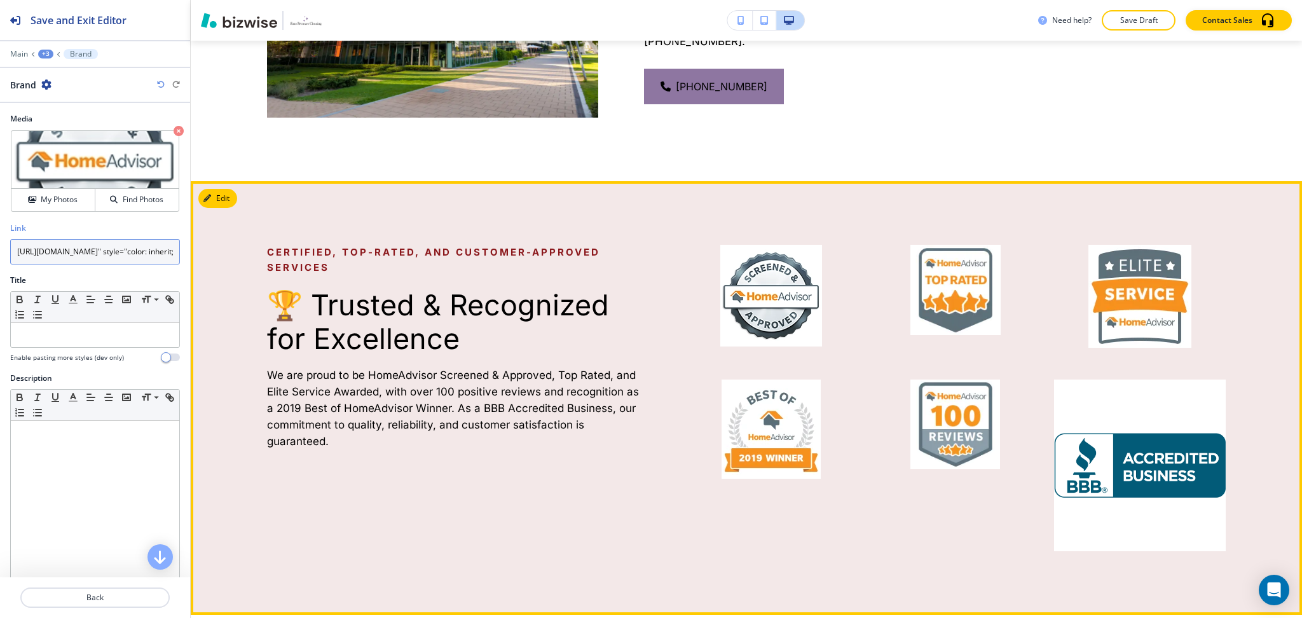
scroll to position [2010, 0]
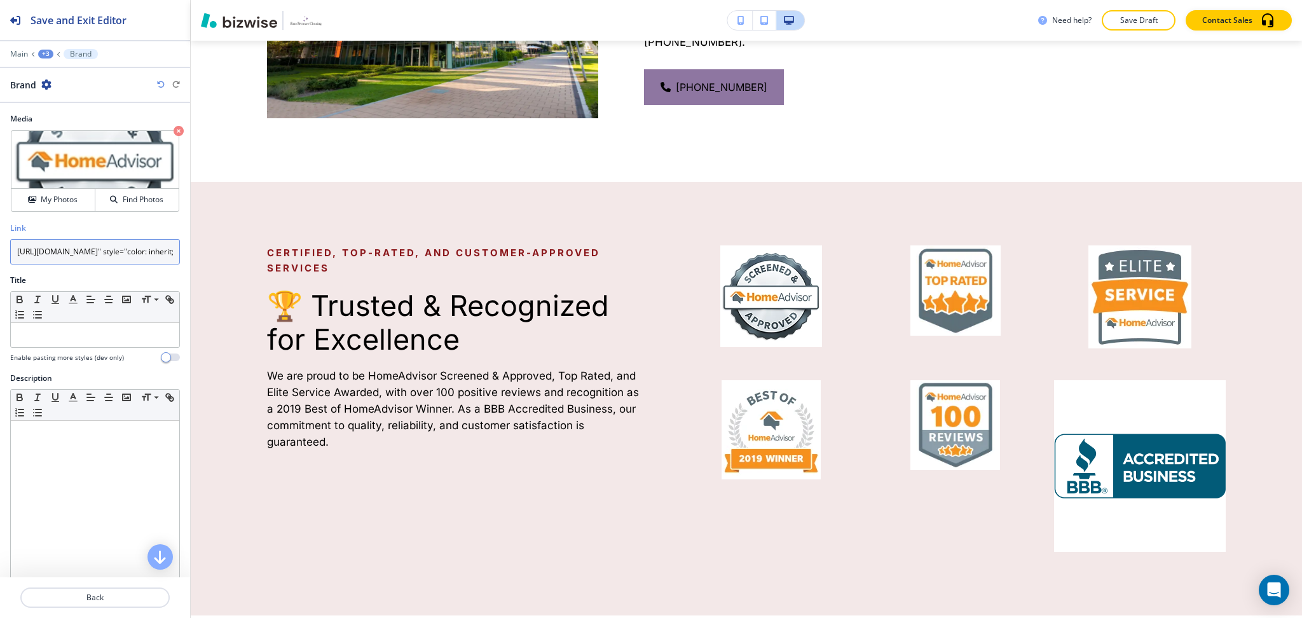
type input "http://www.homeadvisor.com/rated.SimsPressureCleaning.35234459.html" style="col…"
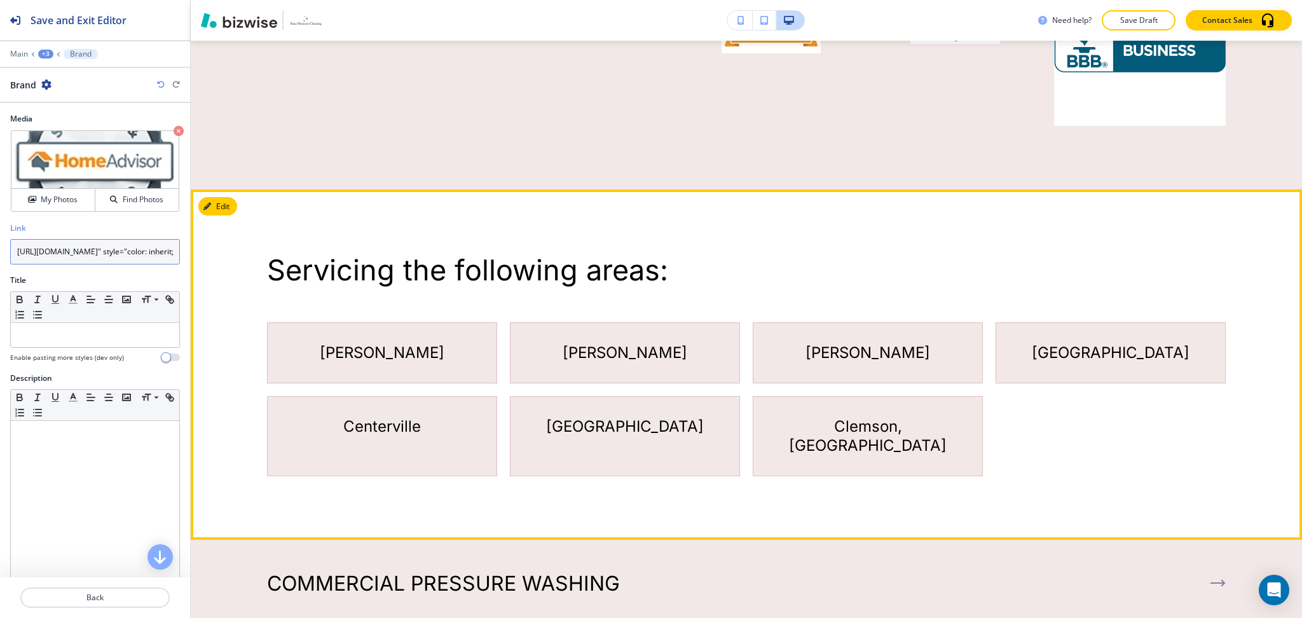
scroll to position [2435, 0]
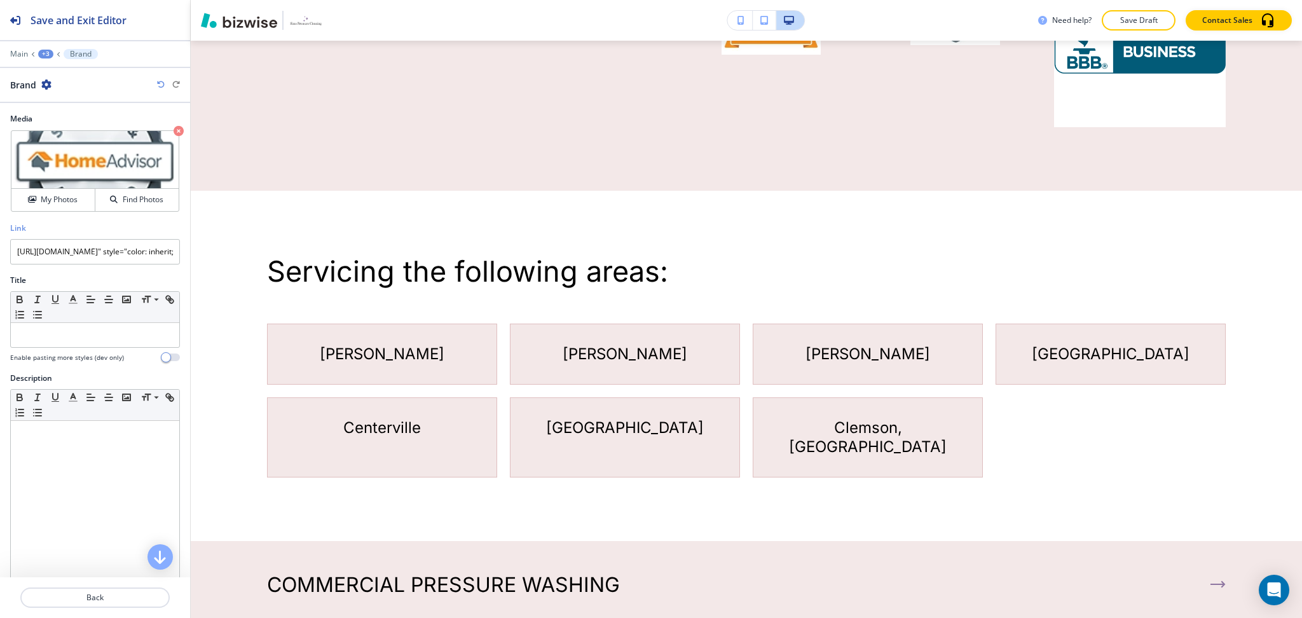
click at [50, 52] on div "+3" at bounding box center [45, 54] width 15 height 9
click at [62, 92] on p "HOME" at bounding box center [78, 97] width 65 height 11
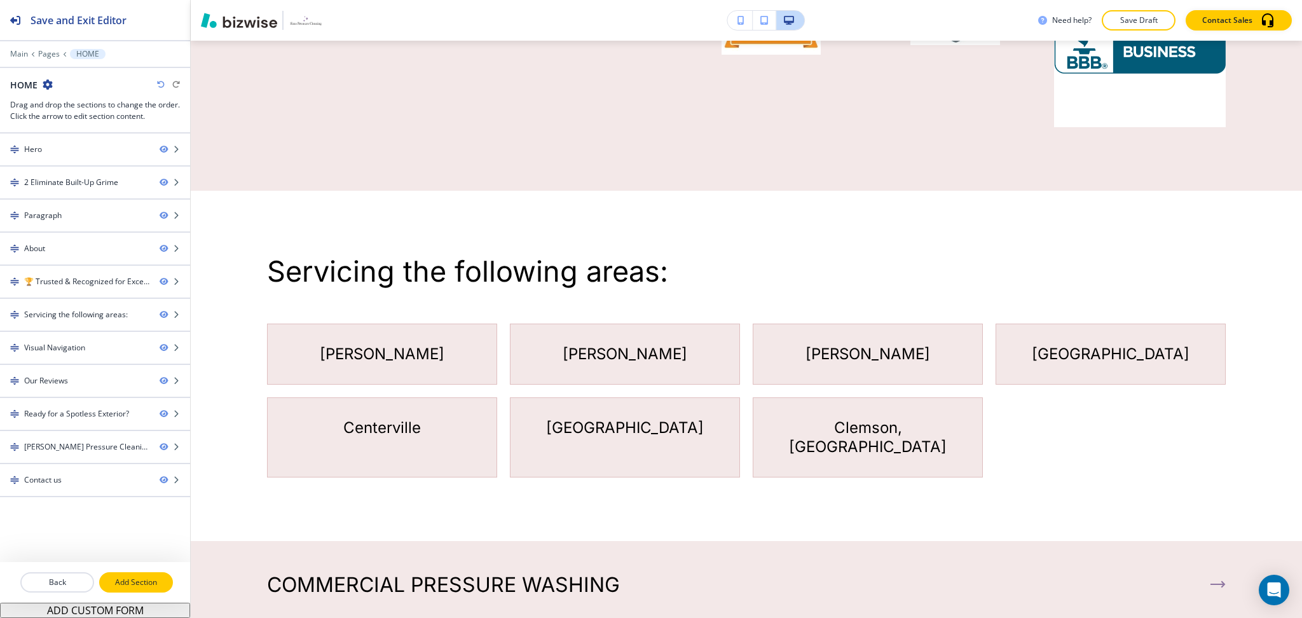
click at [136, 579] on p "Add Section" at bounding box center [135, 582] width 71 height 11
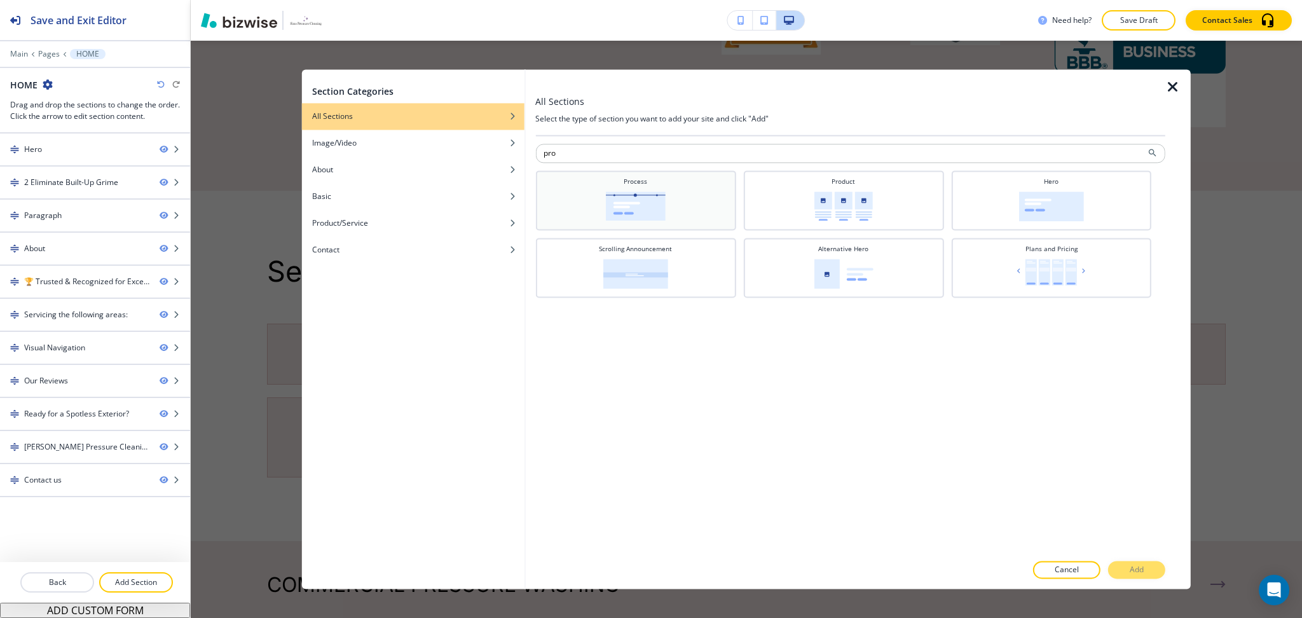
type input "pro"
click at [683, 172] on div "Process" at bounding box center [635, 200] width 200 height 60
click at [1132, 565] on p "Add" at bounding box center [1137, 570] width 14 height 11
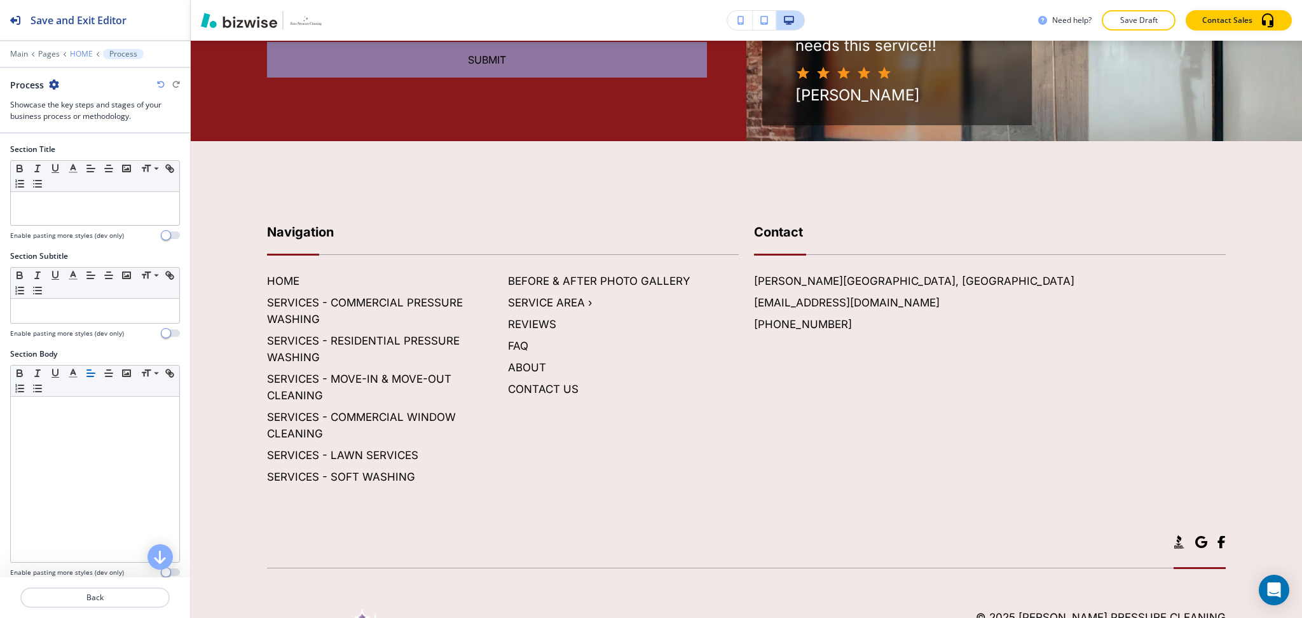
click at [82, 53] on p "HOME" at bounding box center [81, 54] width 23 height 9
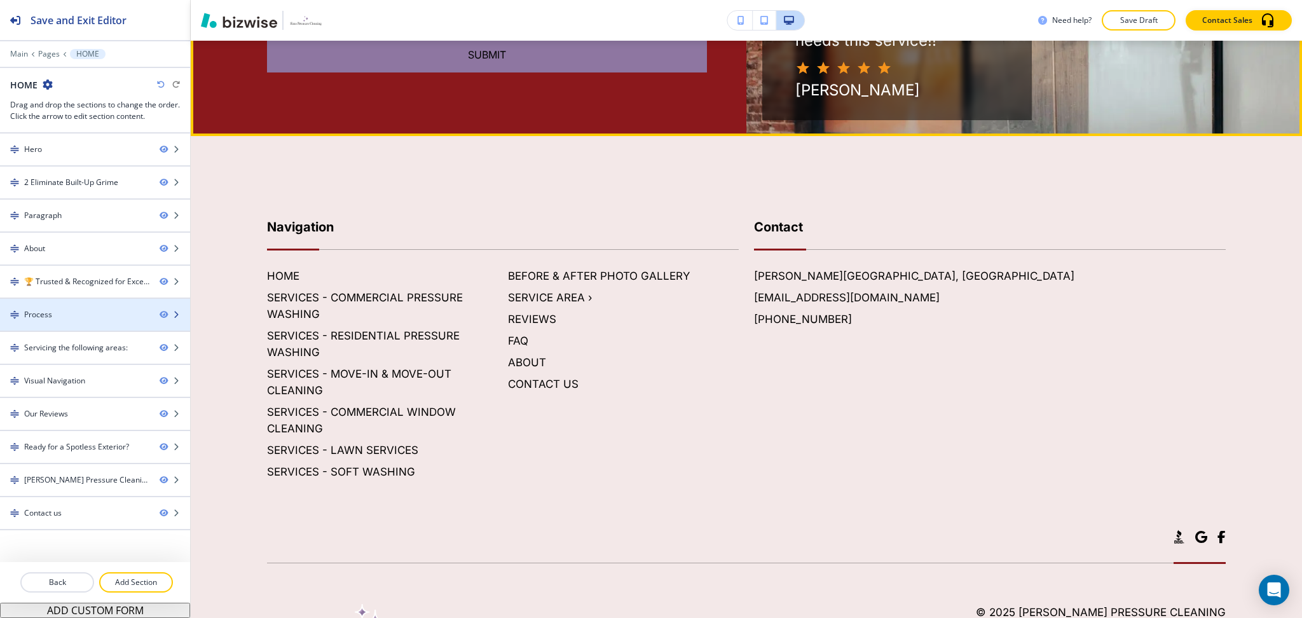
scroll to position [2546, 0]
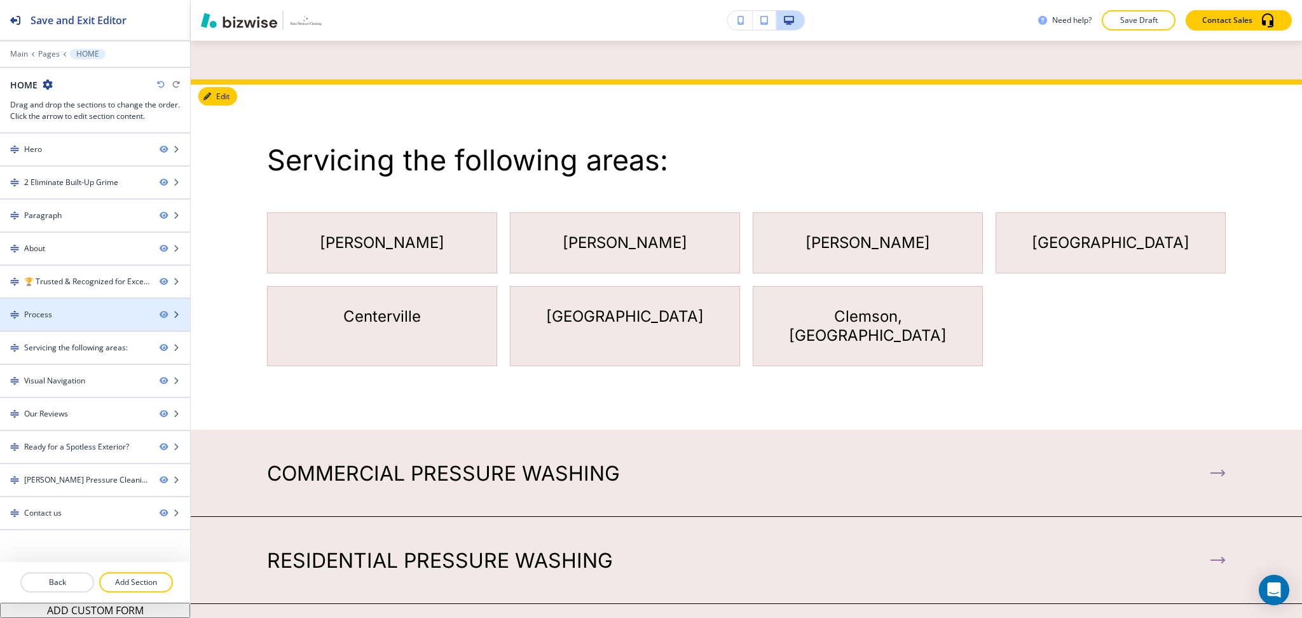
click at [82, 317] on div "Process" at bounding box center [74, 314] width 149 height 11
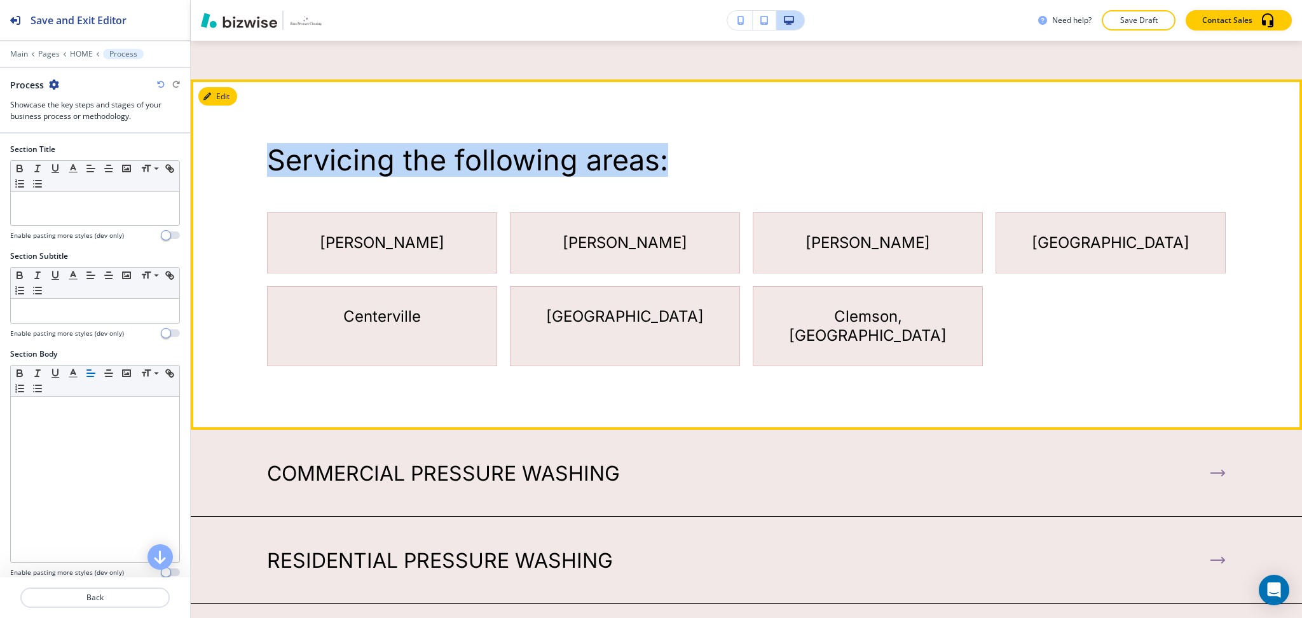
drag, startPoint x: 673, startPoint y: 137, endPoint x: 261, endPoint y: 111, distance: 413.5
click at [261, 111] on div "Servicing the following areas: Anderson Greer Easley Greenville Centerville Sim…" at bounding box center [746, 254] width 1111 height 350
copy p "Servicing the following areas:"
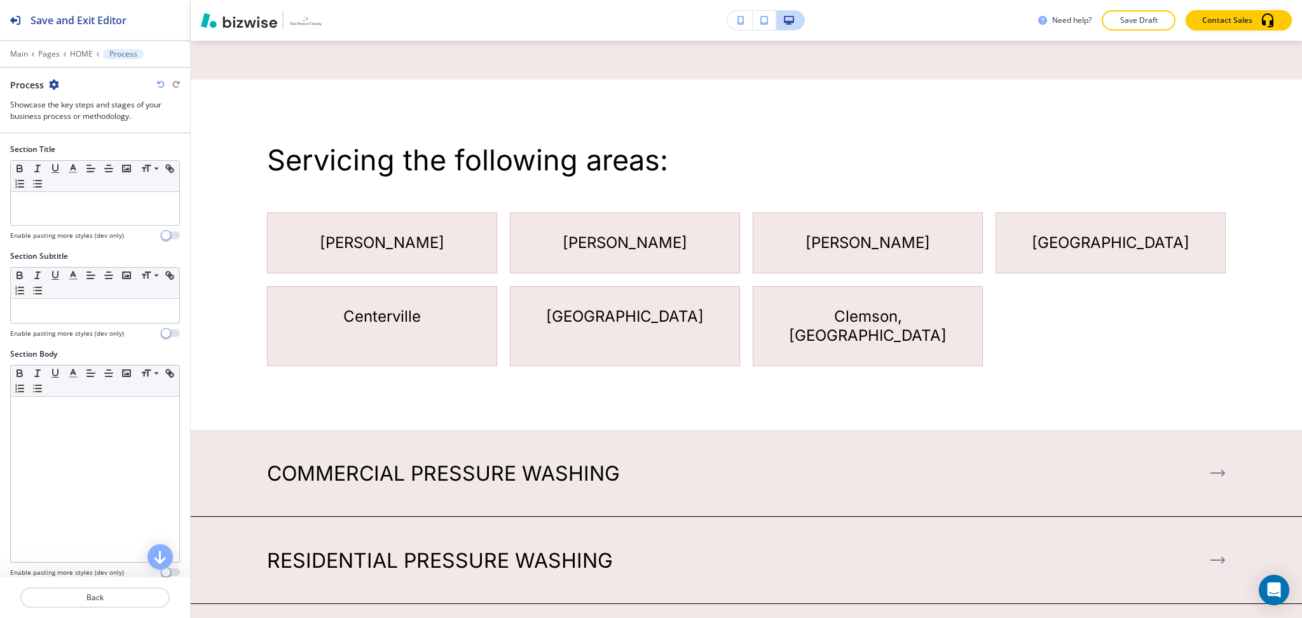
click at [74, 226] on div at bounding box center [95, 228] width 170 height 5
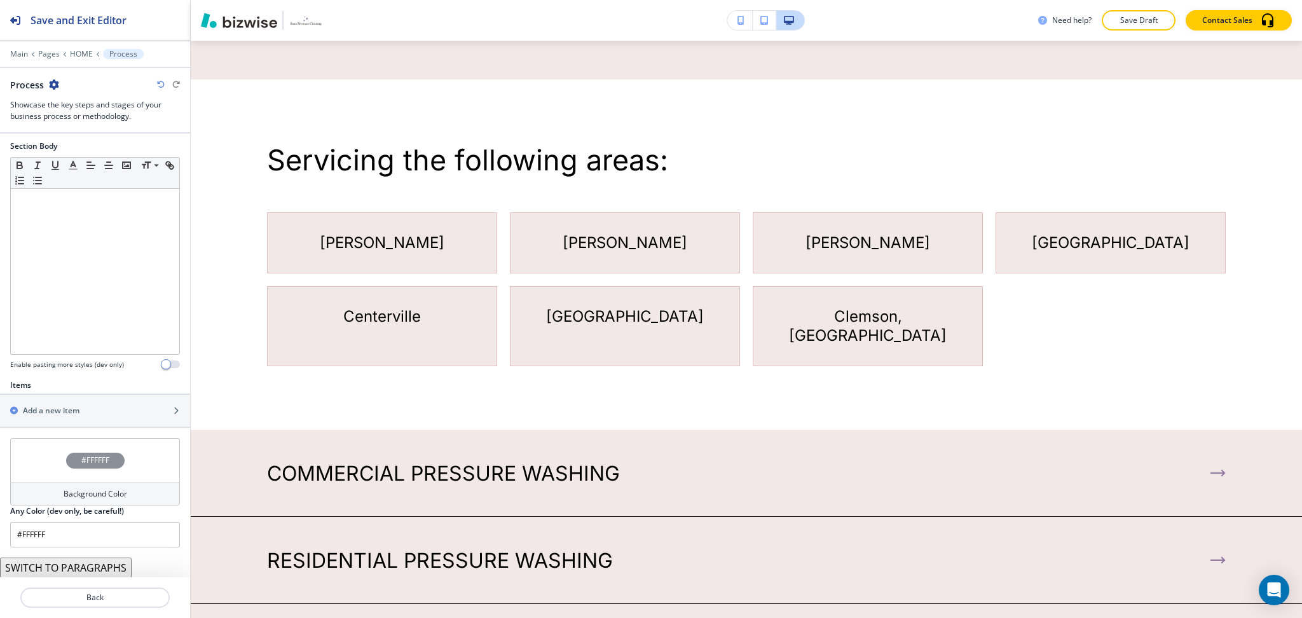
scroll to position [209, 0]
click at [78, 415] on h2 "Add a new item" at bounding box center [51, 409] width 57 height 11
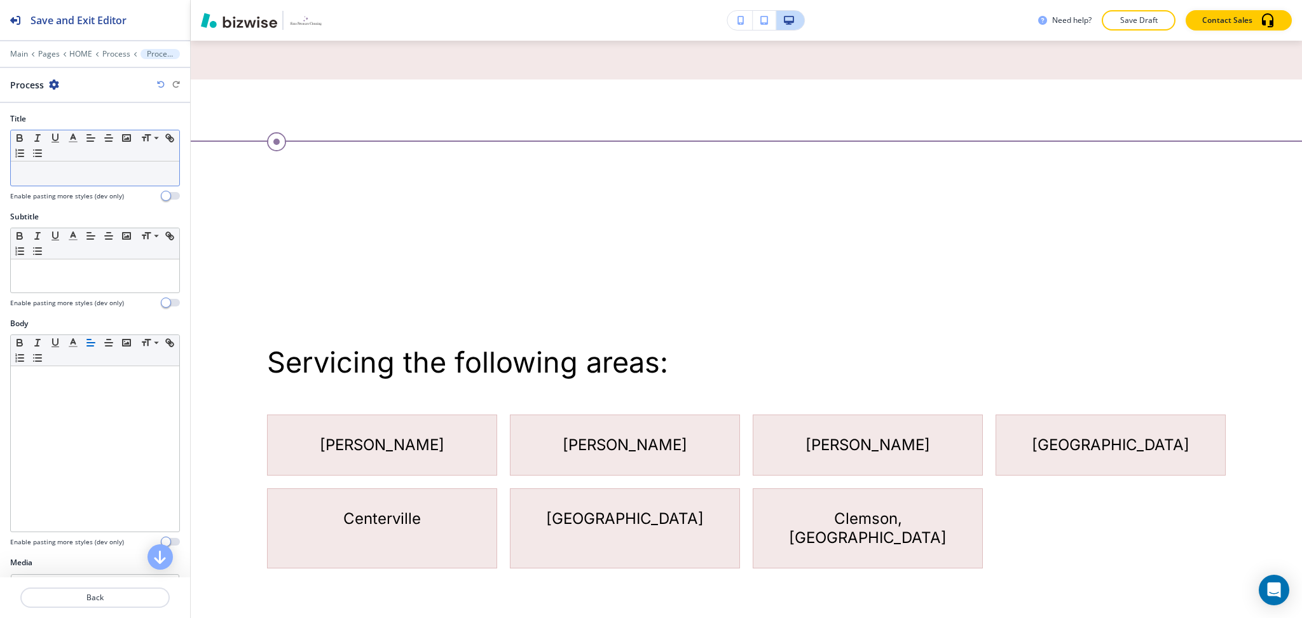
click at [72, 177] on p at bounding box center [95, 173] width 156 height 11
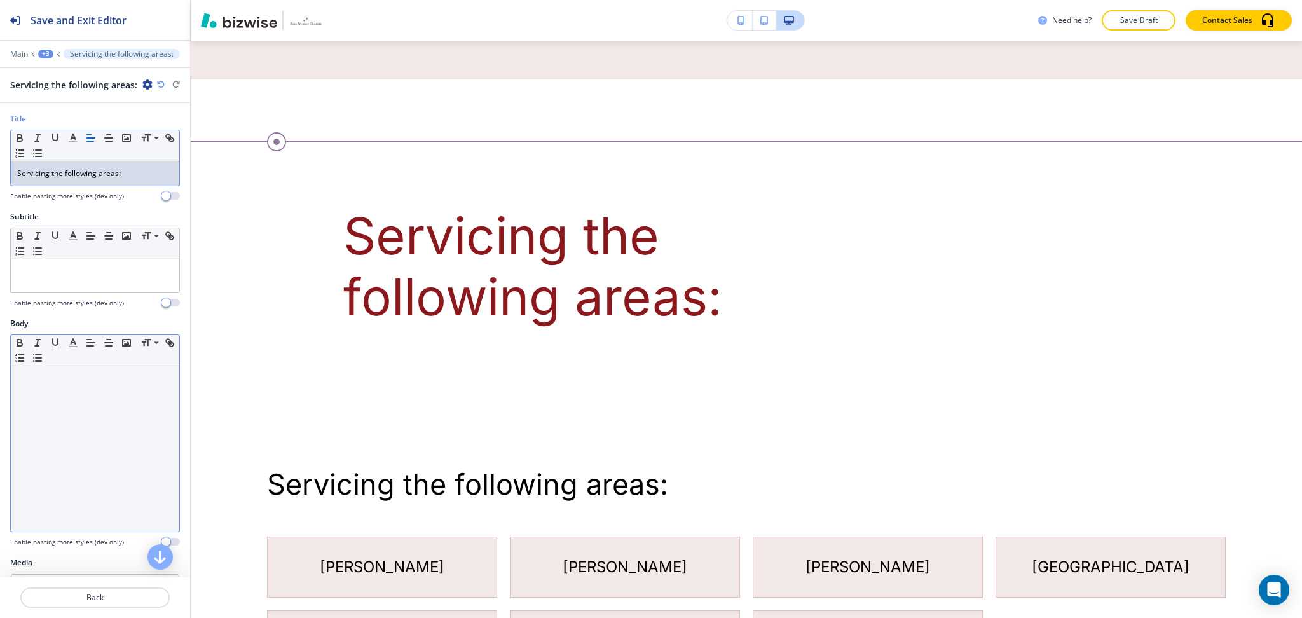
click at [69, 409] on div at bounding box center [95, 448] width 168 height 165
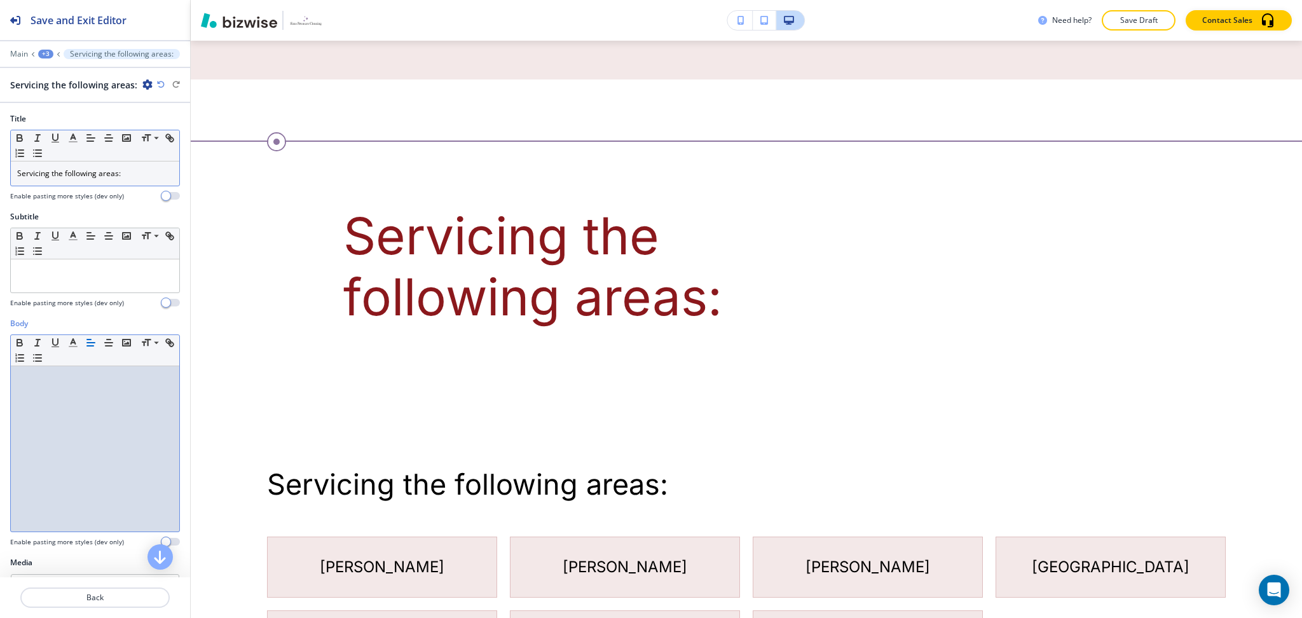
click at [139, 172] on p "Servicing the following areas:" at bounding box center [95, 173] width 156 height 11
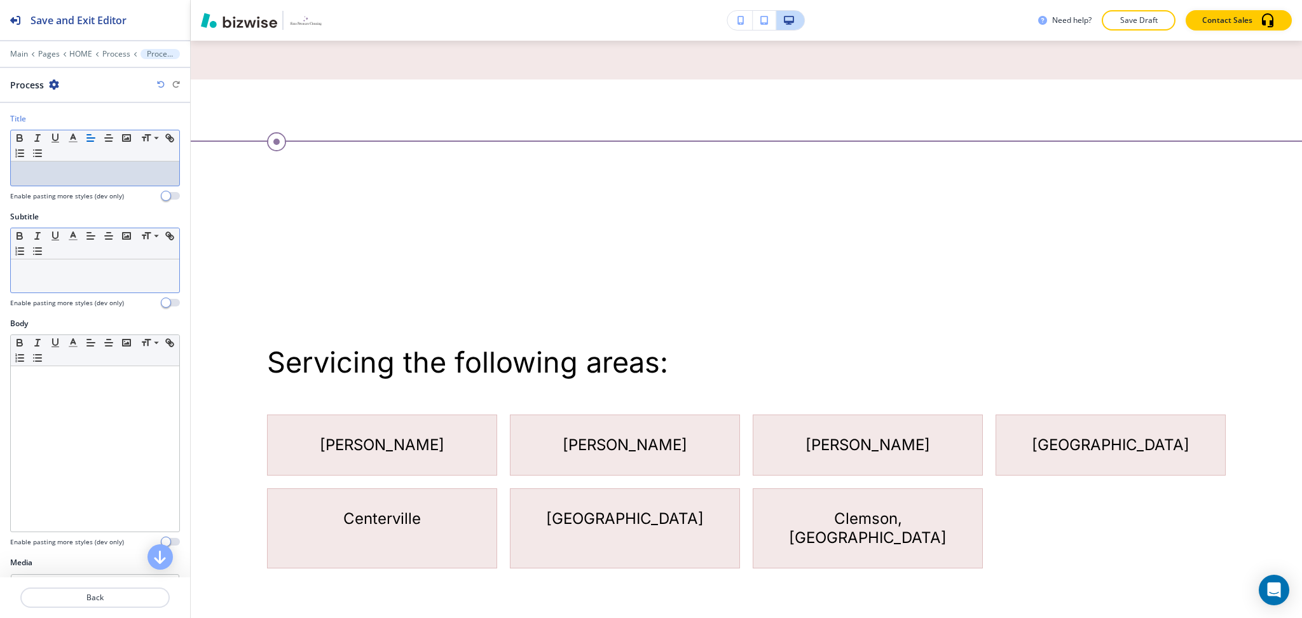
click at [112, 263] on div at bounding box center [95, 275] width 168 height 33
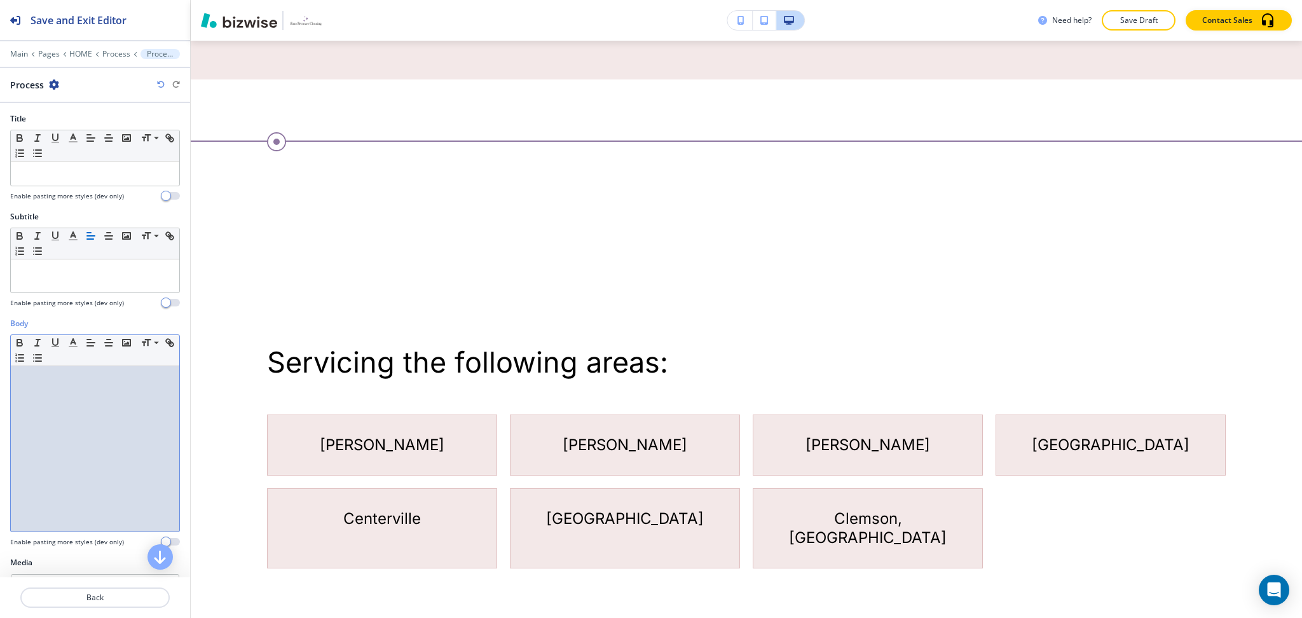
click at [100, 423] on div at bounding box center [95, 448] width 168 height 165
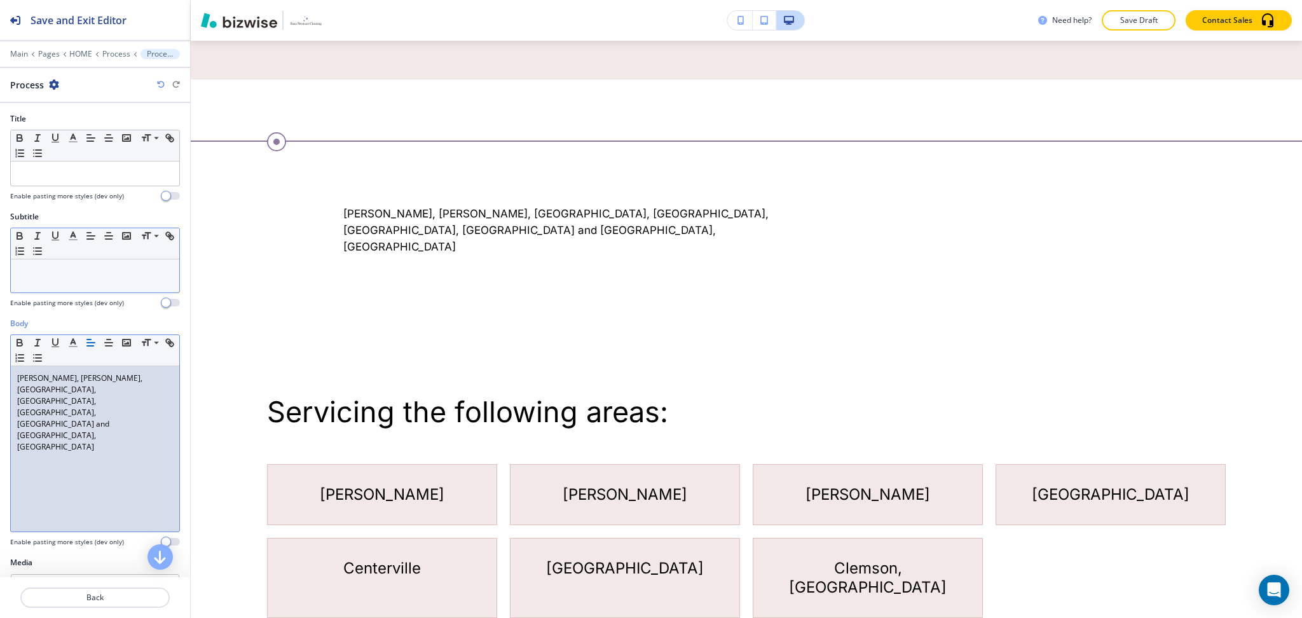
click at [137, 259] on div "Small Normal Large Huge" at bounding box center [95, 243] width 168 height 31
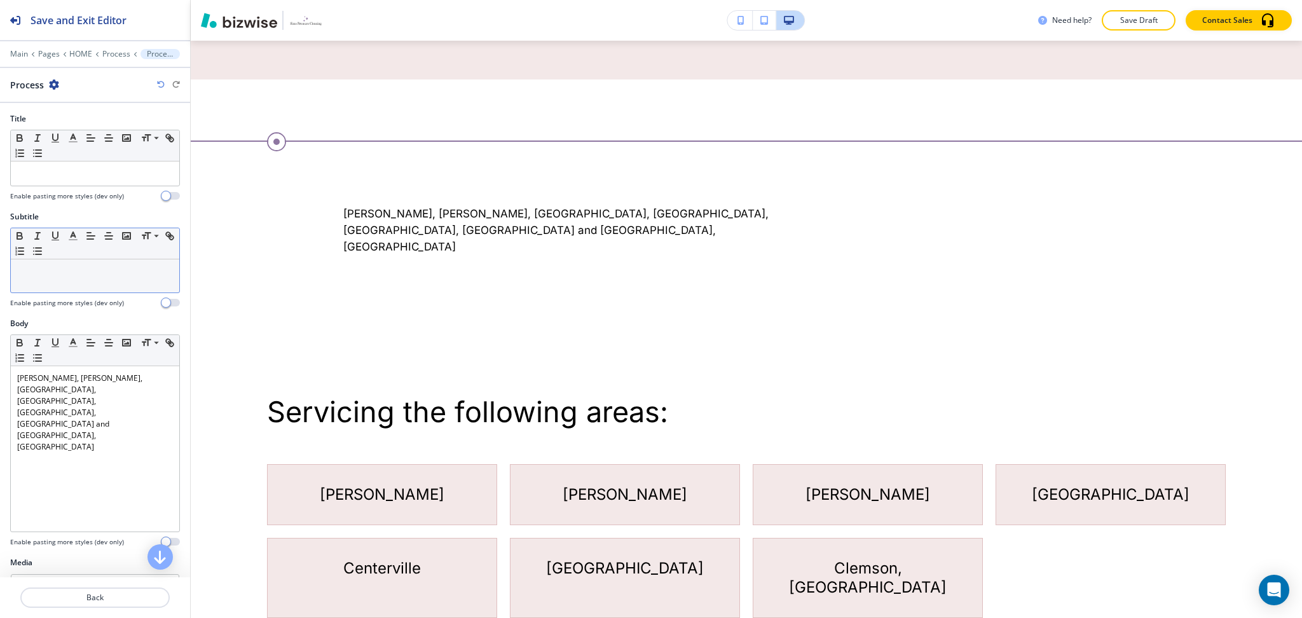
click at [135, 277] on div at bounding box center [95, 275] width 168 height 33
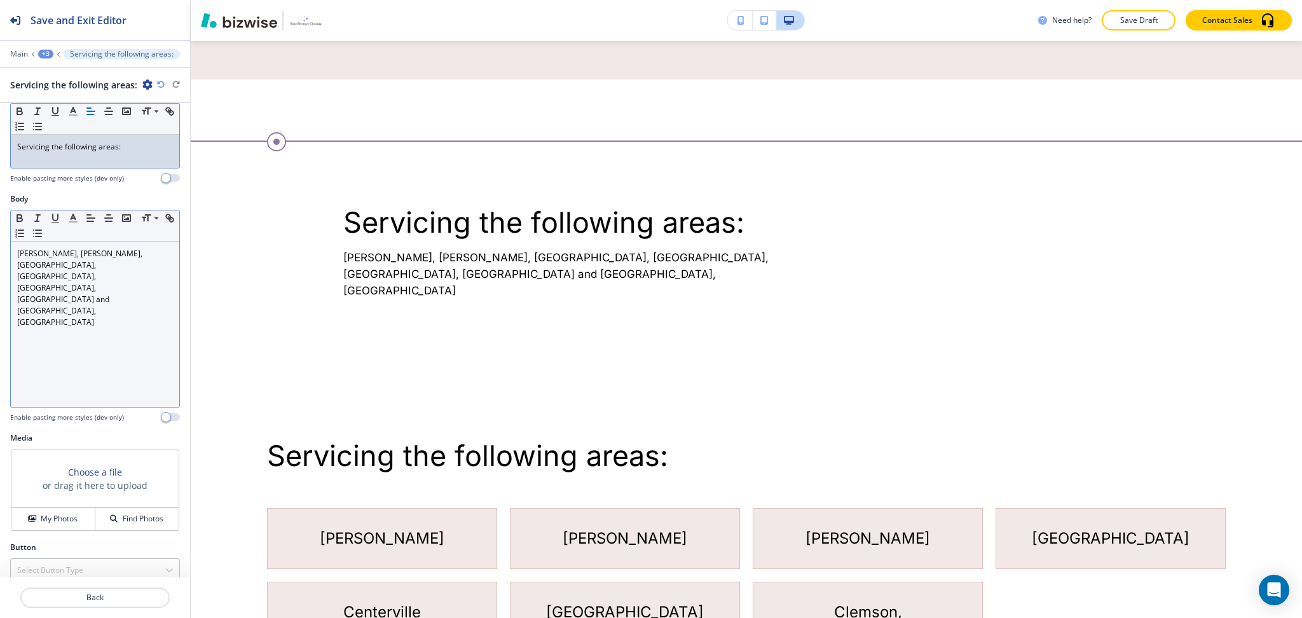
scroll to position [139, 0]
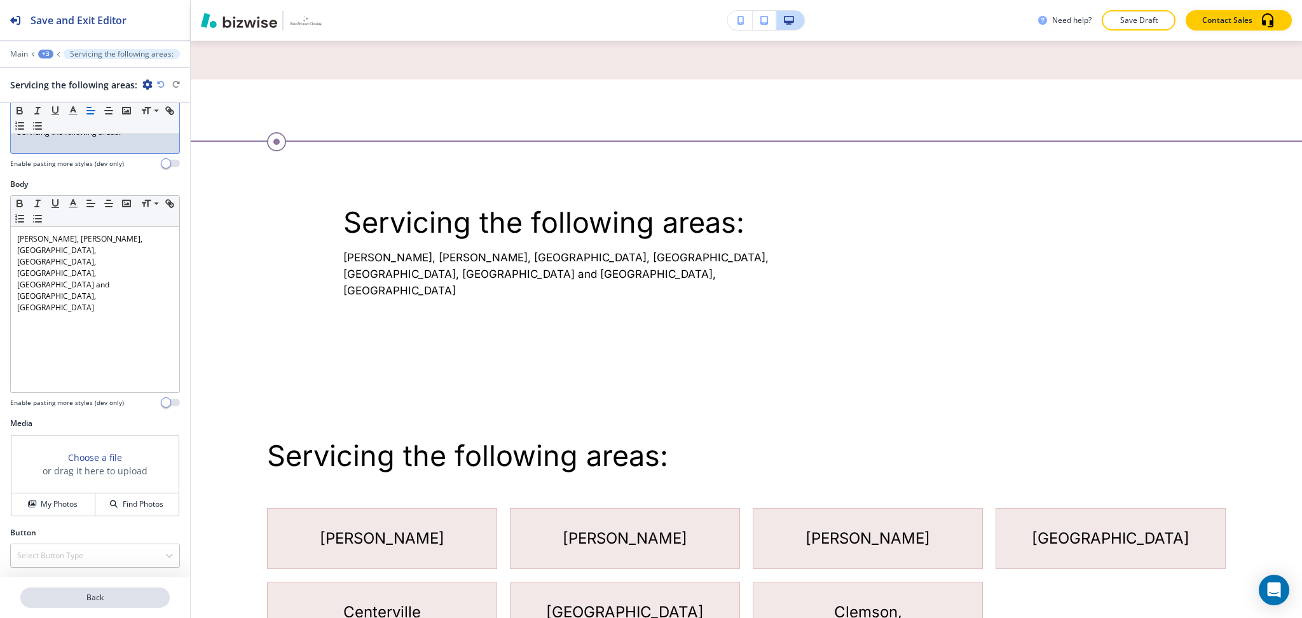
click at [88, 598] on p "Back" at bounding box center [95, 597] width 147 height 11
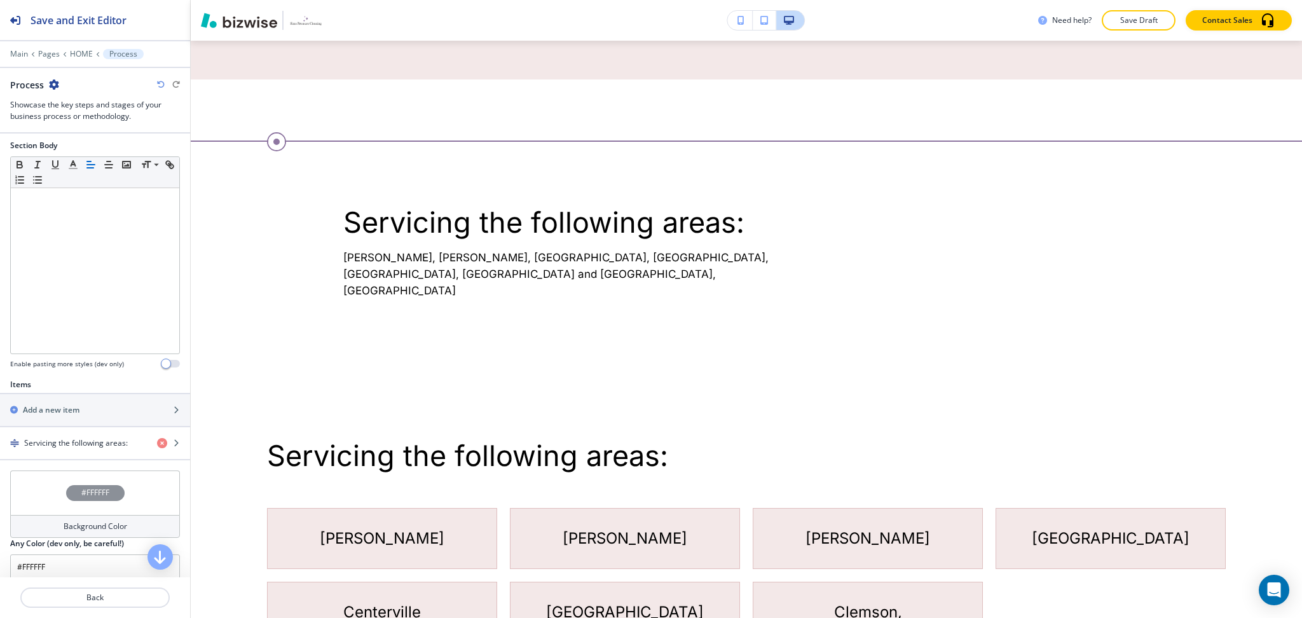
scroll to position [242, 0]
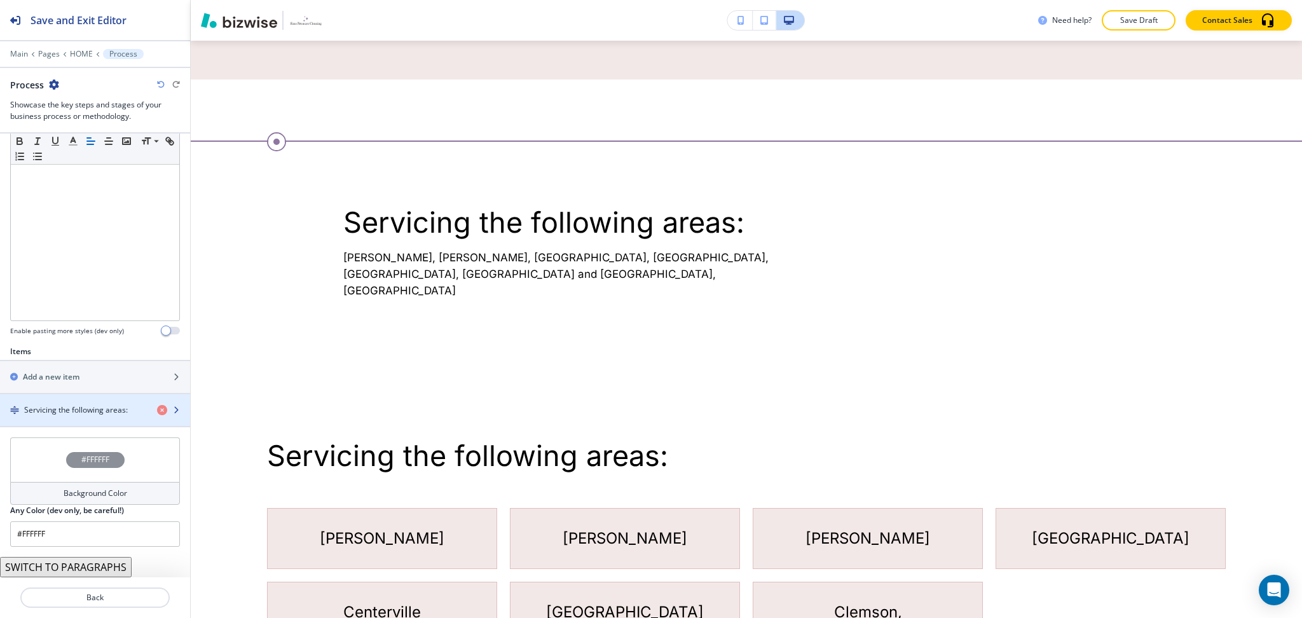
click at [52, 413] on h4 "Servicing the following areas:" at bounding box center [76, 409] width 104 height 11
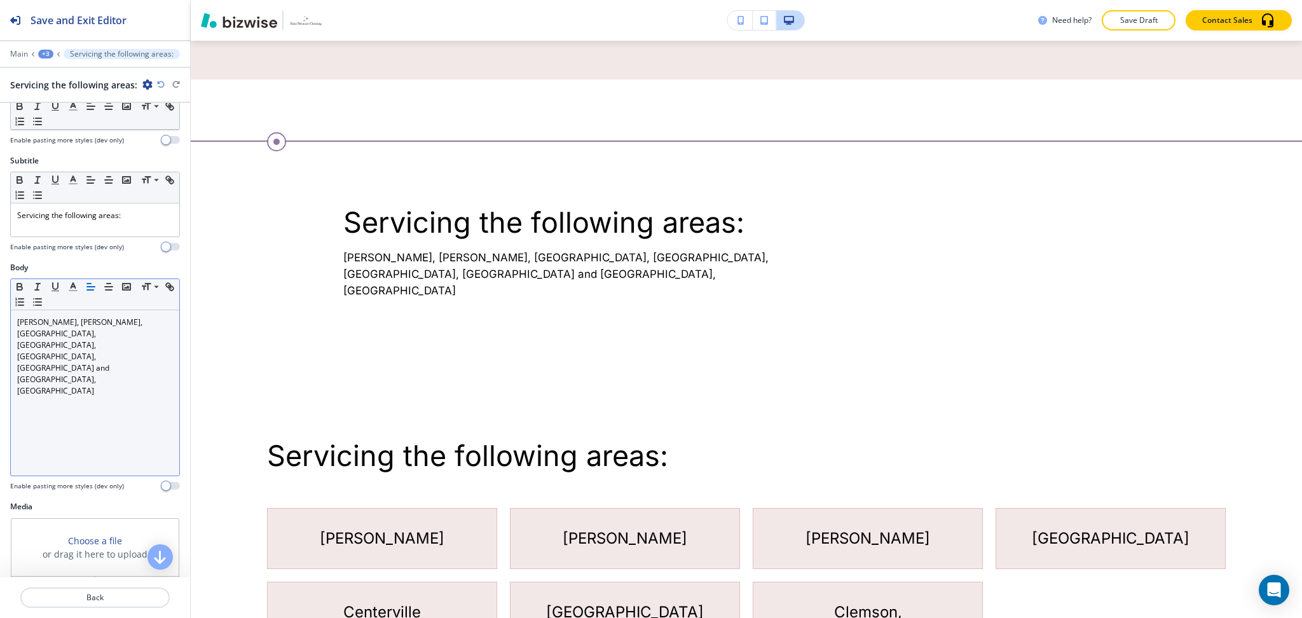
scroll to position [139, 0]
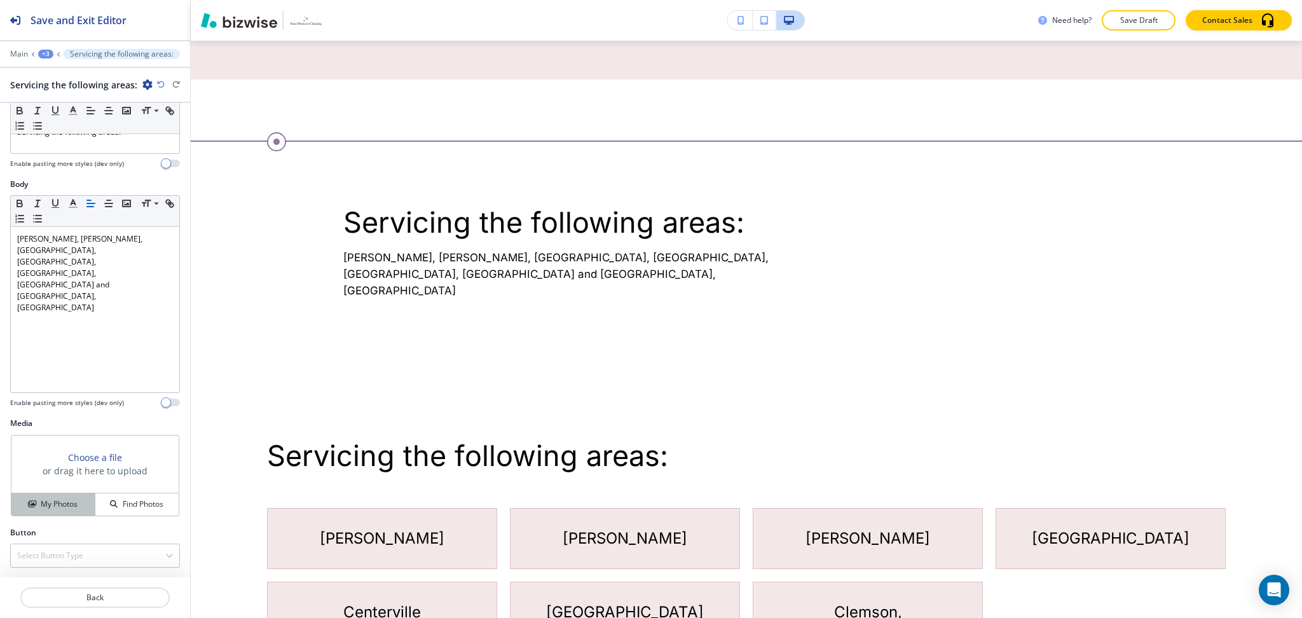
click at [53, 509] on h4 "My Photos" at bounding box center [59, 503] width 37 height 11
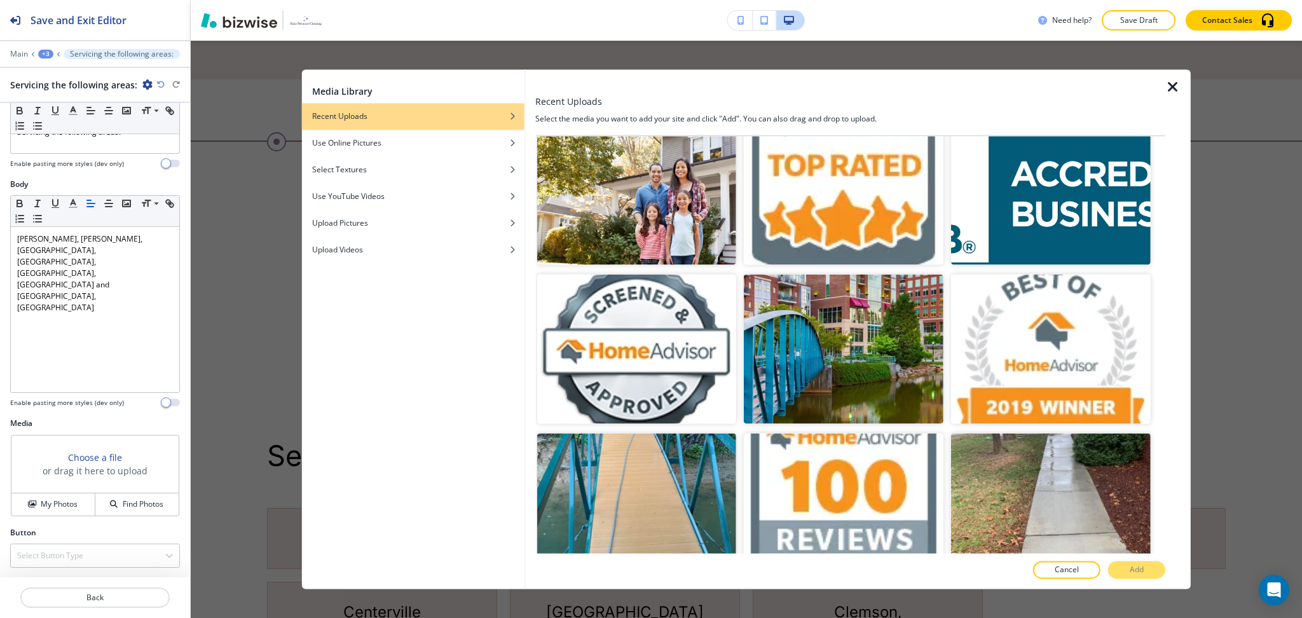
scroll to position [2824, 0]
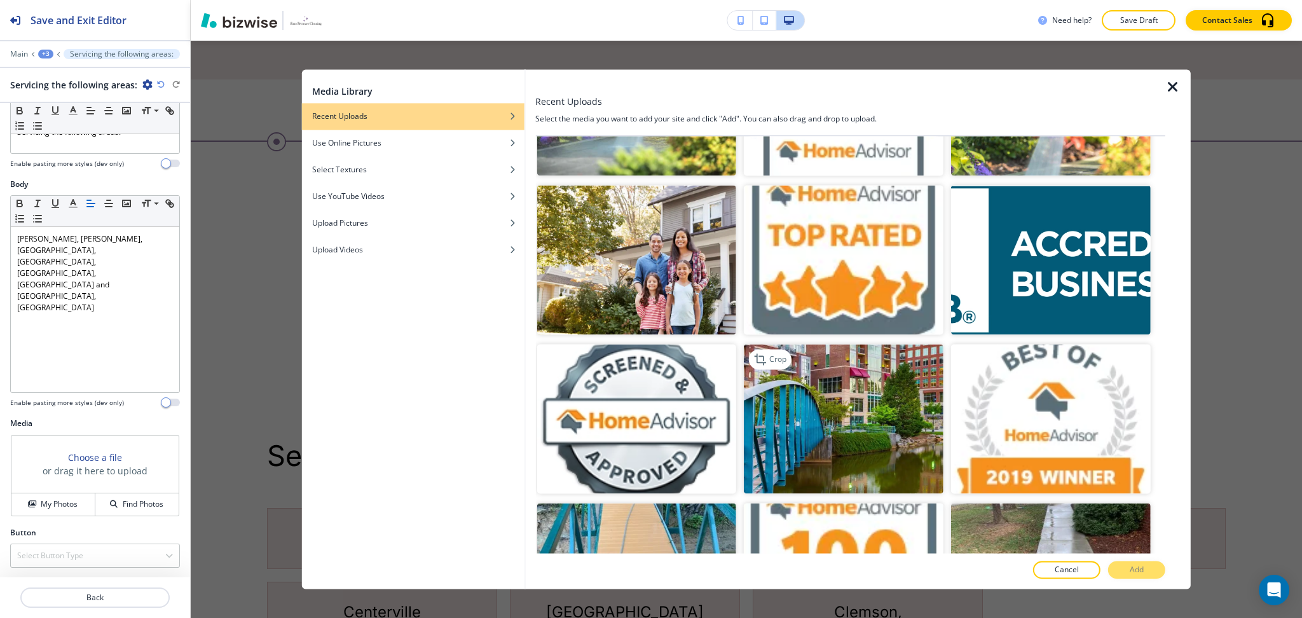
click at [910, 400] on img "button" at bounding box center [844, 419] width 200 height 149
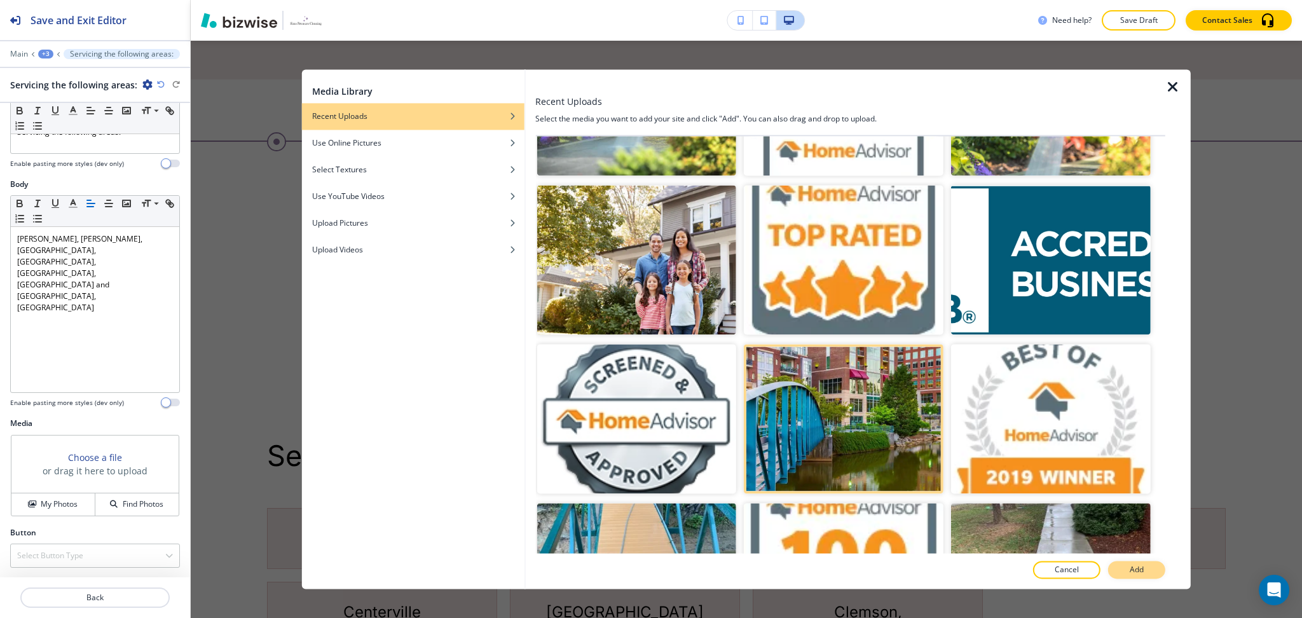
click at [1136, 568] on p "Add" at bounding box center [1137, 570] width 14 height 11
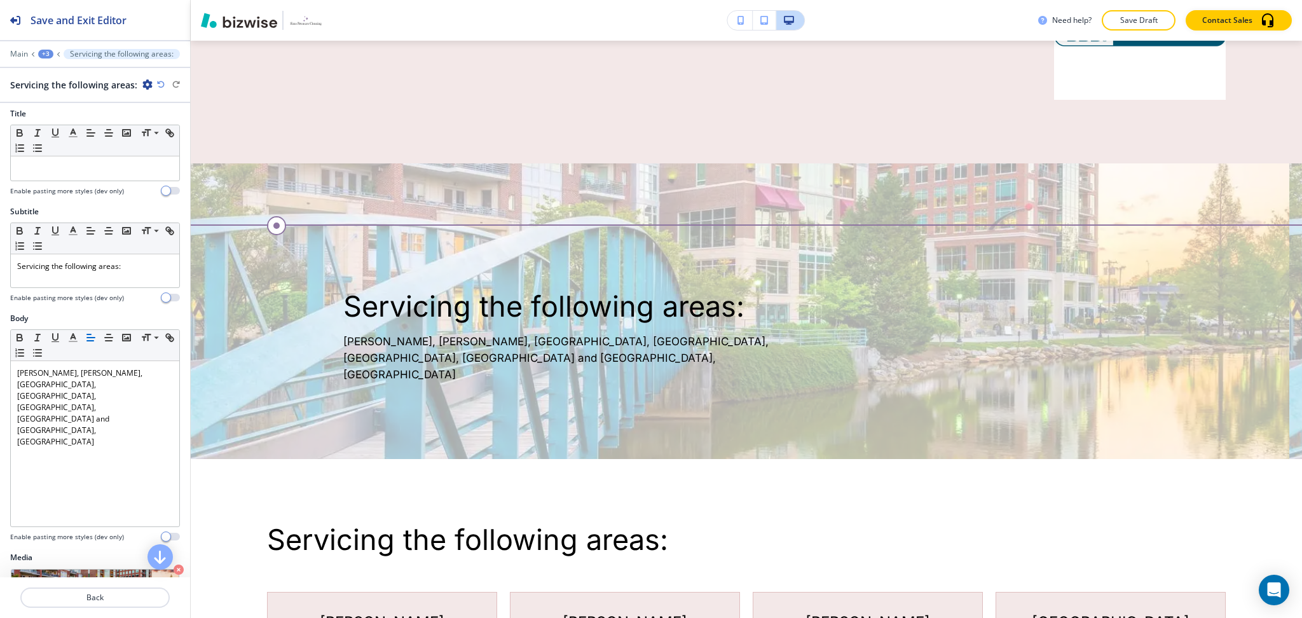
scroll to position [0, 0]
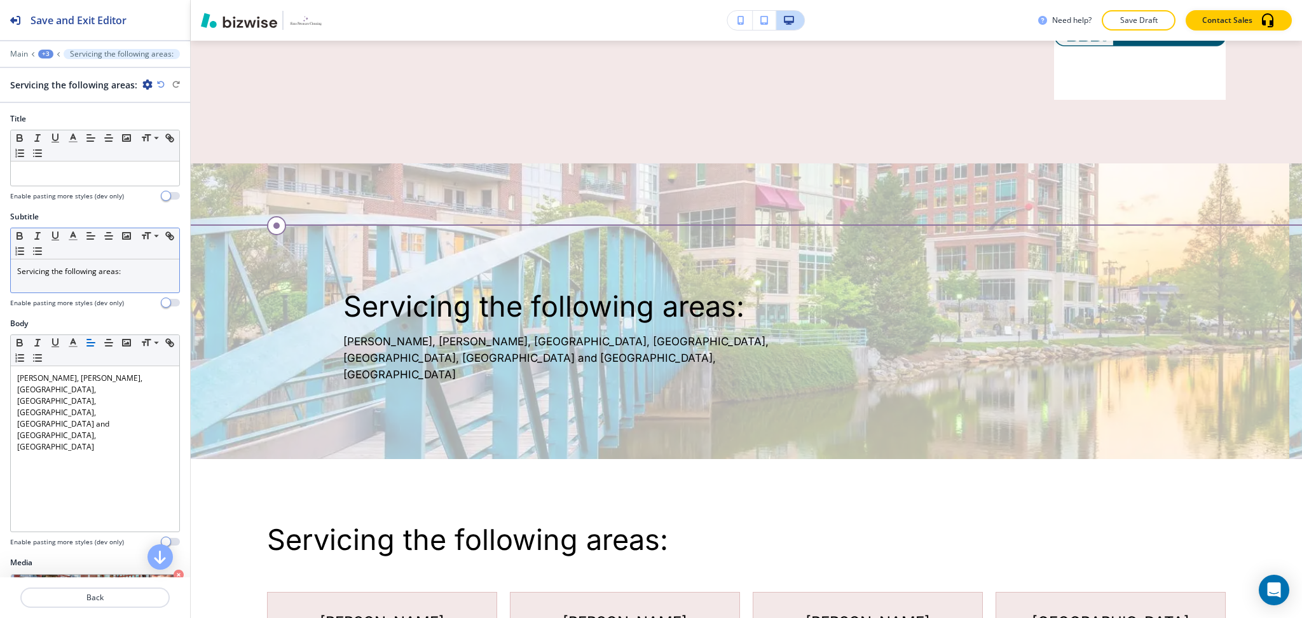
click at [134, 268] on p "Servicing the following areas:" at bounding box center [95, 271] width 156 height 11
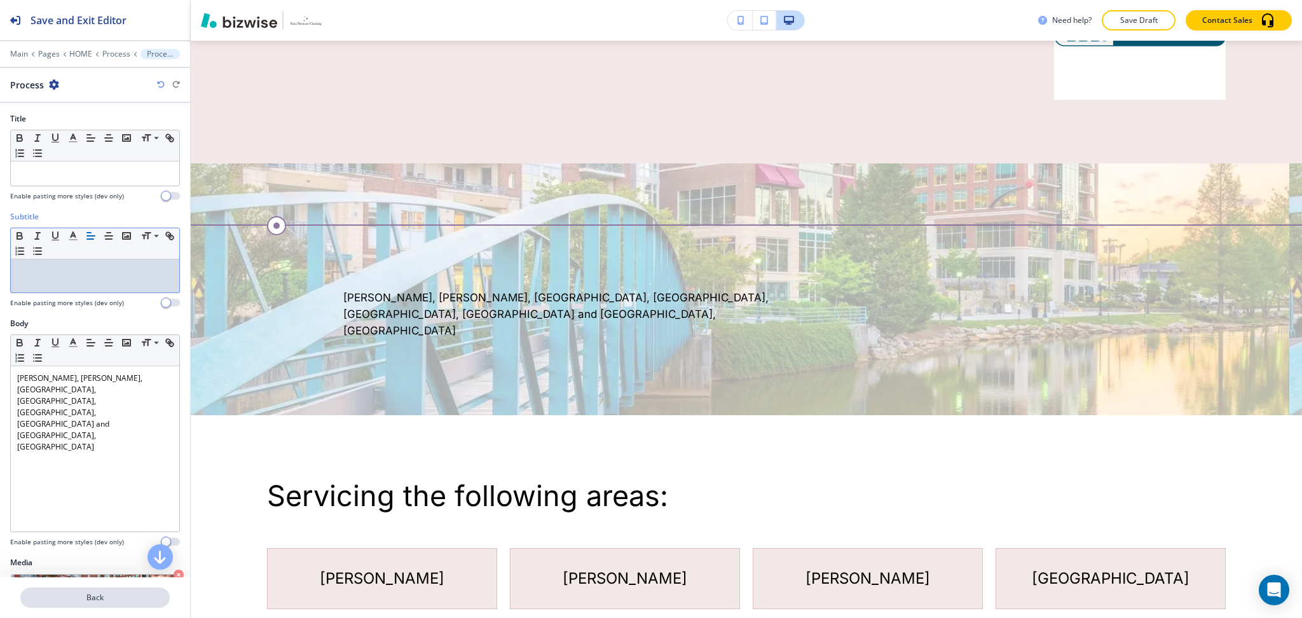
click at [88, 594] on p "Back" at bounding box center [95, 597] width 147 height 11
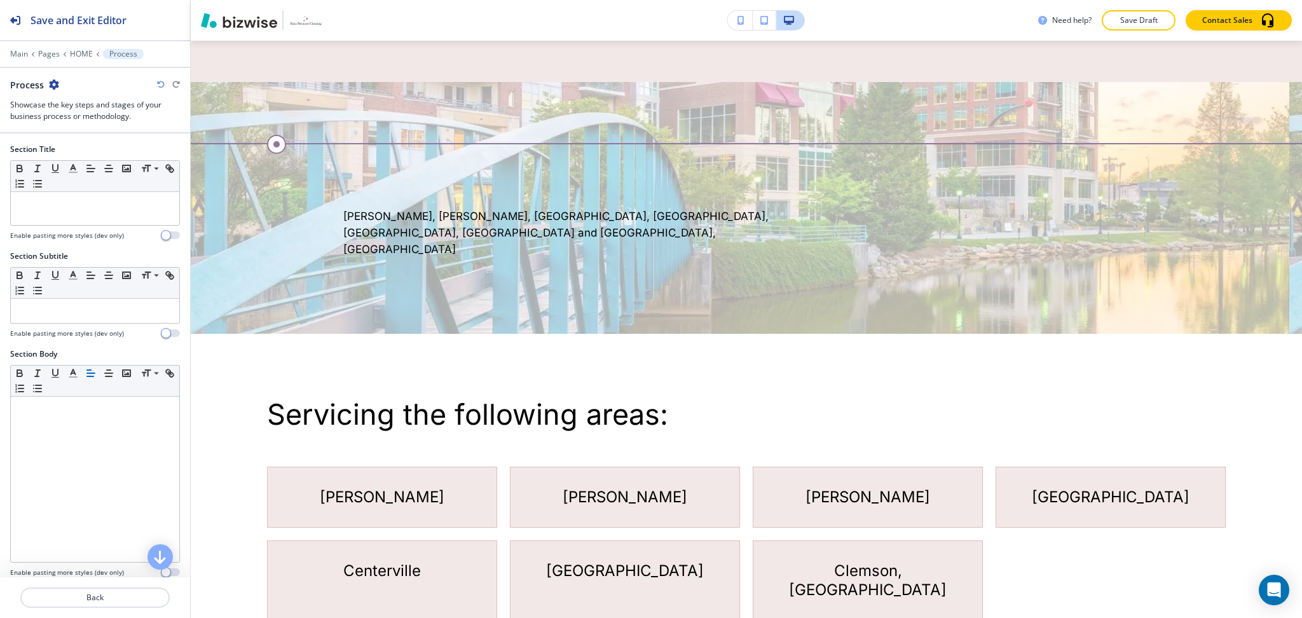
scroll to position [2546, 0]
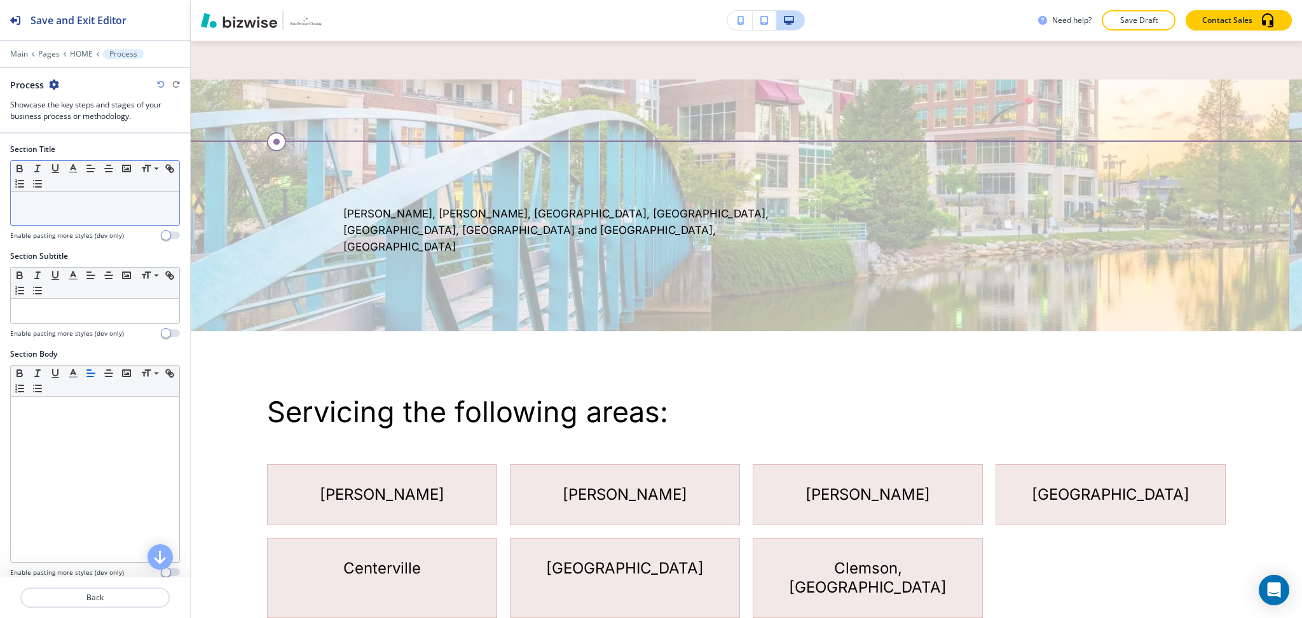
click at [75, 214] on div at bounding box center [95, 208] width 168 height 33
paste div
click at [92, 305] on div at bounding box center [95, 311] width 168 height 24
paste div
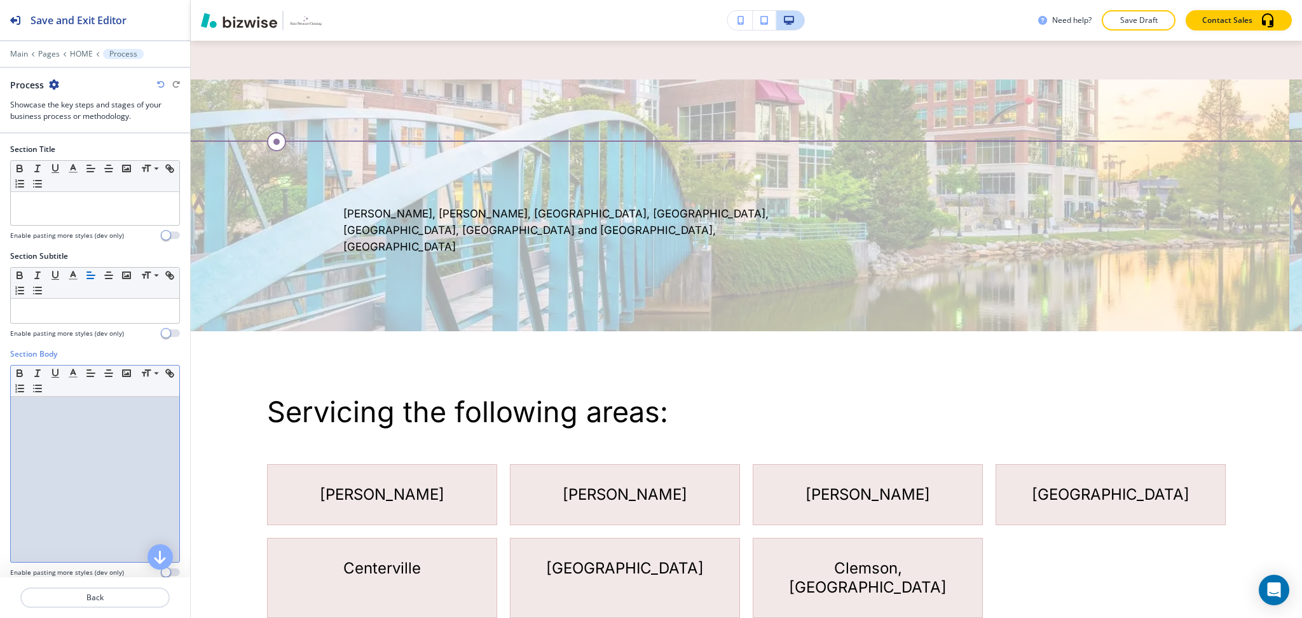
click at [109, 460] on div at bounding box center [95, 479] width 168 height 165
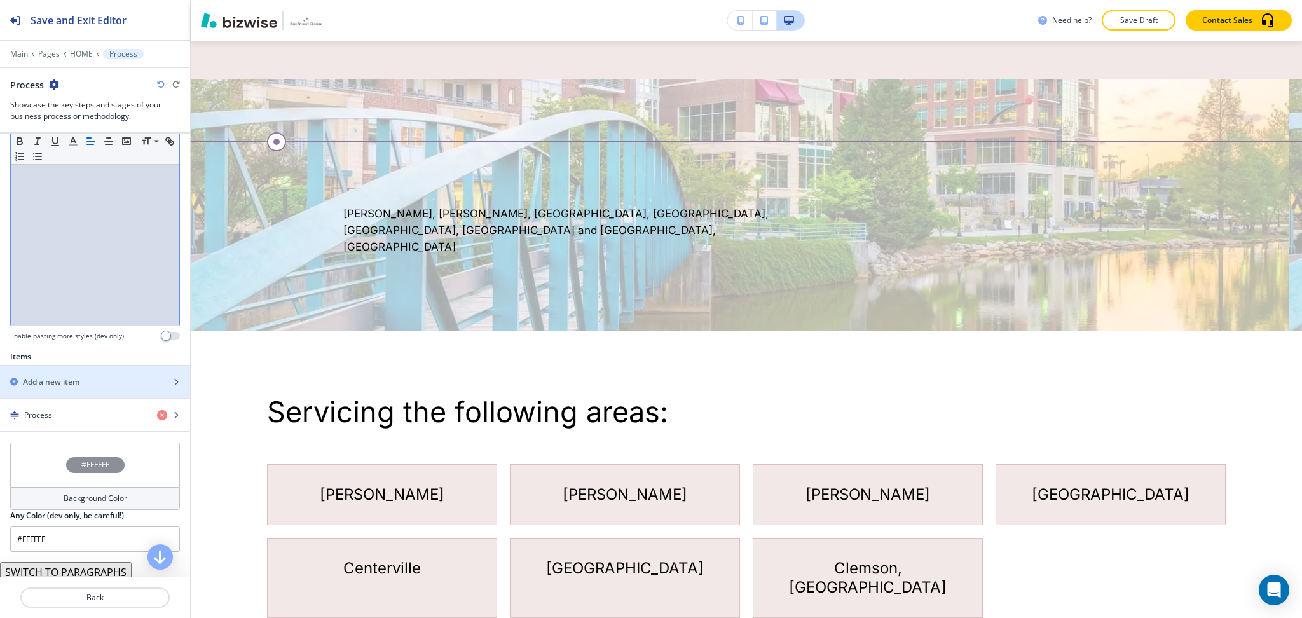
scroll to position [242, 0]
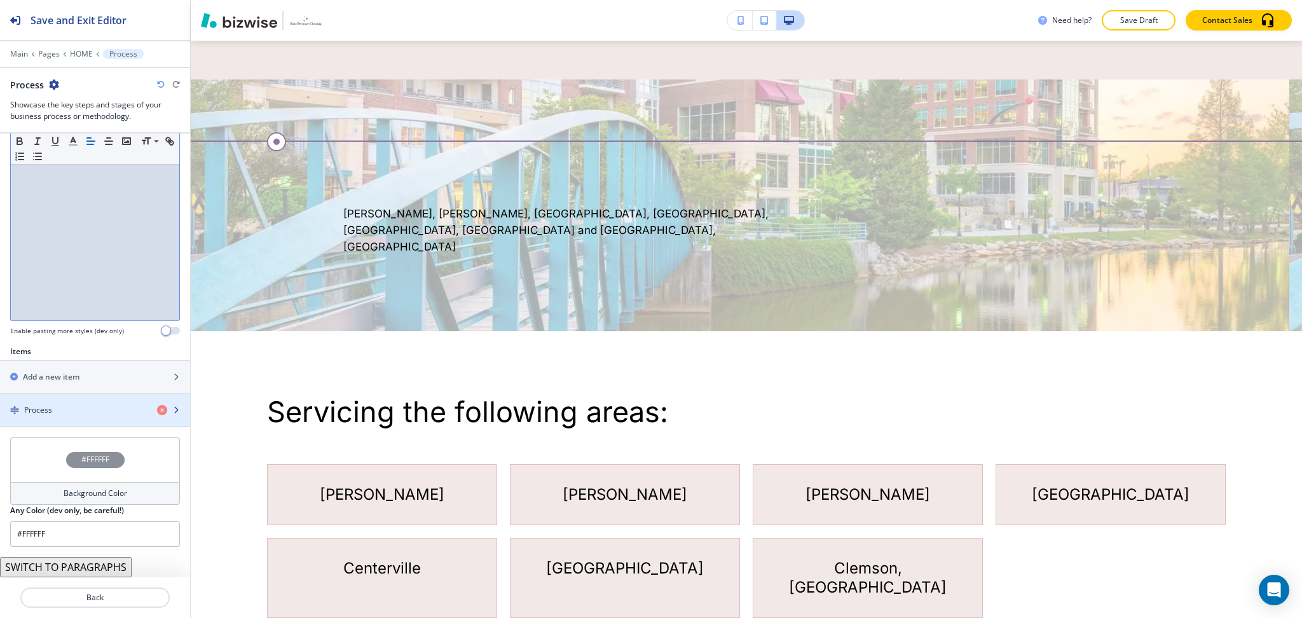
click at [56, 410] on div "Process" at bounding box center [73, 409] width 147 height 11
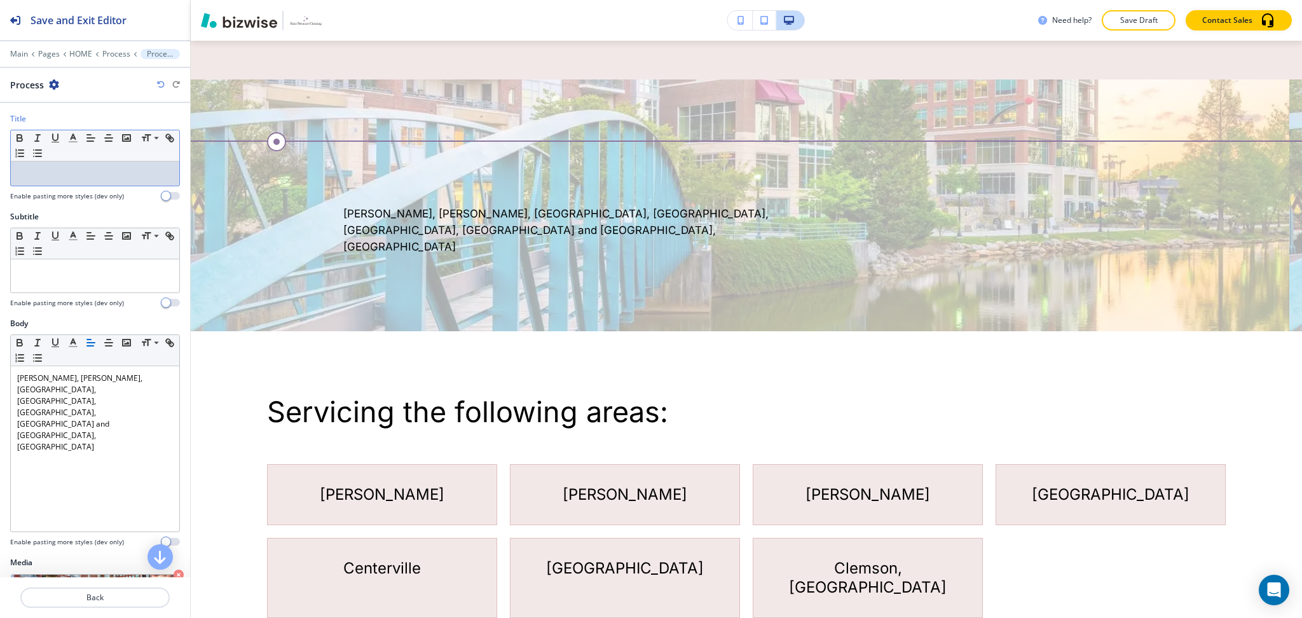
click at [79, 176] on p at bounding box center [95, 173] width 156 height 11
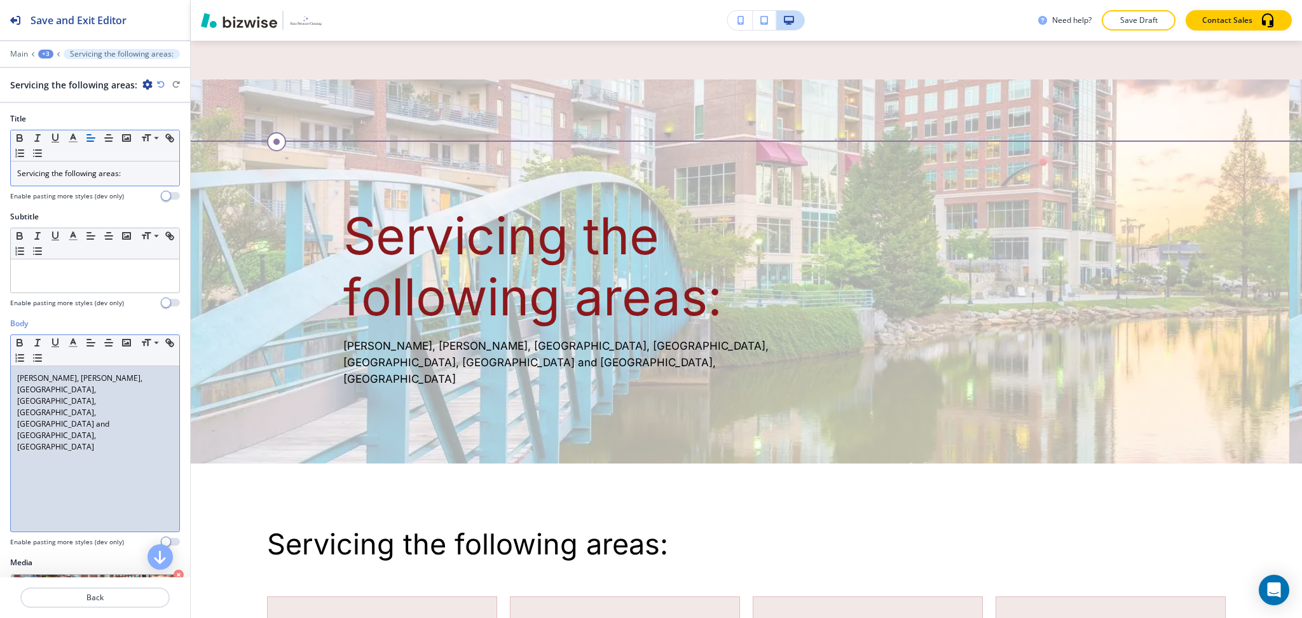
click at [99, 487] on div "Anderson, Greer, Easley, Greenville, Centerville, Simpsonville and Clemson, SC" at bounding box center [95, 448] width 168 height 165
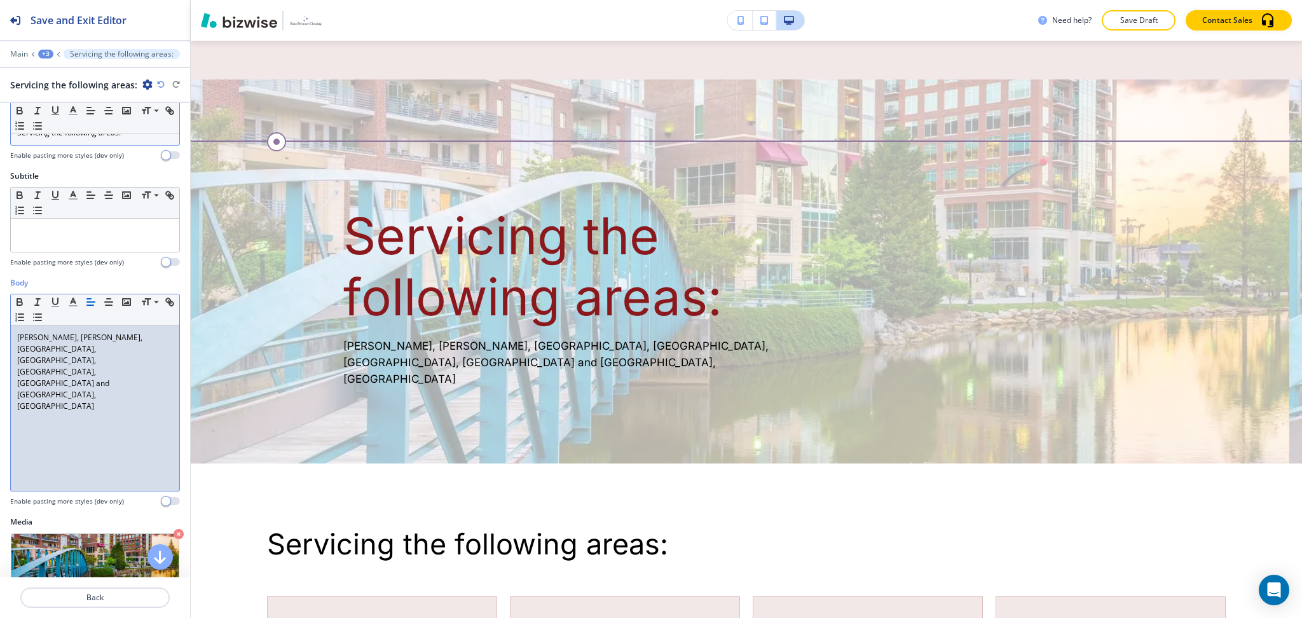
scroll to position [139, 0]
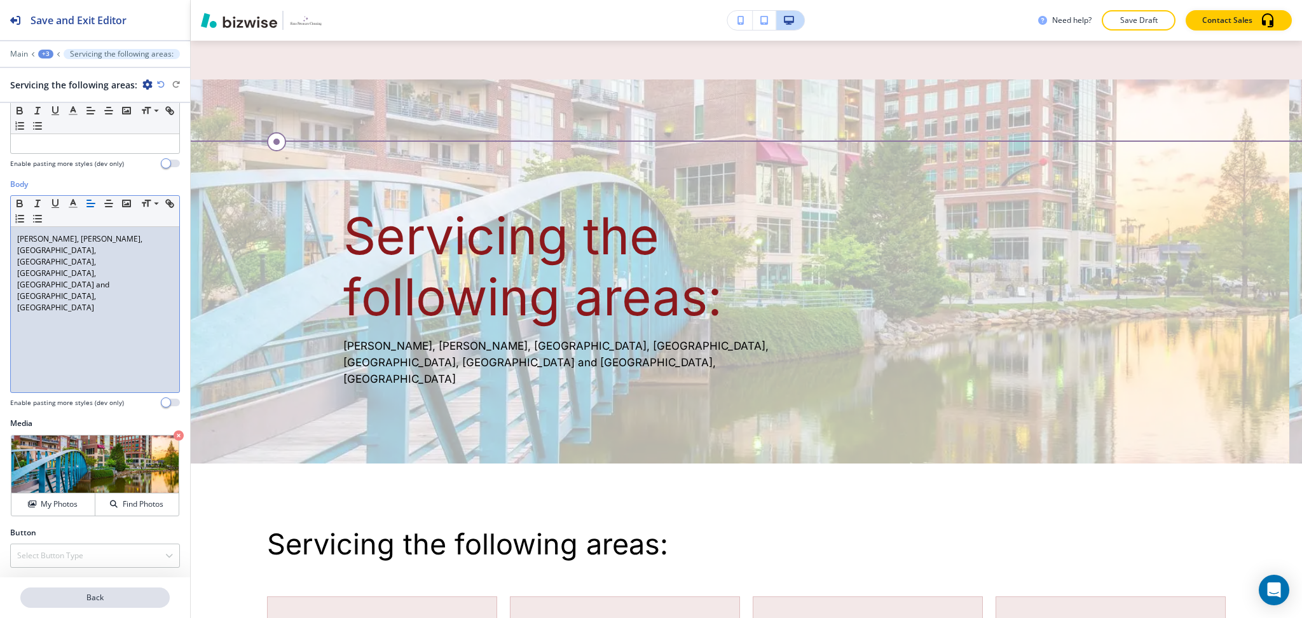
click at [82, 596] on p "Back" at bounding box center [95, 597] width 147 height 11
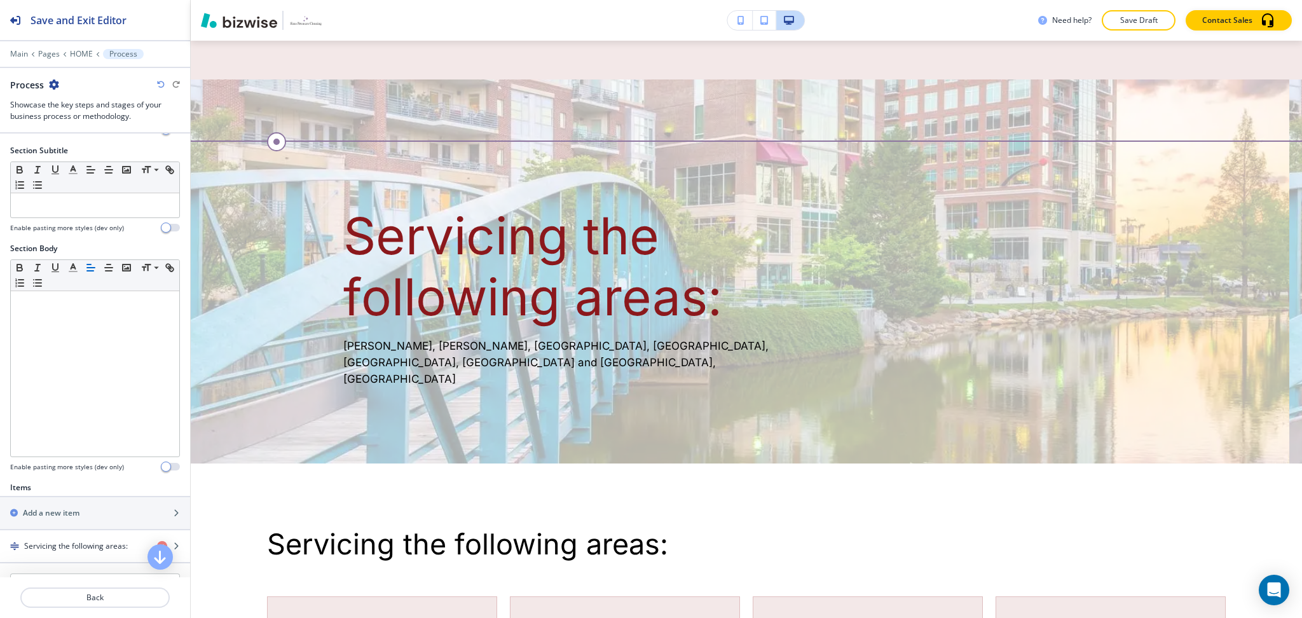
scroll to position [242, 0]
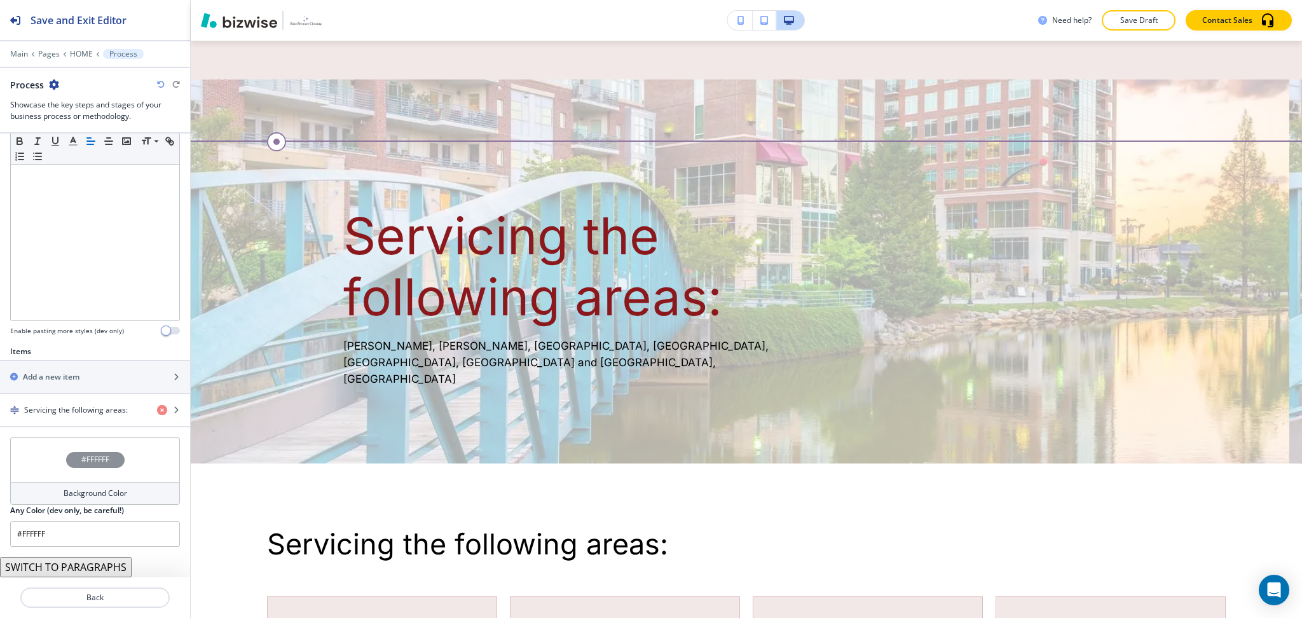
click at [67, 494] on h4 "Background Color" at bounding box center [96, 493] width 64 height 11
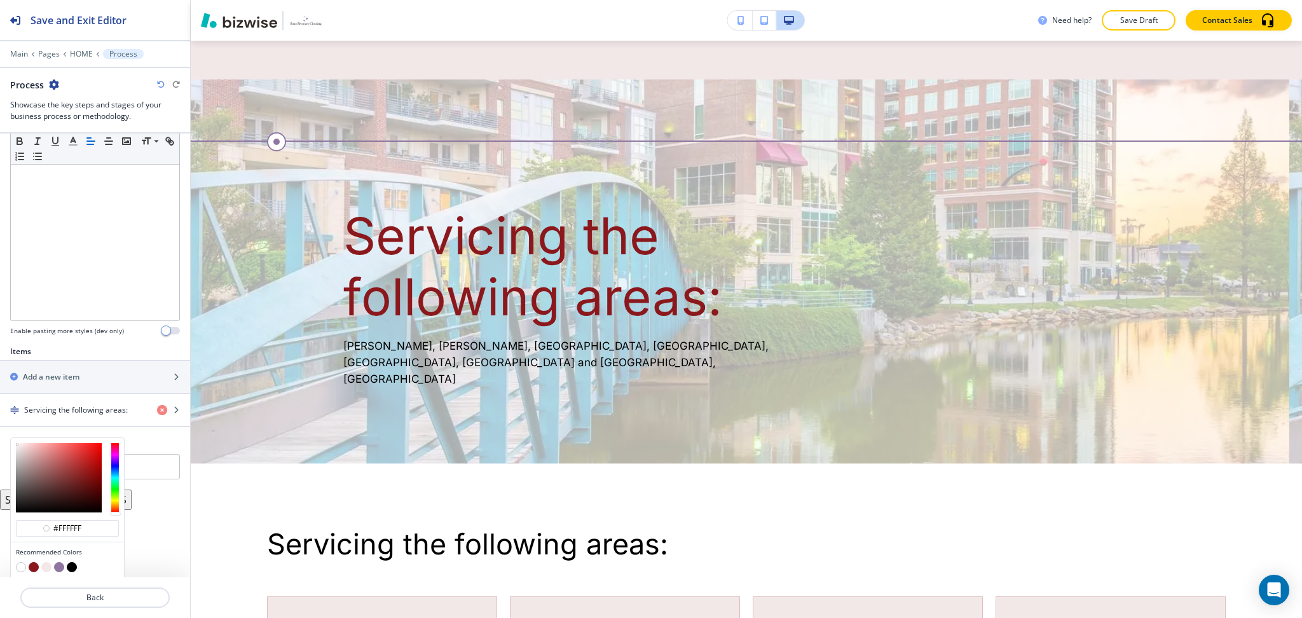
click at [67, 565] on button "button" at bounding box center [72, 567] width 10 height 10
type input "#000000"
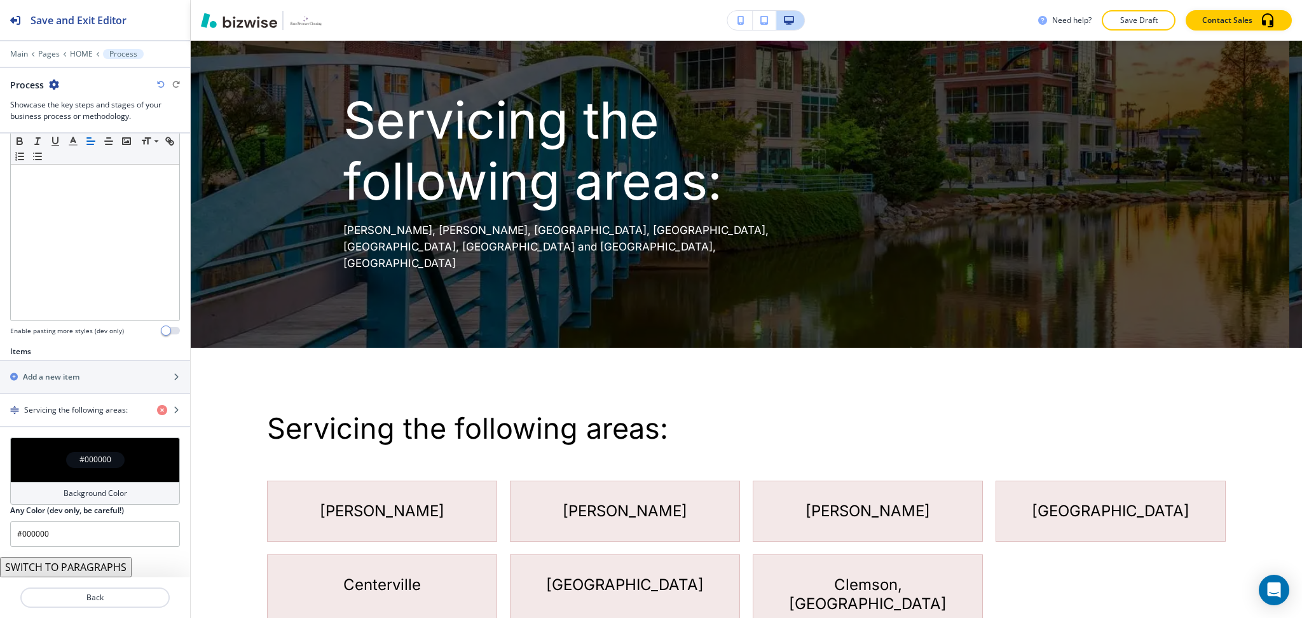
scroll to position [2702, 0]
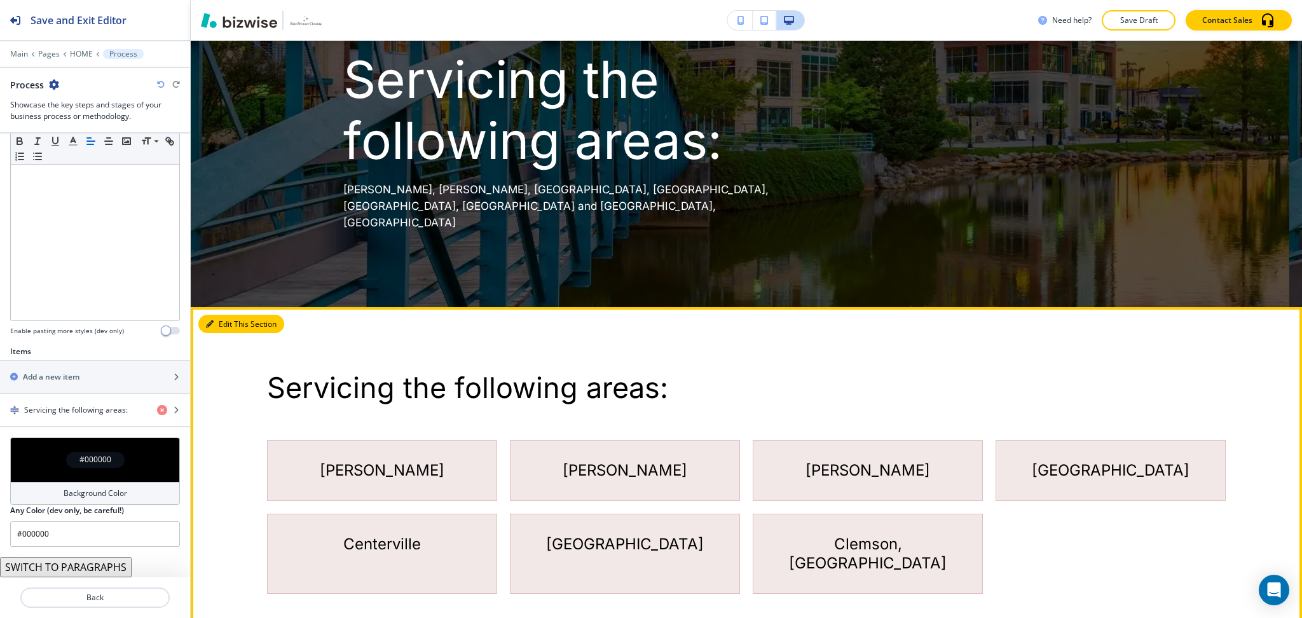
click at [210, 320] on icon "button" at bounding box center [210, 324] width 8 height 8
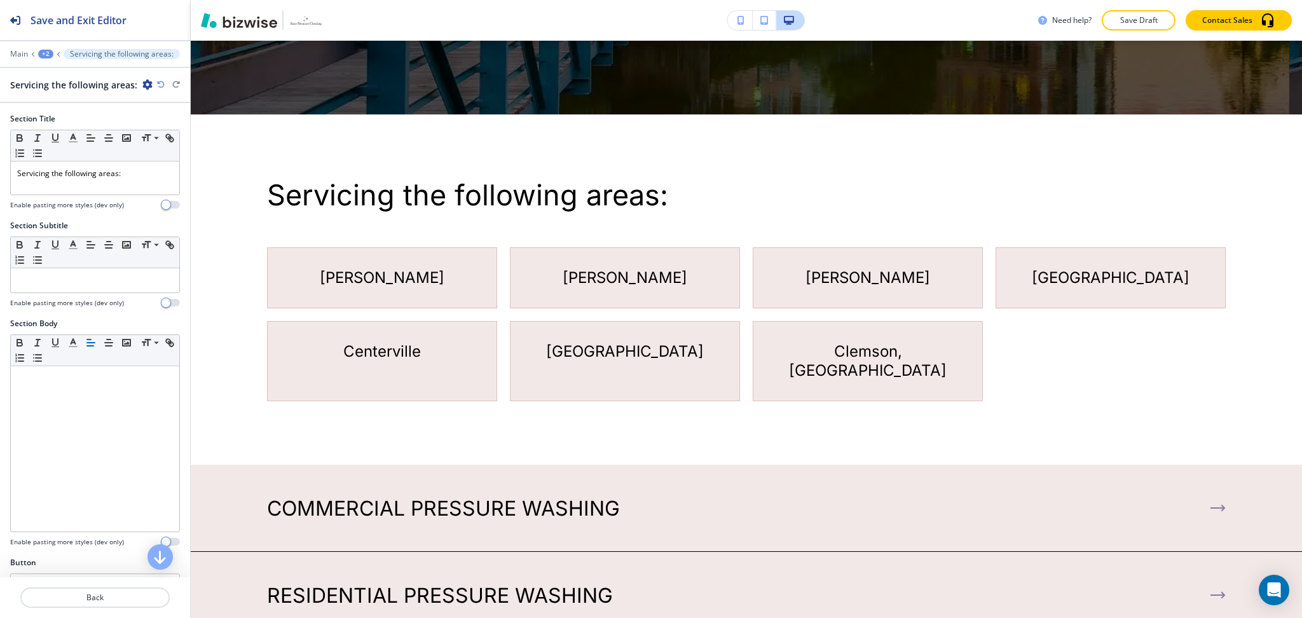
scroll to position [2897, 0]
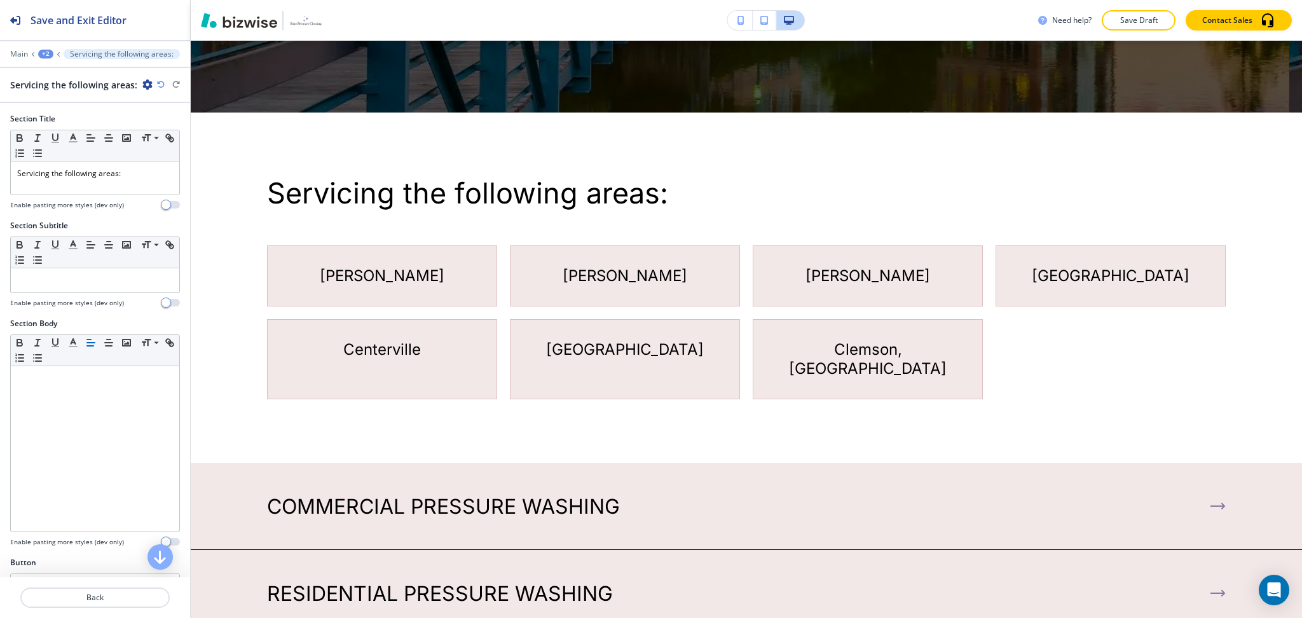
click at [146, 89] on icon "button" at bounding box center [147, 84] width 10 height 10
click at [166, 155] on p "Delete Section" at bounding box center [181, 151] width 65 height 11
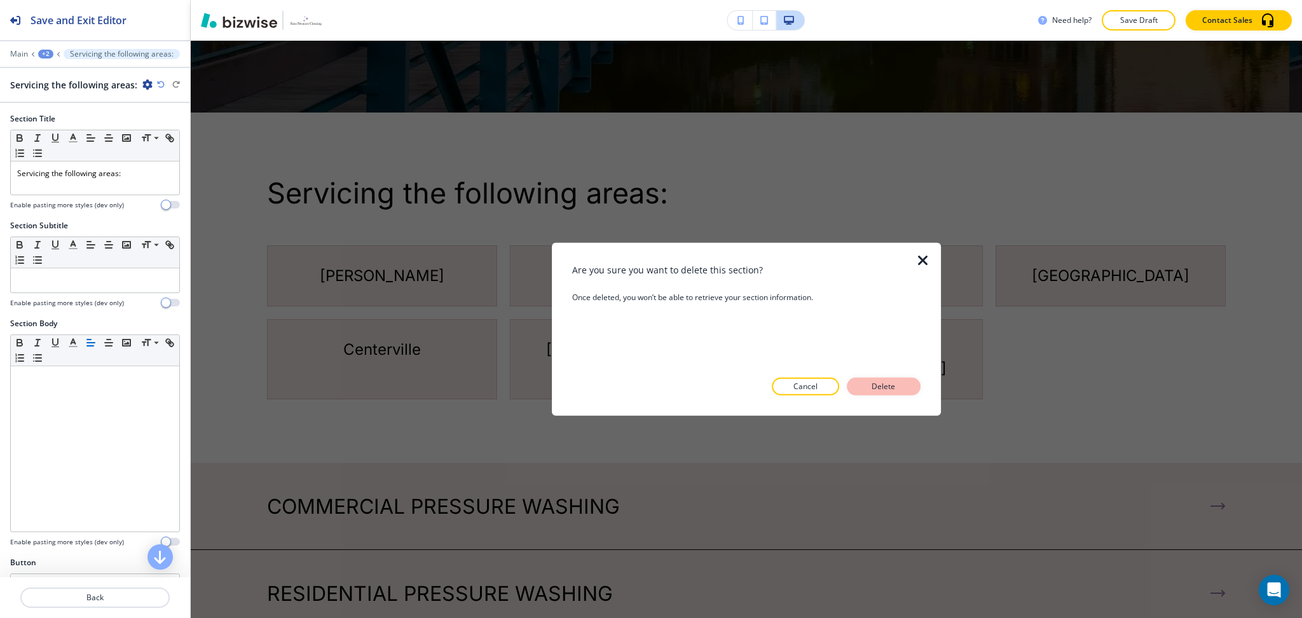
click at [897, 391] on p "Delete" at bounding box center [884, 386] width 31 height 11
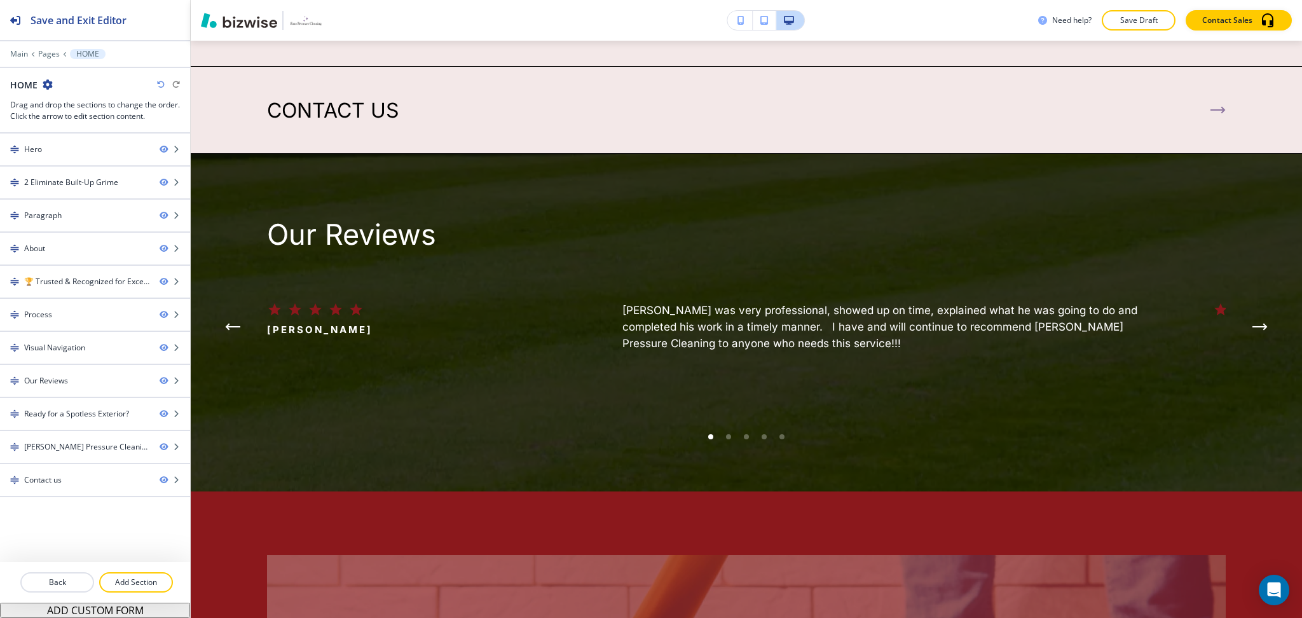
scroll to position [3893, 0]
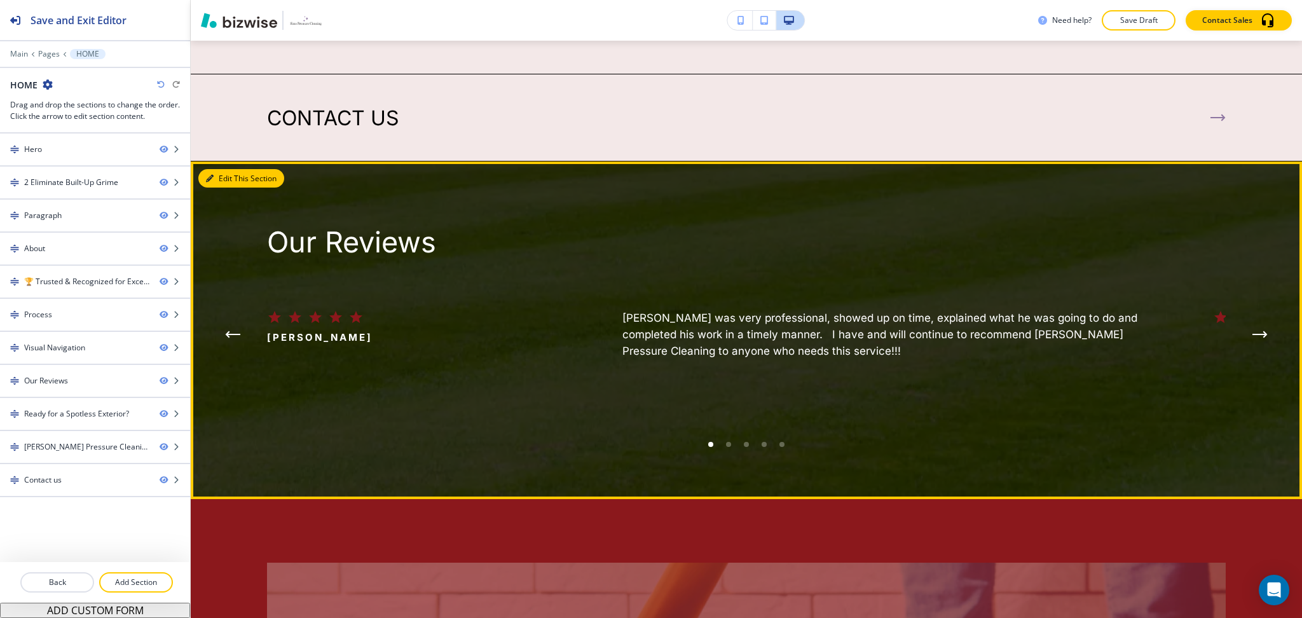
click at [223, 169] on button "Edit This Section" at bounding box center [241, 178] width 86 height 19
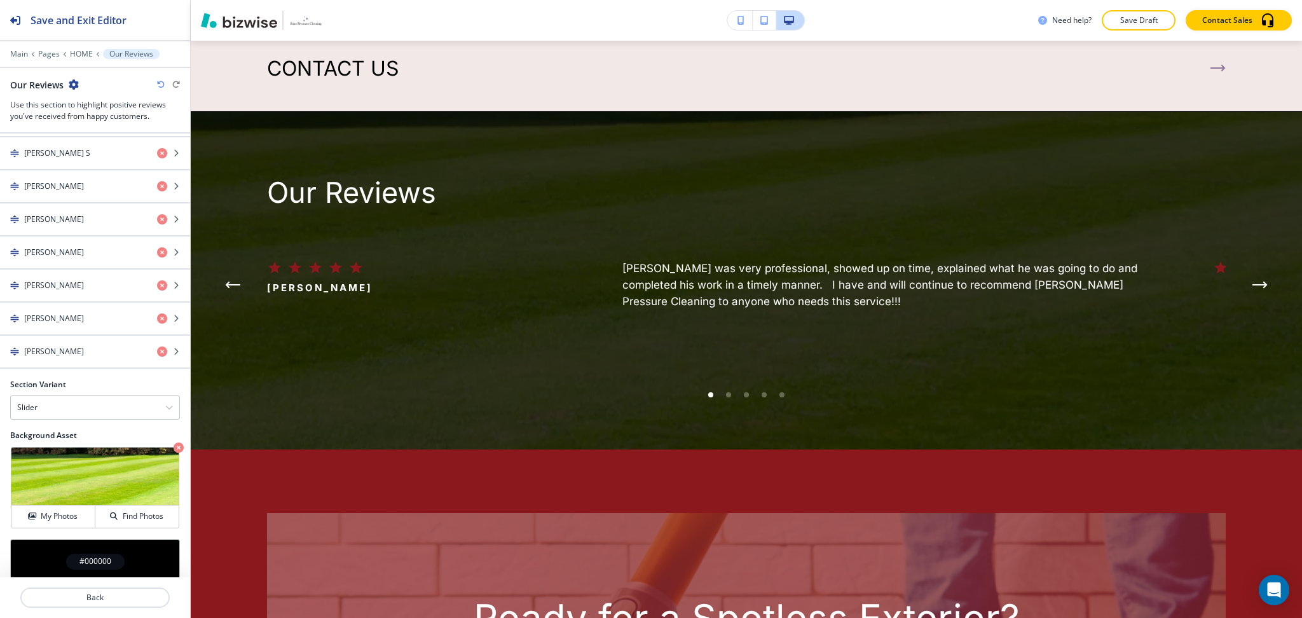
scroll to position [697, 0]
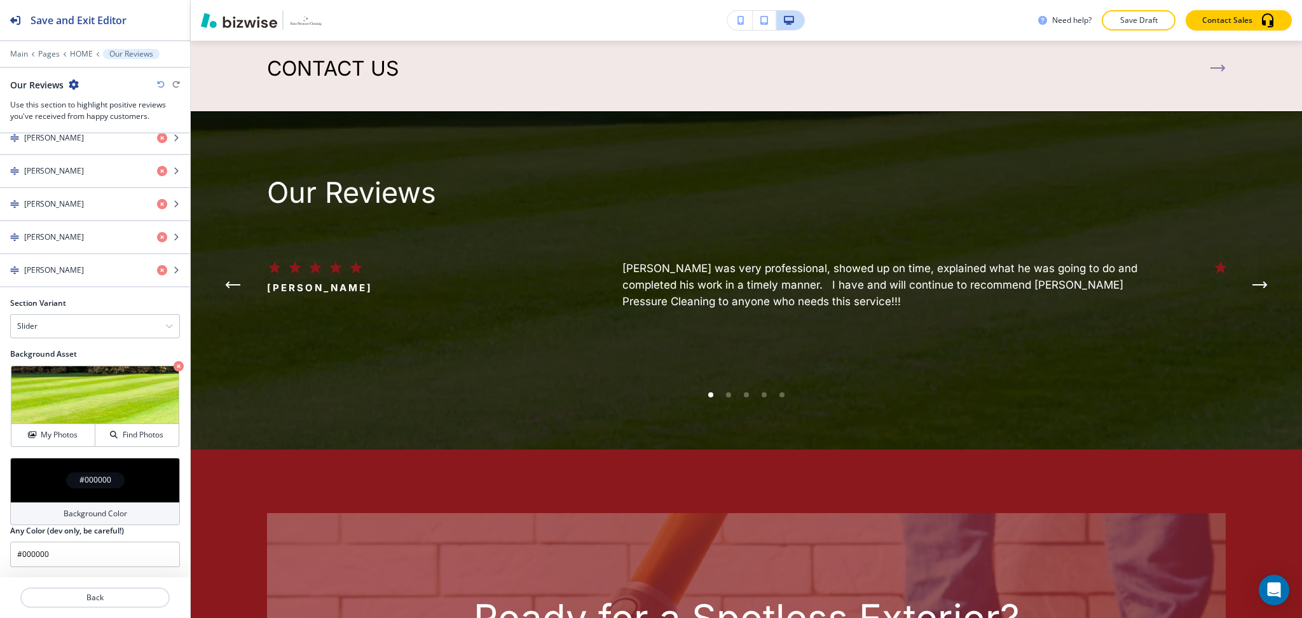
click at [128, 514] on div "Background Color" at bounding box center [95, 513] width 170 height 23
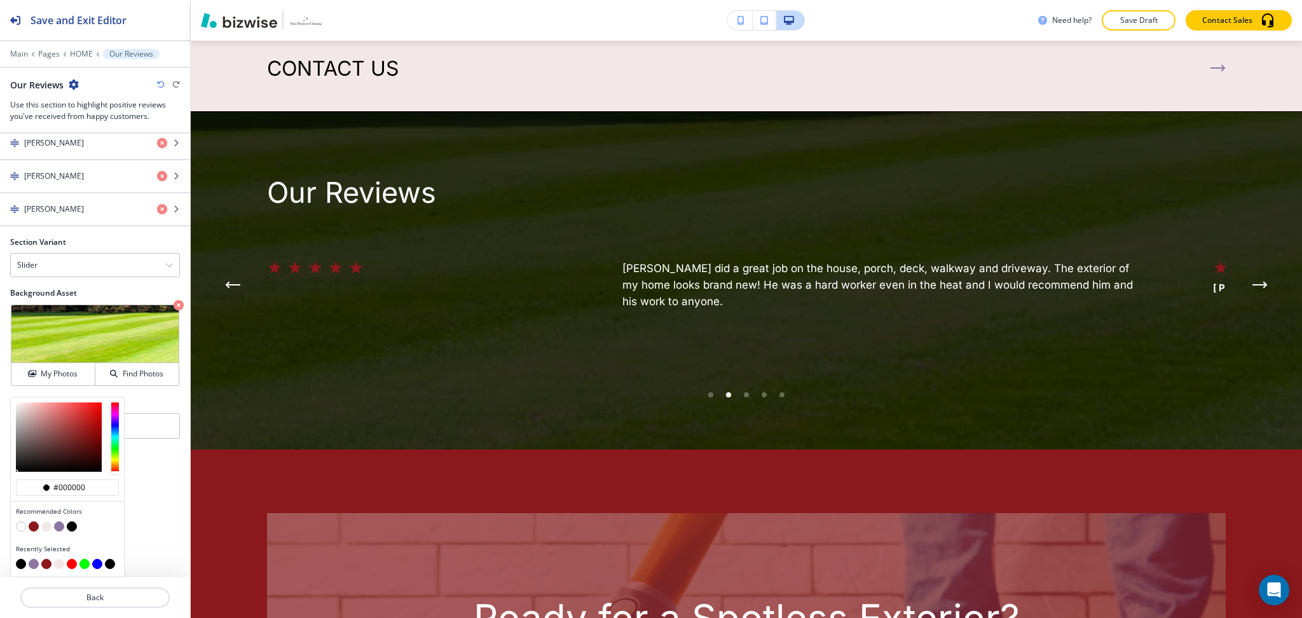
click at [22, 526] on button "button" at bounding box center [21, 526] width 10 height 10
type input "#FFFFFF"
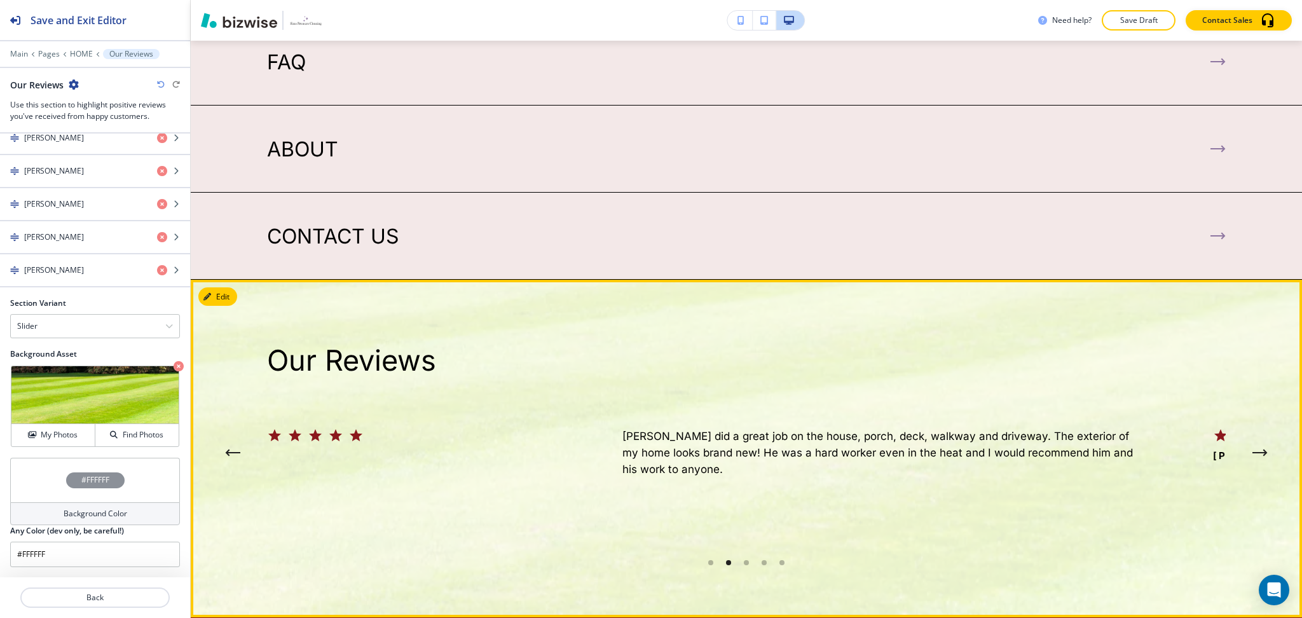
scroll to position [3773, 0]
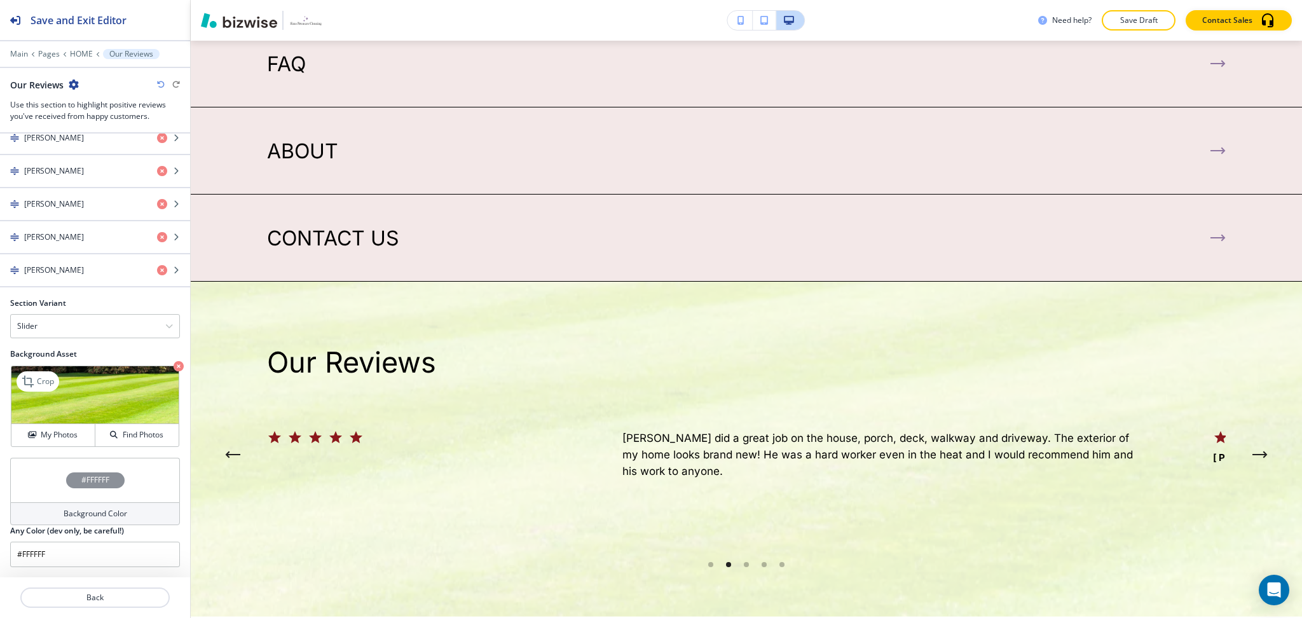
click at [174, 368] on icon "button" at bounding box center [179, 366] width 10 height 10
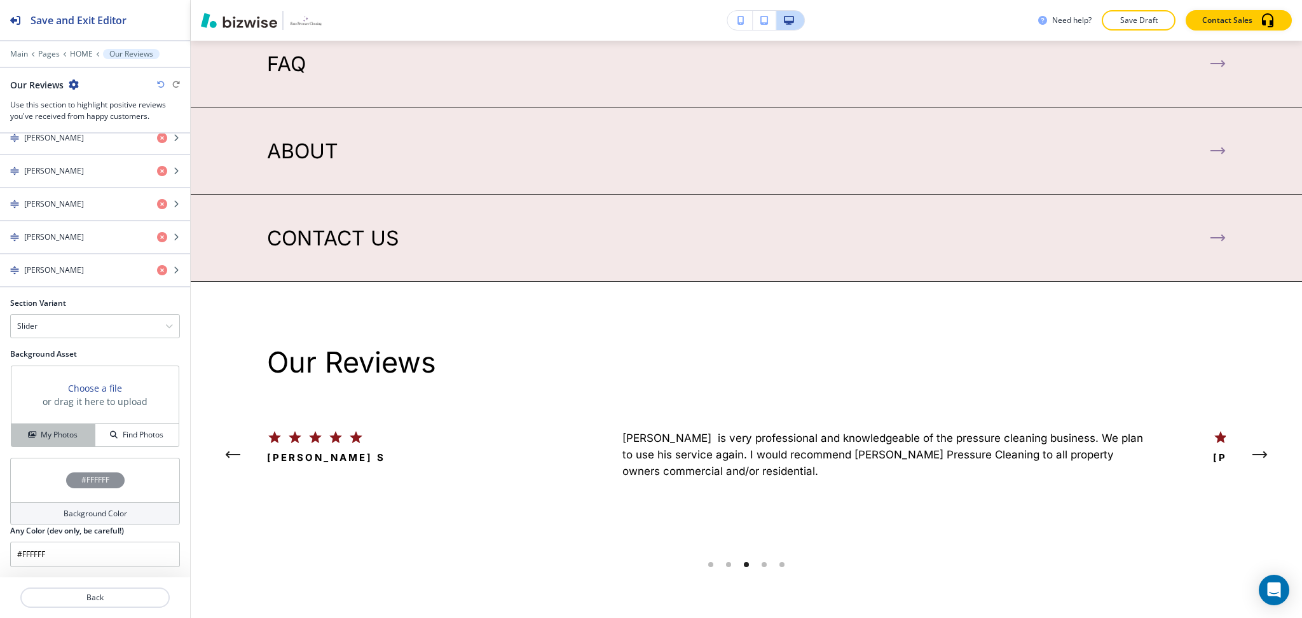
click at [46, 438] on h4 "My Photos" at bounding box center [59, 434] width 37 height 11
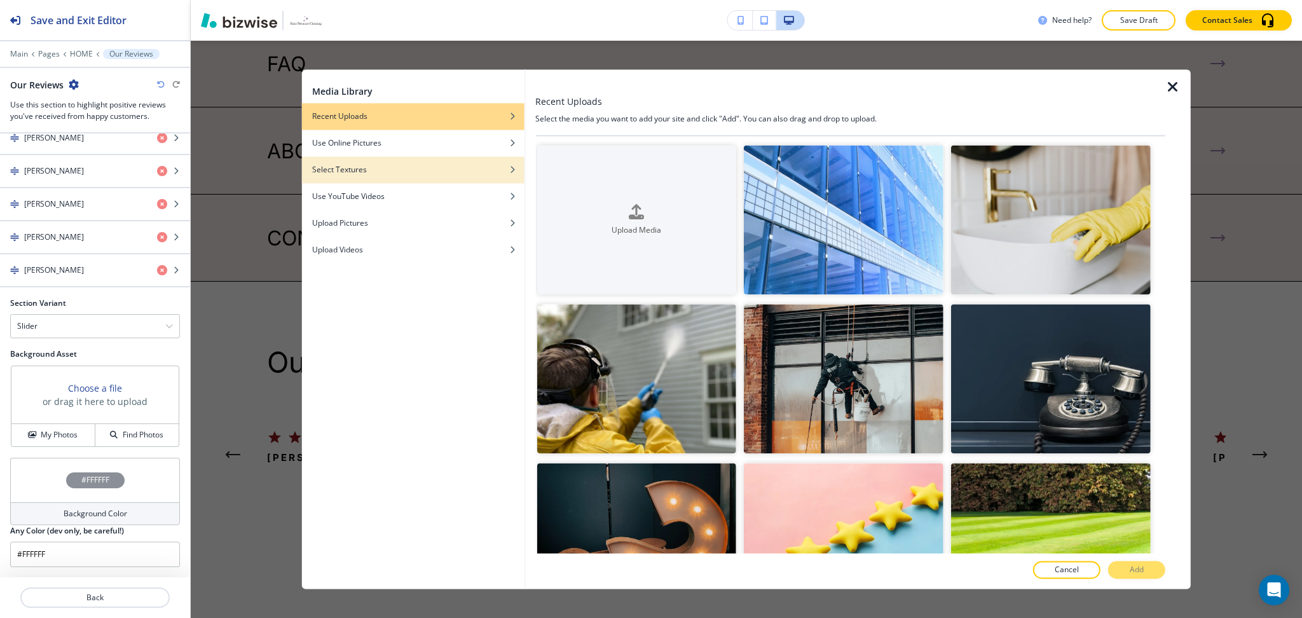
click at [401, 170] on div "Select Textures" at bounding box center [413, 169] width 223 height 11
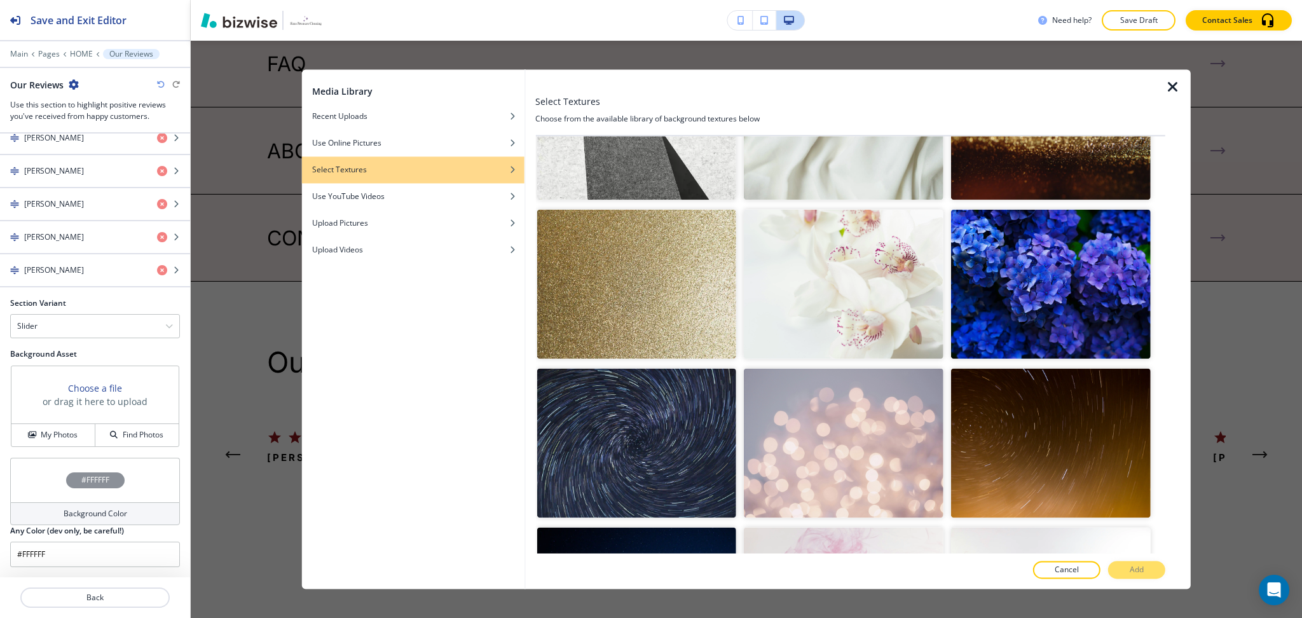
scroll to position [422, 0]
click at [853, 159] on img "button" at bounding box center [844, 124] width 200 height 149
click at [1123, 572] on button "Add" at bounding box center [1136, 570] width 57 height 18
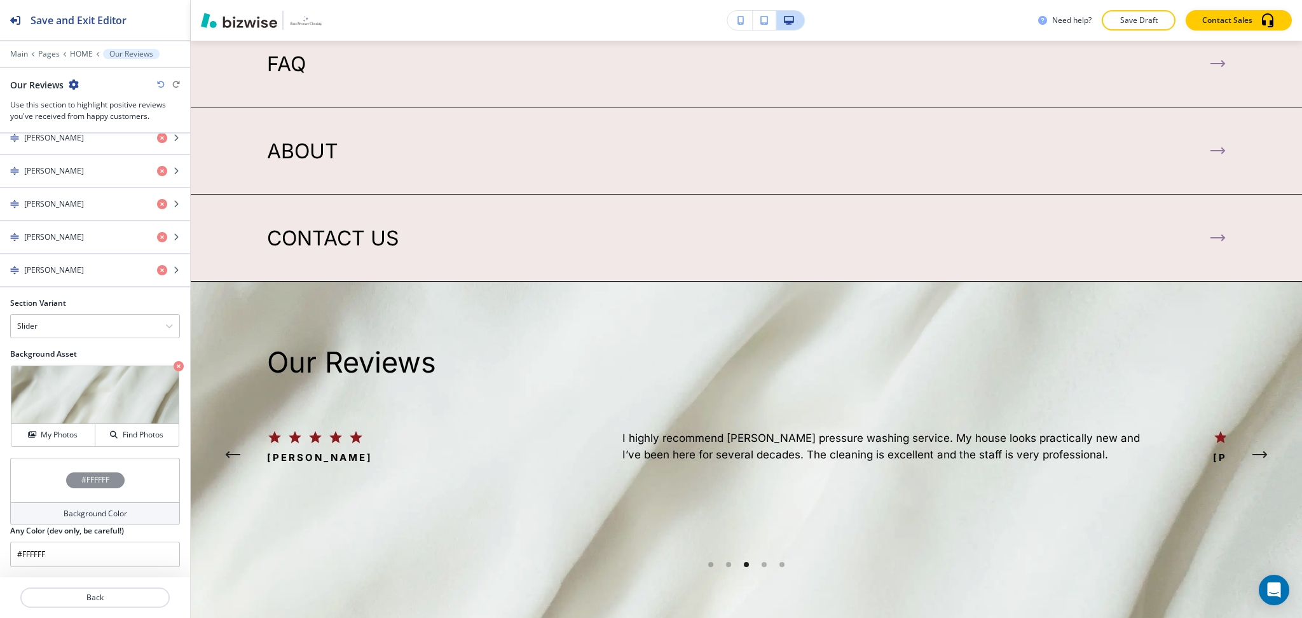
click at [174, 364] on icon "button" at bounding box center [179, 366] width 10 height 10
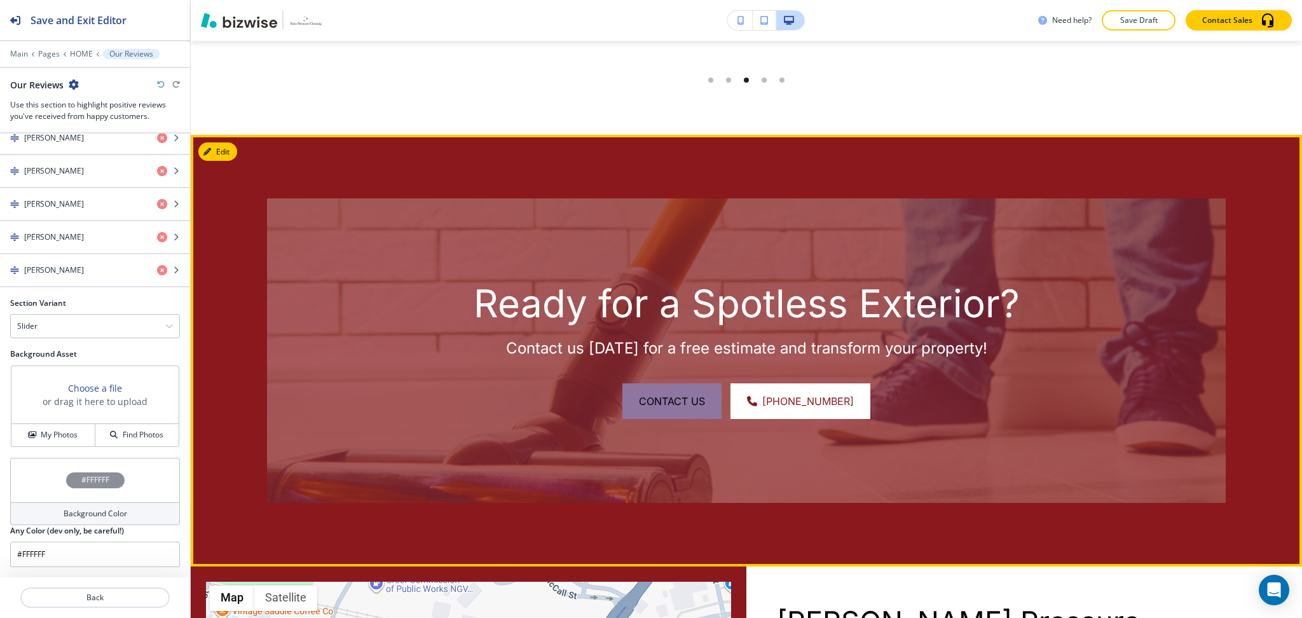
scroll to position [4259, 0]
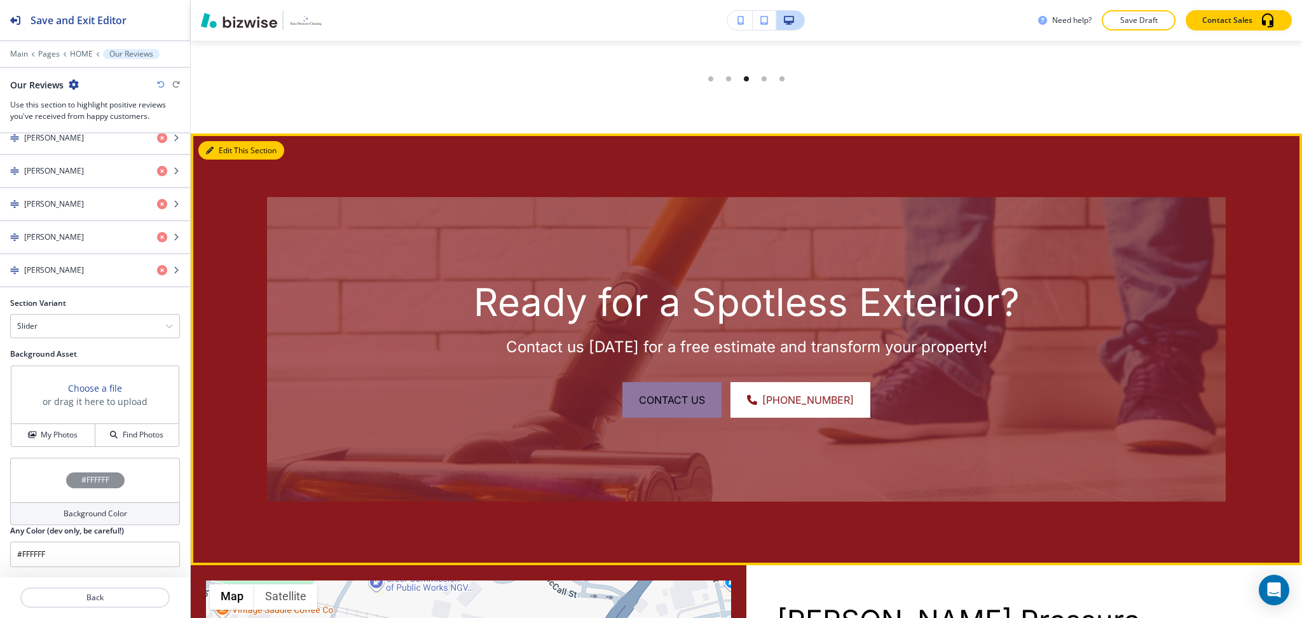
click at [232, 141] on button "Edit This Section" at bounding box center [241, 150] width 86 height 19
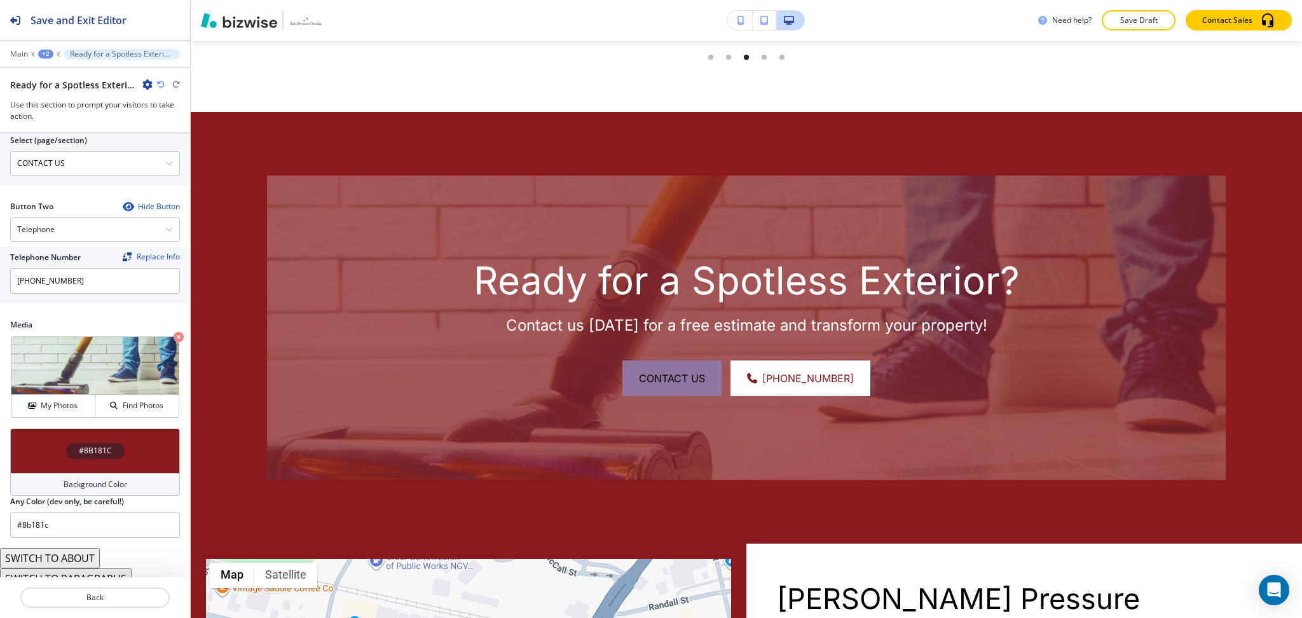
scroll to position [567, 0]
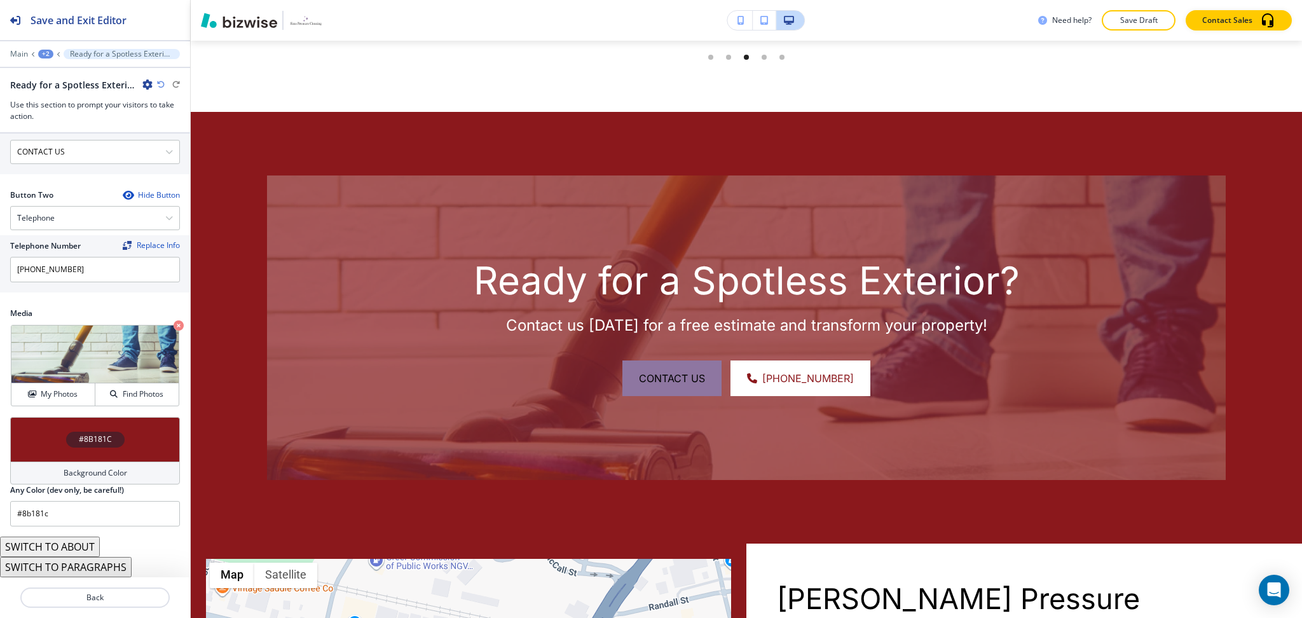
click at [83, 467] on h4 "Background Color" at bounding box center [96, 472] width 64 height 11
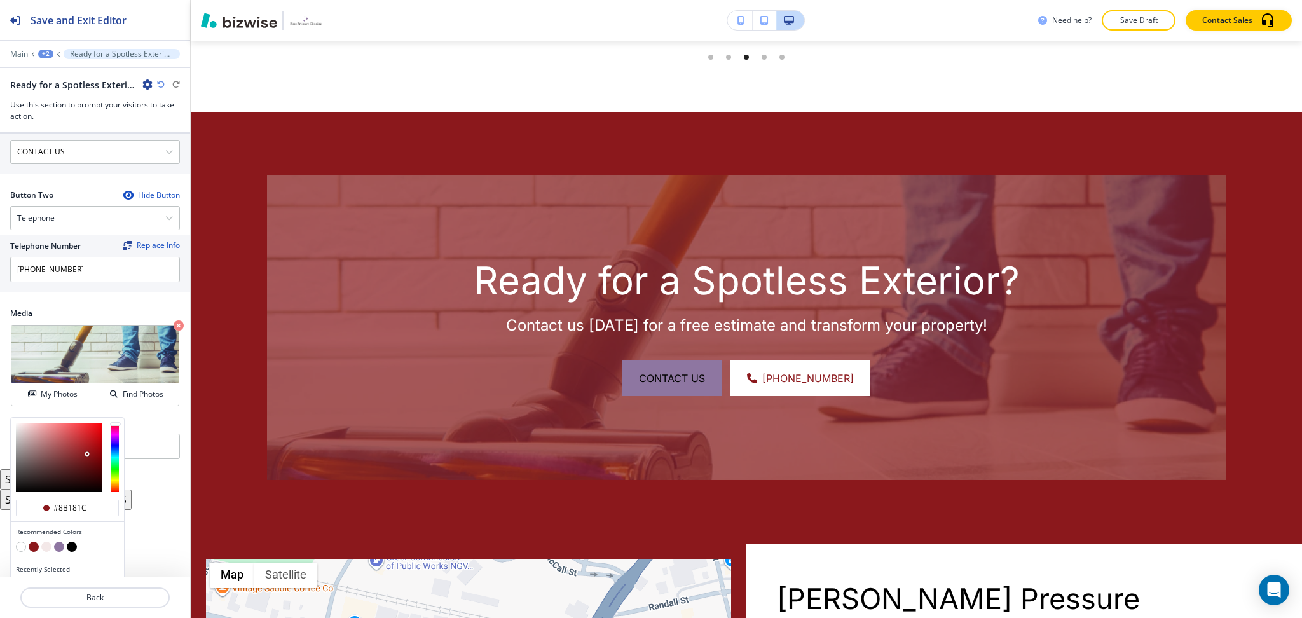
click at [62, 545] on button "button" at bounding box center [59, 547] width 10 height 10
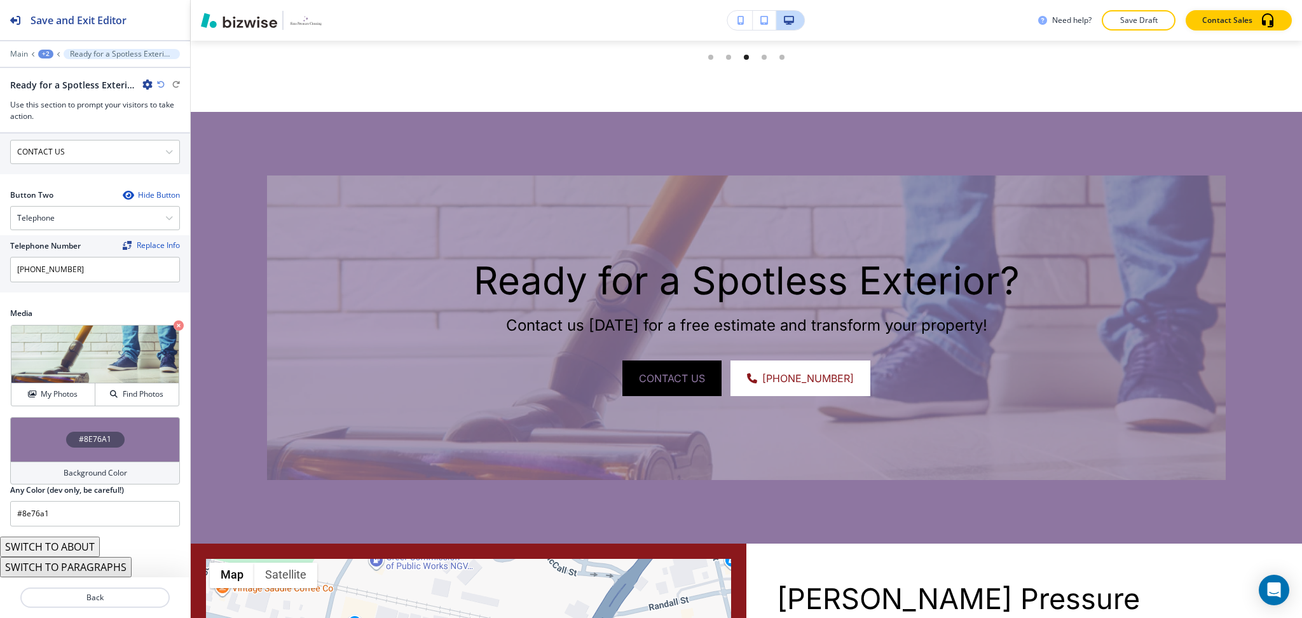
click at [69, 472] on h4 "Background Color" at bounding box center [96, 472] width 64 height 11
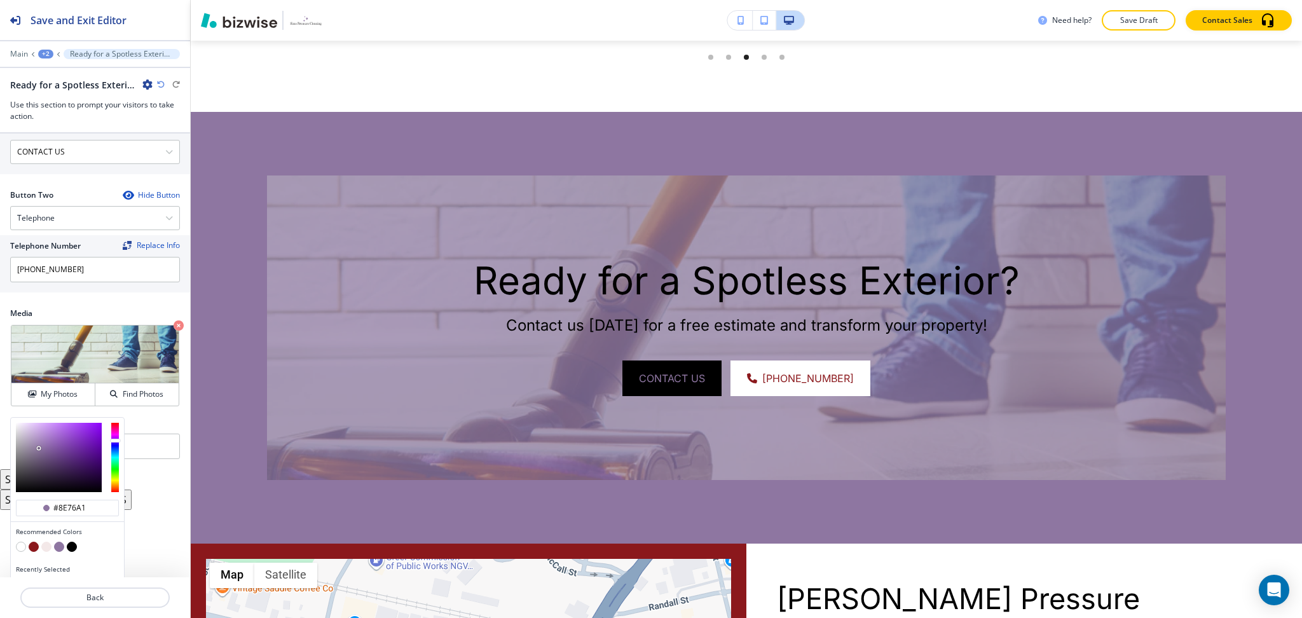
click at [34, 544] on button "button" at bounding box center [34, 547] width 10 height 10
type input "#8b181c"
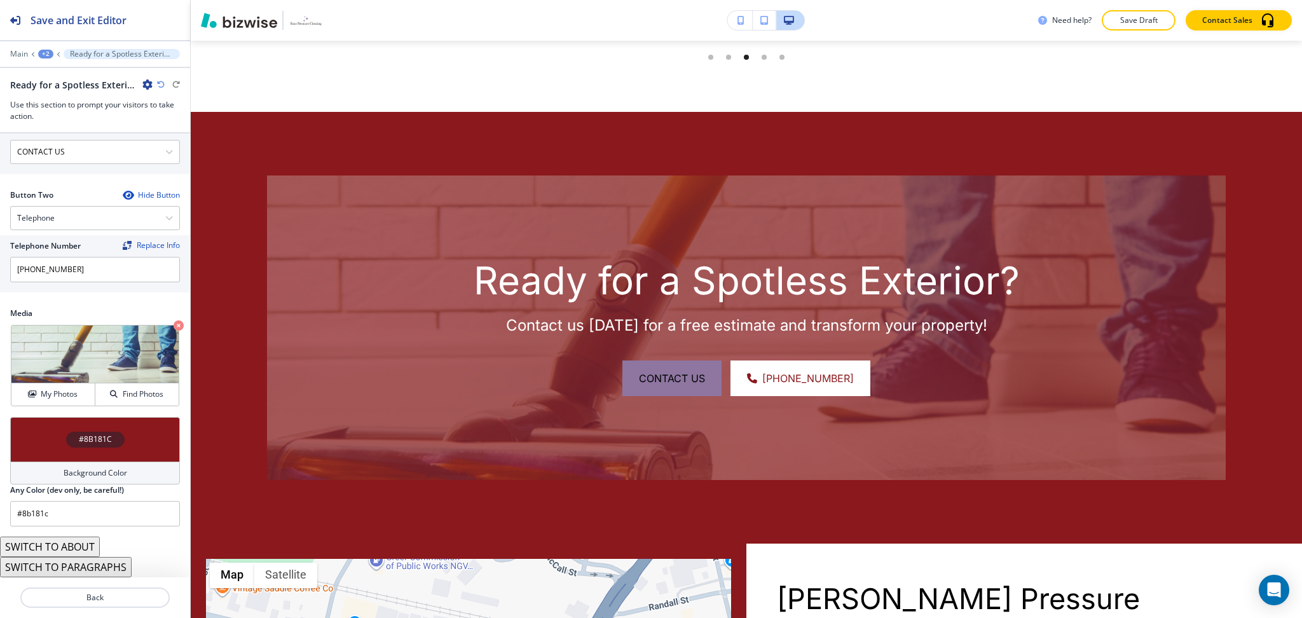
click at [95, 469] on h4 "Background Color" at bounding box center [96, 472] width 64 height 11
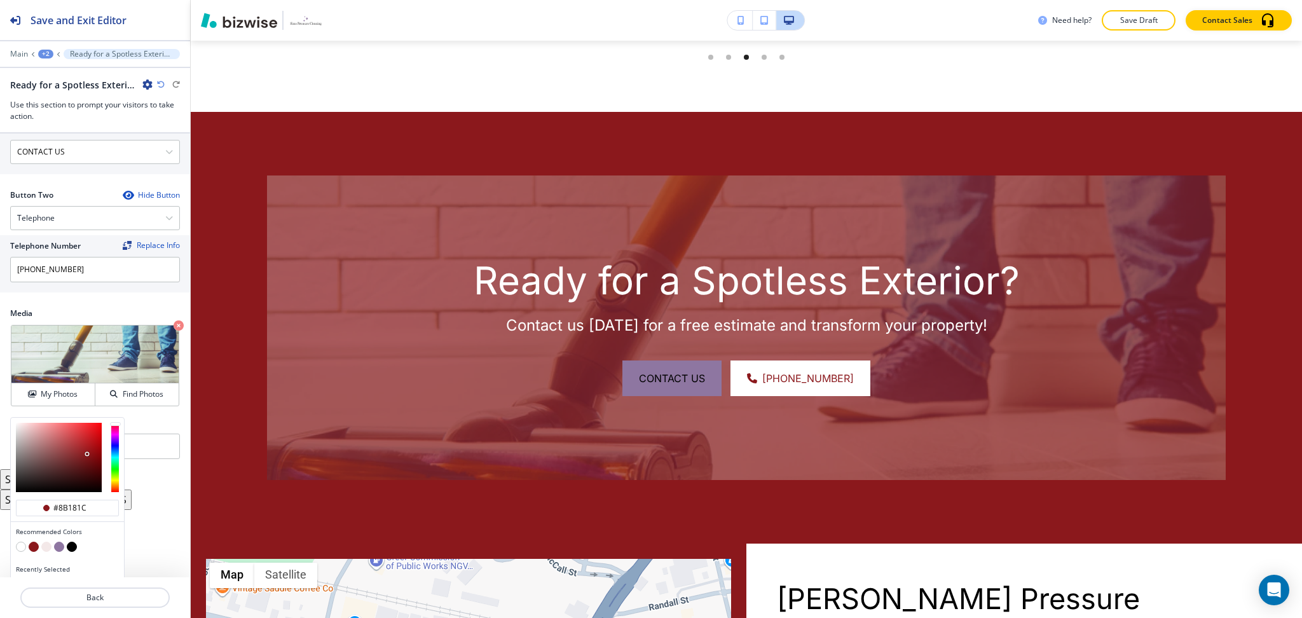
type input "#4f0e10"
click at [87, 471] on div at bounding box center [59, 457] width 86 height 69
type input "#4f0e10"
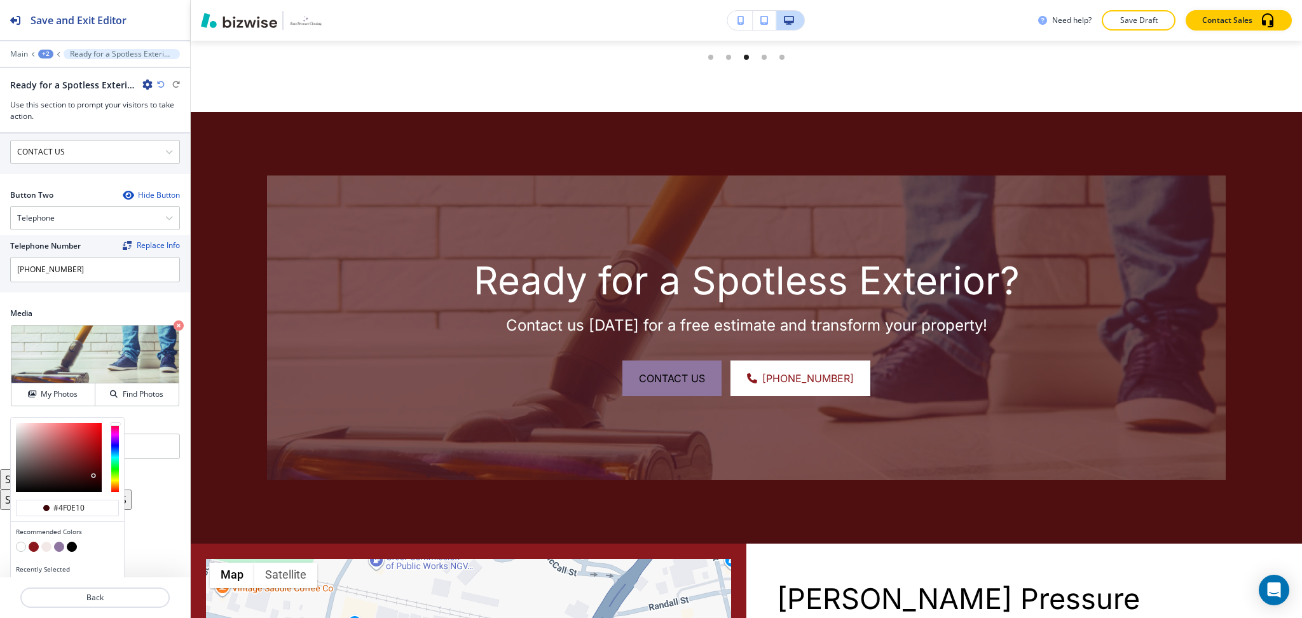
type input "#3d0608"
click at [93, 476] on div at bounding box center [59, 457] width 86 height 69
type input "#3d0608"
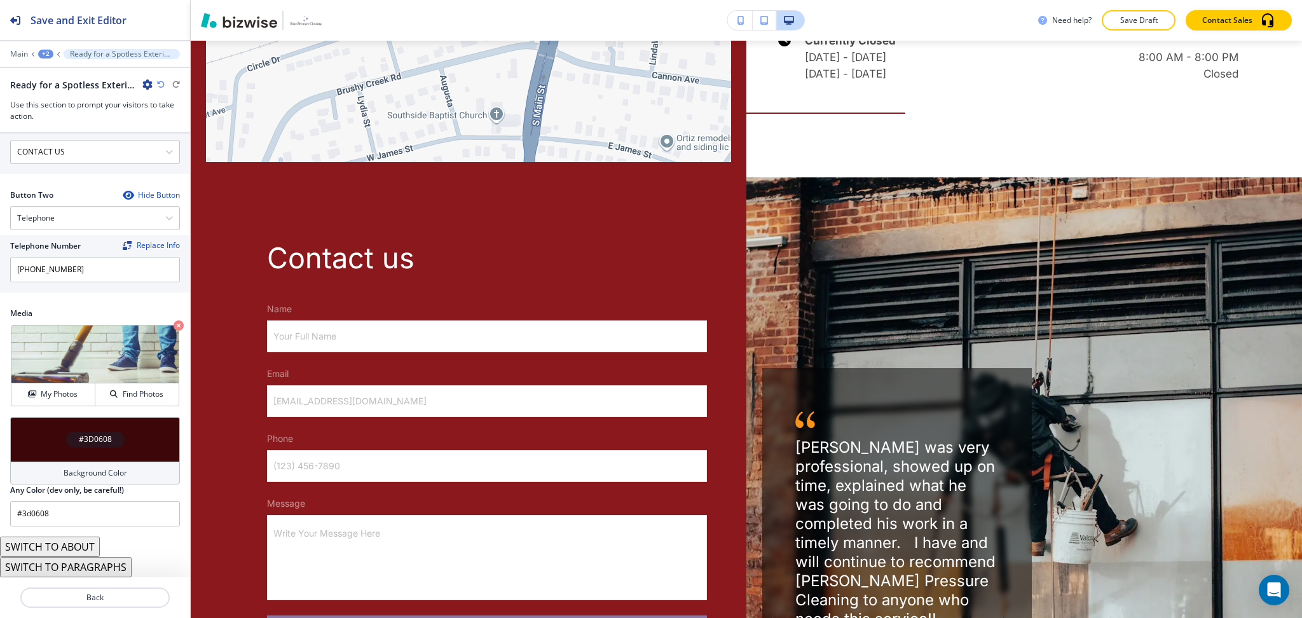
scroll to position [5061, 0]
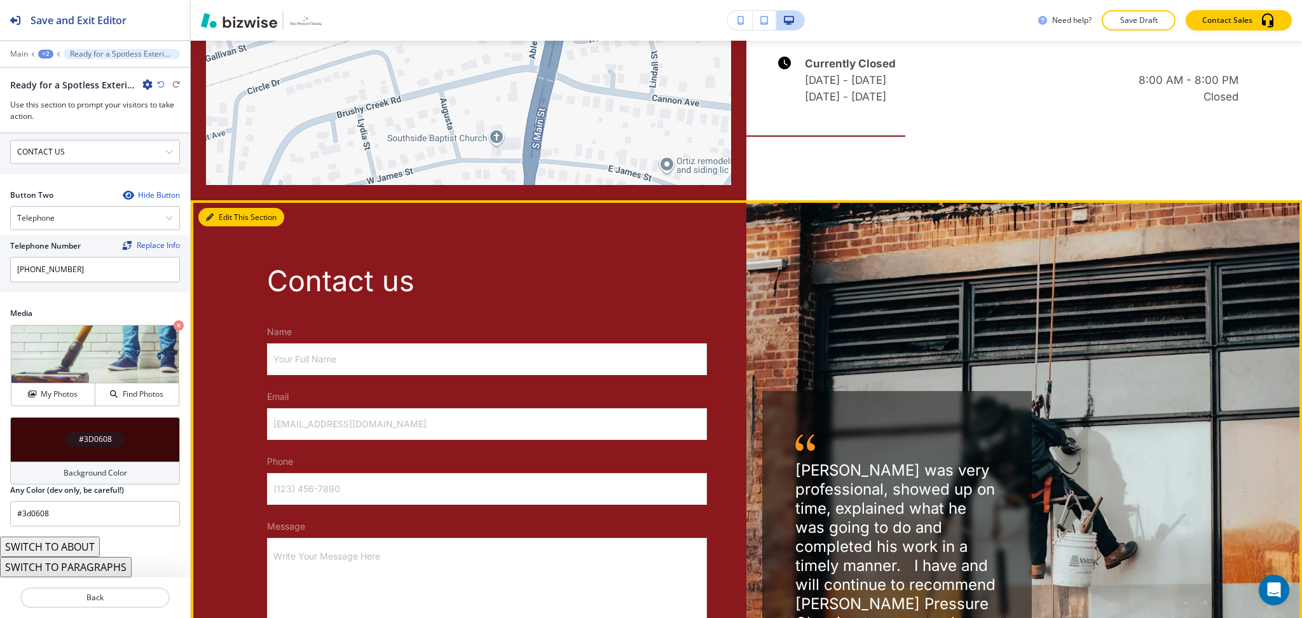
click at [226, 208] on button "Edit This Section" at bounding box center [241, 217] width 86 height 19
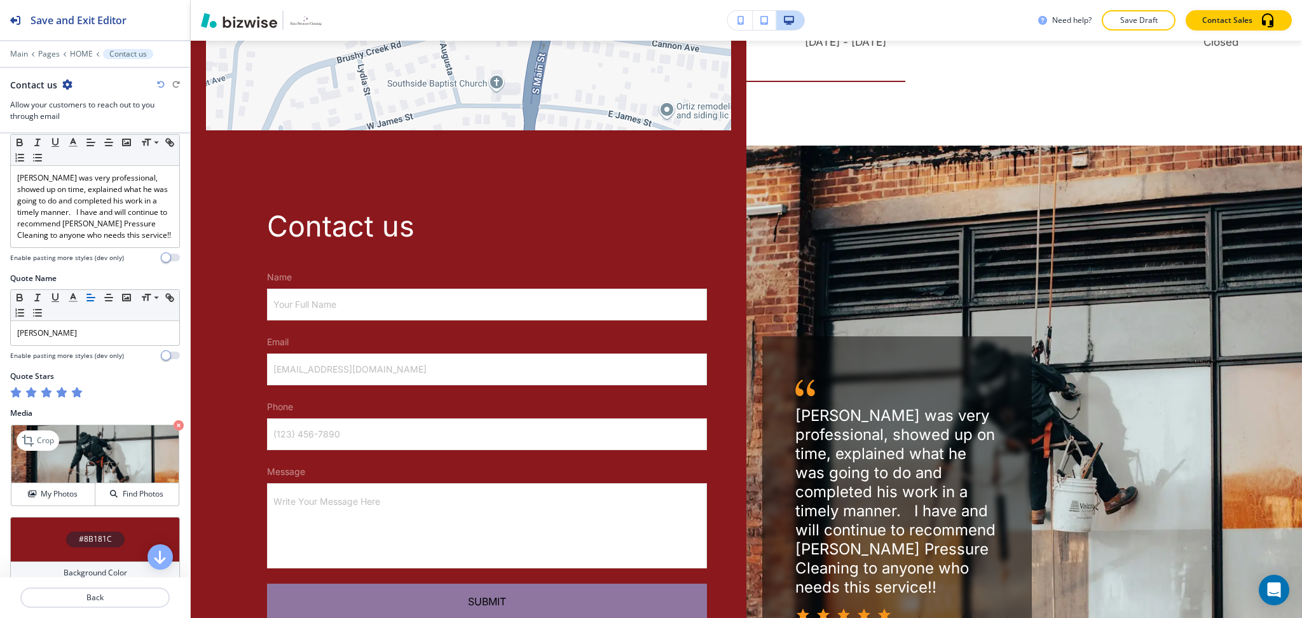
scroll to position [664, 0]
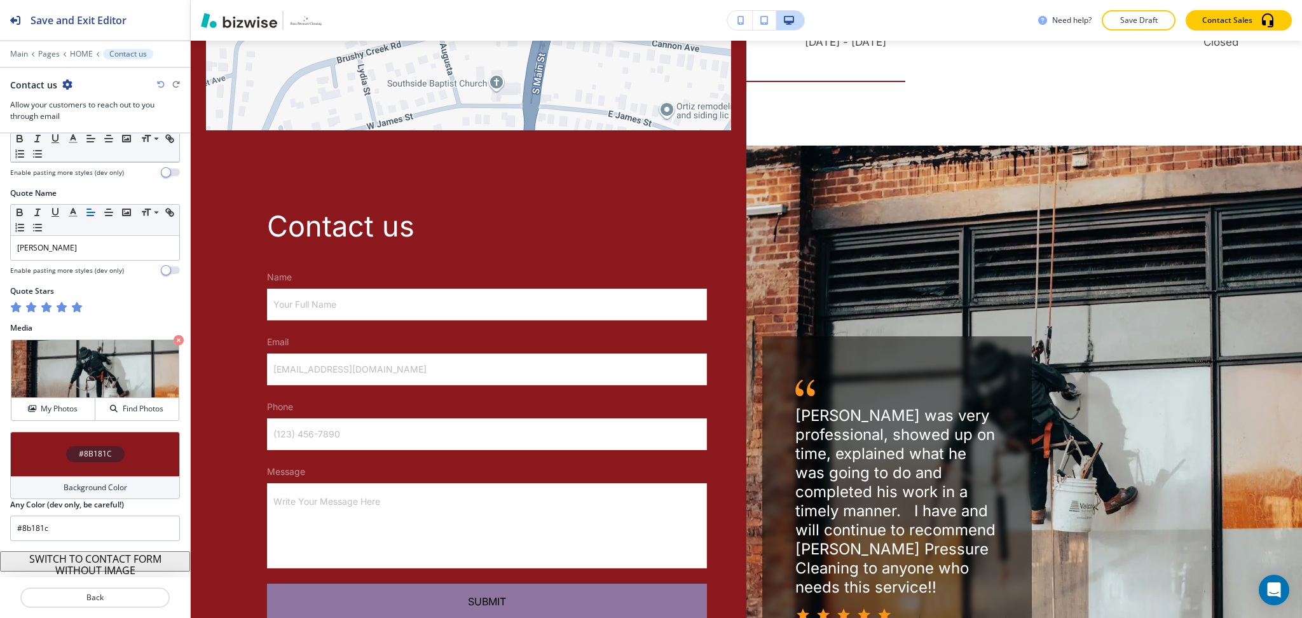
click at [84, 487] on h4 "Background Color" at bounding box center [96, 487] width 64 height 11
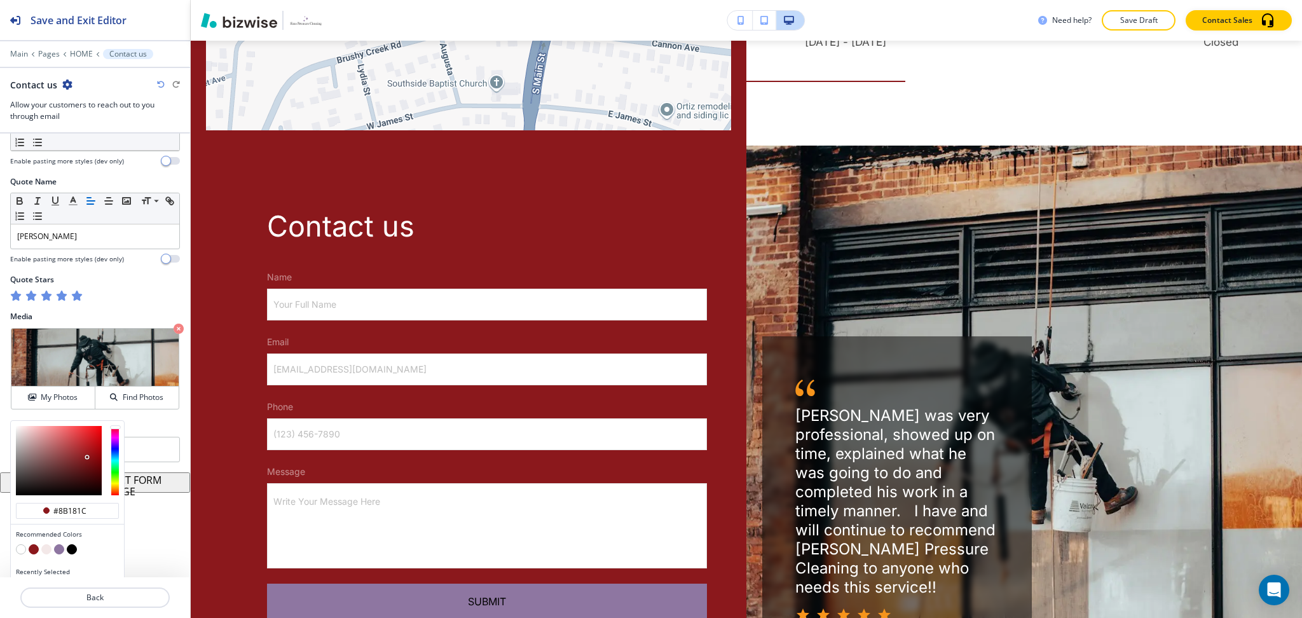
click at [46, 554] on button "button" at bounding box center [46, 549] width 10 height 10
type input "#f3e8e8"
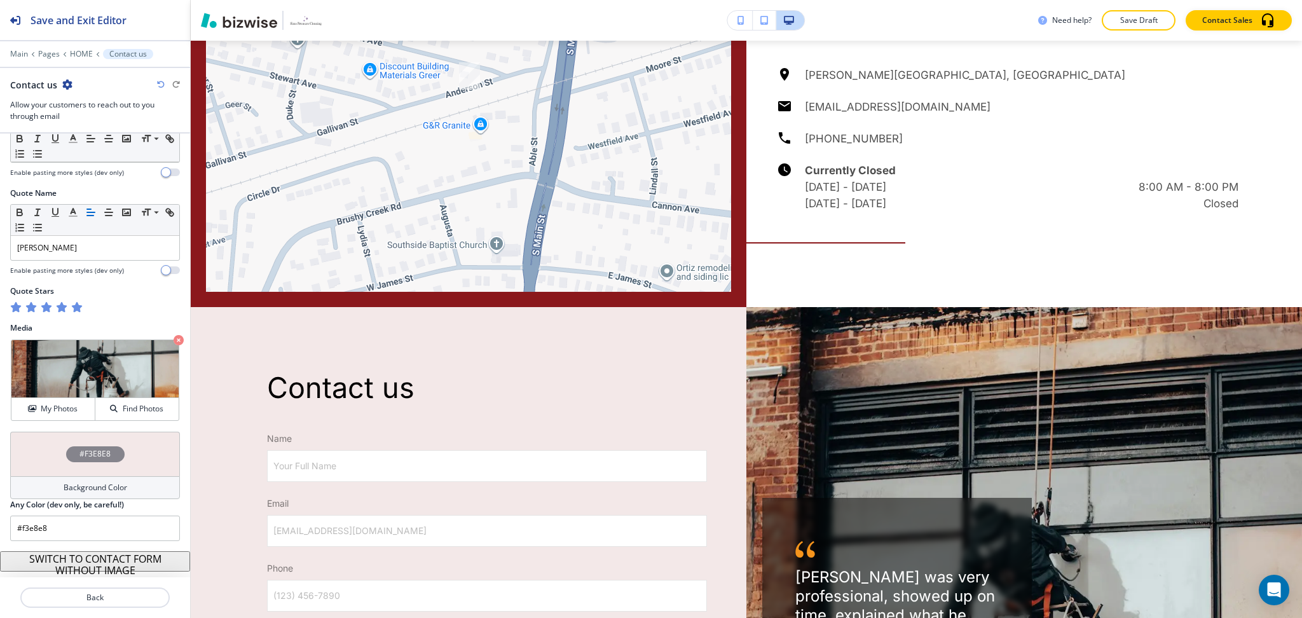
scroll to position [5555, 0]
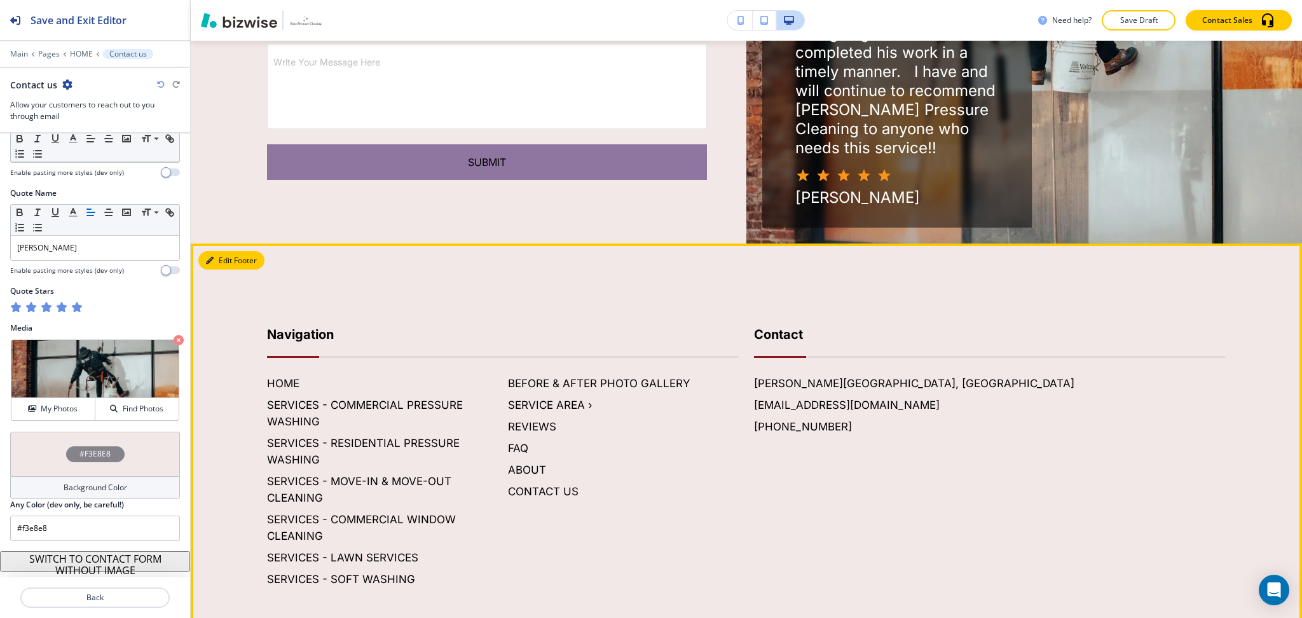
click at [221, 251] on button "Edit Footer" at bounding box center [231, 260] width 66 height 19
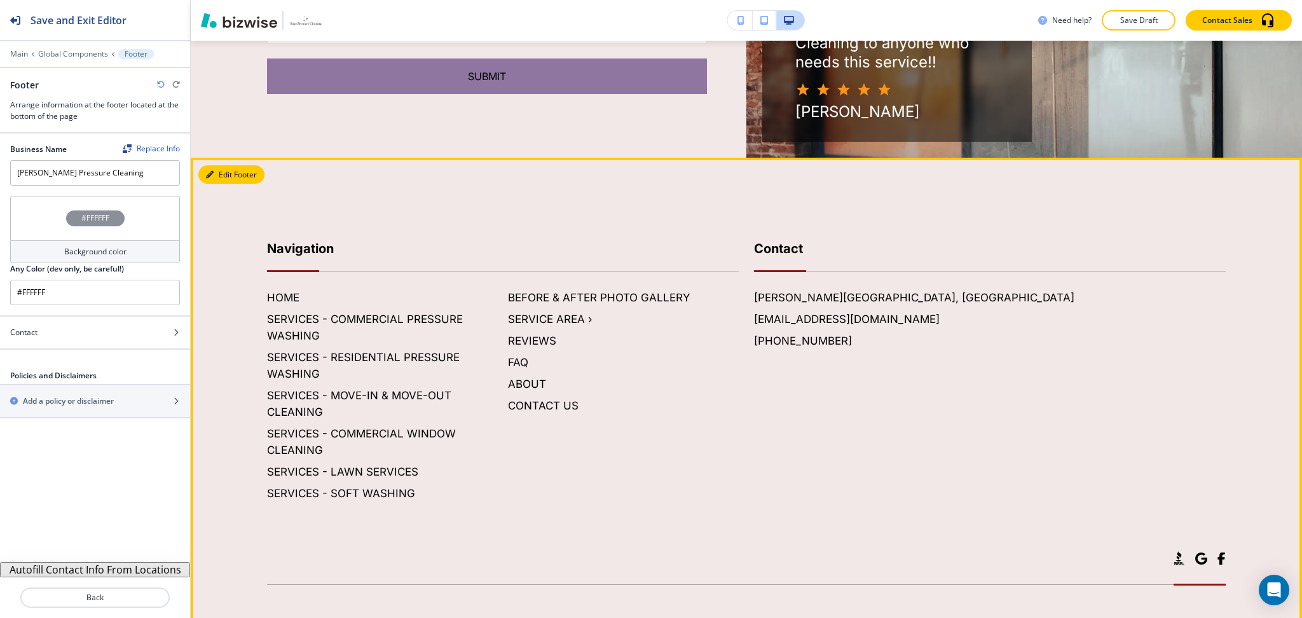
scroll to position [5649, 0]
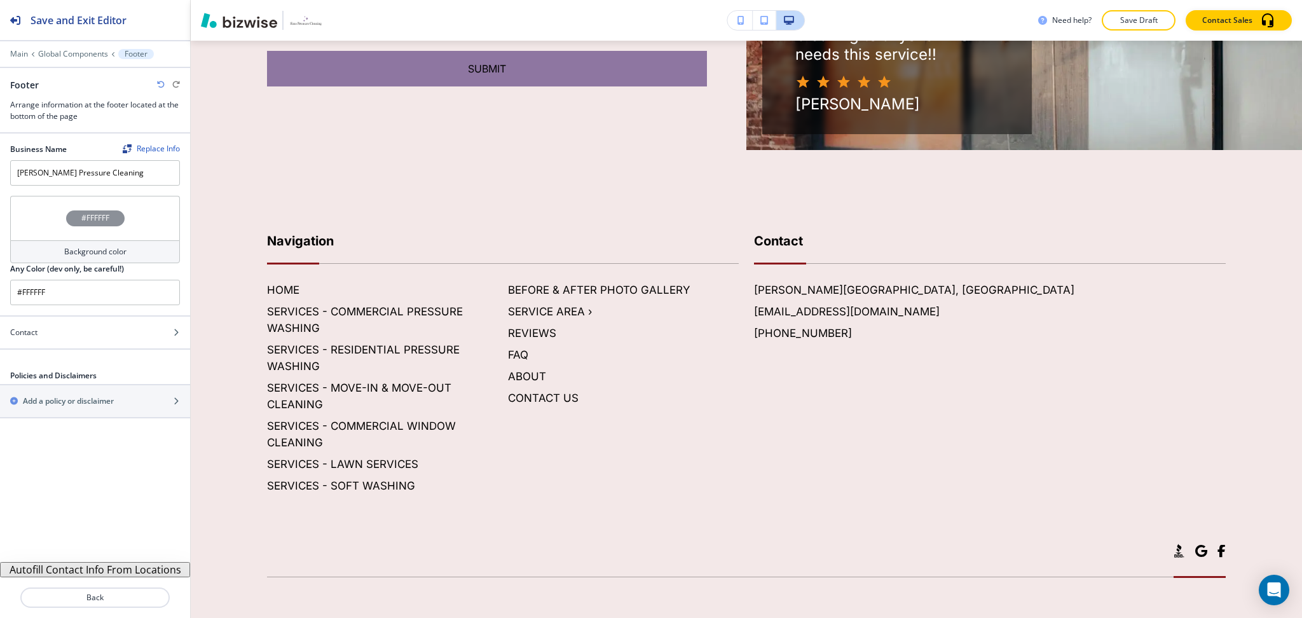
click at [102, 243] on div "Background color" at bounding box center [95, 251] width 170 height 23
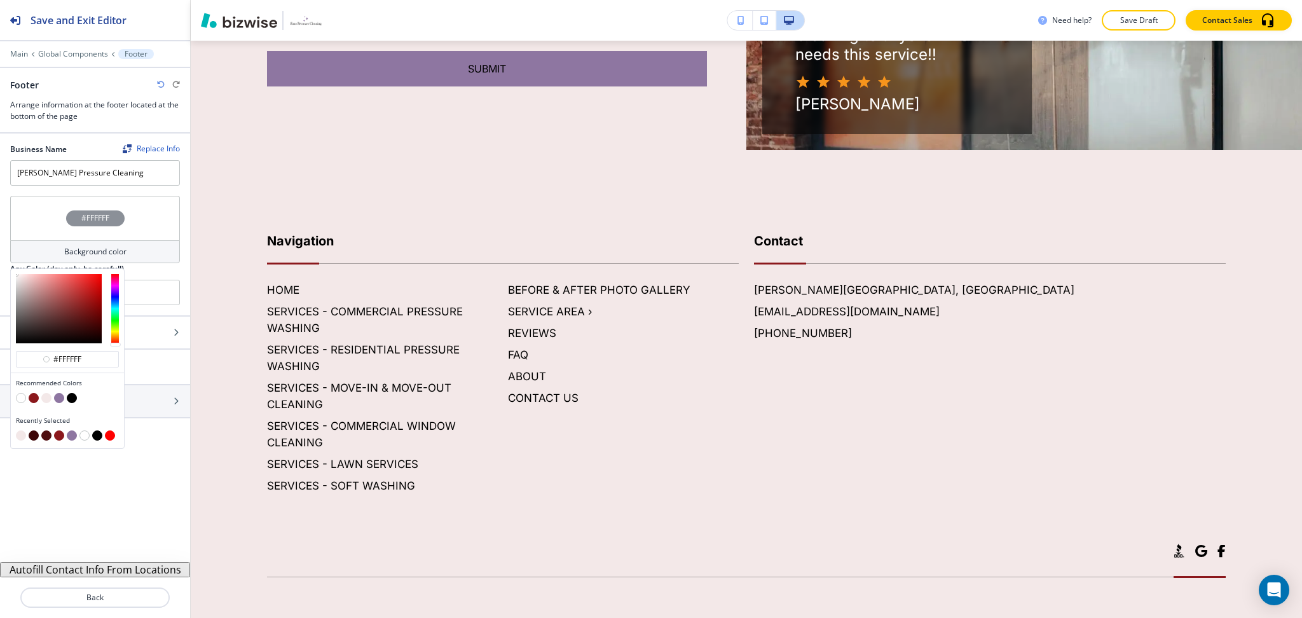
click at [58, 396] on button "button" at bounding box center [59, 398] width 10 height 10
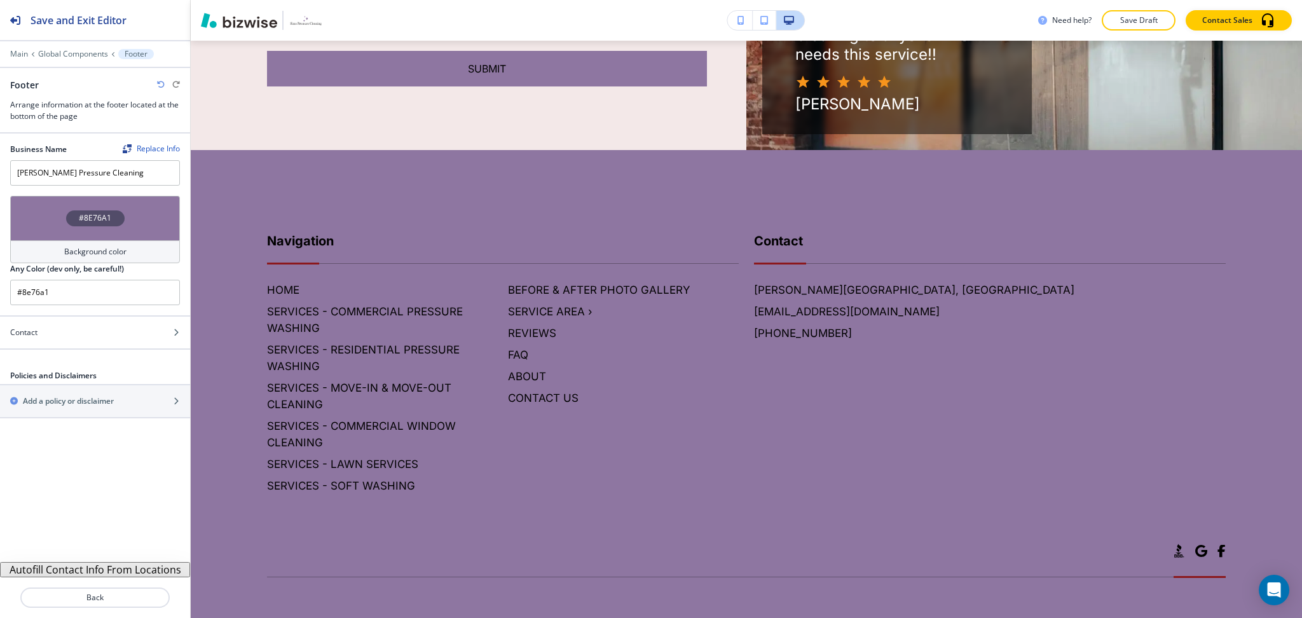
click at [83, 250] on h4 "Background color" at bounding box center [95, 251] width 62 height 11
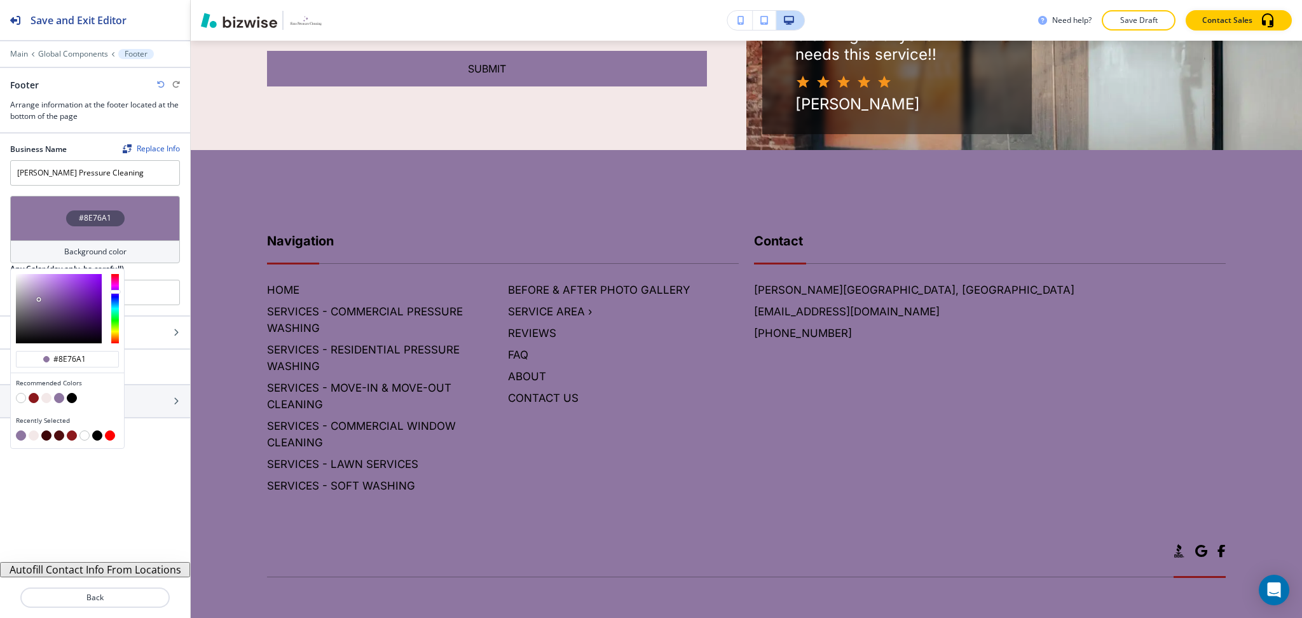
click at [21, 401] on button "button" at bounding box center [21, 398] width 10 height 10
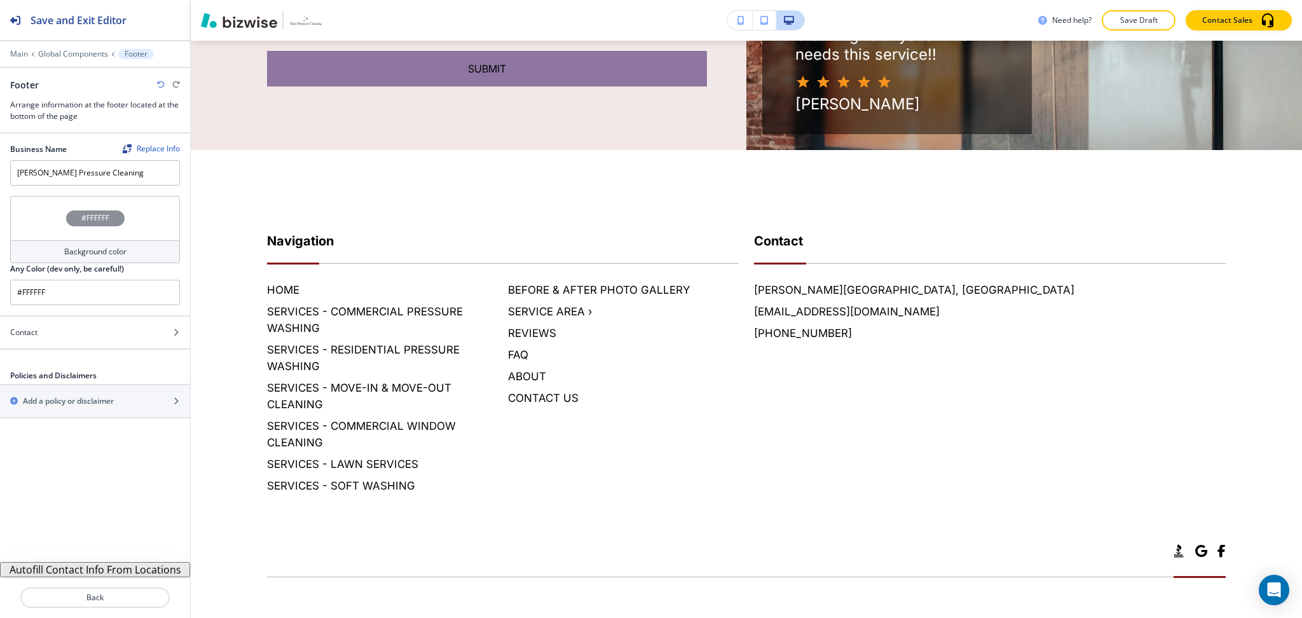
click at [68, 252] on h4 "Background color" at bounding box center [95, 251] width 62 height 11
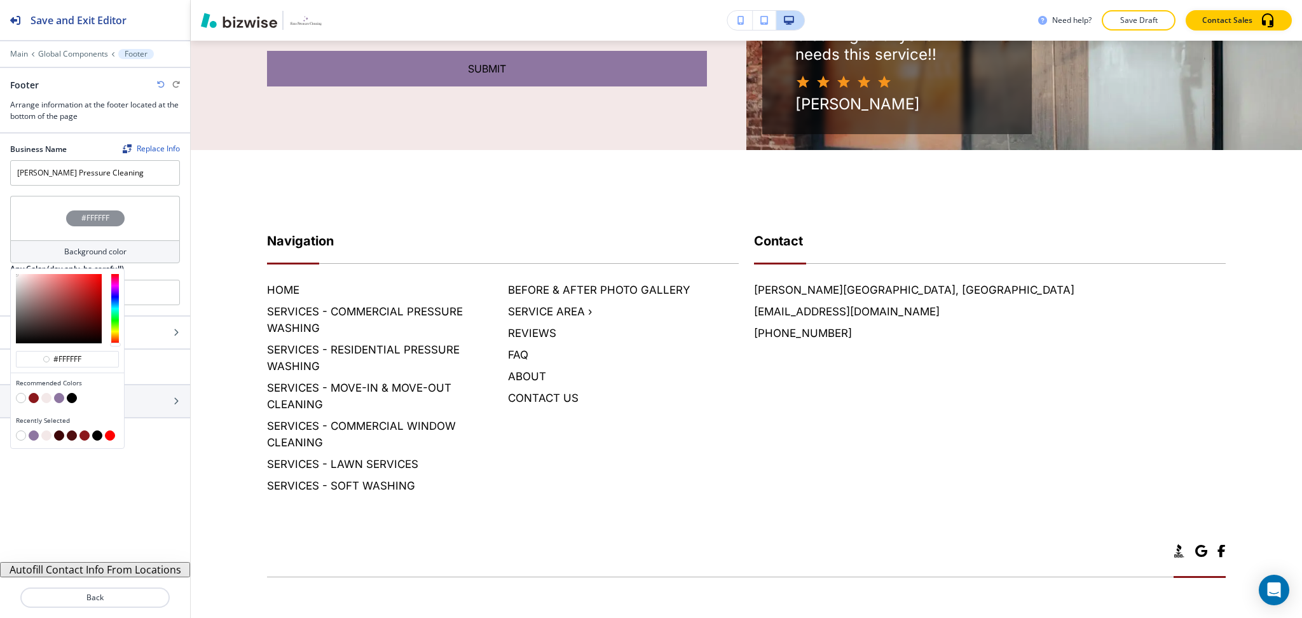
click at [35, 399] on button "button" at bounding box center [34, 398] width 10 height 10
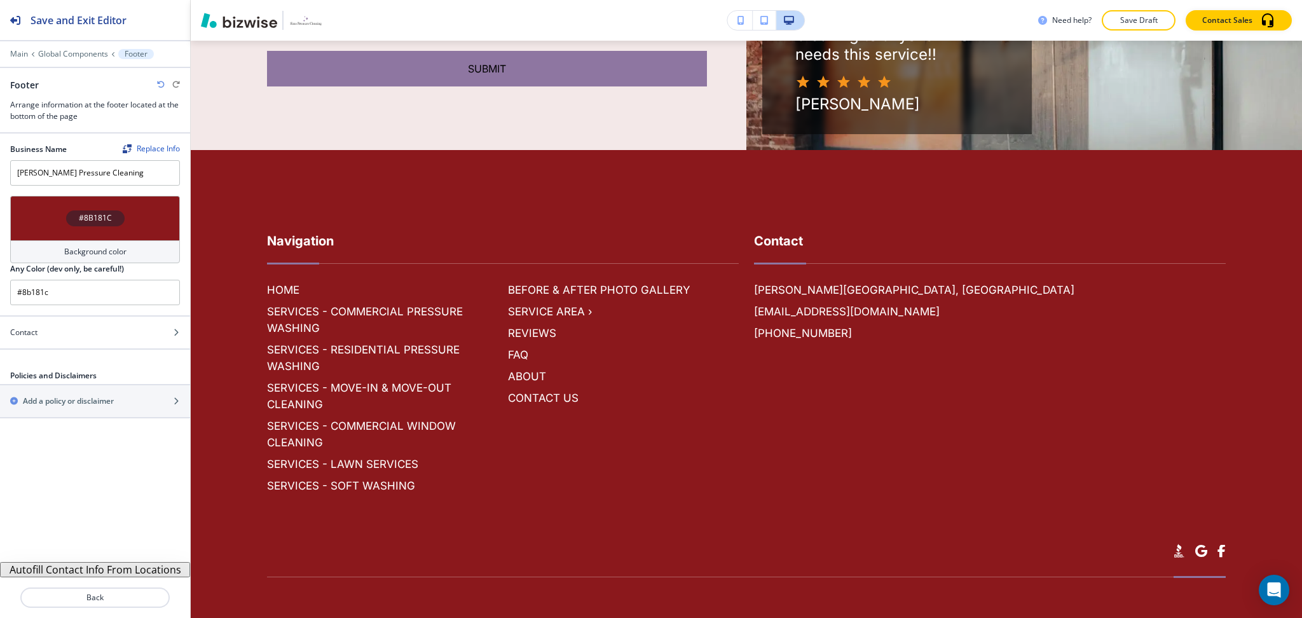
click at [92, 252] on h4 "Background color" at bounding box center [95, 251] width 62 height 11
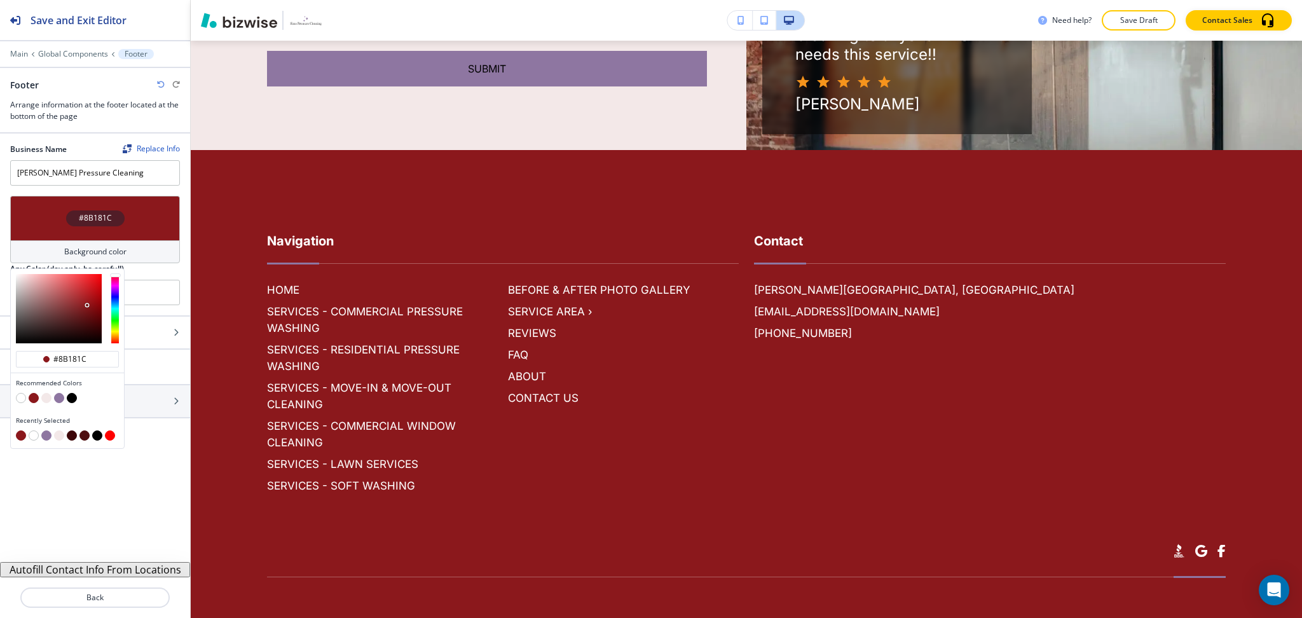
click at [46, 396] on button "button" at bounding box center [46, 398] width 10 height 10
type input "#f3e8e8"
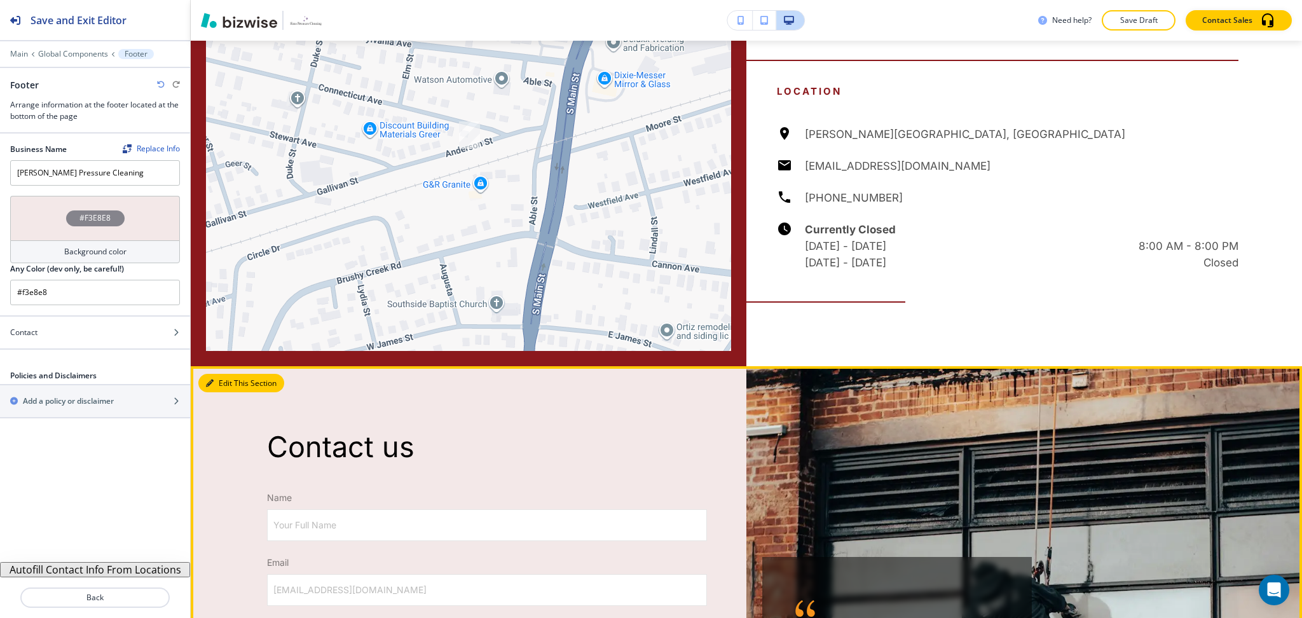
click at [229, 374] on button "Edit This Section" at bounding box center [241, 383] width 86 height 19
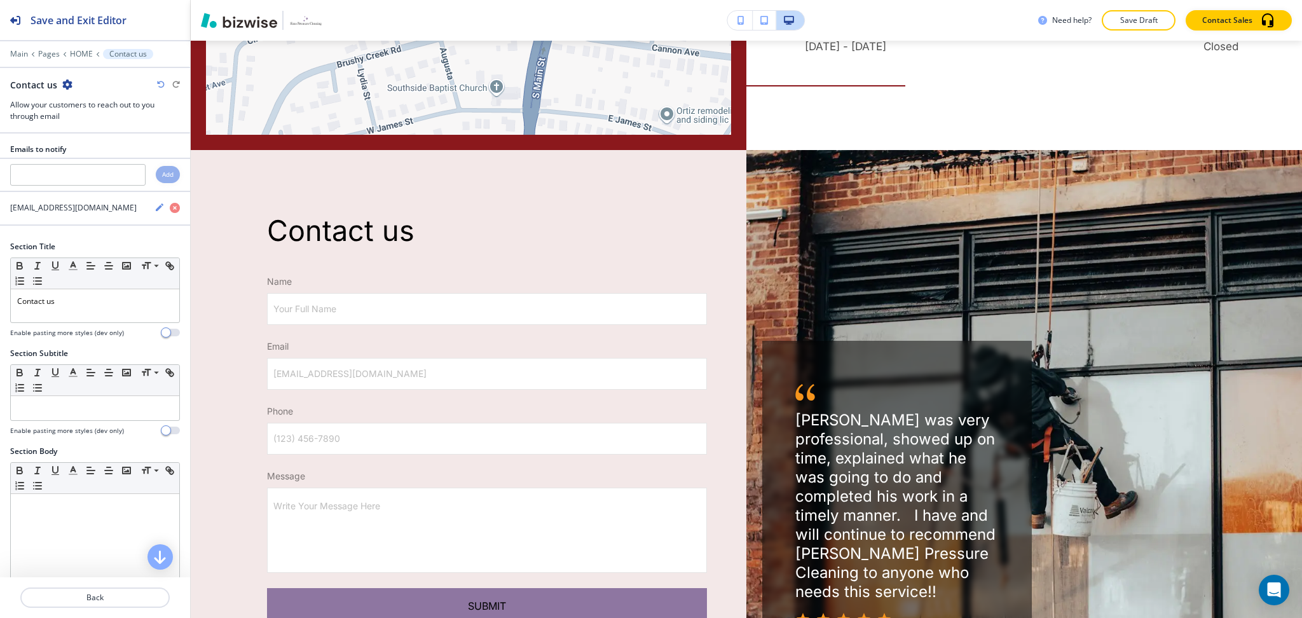
scroll to position [5116, 0]
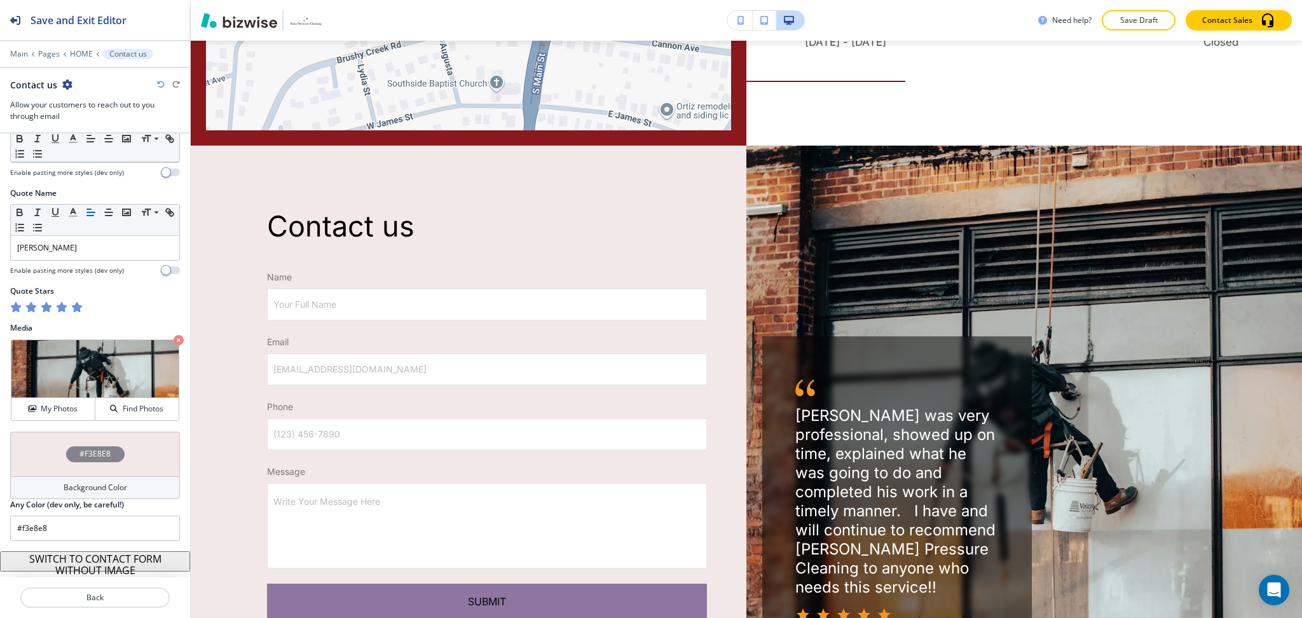
click at [96, 486] on h4 "Background Color" at bounding box center [96, 487] width 64 height 11
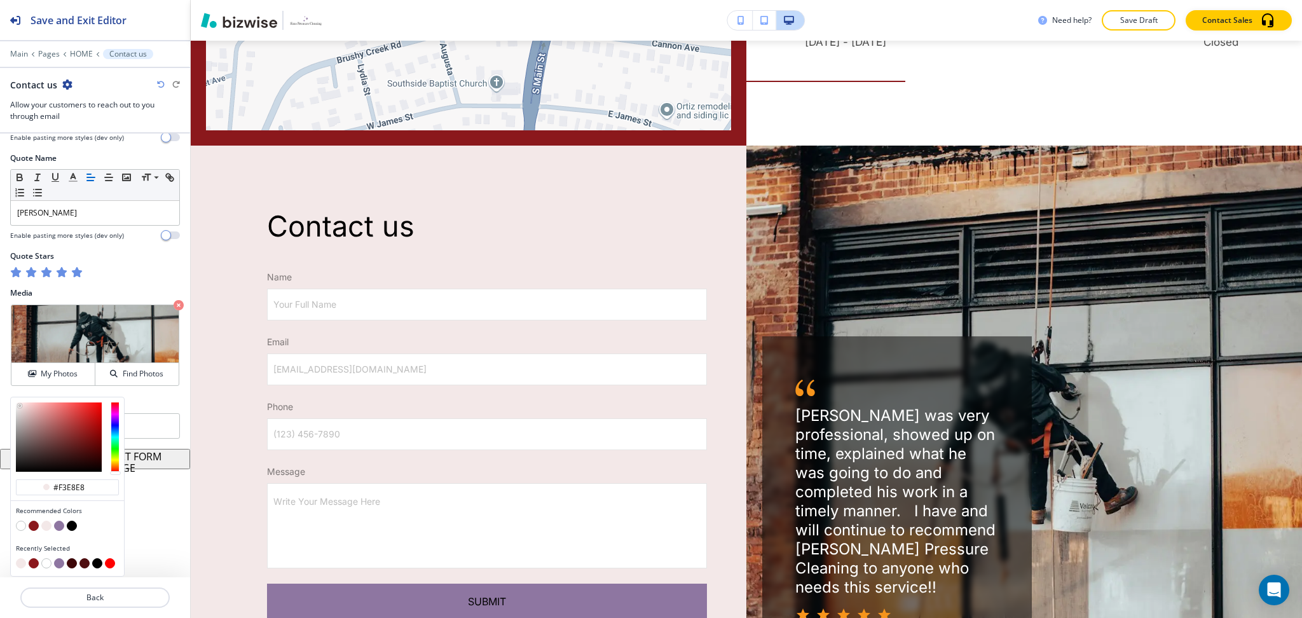
click at [59, 528] on button "button" at bounding box center [59, 526] width 10 height 10
type input "#8e76a1"
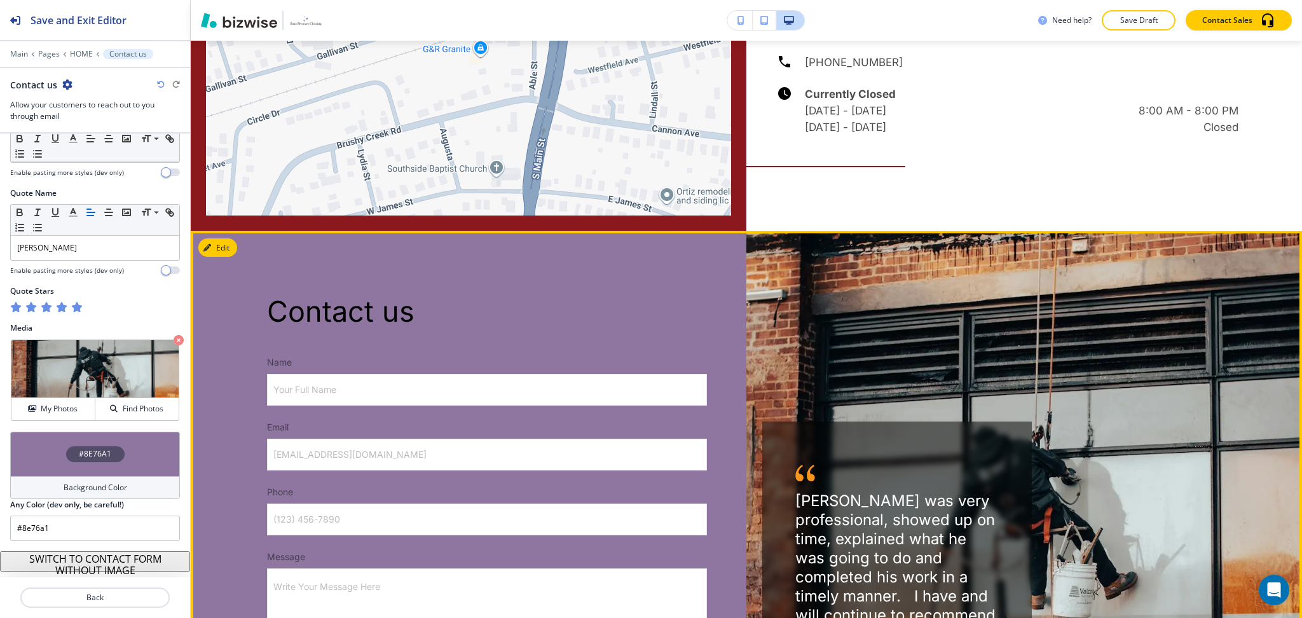
scroll to position [5030, 0]
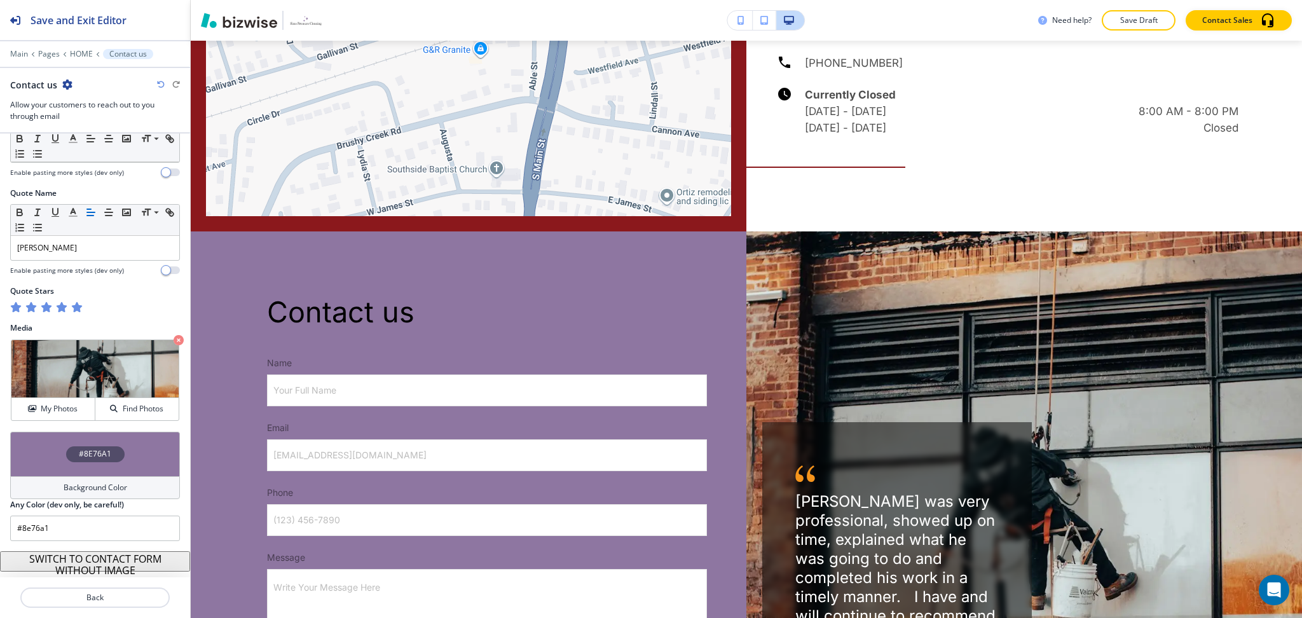
click at [85, 497] on div "Background Color" at bounding box center [95, 487] width 170 height 23
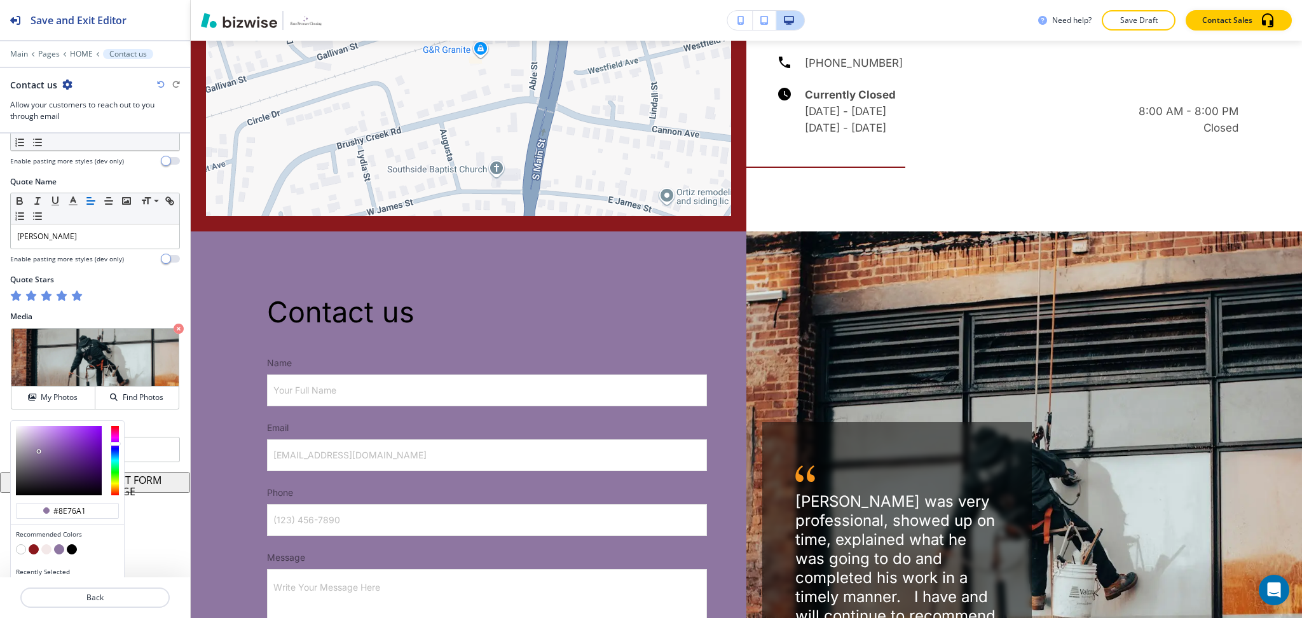
type input "#eadcf5"
click at [25, 441] on div at bounding box center [59, 460] width 86 height 69
type input "#eadcf5"
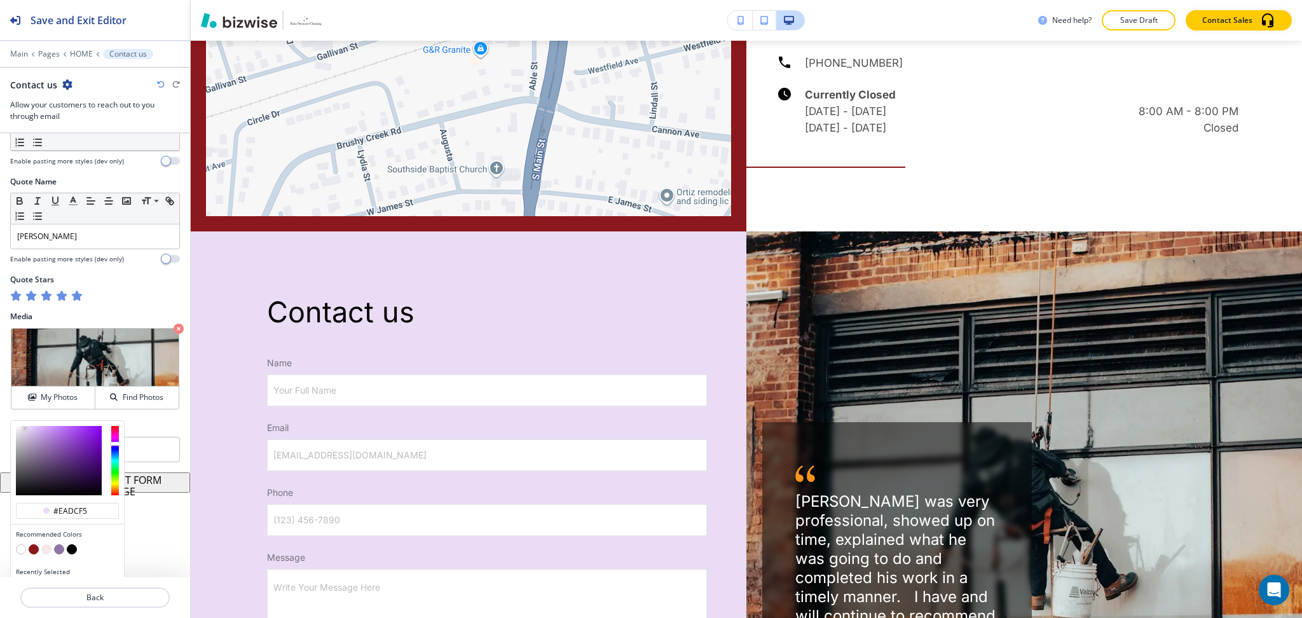
type input "#eae5ee"
click at [19, 443] on div at bounding box center [59, 460] width 86 height 69
type input "#eae5ee"
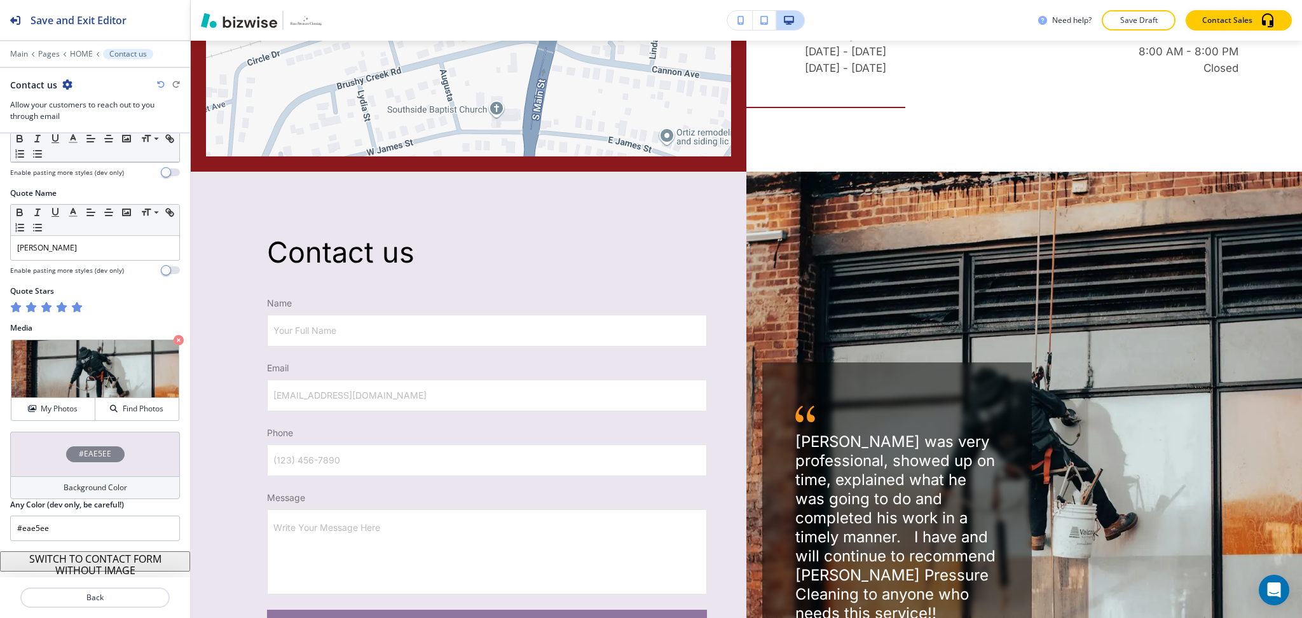
scroll to position [5067, 0]
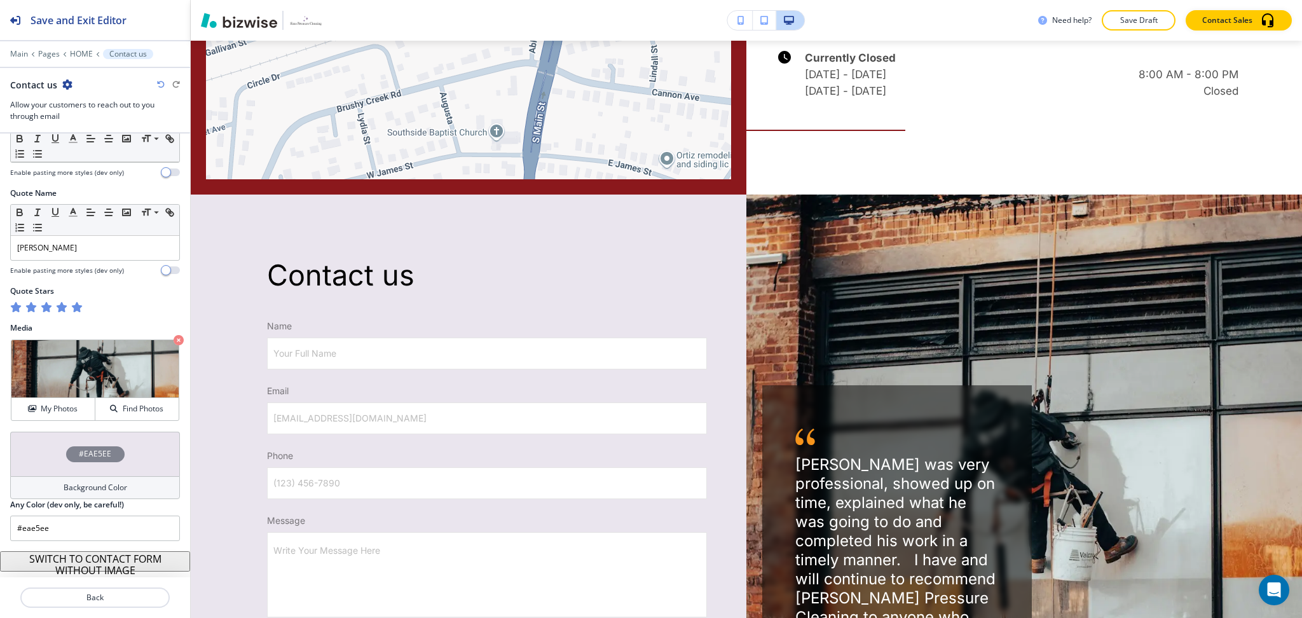
click at [84, 486] on h4 "Background Color" at bounding box center [96, 487] width 64 height 11
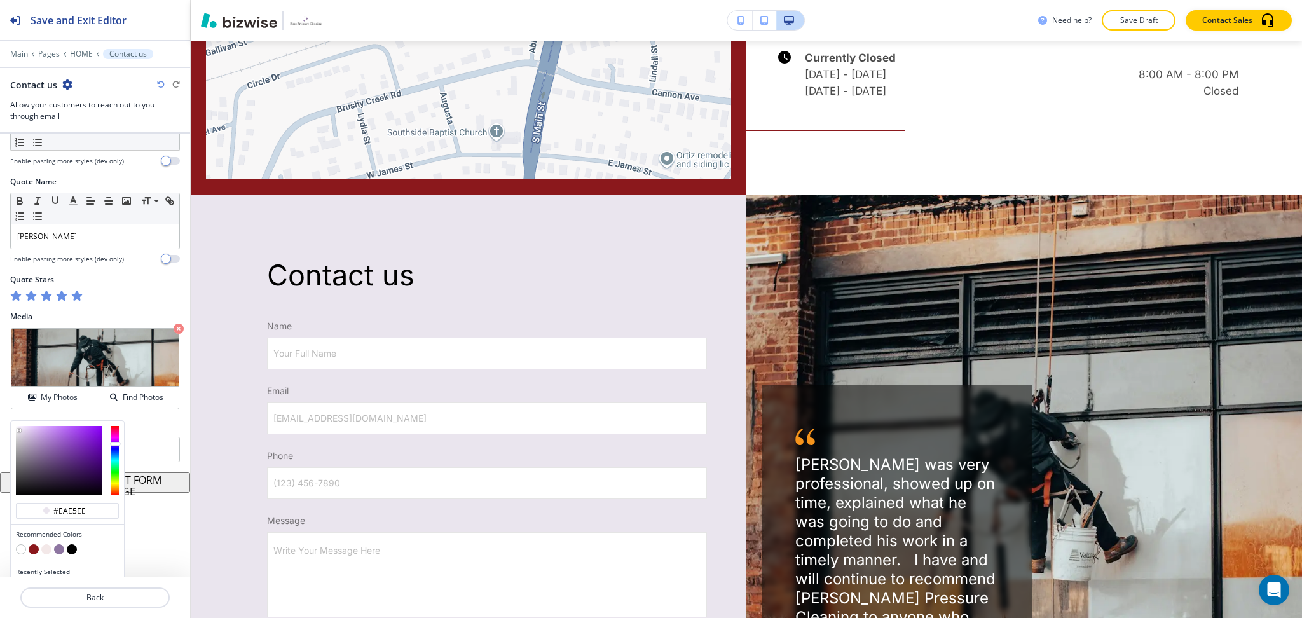
type input "#fbf7ff"
click at [18, 439] on div at bounding box center [59, 460] width 86 height 69
type input "#fbf7ff"
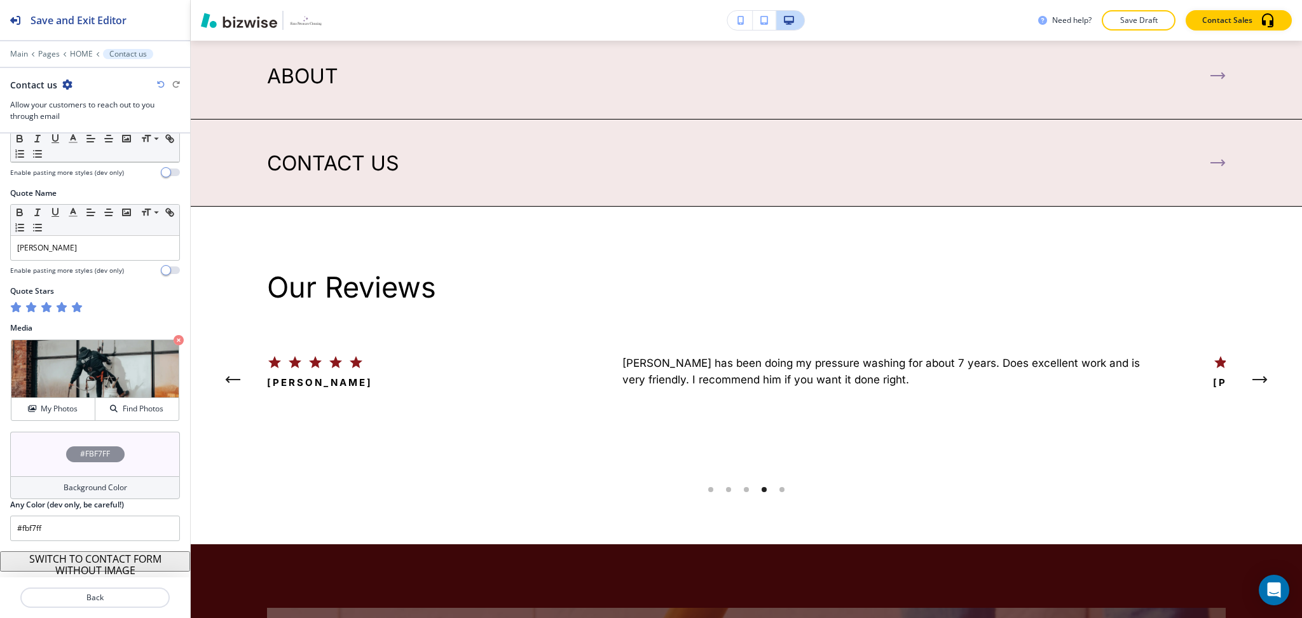
scroll to position [3910, 0]
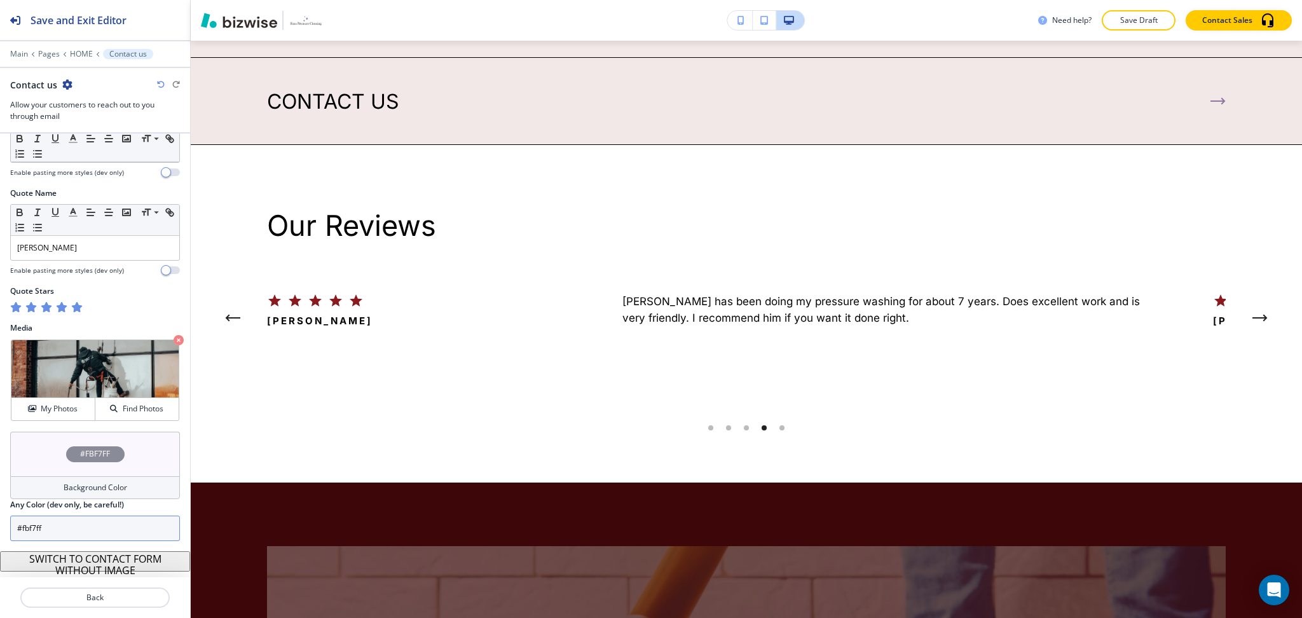
click at [88, 535] on input "#fbf7ff" at bounding box center [95, 528] width 170 height 25
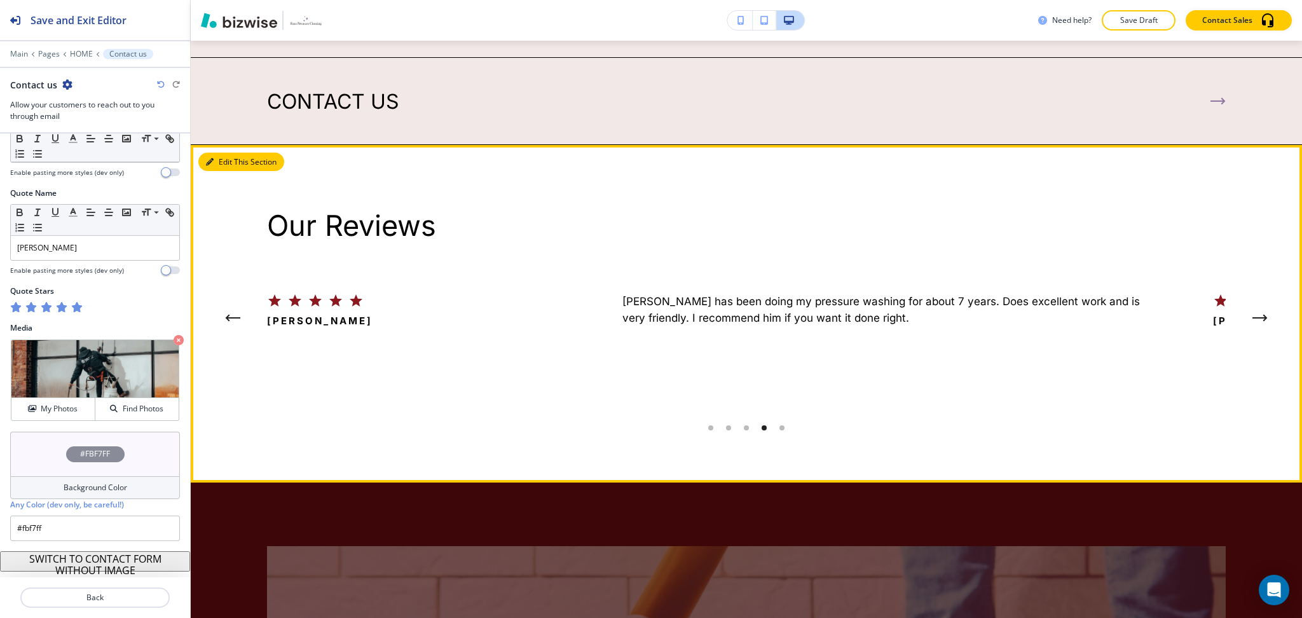
click at [216, 153] on button "Edit This Section" at bounding box center [241, 162] width 86 height 19
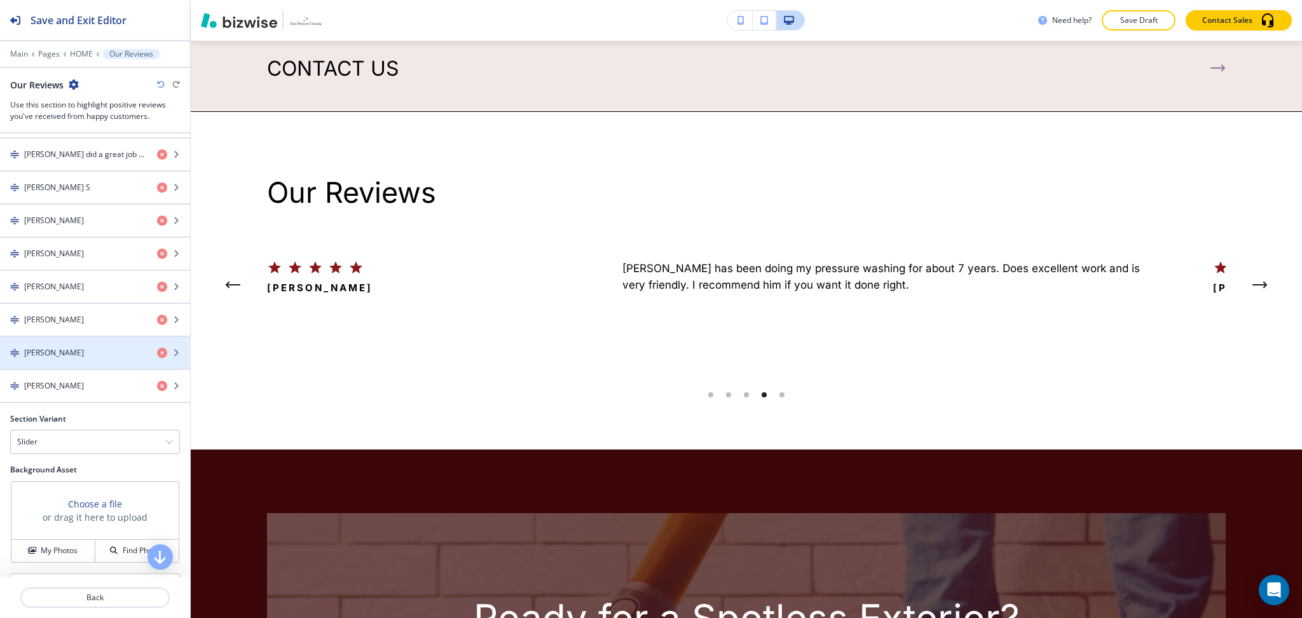
scroll to position [697, 0]
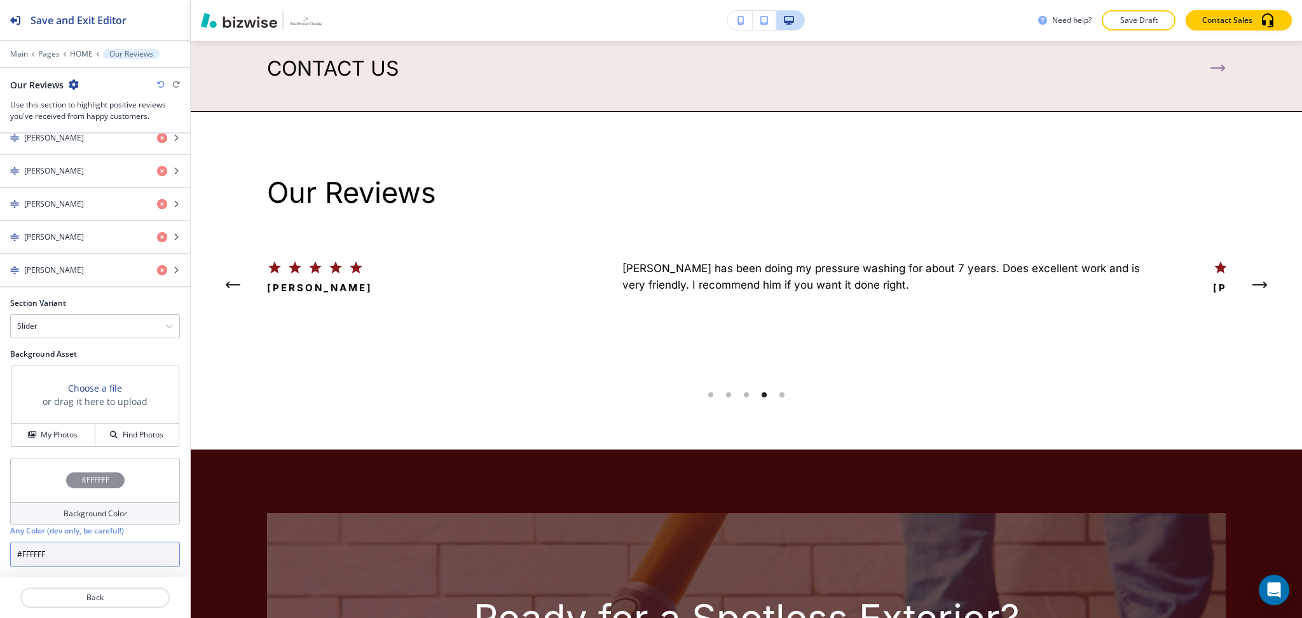
click at [89, 551] on input "#FFFFFF" at bounding box center [95, 554] width 170 height 25
paste input "fbf7ff"
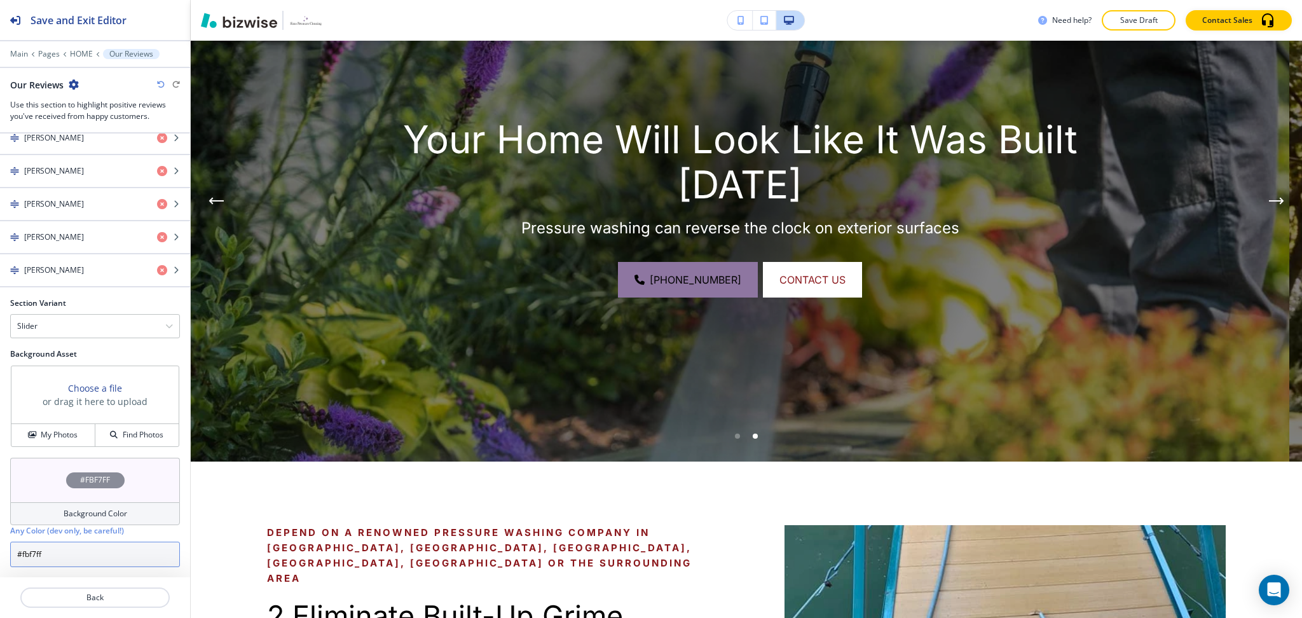
scroll to position [170, 0]
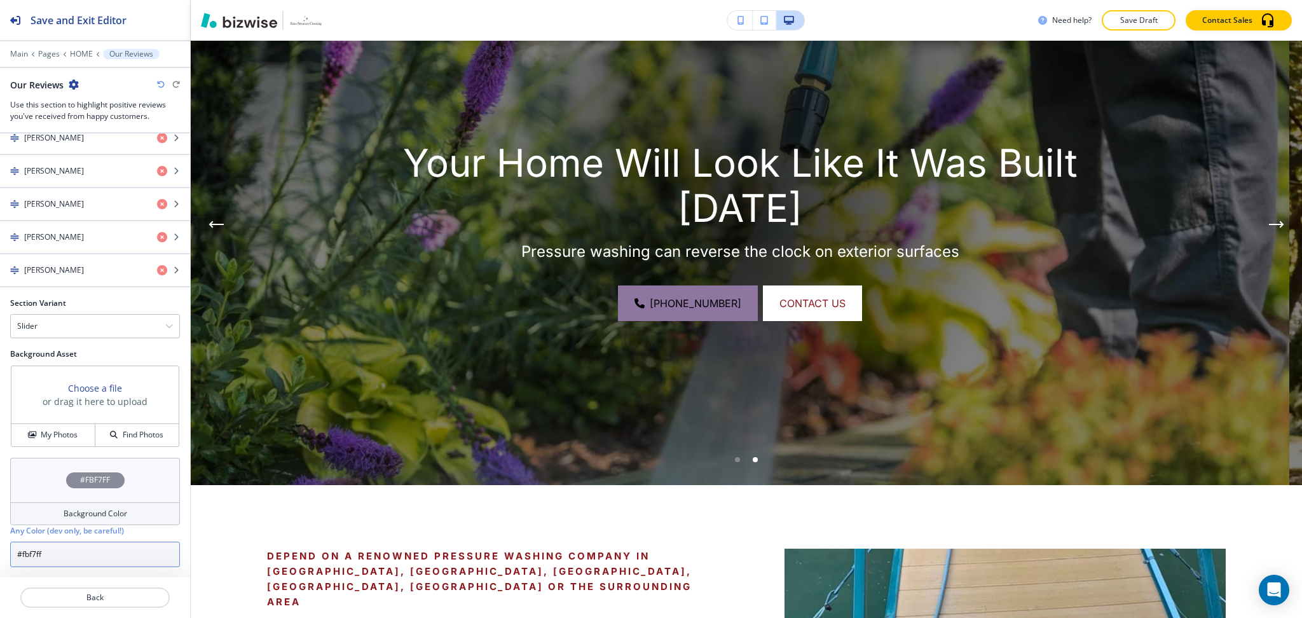
type input "#fbf7ff"
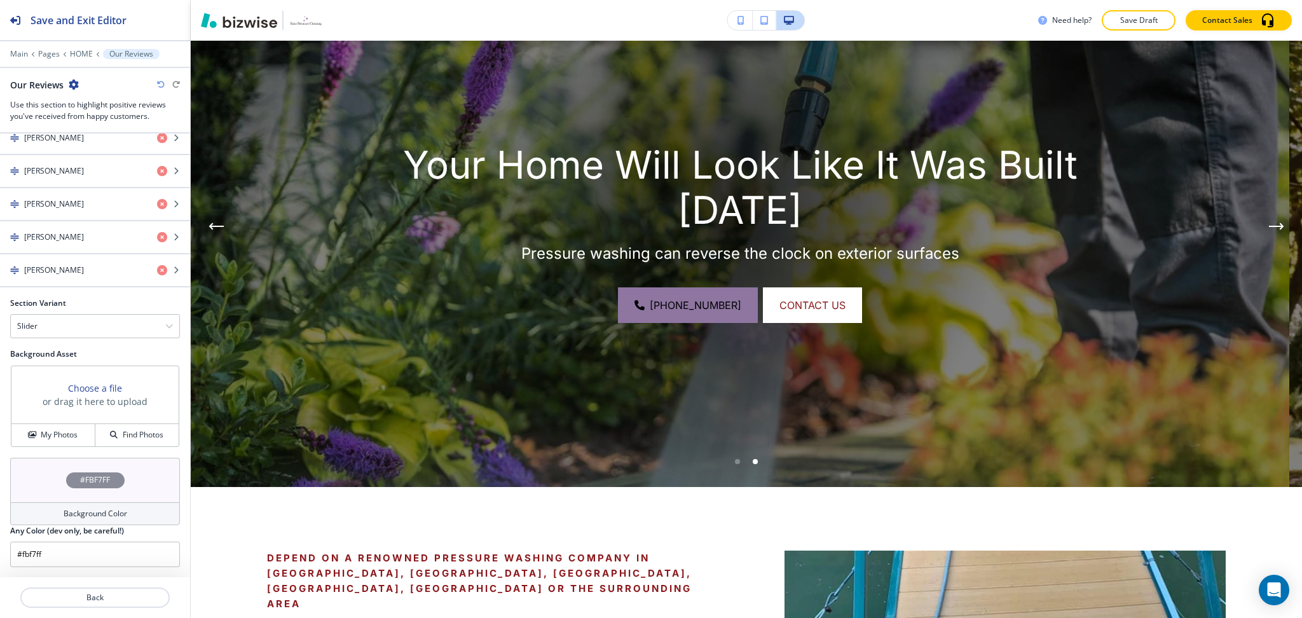
scroll to position [0, 0]
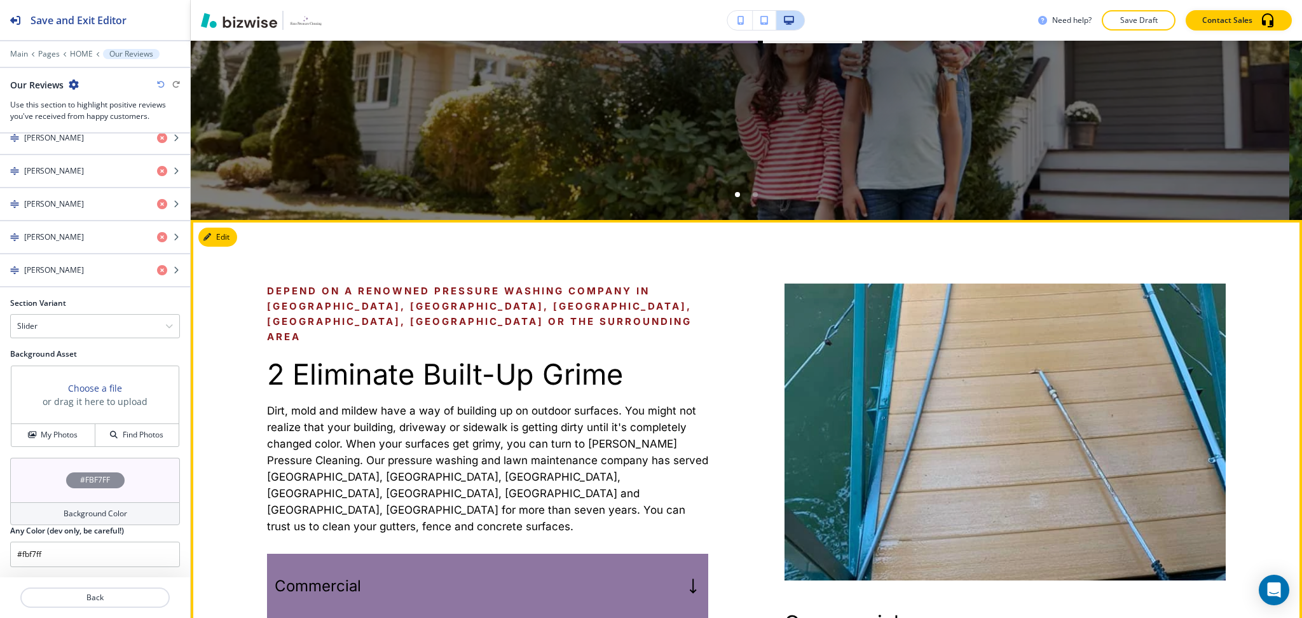
click at [546, 380] on div "Depend on a renowned pressure washing company in Anderson, Greer, Easley, Green…" at bounding box center [487, 550] width 441 height 532
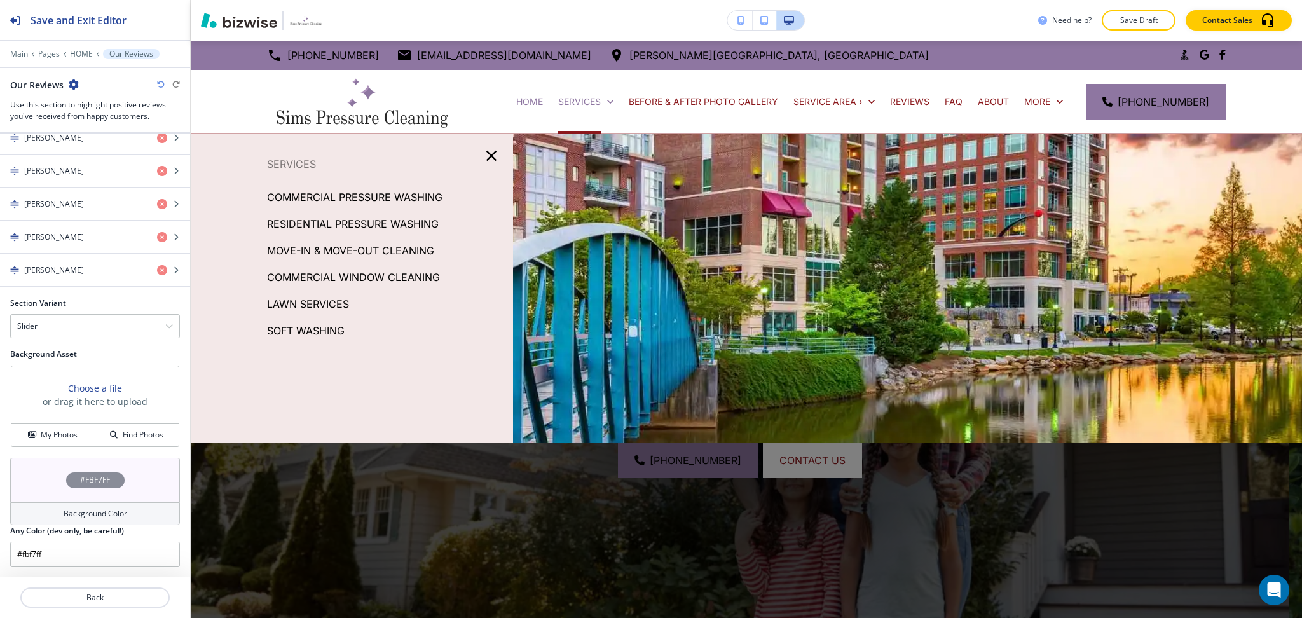
click at [390, 193] on p "COMMERCIAL PRESSURE WASHING" at bounding box center [354, 197] width 175 height 19
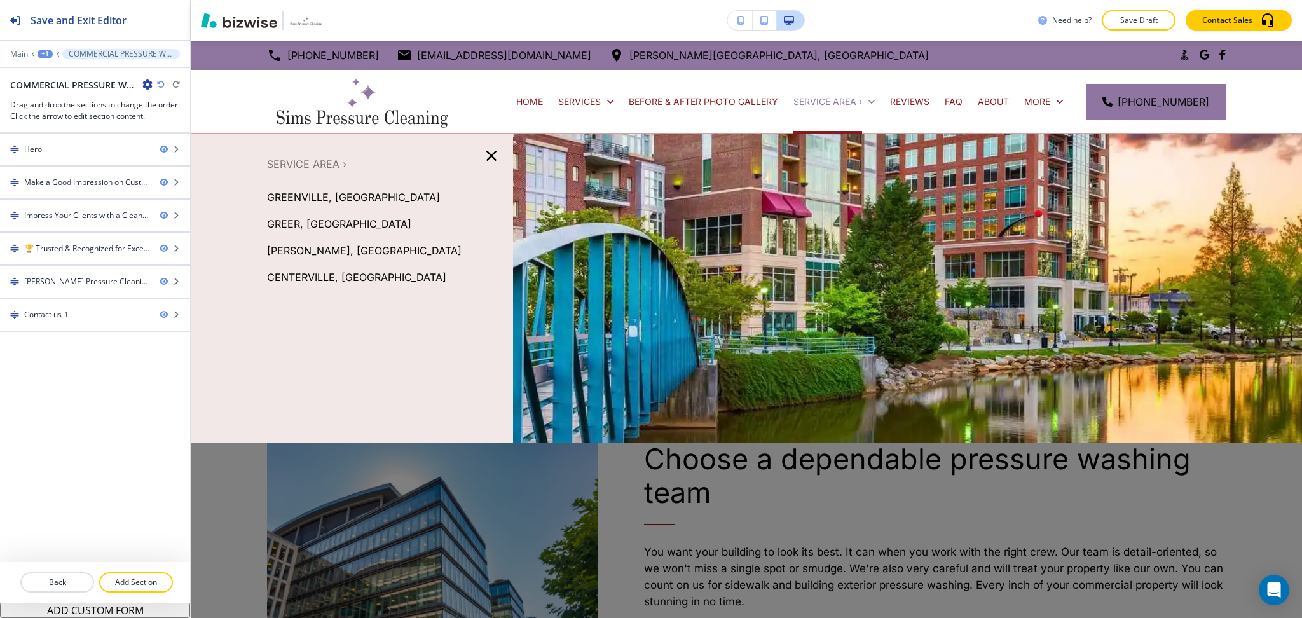
click at [301, 196] on p "GREENVILLE, SC" at bounding box center [353, 197] width 173 height 19
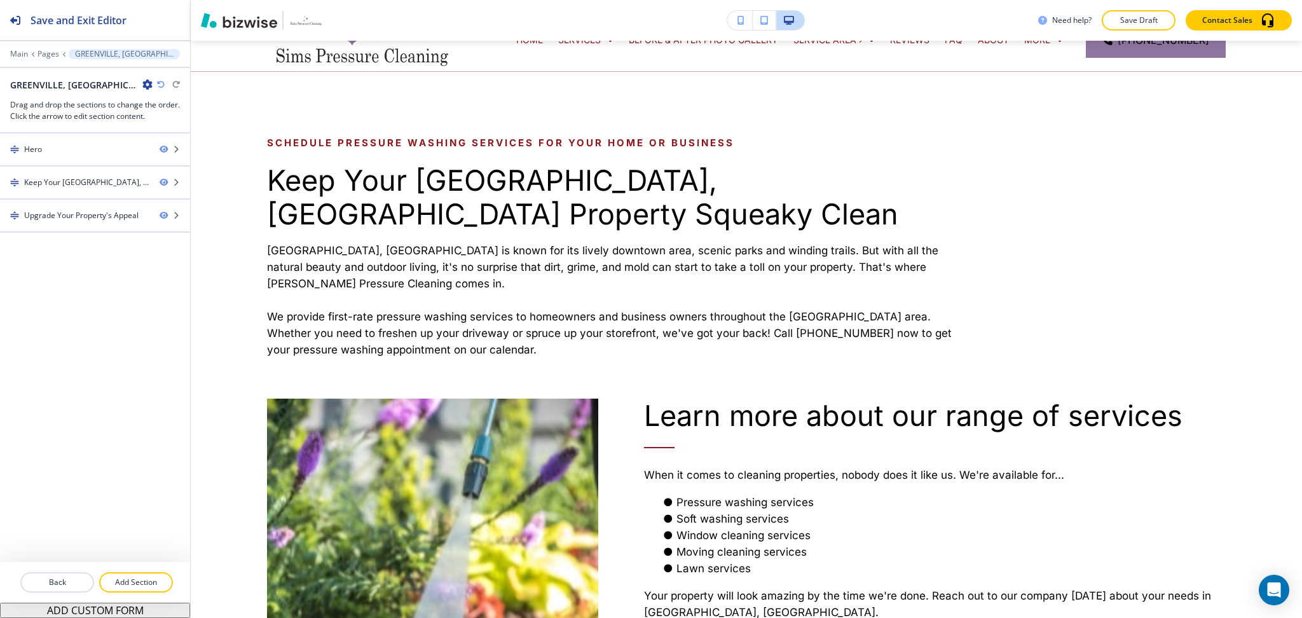
scroll to position [26, 0]
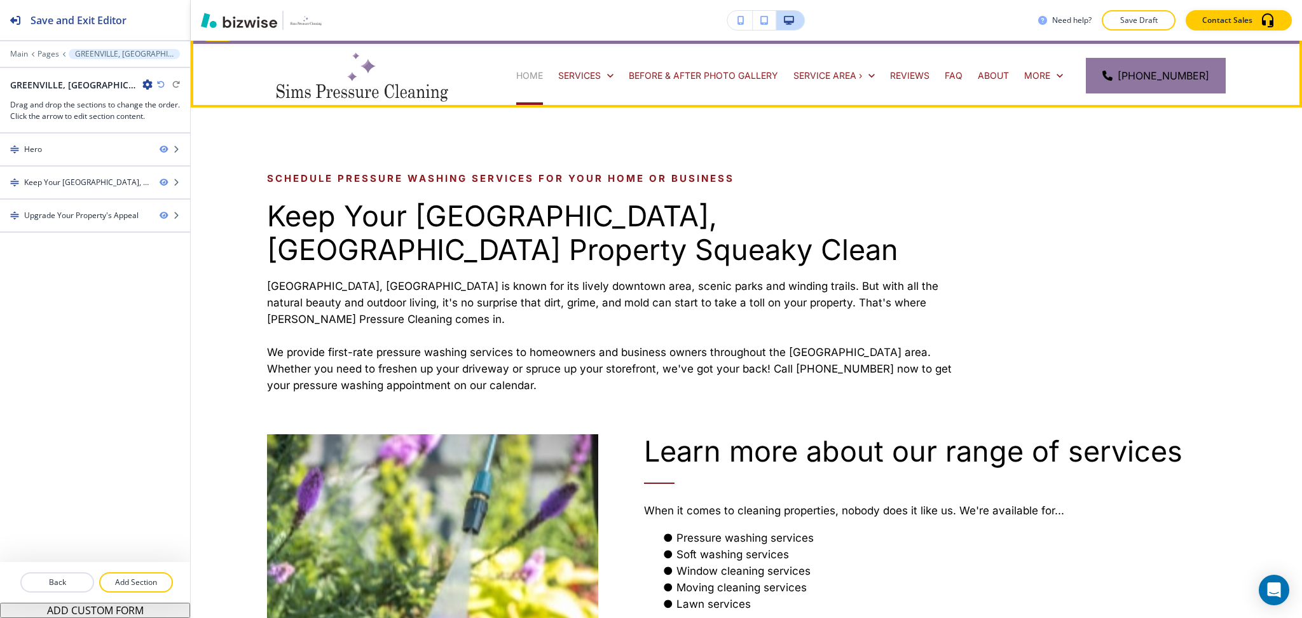
click at [538, 70] on p "HOME" at bounding box center [529, 75] width 27 height 13
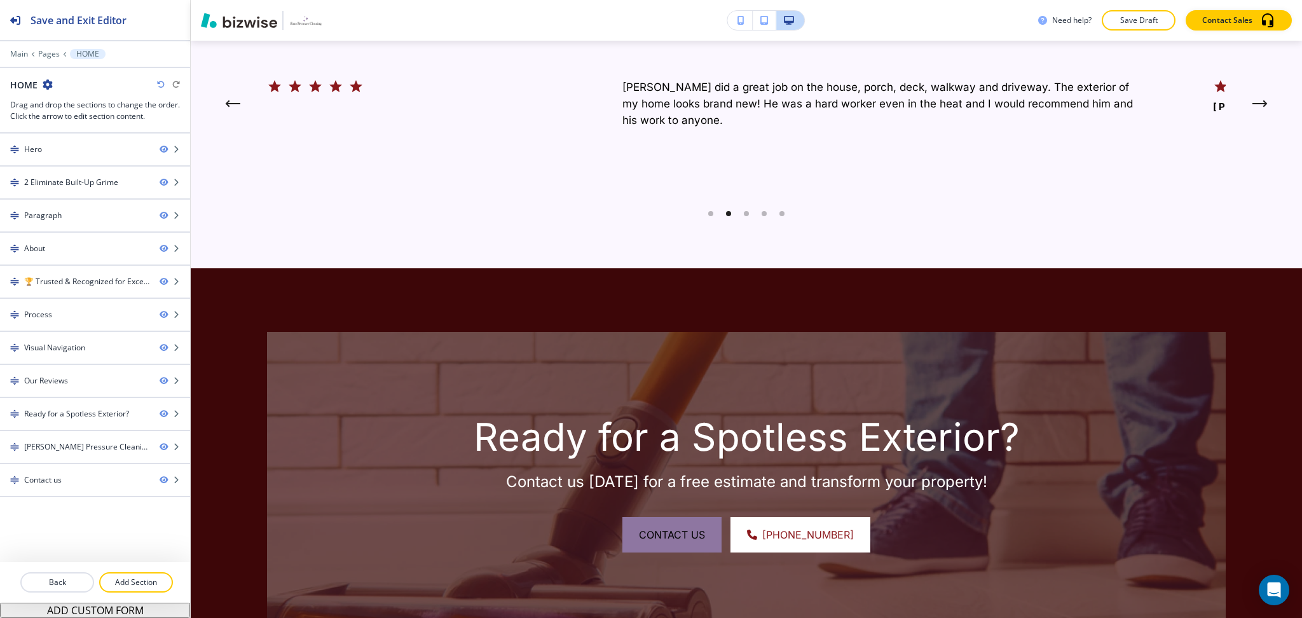
scroll to position [4233, 0]
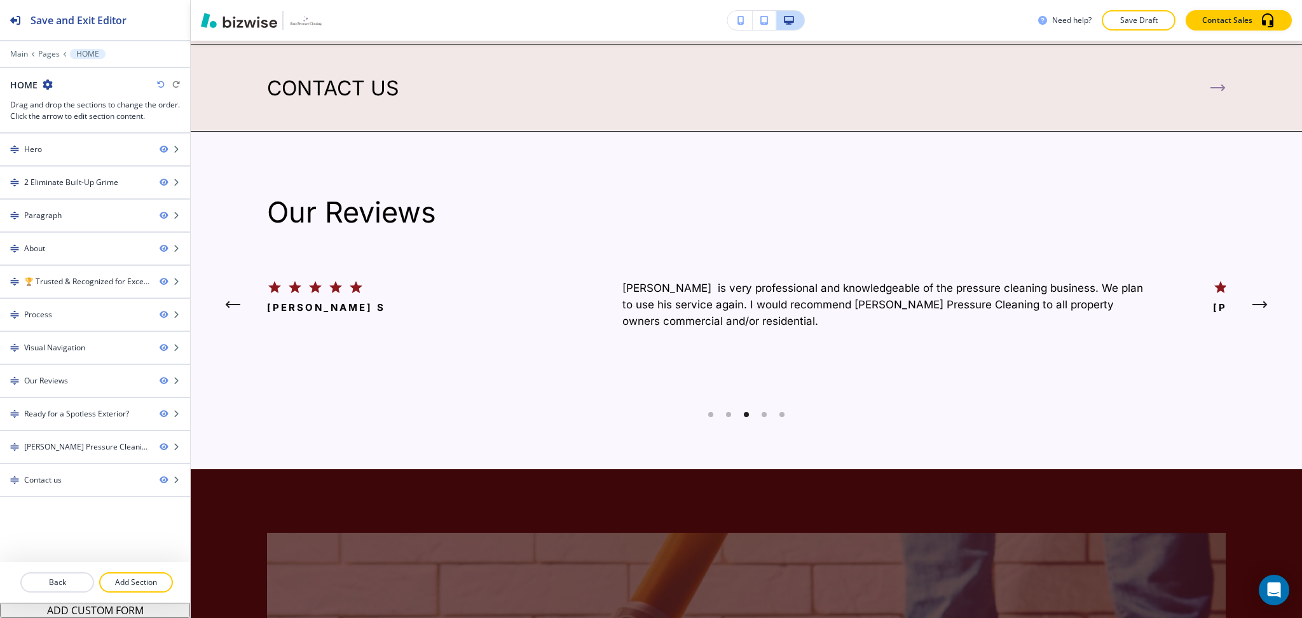
scroll to position [3915, 0]
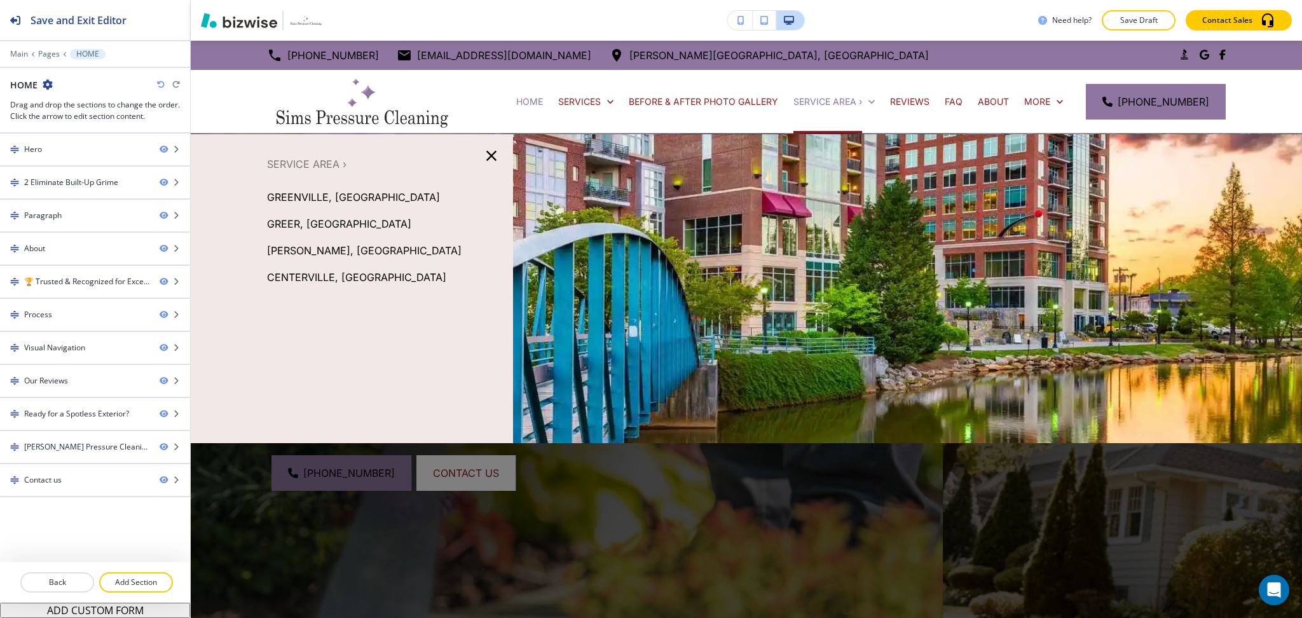
click at [484, 151] on icon "button" at bounding box center [492, 156] width 18 height 18
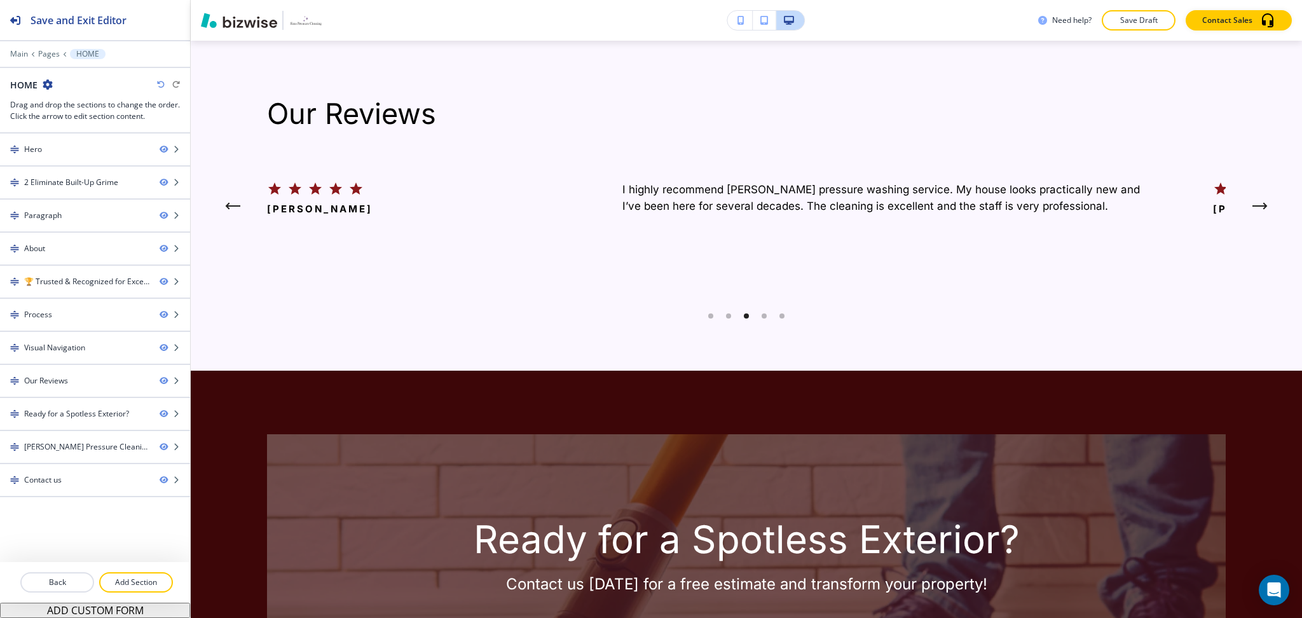
scroll to position [4053, 0]
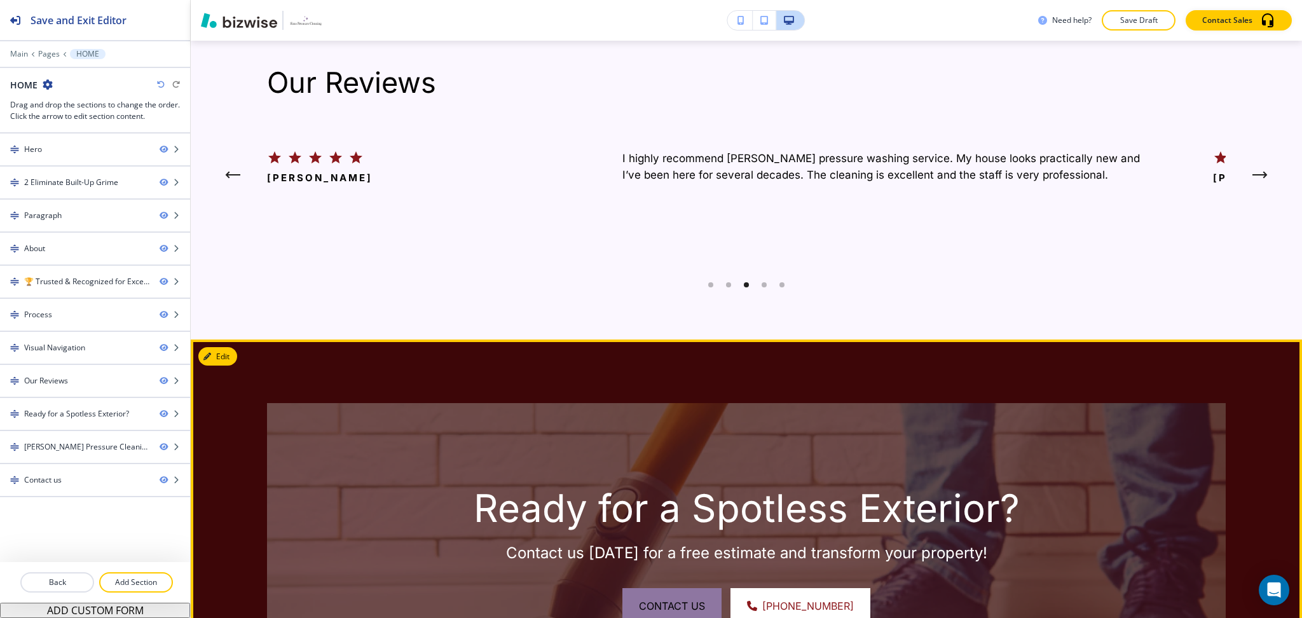
click at [218, 347] on button "Edit" at bounding box center [217, 356] width 39 height 19
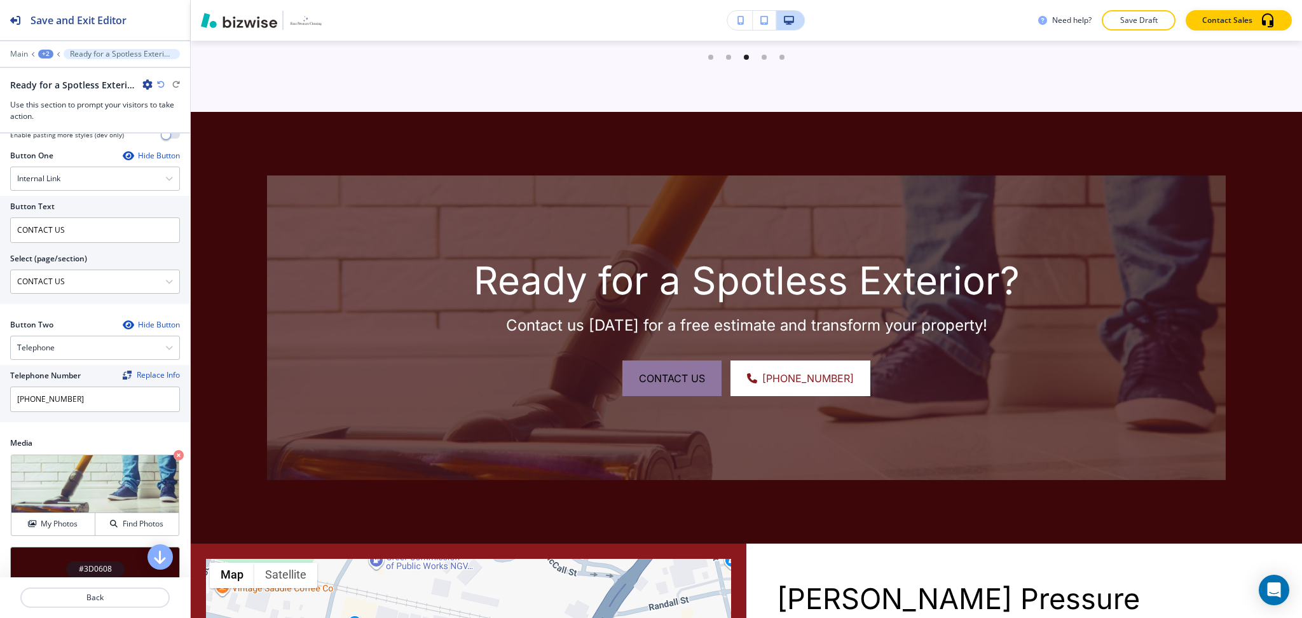
scroll to position [567, 0]
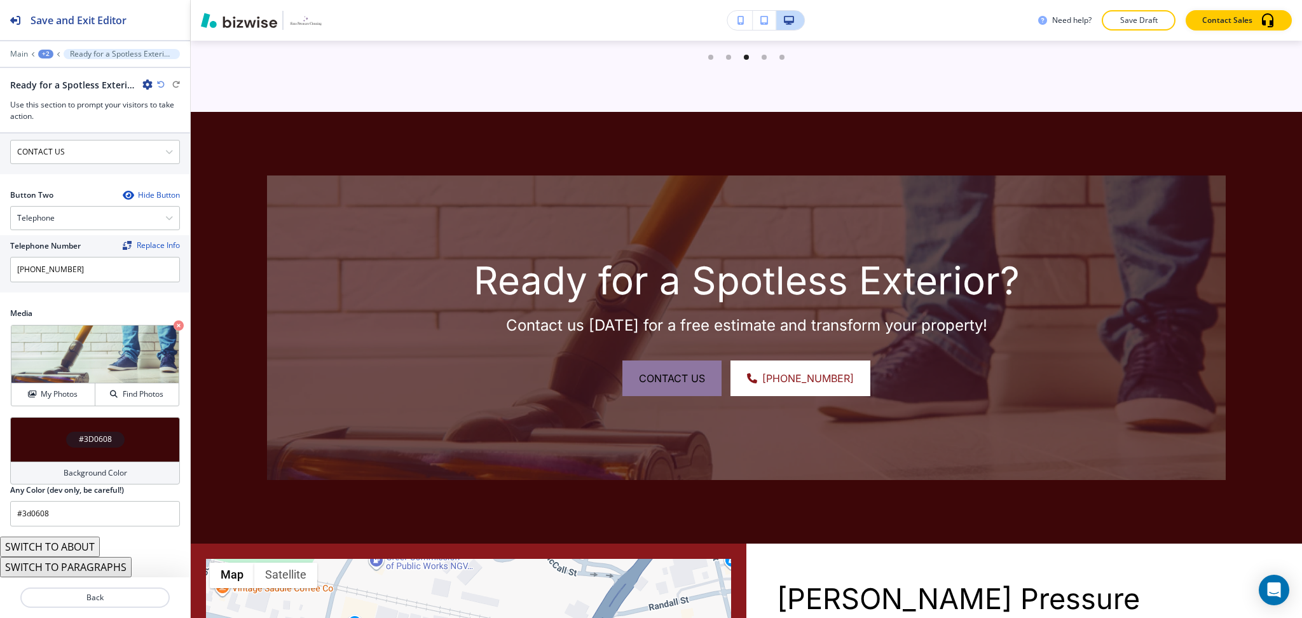
click at [67, 479] on h4 "Background Color" at bounding box center [96, 472] width 64 height 11
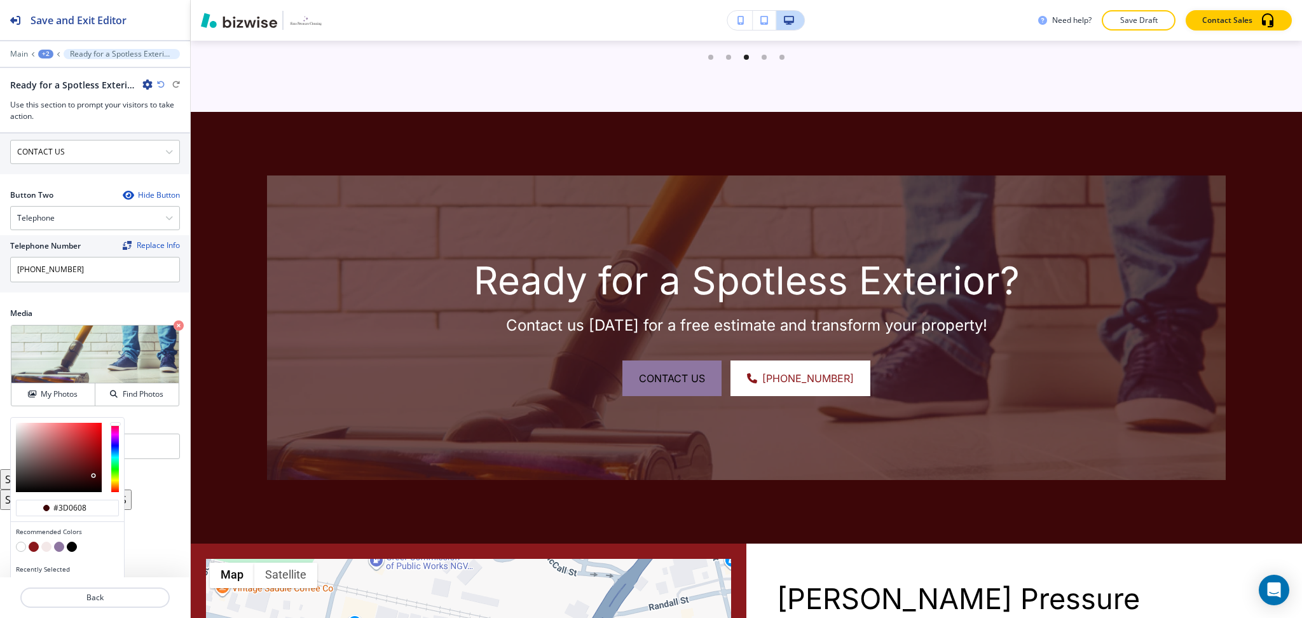
type input "#5b070a"
click at [95, 468] on div at bounding box center [59, 457] width 86 height 69
type input "#5b070a"
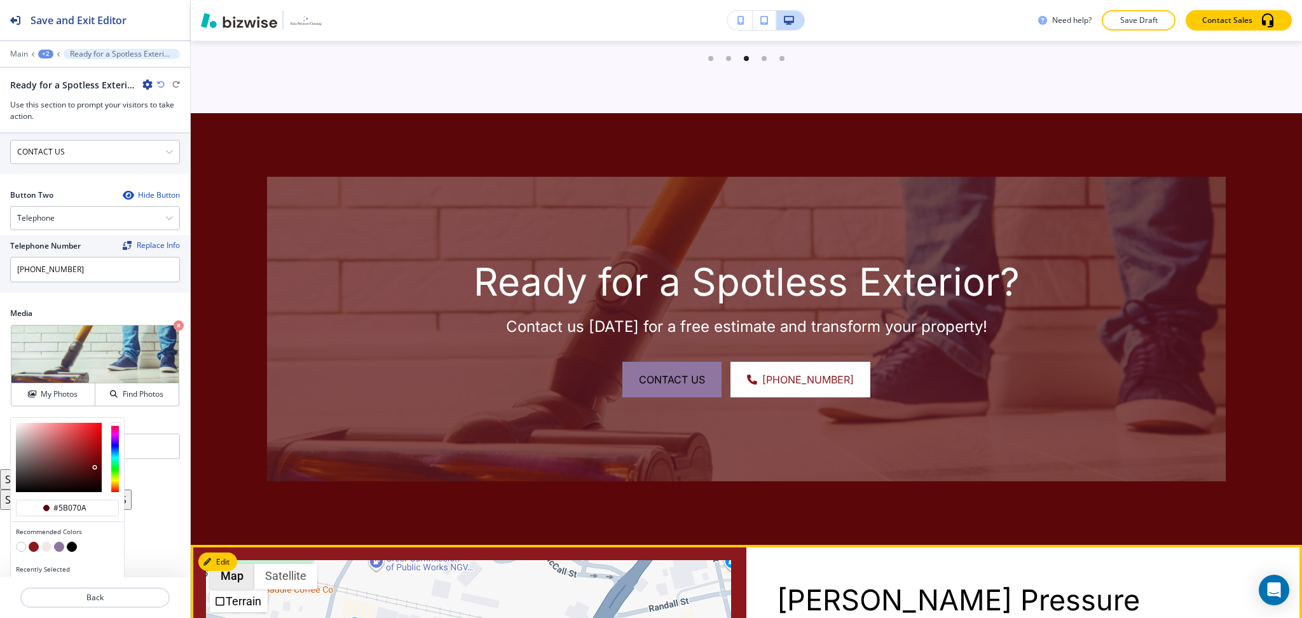
scroll to position [4280, 0]
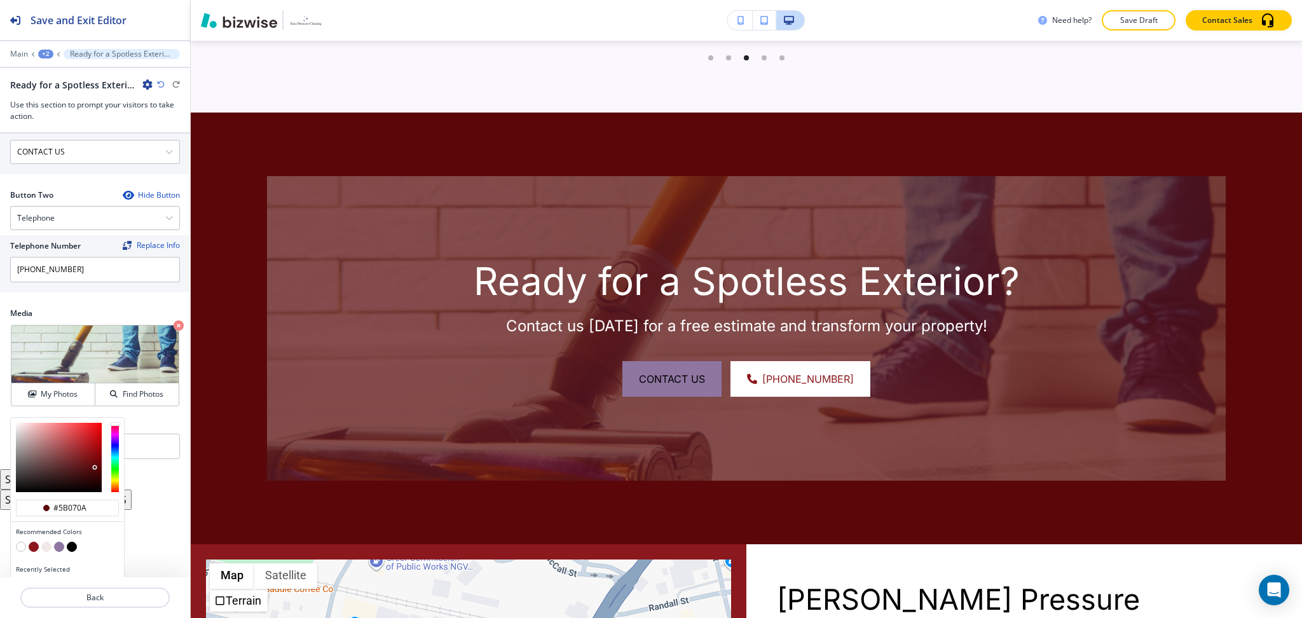
type input "#5b0407"
click at [98, 468] on div at bounding box center [59, 457] width 86 height 69
type input "#5b0407"
type input "#540407"
click at [98, 470] on div at bounding box center [99, 470] width 3 height 3
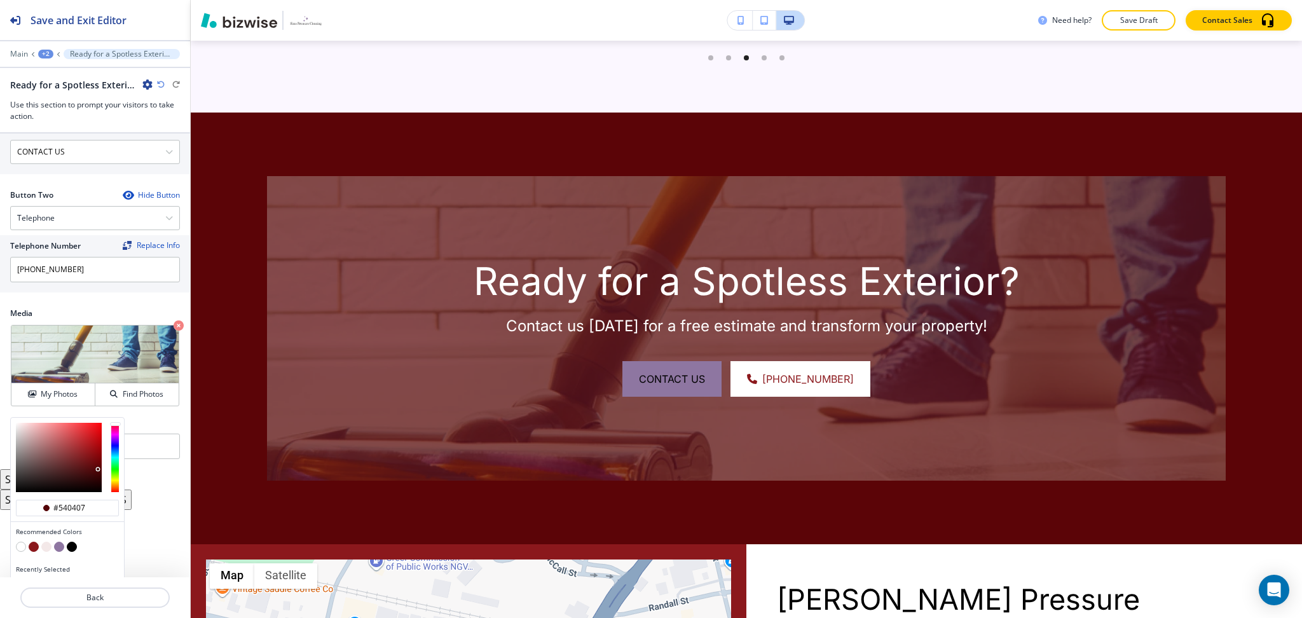
type input "#540407"
click at [85, 507] on input "#540407" at bounding box center [74, 508] width 45 height 10
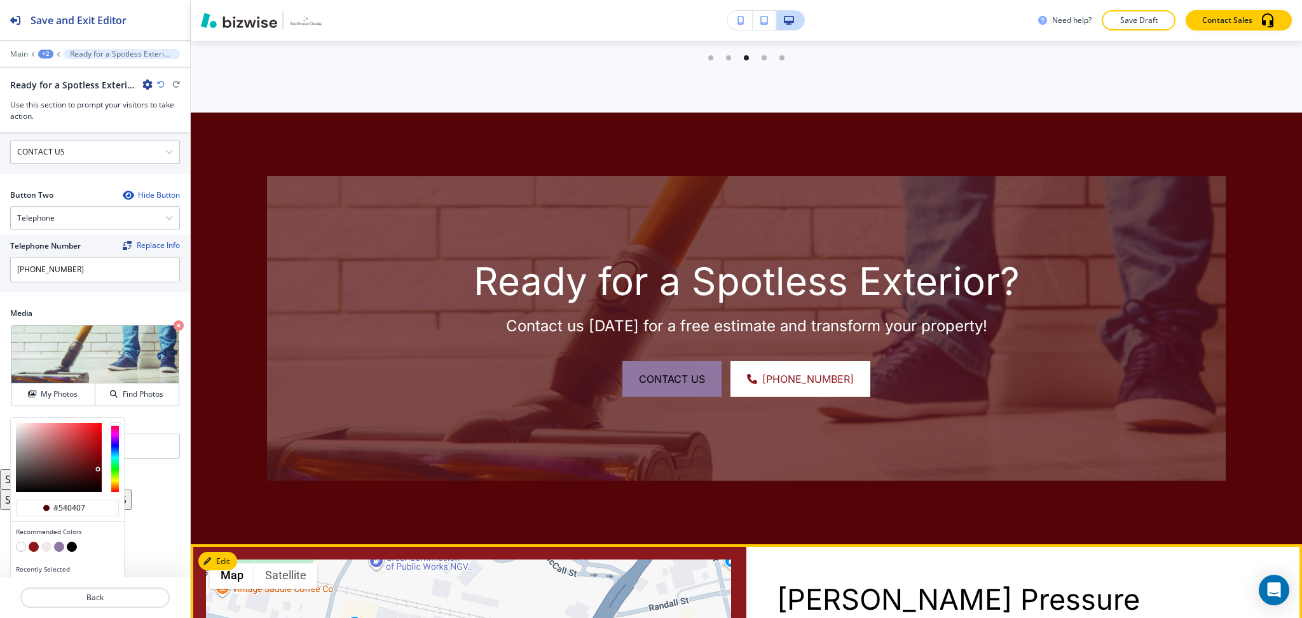
drag, startPoint x: 870, startPoint y: 538, endPoint x: 1022, endPoint y: 494, distance: 157.6
click at [870, 582] on p "Sims Pressure Cleaning" at bounding box center [1008, 615] width 462 height 67
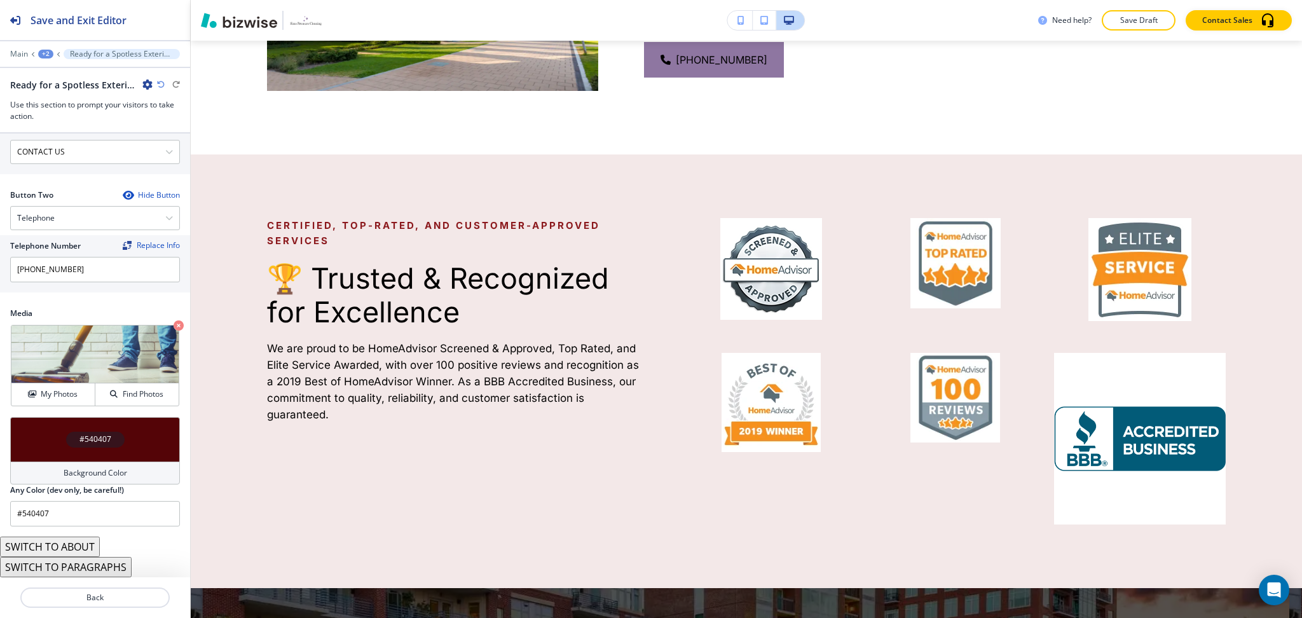
scroll to position [2076, 0]
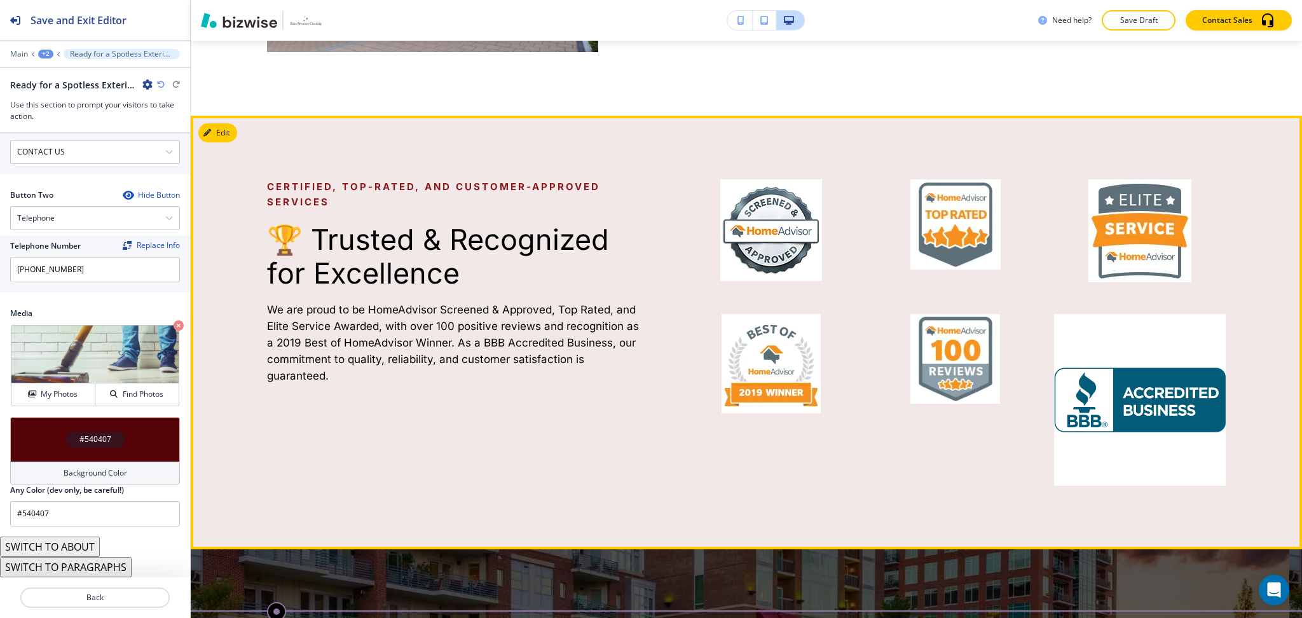
click at [211, 116] on div "Certified, Top-Rated, and Customer-Approved Services 🏆 Trusted & Recognized for…" at bounding box center [746, 333] width 1111 height 434
click at [220, 123] on button "Edit This Section" at bounding box center [241, 132] width 86 height 19
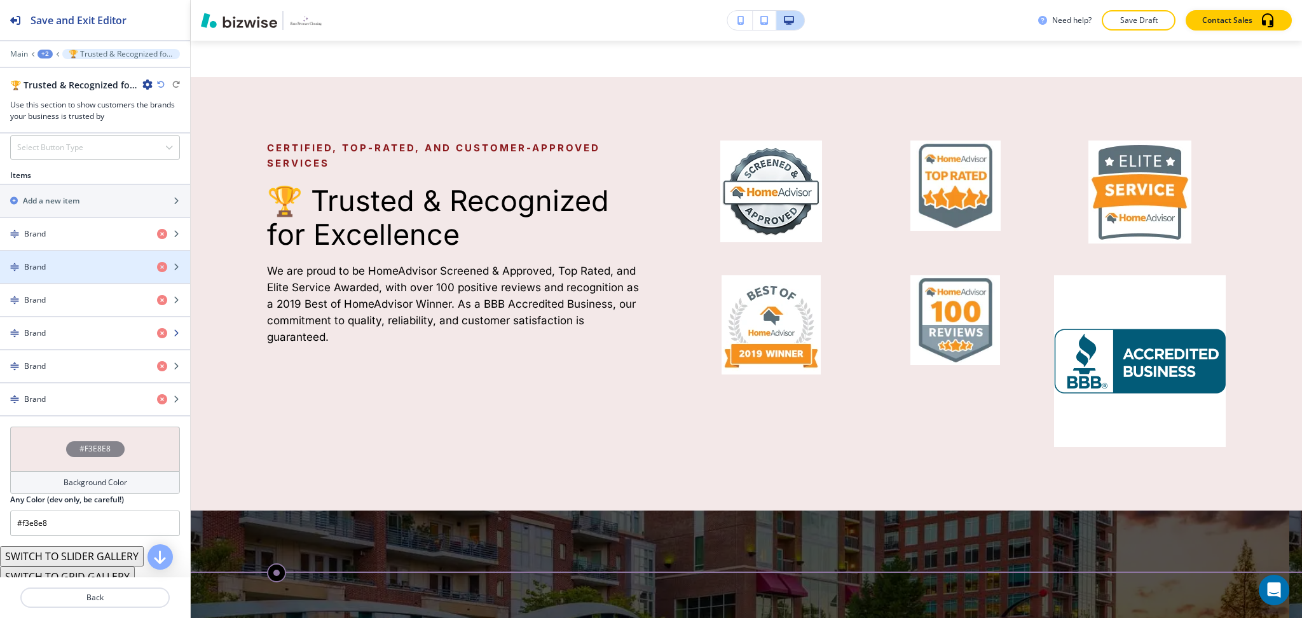
scroll to position [541, 0]
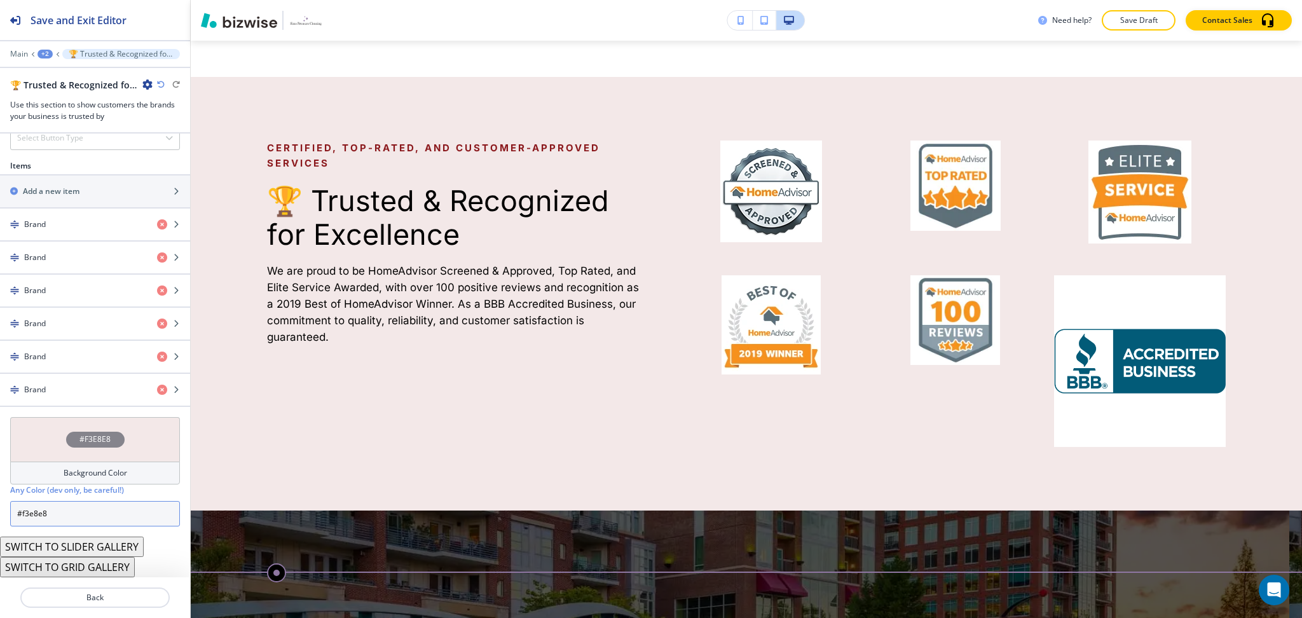
click at [73, 519] on input "#f3e8e8" at bounding box center [95, 513] width 170 height 25
paste input "bf7ff"
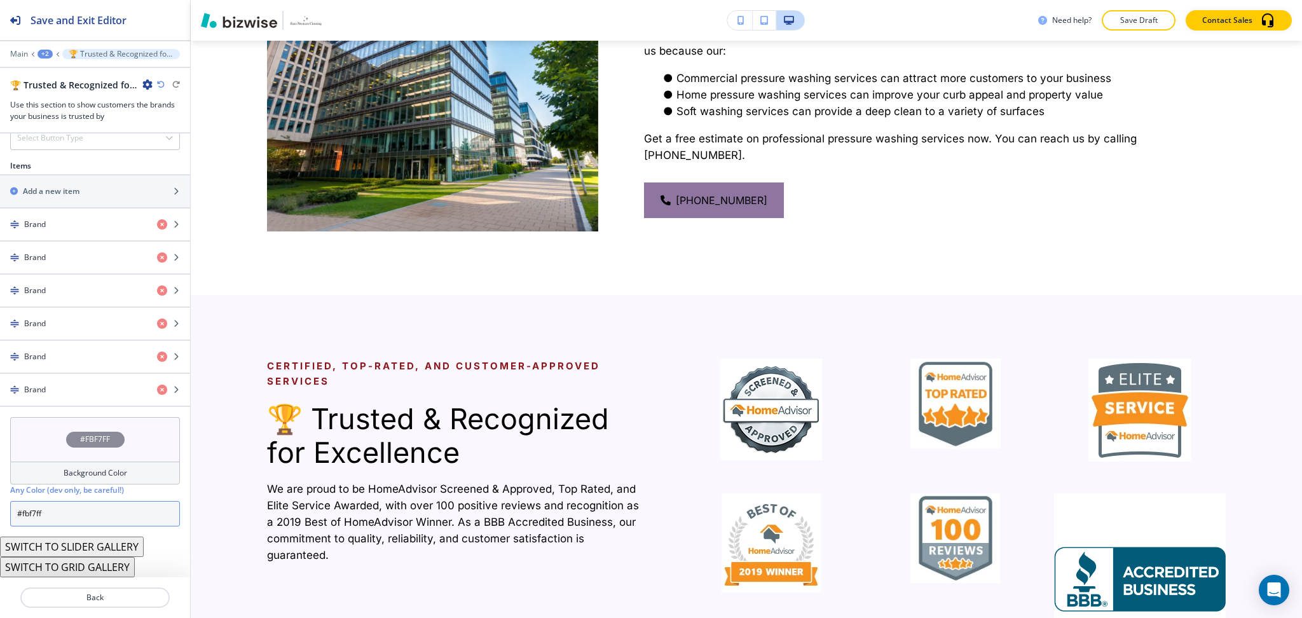
scroll to position [2005, 0]
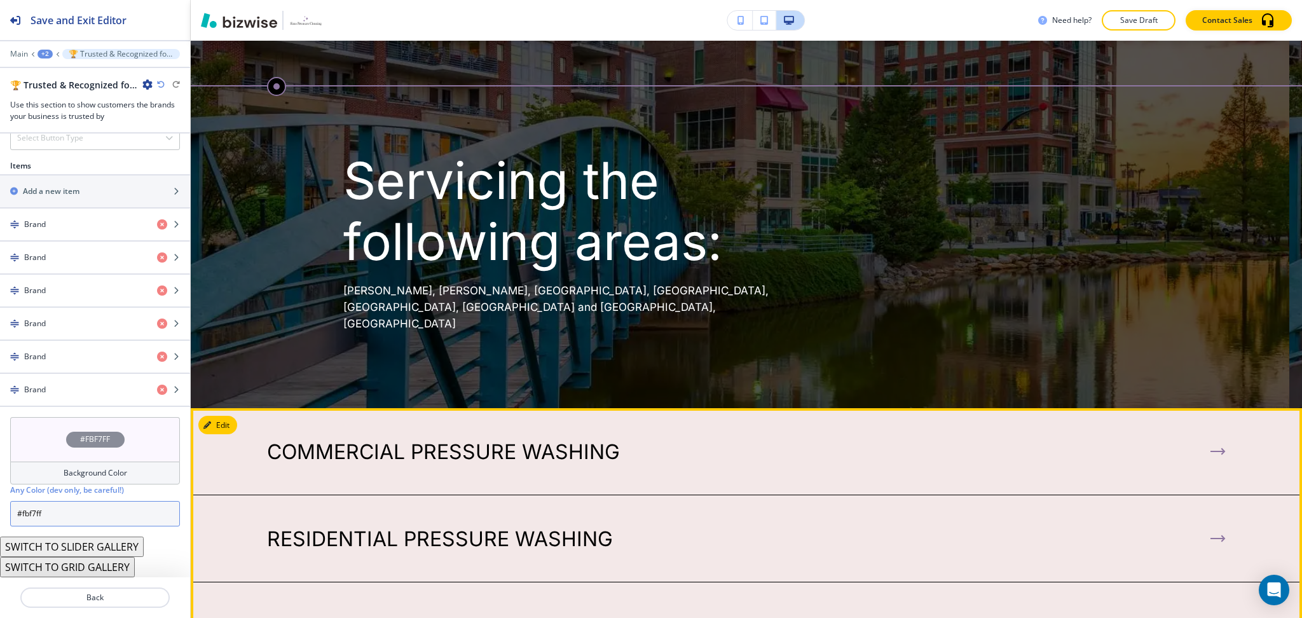
type input "#fbf7ff"
click at [224, 416] on button "Edit" at bounding box center [217, 425] width 39 height 19
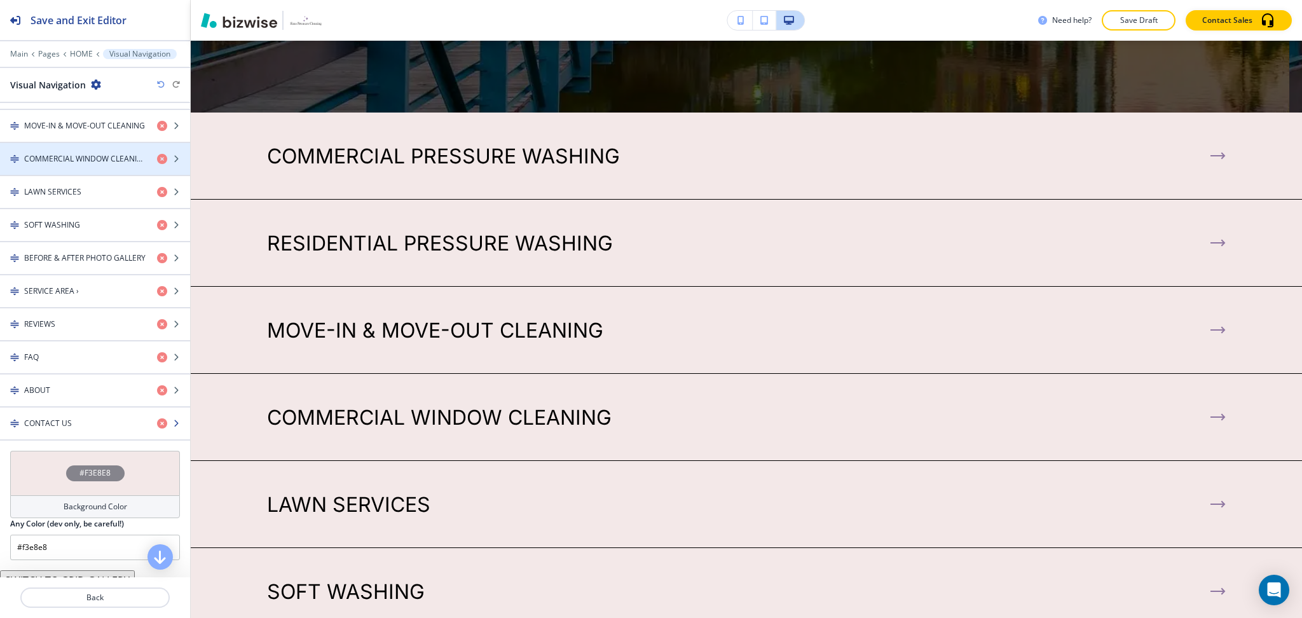
scroll to position [590, 0]
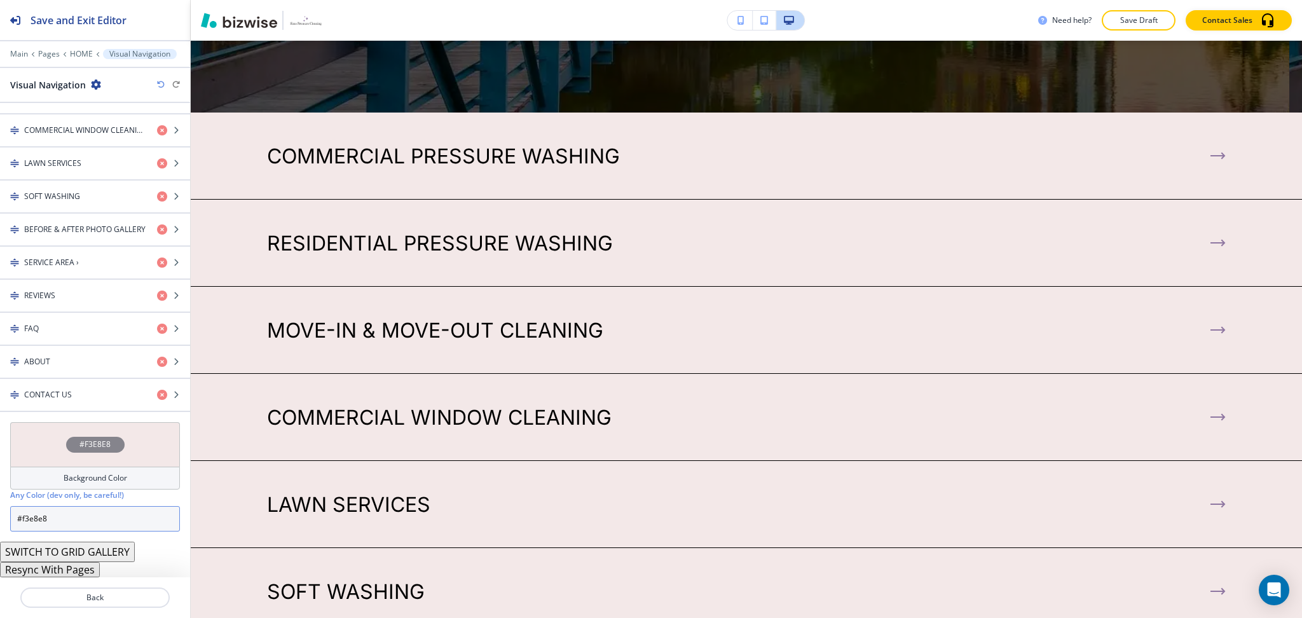
click at [131, 514] on input "#f3e8e8" at bounding box center [95, 518] width 170 height 25
paste input "bf7ff"
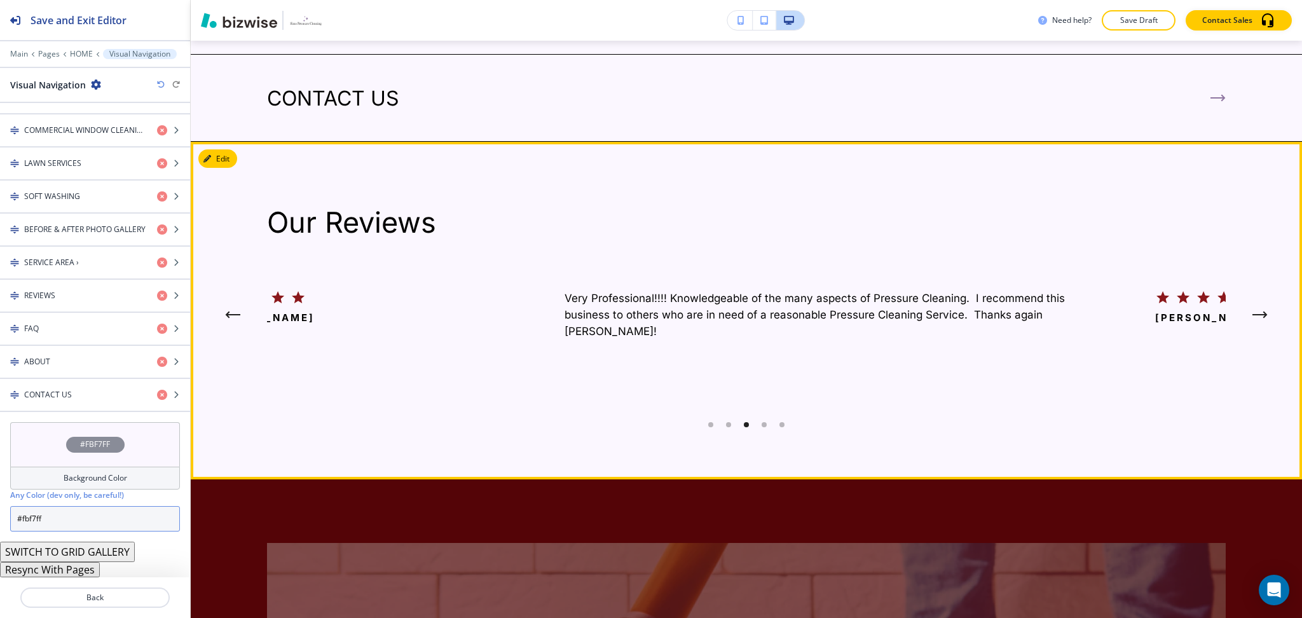
scroll to position [3874, 0]
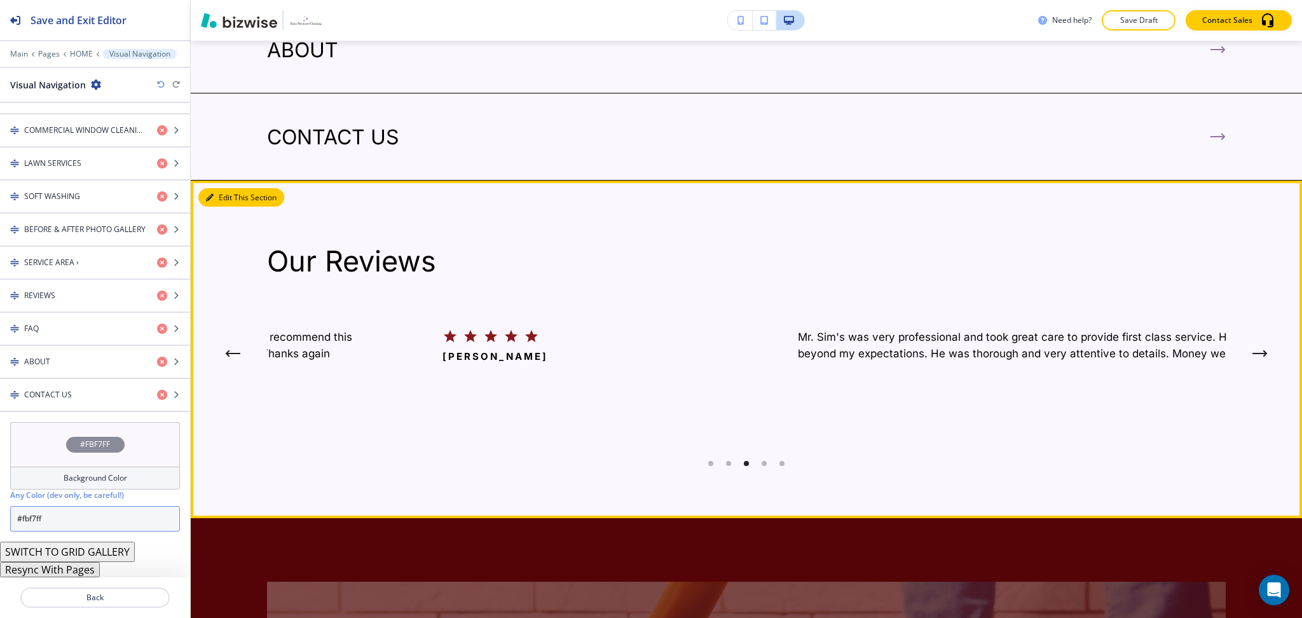
type input "#fbf7ff"
click at [224, 188] on button "Edit This Section" at bounding box center [241, 197] width 86 height 19
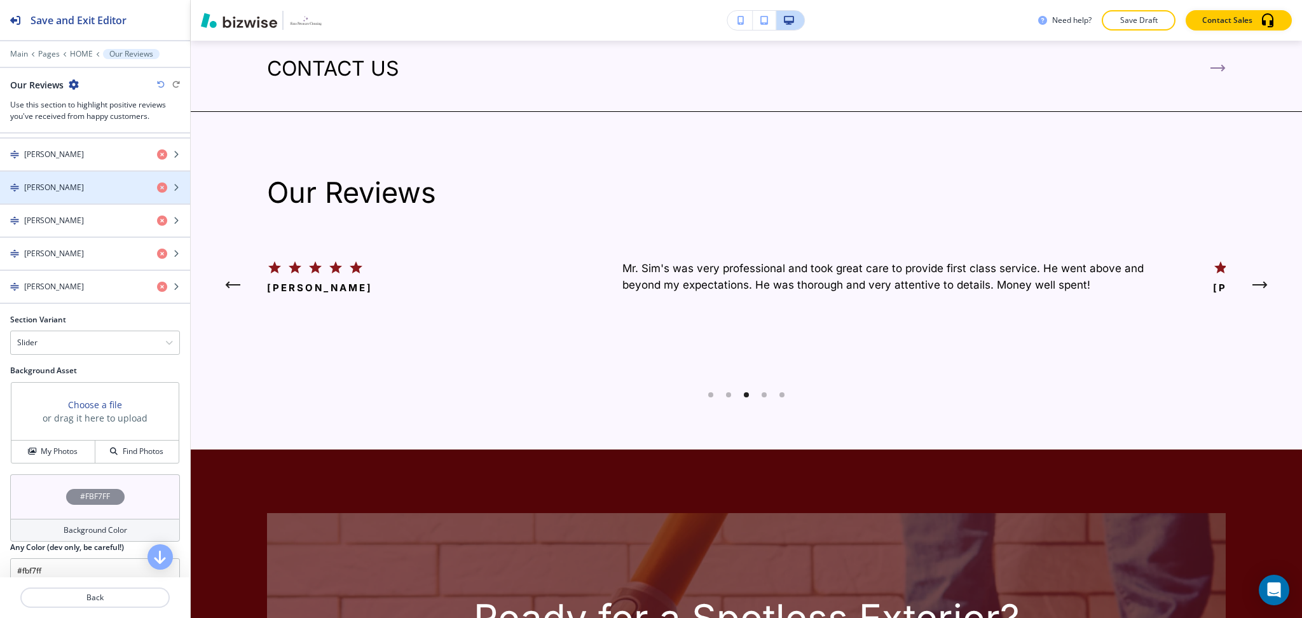
scroll to position [697, 0]
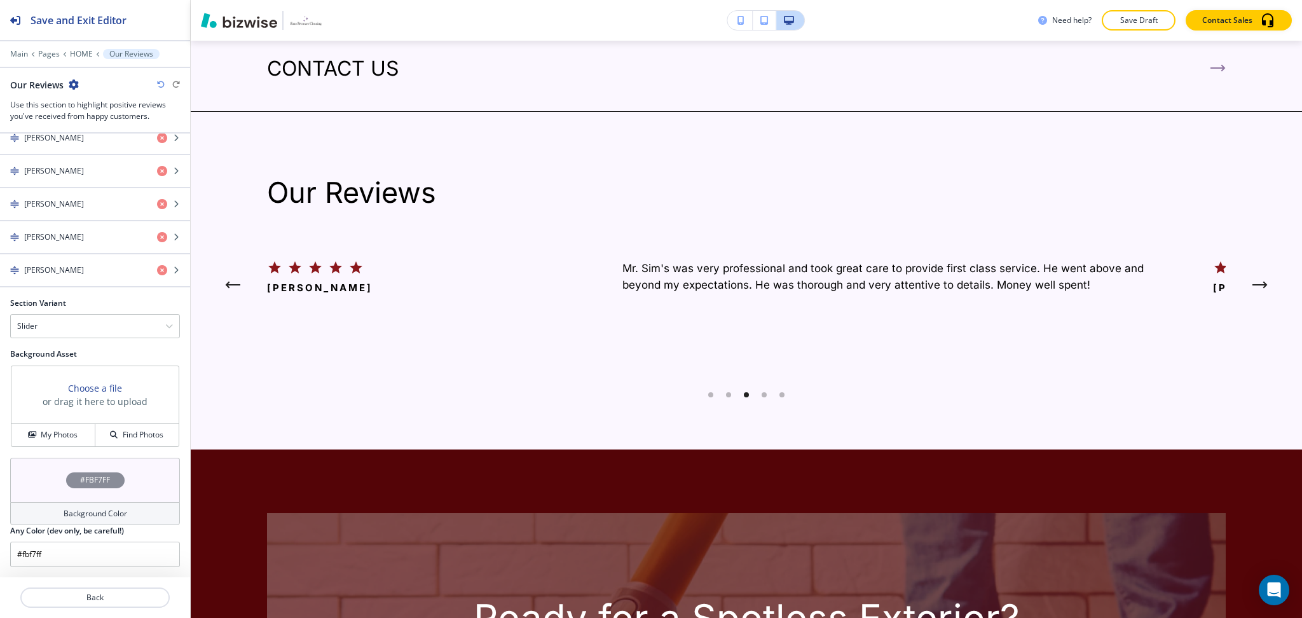
click at [89, 516] on h4 "Background Color" at bounding box center [96, 513] width 64 height 11
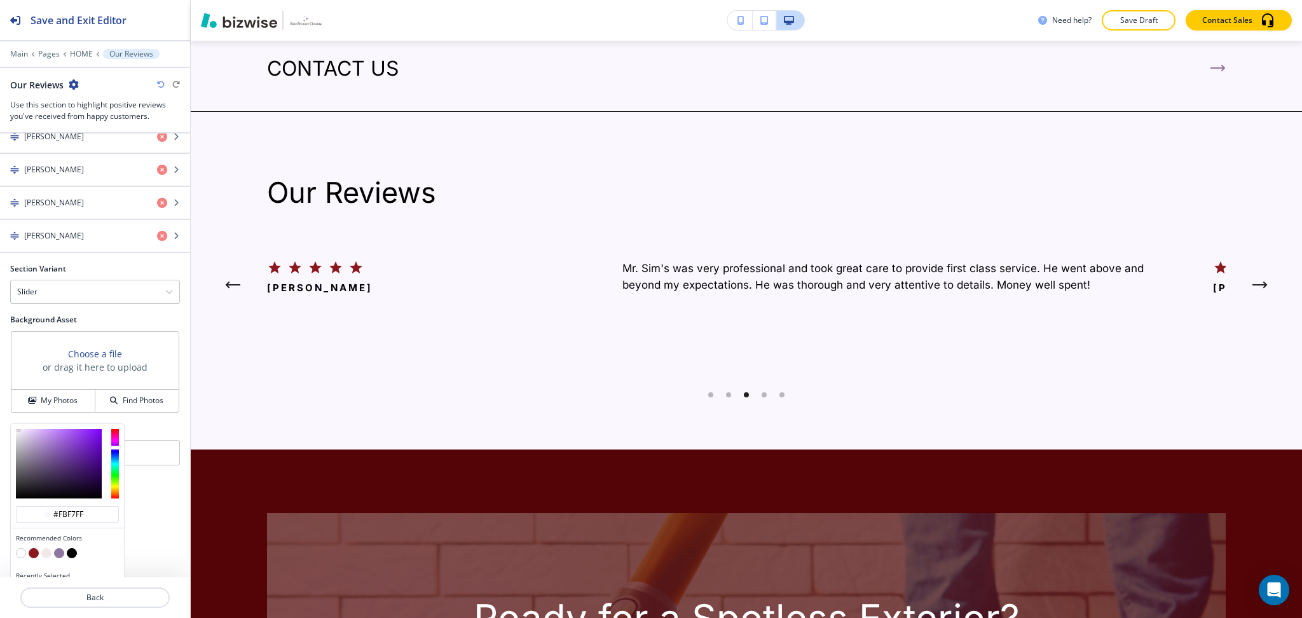
scroll to position [759, 0]
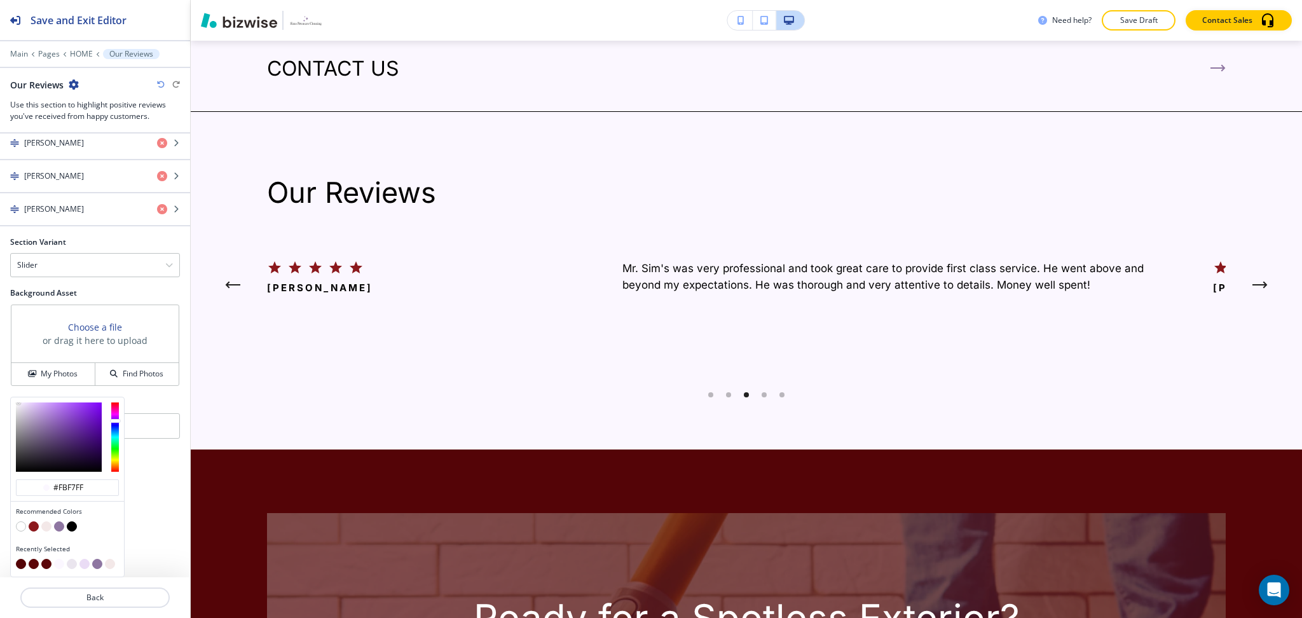
click at [46, 530] on button "button" at bounding box center [46, 526] width 10 height 10
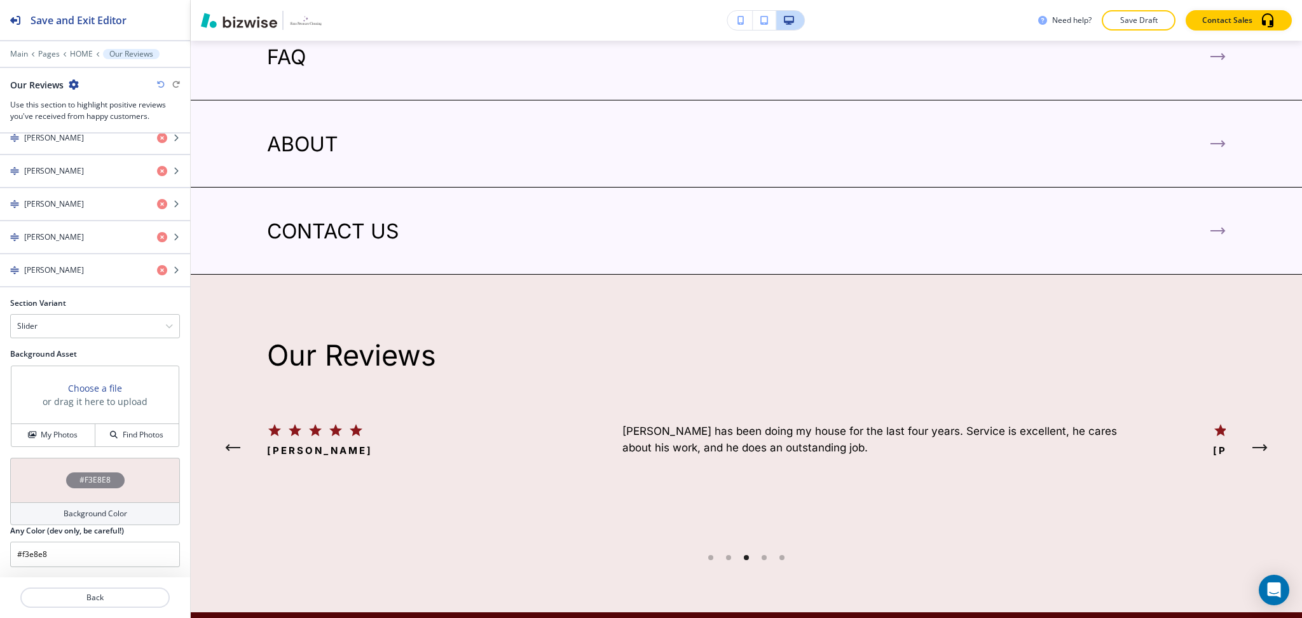
scroll to position [3803, 0]
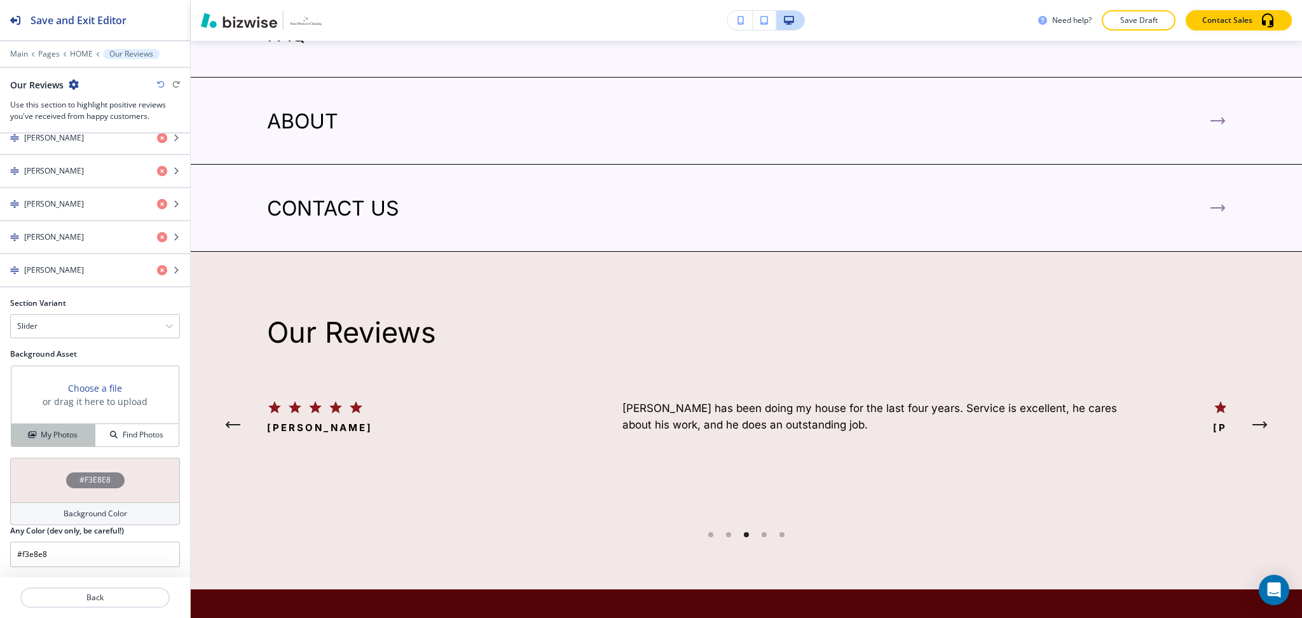
click at [53, 439] on h4 "My Photos" at bounding box center [59, 434] width 37 height 11
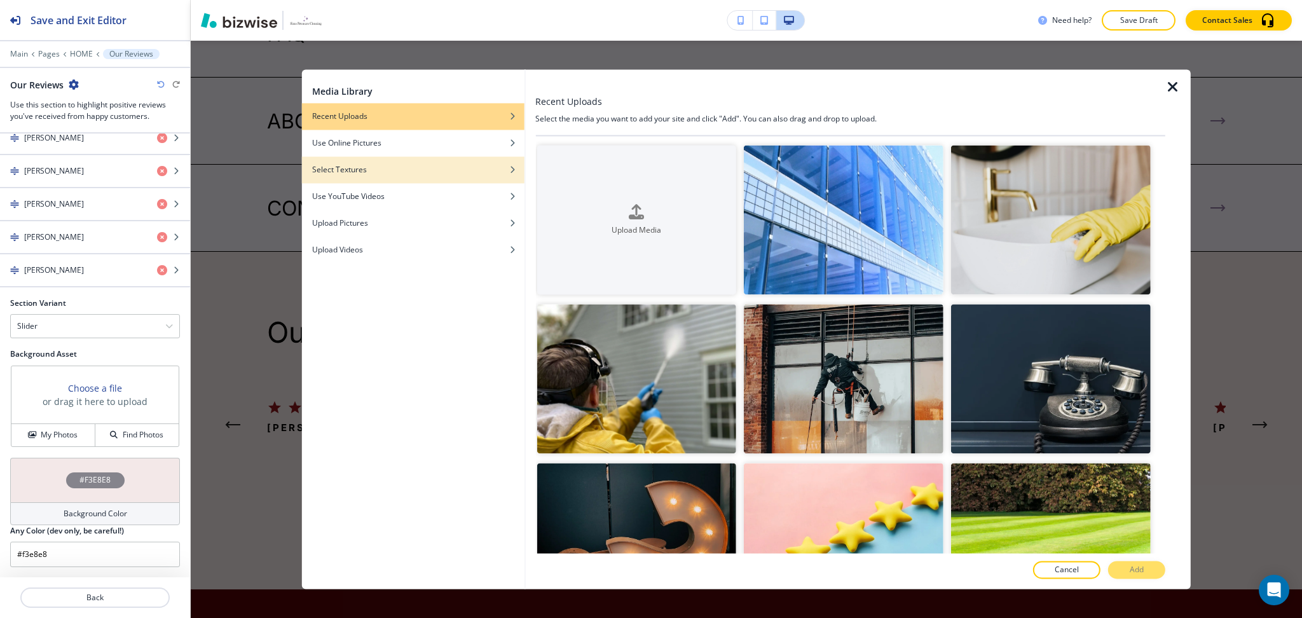
click at [342, 169] on h4 "Select Textures" at bounding box center [339, 169] width 55 height 11
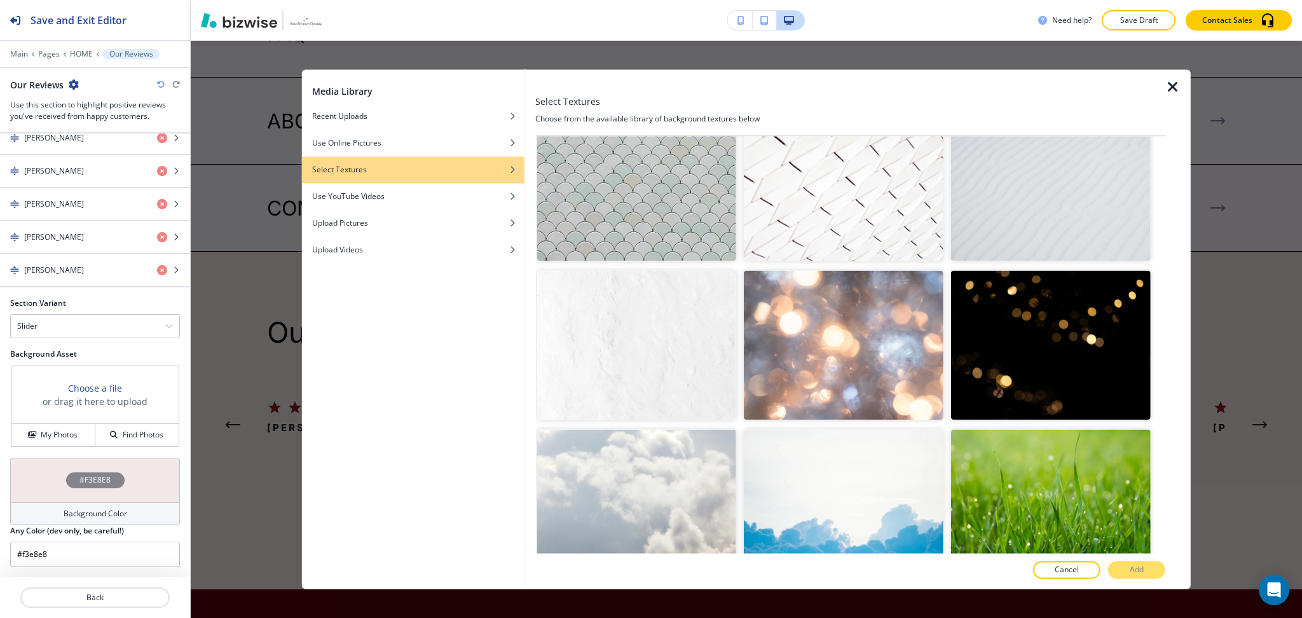
click at [668, 319] on img "button" at bounding box center [637, 344] width 200 height 149
drag, startPoint x: 1129, startPoint y: 565, endPoint x: 1123, endPoint y: 553, distance: 12.8
click at [1130, 565] on p "Add" at bounding box center [1137, 570] width 14 height 11
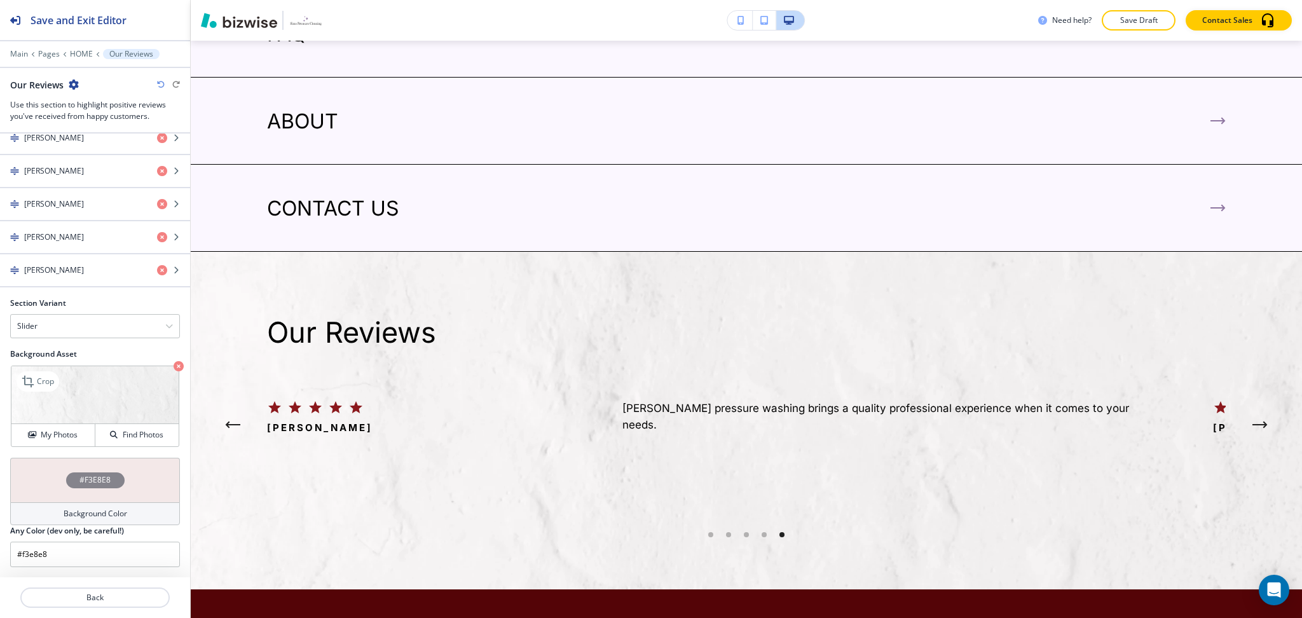
click at [174, 369] on icon "button" at bounding box center [179, 366] width 10 height 10
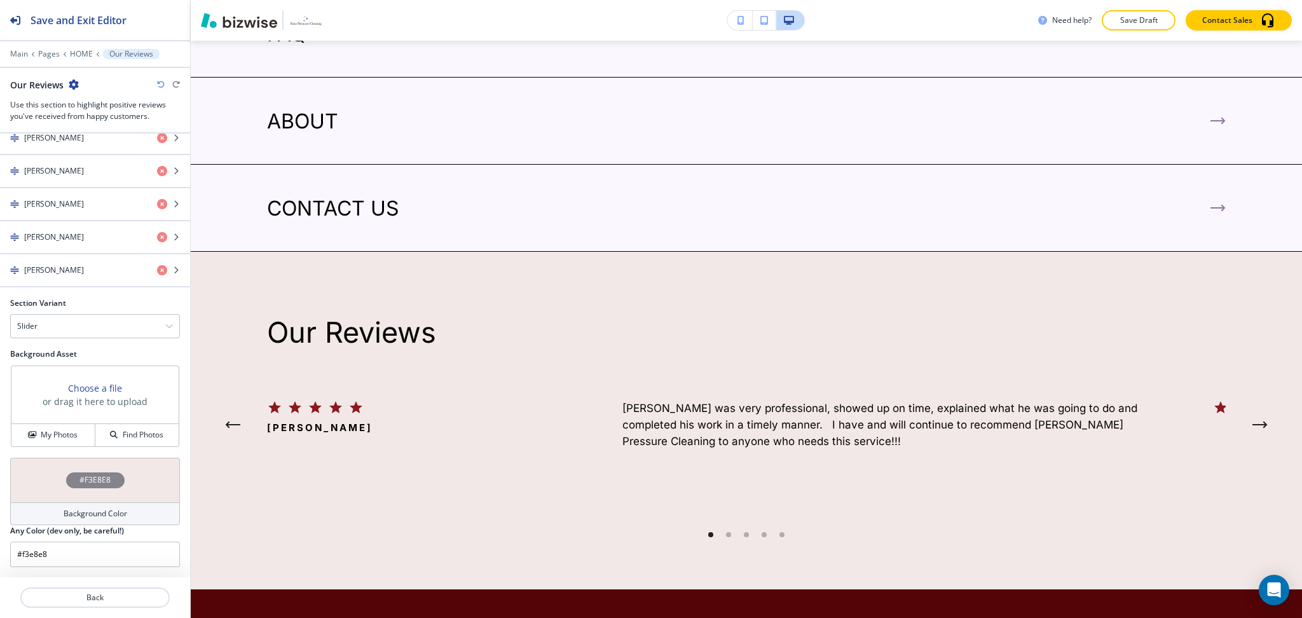
click at [109, 519] on h4 "Background Color" at bounding box center [96, 513] width 64 height 11
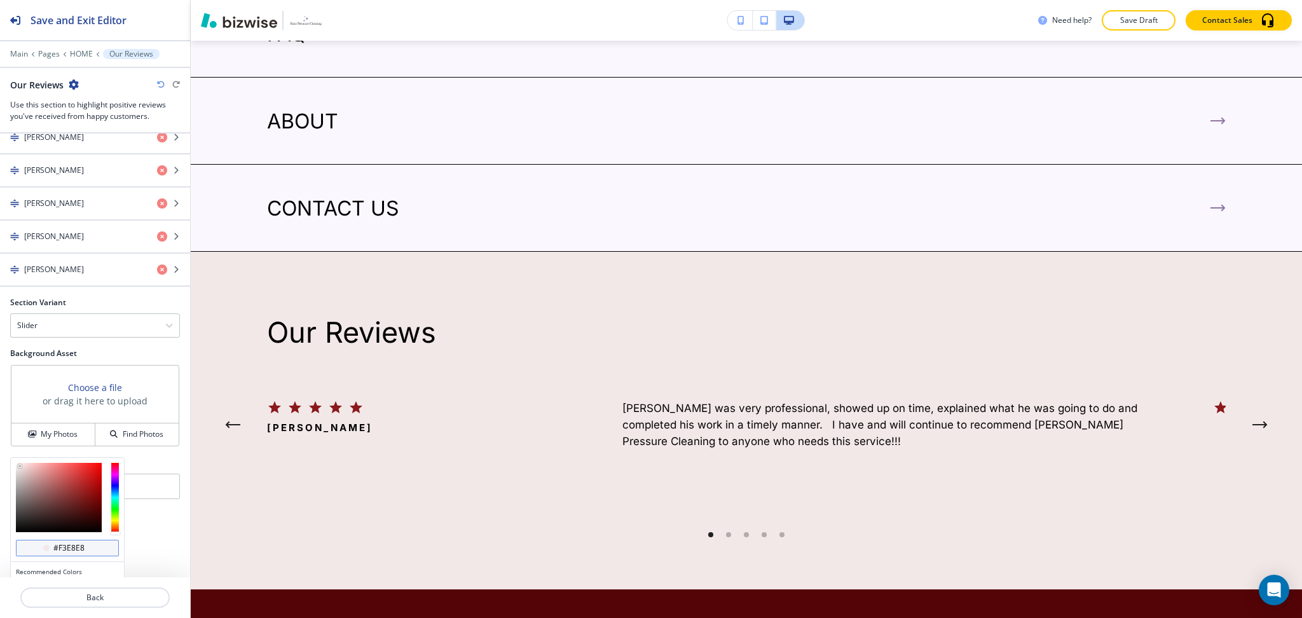
scroll to position [759, 0]
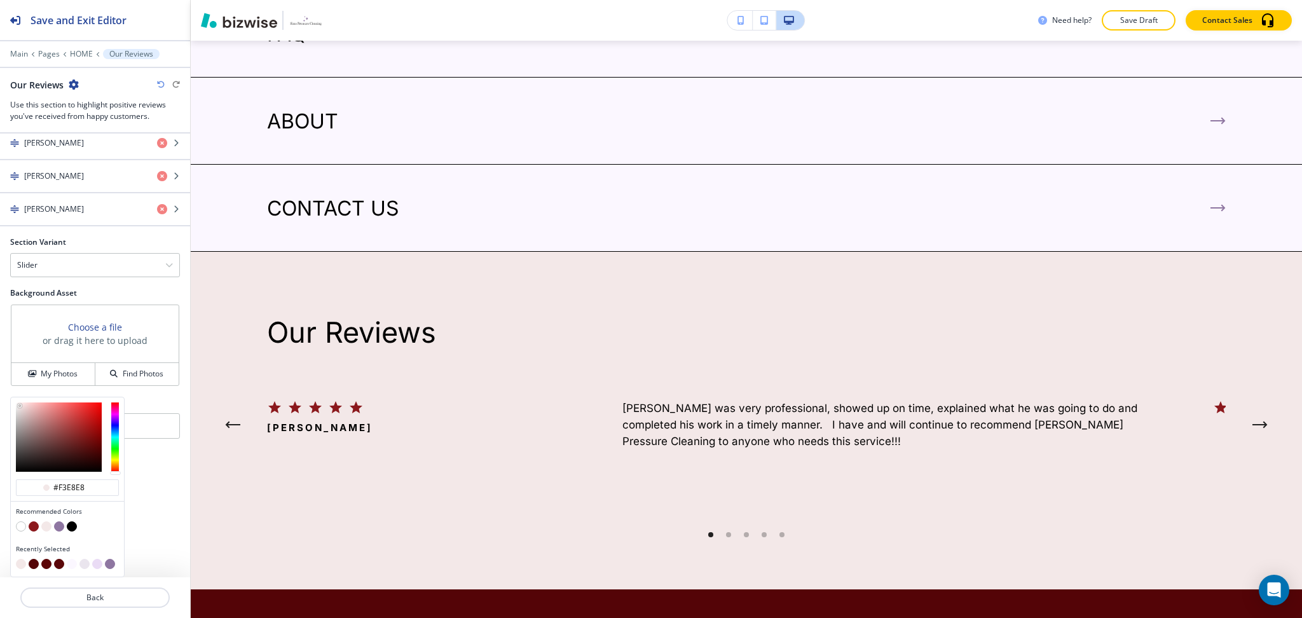
click at [58, 530] on button "button" at bounding box center [59, 526] width 10 height 10
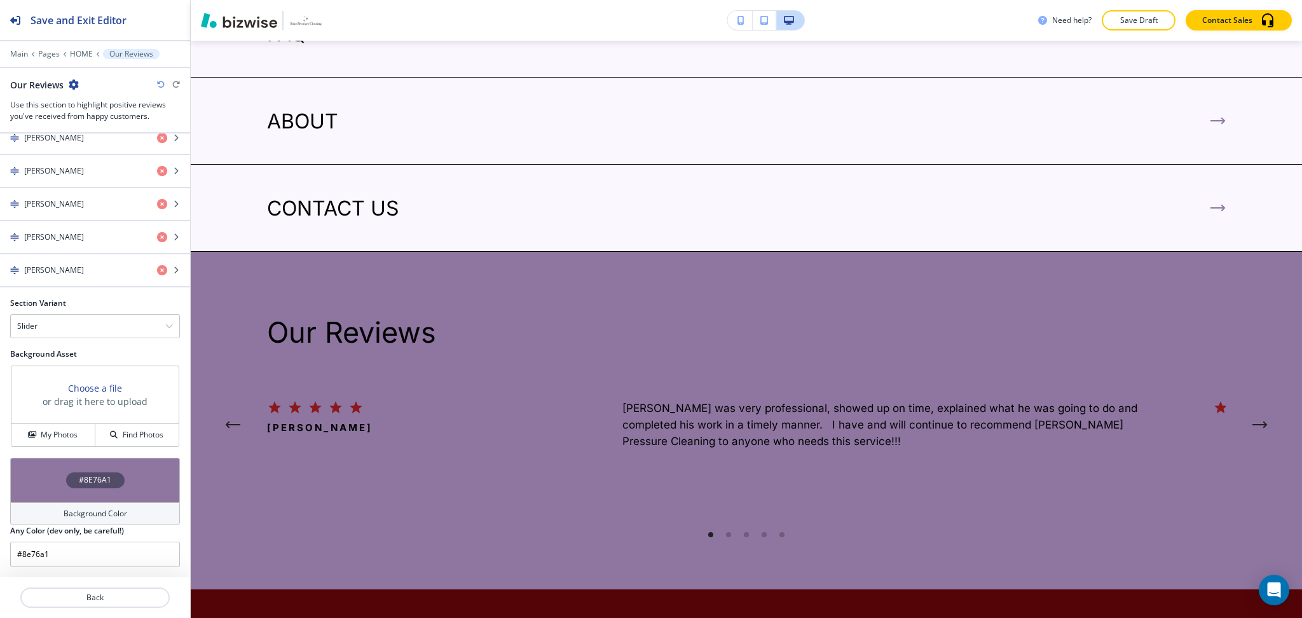
scroll to position [697, 0]
click at [43, 512] on div "Background Color" at bounding box center [95, 513] width 170 height 23
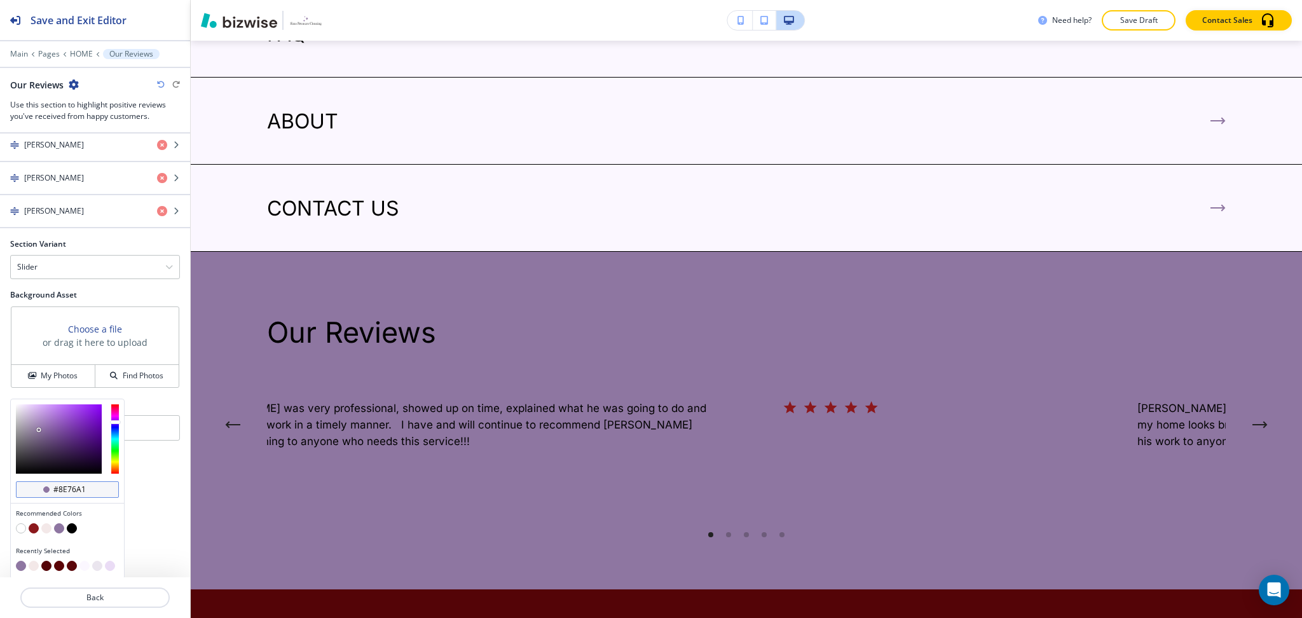
scroll to position [759, 0]
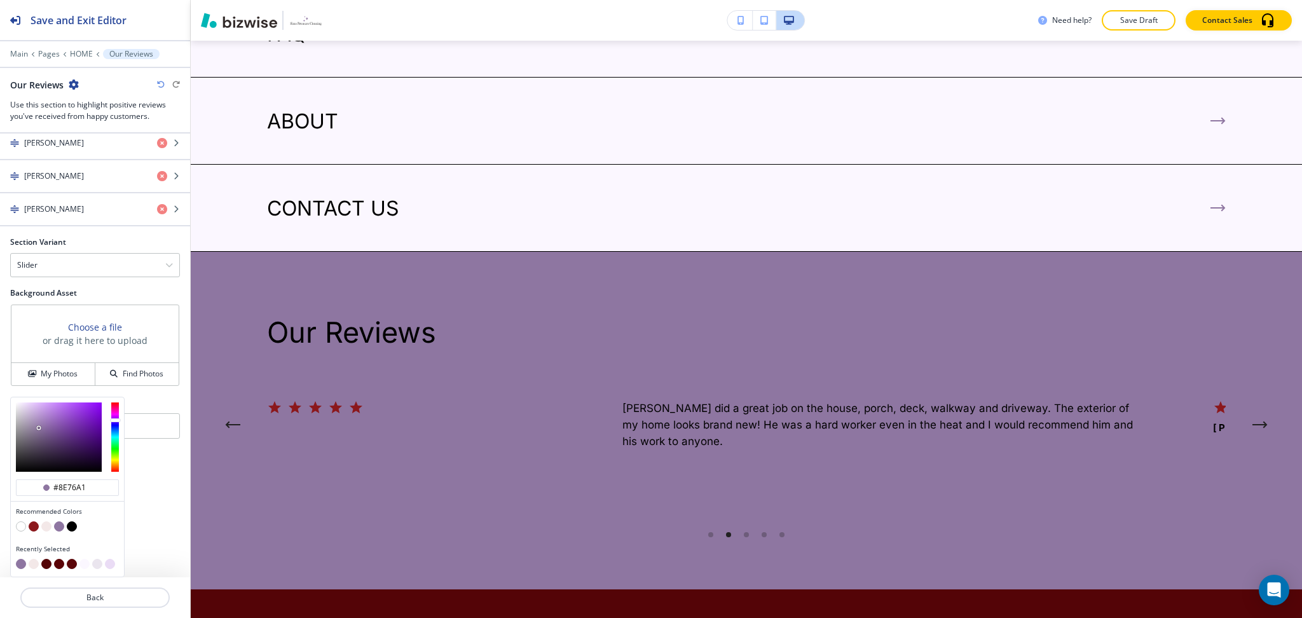
click at [24, 526] on button "button" at bounding box center [21, 526] width 10 height 10
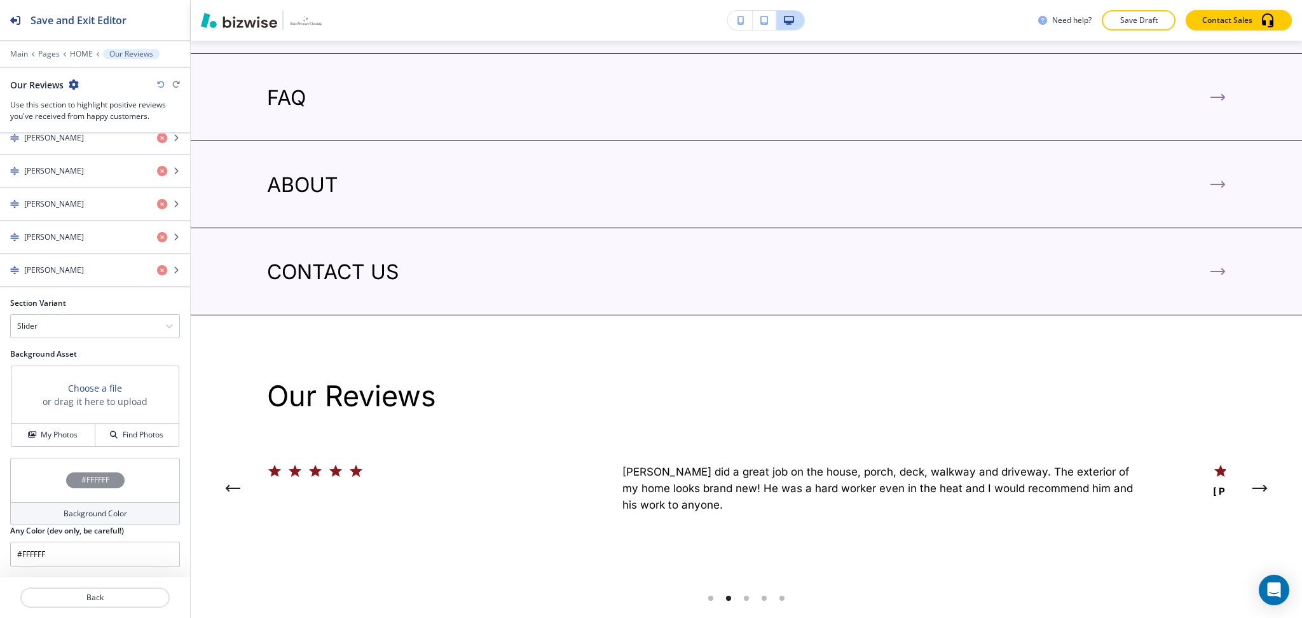
scroll to position [3724, 0]
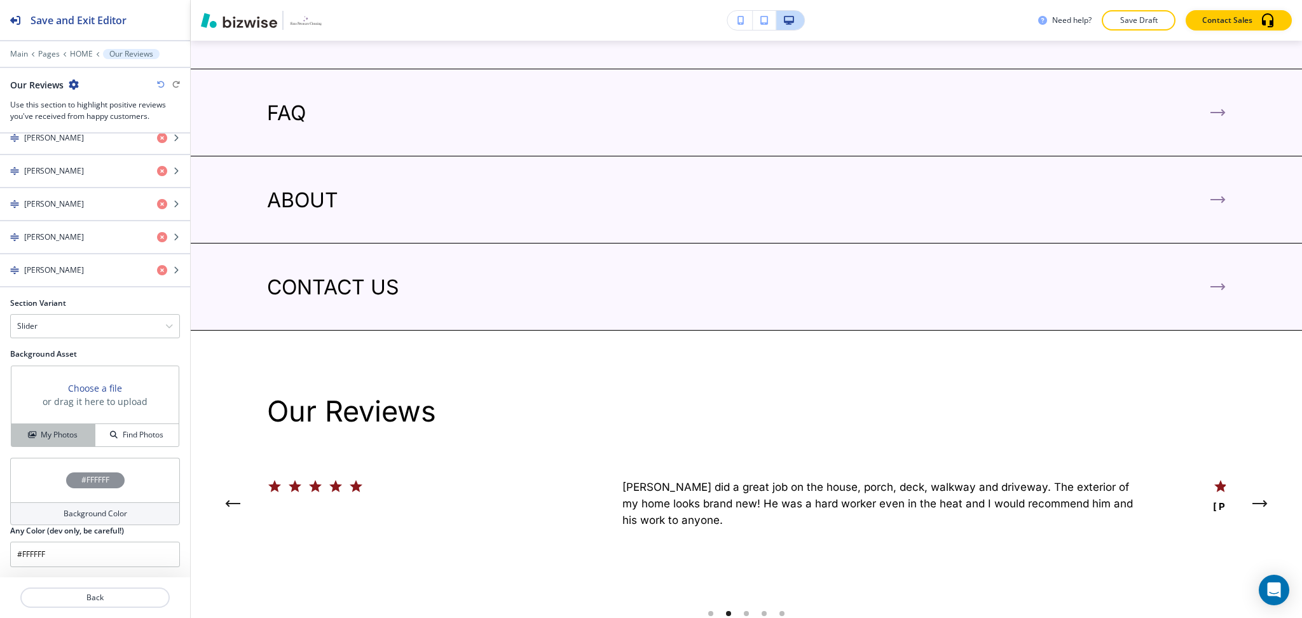
click at [49, 439] on h4 "My Photos" at bounding box center [59, 434] width 37 height 11
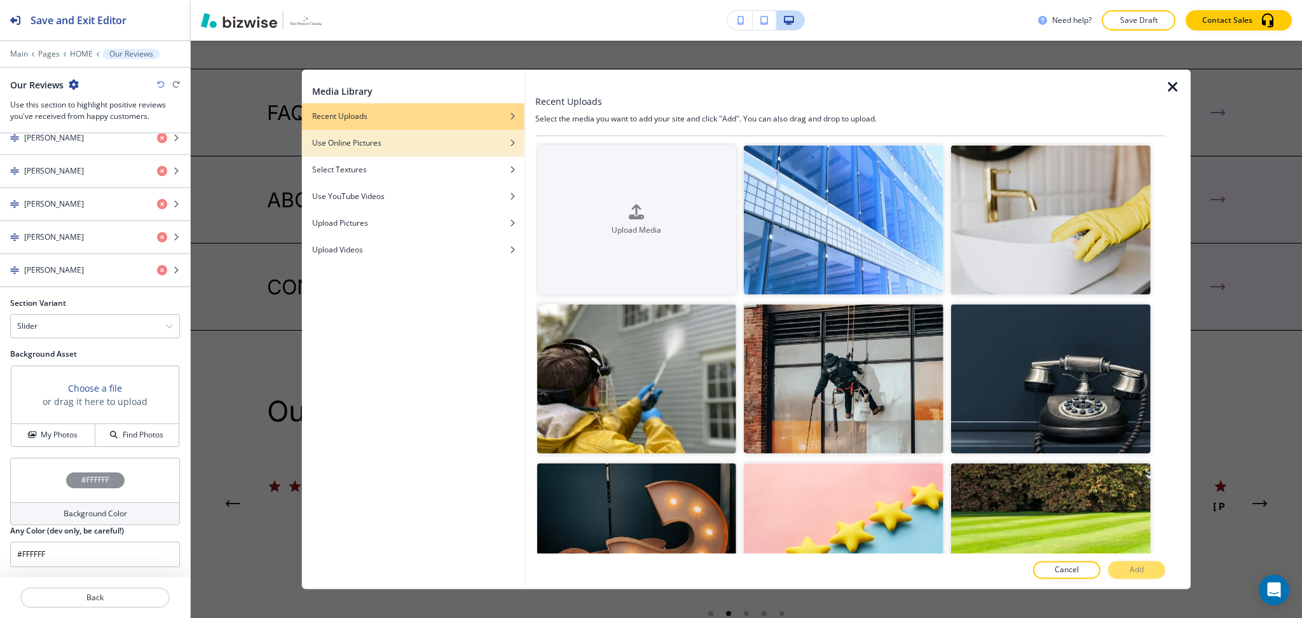
click at [348, 141] on h4 "Use Online Pictures" at bounding box center [346, 142] width 69 height 11
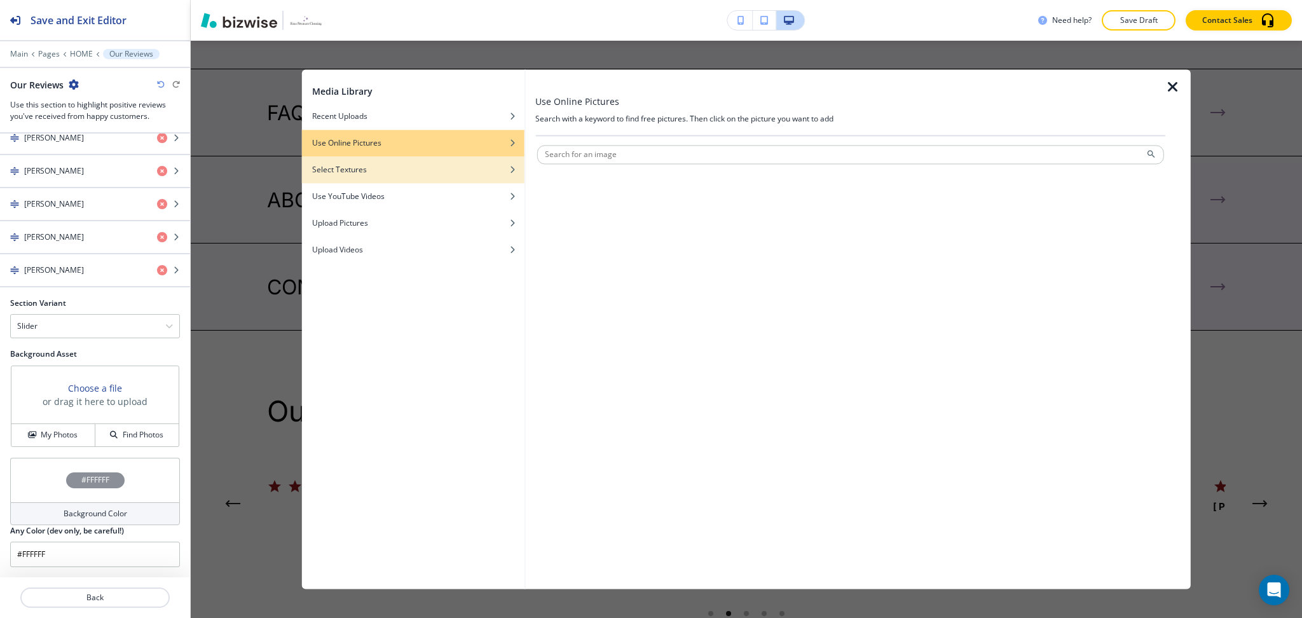
click at [404, 159] on div "button" at bounding box center [413, 160] width 223 height 8
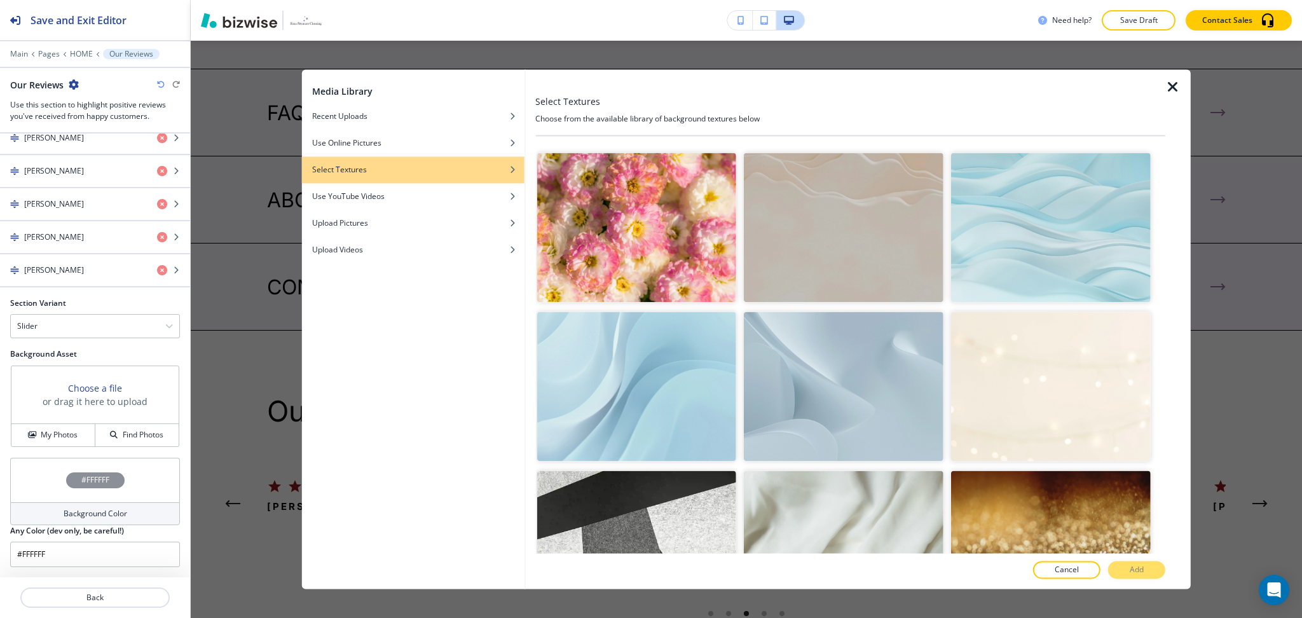
click at [818, 507] on img "button" at bounding box center [844, 545] width 200 height 149
click at [1132, 572] on p "Add" at bounding box center [1137, 570] width 14 height 11
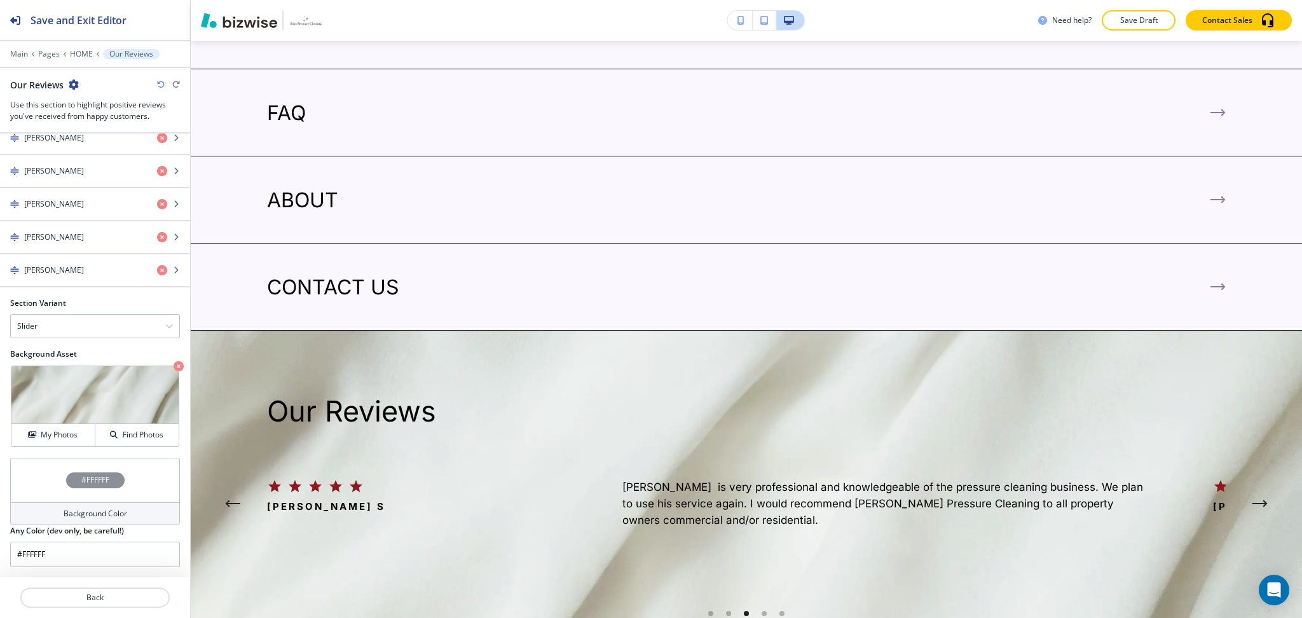
click at [93, 510] on h4 "Background Color" at bounding box center [96, 513] width 64 height 11
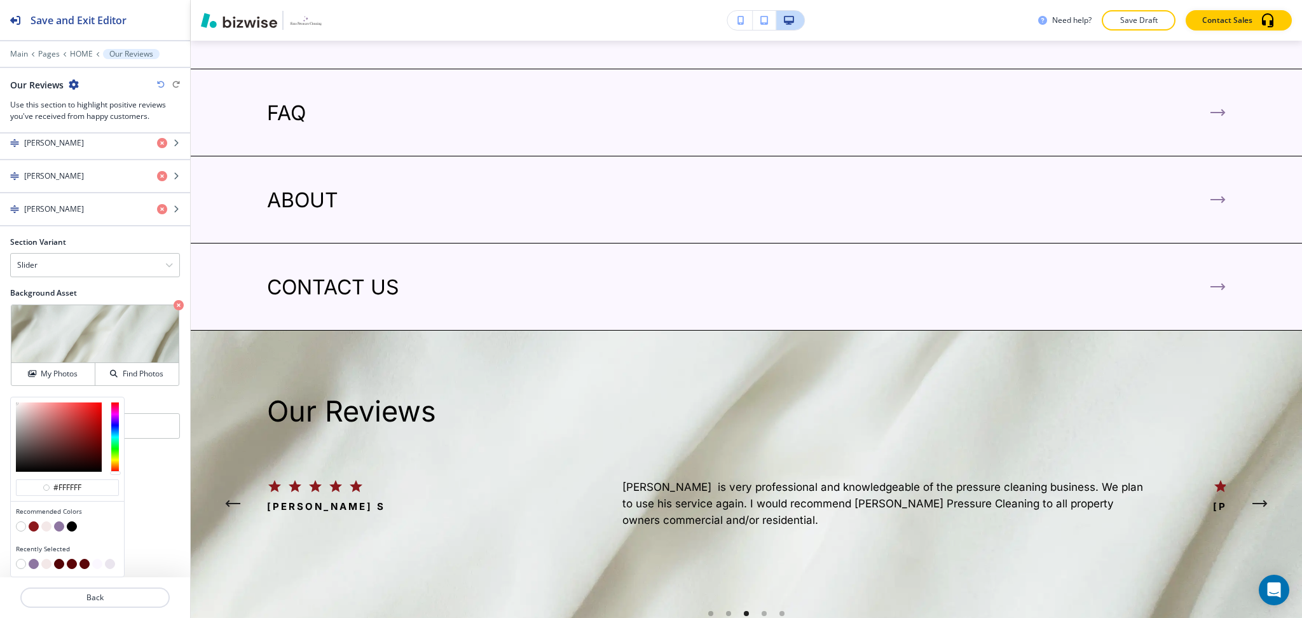
click at [60, 522] on button "button" at bounding box center [59, 526] width 10 height 10
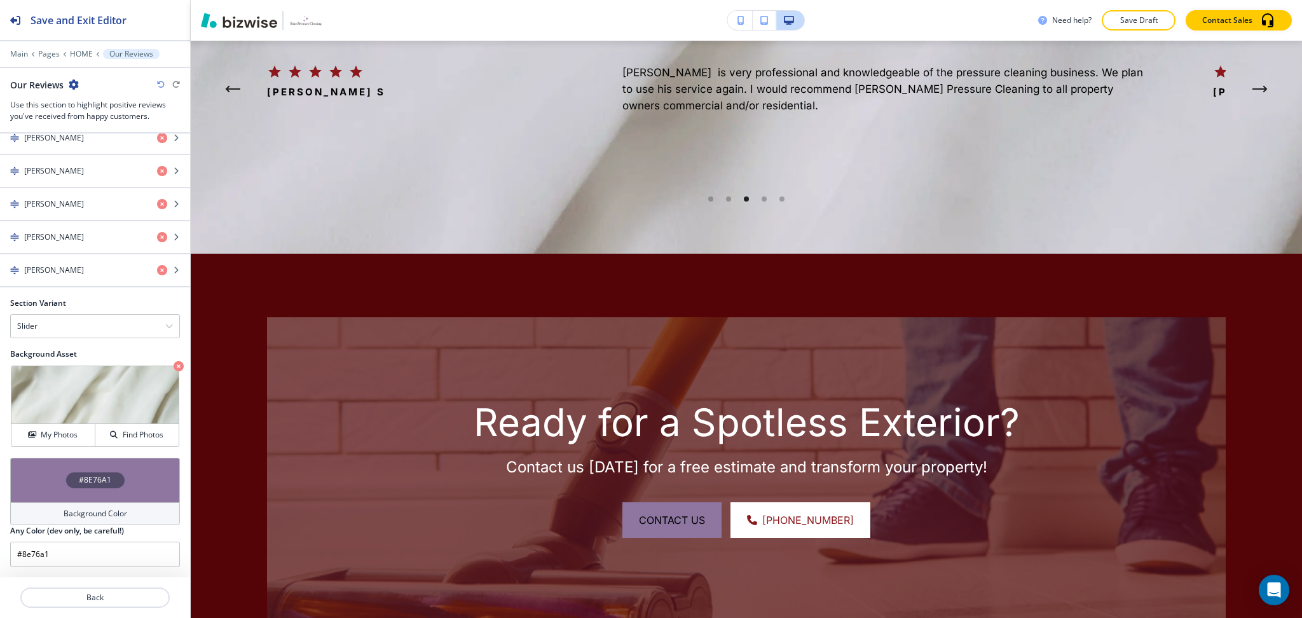
scroll to position [3791, 0]
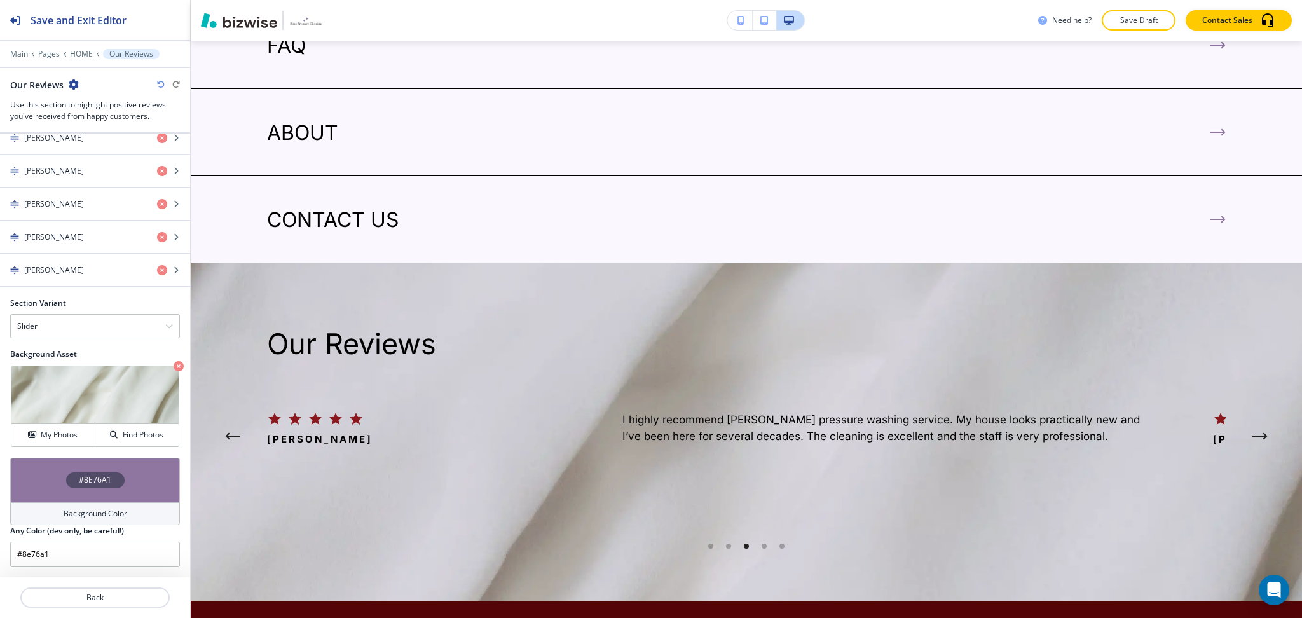
click at [174, 366] on icon "button" at bounding box center [179, 366] width 10 height 10
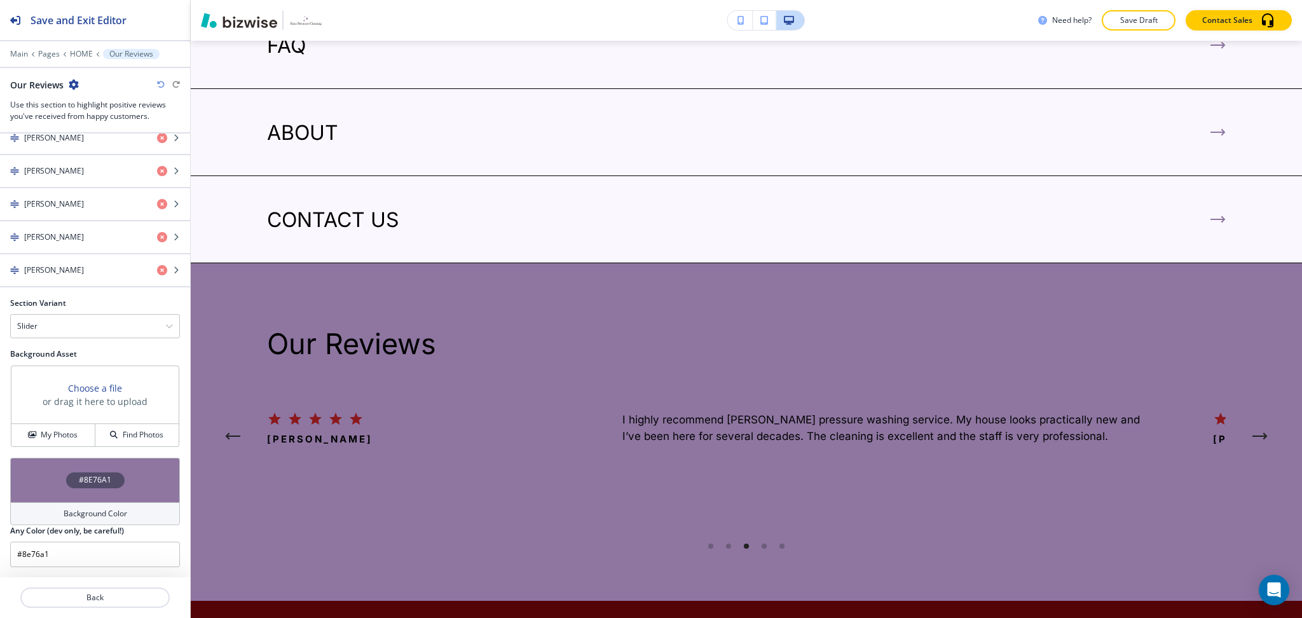
scroll to position [3812, 0]
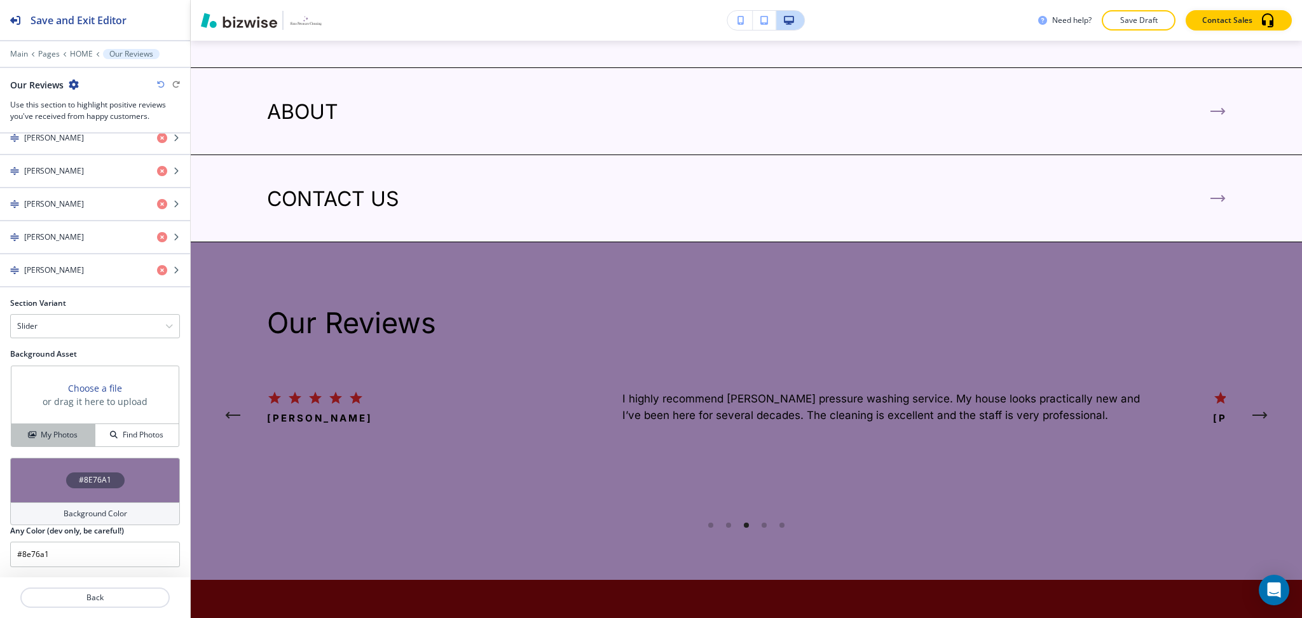
click at [50, 439] on h4 "My Photos" at bounding box center [59, 434] width 37 height 11
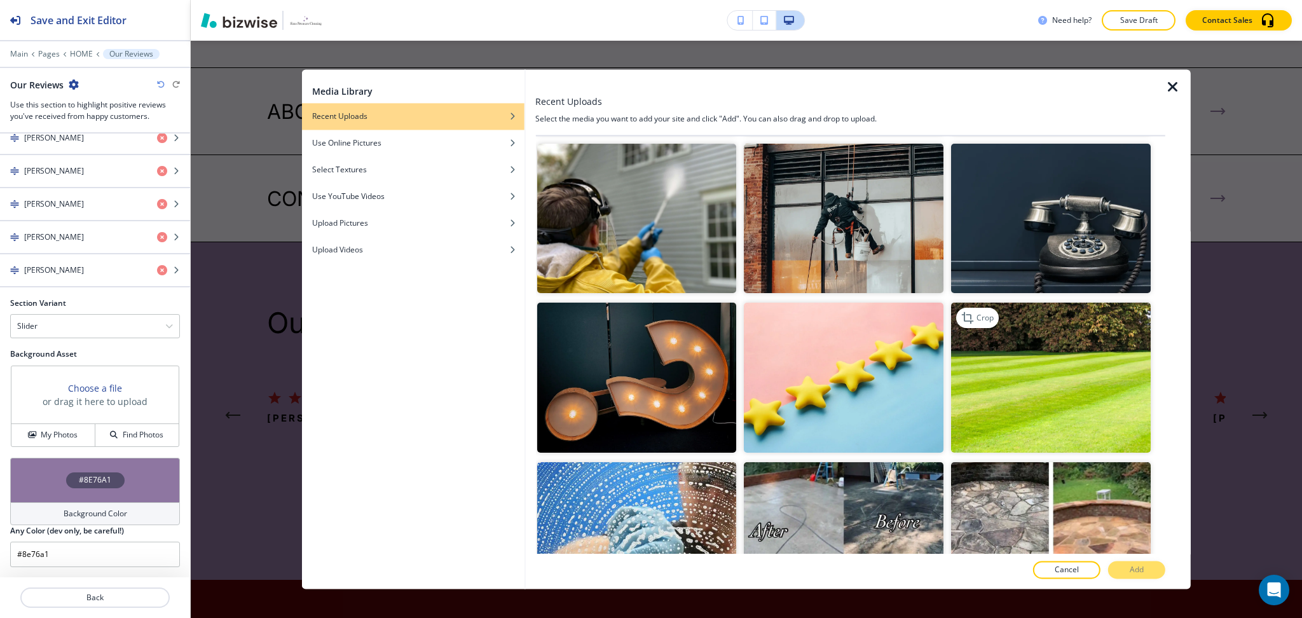
click at [1051, 384] on img "button" at bounding box center [1051, 377] width 200 height 149
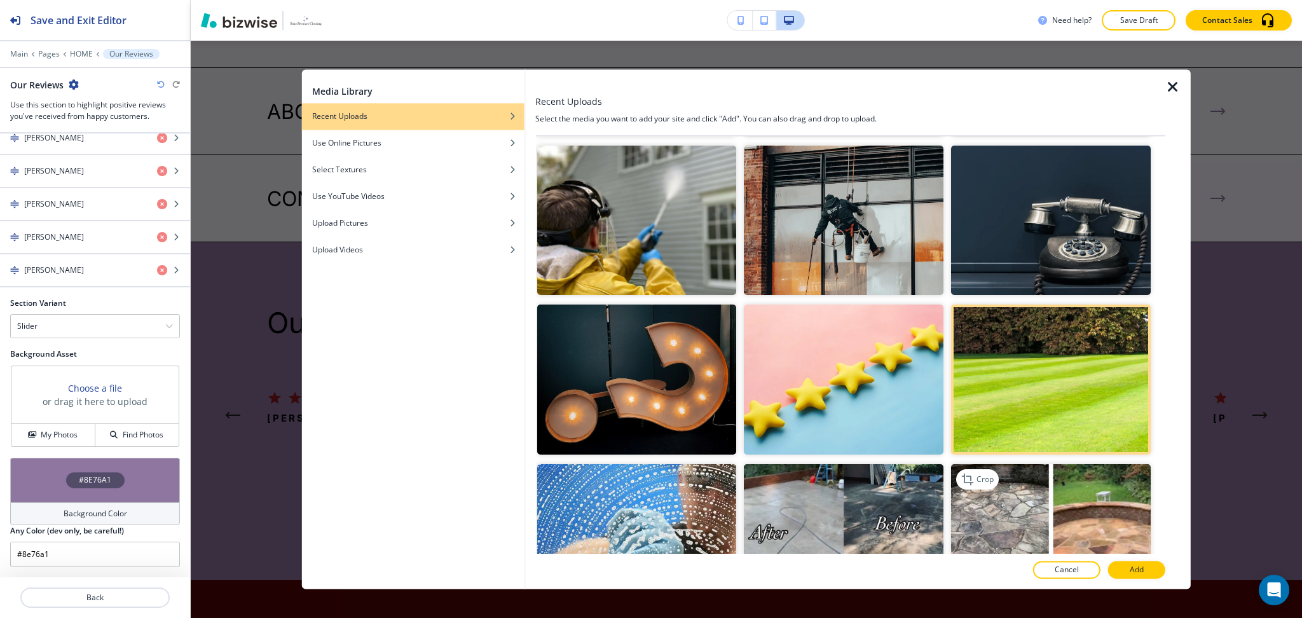
scroll to position [158, 0]
click at [1135, 568] on p "Add" at bounding box center [1137, 570] width 14 height 11
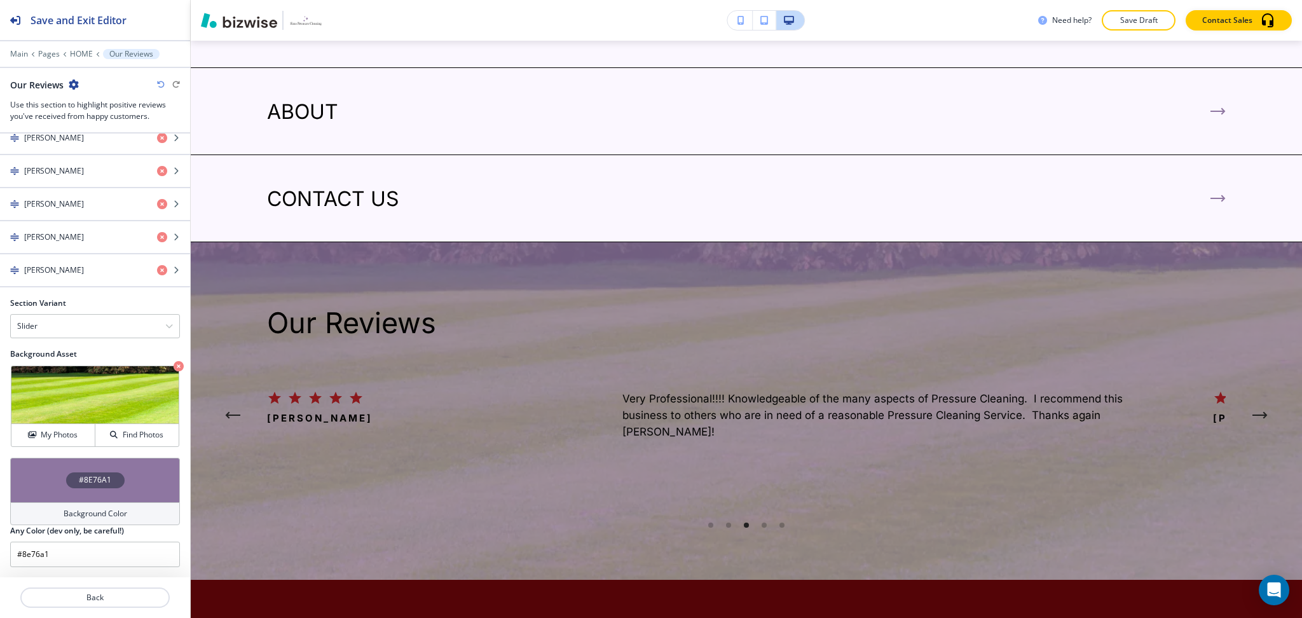
click at [53, 500] on div "#8E76A1" at bounding box center [95, 480] width 170 height 45
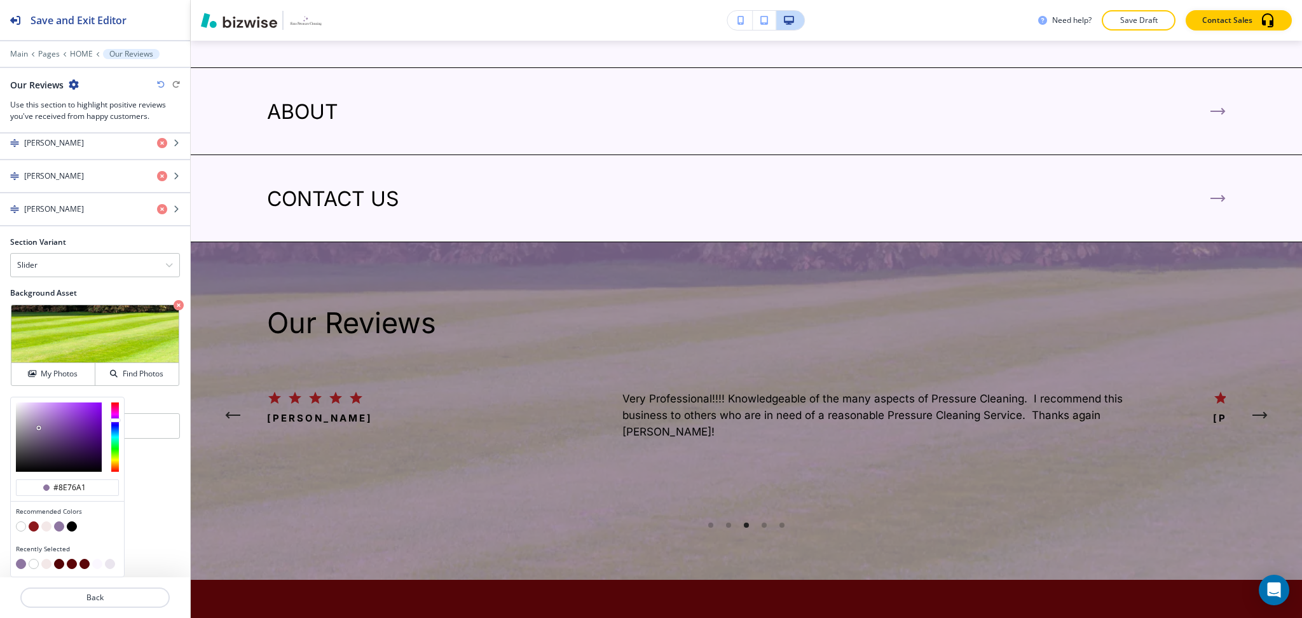
click at [70, 528] on button "button" at bounding box center [72, 526] width 10 height 10
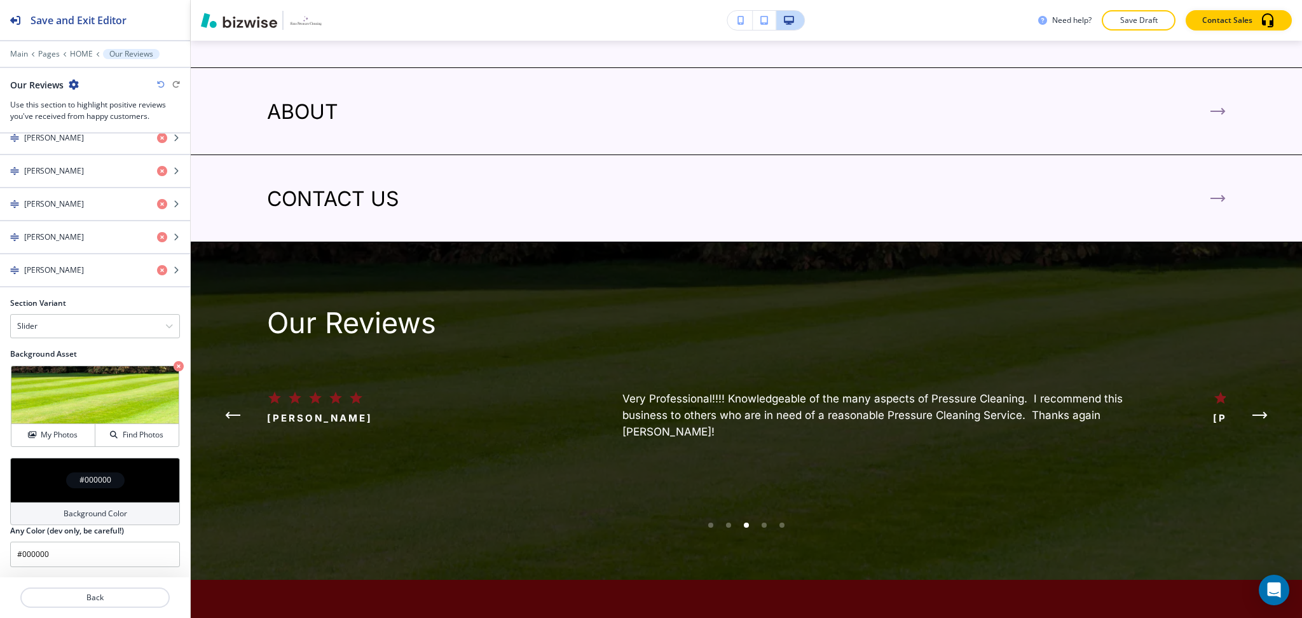
scroll to position [697, 0]
click at [64, 503] on div "Background Color" at bounding box center [95, 513] width 170 height 23
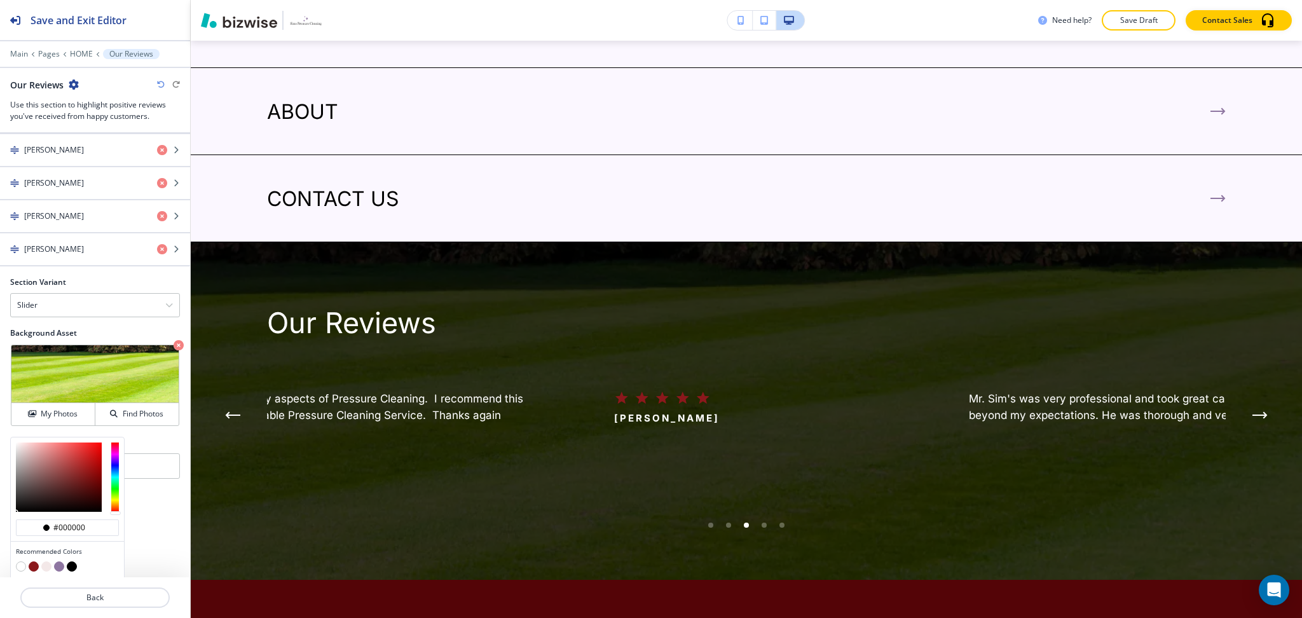
scroll to position [759, 0]
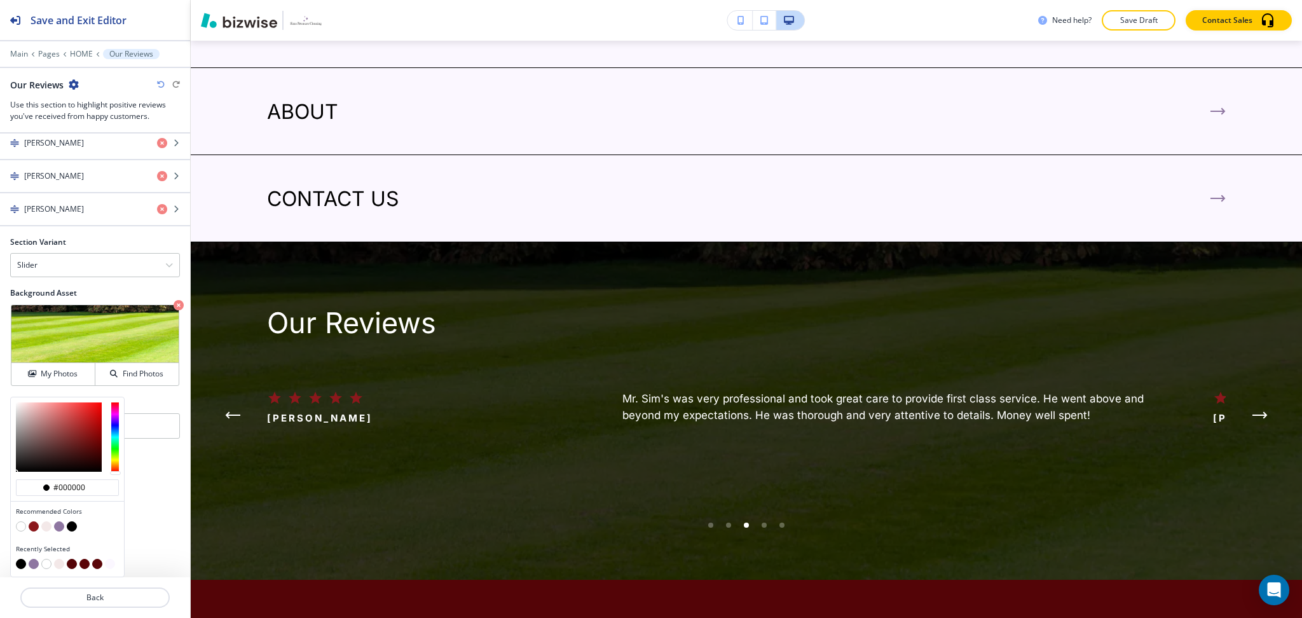
click at [20, 528] on button "button" at bounding box center [21, 526] width 10 height 10
type input "#FFFFFF"
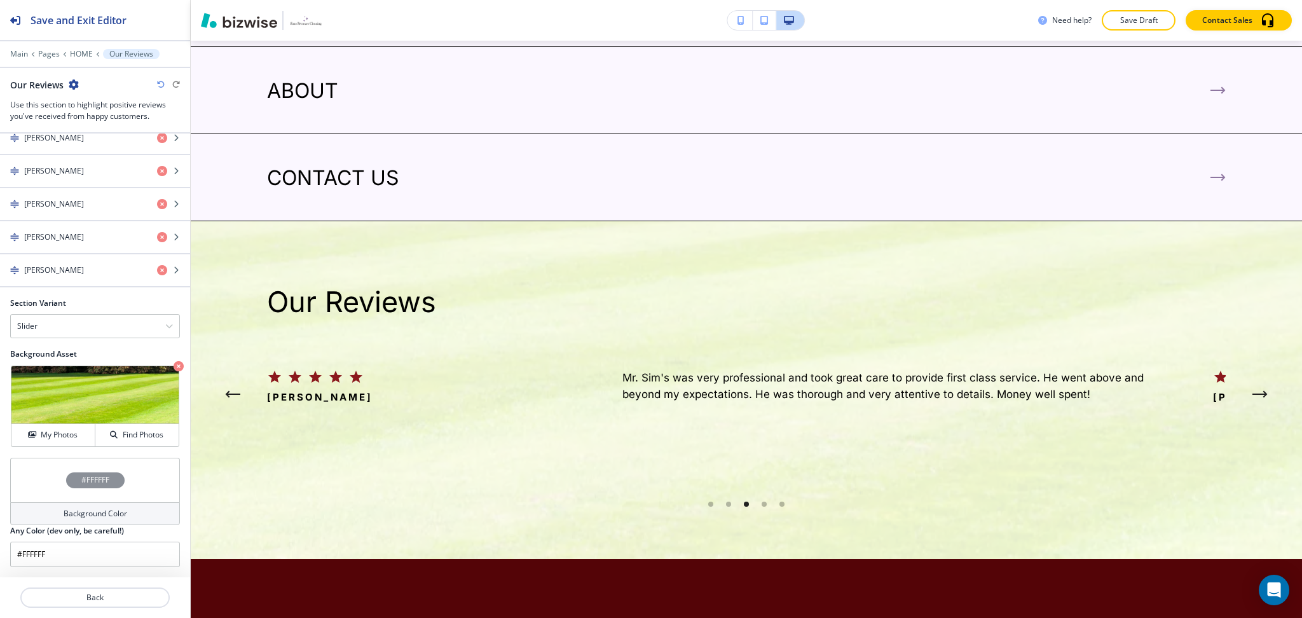
scroll to position [3857, 0]
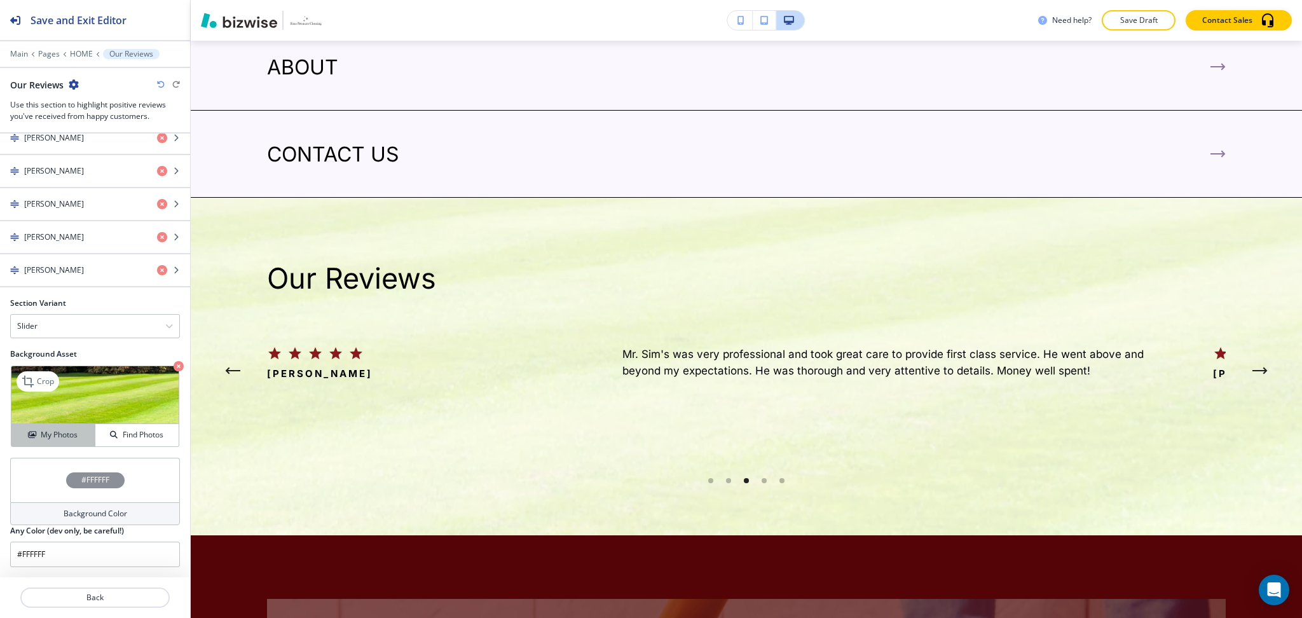
click at [45, 433] on h4 "My Photos" at bounding box center [59, 434] width 37 height 11
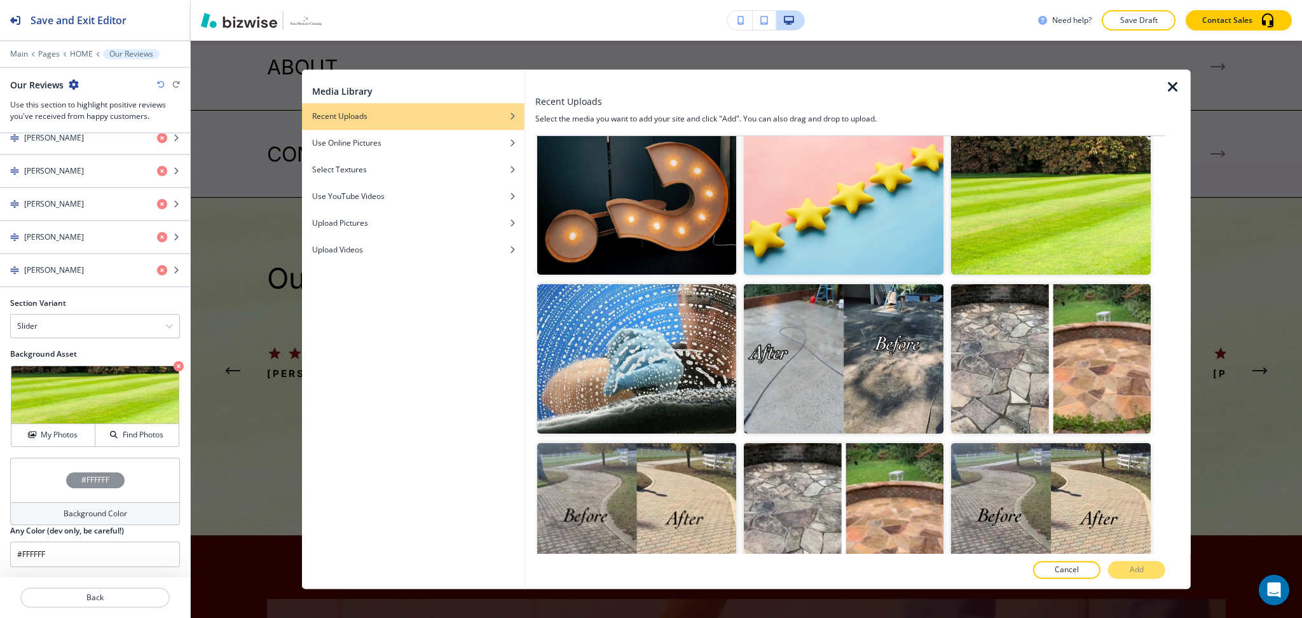
scroll to position [339, 0]
click at [667, 368] on img "button" at bounding box center [637, 358] width 200 height 149
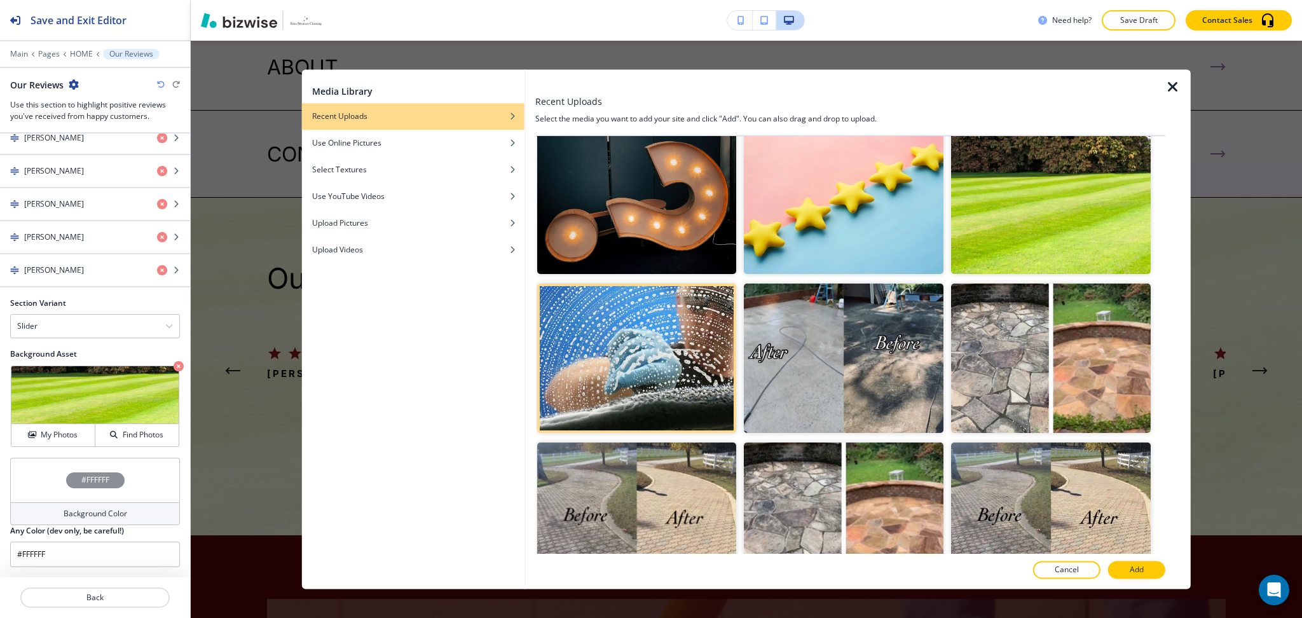
click at [1128, 573] on button "Add" at bounding box center [1136, 570] width 57 height 18
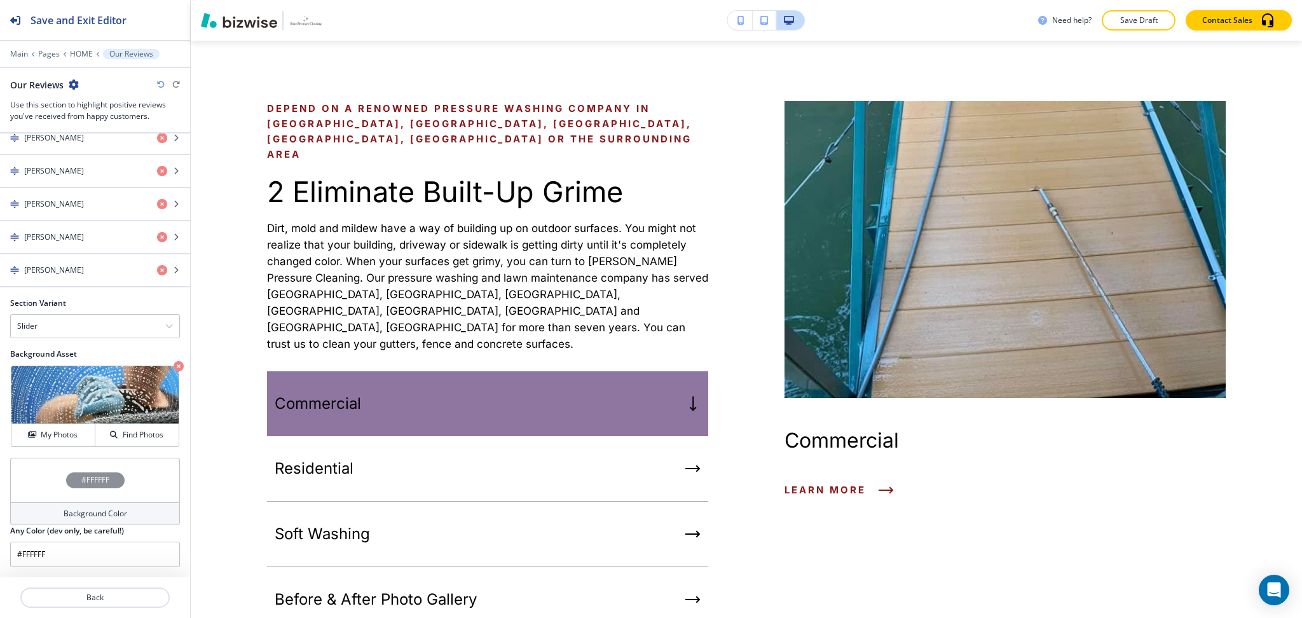
scroll to position [0, 0]
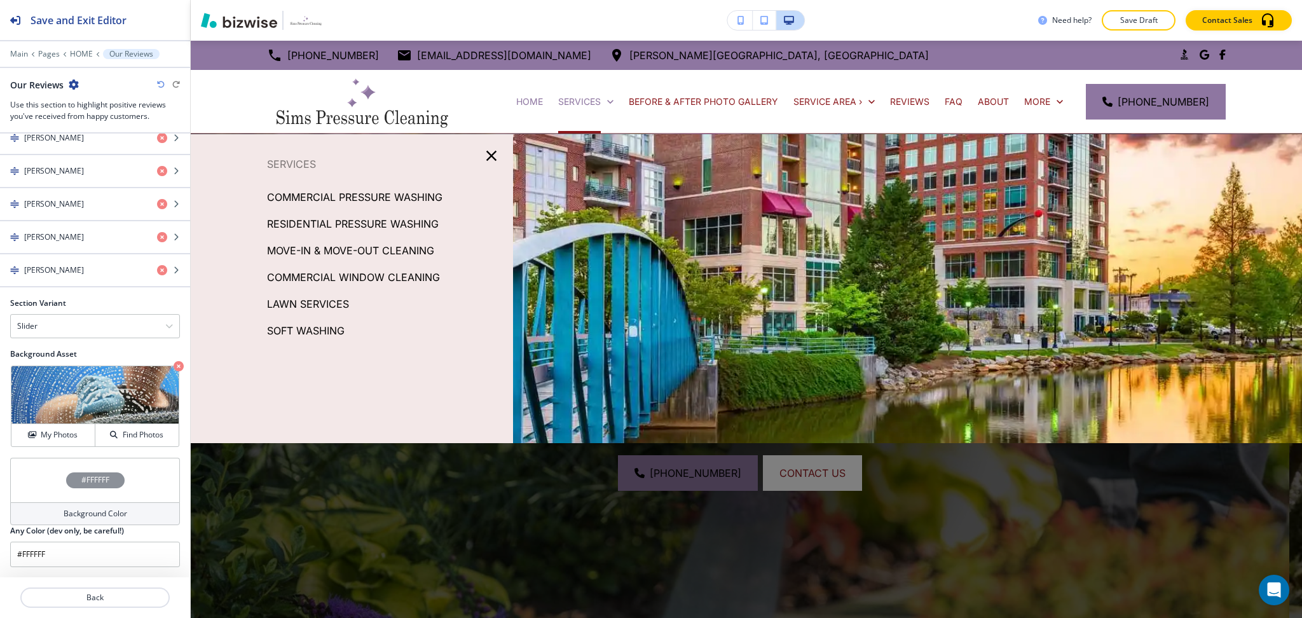
click at [380, 193] on p "COMMERCIAL PRESSURE WASHING" at bounding box center [354, 197] width 175 height 19
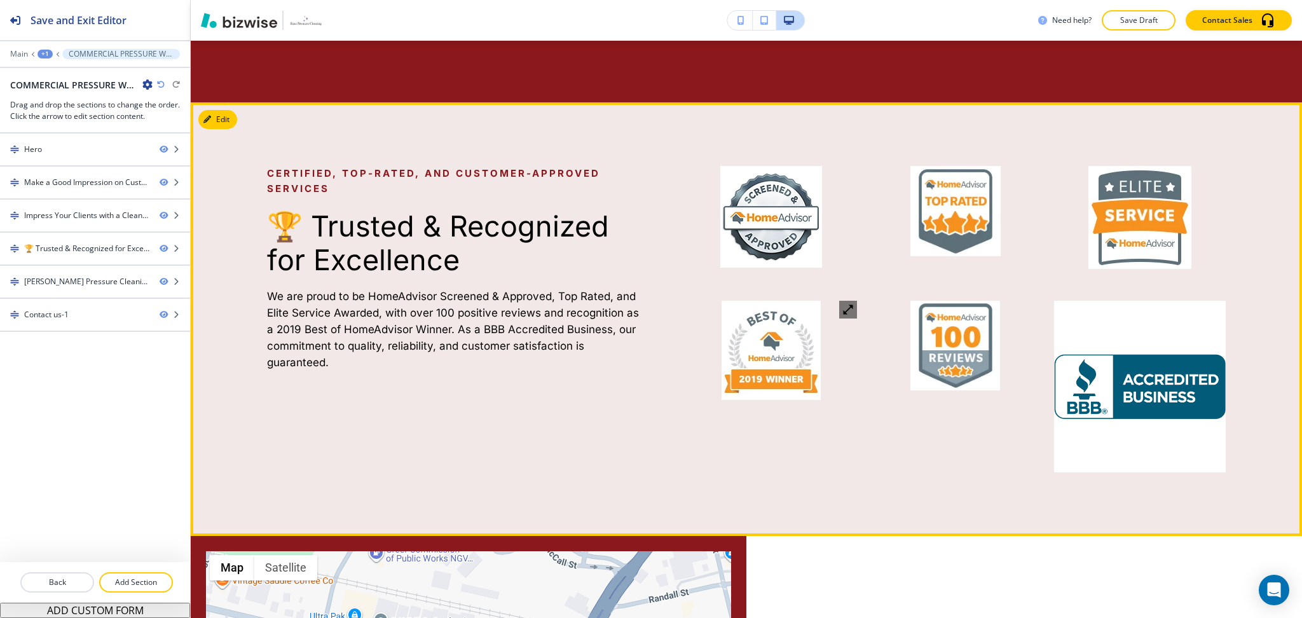
scroll to position [1167, 0]
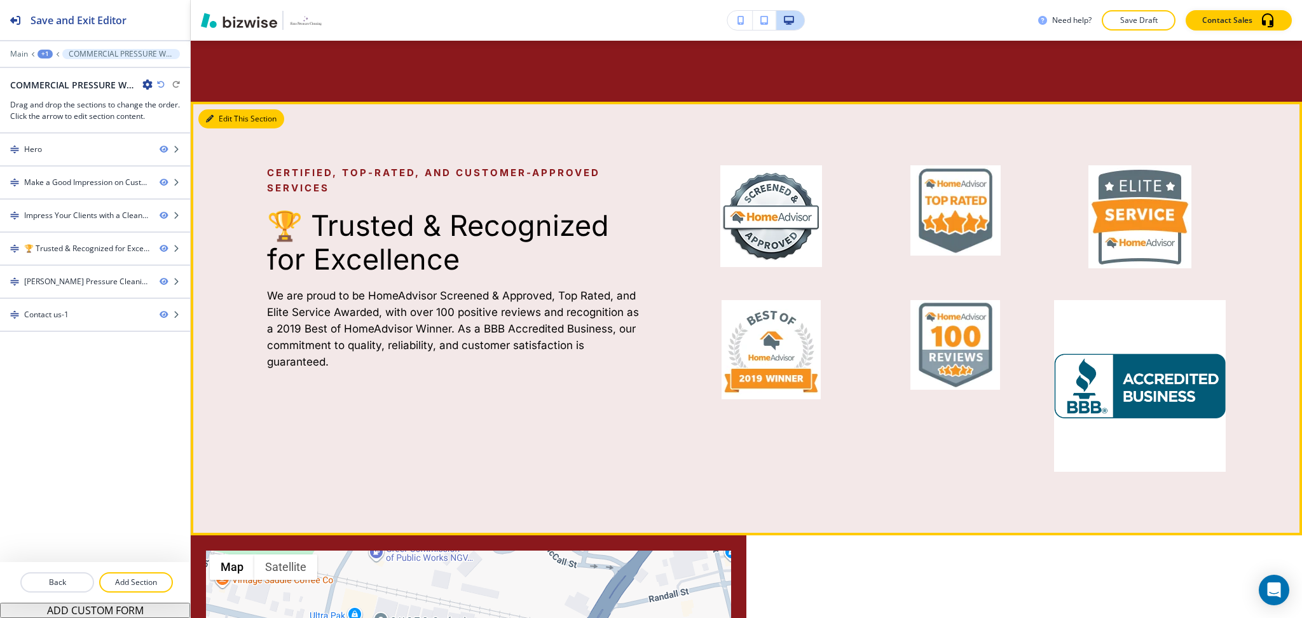
drag, startPoint x: 223, startPoint y: 101, endPoint x: 198, endPoint y: 120, distance: 30.9
click at [223, 109] on button "Edit This Section" at bounding box center [241, 118] width 86 height 19
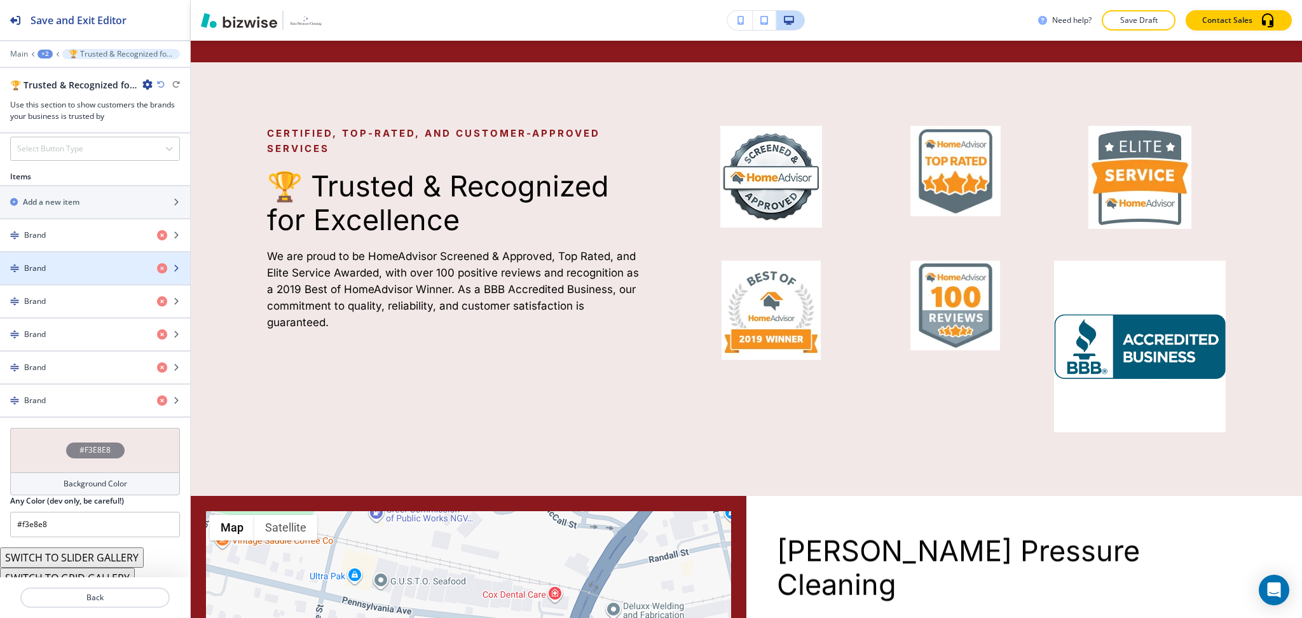
scroll to position [541, 0]
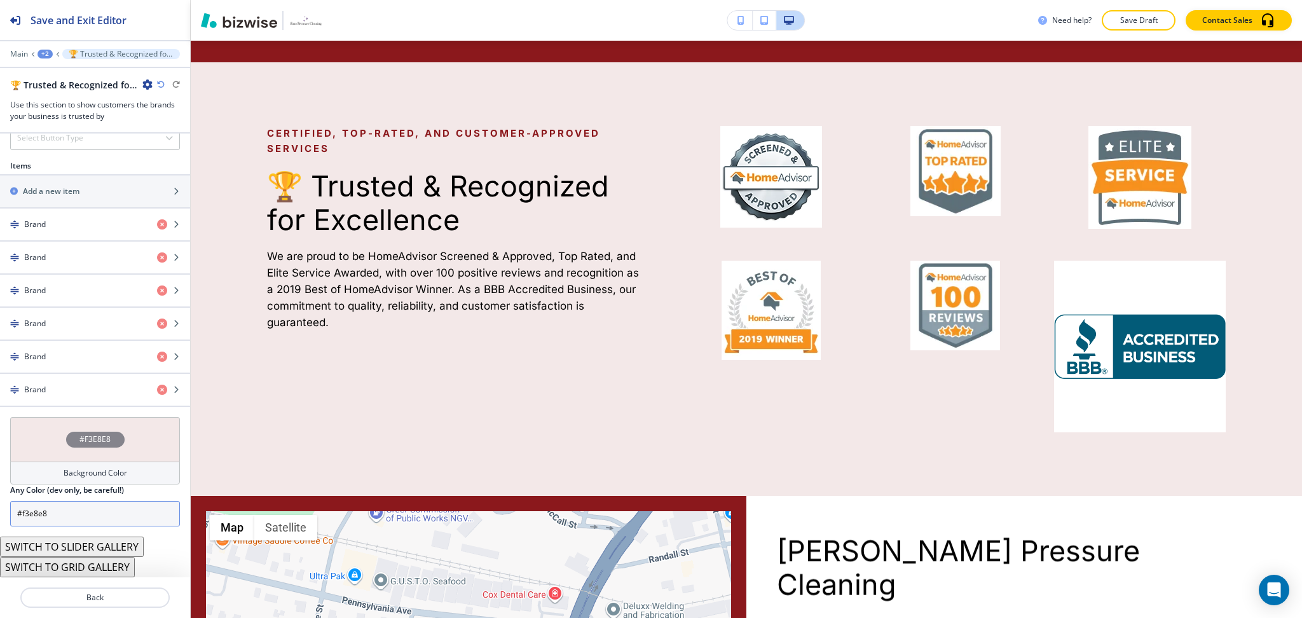
click at [64, 520] on input "#f3e8e8" at bounding box center [95, 513] width 170 height 25
paste input "bf7ff"
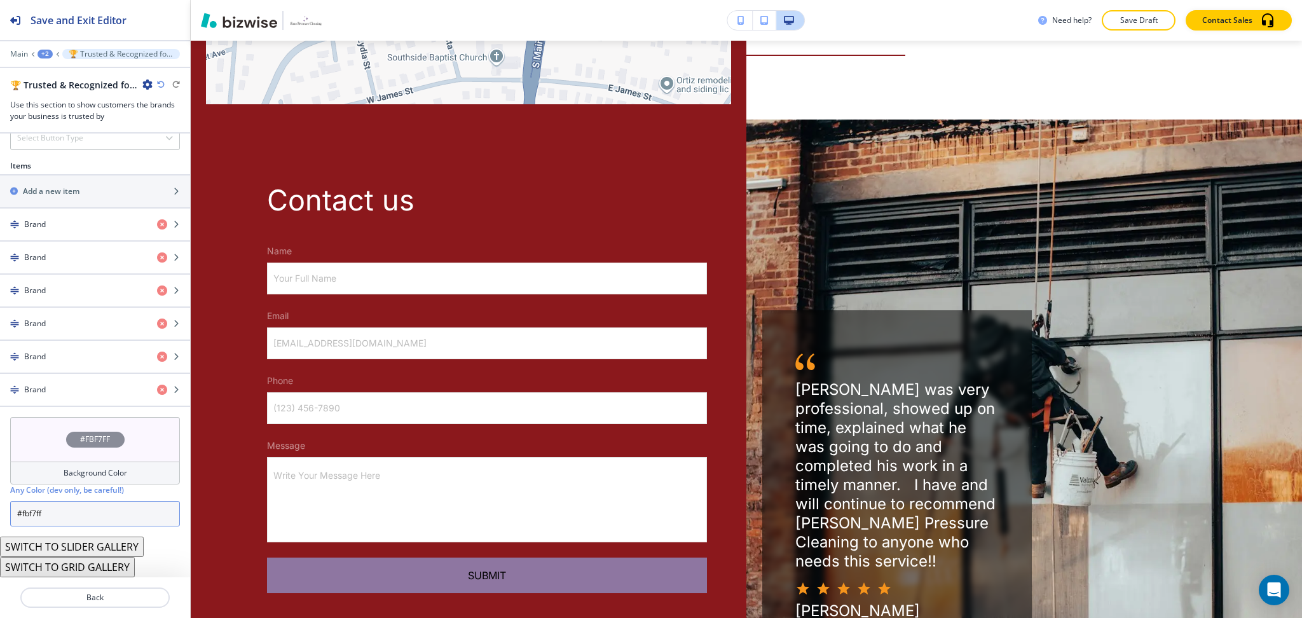
scroll to position [1989, 0]
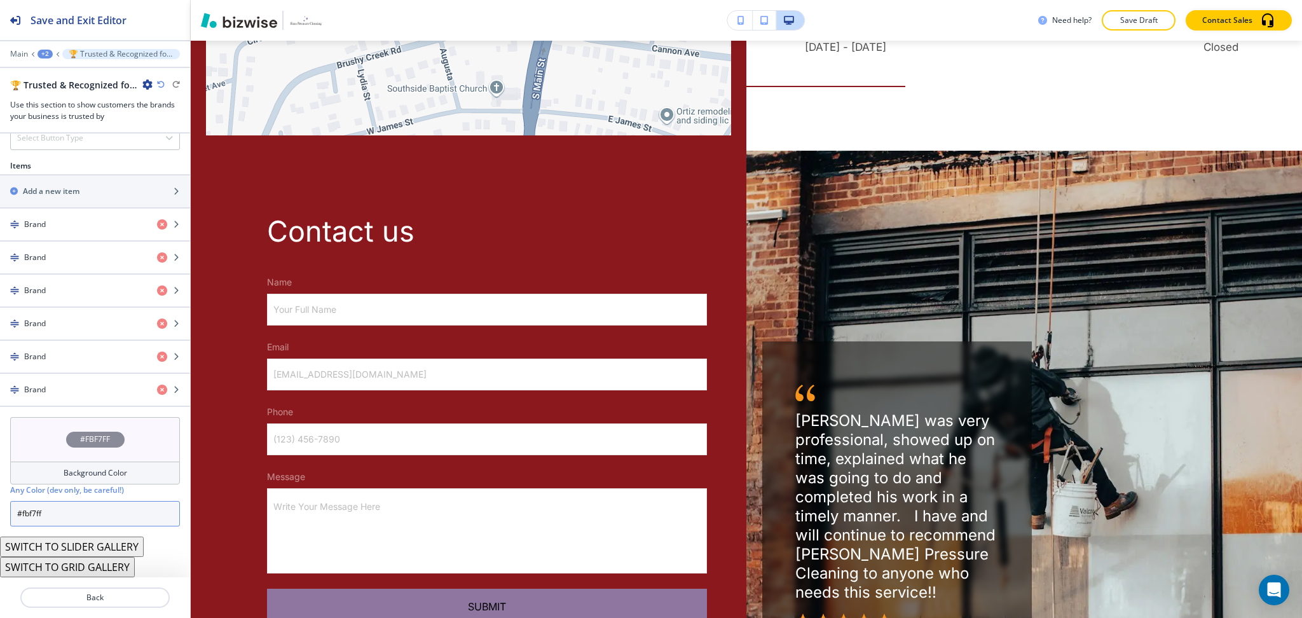
type input "#fbf7ff"
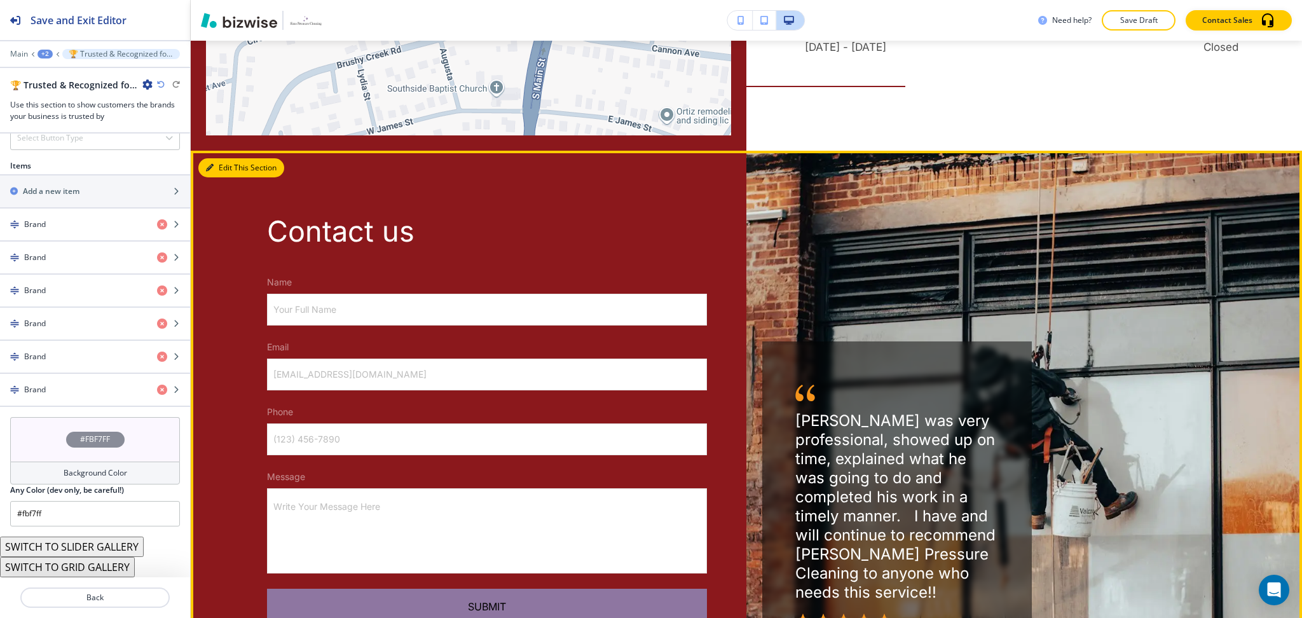
drag, startPoint x: 218, startPoint y: 107, endPoint x: 197, endPoint y: 132, distance: 32.5
click at [218, 158] on button "Edit This Section" at bounding box center [241, 167] width 86 height 19
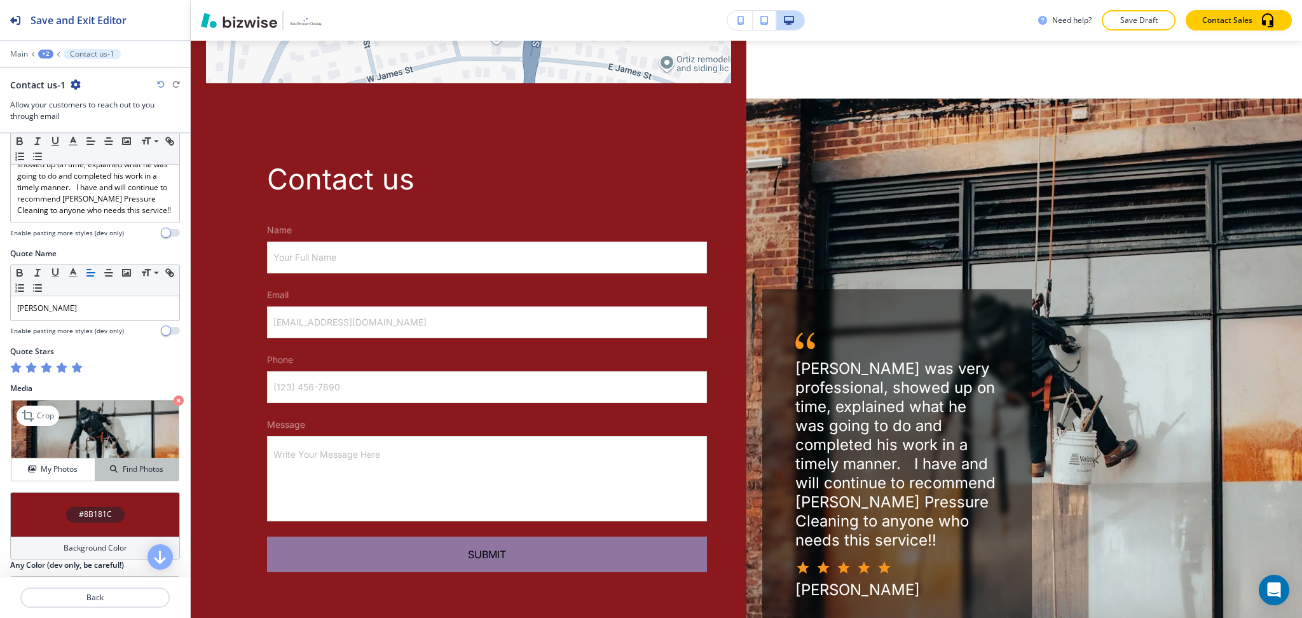
scroll to position [664, 0]
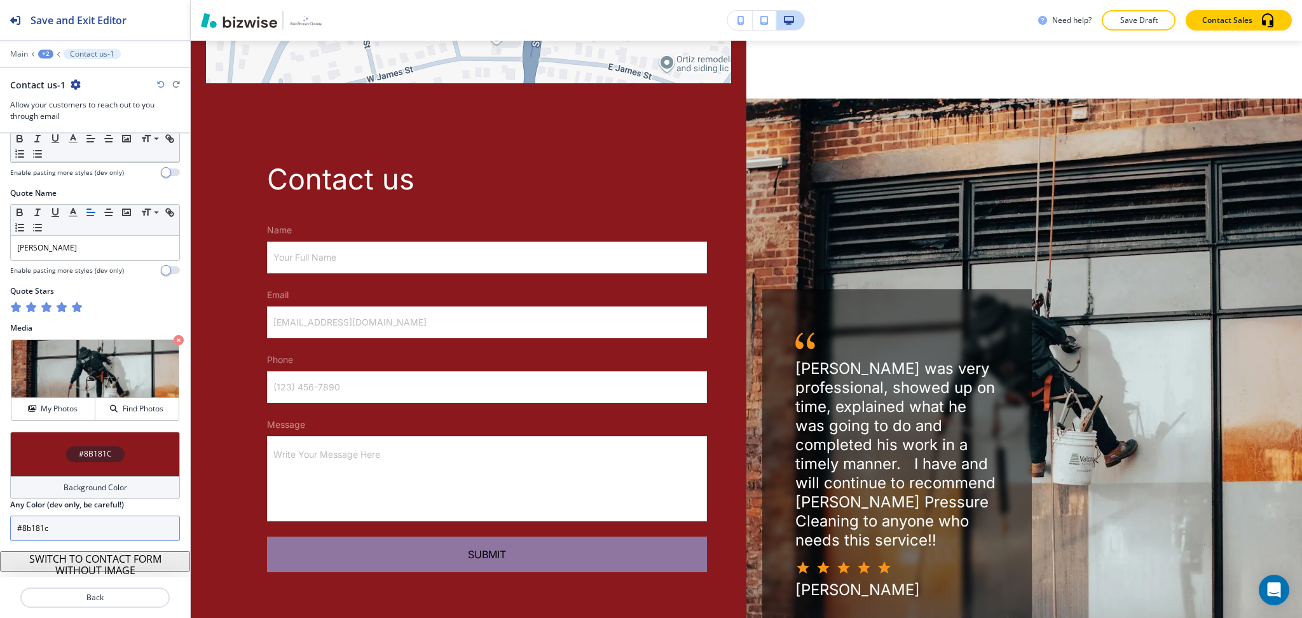
click at [102, 525] on input "#8b181c" at bounding box center [95, 528] width 170 height 25
paste input "fbf7ff"
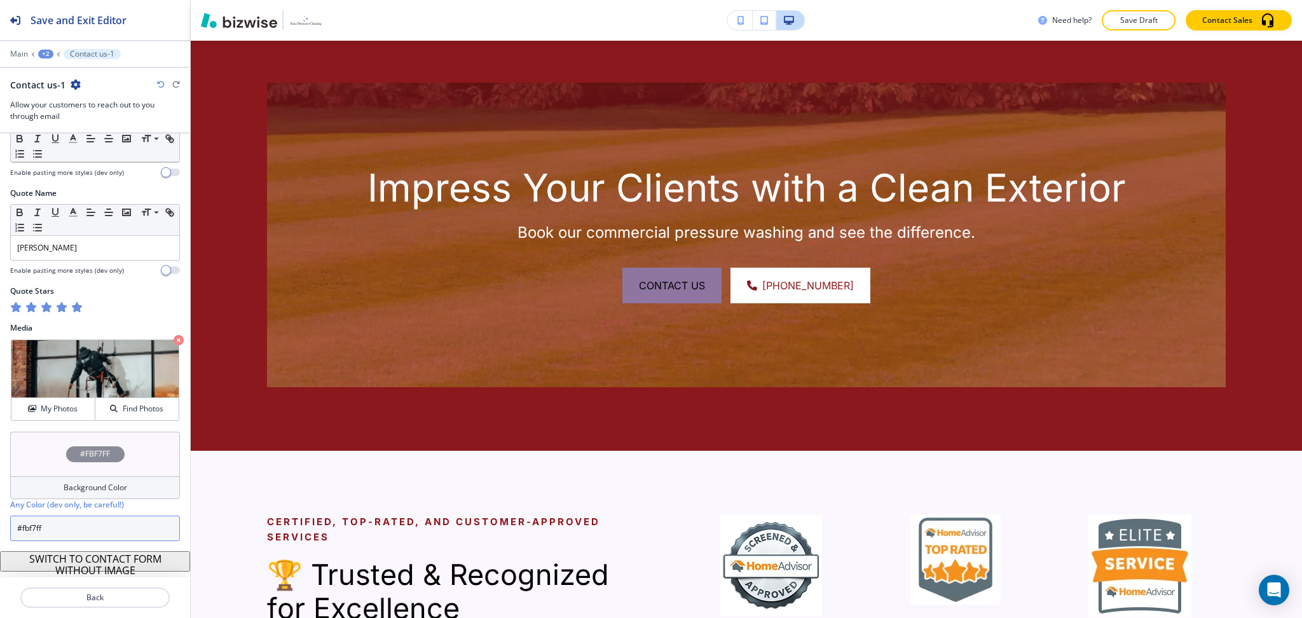
scroll to position [763, 0]
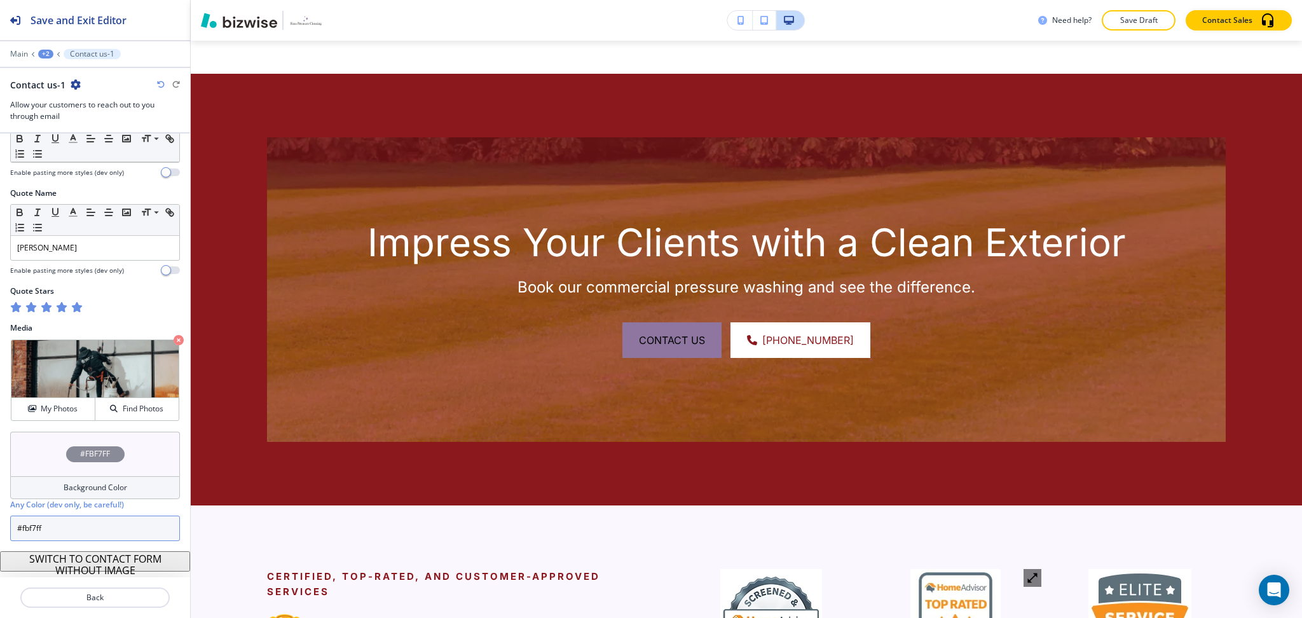
type input "#fbf7ff"
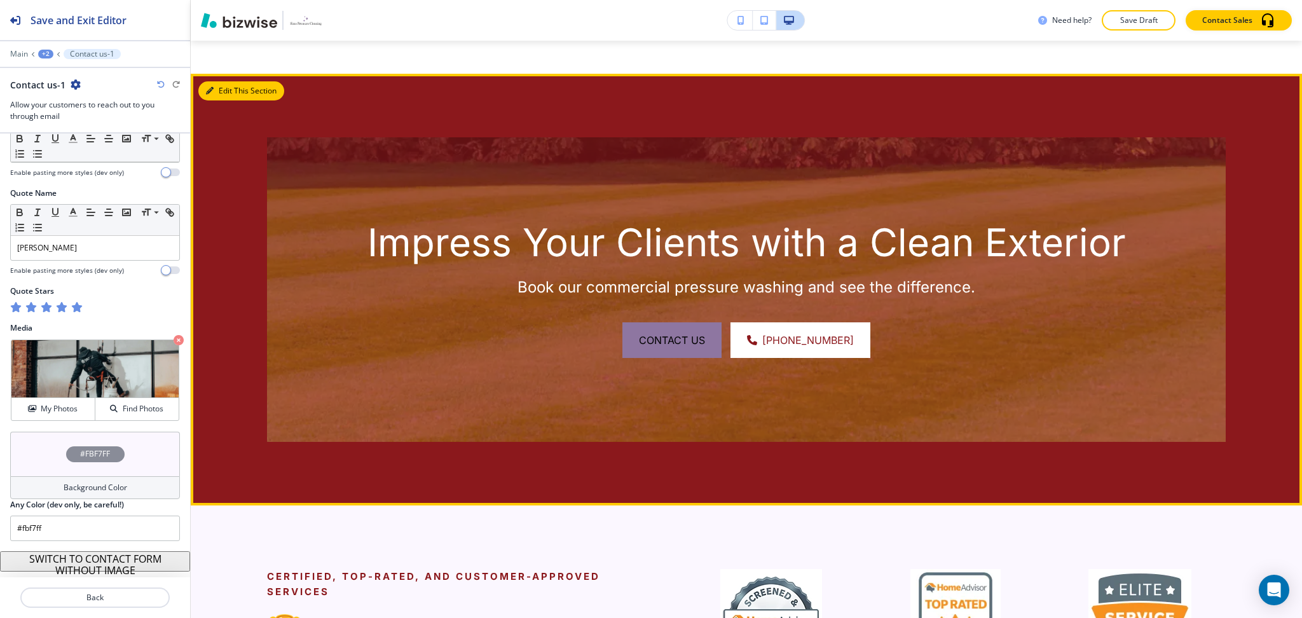
drag, startPoint x: 210, startPoint y: 69, endPoint x: 196, endPoint y: 84, distance: 20.7
click at [210, 87] on icon "button" at bounding box center [210, 91] width 8 height 8
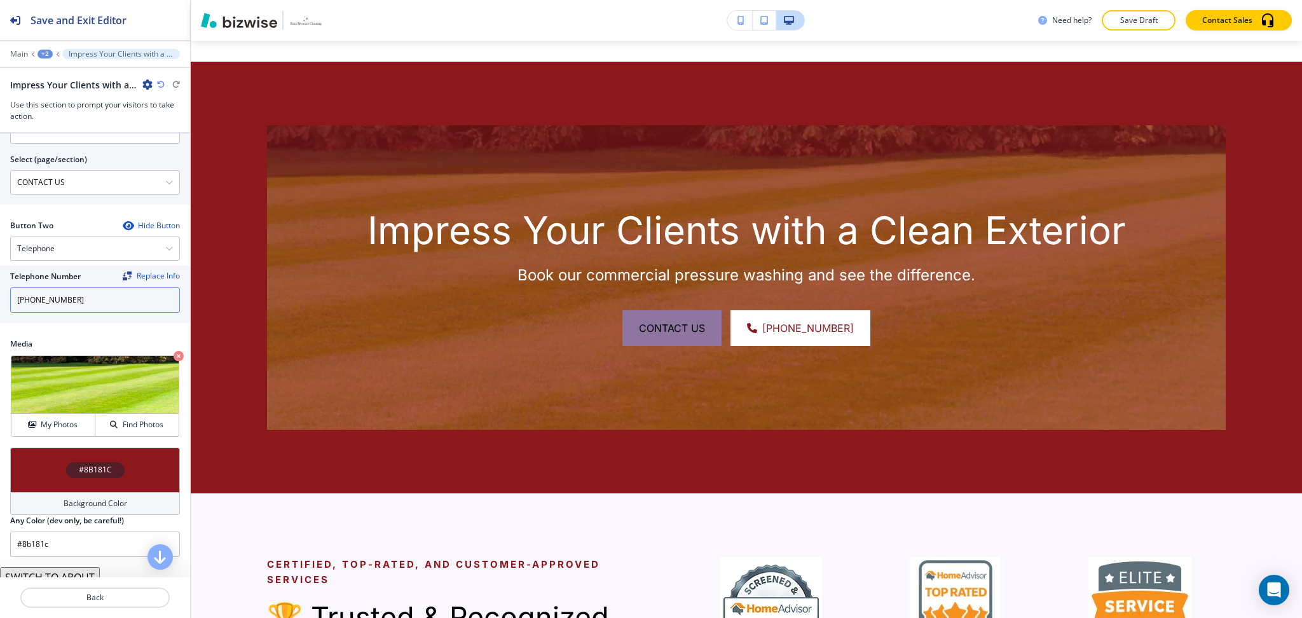
scroll to position [570, 0]
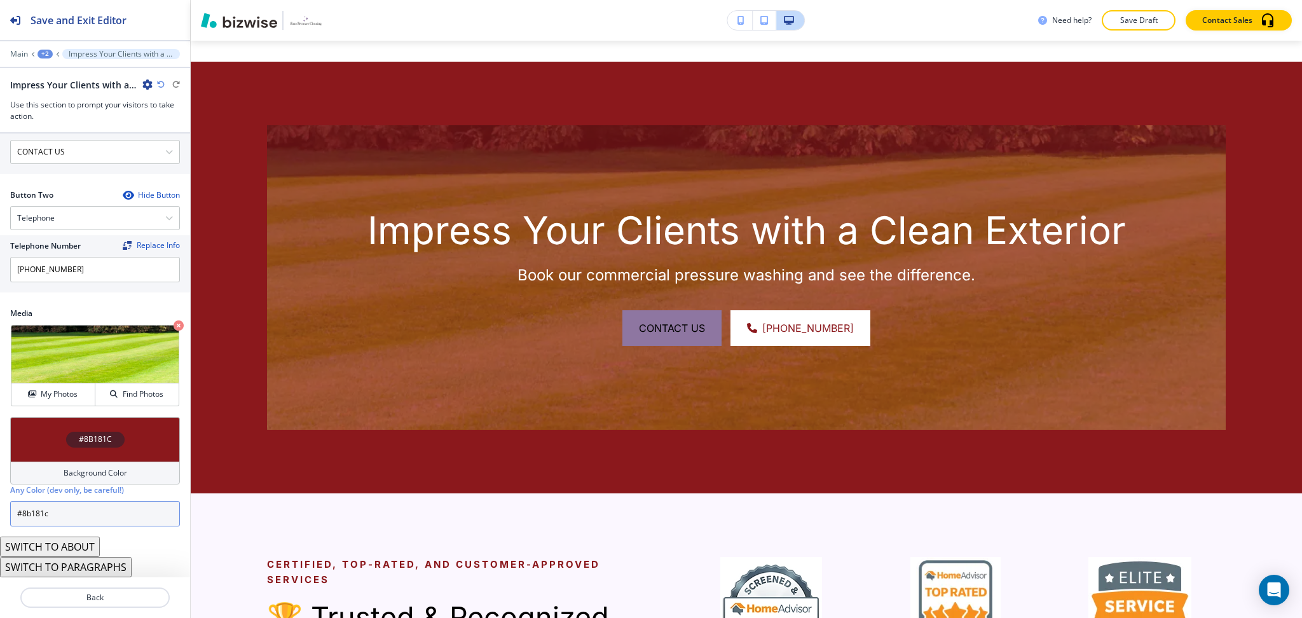
click at [98, 503] on input "#8b181c" at bounding box center [95, 513] width 170 height 25
paste input "540407"
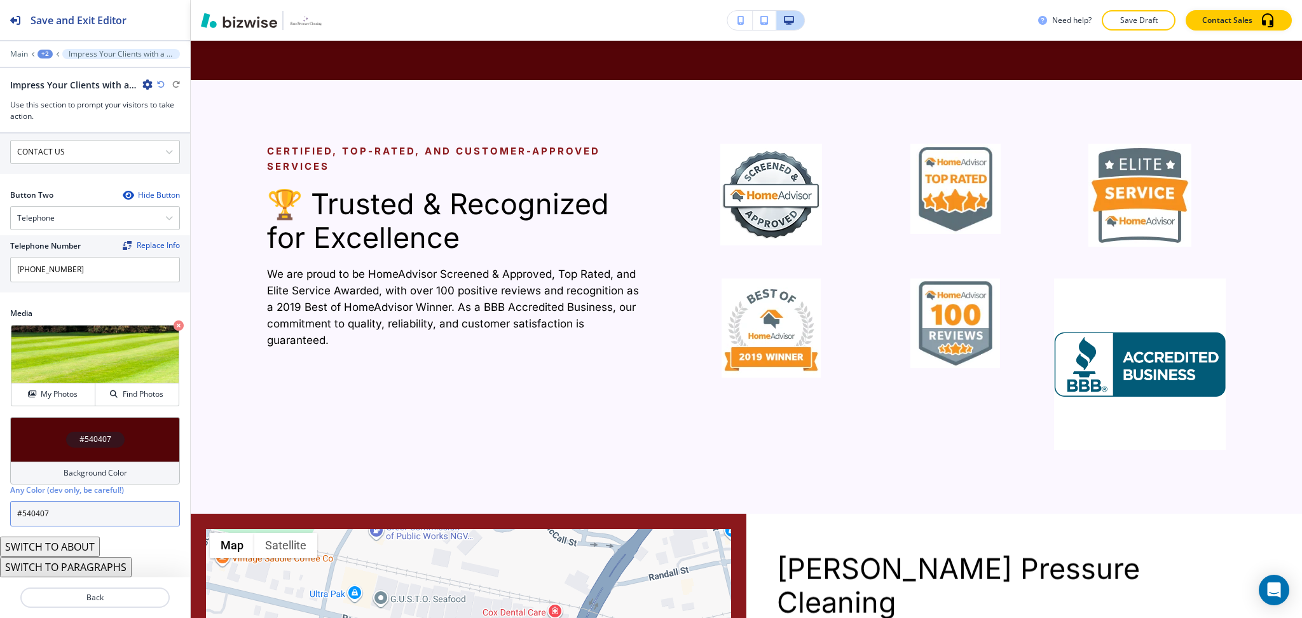
scroll to position [1185, 0]
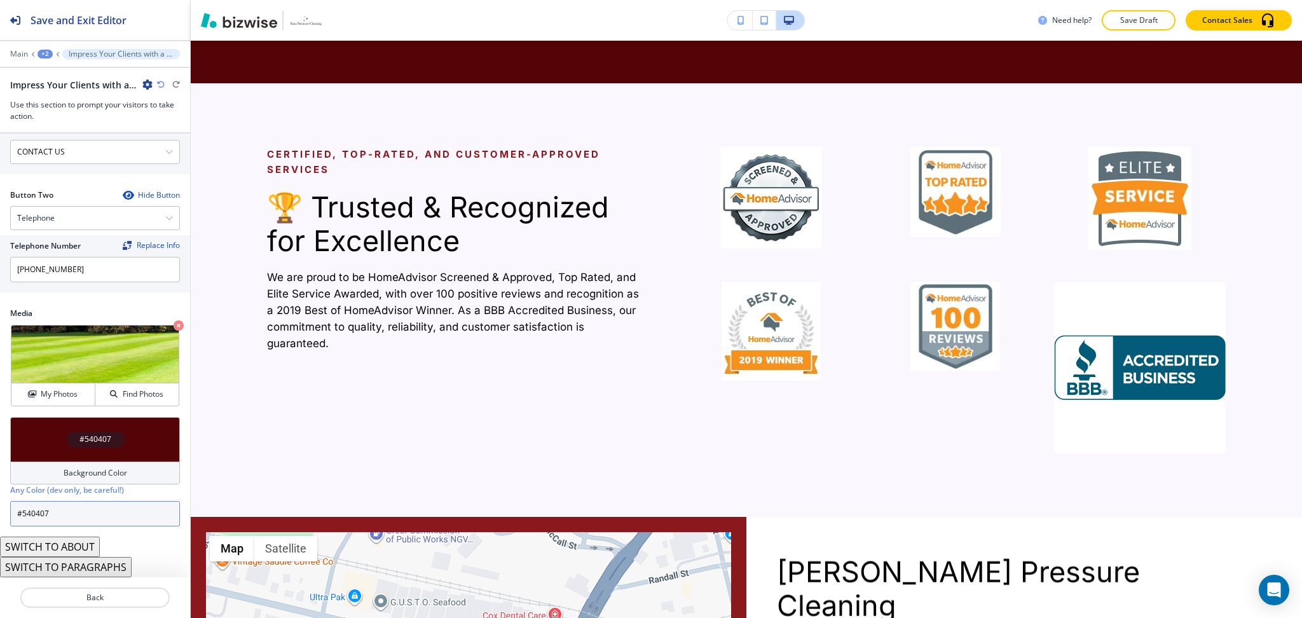
type input "#540407"
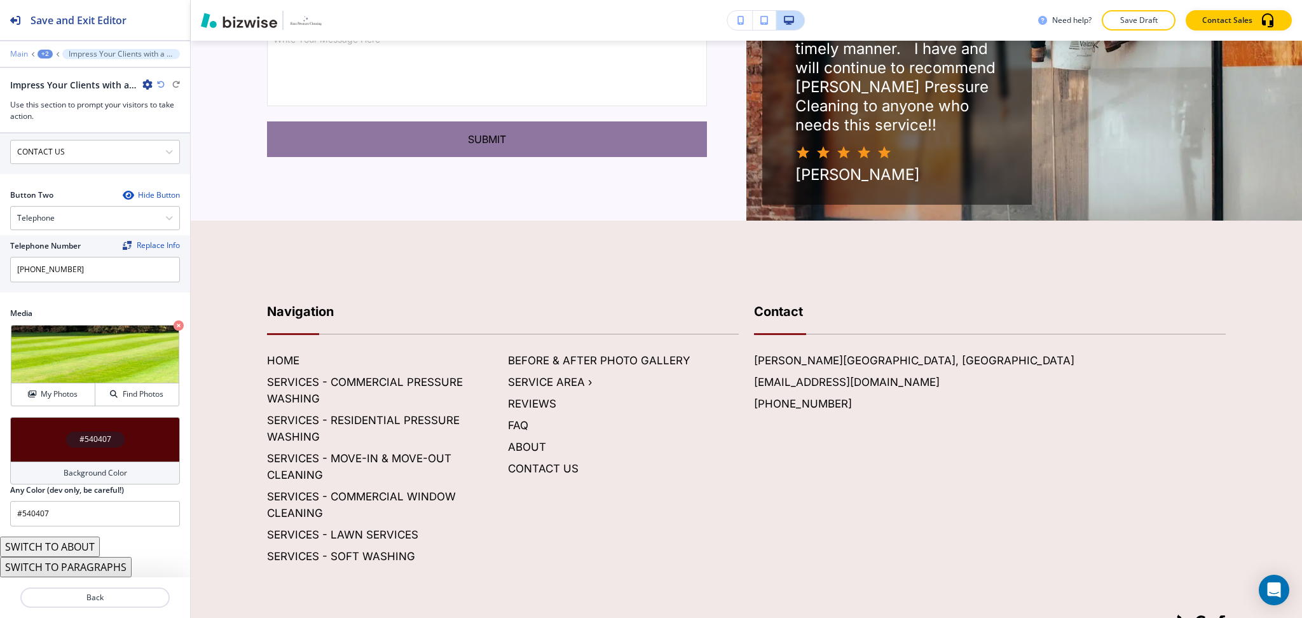
click at [14, 54] on p "Main" at bounding box center [19, 54] width 18 height 9
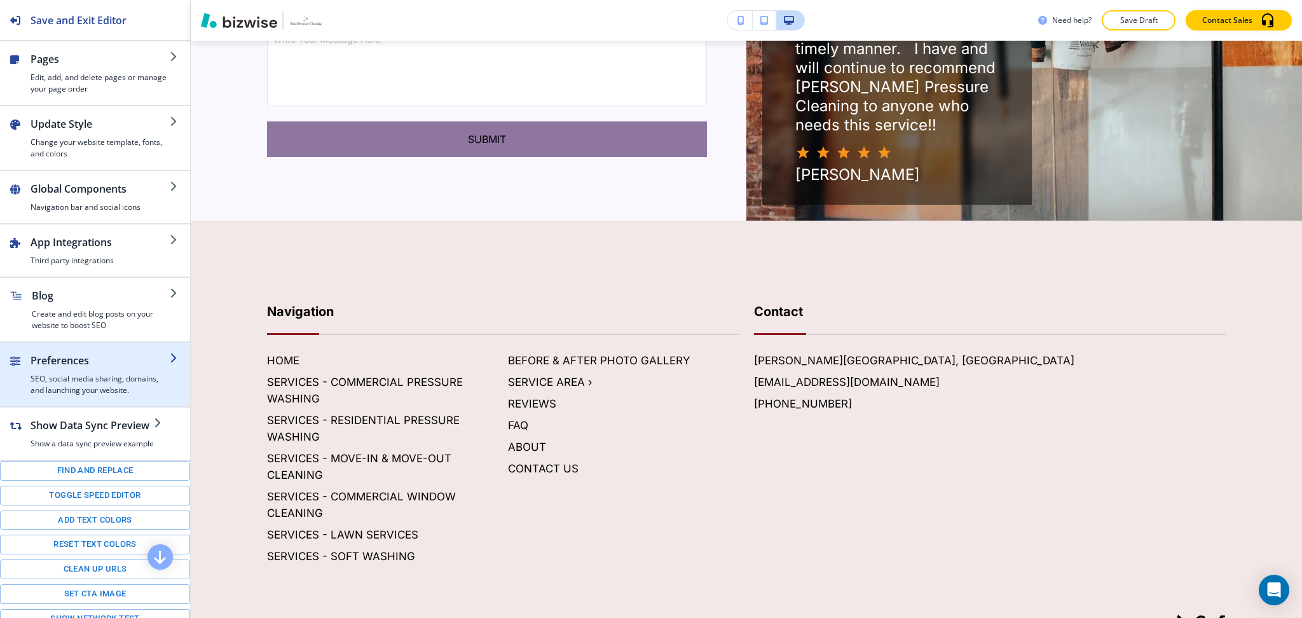
scroll to position [2457, 0]
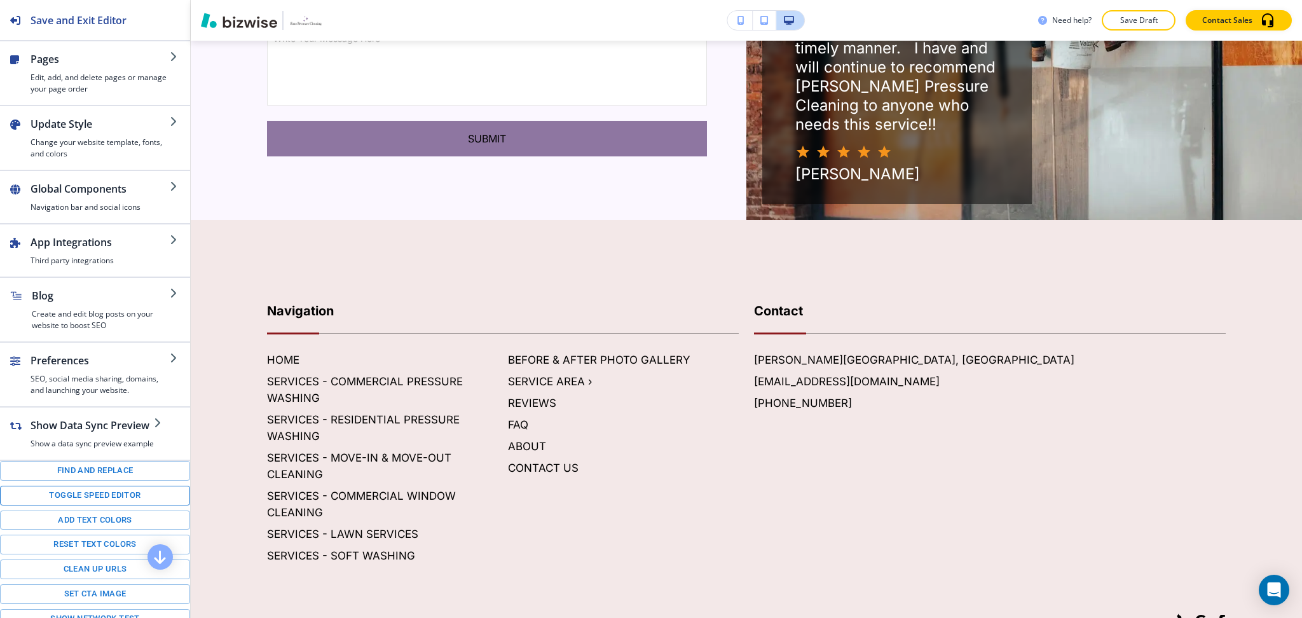
click at [88, 505] on button "Toggle speed editor" at bounding box center [95, 496] width 190 height 20
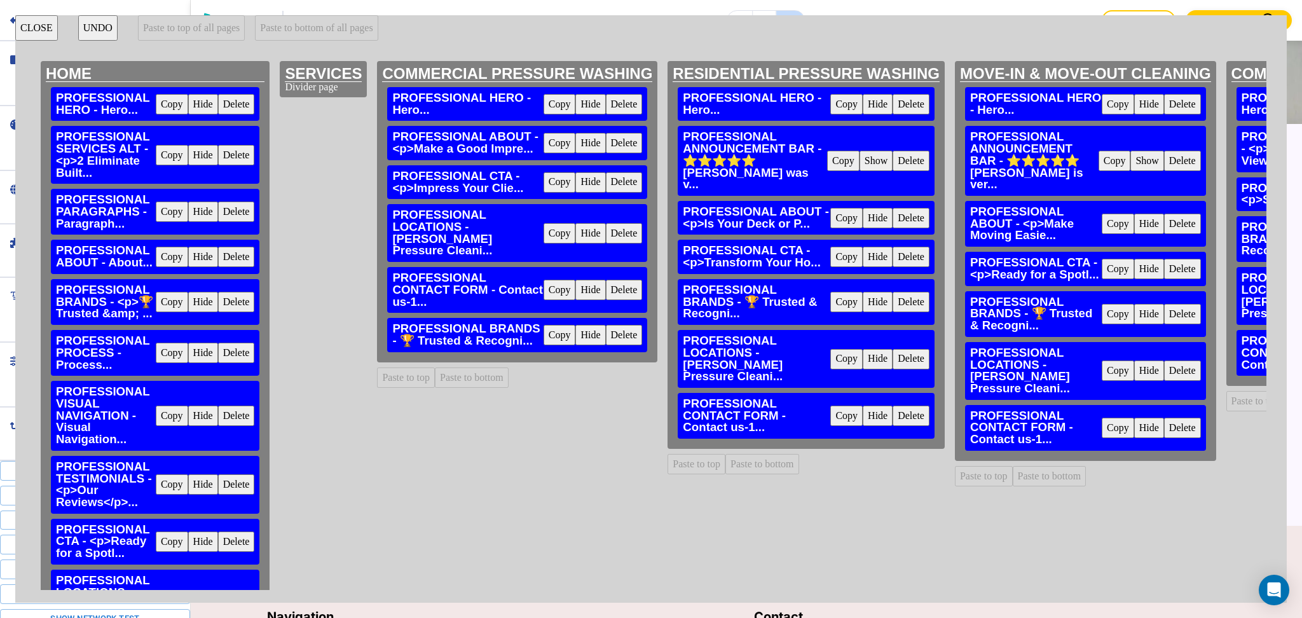
scroll to position [2117, 0]
click at [43, 34] on button "CLOSE" at bounding box center [36, 27] width 43 height 25
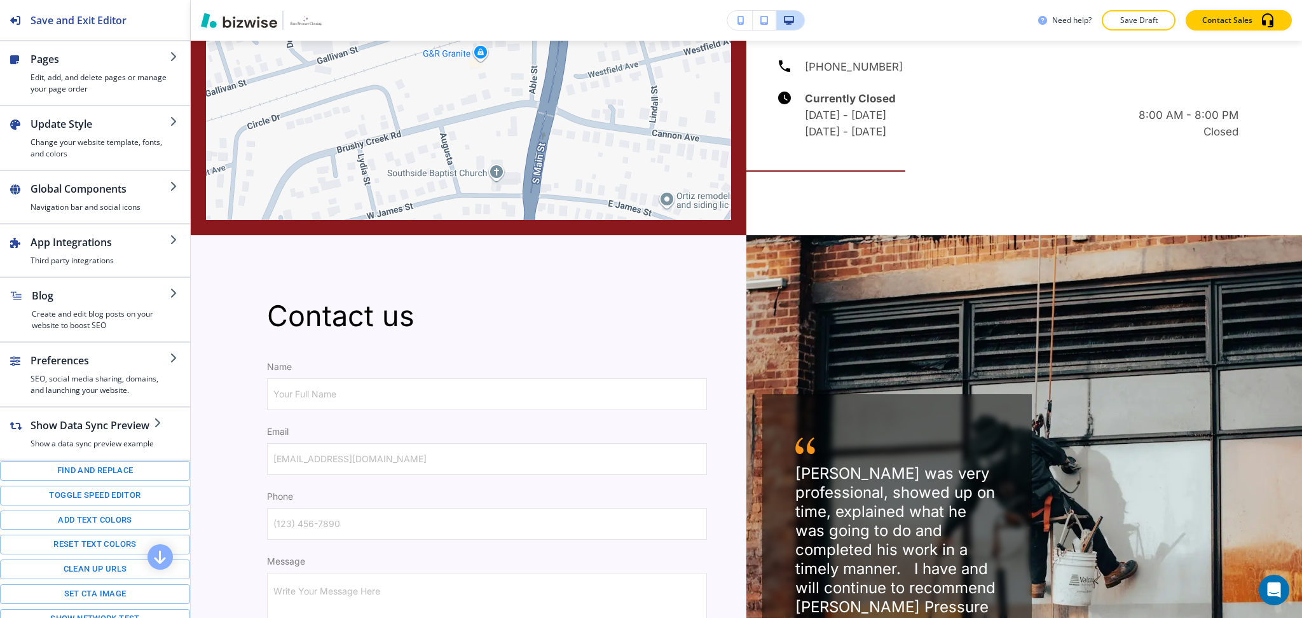
scroll to position [1467, 0]
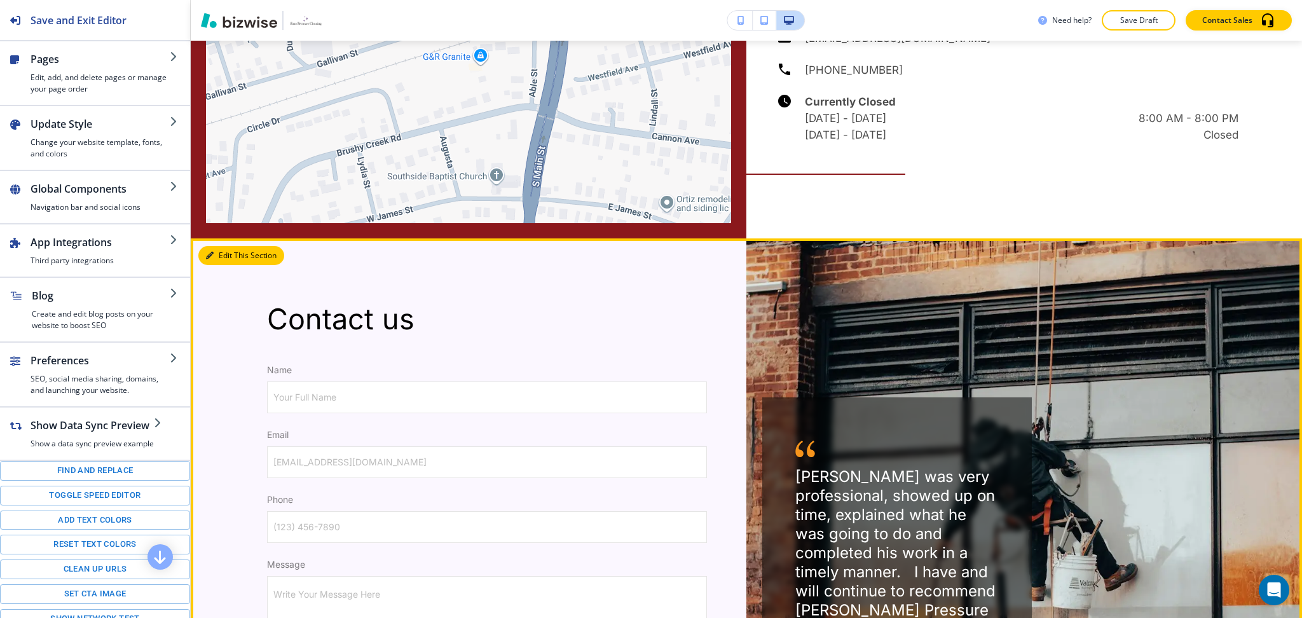
click at [225, 246] on button "Edit This Section" at bounding box center [241, 255] width 86 height 19
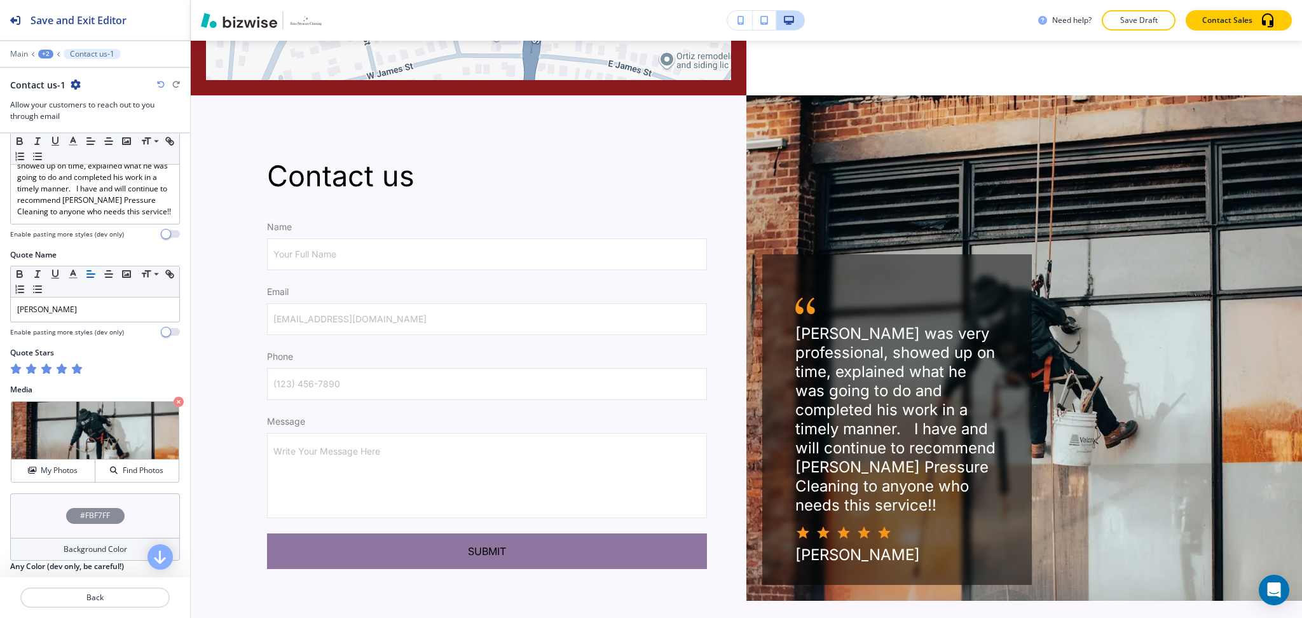
scroll to position [664, 0]
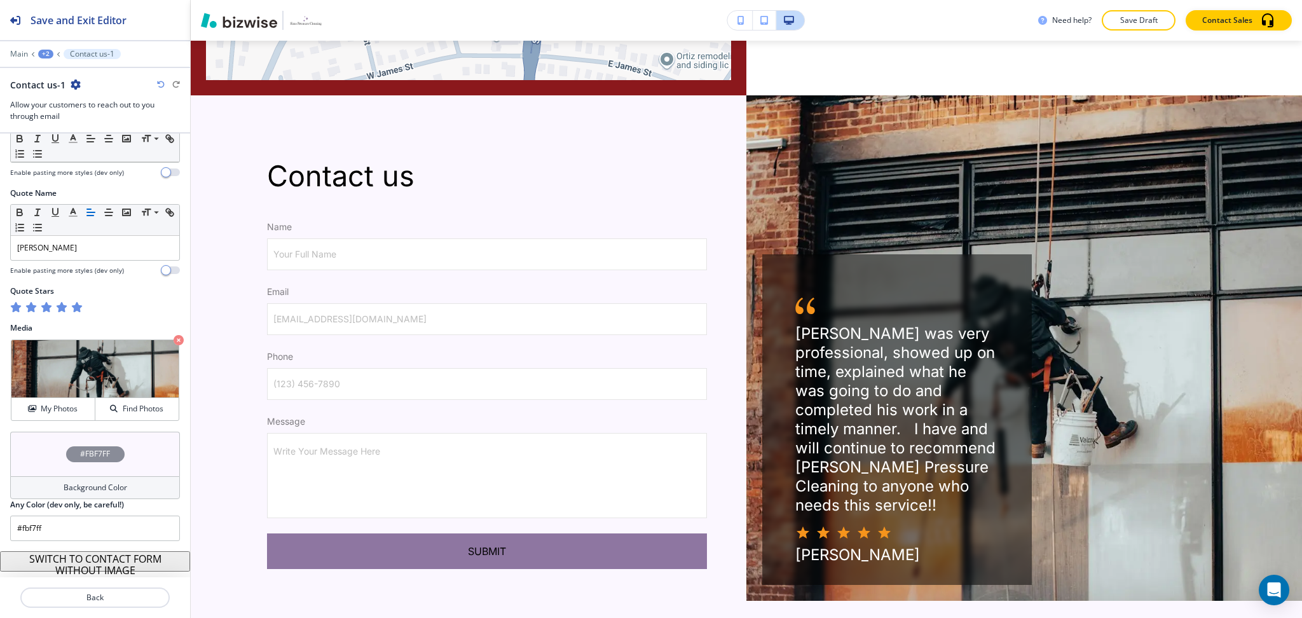
click at [108, 489] on h4 "Background Color" at bounding box center [96, 487] width 64 height 11
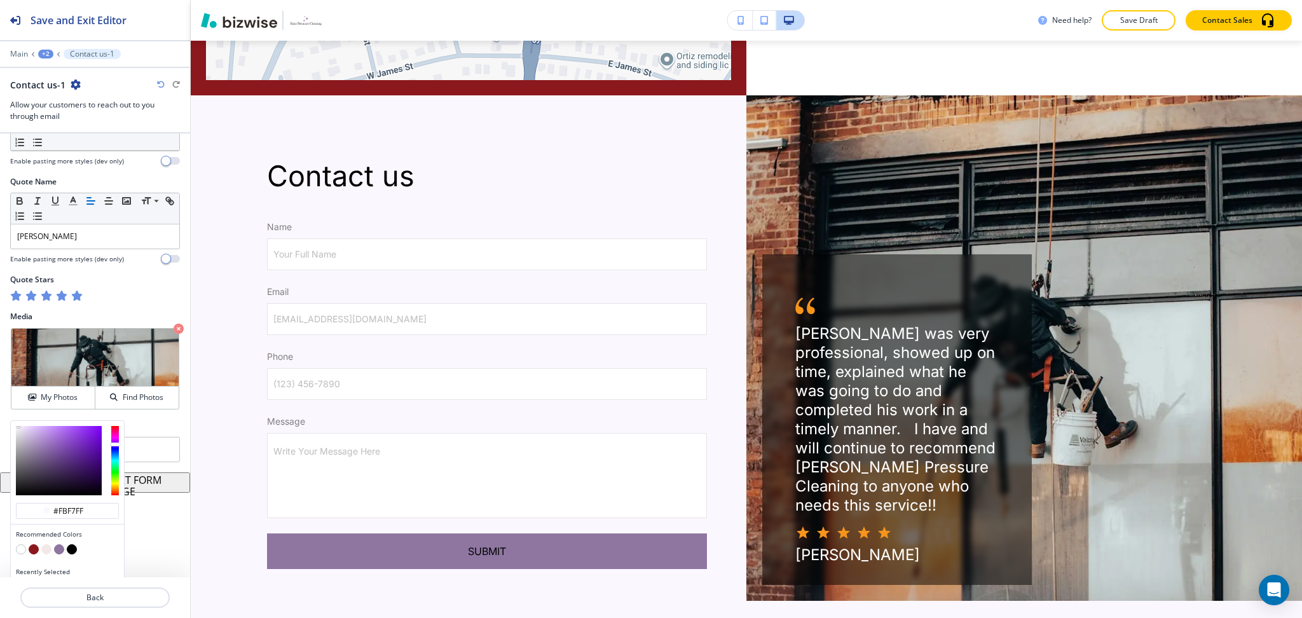
click at [45, 554] on button "button" at bounding box center [46, 549] width 10 height 10
type input "#f3e8e8"
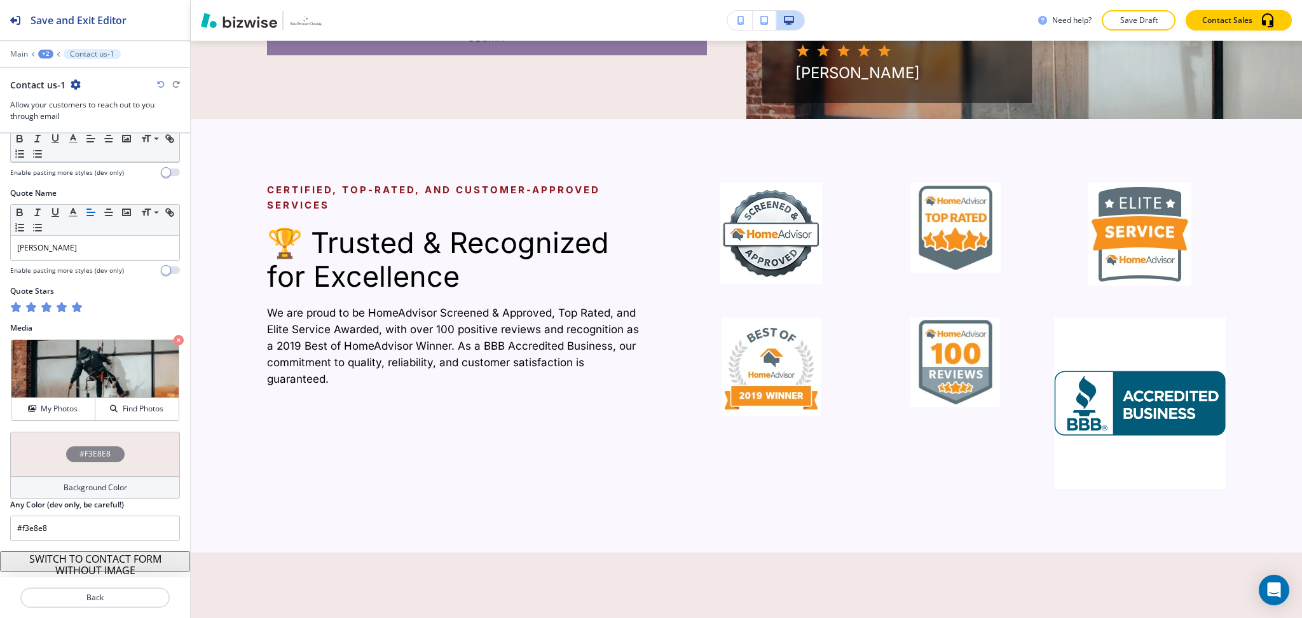
scroll to position [2117, 0]
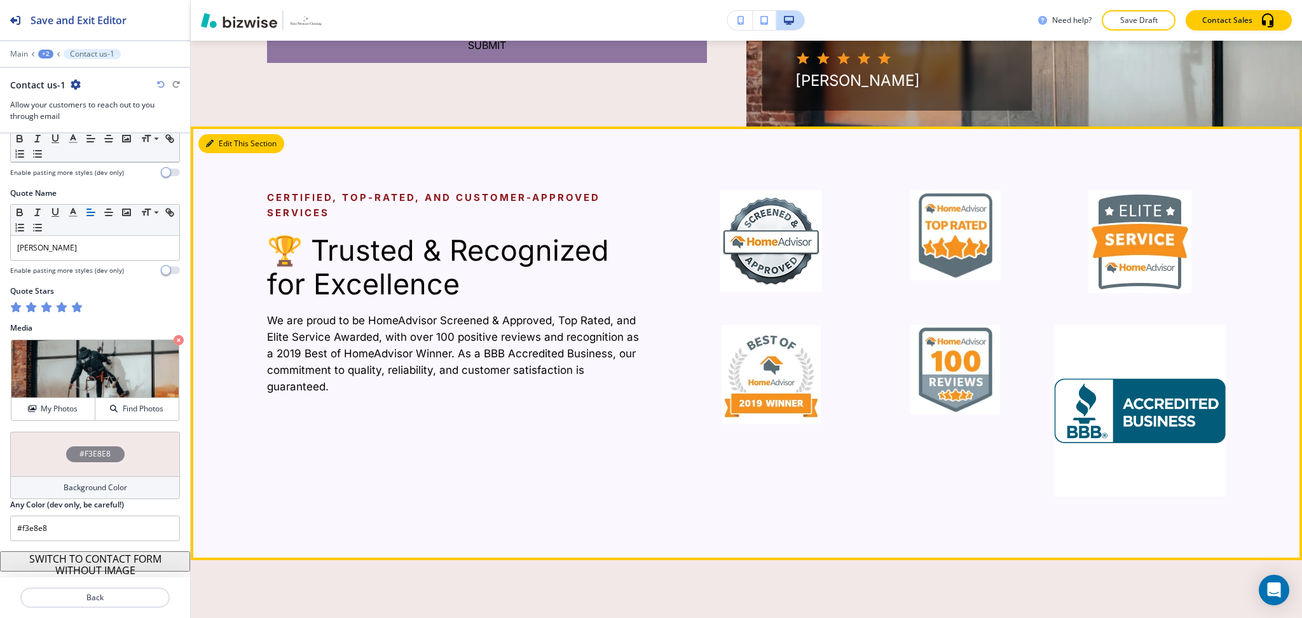
click at [220, 134] on button "Edit This Section" at bounding box center [241, 143] width 86 height 19
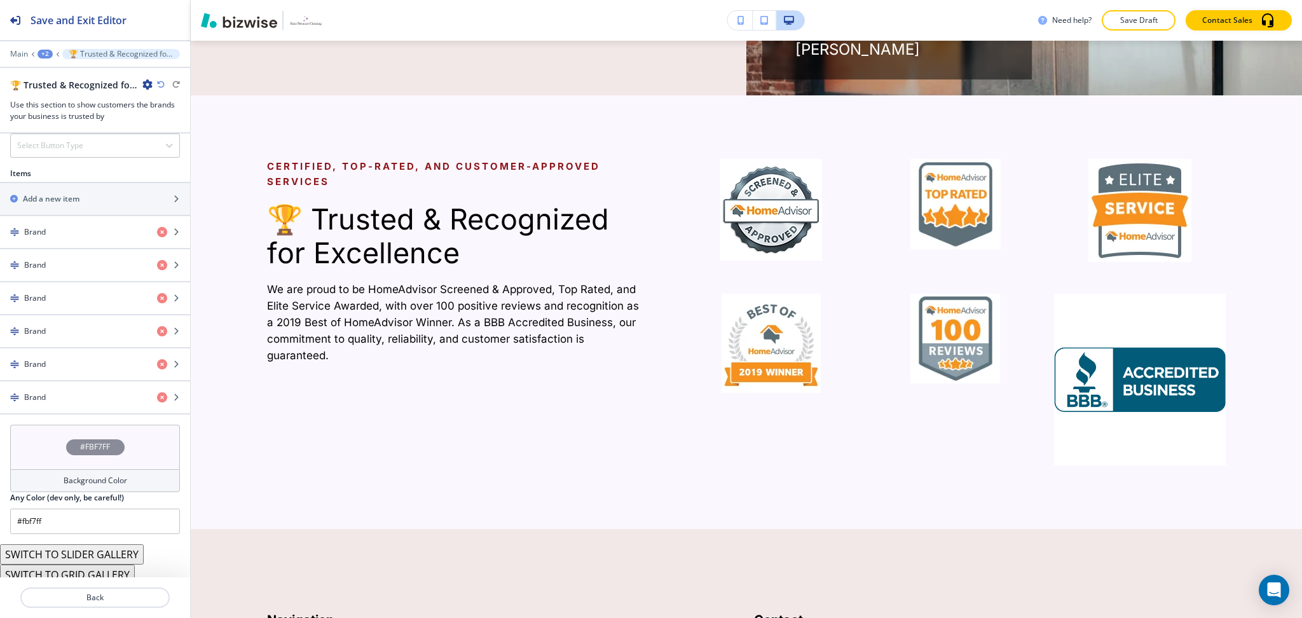
scroll to position [541, 0]
click at [93, 477] on h4 "Background Color" at bounding box center [96, 472] width 64 height 11
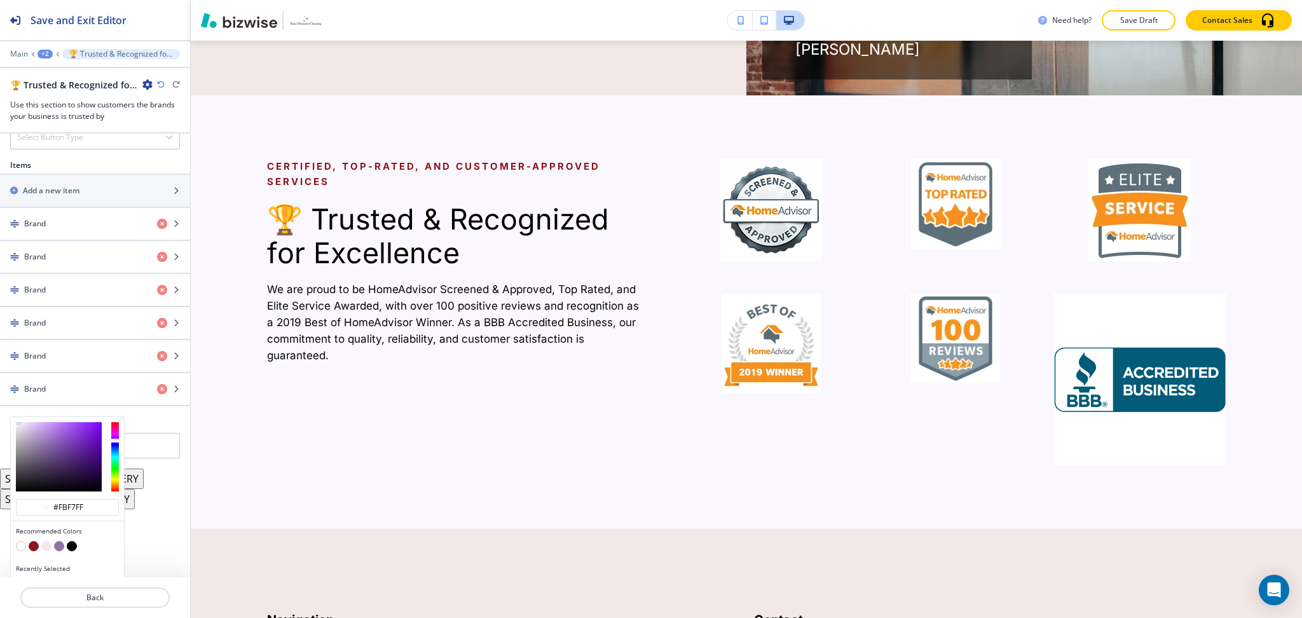
click at [43, 548] on button "button" at bounding box center [46, 546] width 10 height 10
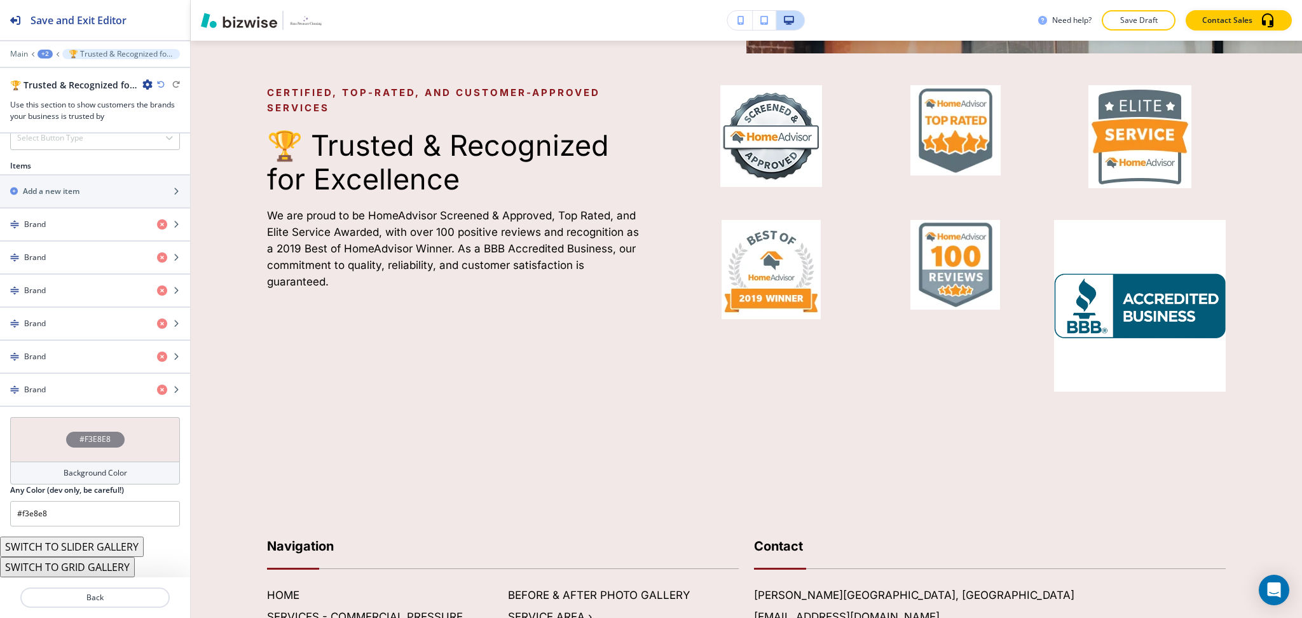
scroll to position [2159, 0]
click at [163, 83] on icon "button" at bounding box center [161, 85] width 8 height 8
type input "#fbf7ff"
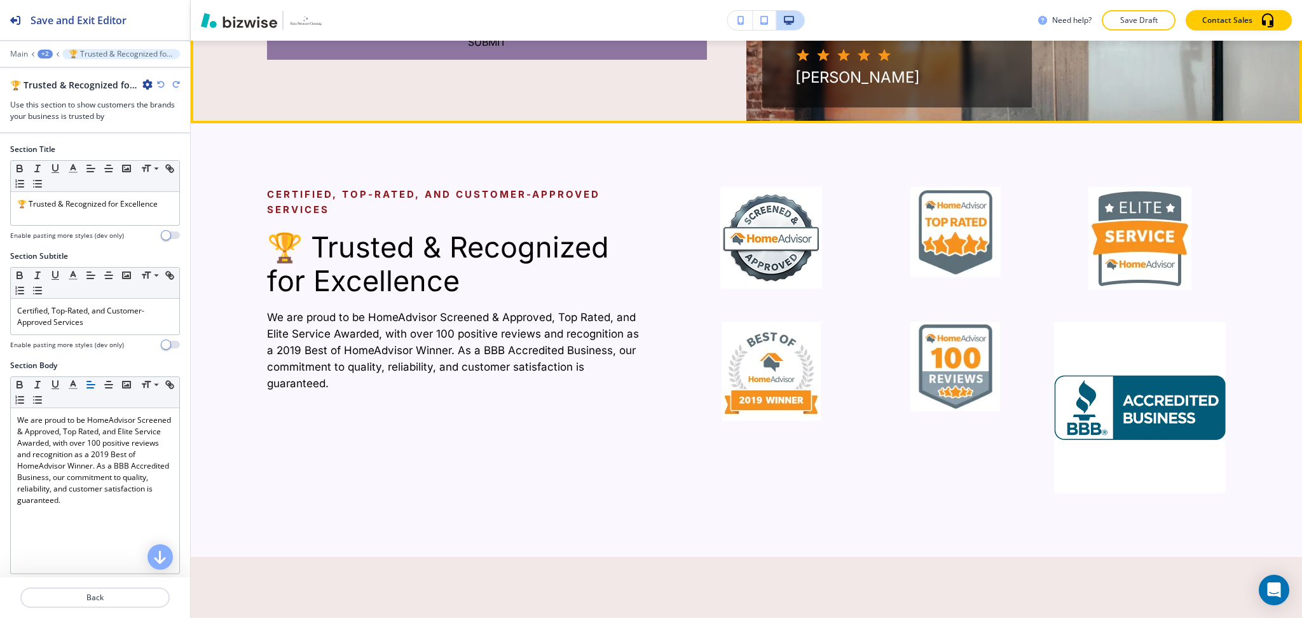
scroll to position [2119, 0]
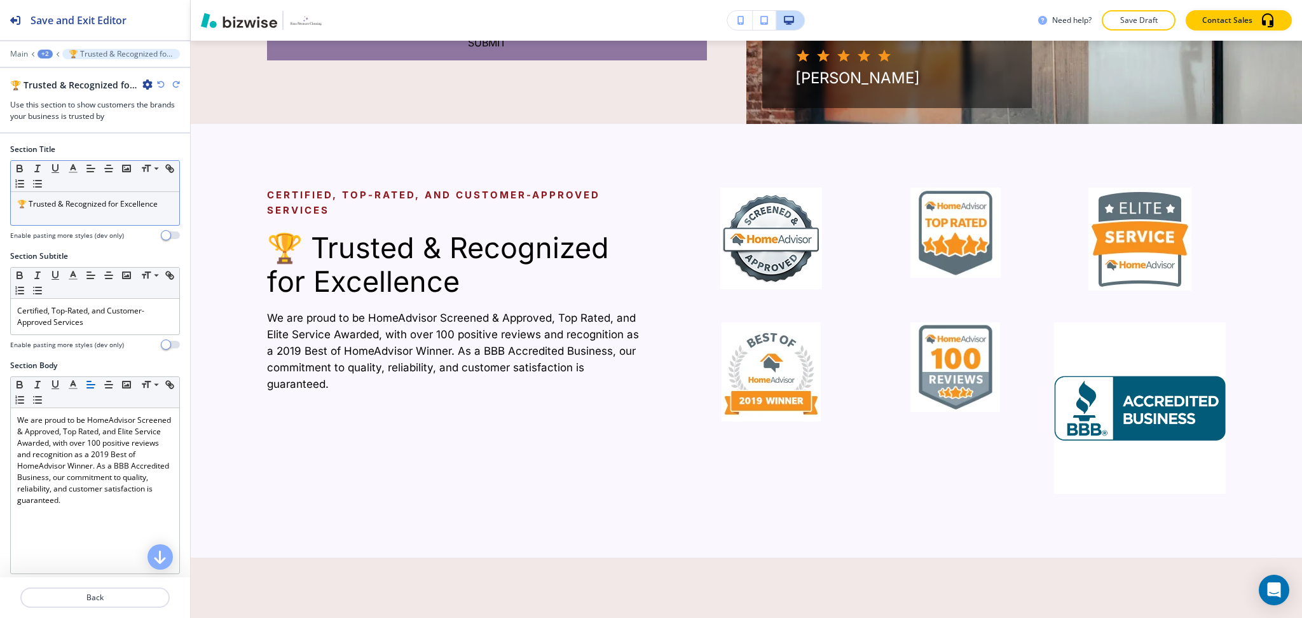
click at [111, 216] on div "🏆 Trusted & Recognized for Excellence" at bounding box center [95, 208] width 168 height 33
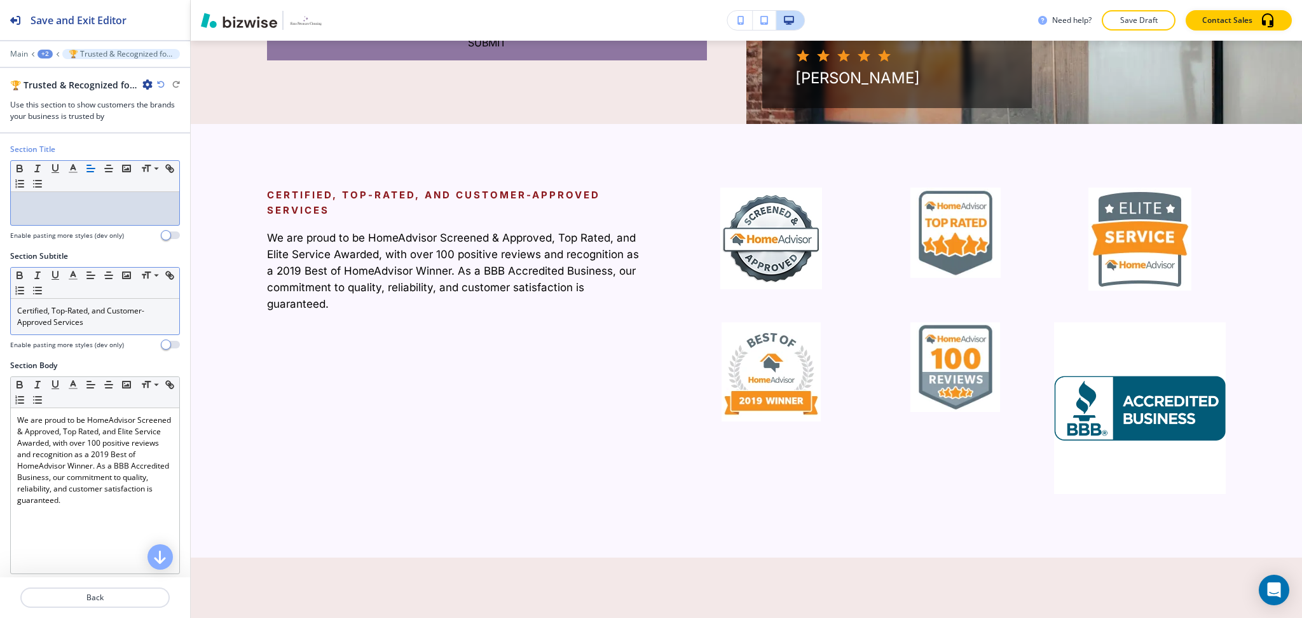
click at [126, 315] on p "Certified, Top-Rated, and Customer-Approved Services" at bounding box center [95, 316] width 156 height 23
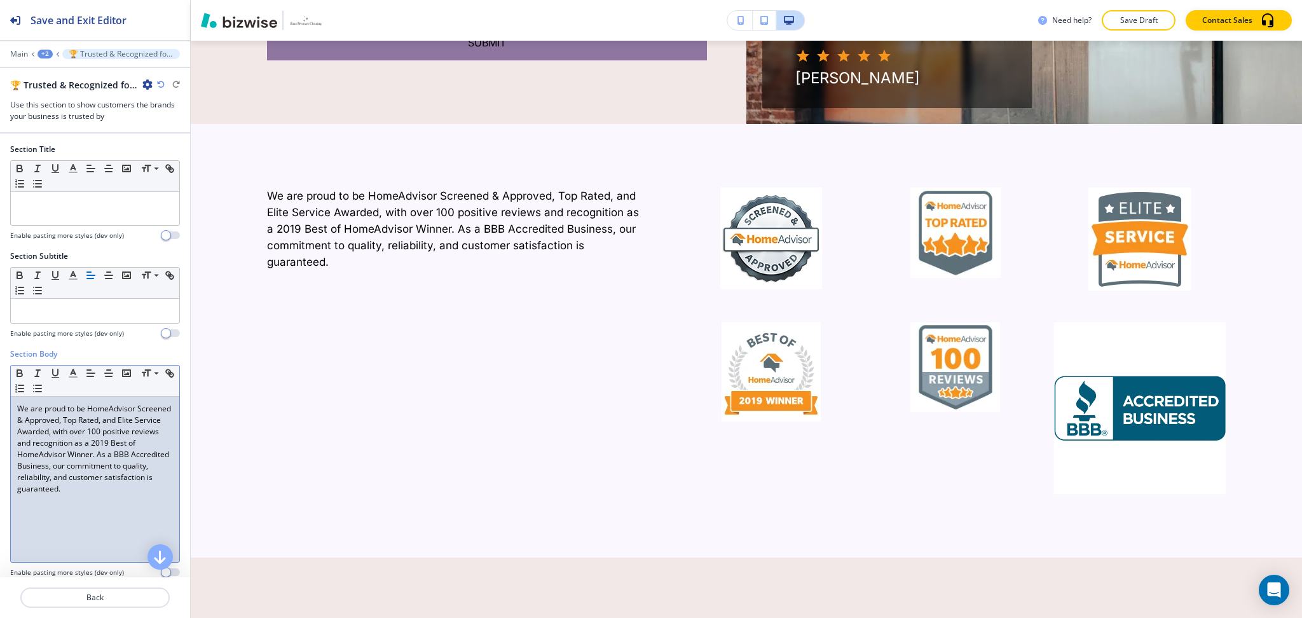
drag, startPoint x: 94, startPoint y: 499, endPoint x: 105, endPoint y: 499, distance: 10.8
click at [104, 499] on div "We are proud to be HomeAdvisor Screened & Approved, Top Rated, and Elite Servic…" at bounding box center [95, 479] width 168 height 165
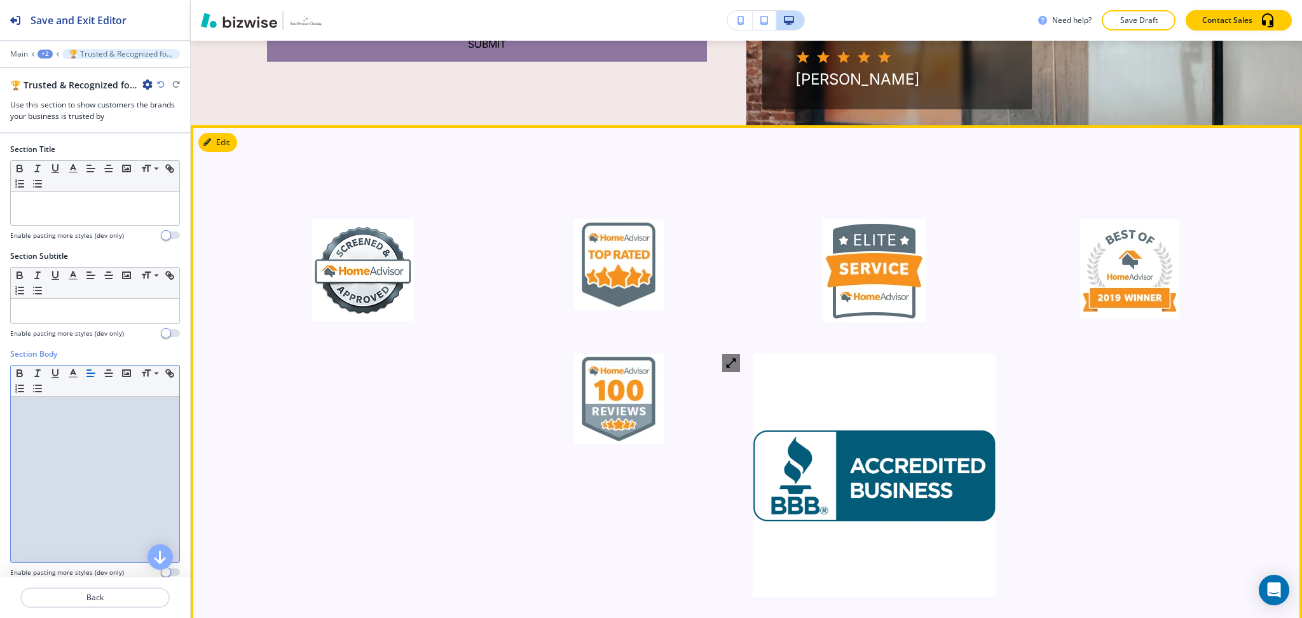
scroll to position [2117, 0]
click at [227, 134] on button "Edit This Section" at bounding box center [241, 143] width 86 height 19
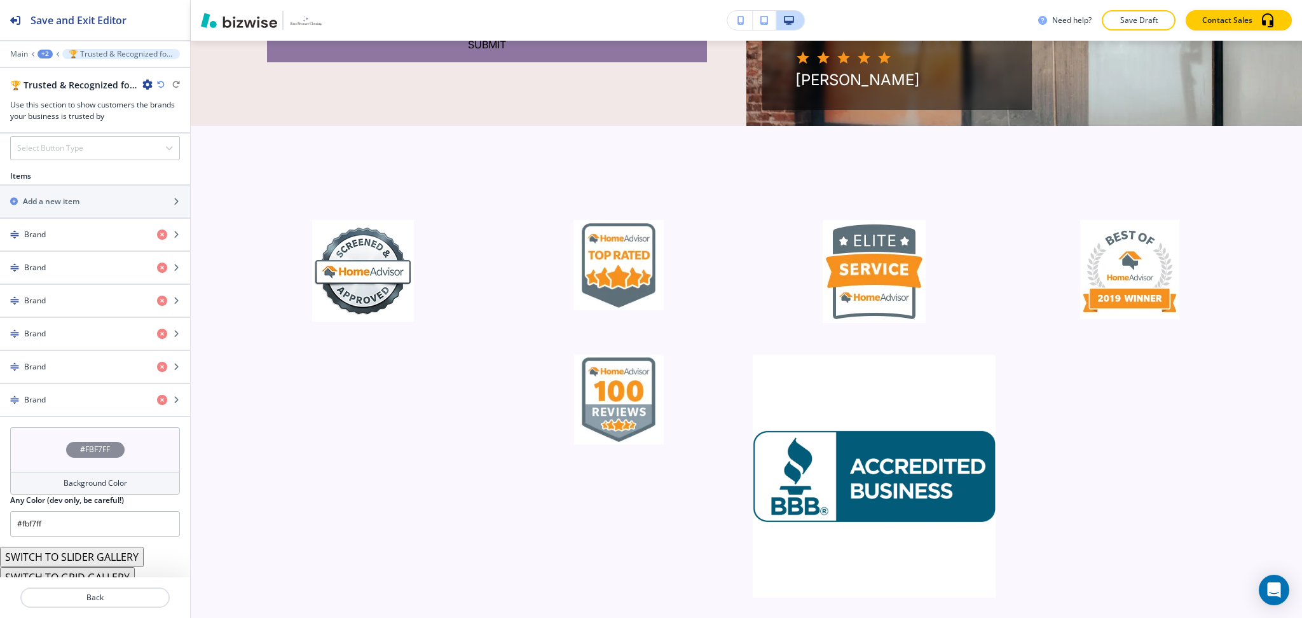
scroll to position [530, 0]
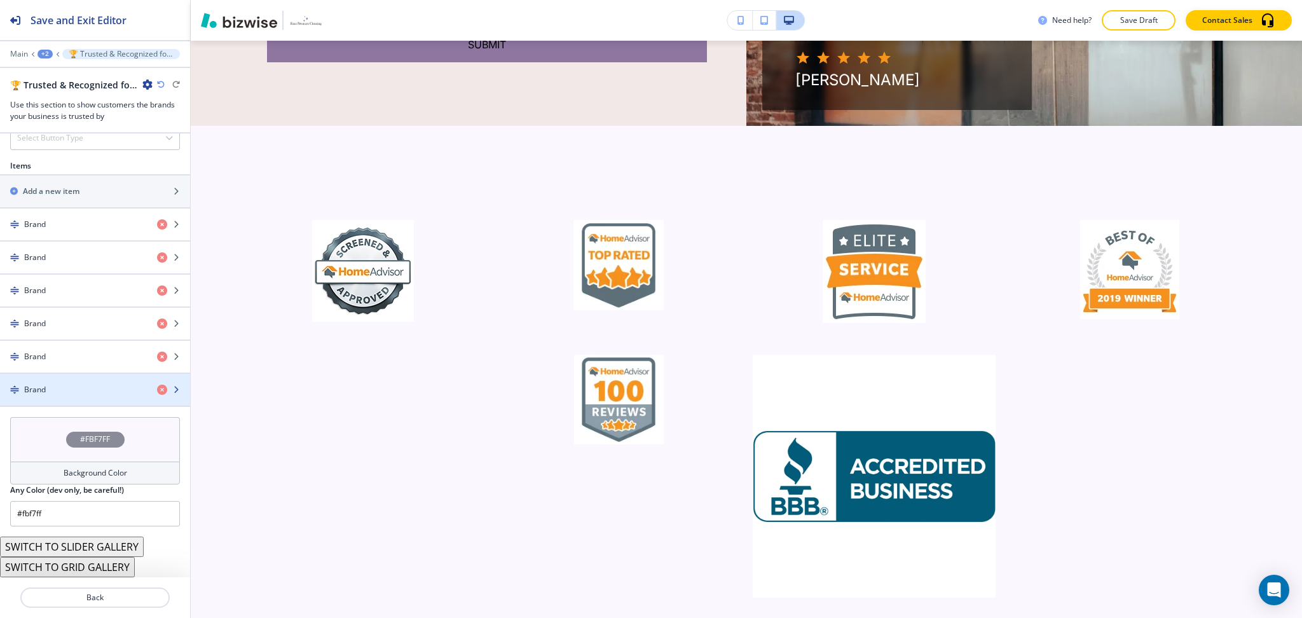
click at [18, 389] on img "button" at bounding box center [14, 389] width 9 height 9
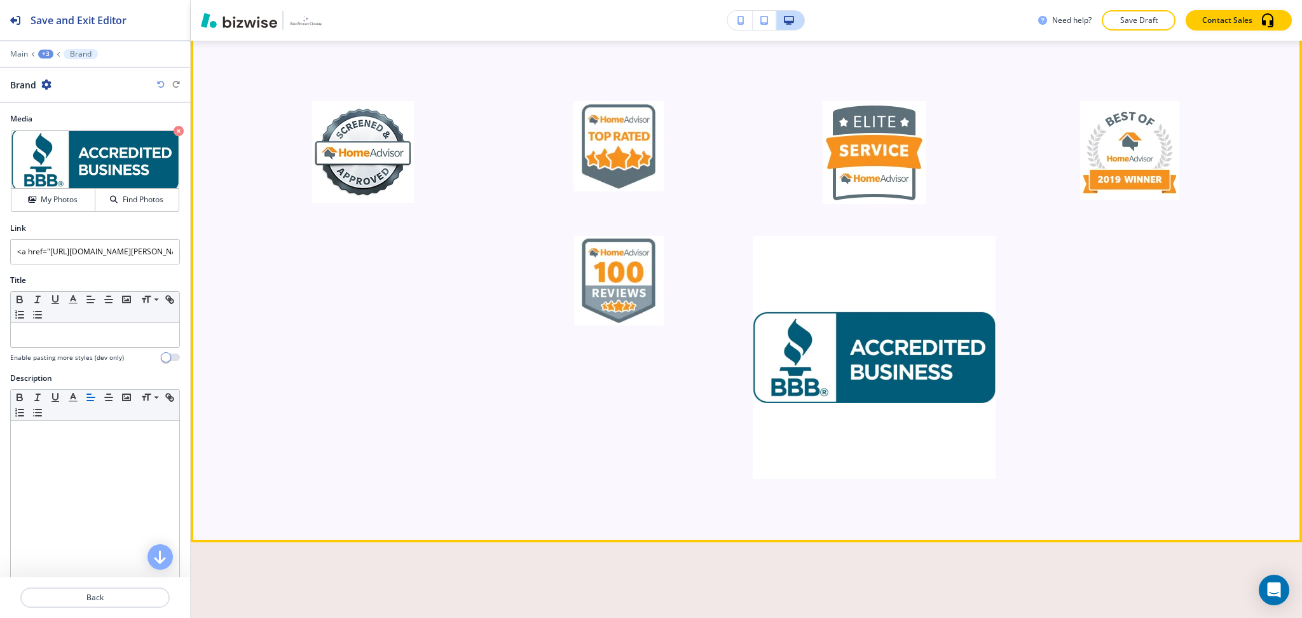
scroll to position [2208, 0]
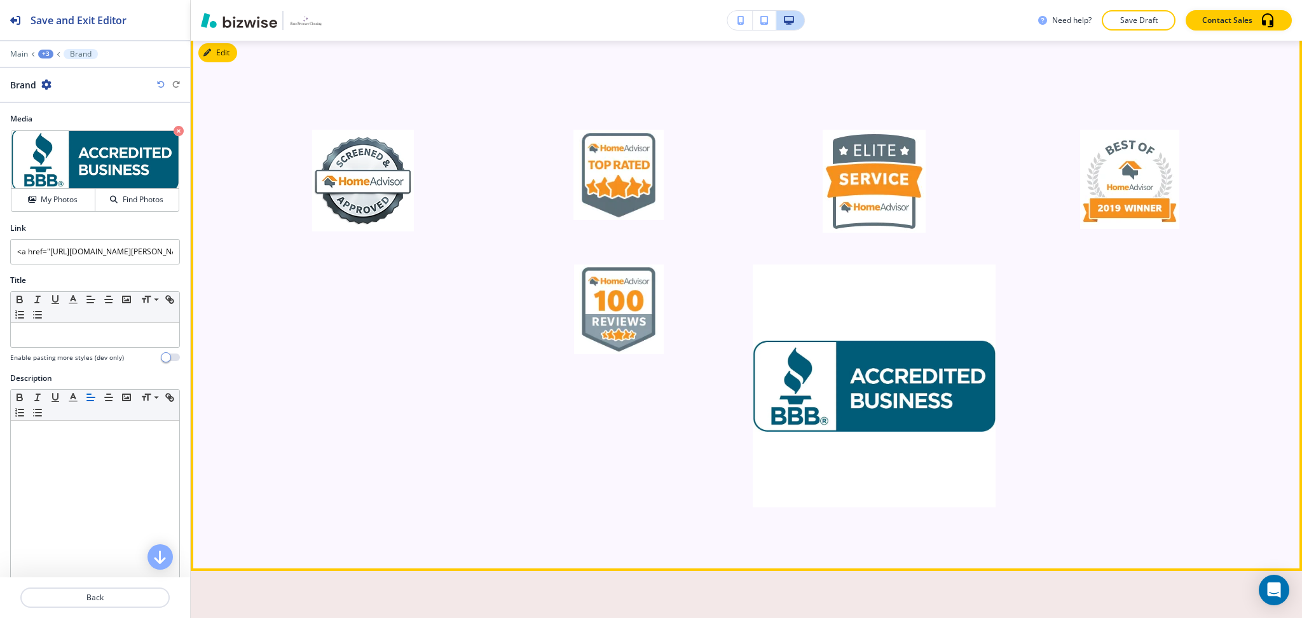
click at [1167, 282] on div at bounding box center [740, 302] width 1022 height 409
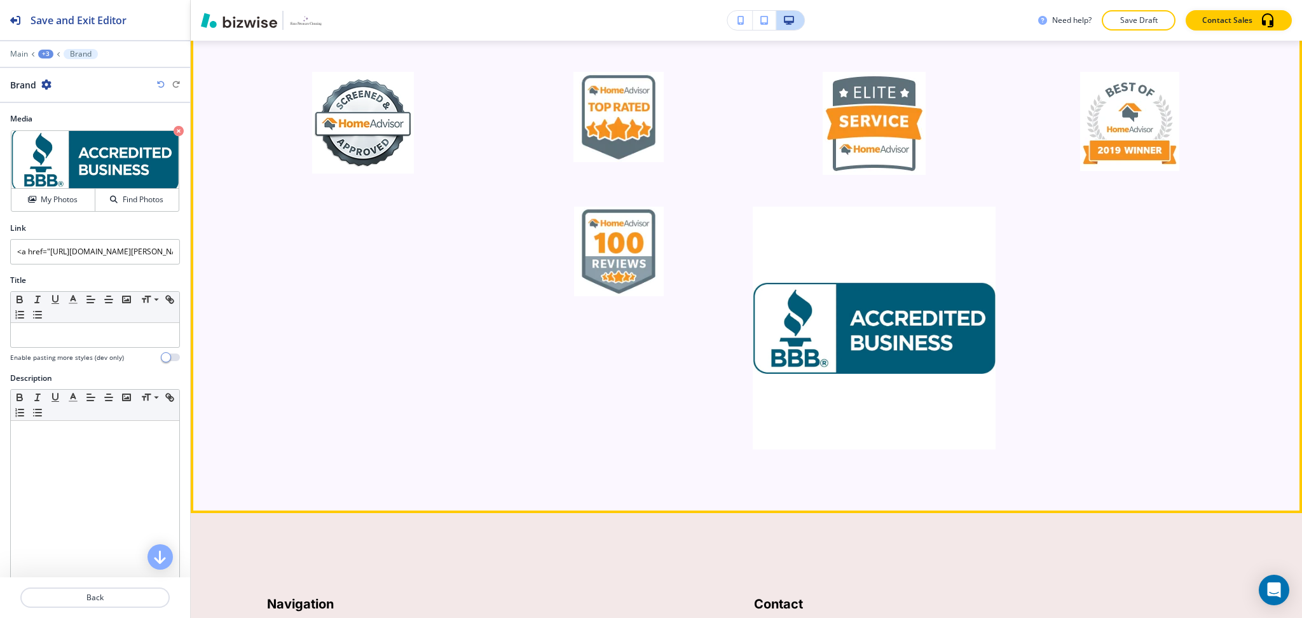
scroll to position [2292, 0]
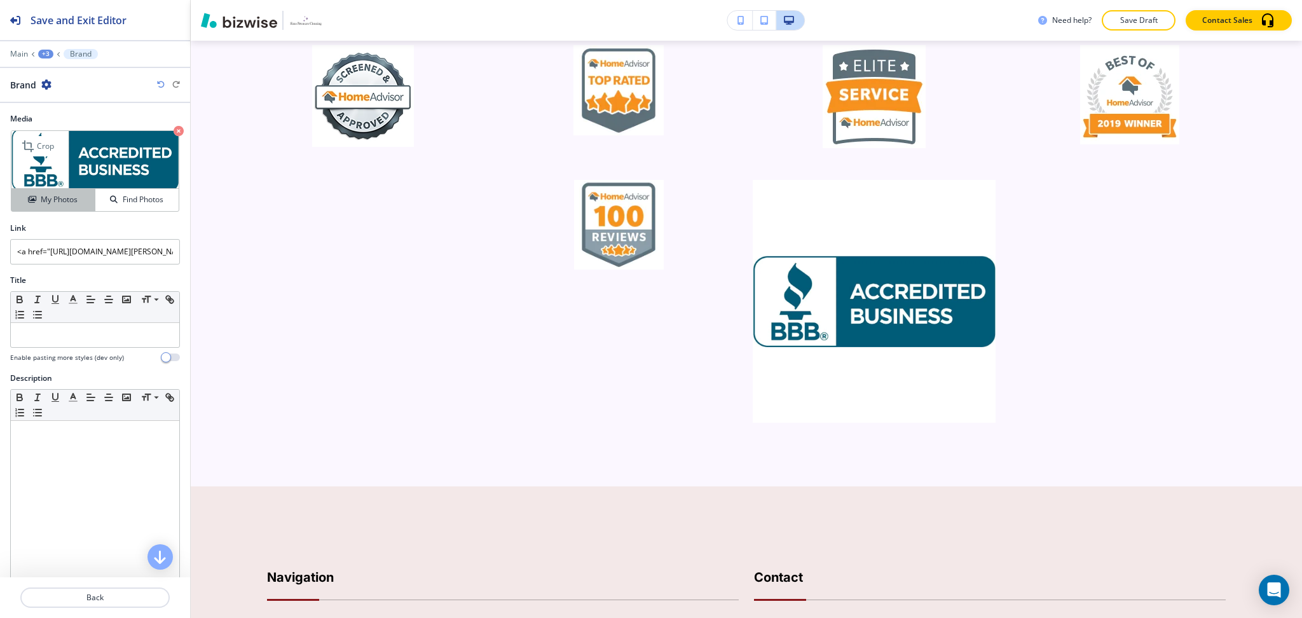
click at [60, 189] on button "My Photos" at bounding box center [53, 200] width 84 height 22
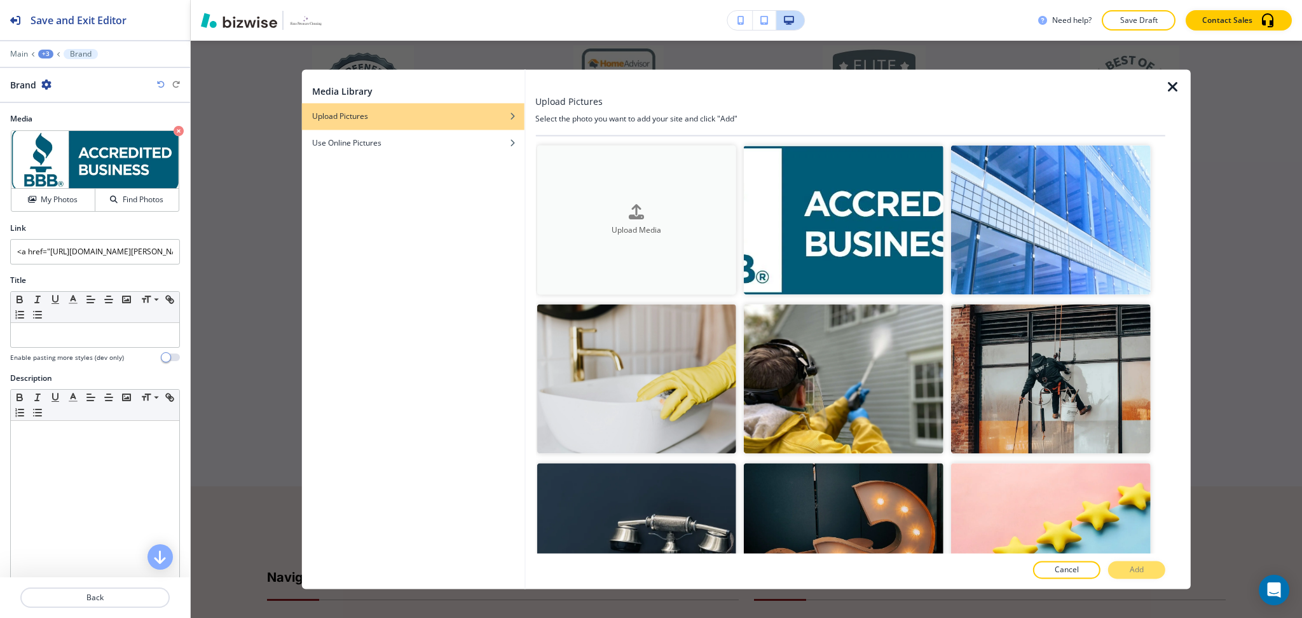
click at [636, 214] on icon "button" at bounding box center [636, 211] width 15 height 15
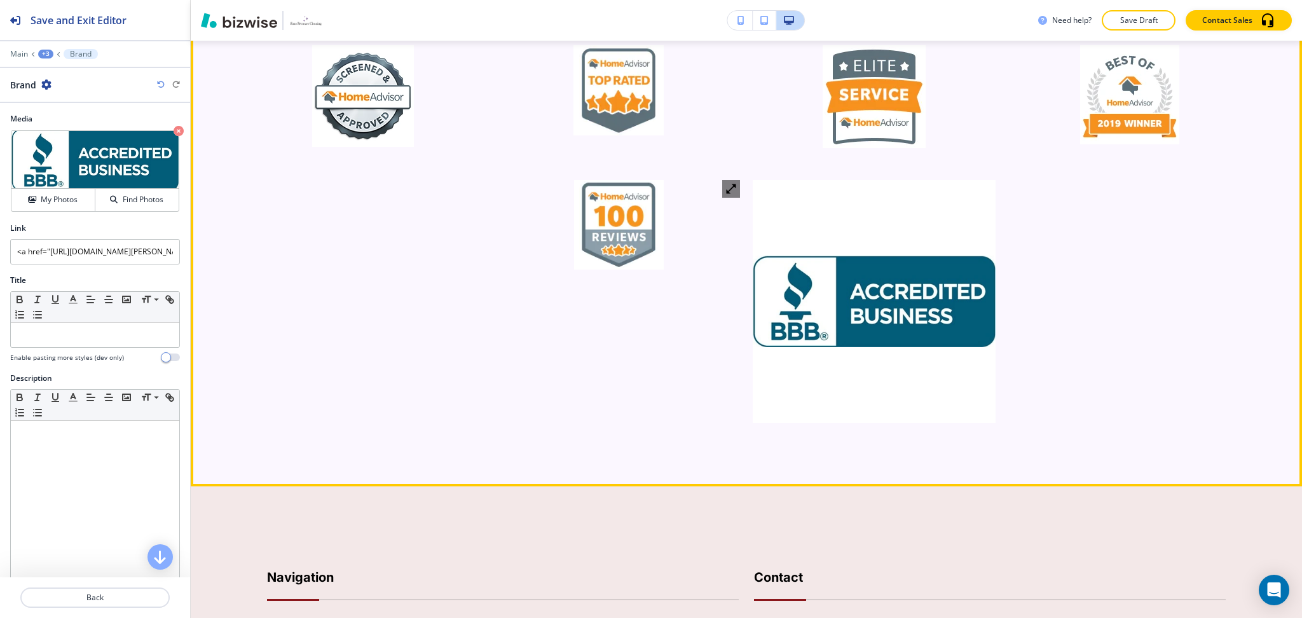
click at [725, 182] on icon "button" at bounding box center [731, 188] width 13 height 13
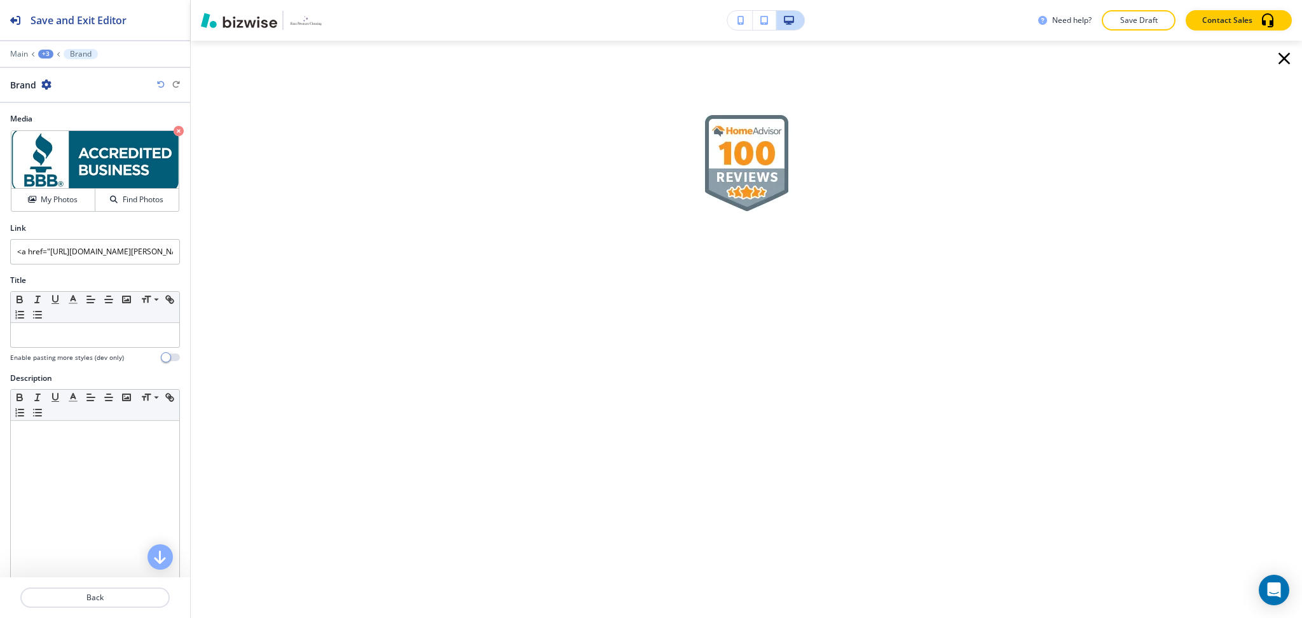
click at [1288, 58] on icon "button" at bounding box center [1284, 58] width 20 height 20
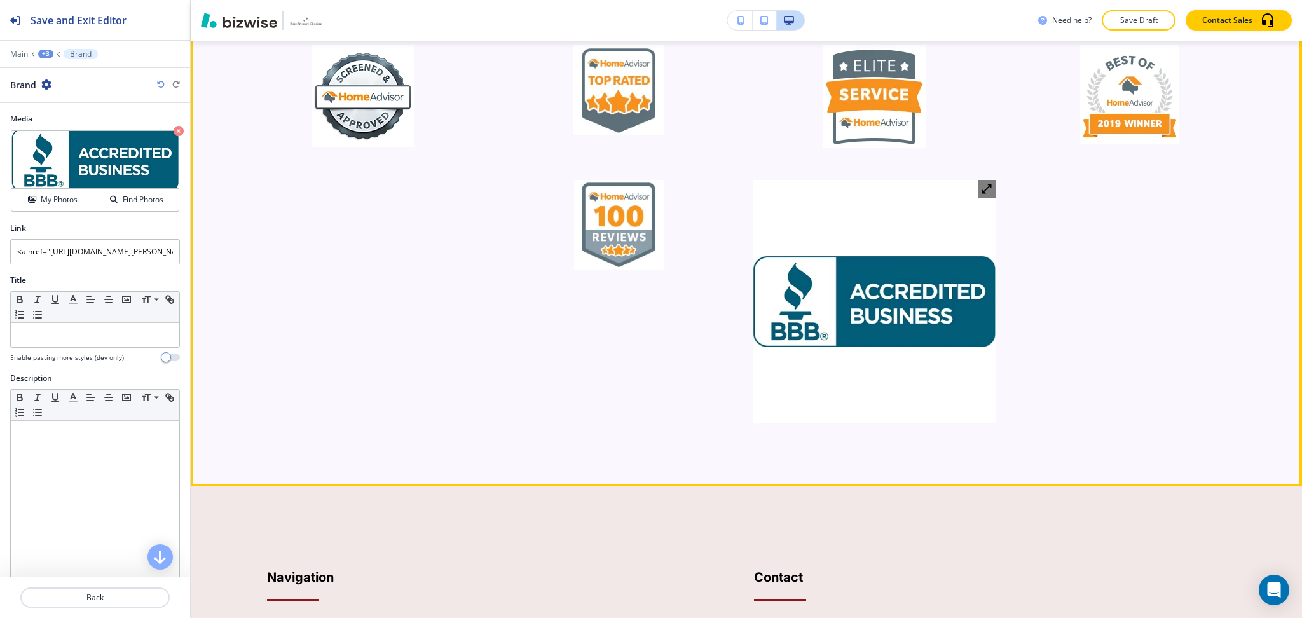
click at [982, 184] on icon "button" at bounding box center [987, 189] width 10 height 10
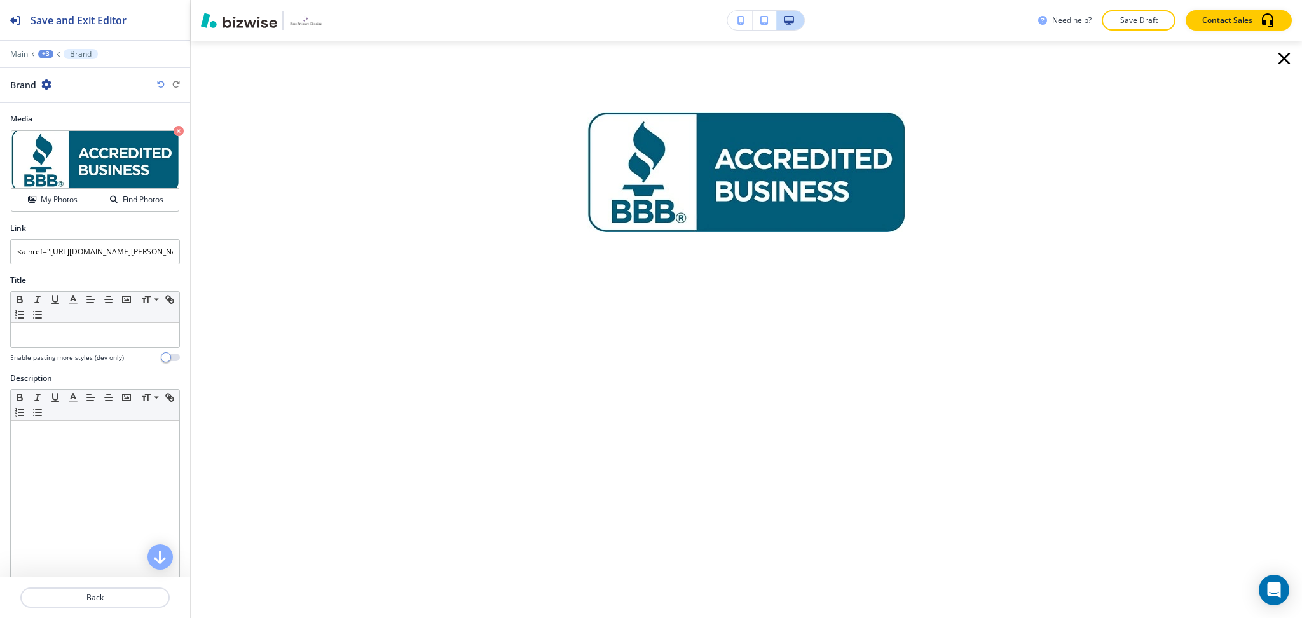
click at [1278, 60] on icon "button" at bounding box center [1284, 58] width 20 height 20
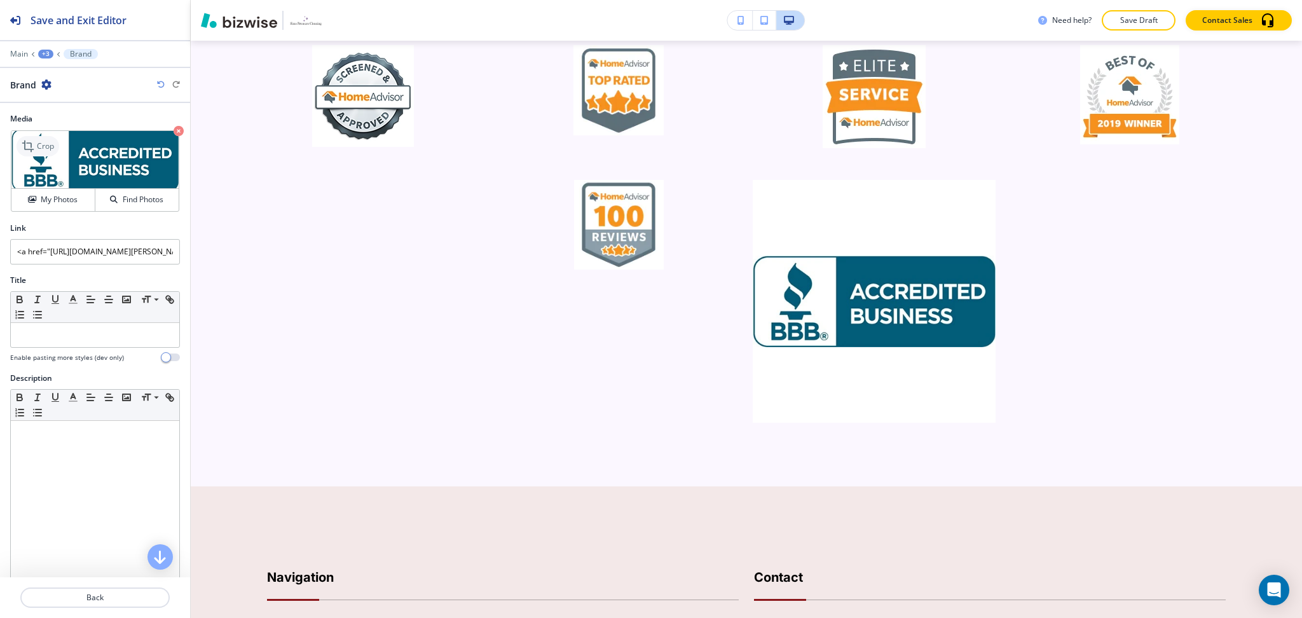
click at [33, 148] on icon at bounding box center [29, 146] width 15 height 15
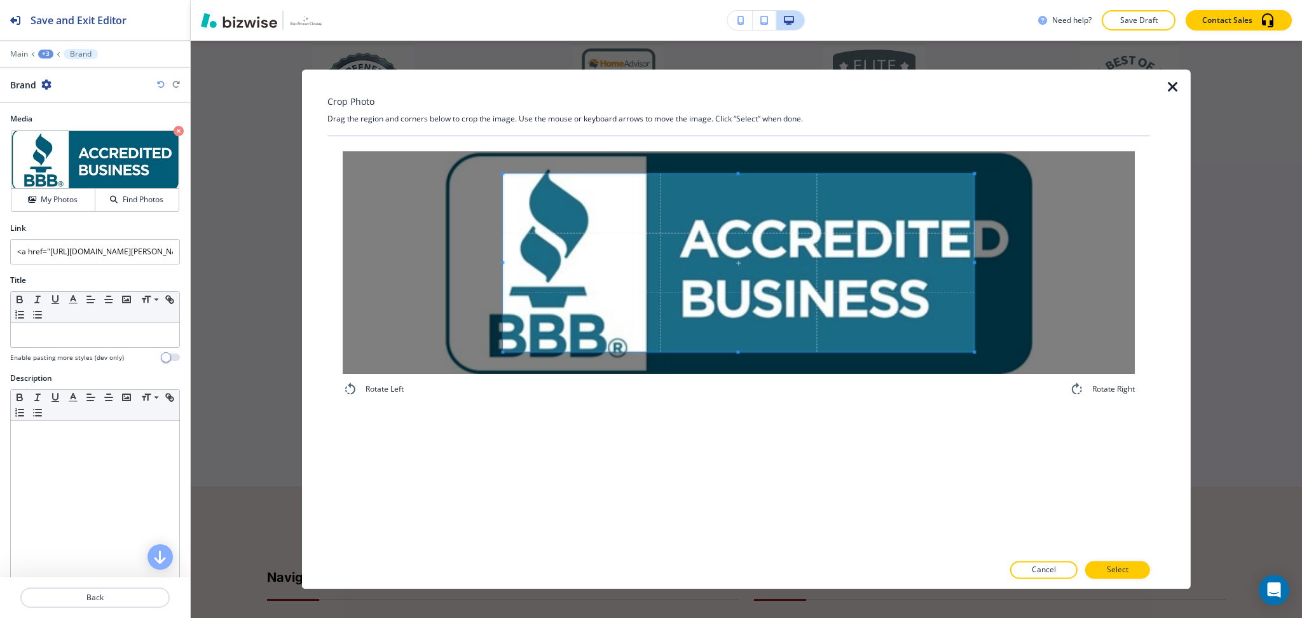
click at [1178, 81] on icon "button" at bounding box center [1172, 86] width 15 height 15
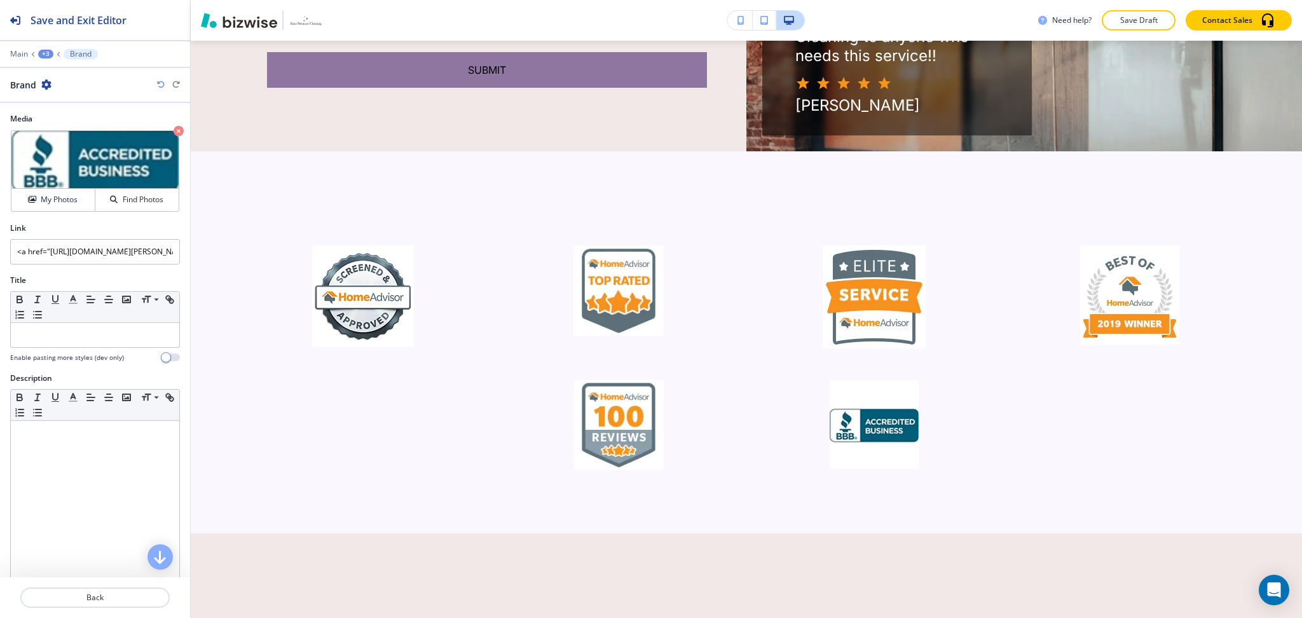
scroll to position [1880, 0]
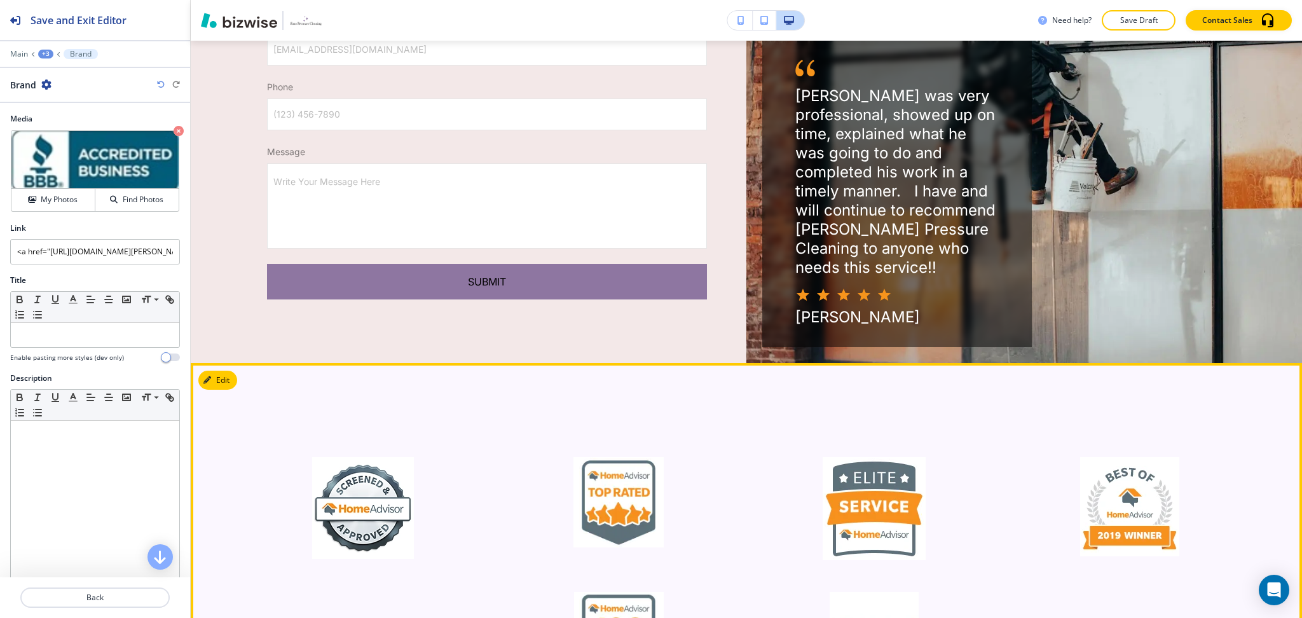
click at [221, 371] on button "Edit" at bounding box center [217, 380] width 39 height 19
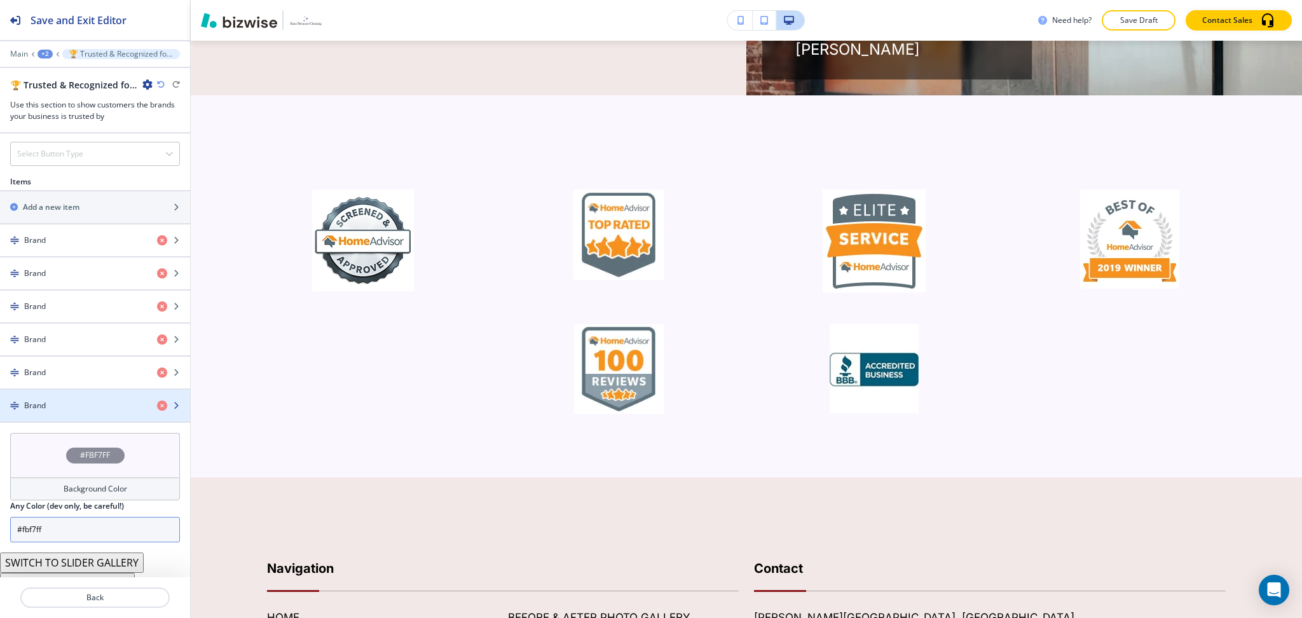
scroll to position [530, 0]
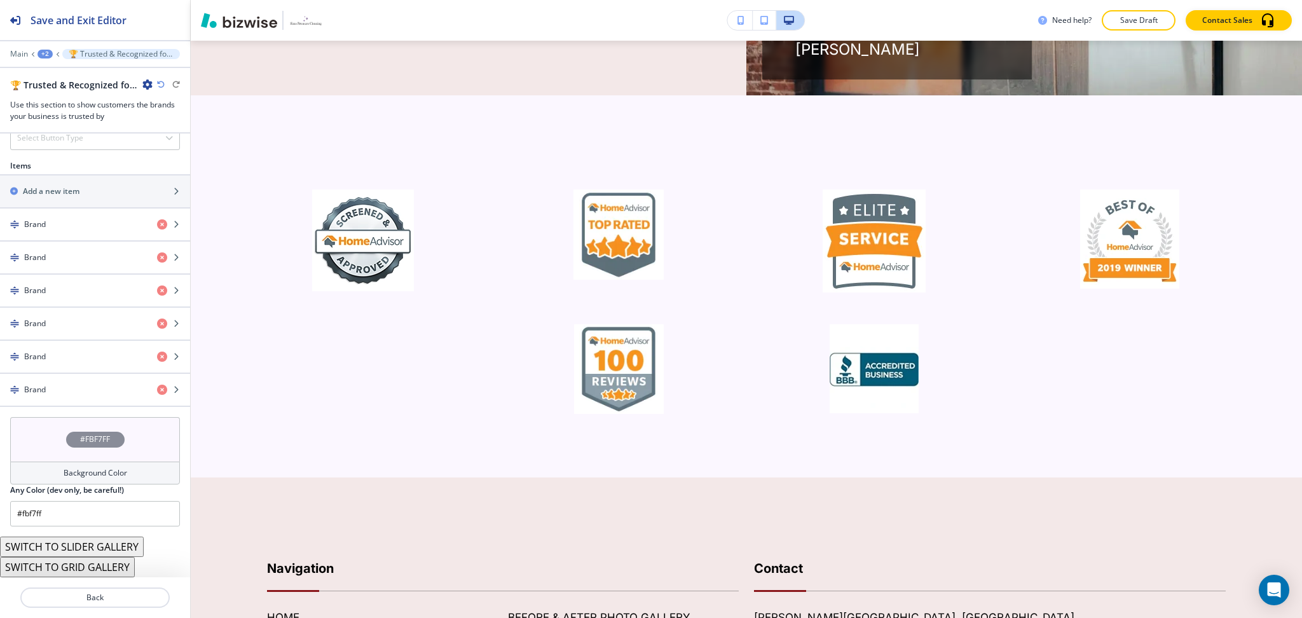
click at [92, 474] on h4 "Background Color" at bounding box center [96, 472] width 64 height 11
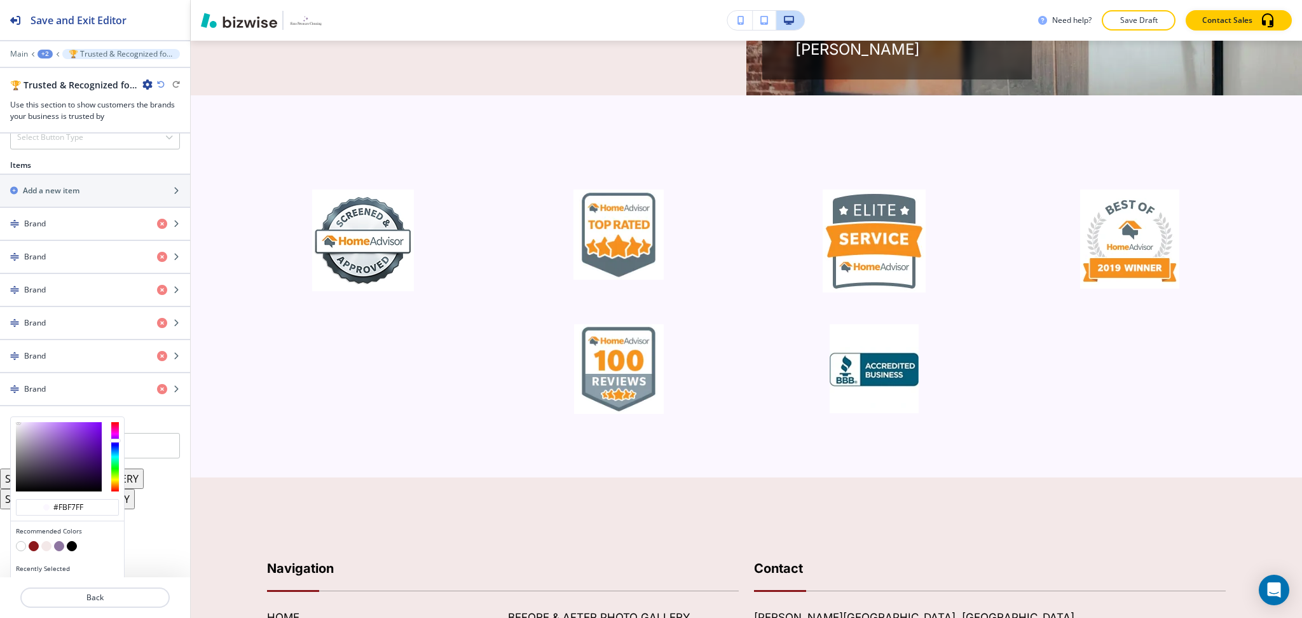
click at [47, 550] on button "button" at bounding box center [46, 546] width 10 height 10
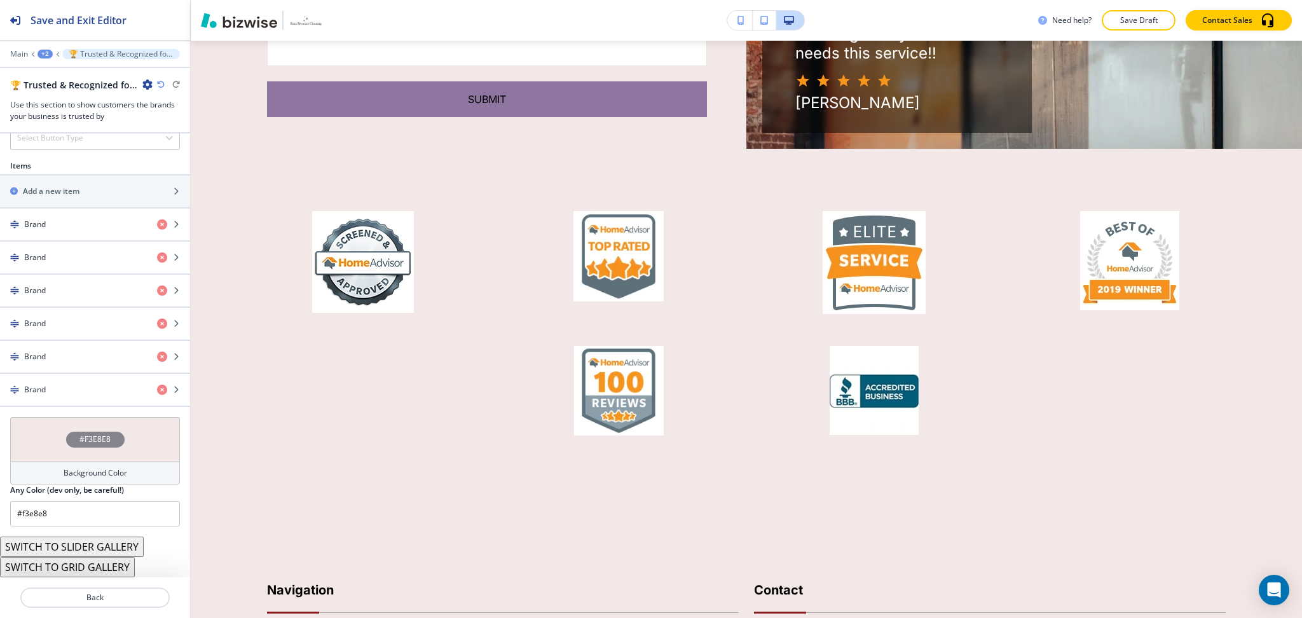
scroll to position [2062, 0]
click at [158, 84] on icon "button" at bounding box center [161, 85] width 8 height 8
type input "#fbf7ff"
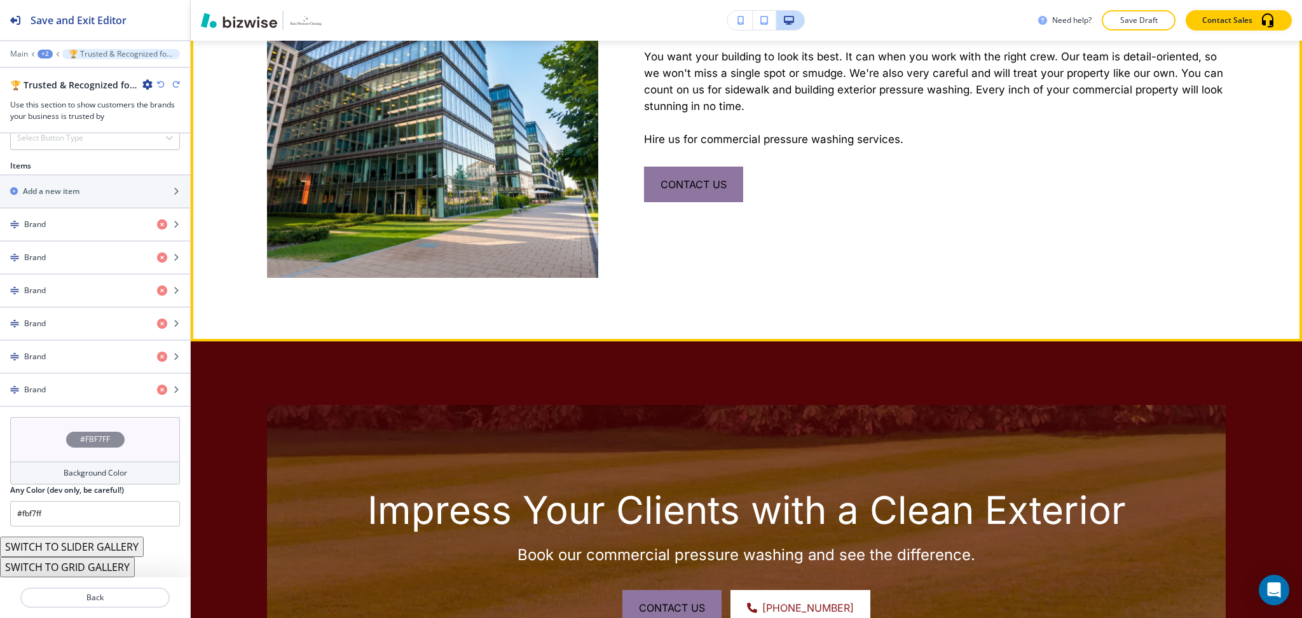
scroll to position [495, 0]
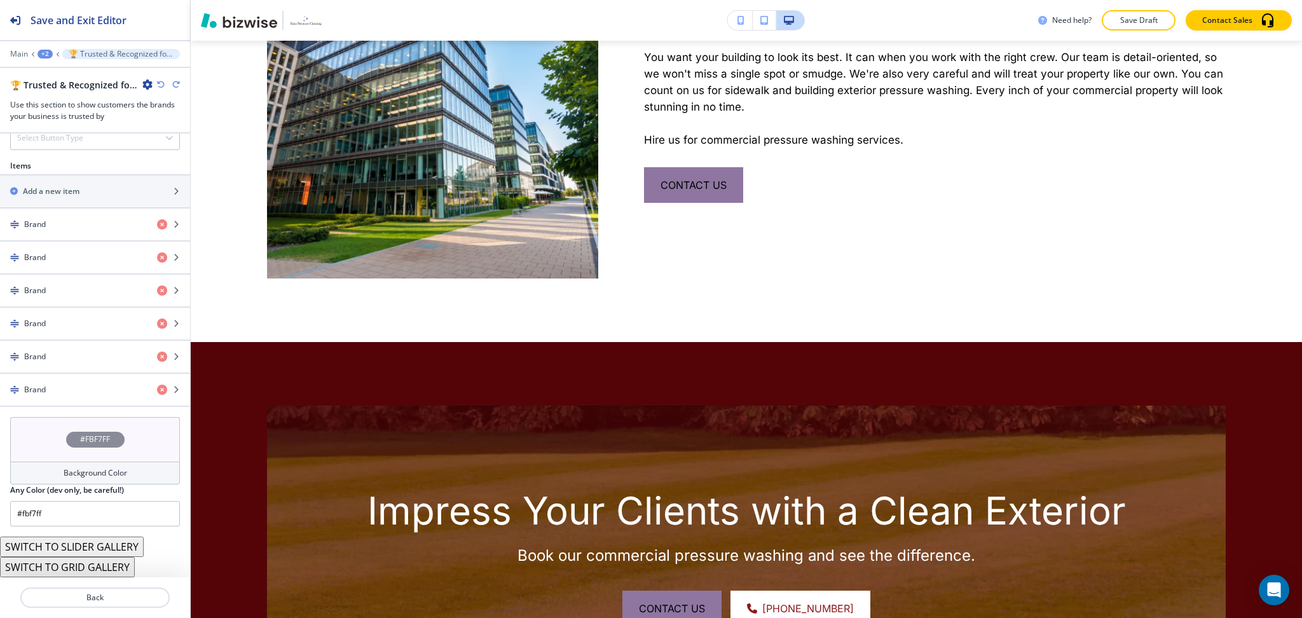
click at [41, 54] on div "+2" at bounding box center [45, 54] width 15 height 9
click at [53, 97] on p "COMMERCIAL PRESSURE WASHING" at bounding box center [78, 97] width 65 height 11
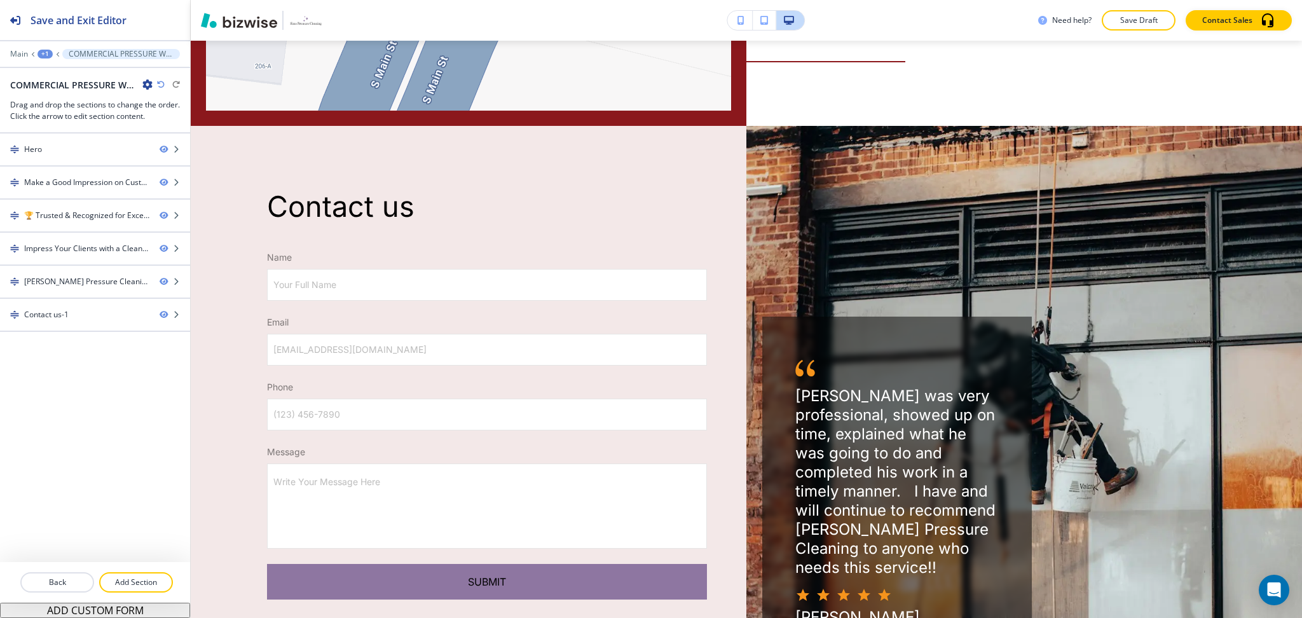
scroll to position [1870, 0]
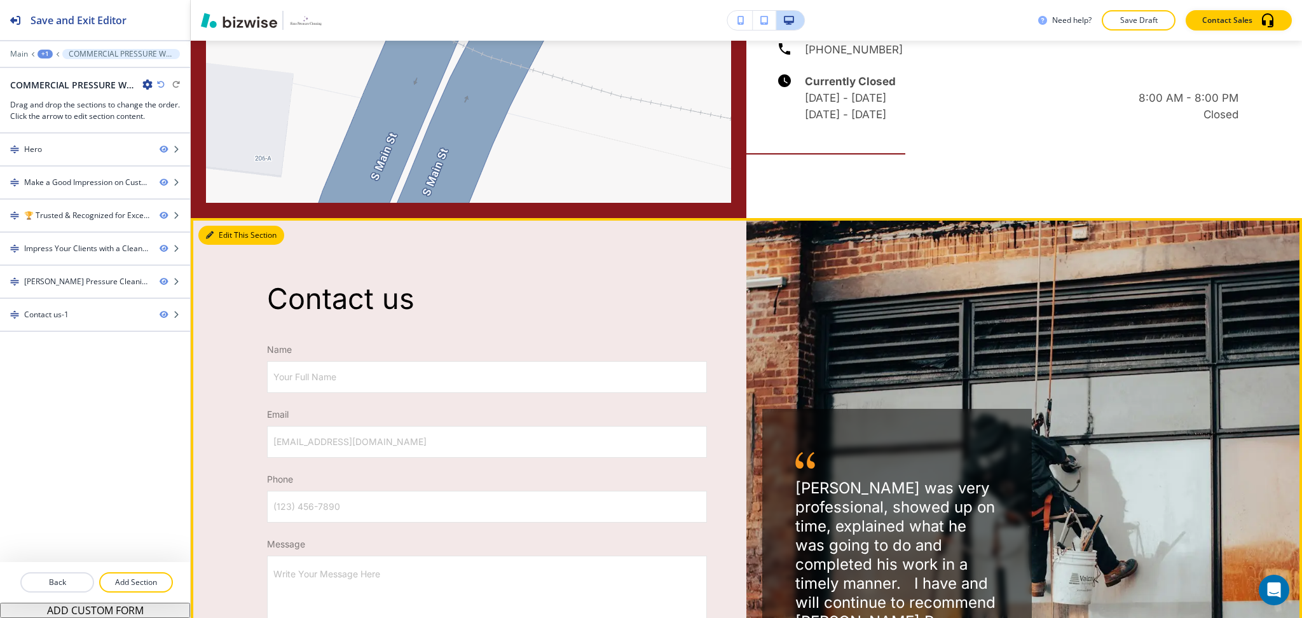
click at [209, 231] on icon "button" at bounding box center [210, 235] width 8 height 8
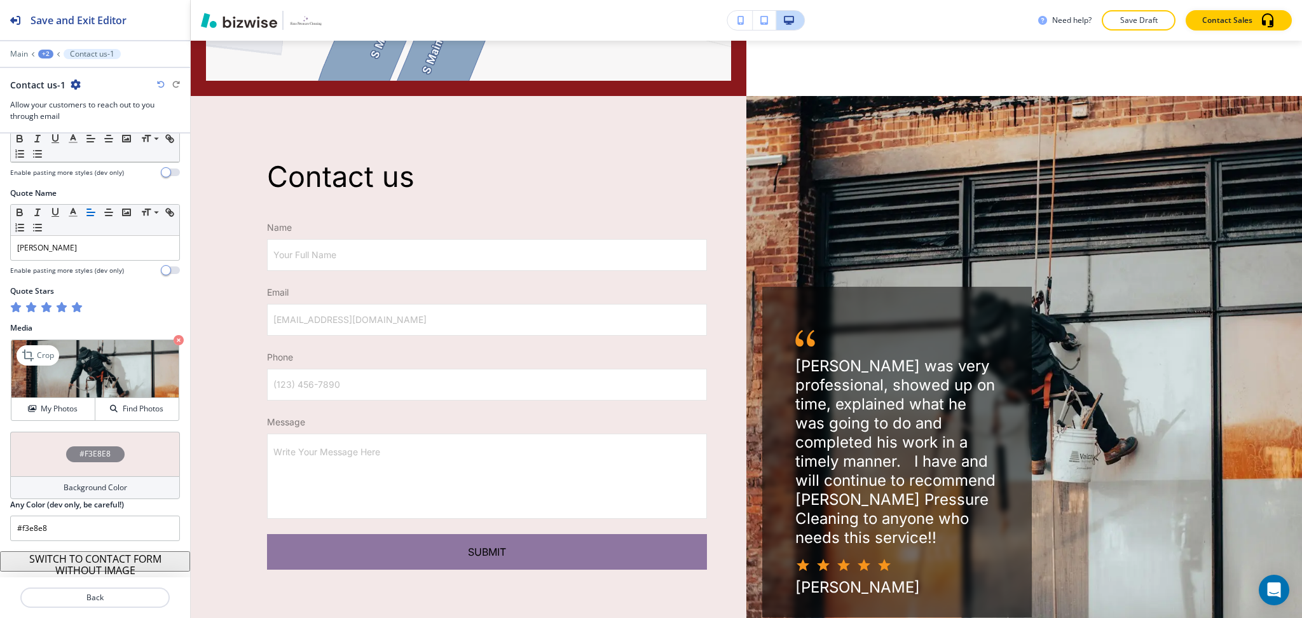
scroll to position [664, 0]
click at [127, 482] on div "Background Color" at bounding box center [95, 487] width 170 height 23
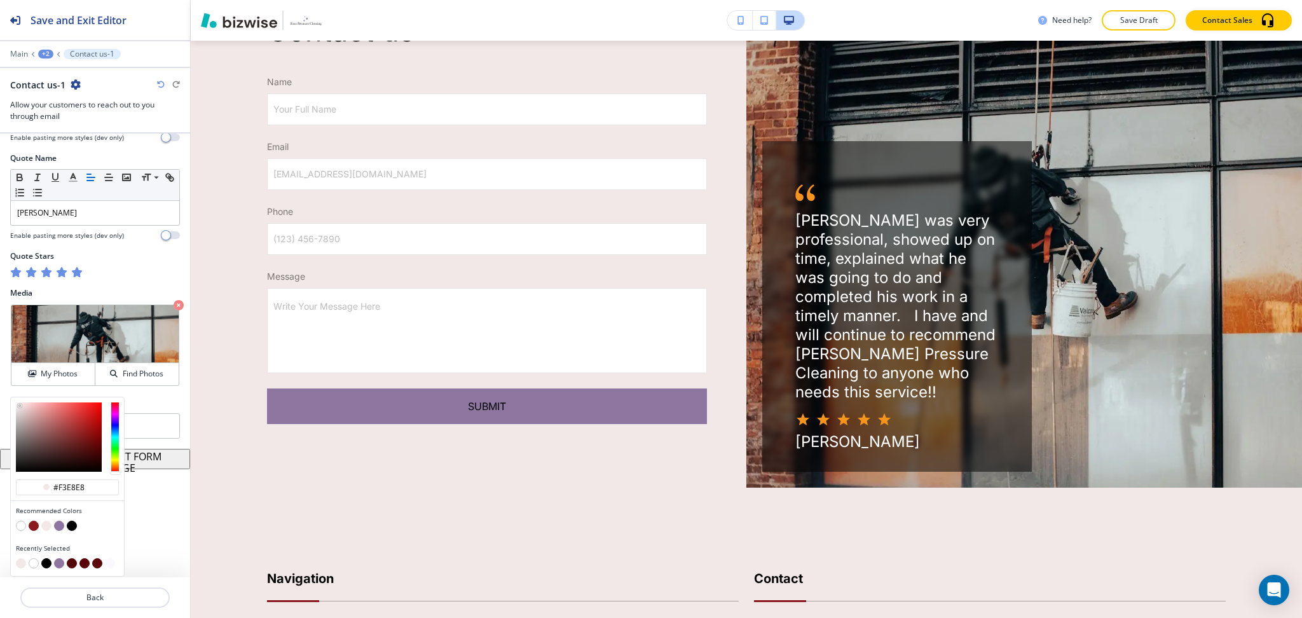
scroll to position [2138, 0]
click at [97, 489] on div "#f3e8e8" at bounding box center [67, 487] width 103 height 17
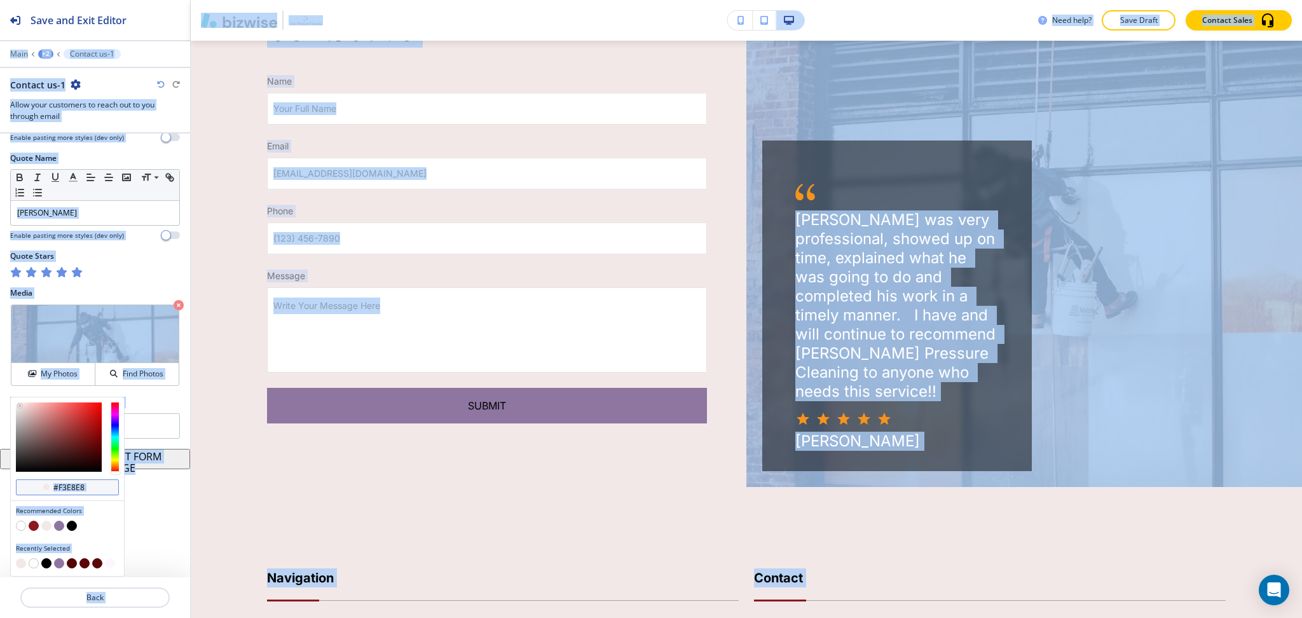
click at [86, 489] on input "#f3e8e8" at bounding box center [74, 488] width 45 height 10
click at [97, 486] on div "#f3e8e8" at bounding box center [67, 487] width 103 height 17
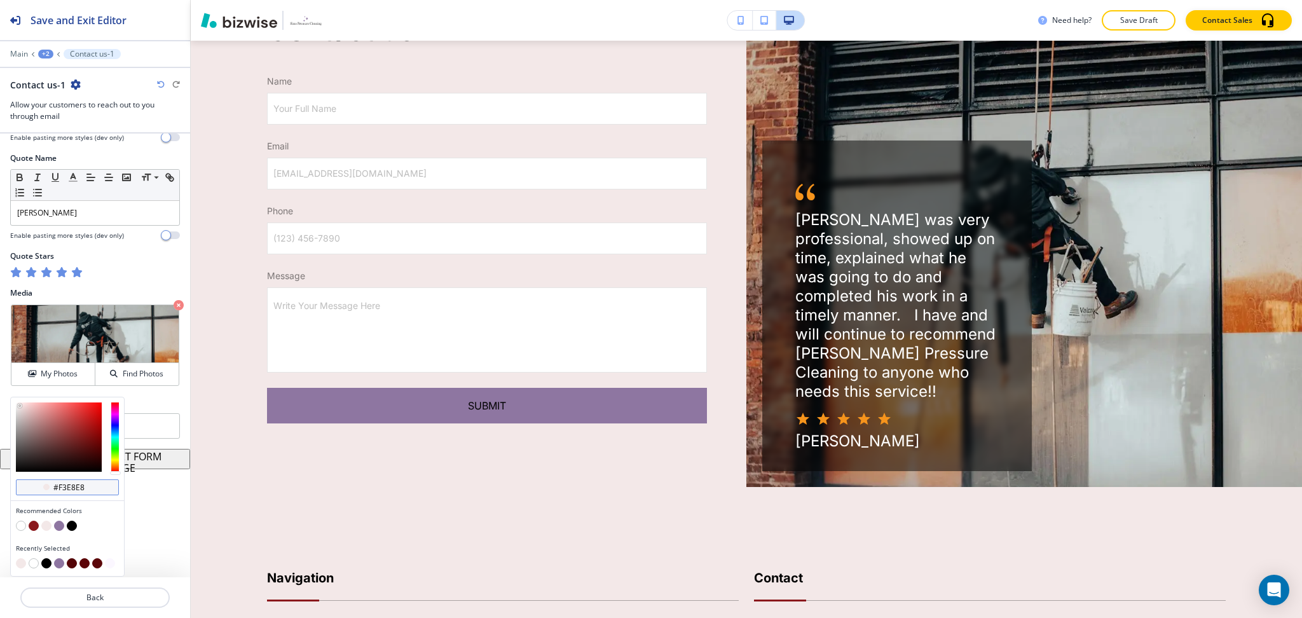
click at [93, 490] on input "#f3e8e8" at bounding box center [74, 488] width 45 height 10
paste input "bf7ff"
type input "#fbf7ff"
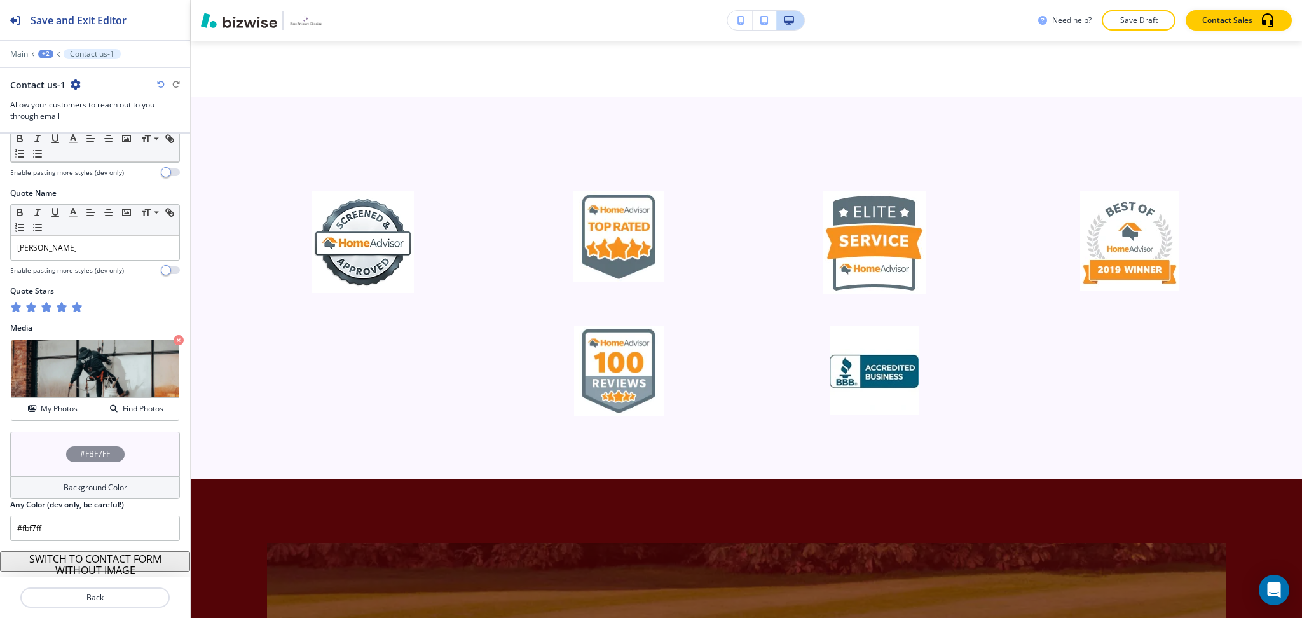
scroll to position [736, 0]
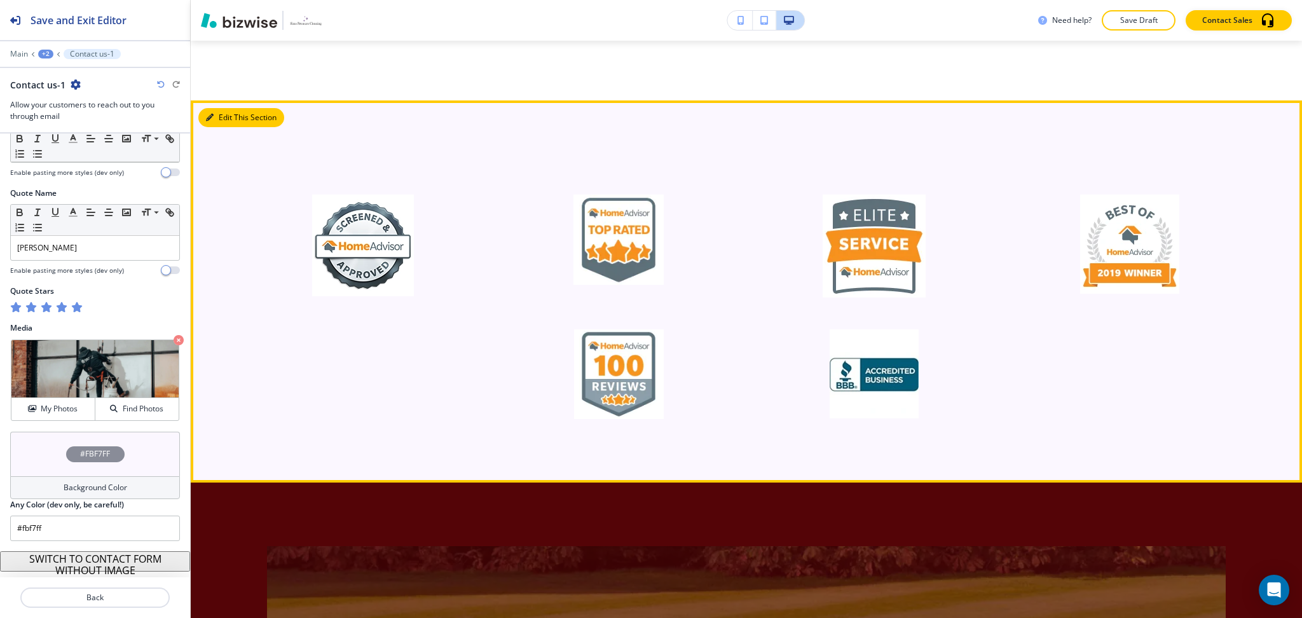
click at [216, 108] on button "Edit This Section" at bounding box center [241, 117] width 86 height 19
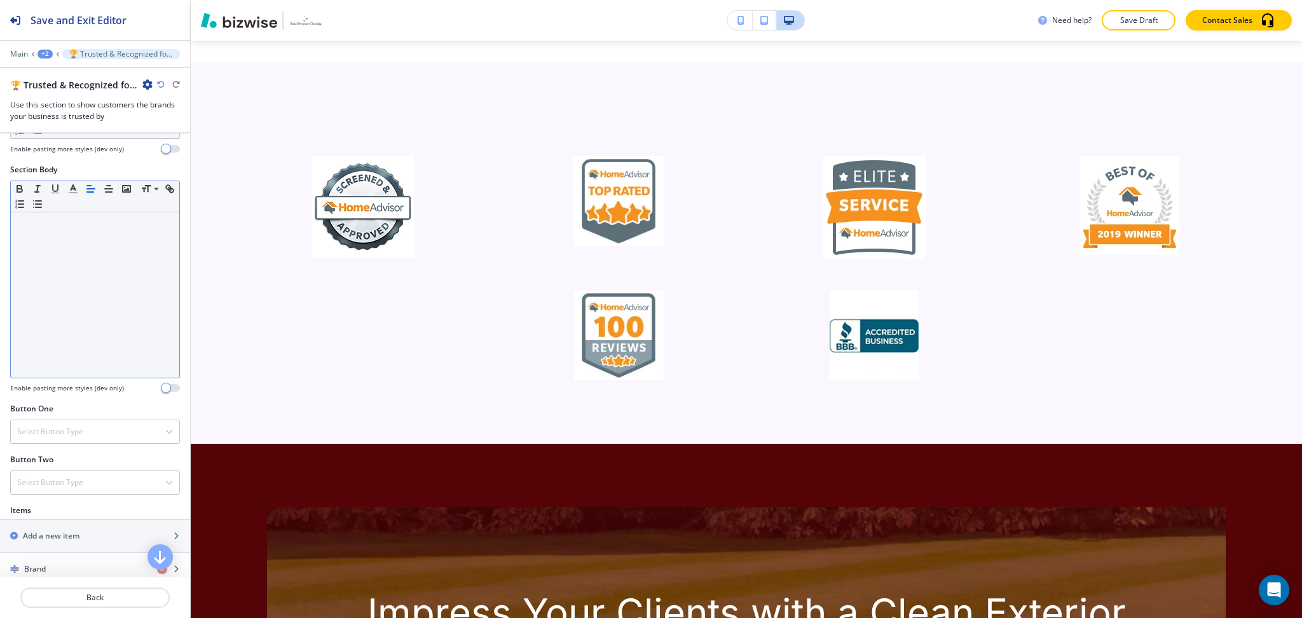
scroll to position [530, 0]
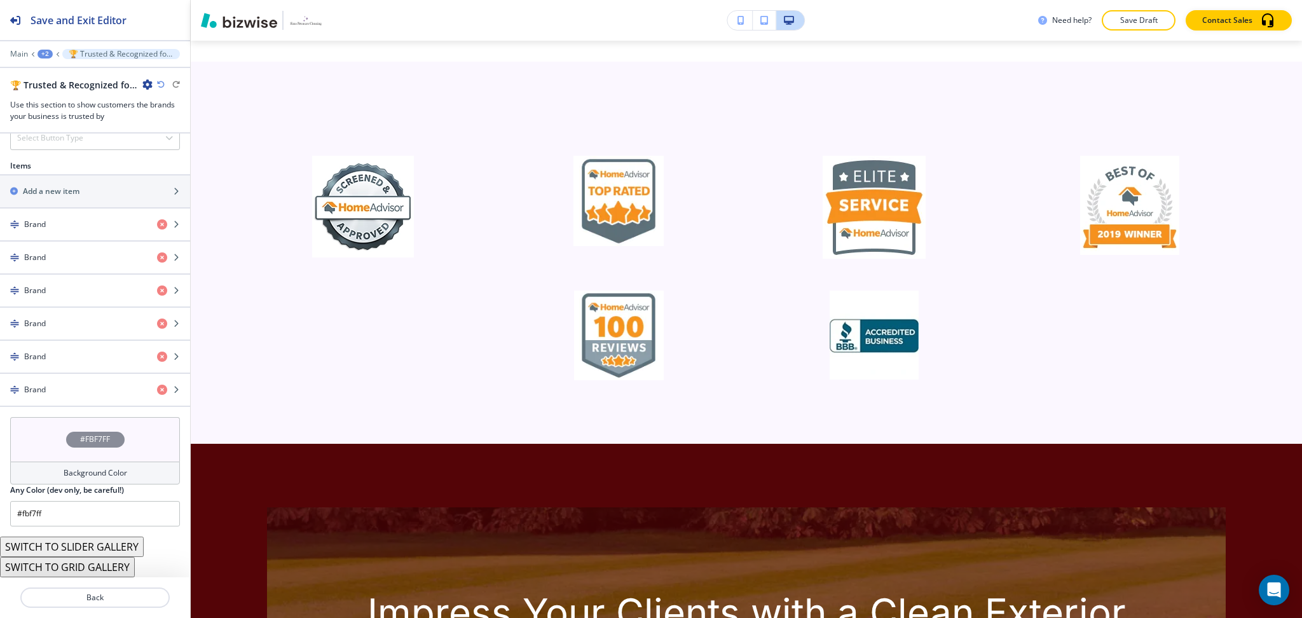
click at [108, 467] on h4 "Background Color" at bounding box center [96, 472] width 64 height 11
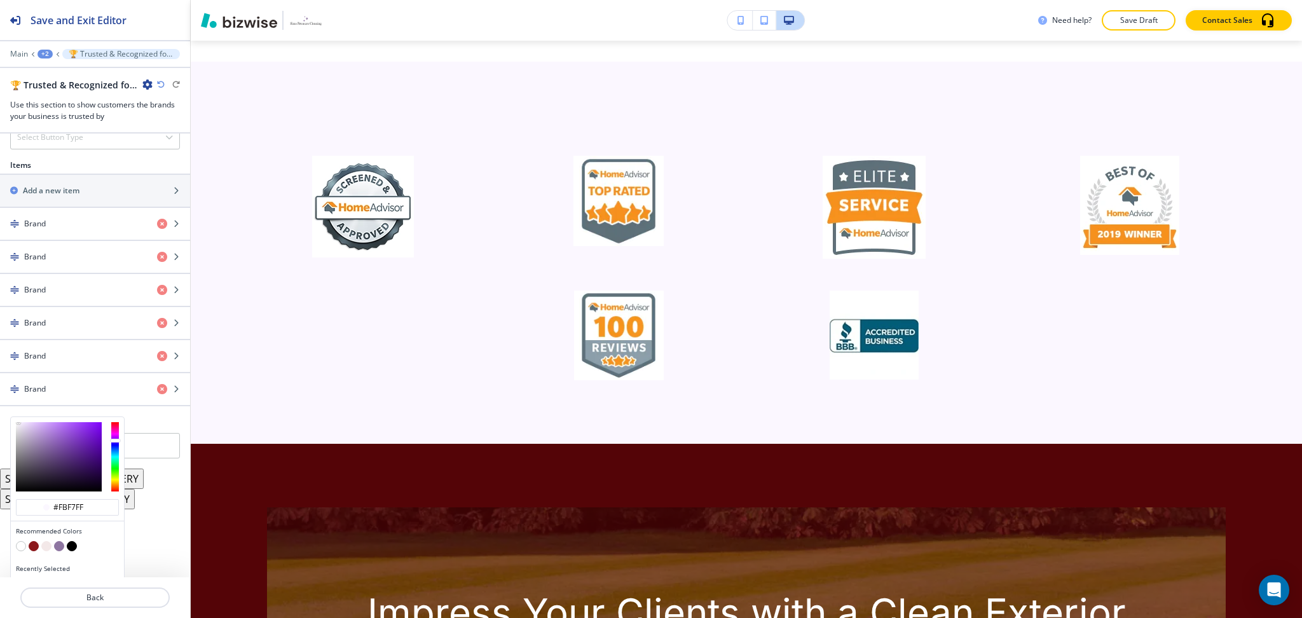
click at [22, 546] on button "button" at bounding box center [21, 546] width 10 height 10
type input "#FFFFFF"
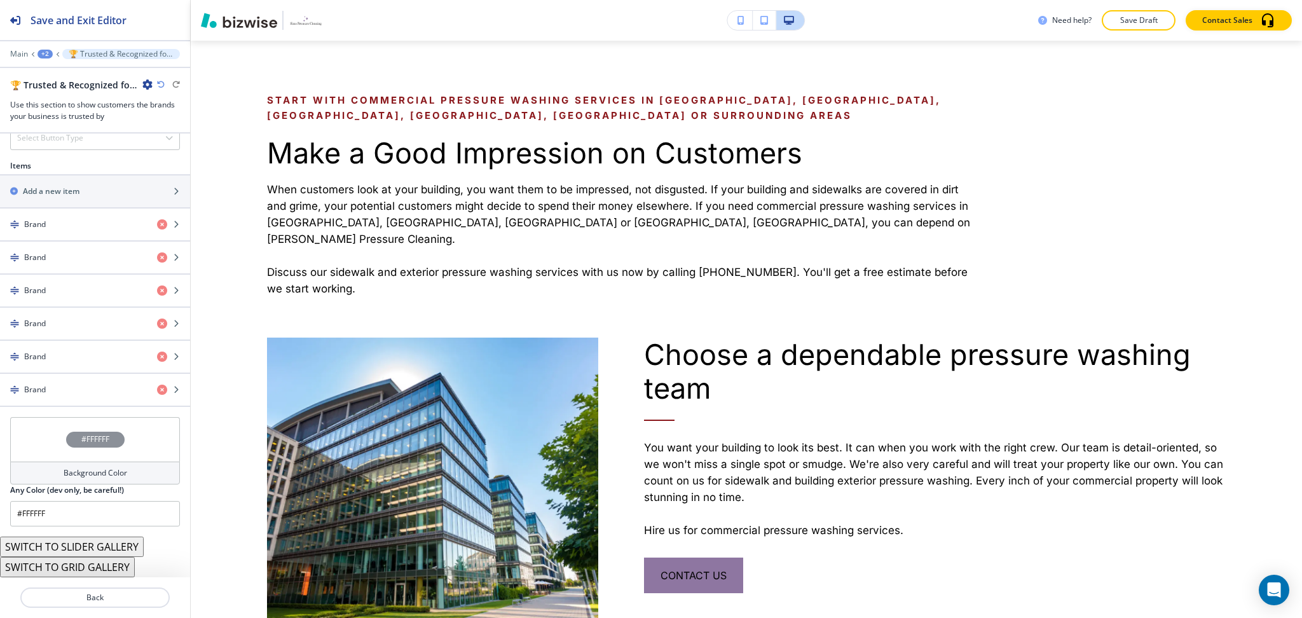
scroll to position [459, 0]
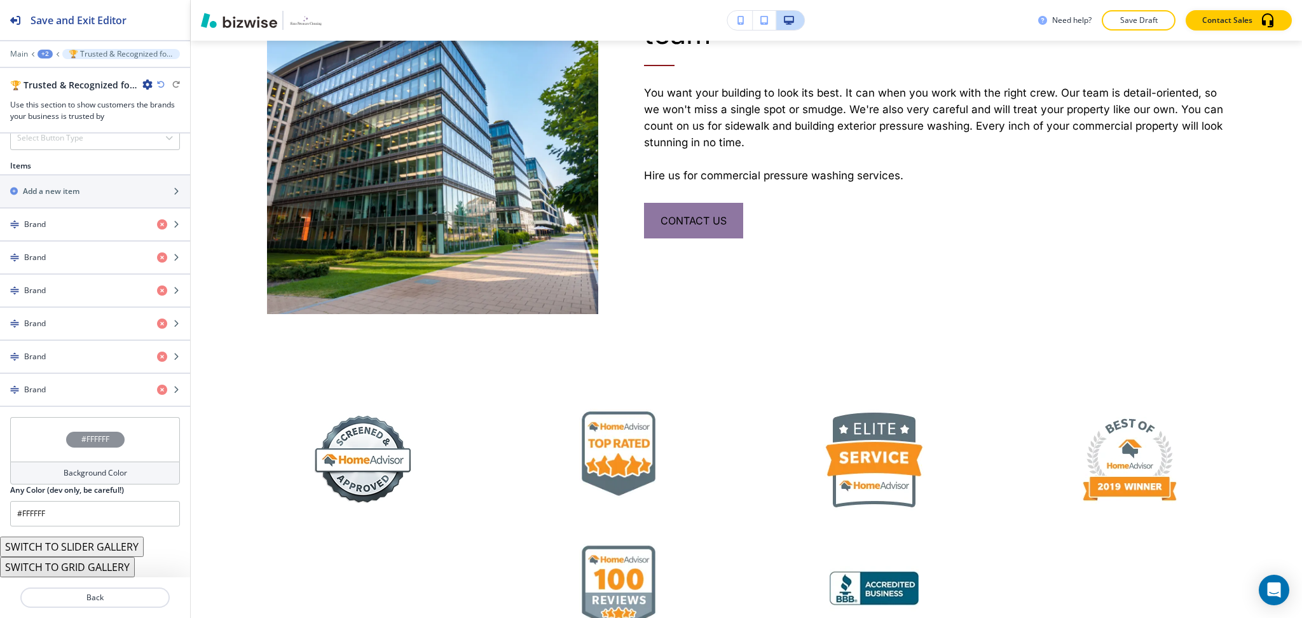
click at [1150, 24] on p "Save Draft" at bounding box center [1138, 20] width 41 height 11
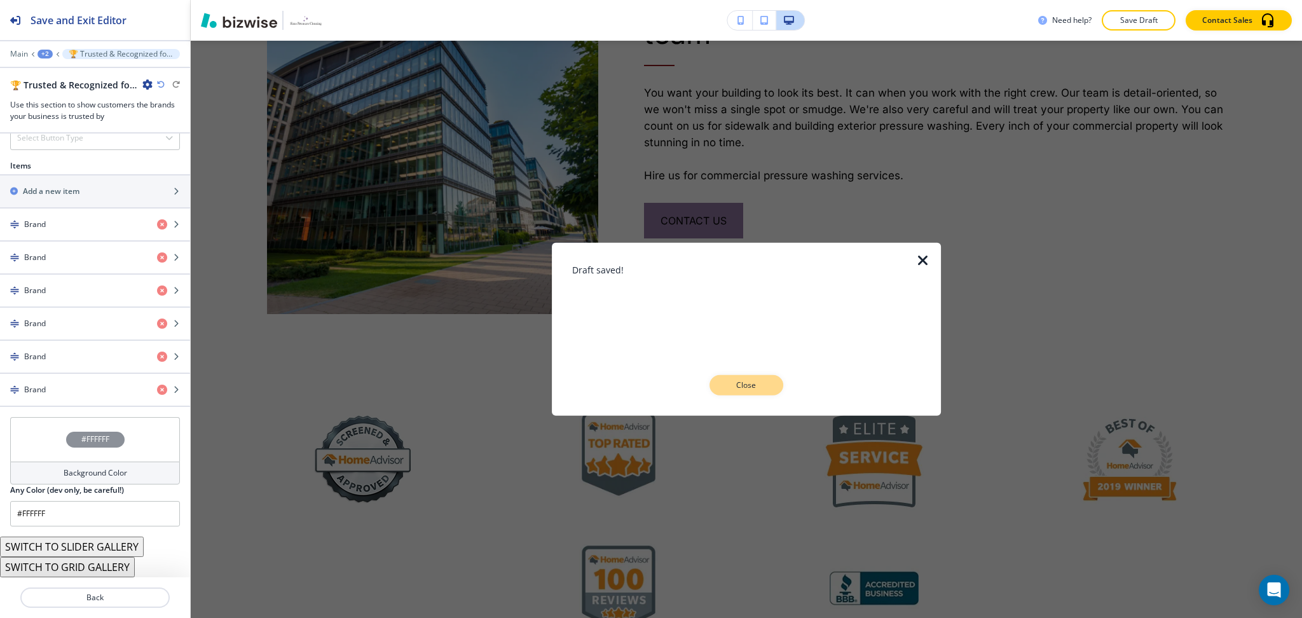
click at [745, 387] on p "Close" at bounding box center [746, 385] width 41 height 11
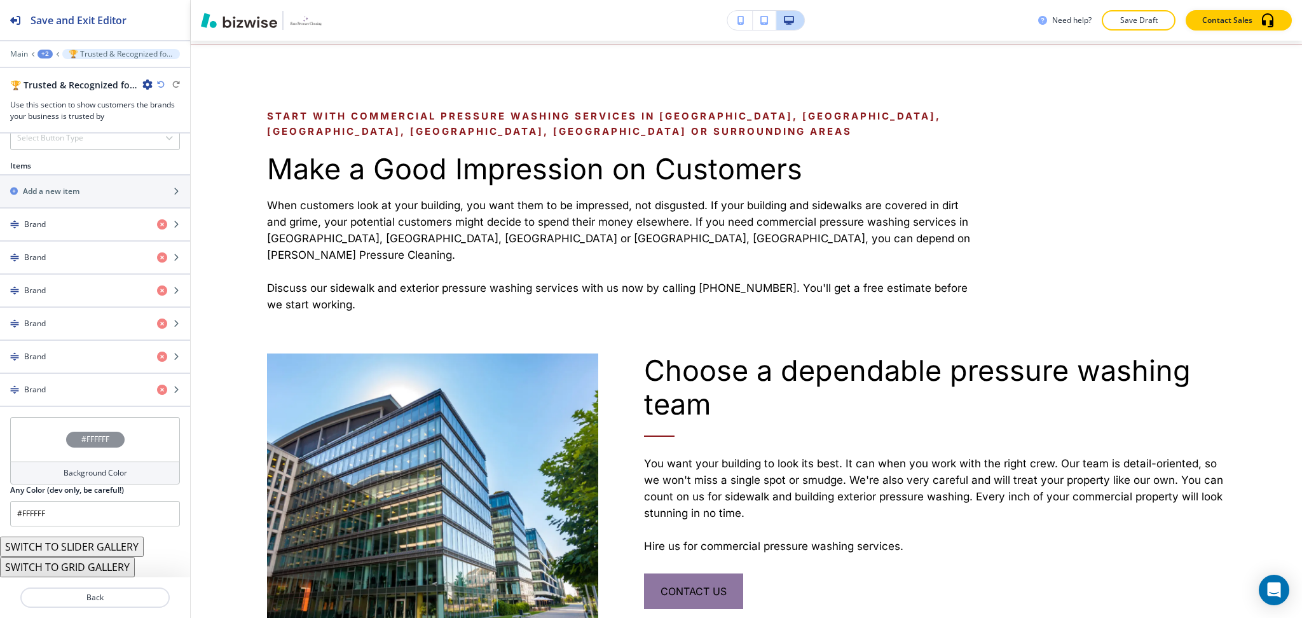
scroll to position [0, 0]
